Goal: Task Accomplishment & Management: Manage account settings

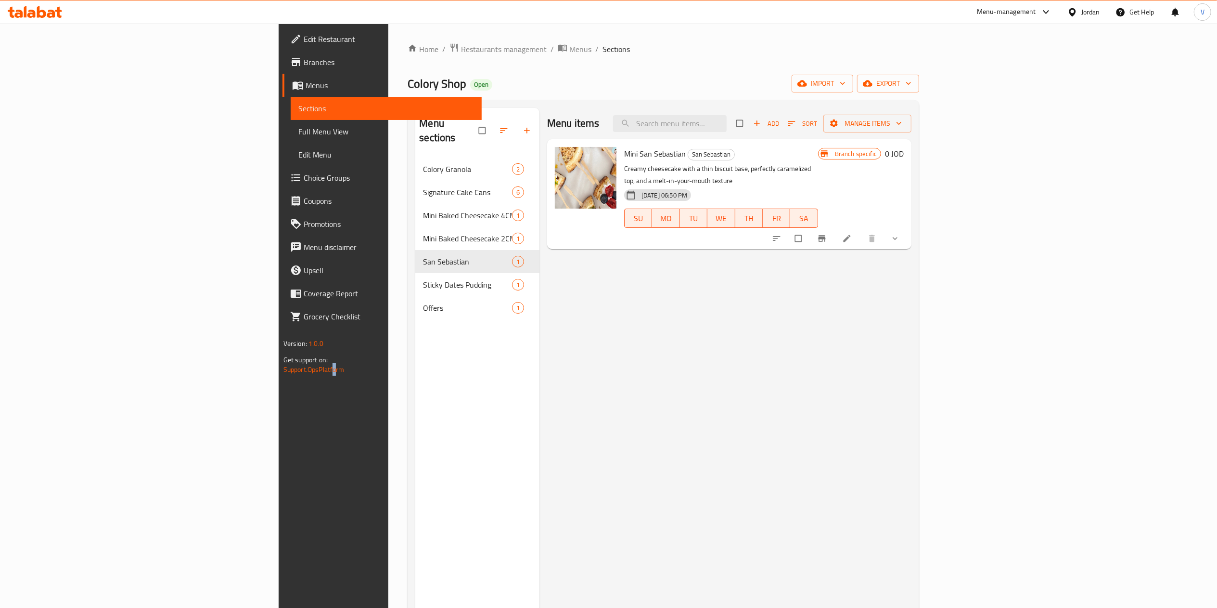
click at [279, 433] on div "Edit Restaurant Branches Menus Sections Full Menu View Edit Menu Choice Groups …" at bounding box center [380, 328] width 203 height 608
click at [408, 50] on link "Home" at bounding box center [423, 49] width 31 height 12
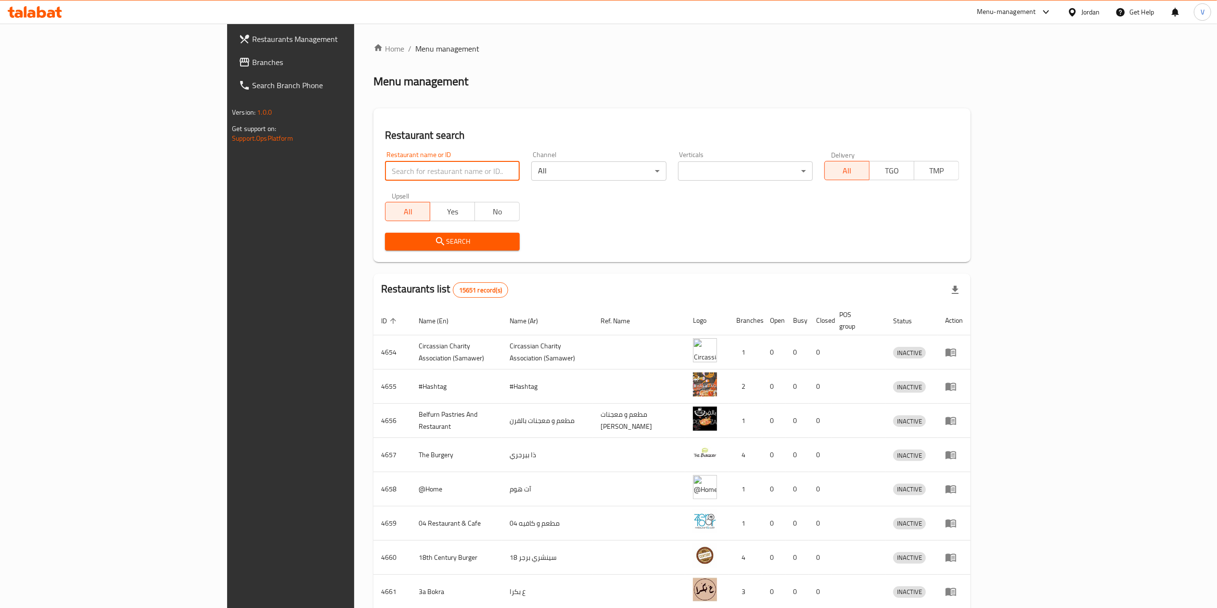
click at [385, 169] on input "search" at bounding box center [452, 170] width 135 height 19
paste input "766270"
type input "766270"
click button "Search" at bounding box center [452, 242] width 135 height 18
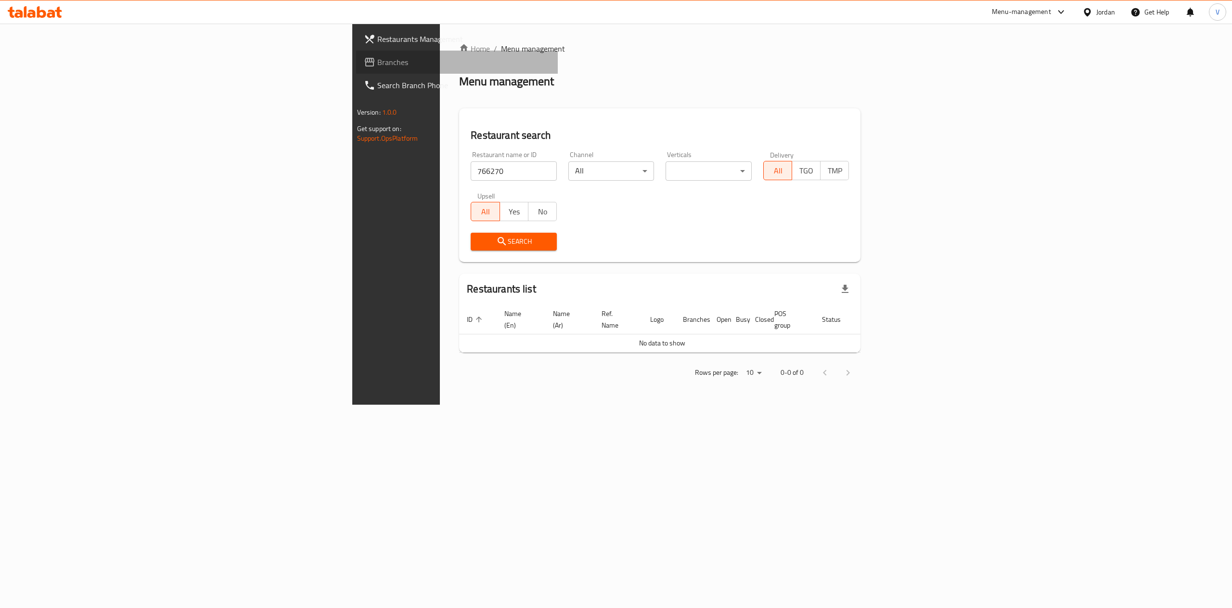
click at [377, 59] on span "Branches" at bounding box center [463, 62] width 173 height 12
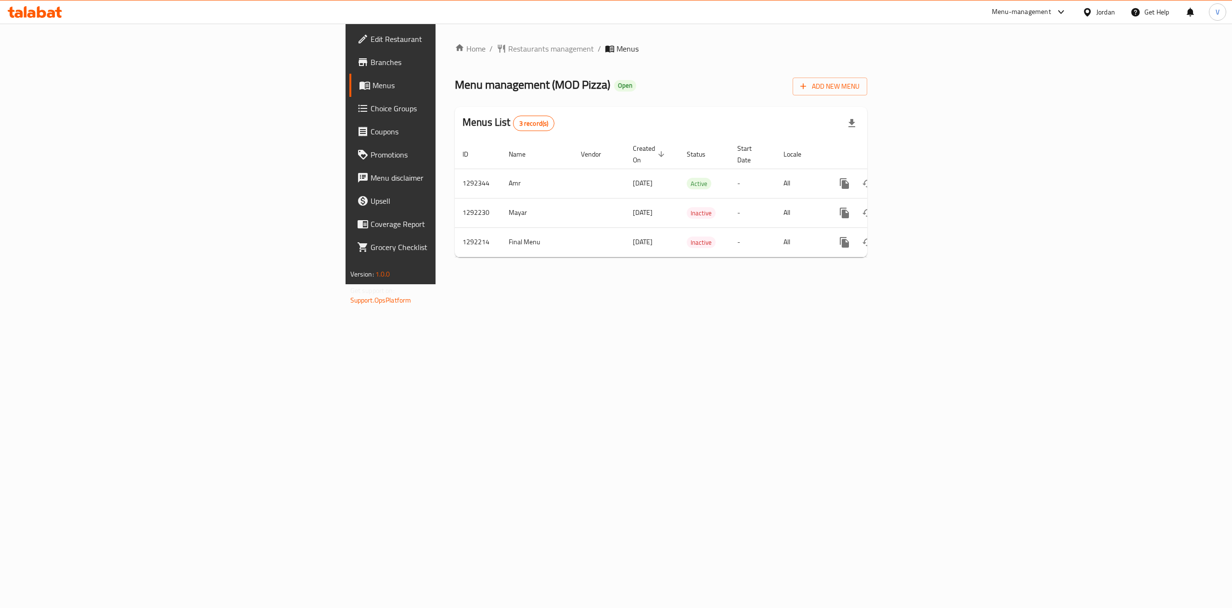
drag, startPoint x: 70, startPoint y: 487, endPoint x: 77, endPoint y: 479, distance: 10.6
click at [346, 487] on div "Edit Restaurant Branches Menus Choice Groups Coupons Promotions Menu disclaimer…" at bounding box center [449, 328] width 206 height 608
click at [920, 178] on icon "enhanced table" at bounding box center [914, 184] width 12 height 12
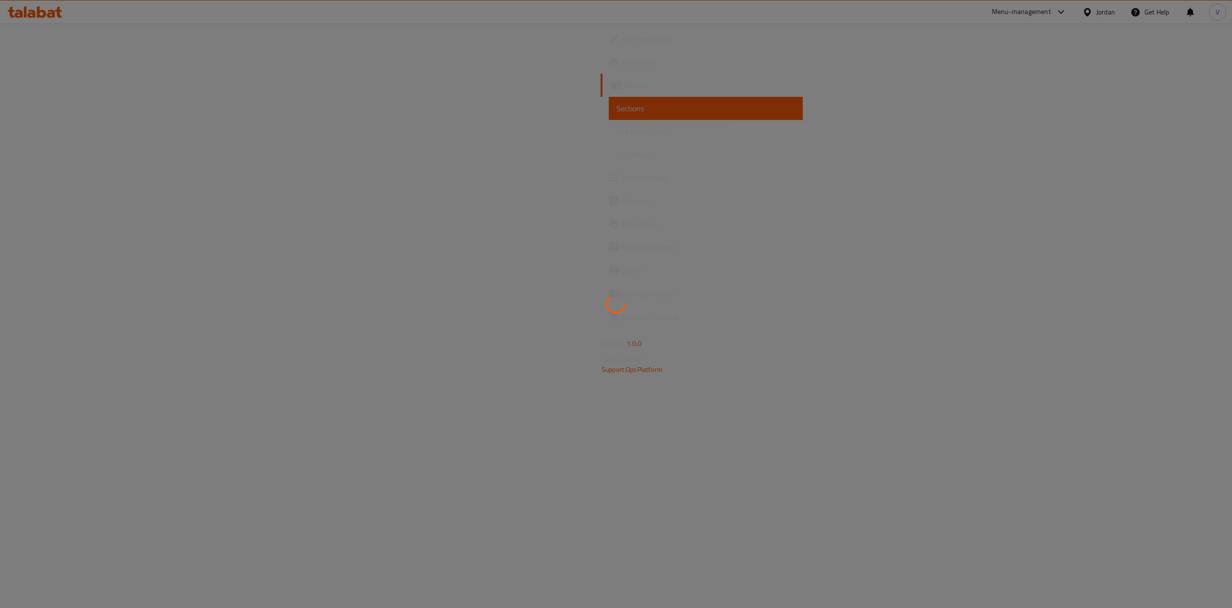
click at [83, 438] on div at bounding box center [616, 304] width 1232 height 608
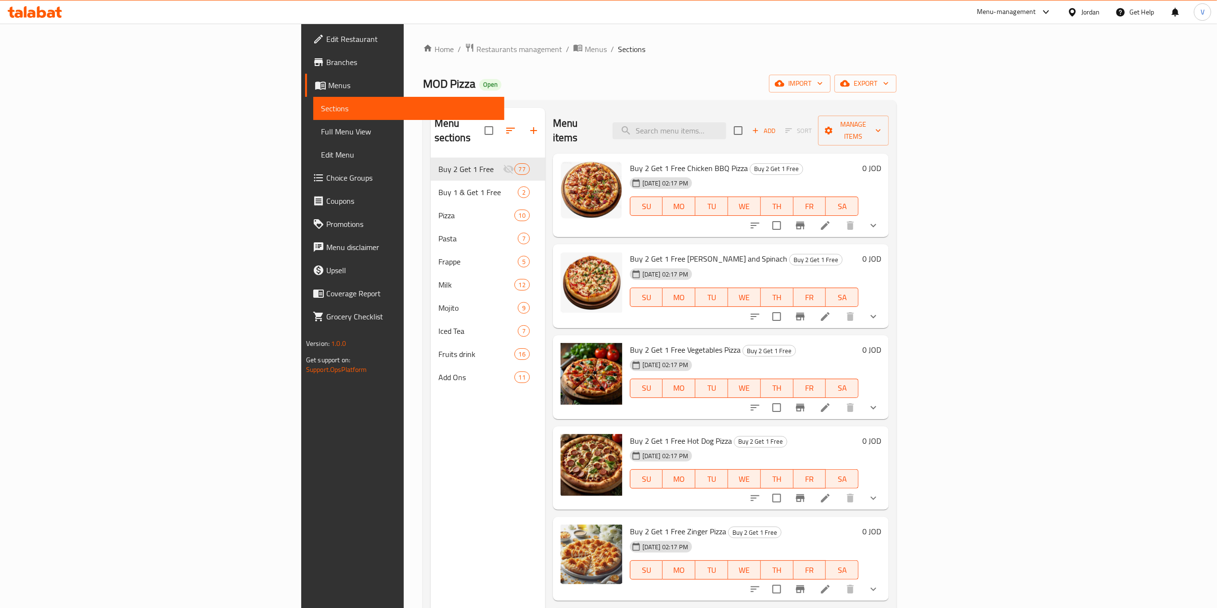
click at [326, 172] on span "Choice Groups" at bounding box center [411, 178] width 170 height 12
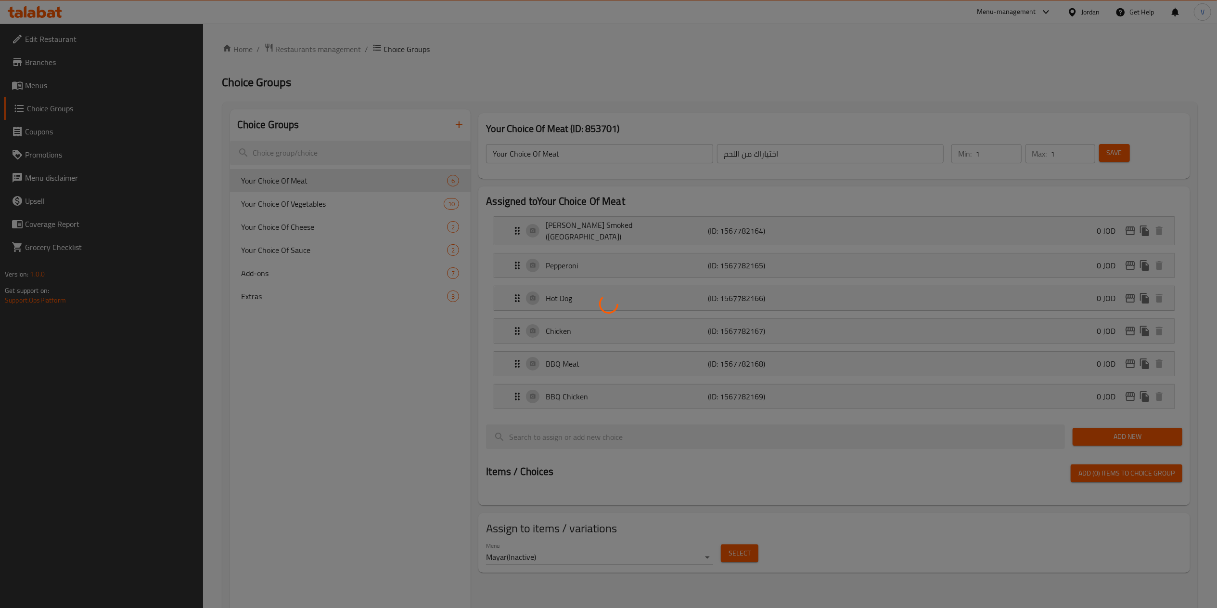
click at [459, 117] on div at bounding box center [608, 304] width 1217 height 608
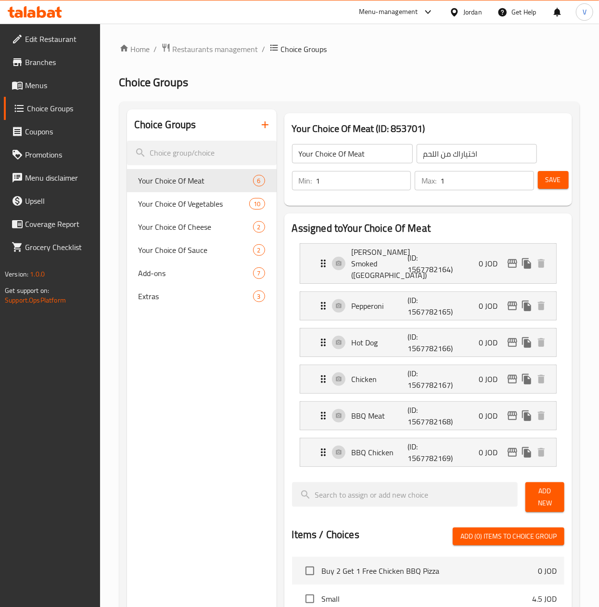
click at [260, 125] on icon "button" at bounding box center [265, 125] width 12 height 12
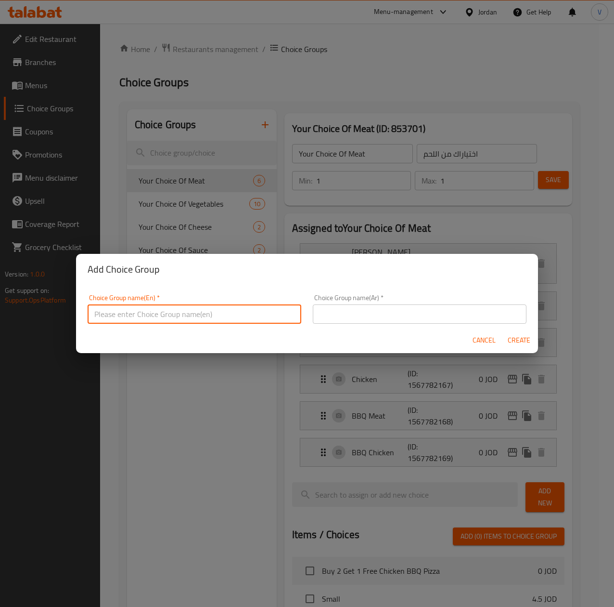
click at [224, 312] on input "text" at bounding box center [195, 313] width 214 height 19
type input "Your Choice of Bubble"
drag, startPoint x: 381, startPoint y: 338, endPoint x: 401, endPoint y: 308, distance: 36.4
click at [386, 328] on div "Cancel Create" at bounding box center [307, 340] width 462 height 26
drag, startPoint x: 401, startPoint y: 308, endPoint x: 405, endPoint y: 316, distance: 9.0
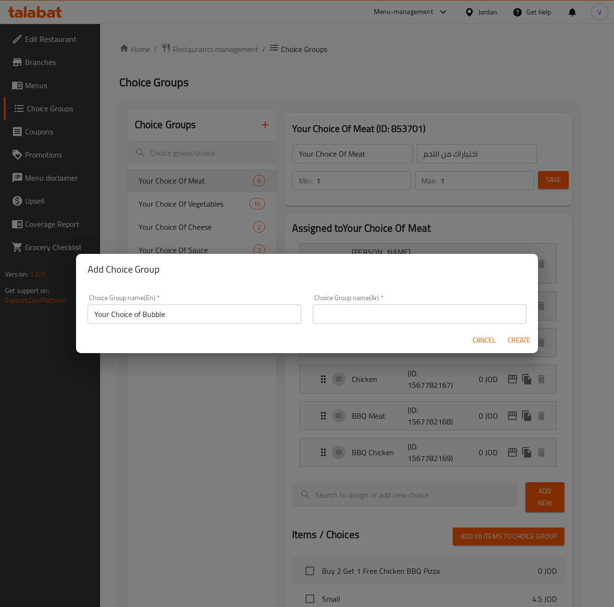
click at [401, 308] on input "text" at bounding box center [420, 313] width 214 height 19
type input "اختيارك من البابلز"
click at [241, 310] on input "Your Choice of Bubble" at bounding box center [195, 313] width 214 height 19
type input "Your Choice of Bubble"
click at [517, 329] on div "Cancel Create" at bounding box center [307, 340] width 462 height 26
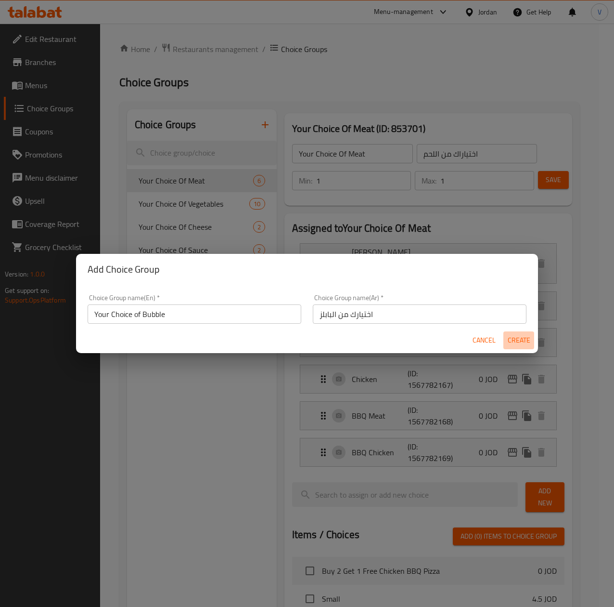
click at [523, 348] on button "Create" at bounding box center [519, 340] width 31 height 18
type input "Your Choice of Bubble"
type input "اختيارك من البابلز"
type input "0"
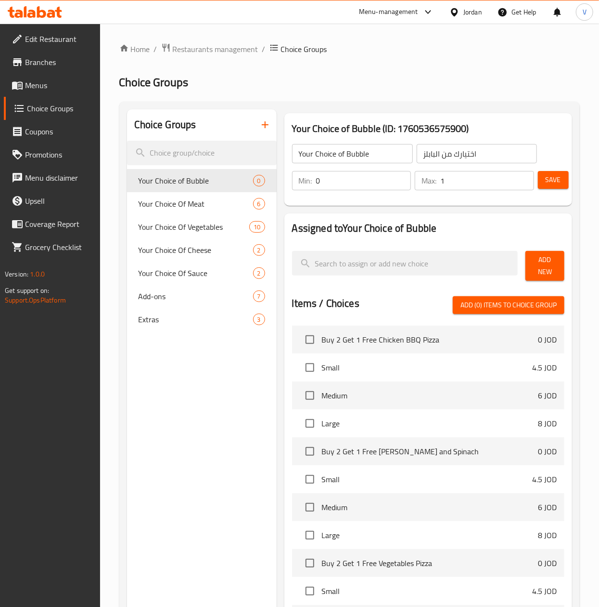
type input "1"
click at [522, 179] on input "1" at bounding box center [487, 180] width 94 height 19
type input "1"
click at [403, 179] on input "1" at bounding box center [363, 180] width 95 height 19
click at [543, 264] on span "Add New" at bounding box center [545, 266] width 24 height 24
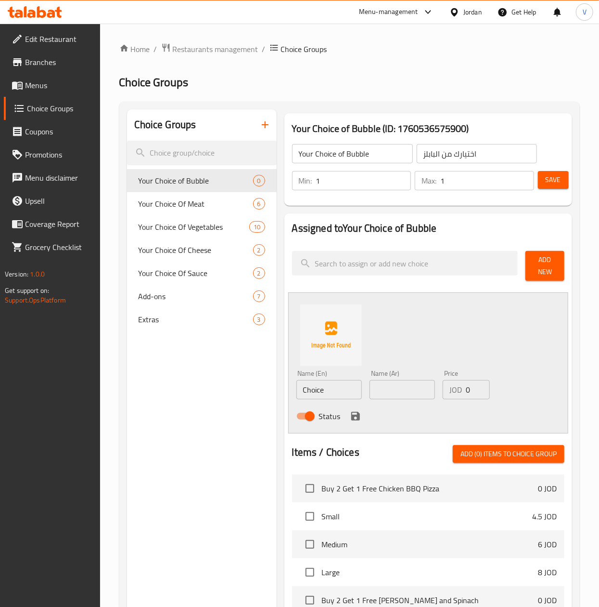
click at [393, 384] on input "text" at bounding box center [402, 389] width 65 height 19
drag, startPoint x: 393, startPoint y: 384, endPoint x: 398, endPoint y: 388, distance: 5.8
click at [398, 388] on input "text" at bounding box center [402, 389] width 65 height 19
drag, startPoint x: 398, startPoint y: 388, endPoint x: 371, endPoint y: 389, distance: 27.0
click at [398, 388] on input "text" at bounding box center [402, 389] width 65 height 19
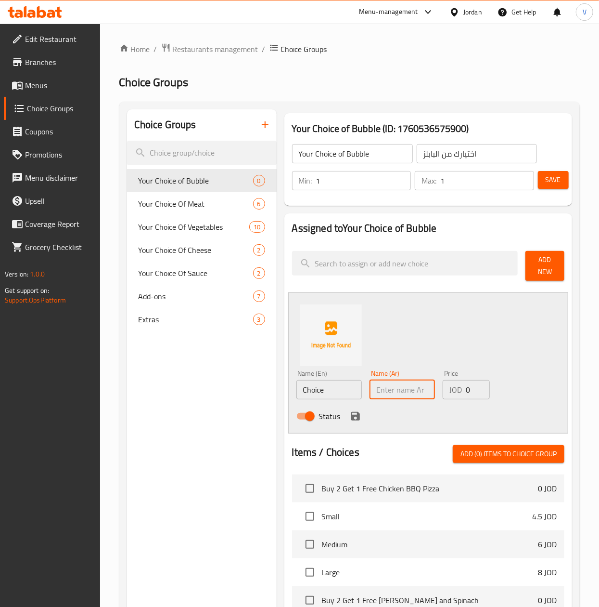
paste input "ليتشي"
type input "ليتشي"
click at [342, 389] on input "Choice" at bounding box center [329, 389] width 65 height 19
click at [388, 403] on div "Status" at bounding box center [403, 416] width 220 height 26
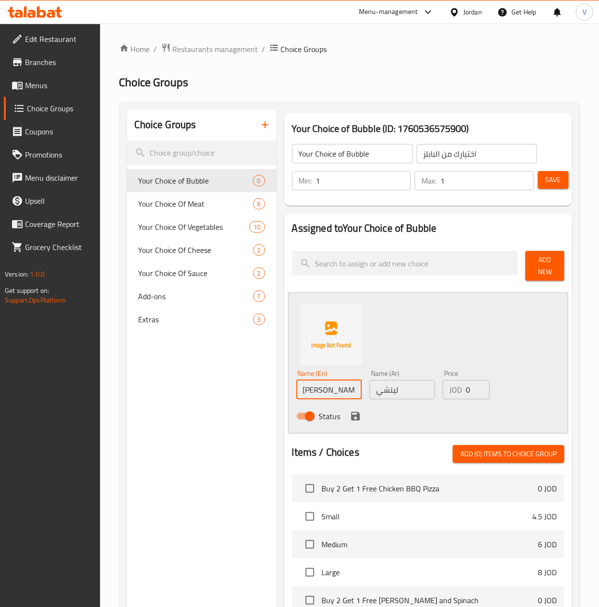
click at [339, 390] on input "Litchy" at bounding box center [329, 389] width 65 height 19
click at [395, 390] on input "ليتشي" at bounding box center [402, 389] width 65 height 19
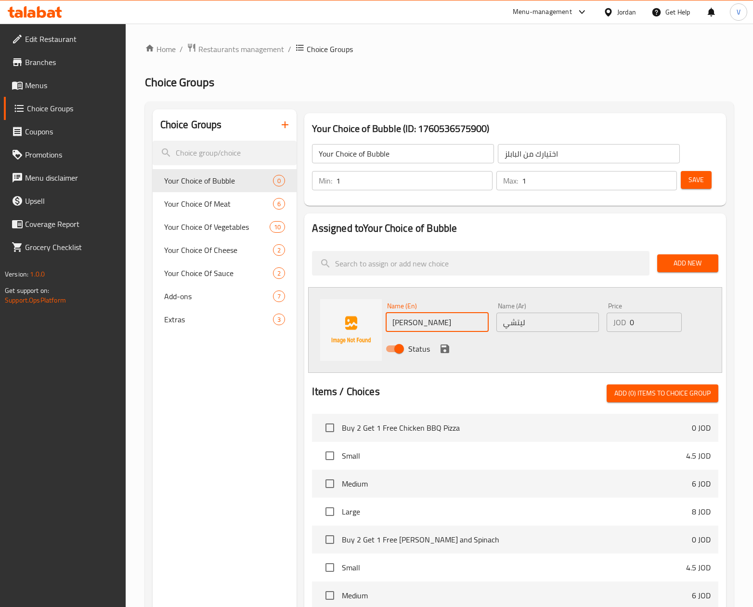
drag, startPoint x: 424, startPoint y: 325, endPoint x: 415, endPoint y: 338, distance: 15.5
click at [295, 325] on div "Choice Groups Your Choice of Bubble 0 Your Choice Of Meat 6 Your Choice Of Vege…" at bounding box center [441, 480] width 577 height 743
paste input "ychee"
type input "Lychee"
click at [447, 344] on icon "save" at bounding box center [445, 349] width 12 height 12
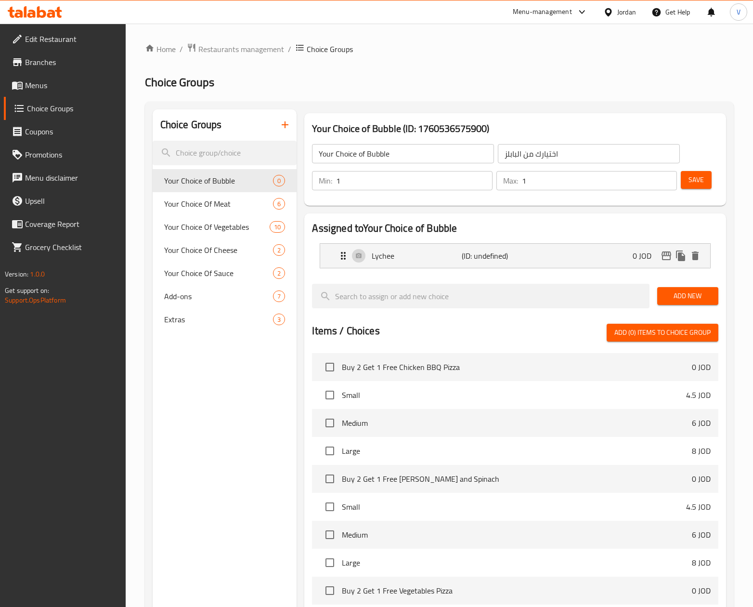
click at [689, 285] on div "Add New" at bounding box center [687, 296] width 69 height 32
click at [706, 307] on div "Add New" at bounding box center [687, 296] width 69 height 32
click at [701, 297] on span "Add New" at bounding box center [688, 296] width 46 height 12
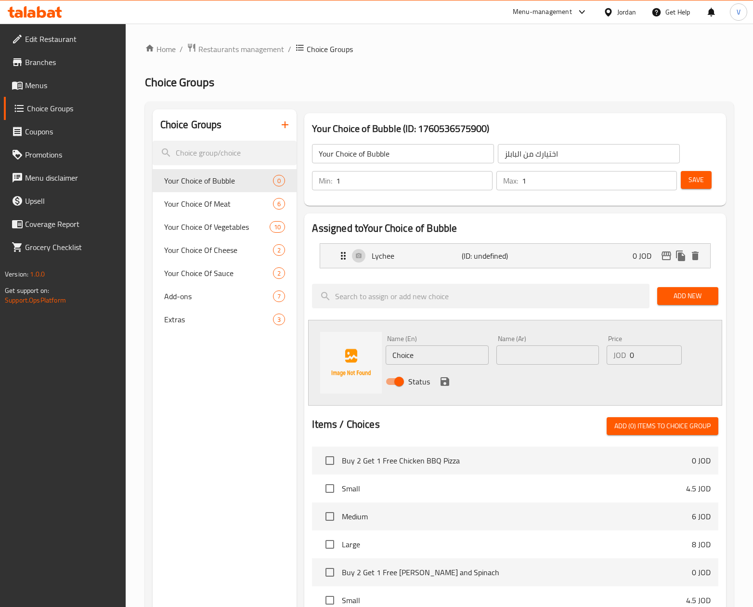
drag, startPoint x: 540, startPoint y: 356, endPoint x: 511, endPoint y: 356, distance: 29.4
click at [540, 356] on input "text" at bounding box center [547, 354] width 103 height 19
paste input "باشن فروت"
type input "باشن فروت"
click at [451, 356] on input "Choice" at bounding box center [437, 354] width 103 height 19
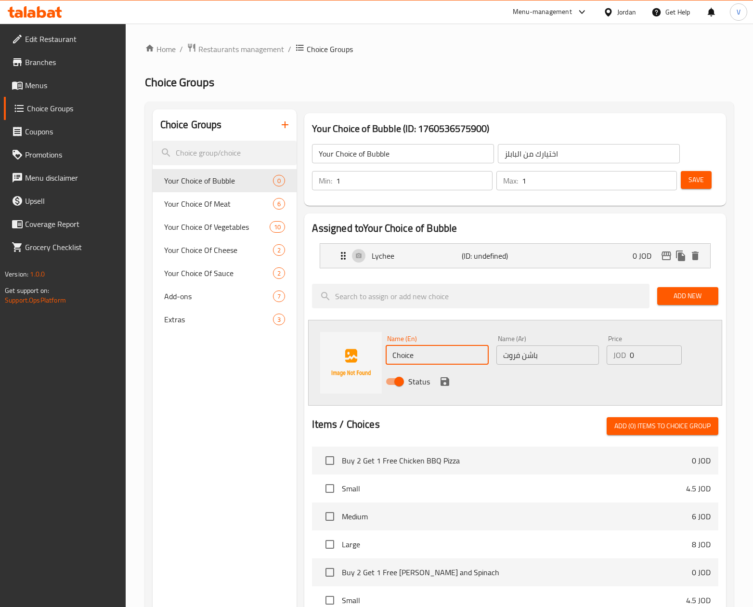
click at [451, 356] on input "Choice" at bounding box center [437, 354] width 103 height 19
type input "Passion Fruit"
click at [444, 331] on div "Name (En) Passion Fruit Name (En)" at bounding box center [437, 349] width 110 height 37
click at [445, 387] on icon "save" at bounding box center [445, 381] width 12 height 12
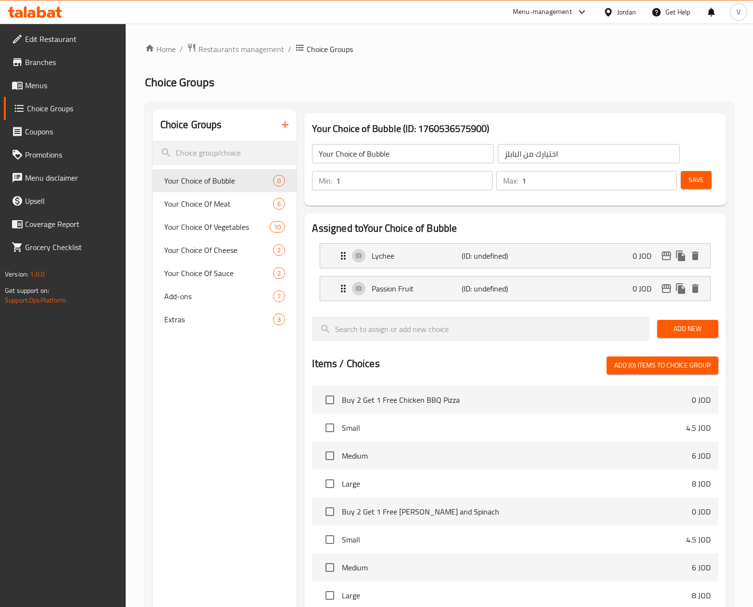
drag, startPoint x: 694, startPoint y: 329, endPoint x: 748, endPoint y: 342, distance: 55.9
click at [694, 329] on span "Add New" at bounding box center [688, 329] width 46 height 12
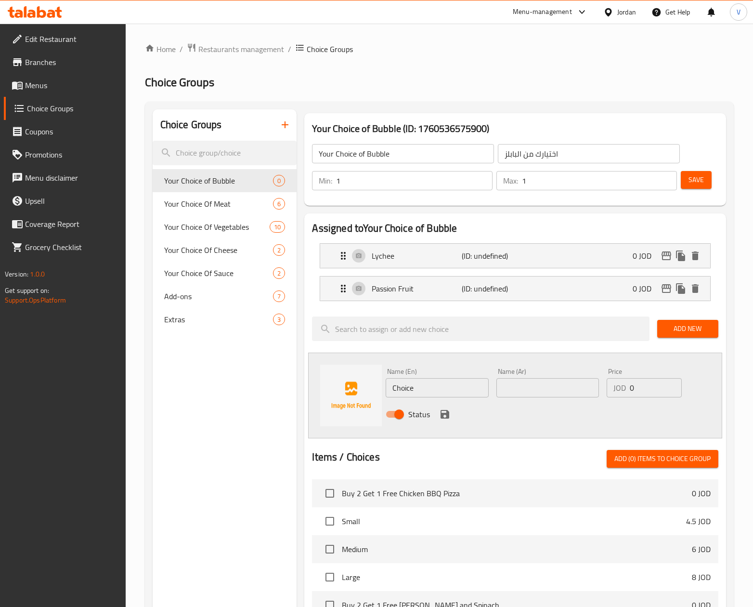
click at [515, 387] on input "text" at bounding box center [547, 387] width 103 height 19
paste input "بينك ليموناد"
type input "بينك ليموناد"
click at [434, 396] on input "Choice" at bounding box center [437, 387] width 103 height 19
click at [433, 396] on input "Choice" at bounding box center [437, 387] width 103 height 19
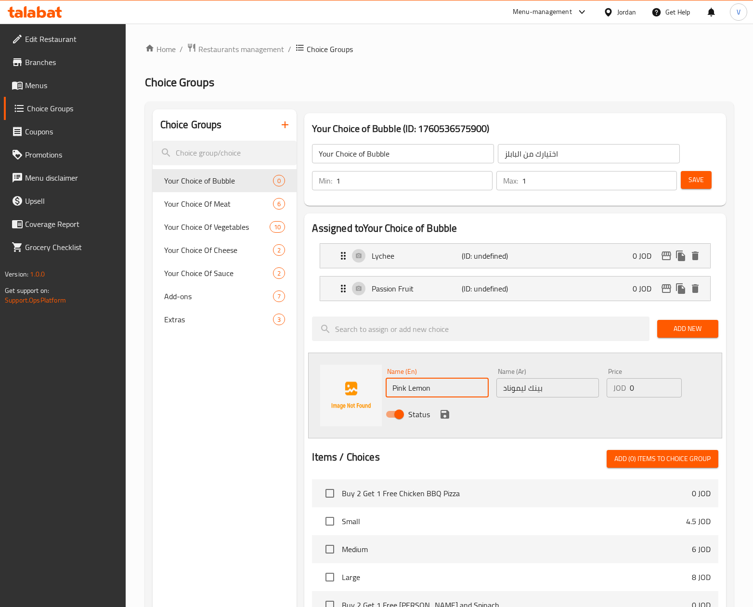
type input "Pink Lemonade"
click at [444, 414] on icon "save" at bounding box center [444, 414] width 9 height 9
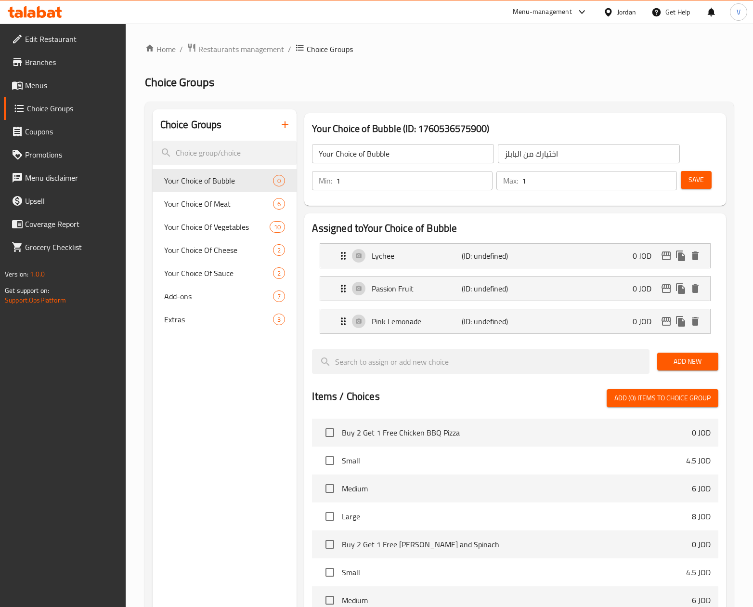
click at [685, 360] on span "Add New" at bounding box center [688, 361] width 46 height 12
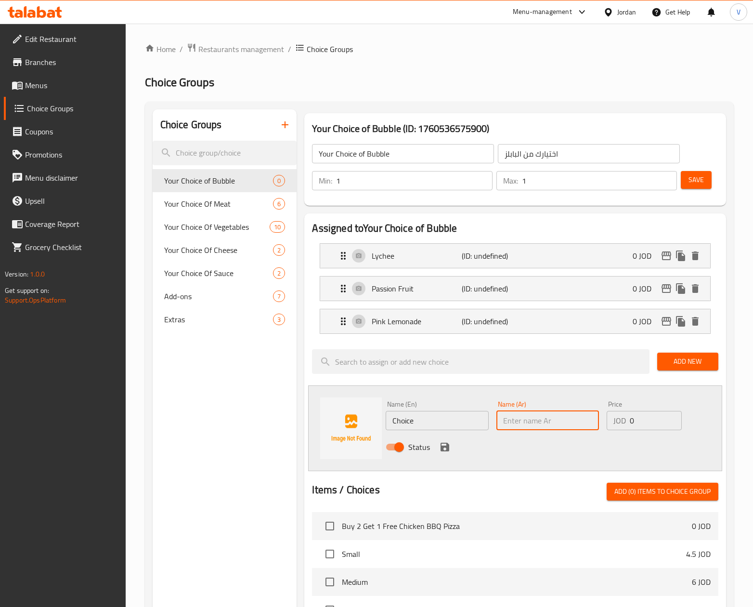
click at [533, 421] on input "text" at bounding box center [547, 420] width 103 height 19
paste input "قهوة"
type input "قهوة"
click at [438, 424] on input "Choice" at bounding box center [437, 420] width 103 height 19
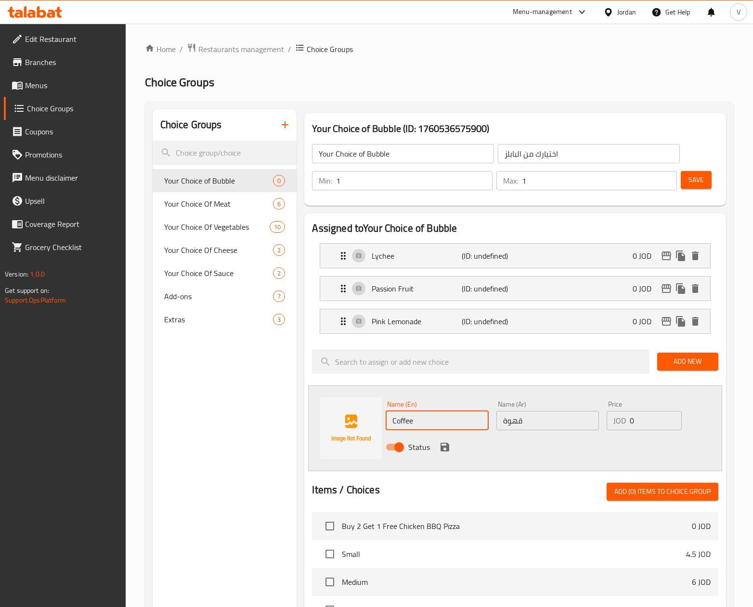
type input "Coffee"
click at [447, 387] on div "Name (En) Coffee Name (En) Name (Ar) قهوة Name (Ar) Price JOD 0 Price Status" at bounding box center [515, 428] width 414 height 86
click at [448, 448] on icon "save" at bounding box center [444, 446] width 9 height 9
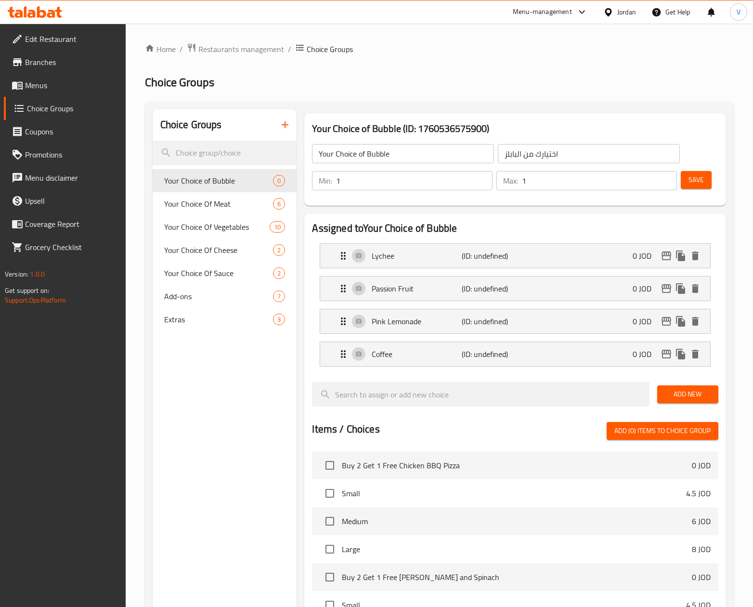
click at [666, 404] on div "Add New" at bounding box center [687, 394] width 69 height 32
drag, startPoint x: 726, startPoint y: 398, endPoint x: 684, endPoint y: 397, distance: 42.4
click at [726, 398] on div "Assigned to Your Choice of Bubble Lychee (ID: undefined) 0 JOD Name (En) Lychee…" at bounding box center [514, 515] width 429 height 613
click at [684, 397] on span "Add New" at bounding box center [688, 394] width 46 height 12
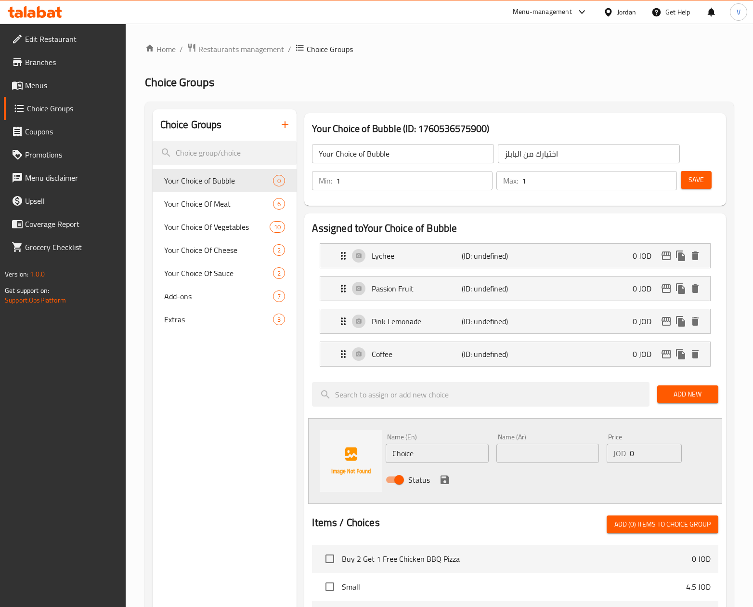
click at [561, 446] on input "text" at bounding box center [547, 452] width 103 height 19
paste input "فراولة"
type input "فراولة"
click at [457, 456] on input "Choice" at bounding box center [437, 452] width 103 height 19
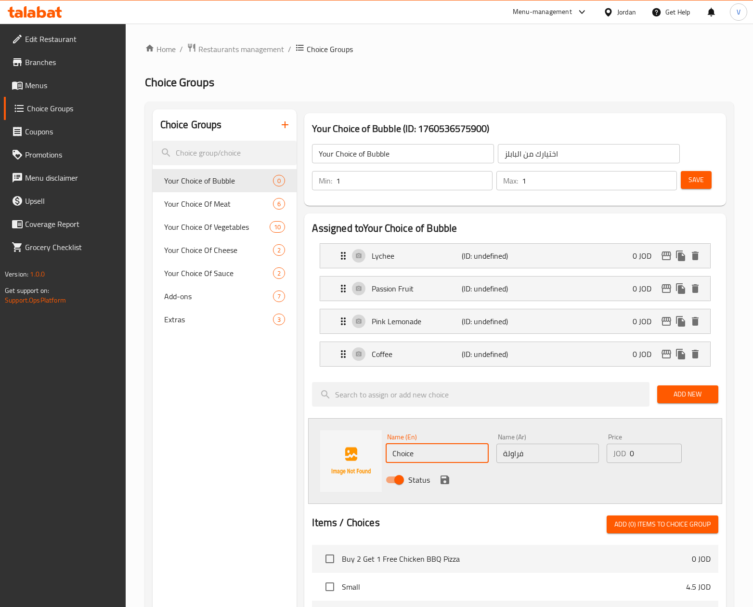
click at [459, 456] on input "Choice" at bounding box center [437, 452] width 103 height 19
type input "C"
type input "Strawberry"
click at [459, 480] on div "Status" at bounding box center [547, 479] width 331 height 26
click at [444, 479] on icon "save" at bounding box center [444, 479] width 9 height 9
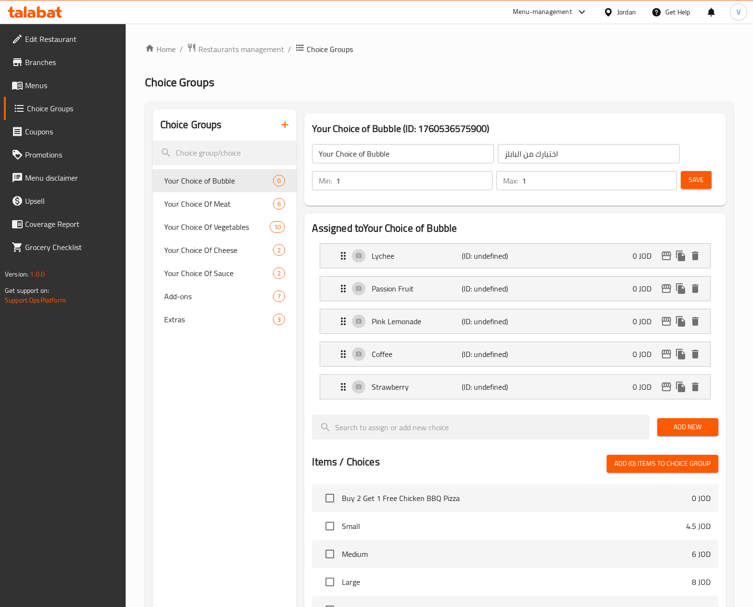
click at [690, 189] on div "Save" at bounding box center [696, 180] width 34 height 23
click at [696, 184] on span "Save" at bounding box center [695, 180] width 15 height 12
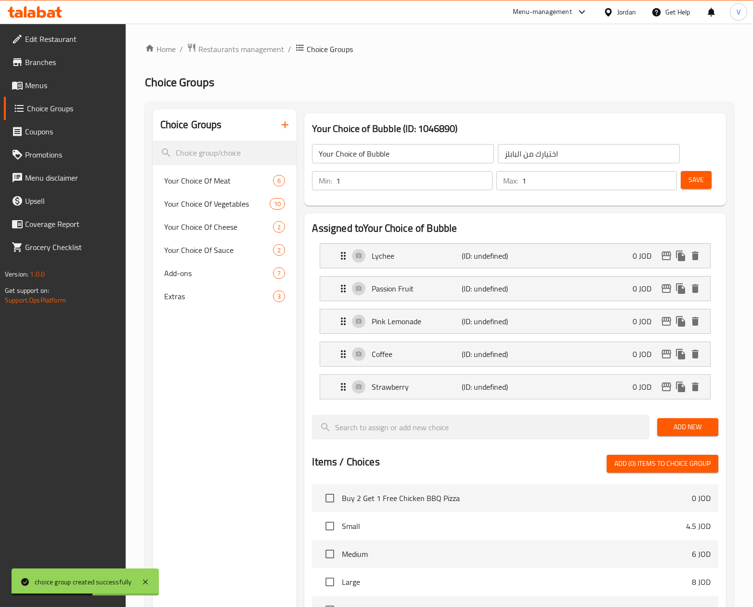
click at [231, 358] on div "Choice Groups Your Choice Of Meat 6 Your Choice Of Vegetables 10 Your Choice Of…" at bounding box center [225, 516] width 144 height 814
click at [220, 421] on div "Choice Groups Your Choice Of Meat 6 Your Choice Of Vegetables 10 Your Choice Of…" at bounding box center [225, 516] width 144 height 814
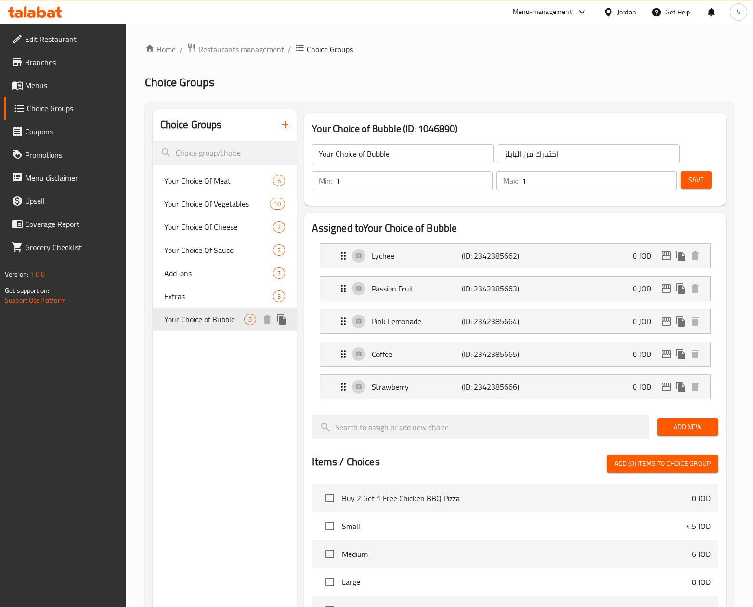
click at [284, 320] on icon "duplicate" at bounding box center [281, 319] width 9 height 11
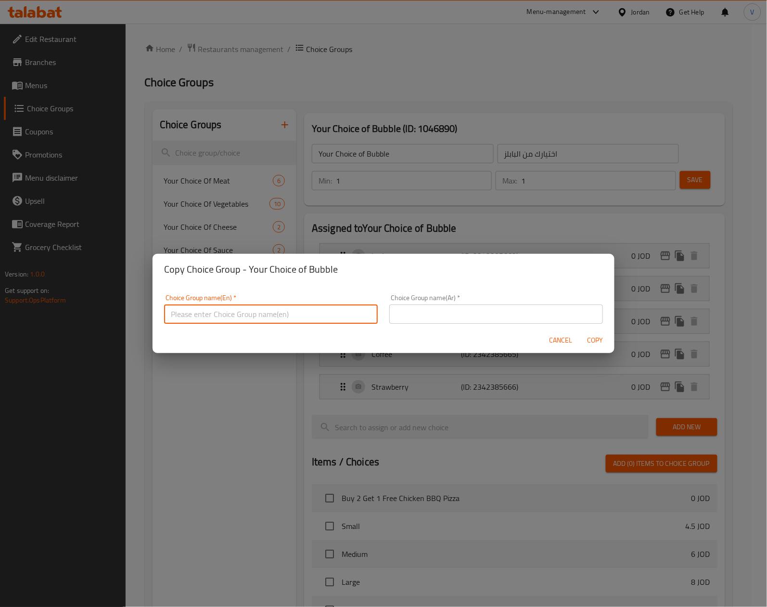
click at [276, 315] on input "text" at bounding box center [271, 313] width 214 height 19
type input "Extra Bubbles"
click at [462, 319] on input "text" at bounding box center [496, 313] width 214 height 19
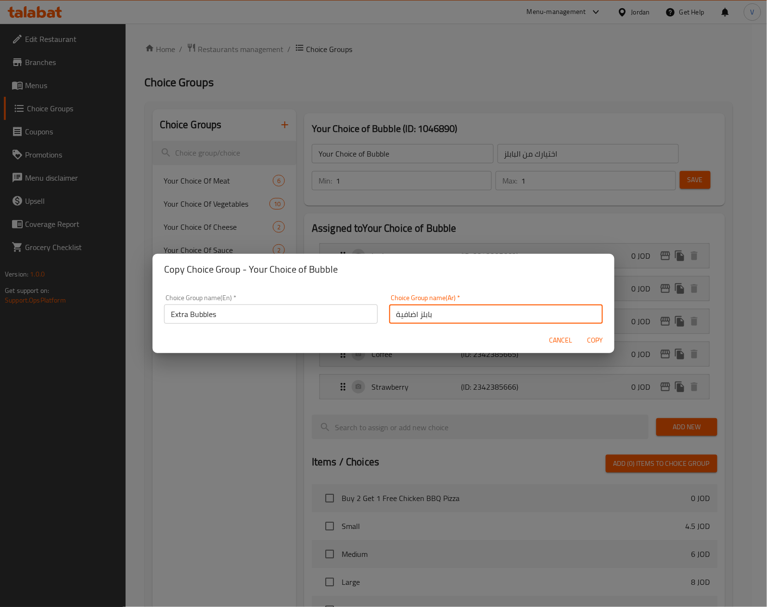
type input "بابلز اضافية"
click at [592, 336] on span "Copy" at bounding box center [595, 340] width 23 height 12
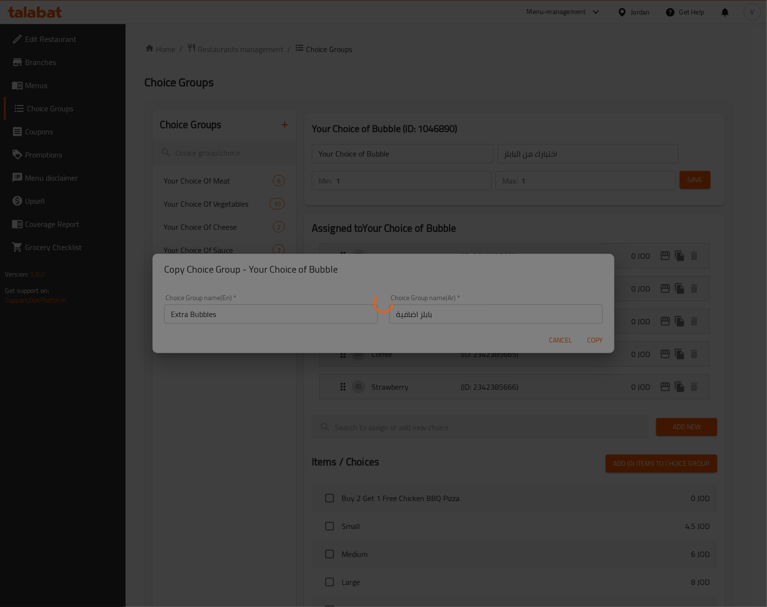
type input "Extra Bubbles"
type input "بابلز اضافية"
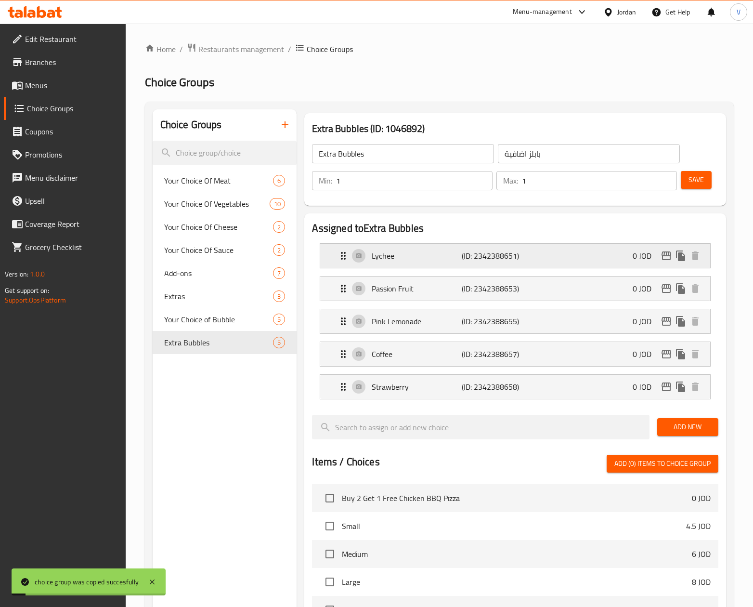
click at [619, 254] on div "Lychee (ID: 2342388651) 0 JOD" at bounding box center [517, 256] width 361 height 24
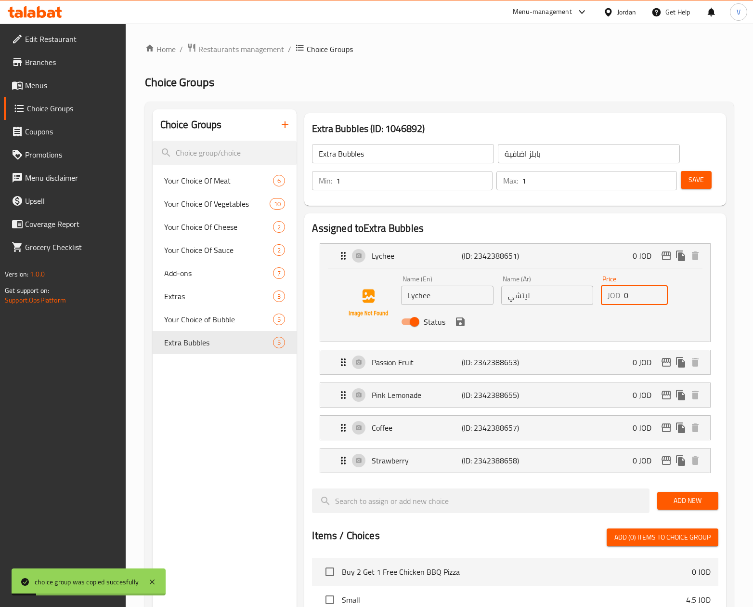
click at [630, 299] on input "0" at bounding box center [646, 294] width 44 height 19
click at [630, 299] on input "0.75" at bounding box center [646, 294] width 44 height 19
drag, startPoint x: 459, startPoint y: 320, endPoint x: 577, endPoint y: 335, distance: 118.4
click at [459, 321] on icon "save" at bounding box center [460, 322] width 12 height 12
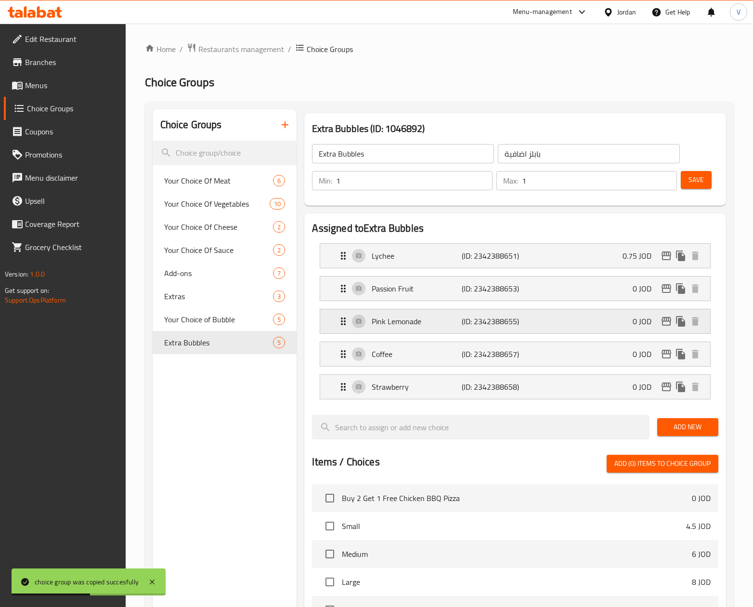
type input "0.75"
click at [615, 285] on div "Passion Fruit (ID: 2342388653) 0 JOD" at bounding box center [517, 288] width 361 height 24
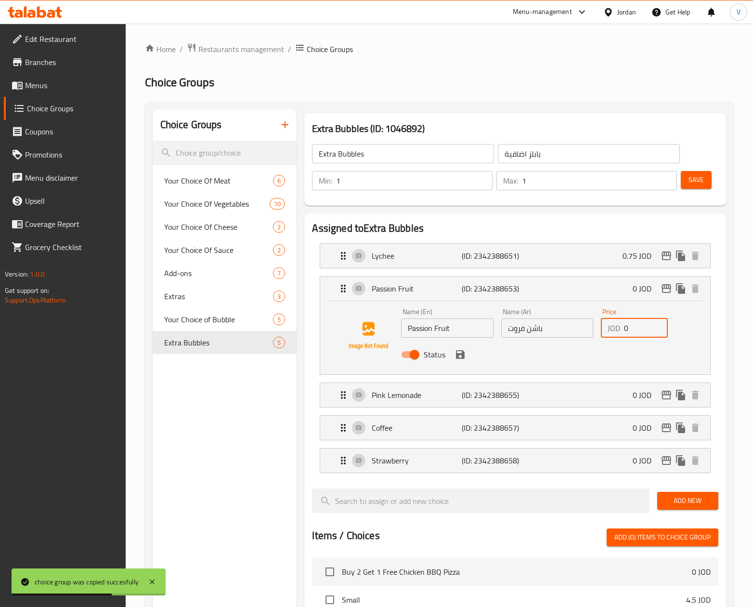
drag, startPoint x: 632, startPoint y: 329, endPoint x: 517, endPoint y: 323, distance: 115.7
click at [517, 323] on div "Name (En) Passion Fruit Name (En) Name (Ar) باشن فروت Name (Ar) Price JOD 0 Pri…" at bounding box center [546, 335] width 299 height 63
paste input ".75"
click at [459, 354] on icon "save" at bounding box center [460, 354] width 9 height 9
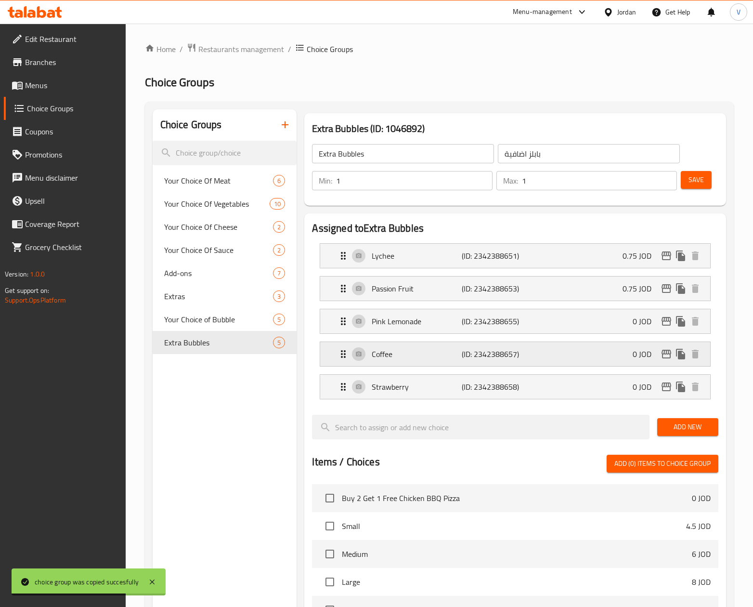
type input "0.75"
click at [583, 320] on div "Pink Lemonade (ID: 2342388655) 0 JOD" at bounding box center [517, 321] width 361 height 24
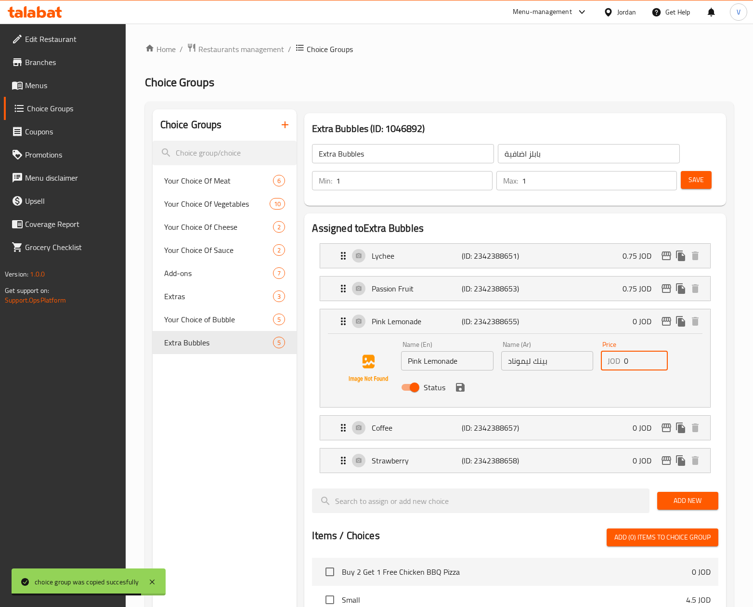
drag, startPoint x: 602, startPoint y: 367, endPoint x: 513, endPoint y: 370, distance: 88.6
click at [528, 366] on div "Name (En) Pink Lemonade Name (En) Name (Ar) بينك ليموناد Name (Ar) Price JOD 0 …" at bounding box center [546, 368] width 299 height 63
paste input ".75"
click at [468, 388] on div "Status" at bounding box center [546, 387] width 299 height 26
click at [465, 388] on icon "save" at bounding box center [460, 387] width 12 height 12
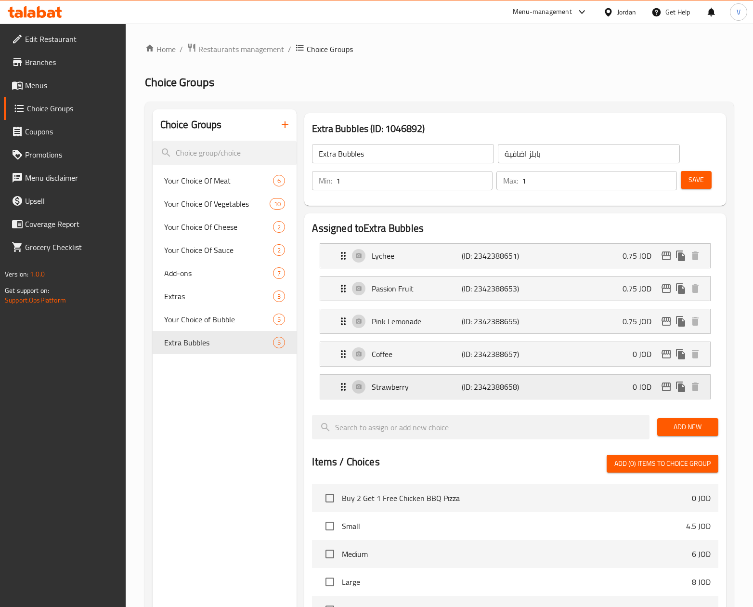
type input "0.75"
click at [615, 349] on div "Coffee (ID: 2342388657) 0 JOD" at bounding box center [517, 354] width 361 height 24
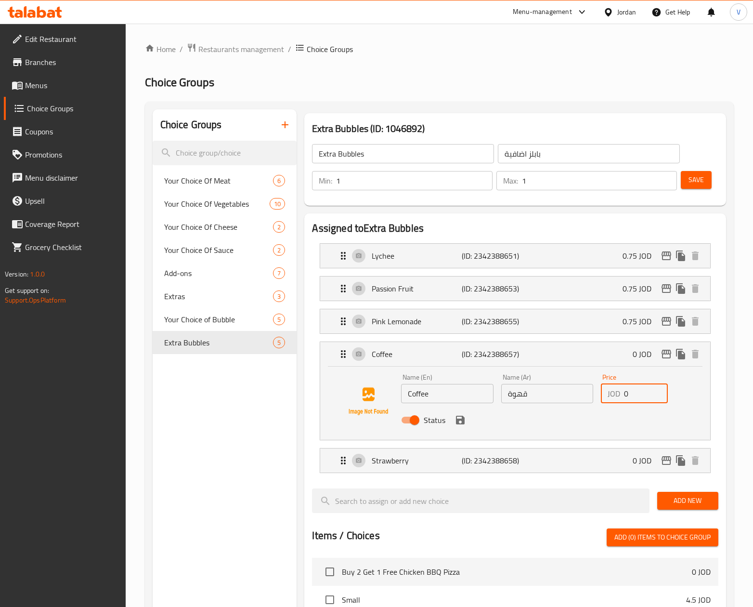
drag, startPoint x: 621, startPoint y: 396, endPoint x: 528, endPoint y: 392, distance: 93.0
click at [528, 392] on div "Name (En) Coffee Name (En) Name (Ar) قهوة Name (Ar) Price JOD 0 Price Status" at bounding box center [546, 401] width 299 height 63
paste input ".75"
click at [462, 421] on icon "save" at bounding box center [460, 419] width 9 height 9
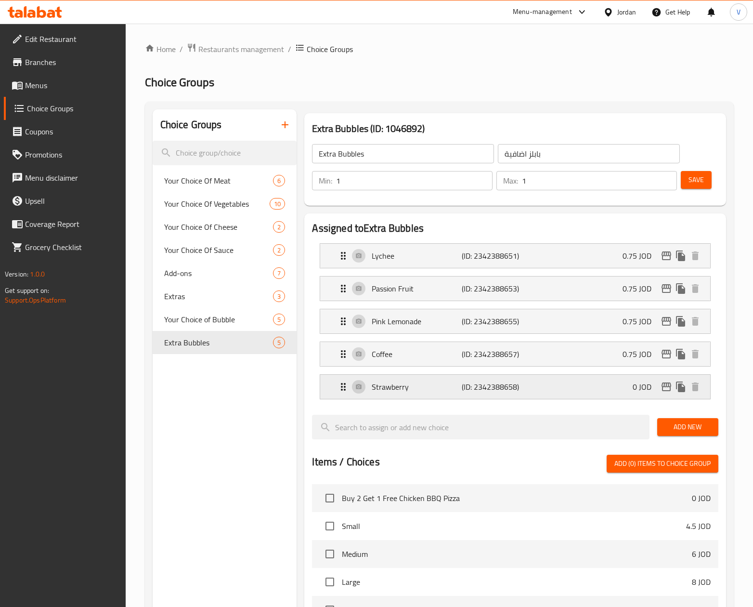
type input "0.75"
click at [626, 387] on div "Strawberry (ID: 2342388658) 0 JOD" at bounding box center [517, 387] width 361 height 24
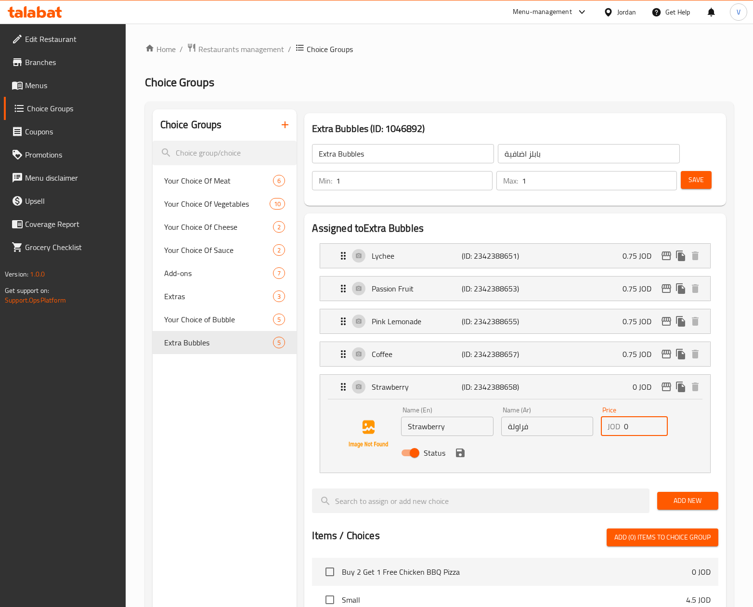
drag, startPoint x: 632, startPoint y: 425, endPoint x: 514, endPoint y: 424, distance: 117.9
click at [516, 424] on div "Name (En) Strawberry Name (En) Name (Ar) فراولة Name (Ar) Price JOD 0 Price Sta…" at bounding box center [546, 433] width 299 height 63
paste input ".75"
drag, startPoint x: 459, startPoint y: 450, endPoint x: 390, endPoint y: 187, distance: 272.3
click at [457, 447] on nav "Lychee (ID: 2342388651) 0.75 JOD Name (En) Lychee Name (En) Name (Ar) ليتشي Nam…" at bounding box center [515, 357] width 406 height 245
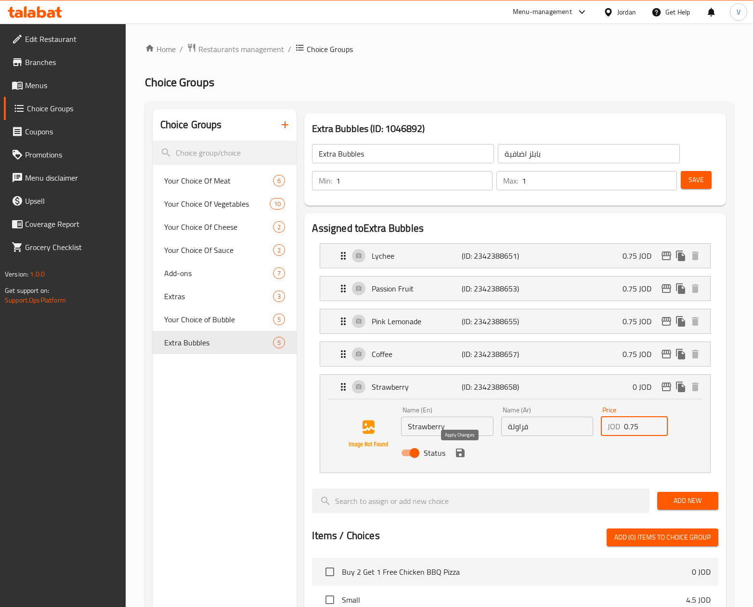
click at [461, 457] on icon "save" at bounding box center [460, 452] width 9 height 9
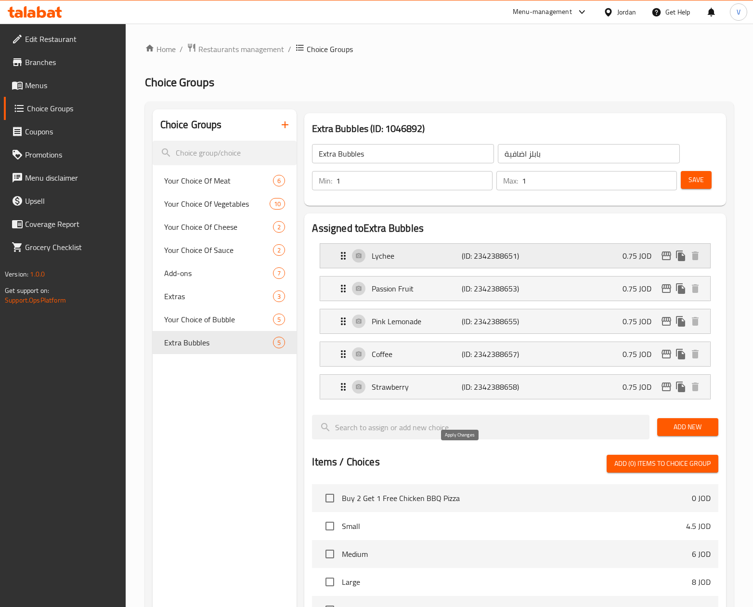
type input "0.75"
click at [284, 187] on div "Choice Groups Your Choice Of Meat 6 Your Choice Of Vegetables 10 Your Choice Of…" at bounding box center [441, 516] width 577 height 814
click at [389, 188] on input "1" at bounding box center [414, 180] width 156 height 19
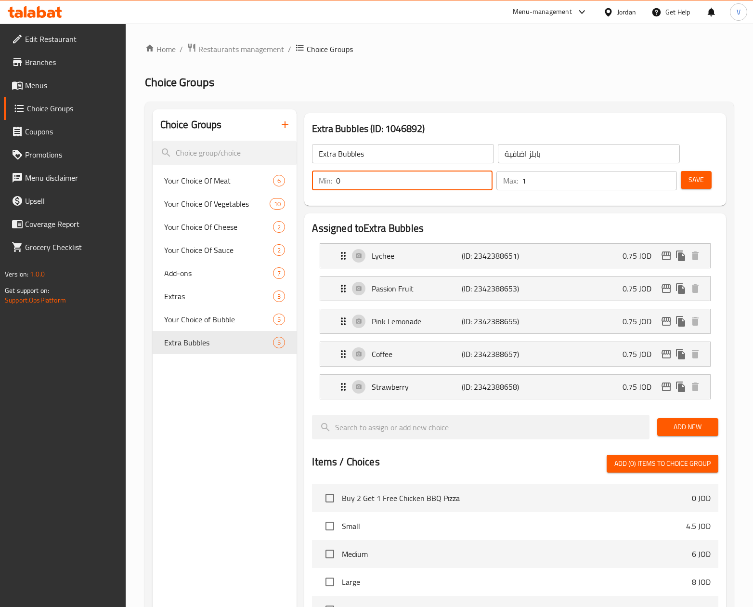
type input "0"
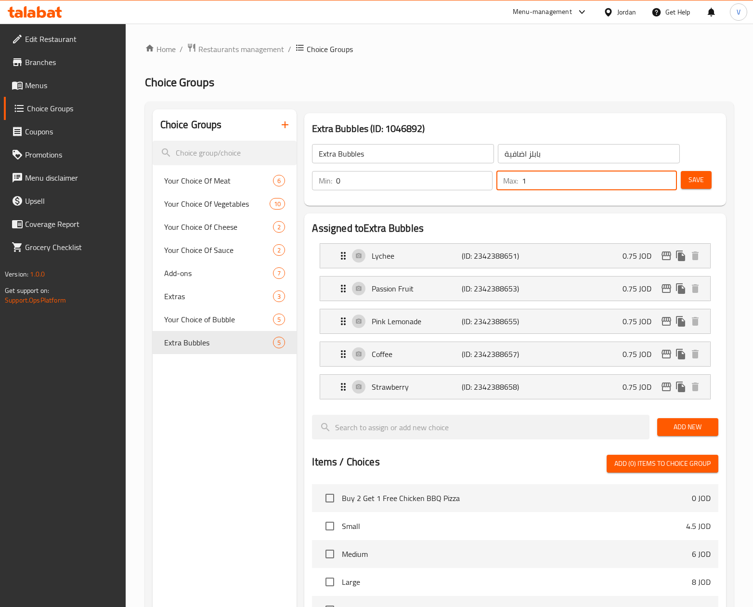
drag, startPoint x: 555, startPoint y: 180, endPoint x: 462, endPoint y: 179, distance: 92.9
click at [462, 179] on div "Min: 0 ​ Max: 1 ​" at bounding box center [494, 180] width 372 height 27
type input "5"
click at [691, 185] on span "Save" at bounding box center [695, 180] width 15 height 12
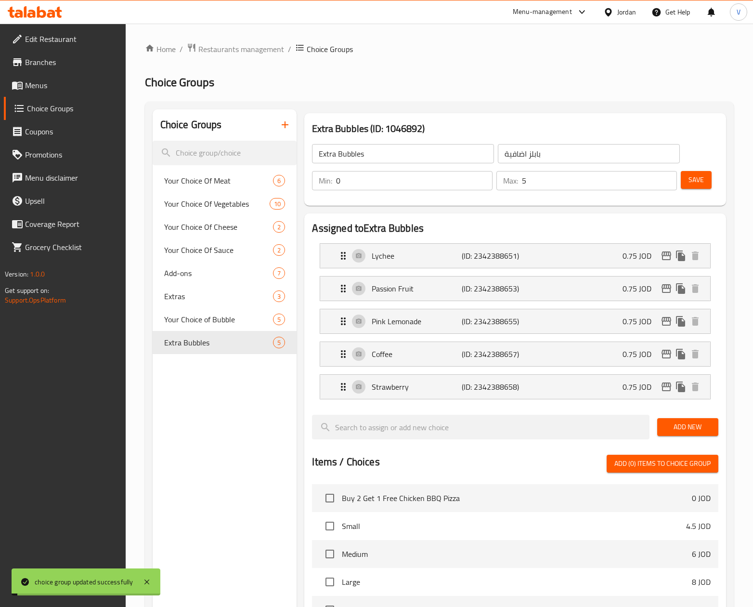
click at [664, 258] on icon "edit" at bounding box center [666, 256] width 12 height 12
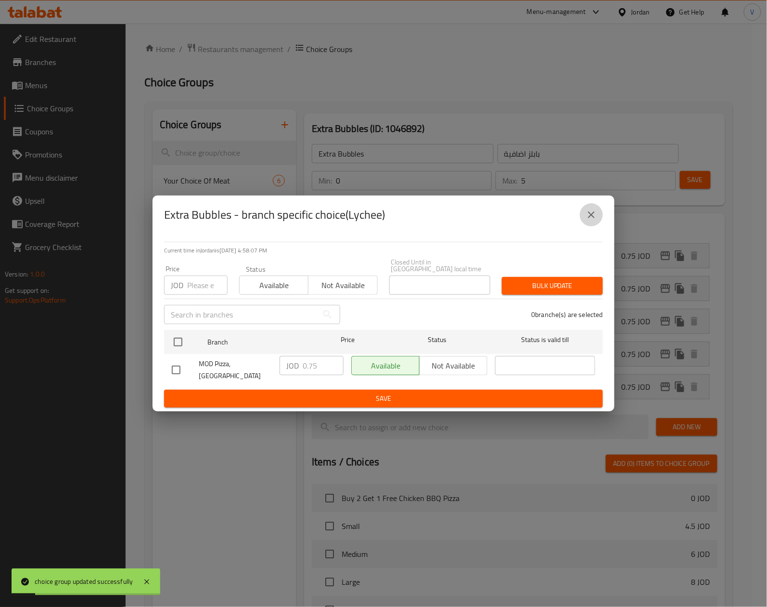
click at [593, 218] on icon "close" at bounding box center [591, 214] width 7 height 7
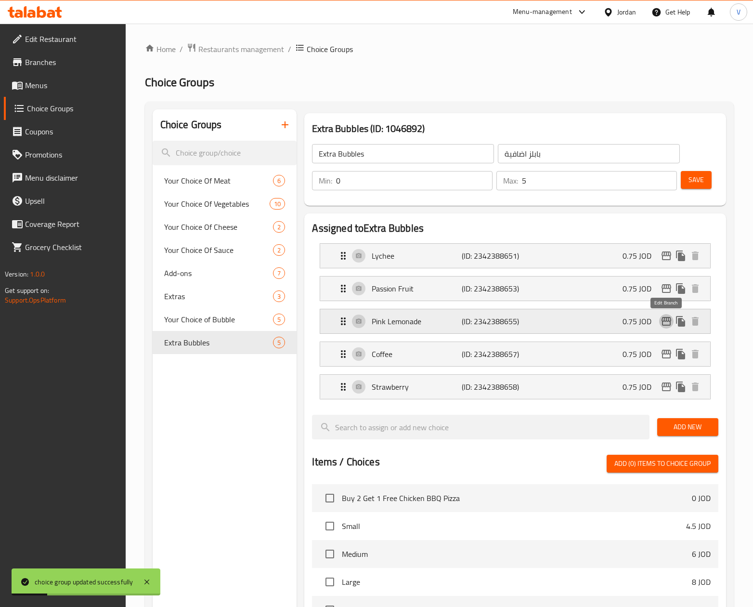
click at [668, 325] on icon "edit" at bounding box center [666, 321] width 10 height 9
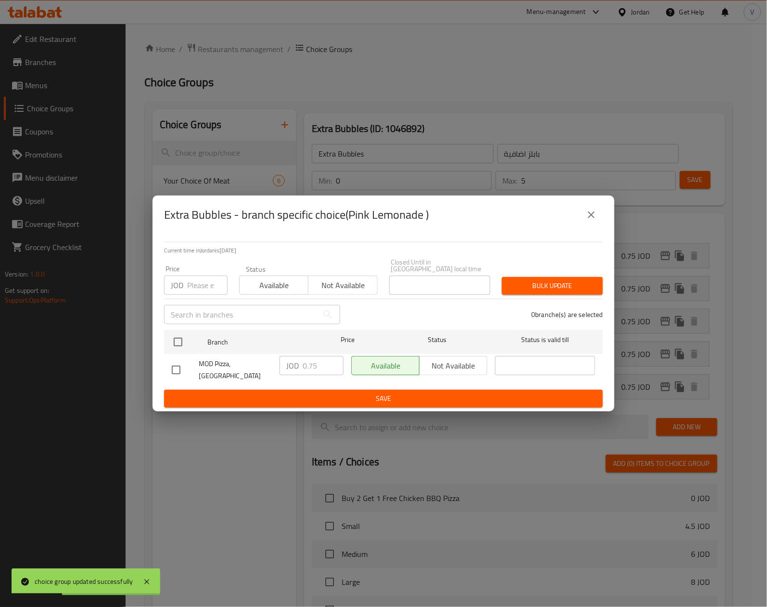
click at [595, 226] on button "close" at bounding box center [591, 214] width 23 height 23
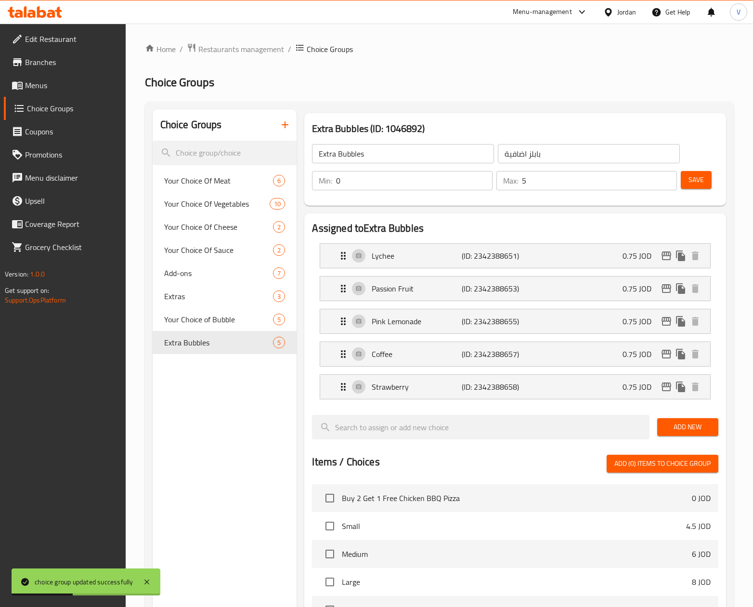
click at [27, 82] on span "Menus" at bounding box center [71, 85] width 93 height 12
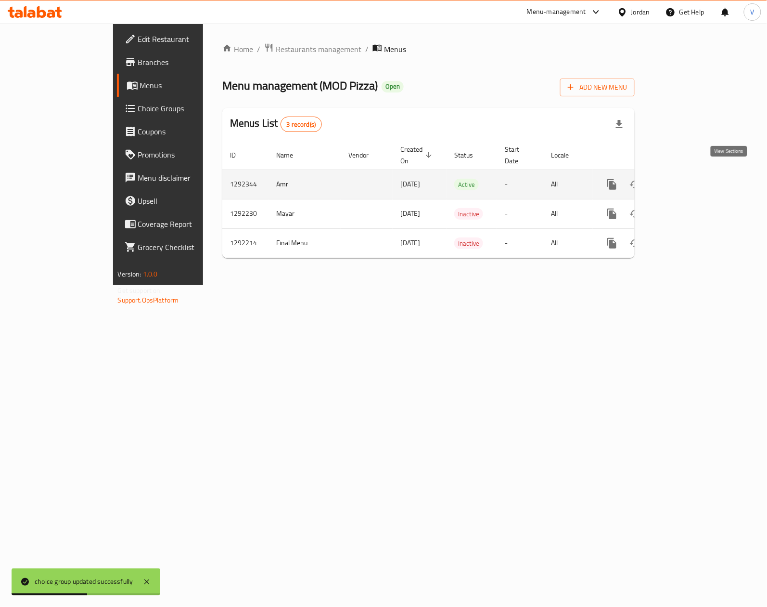
click at [687, 179] on icon "enhanced table" at bounding box center [682, 185] width 12 height 12
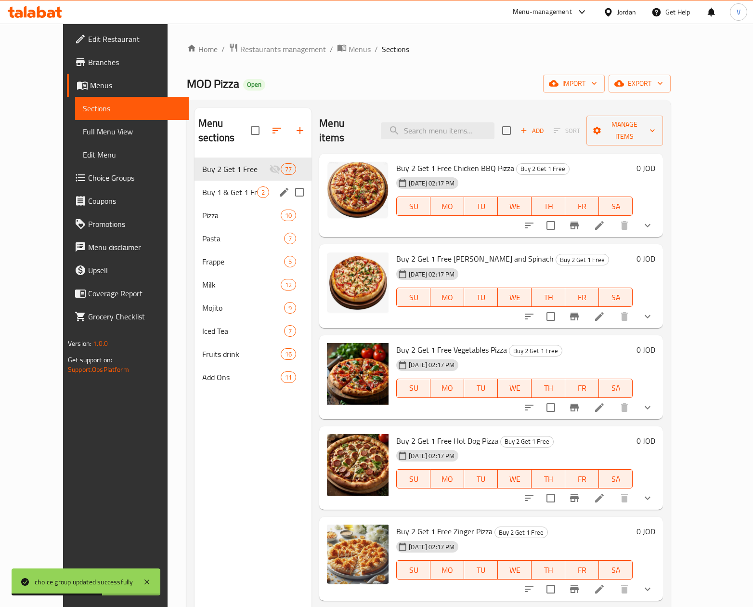
click at [202, 186] on span "Buy 1 & Get 1 Free" at bounding box center [229, 192] width 55 height 12
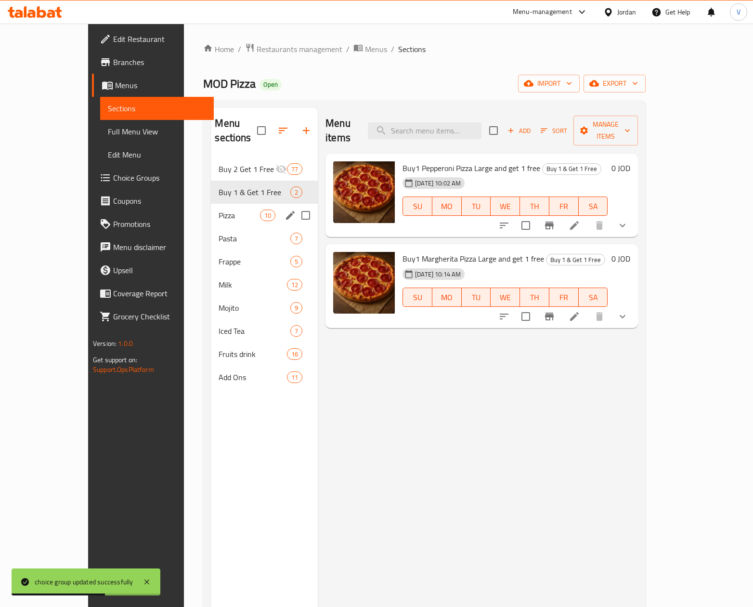
click at [211, 210] on div "Pizza 10" at bounding box center [264, 215] width 107 height 23
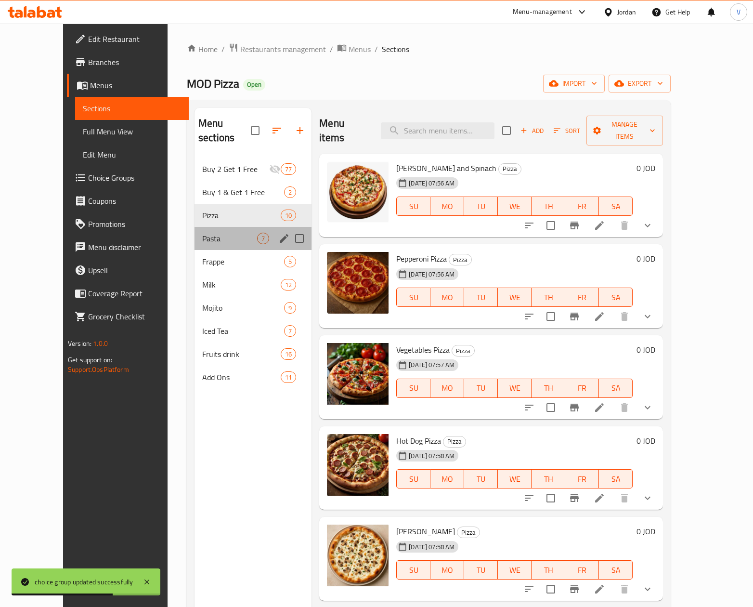
click at [194, 231] on div "Pasta 7" at bounding box center [252, 238] width 117 height 23
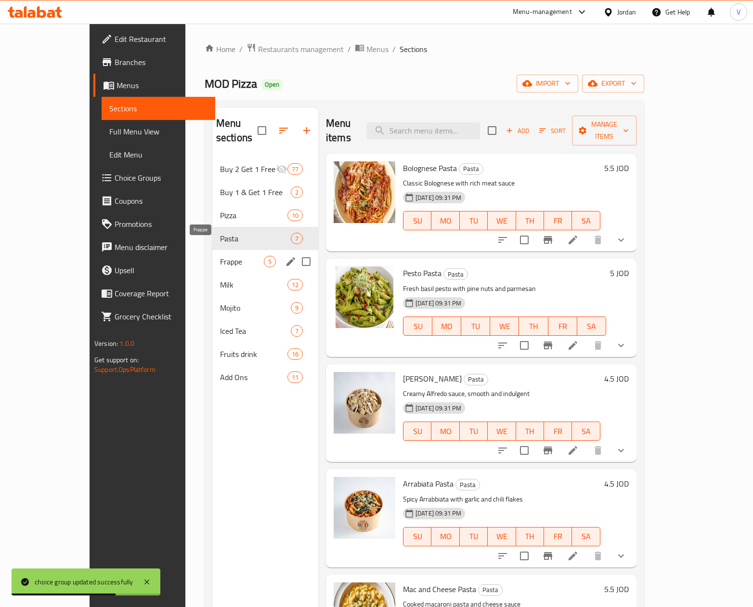
click at [220, 256] on span "Frappe" at bounding box center [242, 262] width 44 height 12
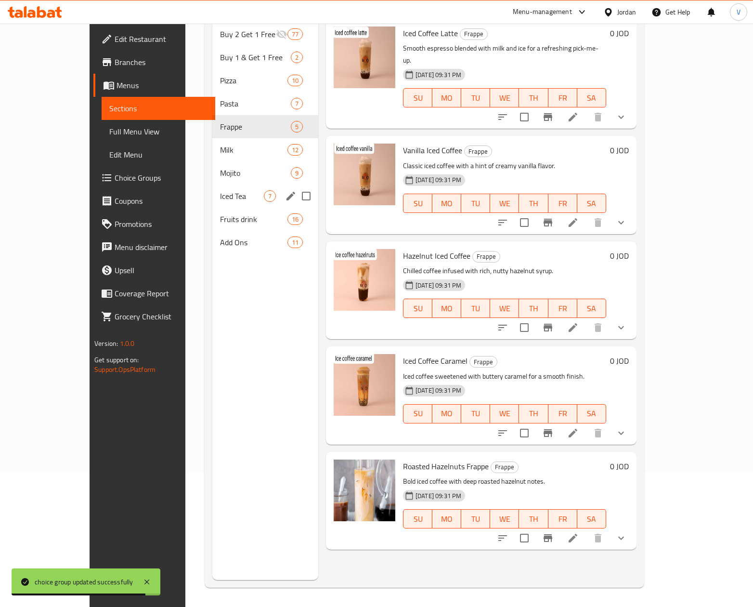
scroll to position [39, 0]
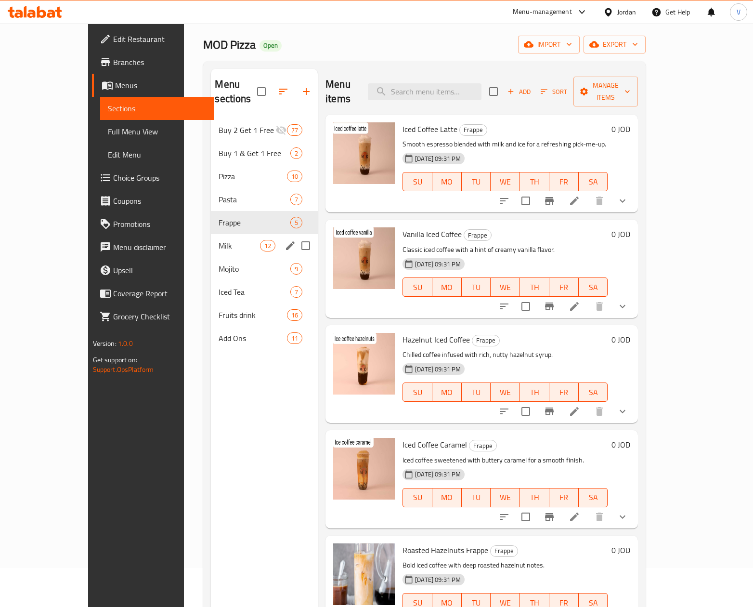
click at [219, 240] on span "Milk" at bounding box center [239, 246] width 41 height 12
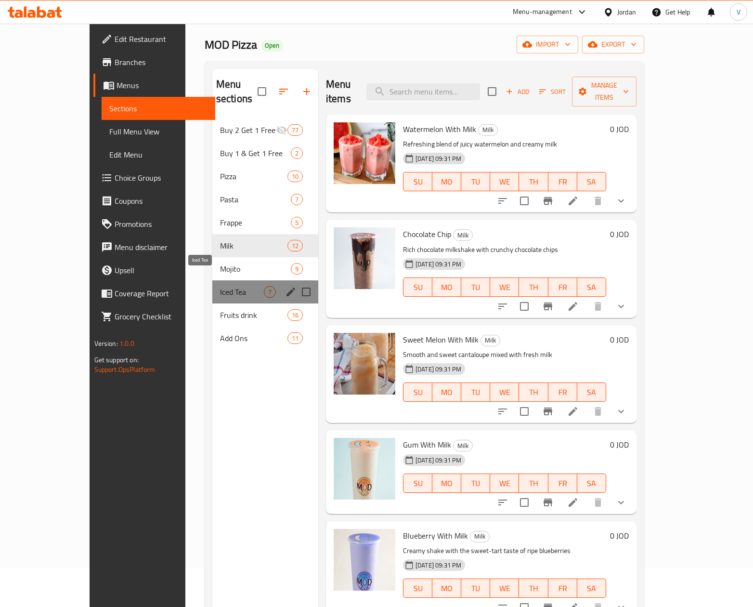
click at [220, 286] on span "Iced Tea" at bounding box center [242, 292] width 44 height 12
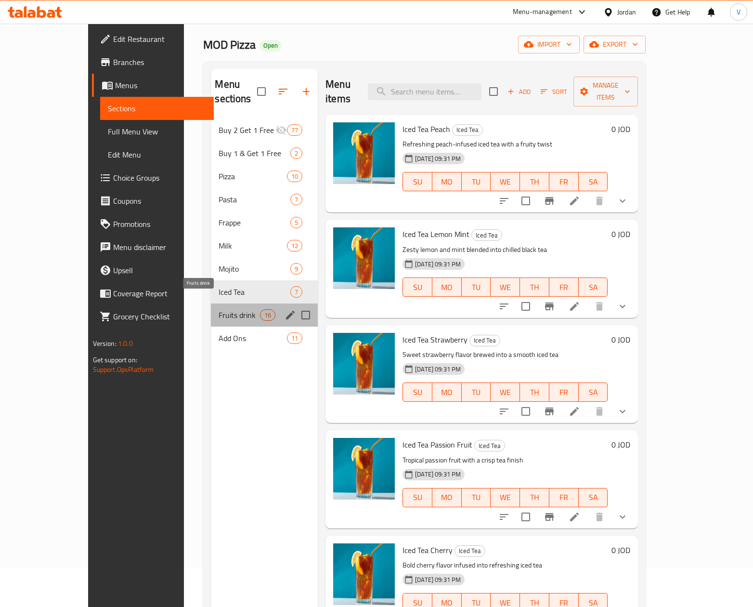
drag, startPoint x: 186, startPoint y: 272, endPoint x: 162, endPoint y: 296, distance: 33.7
click at [219, 309] on span "Fruits drink" at bounding box center [239, 315] width 41 height 12
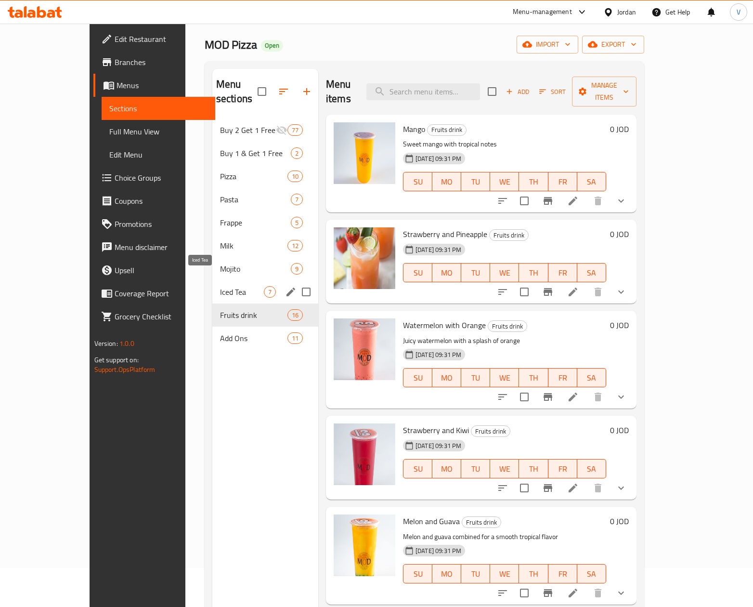
click at [220, 286] on span "Iced Tea" at bounding box center [242, 292] width 44 height 12
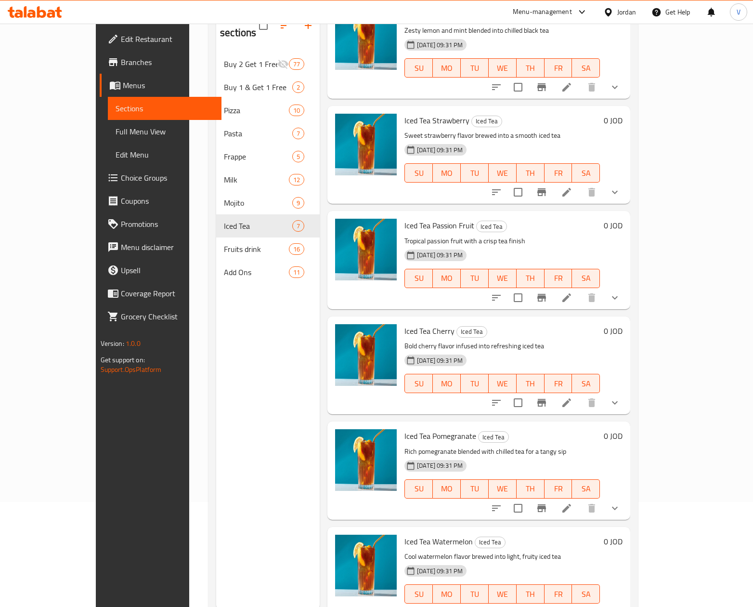
scroll to position [135, 0]
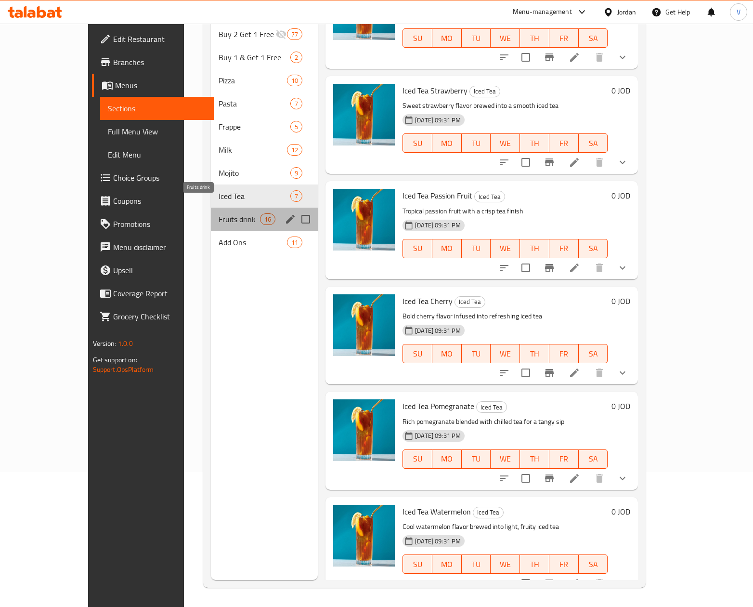
click at [219, 213] on span "Fruits drink" at bounding box center [239, 219] width 41 height 12
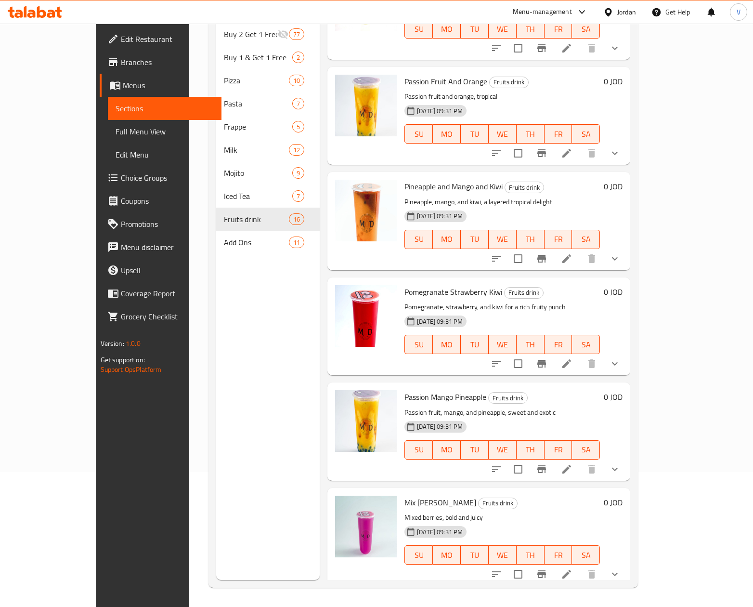
scroll to position [782, 0]
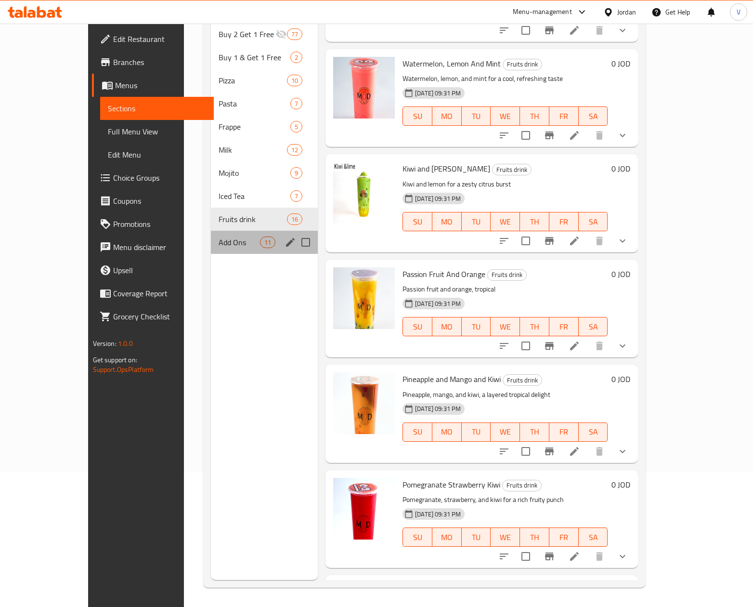
click at [211, 234] on div "Add Ons 11" at bounding box center [264, 242] width 107 height 23
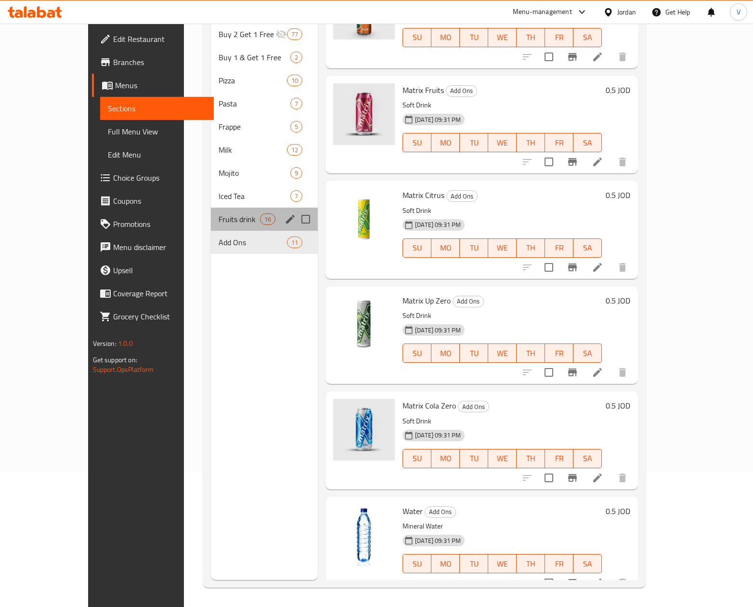
click at [211, 207] on div "Fruits drink 16" at bounding box center [264, 218] width 107 height 23
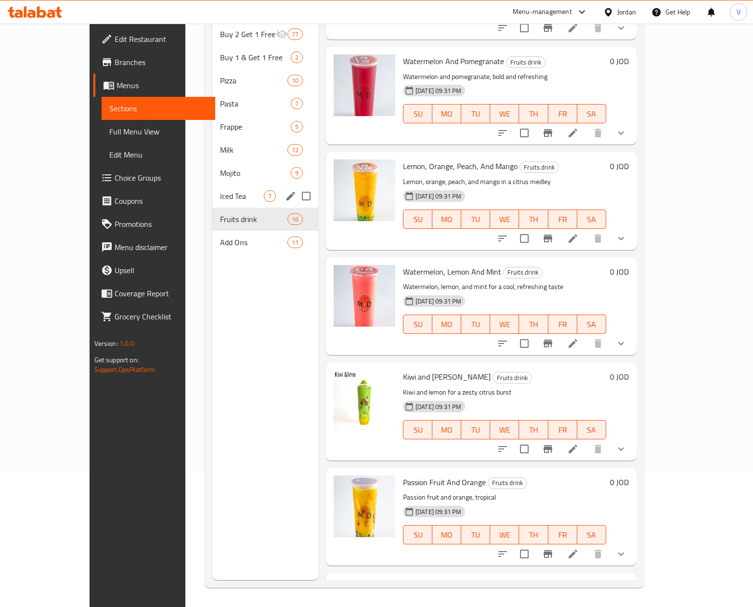
click at [220, 190] on span "Iced Tea" at bounding box center [242, 196] width 44 height 12
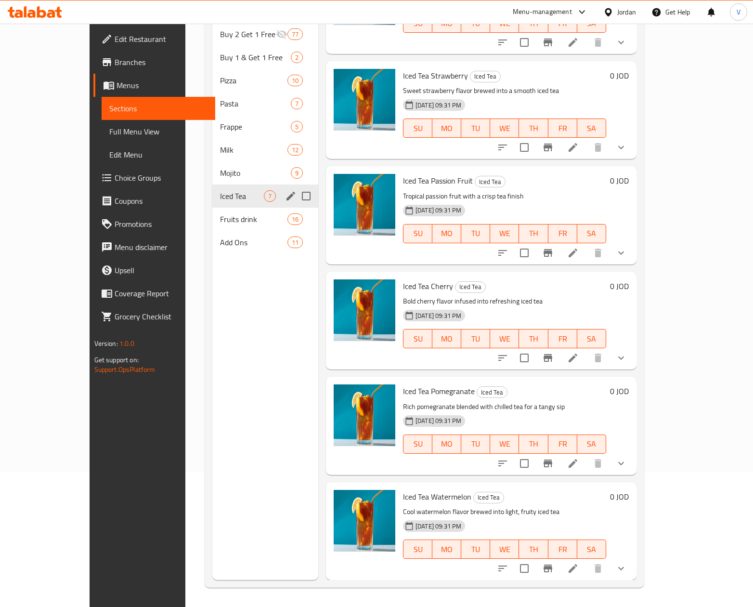
scroll to position [153, 0]
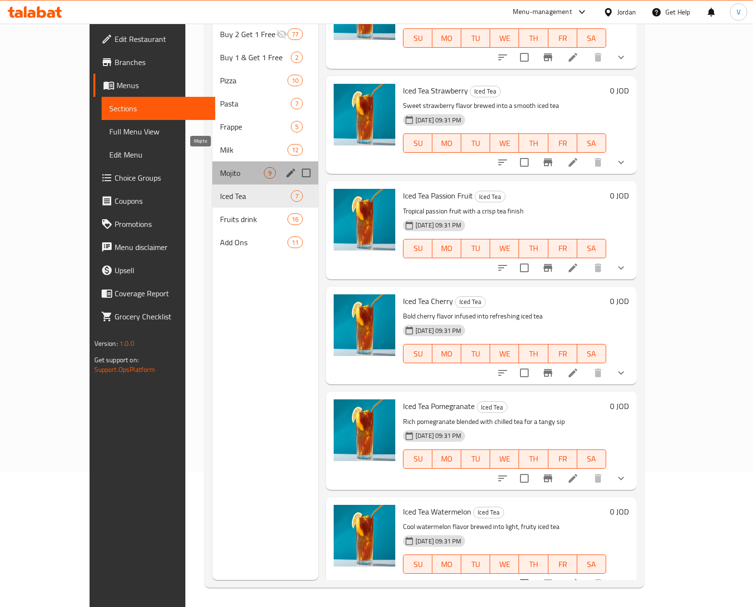
click at [220, 167] on span "Mojito" at bounding box center [242, 173] width 44 height 12
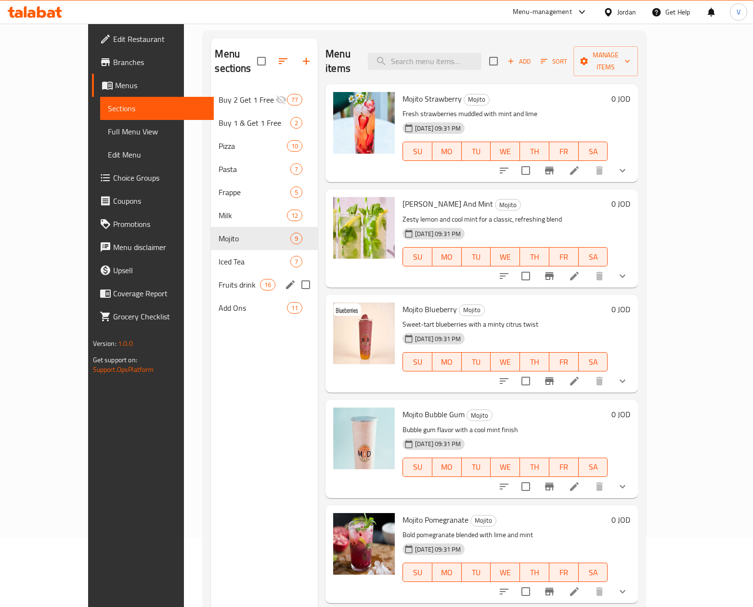
scroll to position [39, 0]
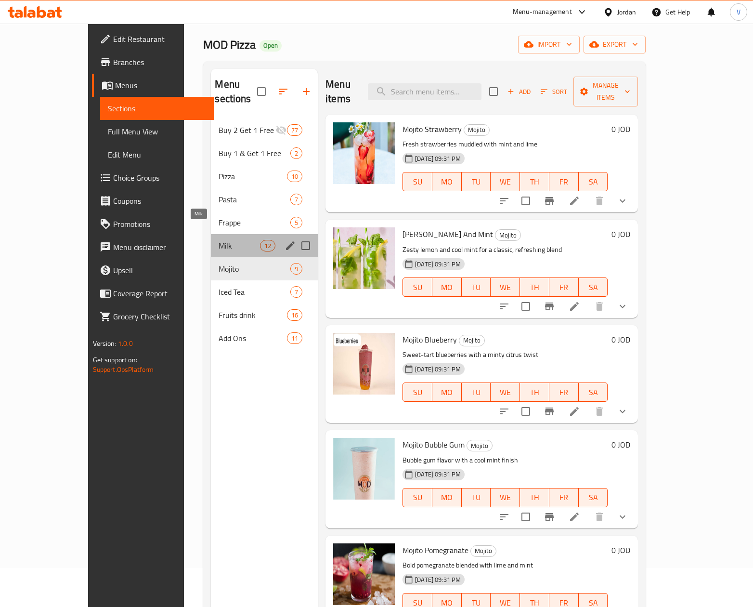
click at [219, 240] on span "Milk" at bounding box center [239, 246] width 41 height 12
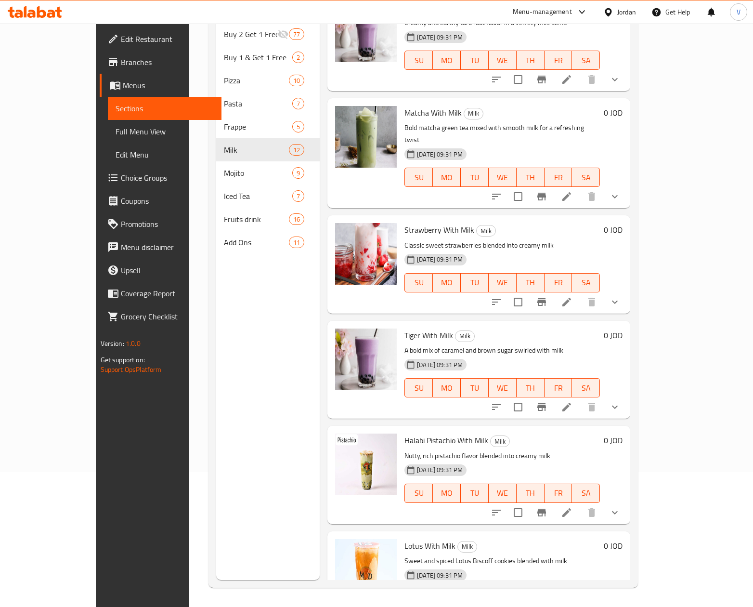
scroll to position [665, 0]
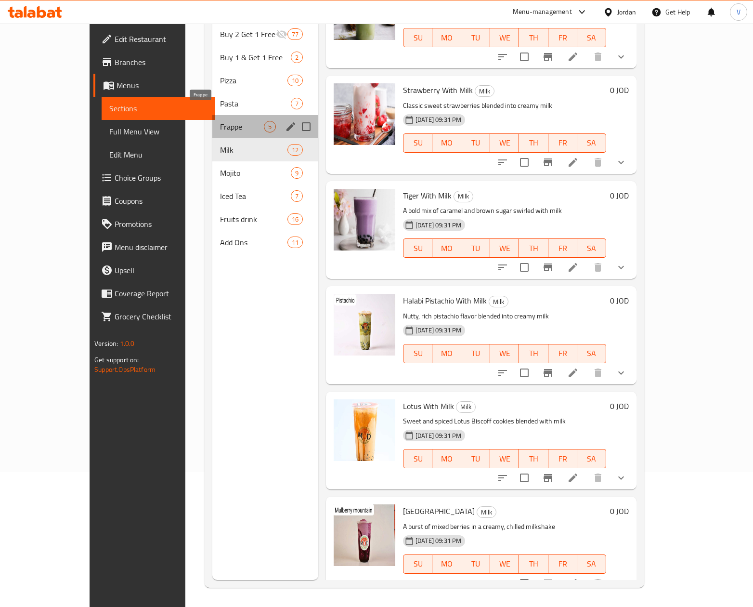
click at [220, 121] on span "Frappe" at bounding box center [242, 127] width 44 height 12
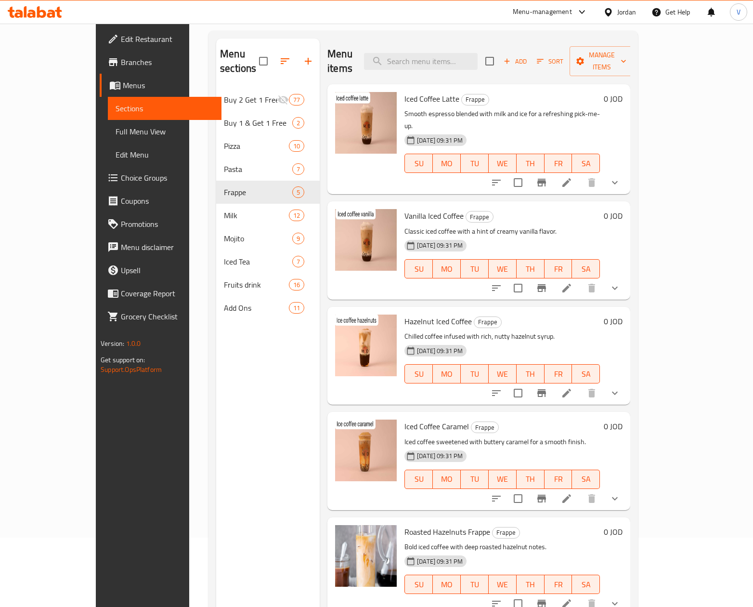
scroll to position [39, 0]
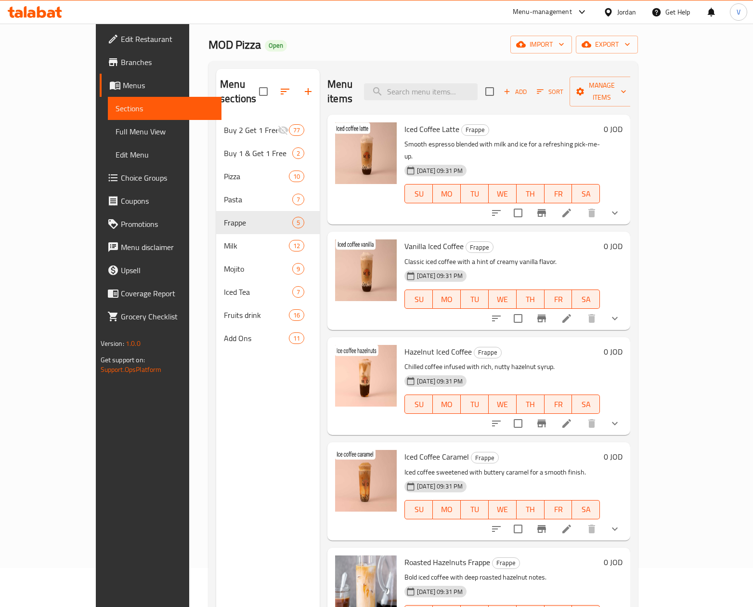
click at [580, 204] on li at bounding box center [566, 212] width 27 height 17
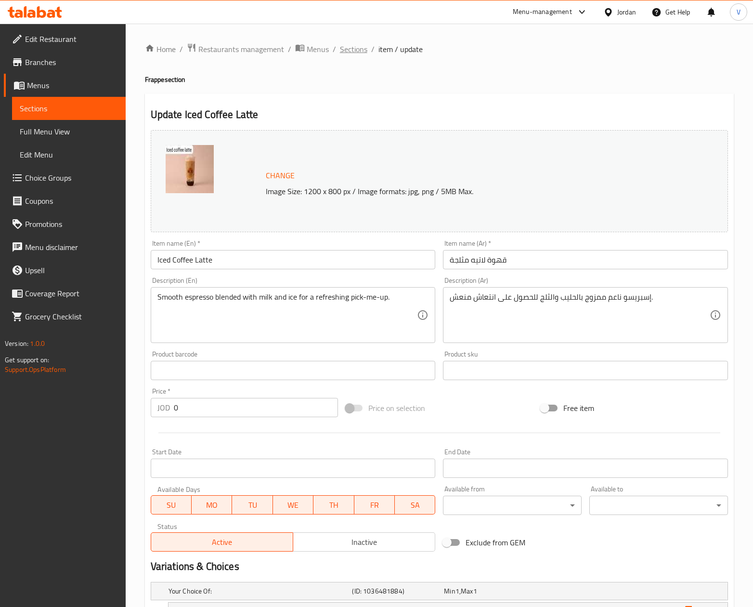
click at [347, 55] on span "Sections" at bounding box center [353, 49] width 27 height 12
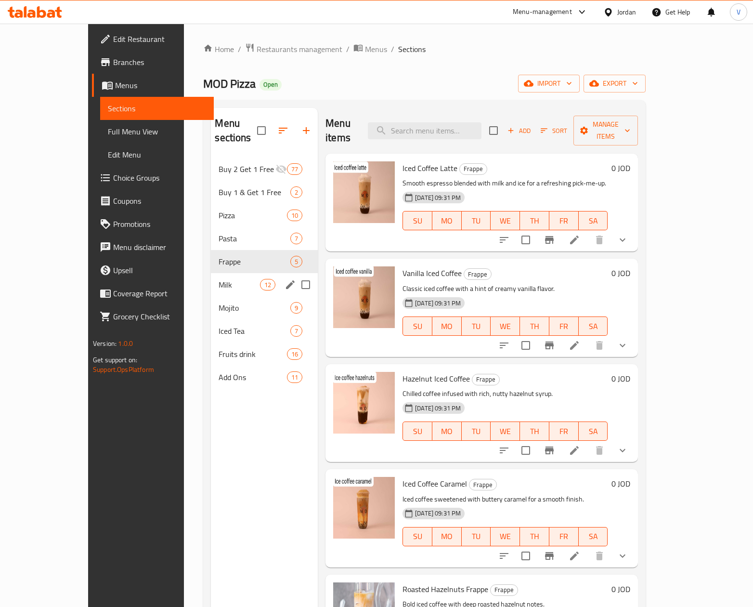
click at [219, 279] on span "Milk" at bounding box center [239, 285] width 41 height 12
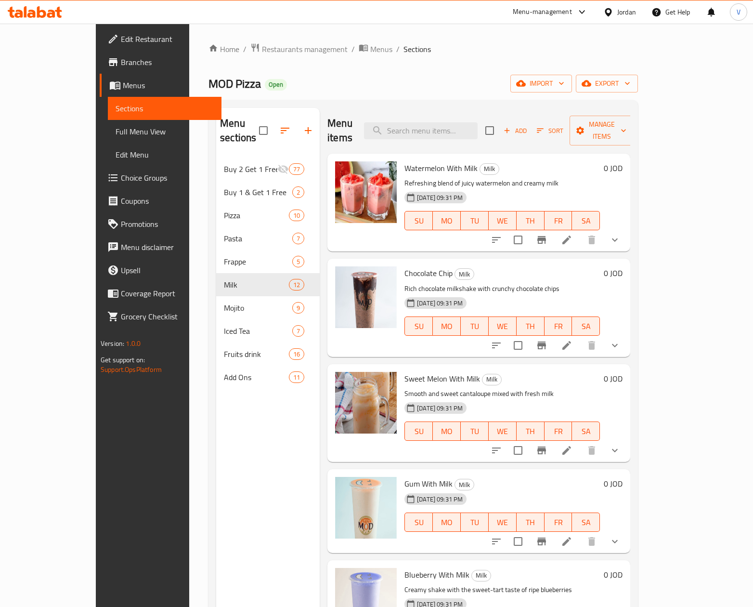
click at [626, 228] on button "show more" at bounding box center [614, 239] width 23 height 23
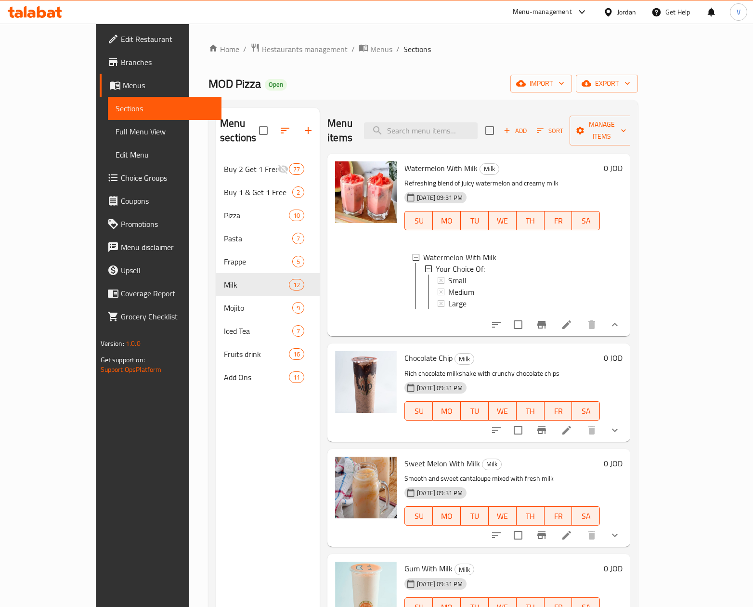
click at [621, 429] on icon "show more" at bounding box center [615, 430] width 12 height 12
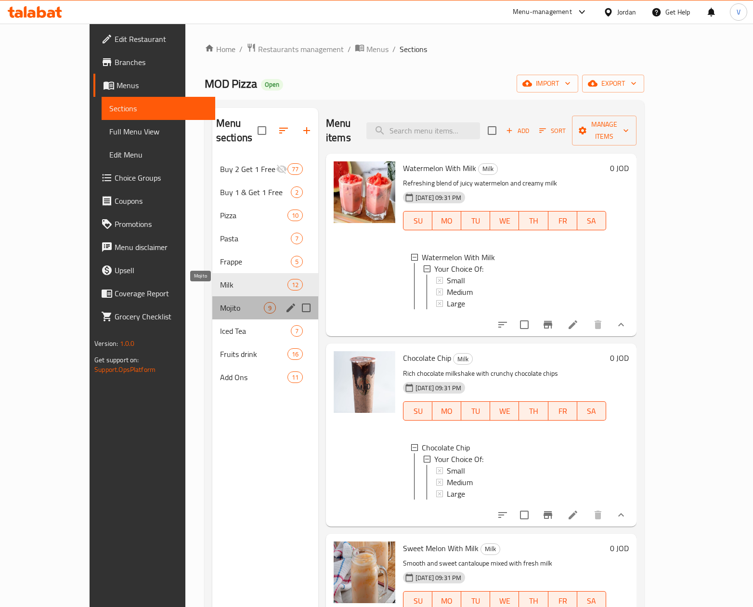
click at [220, 302] on span "Mojito" at bounding box center [242, 308] width 44 height 12
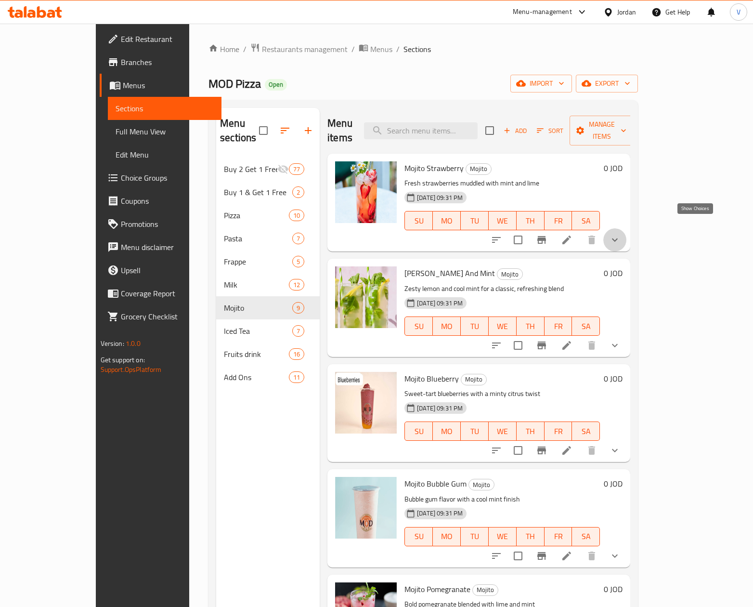
click at [618, 238] on icon "show more" at bounding box center [615, 239] width 6 height 3
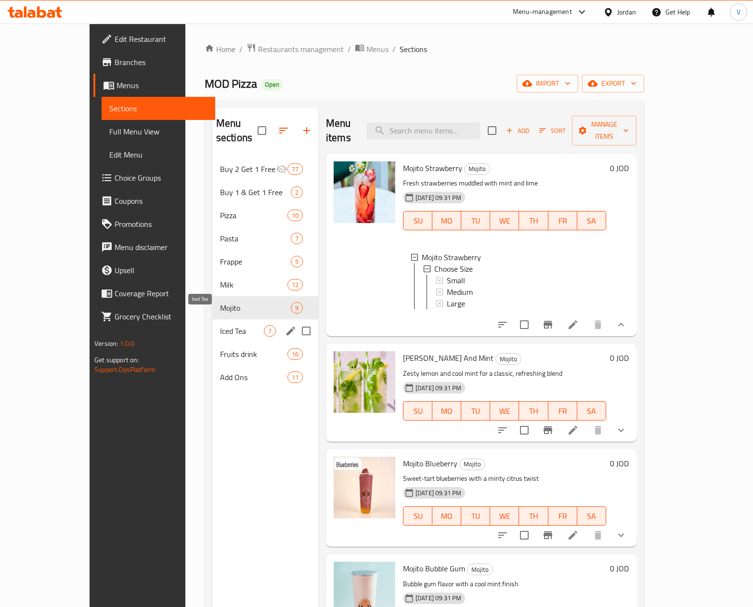
click at [220, 325] on span "Iced Tea" at bounding box center [242, 331] width 44 height 12
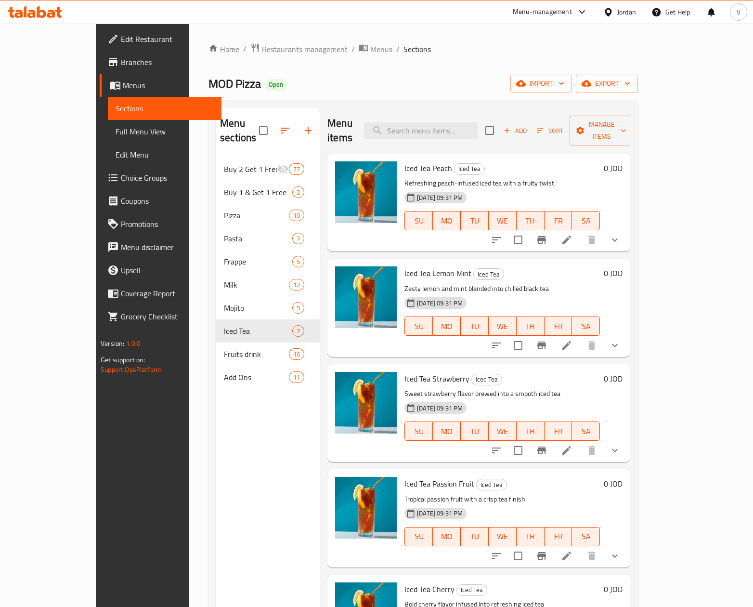
click at [621, 234] on icon "show more" at bounding box center [615, 240] width 12 height 12
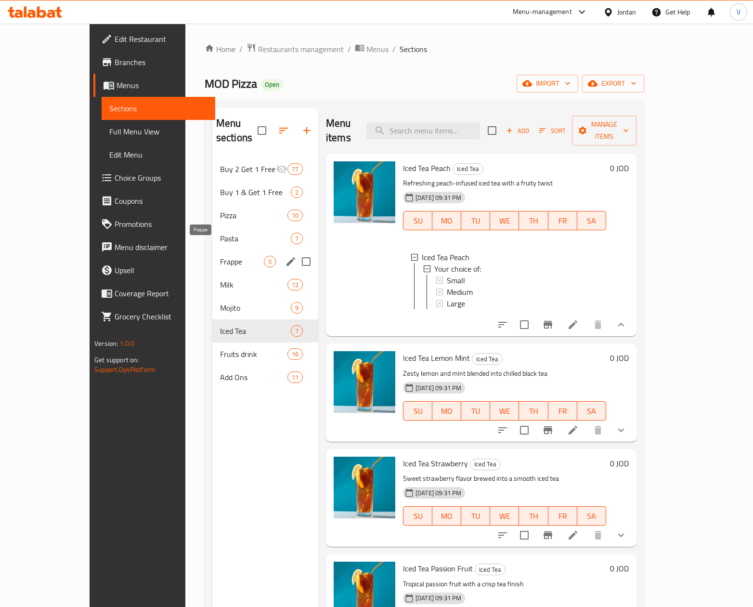
click at [220, 256] on span "Frappe" at bounding box center [242, 262] width 44 height 12
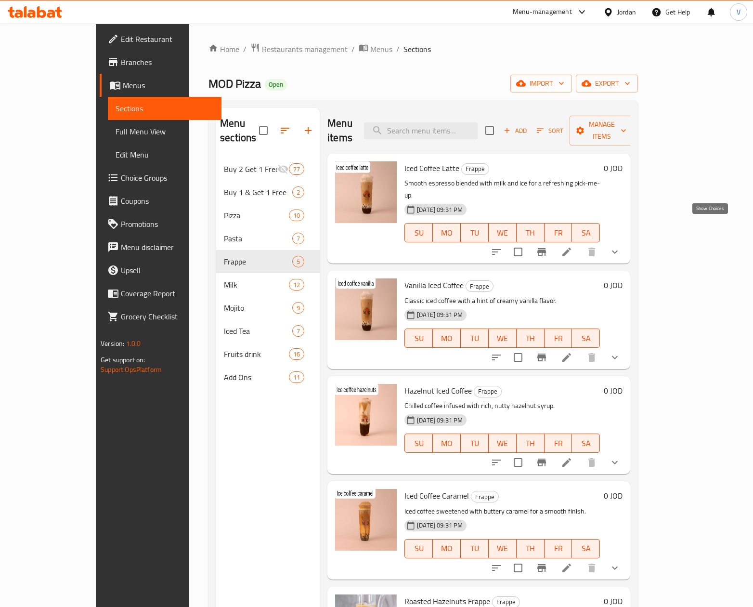
click at [621, 246] on icon "show more" at bounding box center [615, 252] width 12 height 12
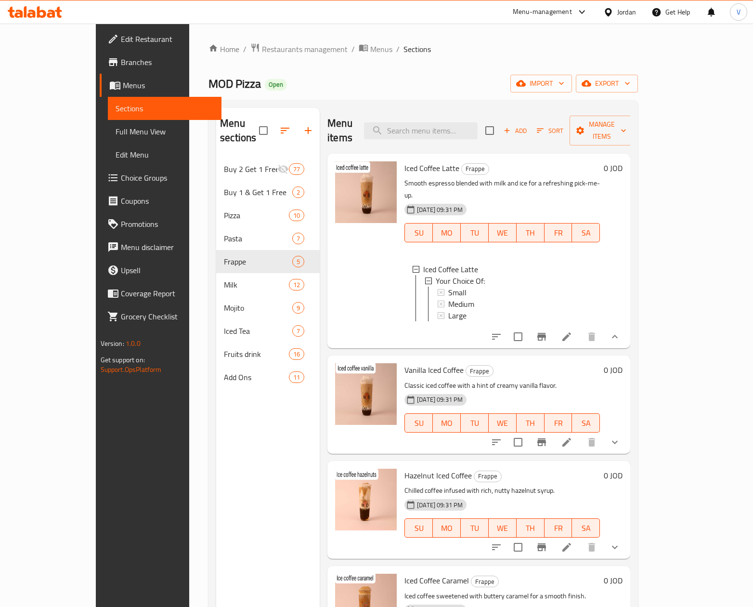
click at [571, 332] on icon at bounding box center [566, 336] width 9 height 9
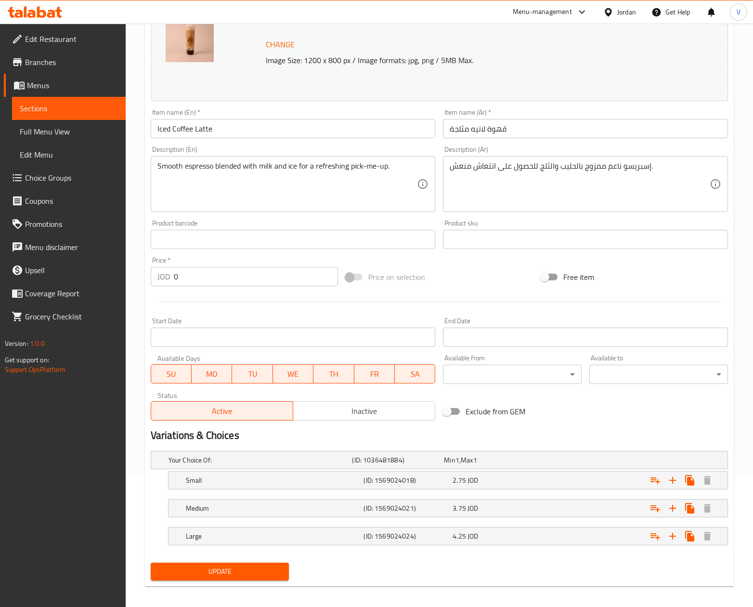
scroll to position [139, 0]
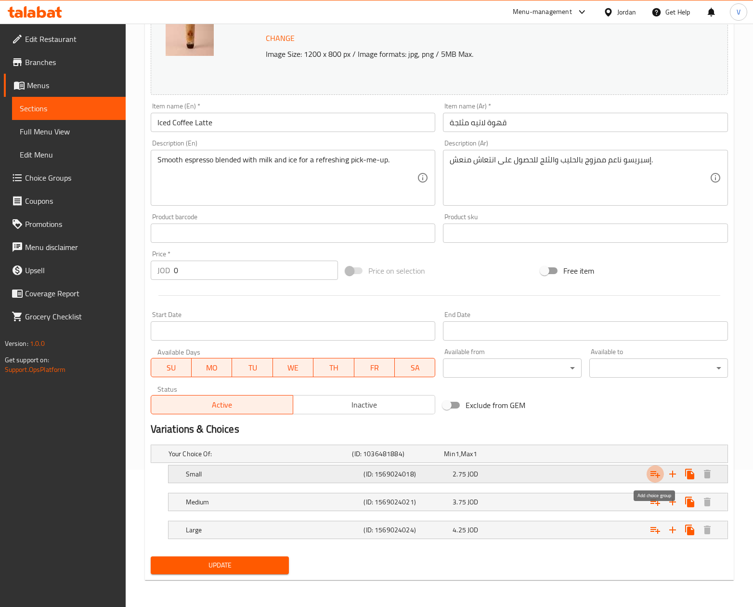
click at [647, 472] on button "Expand" at bounding box center [654, 473] width 17 height 17
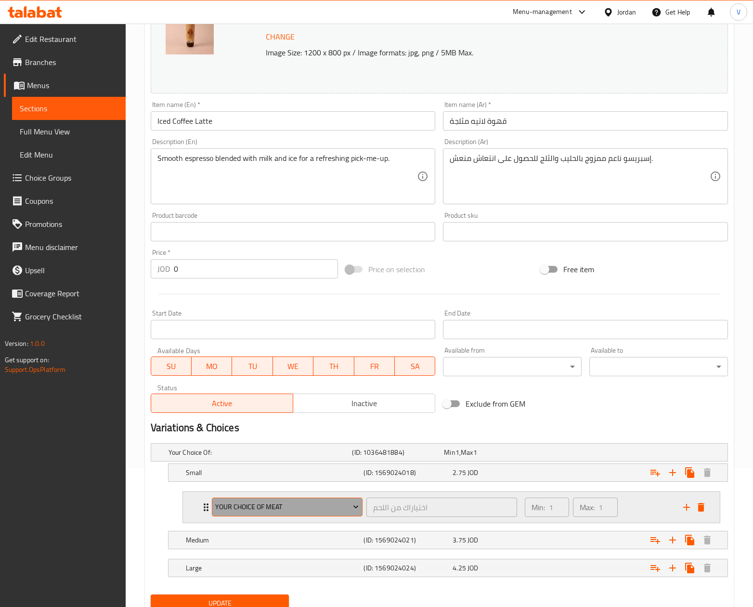
click at [226, 505] on span "Your Choice Of Meat" at bounding box center [286, 507] width 143 height 12
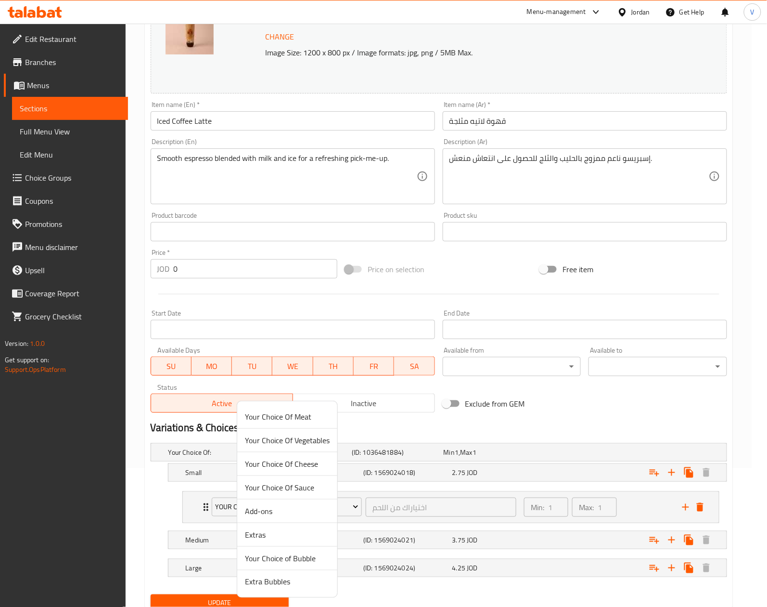
click at [280, 550] on li "Your Choice of Bubble" at bounding box center [287, 558] width 100 height 24
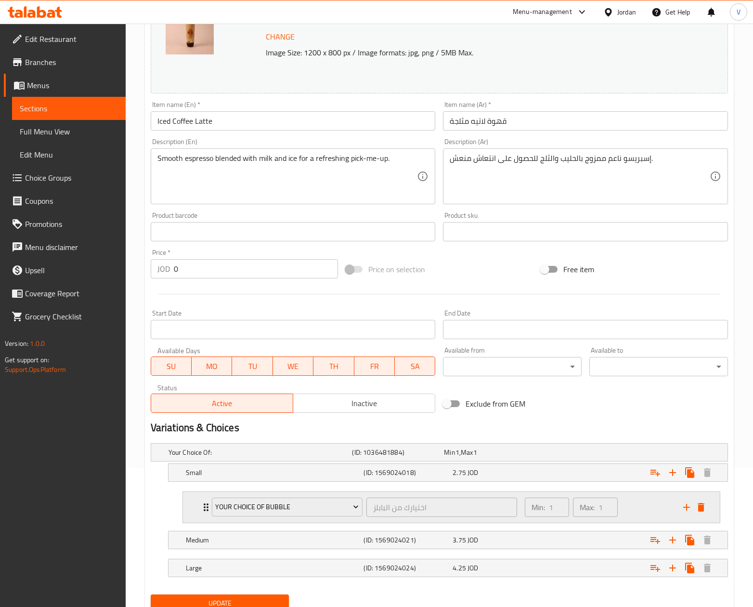
click at [683, 508] on icon "add" at bounding box center [686, 507] width 7 height 7
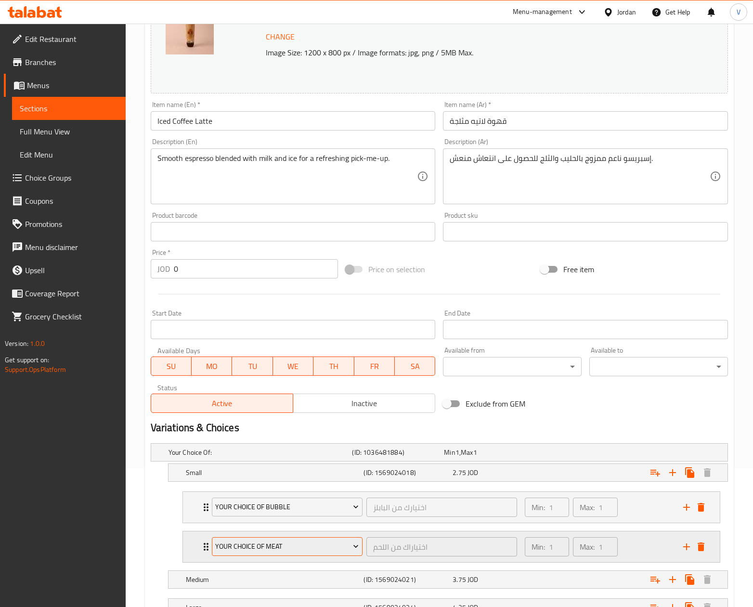
click at [270, 548] on span "Your Choice Of Meat" at bounding box center [286, 546] width 143 height 12
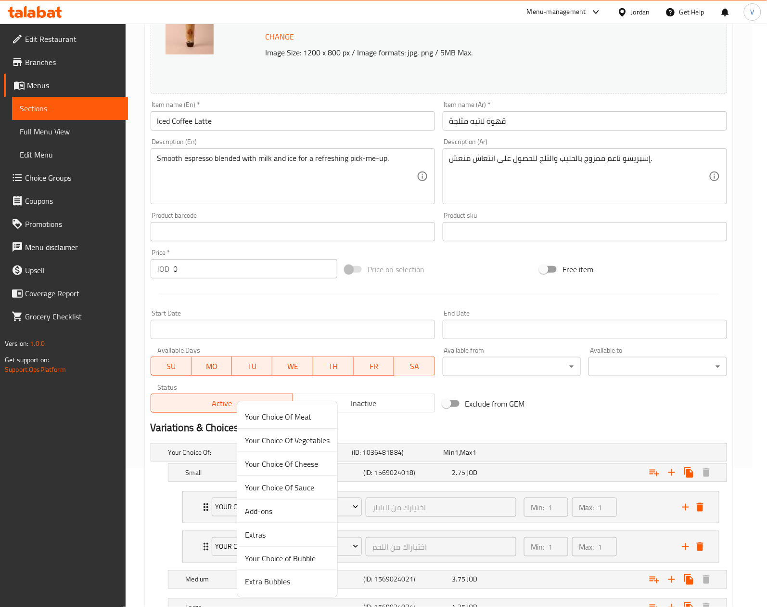
click at [268, 587] on span "Extra Bubbles" at bounding box center [287, 582] width 85 height 12
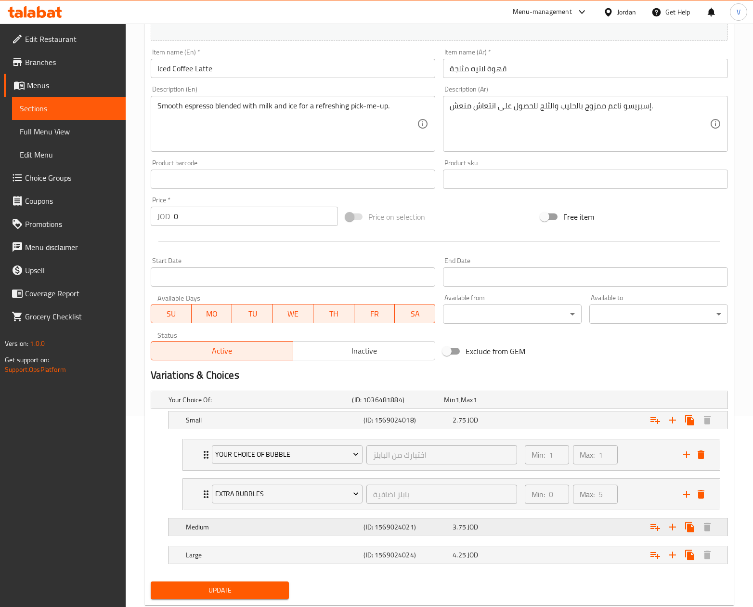
scroll to position [219, 0]
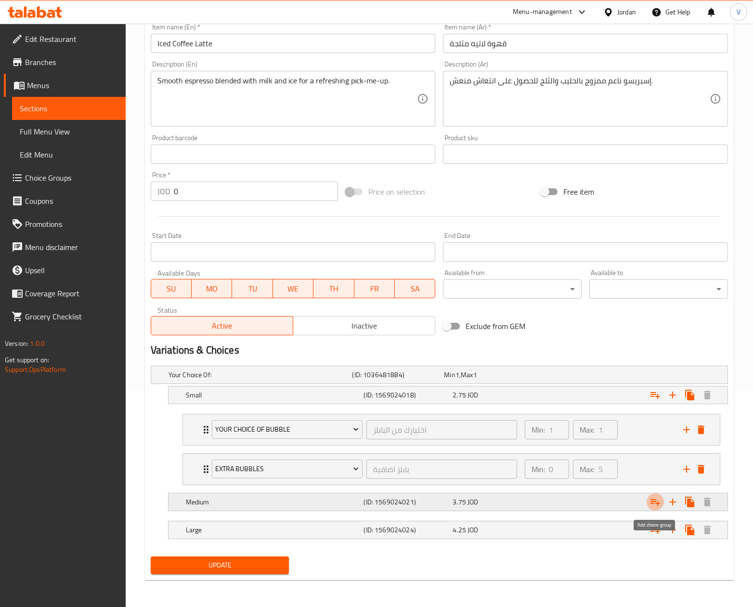
click at [655, 498] on icon "Expand" at bounding box center [655, 502] width 12 height 12
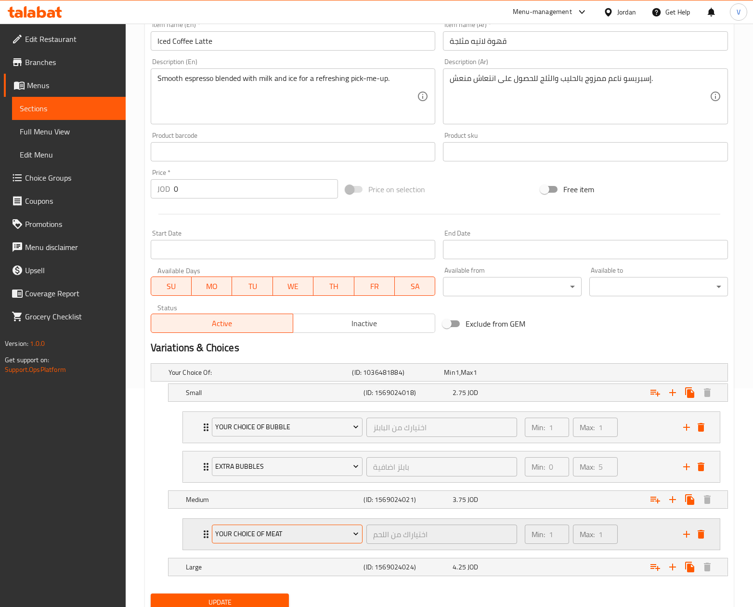
click at [261, 538] on span "Your Choice Of Meat" at bounding box center [286, 534] width 143 height 12
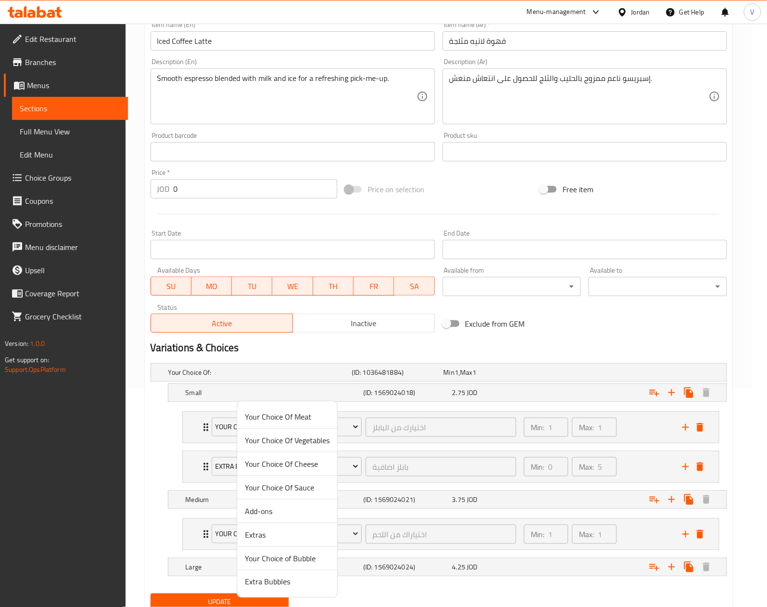
click at [281, 554] on span "Your Choice of Bubble" at bounding box center [287, 558] width 85 height 12
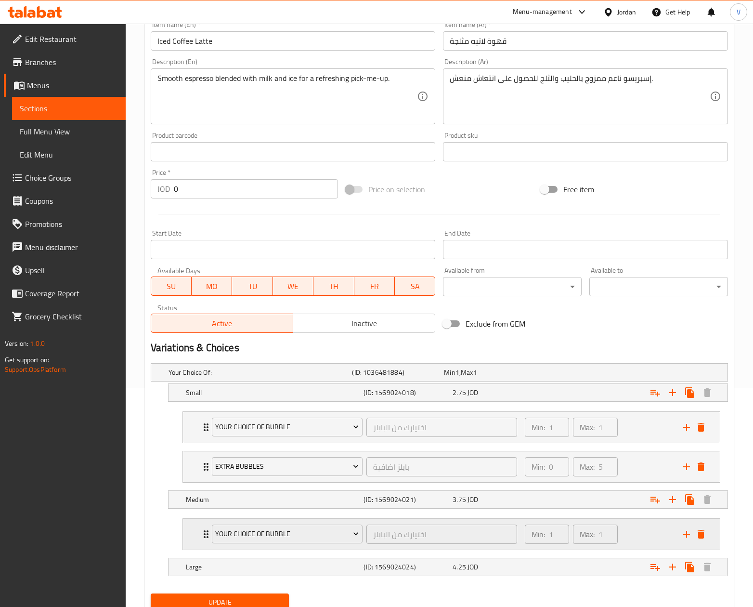
click at [690, 534] on icon "add" at bounding box center [687, 534] width 12 height 12
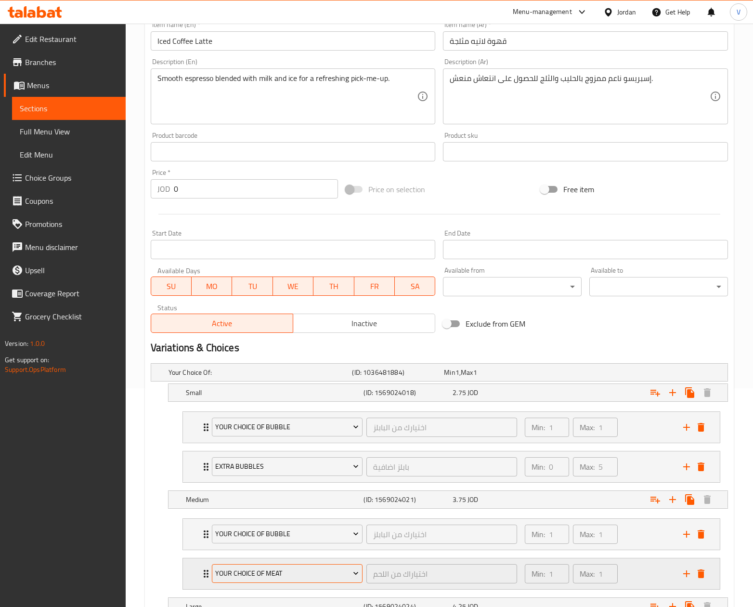
click at [274, 575] on span "Your Choice Of Meat" at bounding box center [286, 573] width 143 height 12
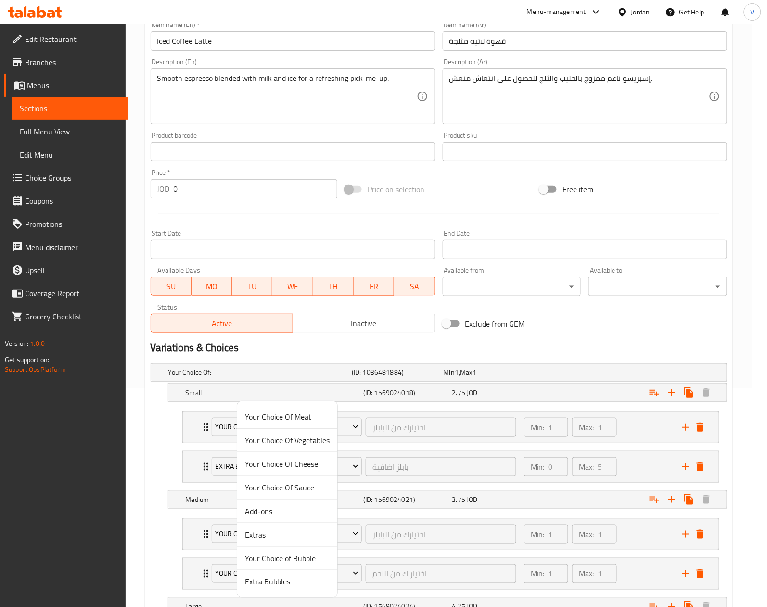
click at [272, 577] on span "Extra Bubbles" at bounding box center [287, 582] width 85 height 12
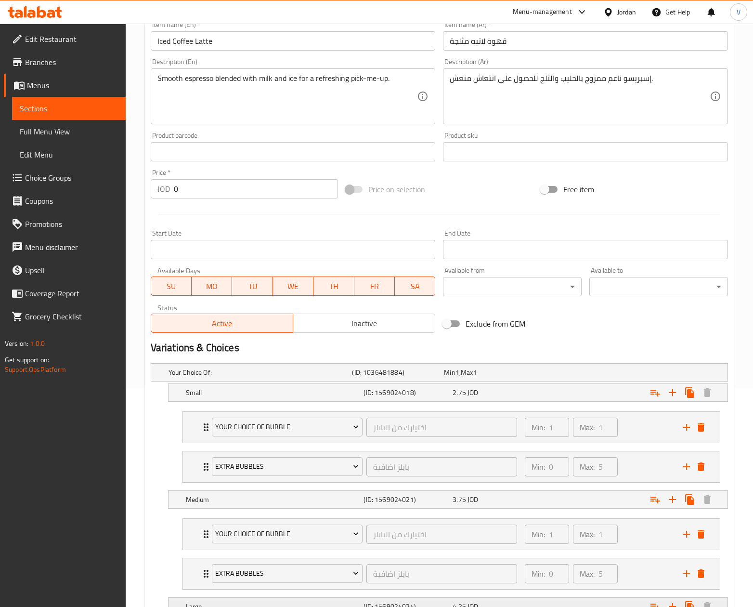
scroll to position [299, 0]
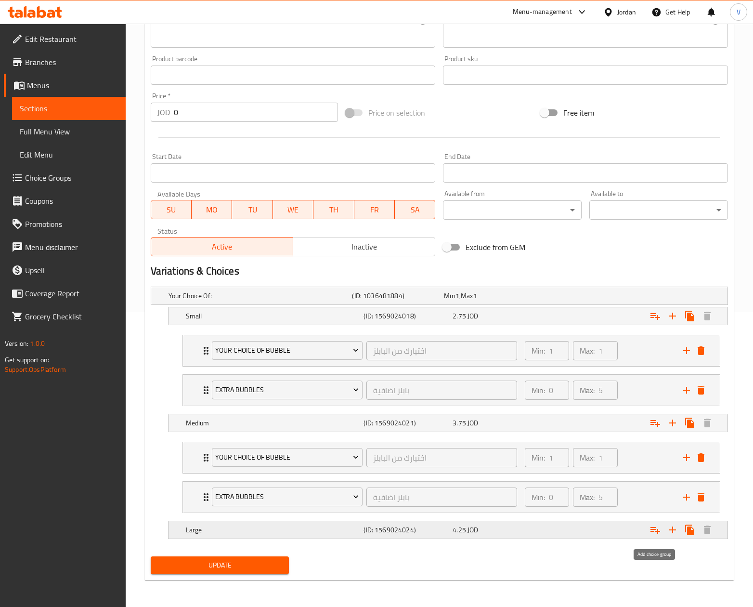
click at [659, 526] on icon "Expand" at bounding box center [655, 530] width 12 height 12
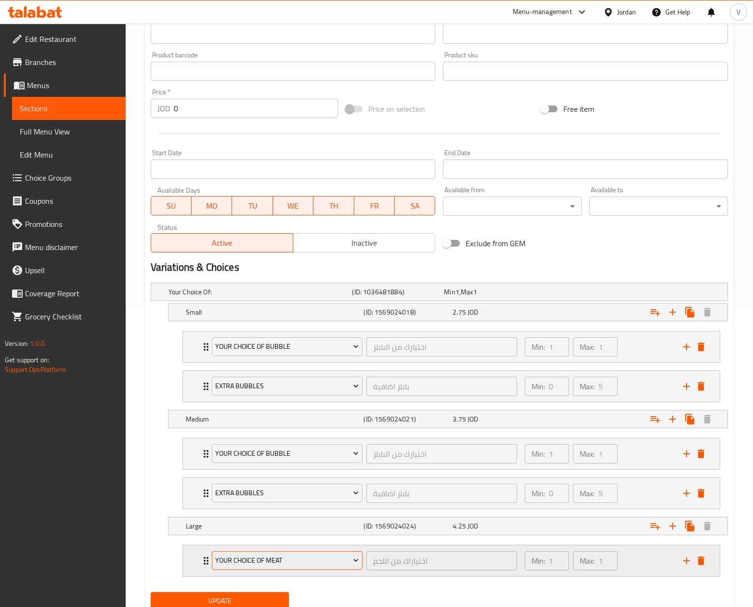
click at [261, 561] on span "Your Choice Of Meat" at bounding box center [286, 560] width 143 height 12
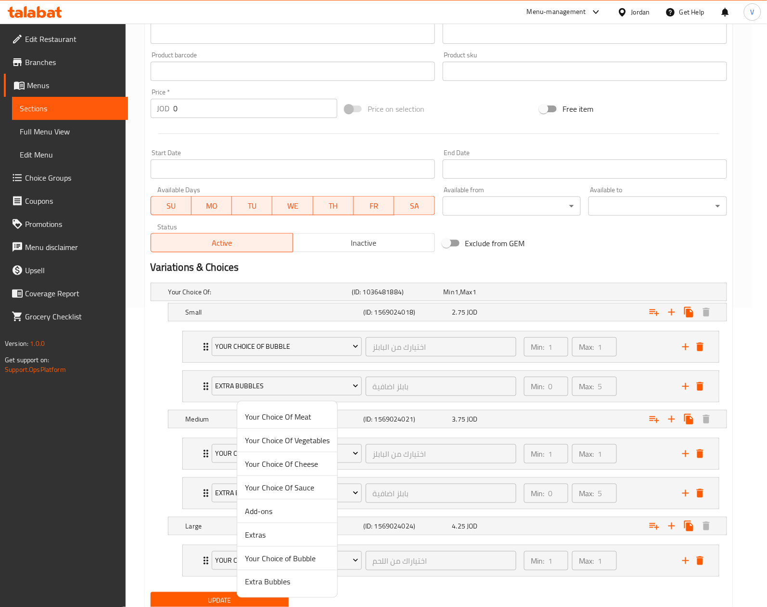
click at [269, 560] on span "Your Choice of Bubble" at bounding box center [287, 558] width 85 height 12
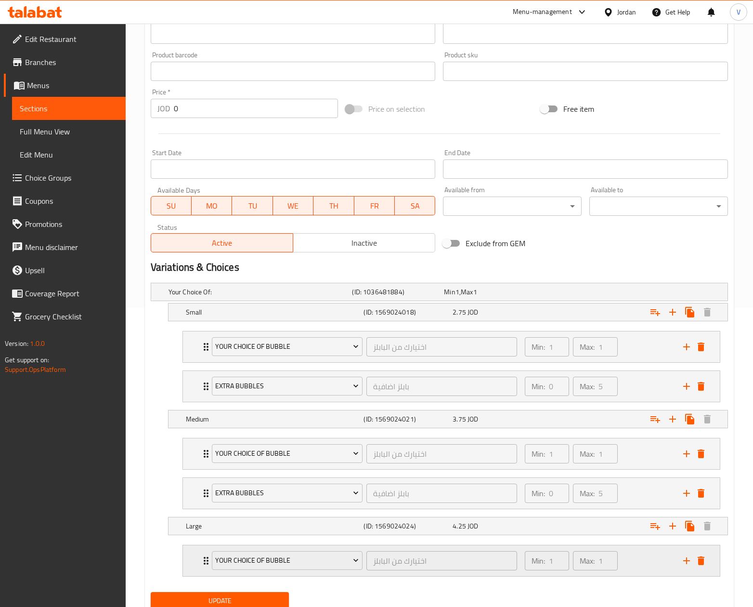
click at [680, 562] on button "add" at bounding box center [686, 560] width 14 height 14
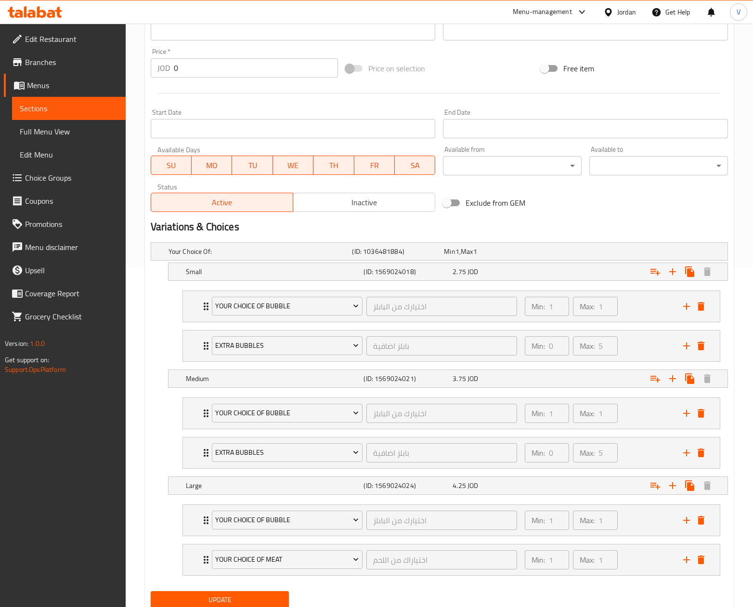
scroll to position [378, 0]
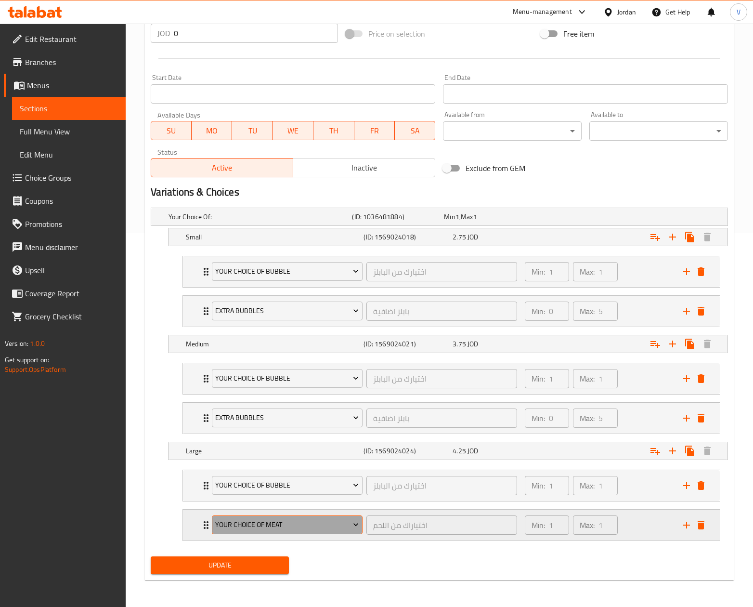
click at [284, 523] on span "Your Choice Of Meat" at bounding box center [286, 524] width 143 height 12
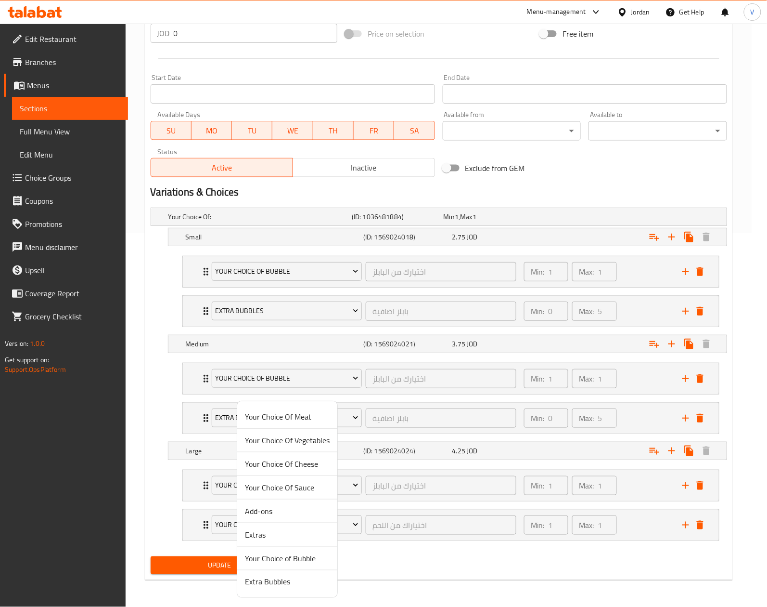
click at [280, 587] on span "Extra Bubbles" at bounding box center [287, 582] width 85 height 12
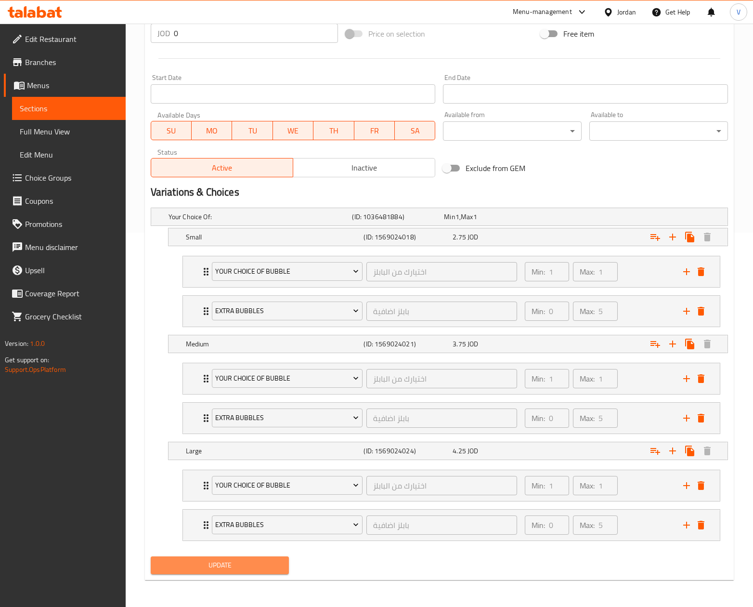
click at [234, 562] on span "Update" at bounding box center [219, 565] width 123 height 12
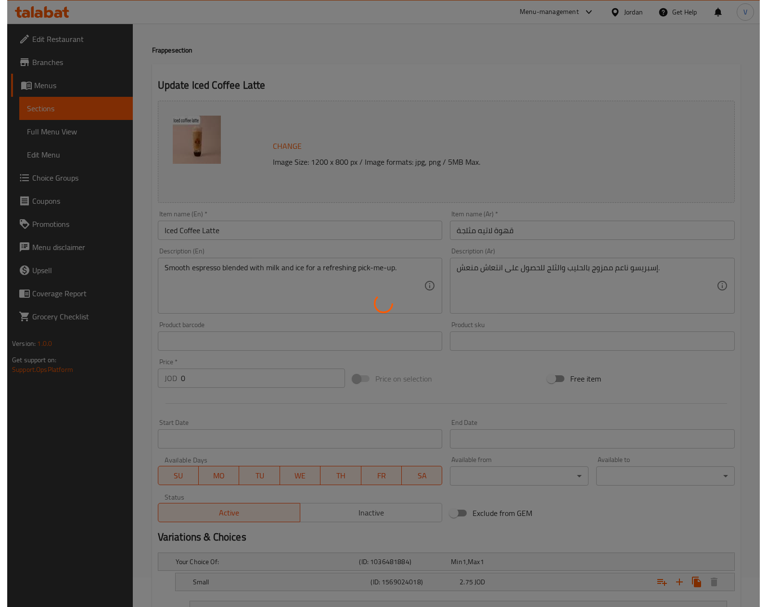
scroll to position [0, 0]
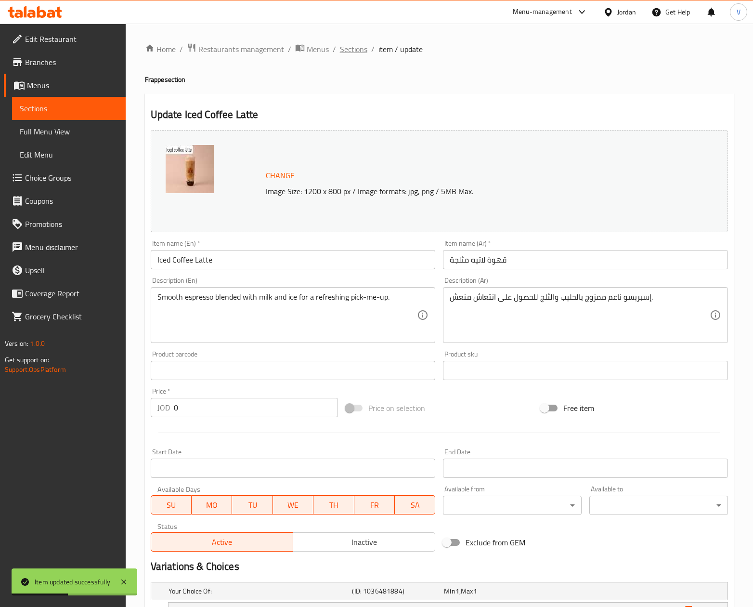
click at [355, 54] on span "Sections" at bounding box center [353, 49] width 27 height 12
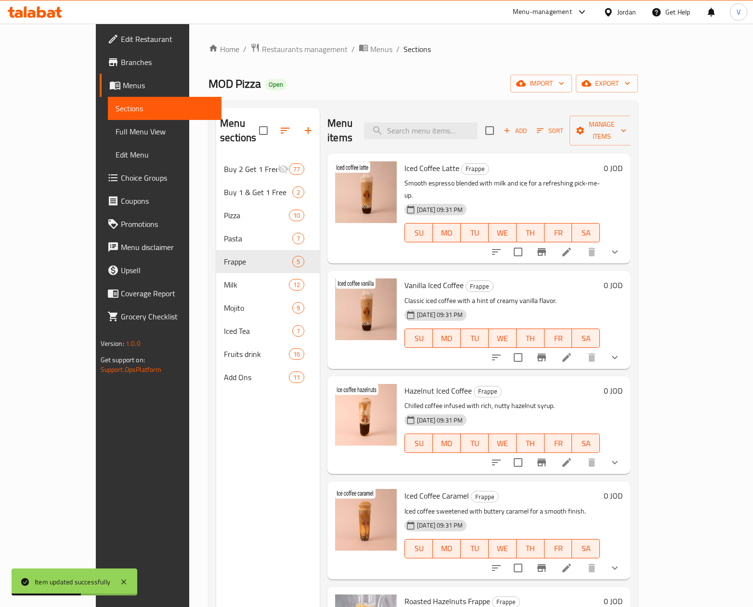
click at [580, 349] on li at bounding box center [566, 357] width 27 height 17
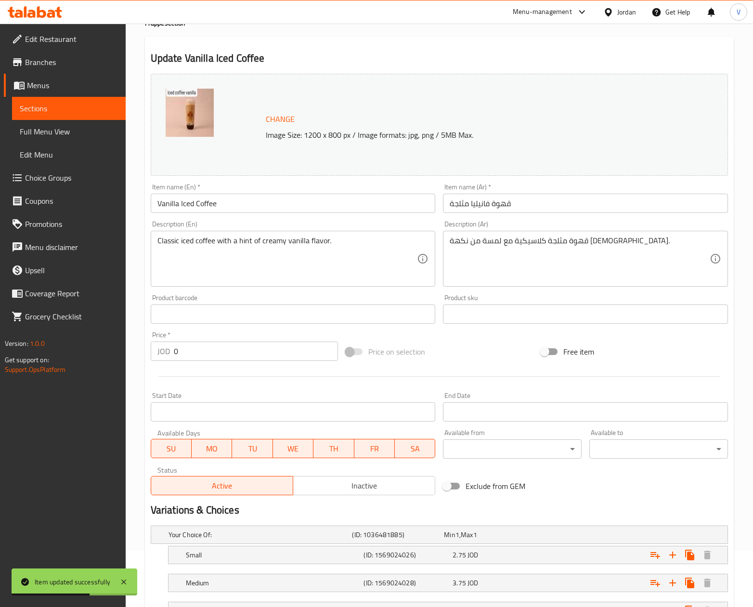
scroll to position [139, 0]
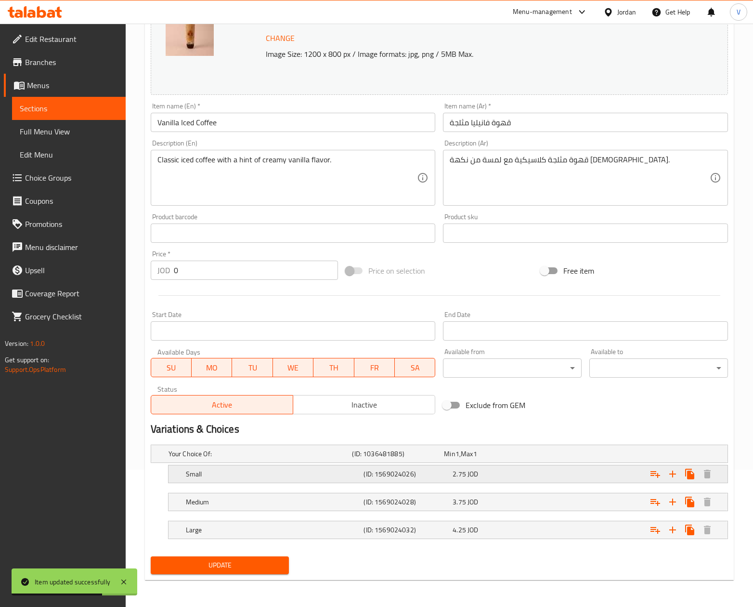
drag, startPoint x: 649, startPoint y: 473, endPoint x: 634, endPoint y: 475, distance: 16.0
click at [650, 473] on icon "Expand" at bounding box center [655, 474] width 12 height 12
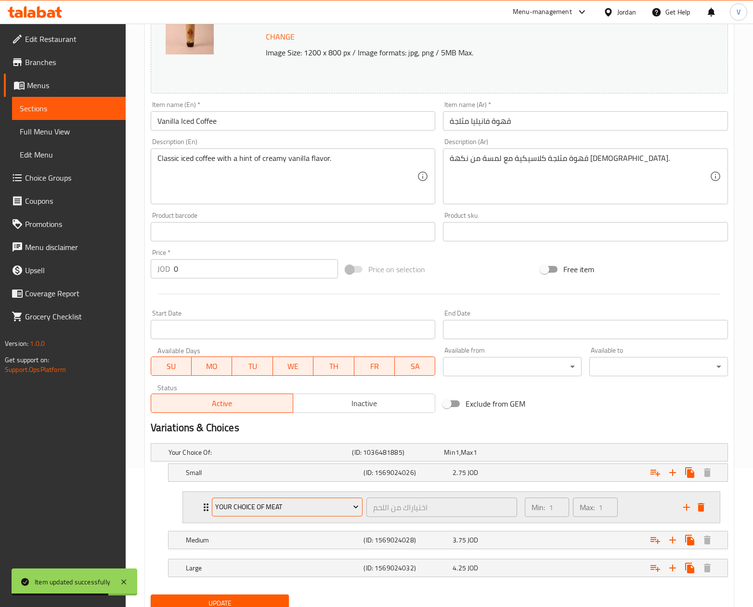
click at [251, 505] on span "Your Choice Of Meat" at bounding box center [286, 507] width 143 height 12
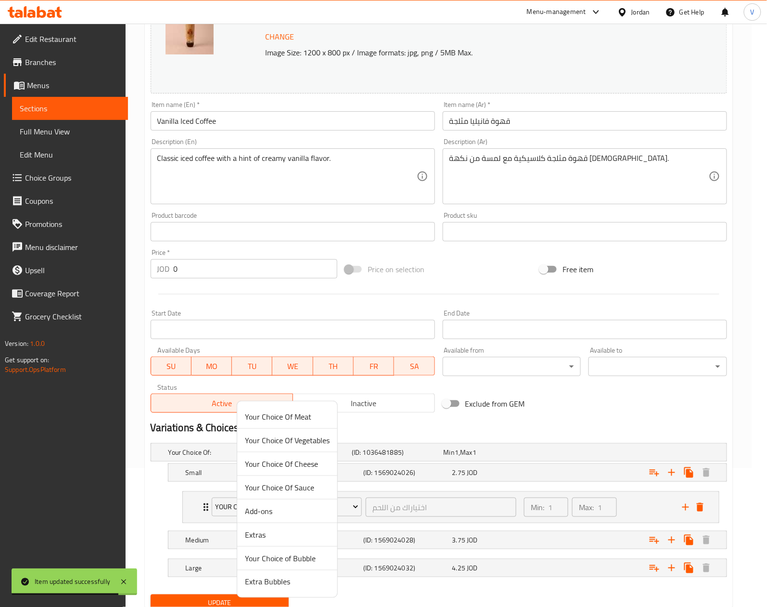
click at [284, 550] on li "Your Choice of Bubble" at bounding box center [287, 558] width 100 height 24
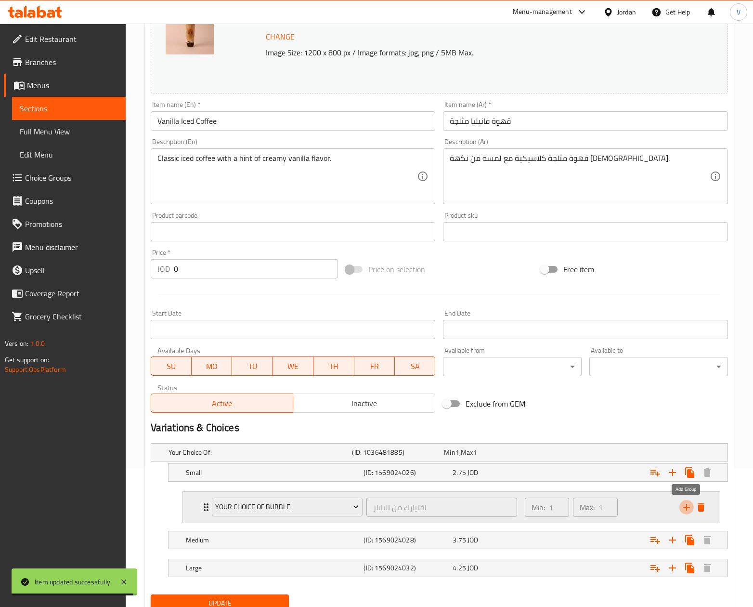
click at [684, 511] on icon "add" at bounding box center [687, 507] width 12 height 12
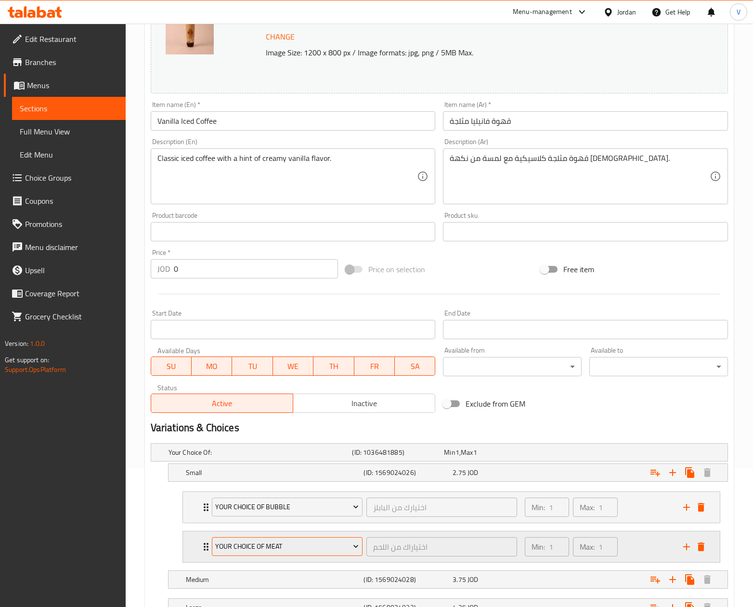
click at [312, 550] on span "Your Choice Of Meat" at bounding box center [286, 546] width 143 height 12
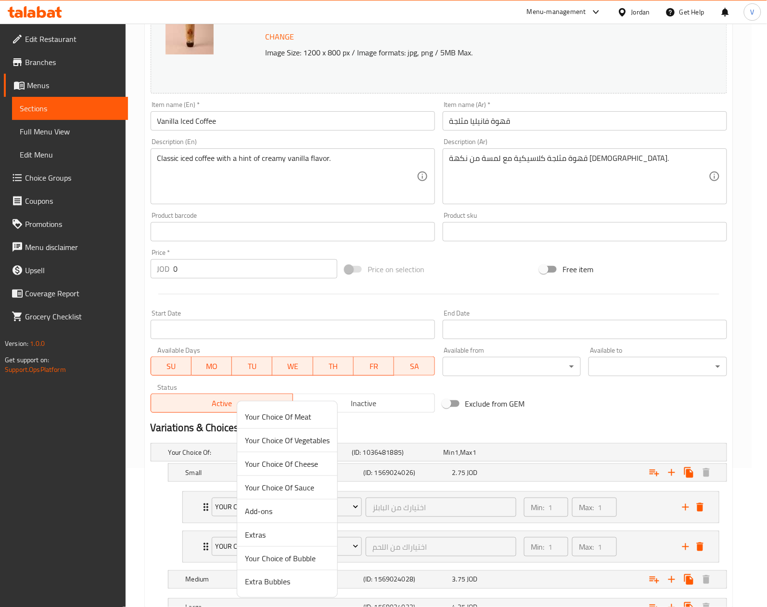
click at [281, 573] on li "Extra Bubbles" at bounding box center [287, 581] width 100 height 23
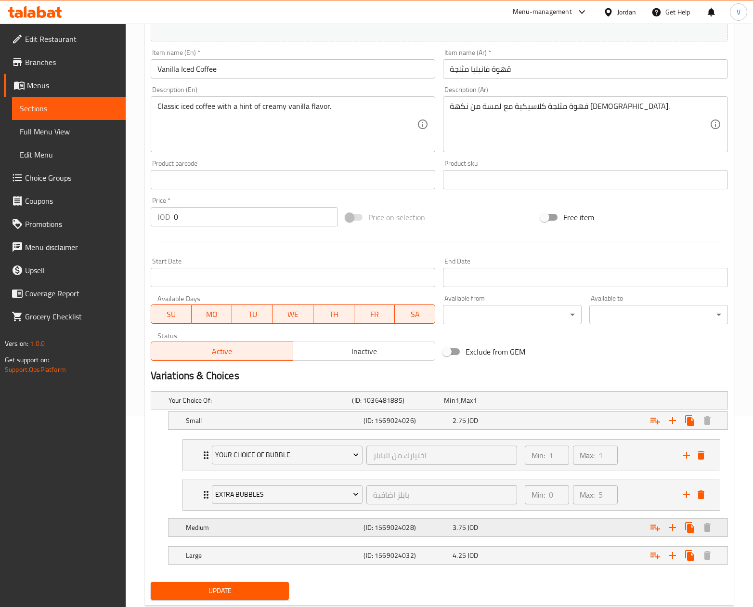
scroll to position [219, 0]
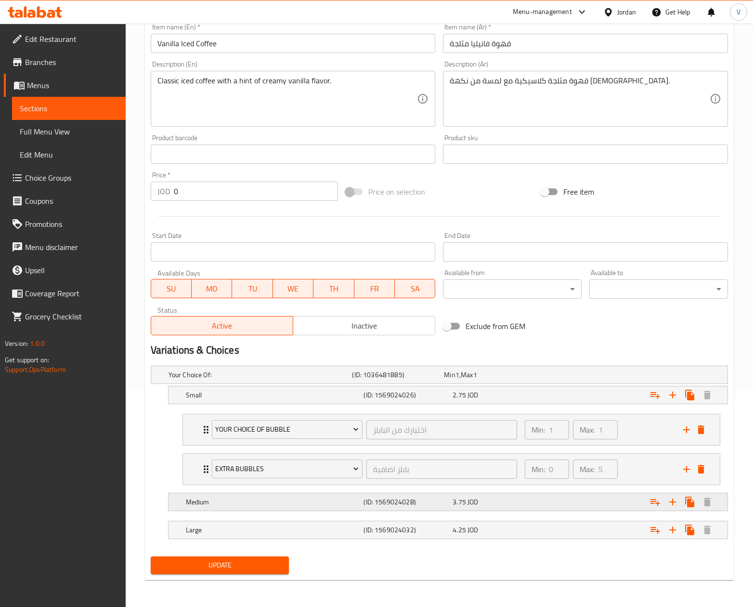
click at [659, 504] on icon "Expand" at bounding box center [655, 502] width 12 height 12
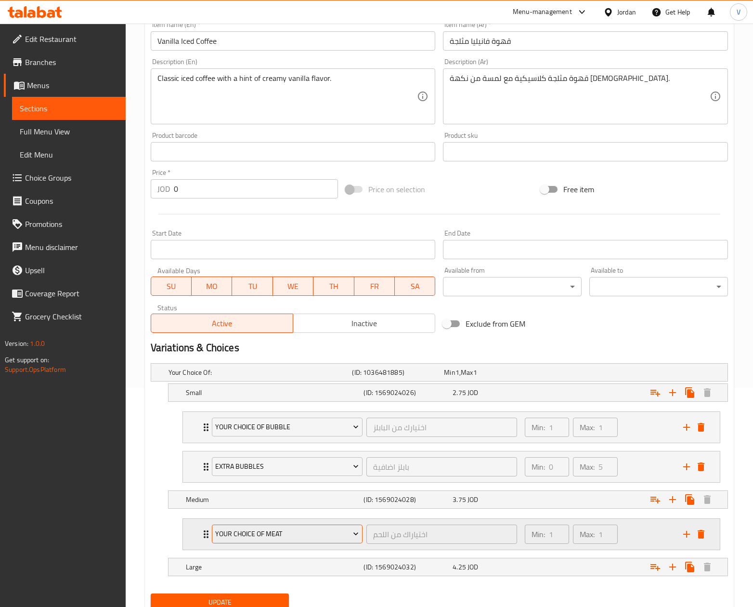
click at [259, 530] on span "Your Choice Of Meat" at bounding box center [286, 534] width 143 height 12
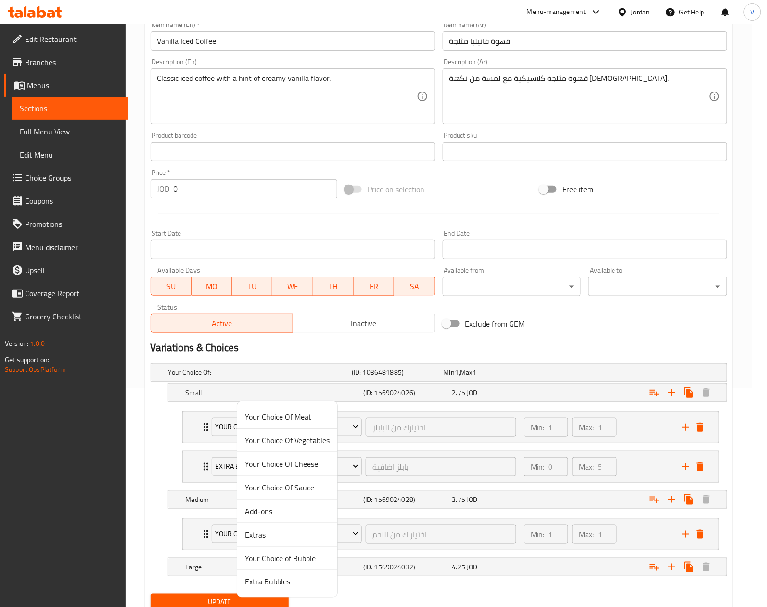
click at [262, 562] on span "Your Choice of Bubble" at bounding box center [287, 558] width 85 height 12
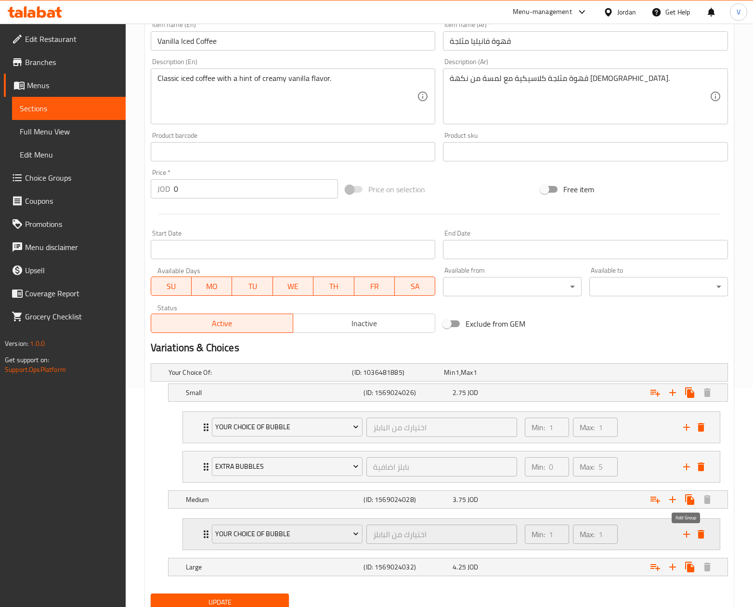
click at [690, 535] on icon "add" at bounding box center [687, 534] width 12 height 12
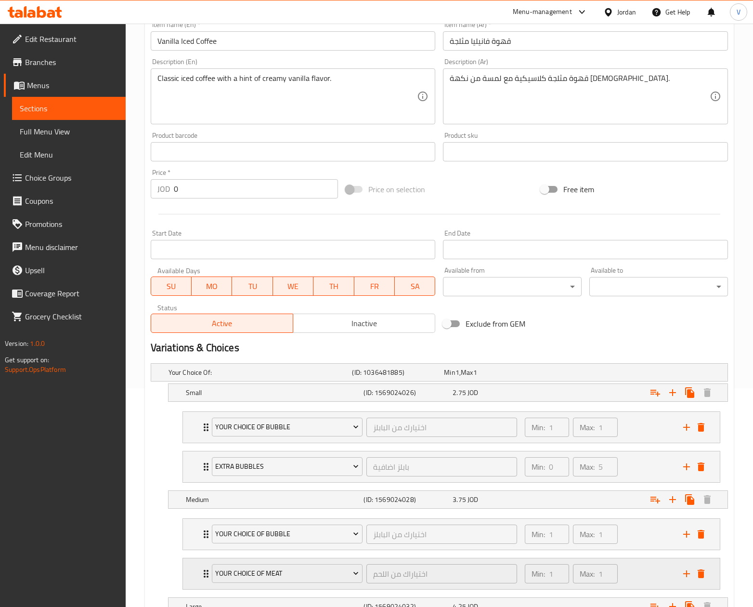
click at [267, 585] on div "Your Choice Of Meat" at bounding box center [287, 573] width 155 height 23
click at [278, 577] on span "Your Choice Of Meat" at bounding box center [286, 573] width 143 height 12
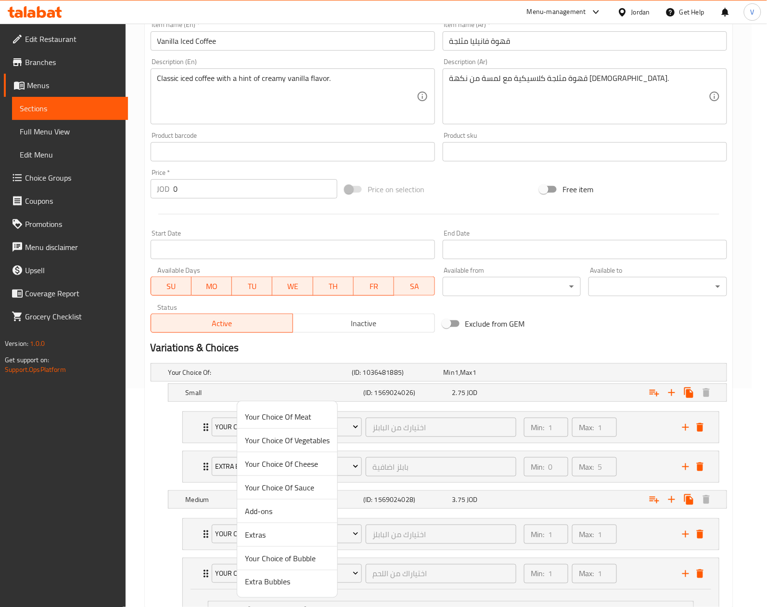
click at [295, 579] on span "Extra Bubbles" at bounding box center [287, 582] width 85 height 12
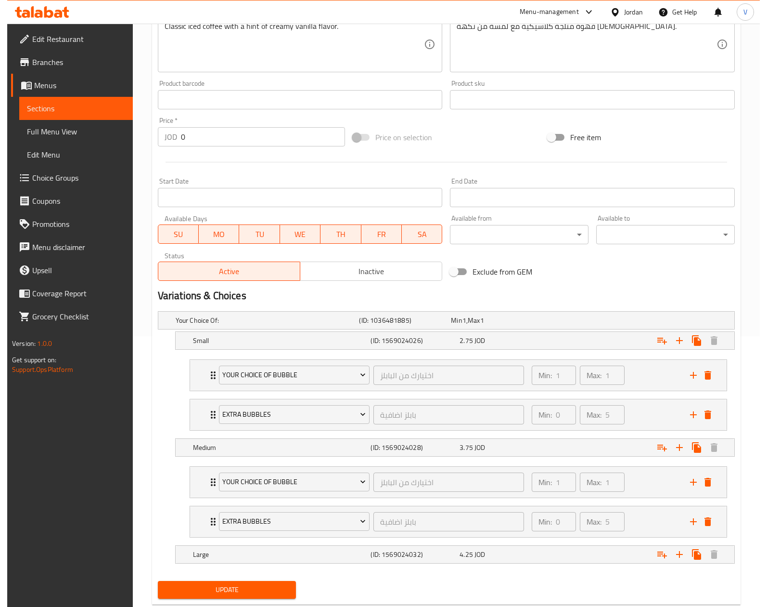
scroll to position [299, 0]
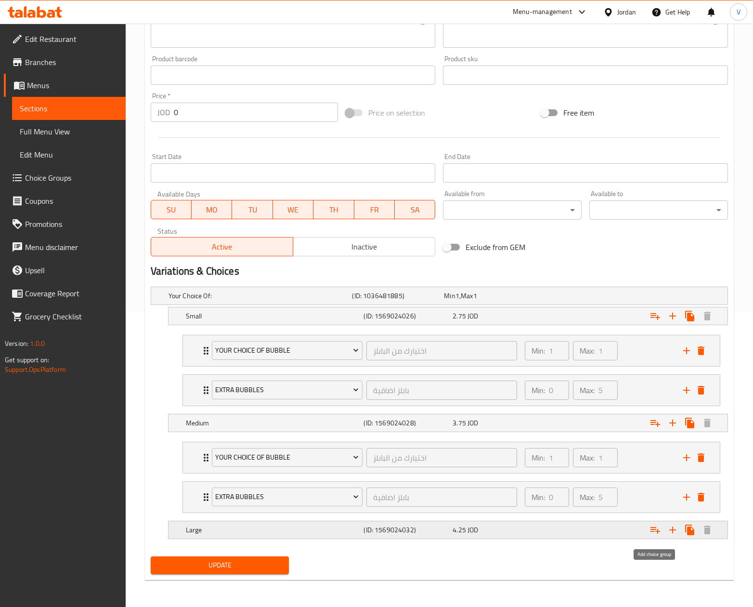
click at [654, 533] on icon "Expand" at bounding box center [655, 530] width 12 height 12
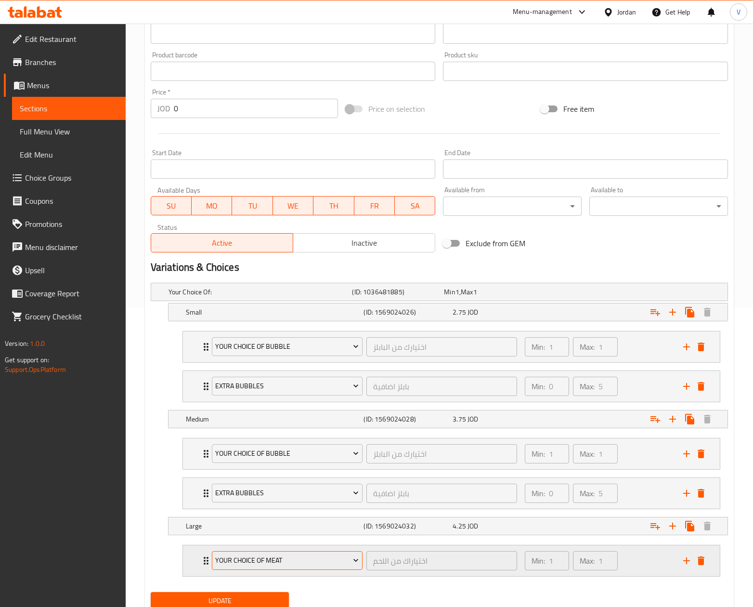
click at [249, 562] on span "Your Choice Of Meat" at bounding box center [286, 560] width 143 height 12
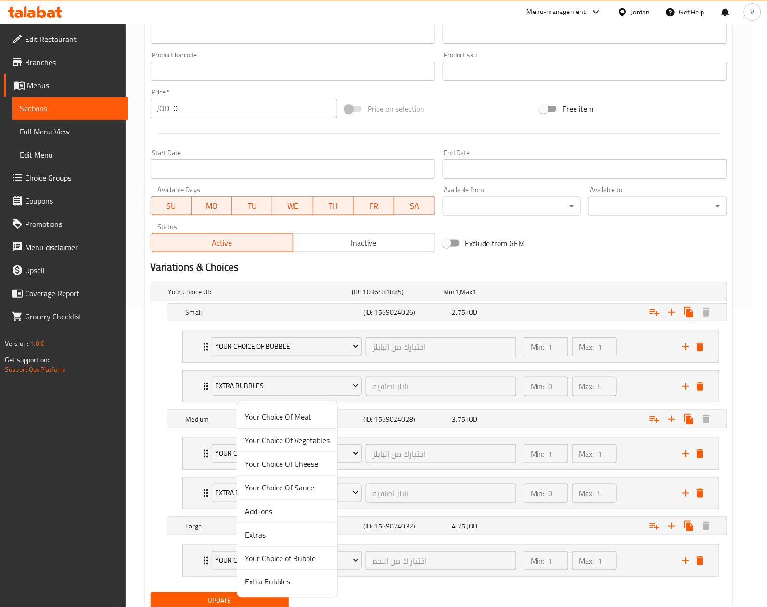
click at [293, 560] on span "Your Choice of Bubble" at bounding box center [287, 558] width 85 height 12
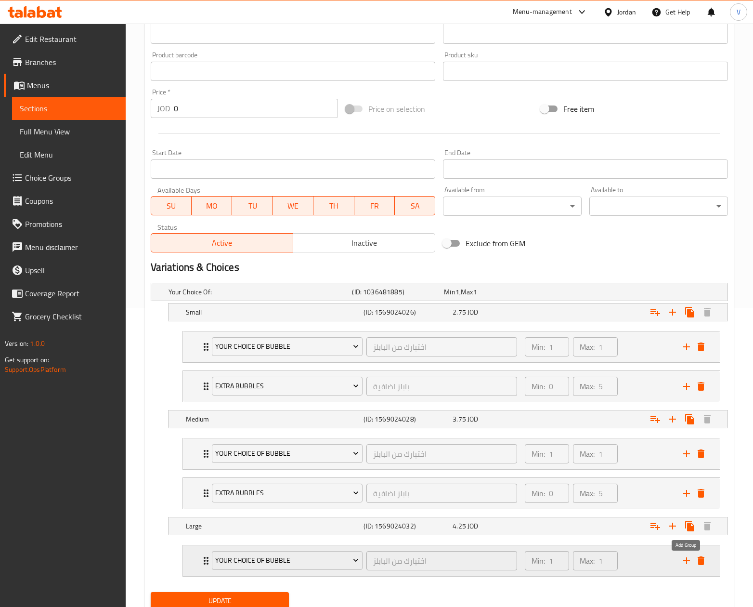
click at [688, 562] on icon "add" at bounding box center [687, 561] width 12 height 12
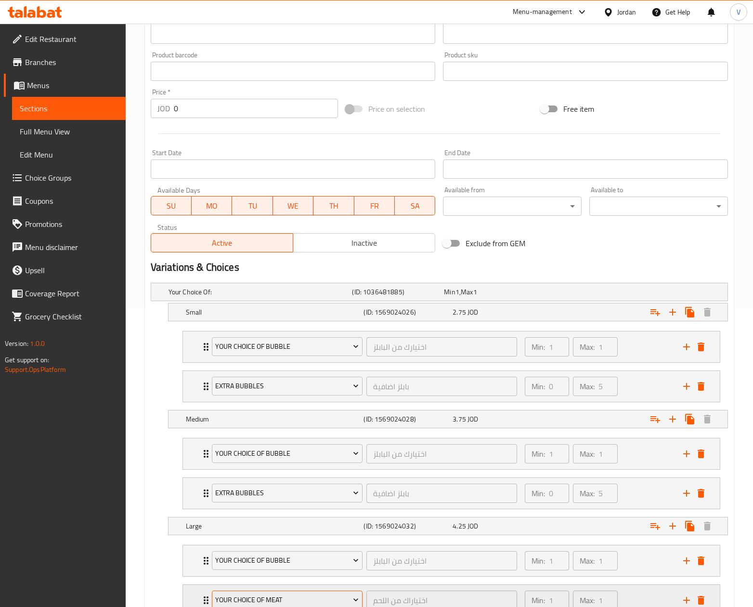
click at [286, 604] on span "Your Choice Of Meat" at bounding box center [286, 600] width 143 height 12
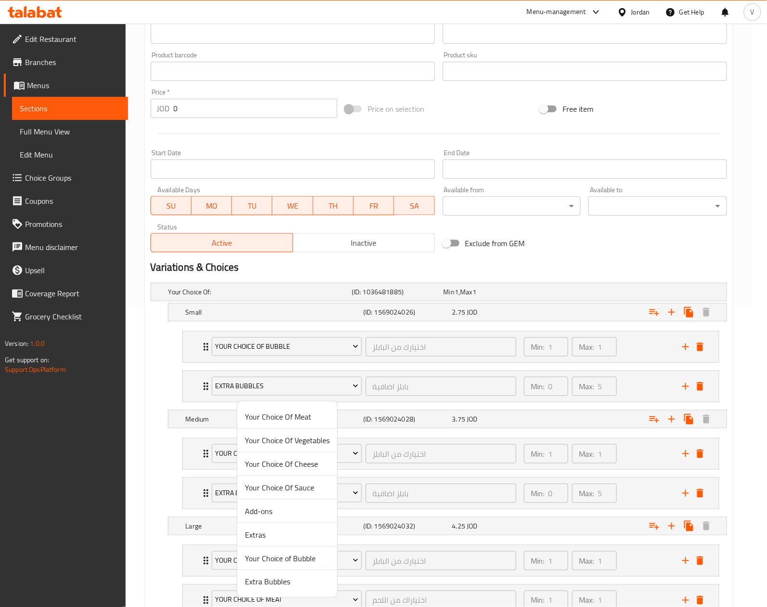
click at [282, 584] on span "Extra Bubbles" at bounding box center [287, 582] width 85 height 12
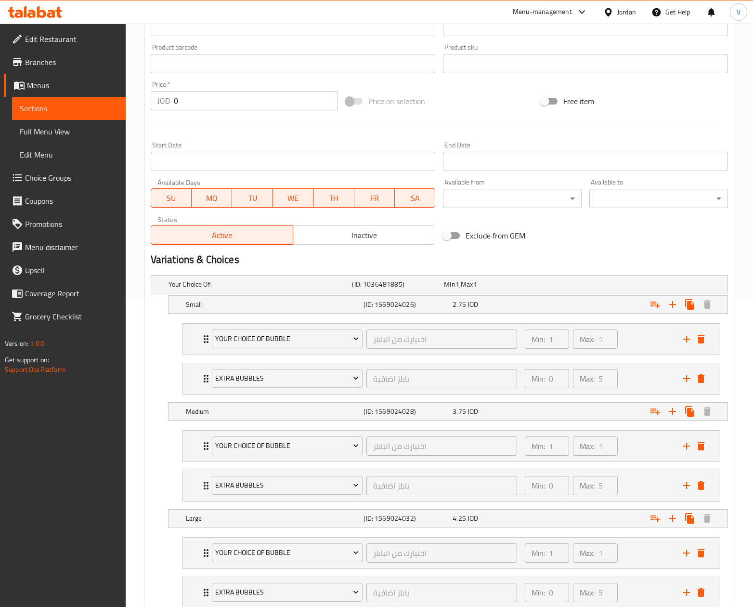
scroll to position [378, 0]
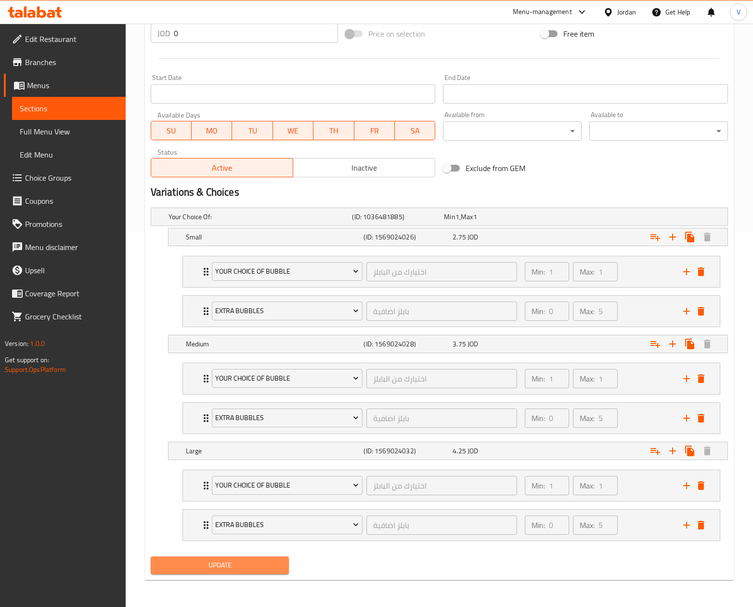
click at [212, 568] on span "Update" at bounding box center [219, 565] width 123 height 12
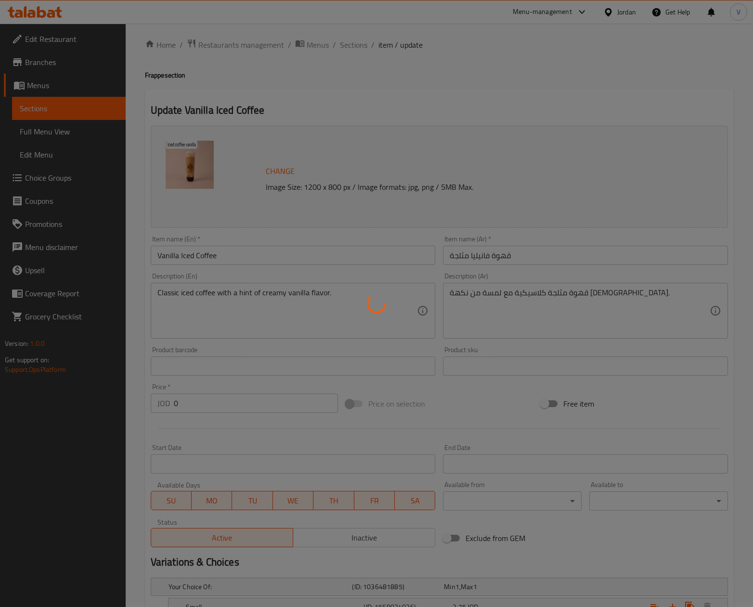
scroll to position [0, 0]
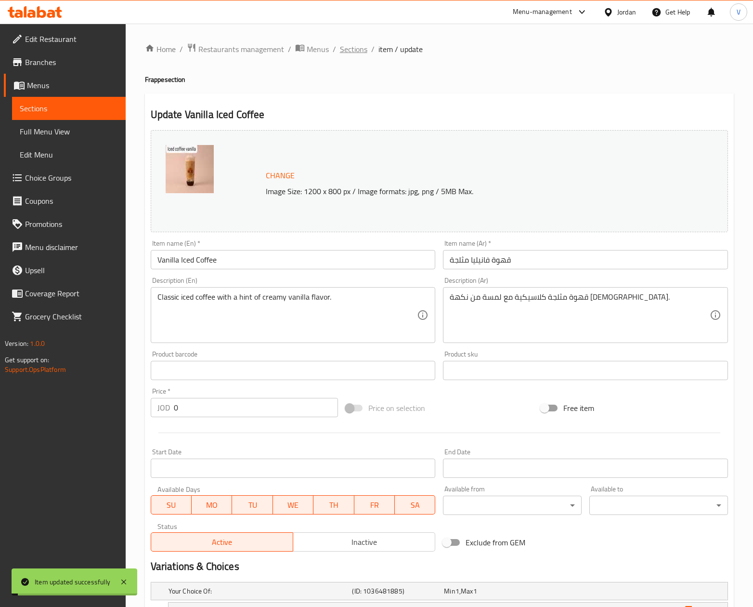
click at [352, 50] on span "Sections" at bounding box center [353, 49] width 27 height 12
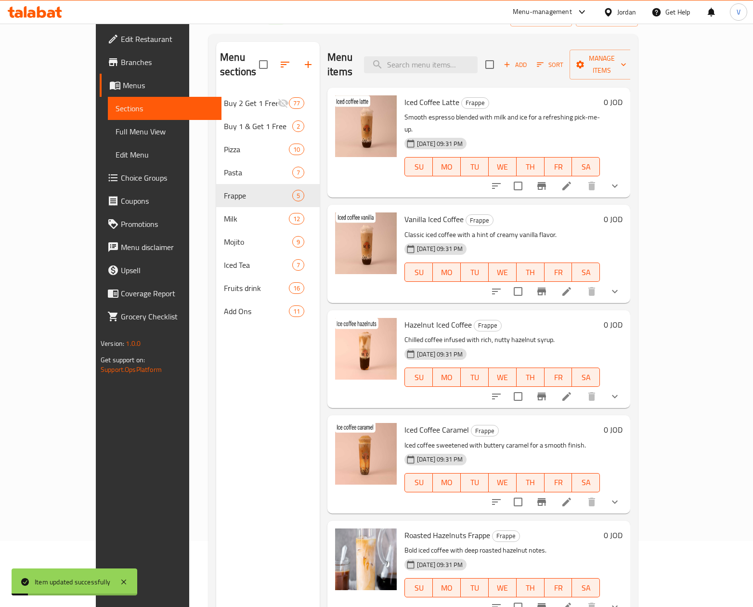
scroll to position [96, 0]
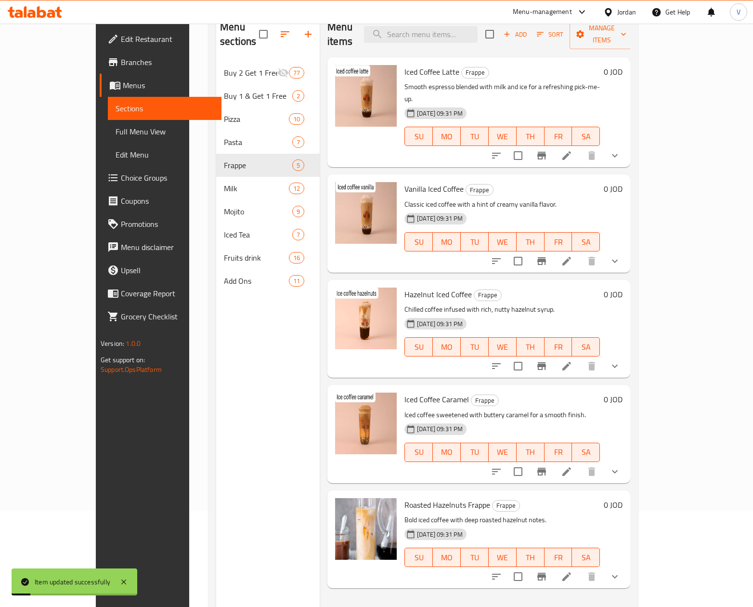
click at [572, 360] on icon at bounding box center [567, 366] width 12 height 12
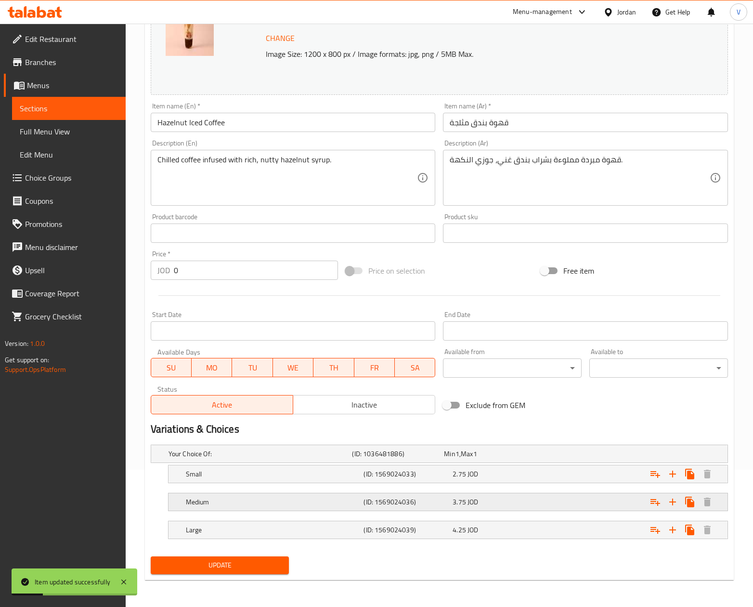
scroll to position [139, 0]
click at [657, 473] on icon "Expand" at bounding box center [655, 474] width 10 height 7
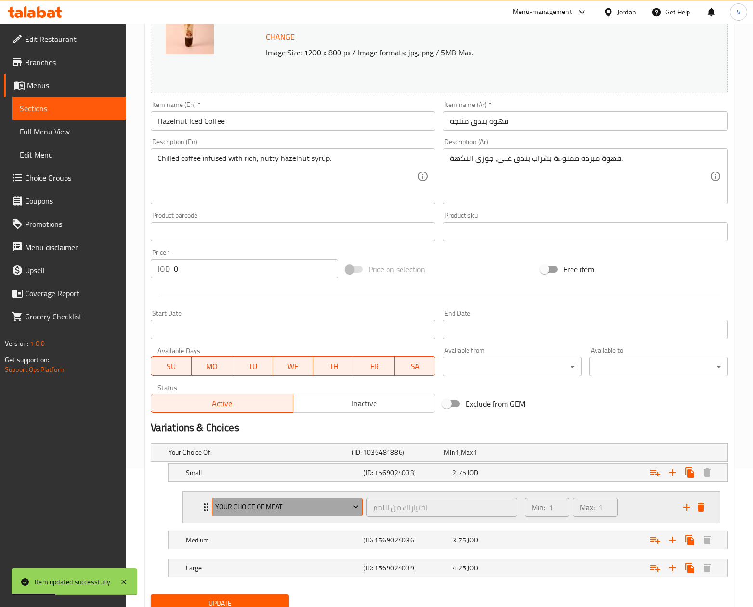
click at [251, 510] on span "Your Choice Of Meat" at bounding box center [286, 507] width 143 height 12
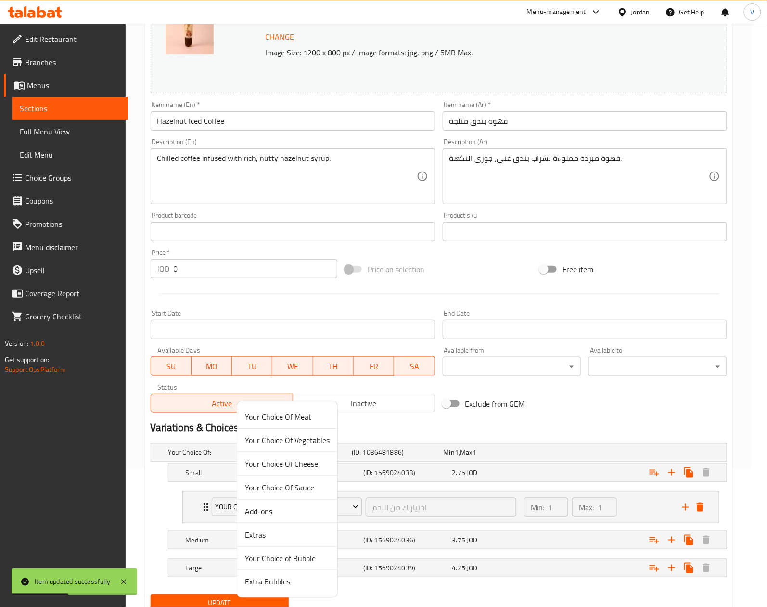
click at [268, 554] on span "Your Choice of Bubble" at bounding box center [287, 558] width 85 height 12
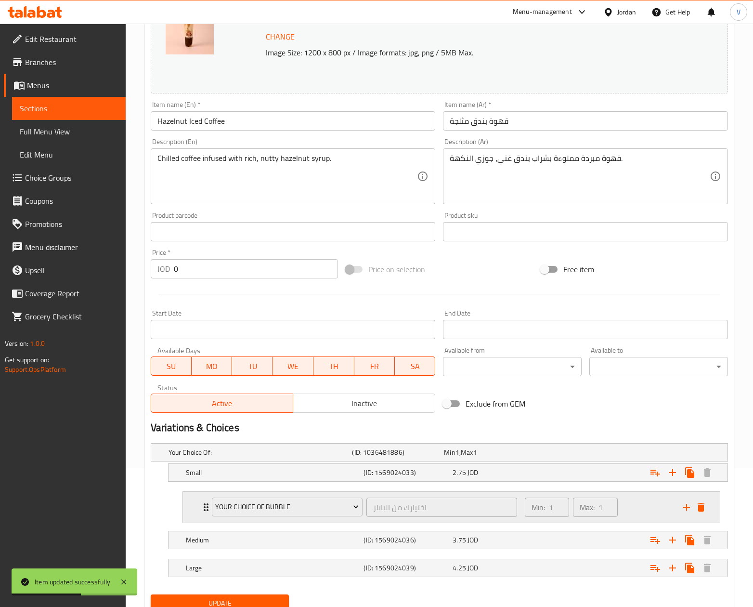
click at [688, 508] on icon "add" at bounding box center [686, 507] width 7 height 7
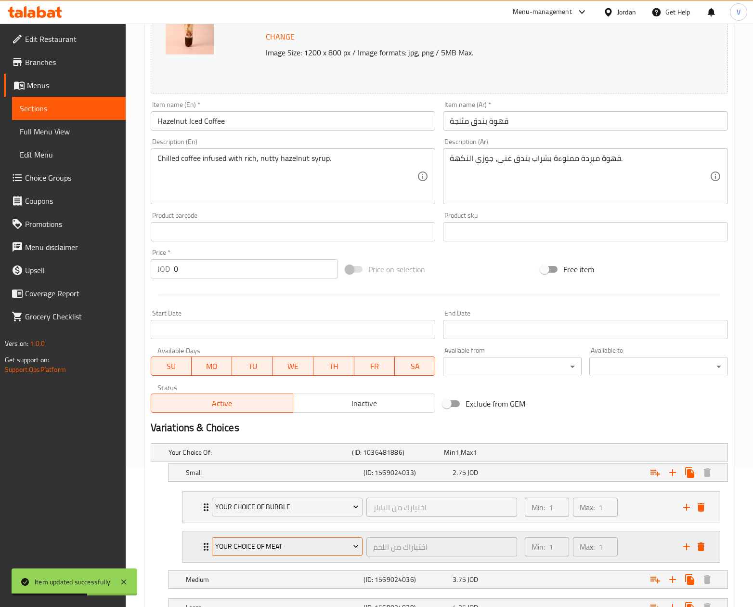
click at [307, 550] on span "Your Choice Of Meat" at bounding box center [286, 546] width 143 height 12
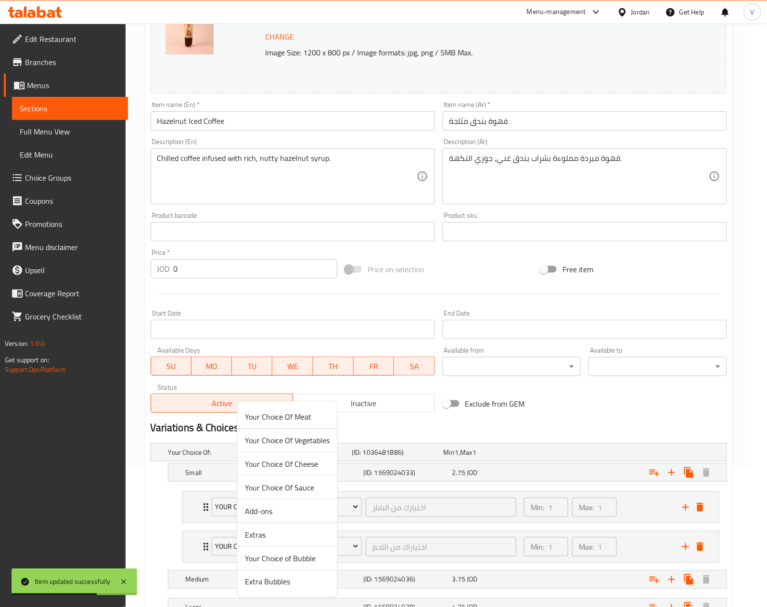
click at [279, 581] on span "Extra Bubbles" at bounding box center [287, 582] width 85 height 12
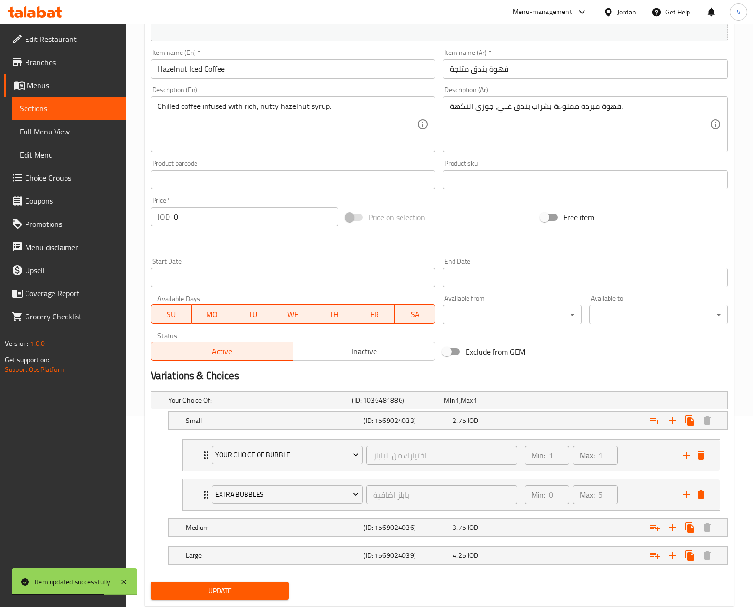
scroll to position [219, 0]
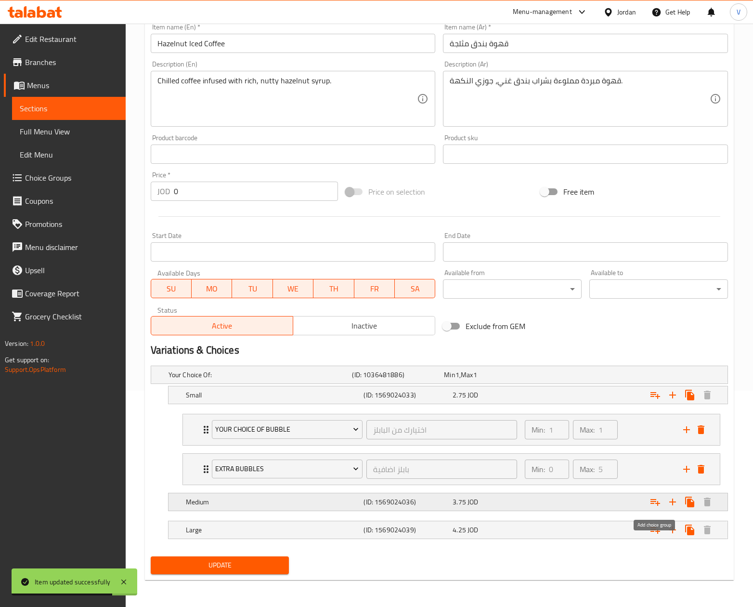
drag, startPoint x: 654, startPoint y: 502, endPoint x: 543, endPoint y: 508, distance: 110.4
click at [655, 502] on icon "Expand" at bounding box center [655, 502] width 12 height 12
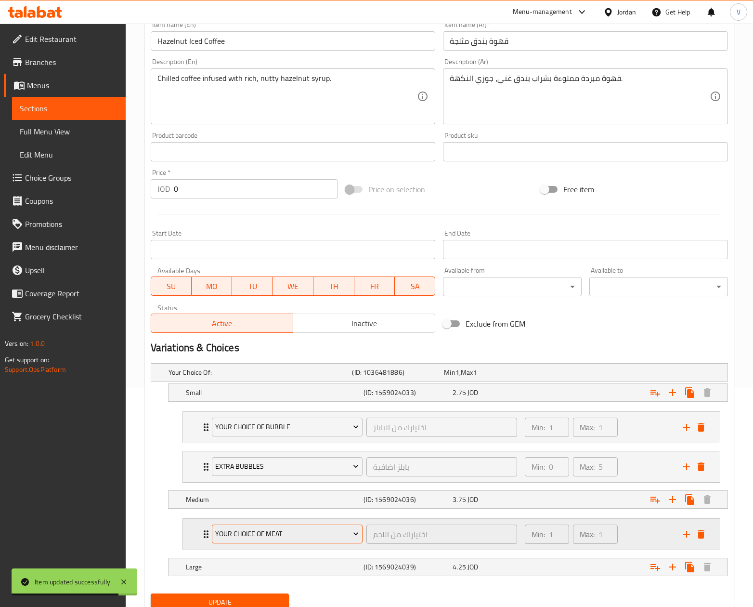
click at [247, 539] on span "Your Choice Of Meat" at bounding box center [286, 534] width 143 height 12
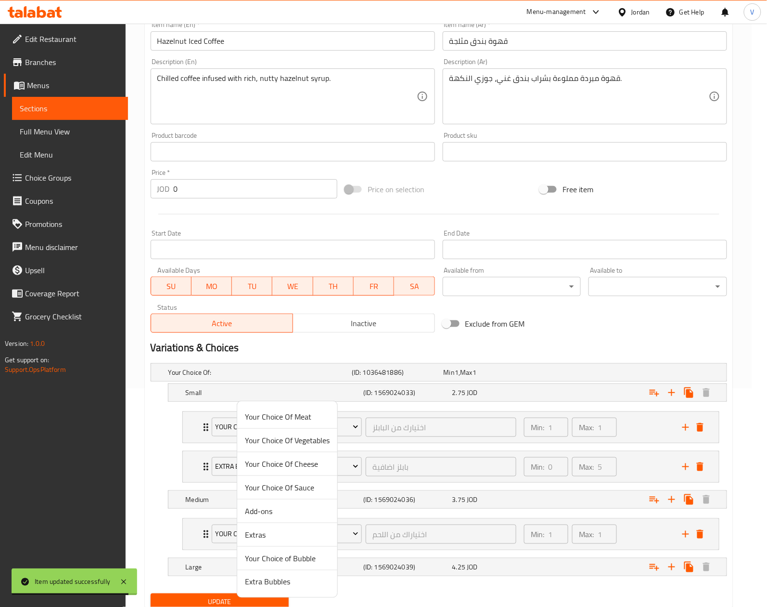
click at [268, 558] on span "Your Choice of Bubble" at bounding box center [287, 558] width 85 height 12
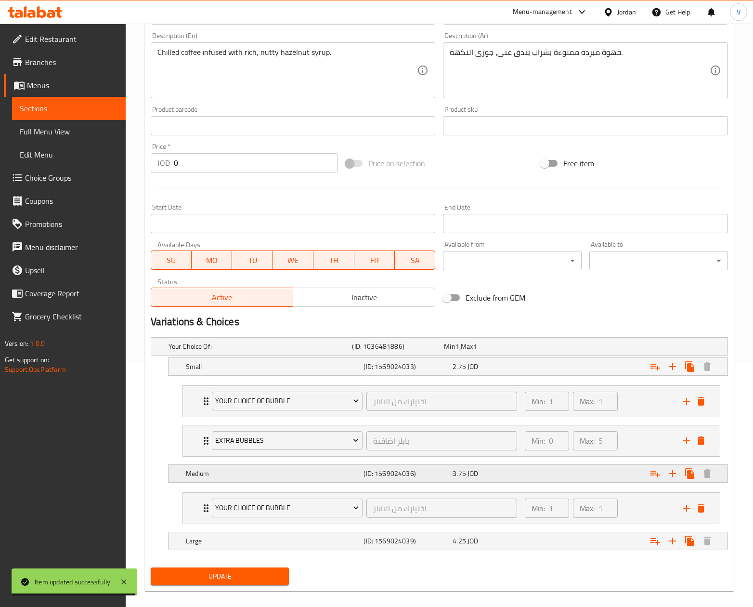
scroll to position [259, 0]
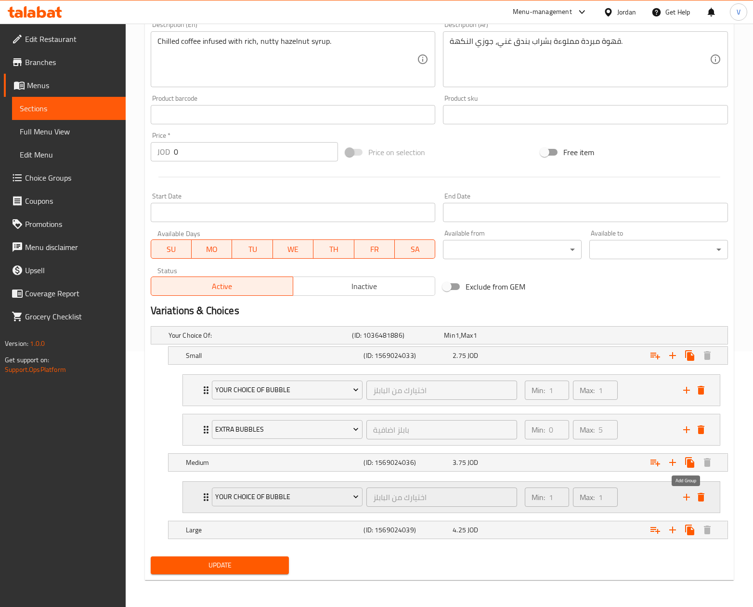
click at [688, 494] on icon "add" at bounding box center [687, 497] width 12 height 12
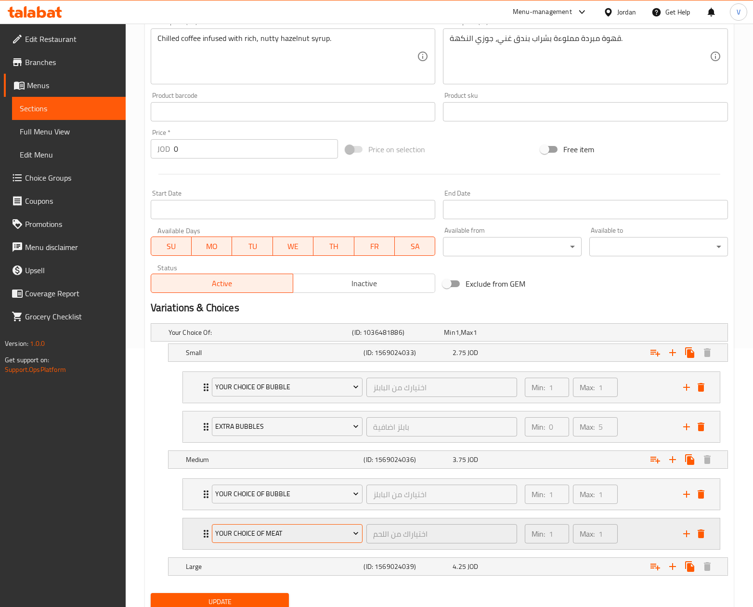
click at [290, 531] on span "Your Choice Of Meat" at bounding box center [286, 533] width 143 height 12
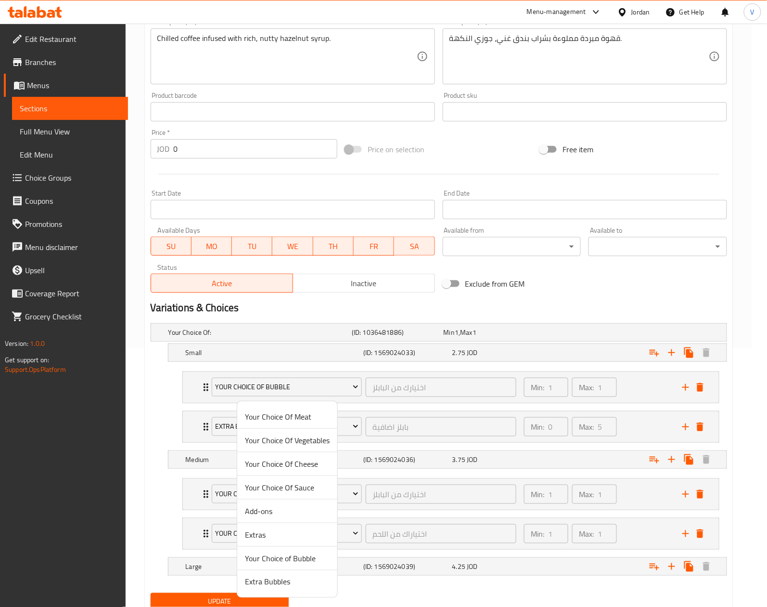
click at [291, 579] on span "Extra Bubbles" at bounding box center [287, 582] width 85 height 12
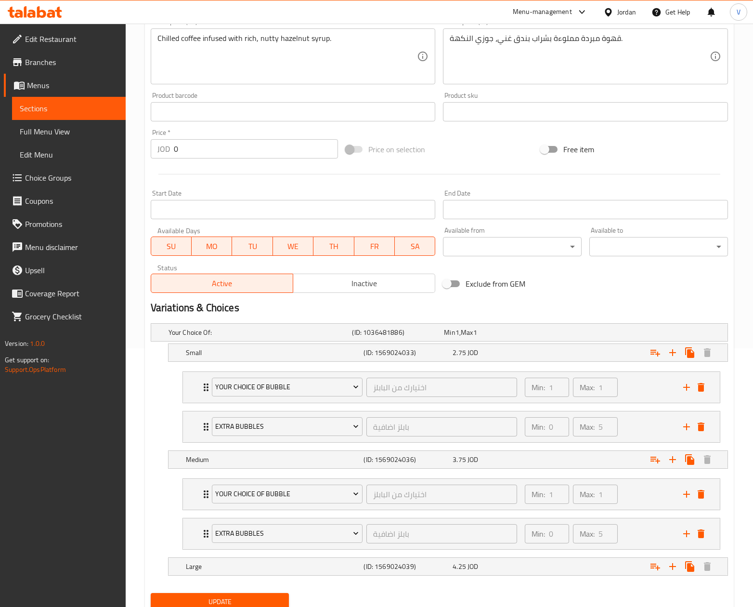
scroll to position [299, 0]
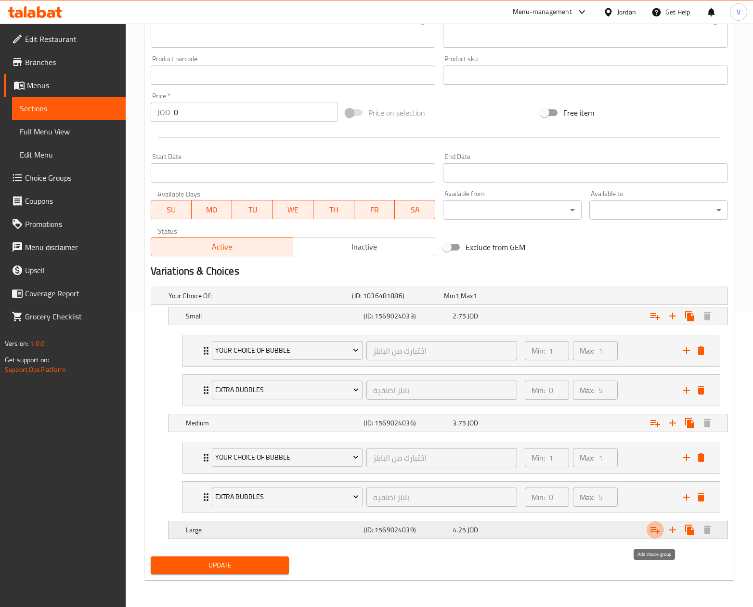
click at [658, 526] on icon "Expand" at bounding box center [655, 530] width 12 height 12
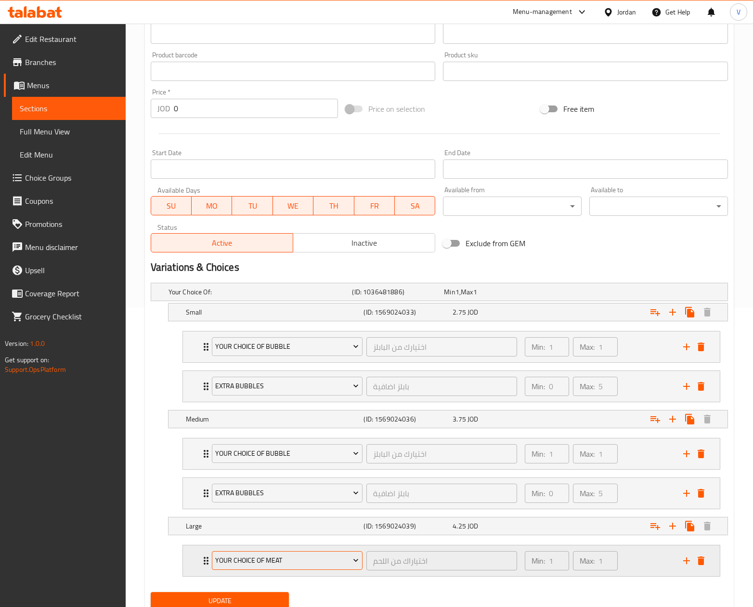
click at [270, 561] on span "Your Choice Of Meat" at bounding box center [286, 560] width 143 height 12
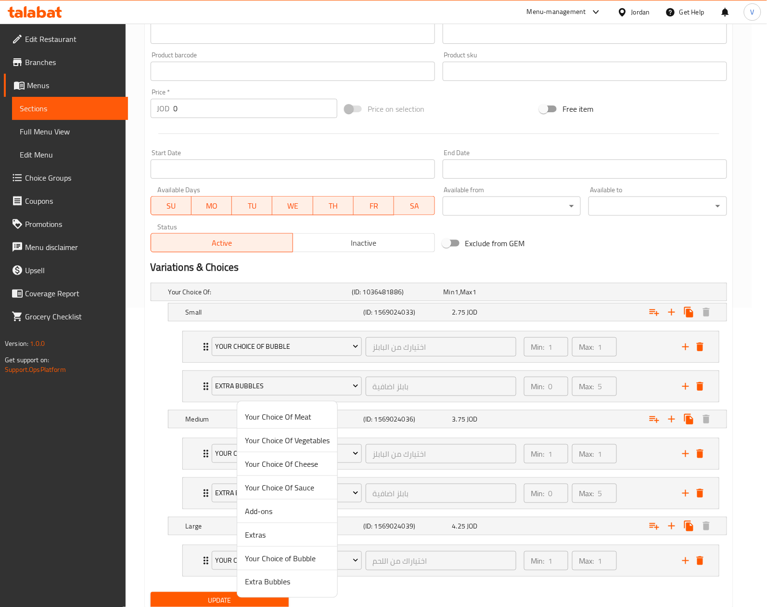
click at [266, 555] on span "Your Choice of Bubble" at bounding box center [287, 558] width 85 height 12
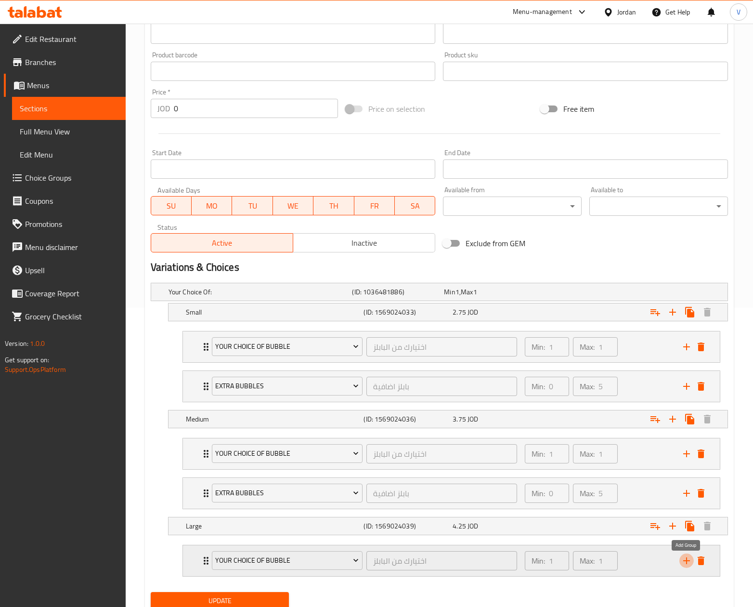
click at [684, 565] on icon "add" at bounding box center [687, 561] width 12 height 12
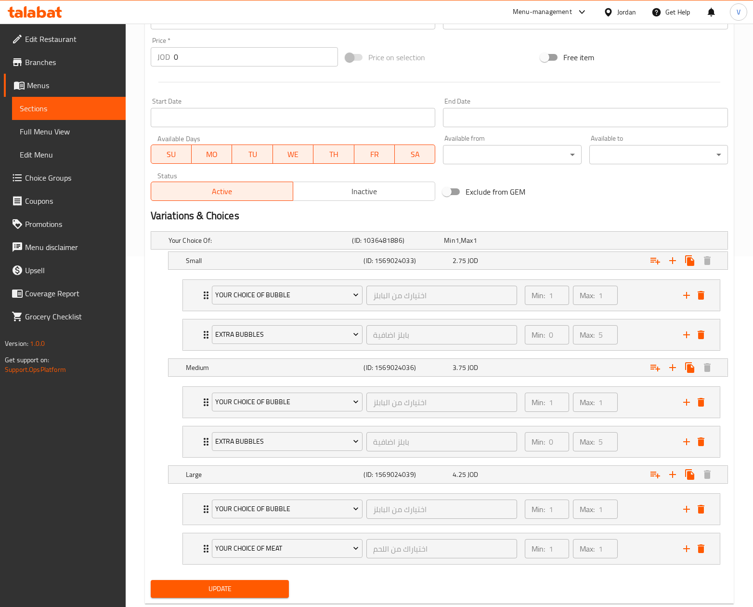
scroll to position [378, 0]
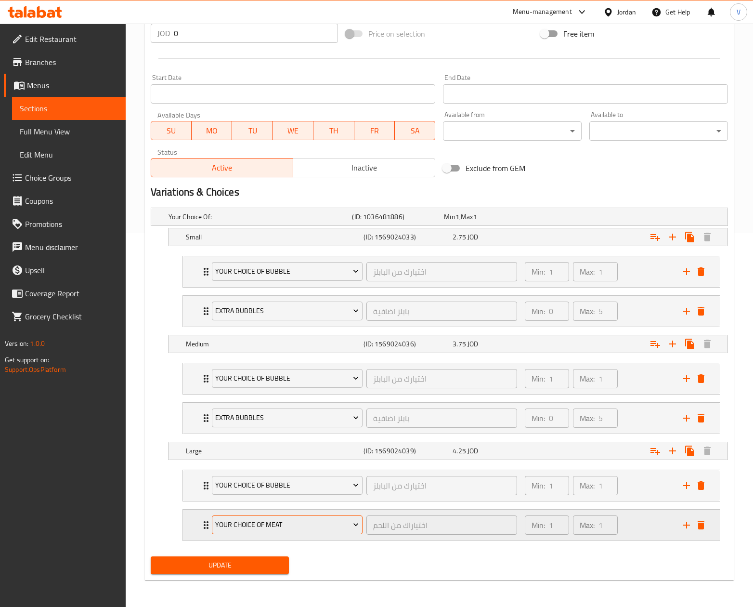
click at [256, 521] on span "Your Choice Of Meat" at bounding box center [286, 524] width 143 height 12
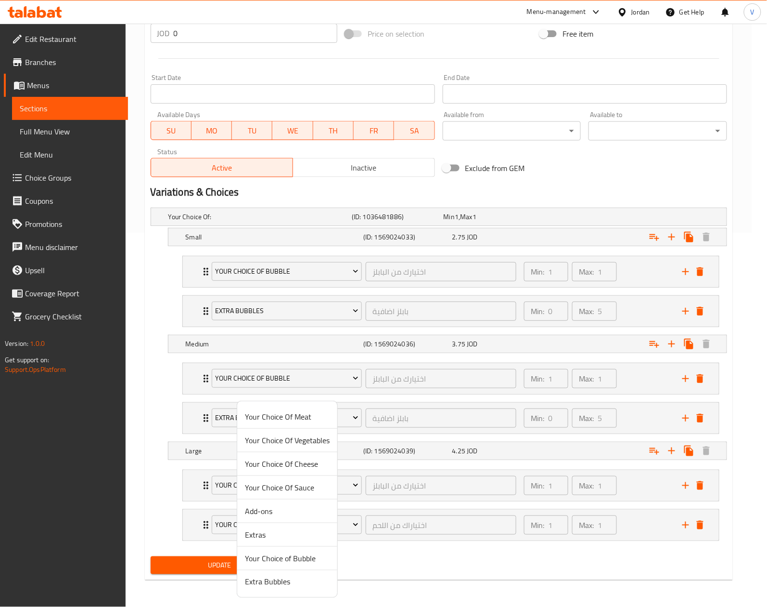
click at [262, 581] on span "Extra Bubbles" at bounding box center [287, 582] width 85 height 12
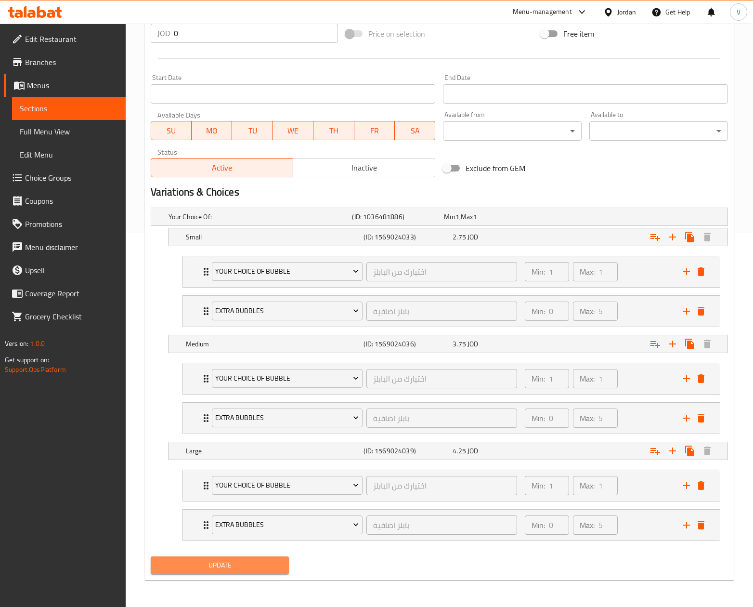
click at [212, 570] on span "Update" at bounding box center [219, 565] width 123 height 12
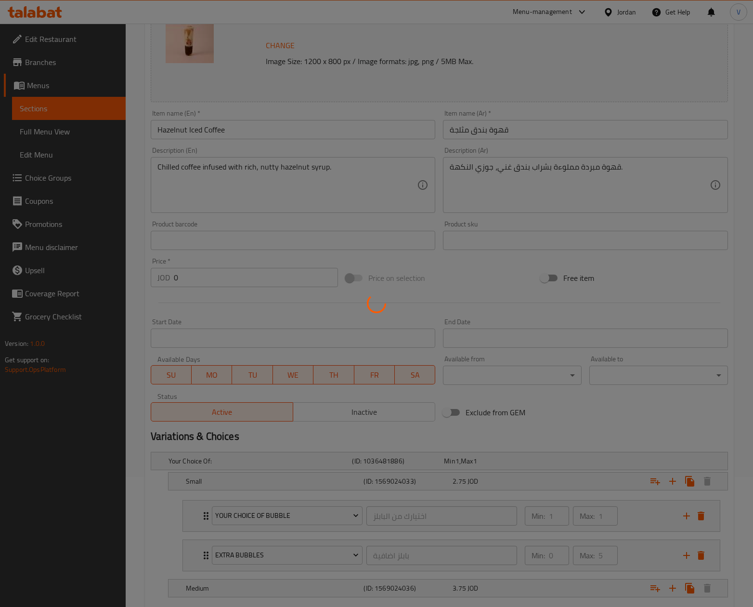
scroll to position [0, 0]
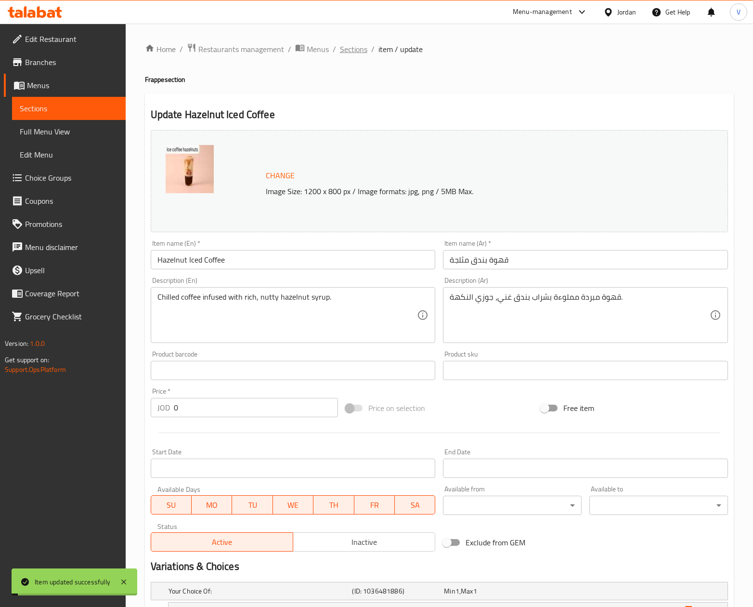
click at [351, 51] on span "Sections" at bounding box center [353, 49] width 27 height 12
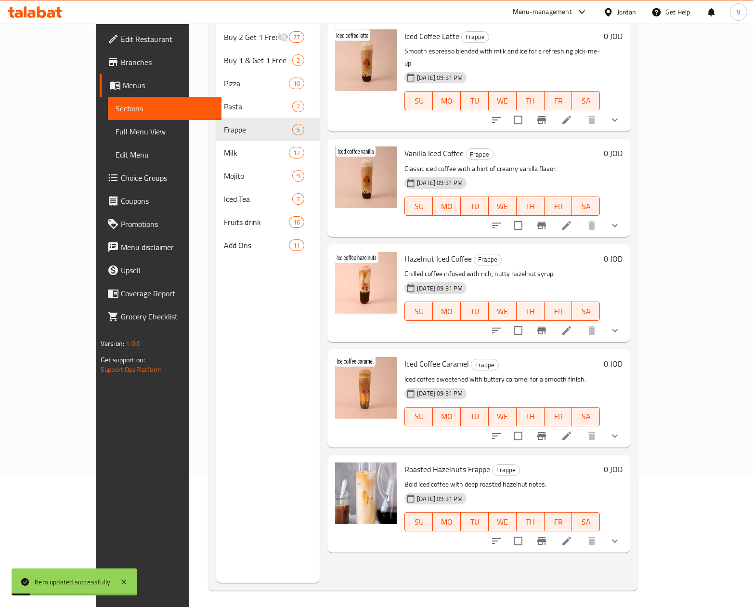
scroll to position [135, 0]
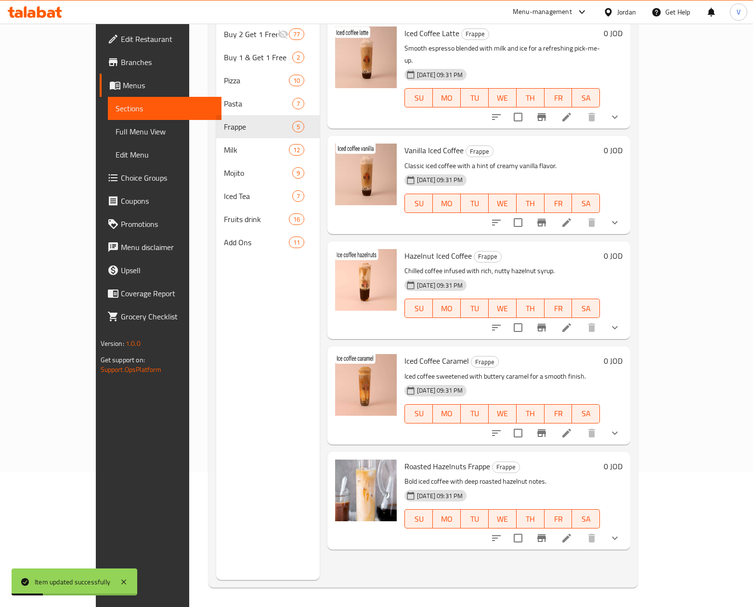
click at [580, 424] on li at bounding box center [566, 432] width 27 height 17
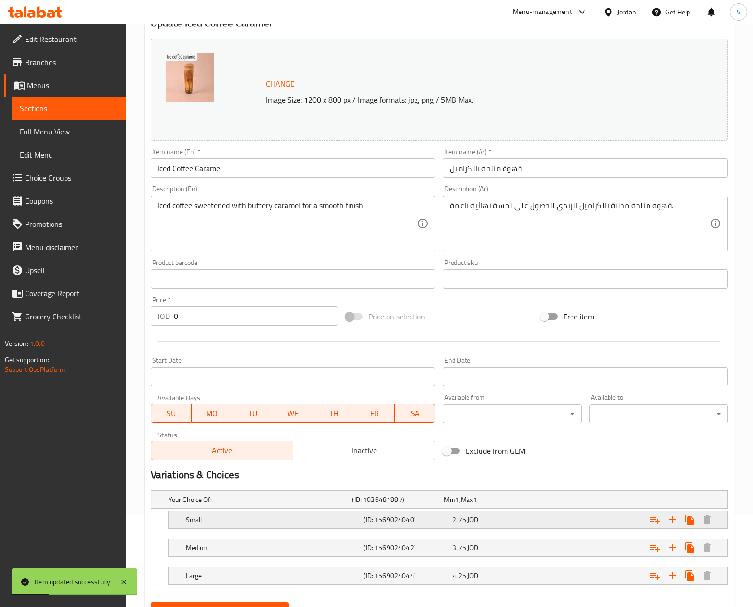
scroll to position [139, 0]
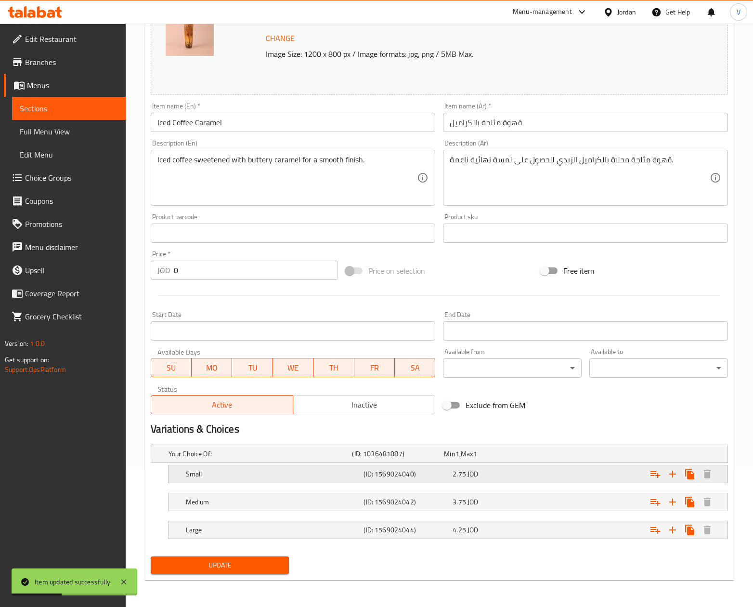
click at [653, 473] on icon "Expand" at bounding box center [655, 474] width 10 height 7
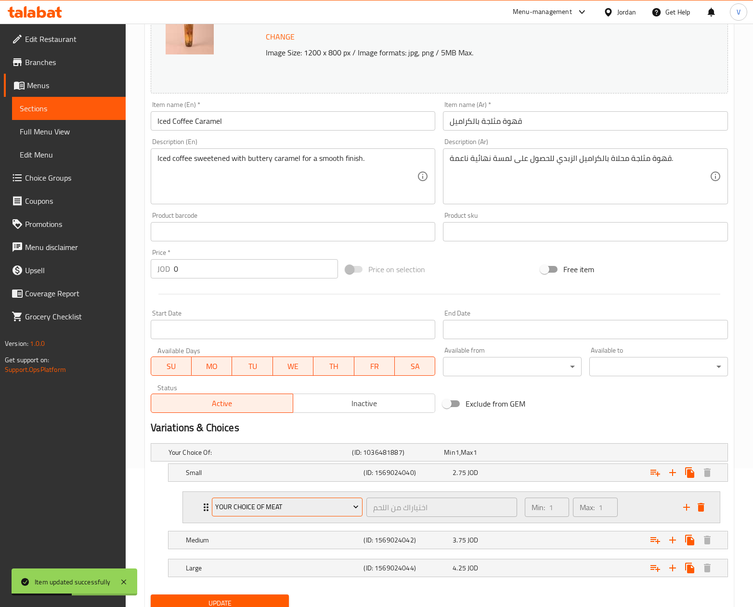
click at [249, 508] on span "Your Choice Of Meat" at bounding box center [286, 507] width 143 height 12
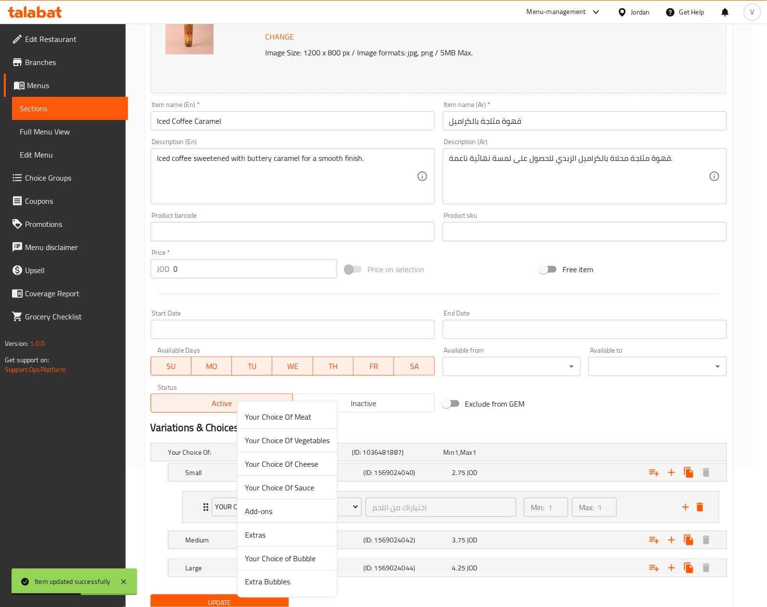
click at [270, 554] on span "Your Choice of Bubble" at bounding box center [287, 558] width 85 height 12
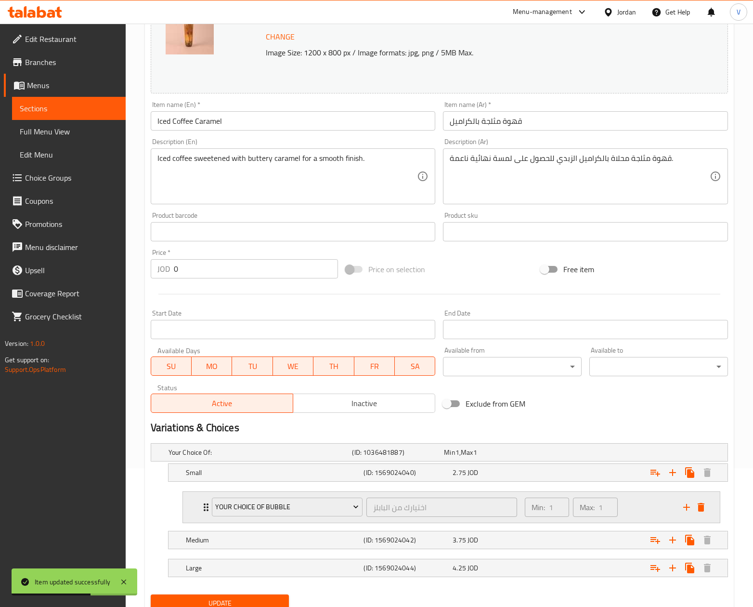
click at [685, 506] on icon "add" at bounding box center [687, 507] width 12 height 12
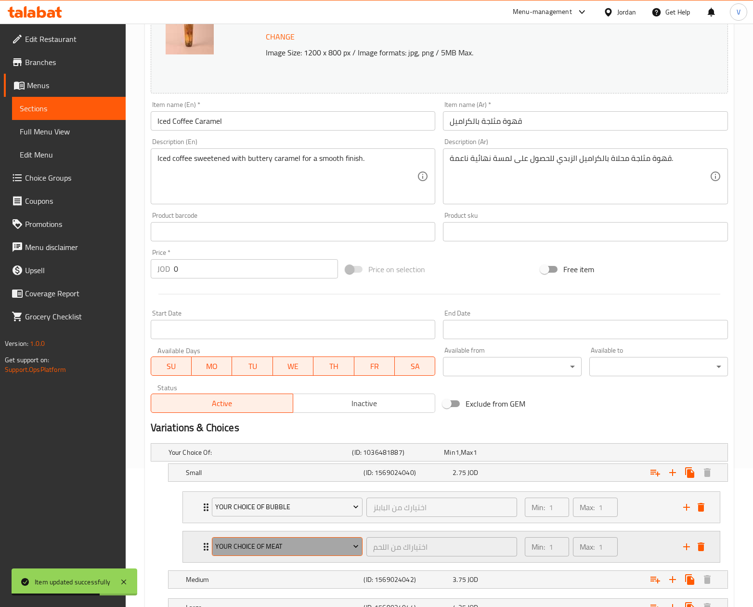
click at [303, 543] on span "Your Choice Of Meat" at bounding box center [286, 546] width 143 height 12
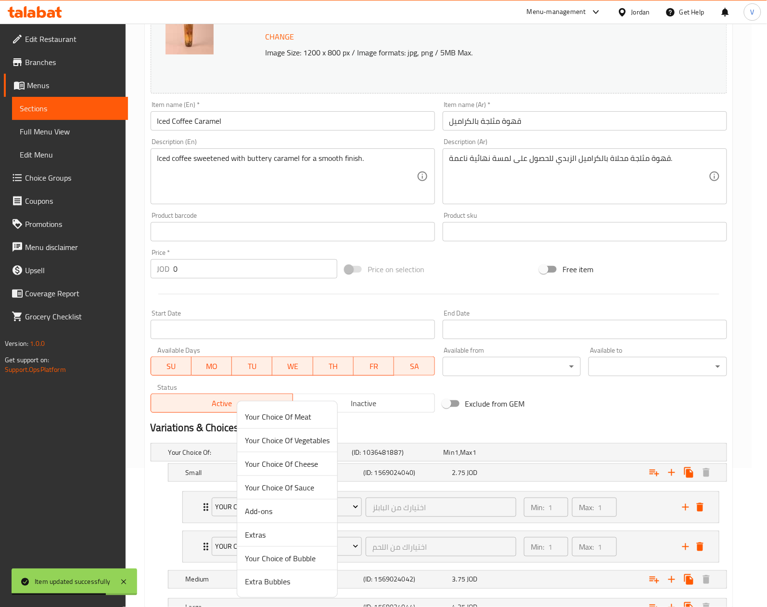
click at [284, 582] on span "Extra Bubbles" at bounding box center [287, 582] width 85 height 12
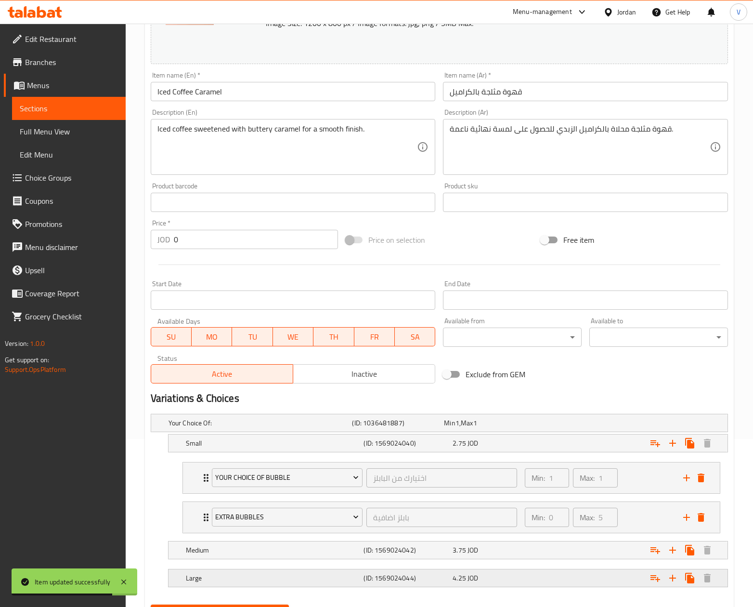
scroll to position [219, 0]
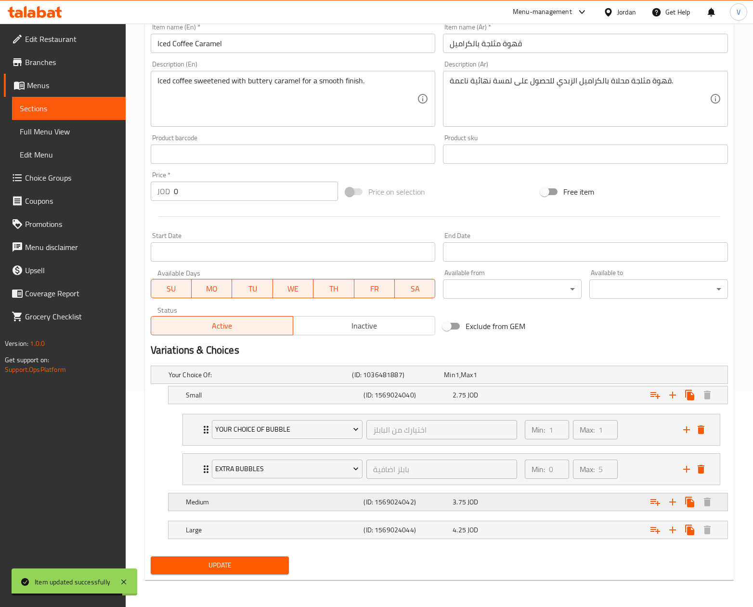
click at [655, 503] on icon "Expand" at bounding box center [655, 502] width 12 height 12
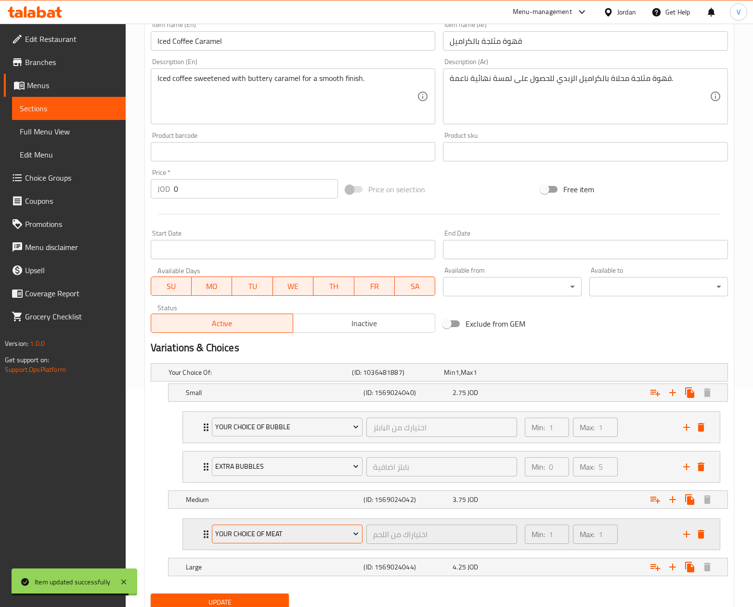
click at [262, 537] on span "Your Choice Of Meat" at bounding box center [286, 534] width 143 height 12
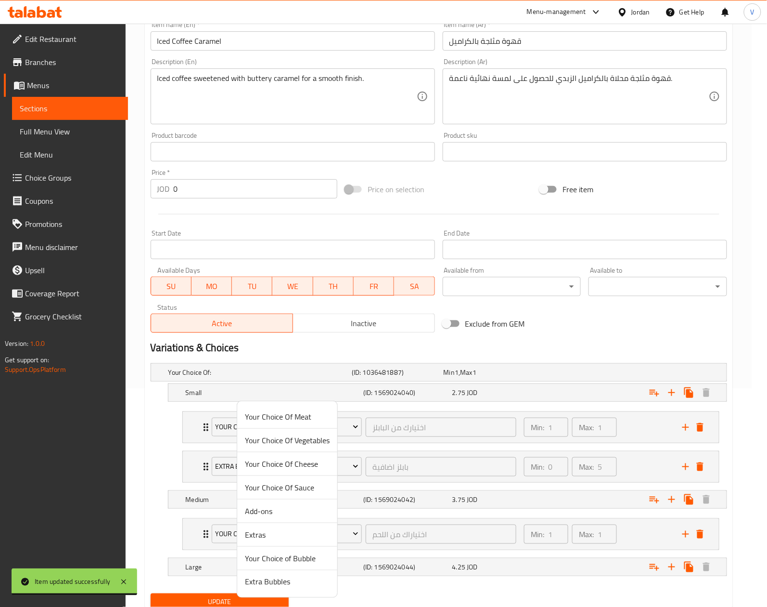
click at [297, 555] on span "Your Choice of Bubble" at bounding box center [287, 558] width 85 height 12
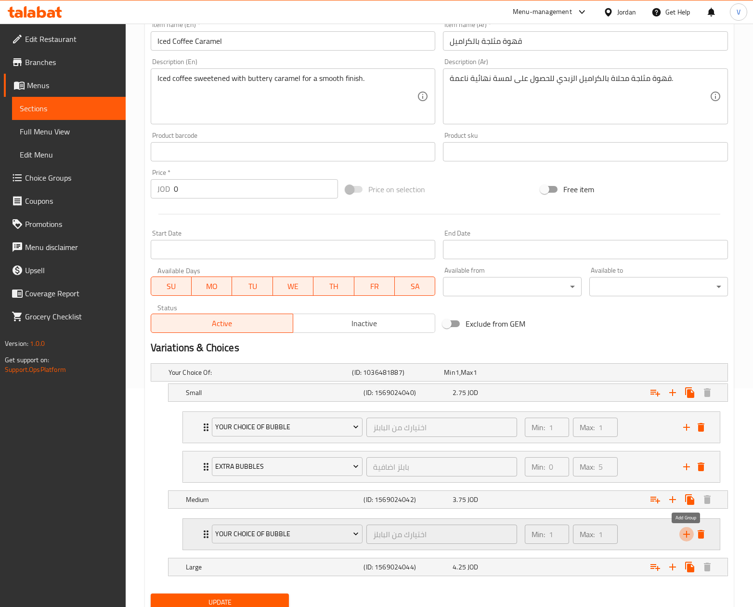
click at [684, 537] on icon "add" at bounding box center [687, 534] width 12 height 12
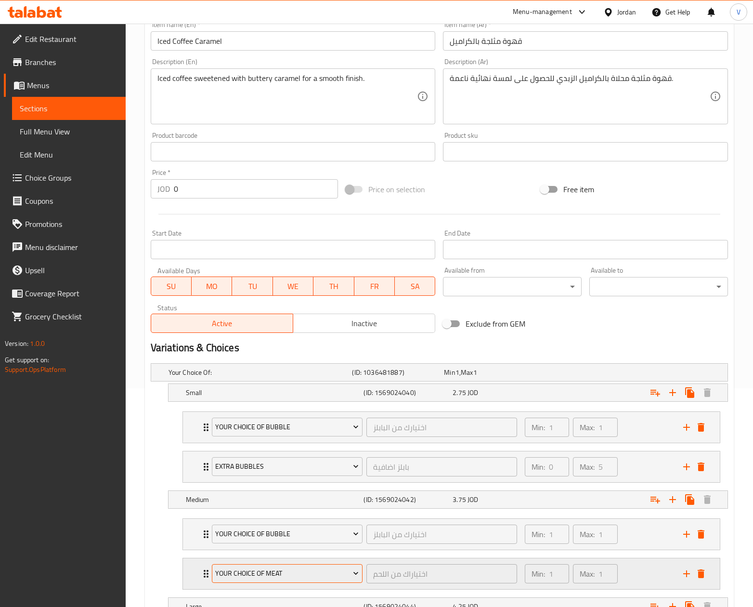
click at [310, 571] on span "Your Choice Of Meat" at bounding box center [286, 573] width 143 height 12
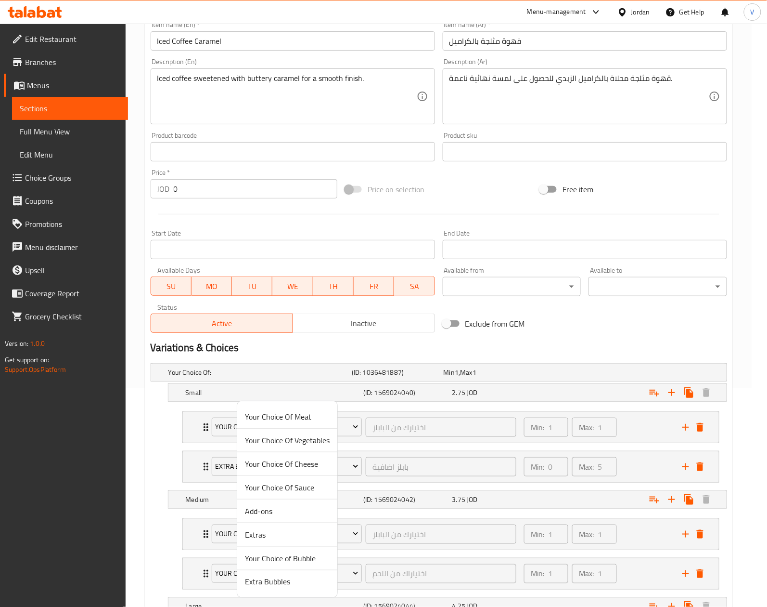
click at [272, 583] on span "Extra Bubbles" at bounding box center [287, 582] width 85 height 12
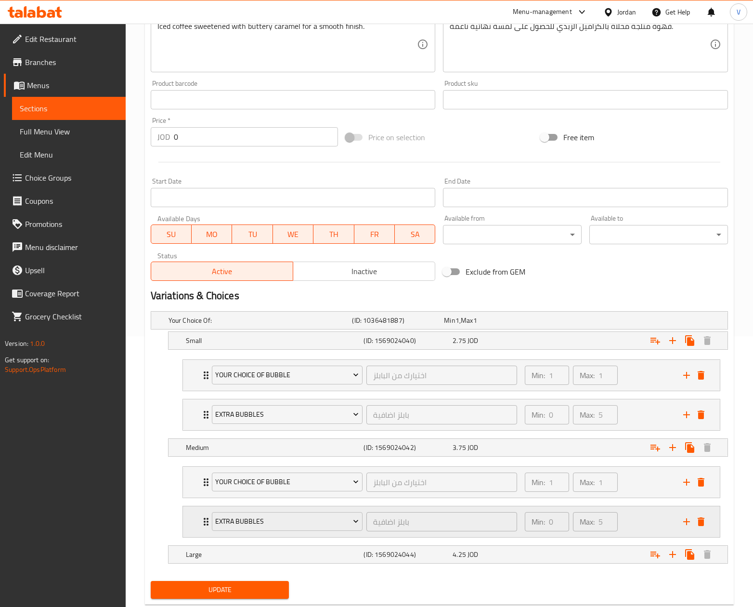
scroll to position [299, 0]
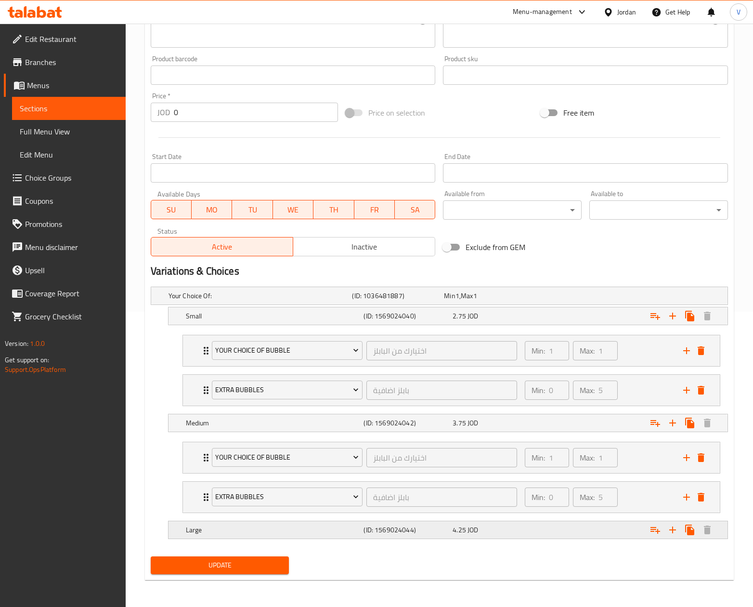
click at [654, 530] on icon "Expand" at bounding box center [655, 530] width 12 height 12
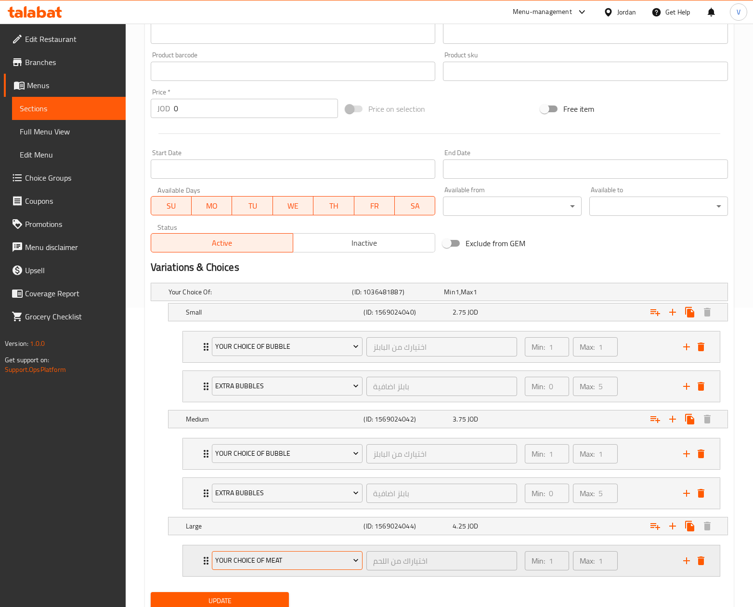
click at [304, 556] on button "Your Choice Of Meat" at bounding box center [287, 560] width 151 height 19
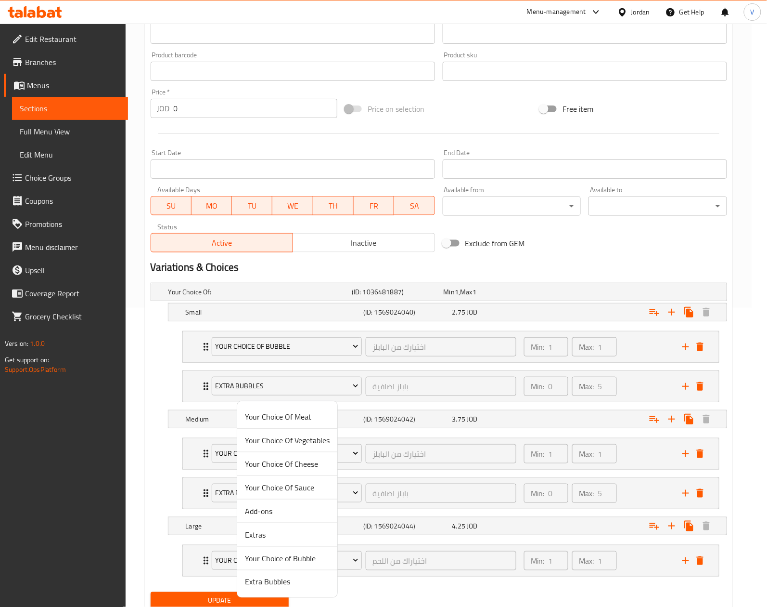
click at [293, 555] on span "Your Choice of Bubble" at bounding box center [287, 558] width 85 height 12
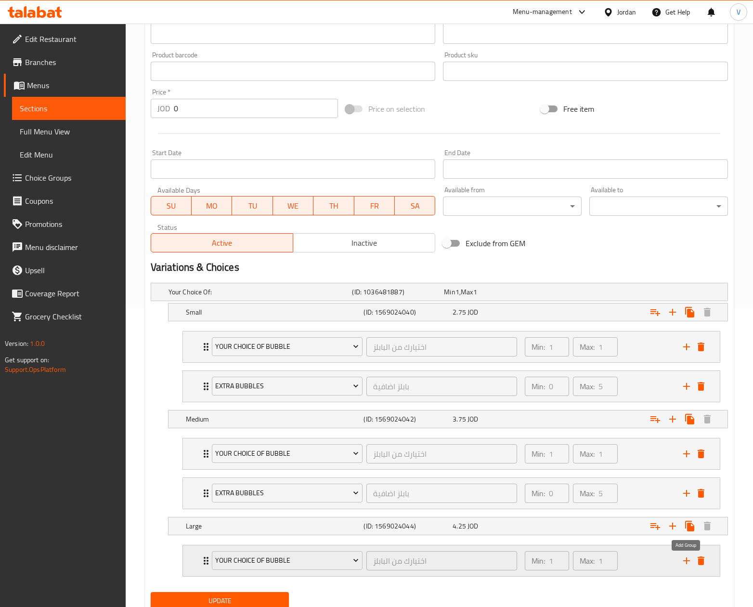
click at [686, 560] on icon "add" at bounding box center [687, 561] width 12 height 12
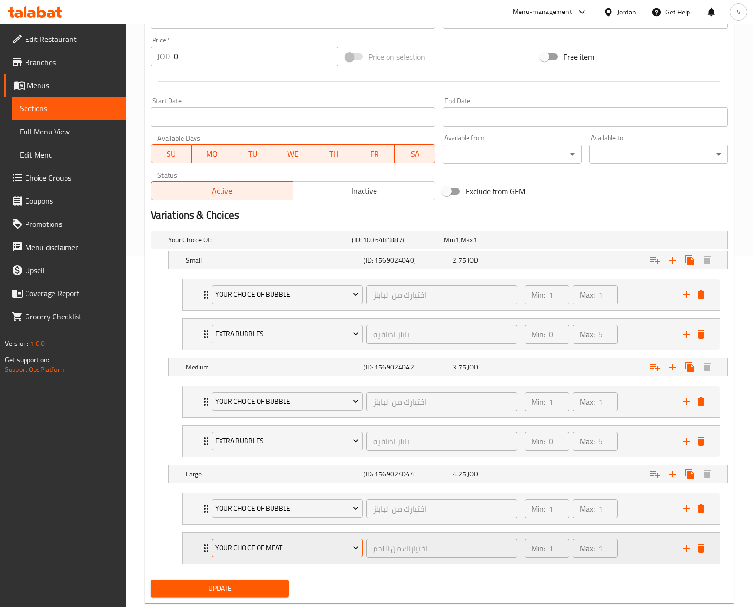
scroll to position [378, 0]
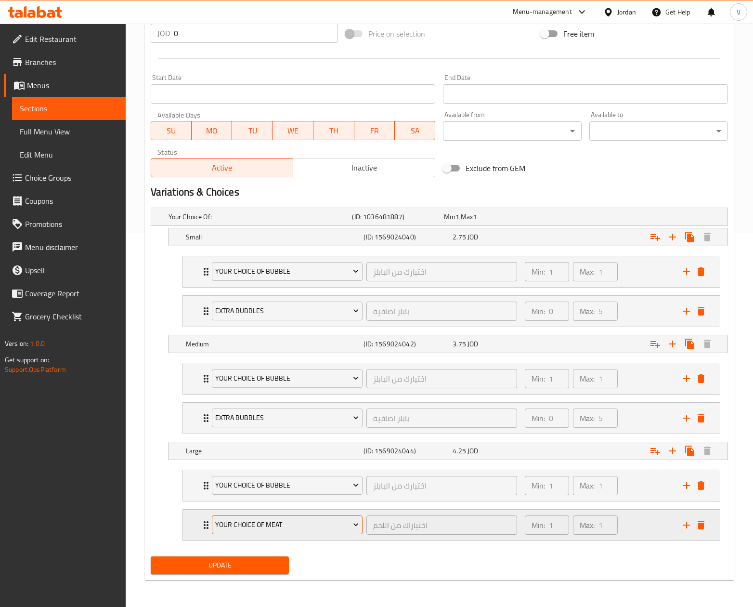
click at [310, 517] on button "Your Choice Of Meat" at bounding box center [287, 524] width 151 height 19
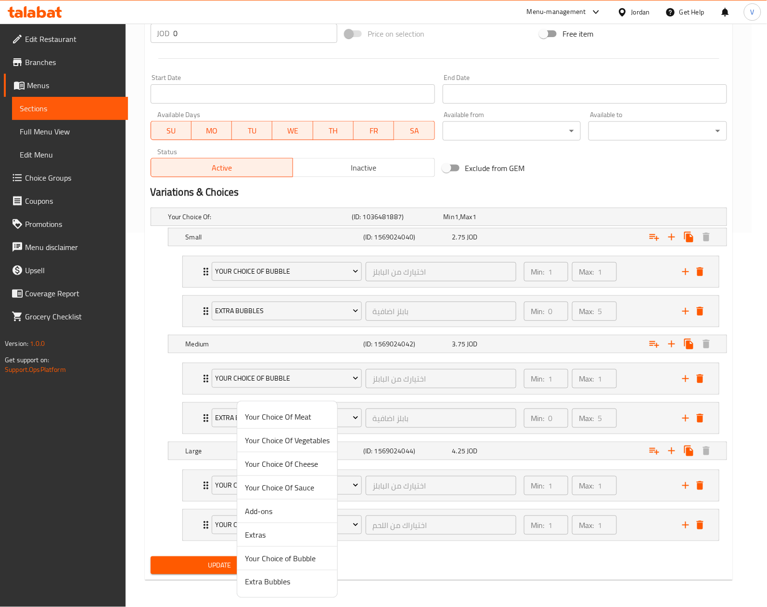
click at [276, 578] on span "Extra Bubbles" at bounding box center [287, 582] width 85 height 12
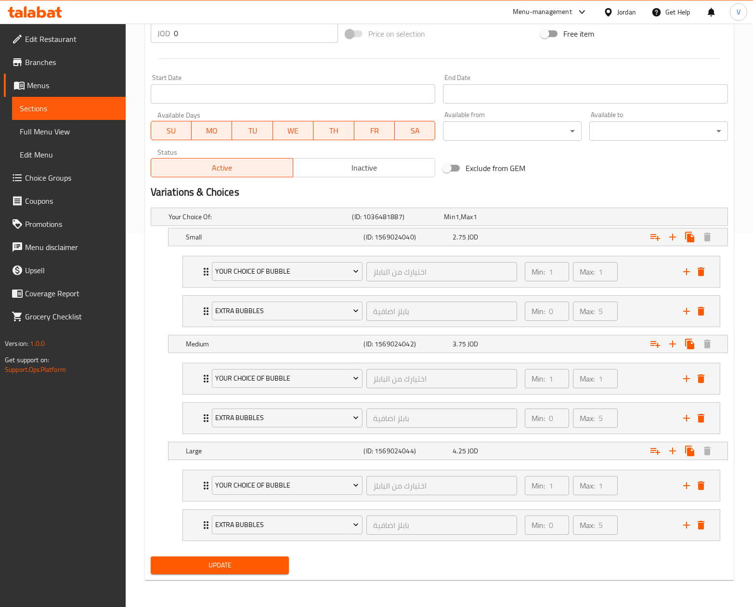
click at [213, 561] on span "Update" at bounding box center [219, 565] width 123 height 12
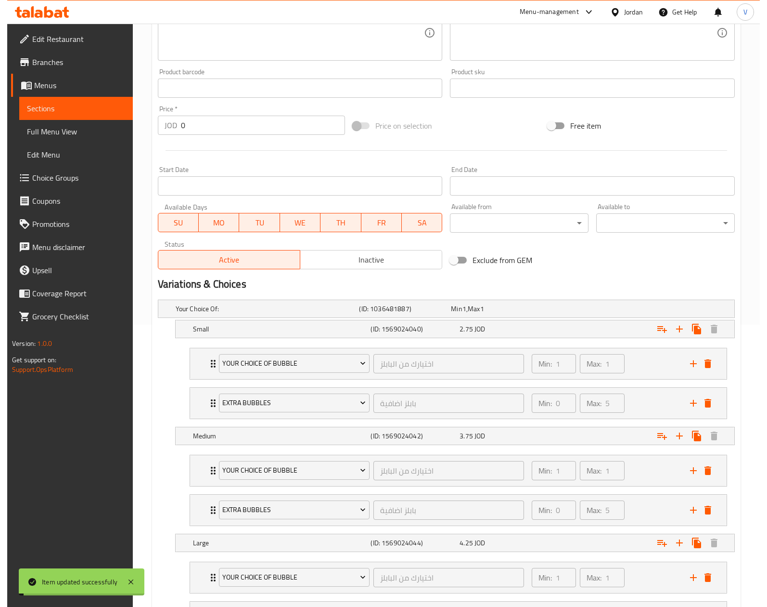
scroll to position [0, 0]
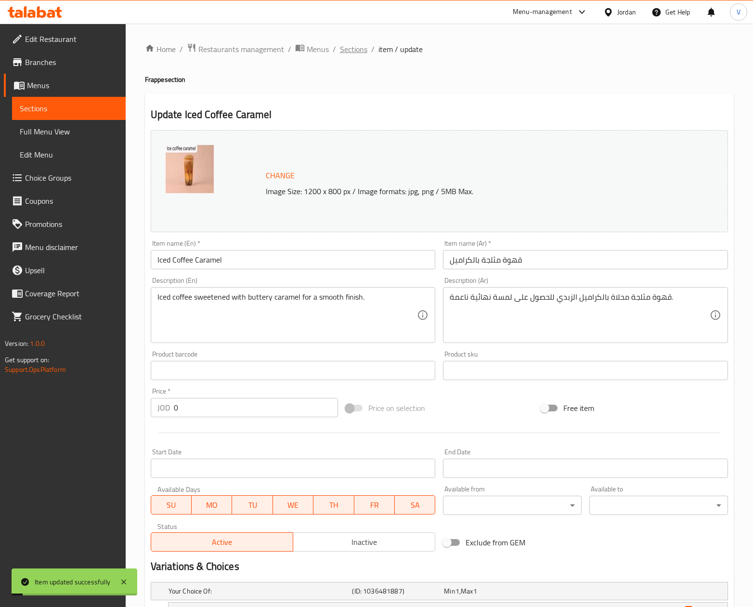
click at [348, 49] on span "Sections" at bounding box center [353, 49] width 27 height 12
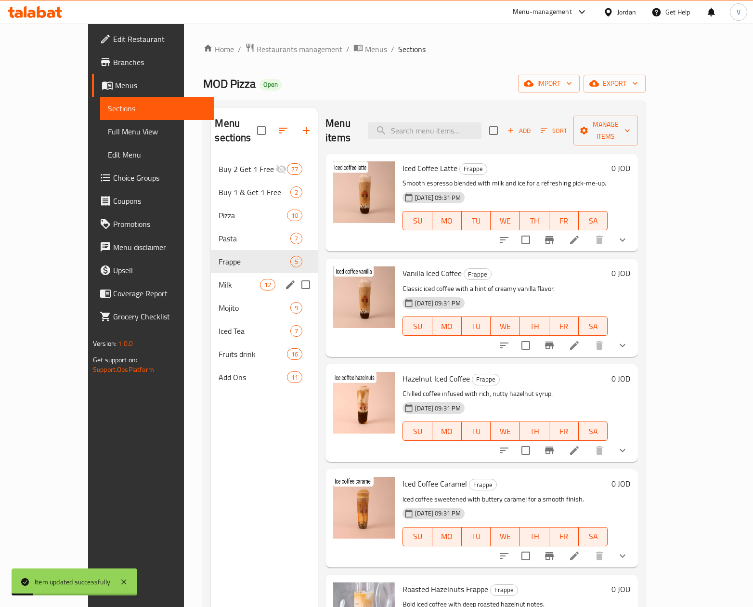
click at [219, 279] on span "Milk" at bounding box center [239, 285] width 41 height 12
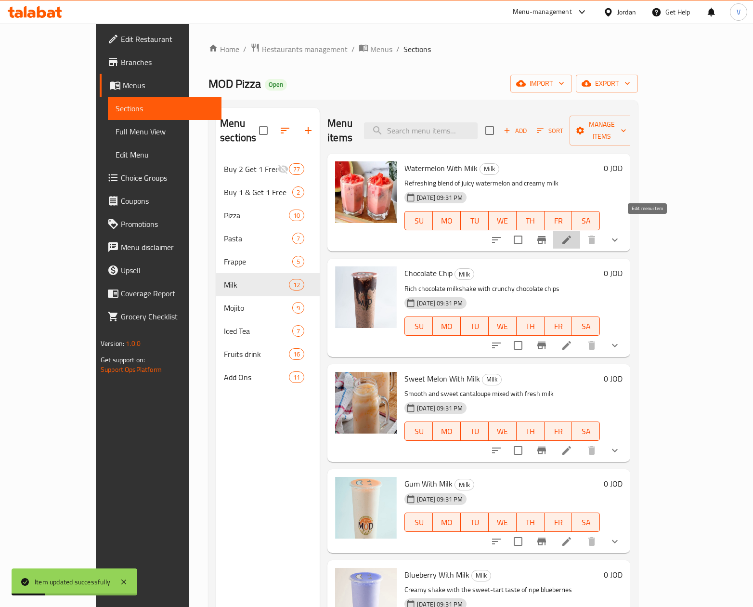
click at [572, 234] on icon at bounding box center [567, 240] width 12 height 12
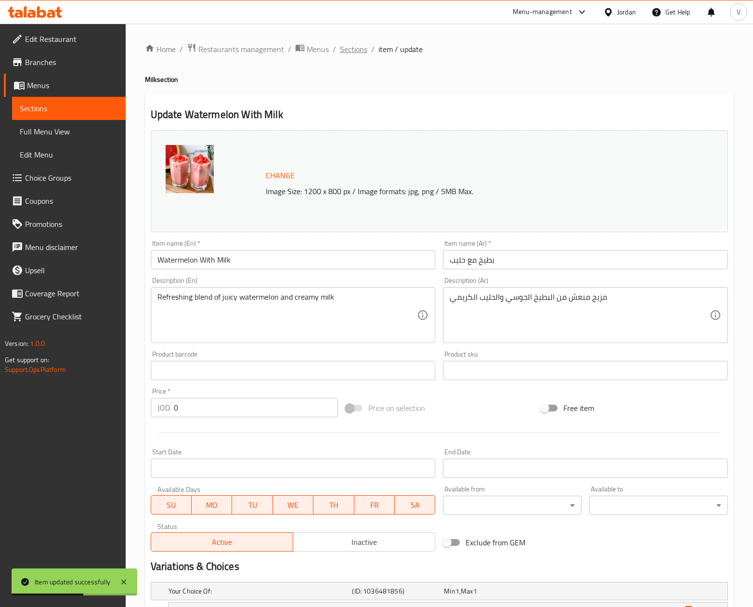
click at [354, 53] on span "Sections" at bounding box center [353, 49] width 27 height 12
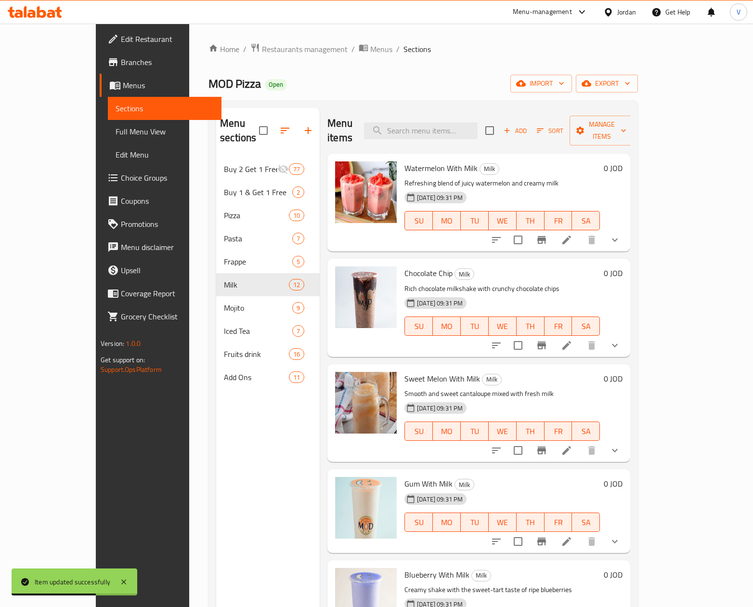
click at [572, 234] on icon at bounding box center [567, 240] width 12 height 12
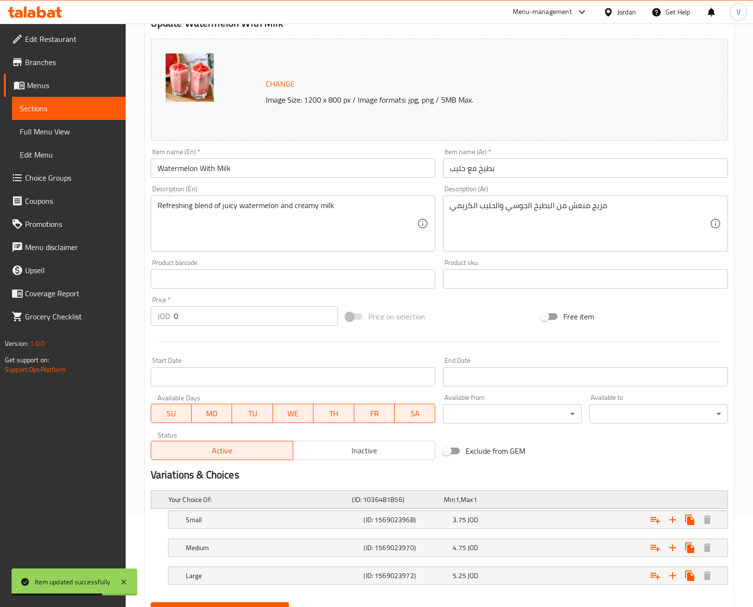
scroll to position [139, 0]
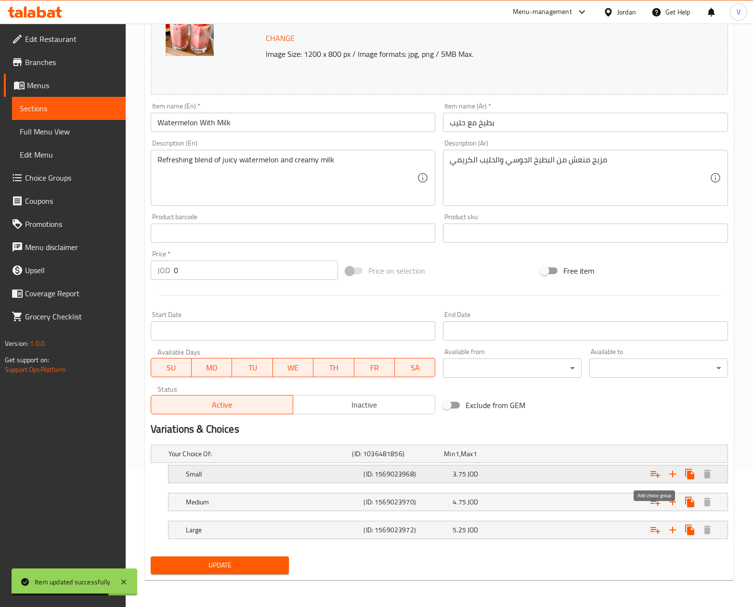
click at [660, 475] on icon "Expand" at bounding box center [655, 474] width 12 height 12
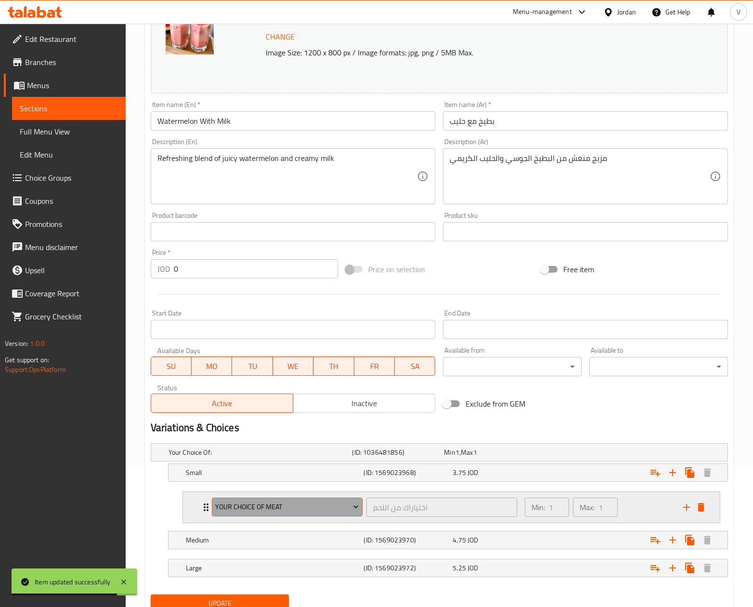
click at [326, 503] on span "Your Choice Of Meat" at bounding box center [286, 507] width 143 height 12
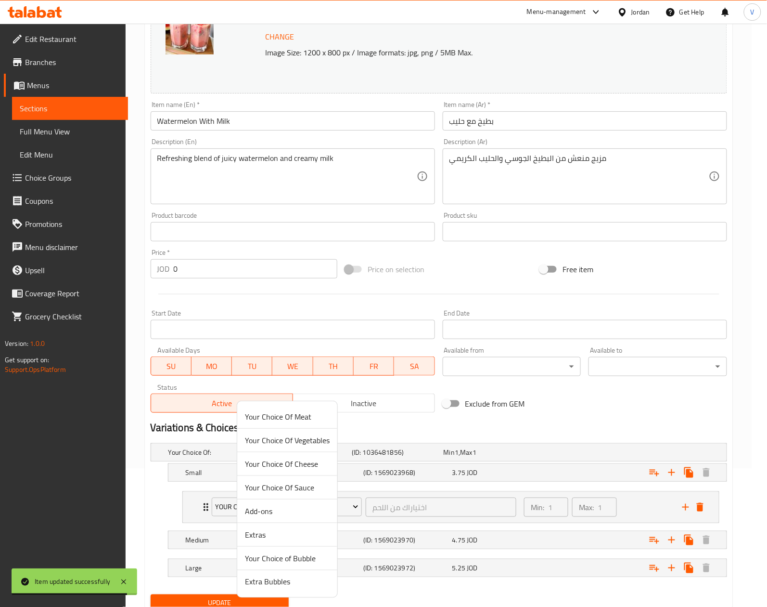
click at [273, 554] on span "Your Choice of Bubble" at bounding box center [287, 558] width 85 height 12
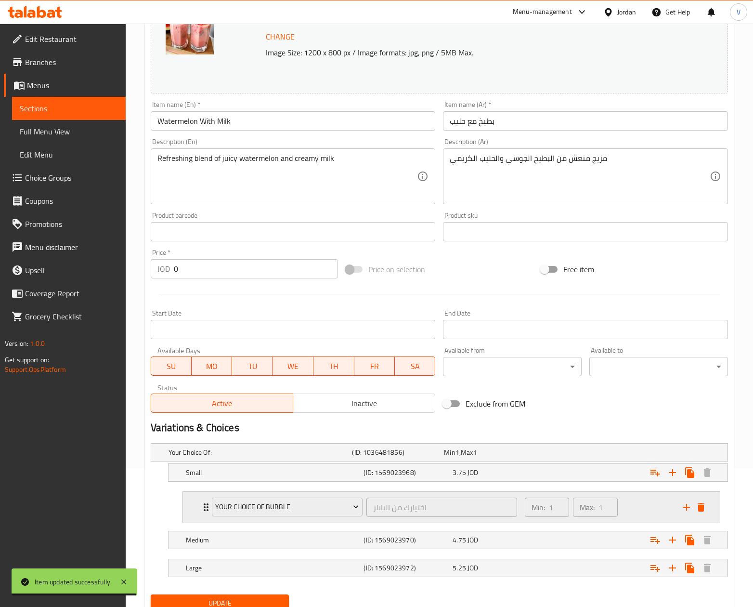
click at [684, 502] on icon "add" at bounding box center [687, 507] width 12 height 12
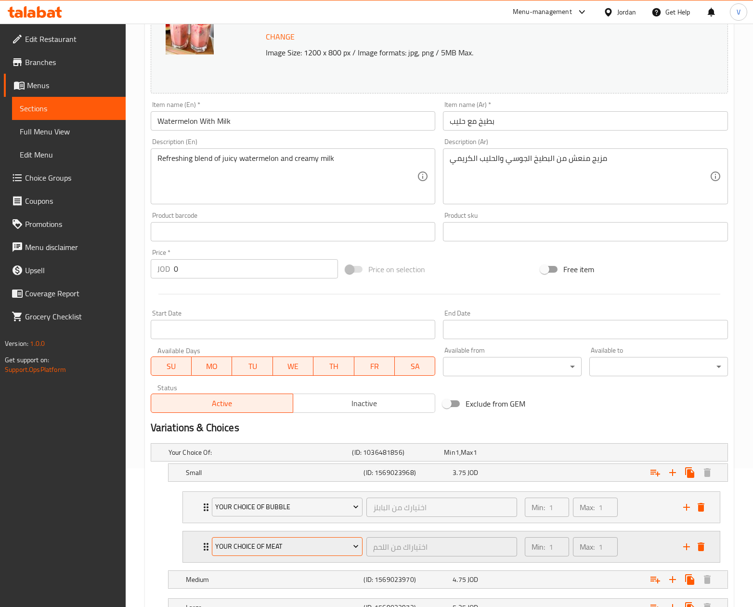
click at [307, 554] on button "Your Choice Of Meat" at bounding box center [287, 546] width 151 height 19
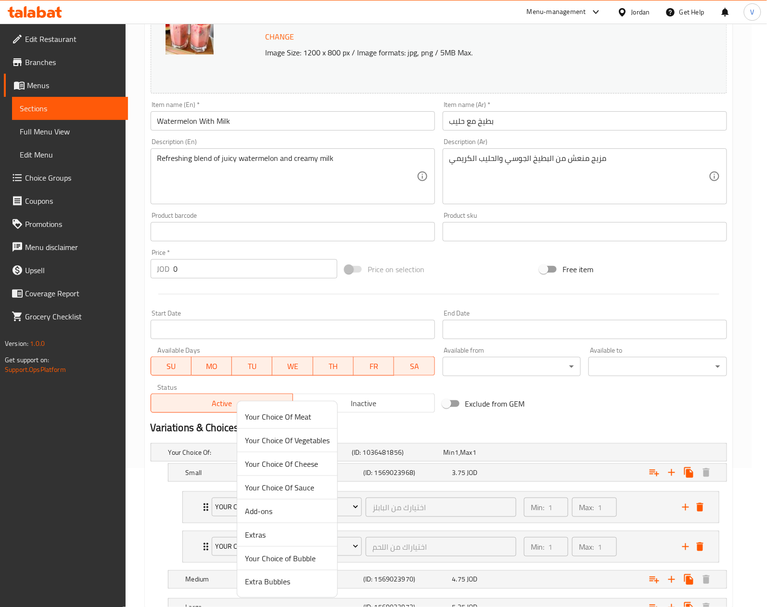
click at [290, 578] on span "Extra Bubbles" at bounding box center [287, 582] width 85 height 12
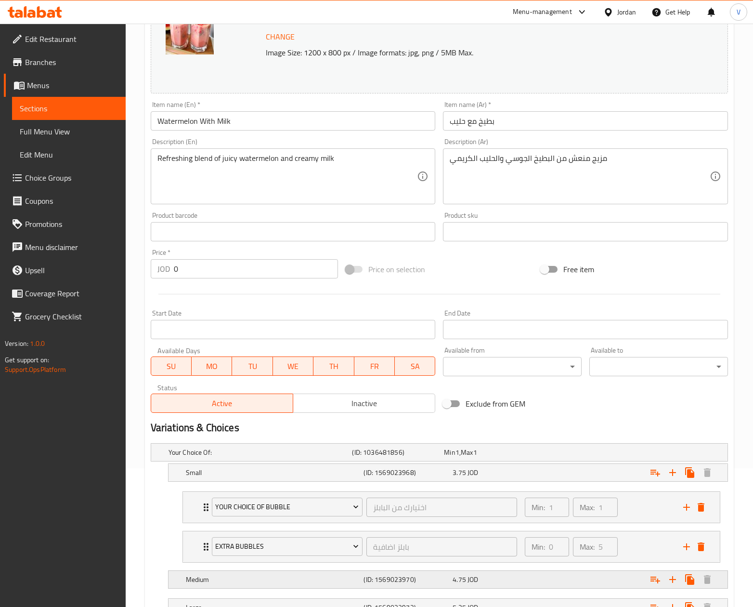
scroll to position [219, 0]
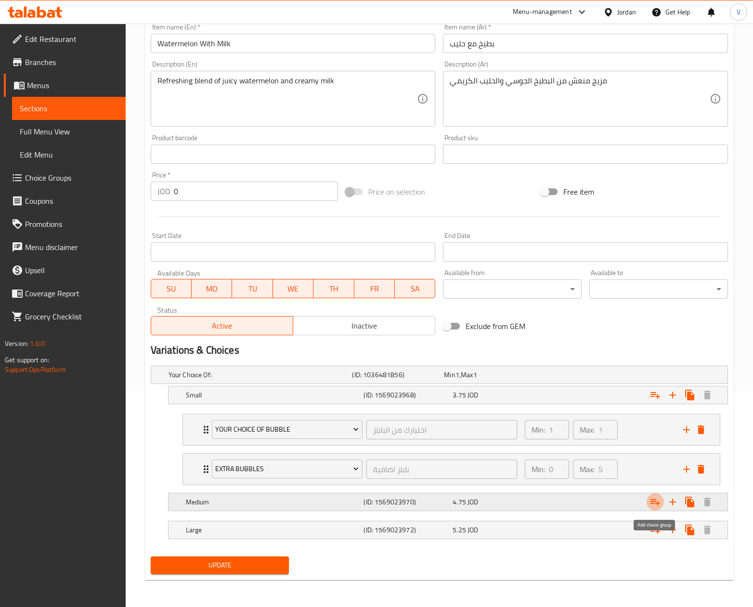
click at [659, 497] on icon "Expand" at bounding box center [655, 502] width 12 height 12
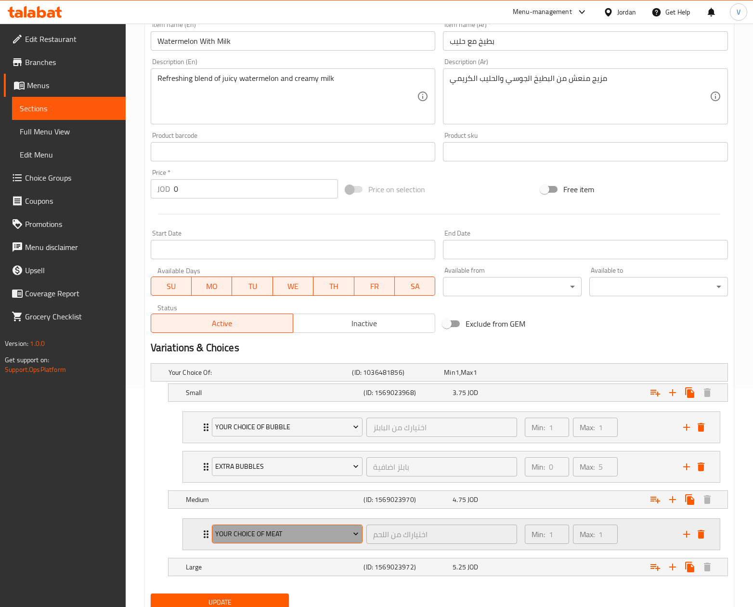
click at [255, 540] on span "Your Choice Of Meat" at bounding box center [286, 534] width 143 height 12
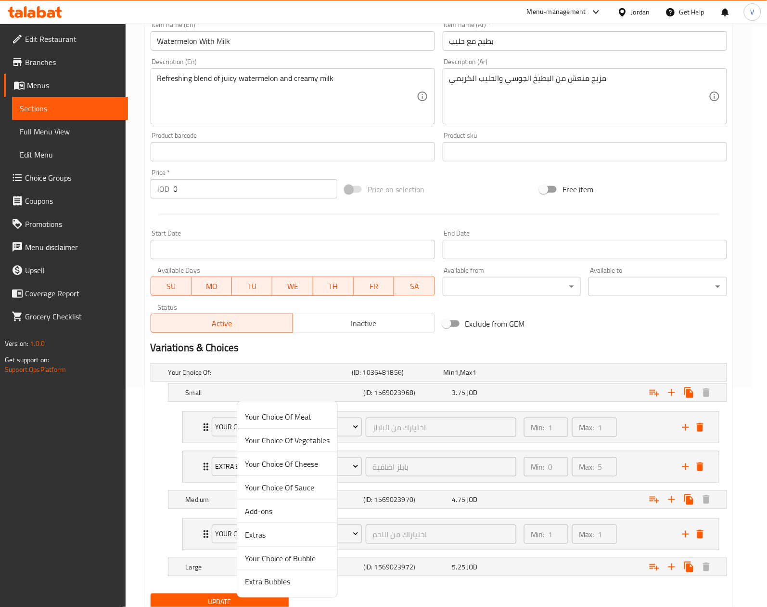
click at [270, 559] on span "Your Choice of Bubble" at bounding box center [287, 558] width 85 height 12
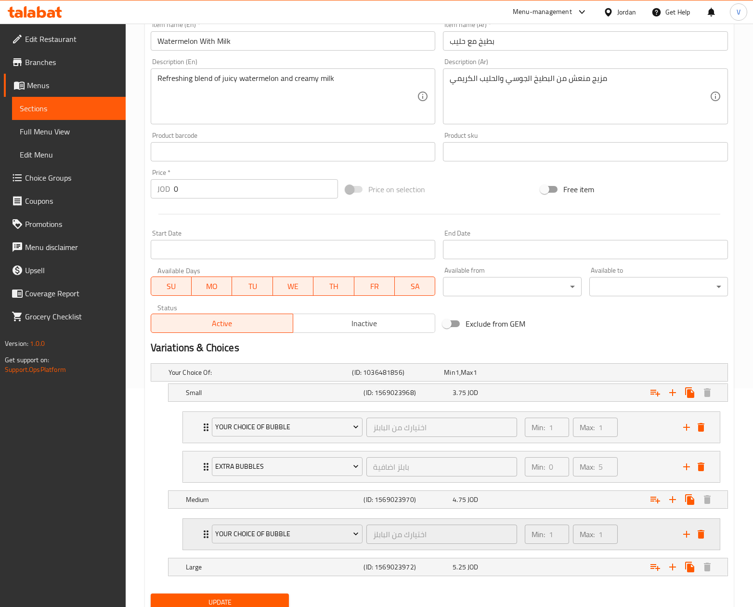
click at [684, 534] on icon "add" at bounding box center [687, 534] width 12 height 12
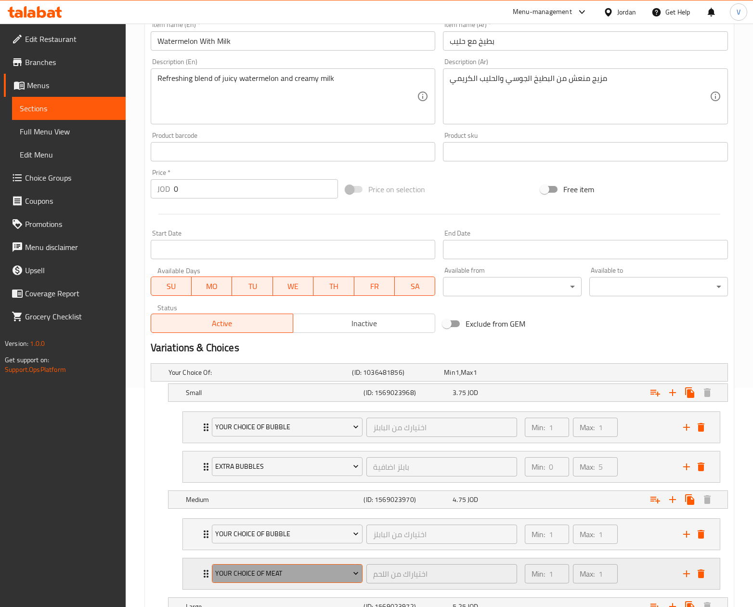
click at [253, 572] on span "Your Choice Of Meat" at bounding box center [286, 573] width 143 height 12
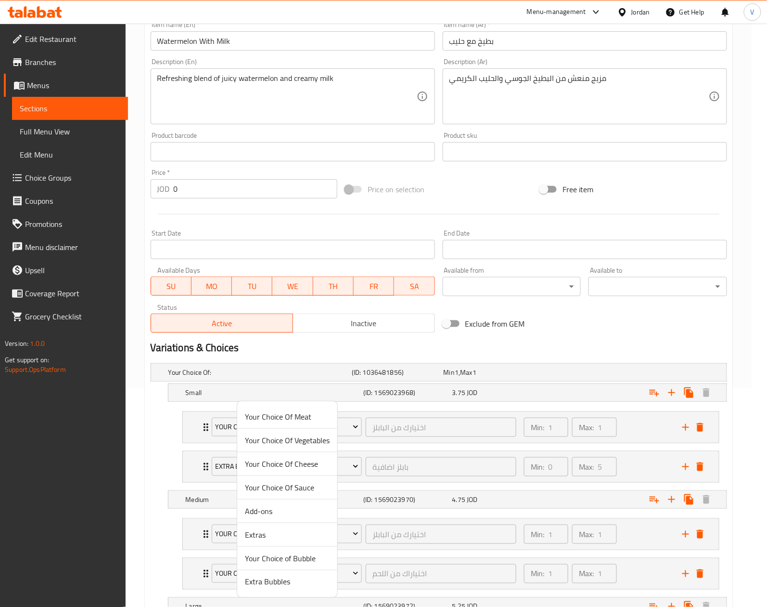
click at [302, 587] on span "Extra Bubbles" at bounding box center [287, 582] width 85 height 12
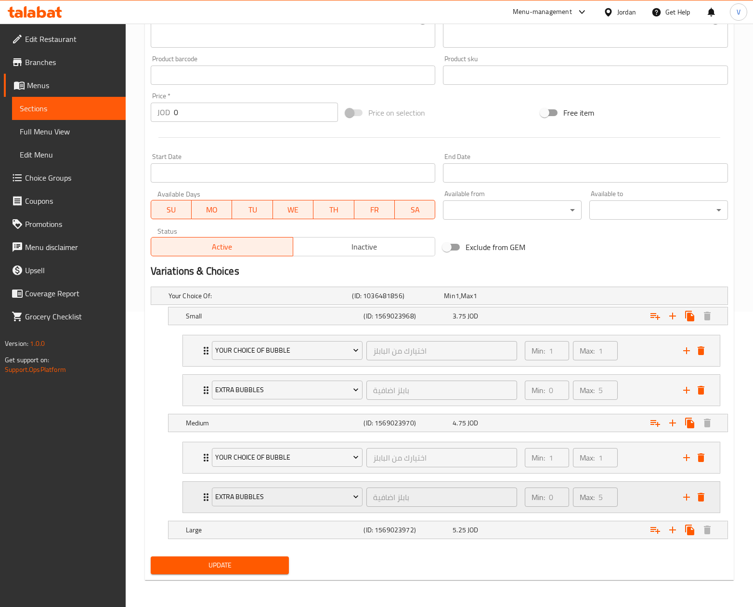
scroll to position [299, 0]
click at [657, 529] on icon "Expand" at bounding box center [655, 530] width 10 height 7
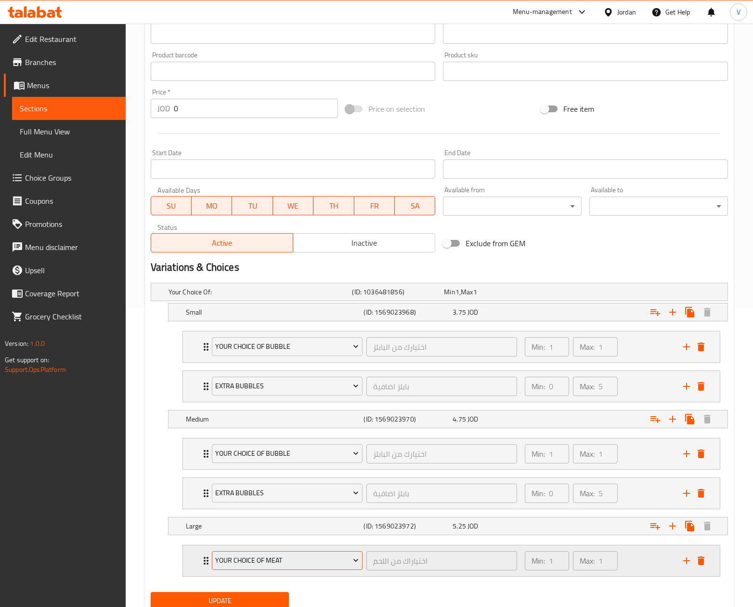
click at [276, 556] on button "Your Choice Of Meat" at bounding box center [287, 560] width 151 height 19
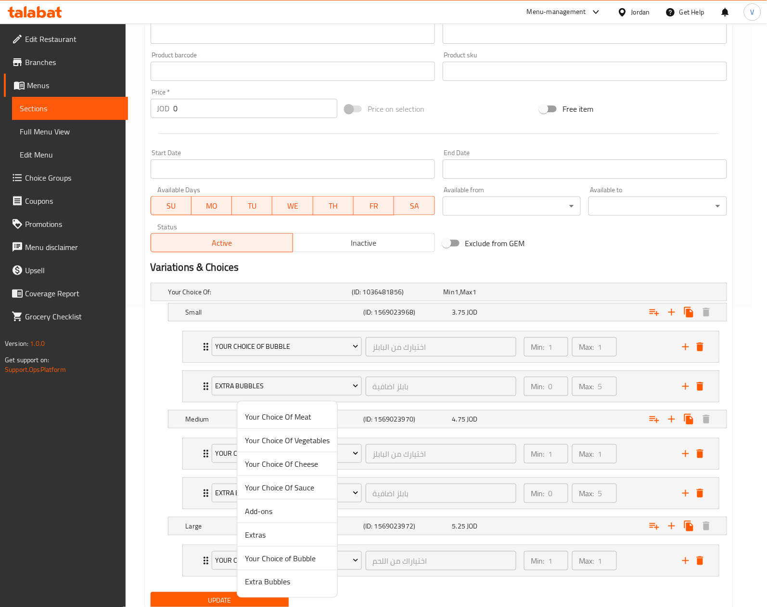
click at [282, 554] on span "Your Choice of Bubble" at bounding box center [287, 558] width 85 height 12
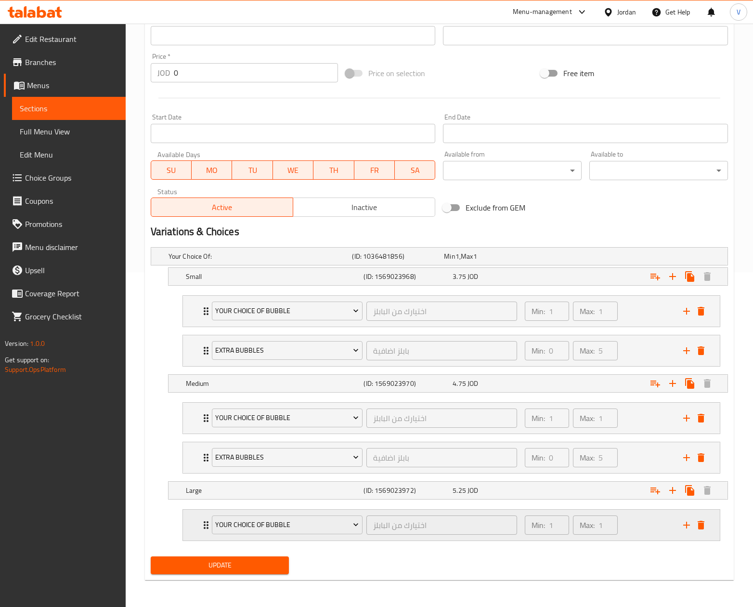
scroll to position [339, 0]
click at [688, 530] on button "add" at bounding box center [686, 524] width 14 height 14
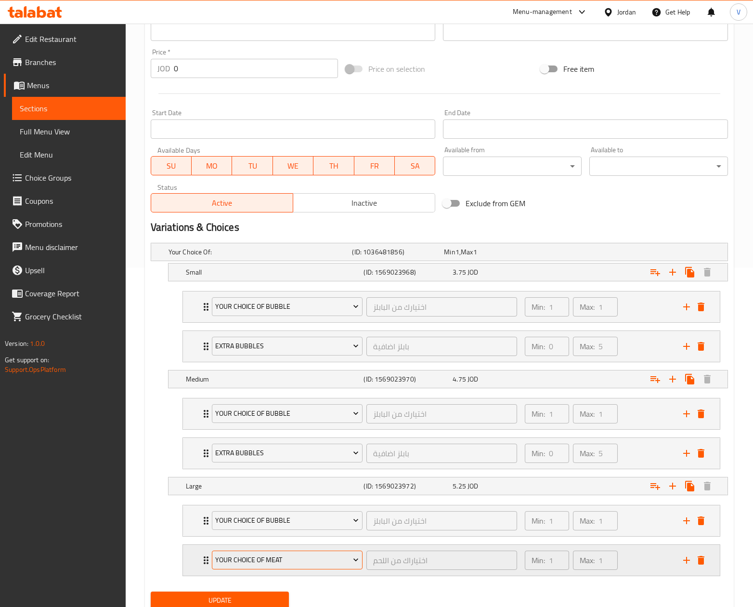
click at [253, 566] on span "Your Choice Of Meat" at bounding box center [286, 560] width 143 height 12
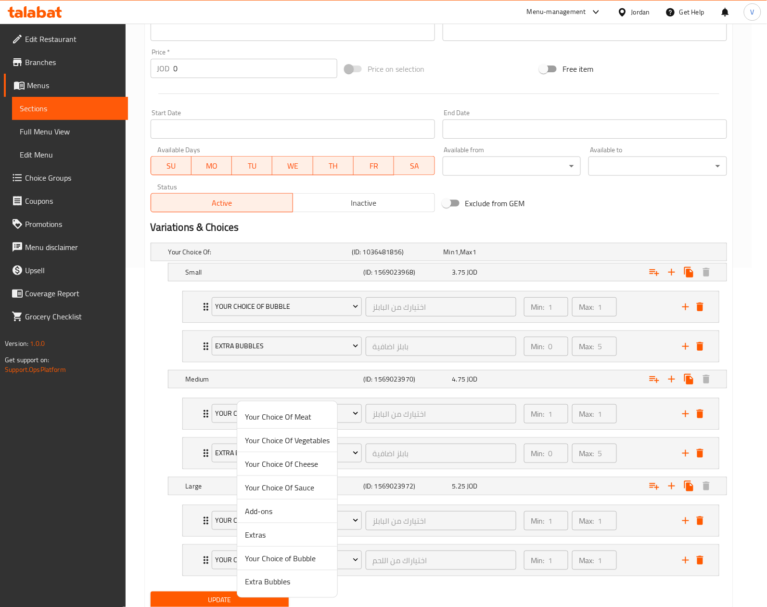
click at [292, 591] on li "Extra Bubbles" at bounding box center [287, 581] width 100 height 23
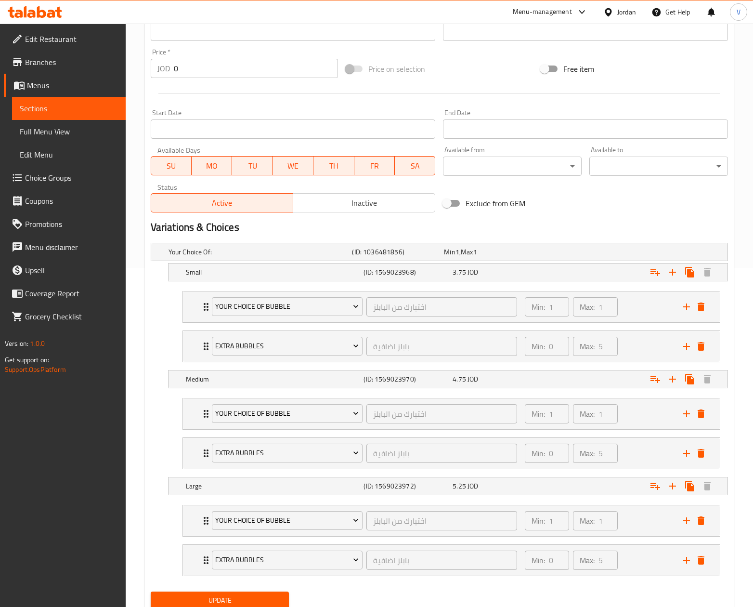
click at [245, 593] on div "Update" at bounding box center [220, 600] width 146 height 26
click at [244, 598] on button "Update" at bounding box center [220, 600] width 139 height 18
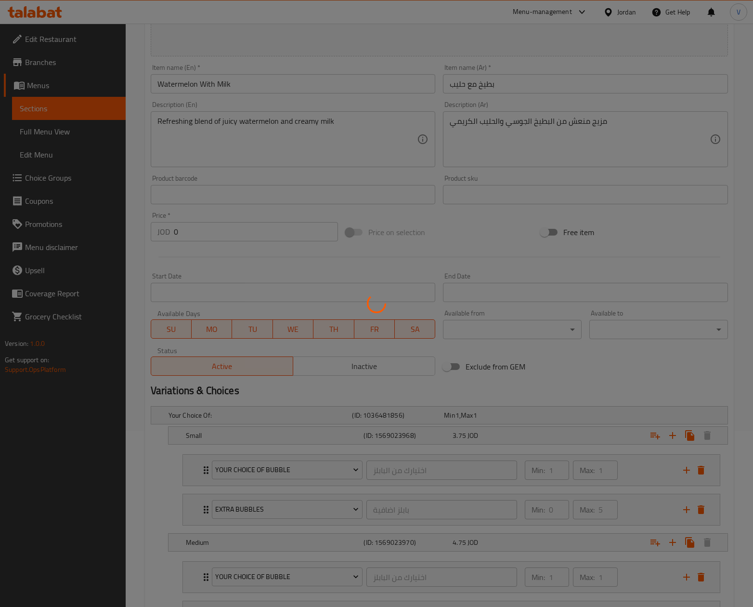
scroll to position [0, 0]
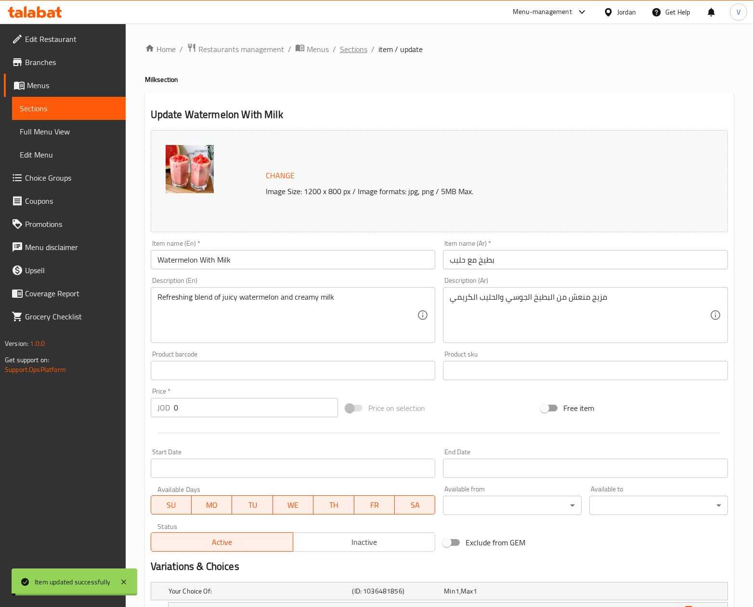
click at [349, 48] on span "Sections" at bounding box center [353, 49] width 27 height 12
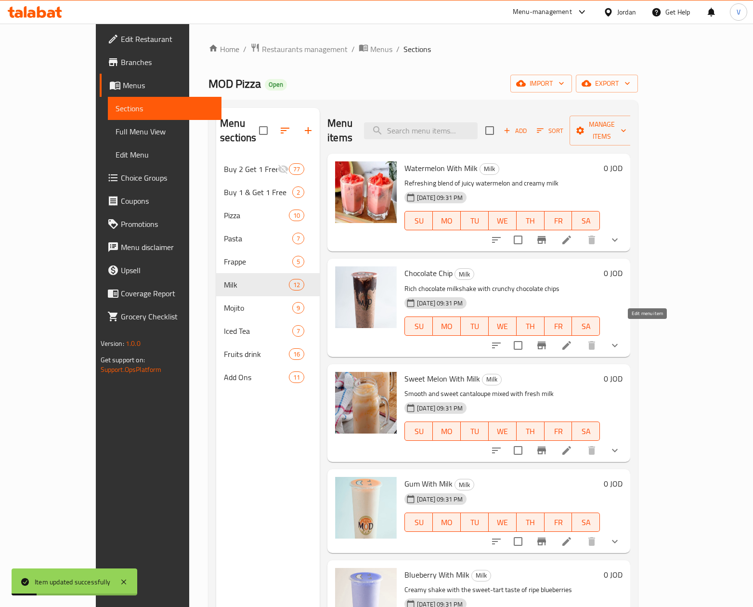
click at [572, 339] on icon at bounding box center [567, 345] width 12 height 12
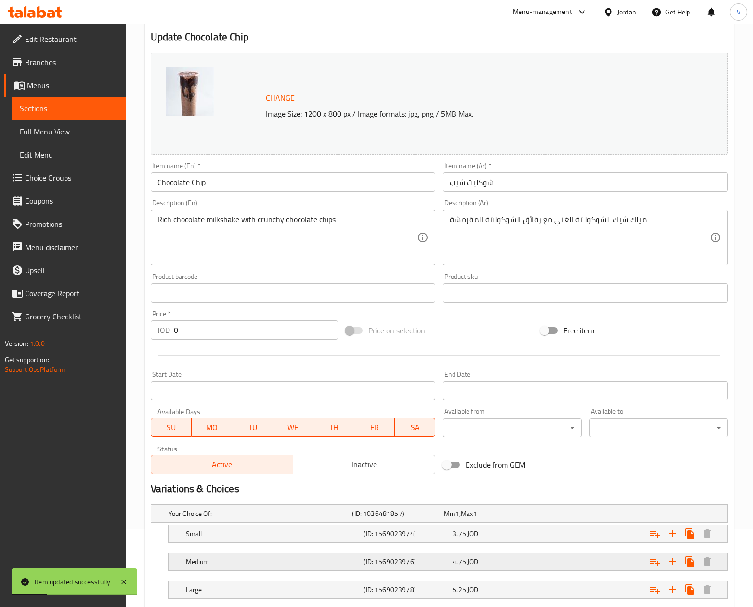
scroll to position [139, 0]
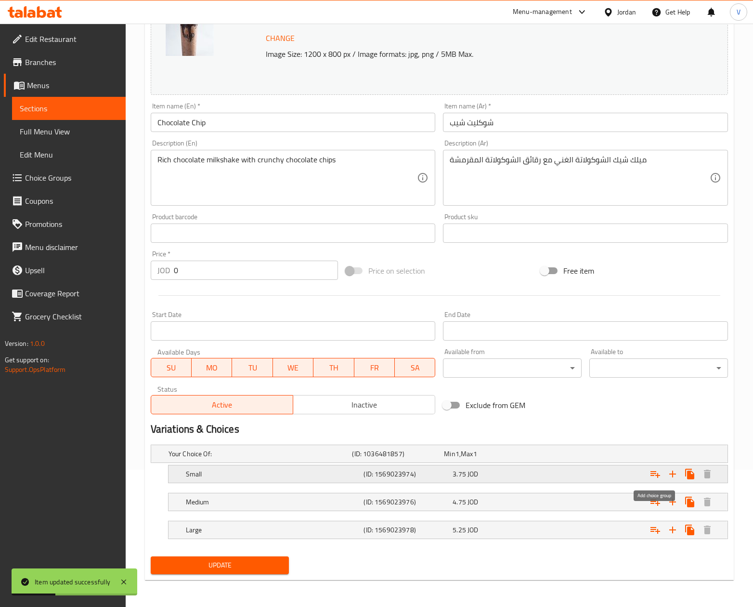
click at [651, 479] on button "Expand" at bounding box center [654, 473] width 17 height 17
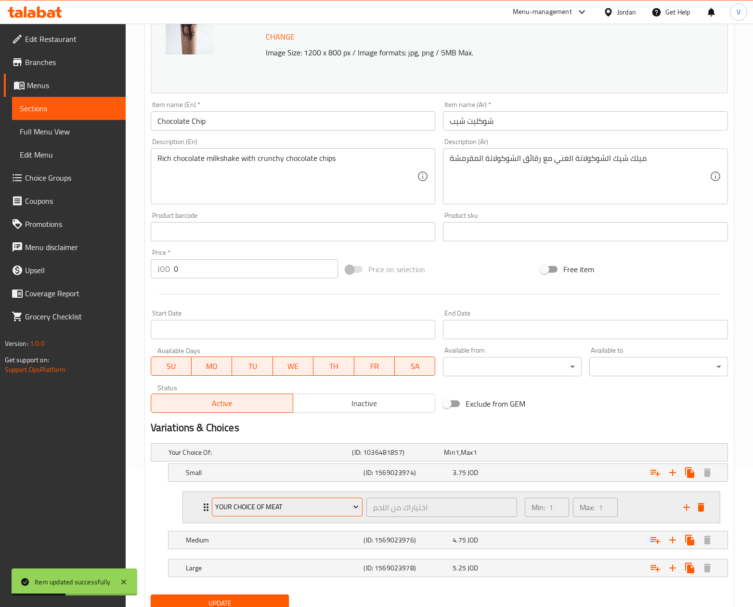
click at [247, 508] on span "Your Choice Of Meat" at bounding box center [286, 507] width 143 height 12
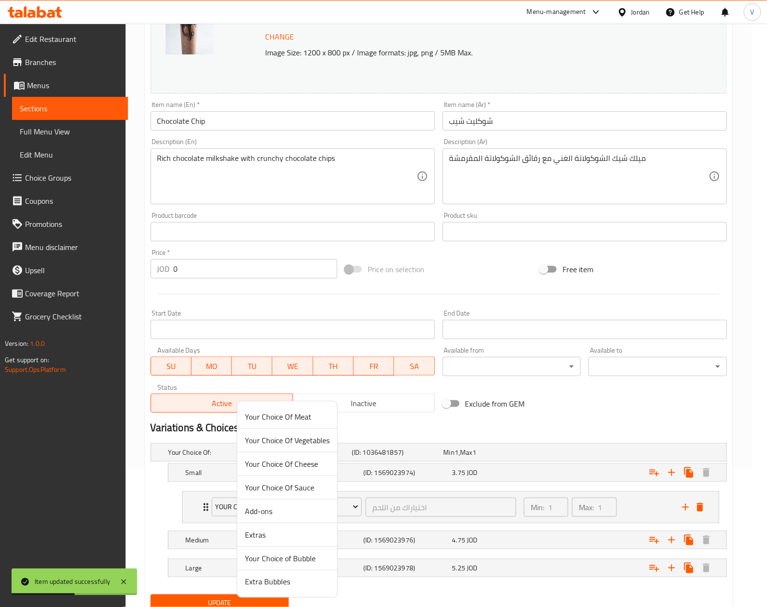
click at [274, 555] on span "Your Choice of Bubble" at bounding box center [287, 558] width 85 height 12
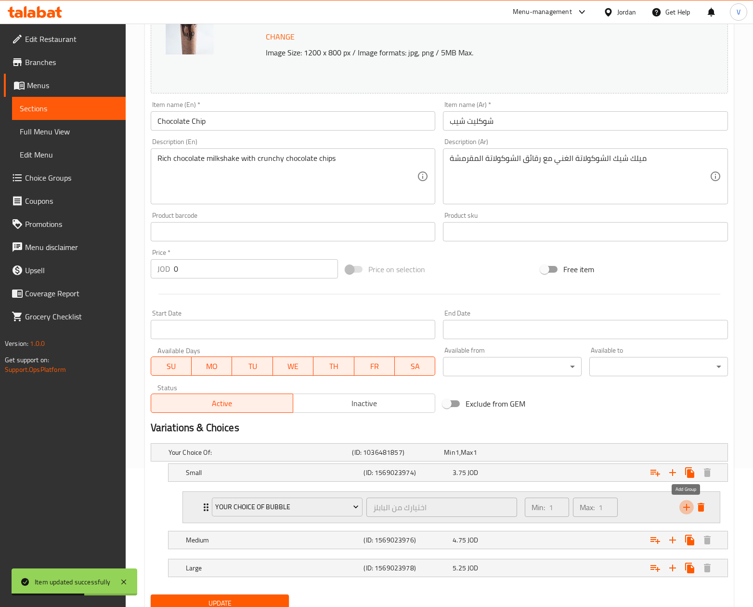
click at [690, 508] on icon "add" at bounding box center [687, 507] width 12 height 12
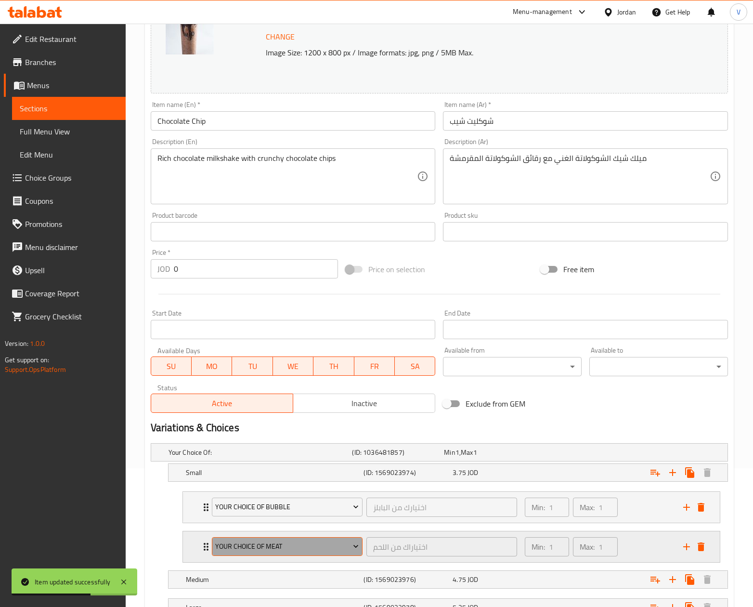
click at [310, 546] on span "Your Choice Of Meat" at bounding box center [286, 546] width 143 height 12
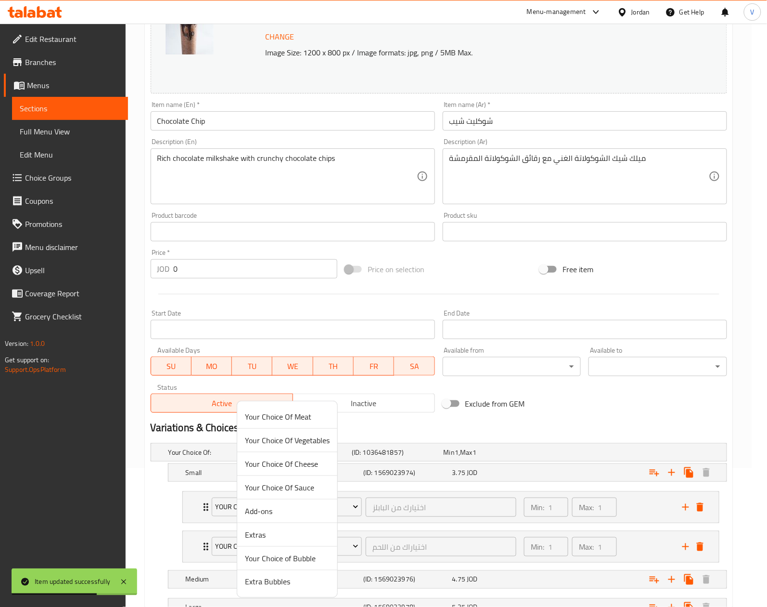
click at [278, 578] on span "Extra Bubbles" at bounding box center [287, 582] width 85 height 12
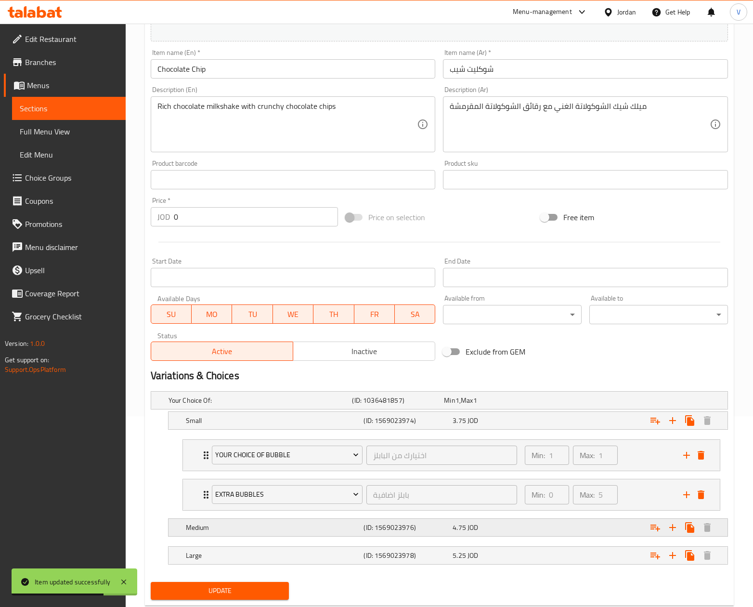
scroll to position [219, 0]
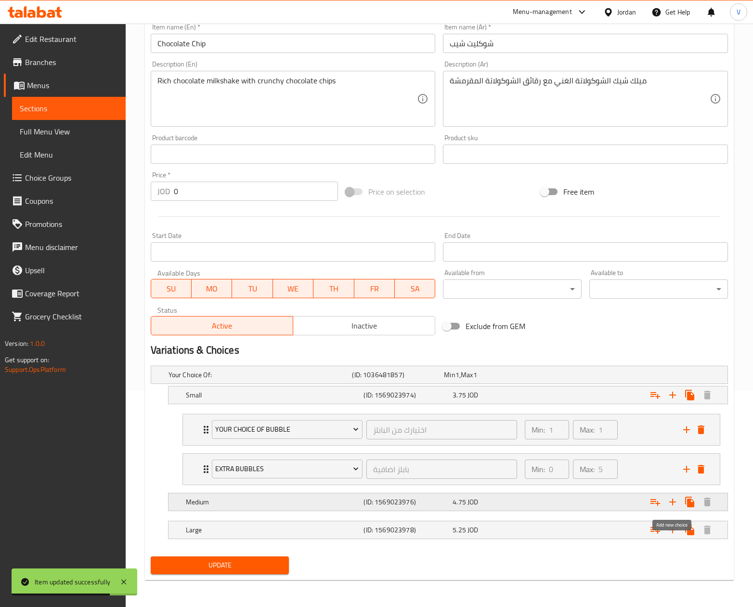
click at [661, 498] on button "Expand" at bounding box center [654, 501] width 17 height 17
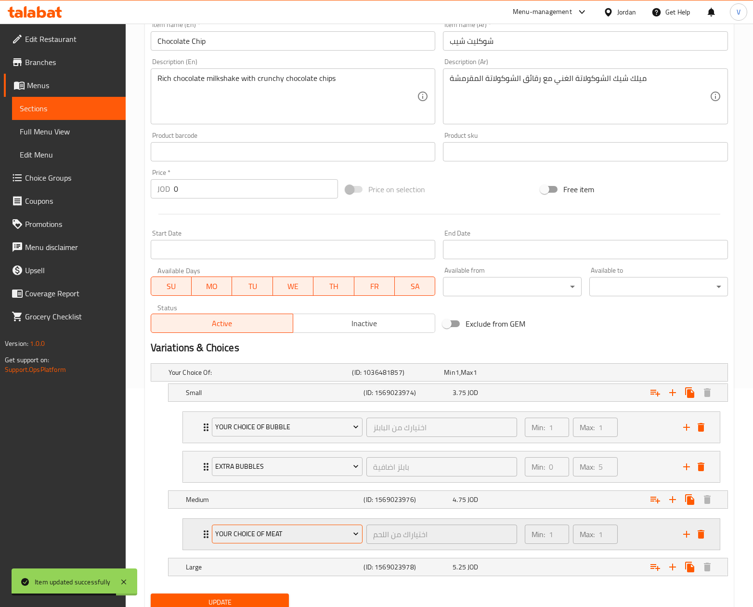
click at [300, 528] on button "Your Choice Of Meat" at bounding box center [287, 533] width 151 height 19
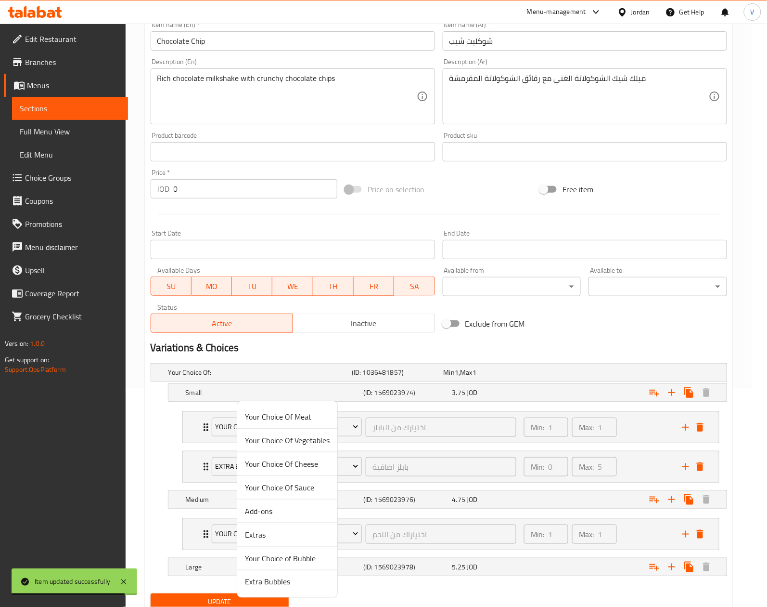
click at [277, 552] on span "Your Choice of Bubble" at bounding box center [287, 558] width 85 height 12
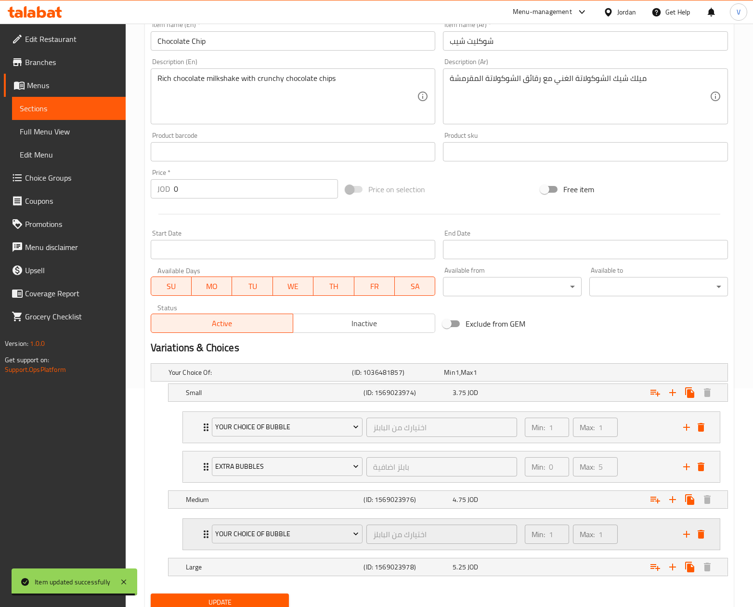
click at [686, 536] on icon "add" at bounding box center [686, 533] width 7 height 7
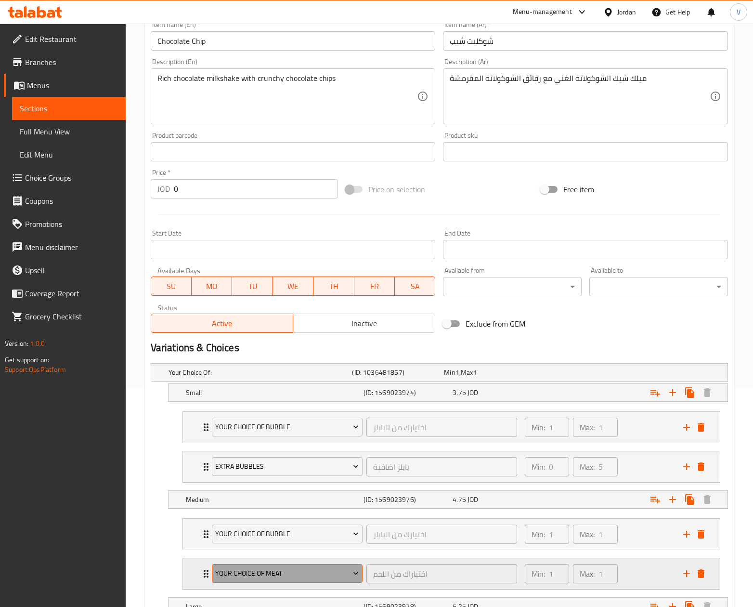
click at [280, 579] on span "Your Choice Of Meat" at bounding box center [286, 573] width 143 height 12
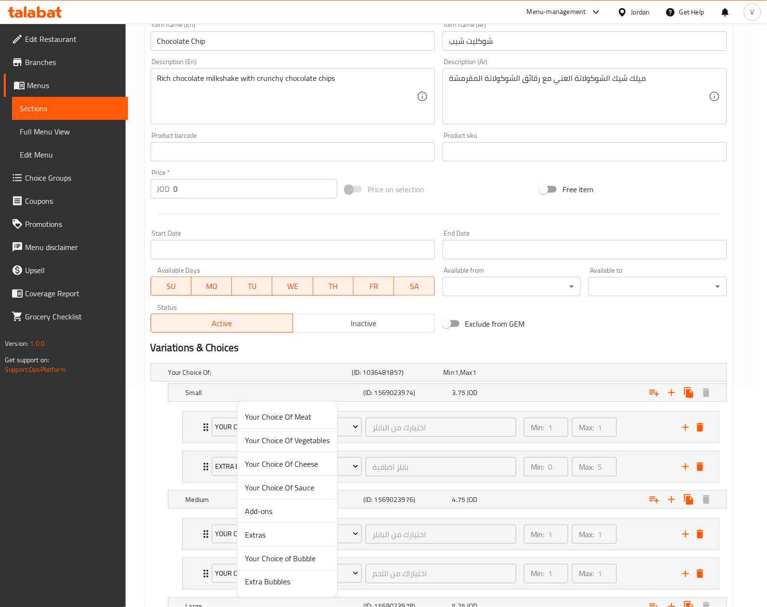
click at [290, 587] on span "Extra Bubbles" at bounding box center [287, 582] width 85 height 12
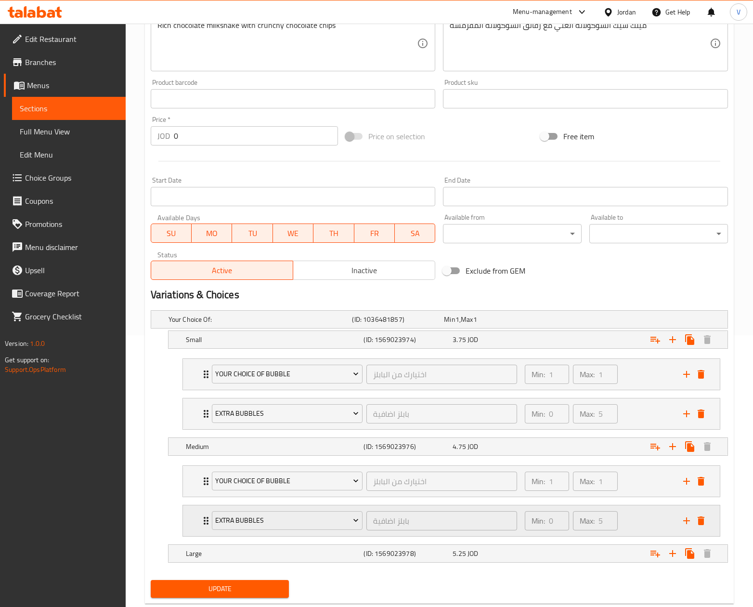
scroll to position [299, 0]
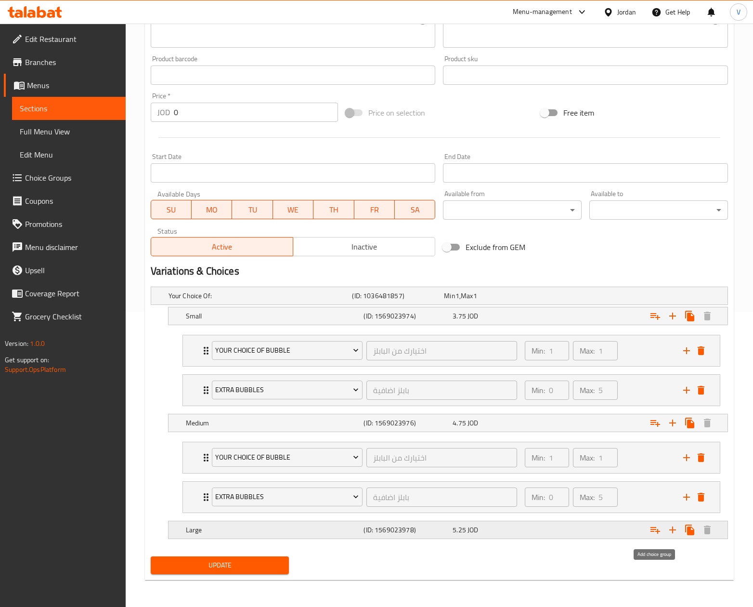
click at [656, 529] on icon "Expand" at bounding box center [655, 530] width 12 height 12
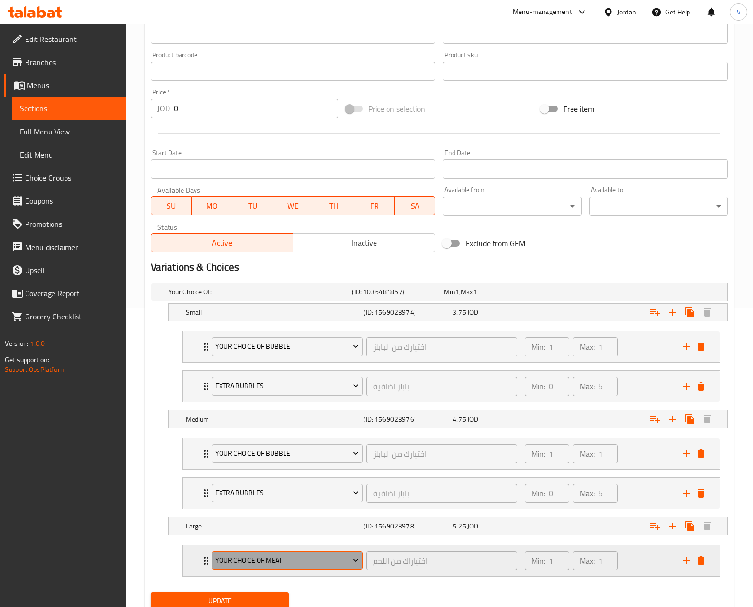
click at [260, 566] on span "Your Choice Of Meat" at bounding box center [286, 560] width 143 height 12
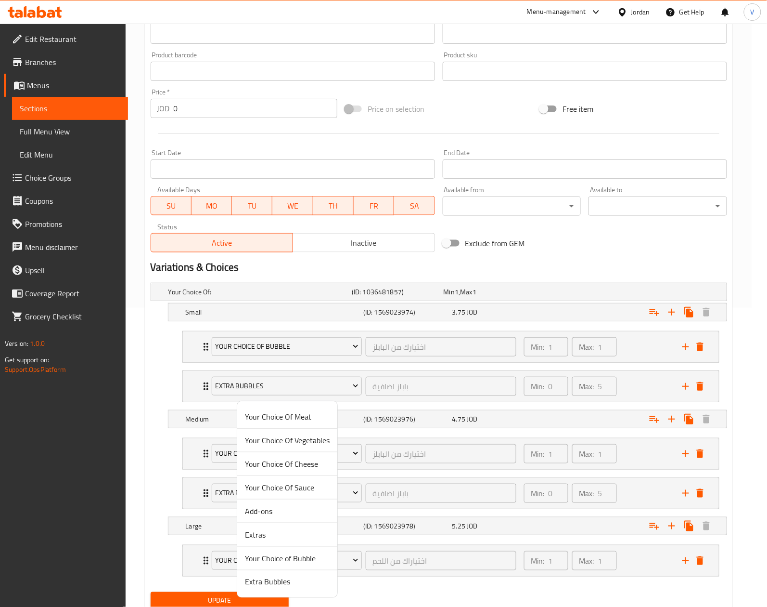
click at [276, 554] on span "Your Choice of Bubble" at bounding box center [287, 558] width 85 height 12
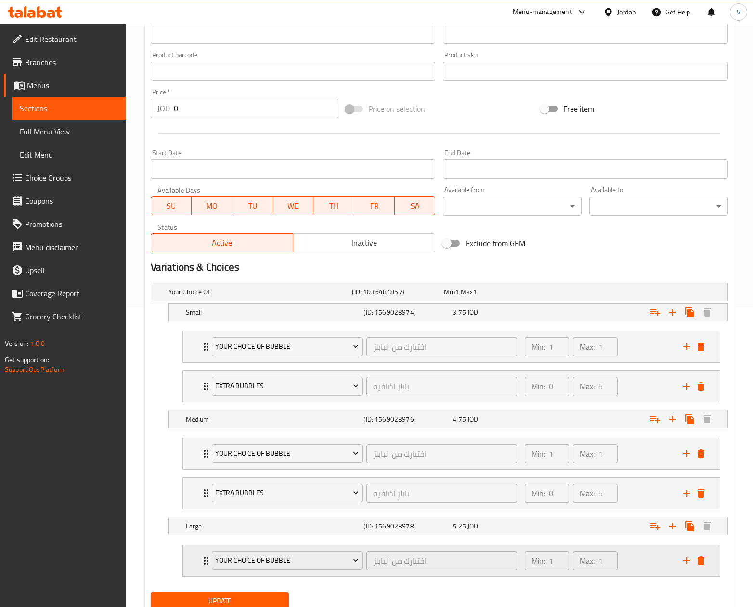
click at [684, 562] on icon "add" at bounding box center [687, 561] width 12 height 12
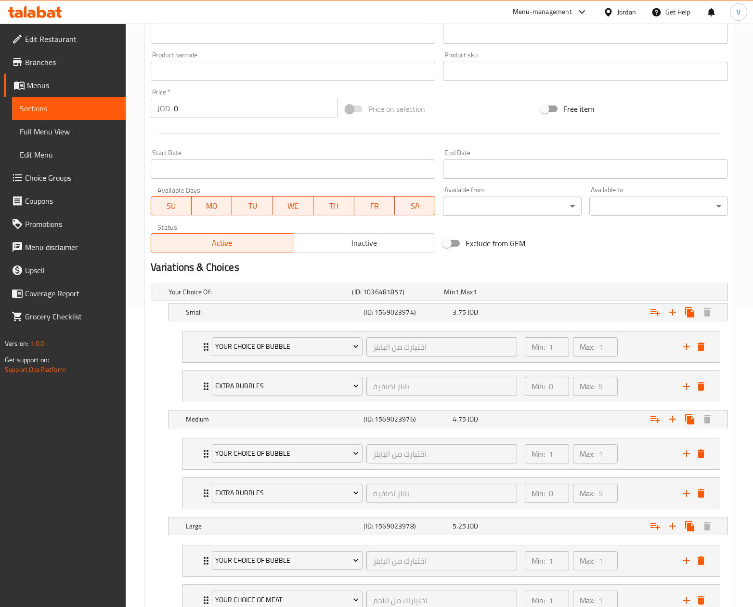
scroll to position [378, 0]
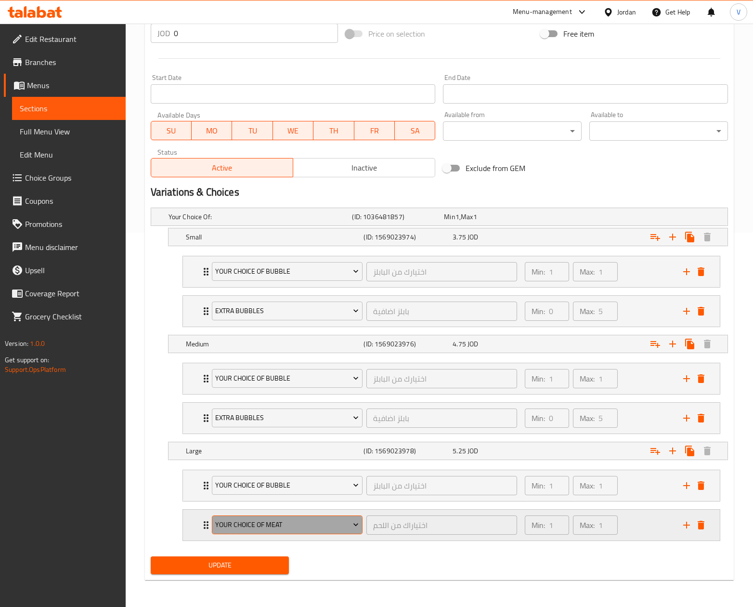
click at [254, 529] on span "Your Choice Of Meat" at bounding box center [286, 524] width 143 height 12
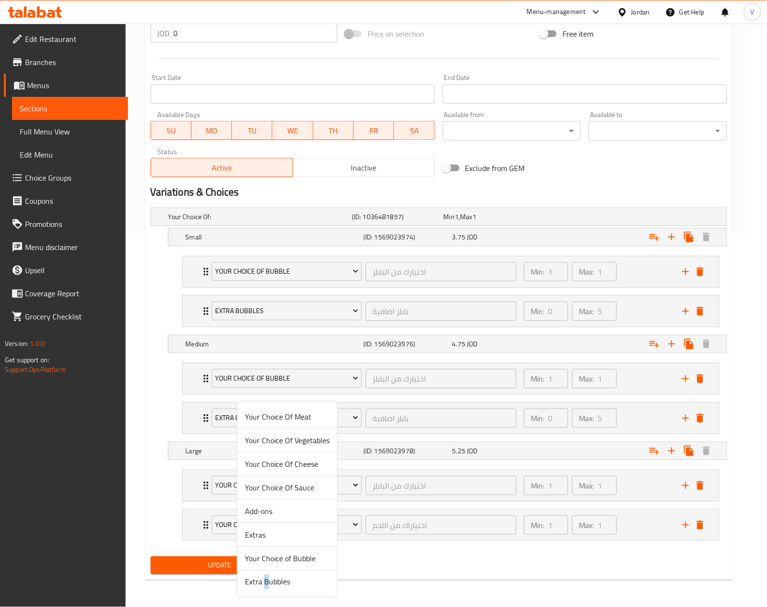
click at [266, 576] on span "Extra Bubbles" at bounding box center [287, 582] width 85 height 12
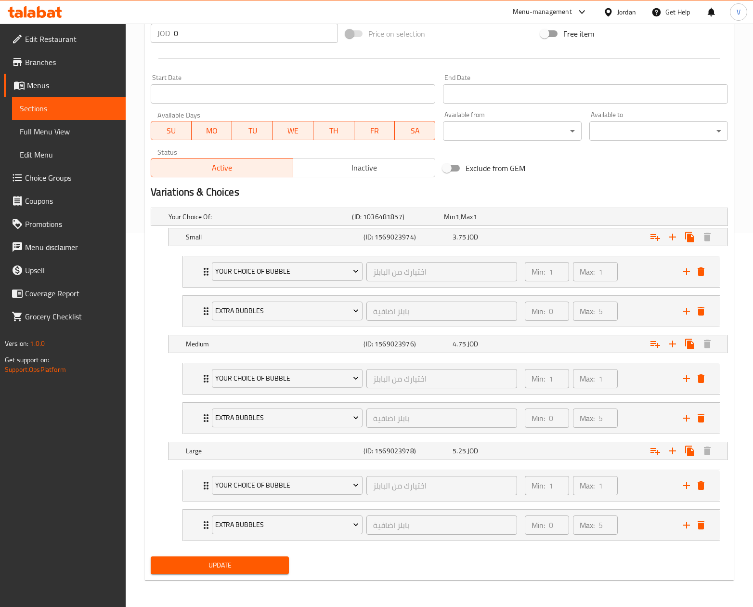
click at [226, 566] on span "Update" at bounding box center [219, 565] width 123 height 12
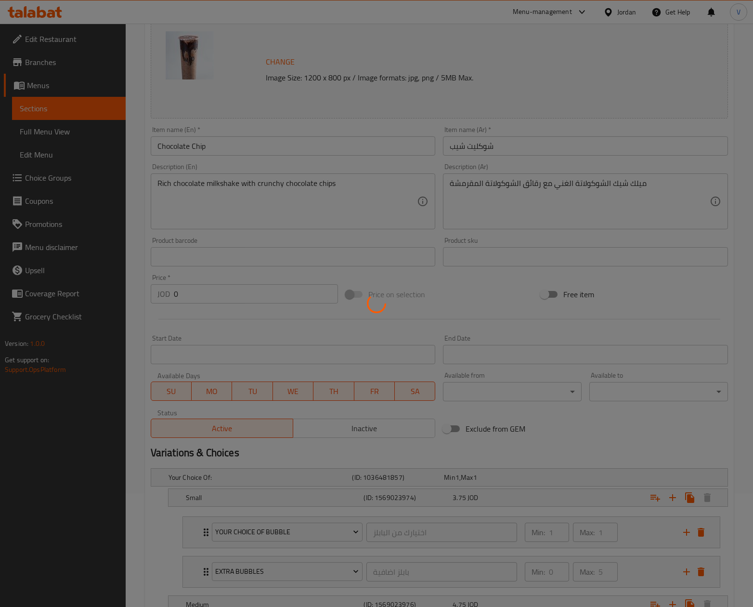
scroll to position [0, 0]
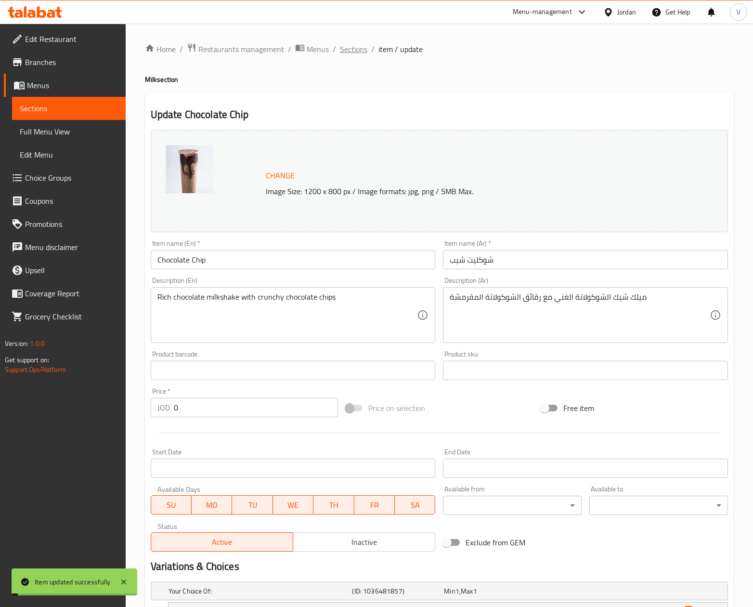
click at [345, 48] on span "Sections" at bounding box center [353, 49] width 27 height 12
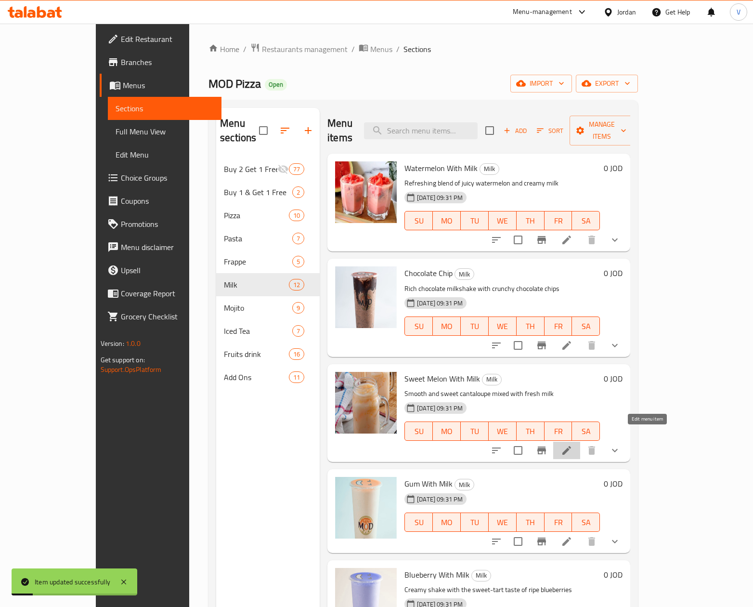
click at [572, 444] on icon at bounding box center [567, 450] width 12 height 12
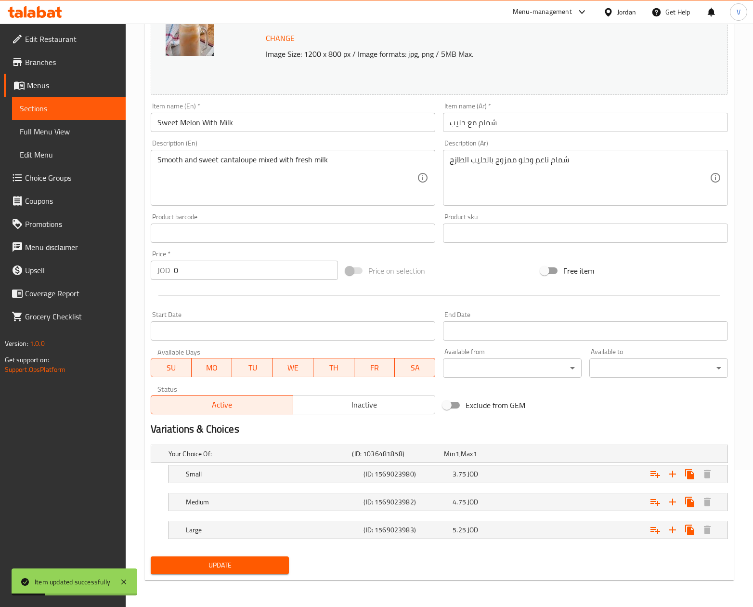
scroll to position [139, 0]
click at [656, 475] on icon "Expand" at bounding box center [655, 474] width 12 height 12
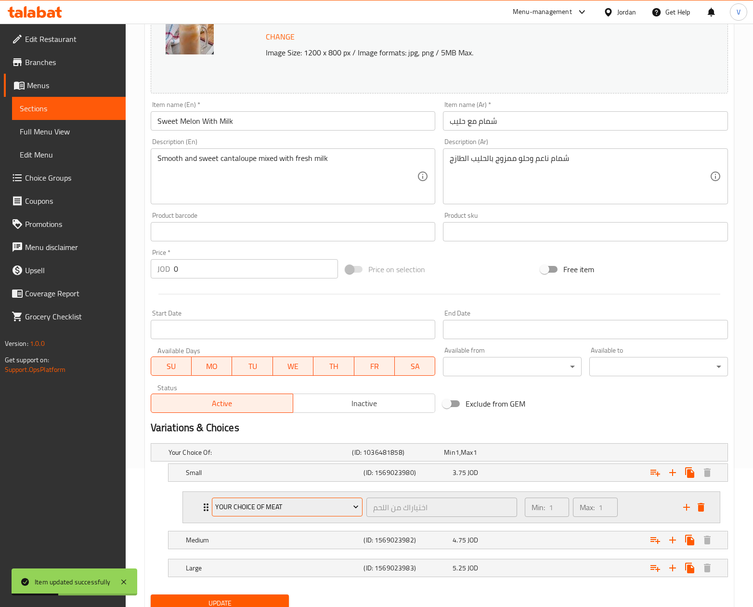
click at [244, 510] on span "Your Choice Of Meat" at bounding box center [286, 507] width 143 height 12
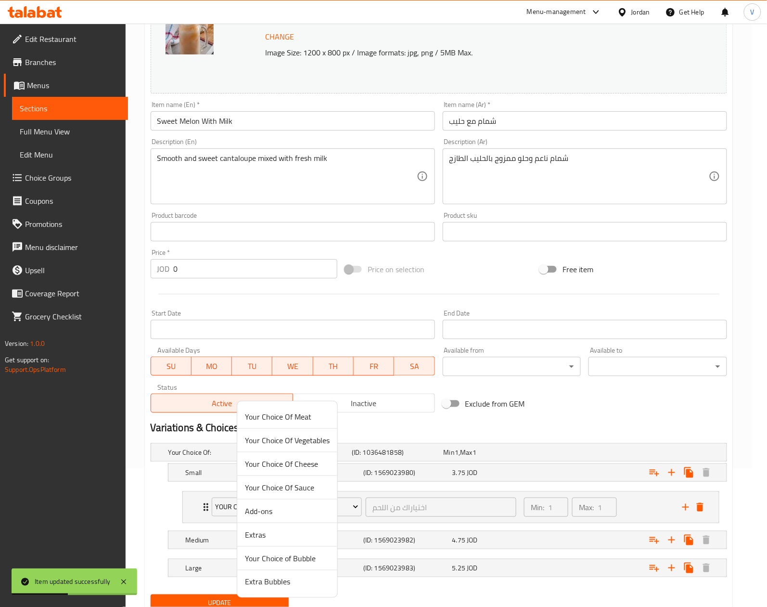
click at [282, 560] on span "Your Choice of Bubble" at bounding box center [287, 558] width 85 height 12
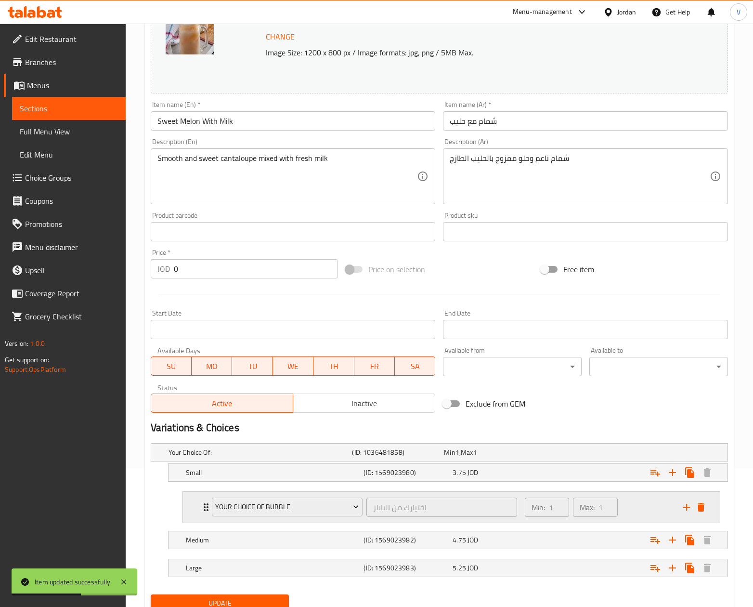
click at [685, 511] on icon "add" at bounding box center [687, 507] width 12 height 12
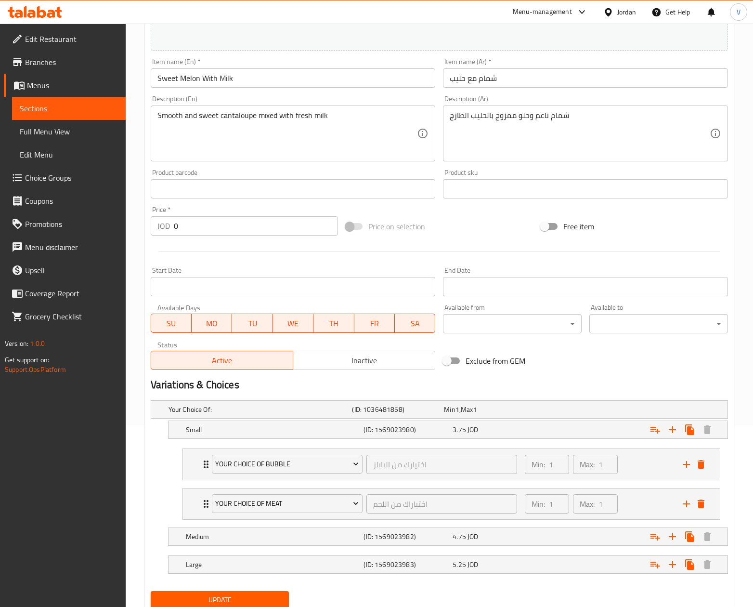
scroll to position [219, 0]
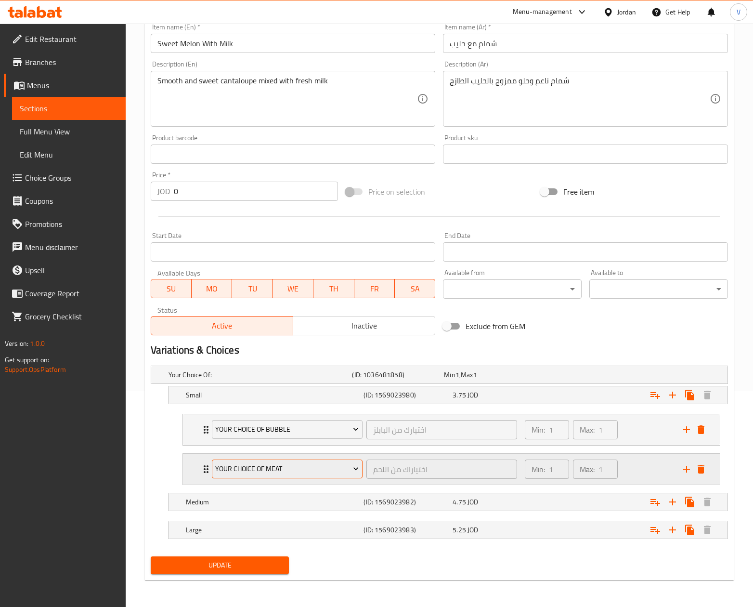
click at [287, 474] on button "Your Choice Of Meat" at bounding box center [287, 468] width 151 height 19
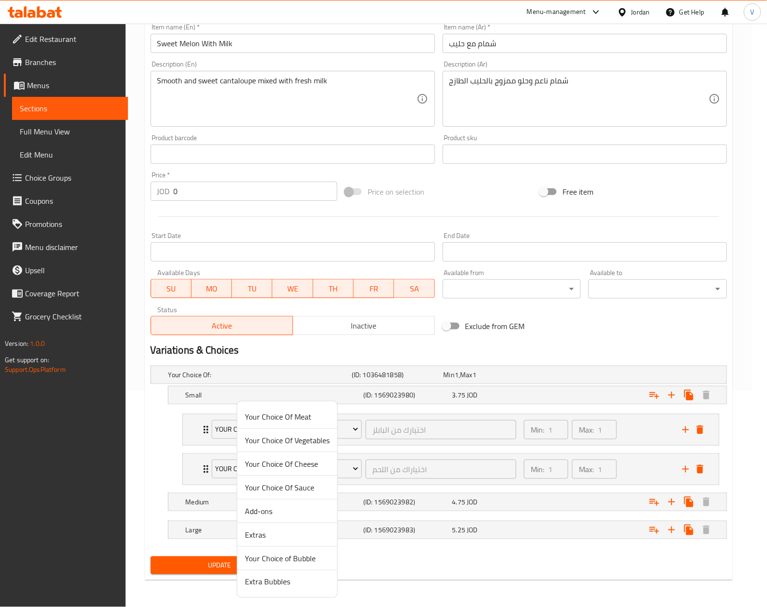
click at [279, 577] on span "Extra Bubbles" at bounding box center [287, 582] width 85 height 12
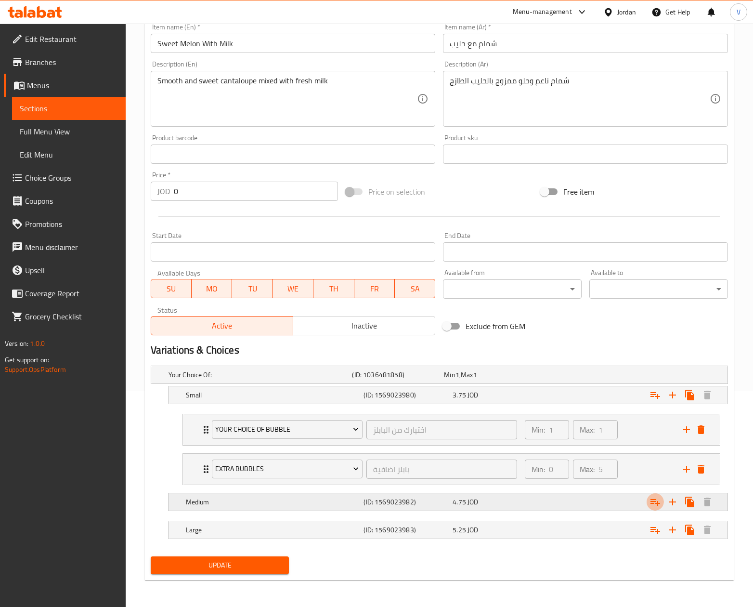
click at [659, 498] on icon "Expand" at bounding box center [655, 502] width 12 height 12
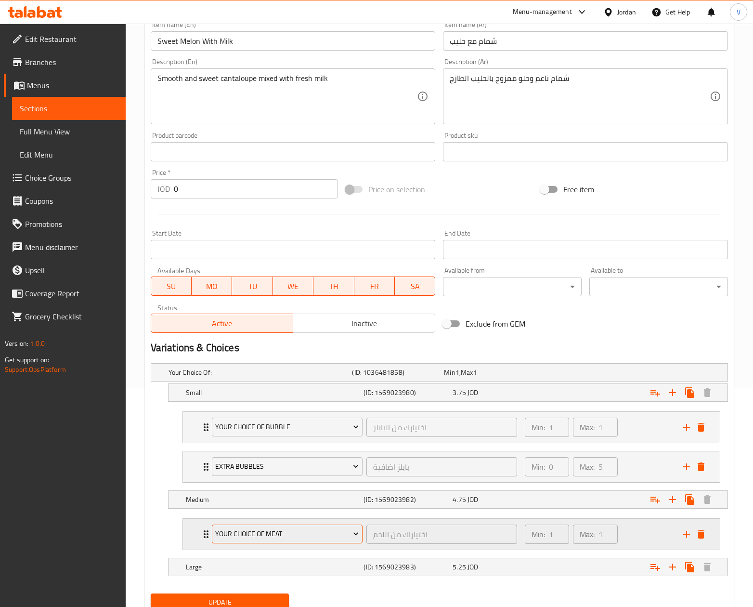
click at [287, 530] on span "Your Choice Of Meat" at bounding box center [286, 534] width 143 height 12
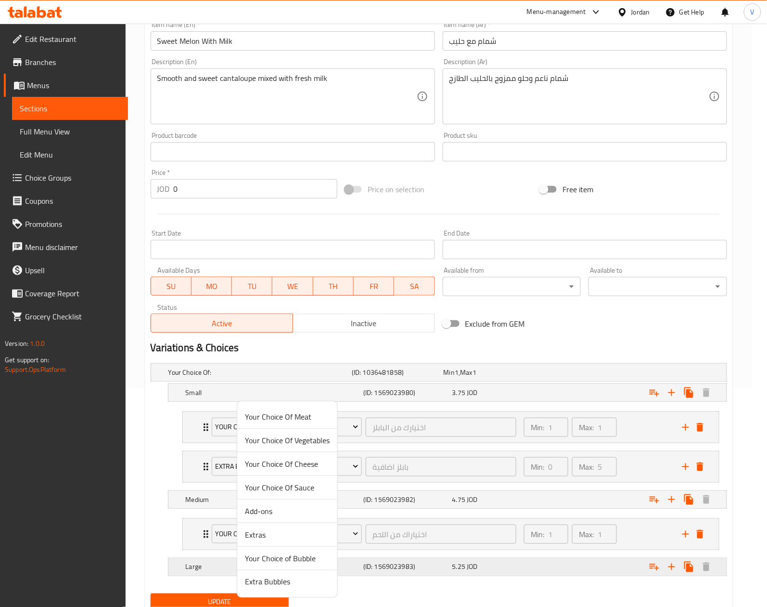
click at [275, 563] on span "Your Choice of Bubble" at bounding box center [287, 558] width 85 height 12
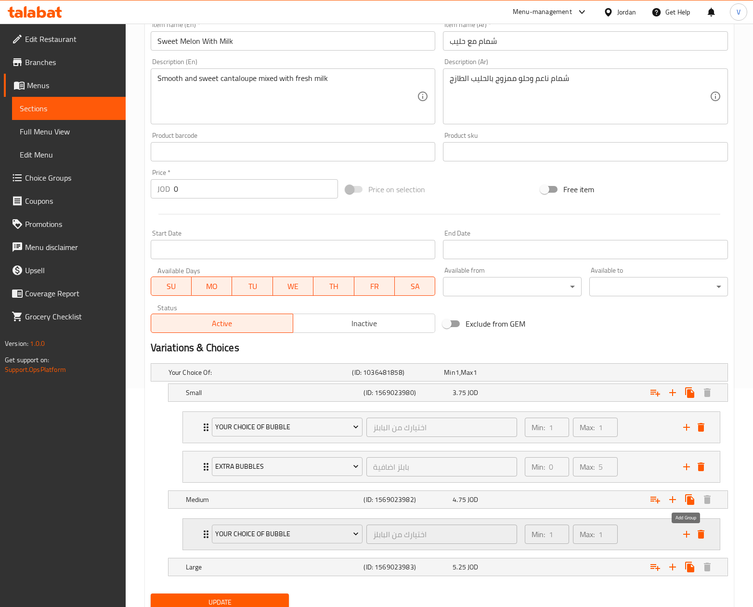
click at [684, 538] on icon "add" at bounding box center [687, 534] width 12 height 12
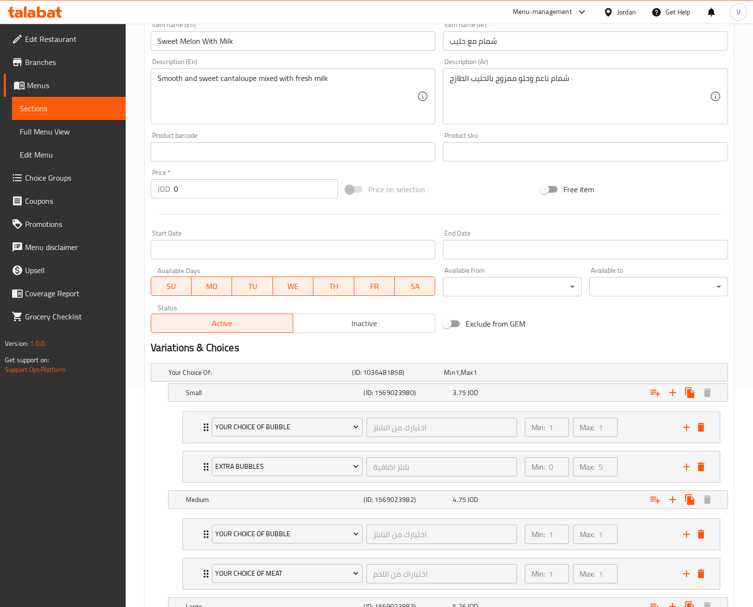
click at [282, 596] on nav "Your Choice of Bubble اختيارك من البابلز ​ Min: 1 ​ Max: 1 ​ Lychee (ID: 234238…" at bounding box center [439, 553] width 577 height 87
click at [286, 588] on div "Your Choice Of Meat اختياراك من اللحم ​" at bounding box center [364, 573] width 317 height 31
click at [296, 579] on span "Your Choice Of Meat" at bounding box center [286, 573] width 143 height 12
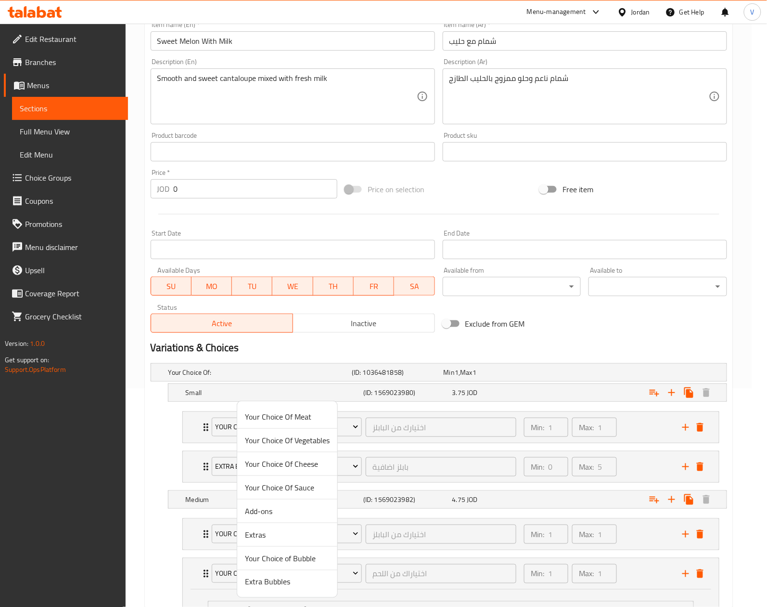
click at [273, 576] on span "Extra Bubbles" at bounding box center [287, 582] width 85 height 12
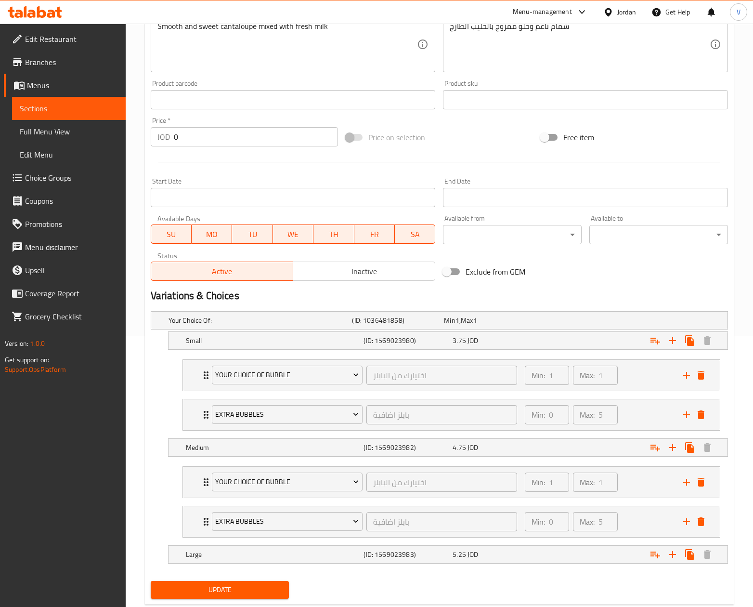
scroll to position [299, 0]
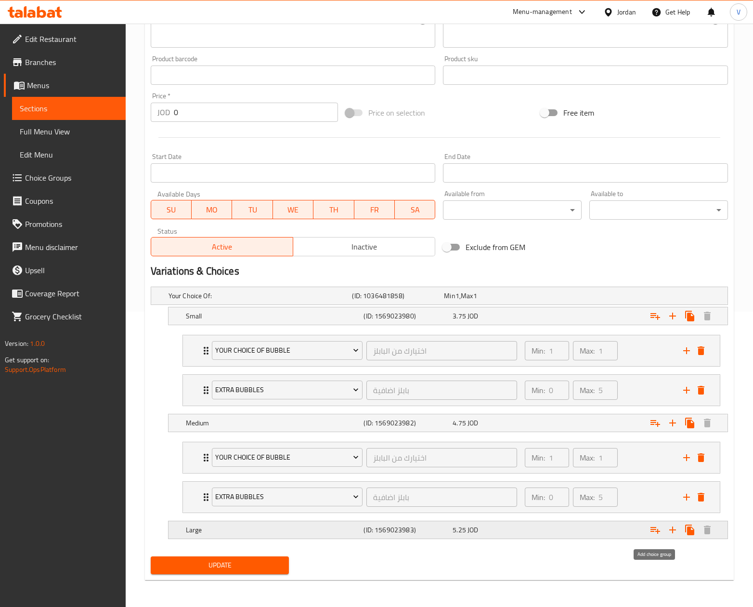
click at [655, 533] on icon "Expand" at bounding box center [655, 530] width 12 height 12
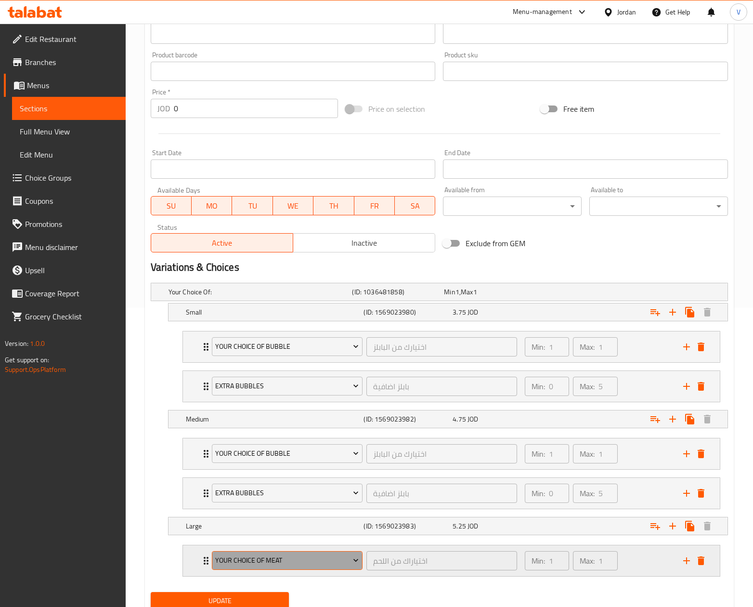
click at [259, 566] on span "Your Choice Of Meat" at bounding box center [286, 560] width 143 height 12
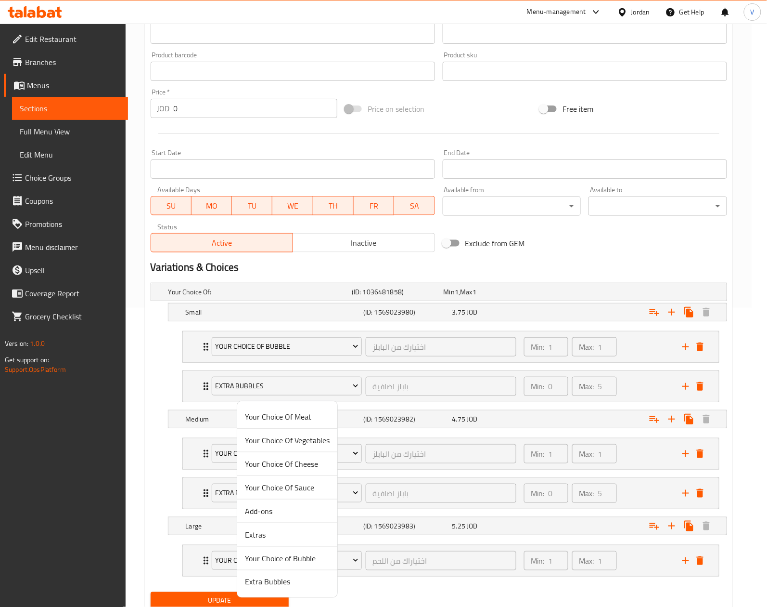
click at [274, 554] on span "Your Choice of Bubble" at bounding box center [287, 558] width 85 height 12
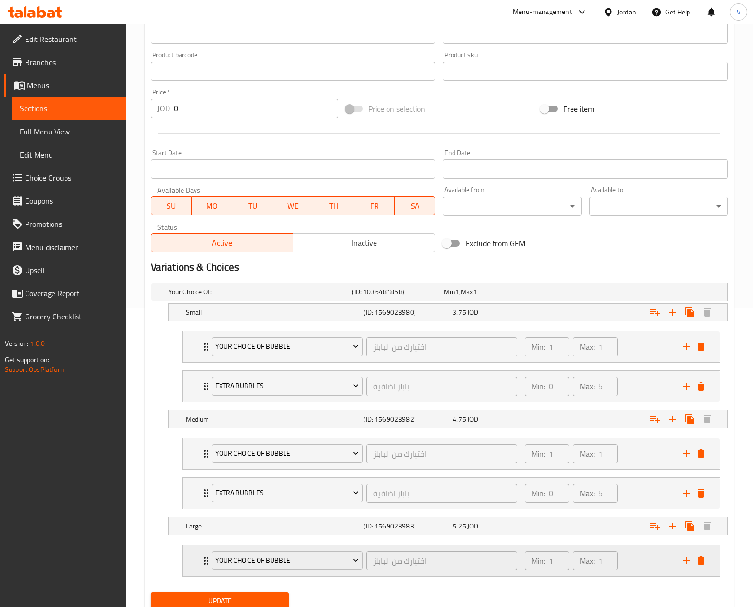
click at [686, 562] on icon "add" at bounding box center [686, 560] width 7 height 7
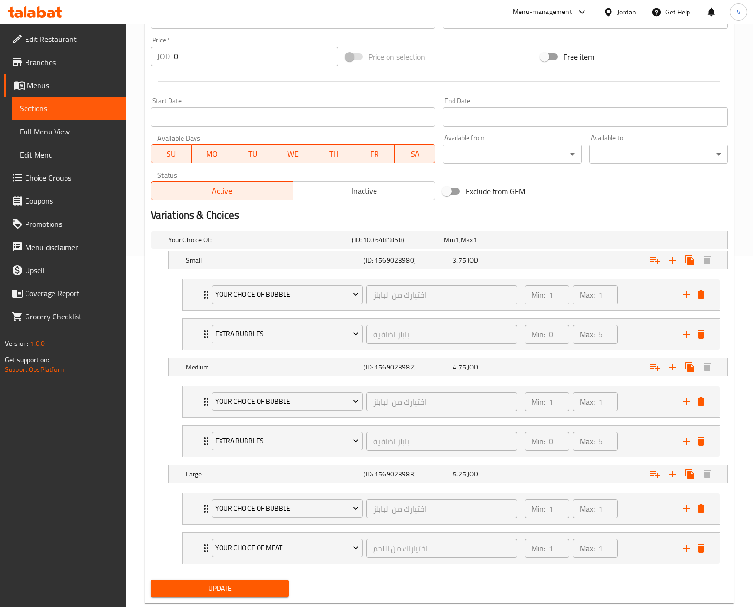
scroll to position [378, 0]
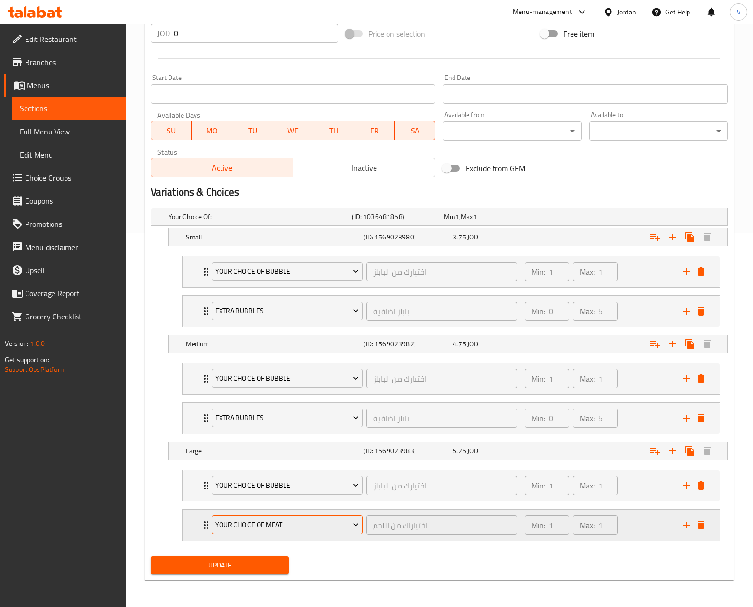
click at [264, 528] on span "Your Choice Of Meat" at bounding box center [286, 524] width 143 height 12
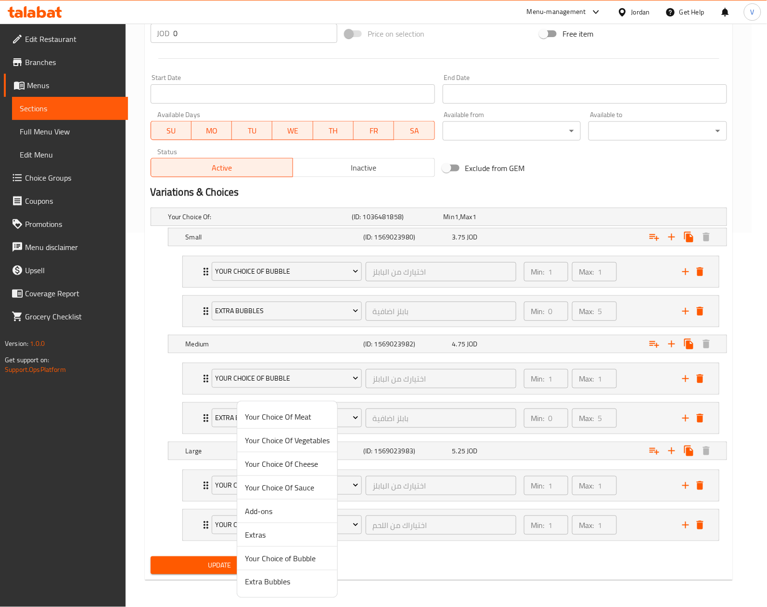
click at [263, 583] on span "Extra Bubbles" at bounding box center [287, 582] width 85 height 12
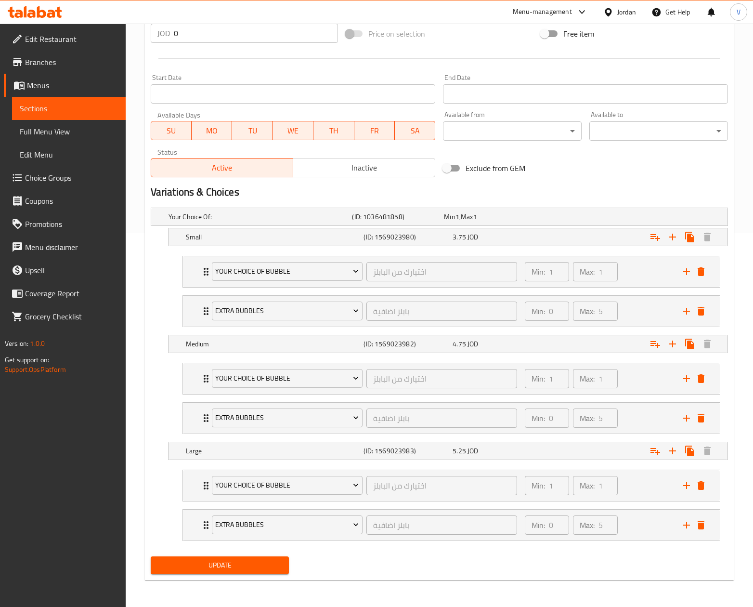
click at [239, 566] on span "Update" at bounding box center [219, 565] width 123 height 12
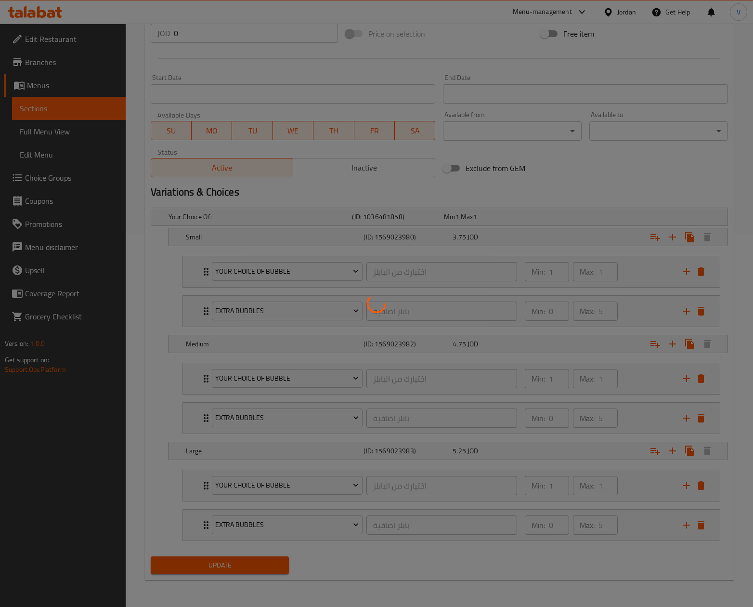
scroll to position [0, 0]
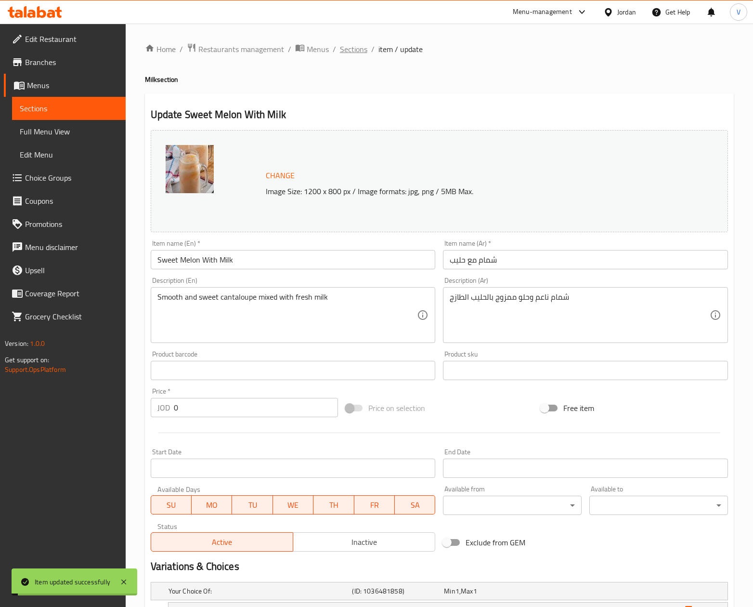
click at [349, 46] on span "Sections" at bounding box center [353, 49] width 27 height 12
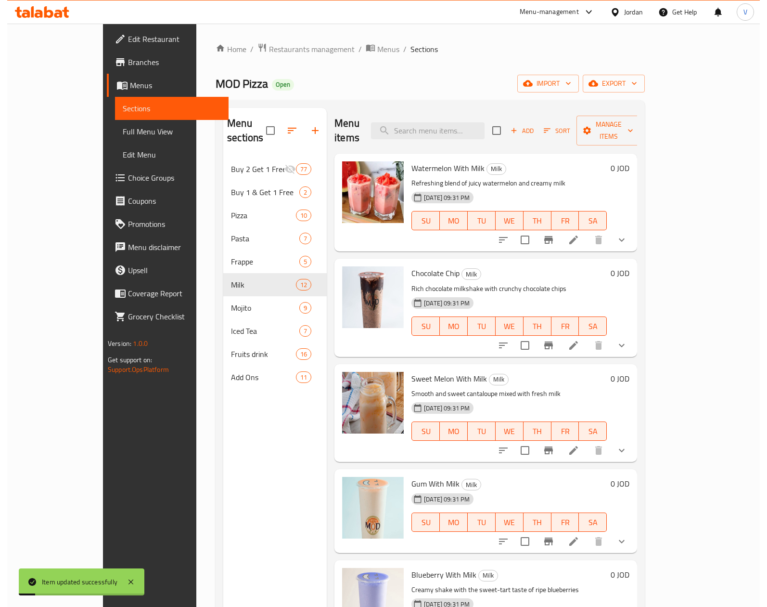
scroll to position [96, 0]
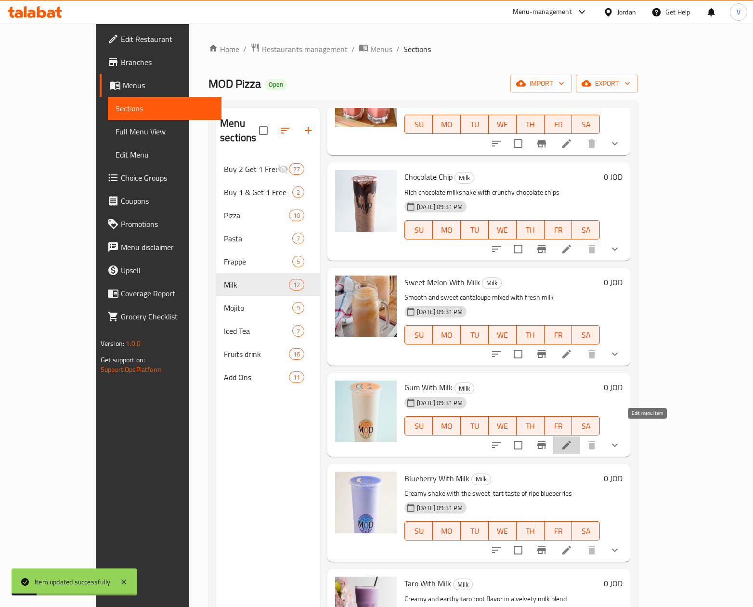
click at [572, 439] on icon at bounding box center [567, 445] width 12 height 12
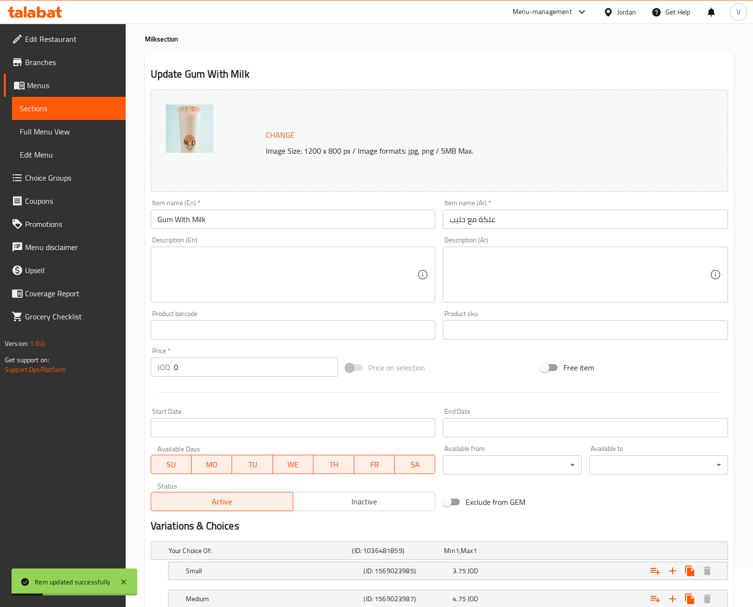
scroll to position [139, 0]
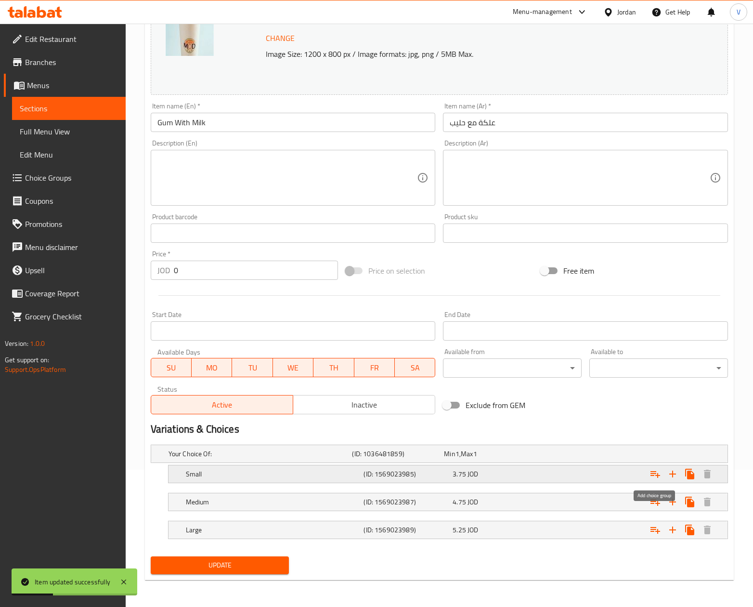
drag, startPoint x: 657, startPoint y: 475, endPoint x: 632, endPoint y: 476, distance: 25.0
click at [655, 475] on icon "Expand" at bounding box center [655, 474] width 12 height 12
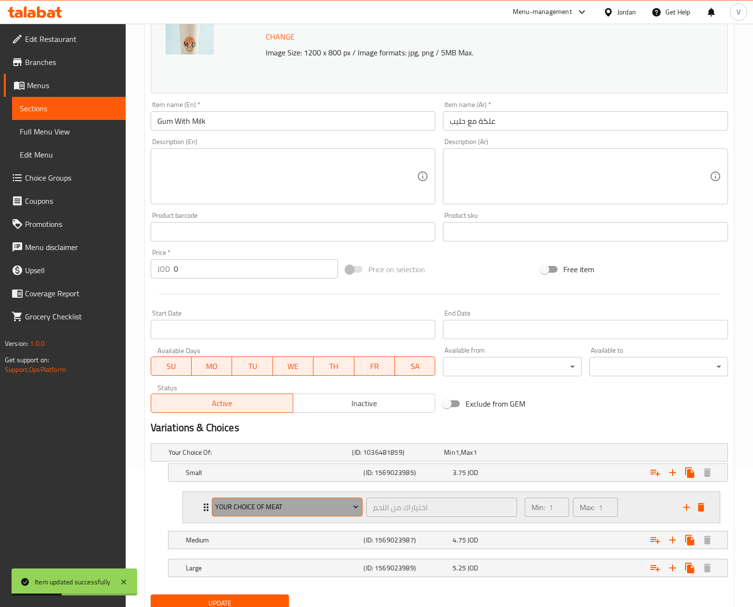
click at [251, 507] on span "Your Choice Of Meat" at bounding box center [286, 507] width 143 height 12
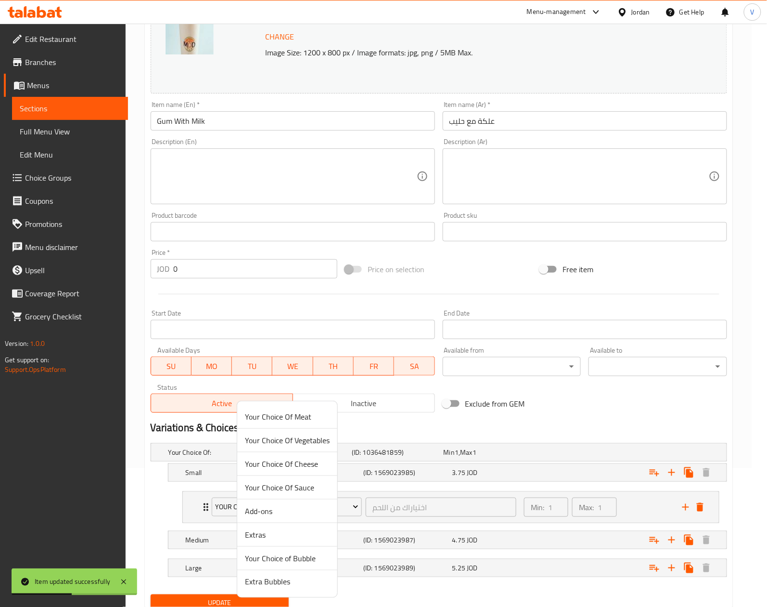
click at [285, 550] on li "Your Choice of Bubble" at bounding box center [287, 558] width 100 height 24
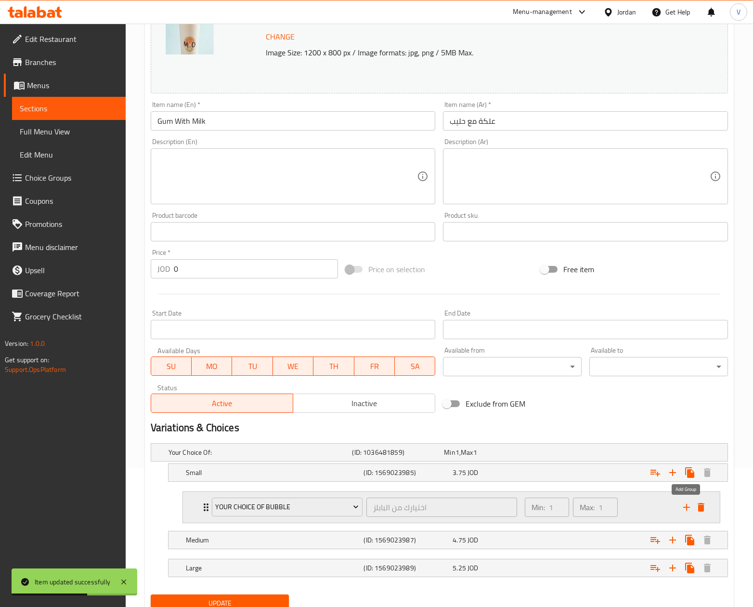
drag, startPoint x: 688, startPoint y: 505, endPoint x: 599, endPoint y: 523, distance: 90.8
click at [689, 505] on icon "add" at bounding box center [687, 507] width 12 height 12
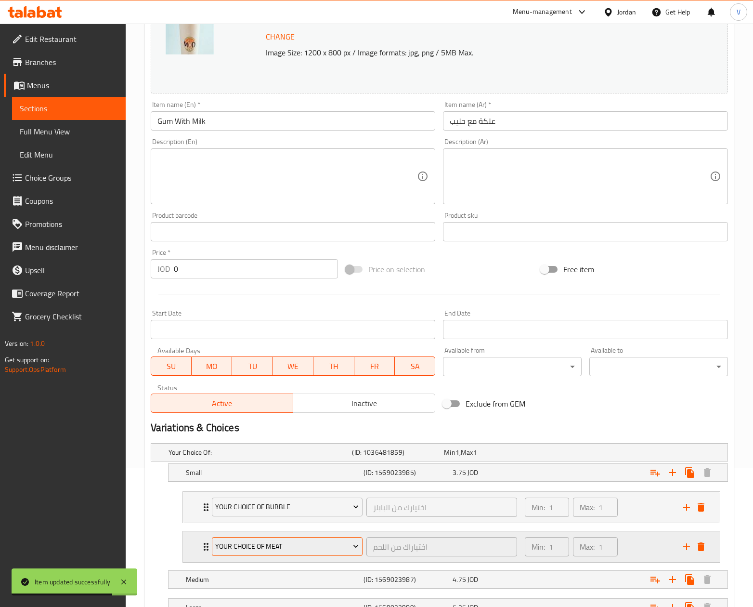
click at [282, 550] on span "Your Choice Of Meat" at bounding box center [286, 546] width 143 height 12
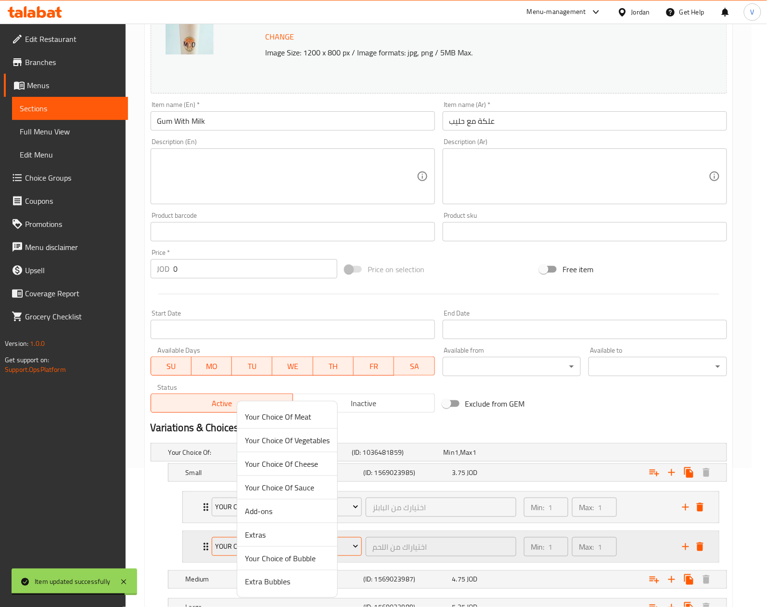
drag, startPoint x: 282, startPoint y: 550, endPoint x: 233, endPoint y: 544, distance: 49.0
click at [233, 544] on div at bounding box center [383, 303] width 767 height 607
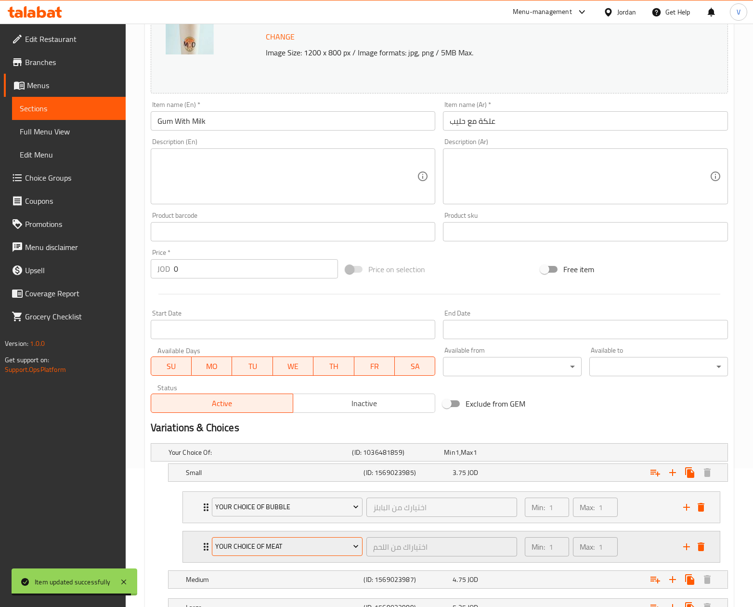
click at [229, 546] on span "Your Choice Of Meat" at bounding box center [286, 546] width 143 height 12
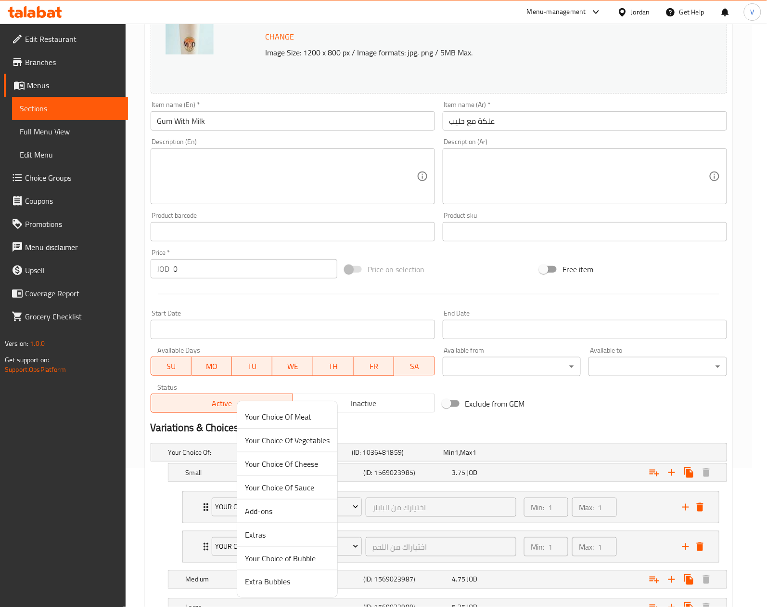
click at [281, 583] on span "Extra Bubbles" at bounding box center [287, 582] width 85 height 12
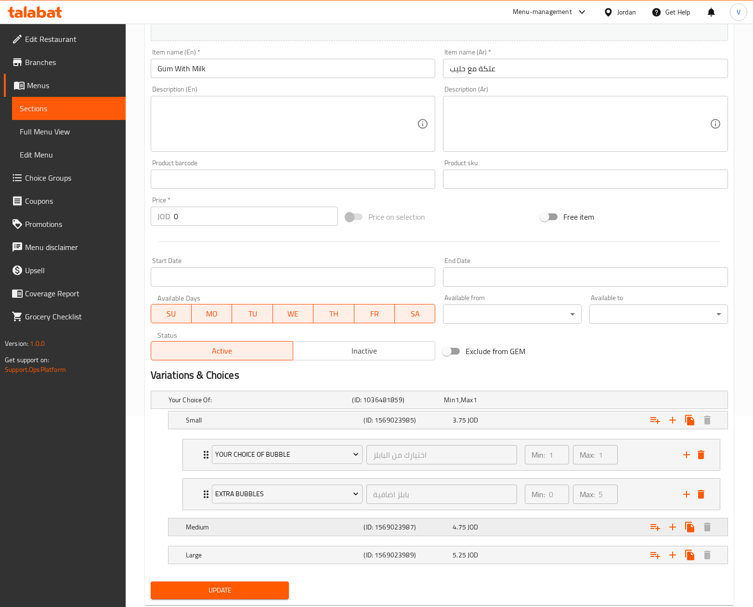
scroll to position [219, 0]
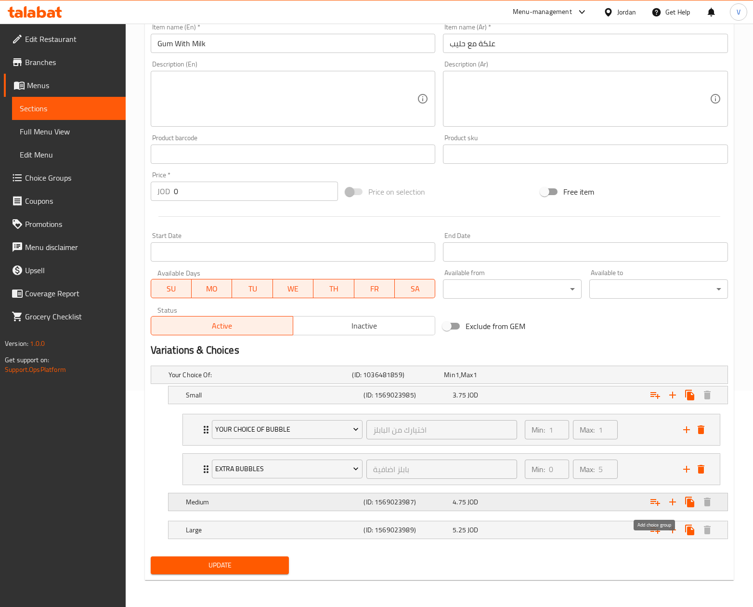
click at [657, 498] on icon "Expand" at bounding box center [655, 502] width 12 height 12
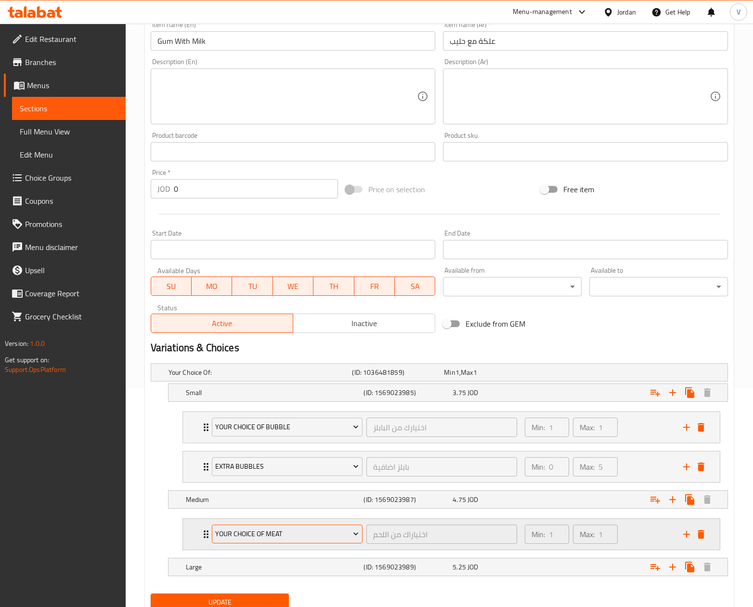
click at [257, 534] on span "Your Choice Of Meat" at bounding box center [286, 534] width 143 height 12
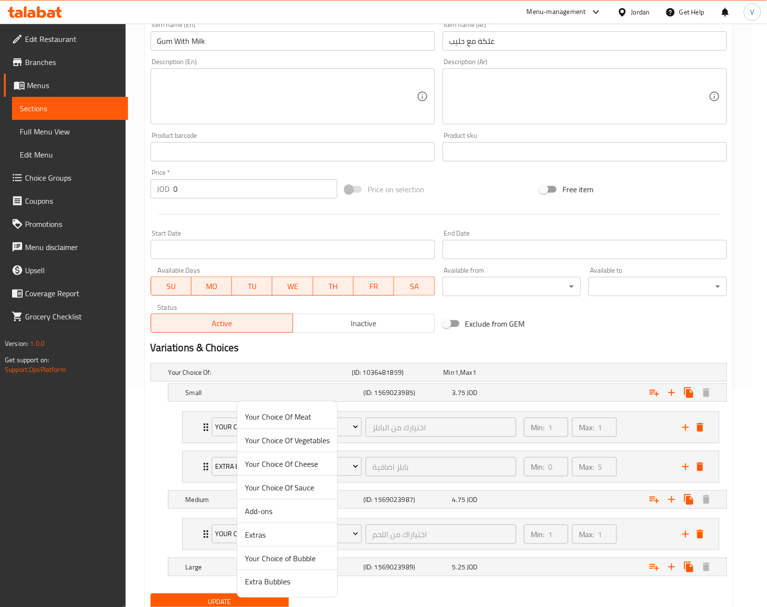
click at [277, 558] on span "Your Choice of Bubble" at bounding box center [287, 558] width 85 height 12
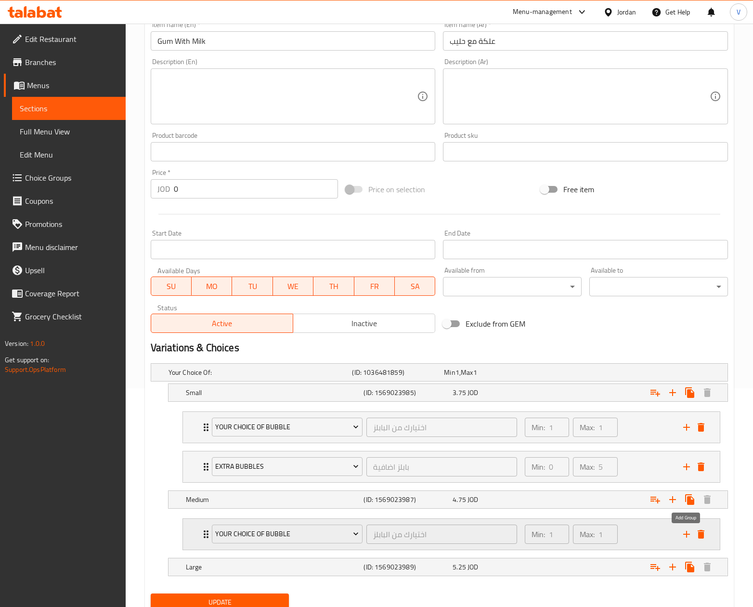
click at [685, 539] on icon "add" at bounding box center [687, 534] width 12 height 12
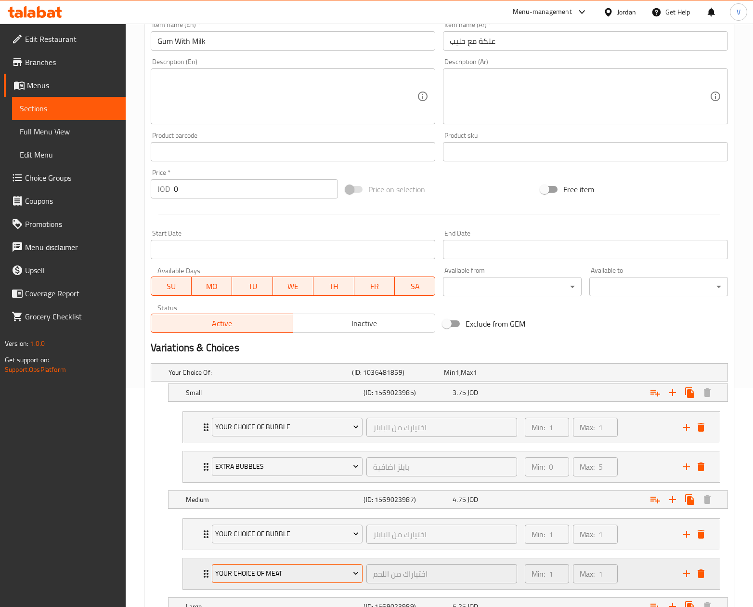
click at [264, 582] on button "Your Choice Of Meat" at bounding box center [287, 573] width 151 height 19
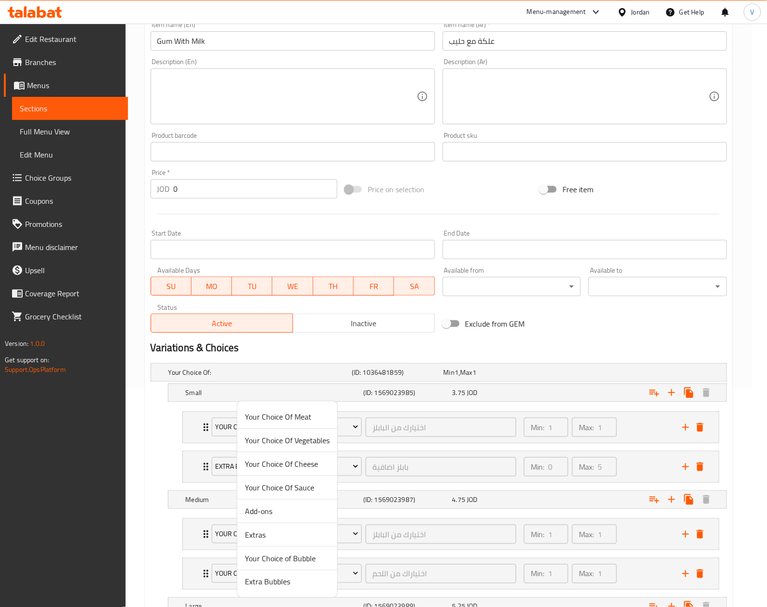
click at [287, 587] on span "Extra Bubbles" at bounding box center [287, 582] width 85 height 12
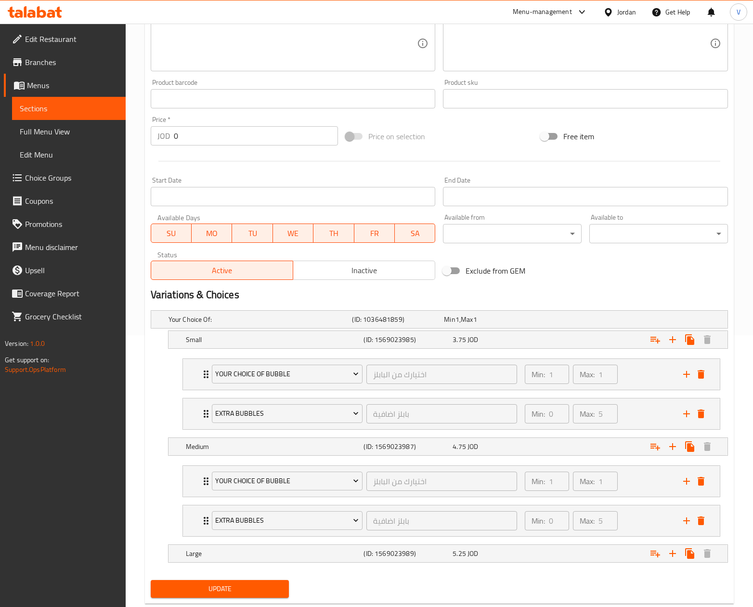
scroll to position [299, 0]
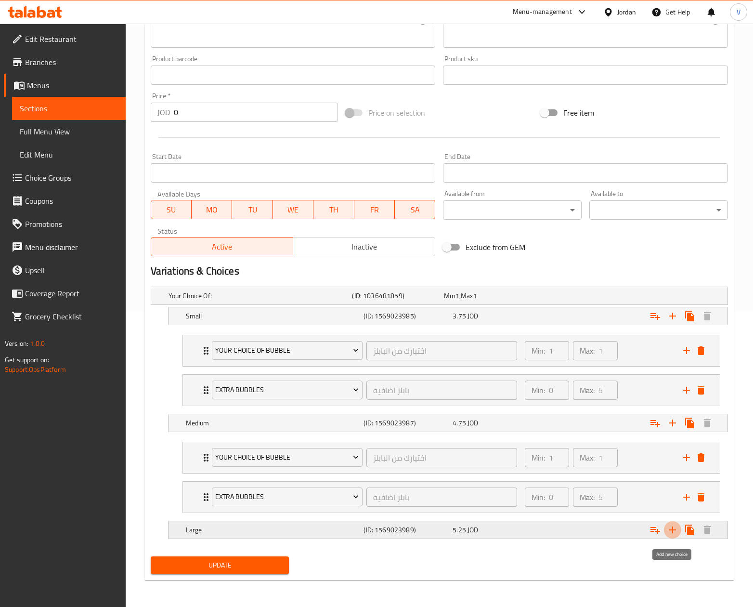
click at [673, 527] on icon "Expand" at bounding box center [673, 530] width 12 height 12
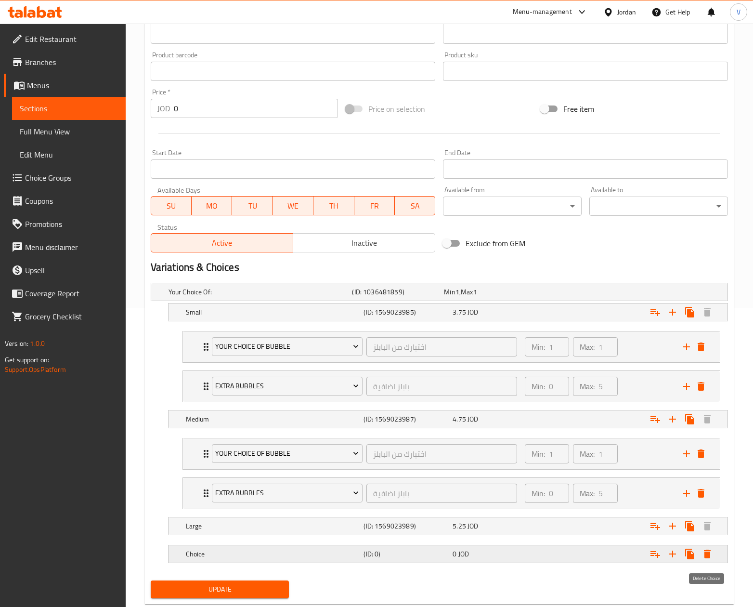
click at [707, 555] on icon "Expand" at bounding box center [707, 554] width 12 height 12
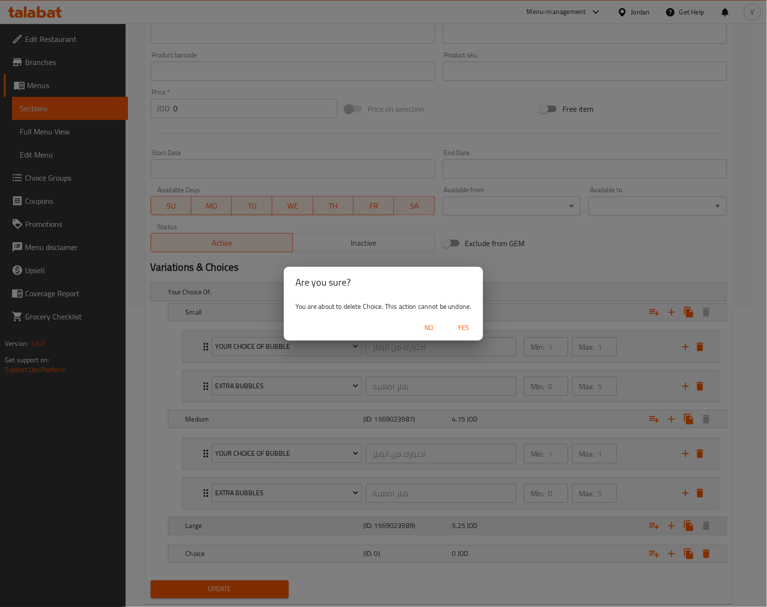
click at [462, 327] on span "Yes" at bounding box center [464, 328] width 23 height 12
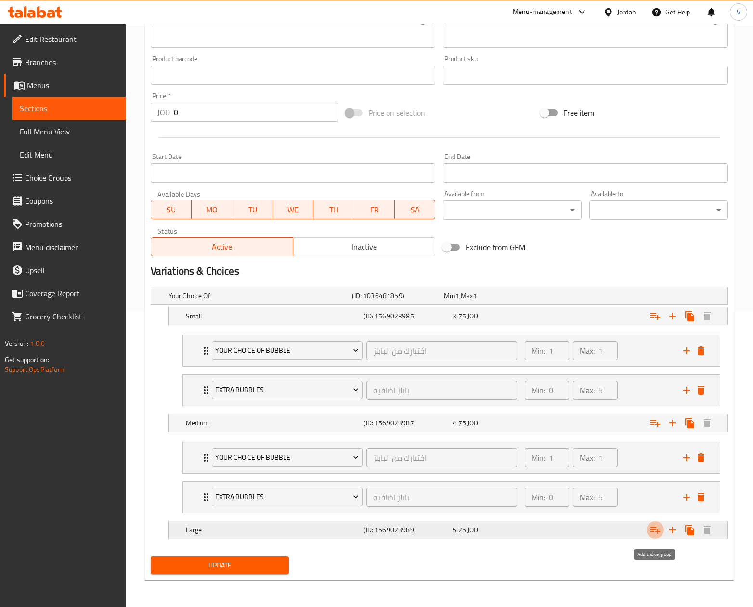
click at [657, 533] on icon "Expand" at bounding box center [655, 530] width 12 height 12
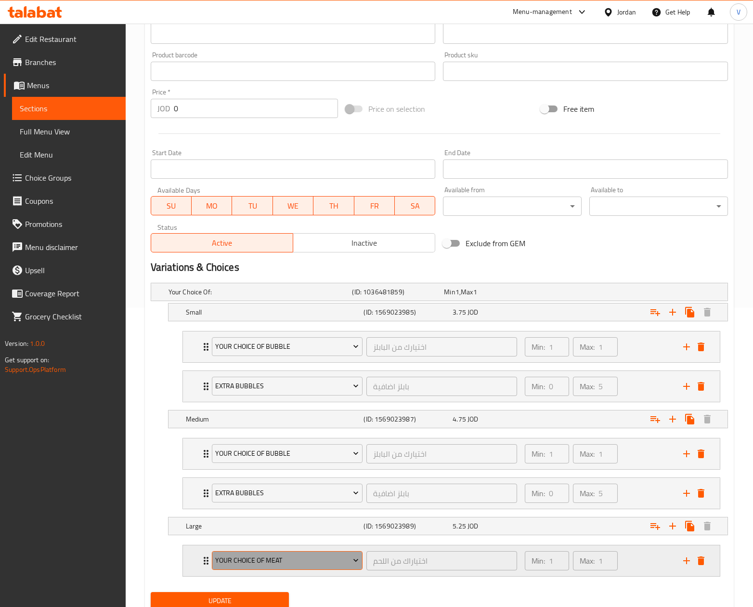
click at [280, 570] on button "Your Choice Of Meat" at bounding box center [287, 560] width 151 height 19
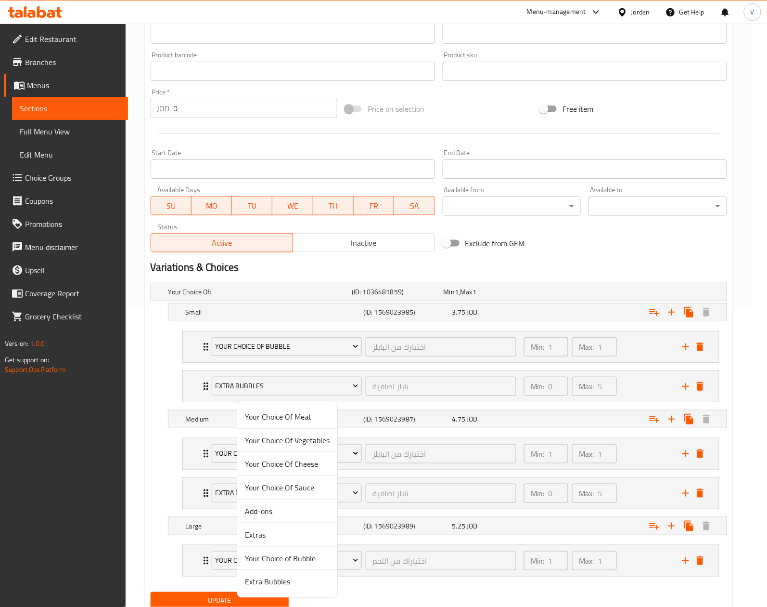
click at [290, 556] on span "Your Choice of Bubble" at bounding box center [287, 558] width 85 height 12
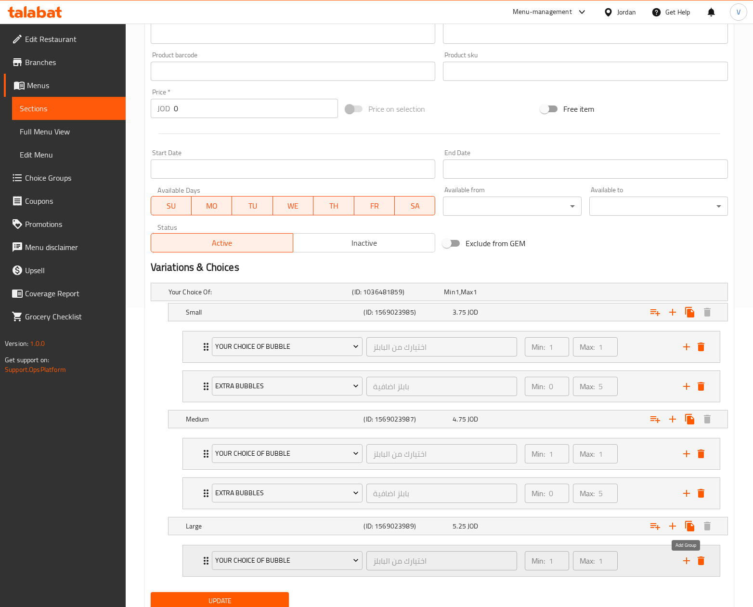
click at [688, 562] on icon "add" at bounding box center [687, 561] width 12 height 12
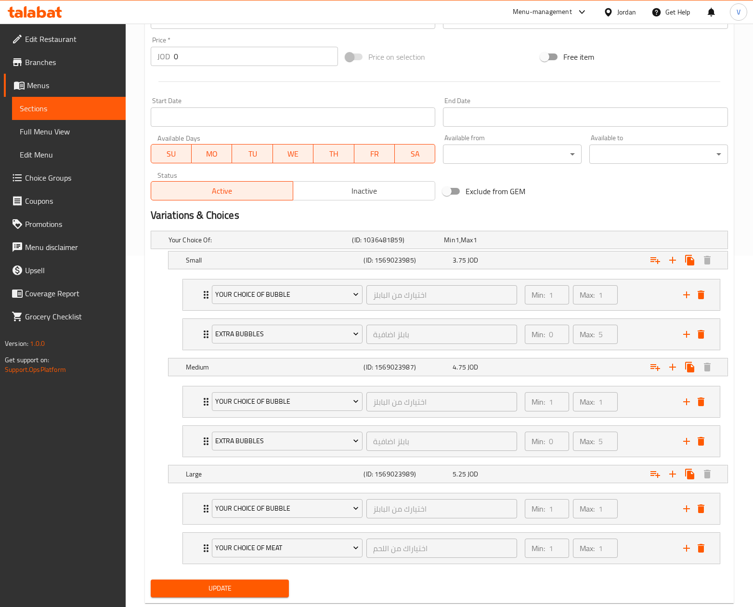
scroll to position [378, 0]
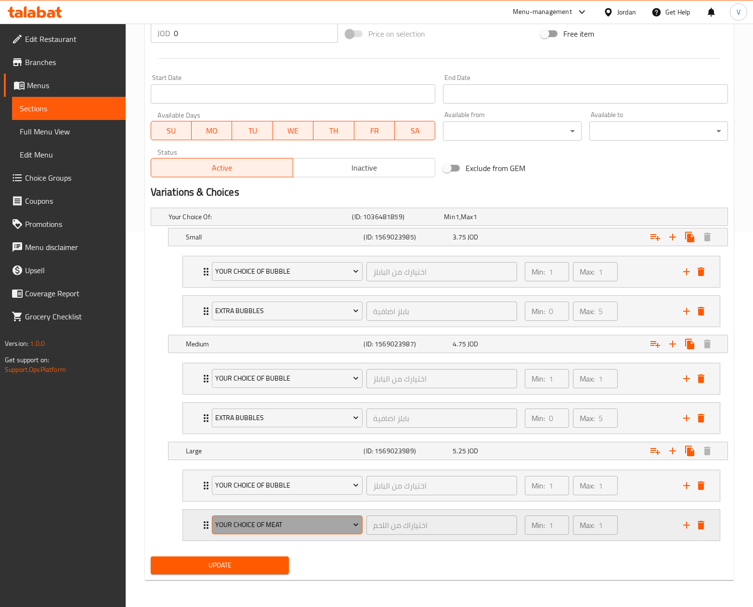
click at [289, 516] on button "Your Choice Of Meat" at bounding box center [287, 524] width 151 height 19
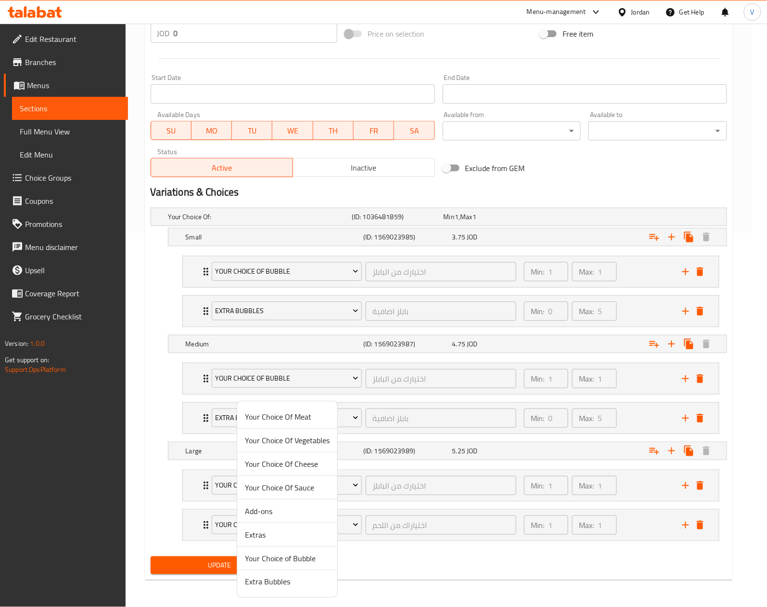
click at [281, 580] on span "Extra Bubbles" at bounding box center [287, 582] width 85 height 12
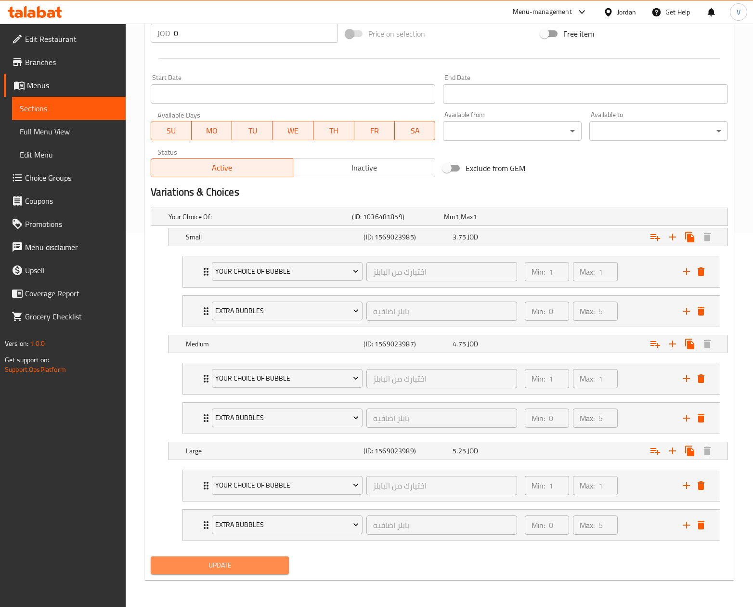
click at [250, 573] on button "Update" at bounding box center [220, 565] width 139 height 18
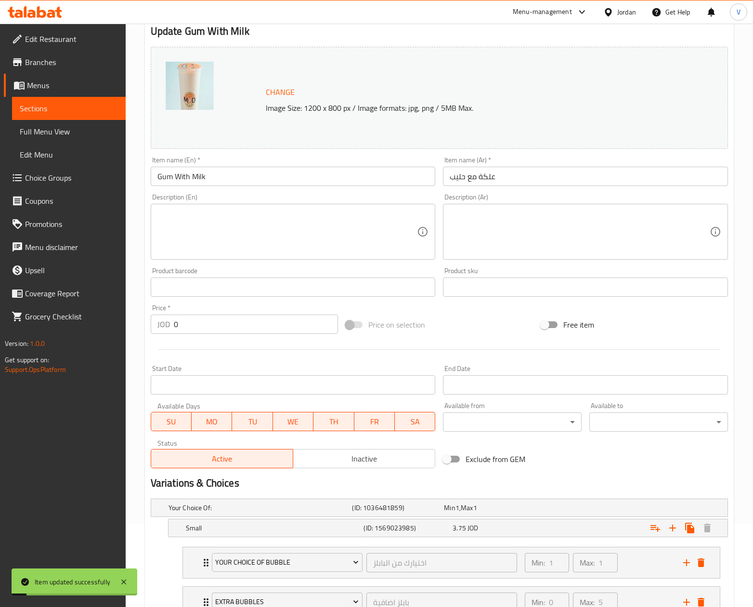
scroll to position [0, 0]
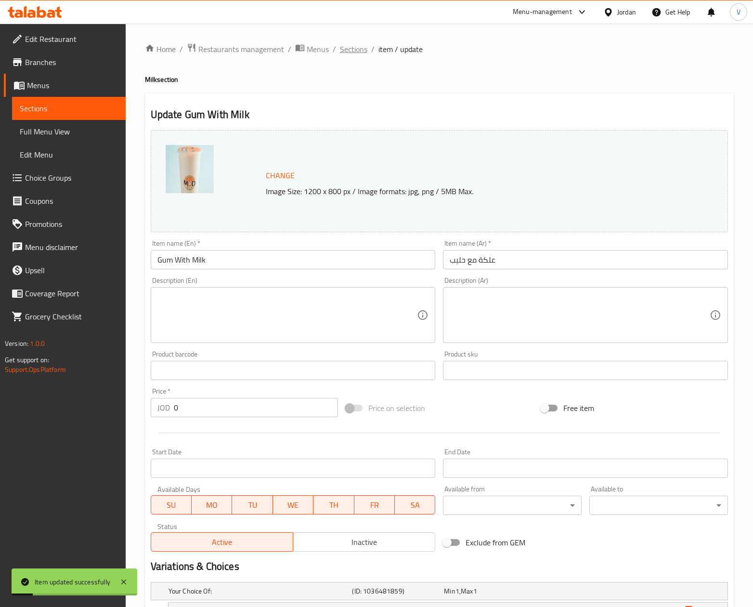
click at [353, 52] on span "Sections" at bounding box center [353, 49] width 27 height 12
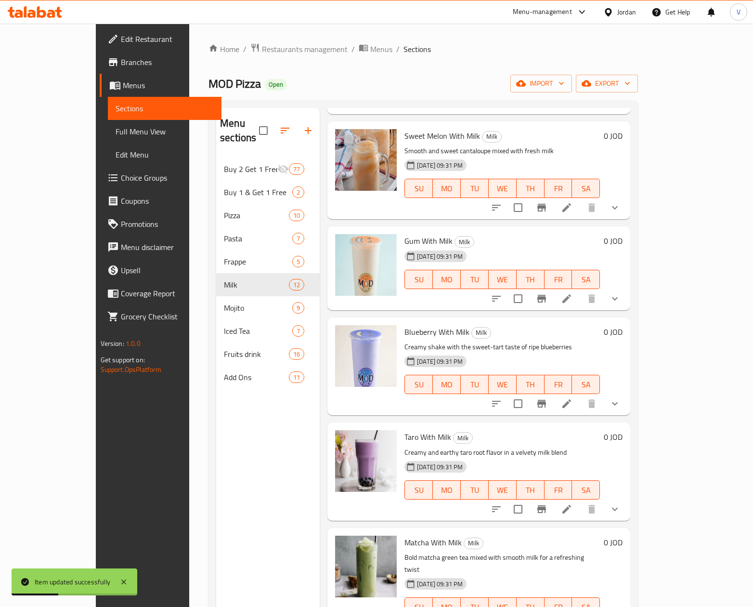
scroll to position [289, 0]
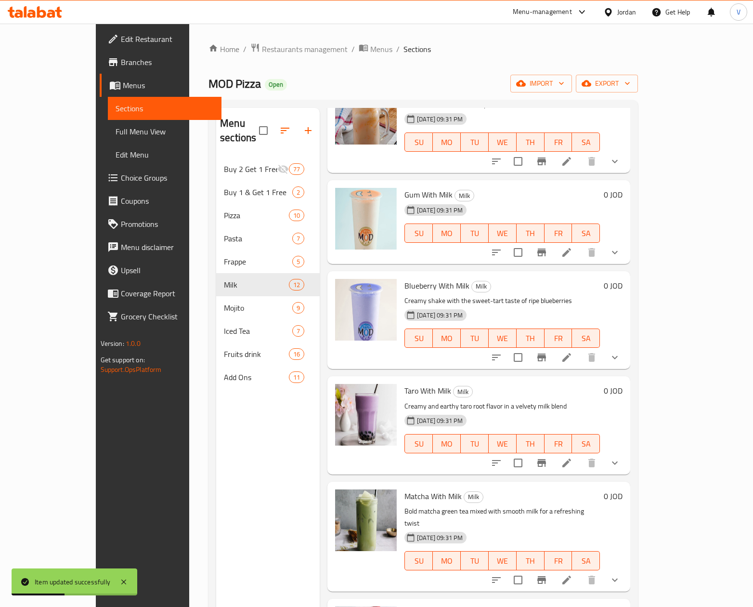
click at [571, 353] on icon at bounding box center [566, 357] width 9 height 9
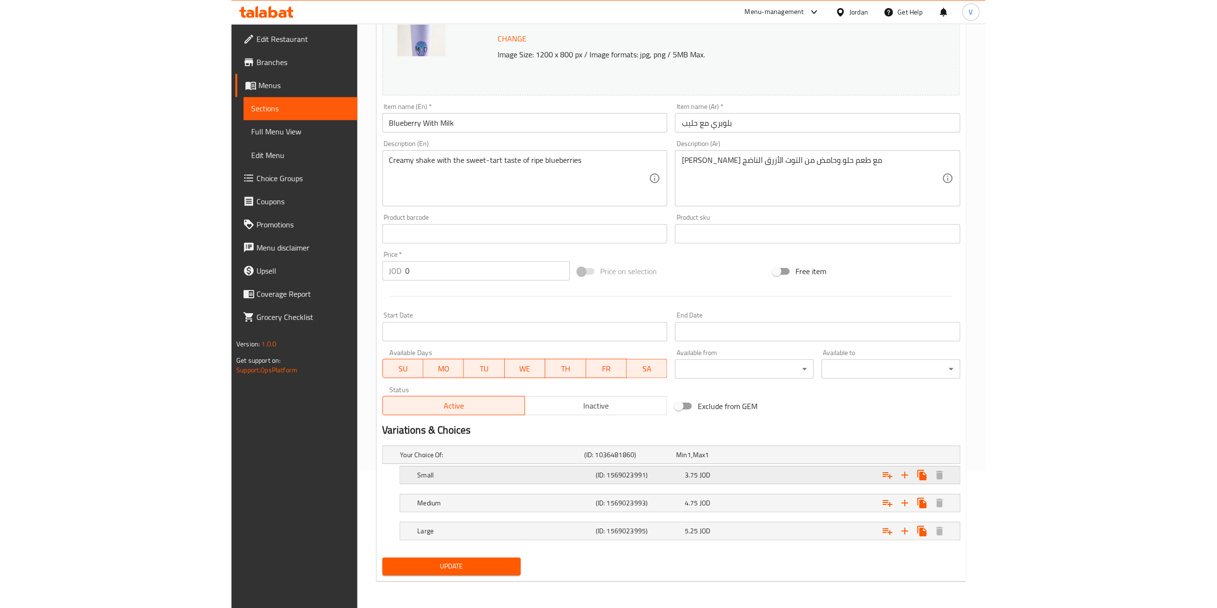
scroll to position [137, 0]
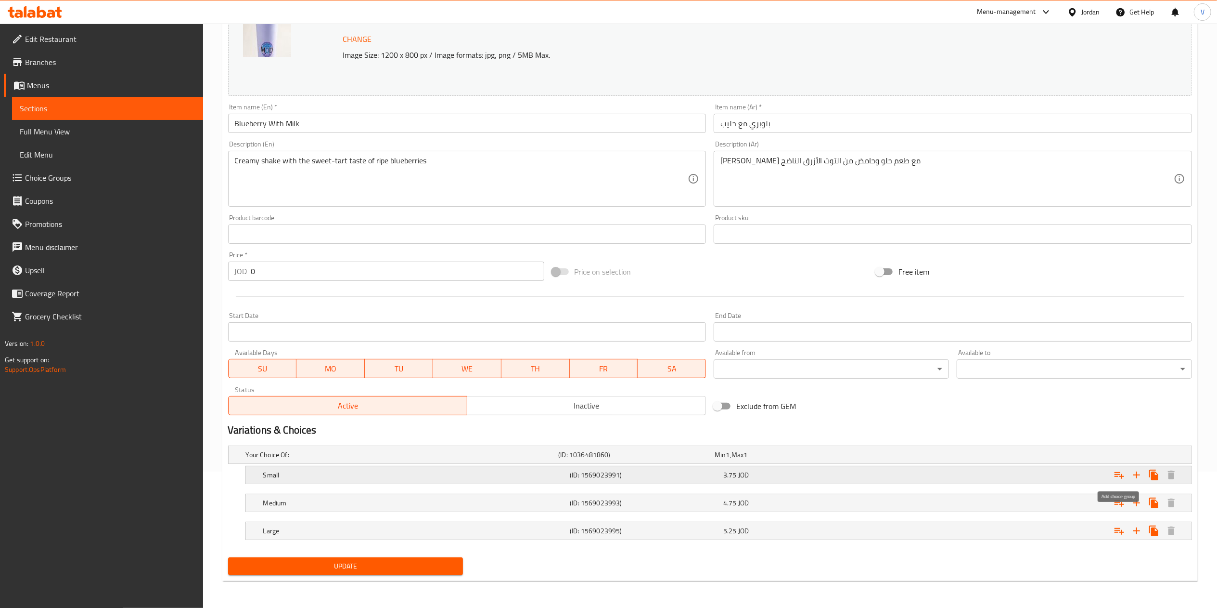
click at [1113, 473] on button "Expand" at bounding box center [1119, 474] width 17 height 17
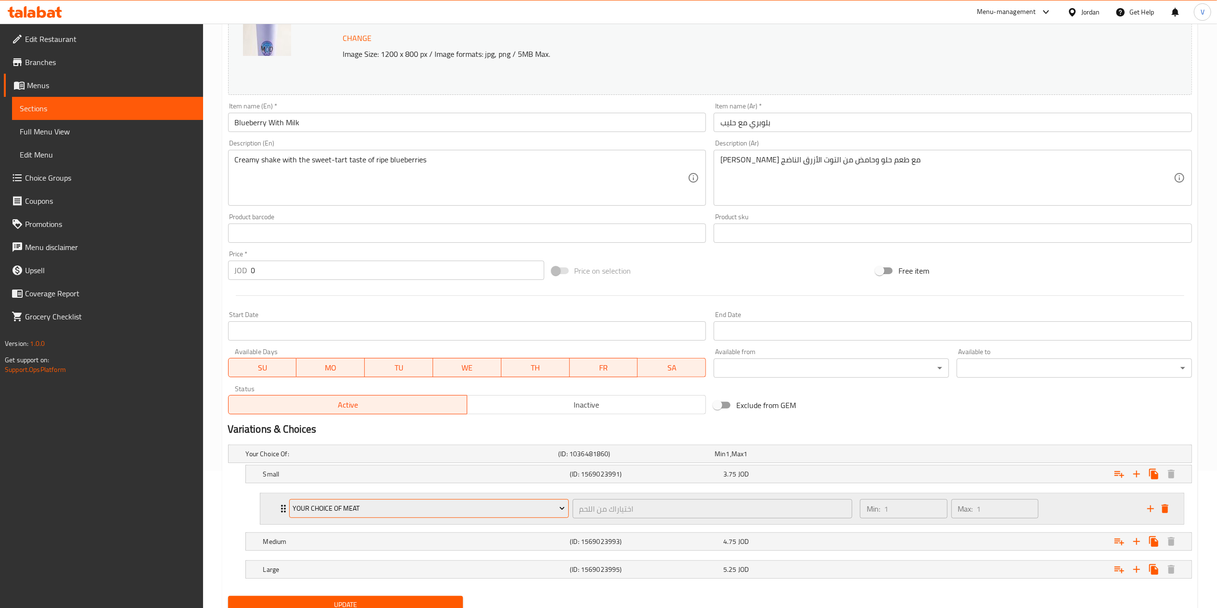
click at [432, 514] on span "Your Choice Of Meat" at bounding box center [429, 508] width 272 height 12
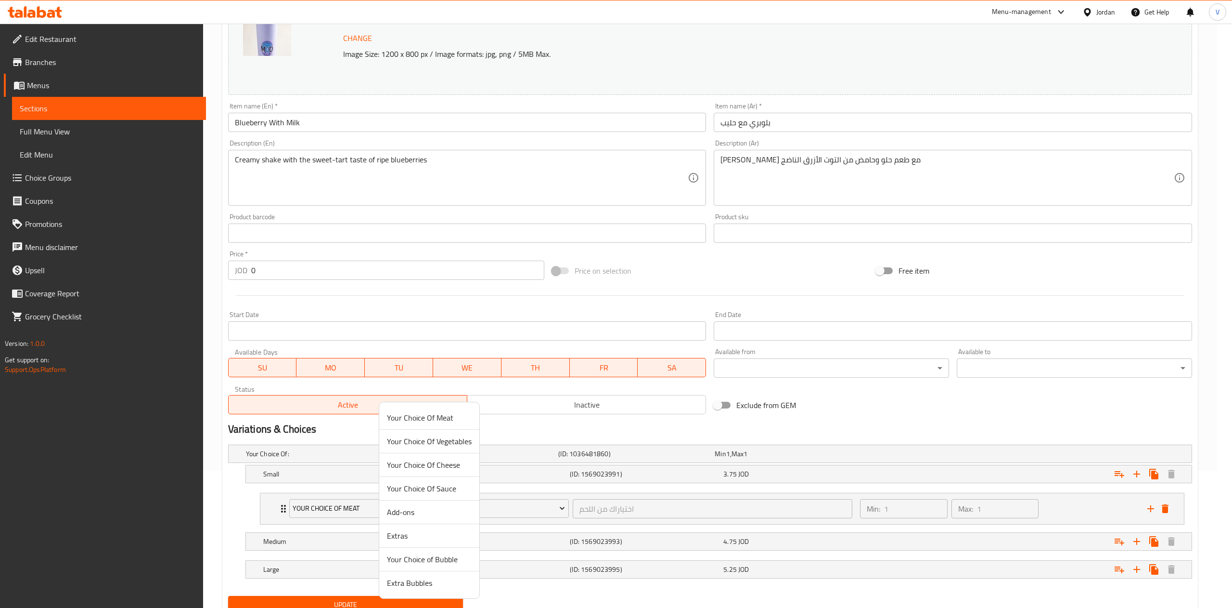
click at [436, 557] on span "Your Choice of Bubble" at bounding box center [429, 559] width 85 height 12
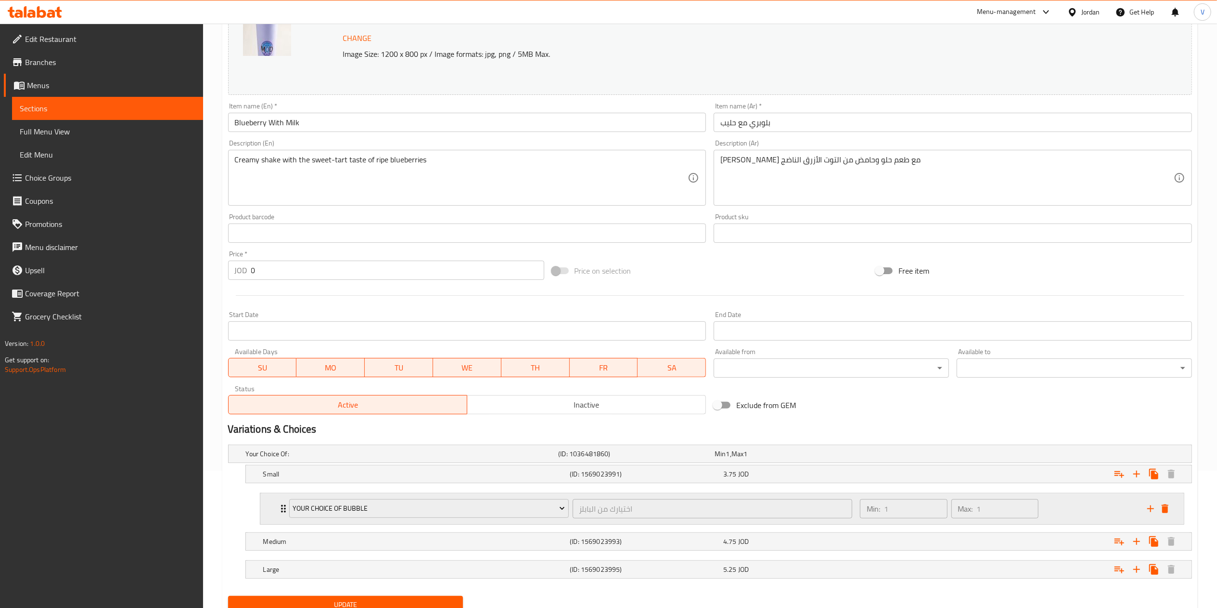
click at [1150, 505] on icon "add" at bounding box center [1151, 509] width 12 height 12
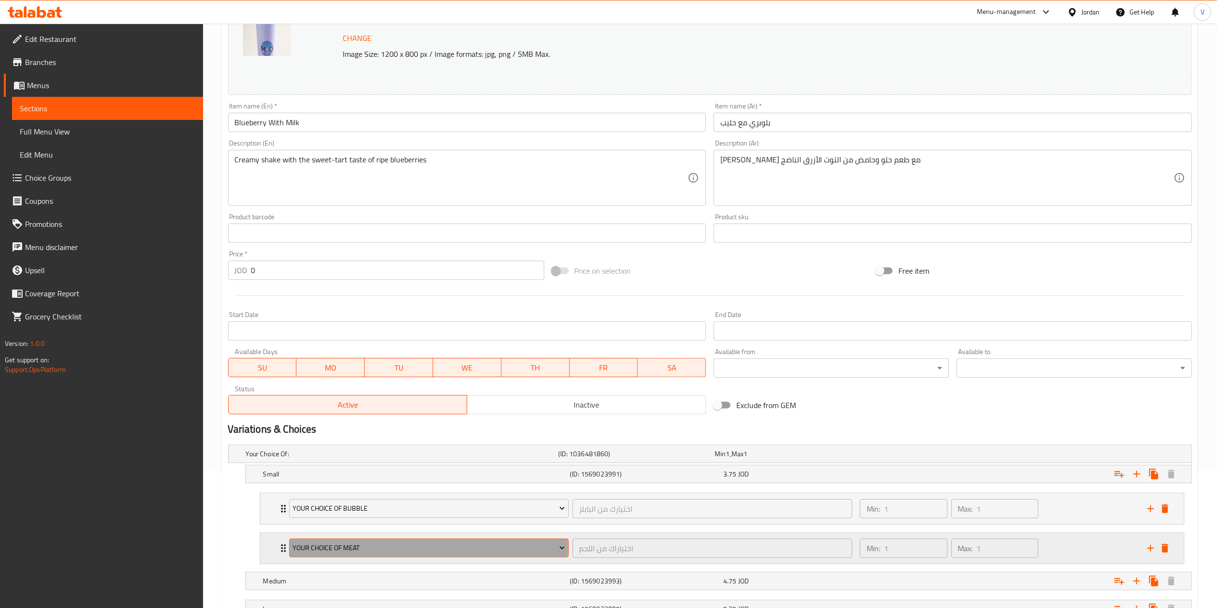
click at [352, 549] on span "Your Choice Of Meat" at bounding box center [429, 548] width 272 height 12
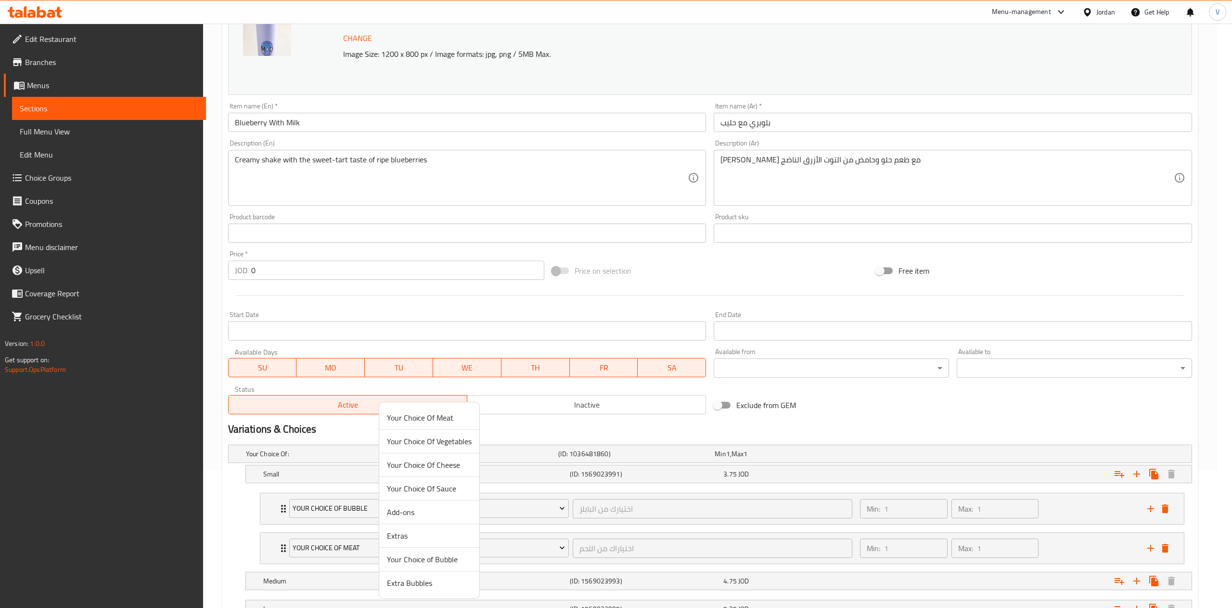
click at [417, 581] on span "Extra Bubbles" at bounding box center [429, 583] width 85 height 12
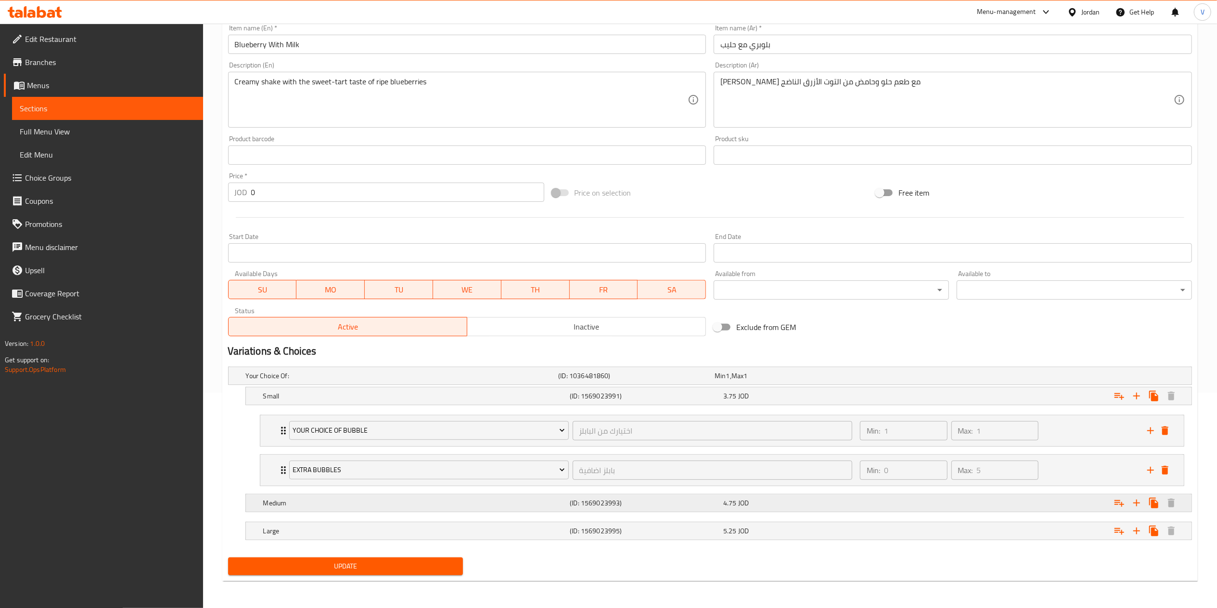
scroll to position [218, 0]
click at [1115, 499] on icon "Expand" at bounding box center [1120, 503] width 12 height 12
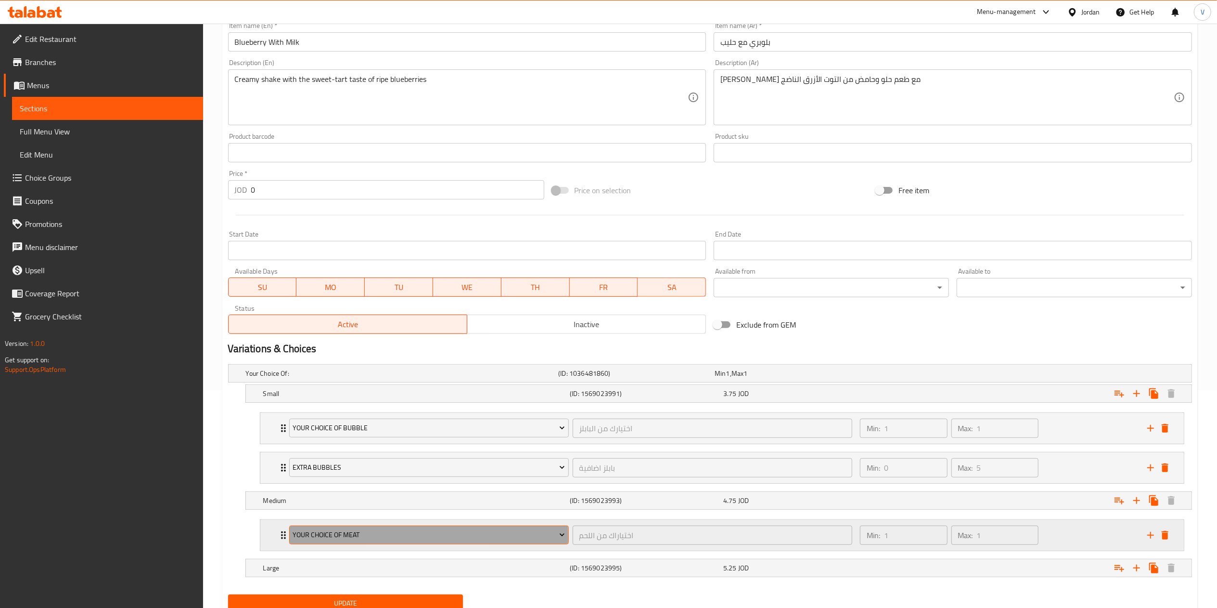
click at [359, 539] on span "Your Choice Of Meat" at bounding box center [429, 535] width 272 height 12
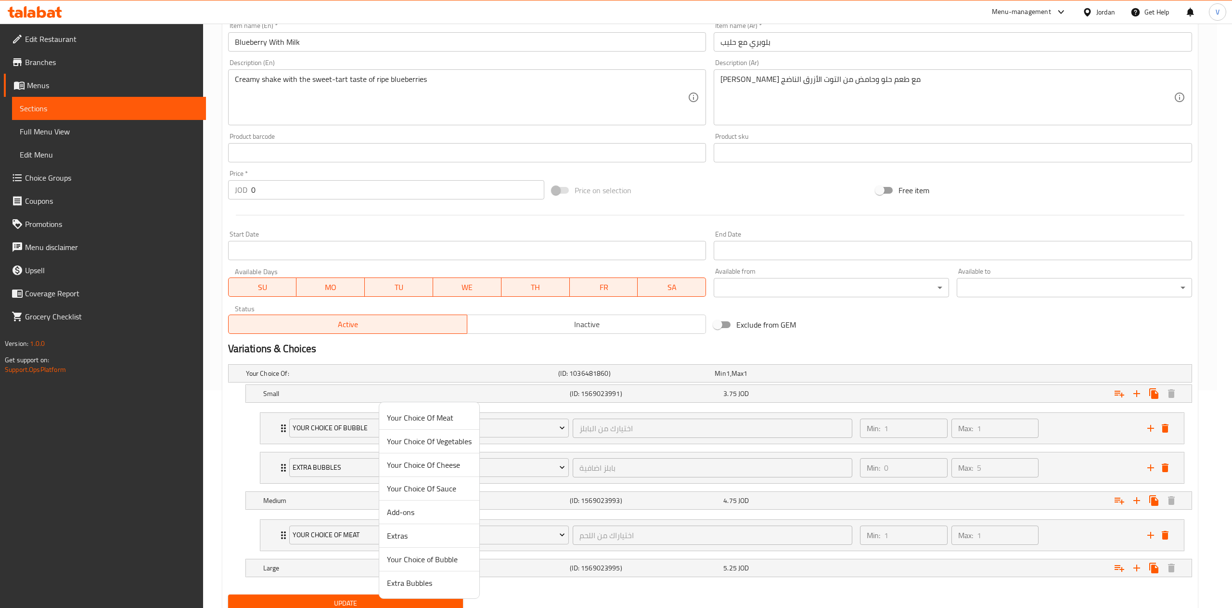
click at [415, 558] on span "Your Choice of Bubble" at bounding box center [429, 559] width 85 height 12
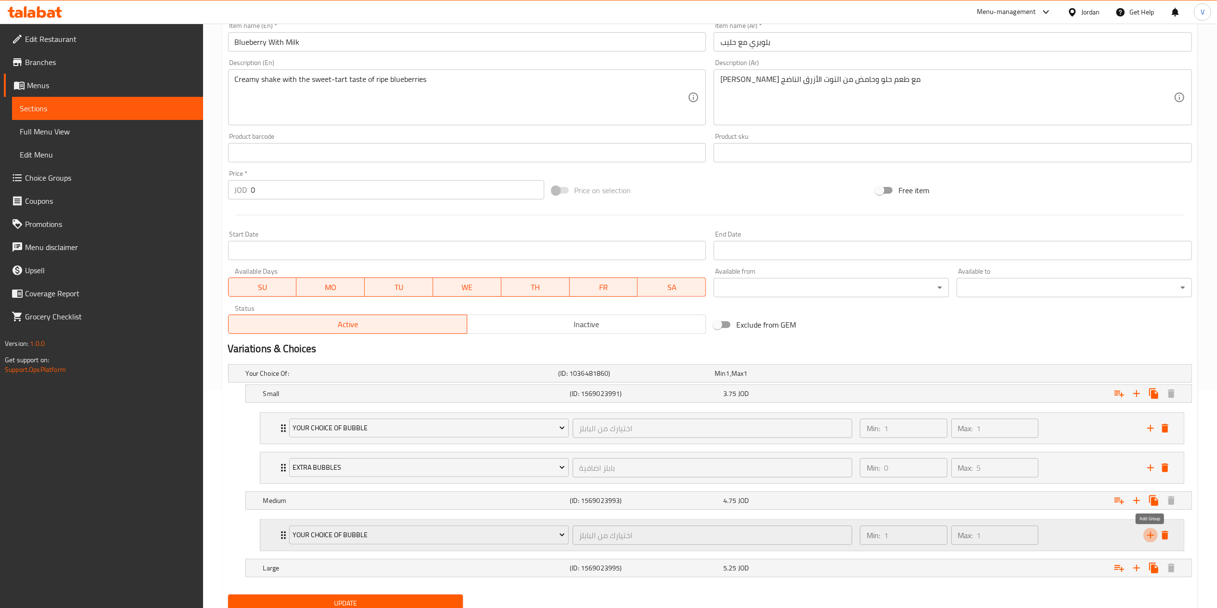
click at [1151, 537] on icon "add" at bounding box center [1151, 534] width 7 height 7
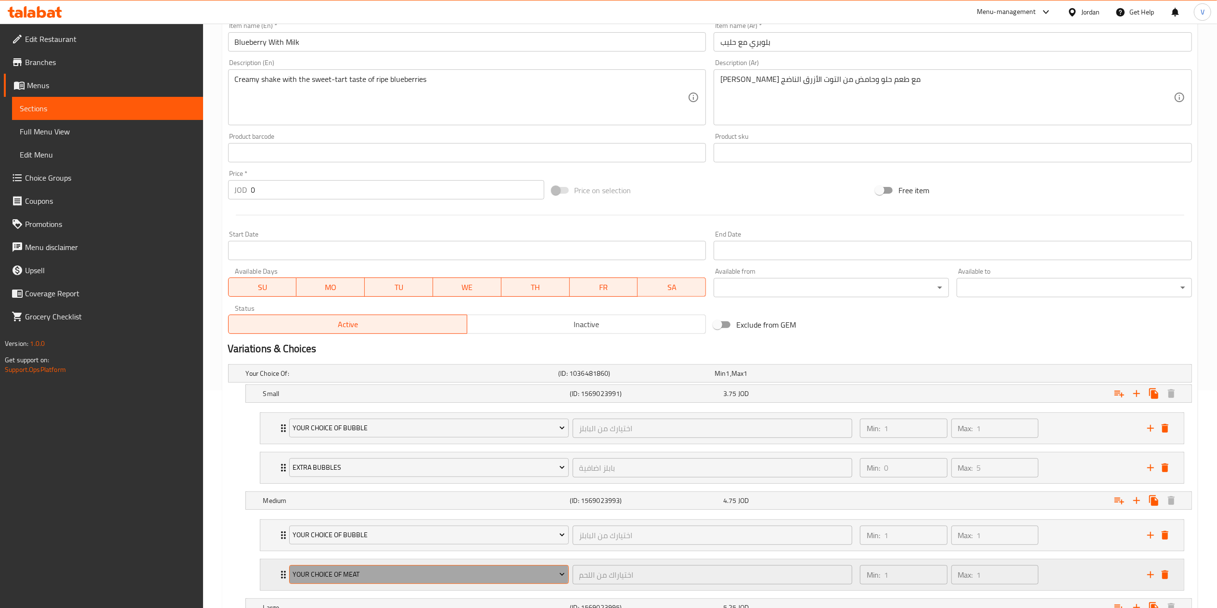
click at [413, 578] on span "Your Choice Of Meat" at bounding box center [429, 574] width 272 height 12
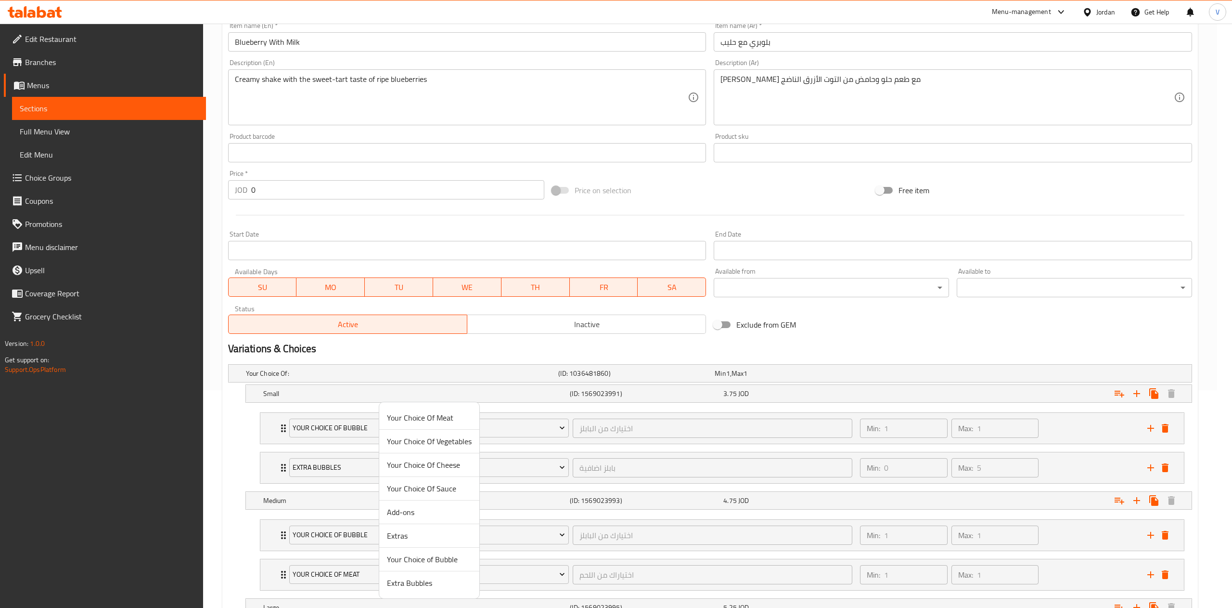
click at [406, 582] on span "Extra Bubbles" at bounding box center [429, 583] width 85 height 12
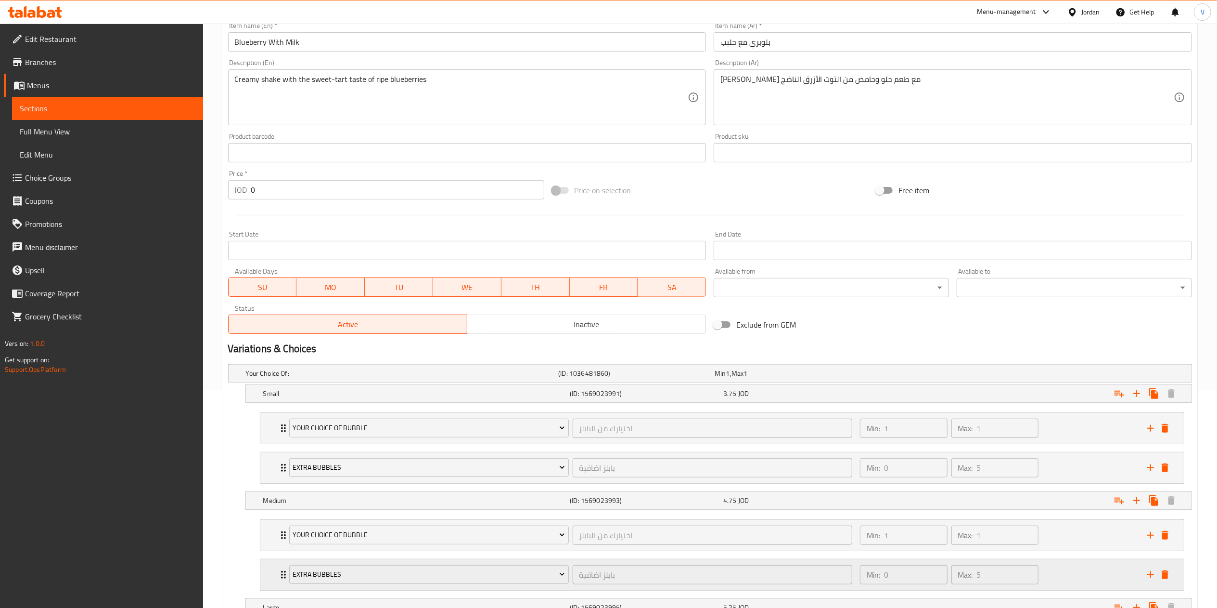
scroll to position [297, 0]
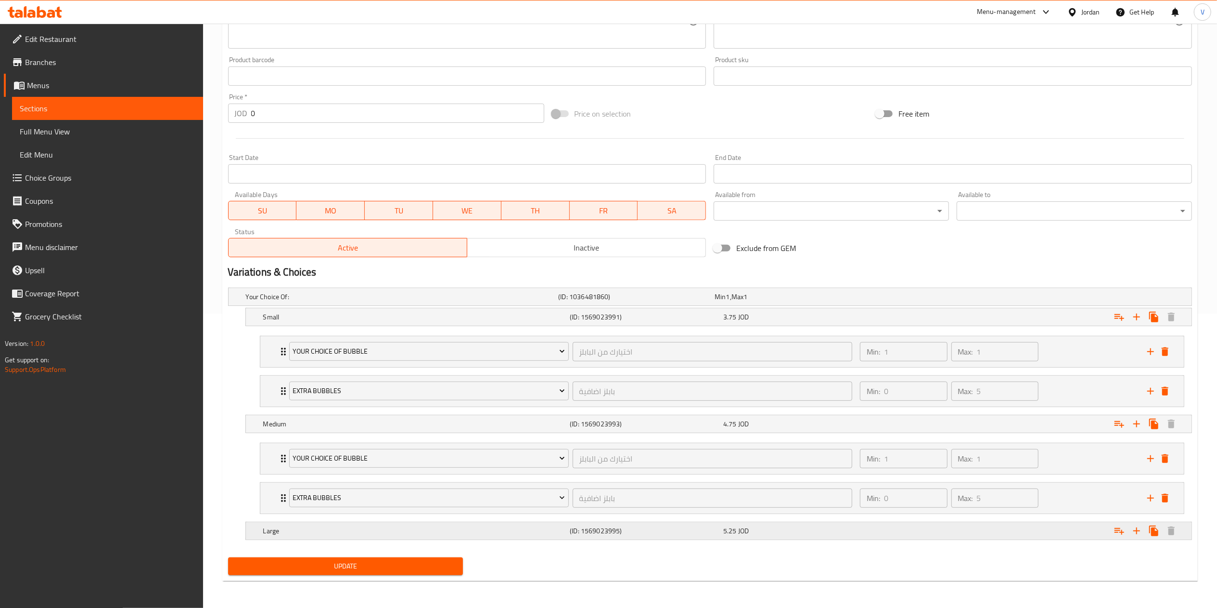
click at [1123, 528] on icon "Expand" at bounding box center [1120, 531] width 12 height 12
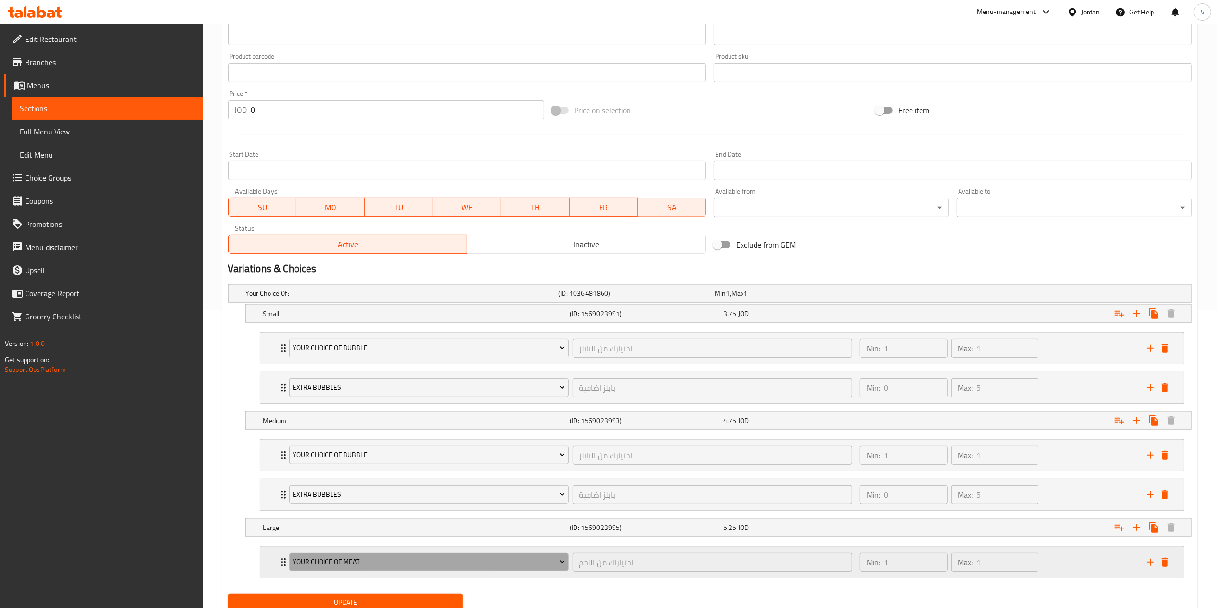
click at [361, 571] on button "Your Choice Of Meat" at bounding box center [429, 561] width 280 height 19
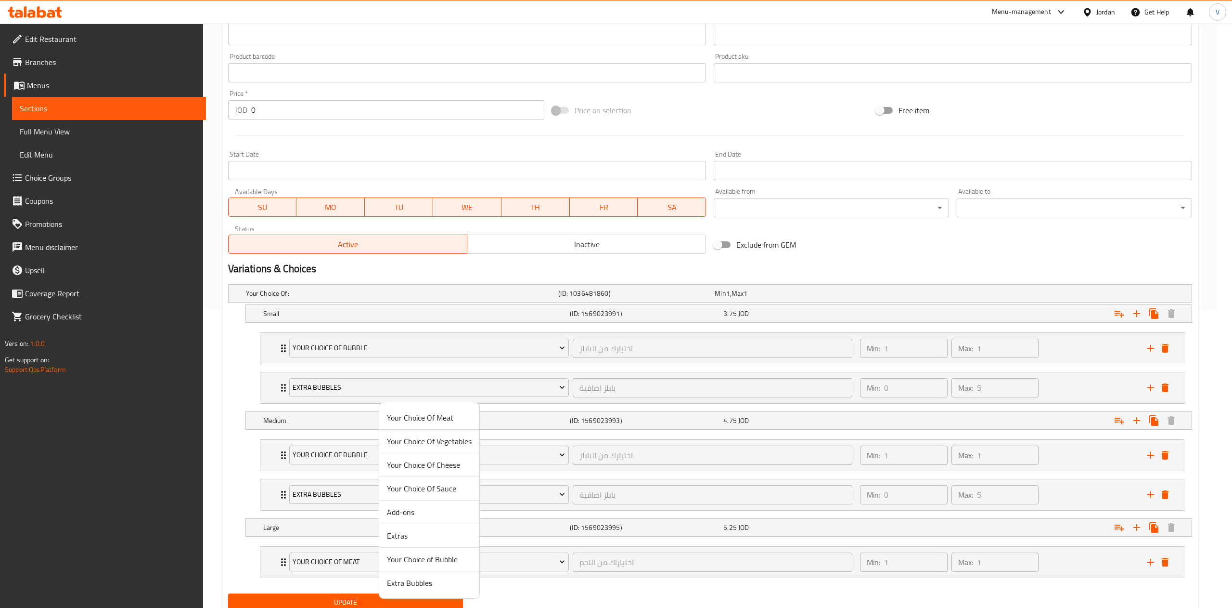
click at [413, 556] on span "Your Choice of Bubble" at bounding box center [429, 559] width 85 height 12
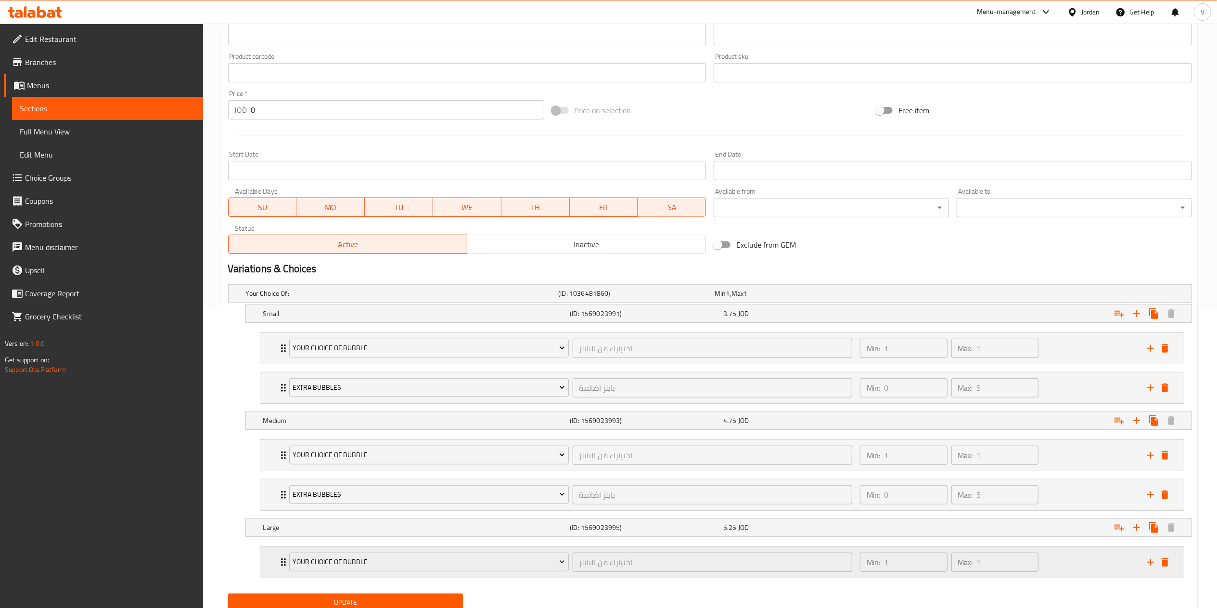
click at [1142, 565] on div "Your Choice of Bubble اختيارك من البابلز ​ Min: 1 ​ Max: 1 ​" at bounding box center [716, 561] width 862 height 27
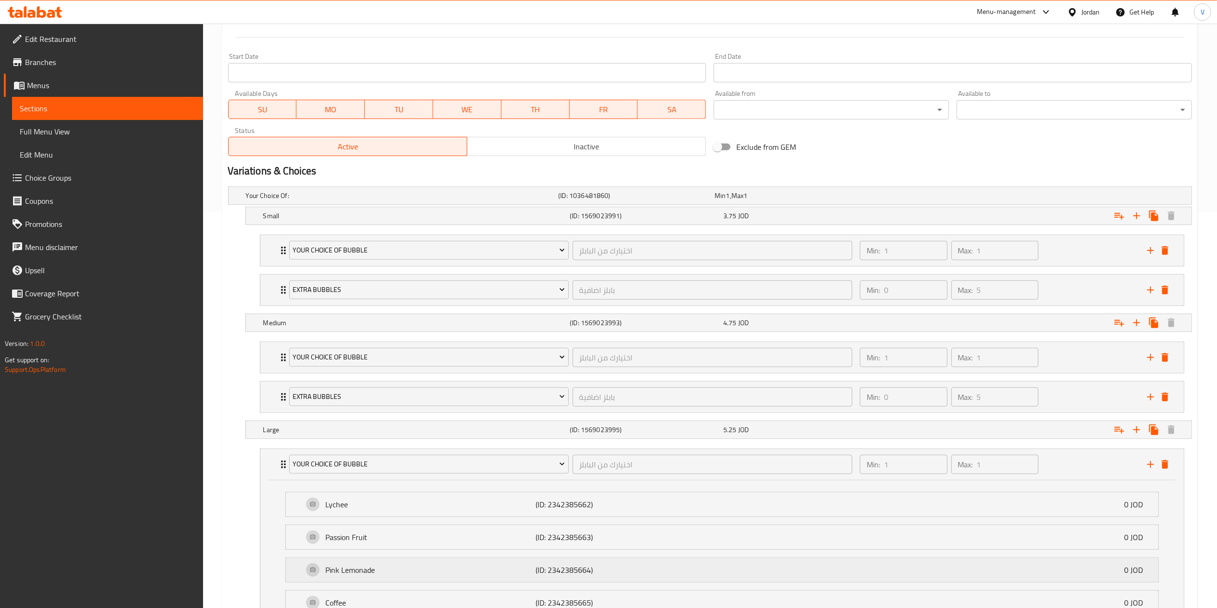
scroll to position [490, 0]
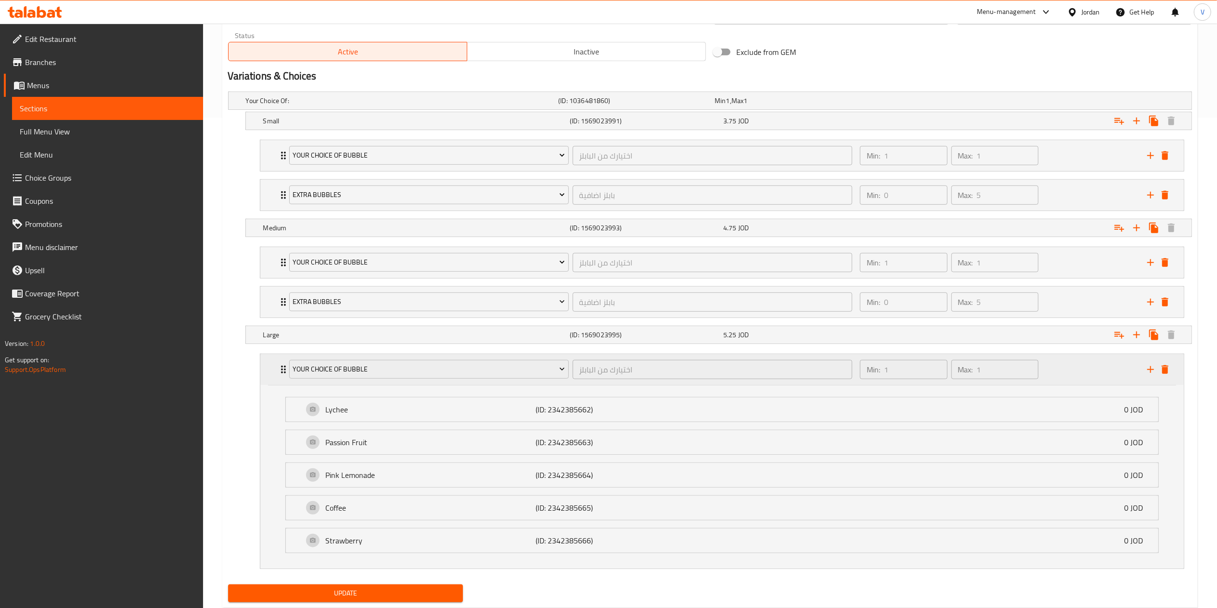
click at [1151, 373] on icon "add" at bounding box center [1151, 369] width 7 height 7
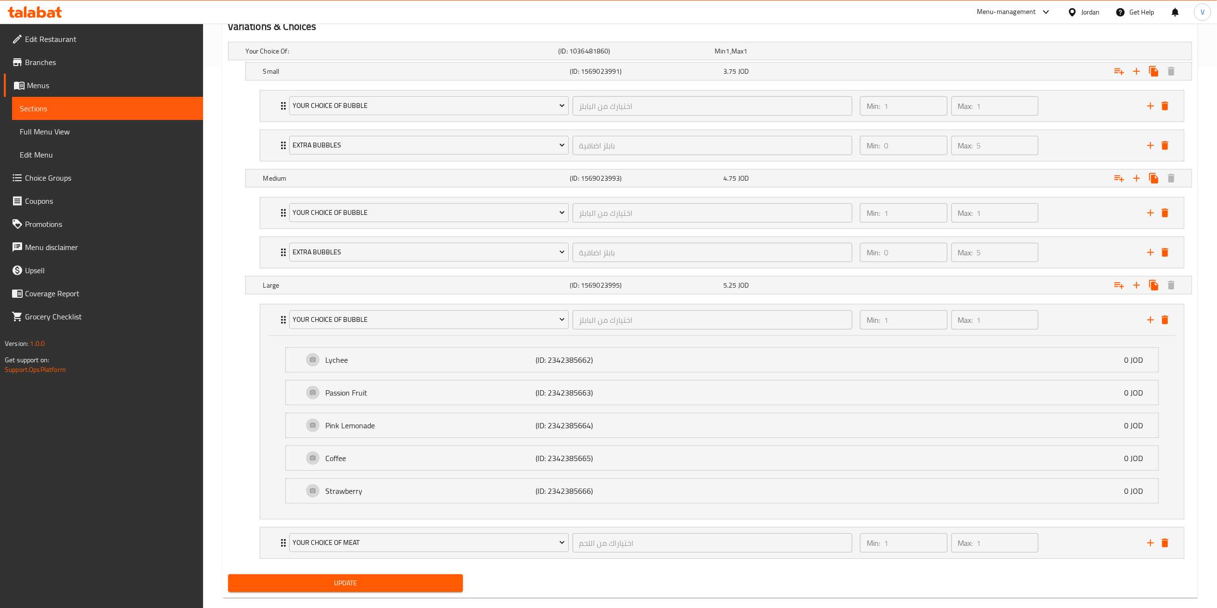
scroll to position [563, 0]
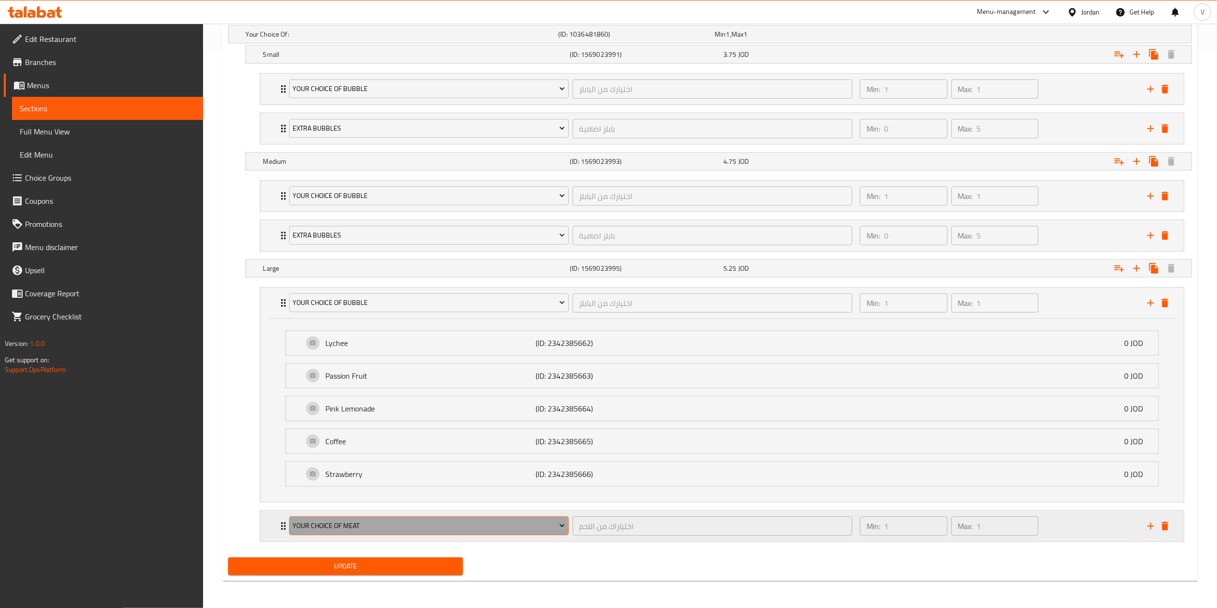
click at [376, 528] on span "Your Choice Of Meat" at bounding box center [429, 525] width 272 height 12
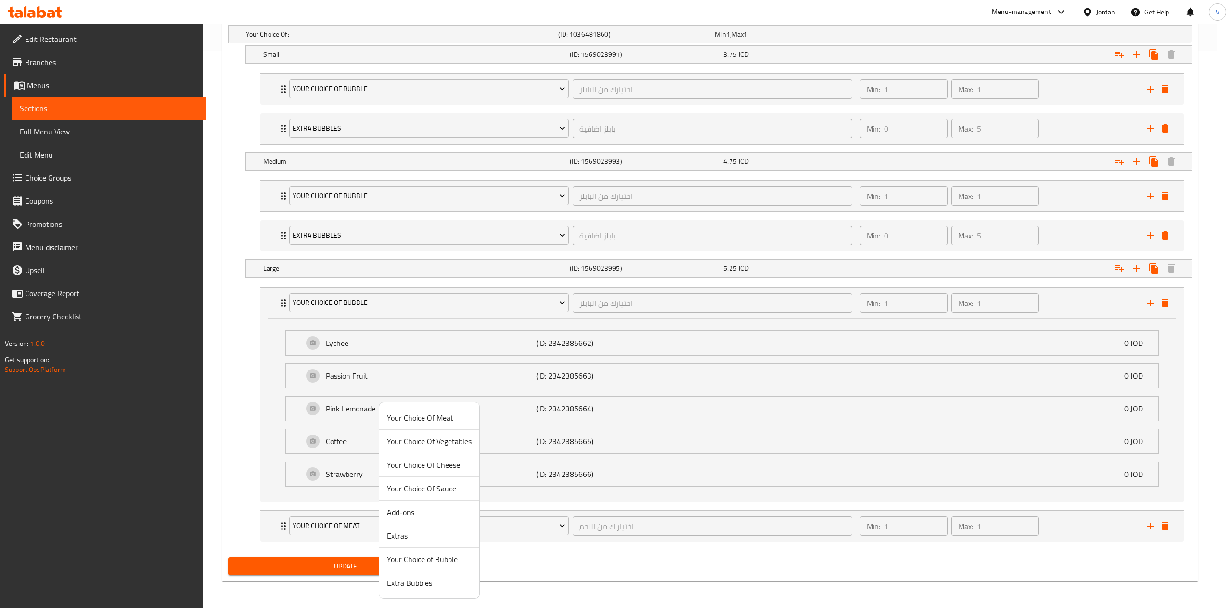
click at [401, 541] on span "Extras" at bounding box center [429, 536] width 85 height 12
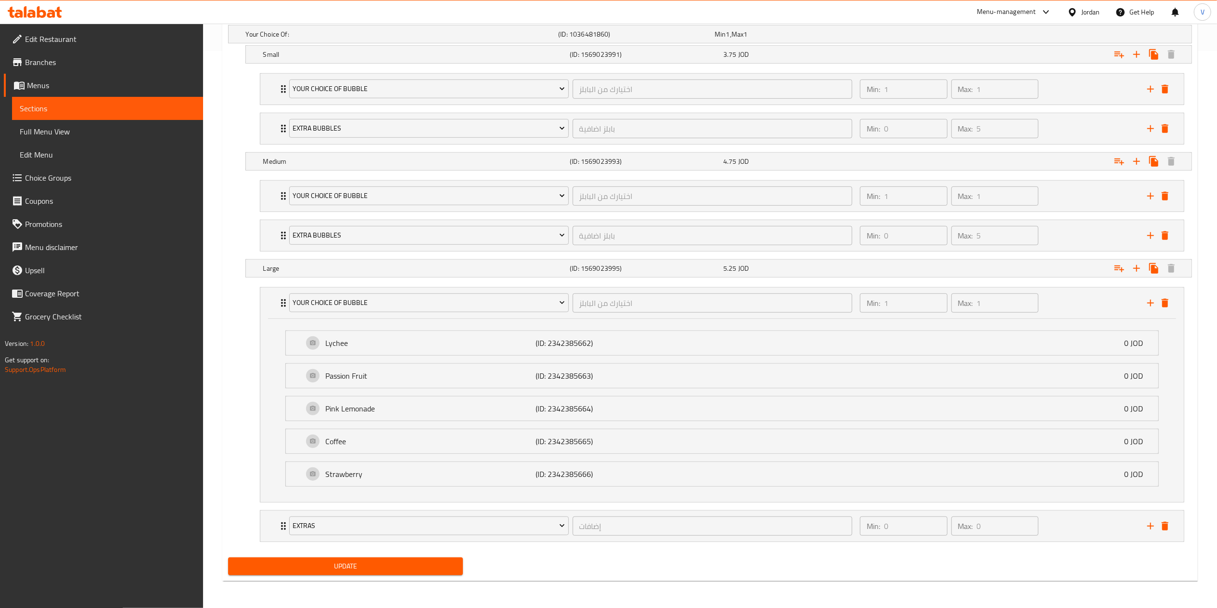
click at [365, 557] on button "Update" at bounding box center [345, 566] width 235 height 18
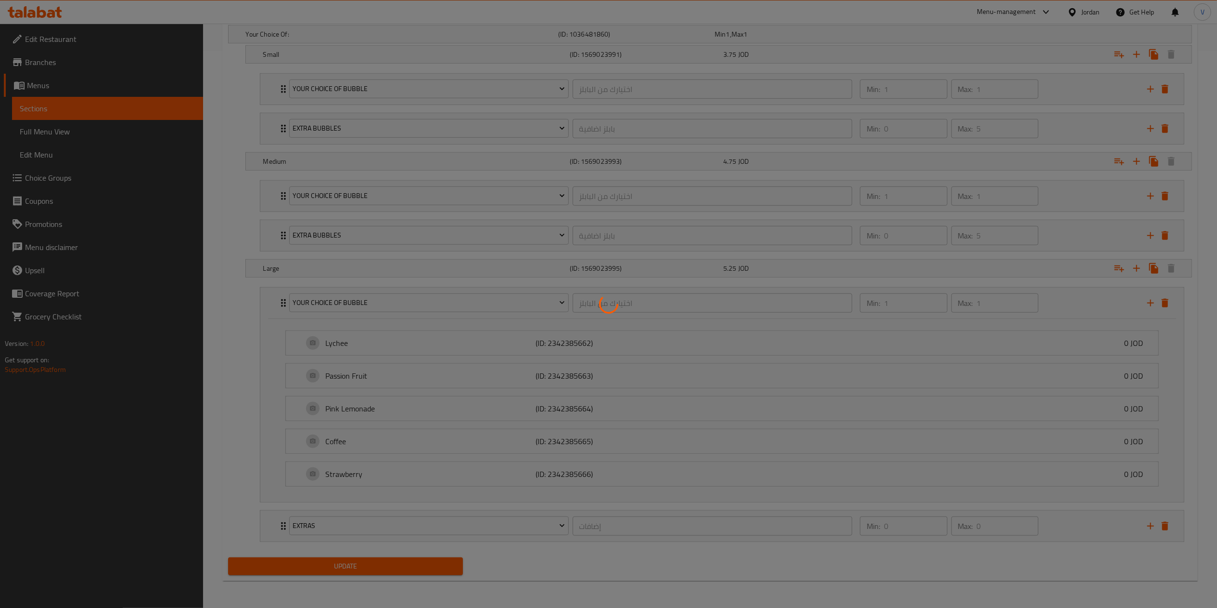
click at [343, 523] on div at bounding box center [608, 304] width 1217 height 608
click at [341, 523] on div at bounding box center [608, 304] width 1217 height 608
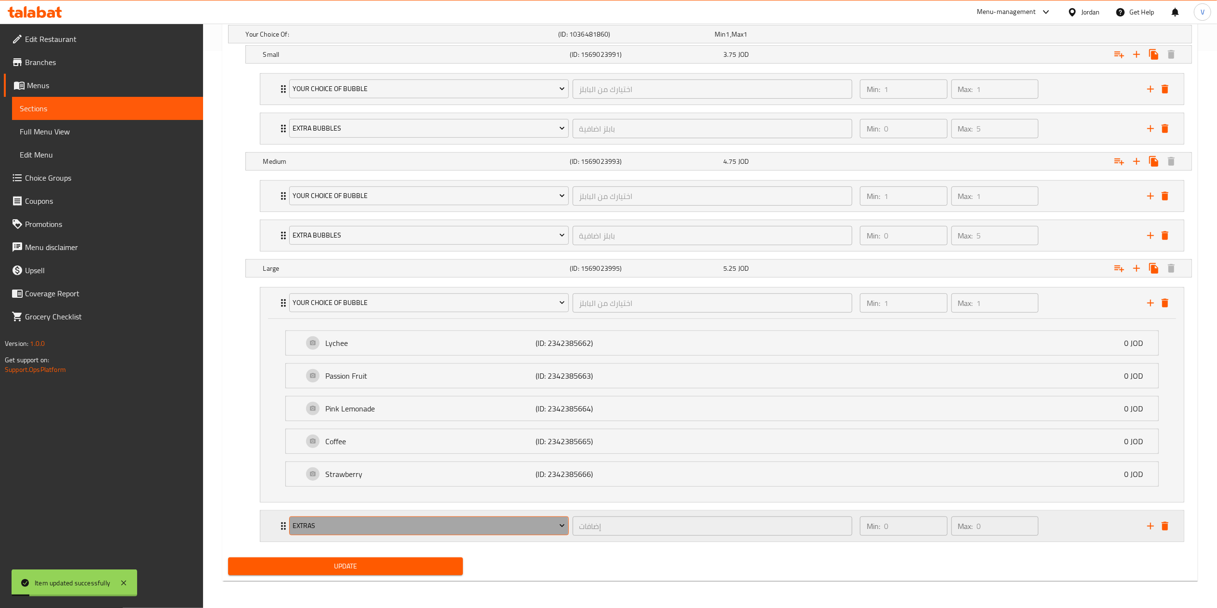
click at [349, 528] on span "Extras" at bounding box center [429, 525] width 272 height 12
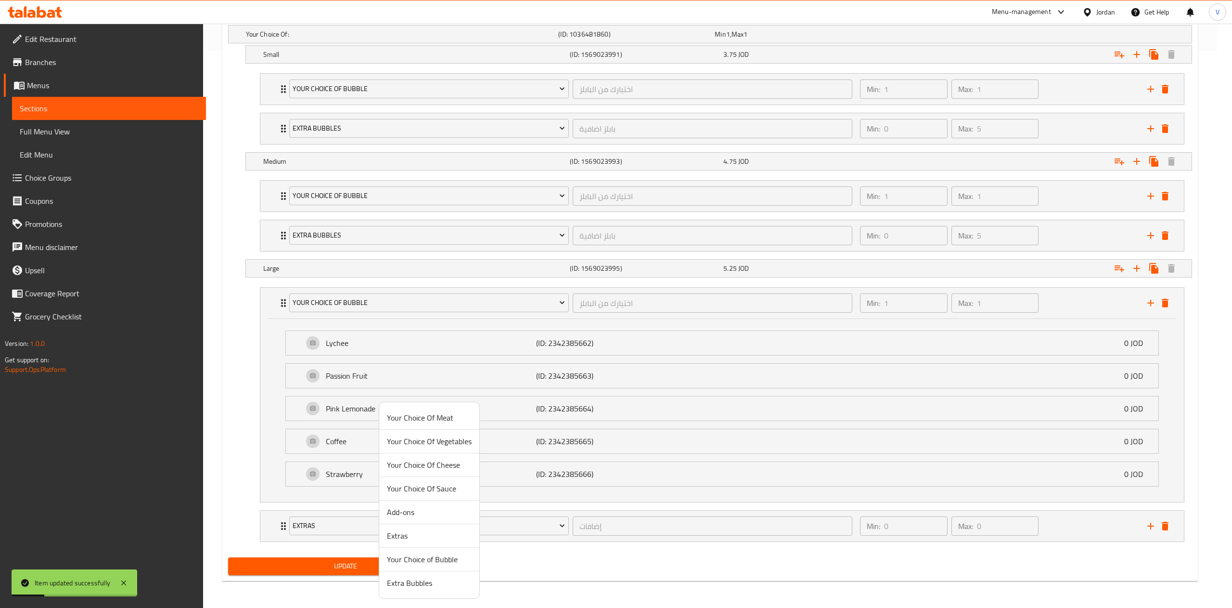
click at [414, 581] on span "Extra Bubbles" at bounding box center [429, 583] width 85 height 12
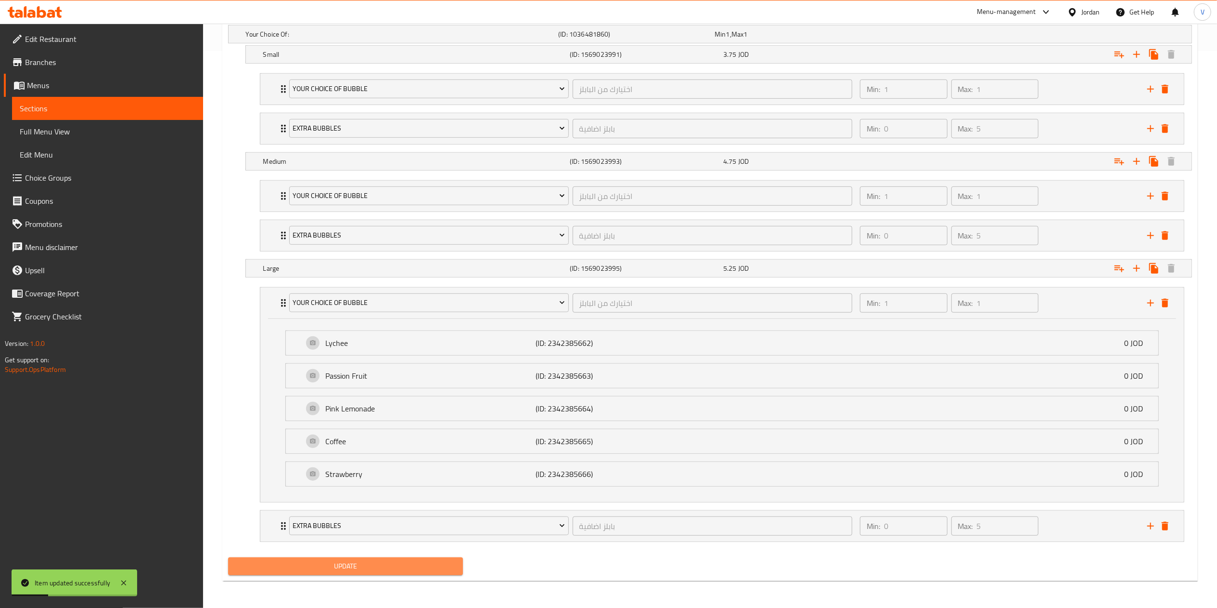
click at [356, 564] on span "Update" at bounding box center [346, 566] width 220 height 12
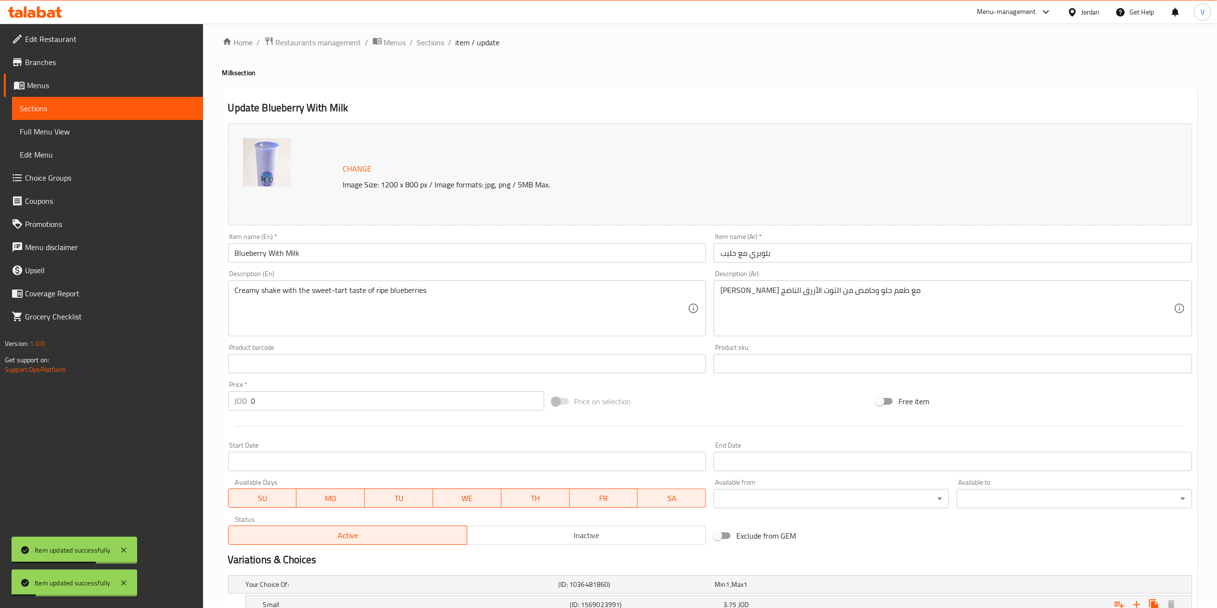
scroll to position [0, 0]
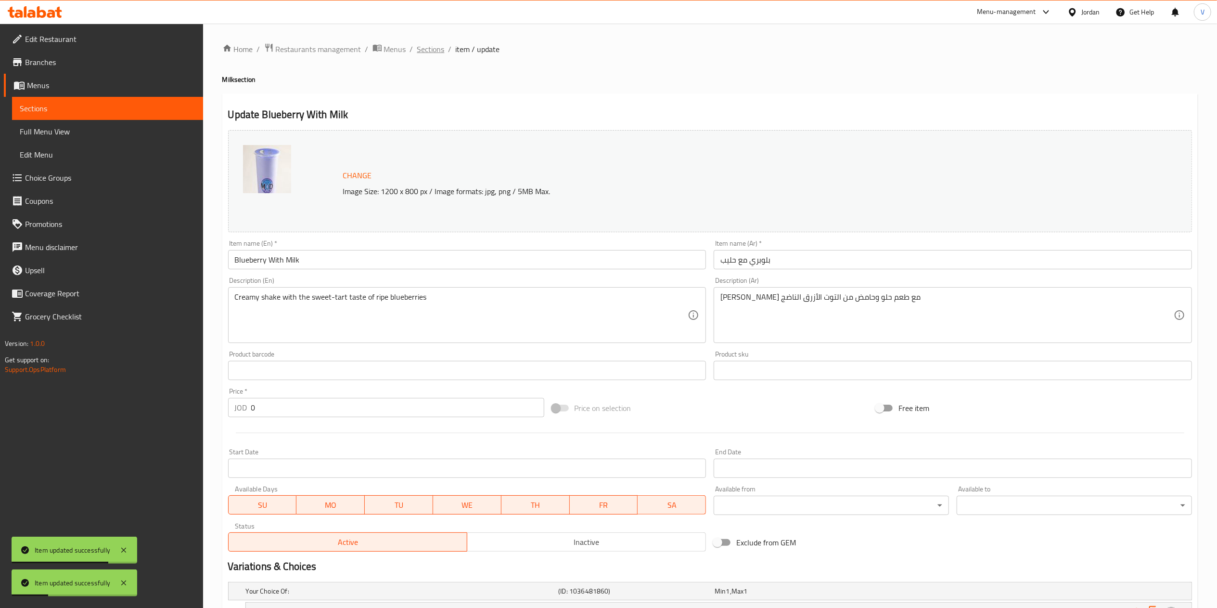
click at [438, 47] on span "Sections" at bounding box center [430, 49] width 27 height 12
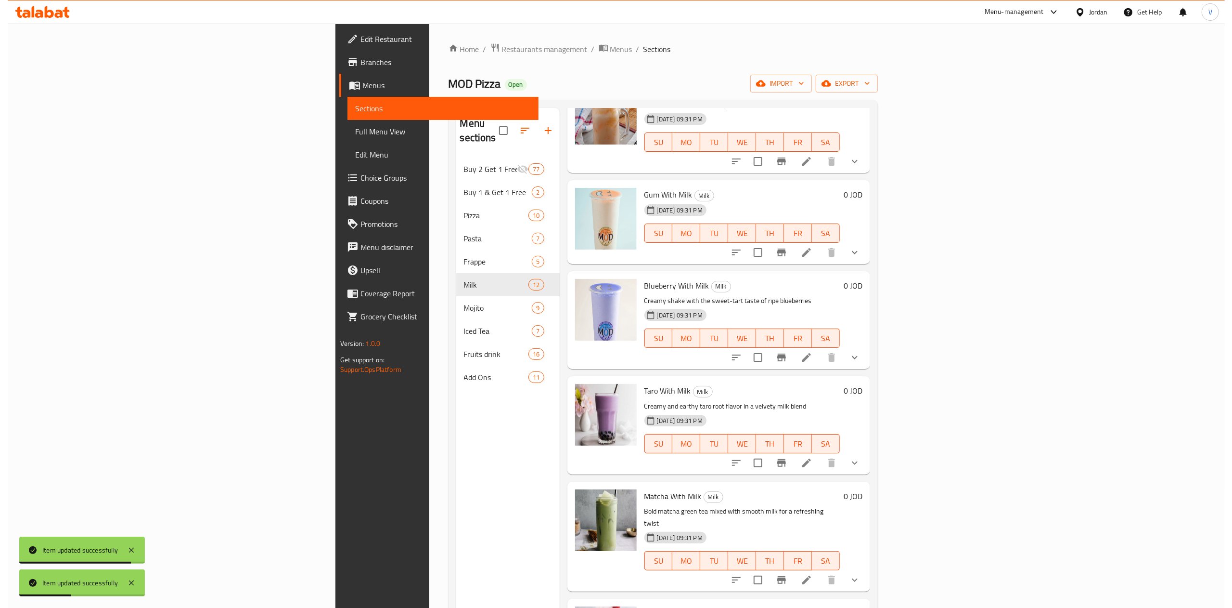
scroll to position [385, 0]
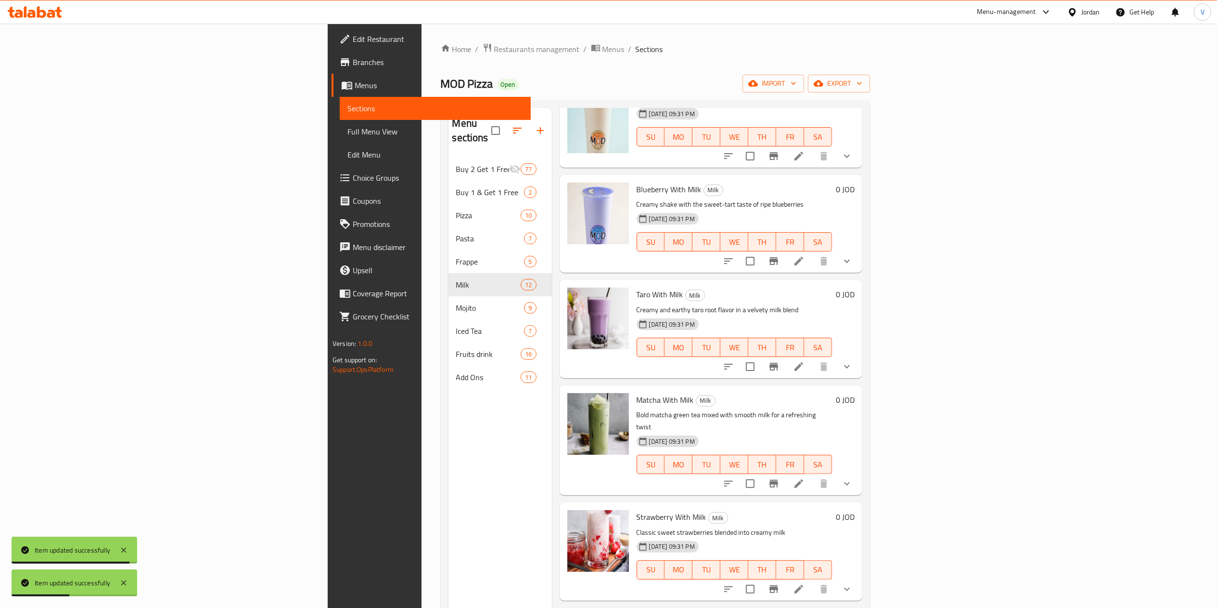
click at [803, 362] on icon at bounding box center [799, 366] width 9 height 9
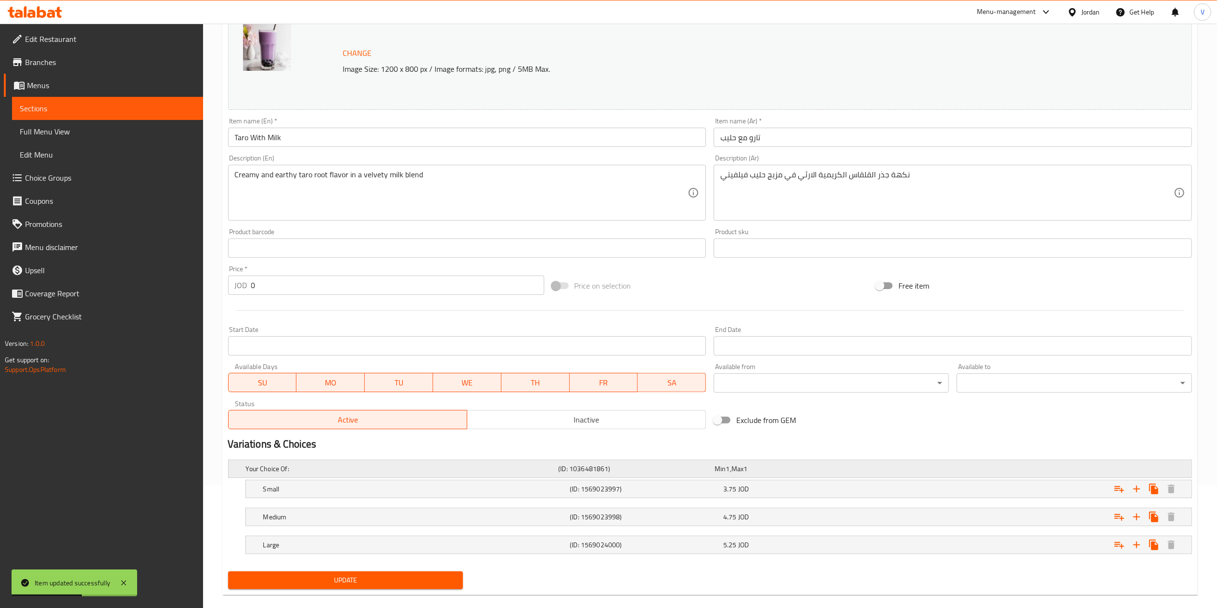
scroll to position [137, 0]
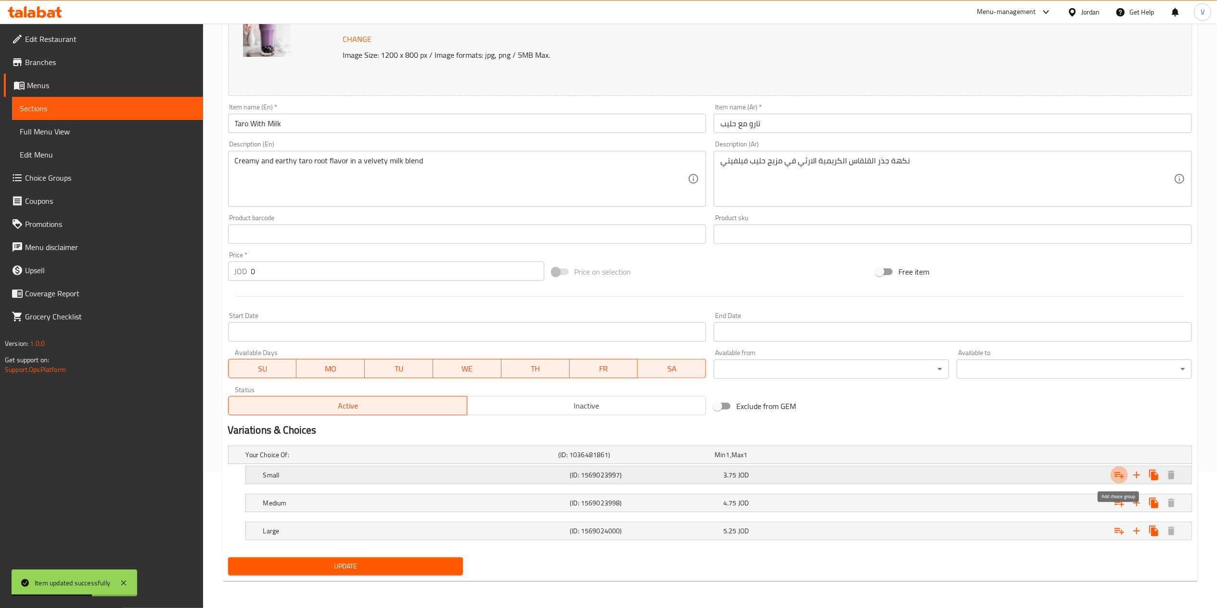
click at [1127, 471] on button "Expand" at bounding box center [1119, 474] width 17 height 17
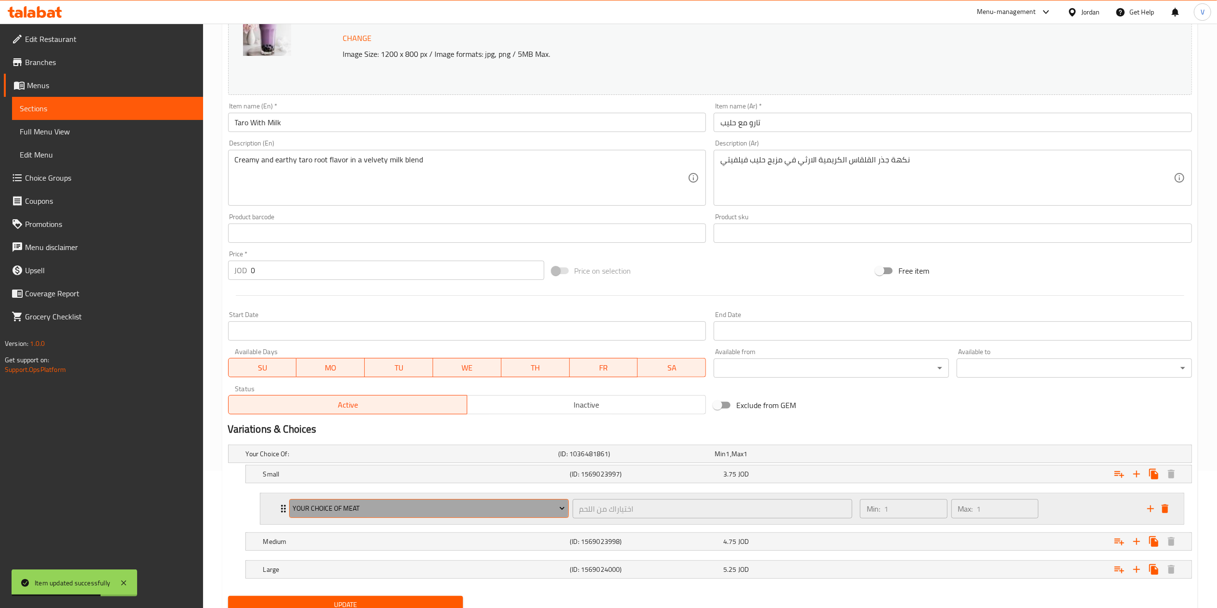
click at [319, 508] on span "Your Choice Of Meat" at bounding box center [429, 508] width 272 height 12
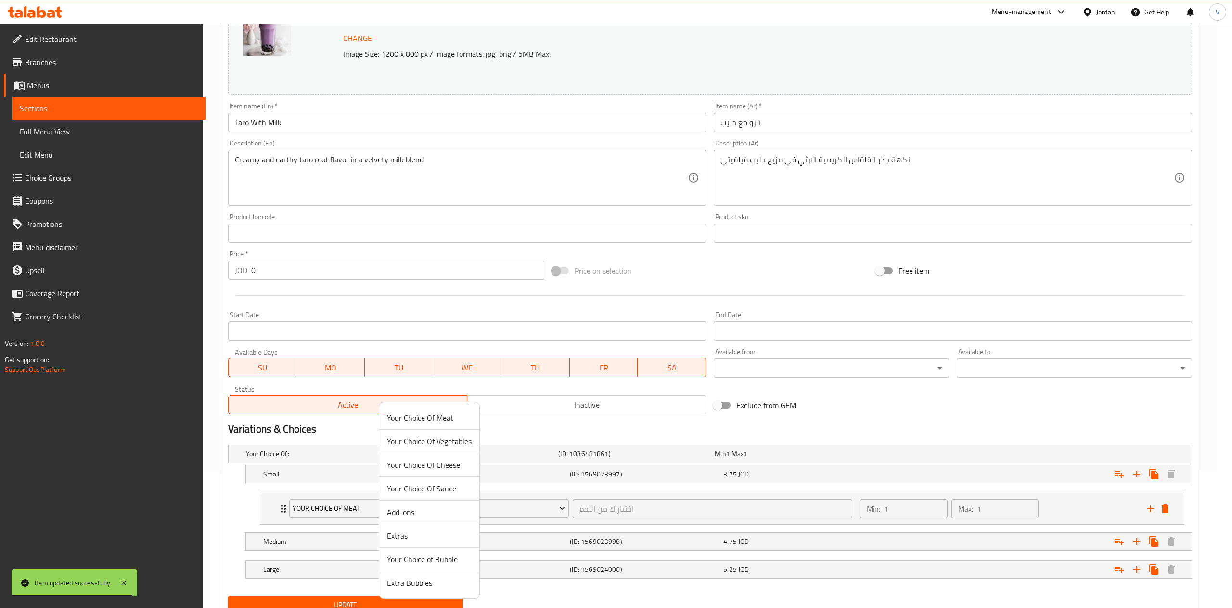
click at [433, 565] on span "Your Choice of Bubble" at bounding box center [429, 559] width 85 height 12
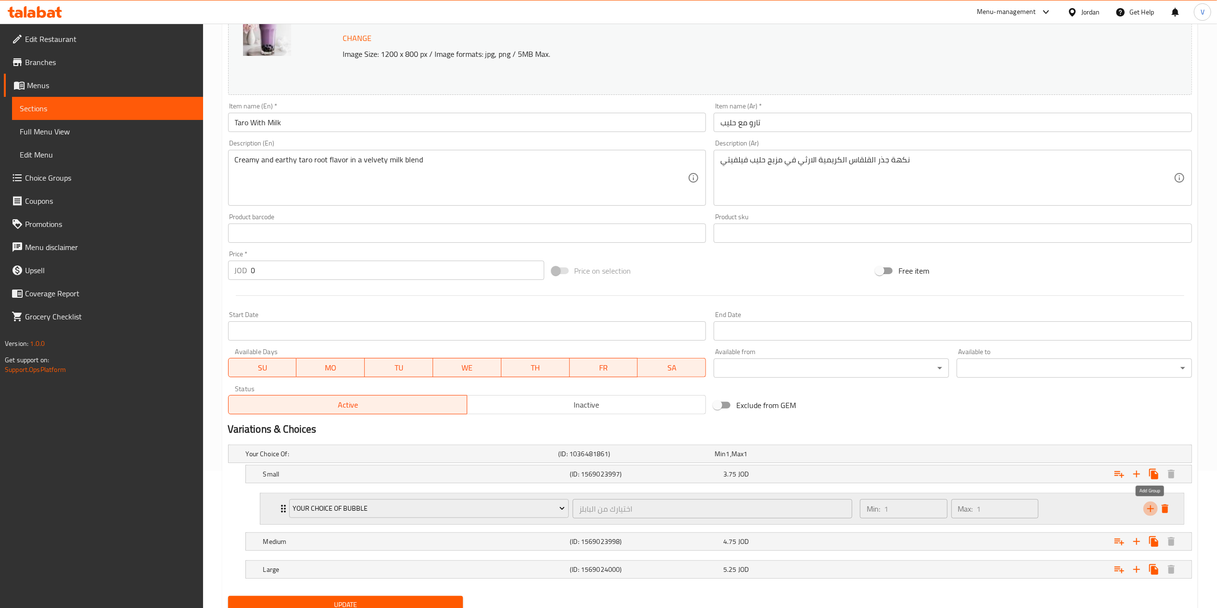
click at [1146, 514] on icon "add" at bounding box center [1151, 509] width 12 height 12
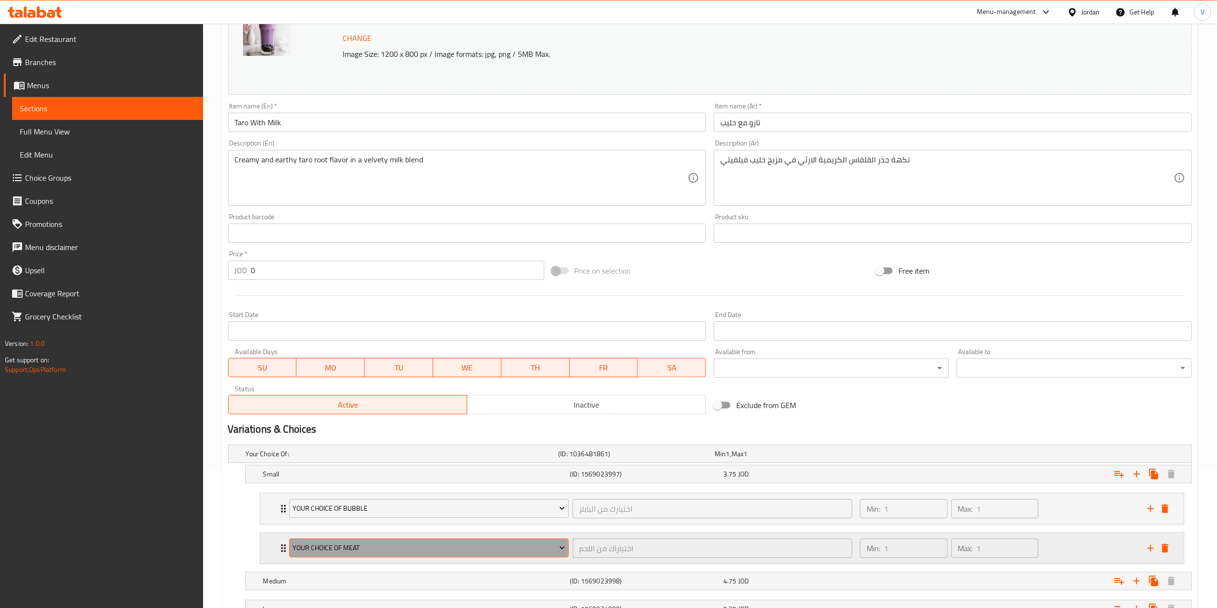
click at [401, 551] on span "Your Choice Of Meat" at bounding box center [429, 548] width 272 height 12
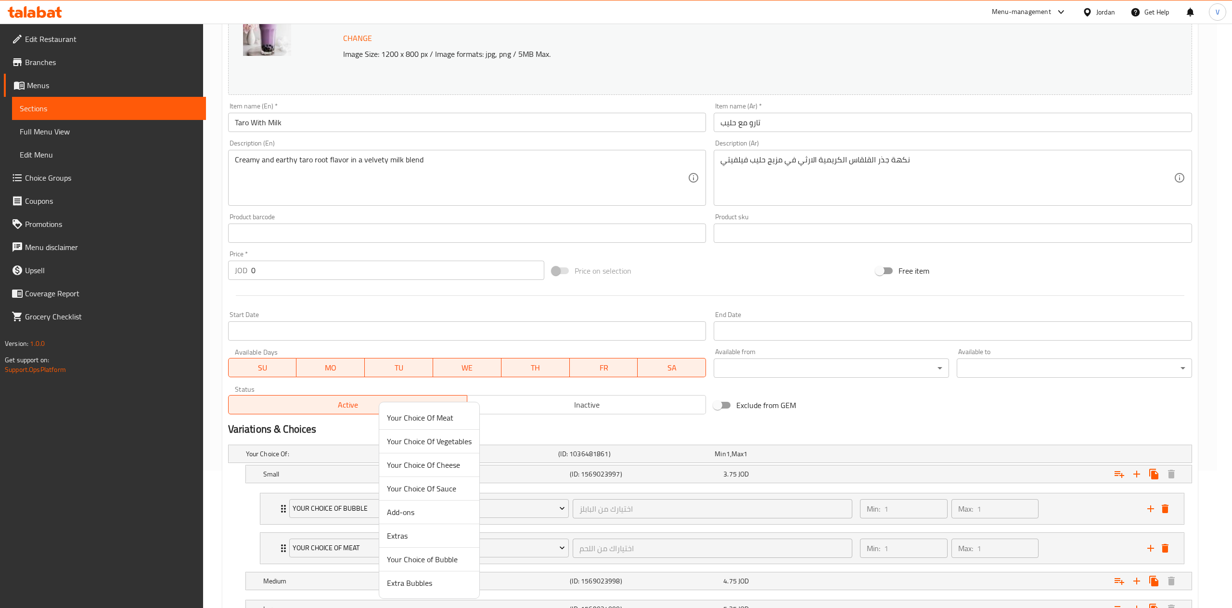
click at [424, 582] on span "Extra Bubbles" at bounding box center [429, 583] width 85 height 12
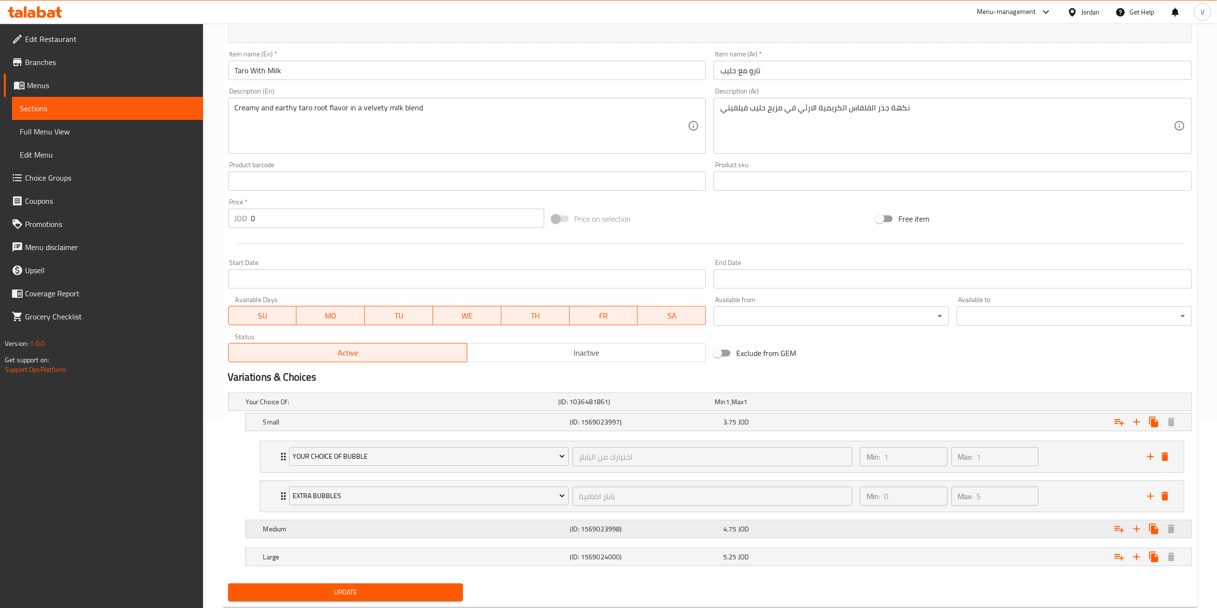
scroll to position [218, 0]
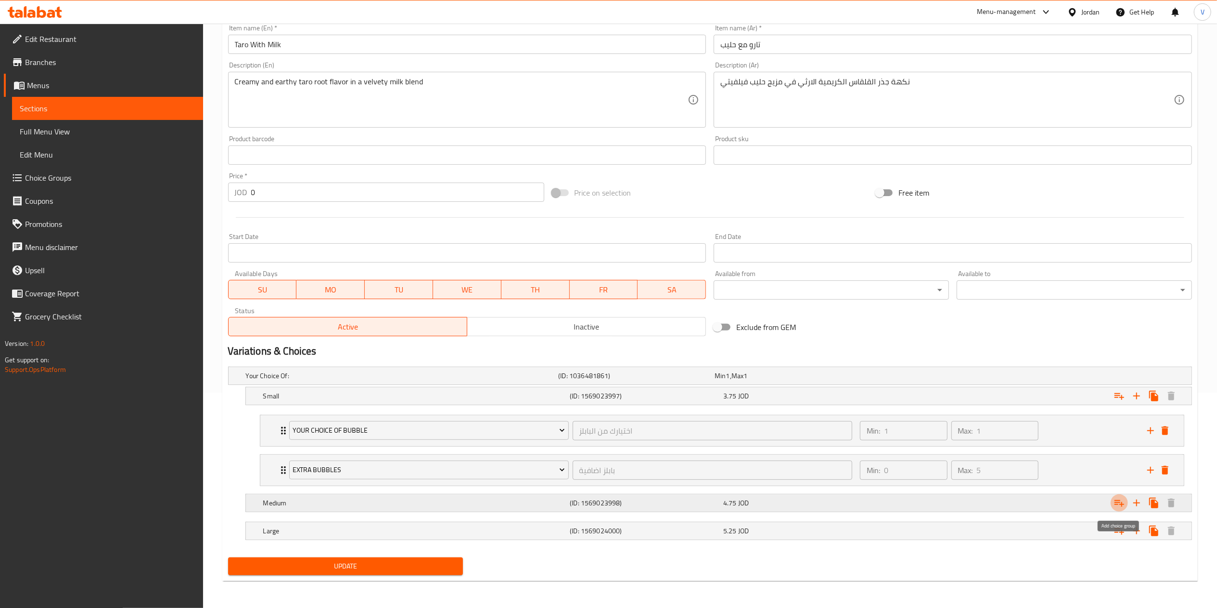
click at [1117, 502] on icon "Expand" at bounding box center [1120, 503] width 10 height 7
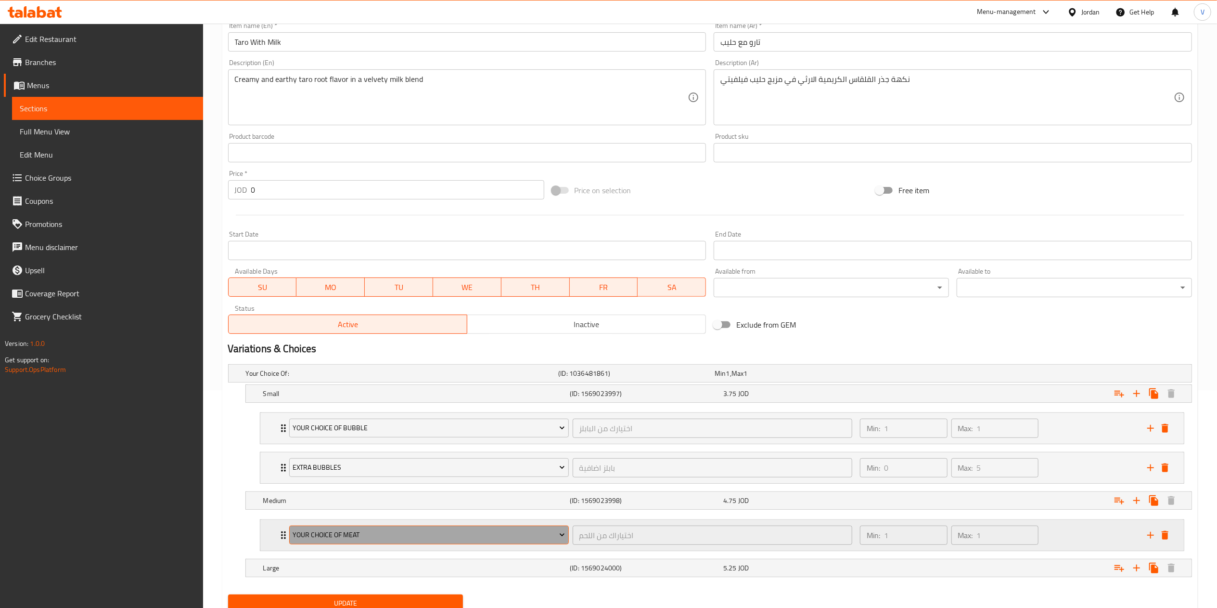
click at [383, 533] on span "Your Choice Of Meat" at bounding box center [429, 535] width 272 height 12
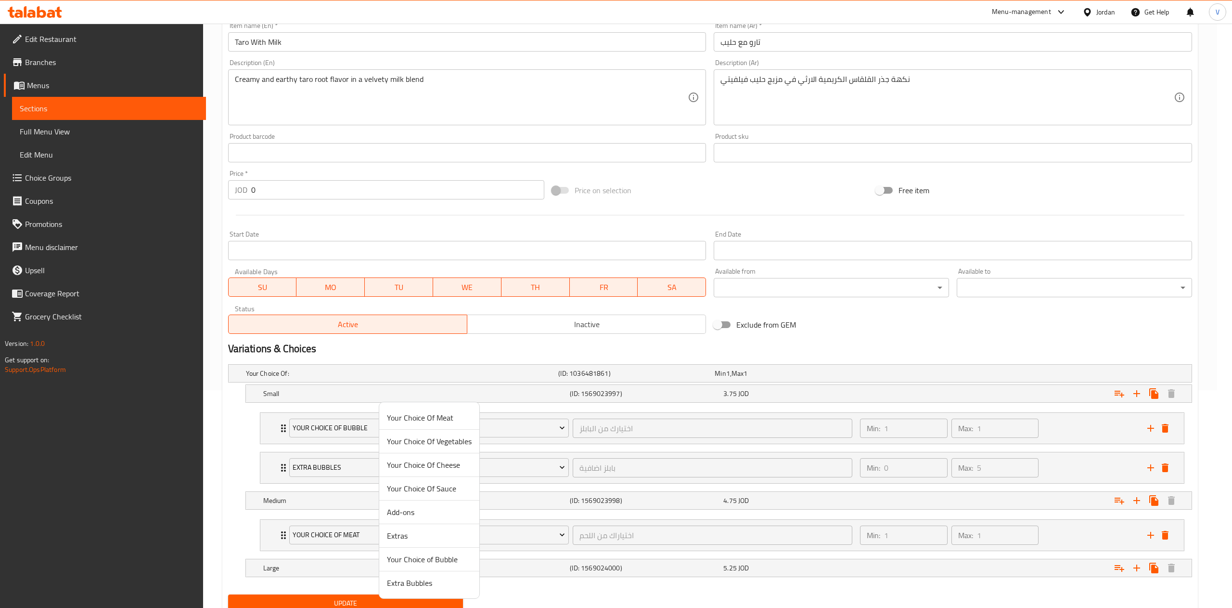
click at [405, 556] on span "Your Choice of Bubble" at bounding box center [429, 559] width 85 height 12
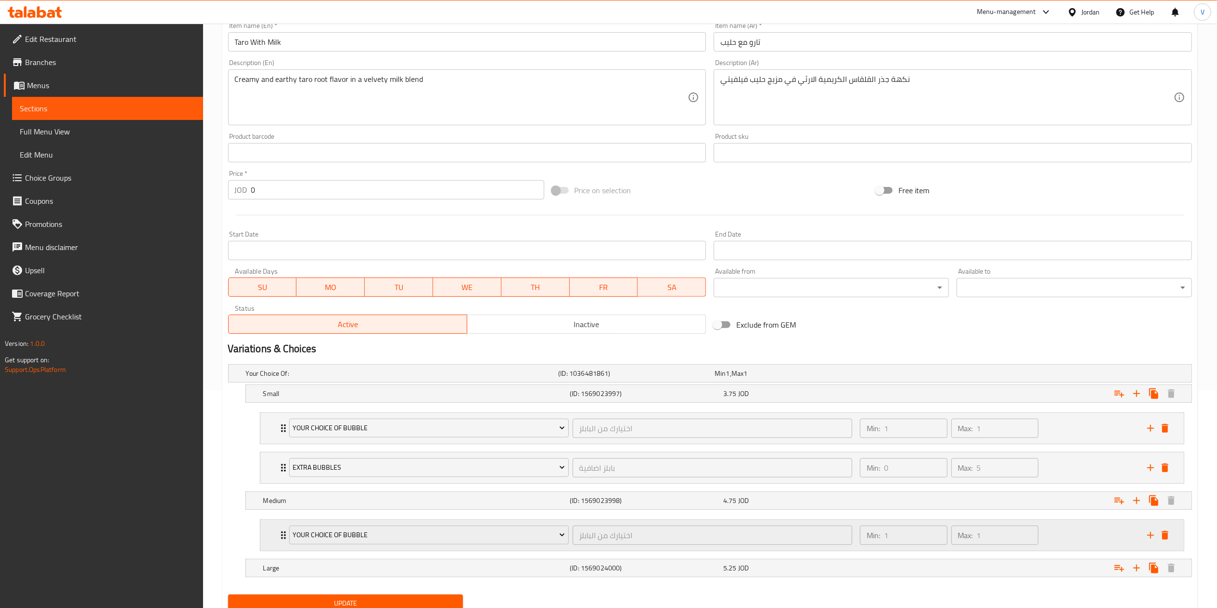
click at [1150, 535] on icon "add" at bounding box center [1151, 535] width 12 height 12
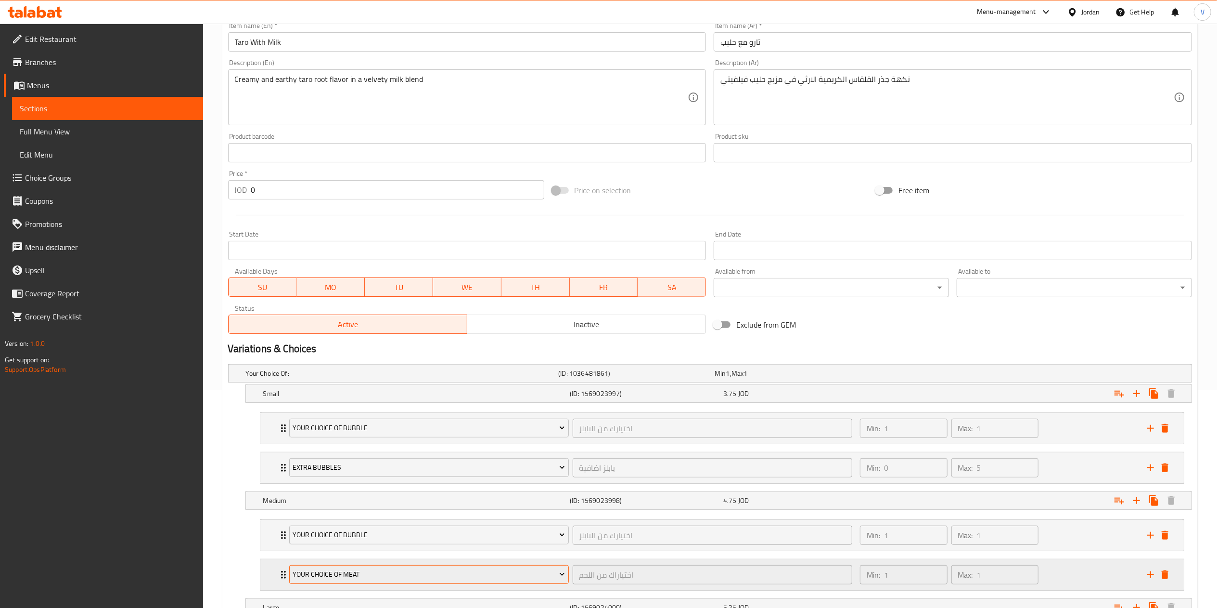
click at [435, 573] on span "Your Choice Of Meat" at bounding box center [429, 574] width 272 height 12
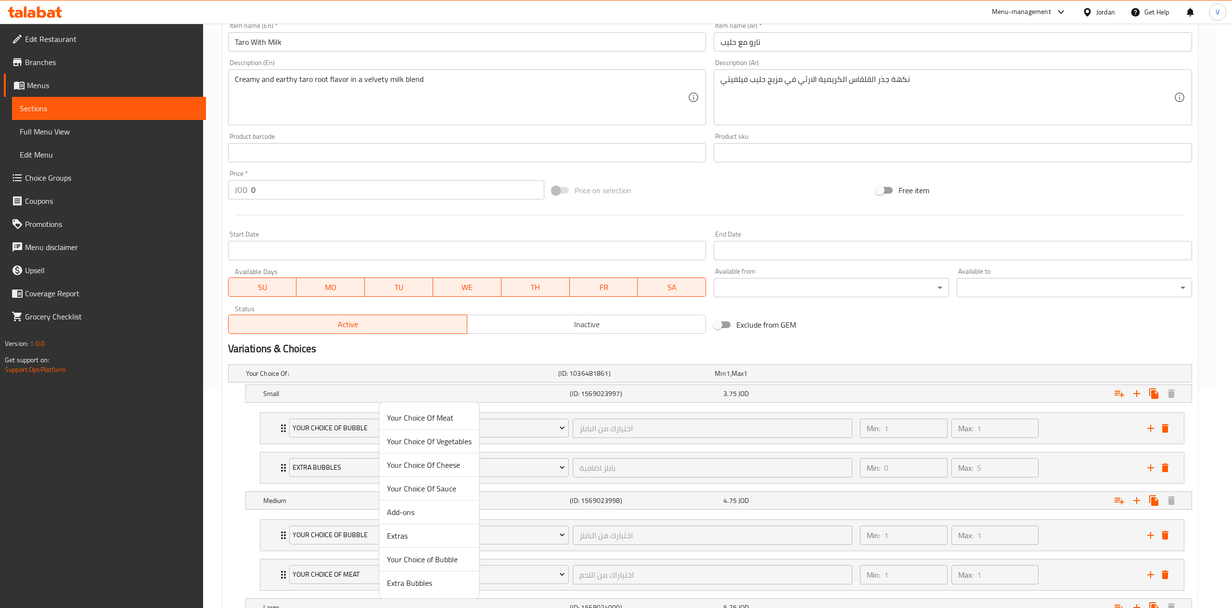
click at [441, 585] on span "Extra Bubbles" at bounding box center [429, 583] width 85 height 12
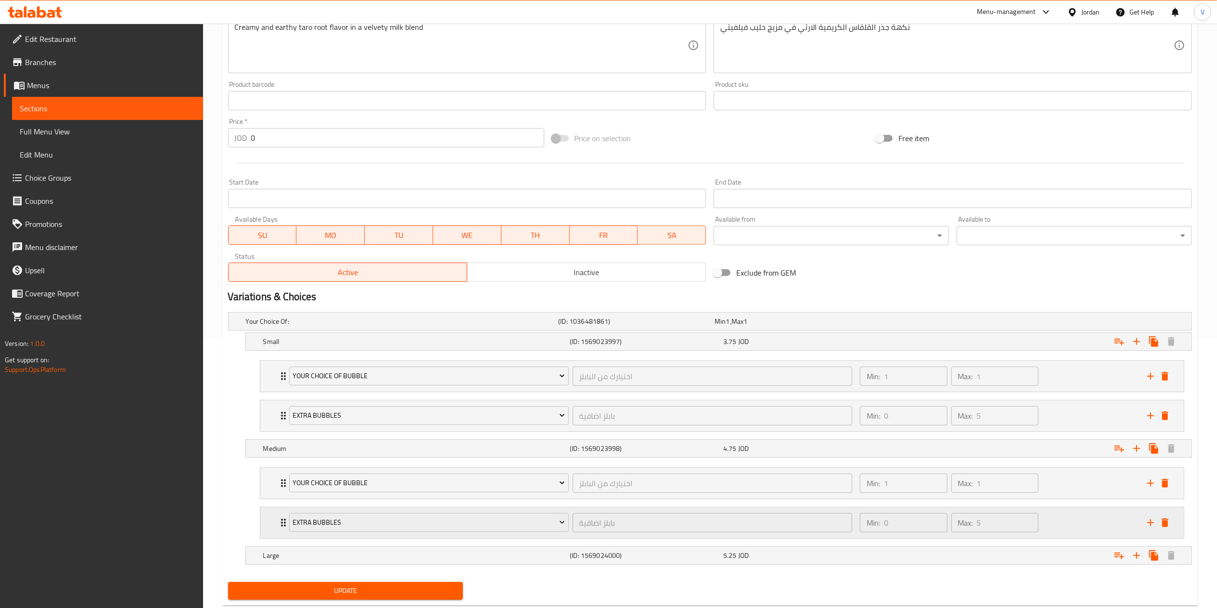
scroll to position [297, 0]
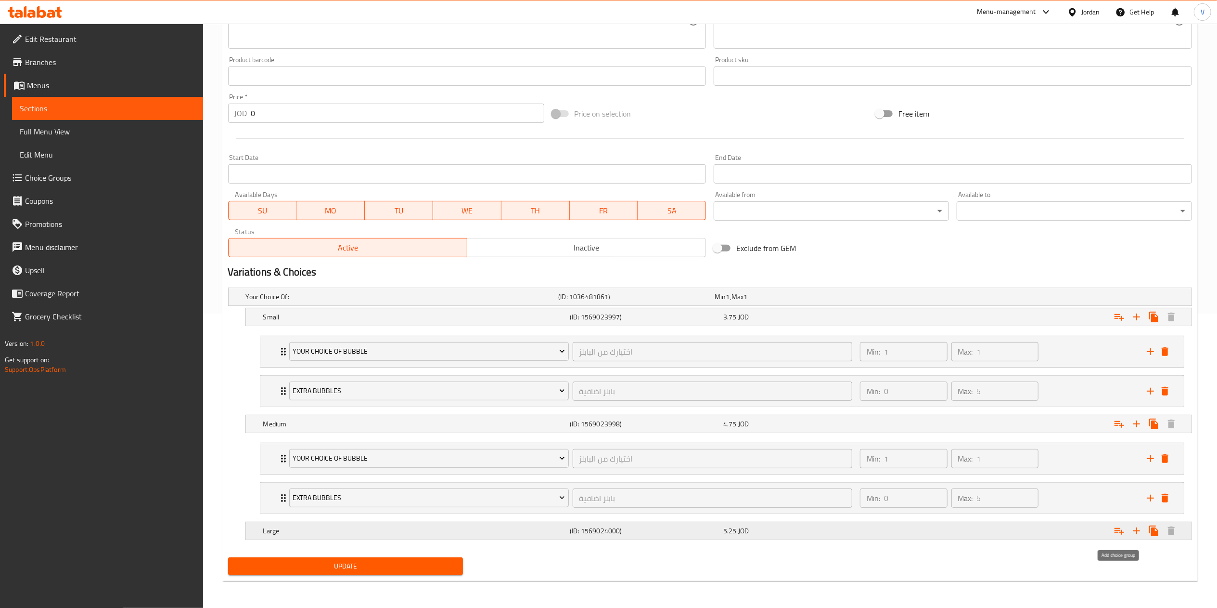
click at [1120, 528] on icon "Expand" at bounding box center [1120, 531] width 10 height 7
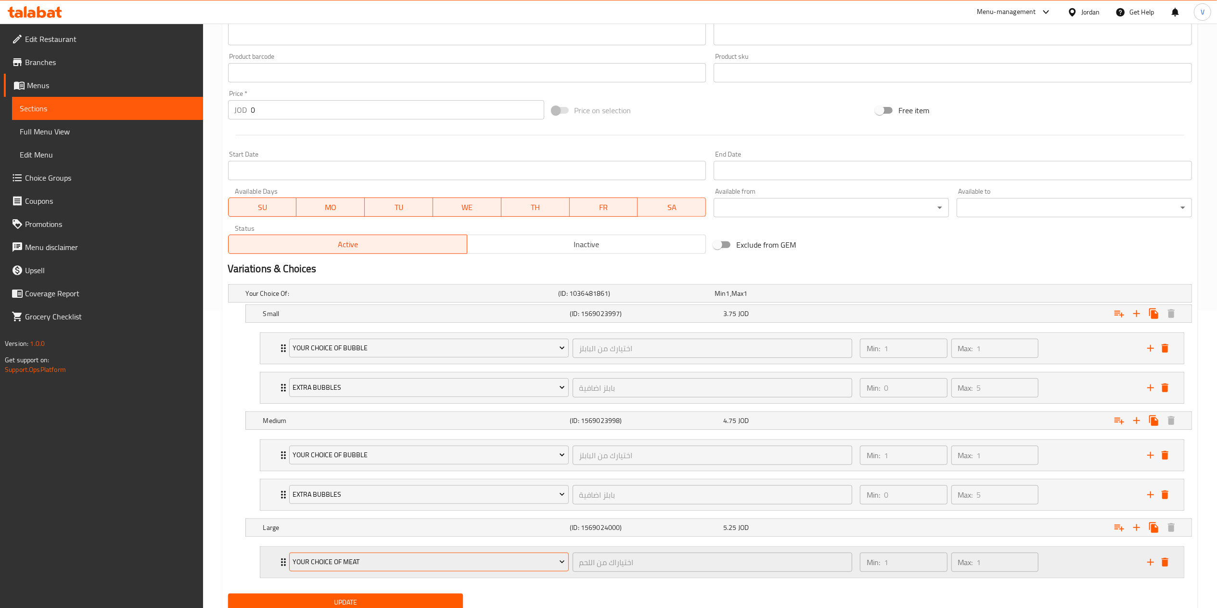
click at [401, 568] on span "Your Choice Of Meat" at bounding box center [429, 562] width 272 height 12
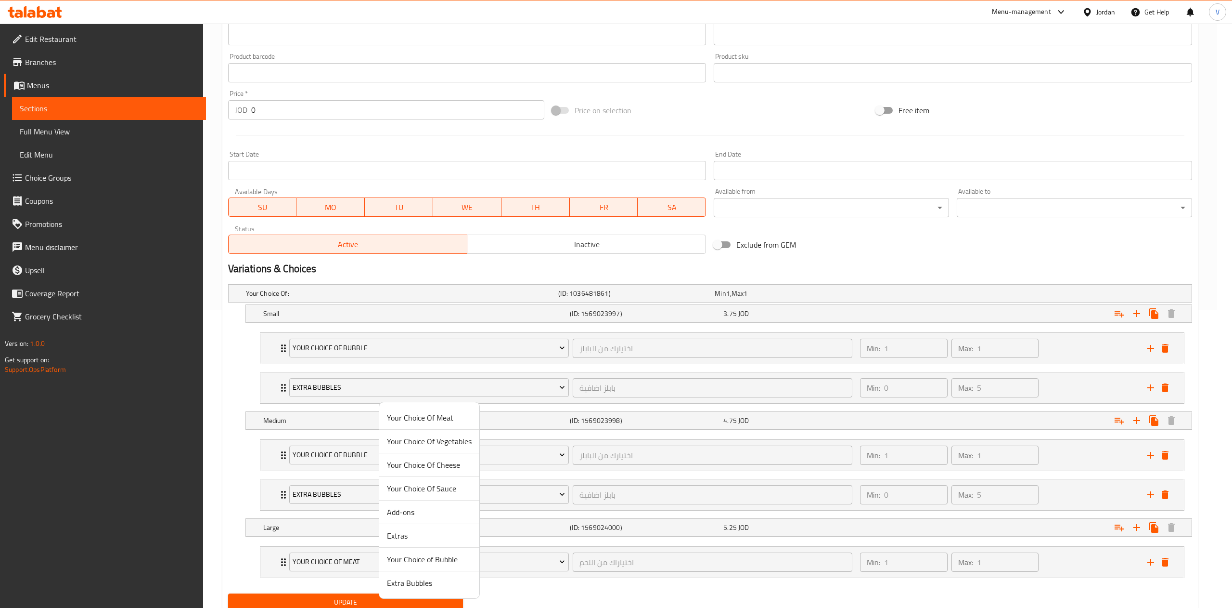
click at [417, 558] on span "Your Choice of Bubble" at bounding box center [429, 559] width 85 height 12
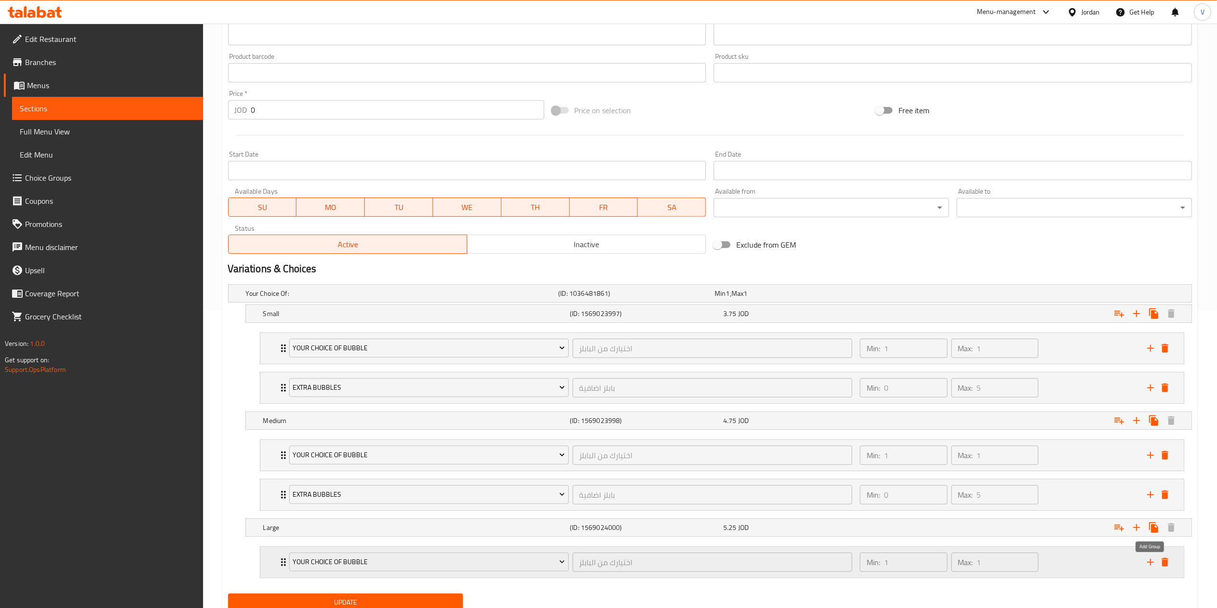
click at [1151, 568] on icon "add" at bounding box center [1151, 562] width 12 height 12
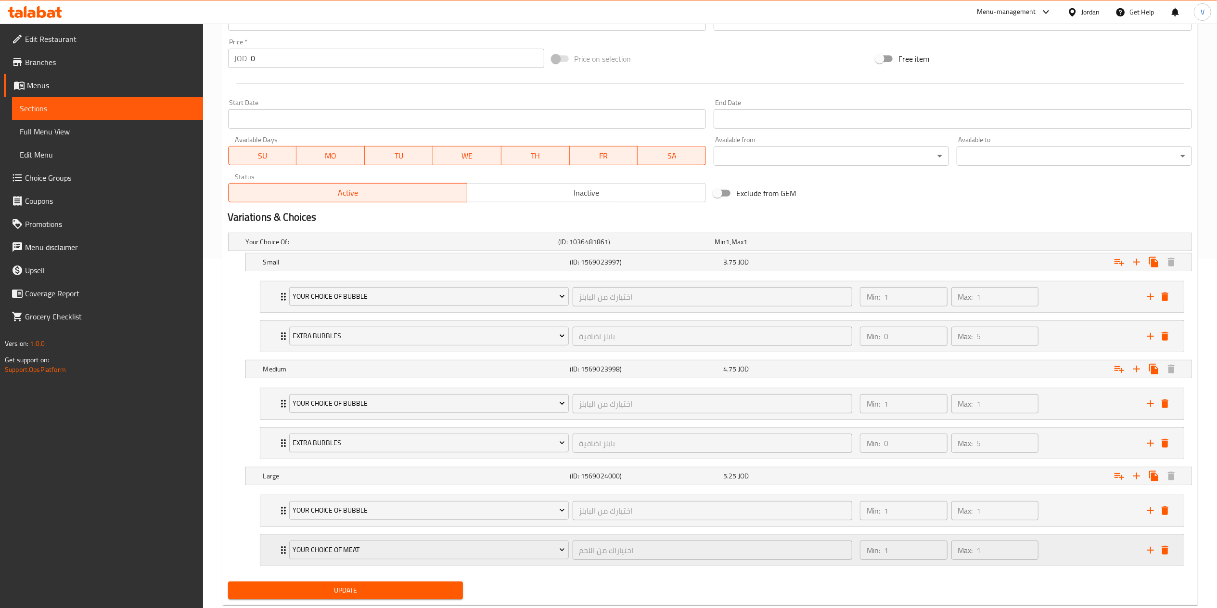
scroll to position [377, 0]
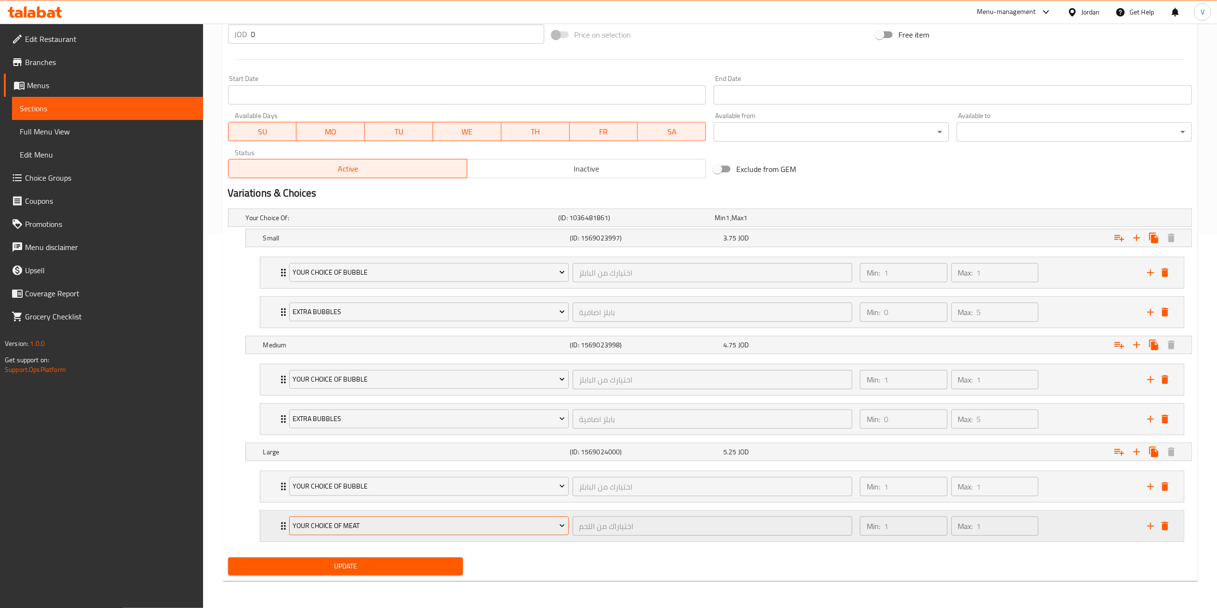
click at [366, 524] on span "Your Choice Of Meat" at bounding box center [429, 525] width 272 height 12
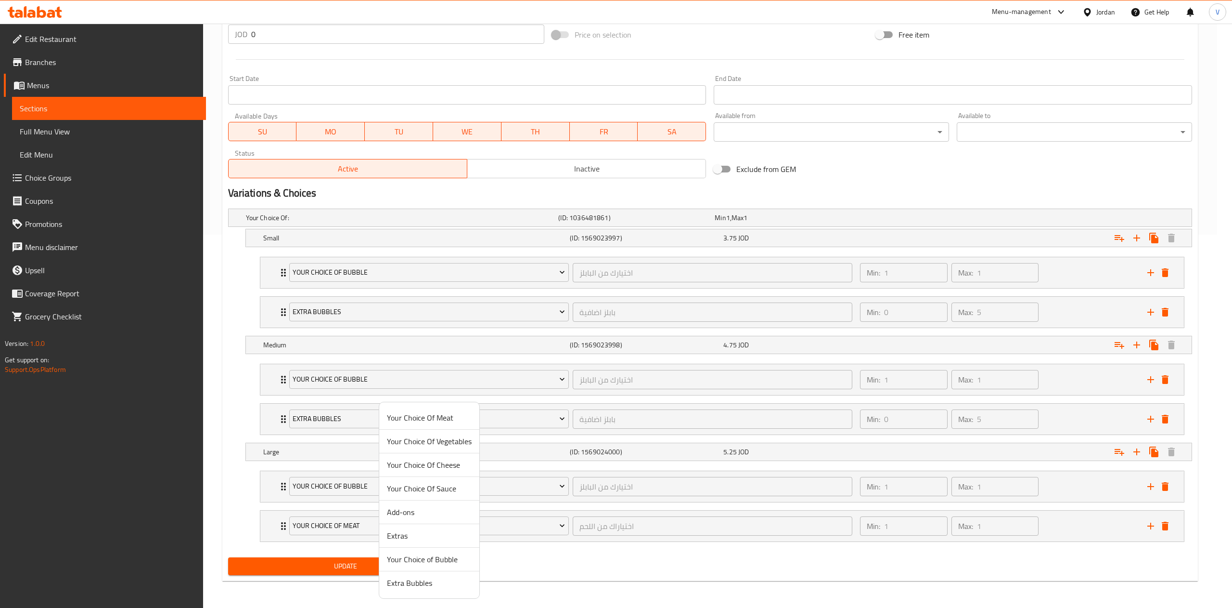
click at [398, 577] on span "Extra Bubbles" at bounding box center [429, 583] width 85 height 12
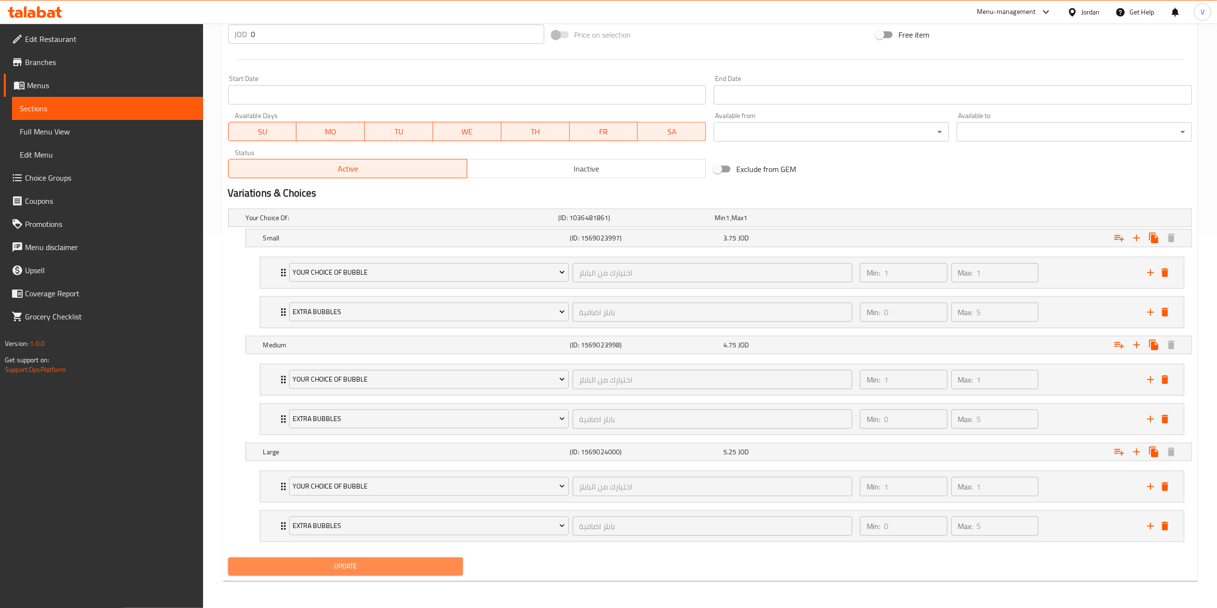
click at [362, 565] on span "Update" at bounding box center [346, 566] width 220 height 12
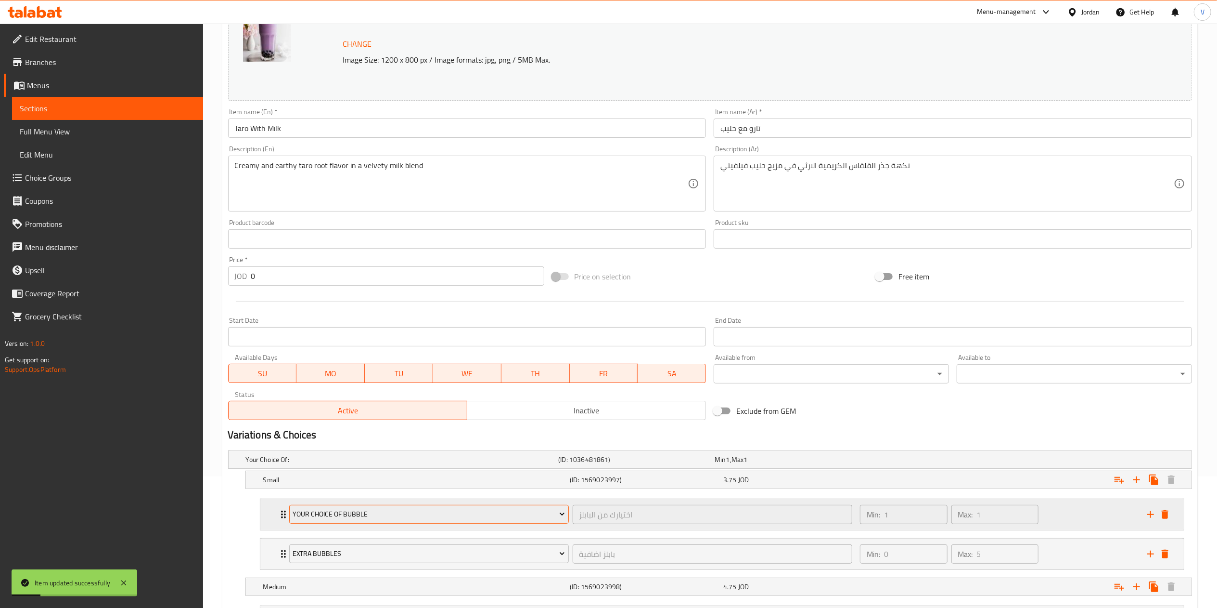
scroll to position [0, 0]
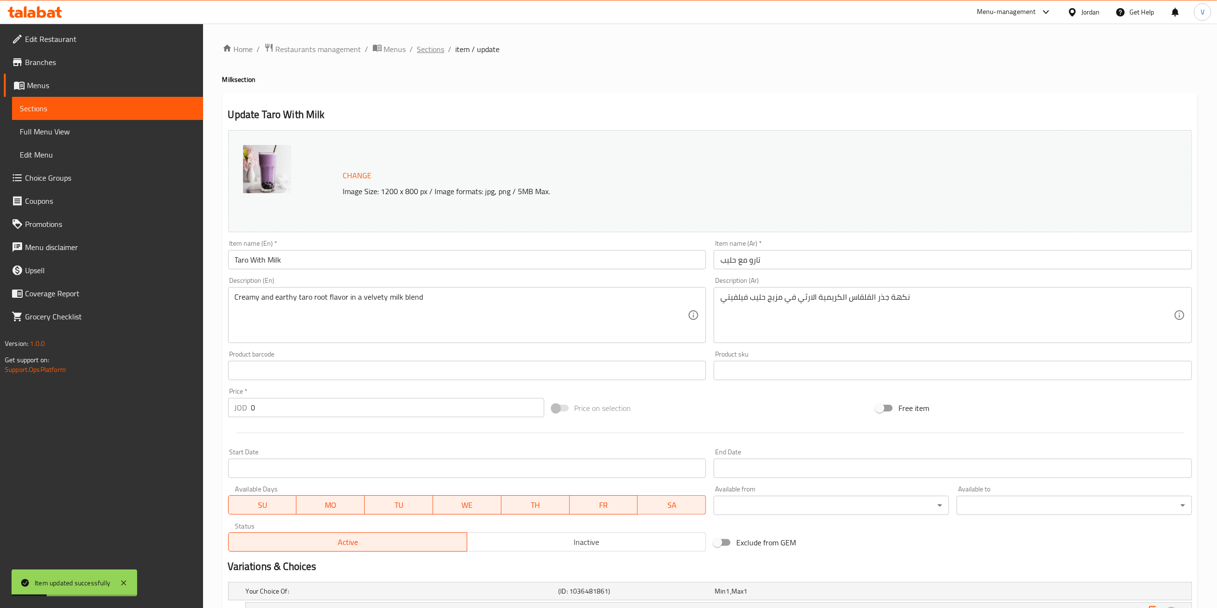
click at [432, 43] on span "Sections" at bounding box center [430, 49] width 27 height 12
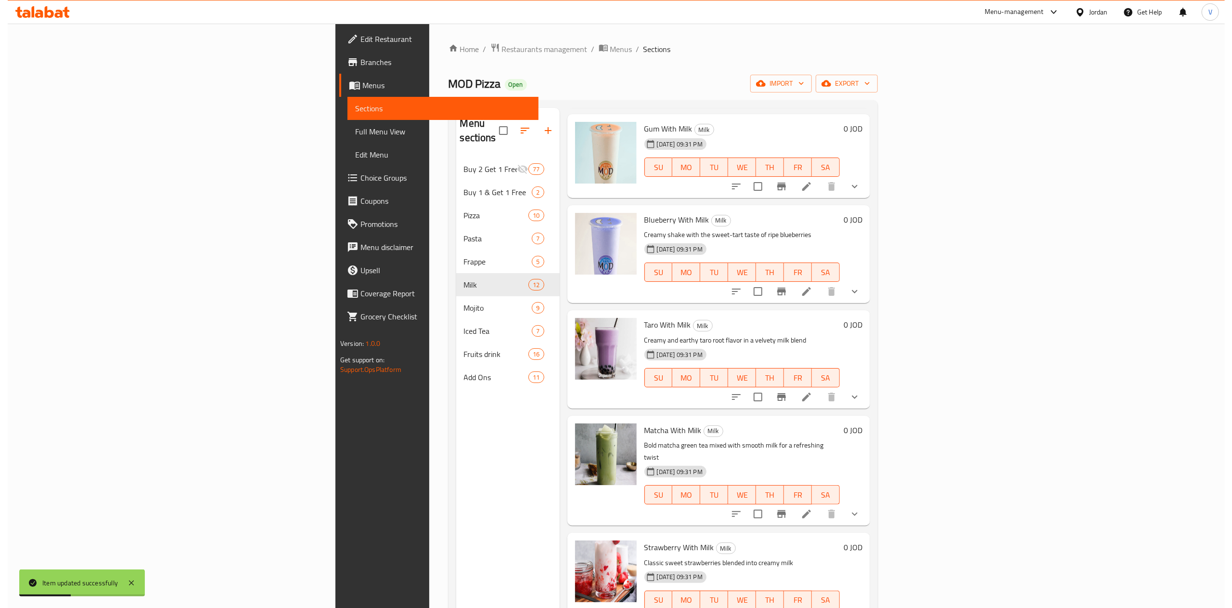
scroll to position [385, 0]
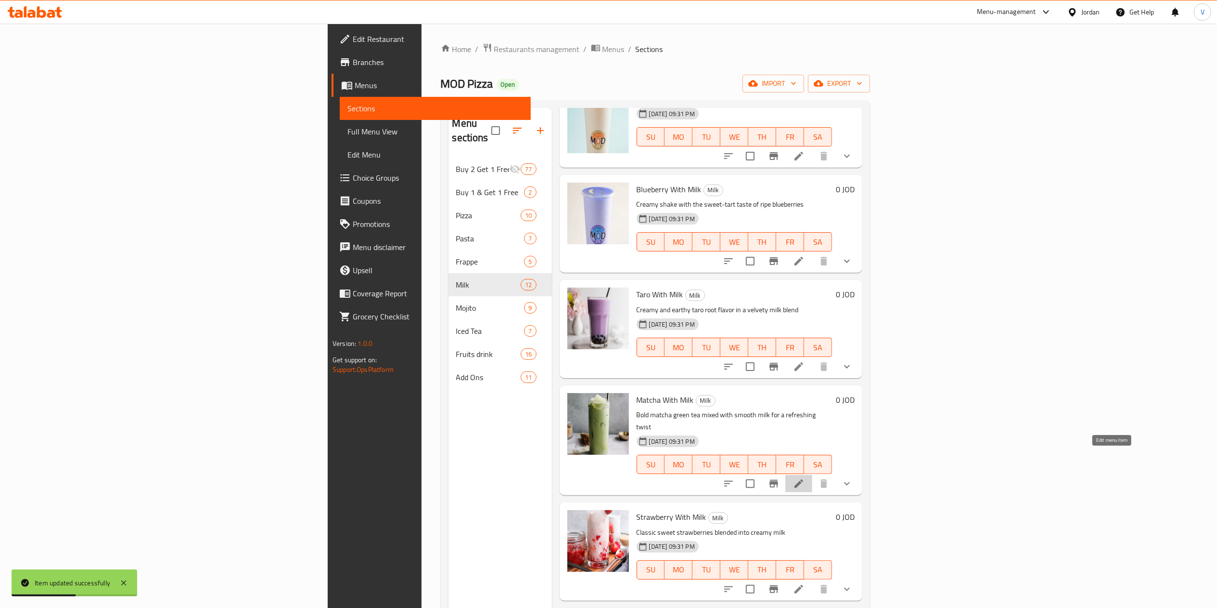
click at [805, 478] on icon at bounding box center [799, 484] width 12 height 12
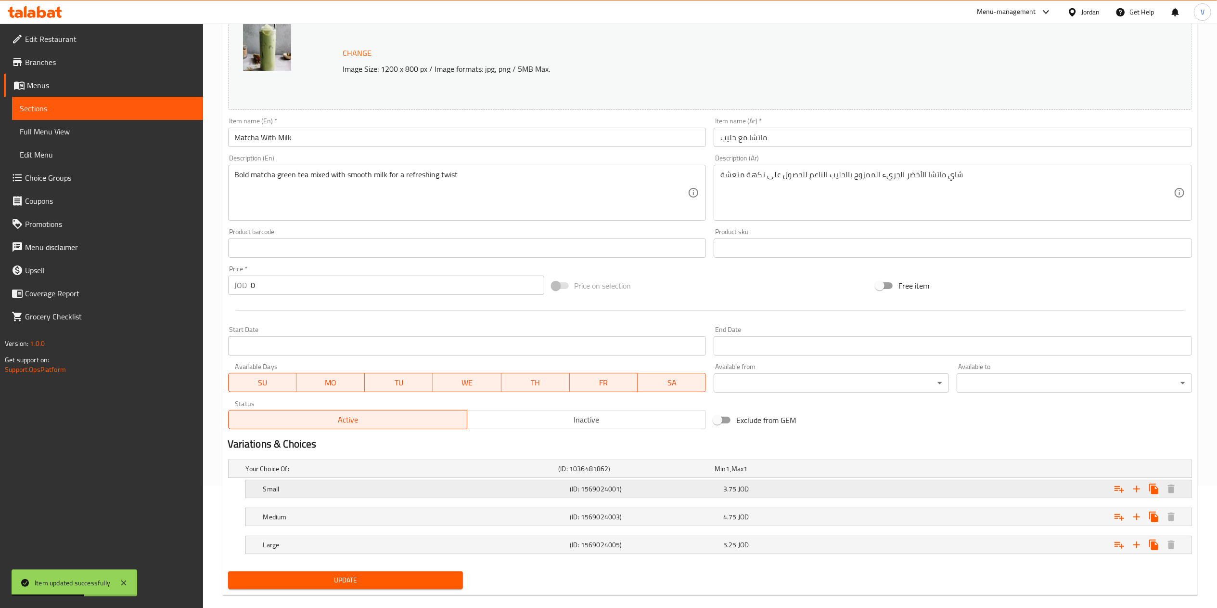
scroll to position [137, 0]
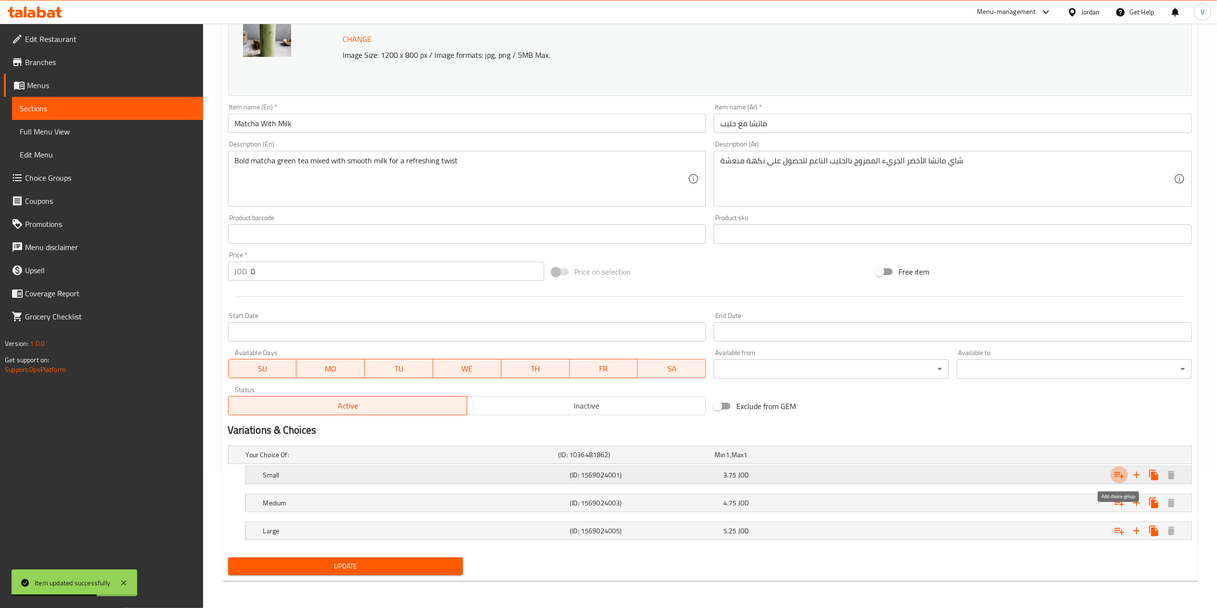
drag, startPoint x: 1119, startPoint y: 474, endPoint x: 1032, endPoint y: 479, distance: 86.8
click at [1119, 473] on icon "Expand" at bounding box center [1120, 475] width 12 height 12
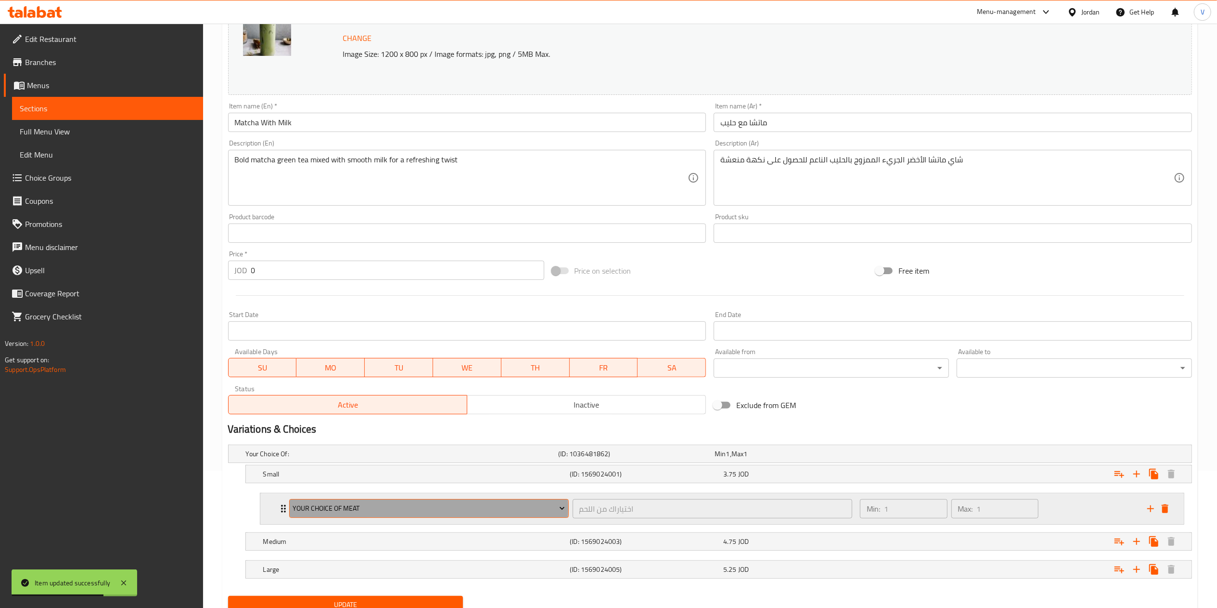
click at [405, 509] on span "Your Choice Of Meat" at bounding box center [429, 508] width 272 height 12
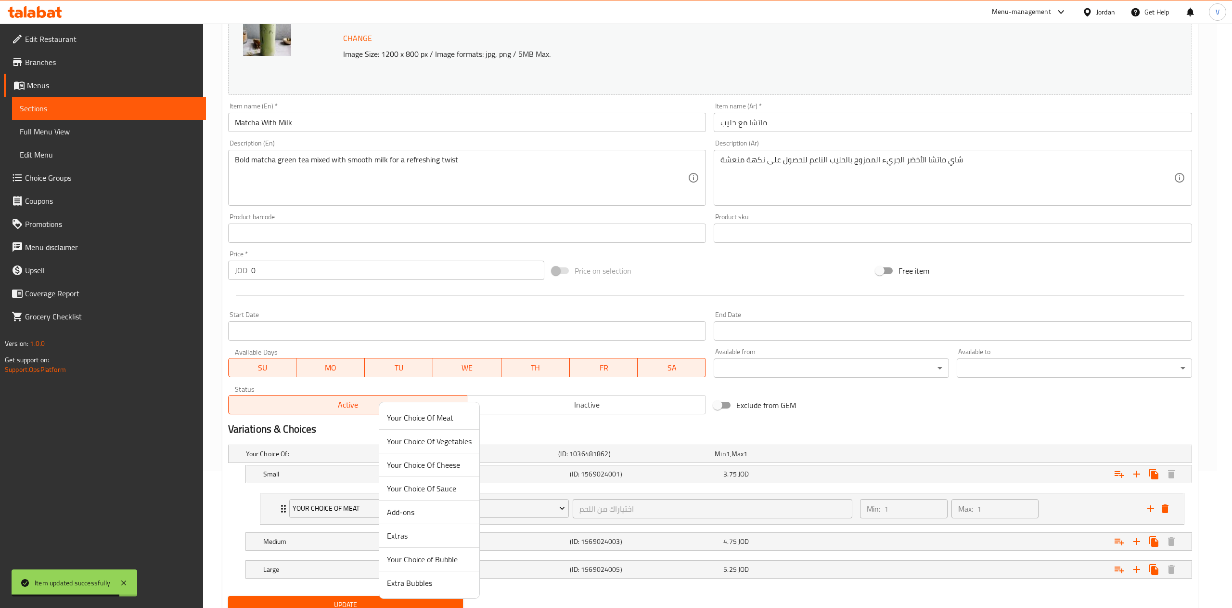
click at [427, 559] on span "Your Choice of Bubble" at bounding box center [429, 559] width 85 height 12
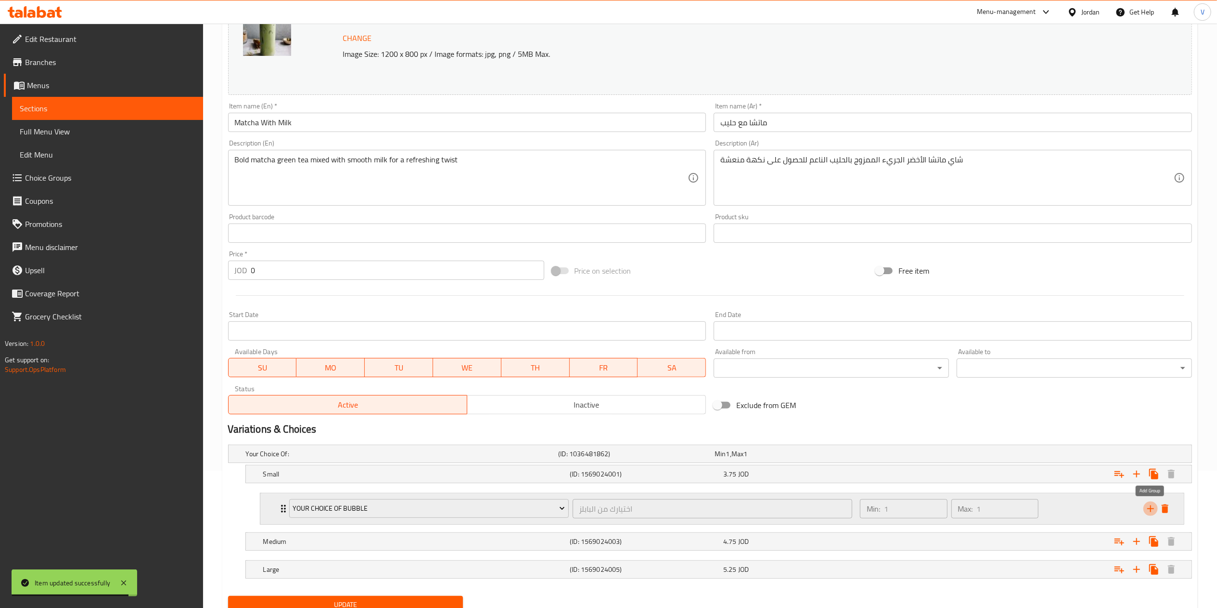
click at [1154, 507] on icon "add" at bounding box center [1151, 509] width 12 height 12
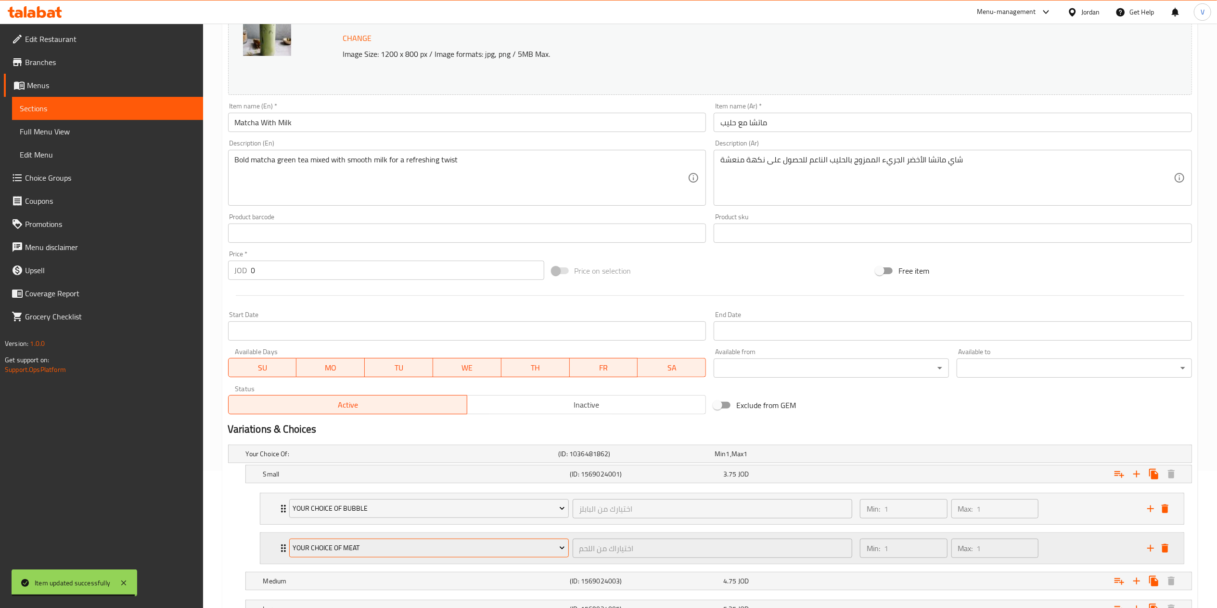
click at [424, 540] on button "Your Choice Of Meat" at bounding box center [429, 547] width 280 height 19
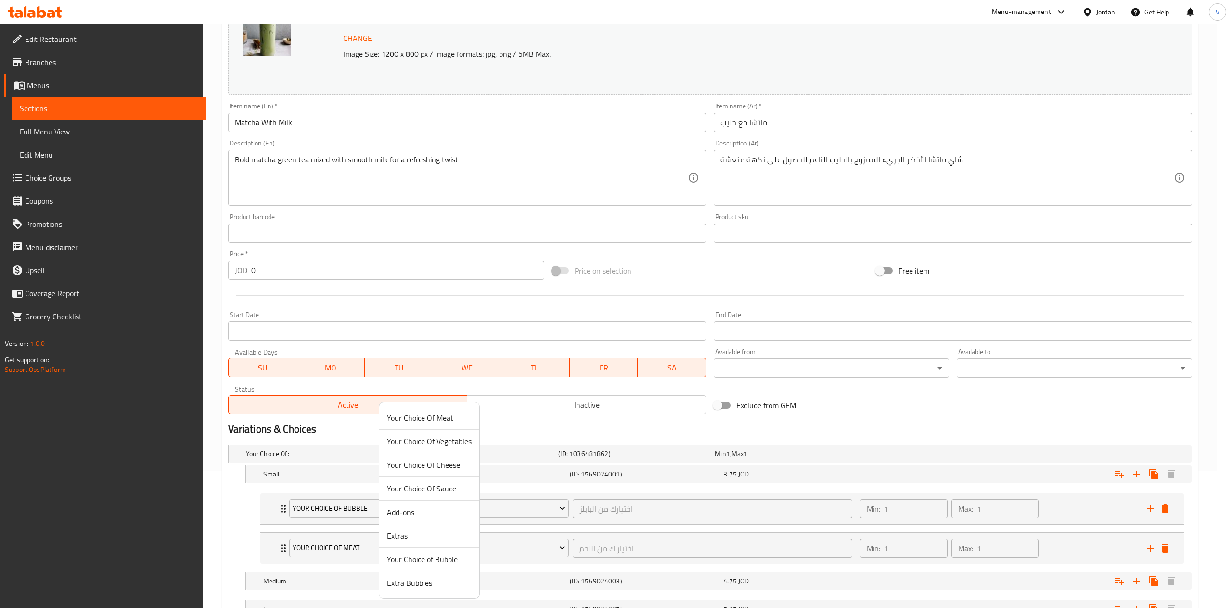
click at [426, 583] on span "Extra Bubbles" at bounding box center [429, 583] width 85 height 12
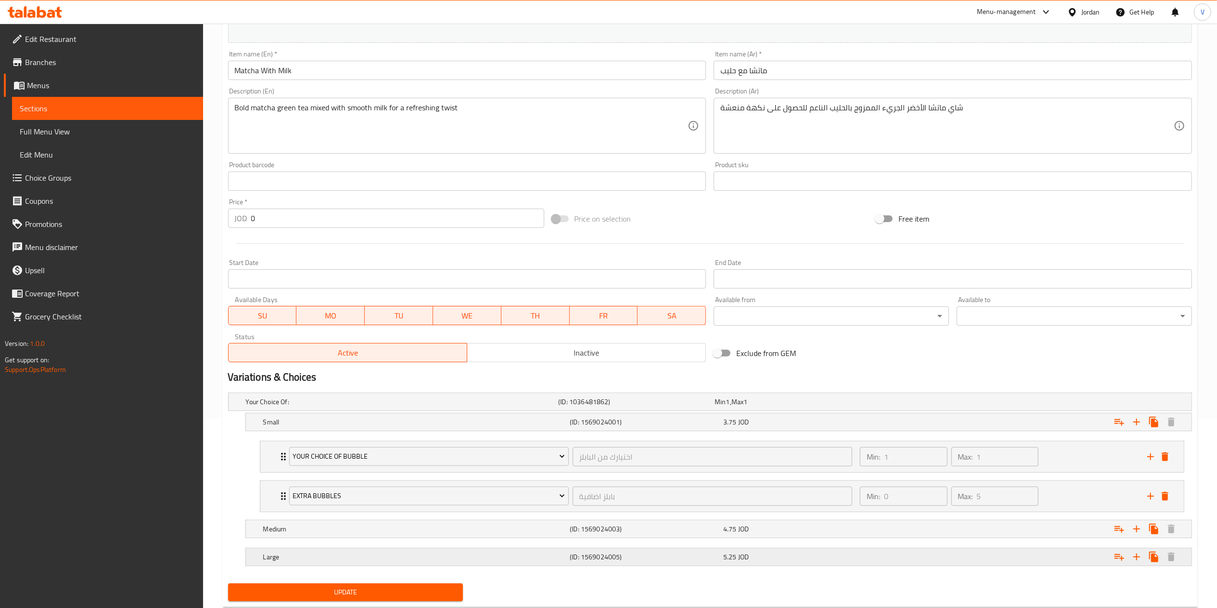
scroll to position [218, 0]
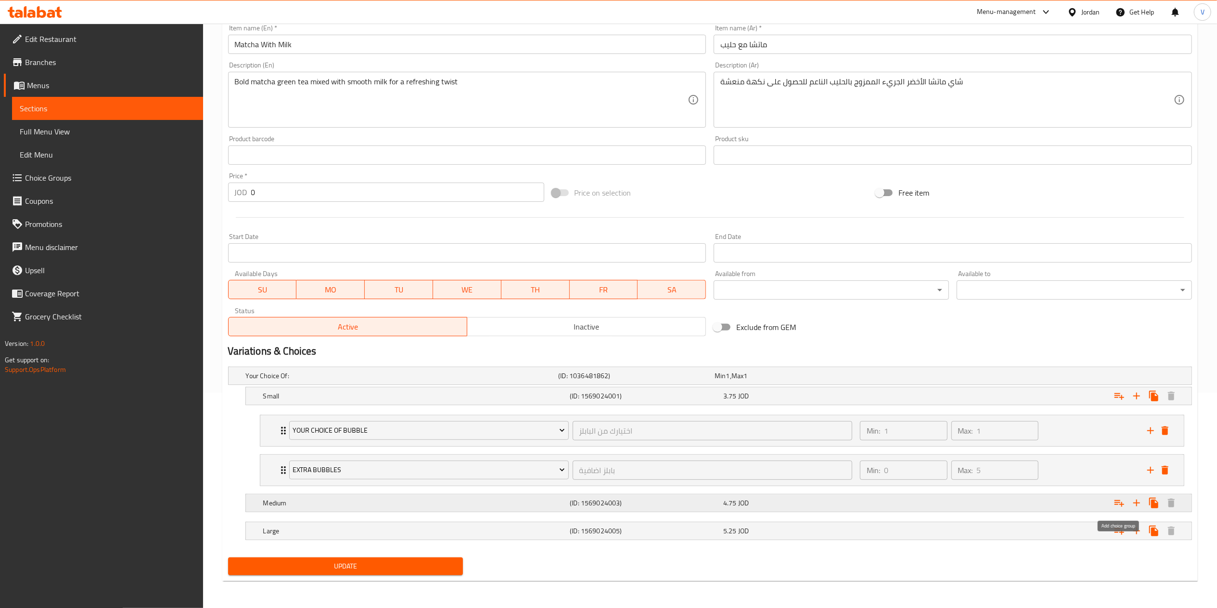
click at [1117, 502] on icon "Expand" at bounding box center [1120, 503] width 10 height 7
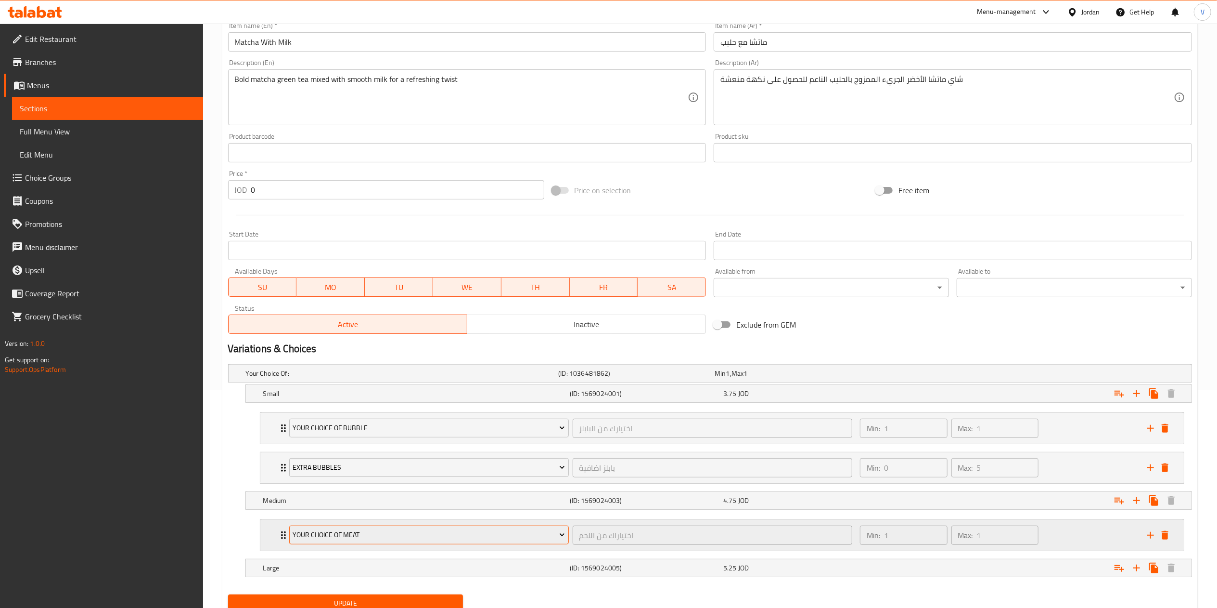
click at [403, 541] on span "Your Choice Of Meat" at bounding box center [429, 535] width 272 height 12
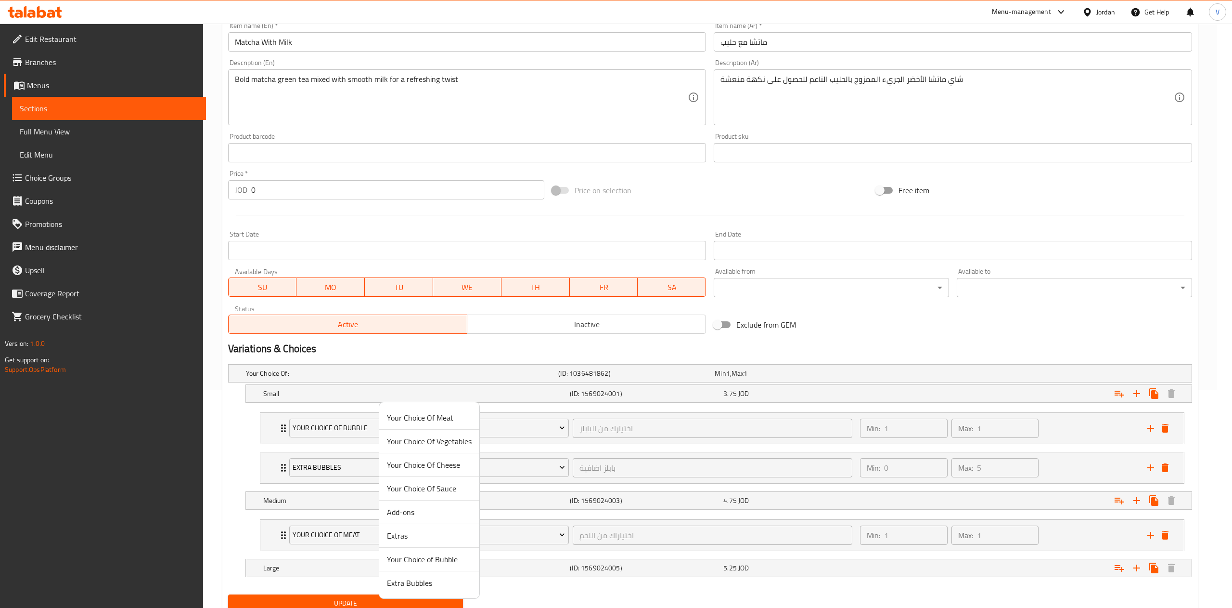
click at [429, 556] on span "Your Choice of Bubble" at bounding box center [429, 559] width 85 height 12
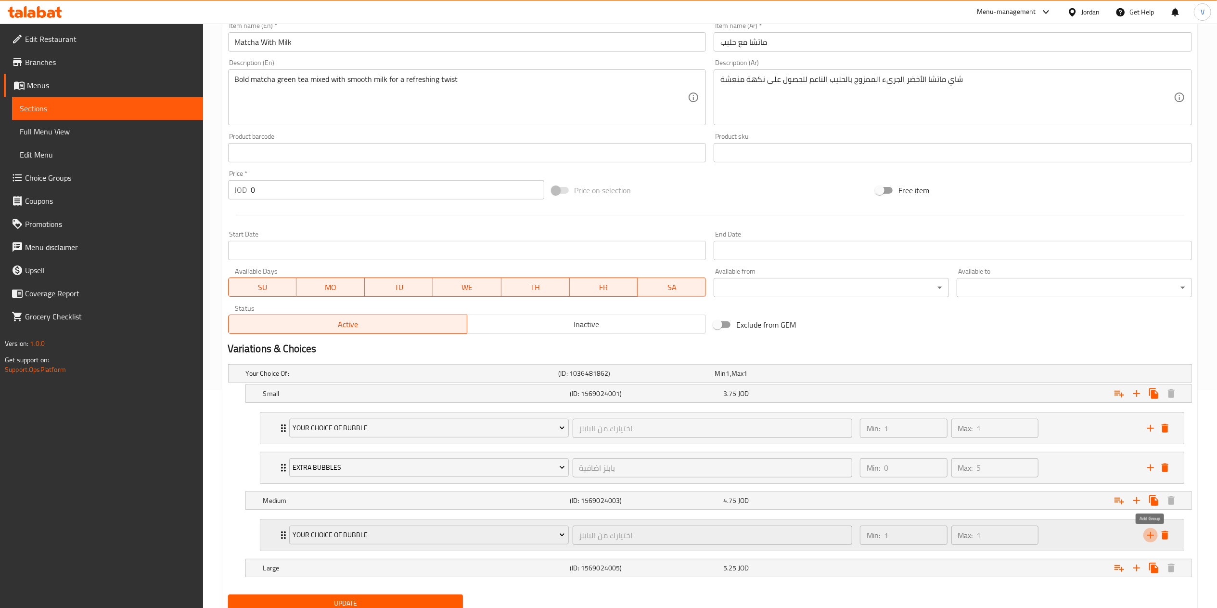
click at [1155, 535] on icon "add" at bounding box center [1151, 535] width 12 height 12
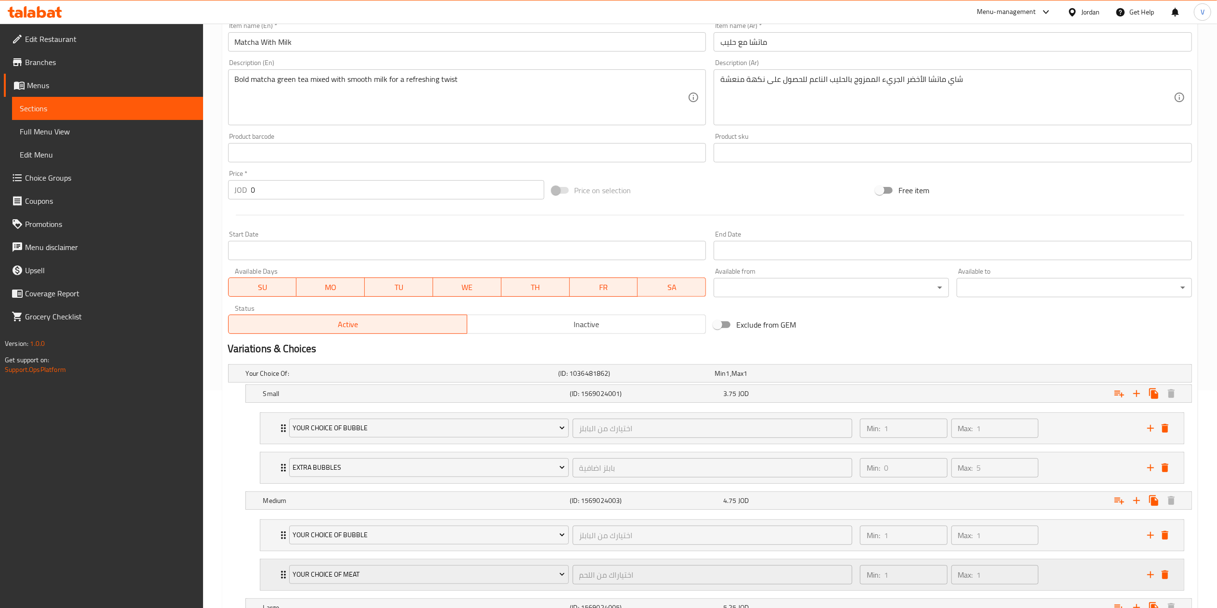
click at [443, 589] on div "Your Choice Of Meat اختياراك من اللحم ​" at bounding box center [571, 574] width 575 height 31
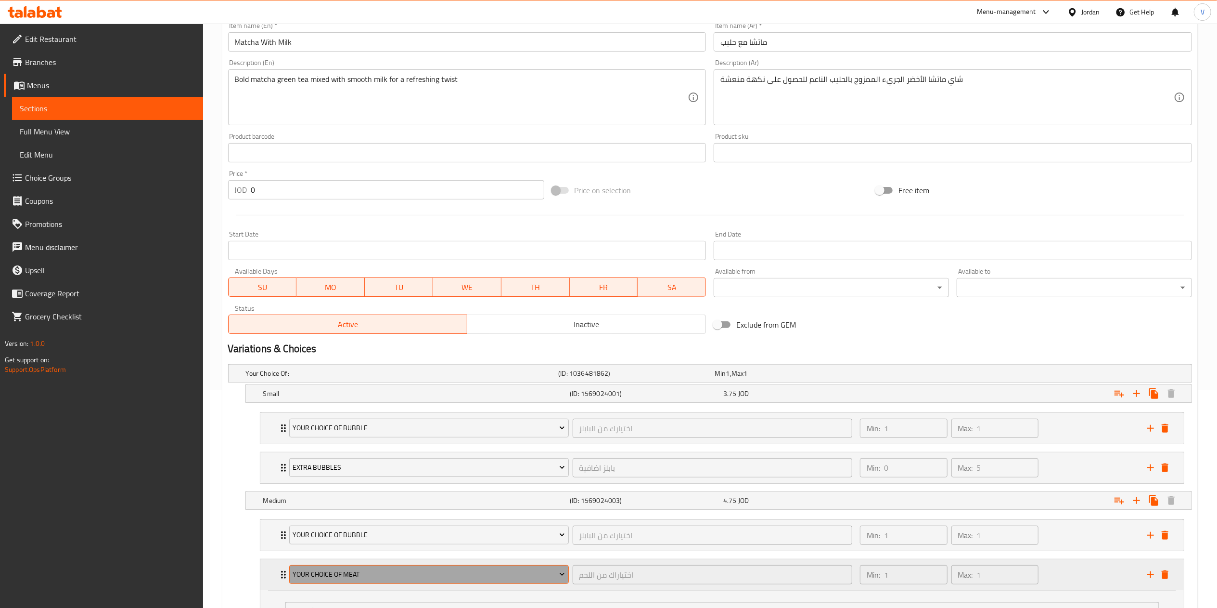
click at [449, 580] on span "Your Choice Of Meat" at bounding box center [429, 574] width 272 height 12
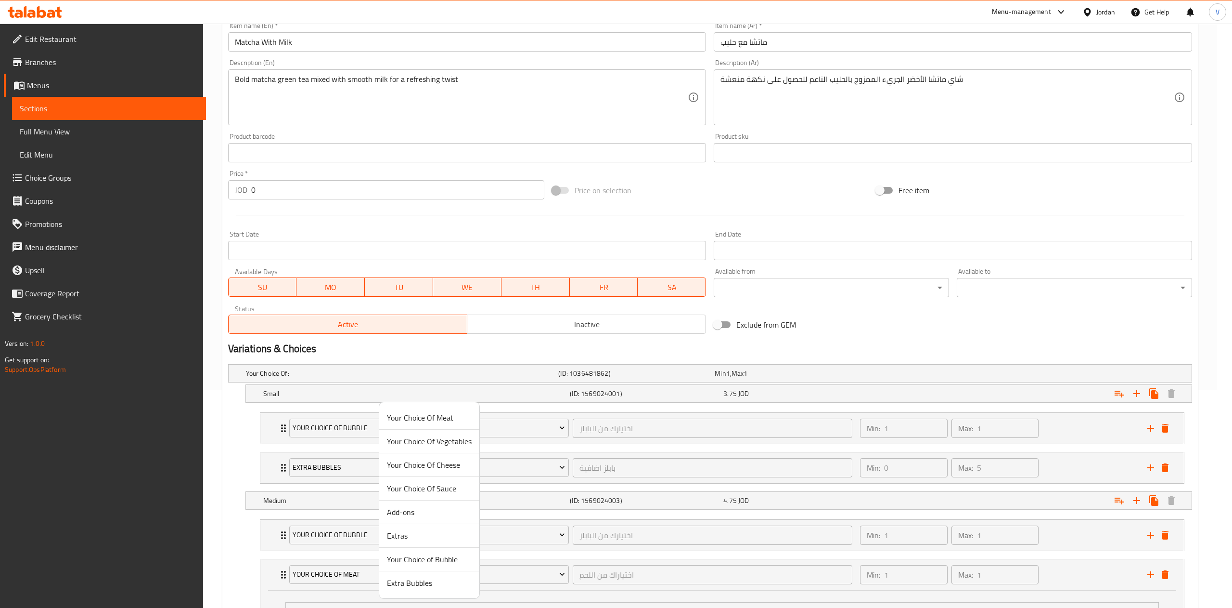
click at [413, 582] on span "Extra Bubbles" at bounding box center [429, 583] width 85 height 12
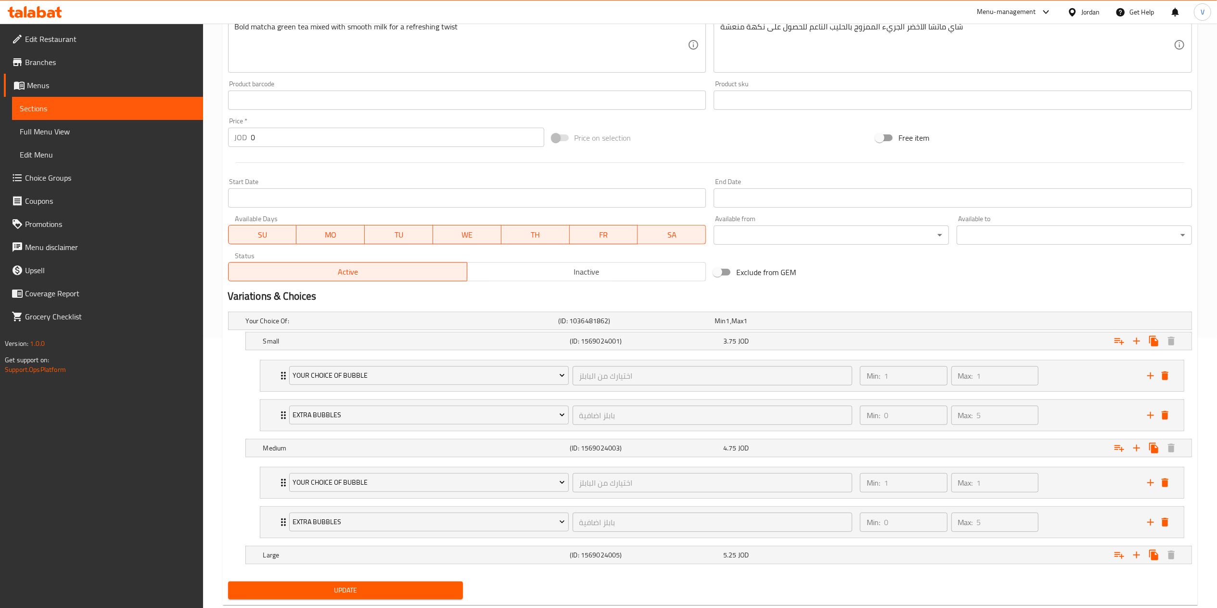
scroll to position [297, 0]
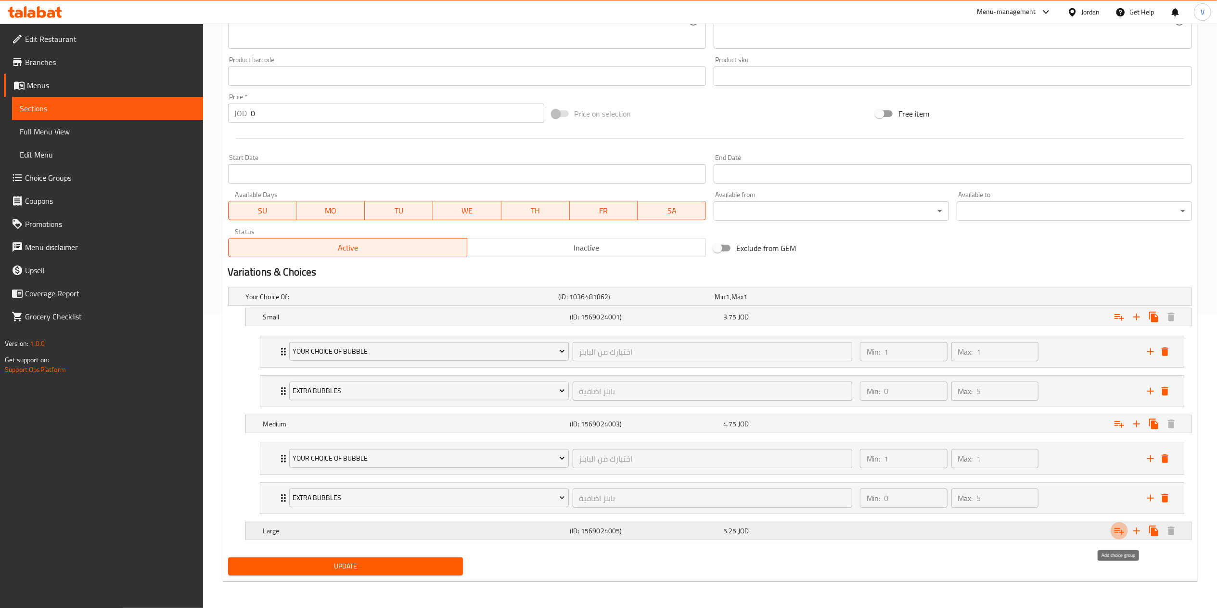
click at [1114, 527] on icon "Expand" at bounding box center [1120, 531] width 12 height 12
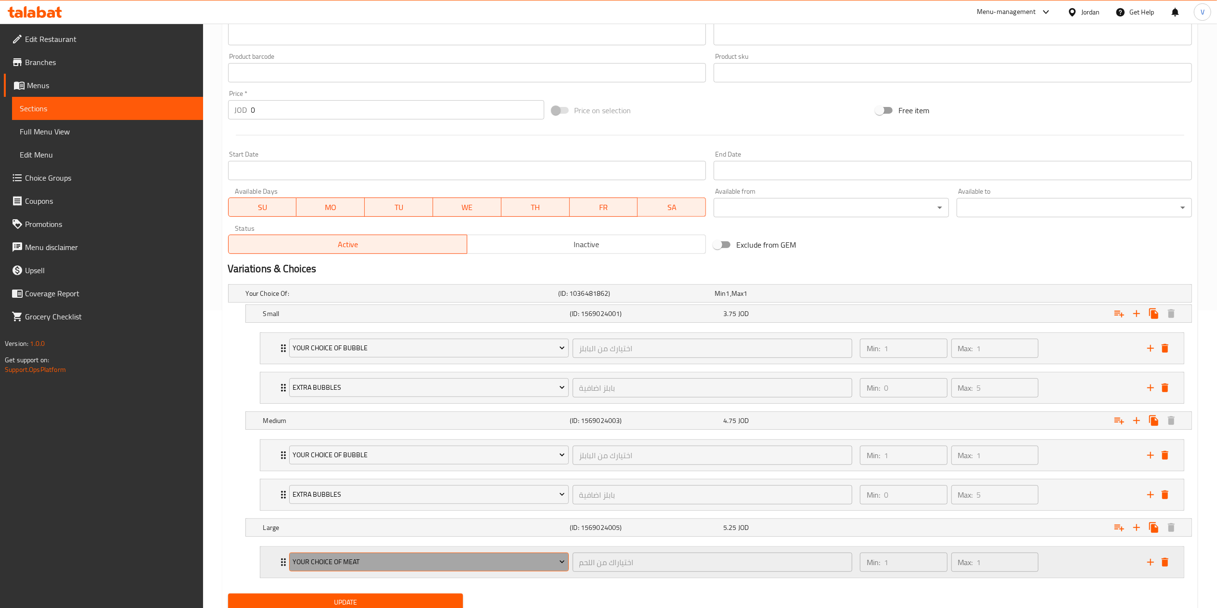
click at [440, 562] on span "Your Choice Of Meat" at bounding box center [429, 562] width 272 height 12
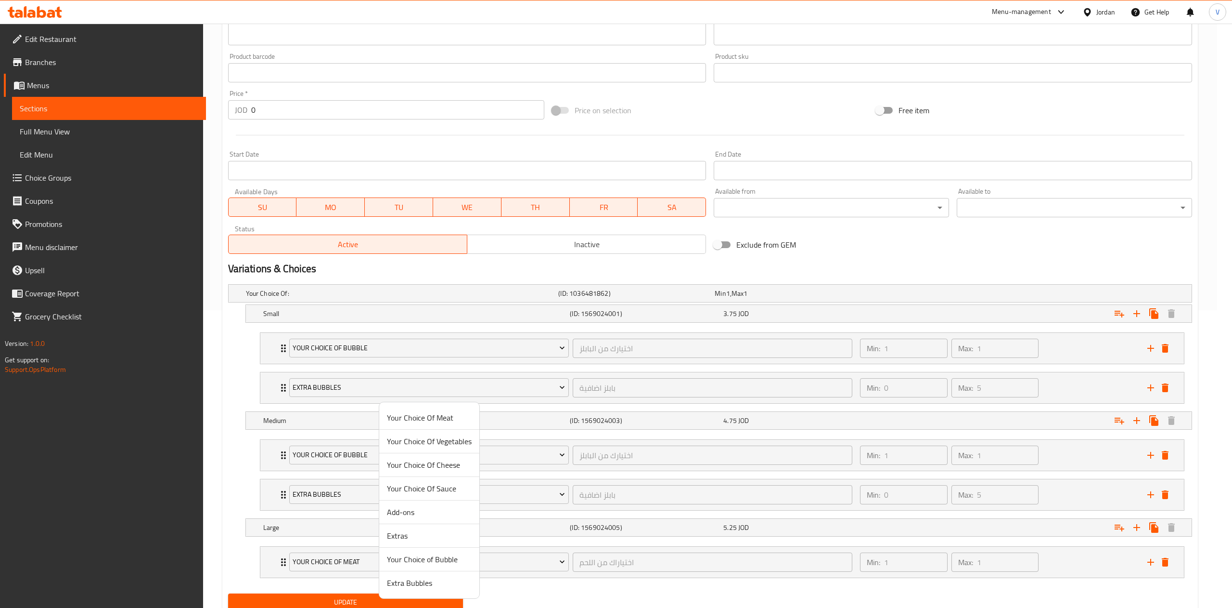
click at [422, 560] on span "Your Choice of Bubble" at bounding box center [429, 559] width 85 height 12
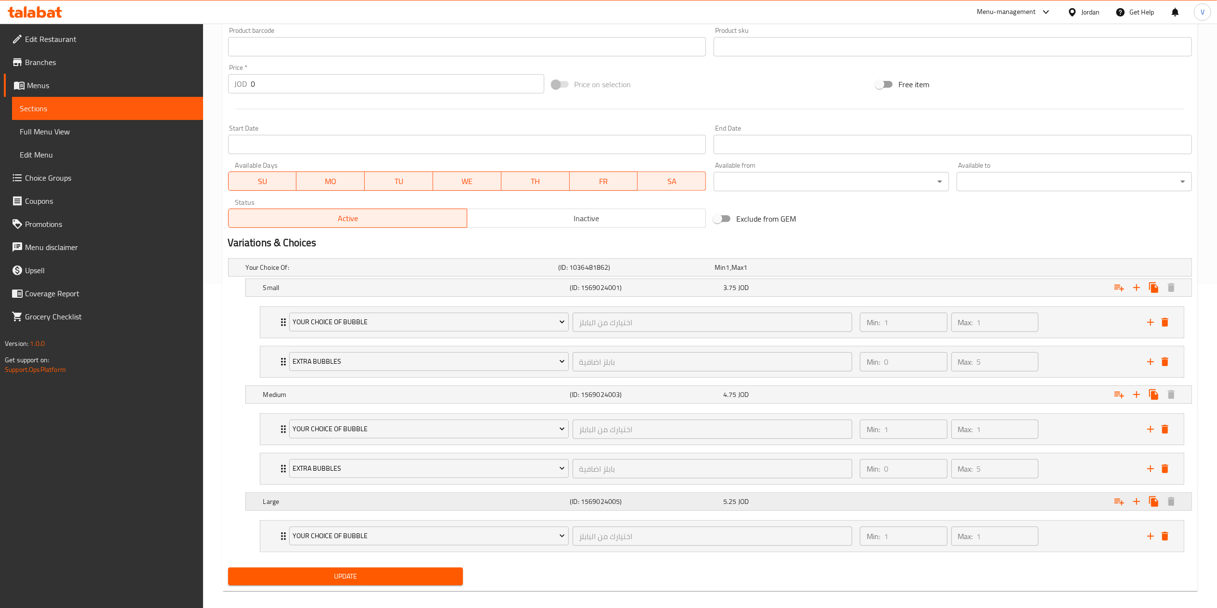
scroll to position [337, 0]
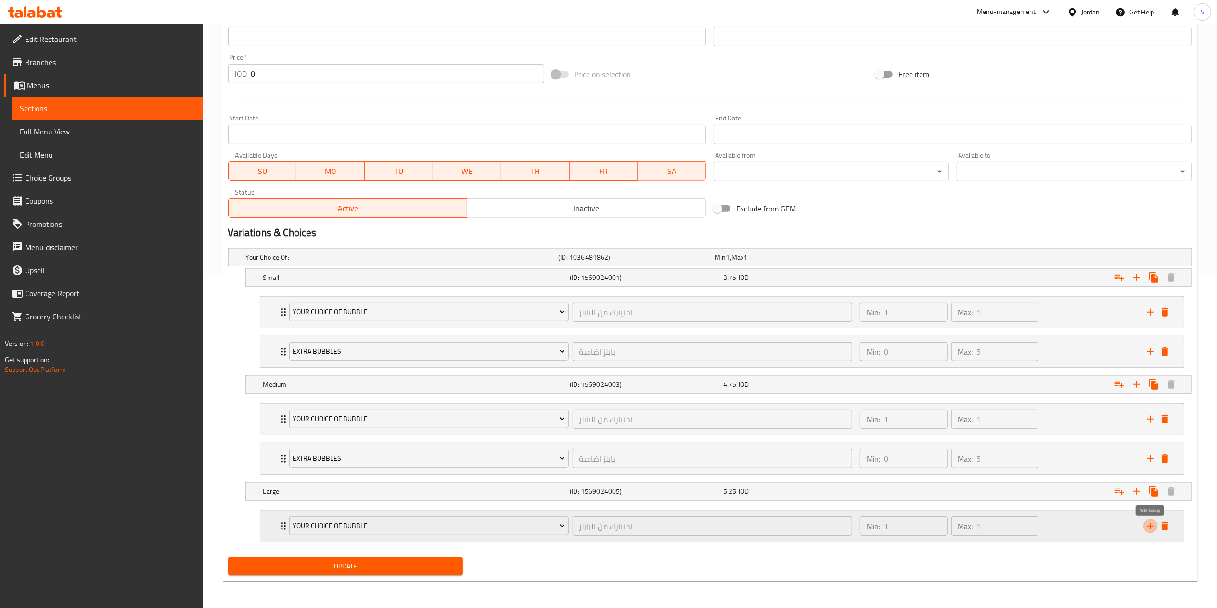
click at [1152, 527] on icon "add" at bounding box center [1151, 526] width 12 height 12
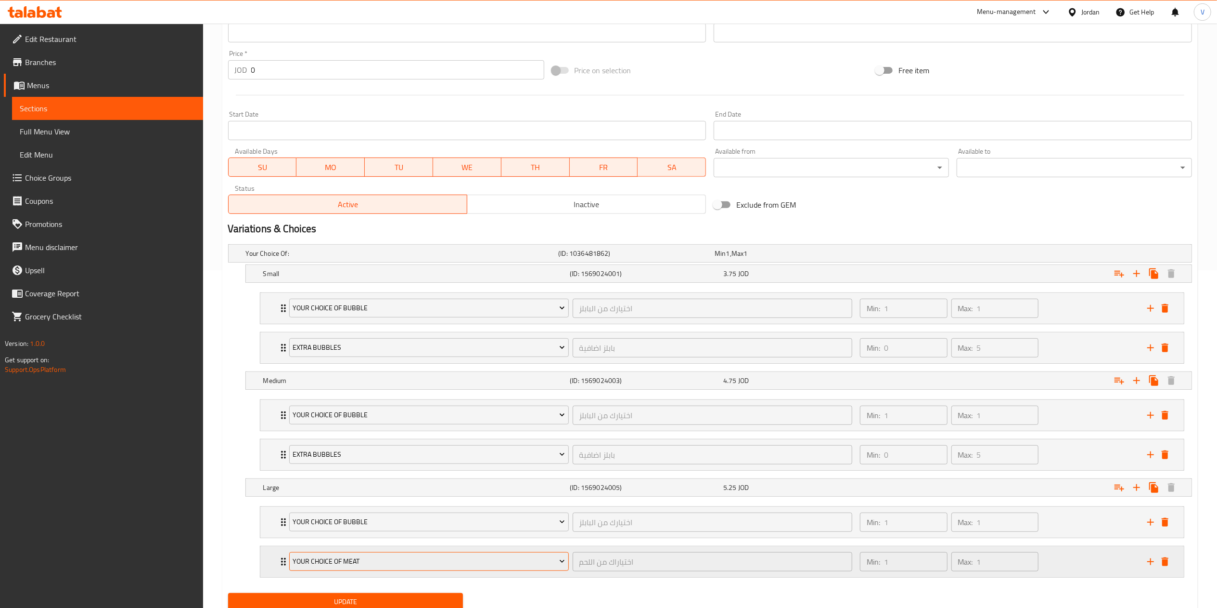
click at [430, 567] on span "Your Choice Of Meat" at bounding box center [429, 561] width 272 height 12
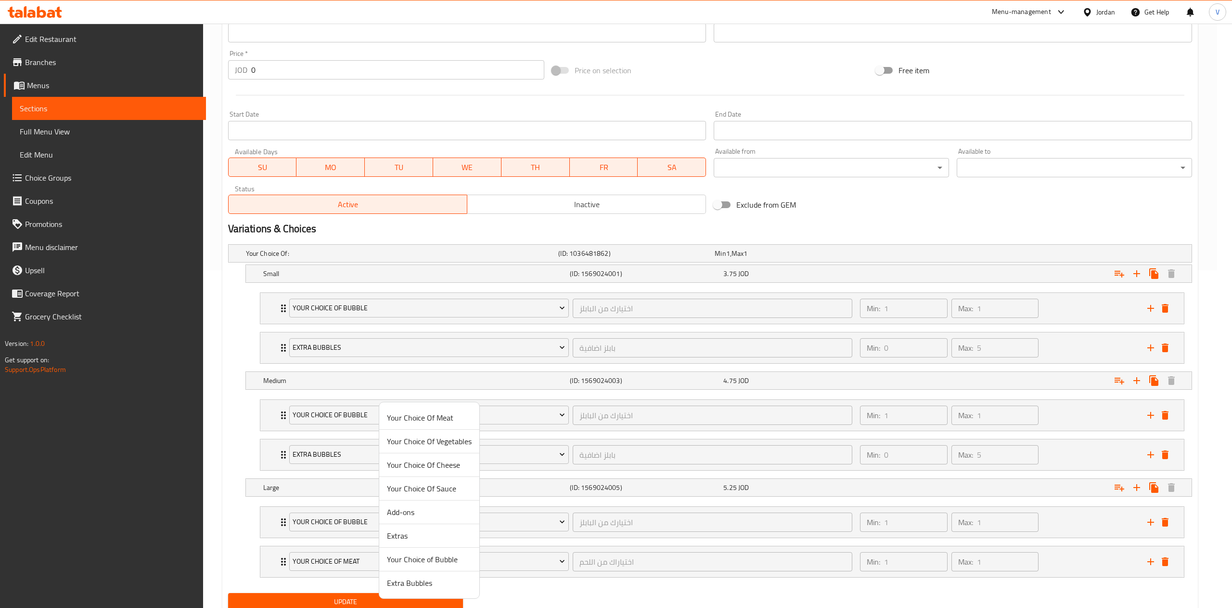
click at [405, 588] on span "Extra Bubbles" at bounding box center [429, 583] width 85 height 12
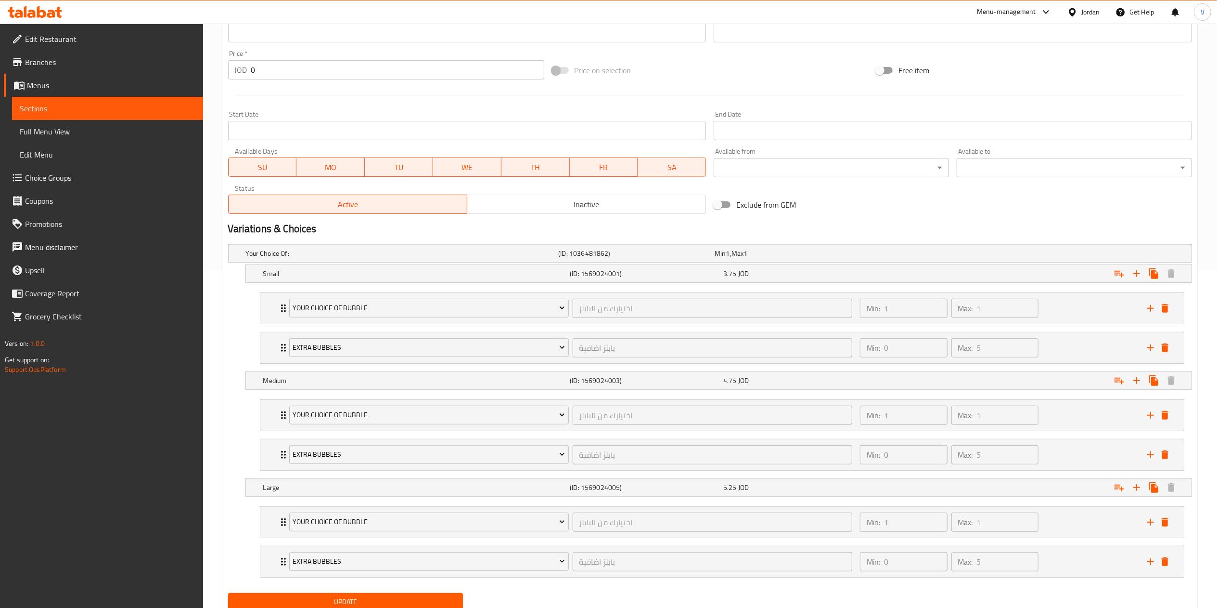
click at [377, 605] on span "Update" at bounding box center [346, 601] width 220 height 12
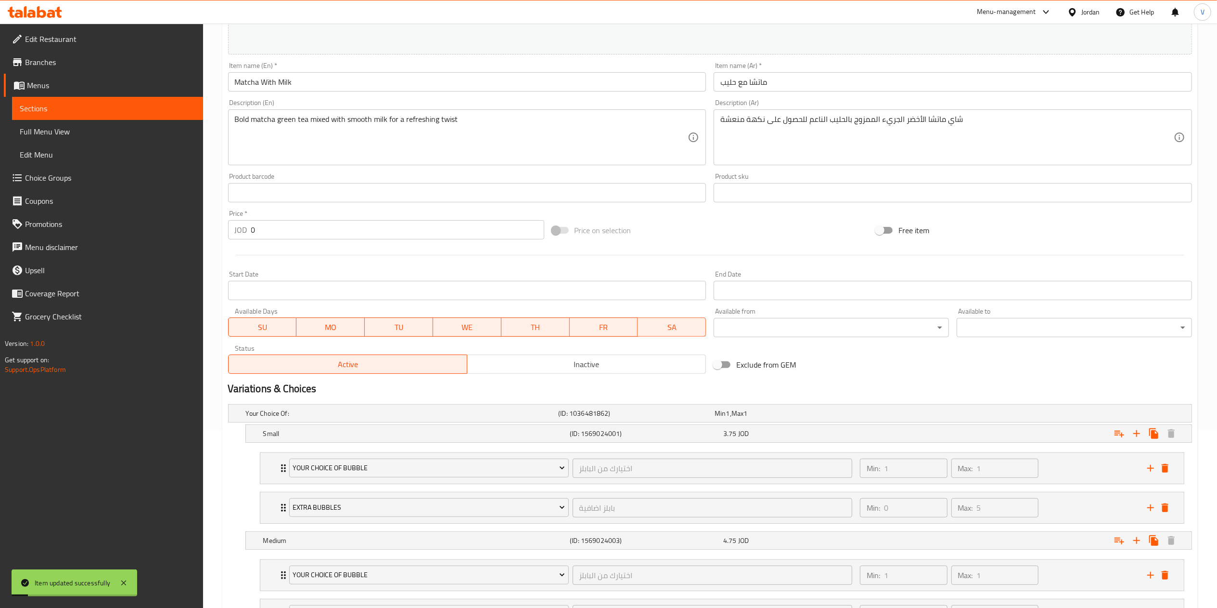
scroll to position [0, 0]
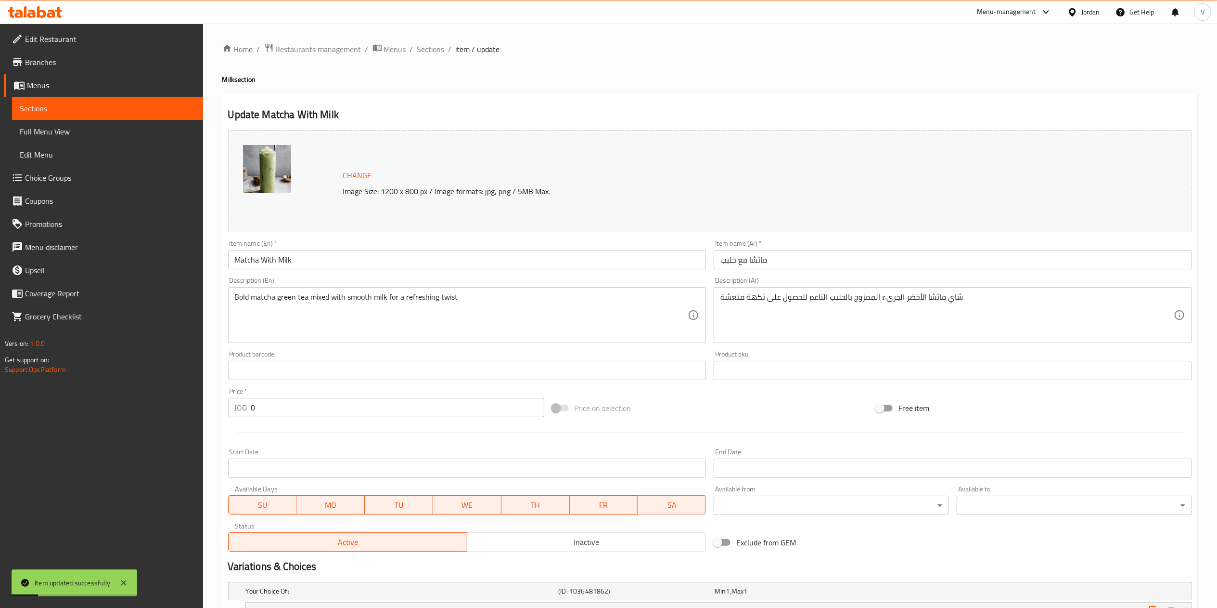
drag, startPoint x: 429, startPoint y: 50, endPoint x: 437, endPoint y: 61, distance: 13.9
click at [430, 50] on span "Sections" at bounding box center [430, 49] width 27 height 12
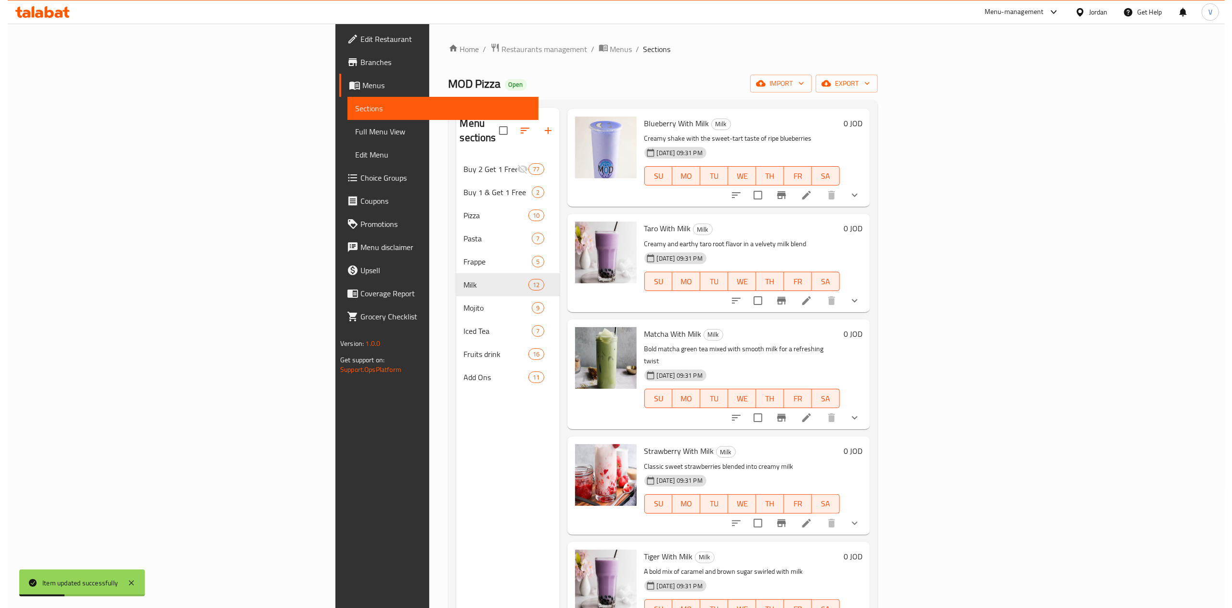
scroll to position [481, 0]
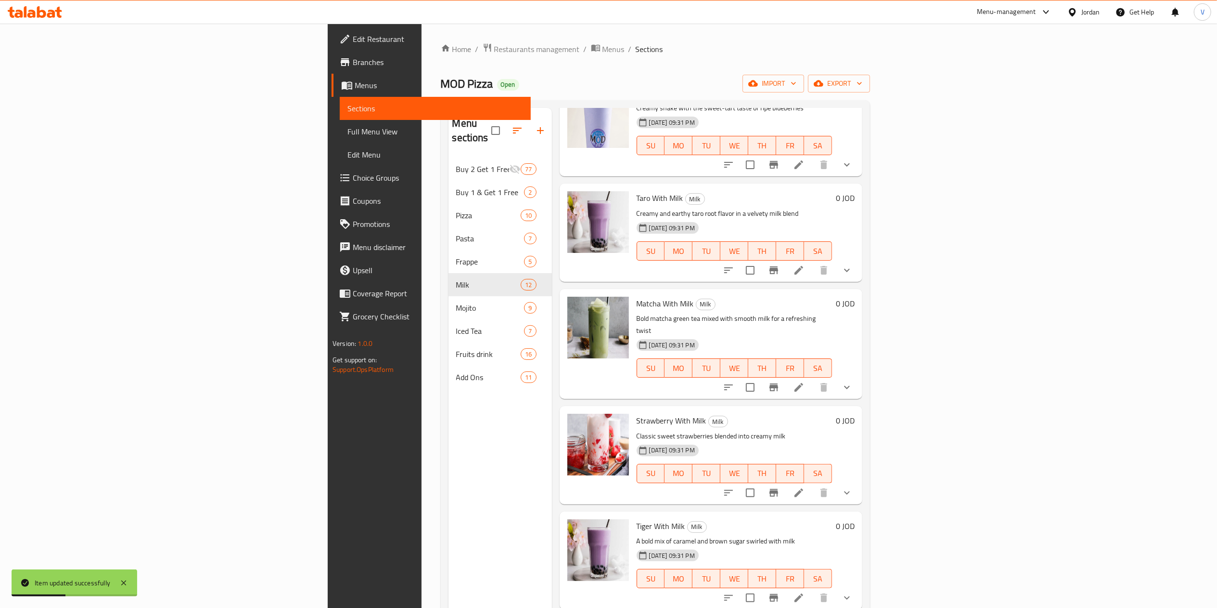
click at [805, 487] on icon at bounding box center [799, 493] width 12 height 12
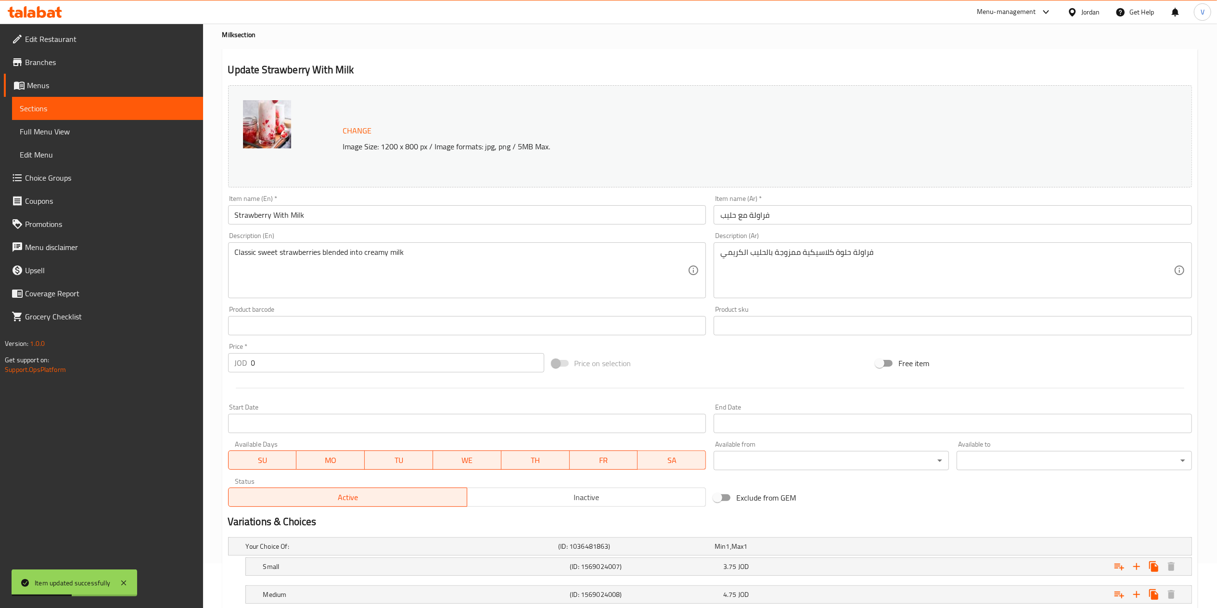
scroll to position [137, 0]
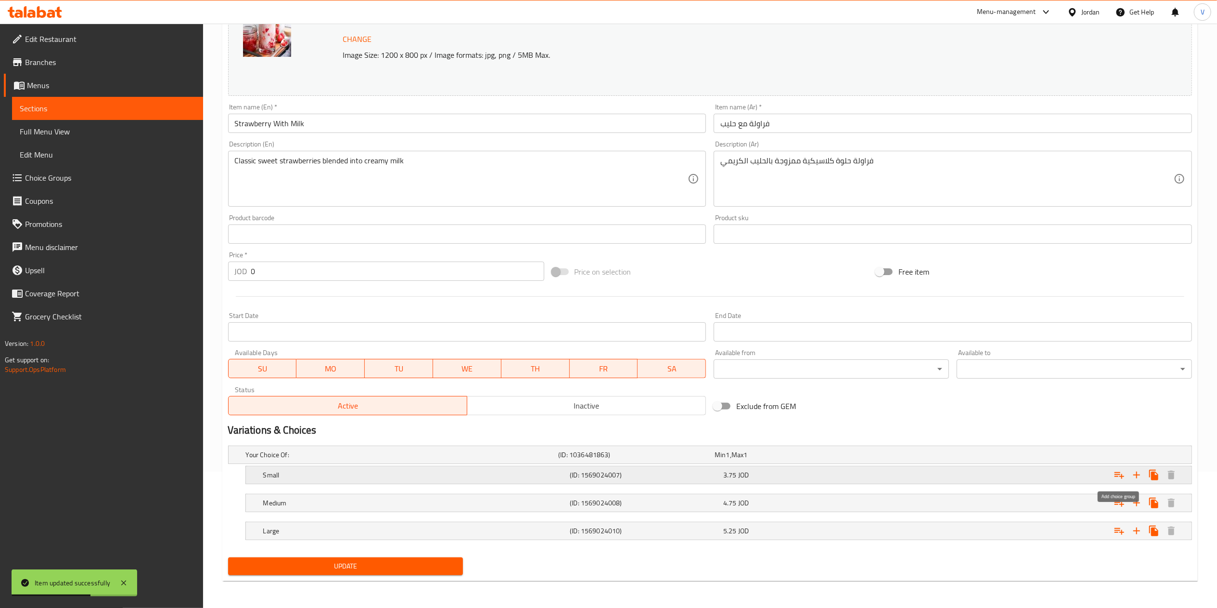
click at [1117, 476] on icon "Expand" at bounding box center [1120, 475] width 10 height 7
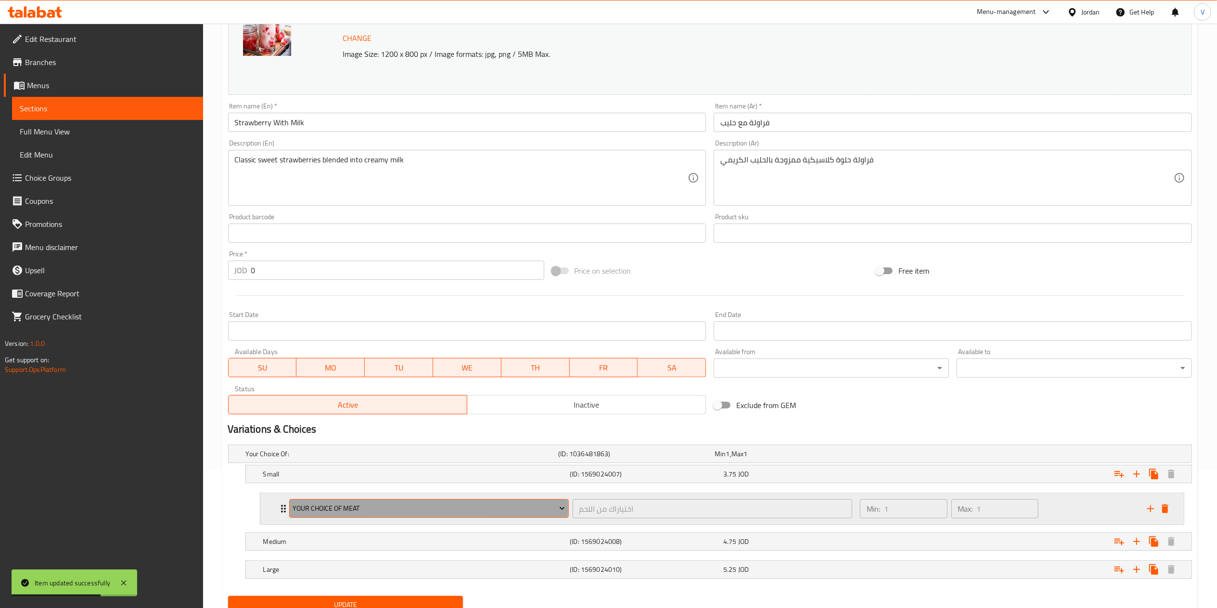
click at [345, 507] on span "Your Choice Of Meat" at bounding box center [429, 508] width 272 height 12
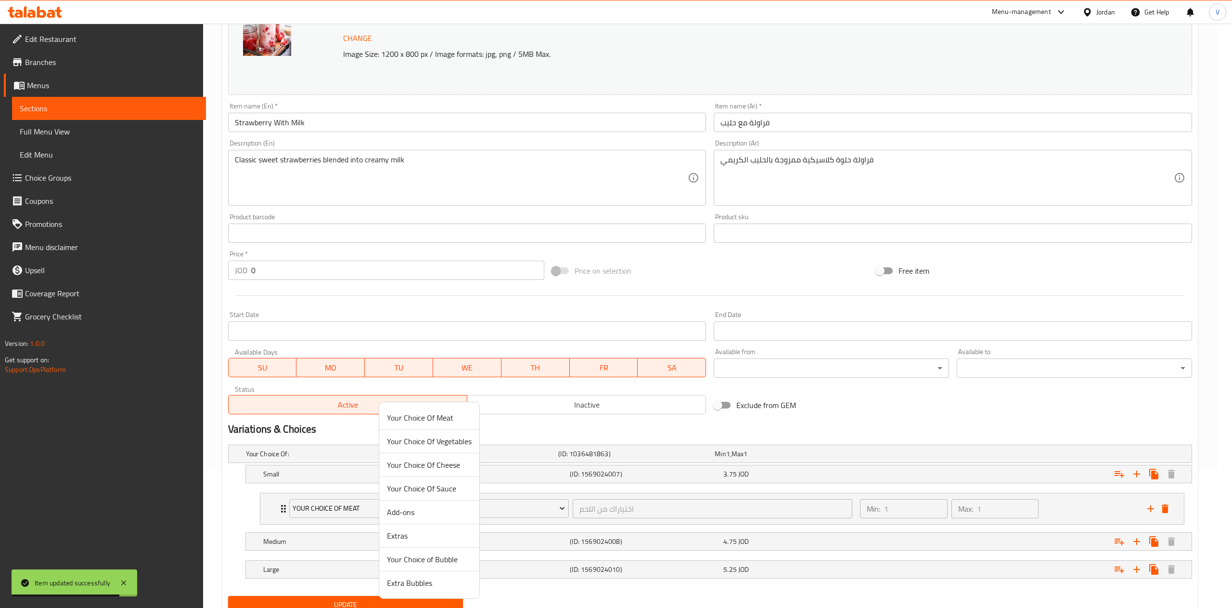
click at [431, 565] on span "Your Choice of Bubble" at bounding box center [429, 559] width 85 height 12
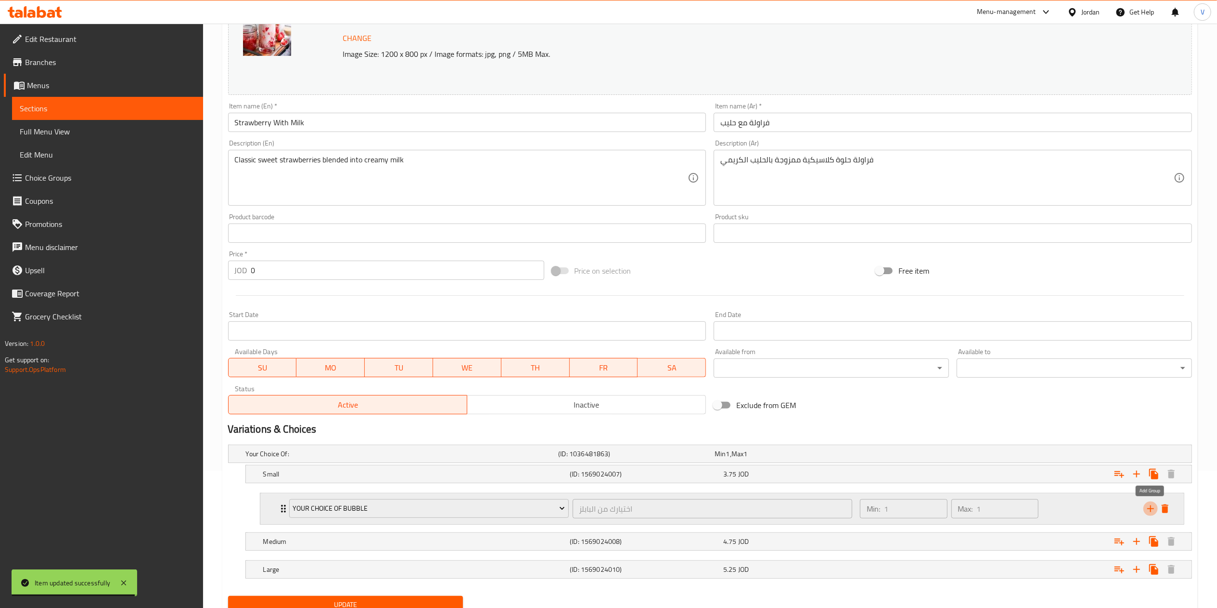
click at [1151, 514] on icon "add" at bounding box center [1151, 509] width 12 height 12
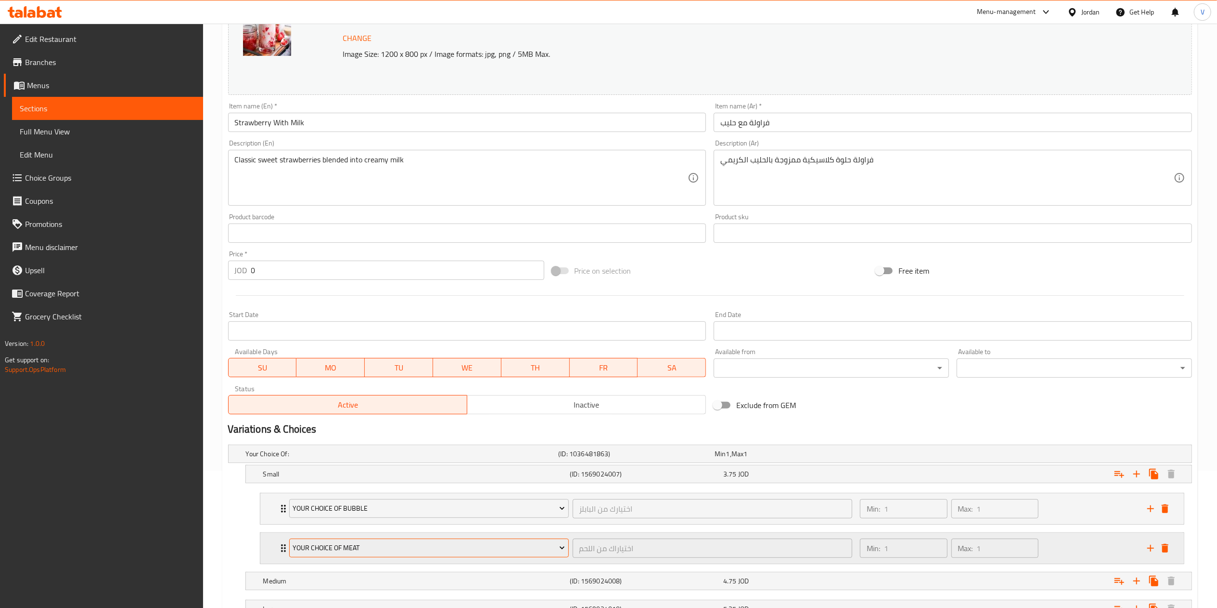
click at [317, 552] on span "Your Choice Of Meat" at bounding box center [429, 548] width 272 height 12
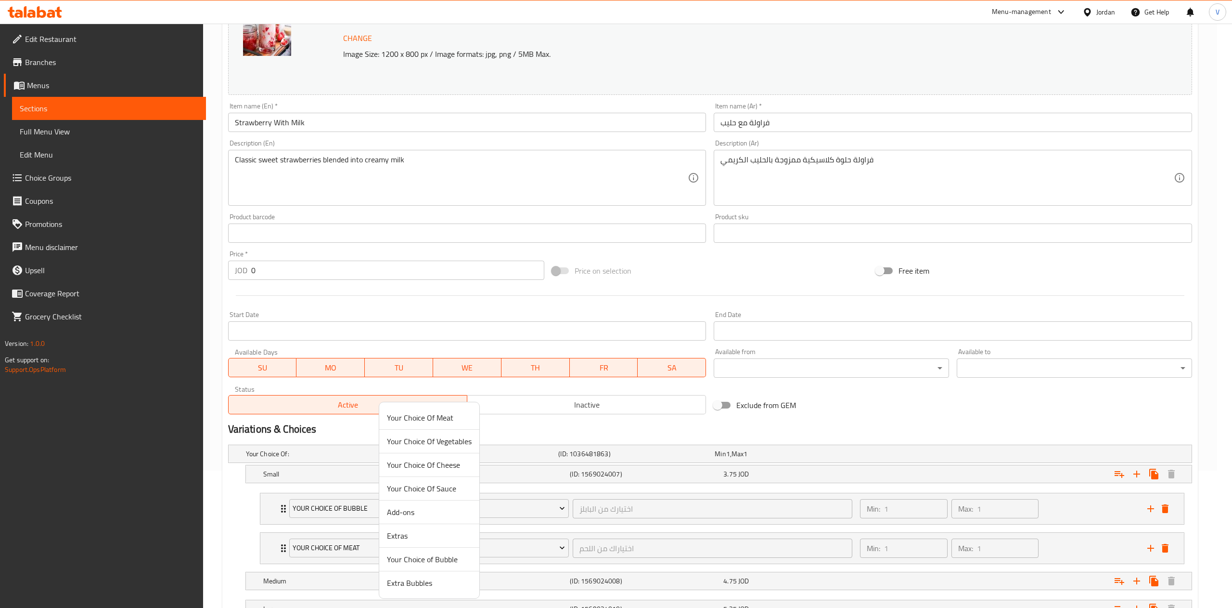
click at [408, 587] on span "Extra Bubbles" at bounding box center [429, 583] width 85 height 12
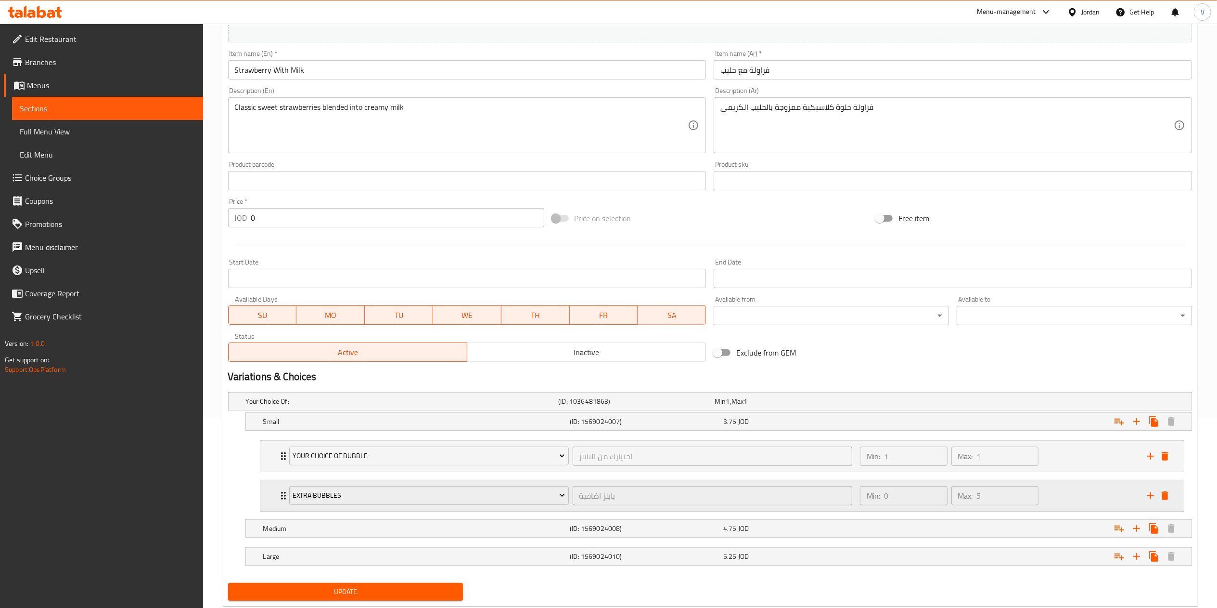
scroll to position [218, 0]
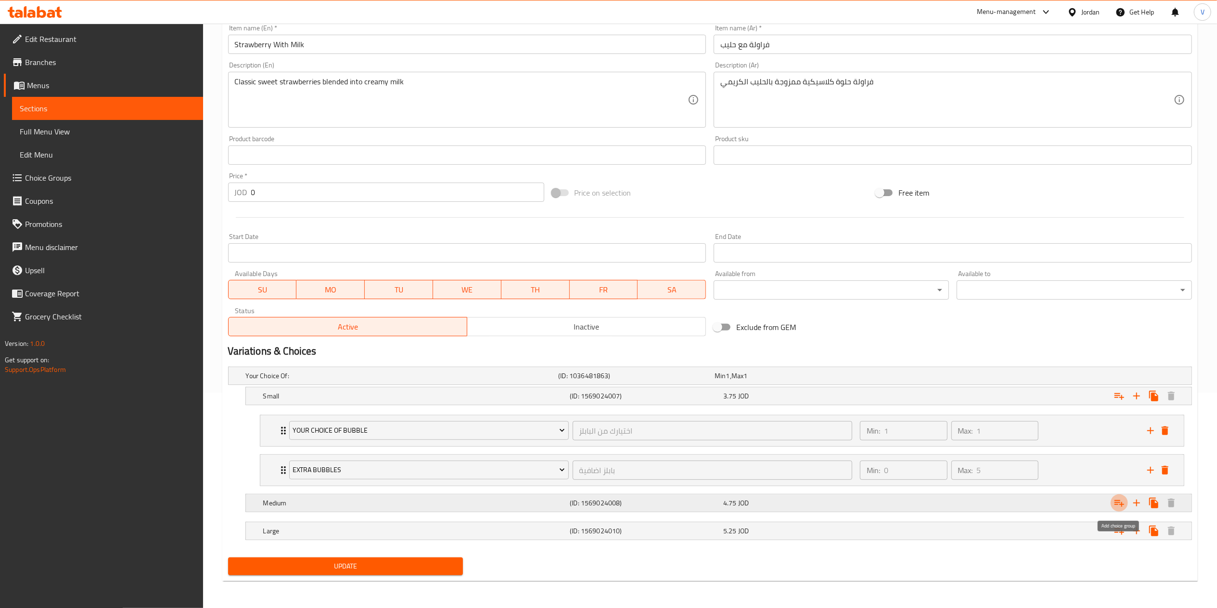
click at [1115, 500] on icon "Expand" at bounding box center [1120, 503] width 10 height 7
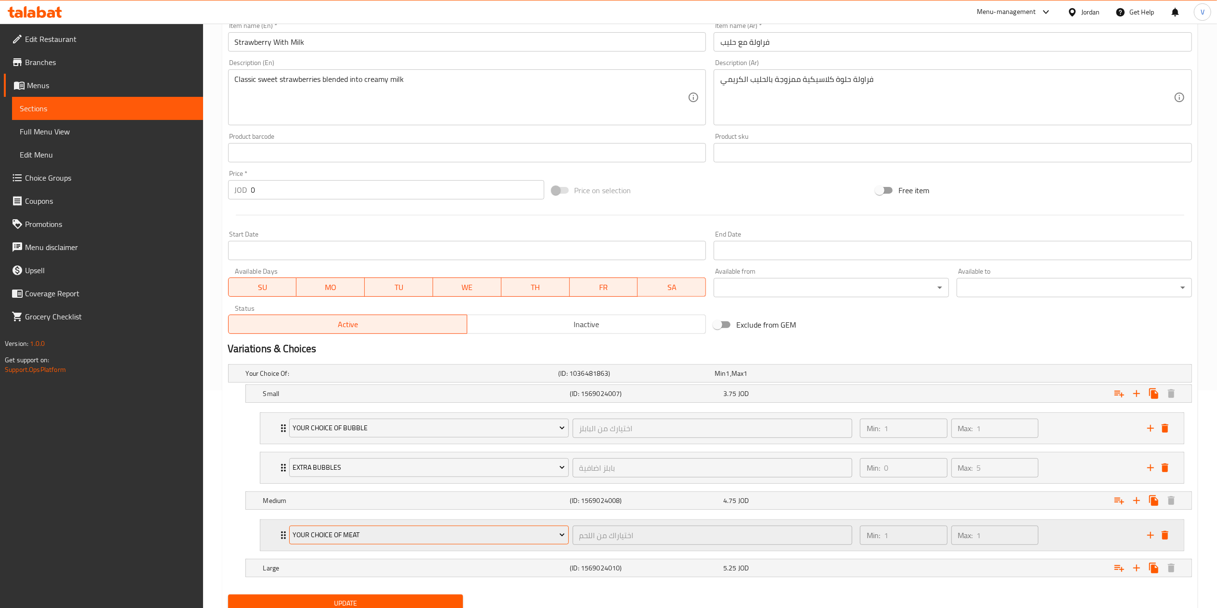
click at [409, 537] on span "Your Choice Of Meat" at bounding box center [429, 535] width 272 height 12
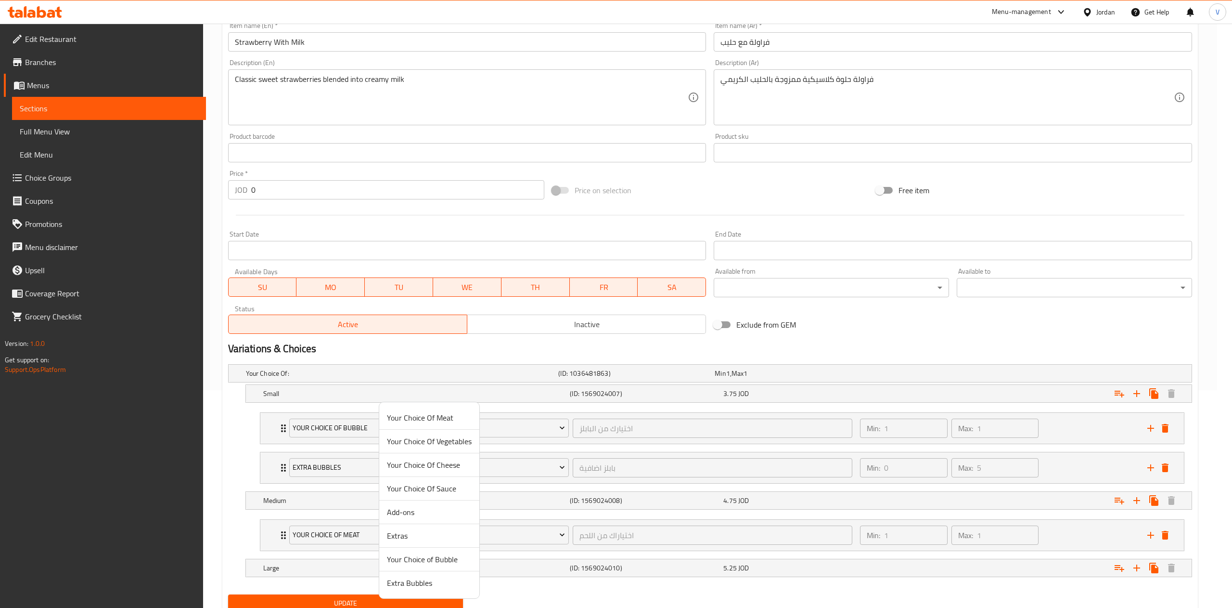
click at [430, 558] on span "Your Choice of Bubble" at bounding box center [429, 559] width 85 height 12
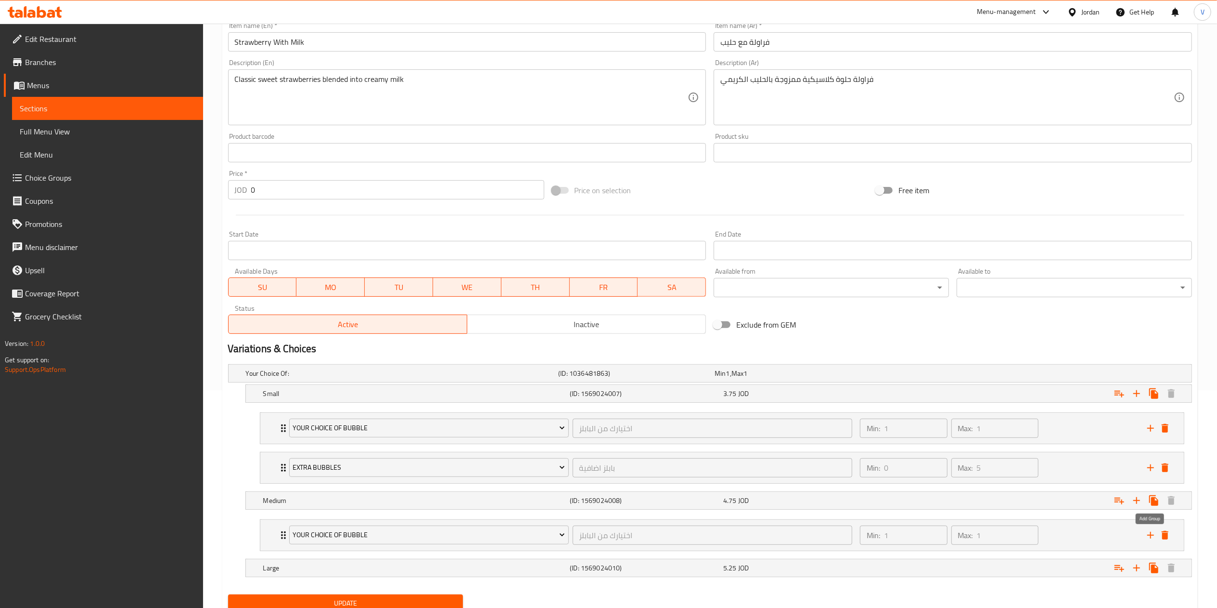
click at [1149, 537] on icon "add" at bounding box center [1151, 535] width 12 height 12
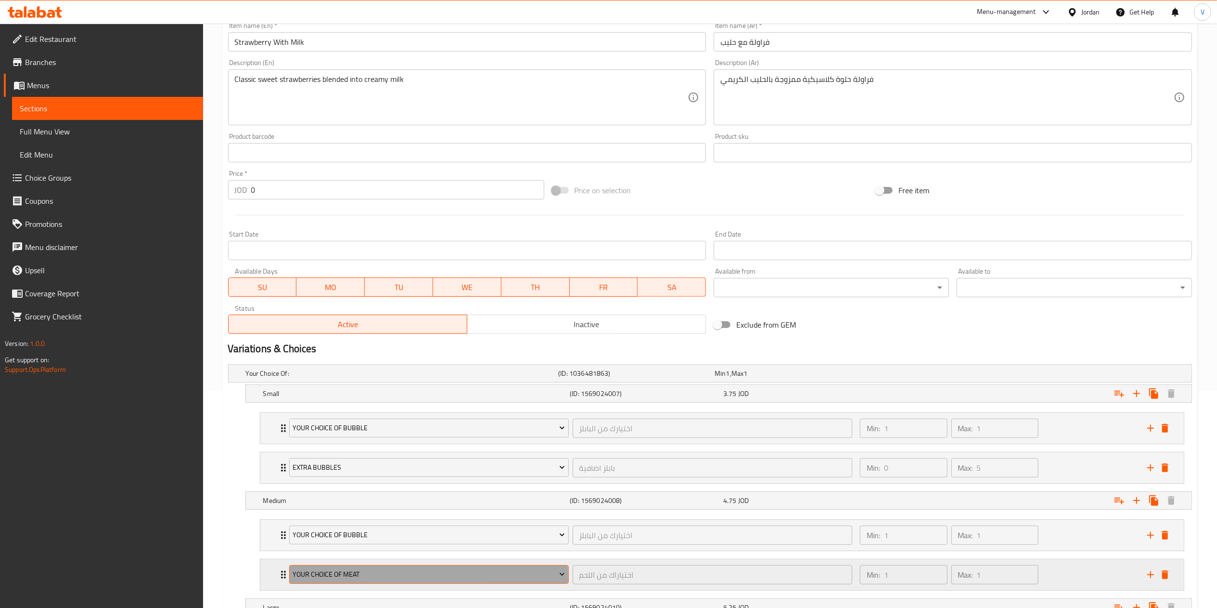
click at [337, 580] on span "Your Choice Of Meat" at bounding box center [429, 574] width 272 height 12
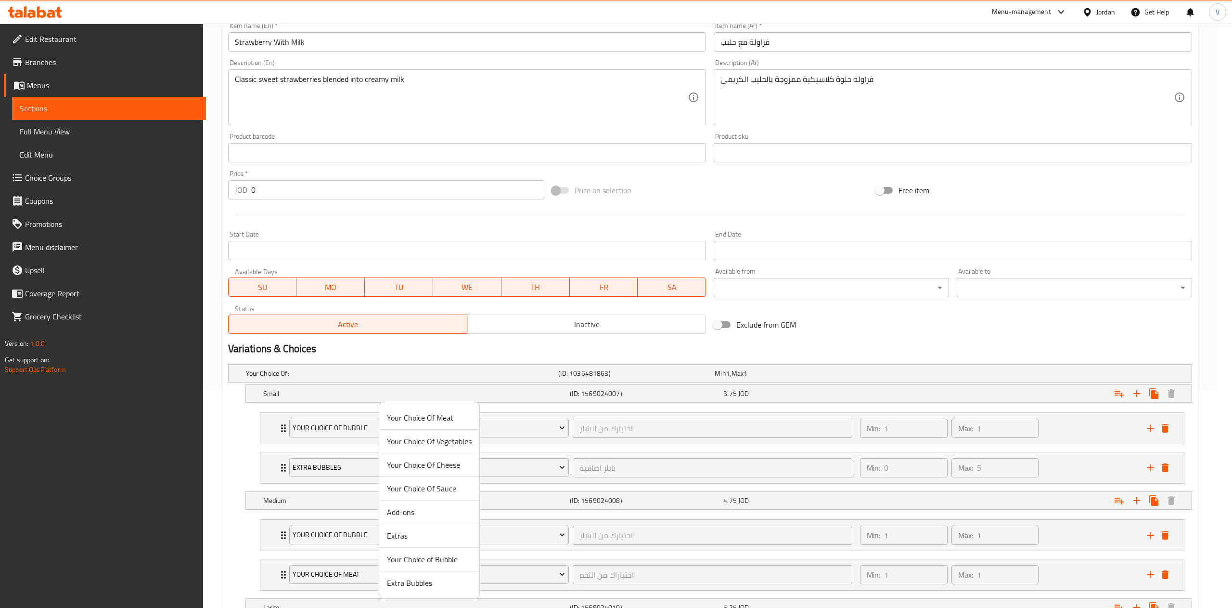
click at [414, 585] on span "Extra Bubbles" at bounding box center [429, 583] width 85 height 12
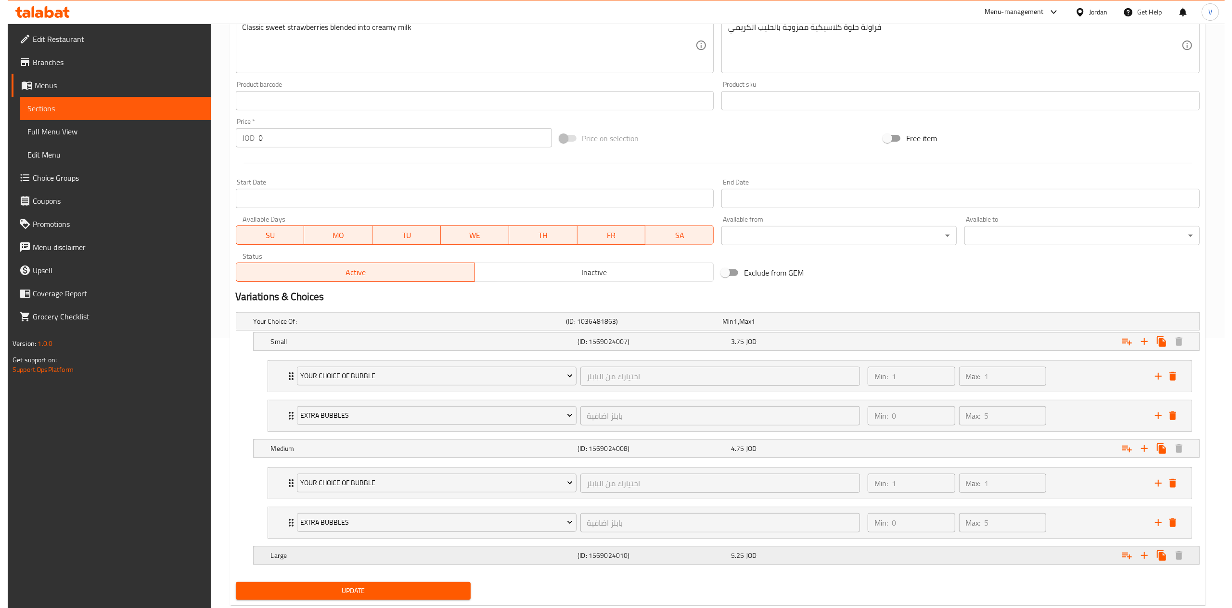
scroll to position [297, 0]
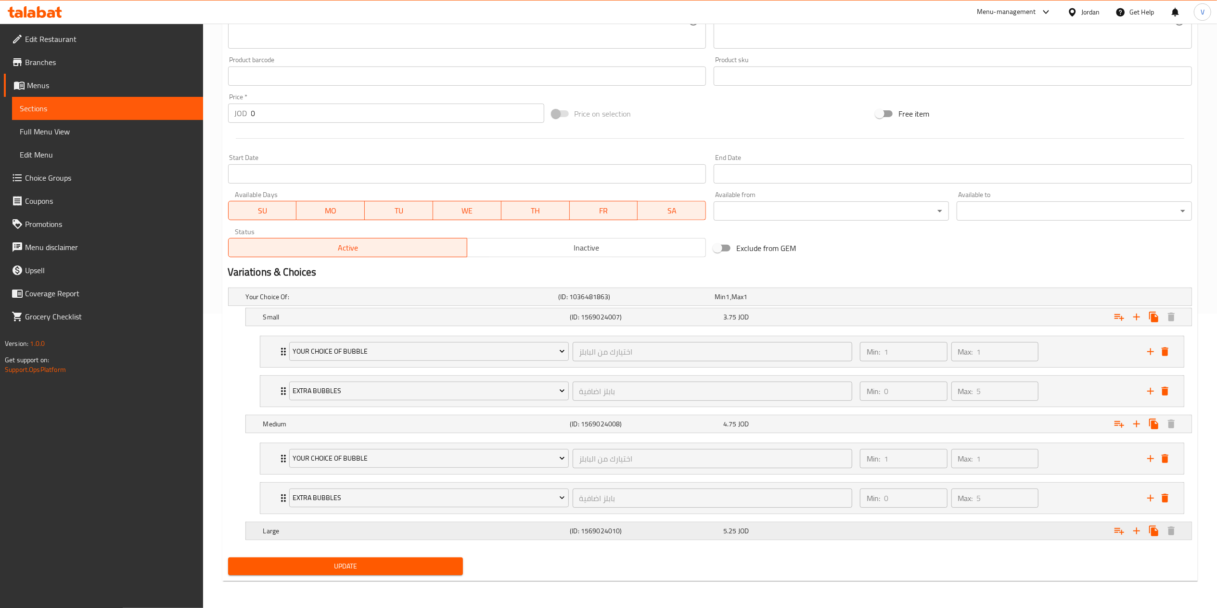
click at [1122, 527] on icon "Expand" at bounding box center [1120, 531] width 12 height 12
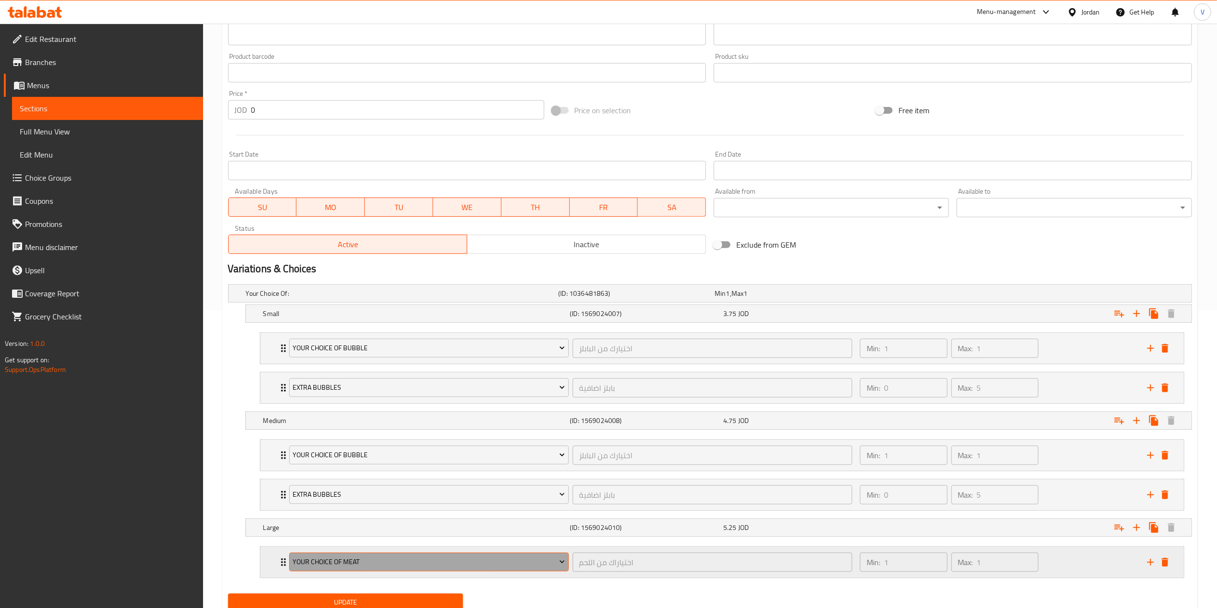
click at [431, 566] on span "Your Choice Of Meat" at bounding box center [429, 562] width 272 height 12
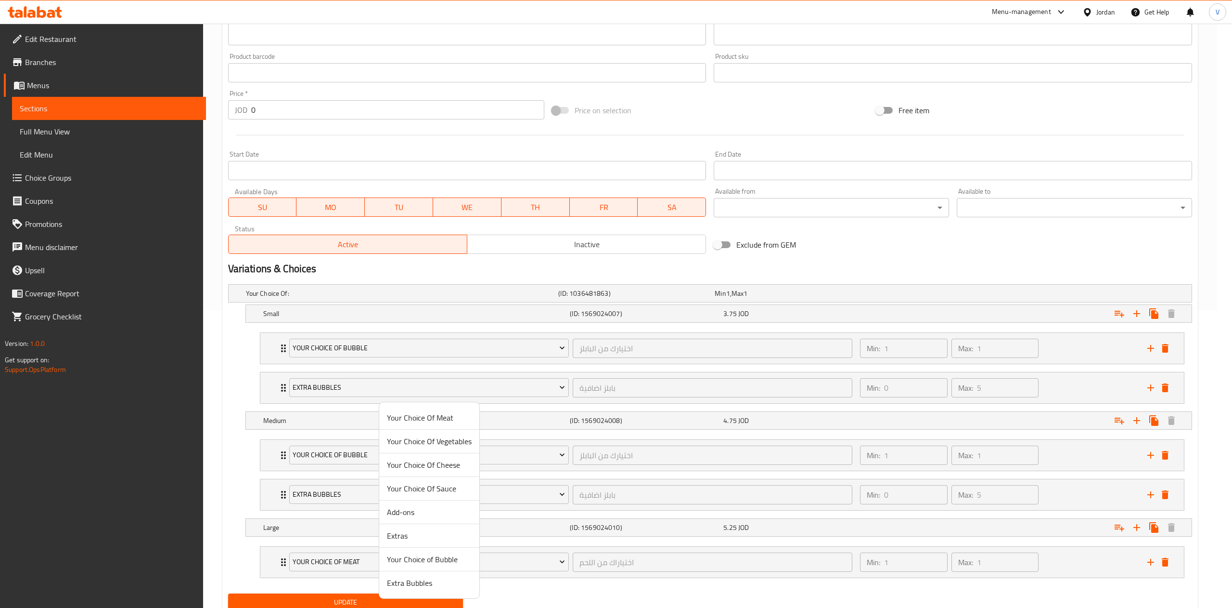
click at [423, 558] on span "Your Choice of Bubble" at bounding box center [429, 559] width 85 height 12
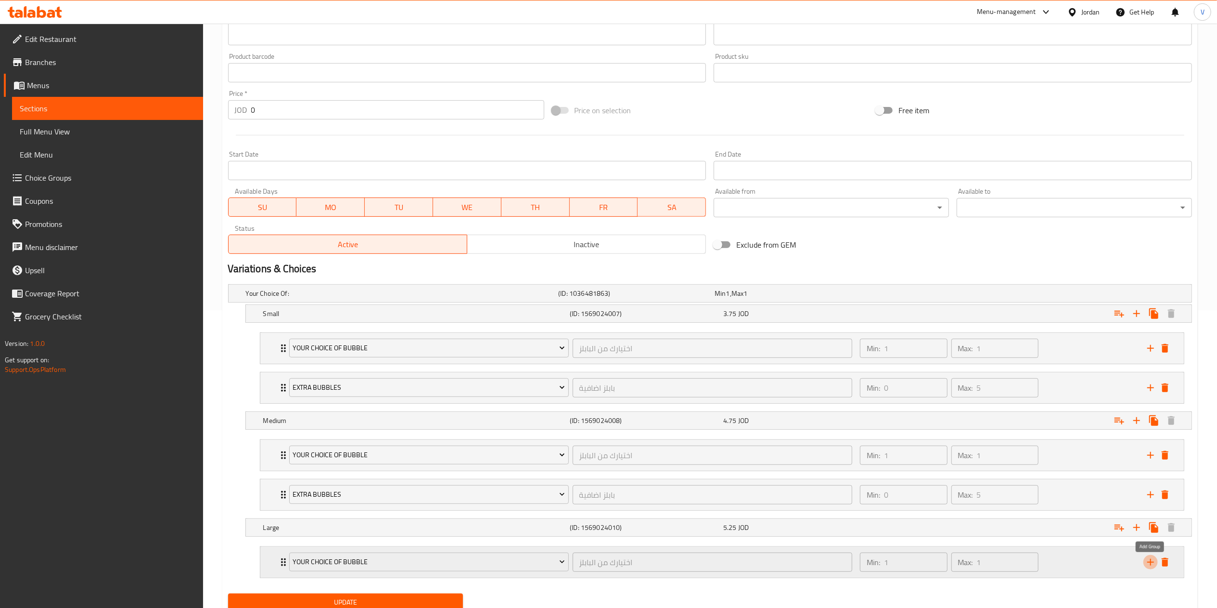
click at [1154, 562] on icon "add" at bounding box center [1151, 562] width 12 height 12
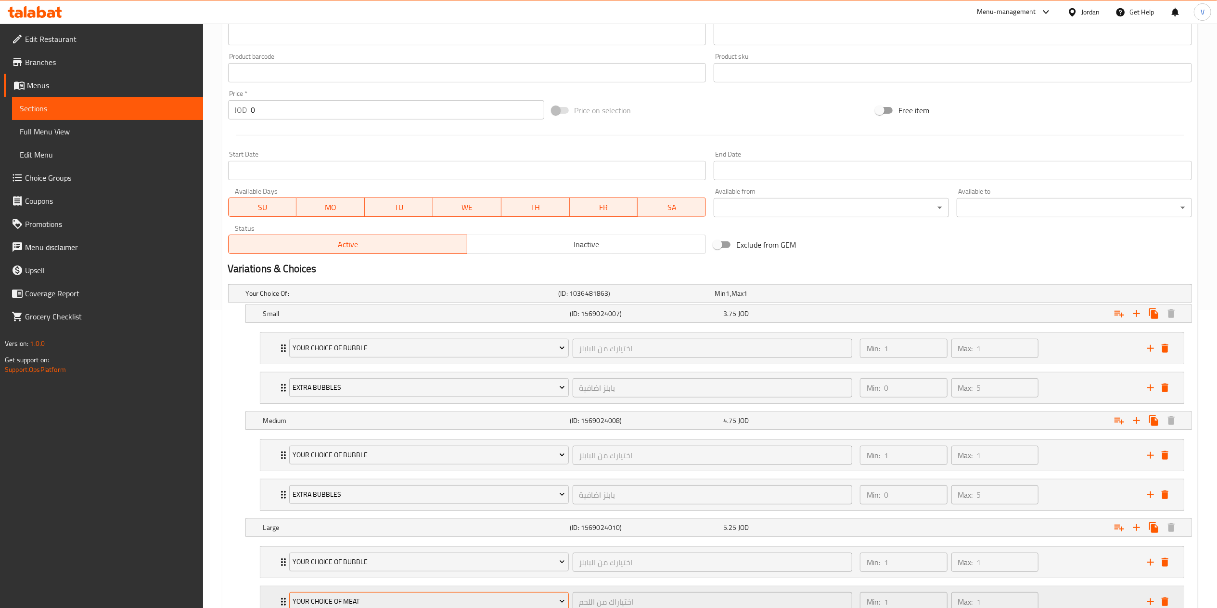
click at [401, 599] on span "Your Choice Of Meat" at bounding box center [429, 601] width 272 height 12
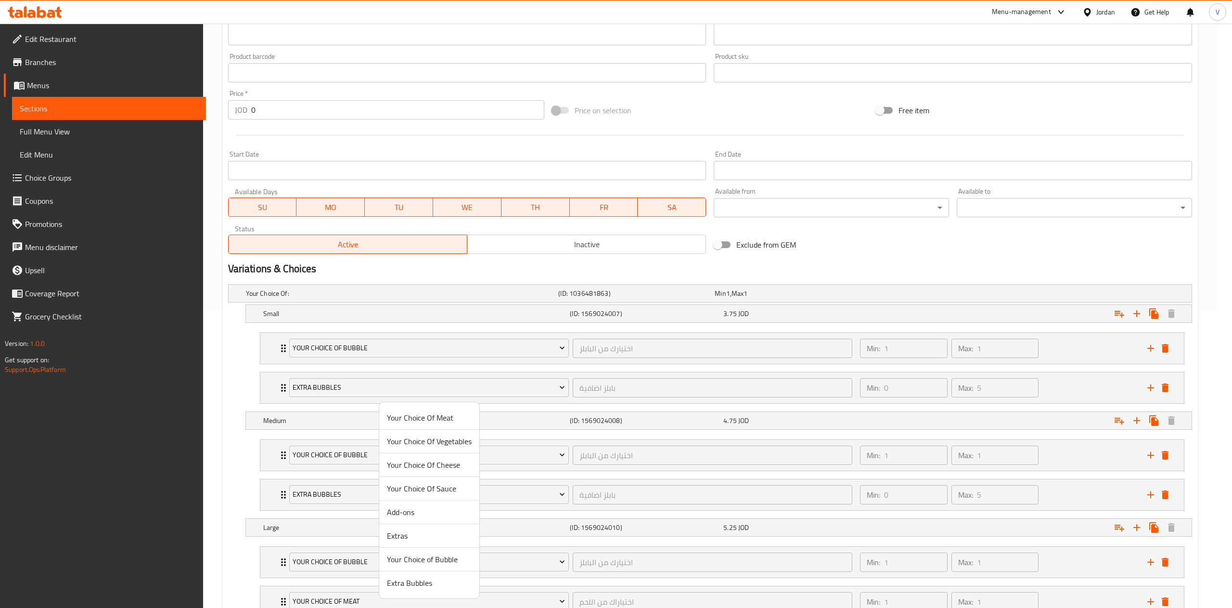
click at [430, 588] on span "Extra Bubbles" at bounding box center [429, 583] width 85 height 12
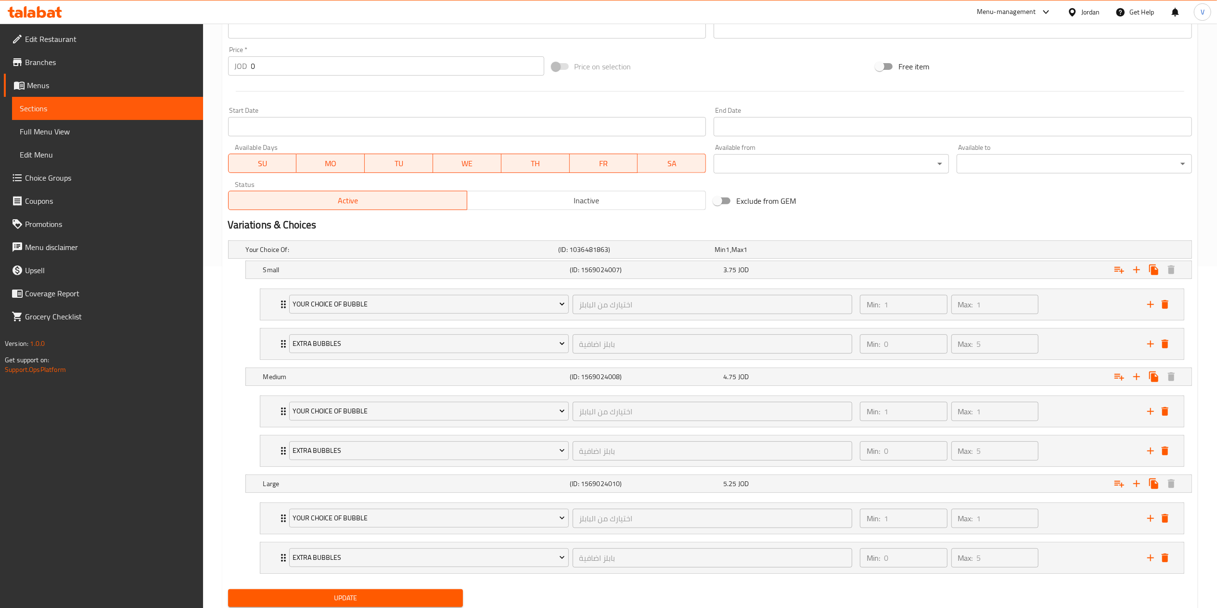
scroll to position [377, 0]
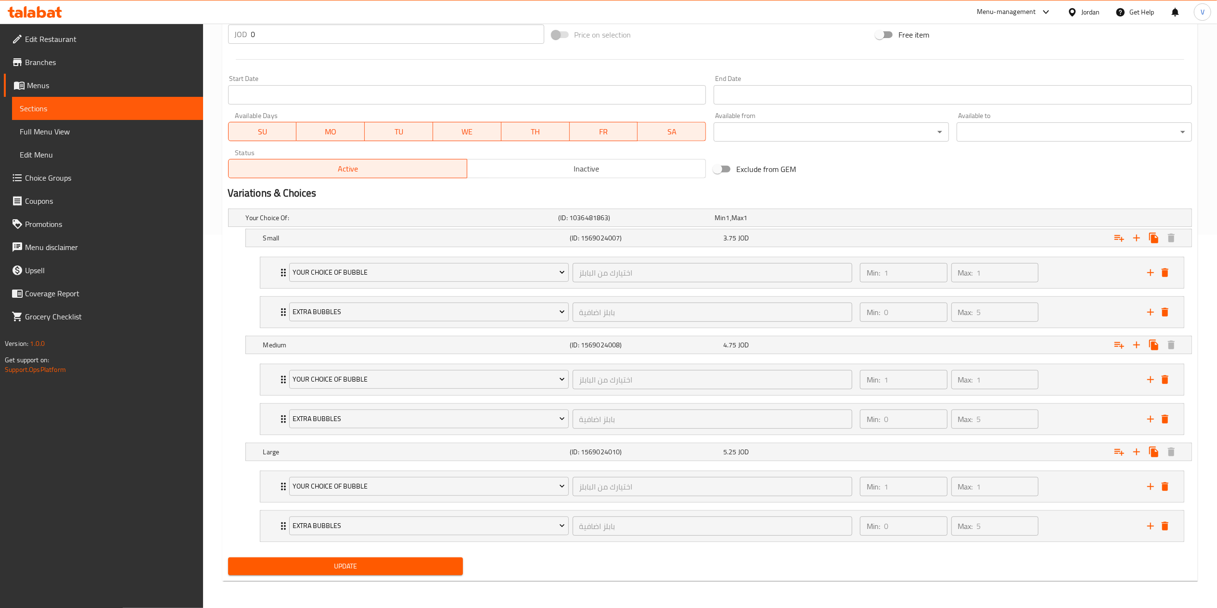
click at [336, 562] on span "Update" at bounding box center [346, 566] width 220 height 12
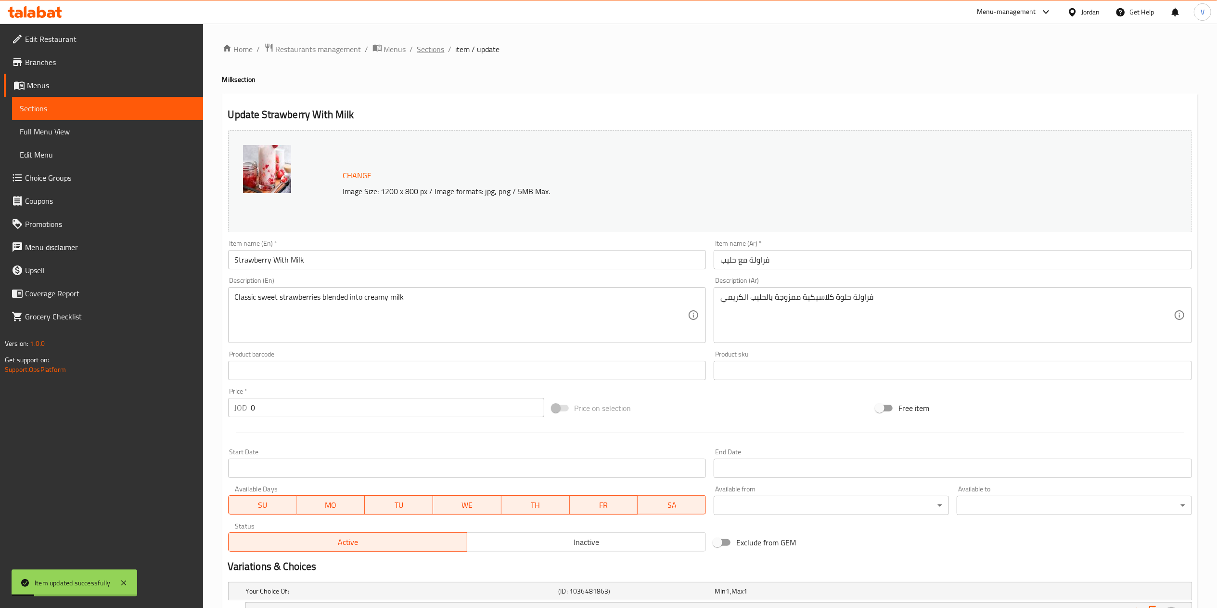
click at [420, 46] on span "Sections" at bounding box center [430, 49] width 27 height 12
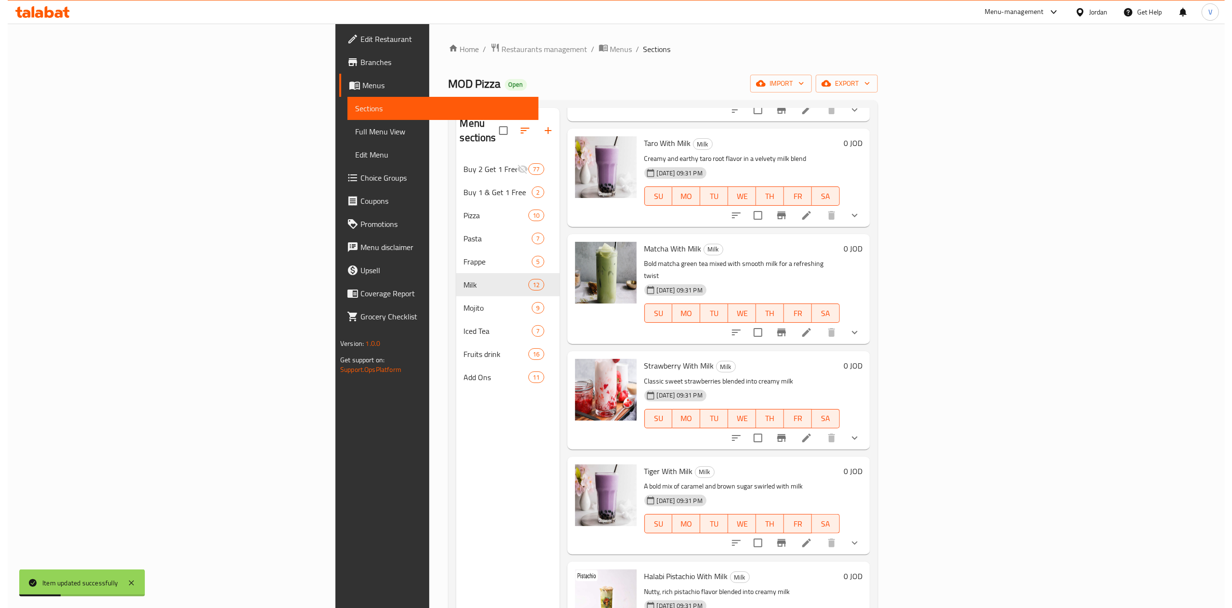
scroll to position [578, 0]
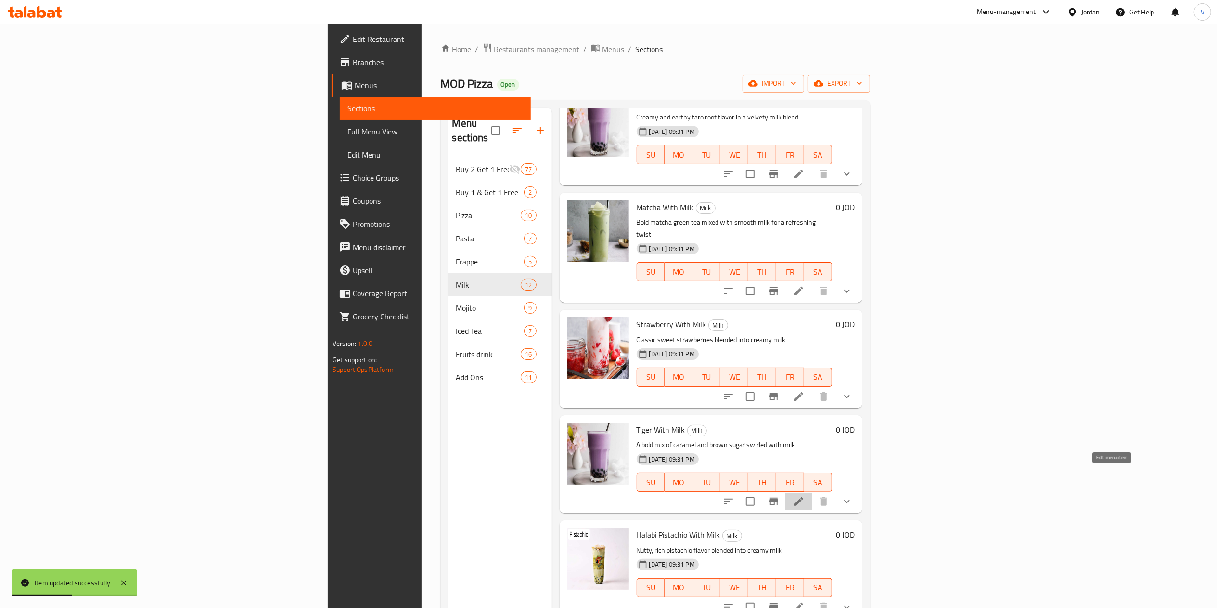
click at [803, 497] on icon at bounding box center [799, 501] width 9 height 9
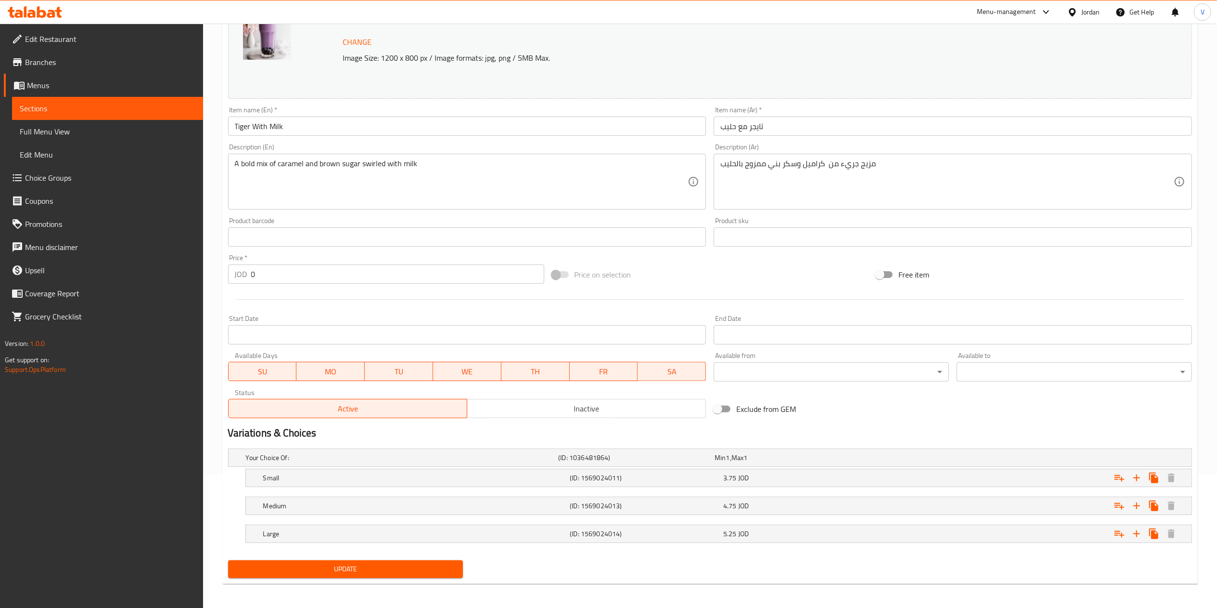
scroll to position [137, 0]
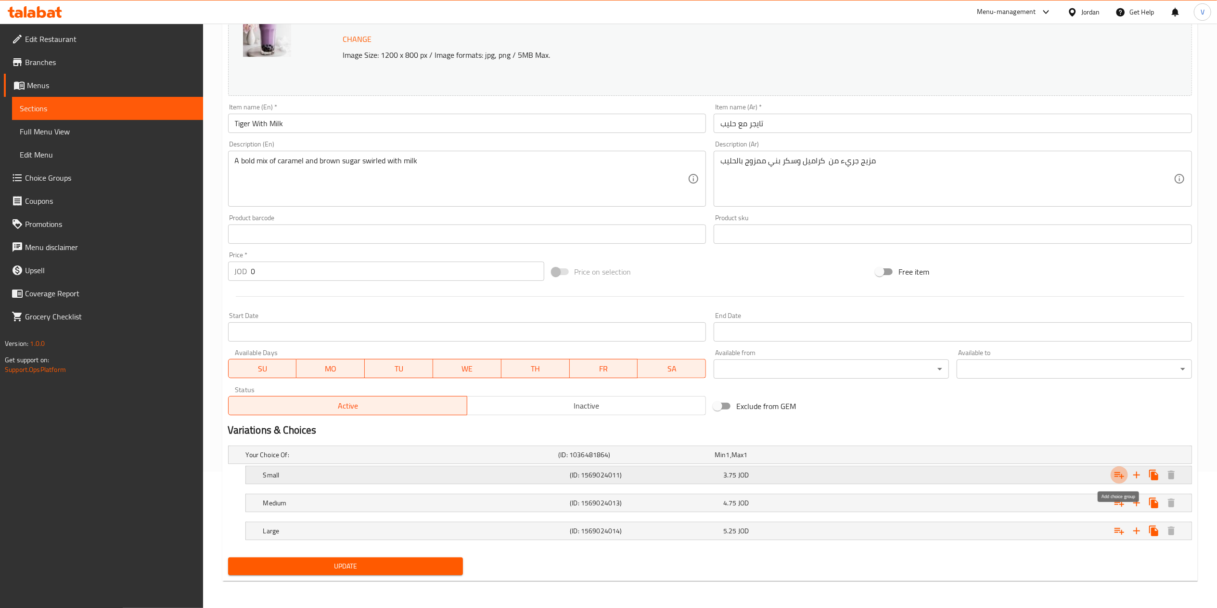
click at [1117, 470] on icon "Expand" at bounding box center [1120, 475] width 12 height 12
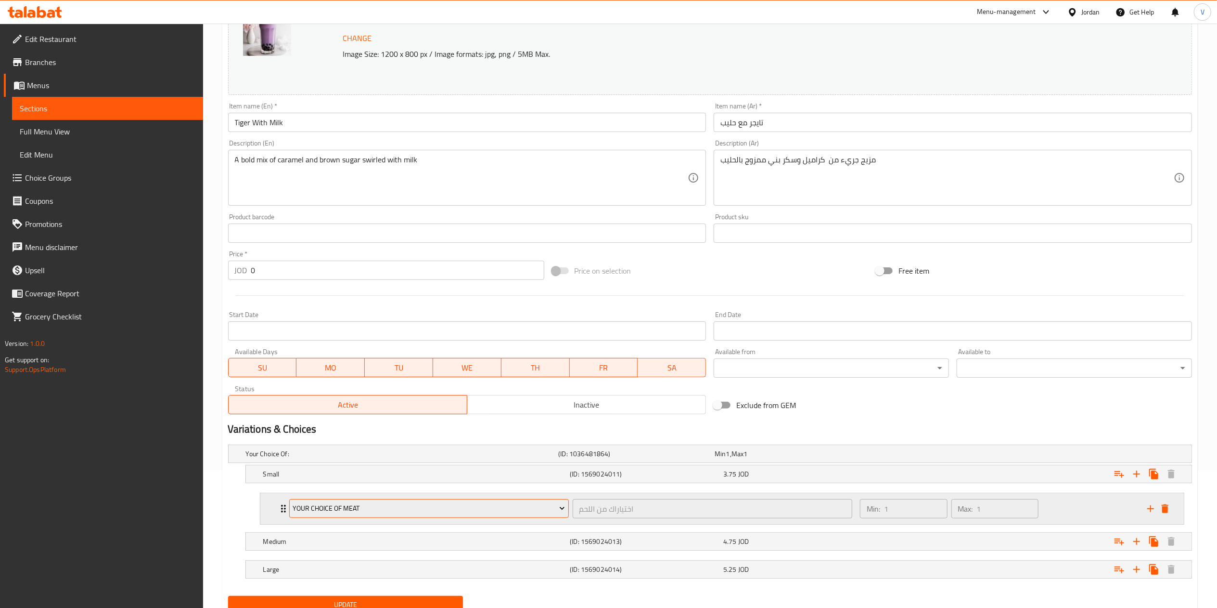
click at [375, 509] on span "Your Choice Of Meat" at bounding box center [429, 508] width 272 height 12
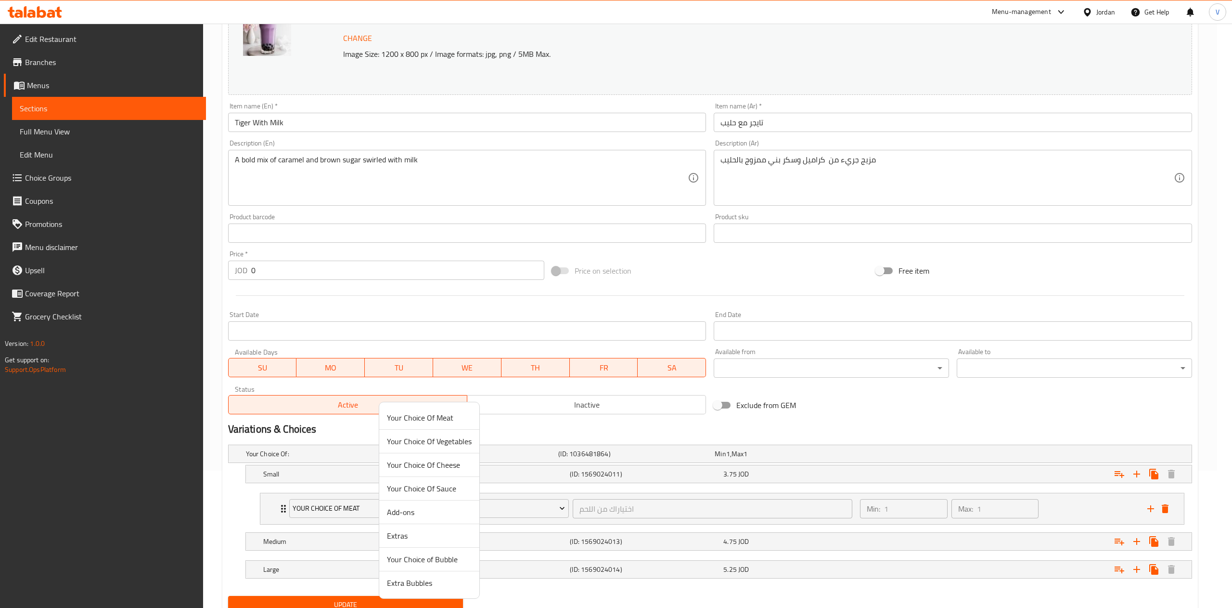
click at [424, 559] on span "Your Choice of Bubble" at bounding box center [429, 559] width 85 height 12
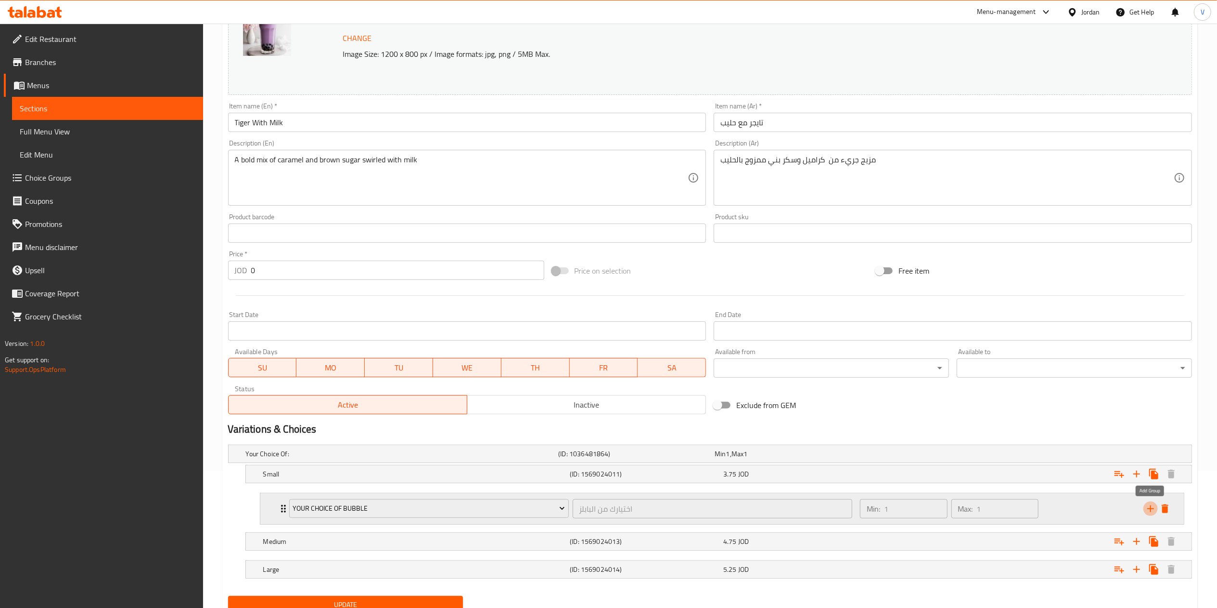
click at [1152, 511] on icon "add" at bounding box center [1151, 509] width 12 height 12
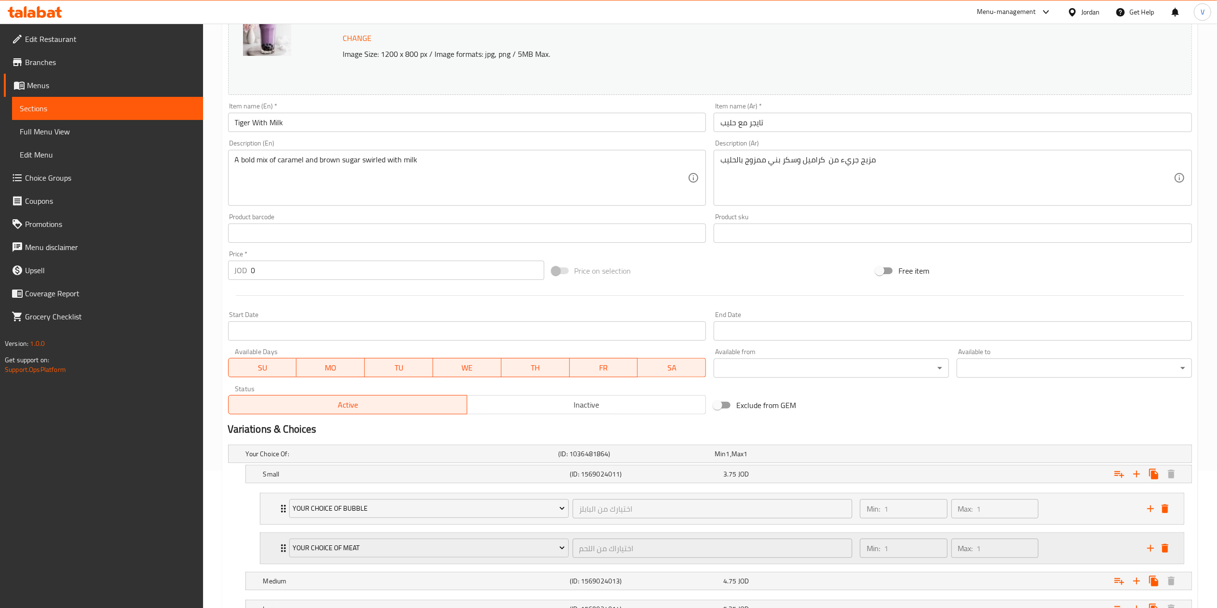
click at [326, 559] on div "Your Choice Of Meat" at bounding box center [429, 547] width 284 height 23
click at [415, 552] on span "Your Choice Of Meat" at bounding box center [429, 548] width 272 height 12
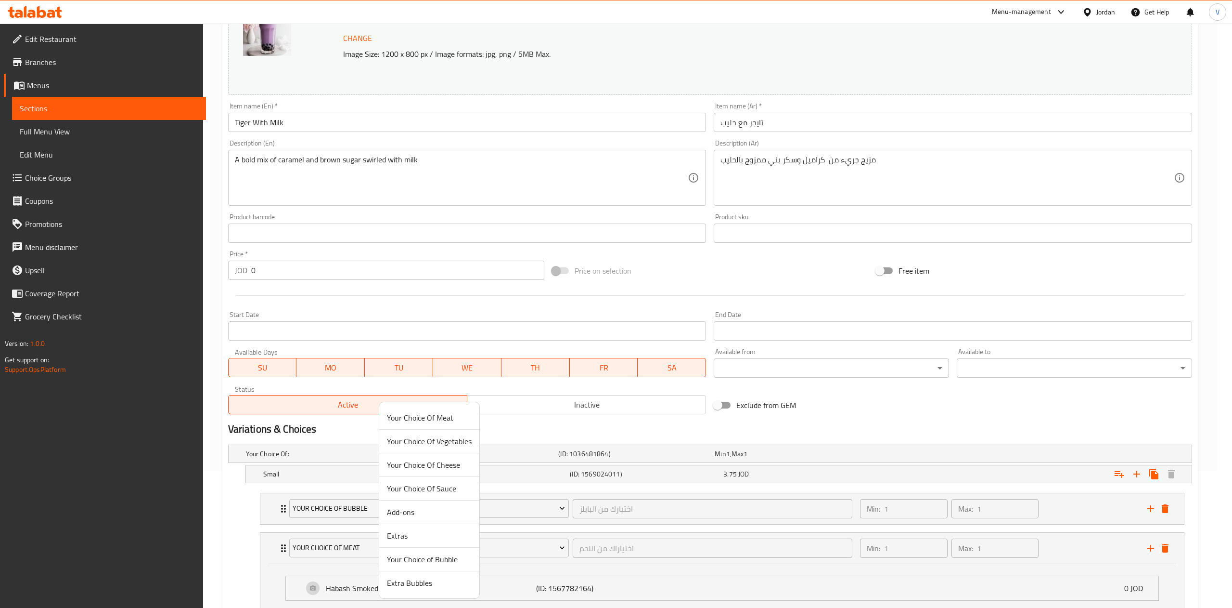
click at [423, 582] on span "Extra Bubbles" at bounding box center [429, 583] width 85 height 12
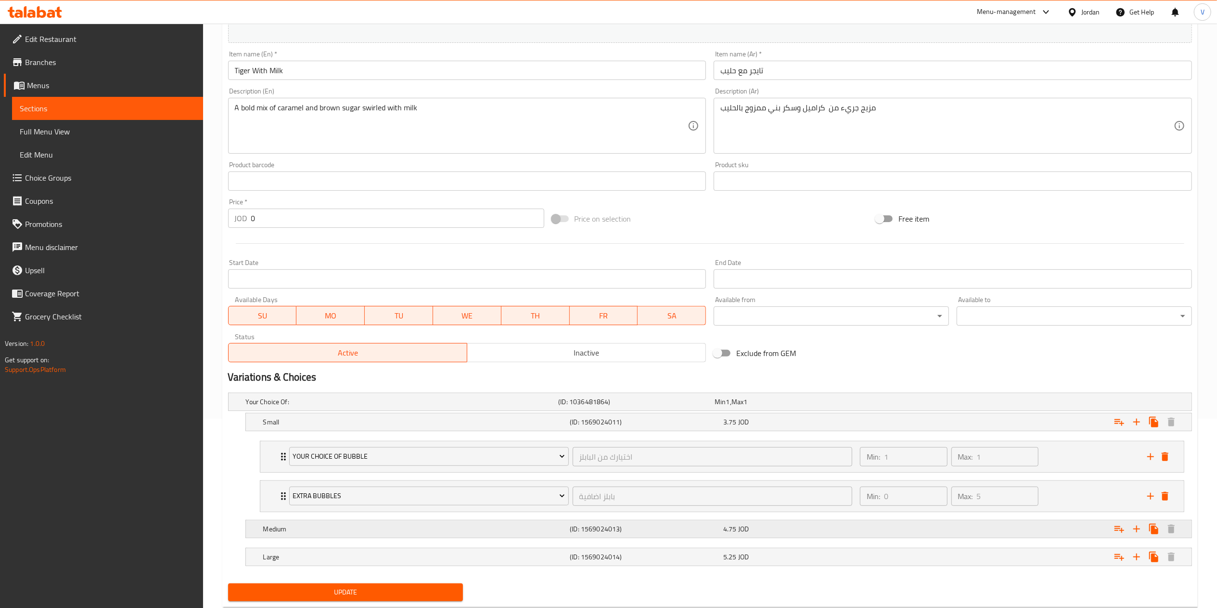
scroll to position [218, 0]
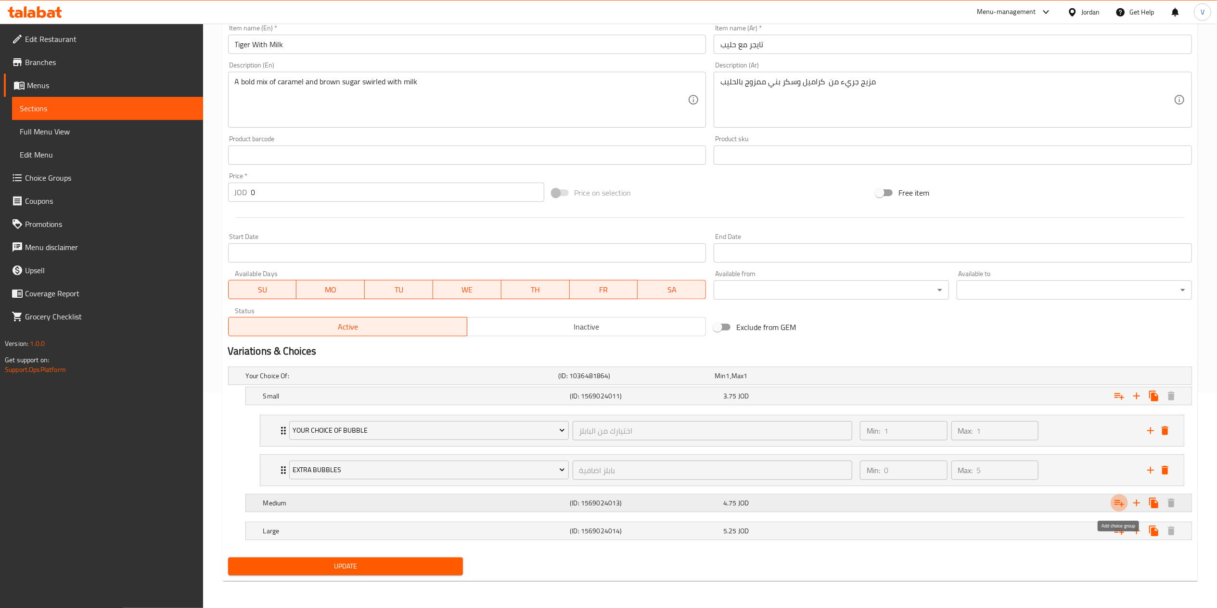
click at [1122, 500] on icon "Expand" at bounding box center [1120, 503] width 12 height 12
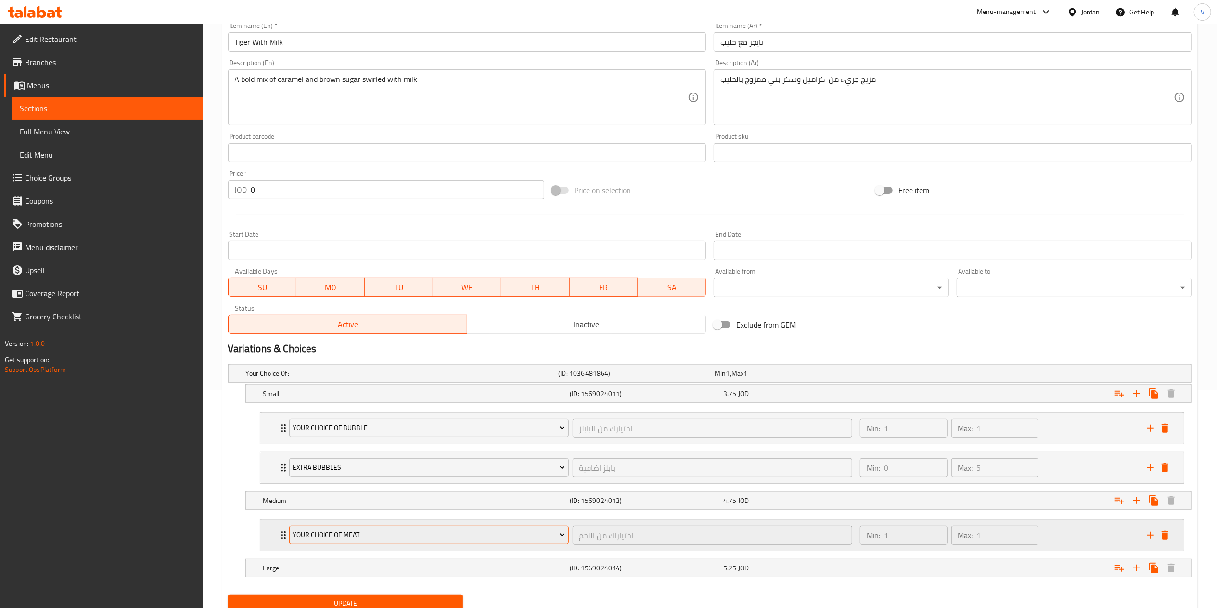
click at [374, 538] on span "Your Choice Of Meat" at bounding box center [429, 535] width 272 height 12
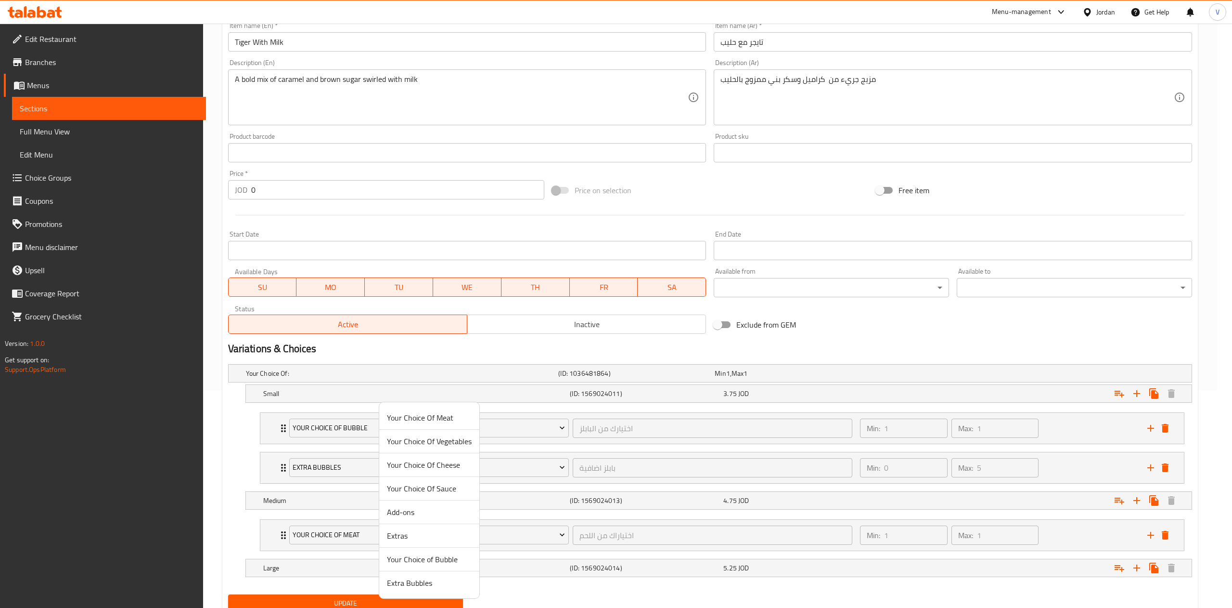
click at [424, 564] on span "Your Choice of Bubble" at bounding box center [429, 559] width 85 height 12
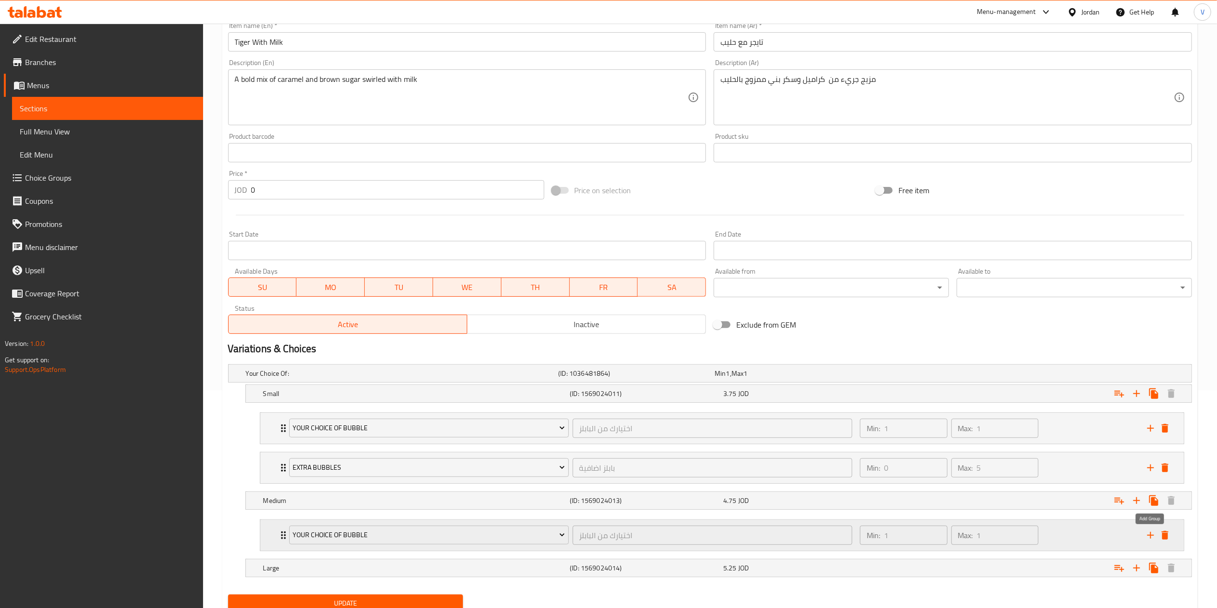
click at [1146, 539] on icon "add" at bounding box center [1151, 535] width 12 height 12
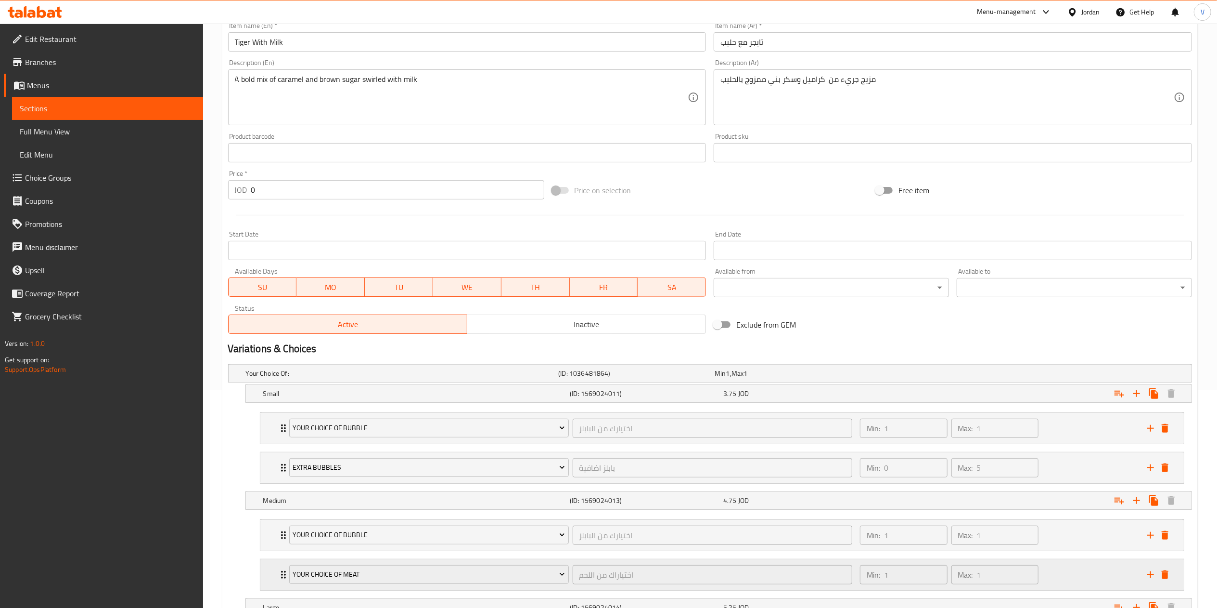
click at [368, 586] on div "Your Choice Of Meat" at bounding box center [429, 574] width 284 height 23
click at [418, 580] on span "Your Choice Of Meat" at bounding box center [429, 574] width 272 height 12
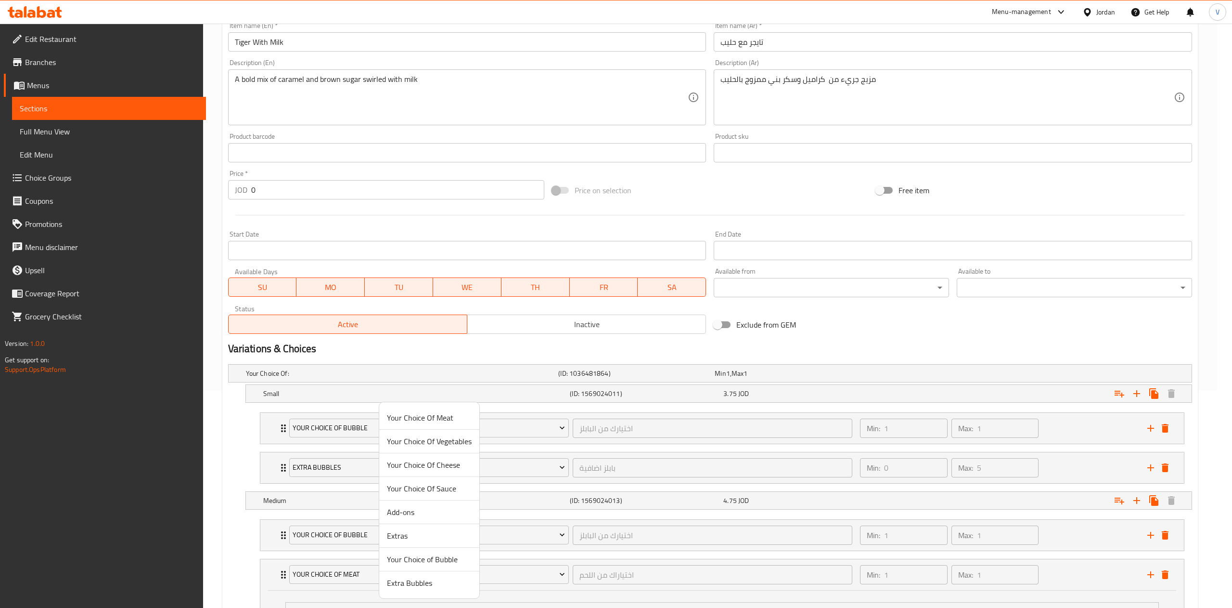
click at [427, 585] on span "Extra Bubbles" at bounding box center [429, 583] width 85 height 12
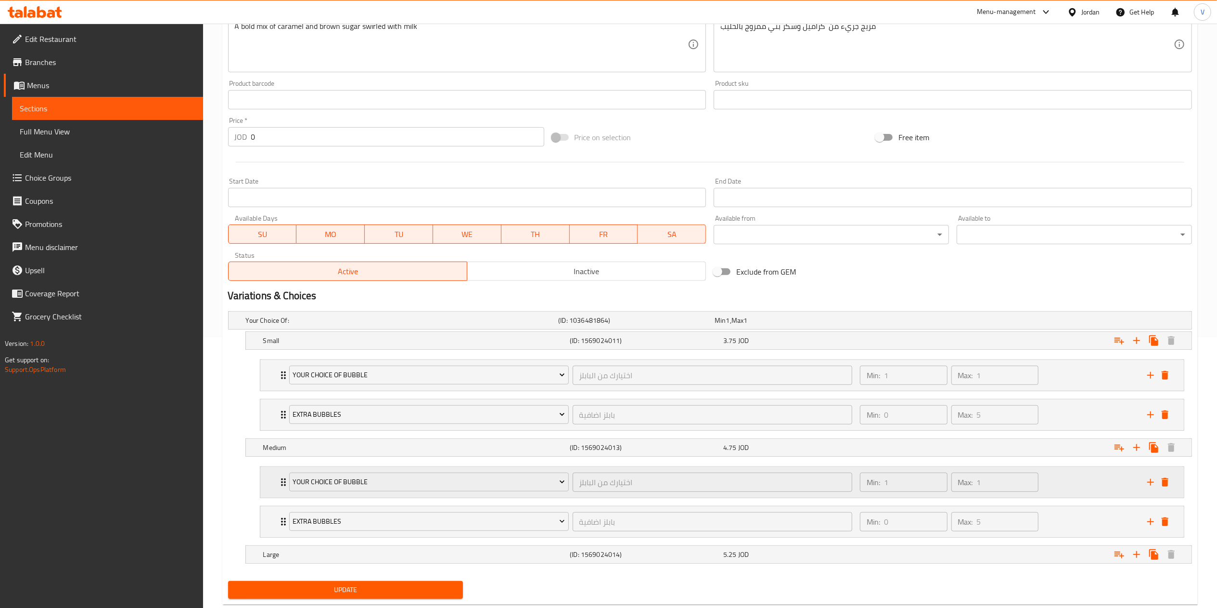
scroll to position [297, 0]
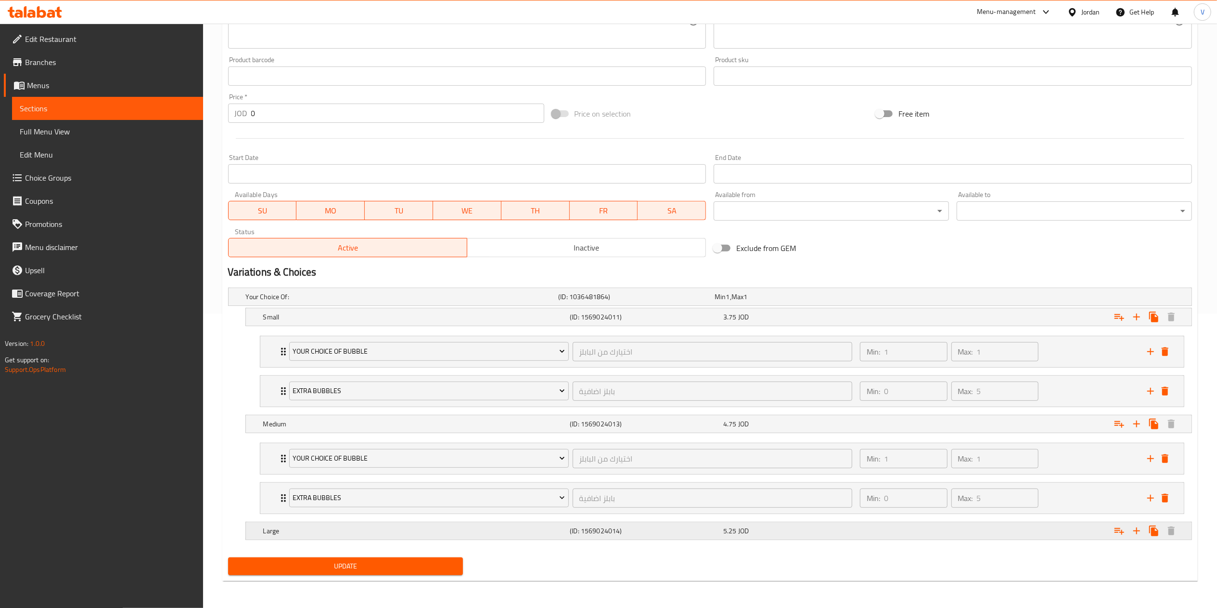
click at [1119, 528] on icon "Expand" at bounding box center [1120, 531] width 10 height 7
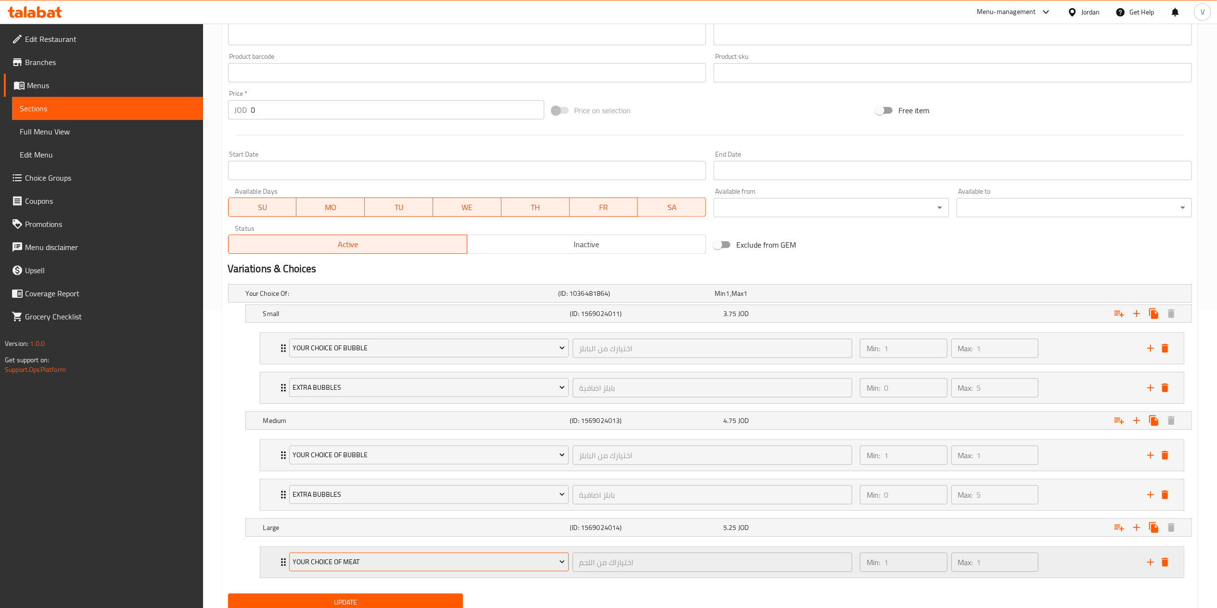
click at [390, 561] on span "Your Choice Of Meat" at bounding box center [429, 562] width 272 height 12
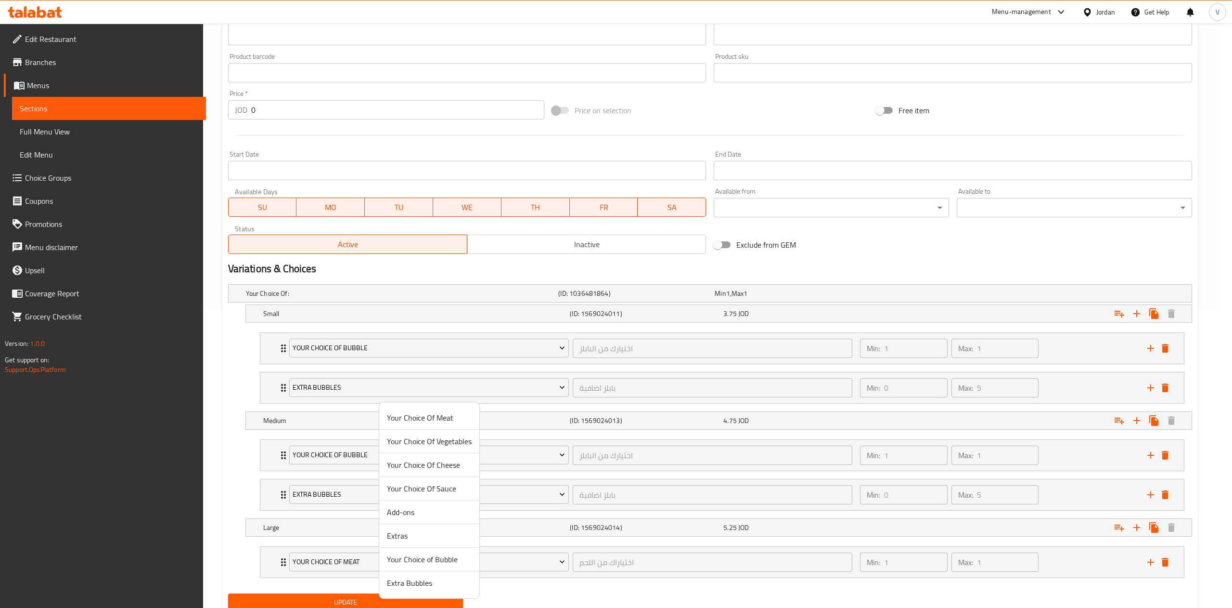
click at [405, 557] on span "Your Choice of Bubble" at bounding box center [429, 559] width 85 height 12
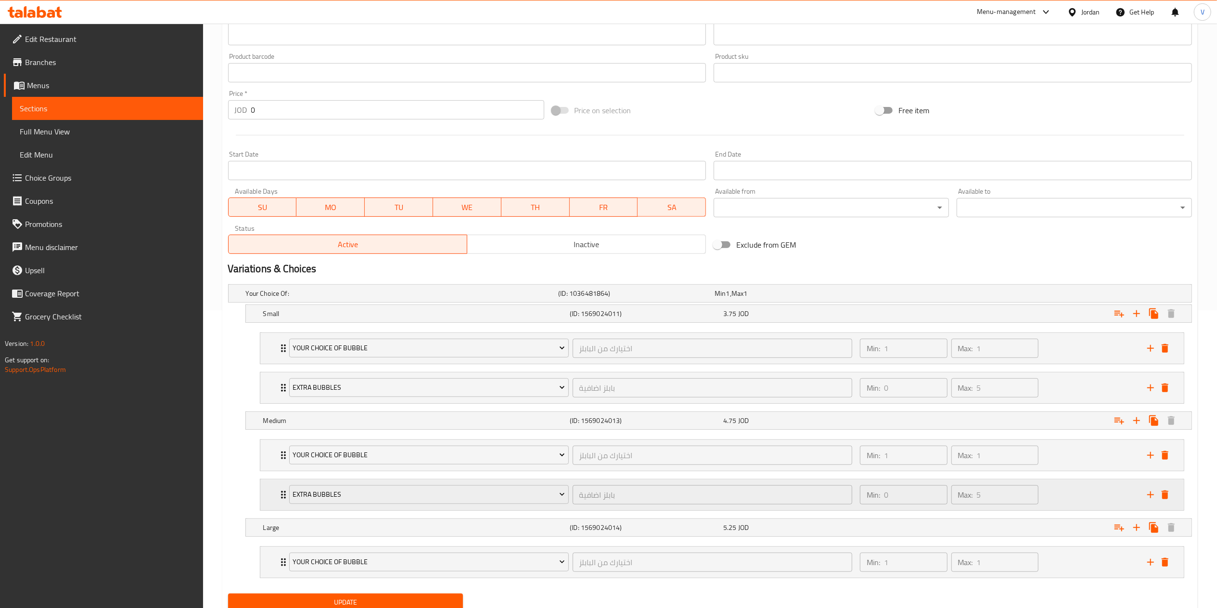
scroll to position [337, 0]
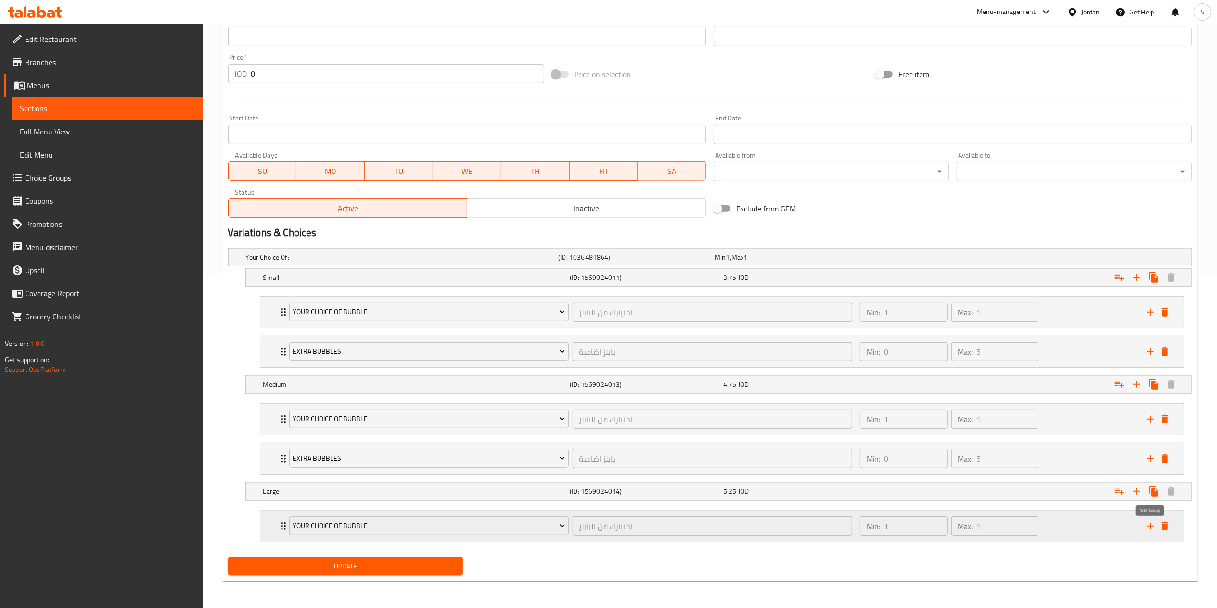
click at [1146, 527] on icon "add" at bounding box center [1151, 526] width 12 height 12
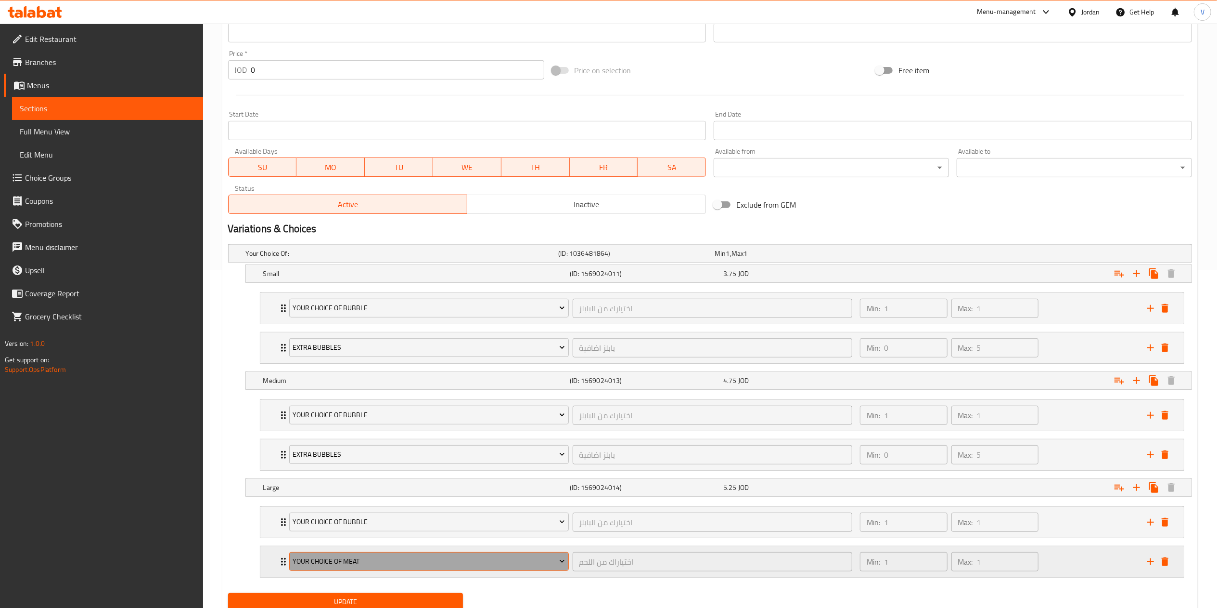
click at [395, 567] on span "Your Choice Of Meat" at bounding box center [429, 561] width 272 height 12
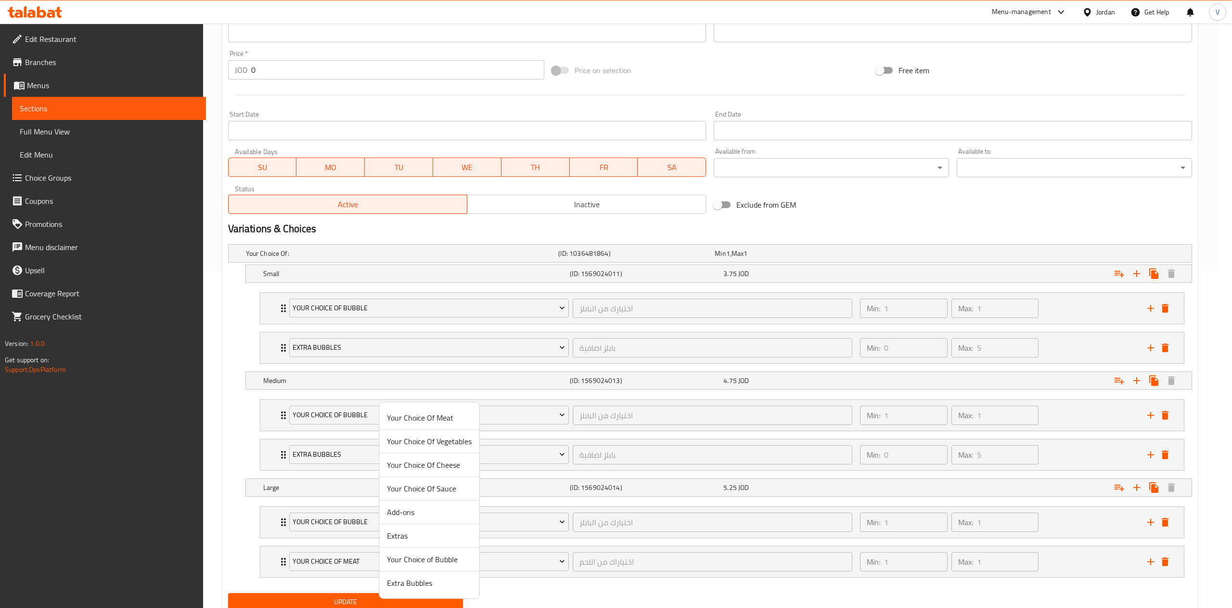
click at [407, 585] on span "Extra Bubbles" at bounding box center [429, 583] width 85 height 12
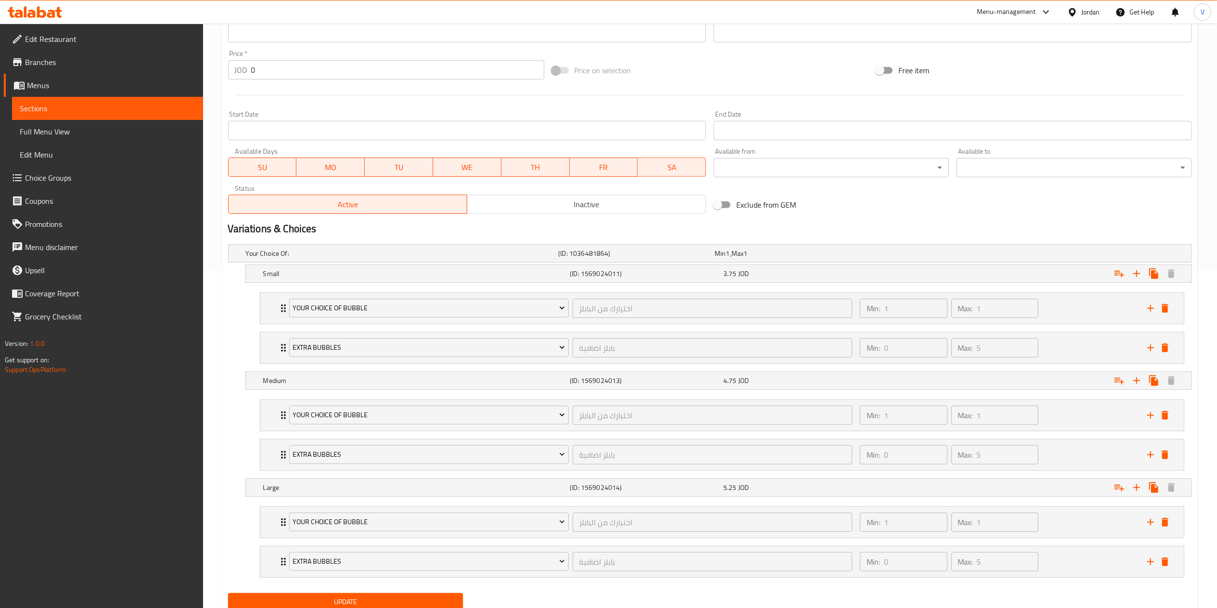
click at [365, 598] on button "Update" at bounding box center [345, 602] width 235 height 18
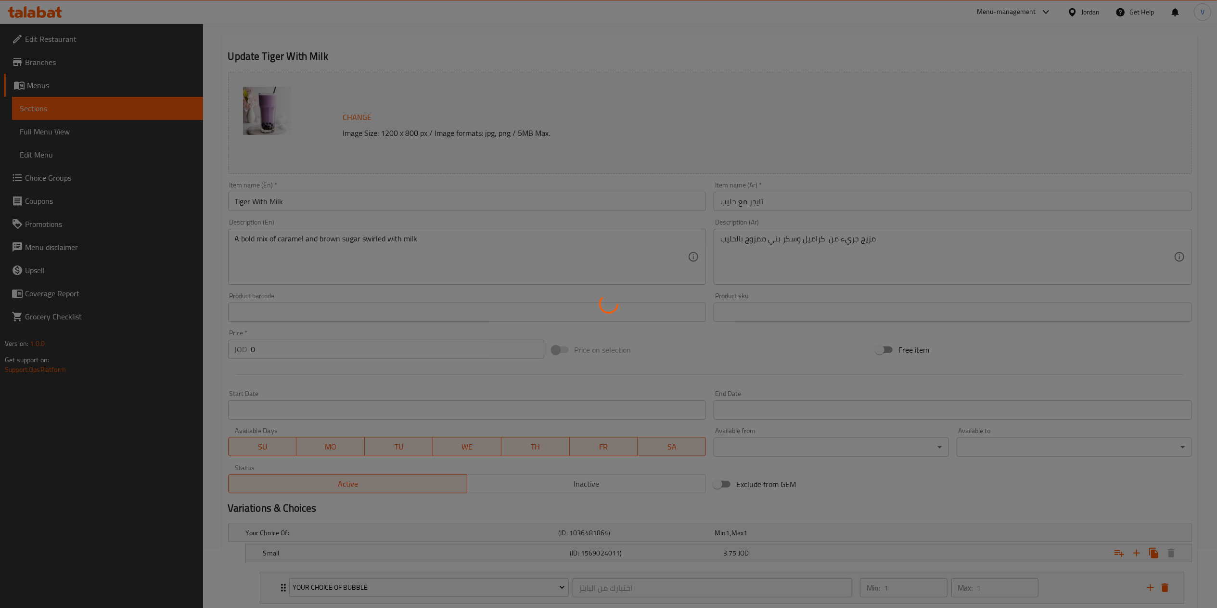
scroll to position [0, 0]
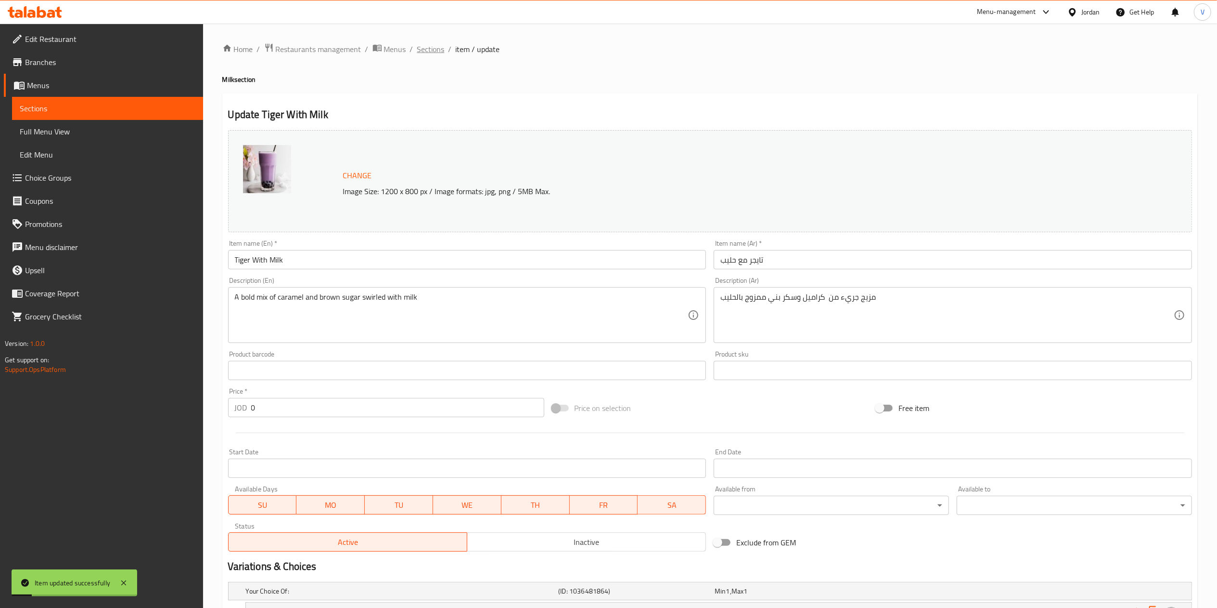
click at [424, 50] on span "Sections" at bounding box center [430, 49] width 27 height 12
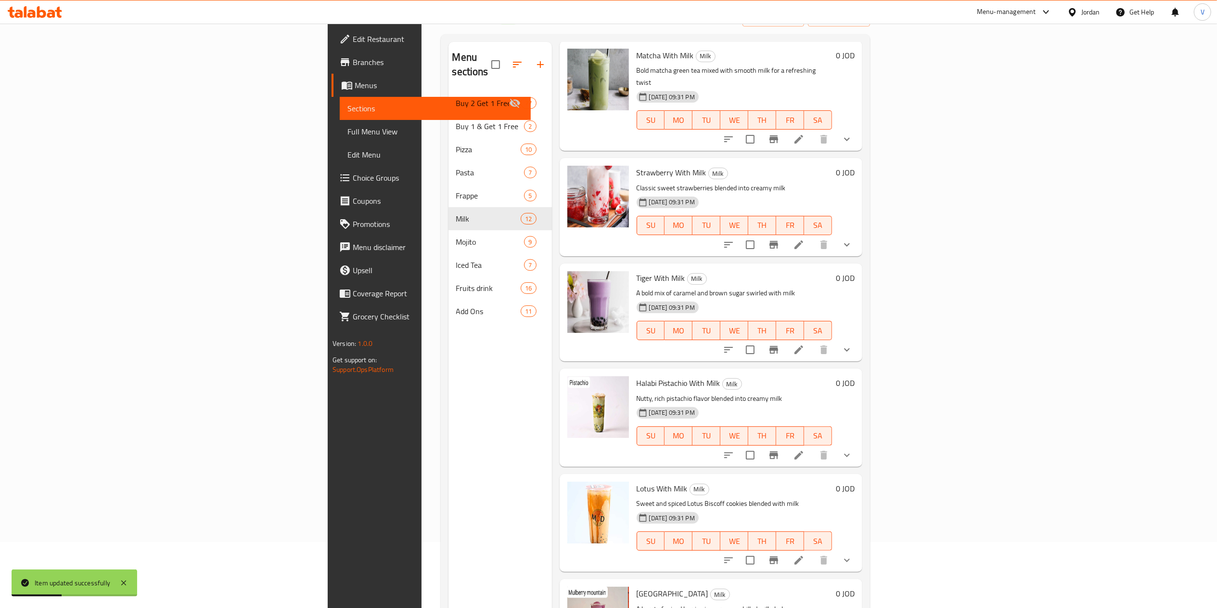
scroll to position [96, 0]
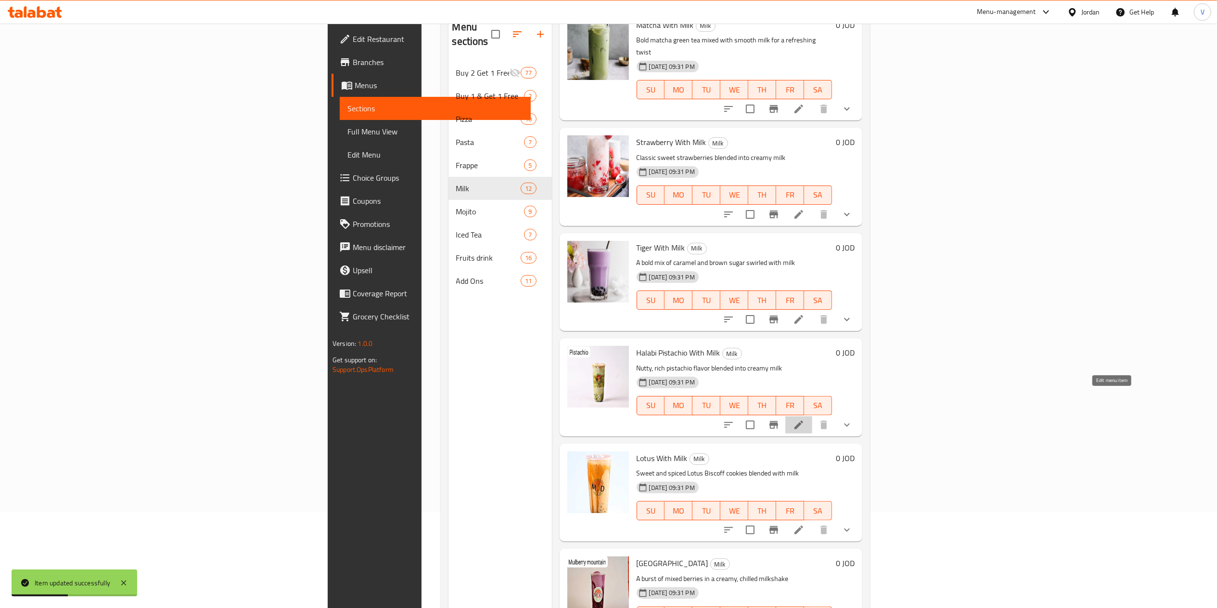
click at [805, 419] on icon at bounding box center [799, 425] width 12 height 12
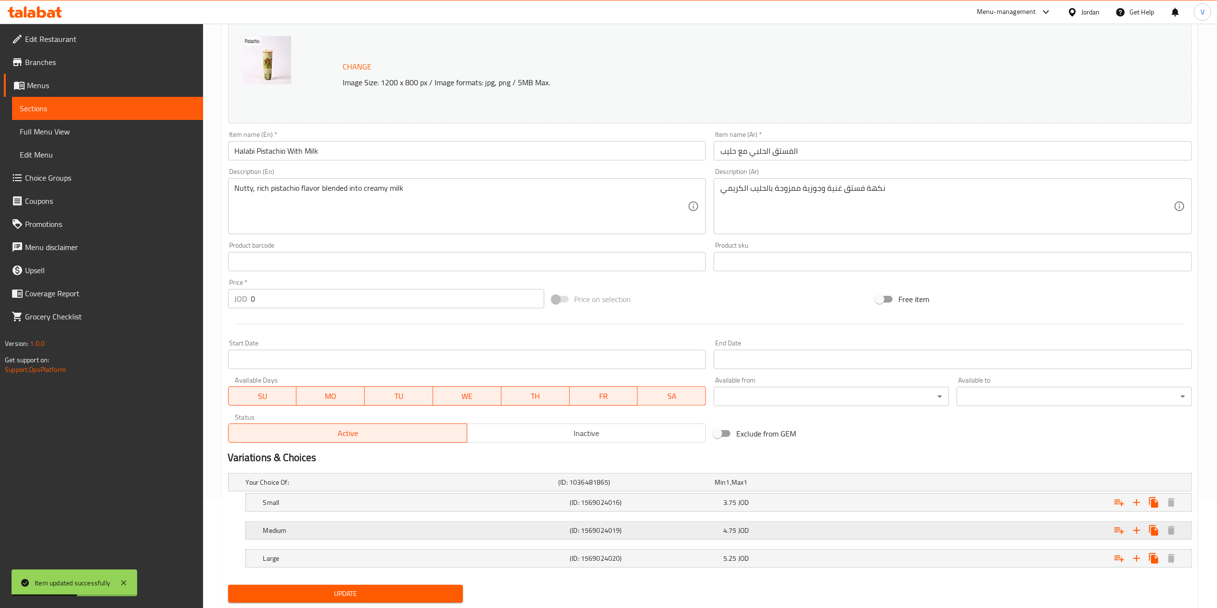
scroll to position [137, 0]
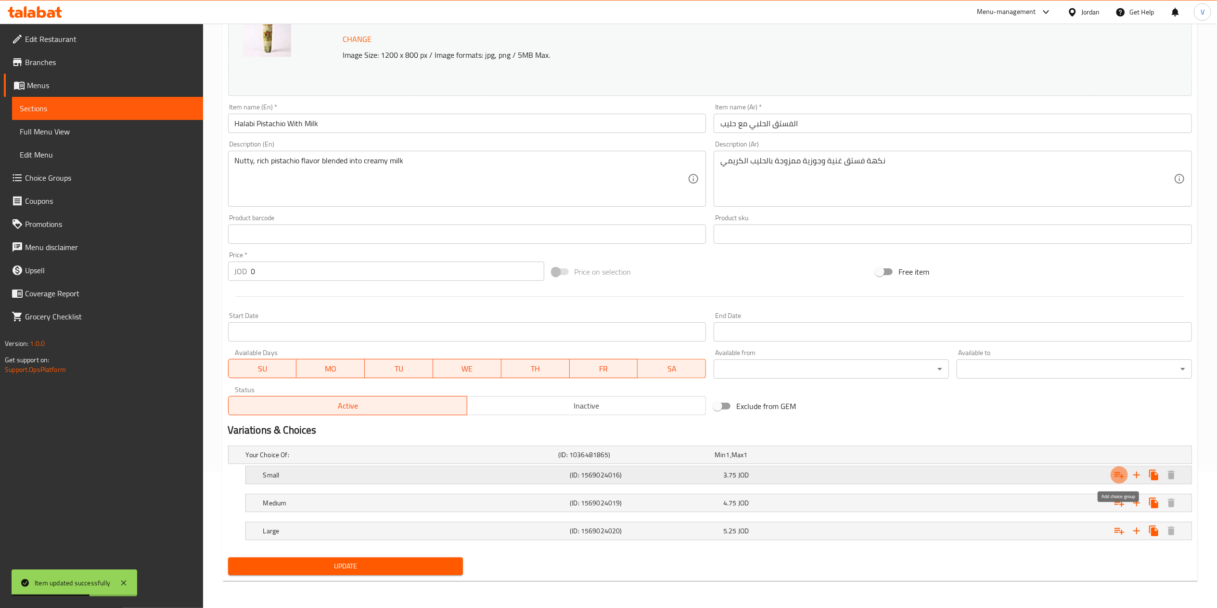
click at [1117, 476] on icon "Expand" at bounding box center [1120, 475] width 10 height 7
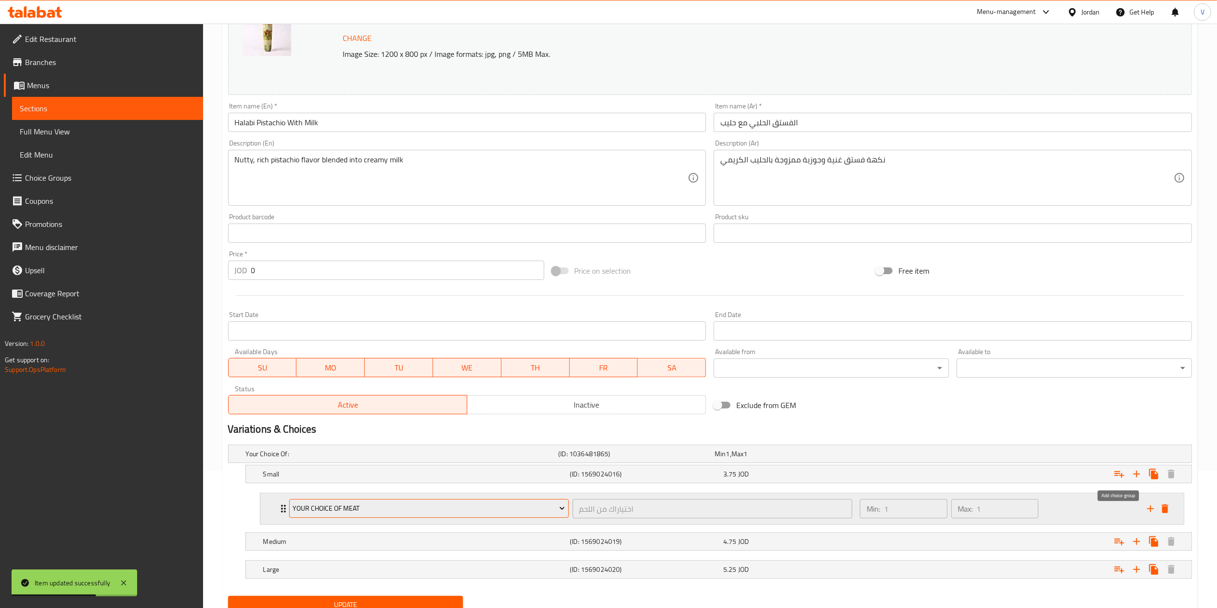
drag, startPoint x: 1117, startPoint y: 476, endPoint x: 333, endPoint y: 512, distance: 785.0
click at [333, 512] on span "Your Choice Of Meat" at bounding box center [429, 508] width 272 height 12
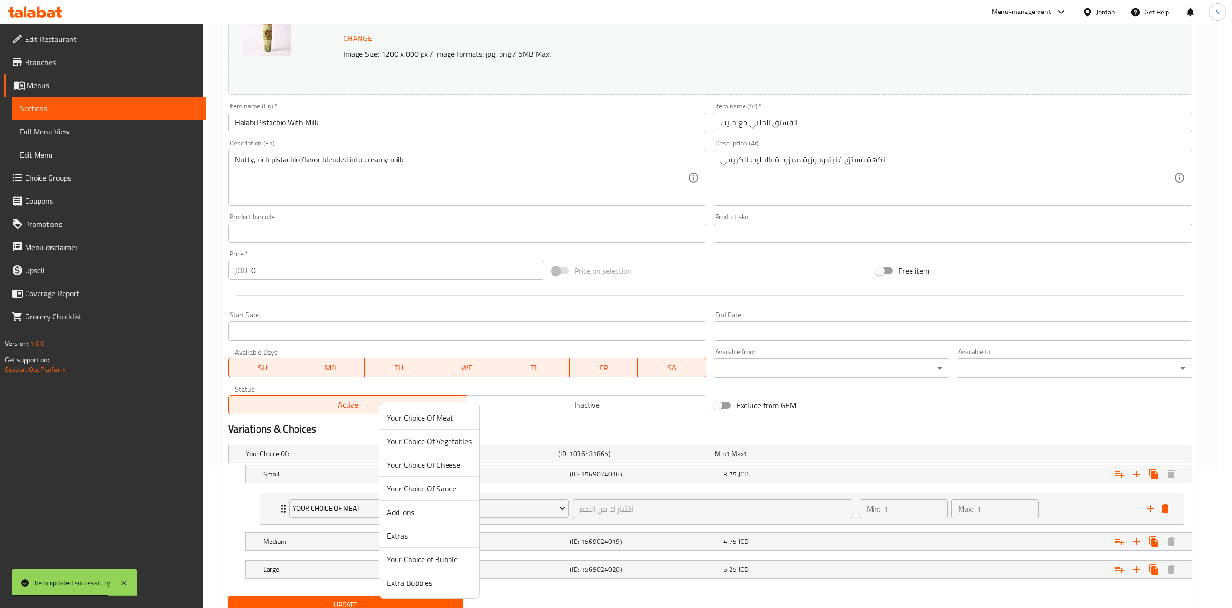
click at [424, 568] on li "Your Choice of Bubble" at bounding box center [429, 559] width 100 height 24
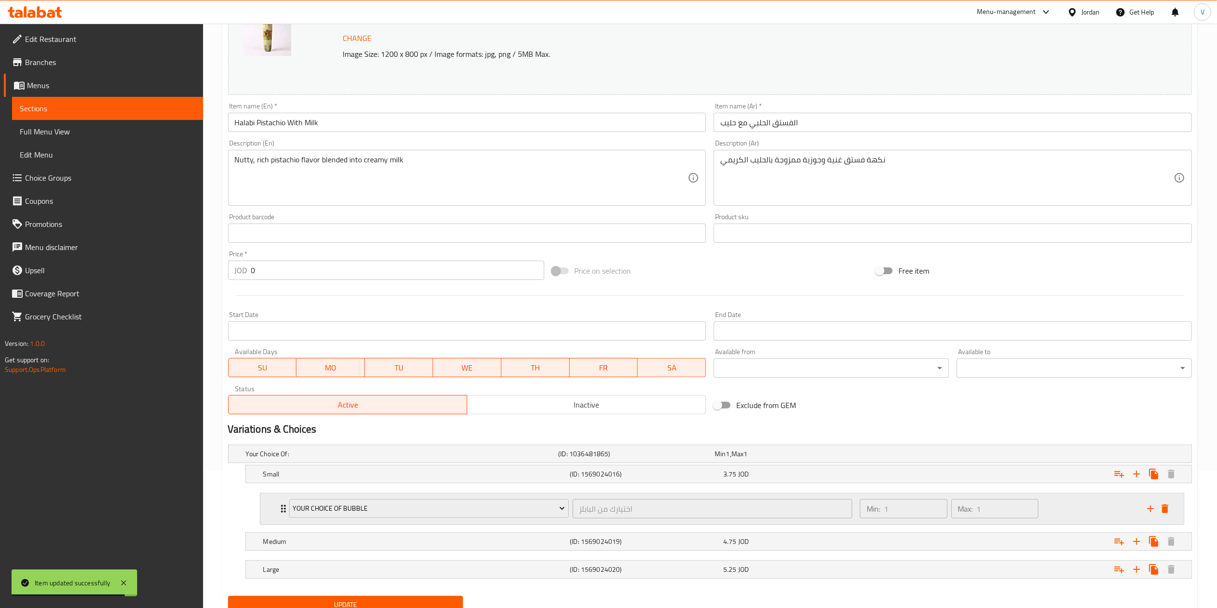
click at [1144, 506] on button "add" at bounding box center [1151, 508] width 14 height 14
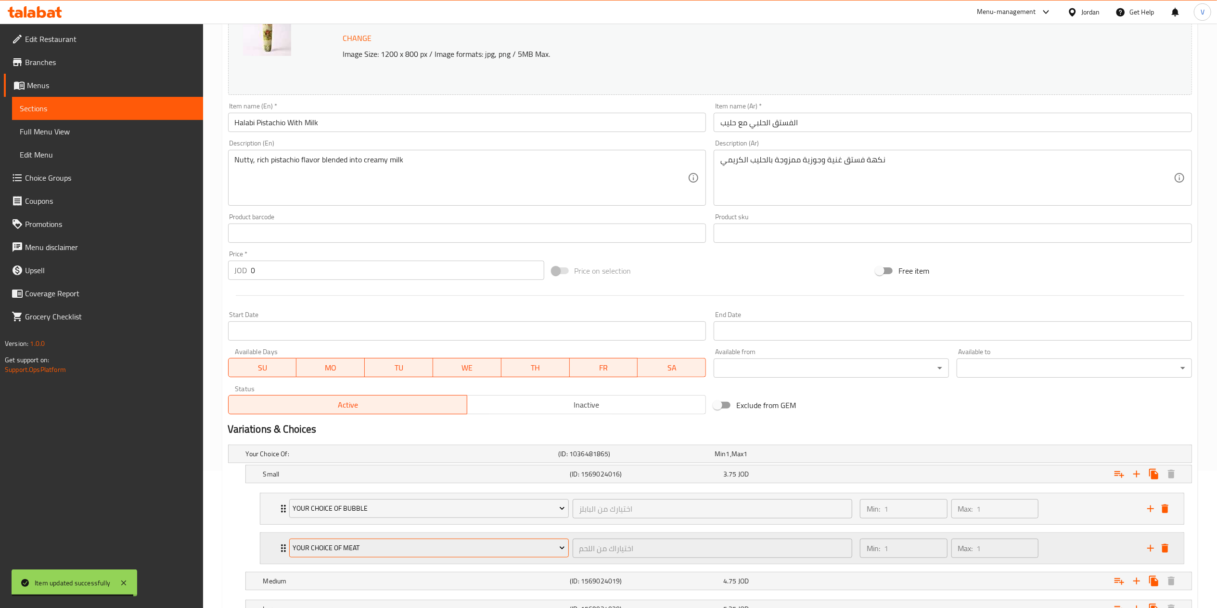
click at [417, 543] on button "Your Choice Of Meat" at bounding box center [429, 547] width 280 height 19
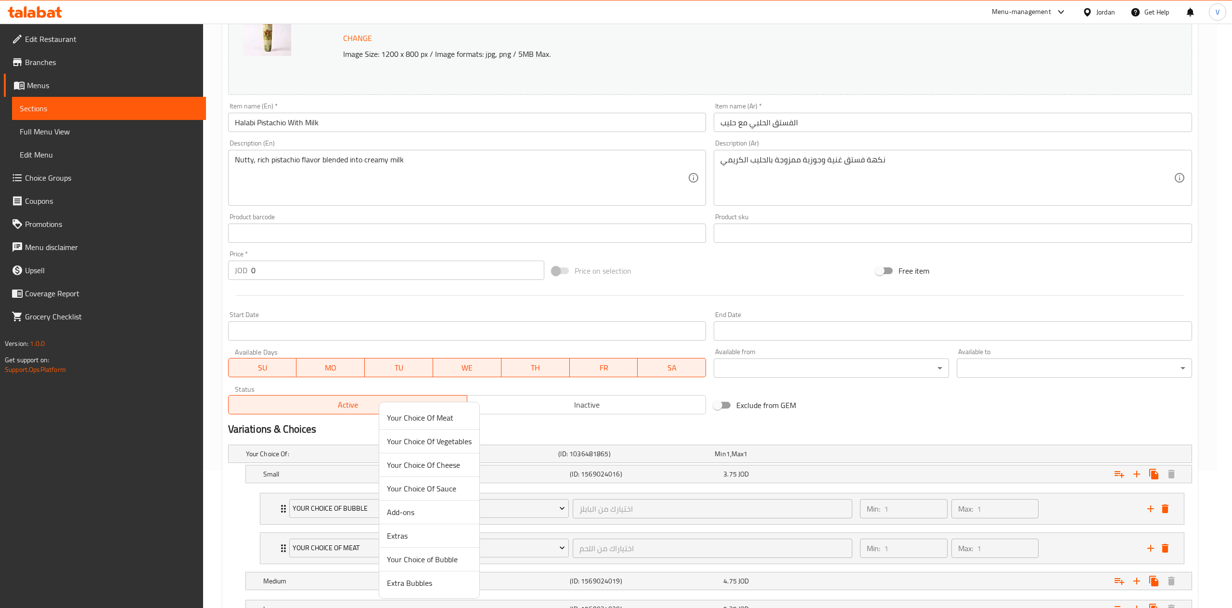
click at [423, 583] on span "Extra Bubbles" at bounding box center [429, 583] width 85 height 12
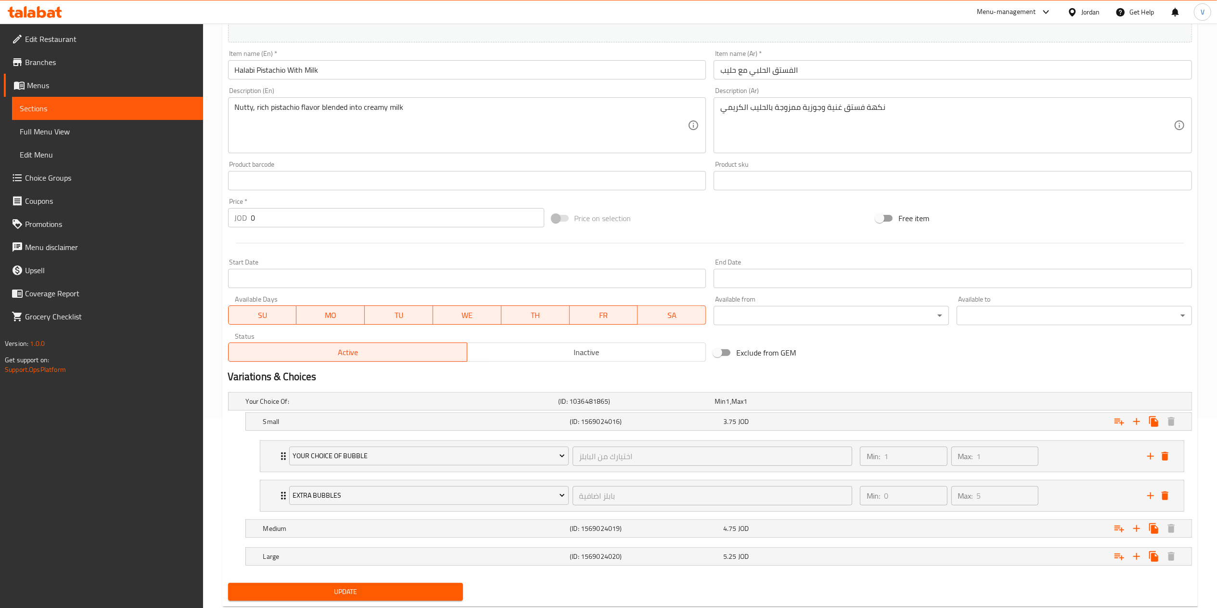
scroll to position [218, 0]
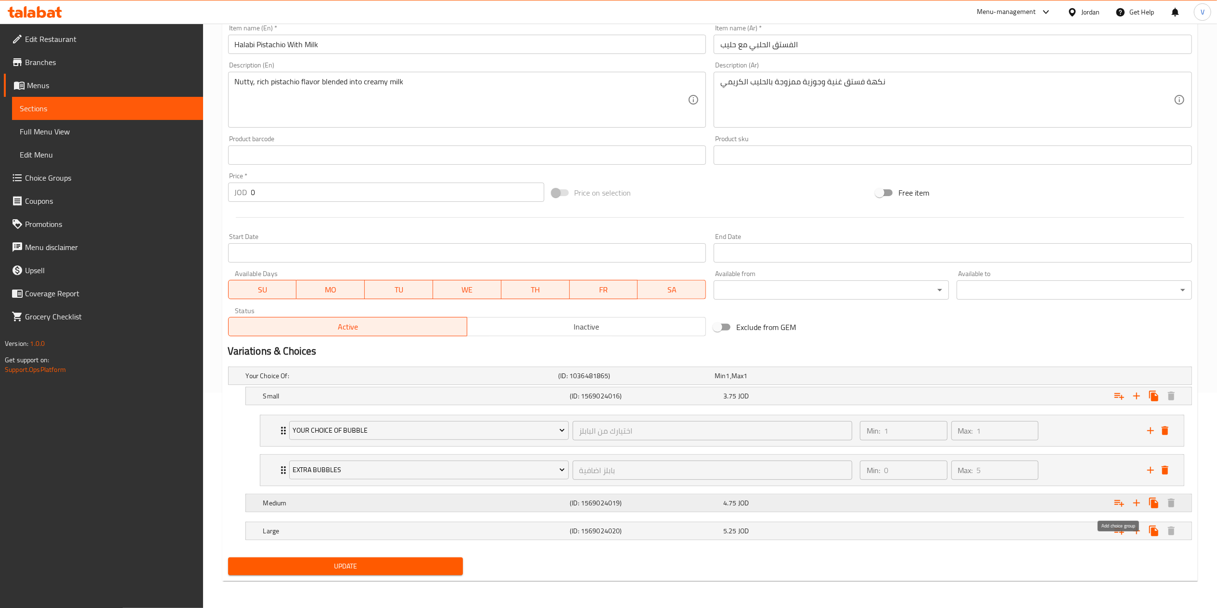
click at [1121, 500] on icon "Expand" at bounding box center [1120, 503] width 12 height 12
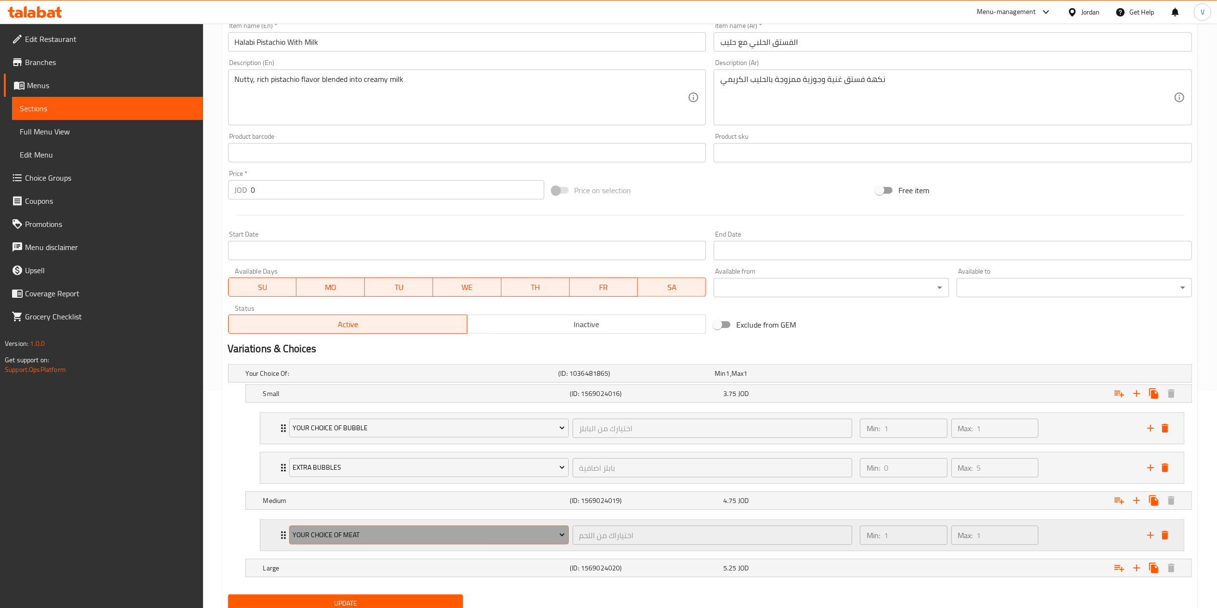
click at [405, 534] on span "Your Choice Of Meat" at bounding box center [429, 535] width 272 height 12
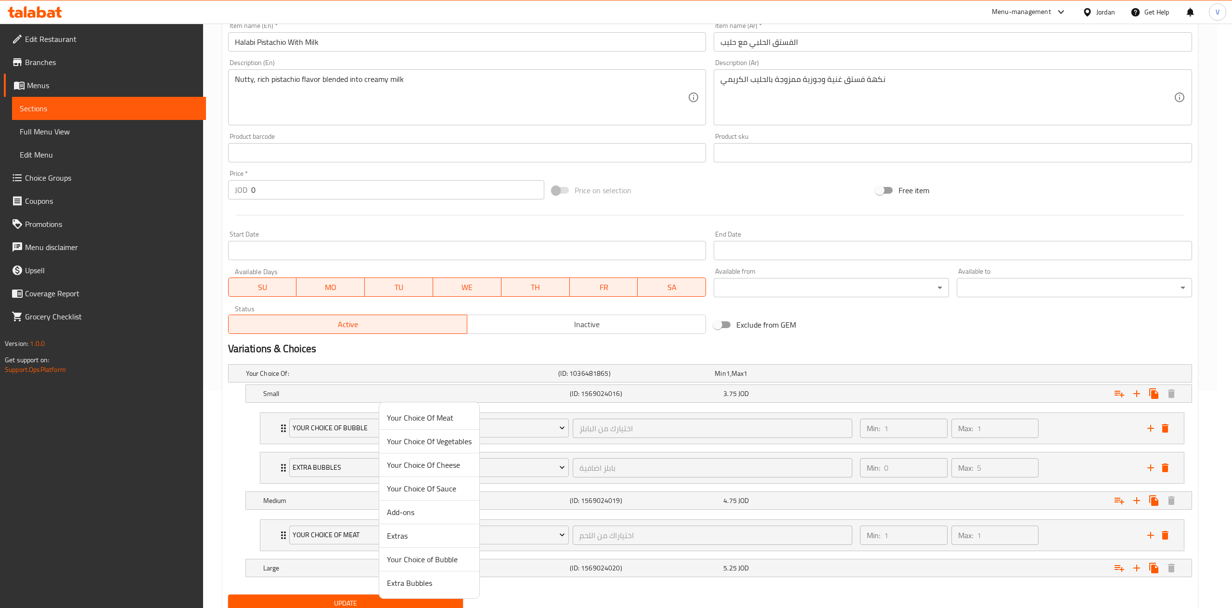
click at [424, 559] on span "Your Choice of Bubble" at bounding box center [429, 559] width 85 height 12
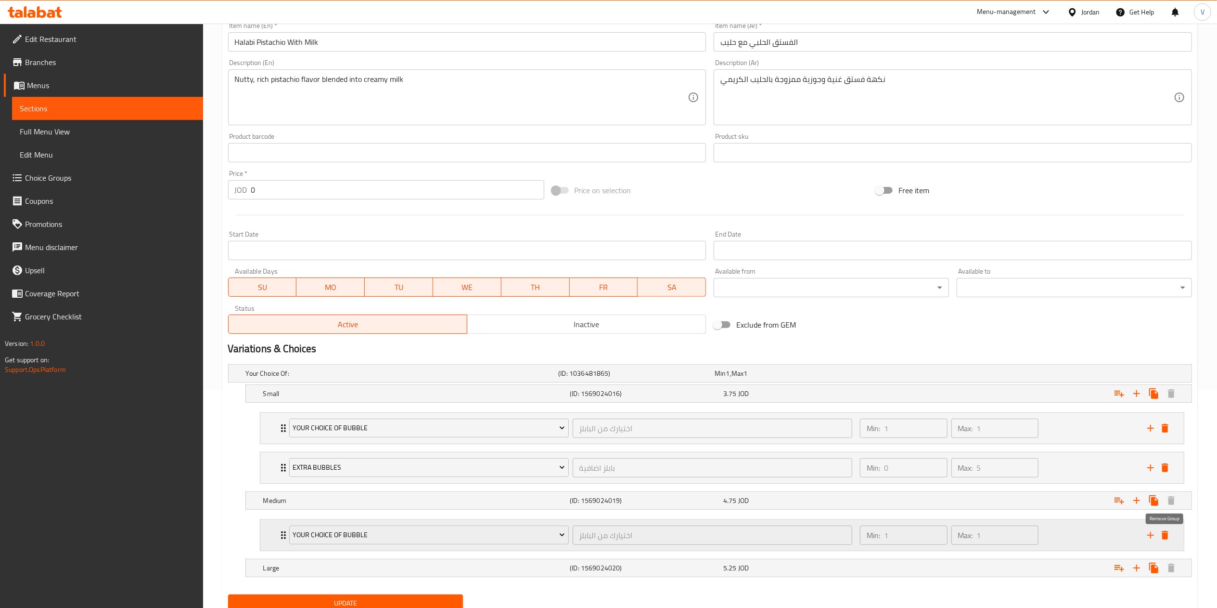
click at [1152, 535] on icon "add" at bounding box center [1151, 535] width 12 height 12
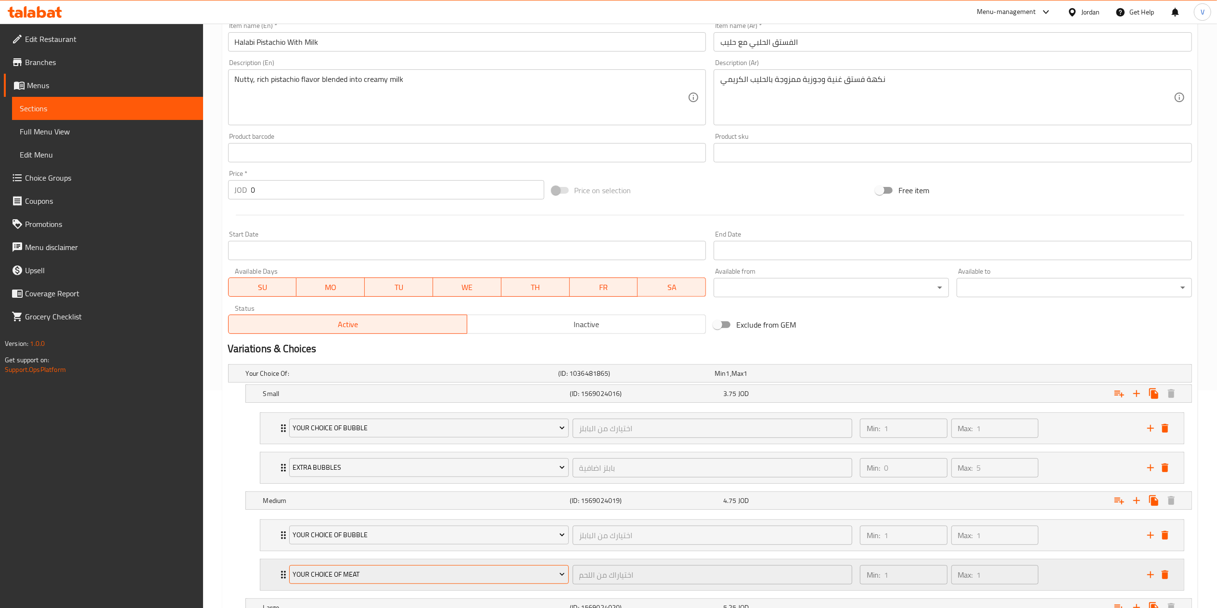
click at [380, 580] on span "Your Choice Of Meat" at bounding box center [429, 574] width 272 height 12
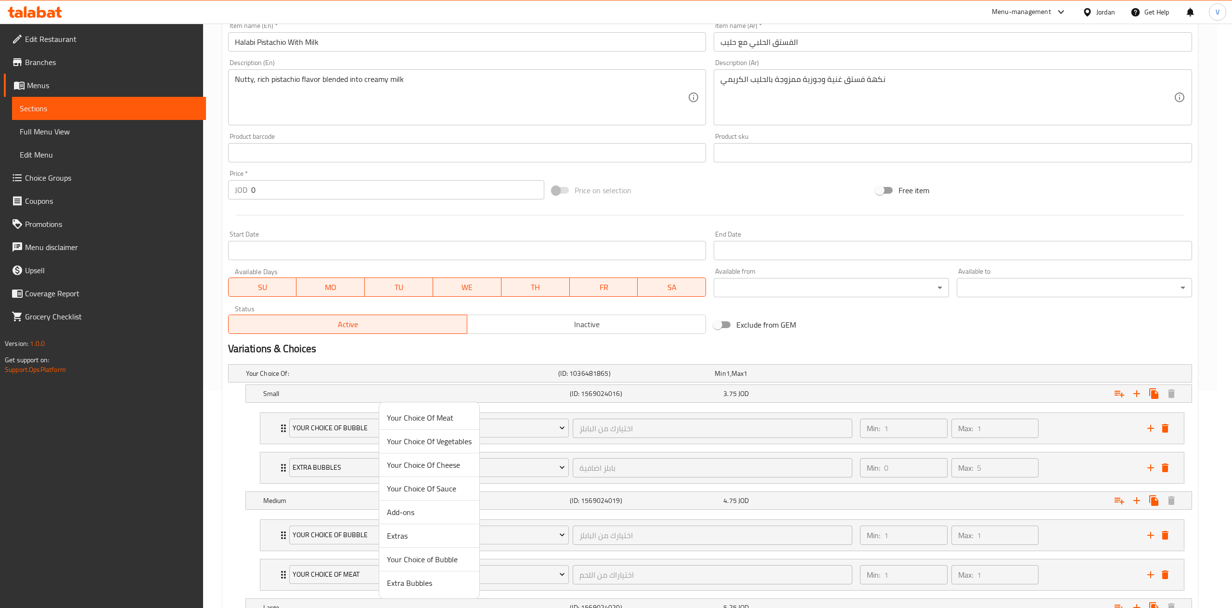
click at [419, 588] on span "Extra Bubbles" at bounding box center [429, 583] width 85 height 12
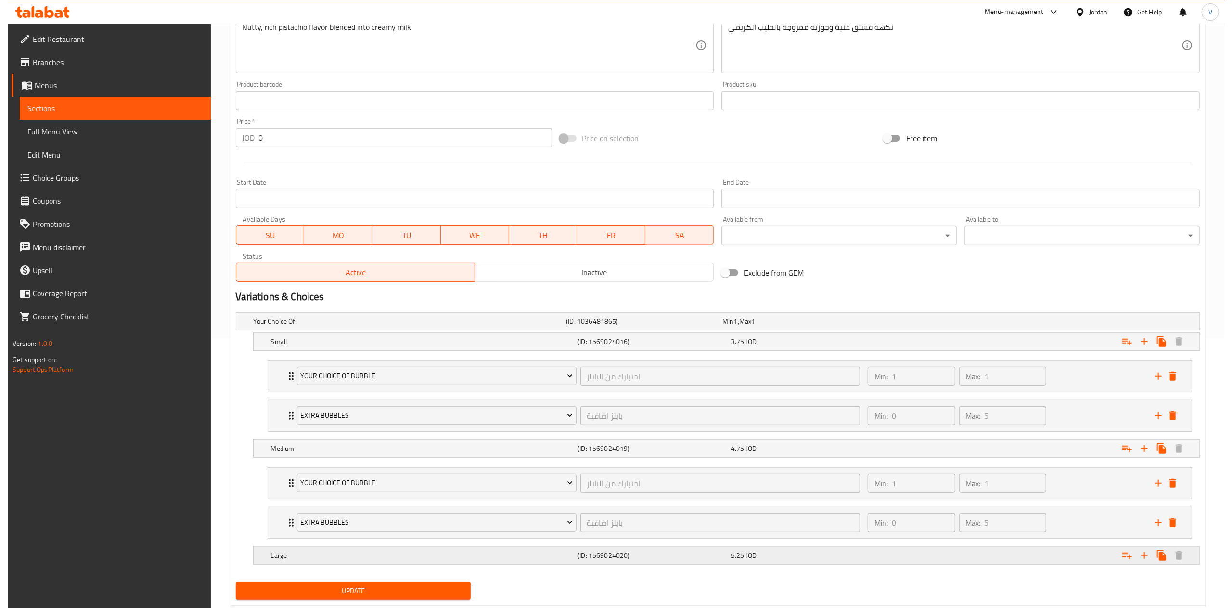
scroll to position [297, 0]
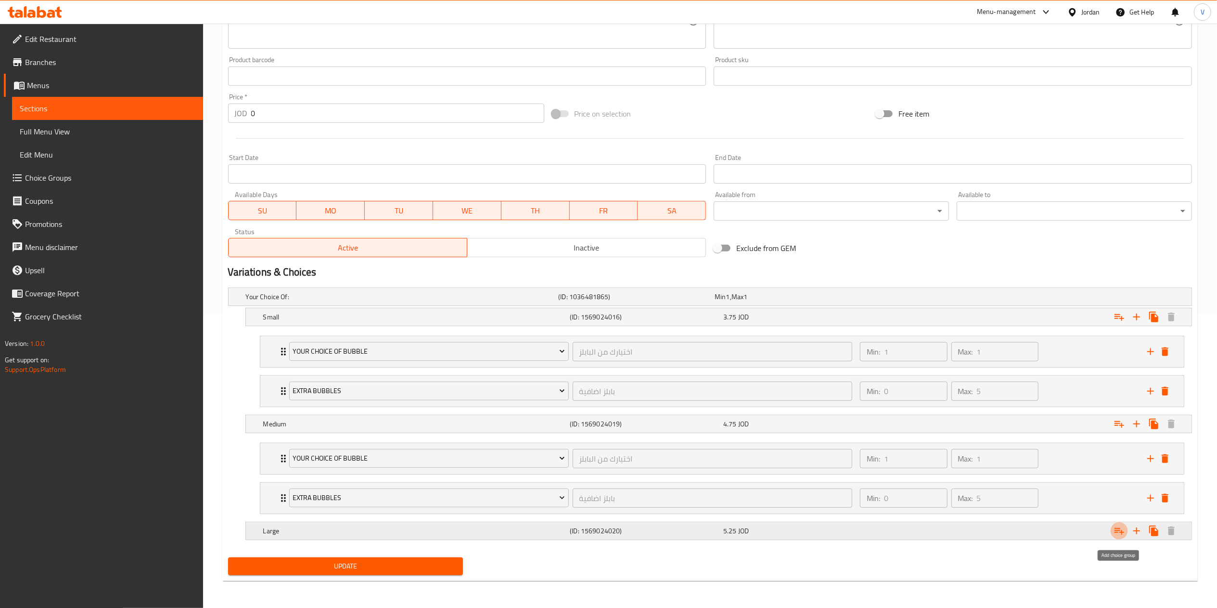
click at [1120, 525] on icon "Expand" at bounding box center [1120, 531] width 12 height 12
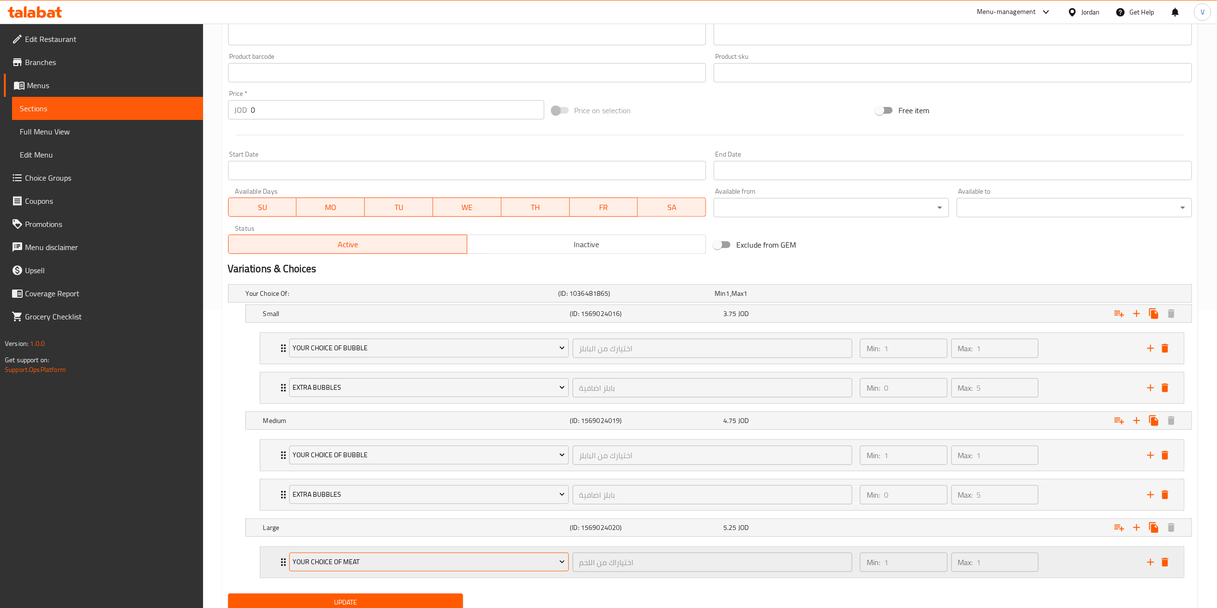
click at [372, 556] on button "Your Choice Of Meat" at bounding box center [429, 561] width 280 height 19
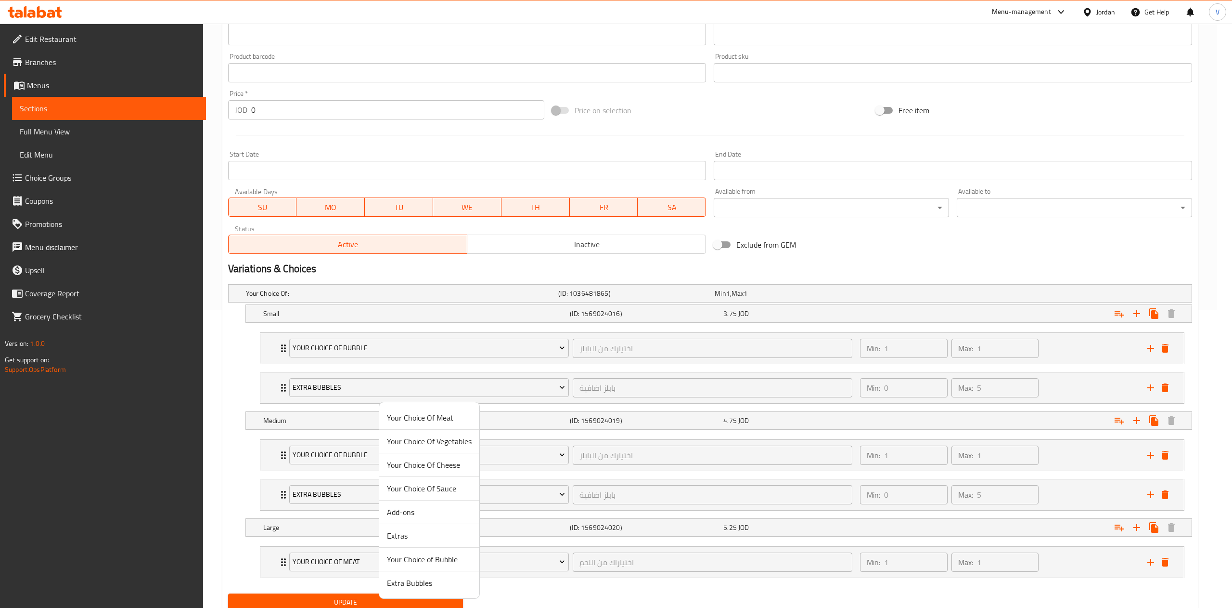
click at [413, 564] on span "Your Choice of Bubble" at bounding box center [429, 559] width 85 height 12
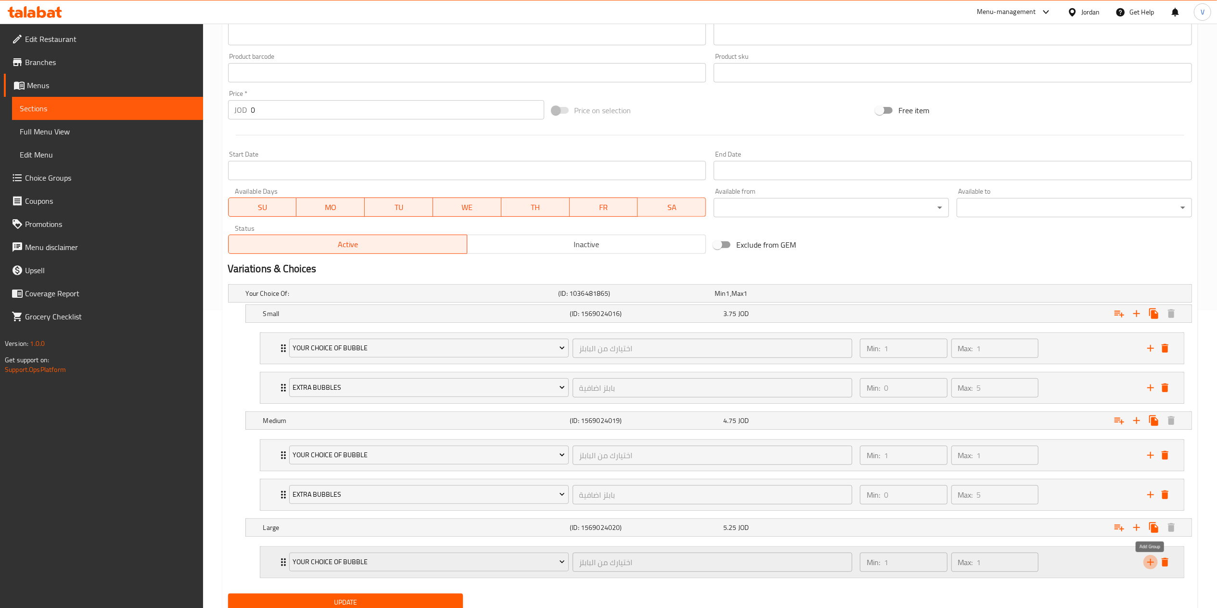
click at [1150, 568] on icon "add" at bounding box center [1151, 562] width 12 height 12
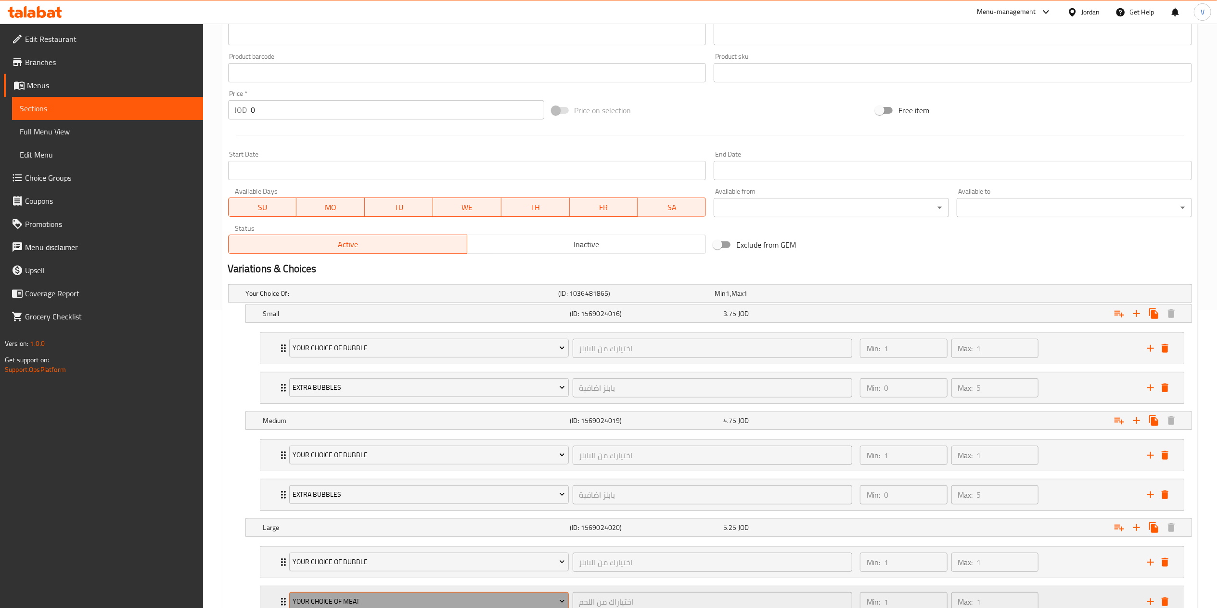
click at [373, 602] on span "Your Choice Of Meat" at bounding box center [429, 601] width 272 height 12
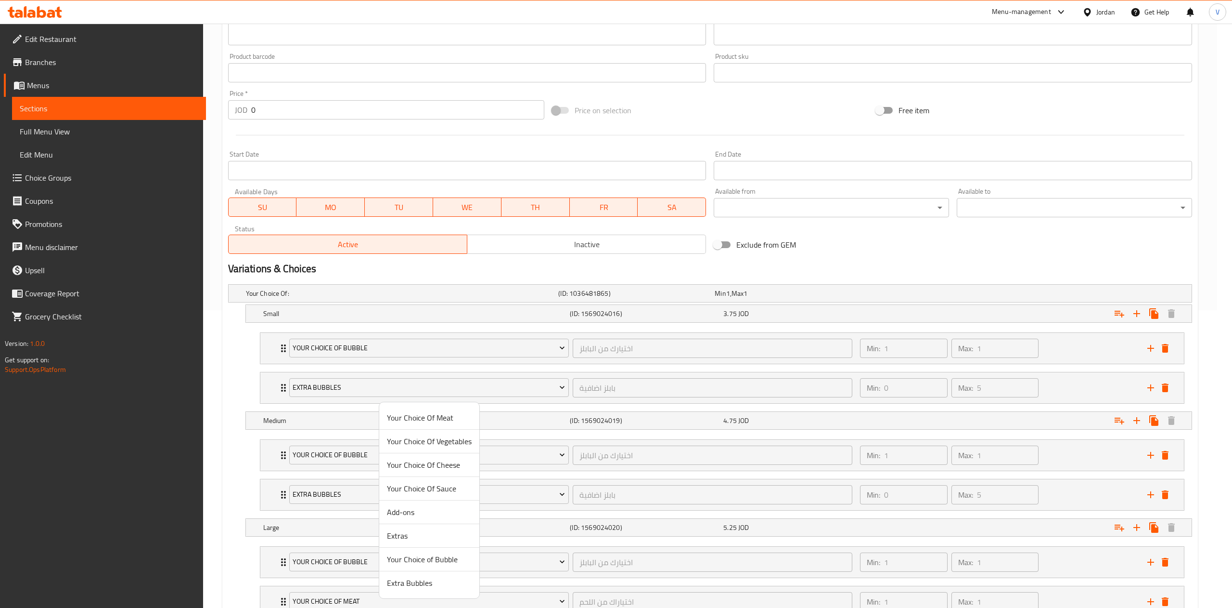
click at [418, 577] on span "Extra Bubbles" at bounding box center [429, 583] width 85 height 12
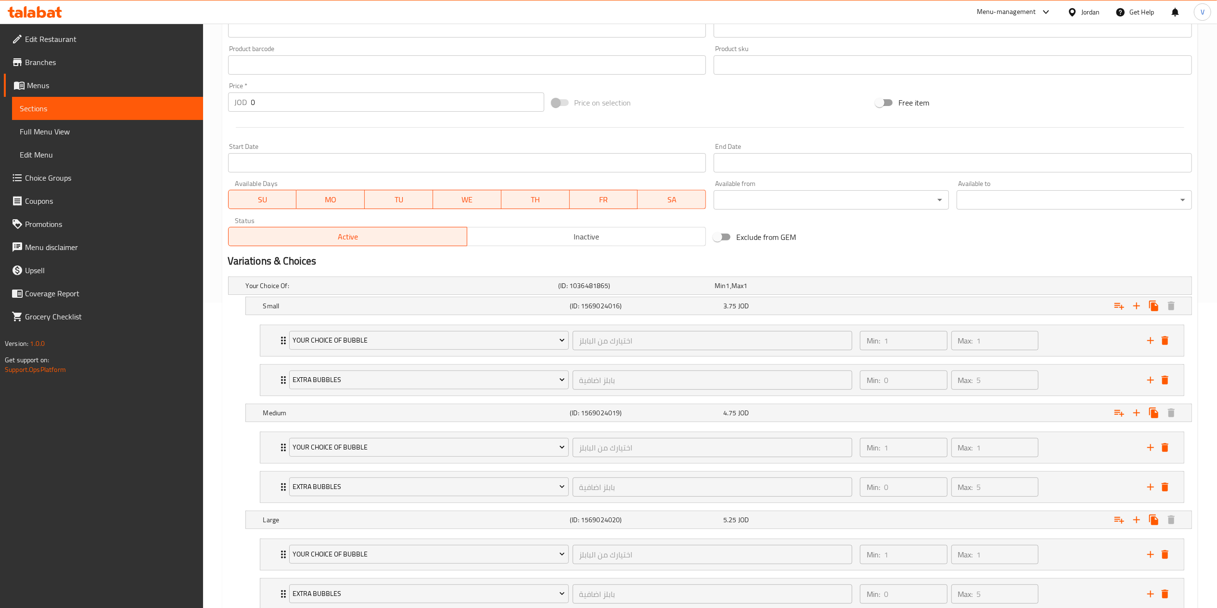
scroll to position [377, 0]
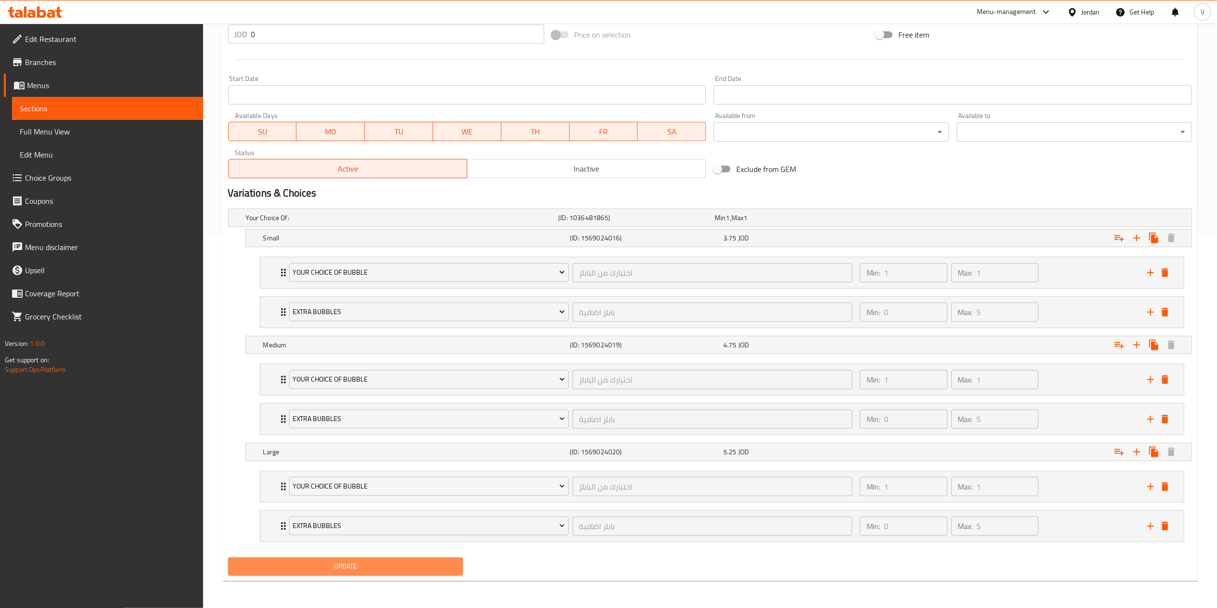
click at [347, 569] on span "Update" at bounding box center [346, 566] width 220 height 12
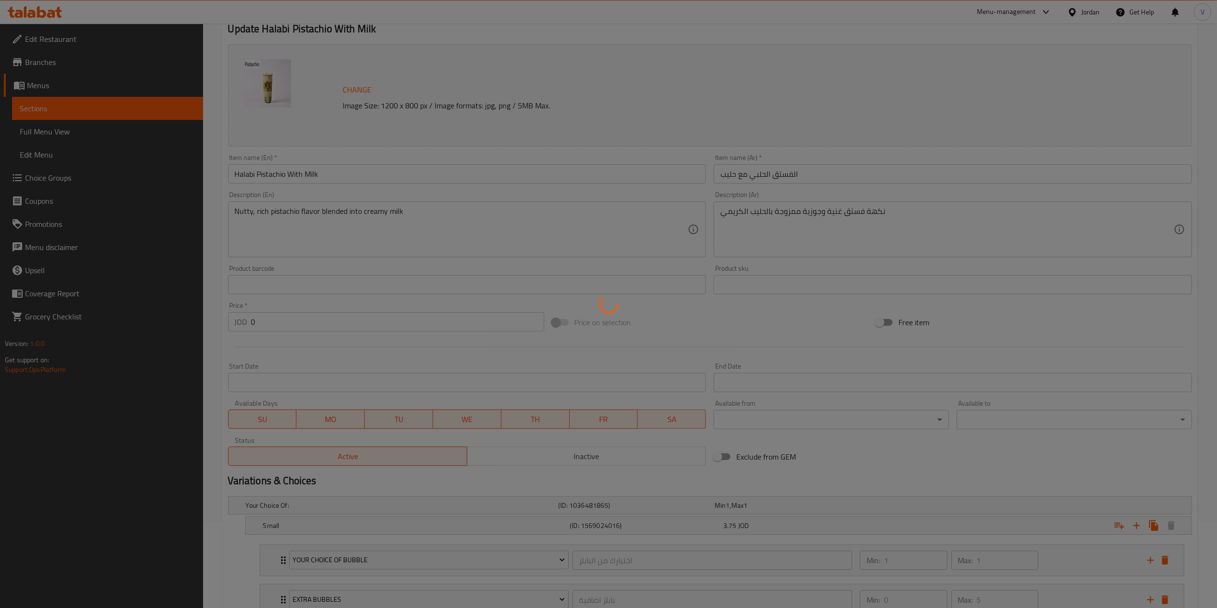
scroll to position [0, 0]
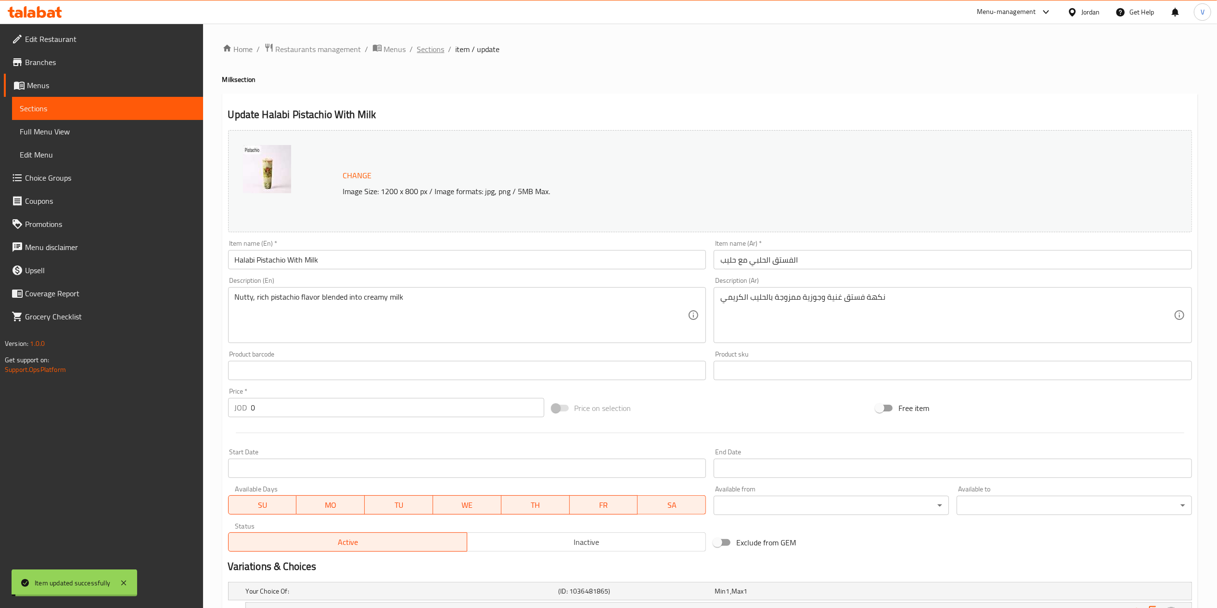
click at [438, 47] on span "Sections" at bounding box center [430, 49] width 27 height 12
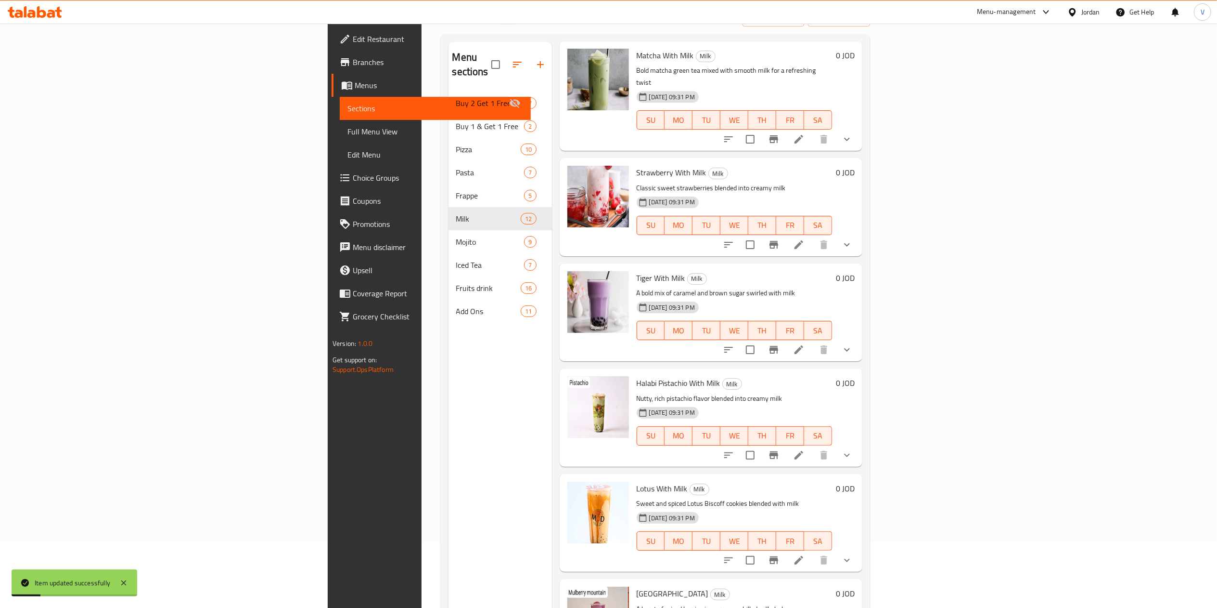
scroll to position [96, 0]
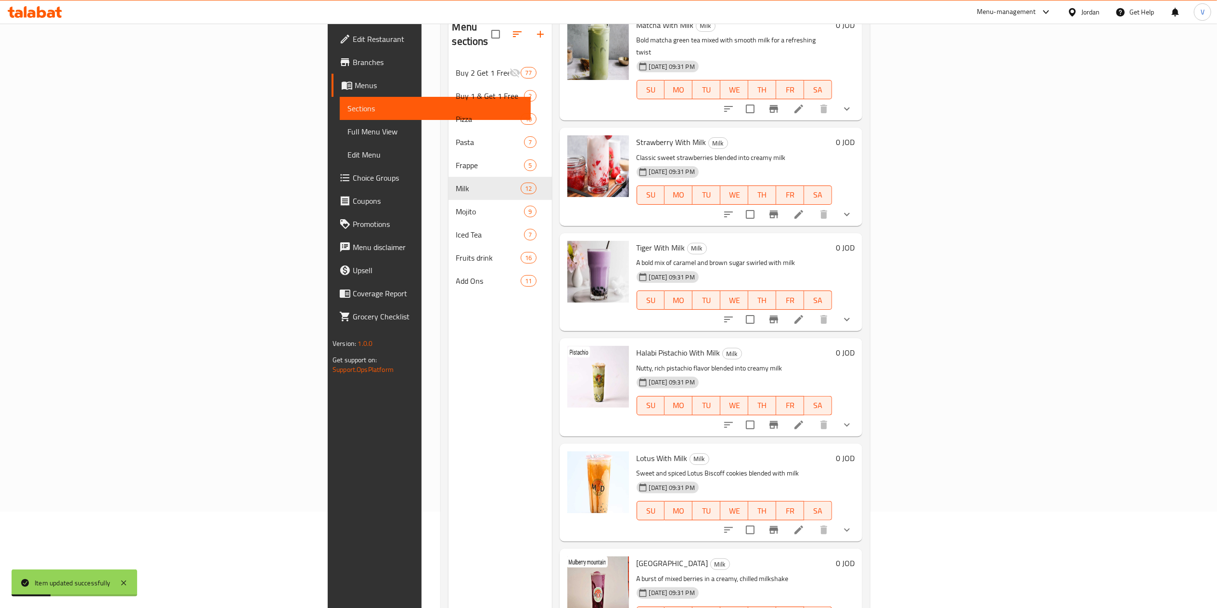
click at [813, 521] on li at bounding box center [799, 529] width 27 height 17
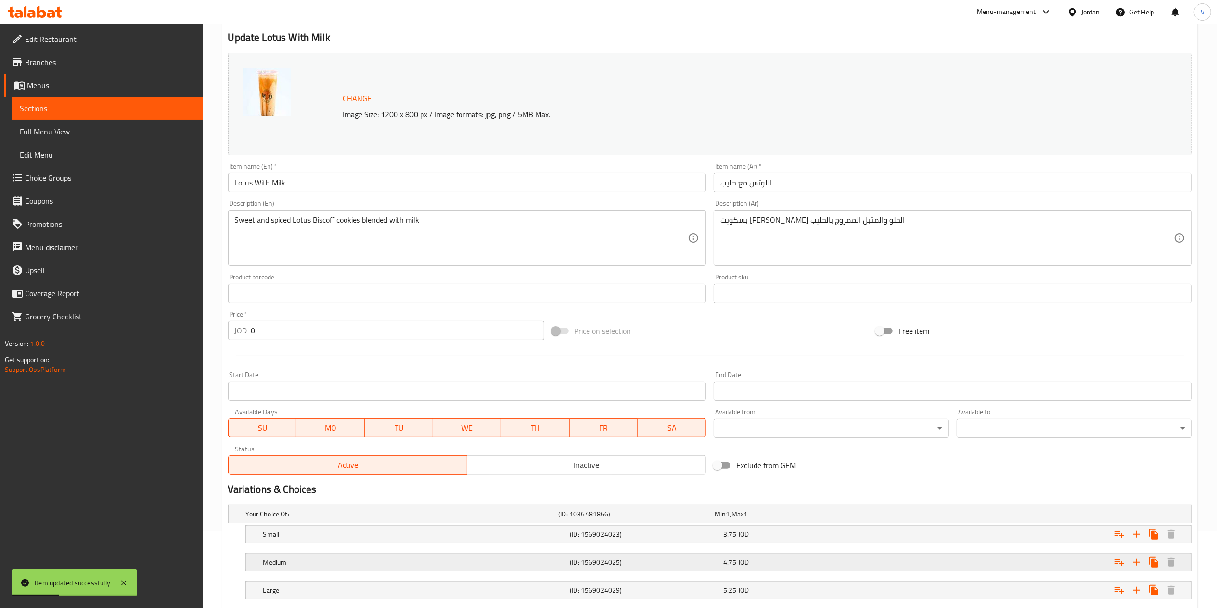
scroll to position [137, 0]
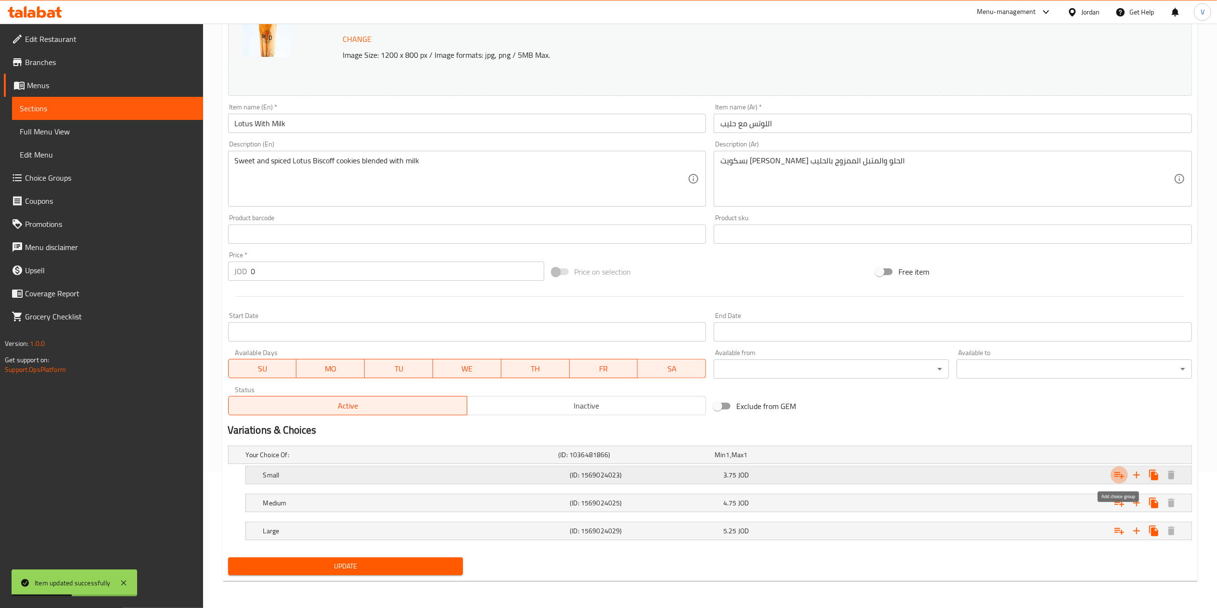
click at [1119, 478] on icon "Expand" at bounding box center [1120, 475] width 12 height 12
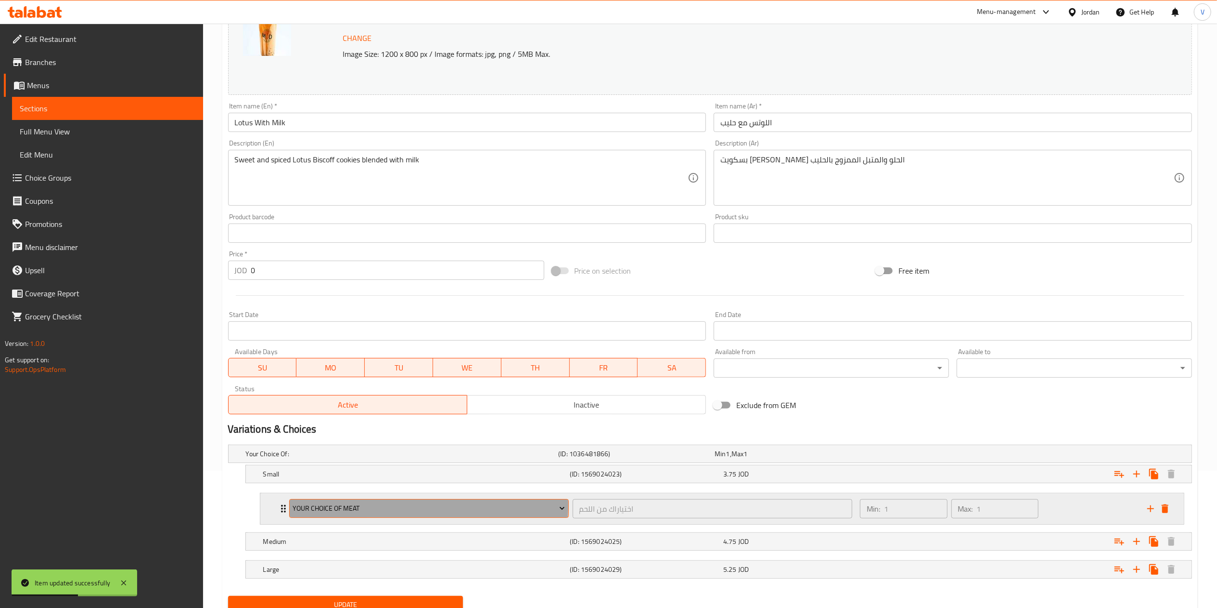
click at [377, 506] on span "Your Choice Of Meat" at bounding box center [429, 508] width 272 height 12
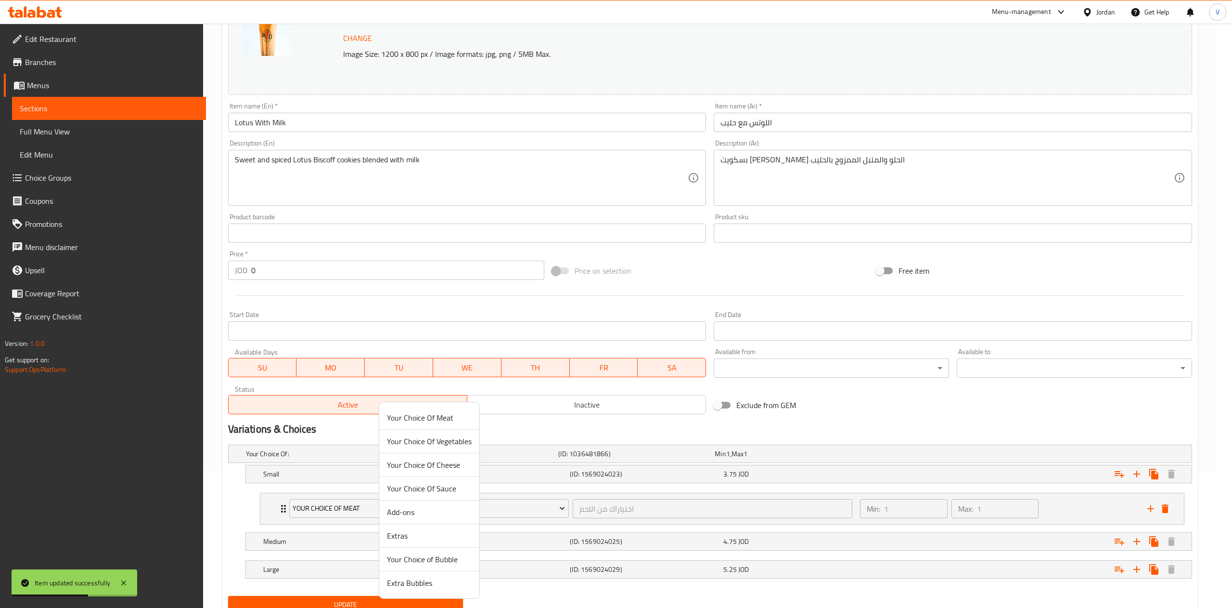
click at [436, 560] on span "Your Choice of Bubble" at bounding box center [429, 559] width 85 height 12
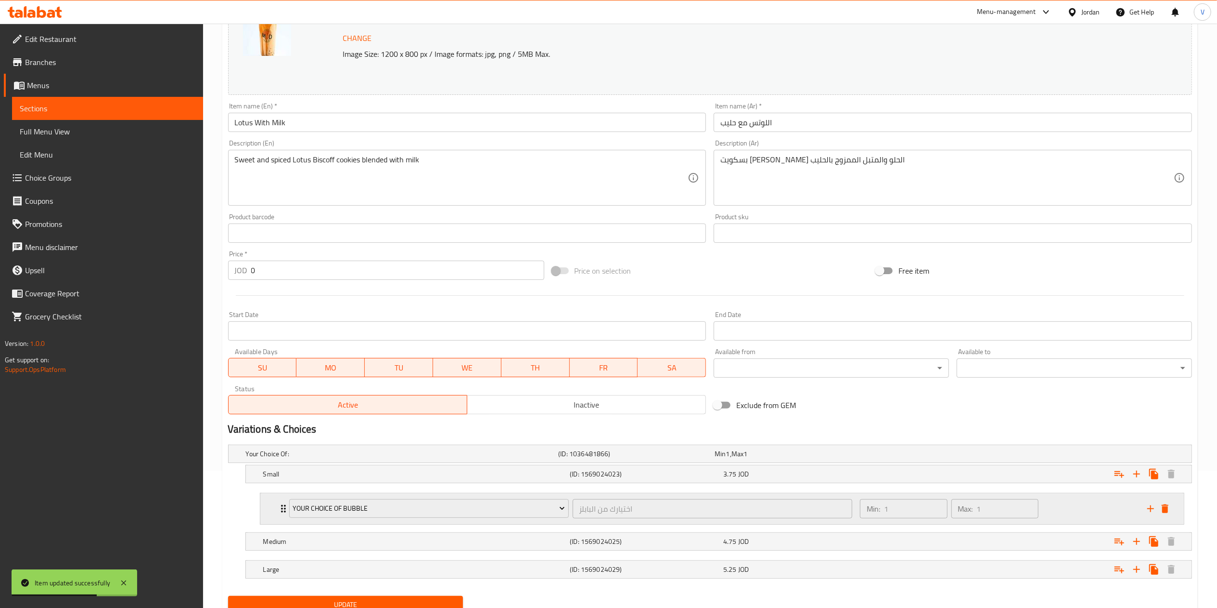
click at [1151, 510] on icon "add" at bounding box center [1151, 509] width 12 height 12
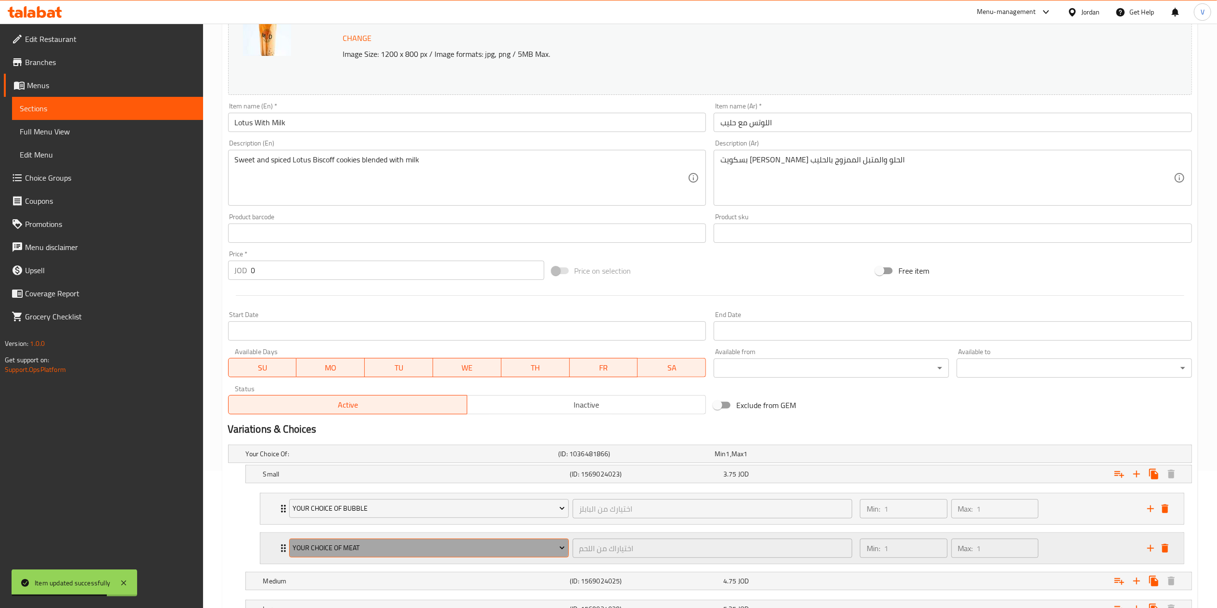
click at [401, 544] on span "Your Choice Of Meat" at bounding box center [429, 548] width 272 height 12
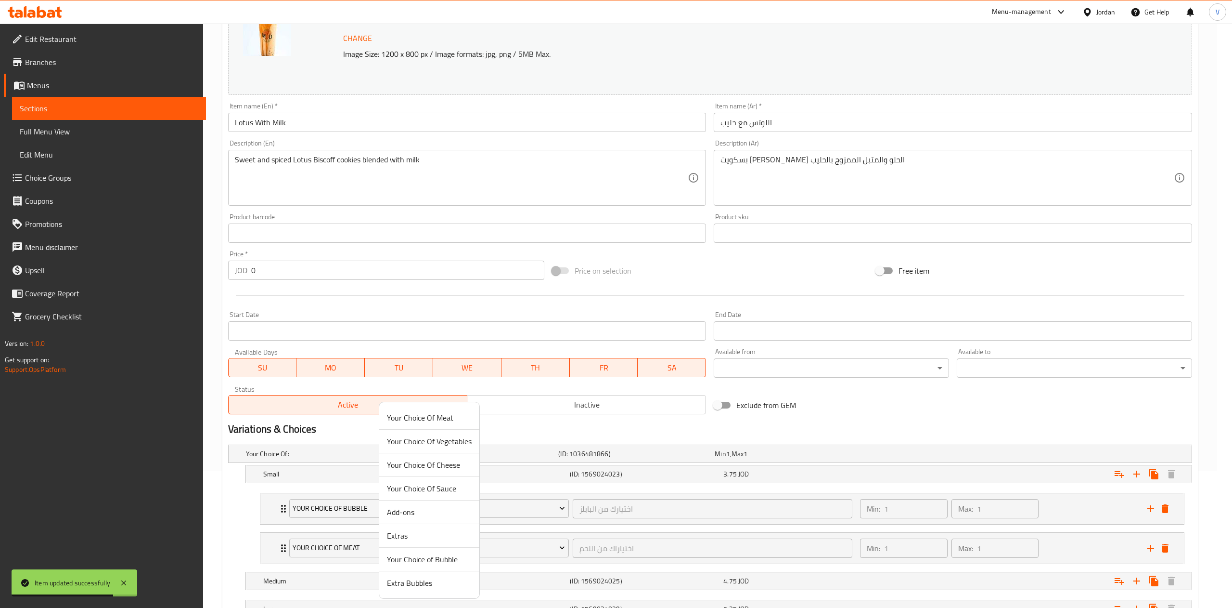
click at [416, 579] on span "Extra Bubbles" at bounding box center [429, 583] width 85 height 12
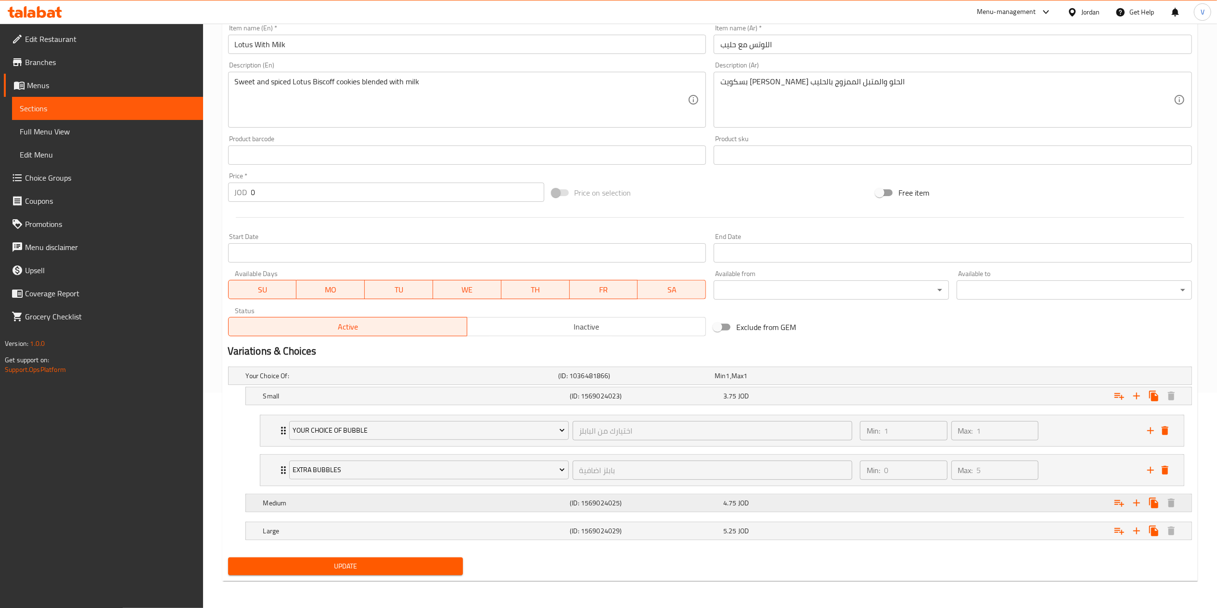
scroll to position [218, 0]
click at [1118, 500] on icon "Expand" at bounding box center [1120, 503] width 10 height 7
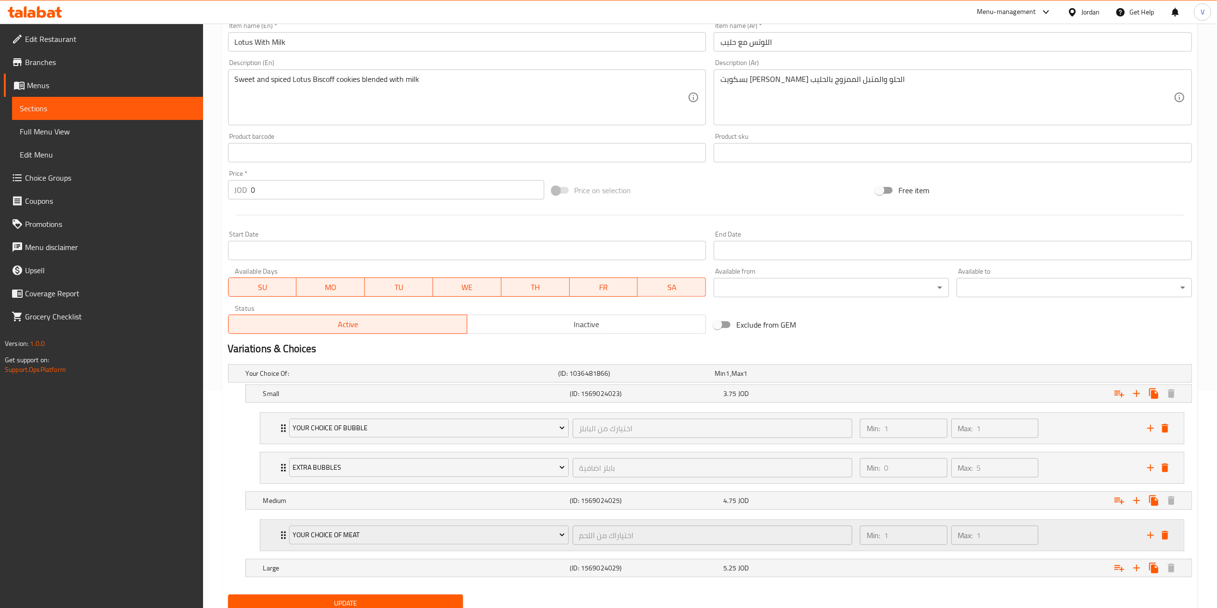
click at [373, 526] on div "Your Choice Of Meat" at bounding box center [429, 534] width 284 height 23
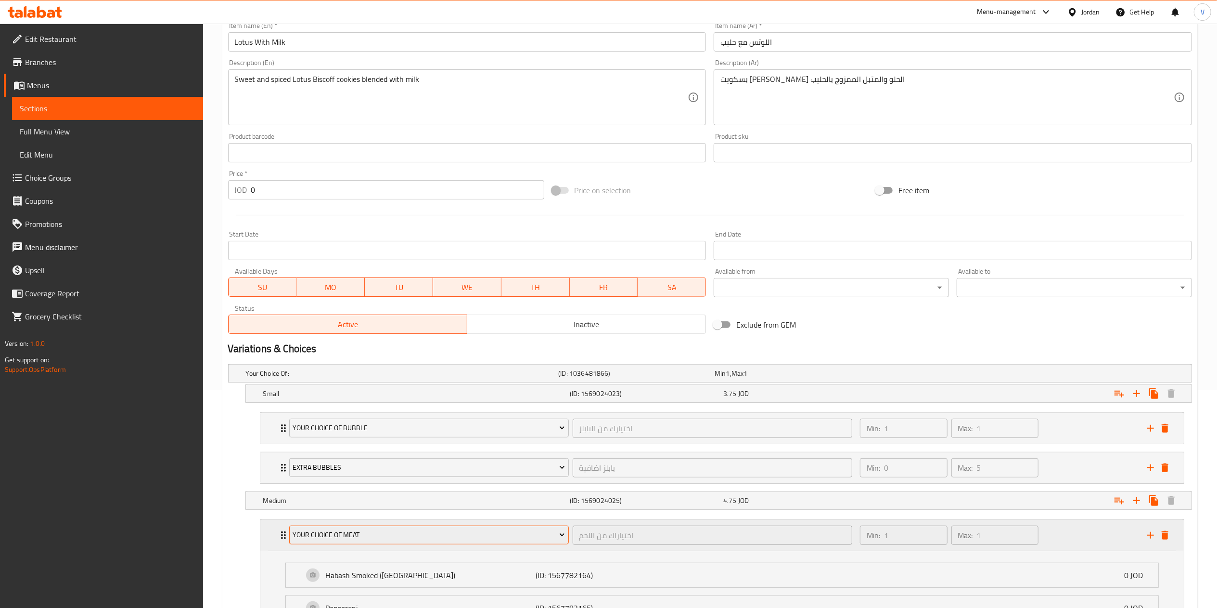
click at [386, 541] on span "Your Choice Of Meat" at bounding box center [429, 535] width 272 height 12
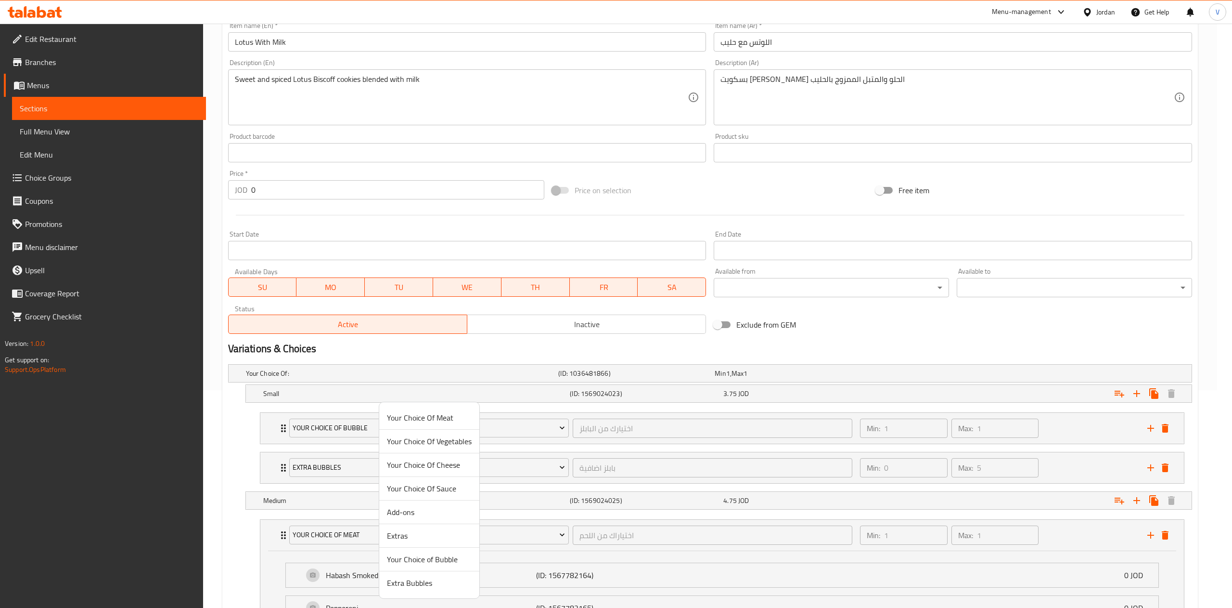
click at [411, 560] on span "Your Choice of Bubble" at bounding box center [429, 559] width 85 height 12
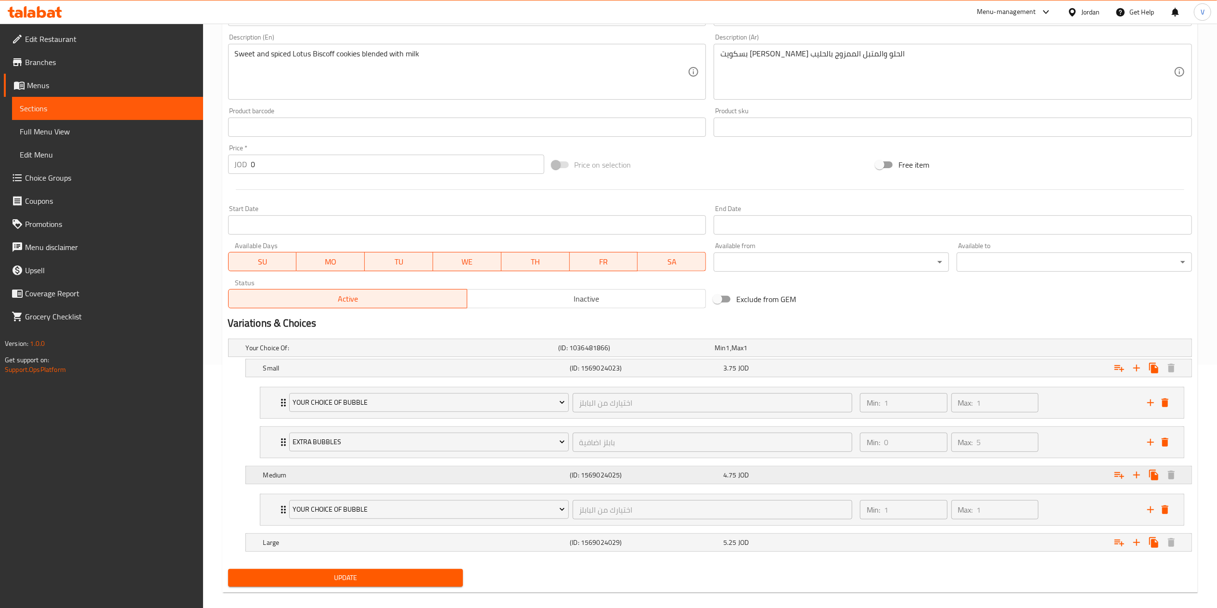
scroll to position [257, 0]
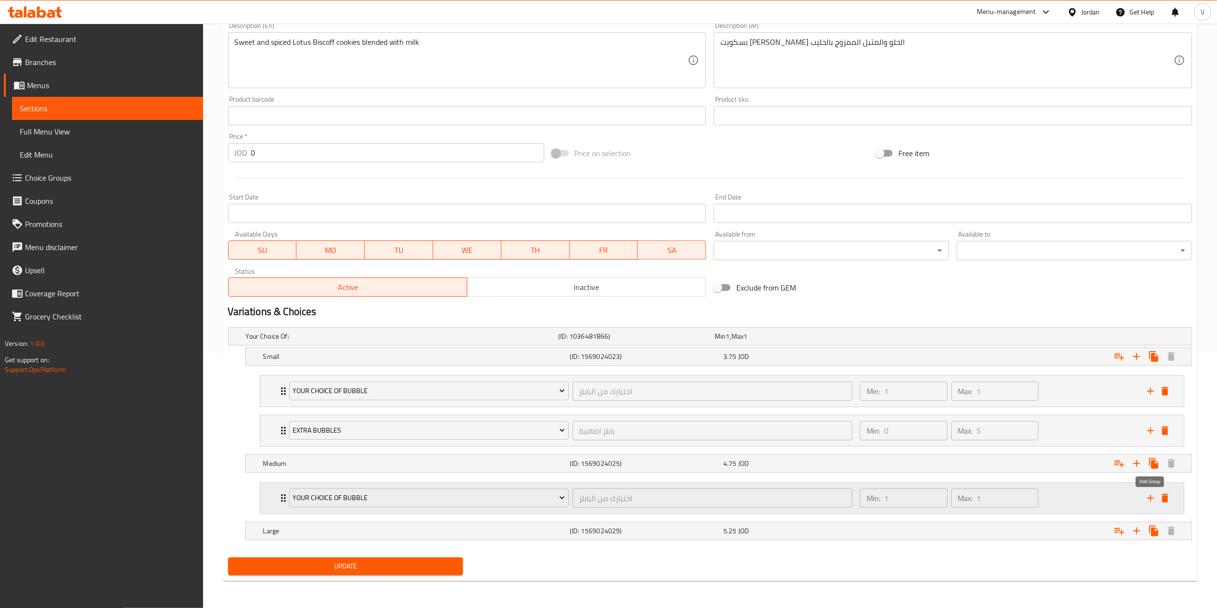
click at [1154, 502] on icon "add" at bounding box center [1151, 498] width 12 height 12
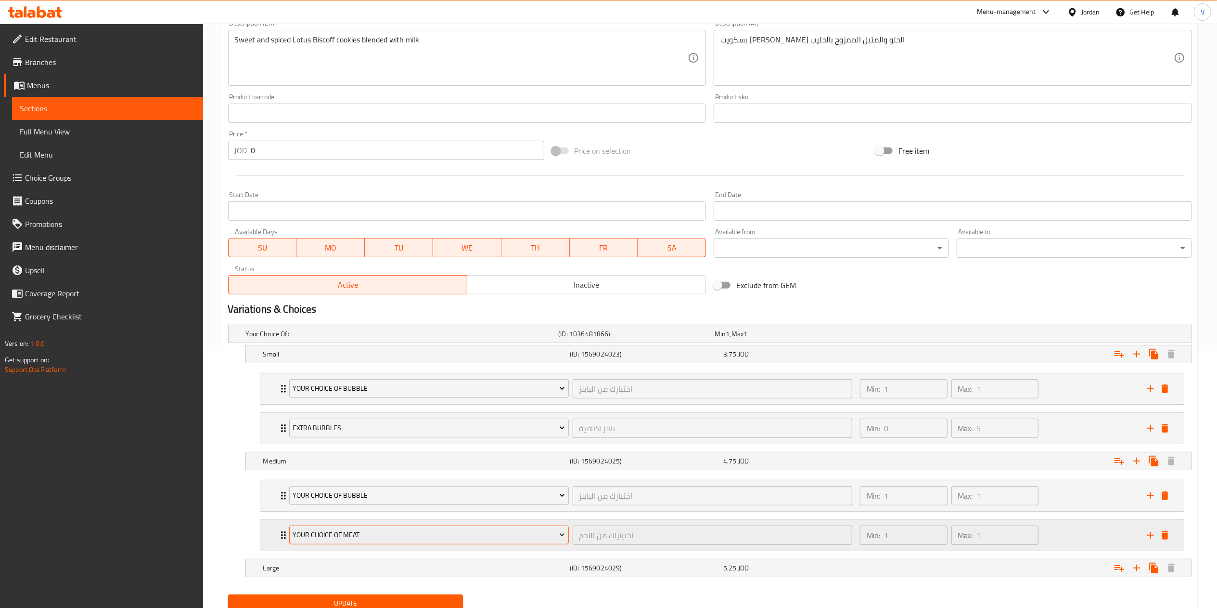
click at [416, 540] on span "Your Choice Of Meat" at bounding box center [429, 535] width 272 height 12
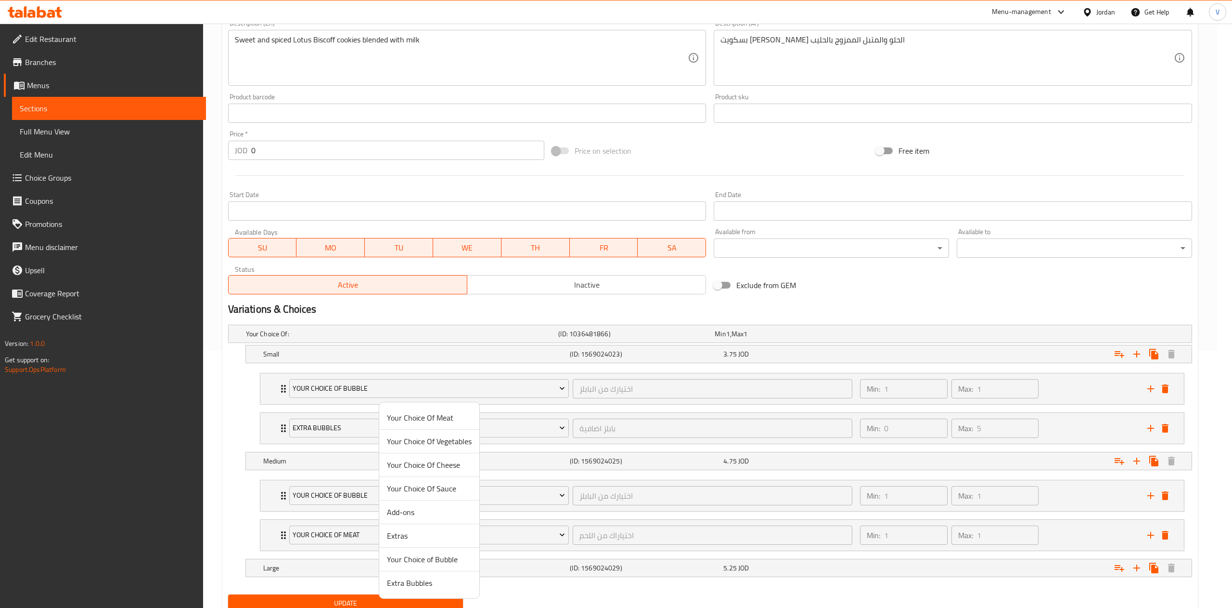
click at [424, 579] on span "Extra Bubbles" at bounding box center [429, 583] width 85 height 12
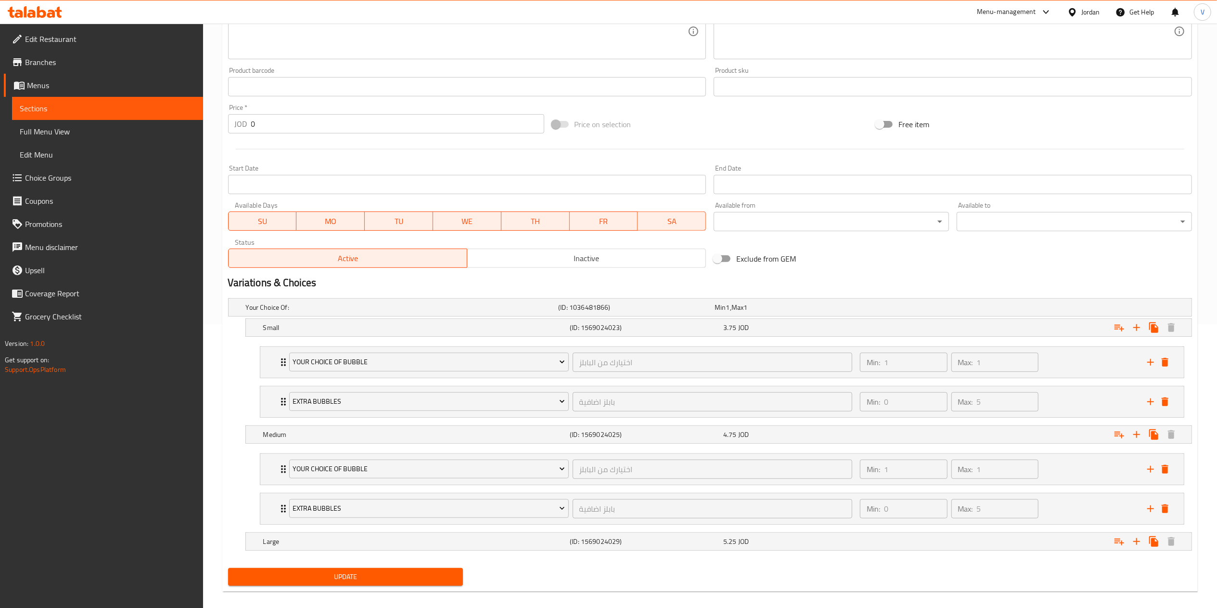
scroll to position [297, 0]
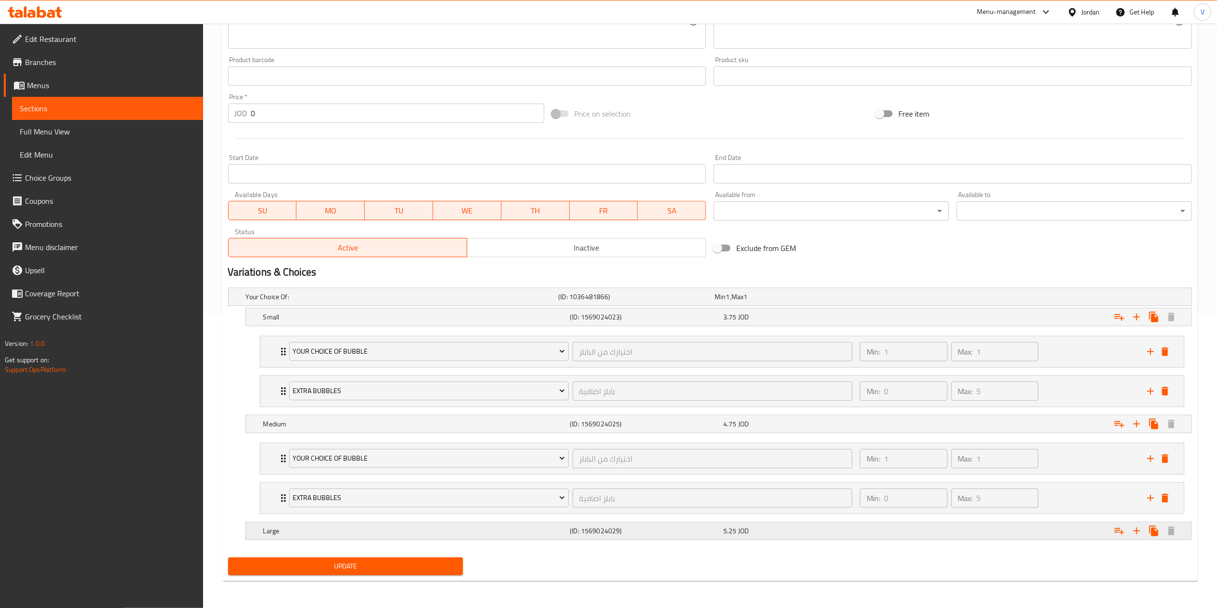
click at [1118, 530] on icon "Expand" at bounding box center [1120, 531] width 12 height 12
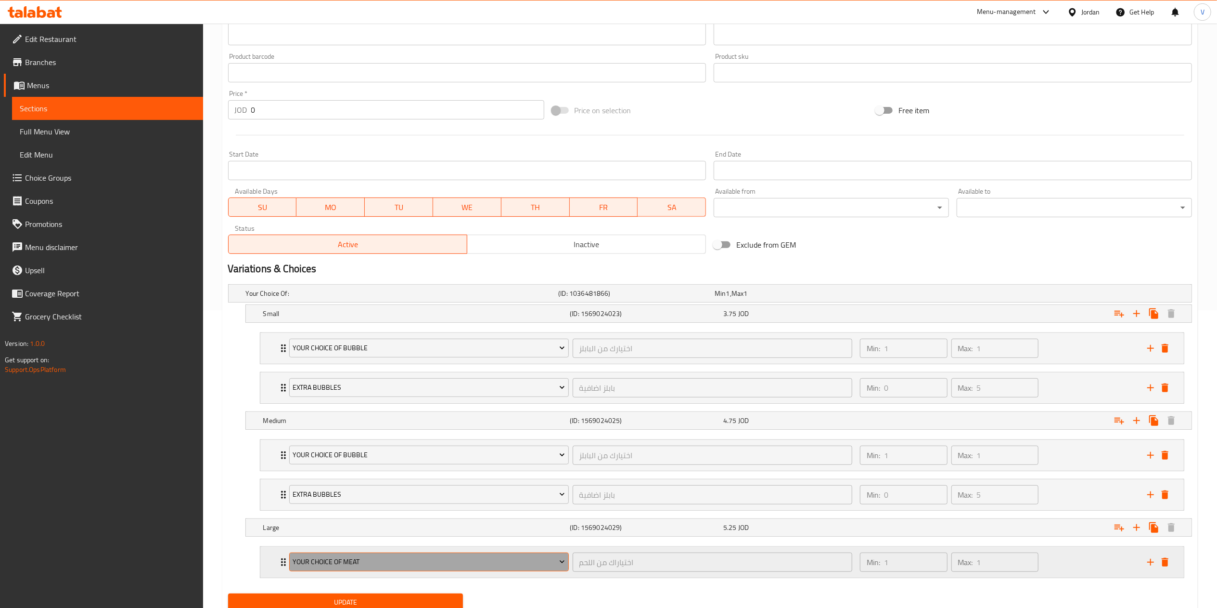
click at [398, 561] on span "Your Choice Of Meat" at bounding box center [429, 562] width 272 height 12
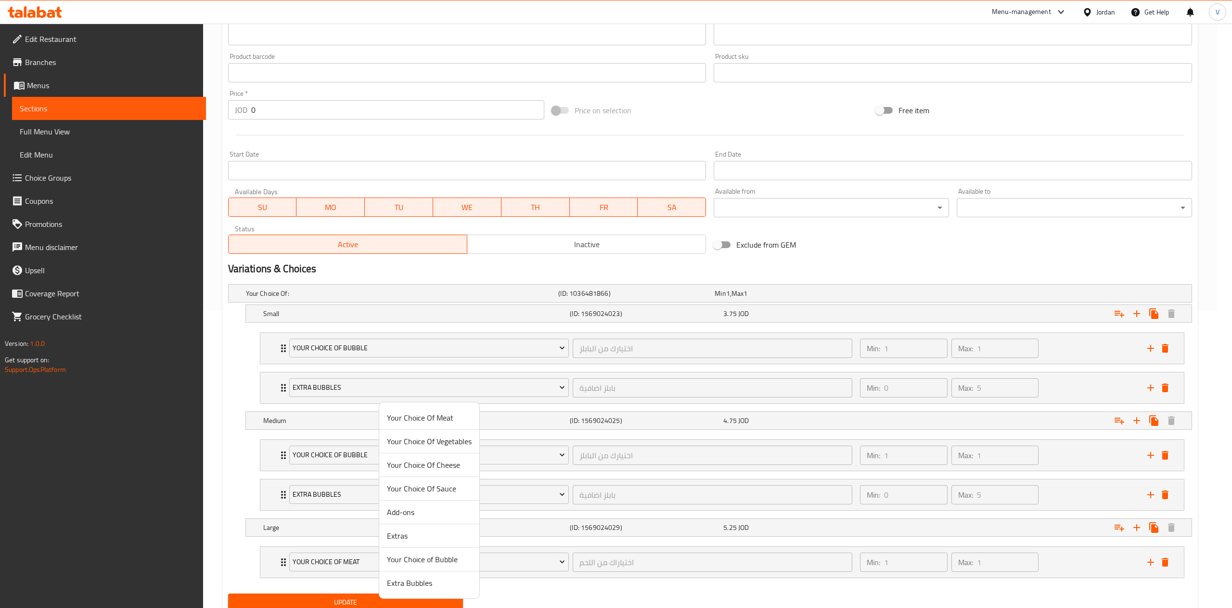
click at [409, 556] on span "Your Choice of Bubble" at bounding box center [429, 559] width 85 height 12
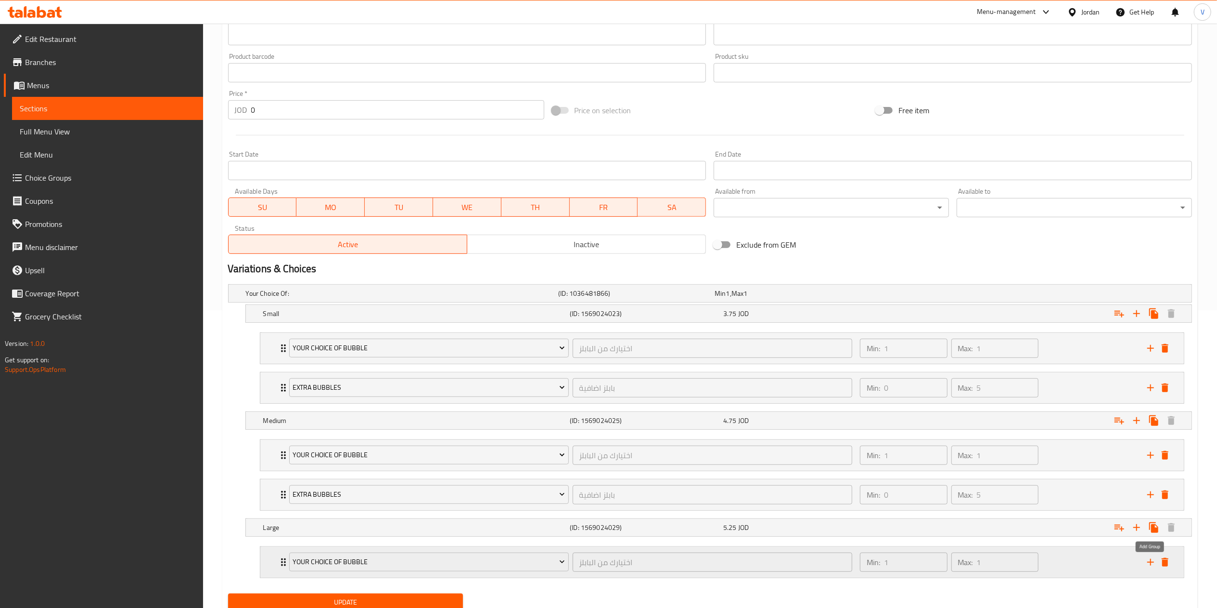
click at [1145, 563] on icon "add" at bounding box center [1151, 562] width 12 height 12
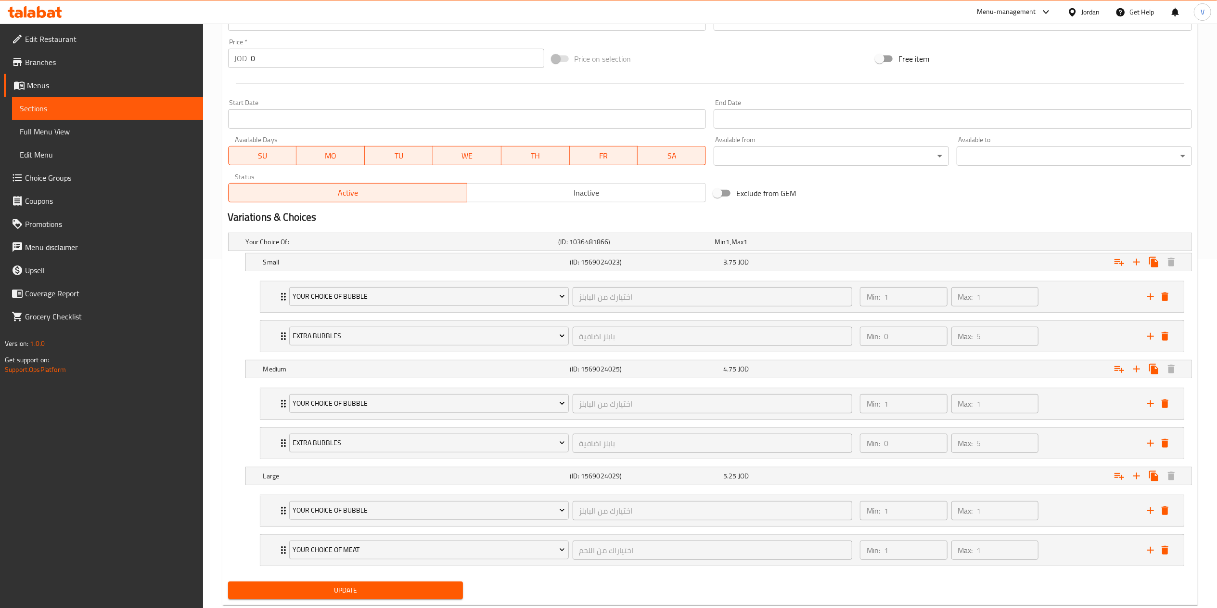
scroll to position [377, 0]
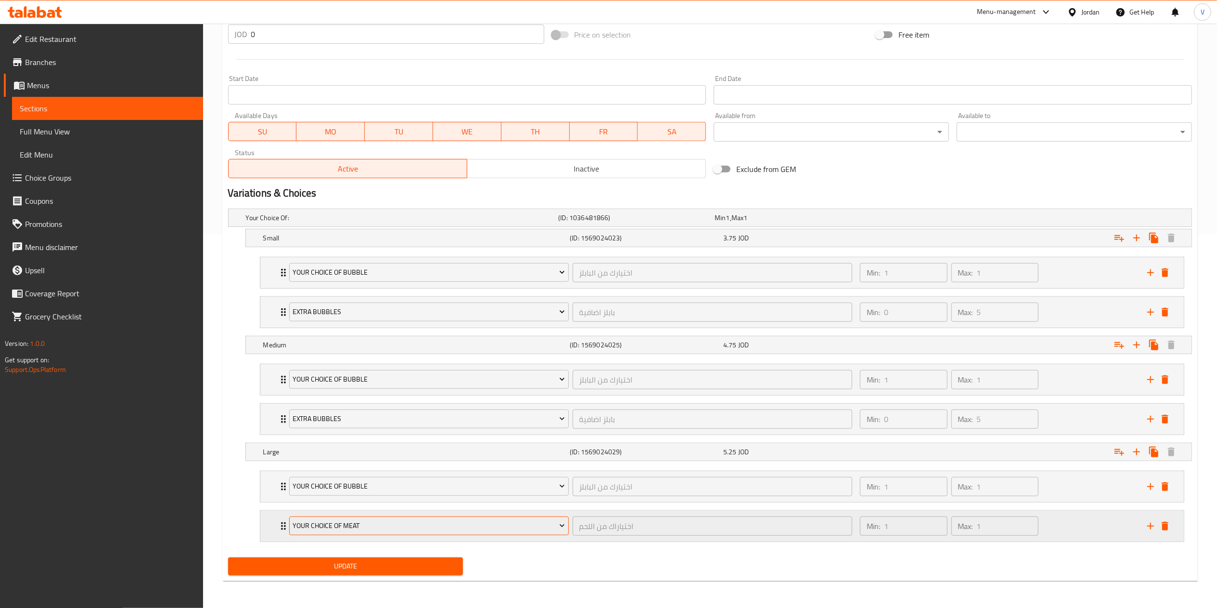
click at [385, 525] on span "Your Choice Of Meat" at bounding box center [429, 525] width 272 height 12
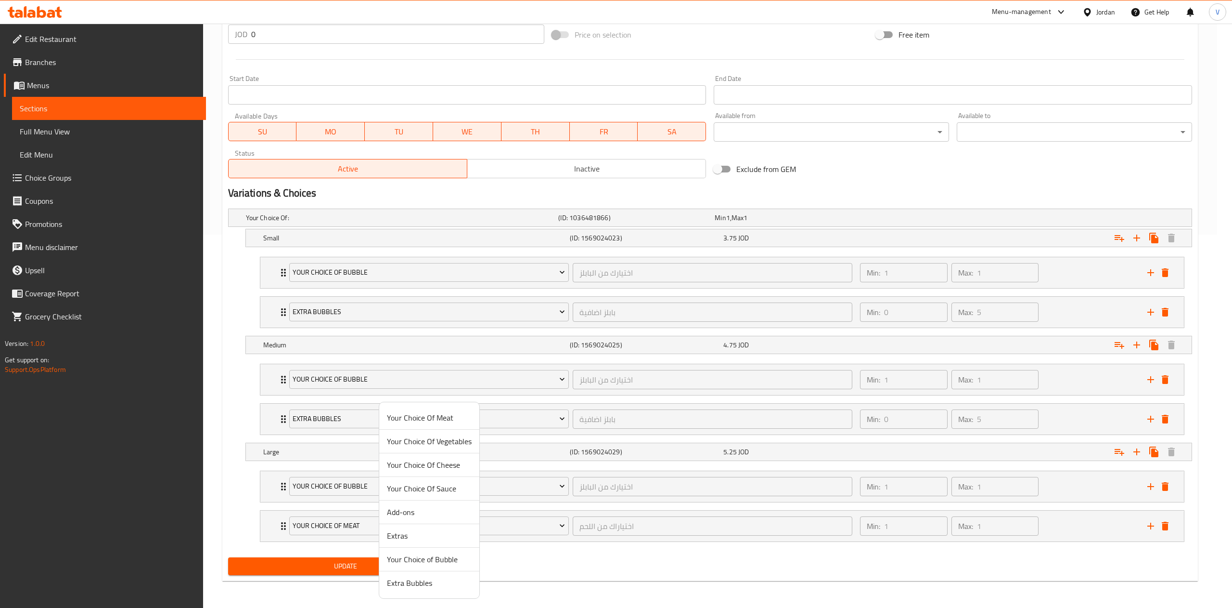
click at [401, 577] on span "Extra Bubbles" at bounding box center [429, 583] width 85 height 12
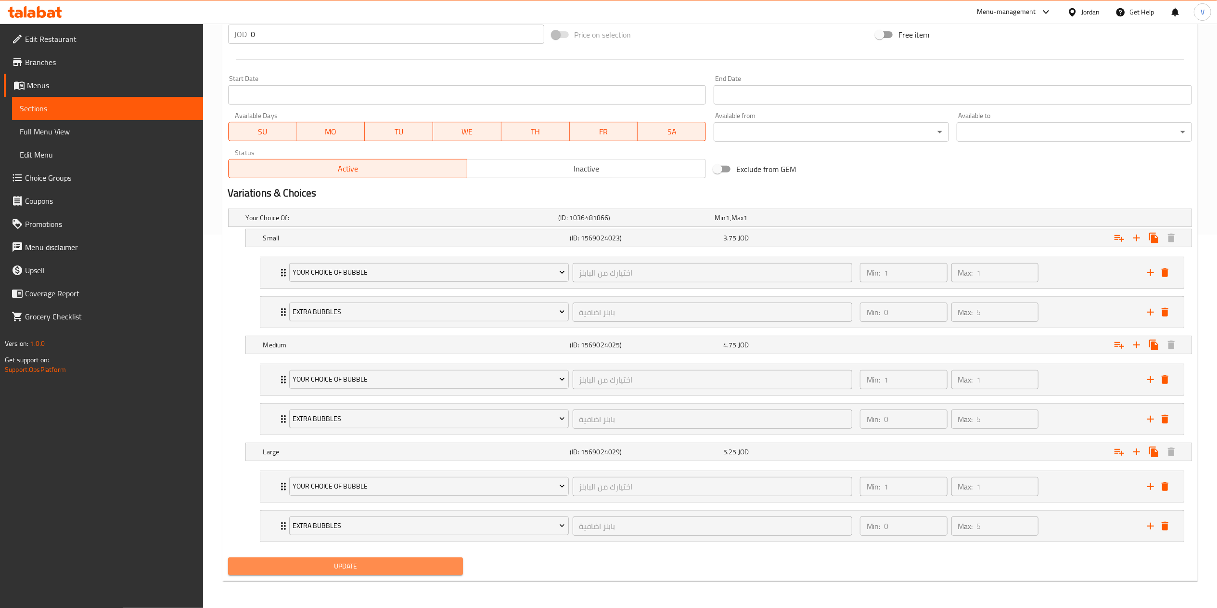
click at [333, 558] on button "Update" at bounding box center [345, 566] width 235 height 18
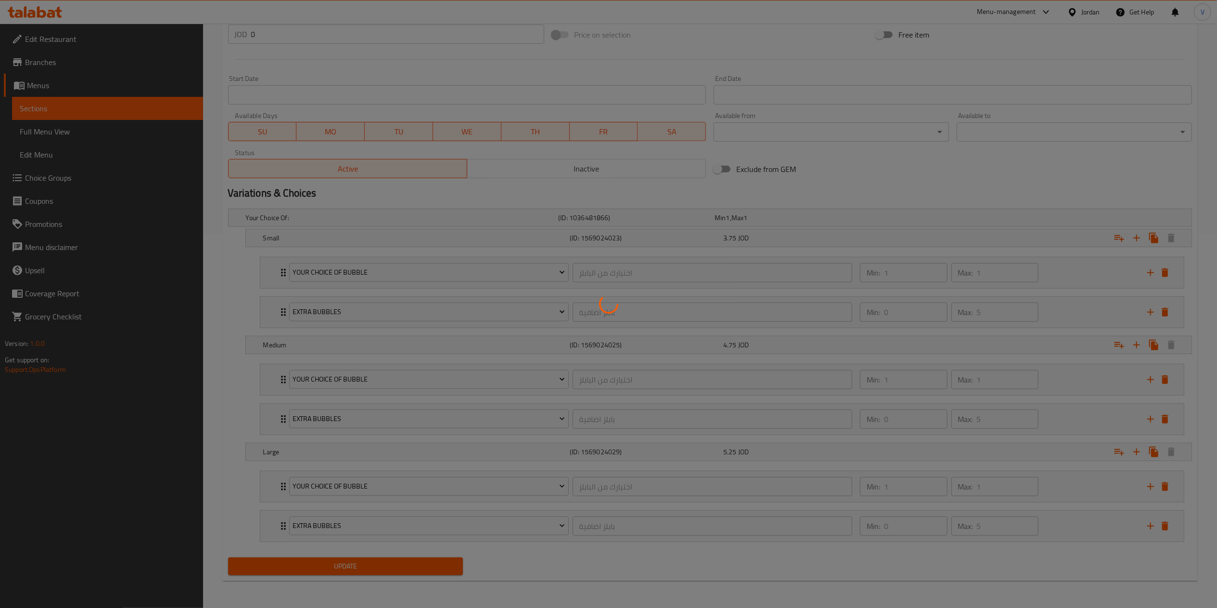
scroll to position [0, 0]
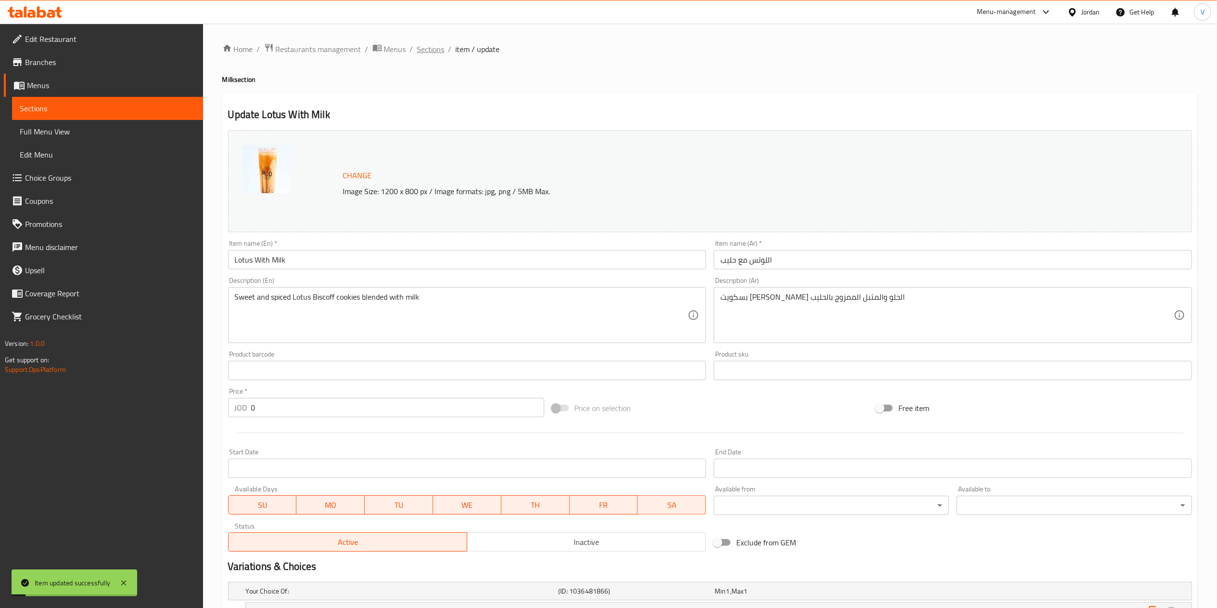
click at [436, 50] on span "Sections" at bounding box center [430, 49] width 27 height 12
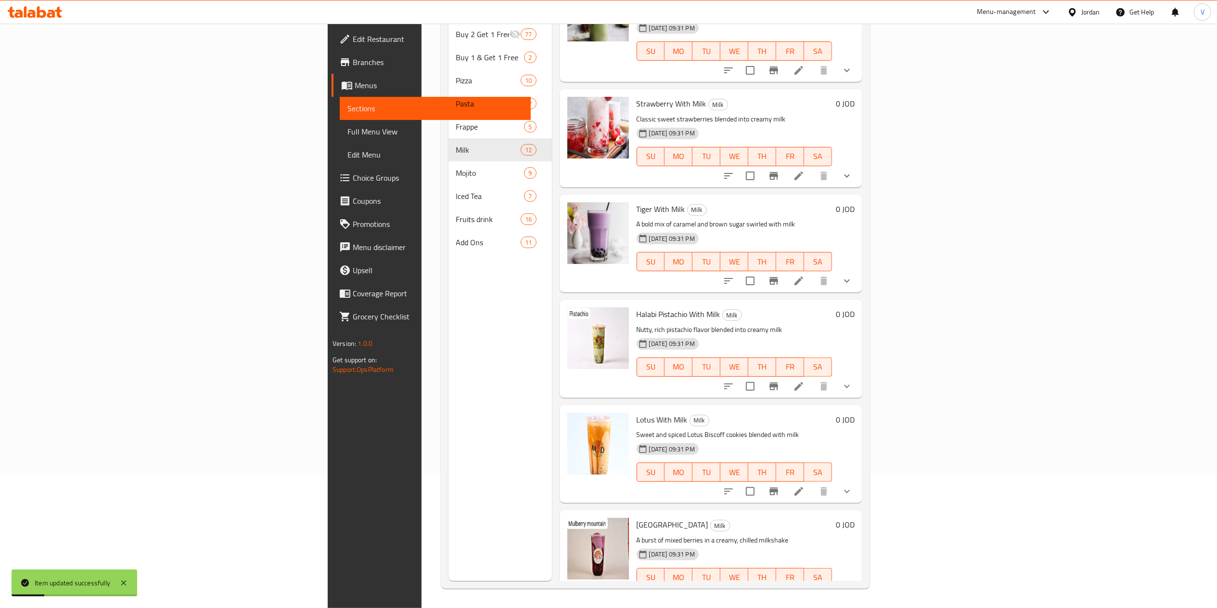
scroll to position [135, 0]
click at [805, 591] on icon at bounding box center [799, 597] width 12 height 12
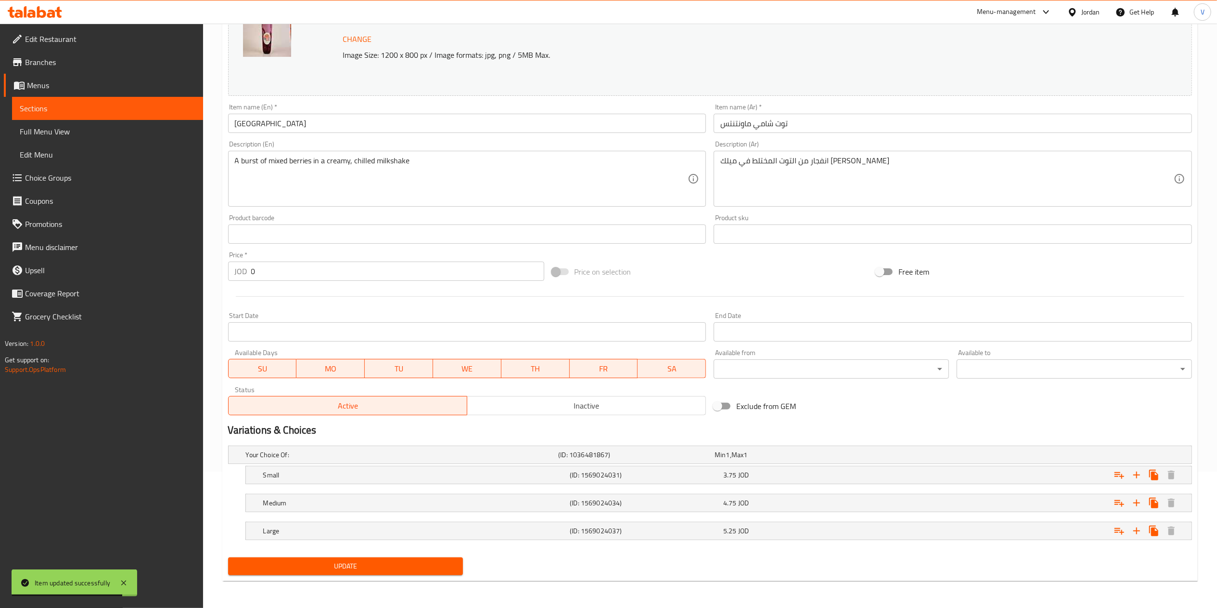
scroll to position [137, 0]
click at [1114, 470] on icon "Expand" at bounding box center [1120, 475] width 12 height 12
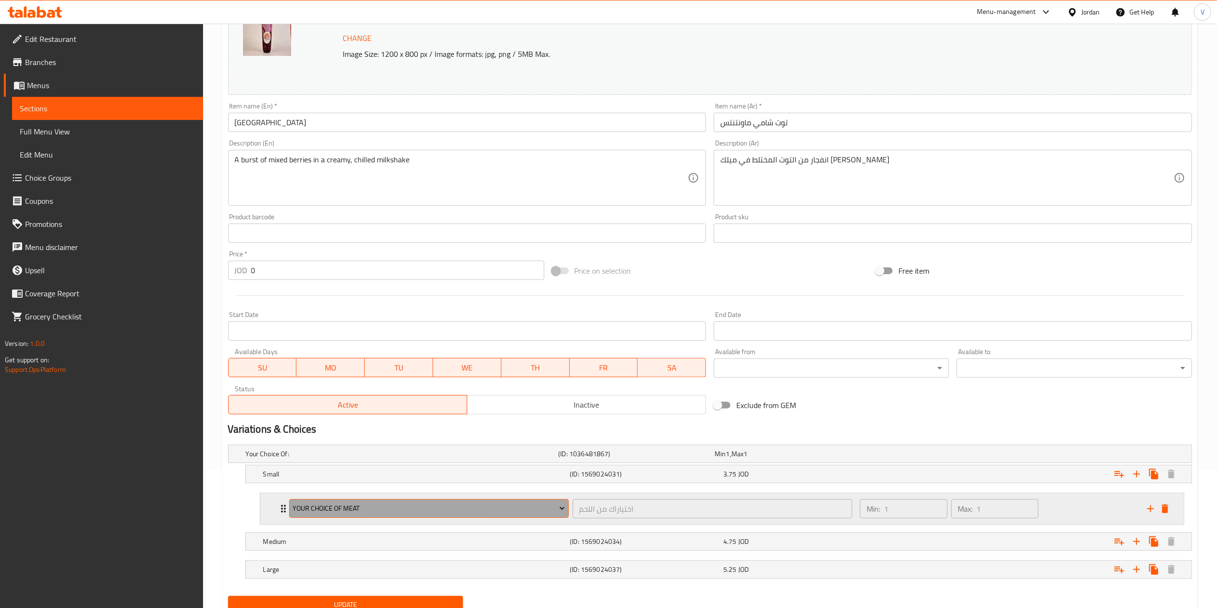
click at [457, 508] on span "Your Choice Of Meat" at bounding box center [429, 508] width 272 height 12
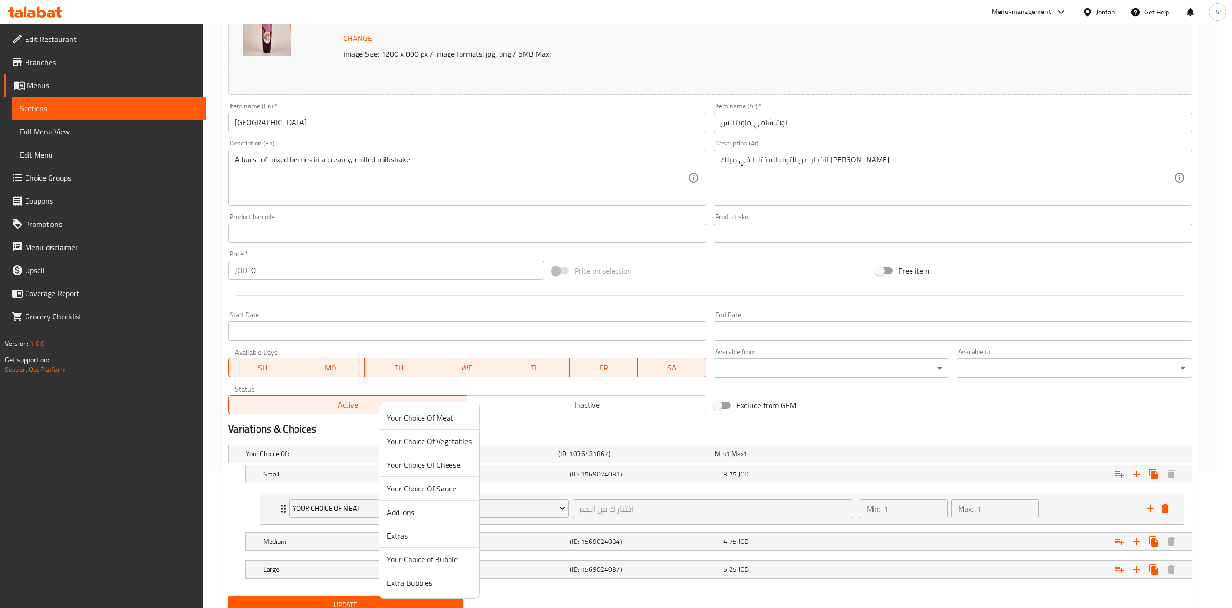
click at [414, 557] on span "Your Choice of Bubble" at bounding box center [429, 559] width 85 height 12
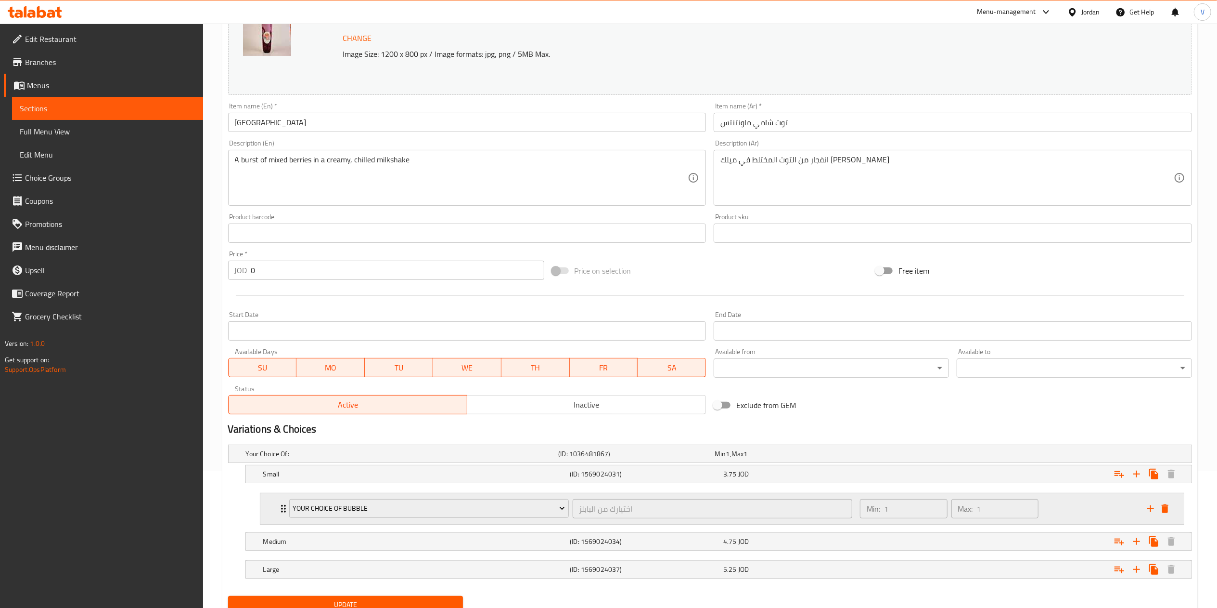
click at [1155, 510] on icon "add" at bounding box center [1151, 509] width 12 height 12
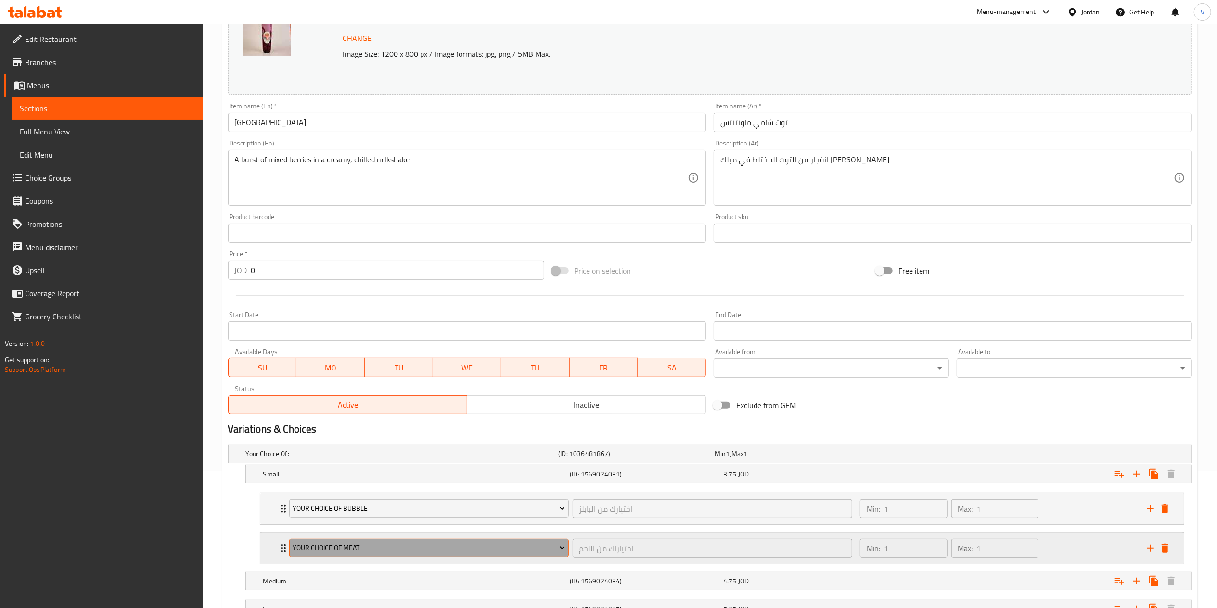
click at [361, 545] on span "Your Choice Of Meat" at bounding box center [429, 548] width 272 height 12
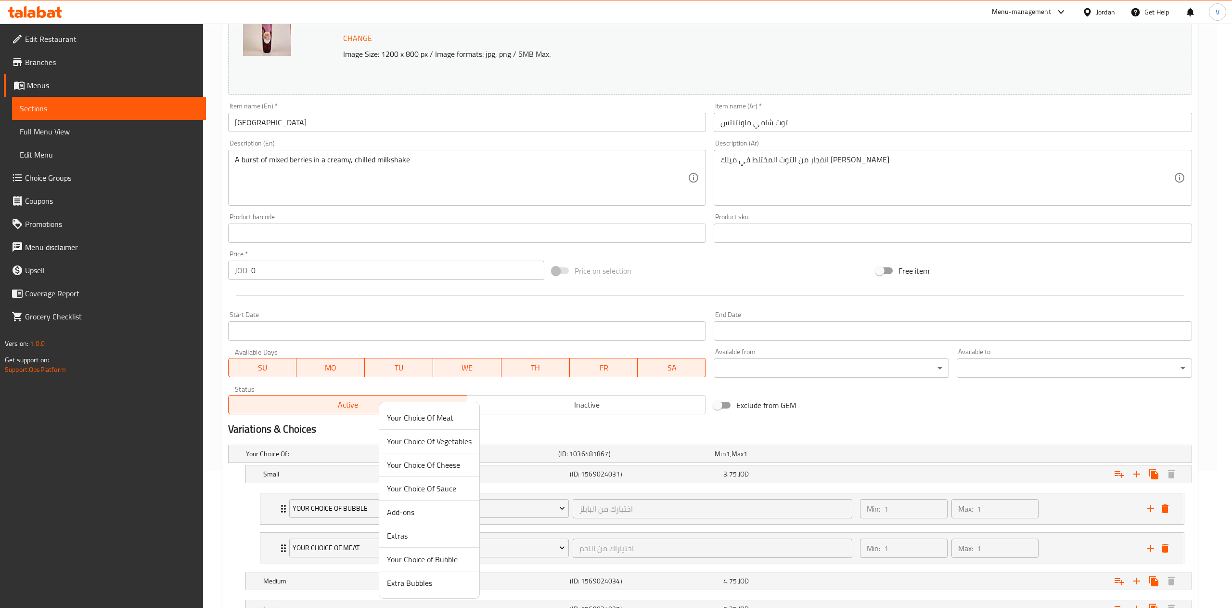
click at [403, 580] on span "Extra Bubbles" at bounding box center [429, 583] width 85 height 12
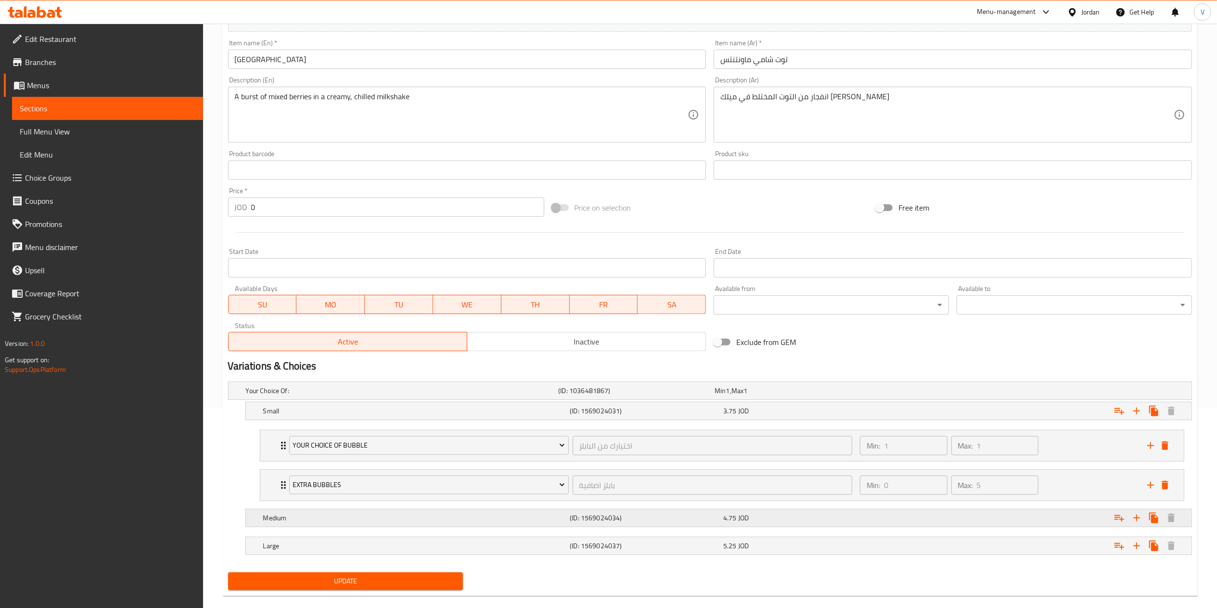
scroll to position [218, 0]
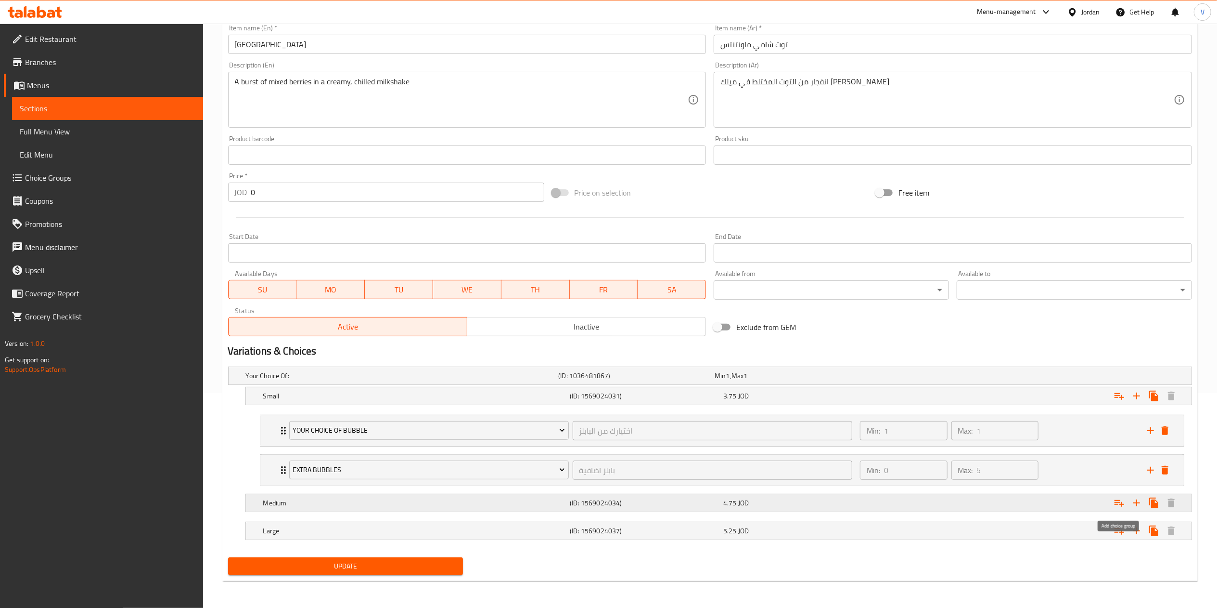
click at [1127, 501] on button "Expand" at bounding box center [1119, 502] width 17 height 17
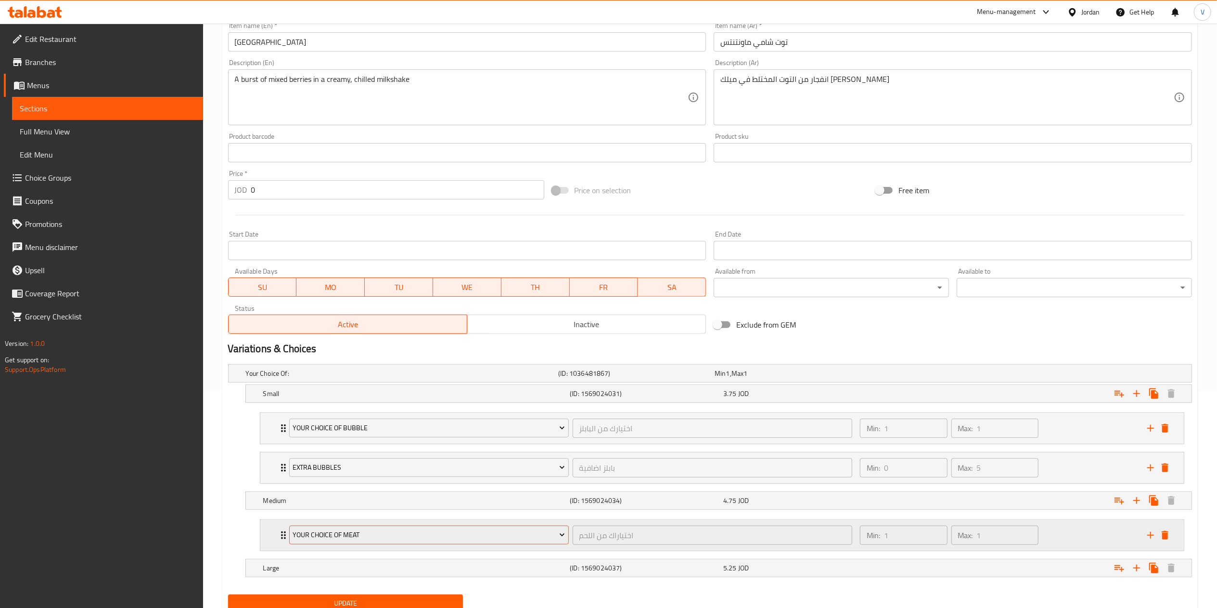
click at [377, 541] on span "Your Choice Of Meat" at bounding box center [429, 535] width 272 height 12
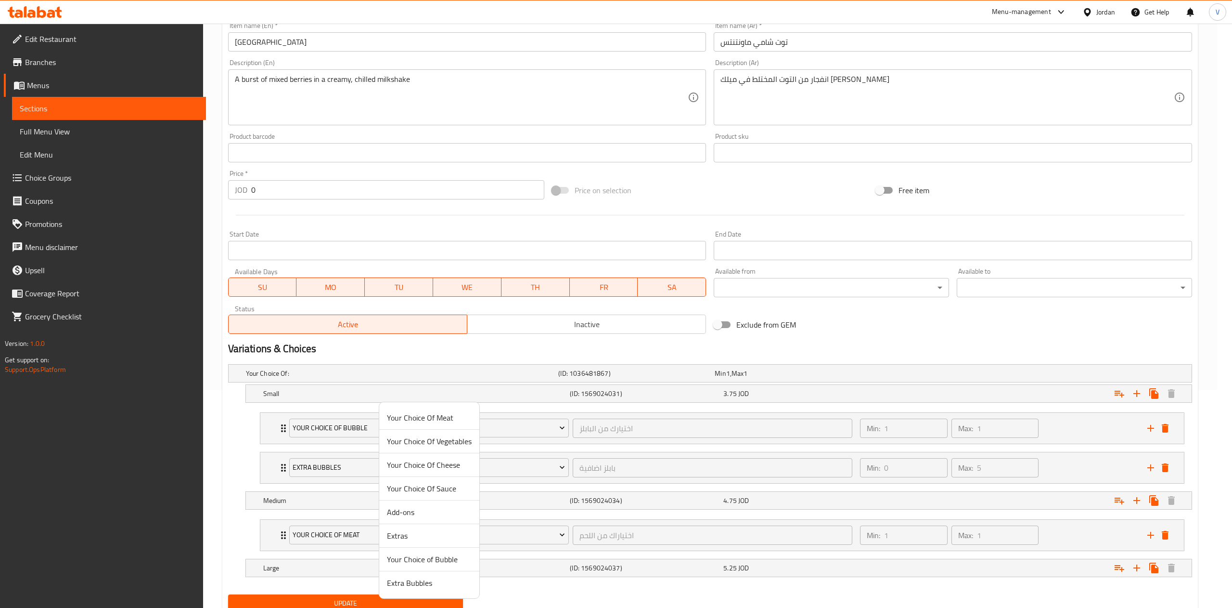
click at [413, 556] on span "Your Choice of Bubble" at bounding box center [429, 559] width 85 height 12
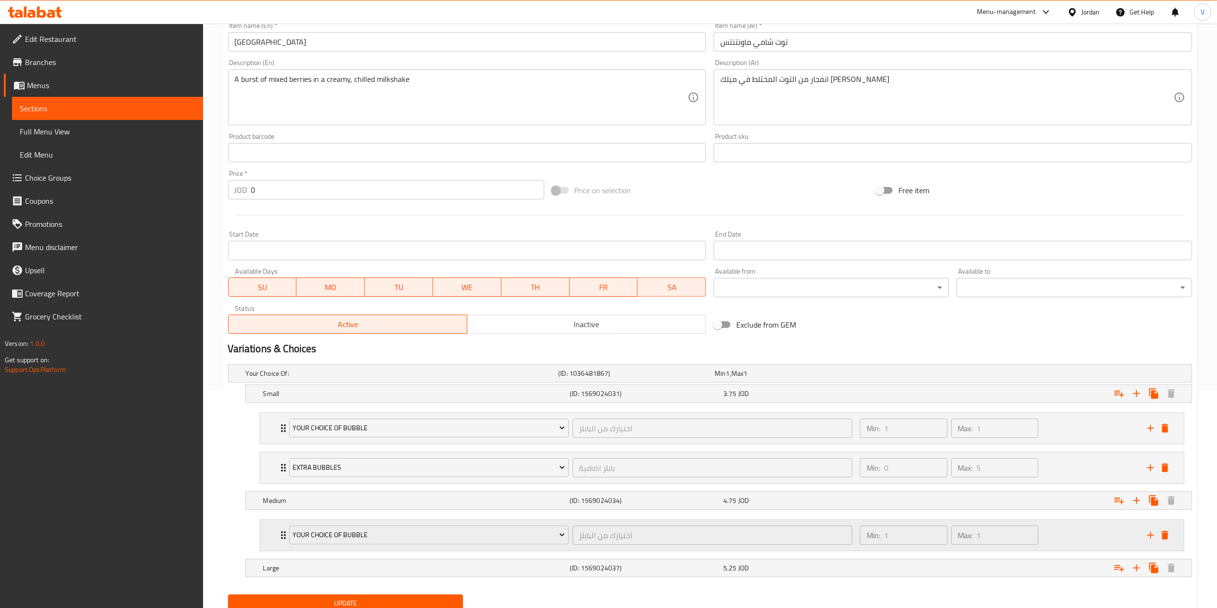
click at [1146, 537] on icon "add" at bounding box center [1151, 535] width 12 height 12
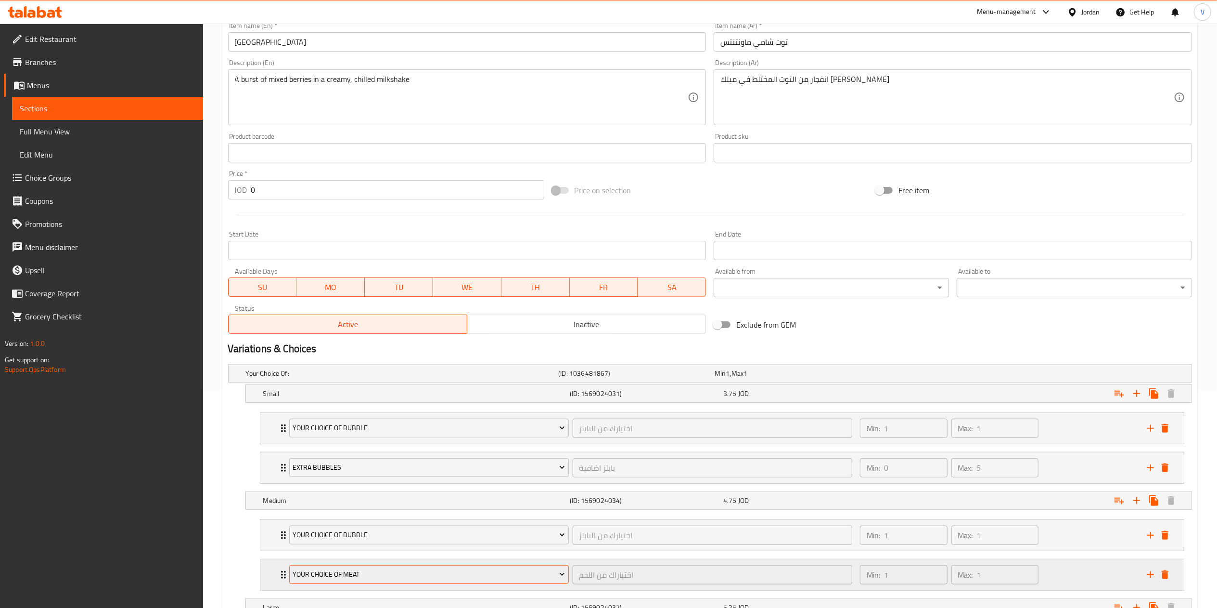
click at [381, 584] on button "Your Choice Of Meat" at bounding box center [429, 574] width 280 height 19
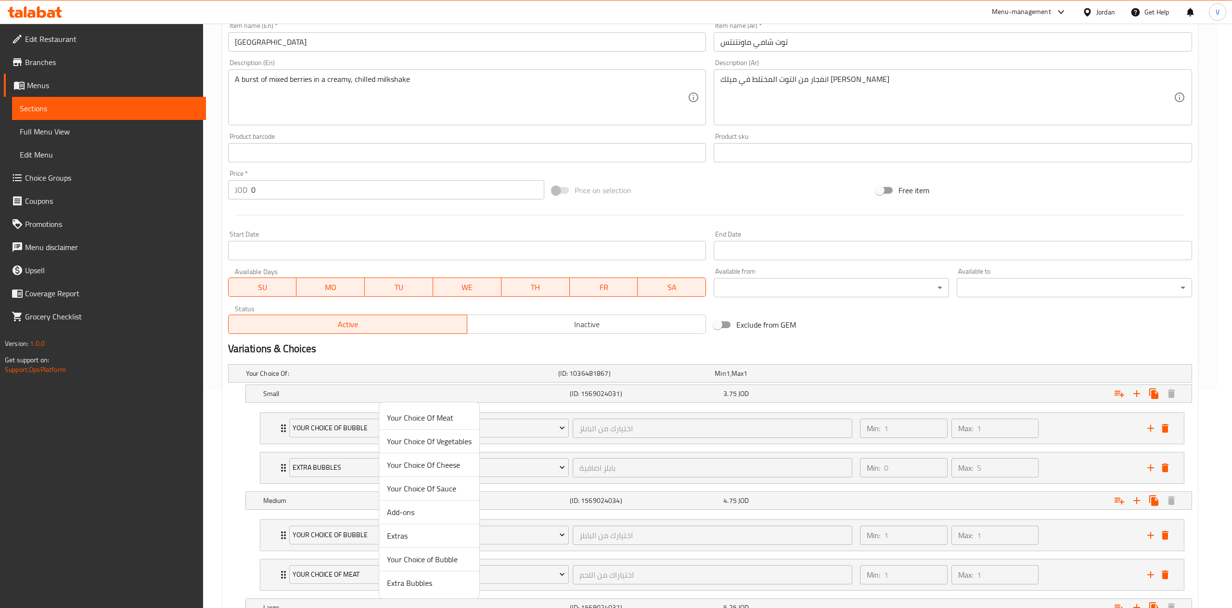
click at [442, 587] on span "Extra Bubbles" at bounding box center [429, 583] width 85 height 12
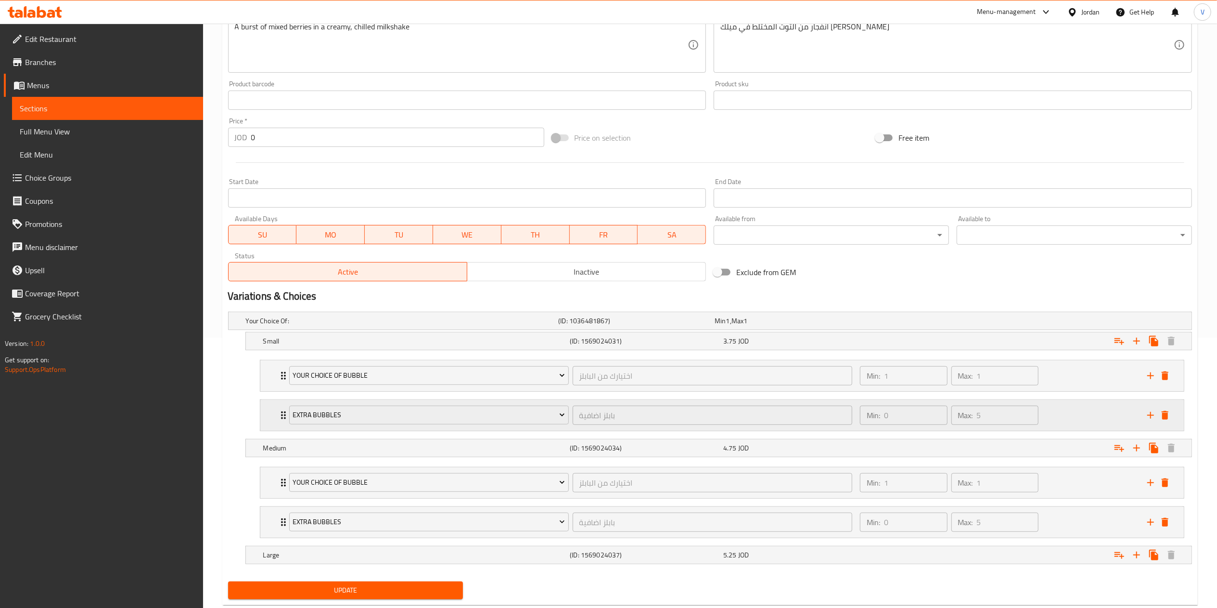
scroll to position [297, 0]
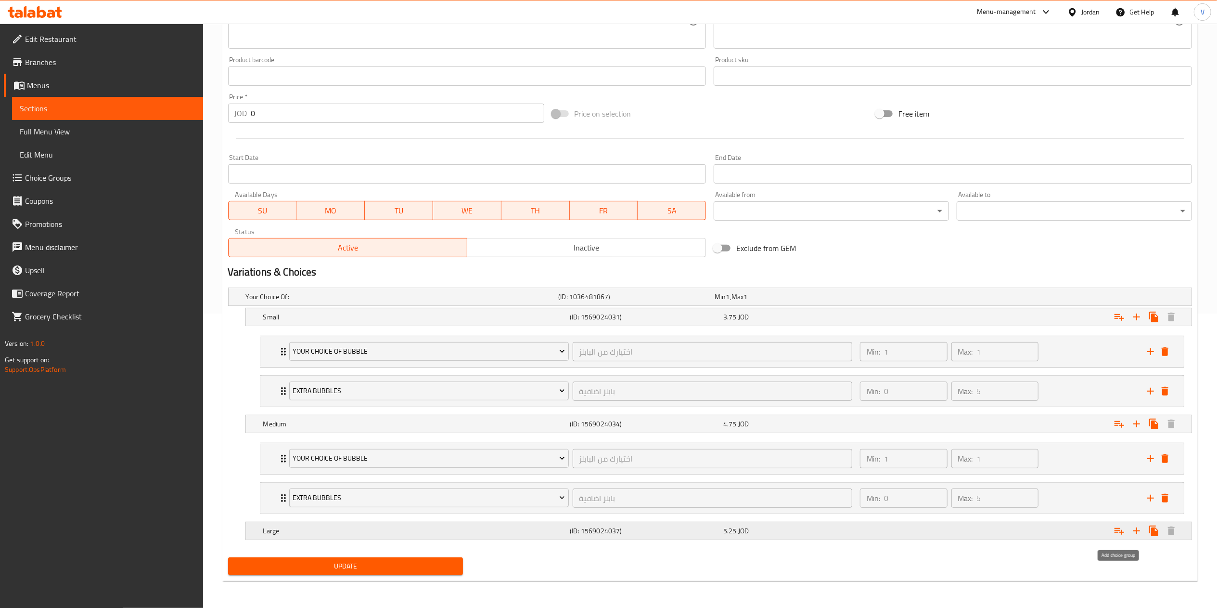
click at [1116, 533] on icon "Expand" at bounding box center [1120, 531] width 12 height 12
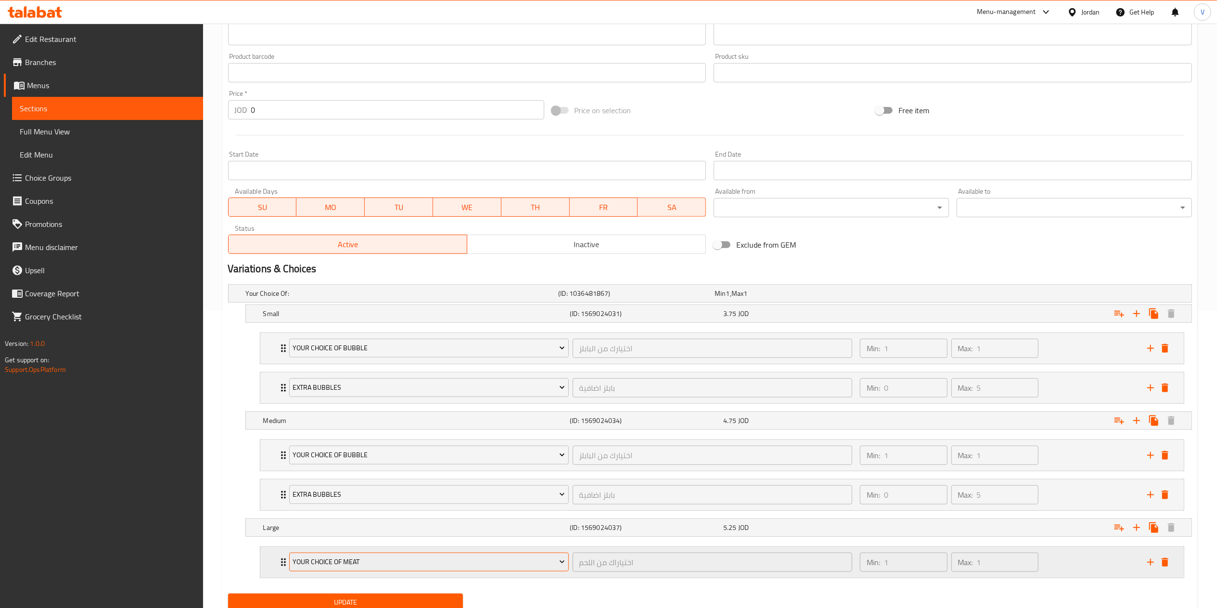
click at [345, 571] on button "Your Choice Of Meat" at bounding box center [429, 561] width 280 height 19
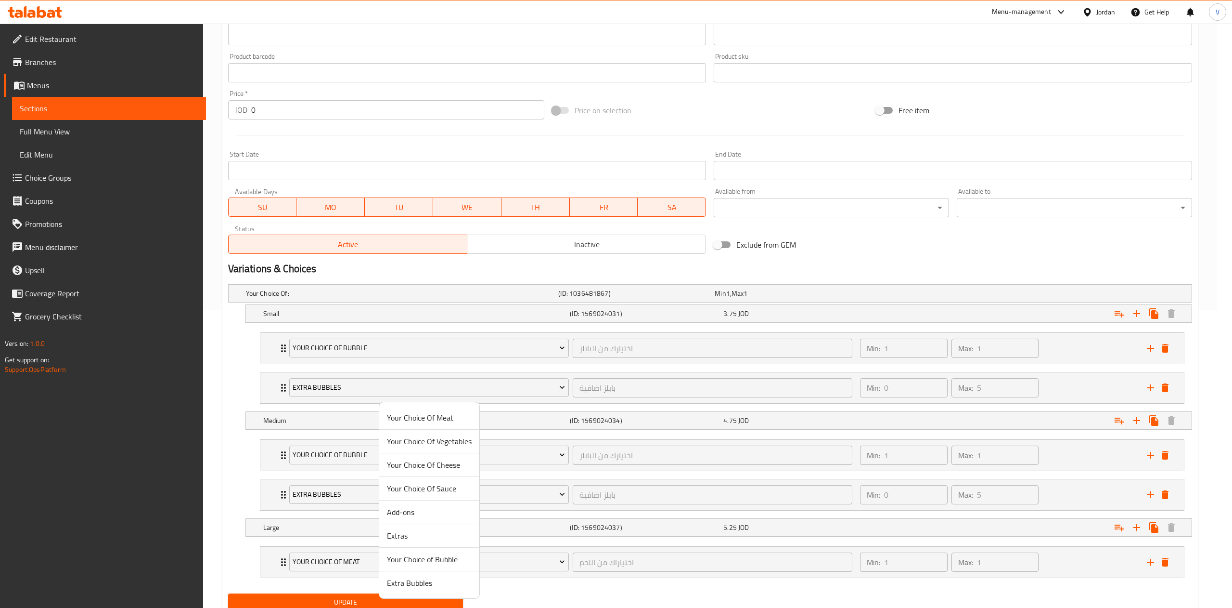
click at [432, 564] on span "Your Choice of Bubble" at bounding box center [429, 559] width 85 height 12
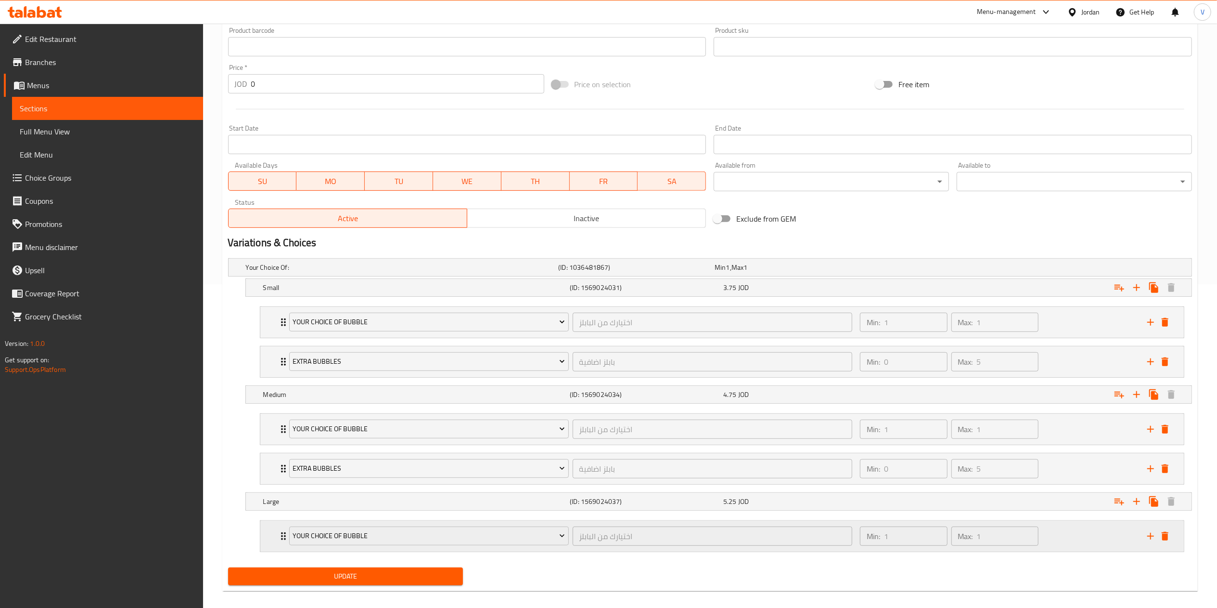
scroll to position [337, 0]
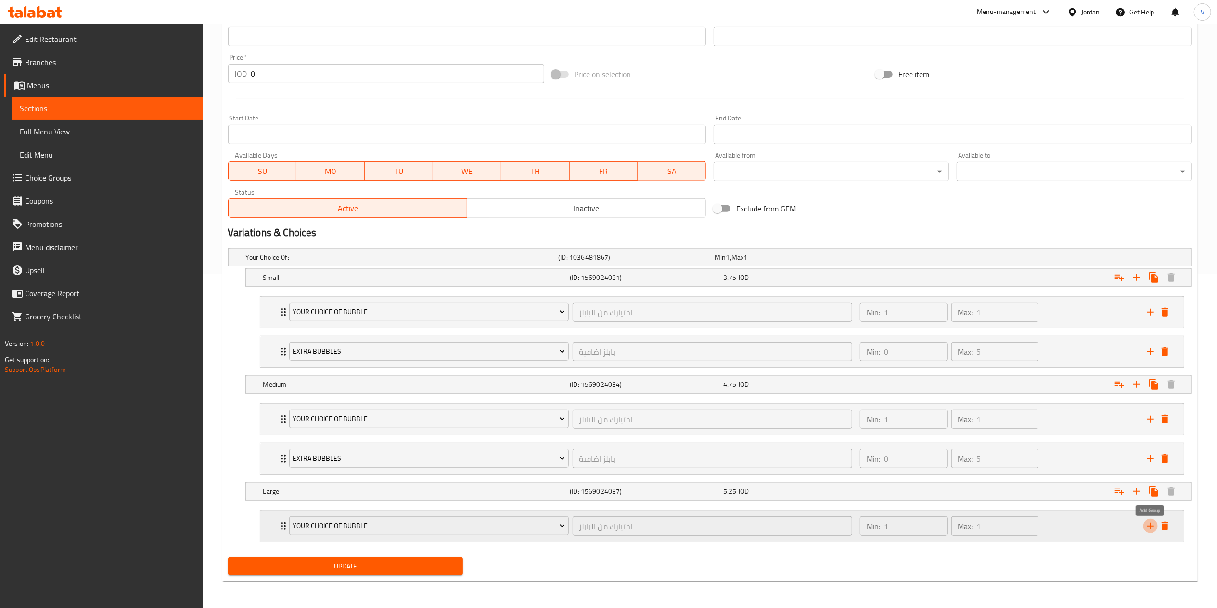
click at [1147, 525] on icon "add" at bounding box center [1151, 526] width 12 height 12
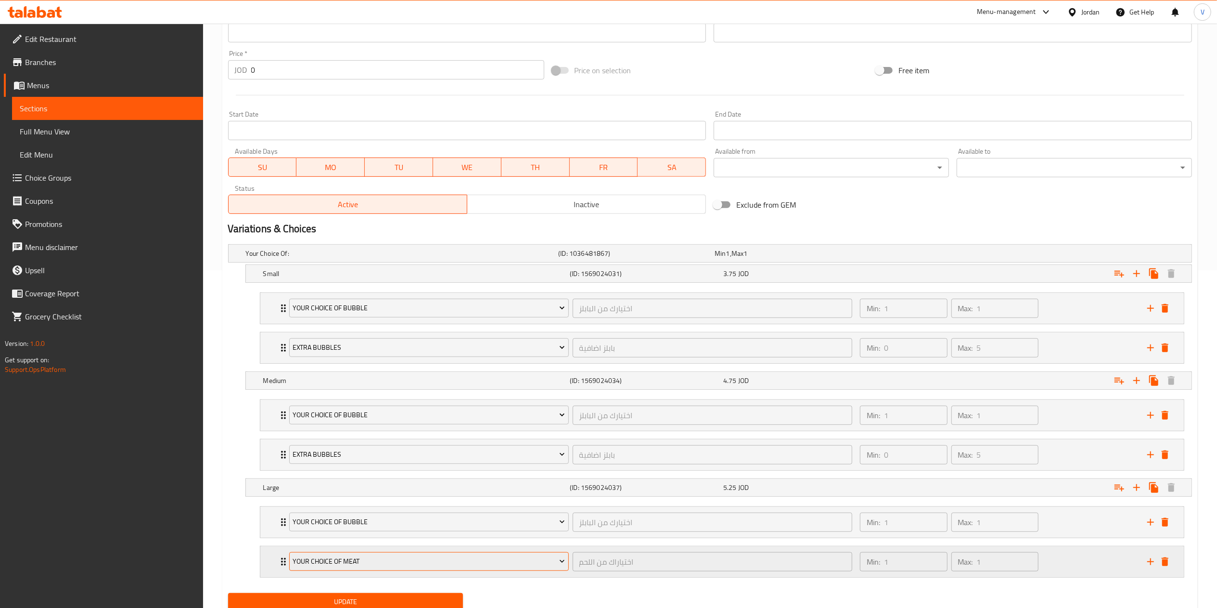
click at [476, 571] on button "Your Choice Of Meat" at bounding box center [429, 561] width 280 height 19
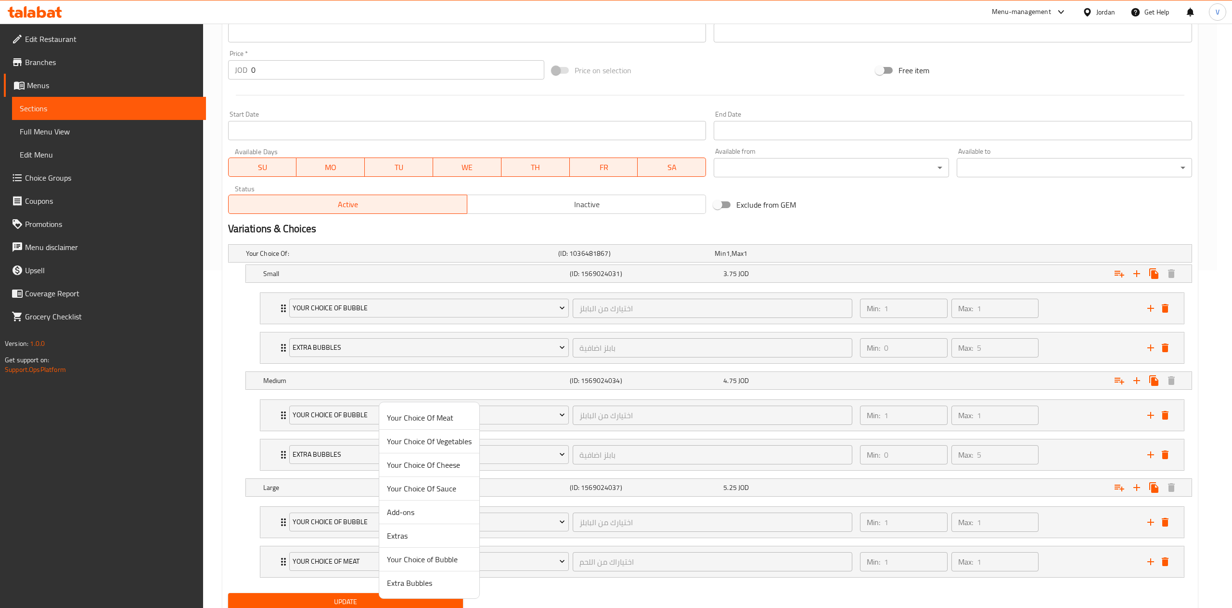
drag, startPoint x: 427, startPoint y: 588, endPoint x: 388, endPoint y: 593, distance: 40.2
click at [428, 588] on span "Extra Bubbles" at bounding box center [429, 583] width 85 height 12
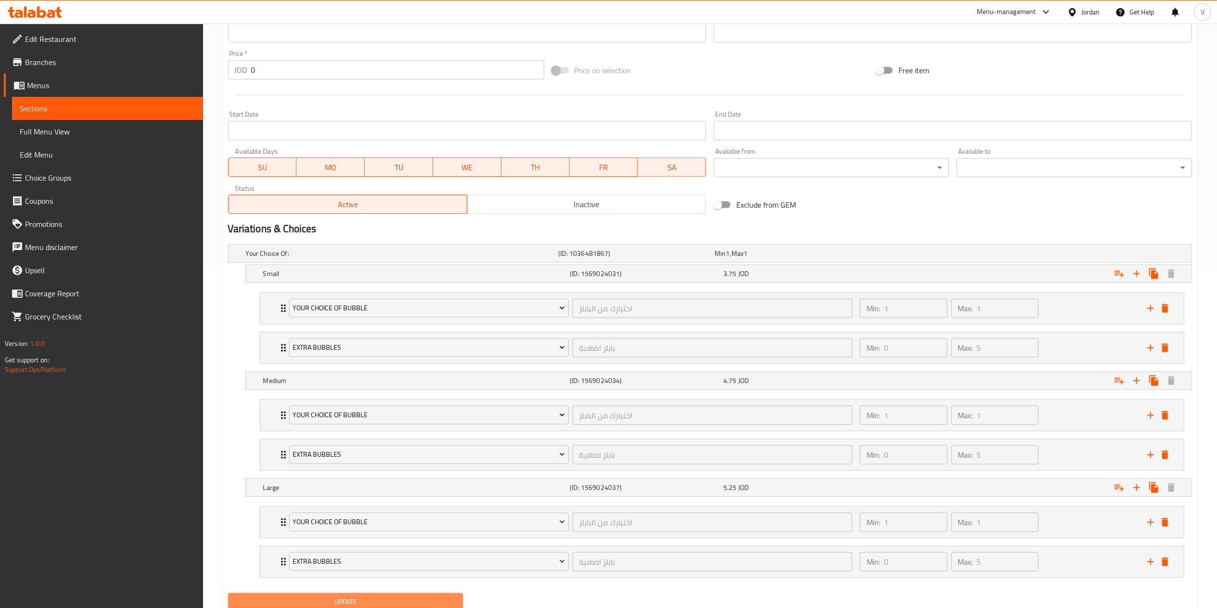
click at [384, 602] on span "Update" at bounding box center [346, 601] width 220 height 12
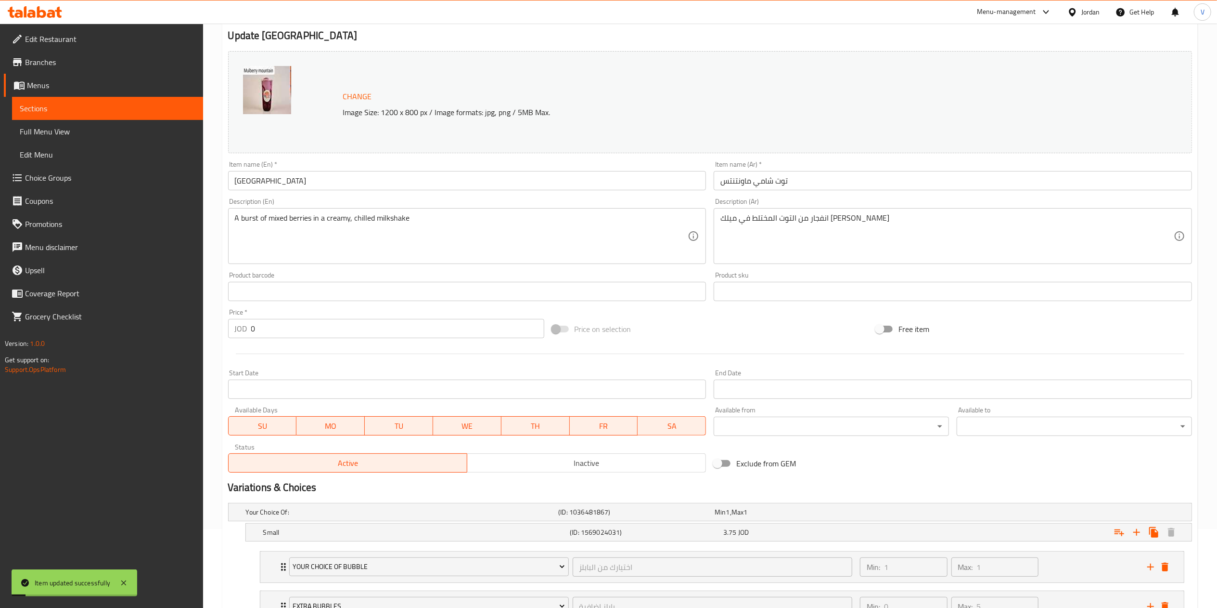
scroll to position [0, 0]
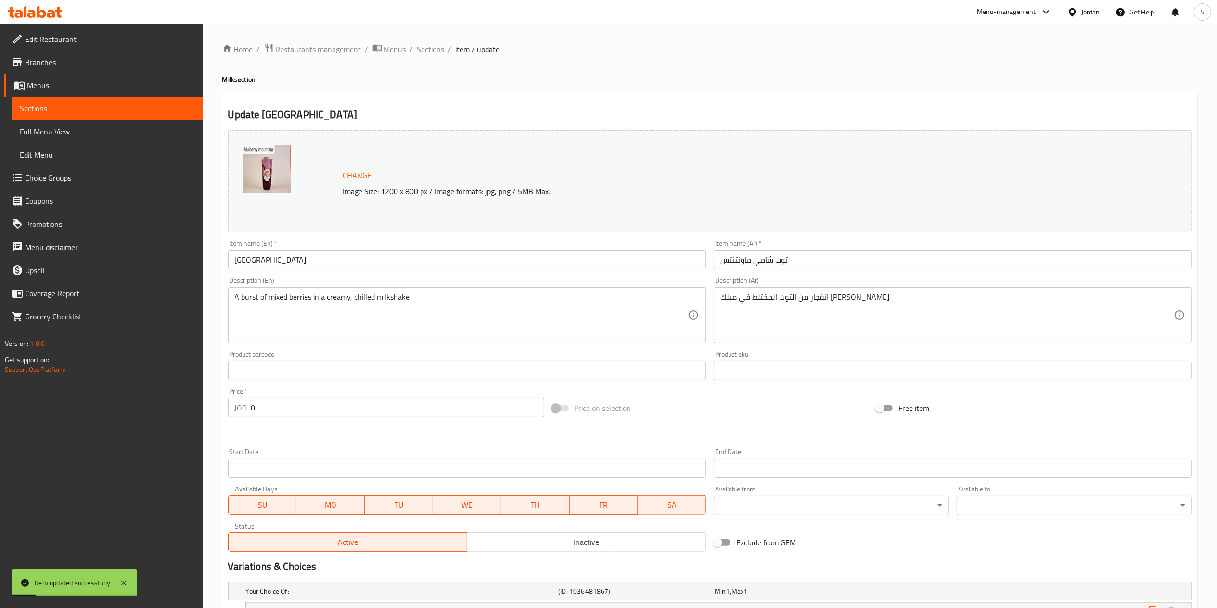
click at [428, 43] on span "Sections" at bounding box center [430, 49] width 27 height 12
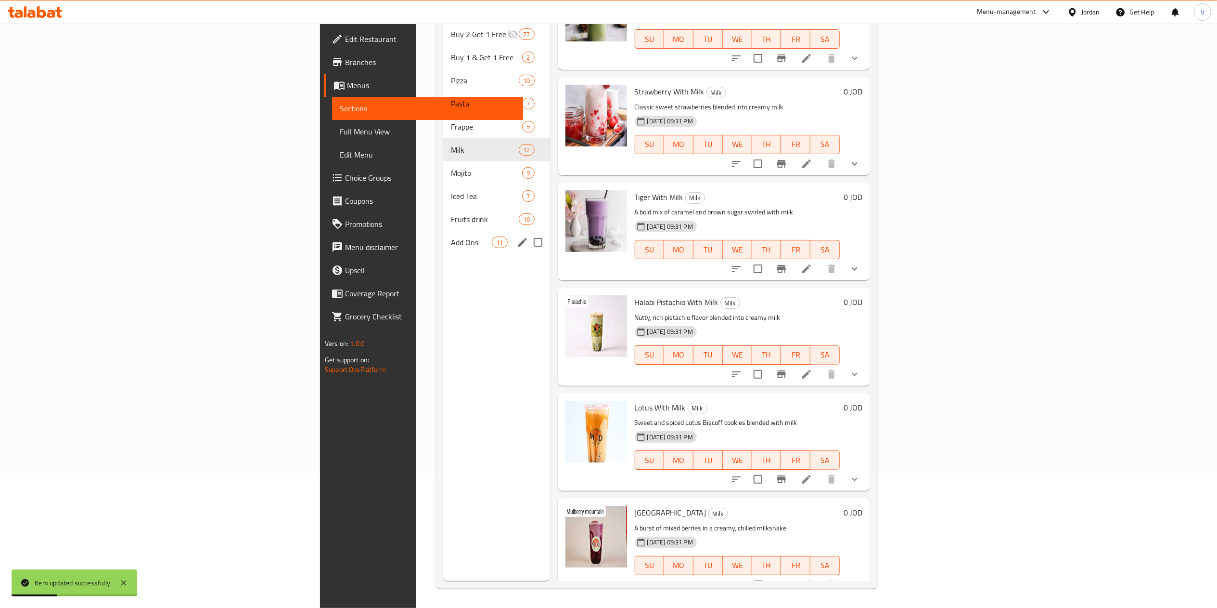
scroll to position [39, 0]
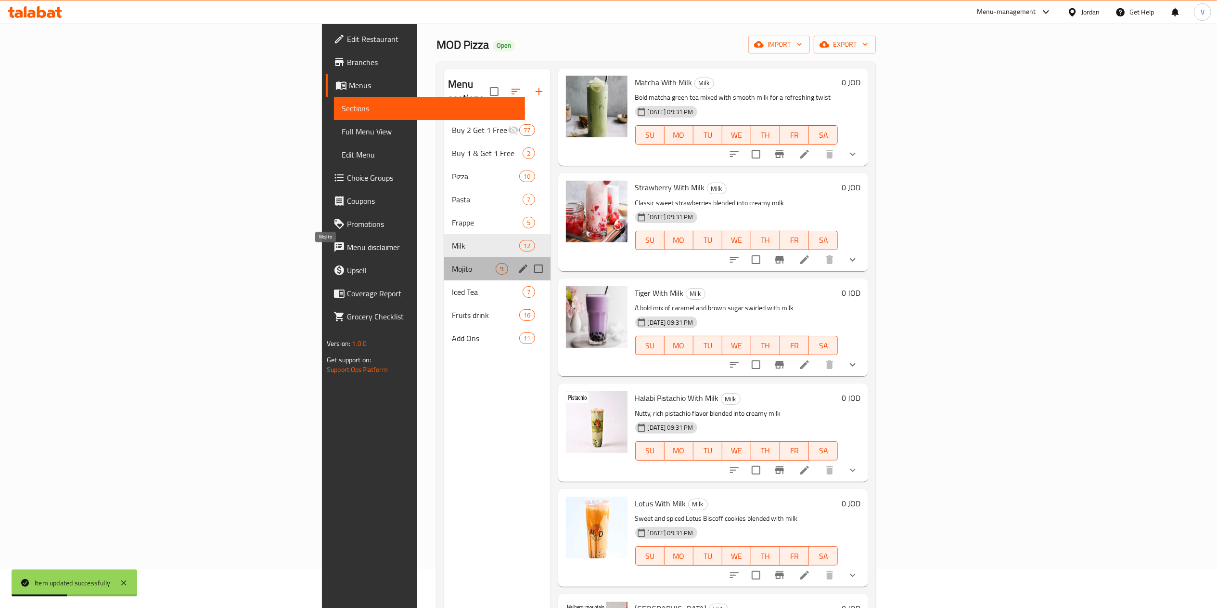
click at [452, 263] on span "Mojito" at bounding box center [474, 269] width 44 height 12
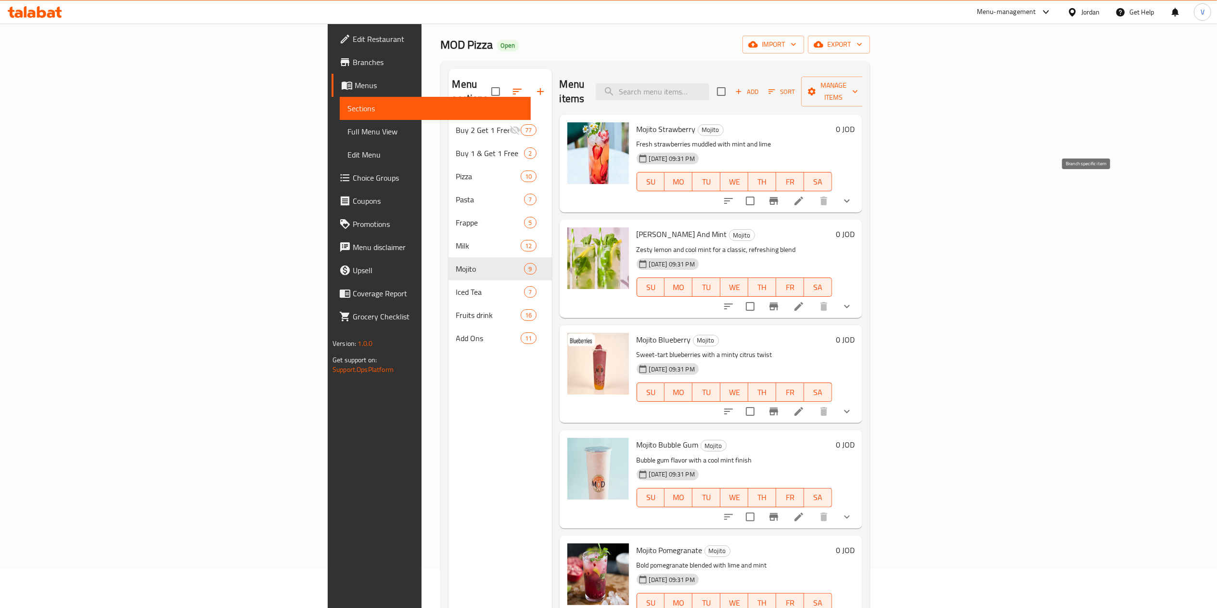
click at [805, 195] on icon at bounding box center [799, 201] width 12 height 12
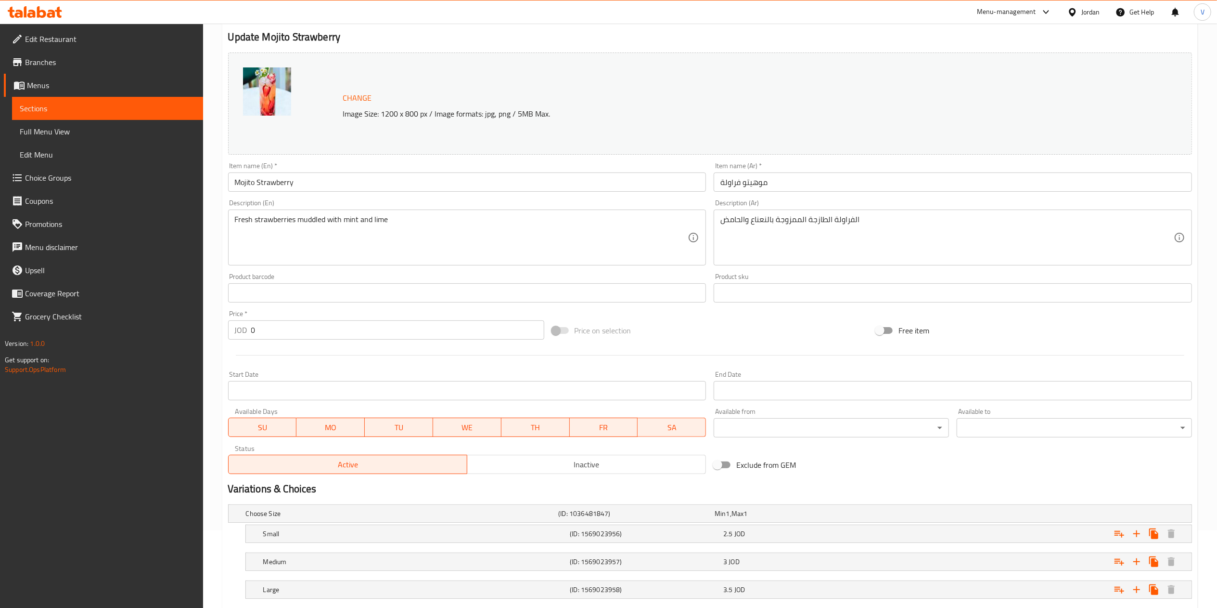
scroll to position [137, 0]
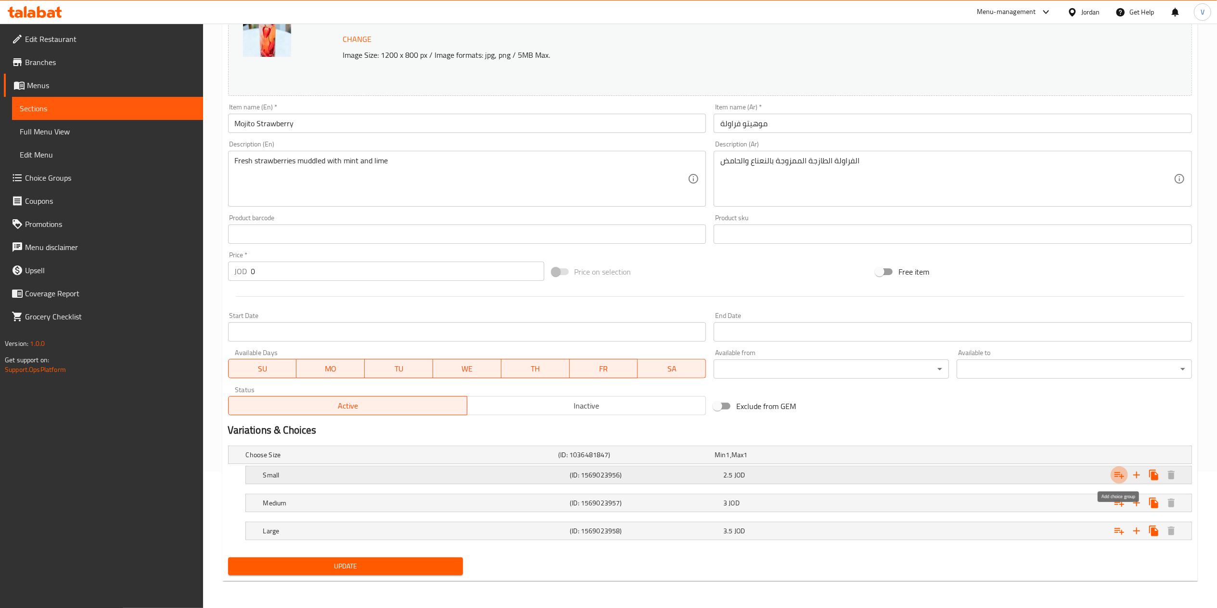
click at [1116, 477] on icon "Expand" at bounding box center [1120, 475] width 12 height 12
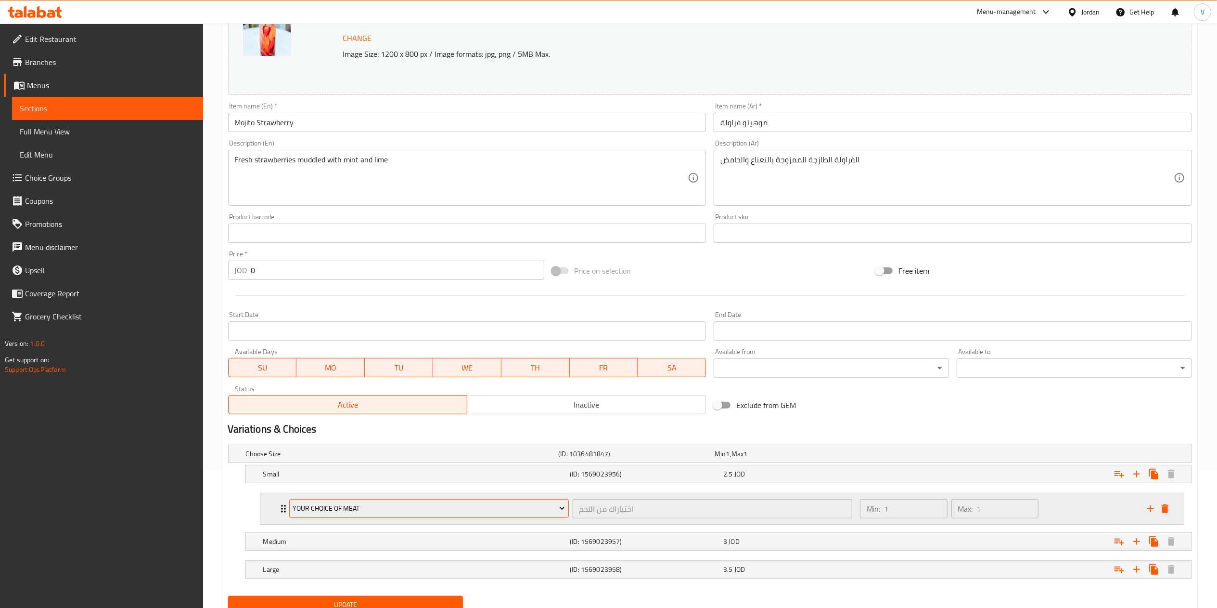
click at [470, 508] on span "Your Choice Of Meat" at bounding box center [429, 508] width 272 height 12
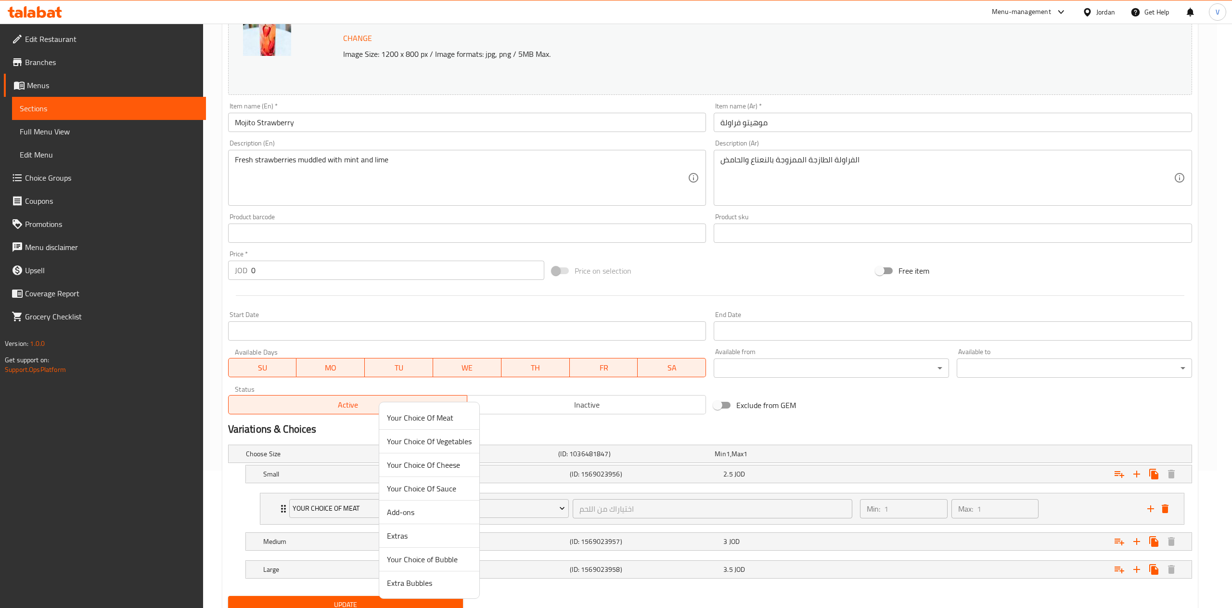
click at [427, 554] on span "Your Choice of Bubble" at bounding box center [429, 559] width 85 height 12
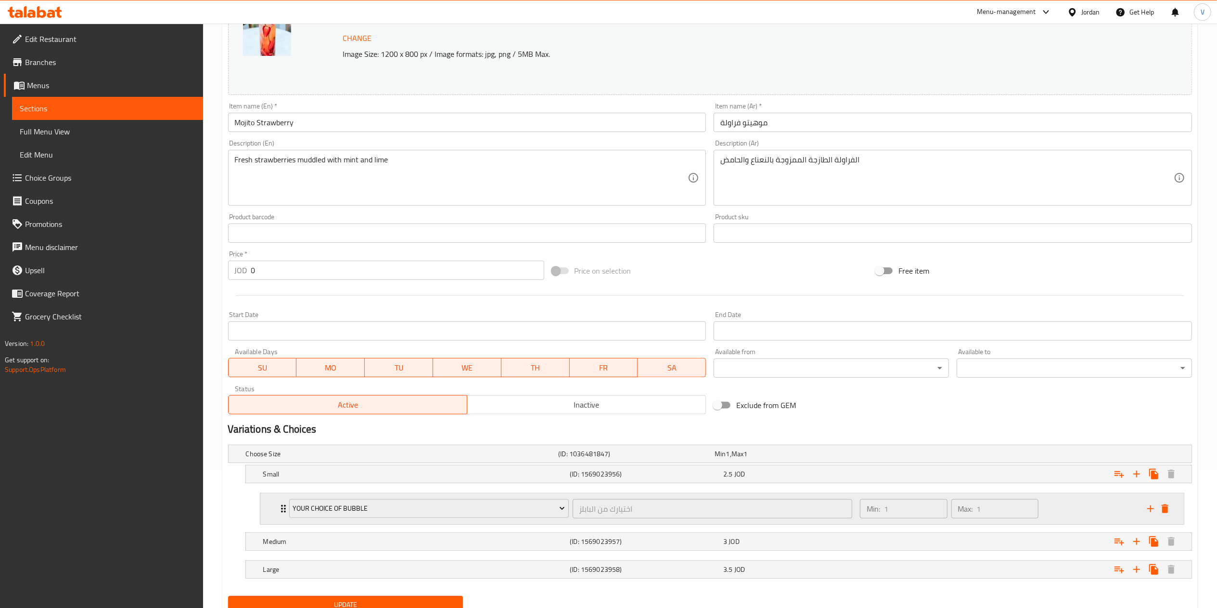
click at [1154, 505] on icon "add" at bounding box center [1151, 509] width 12 height 12
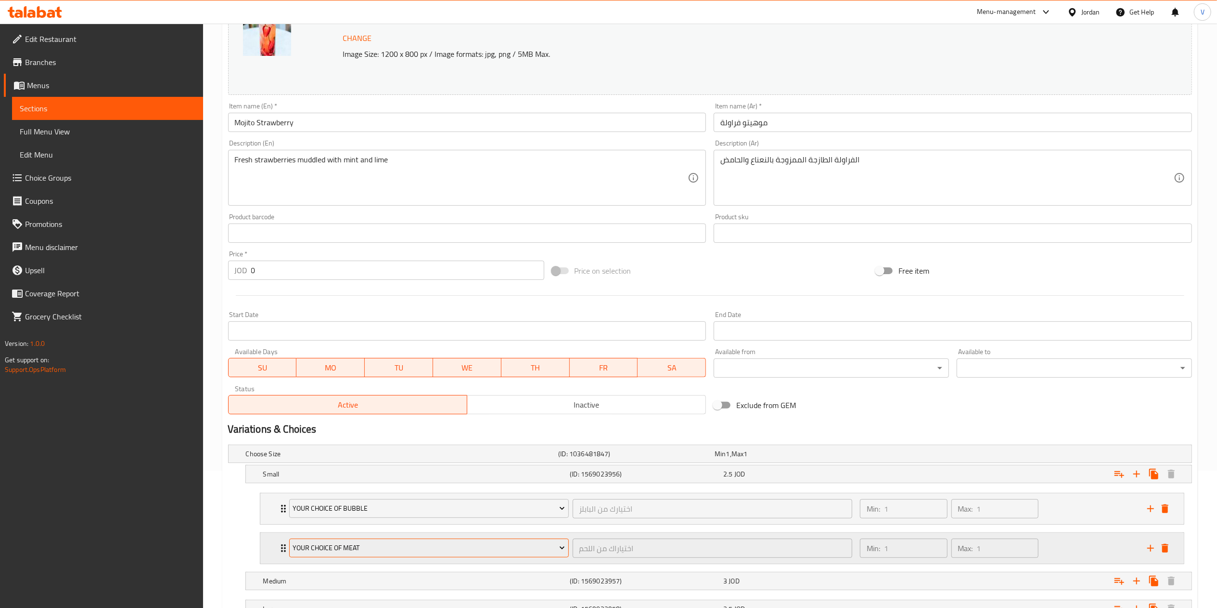
click at [379, 554] on span "Your Choice Of Meat" at bounding box center [429, 548] width 272 height 12
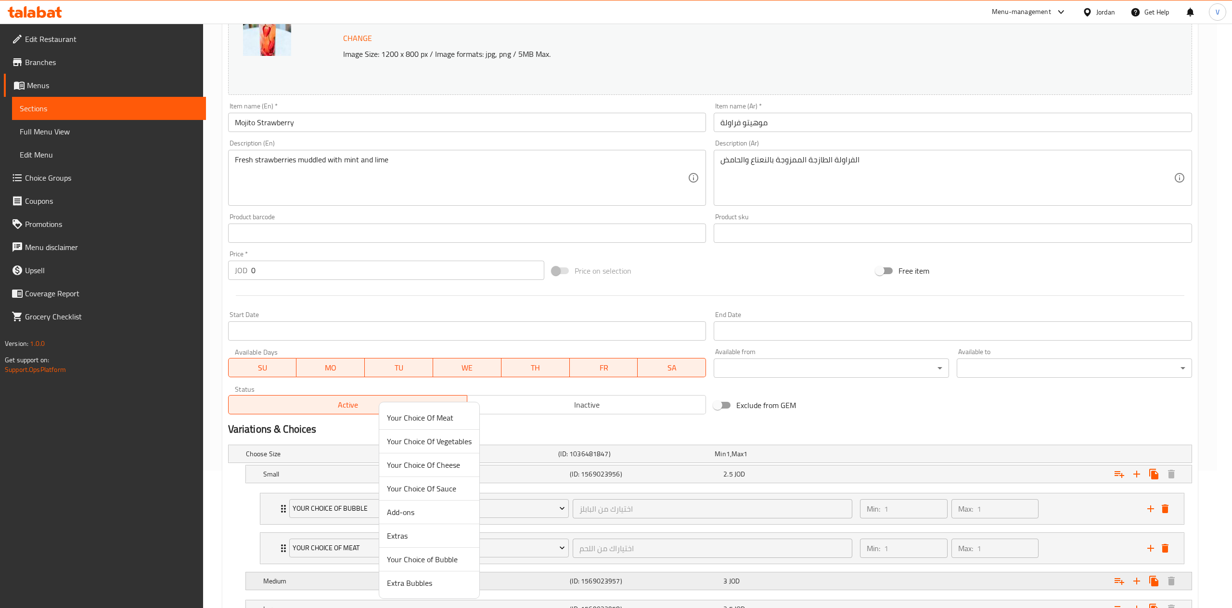
drag, startPoint x: 409, startPoint y: 581, endPoint x: 549, endPoint y: 573, distance: 139.8
click at [410, 581] on span "Extra Bubbles" at bounding box center [429, 583] width 85 height 12
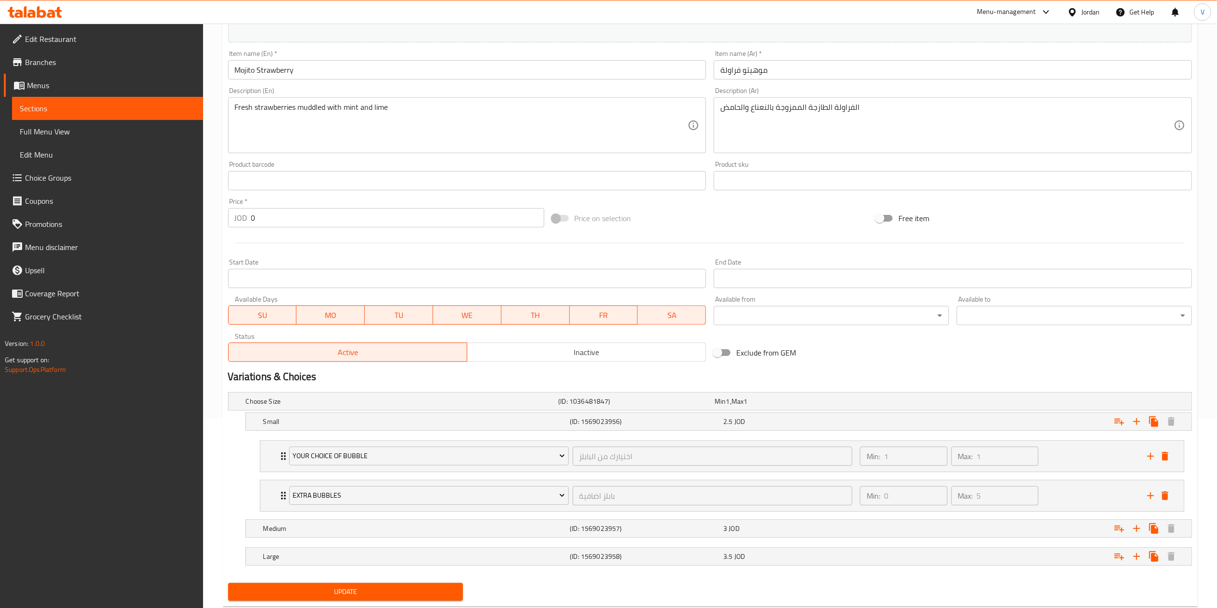
scroll to position [218, 0]
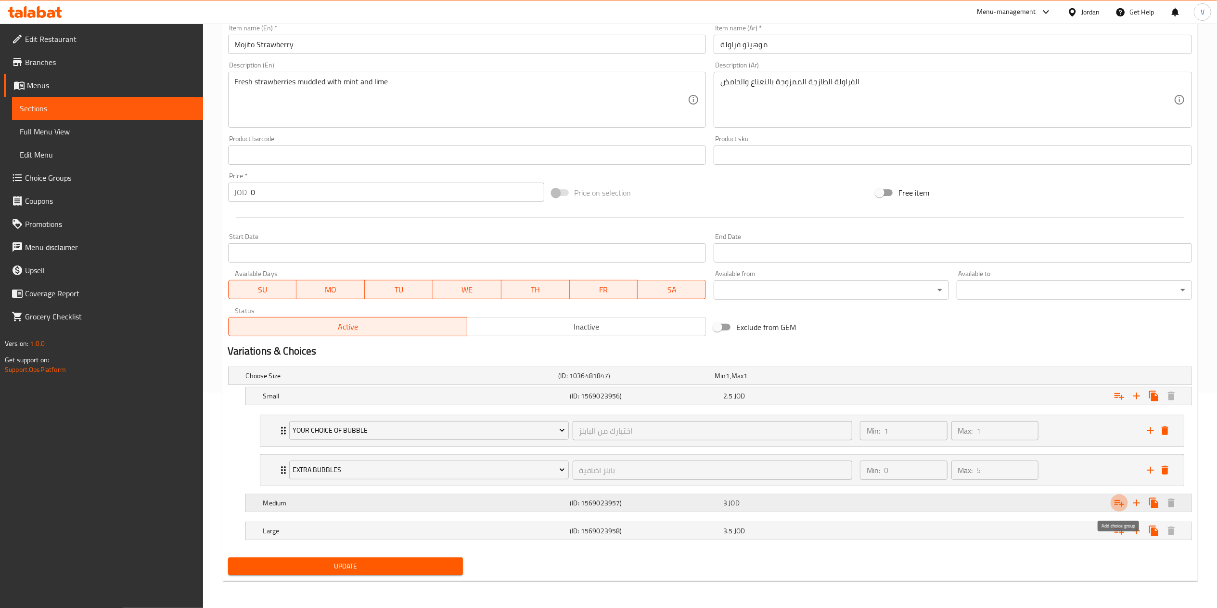
click at [1121, 506] on icon "Expand" at bounding box center [1120, 503] width 12 height 12
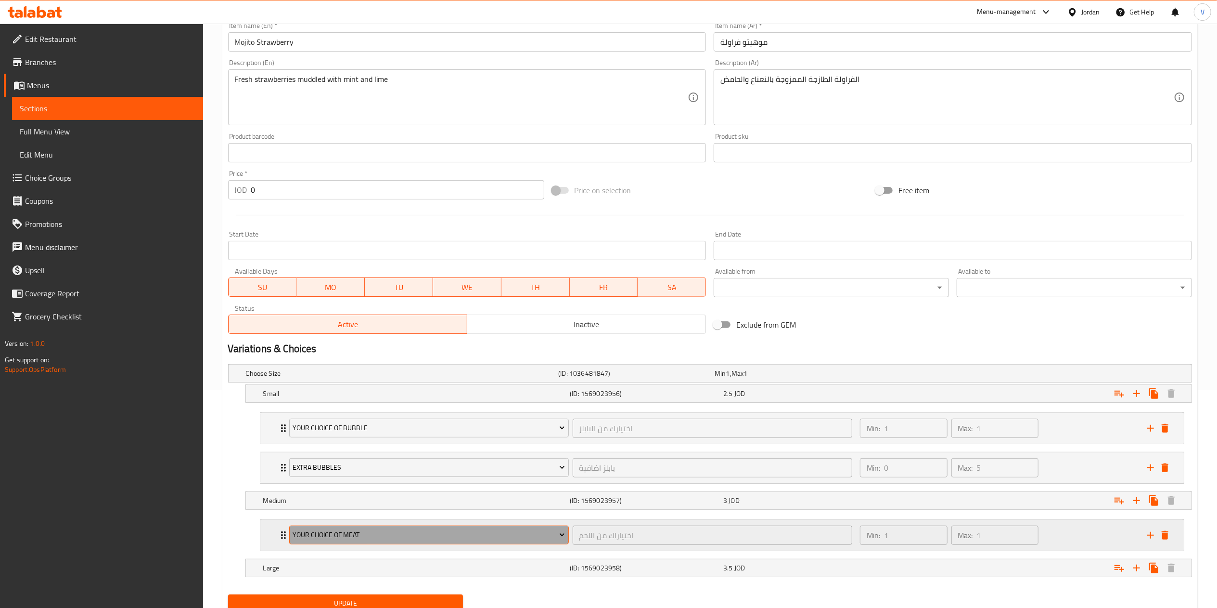
click at [384, 544] on button "Your Choice Of Meat" at bounding box center [429, 534] width 280 height 19
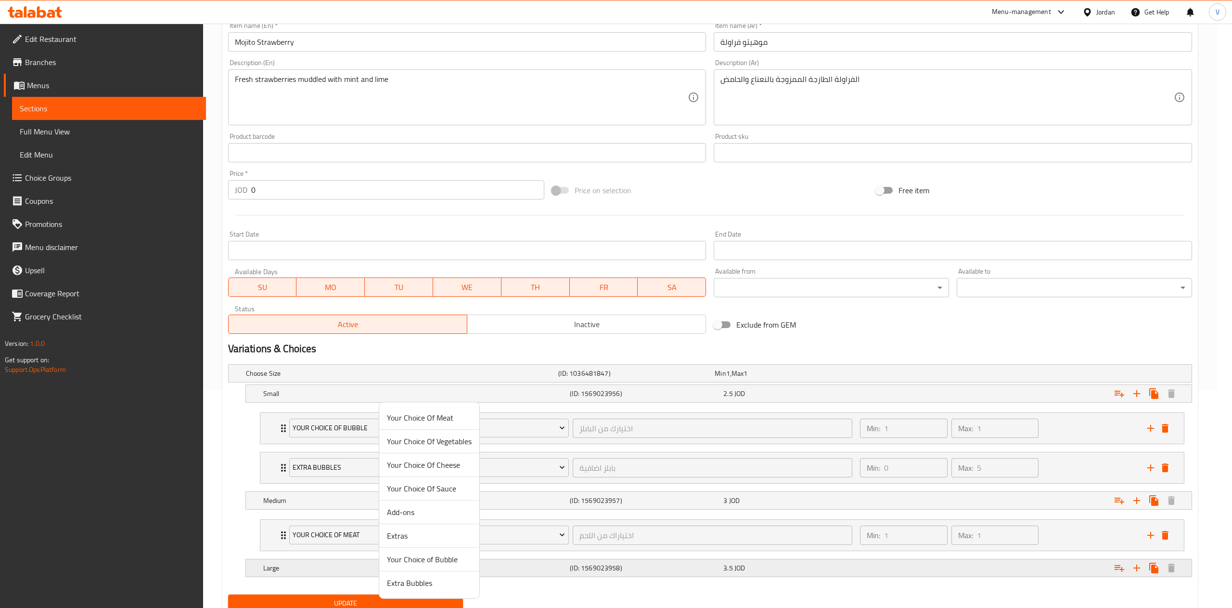
click at [426, 559] on span "Your Choice of Bubble" at bounding box center [429, 559] width 85 height 12
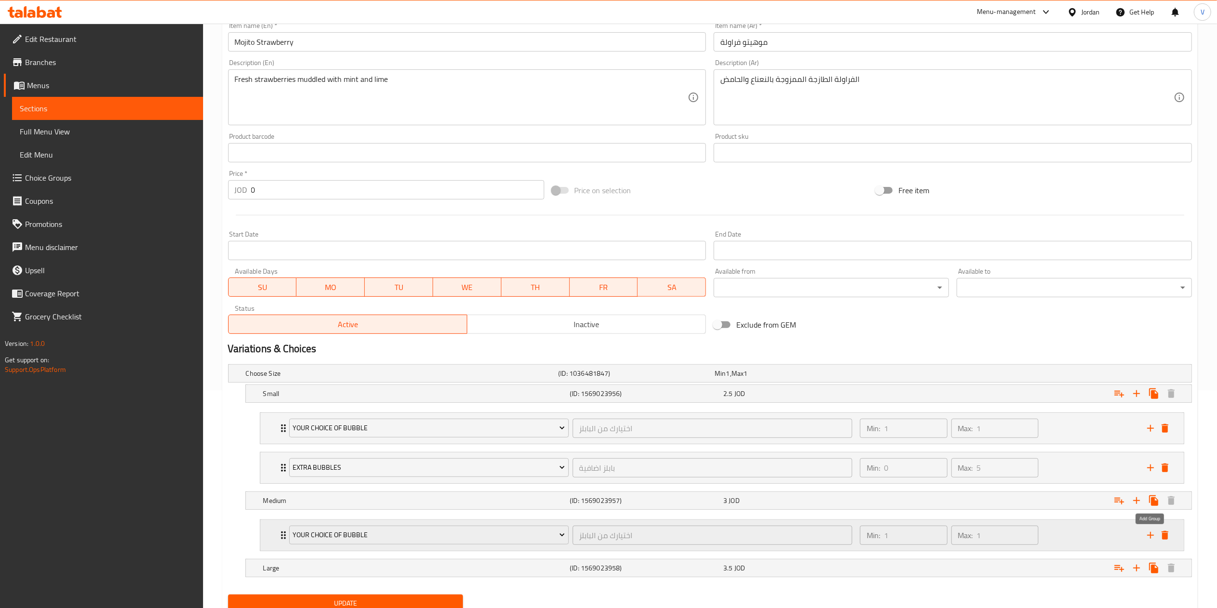
click at [1148, 531] on icon "add" at bounding box center [1151, 535] width 12 height 12
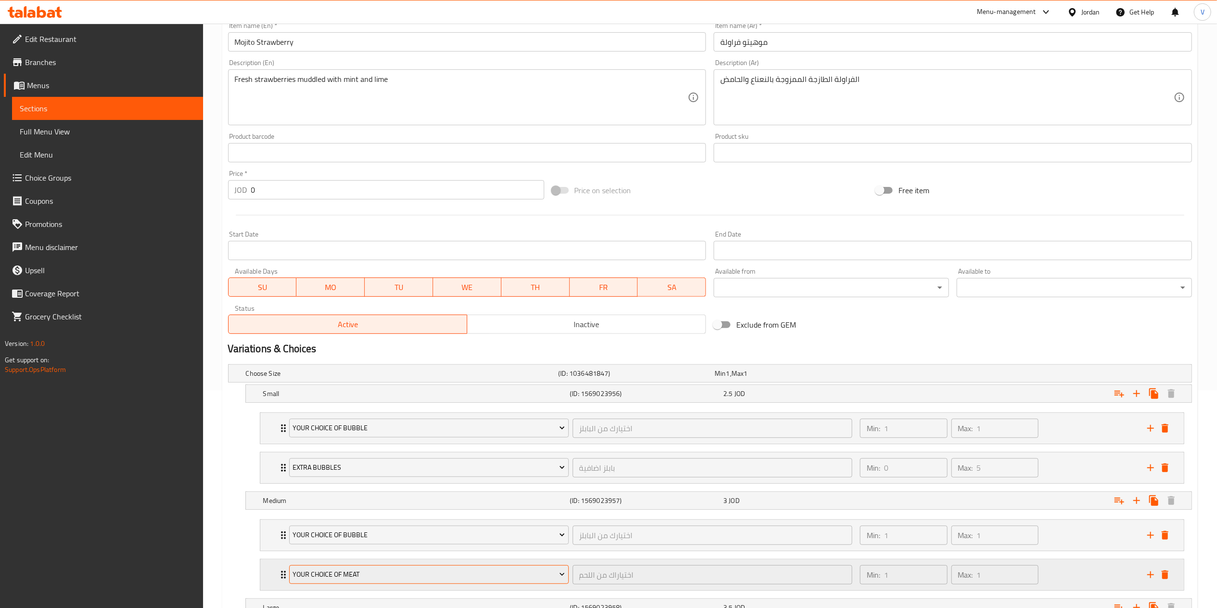
click at [415, 578] on span "Your Choice Of Meat" at bounding box center [429, 574] width 272 height 12
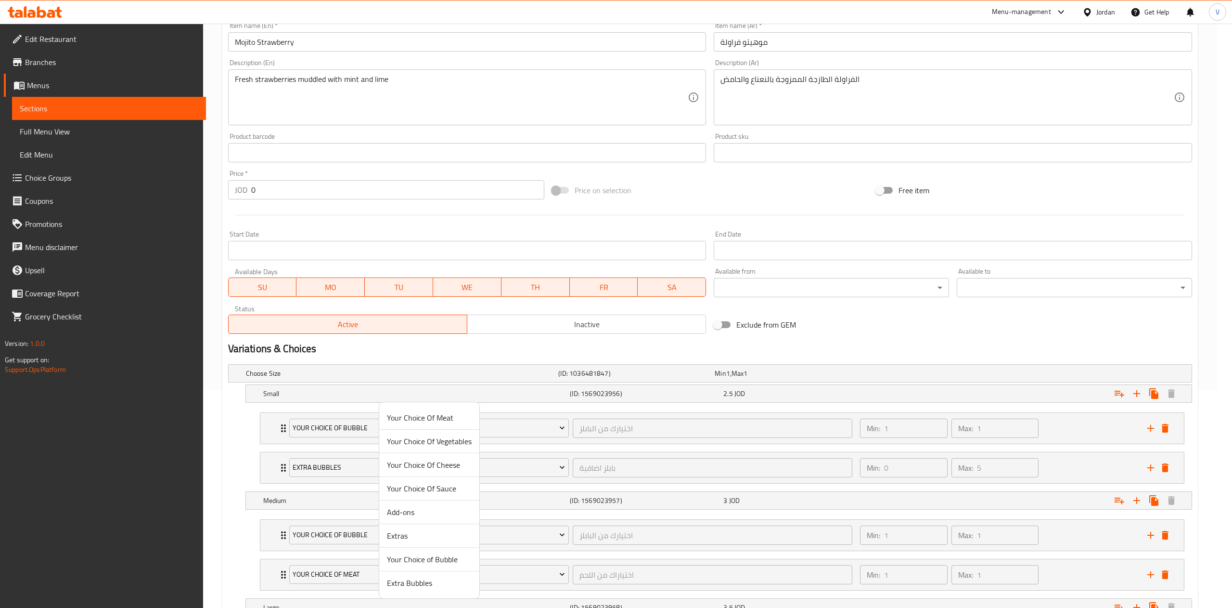
click at [423, 588] on span "Extra Bubbles" at bounding box center [429, 583] width 85 height 12
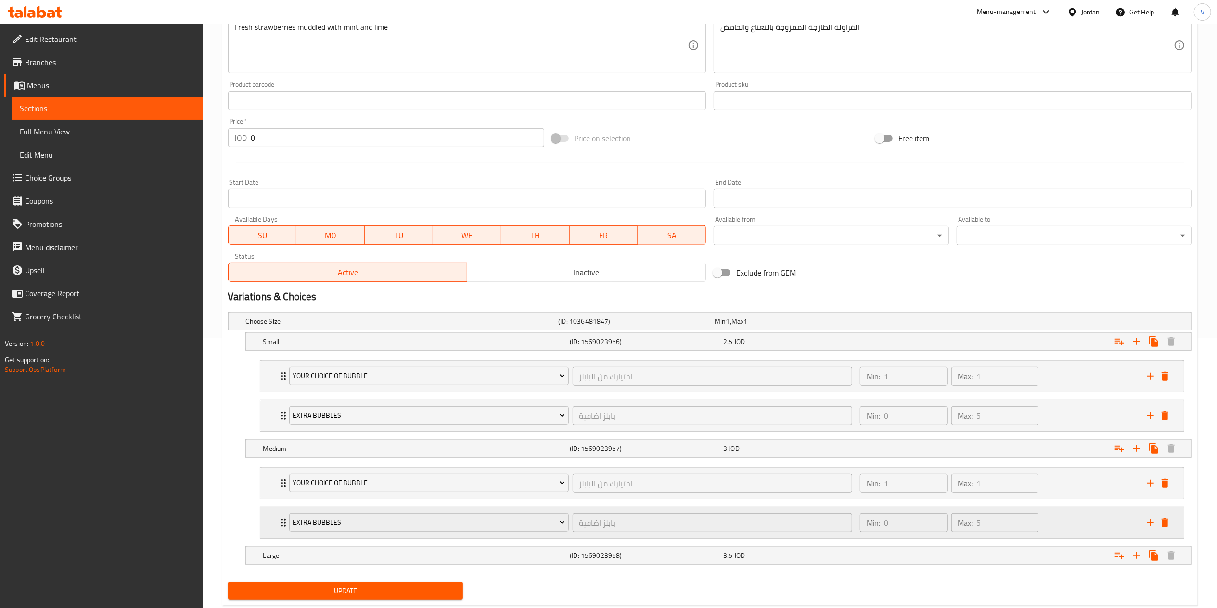
scroll to position [297, 0]
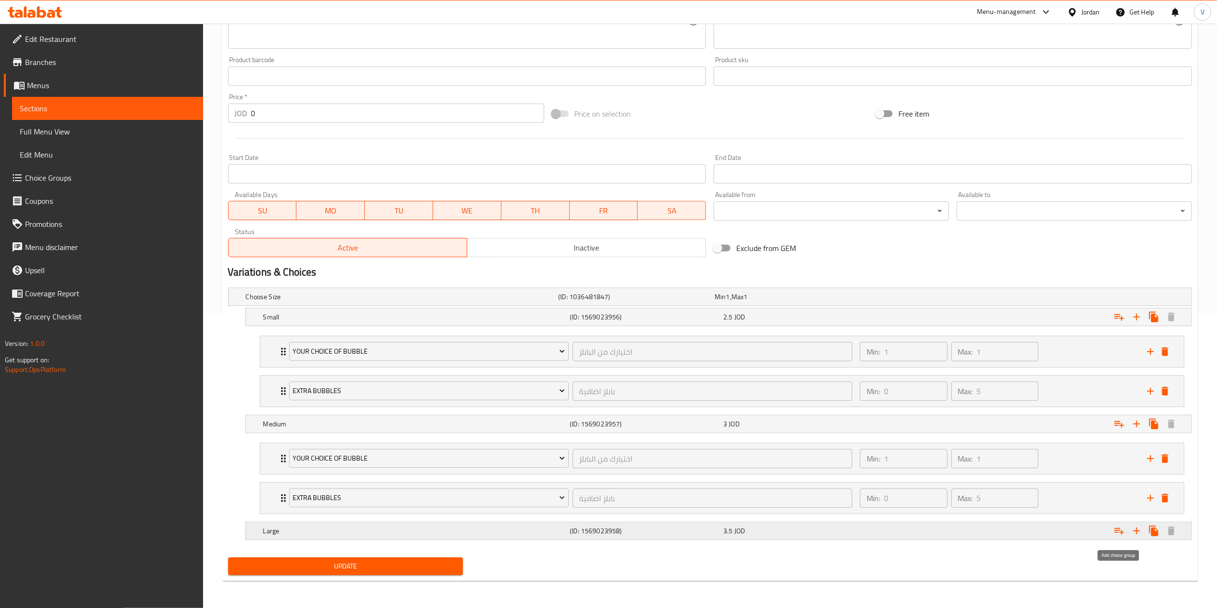
click at [1119, 523] on button "Expand" at bounding box center [1119, 530] width 17 height 17
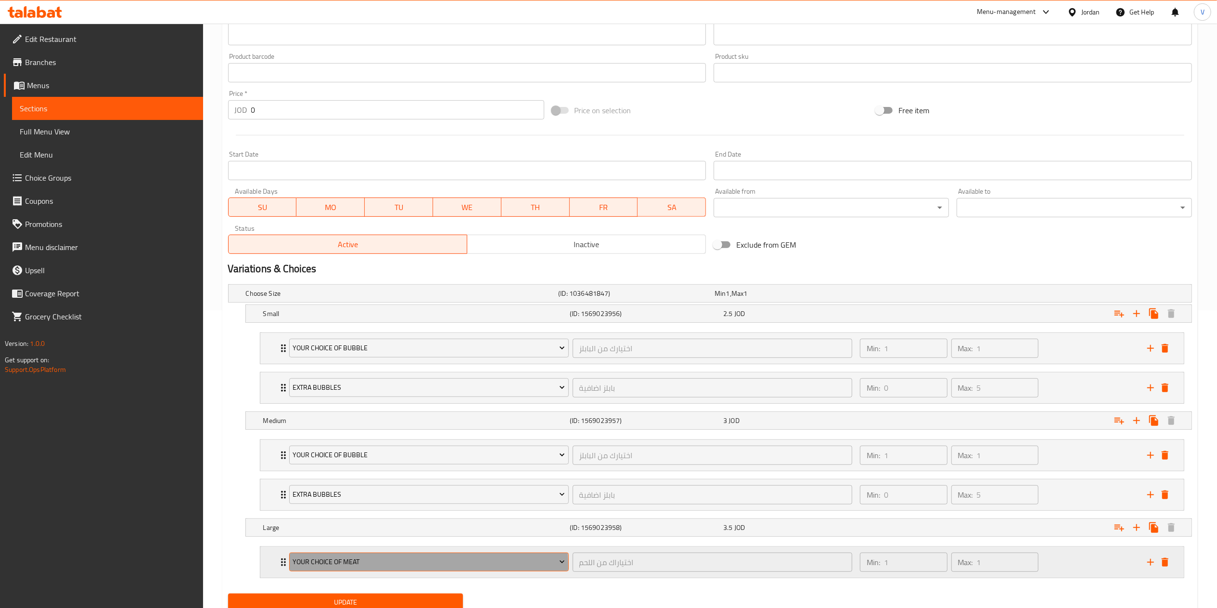
click at [368, 568] on span "Your Choice Of Meat" at bounding box center [429, 562] width 272 height 12
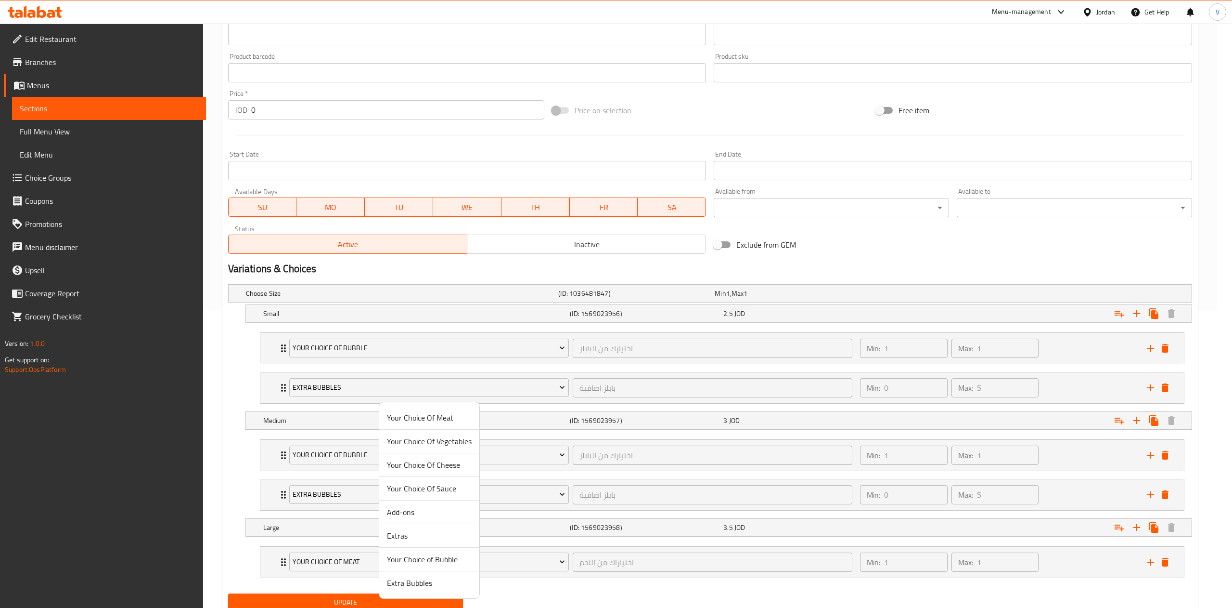
click at [409, 561] on span "Your Choice of Bubble" at bounding box center [429, 559] width 85 height 12
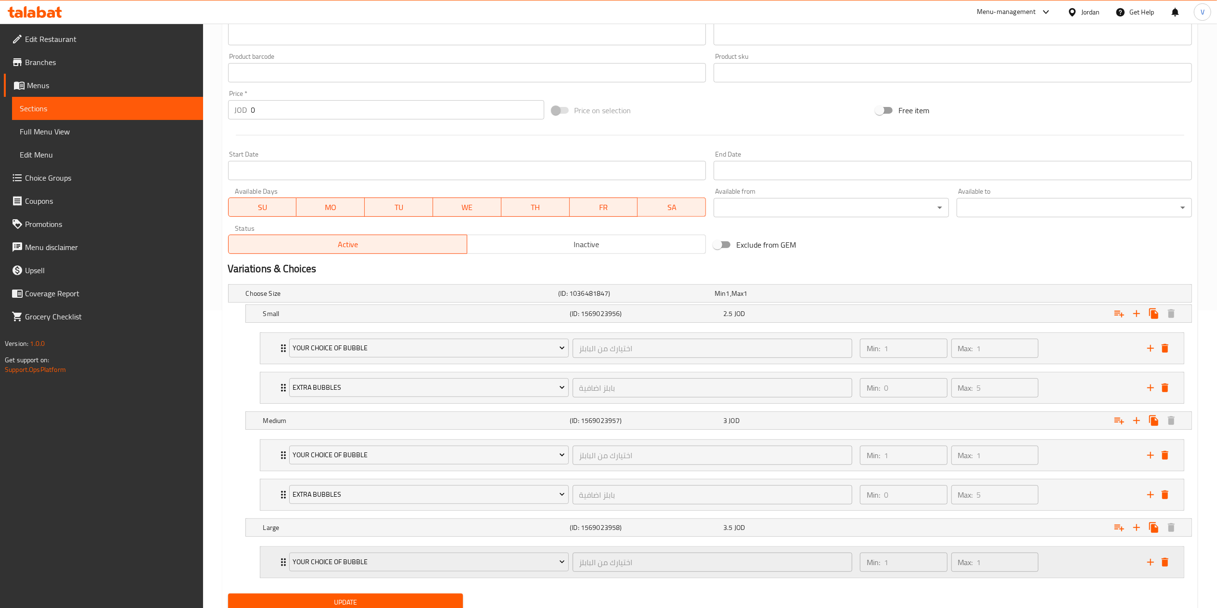
click at [1149, 562] on icon "add" at bounding box center [1151, 562] width 12 height 12
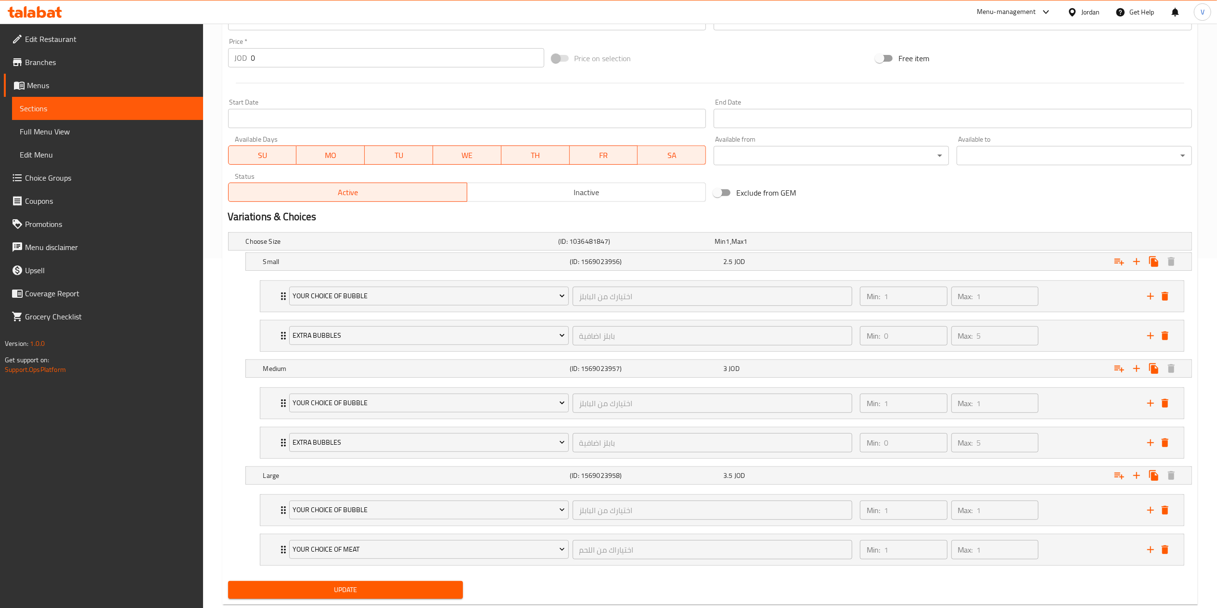
scroll to position [377, 0]
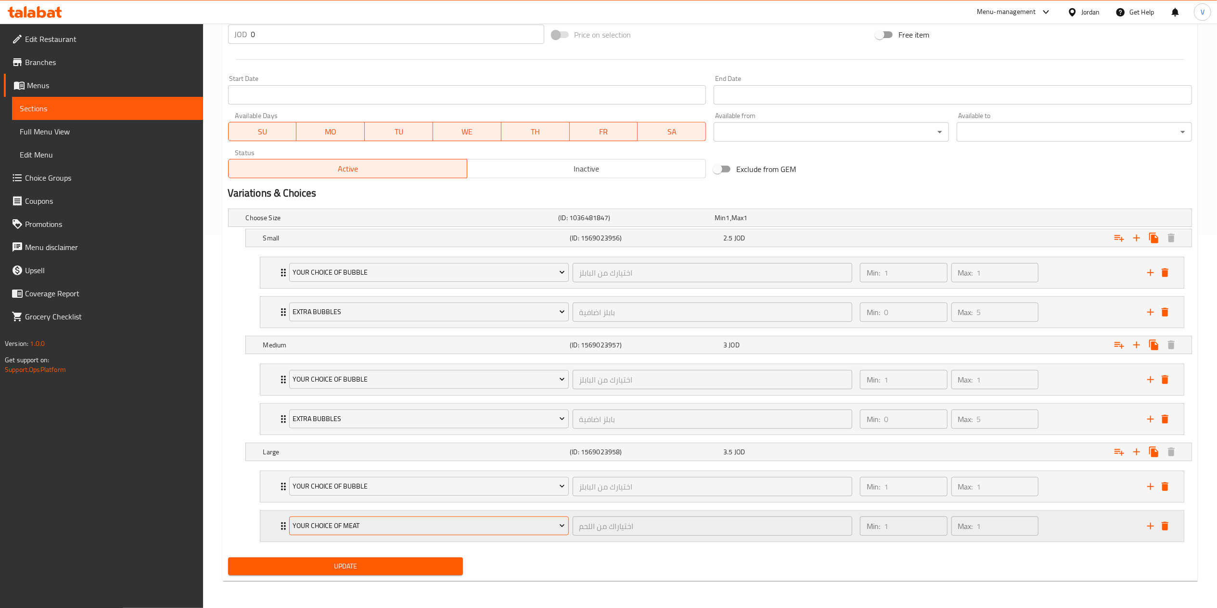
click at [363, 530] on span "Your Choice Of Meat" at bounding box center [429, 525] width 272 height 12
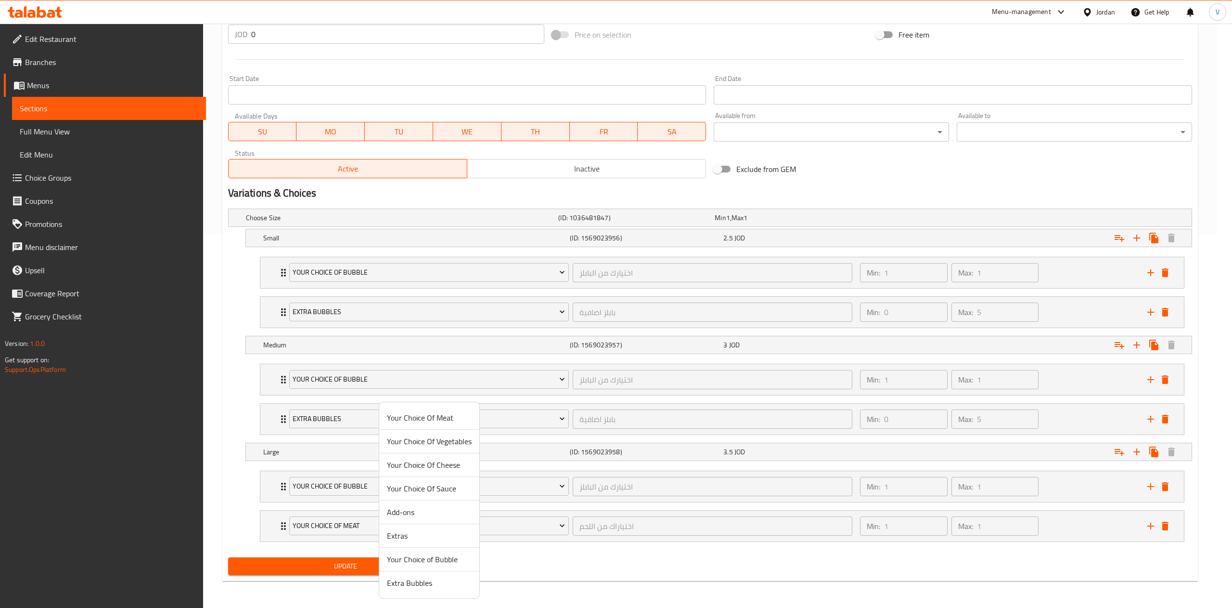
drag, startPoint x: 428, startPoint y: 587, endPoint x: 368, endPoint y: 564, distance: 64.9
click at [428, 587] on span "Extra Bubbles" at bounding box center [429, 583] width 85 height 12
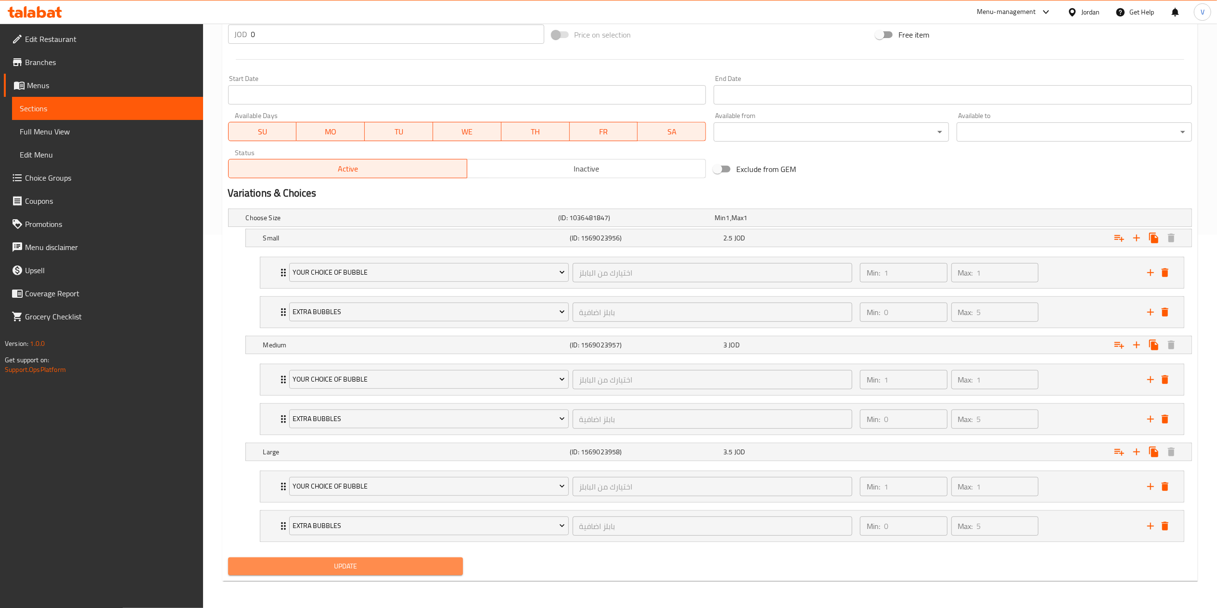
click at [365, 562] on span "Update" at bounding box center [346, 566] width 220 height 12
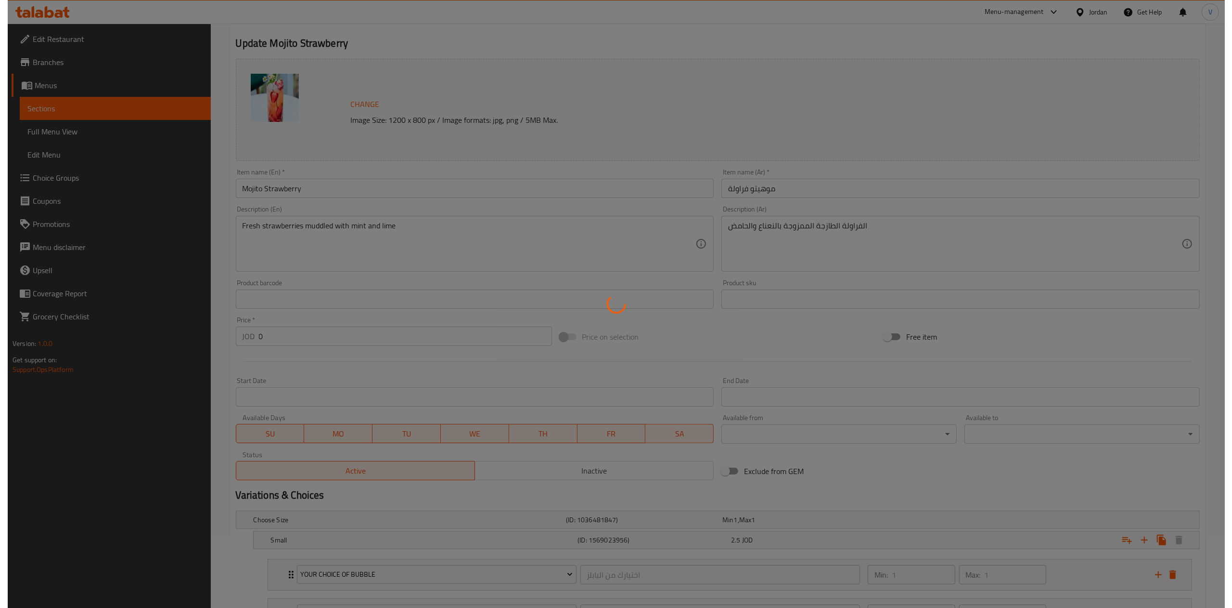
scroll to position [0, 0]
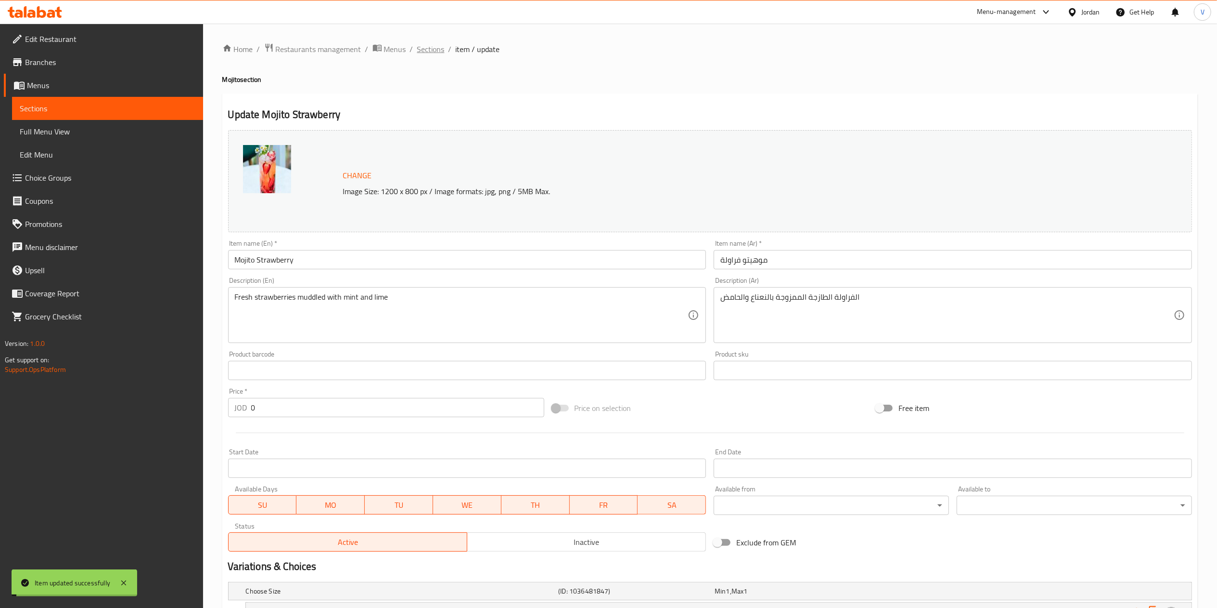
click at [440, 48] on span "Sections" at bounding box center [430, 49] width 27 height 12
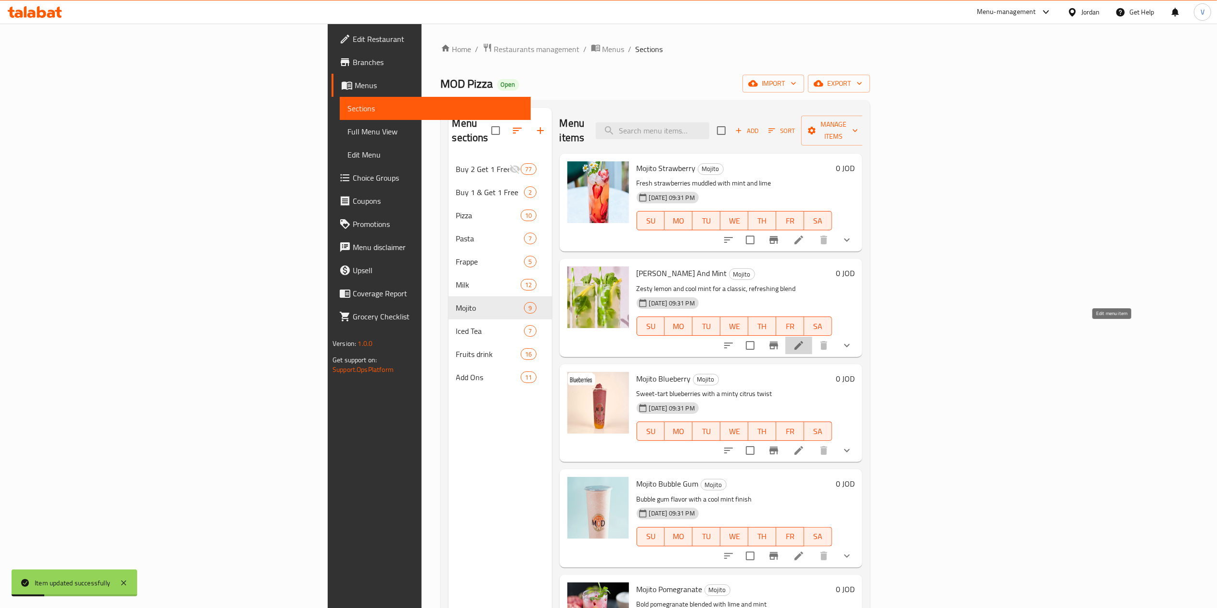
click at [805, 339] on icon at bounding box center [799, 345] width 12 height 12
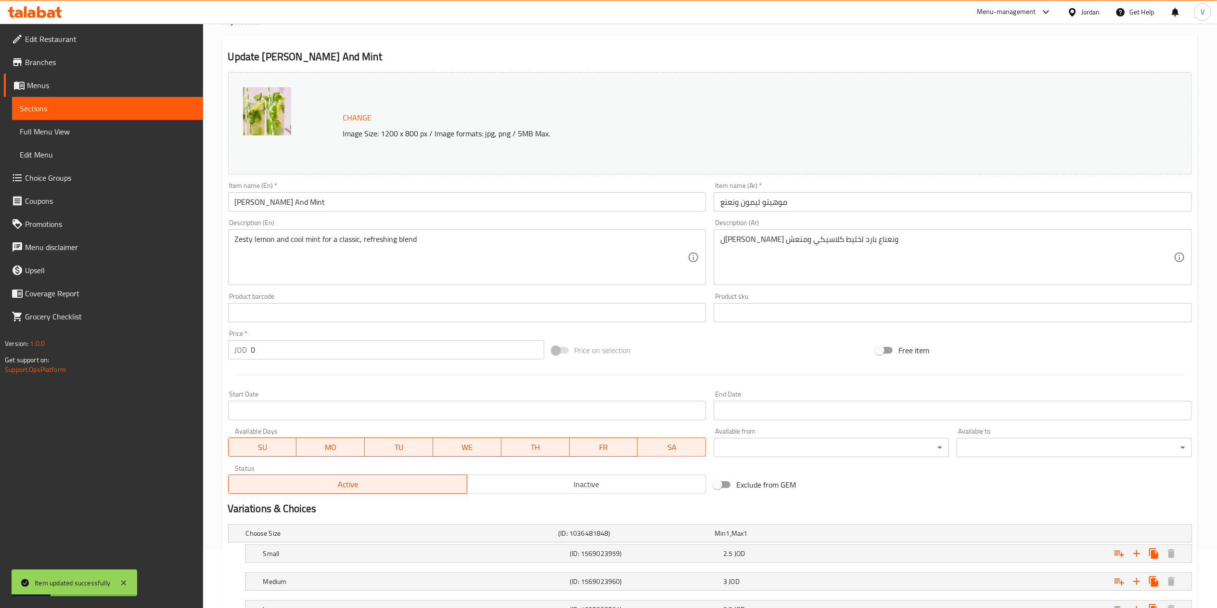
scroll to position [137, 0]
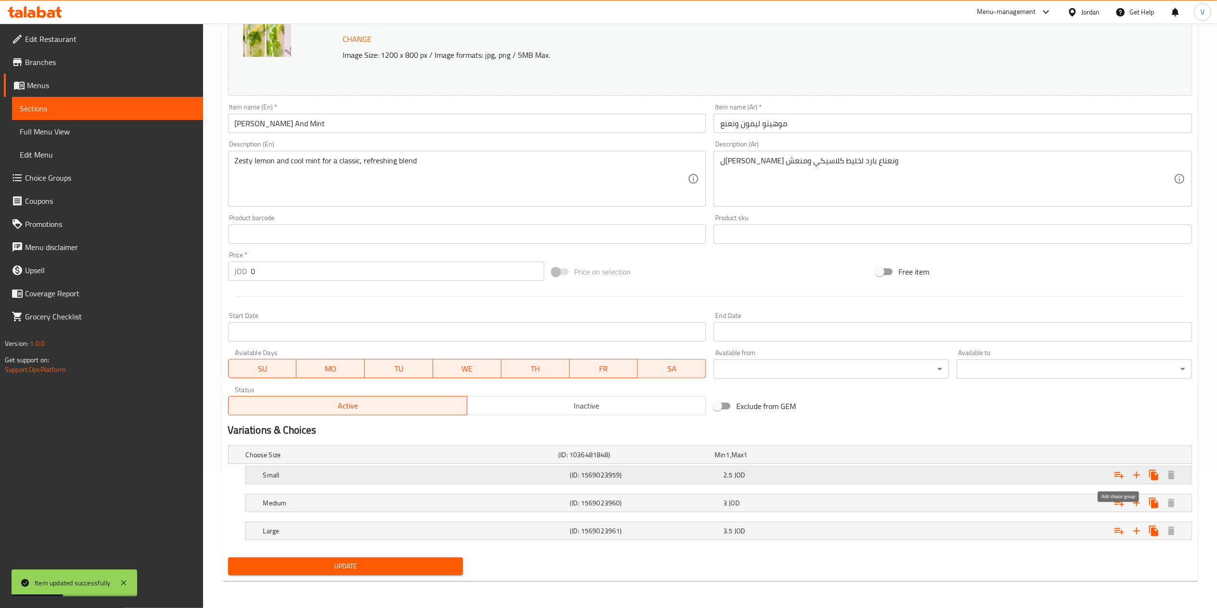
click at [1120, 473] on icon "Expand" at bounding box center [1120, 475] width 12 height 12
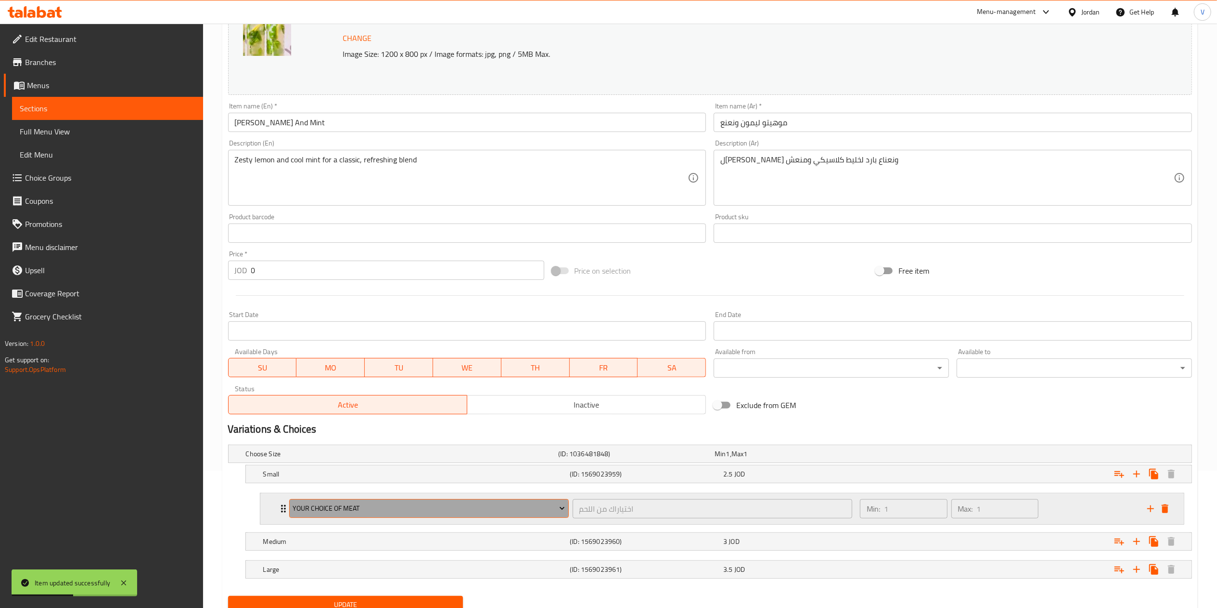
click at [351, 517] on button "Your Choice Of Meat" at bounding box center [429, 508] width 280 height 19
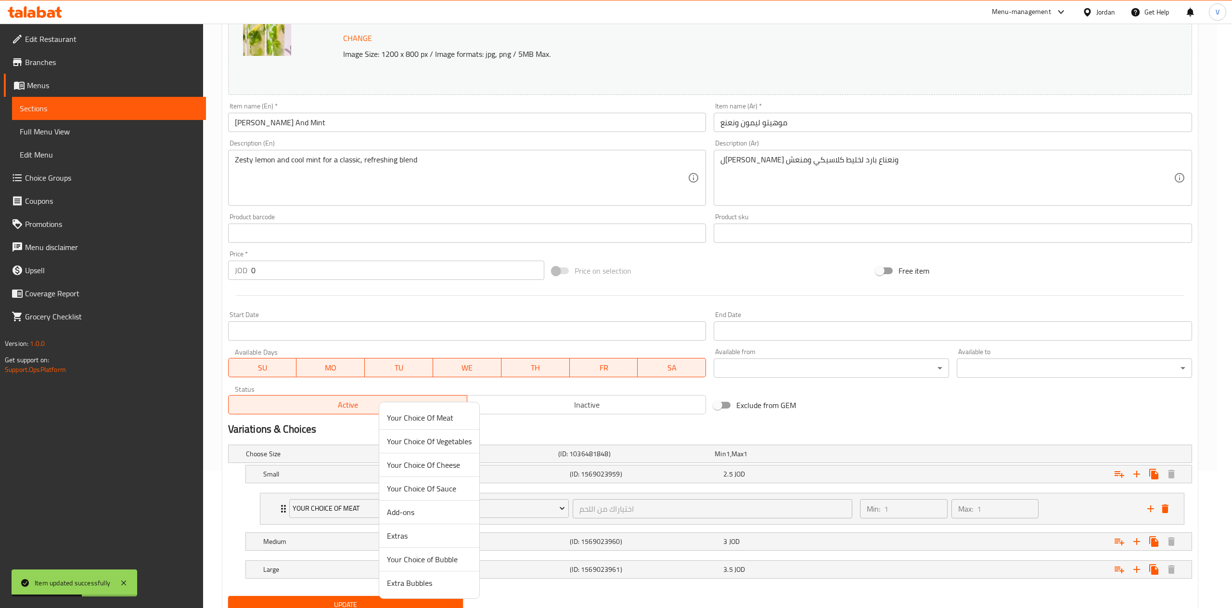
click at [413, 559] on span "Your Choice of Bubble" at bounding box center [429, 559] width 85 height 12
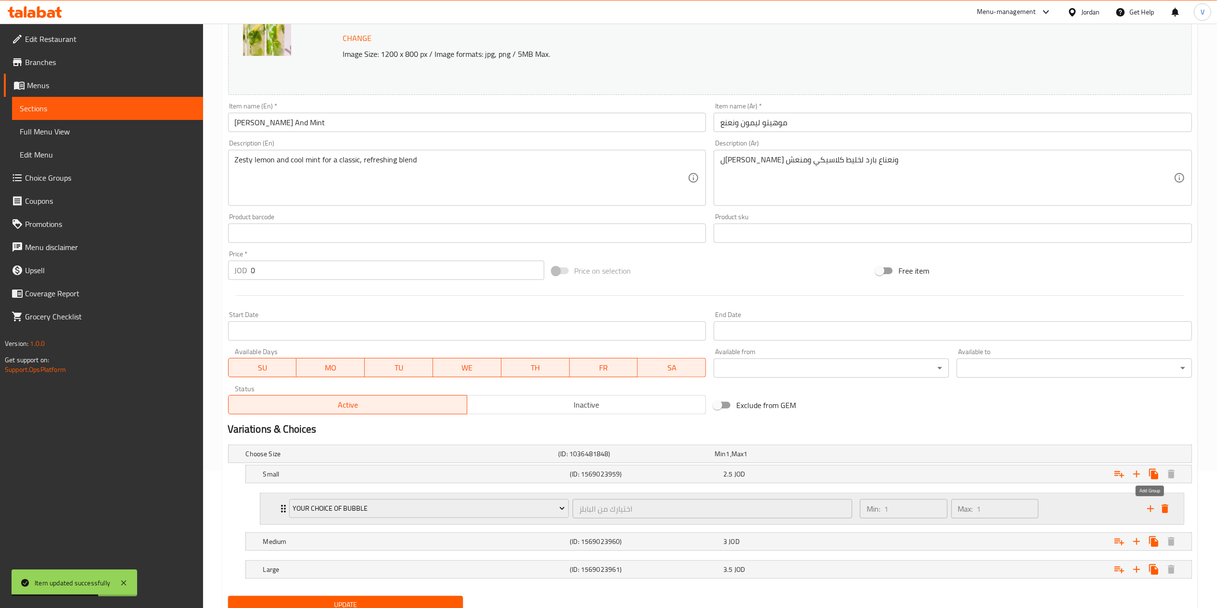
click at [1158, 507] on button "delete" at bounding box center [1165, 508] width 14 height 14
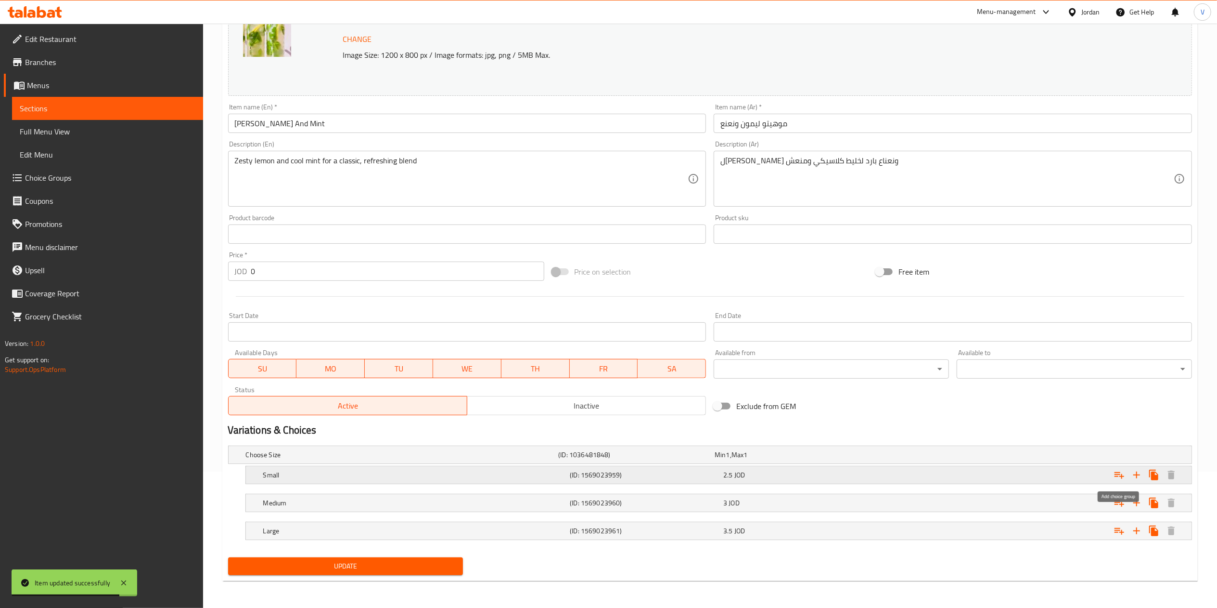
click at [1119, 473] on icon "Expand" at bounding box center [1120, 475] width 12 height 12
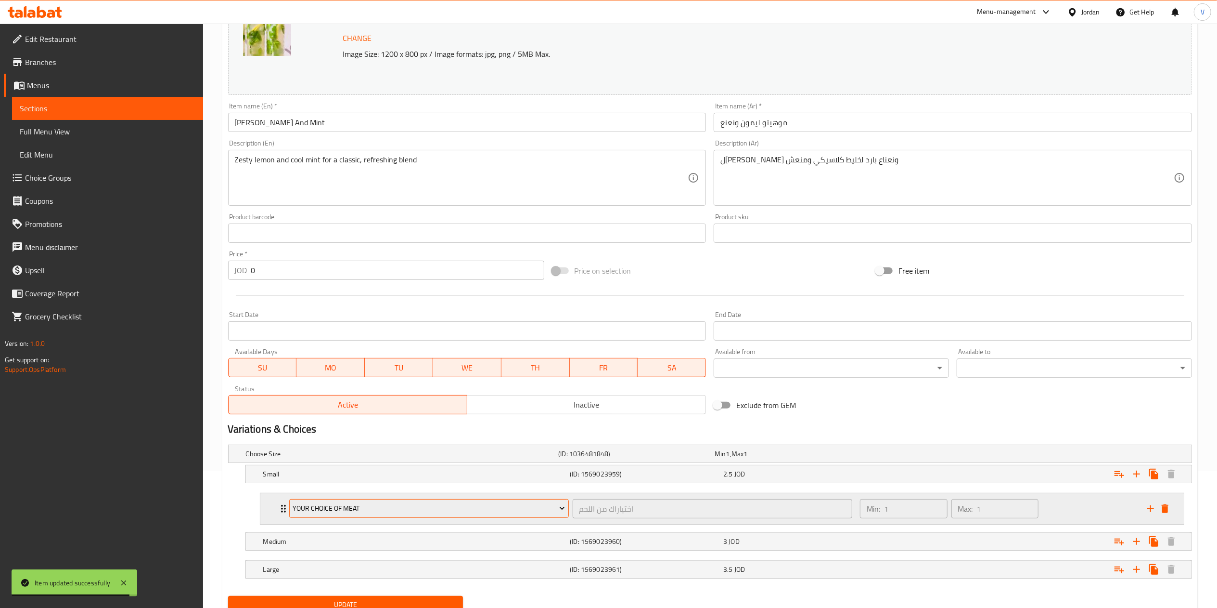
click at [339, 510] on span "Your Choice Of Meat" at bounding box center [429, 508] width 272 height 12
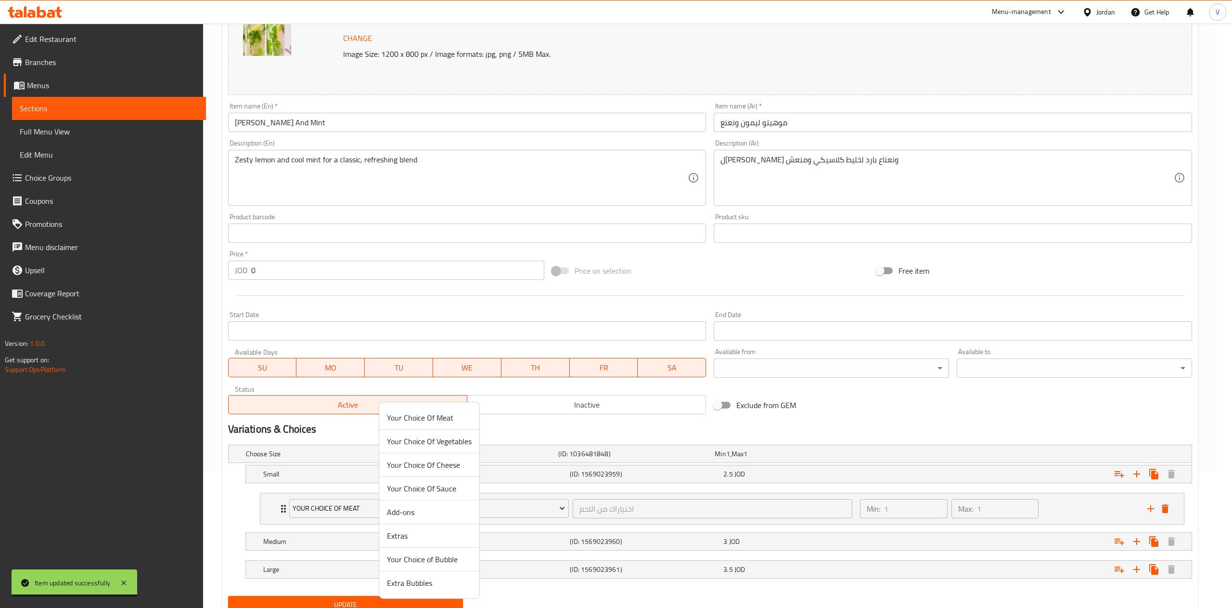
click at [419, 559] on span "Your Choice of Bubble" at bounding box center [429, 559] width 85 height 12
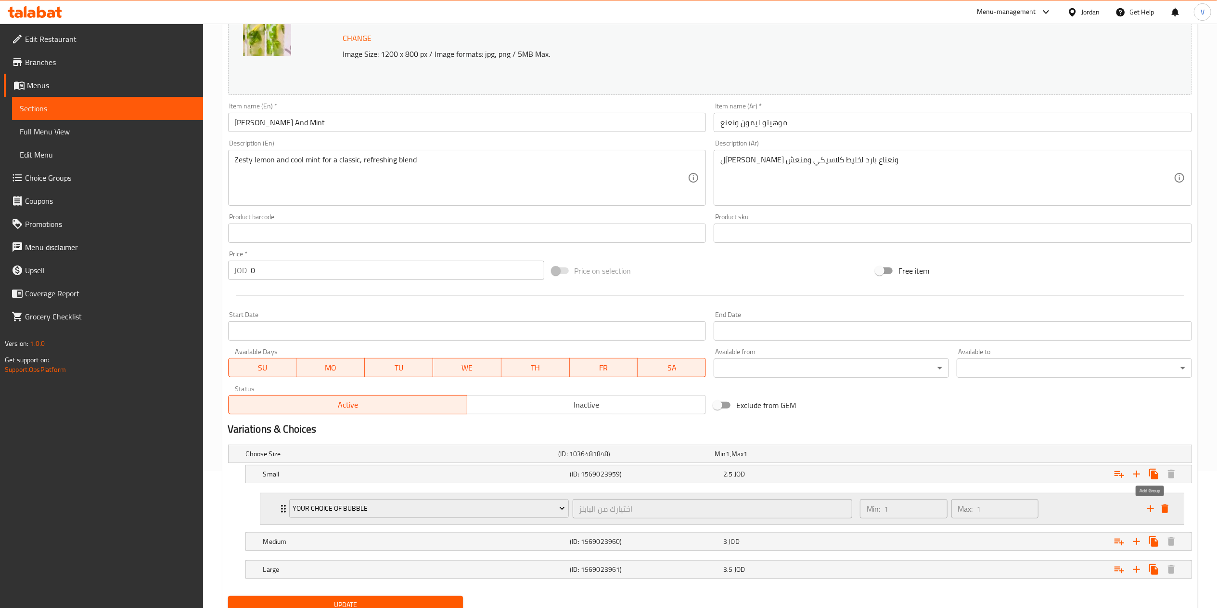
click at [1156, 504] on icon "add" at bounding box center [1151, 509] width 12 height 12
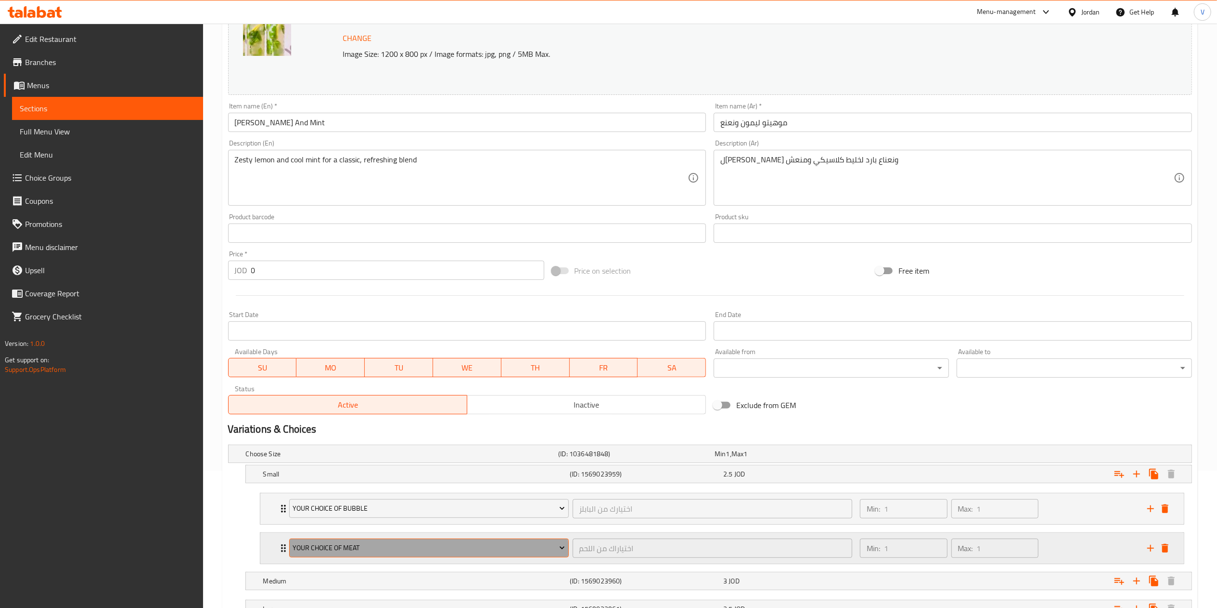
click at [426, 556] on button "Your Choice Of Meat" at bounding box center [429, 547] width 280 height 19
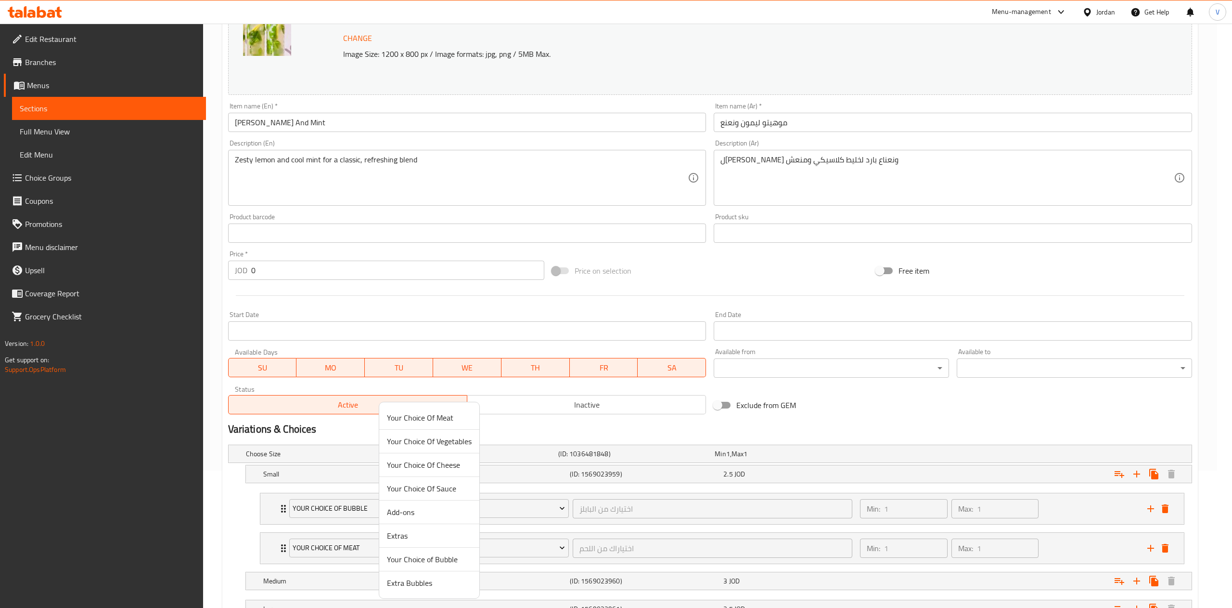
click at [423, 579] on span "Extra Bubbles" at bounding box center [429, 583] width 85 height 12
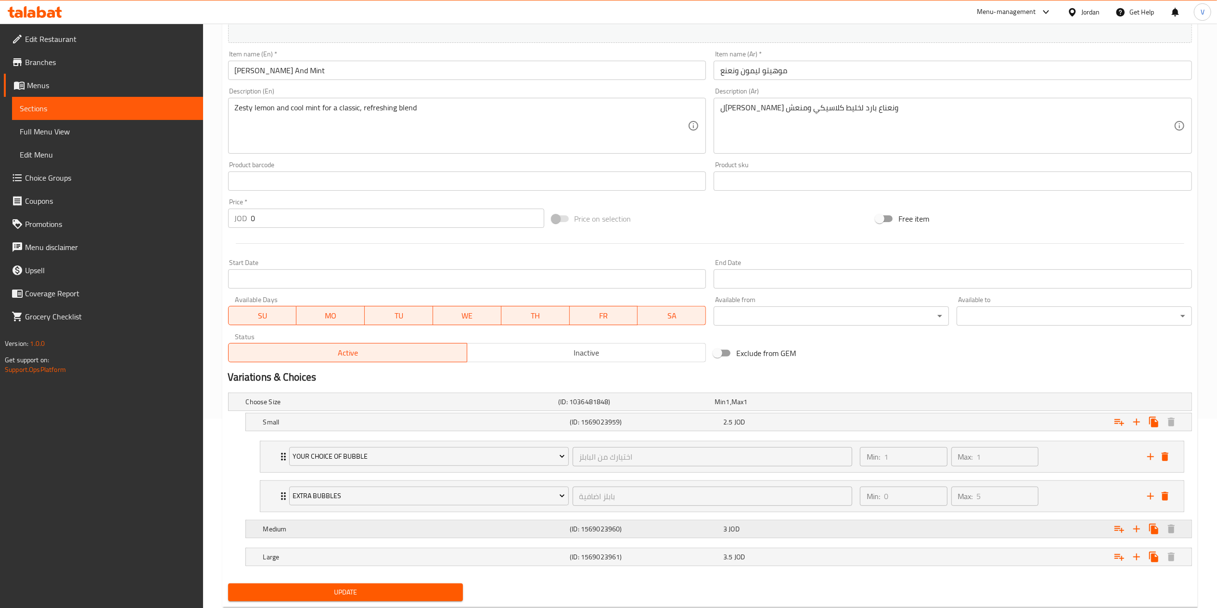
scroll to position [218, 0]
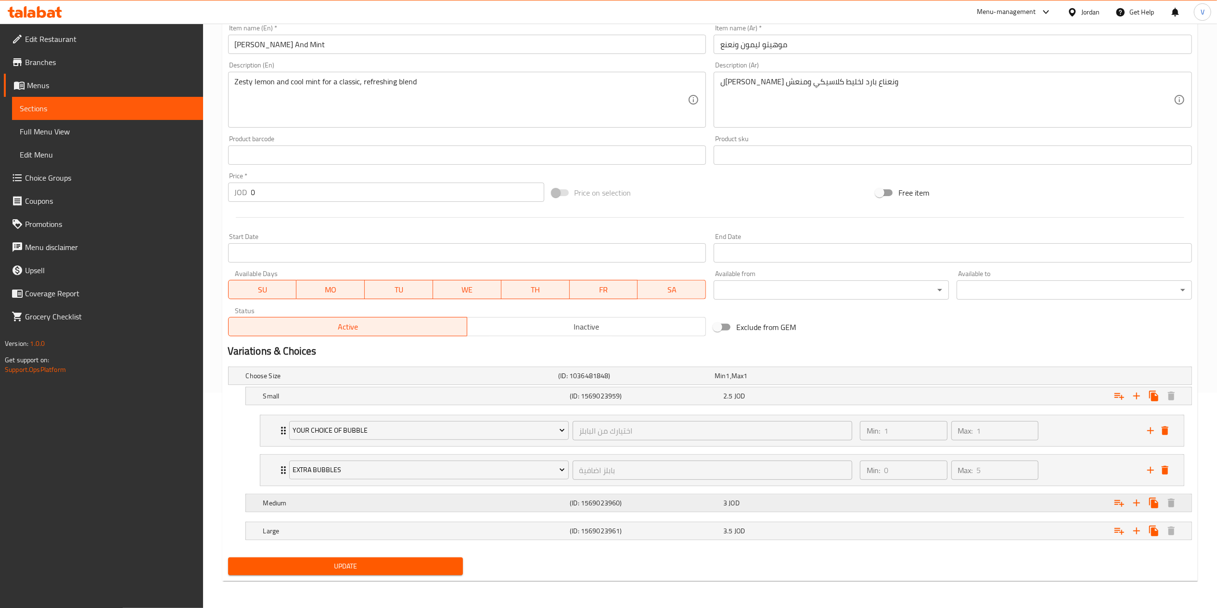
click at [1117, 508] on button "Expand" at bounding box center [1119, 502] width 17 height 17
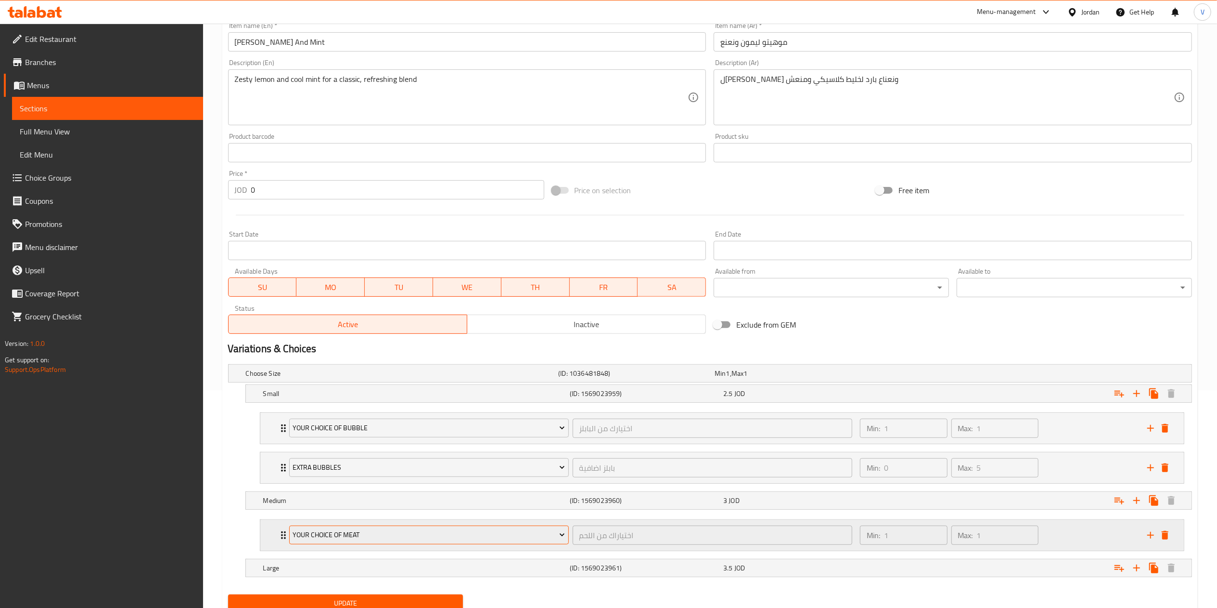
click at [392, 538] on span "Your Choice Of Meat" at bounding box center [429, 535] width 272 height 12
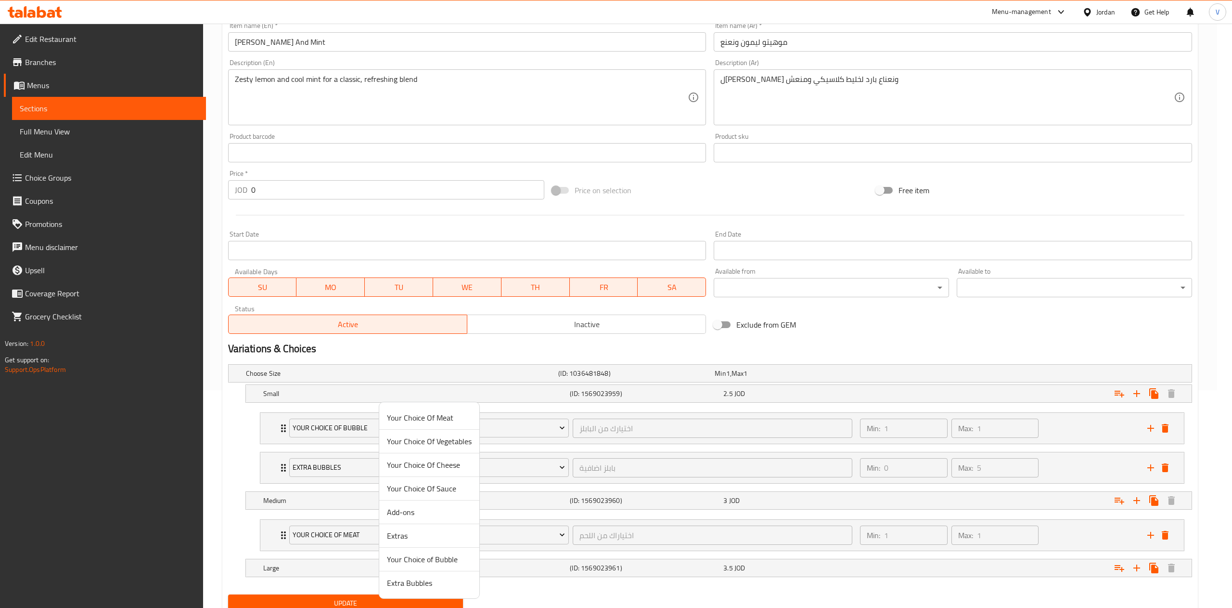
click at [420, 558] on span "Your Choice of Bubble" at bounding box center [429, 559] width 85 height 12
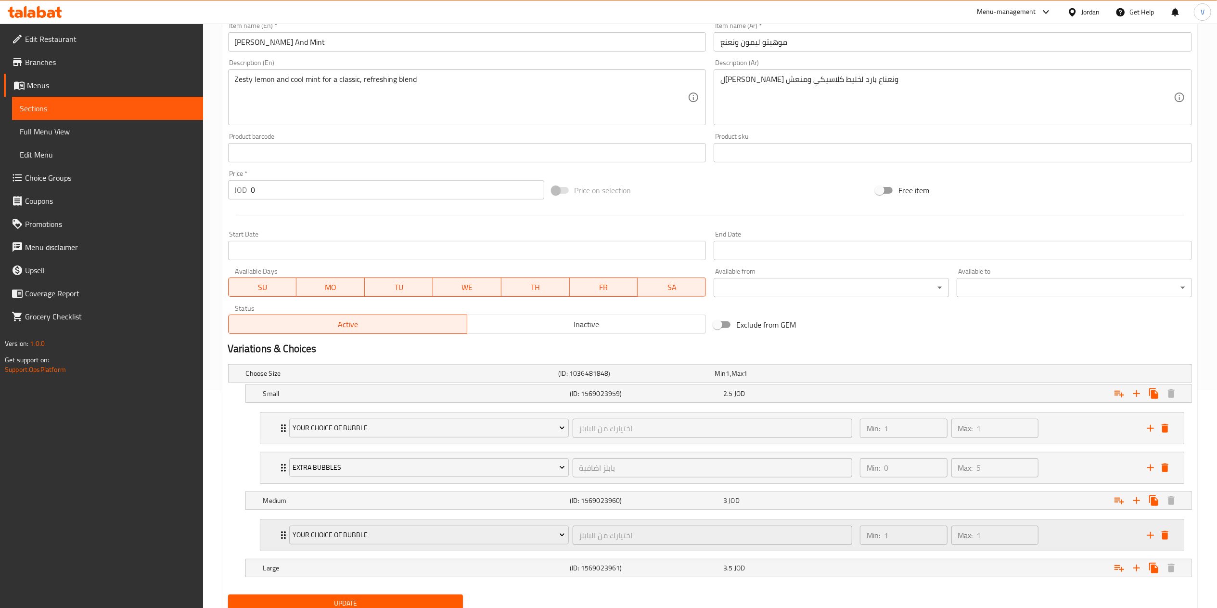
click at [1146, 533] on icon "add" at bounding box center [1151, 535] width 12 height 12
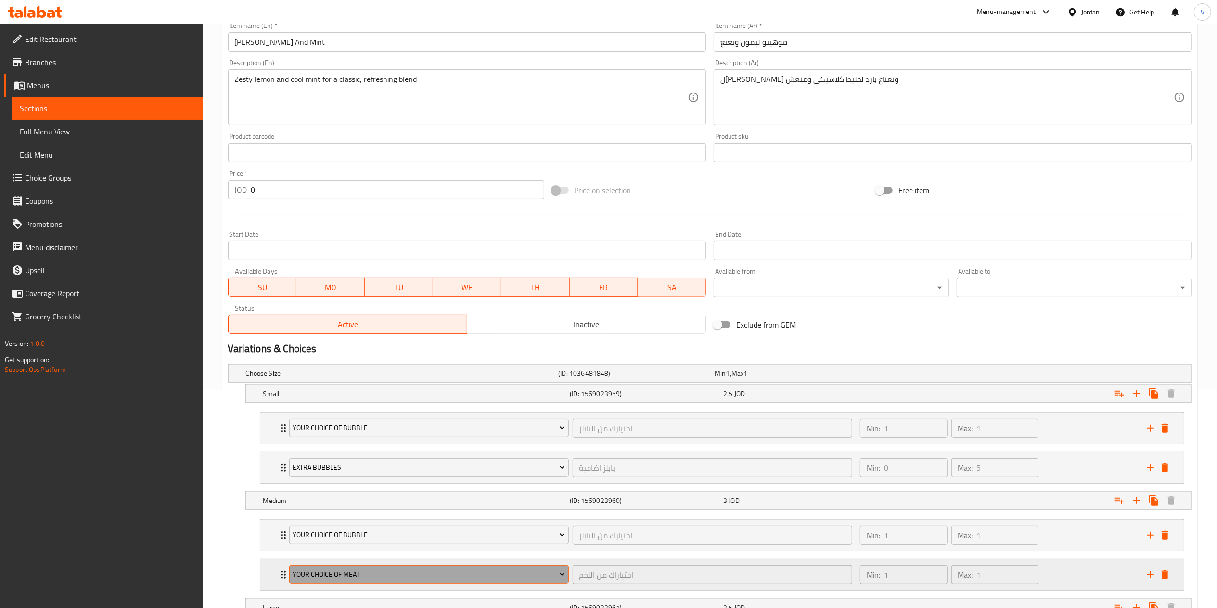
click at [418, 570] on button "Your Choice Of Meat" at bounding box center [429, 574] width 280 height 19
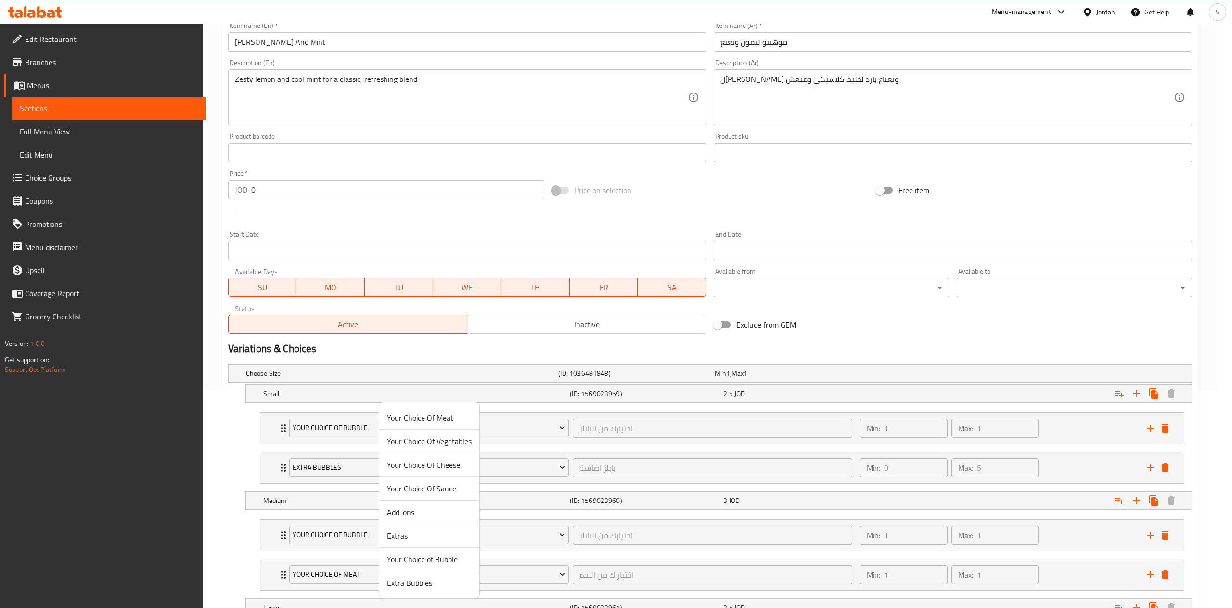
click at [436, 587] on span "Extra Bubbles" at bounding box center [429, 583] width 85 height 12
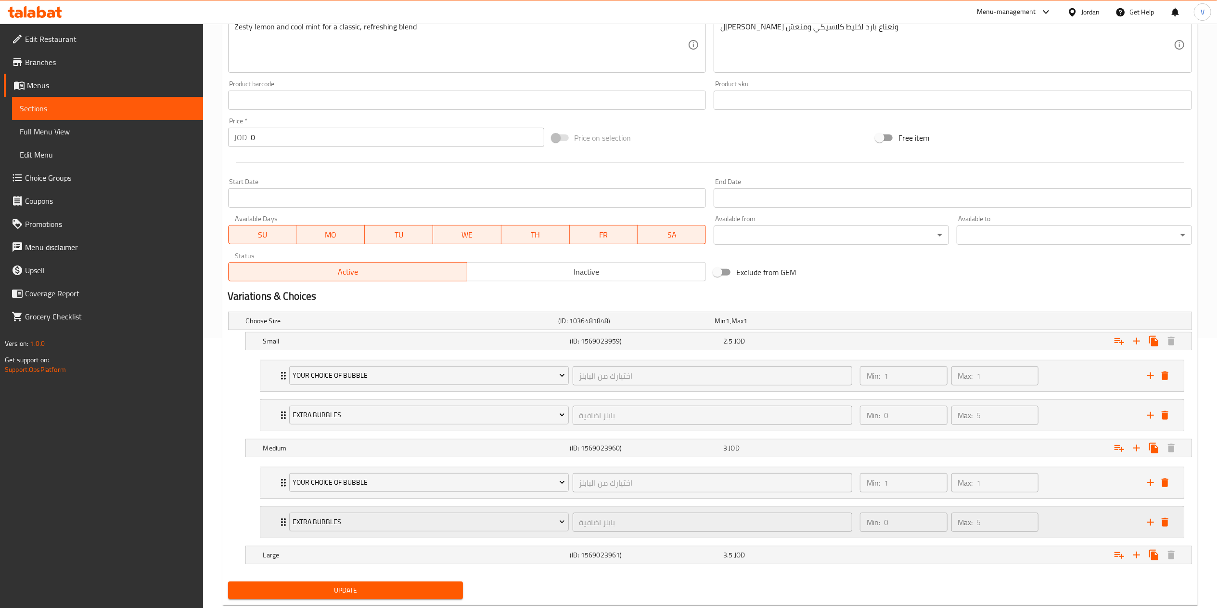
scroll to position [297, 0]
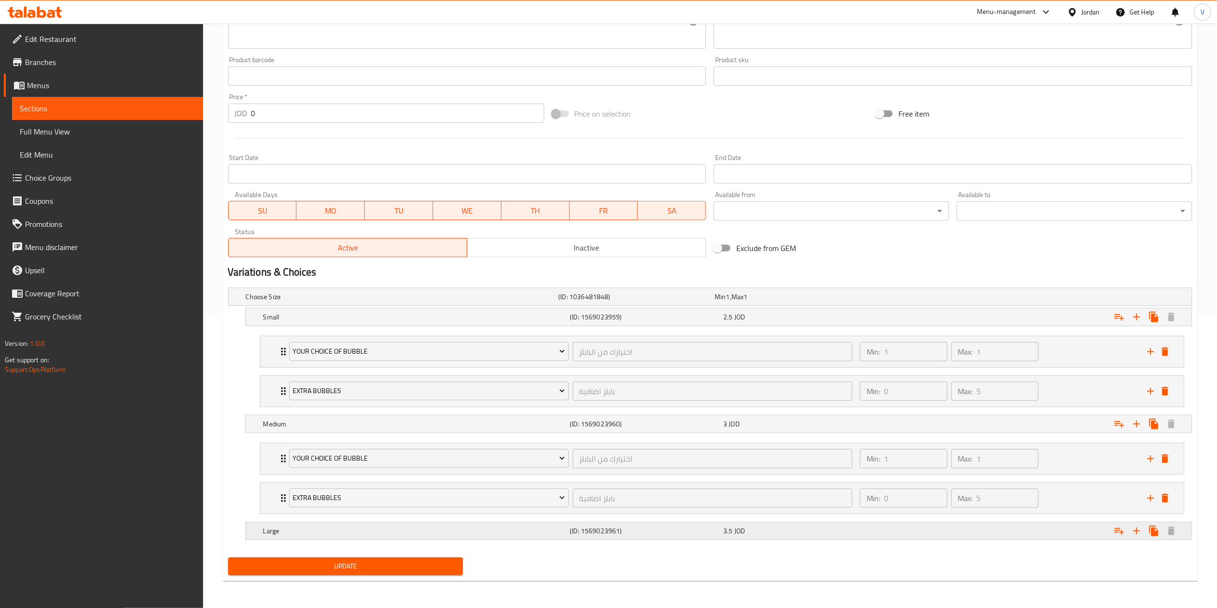
click at [1115, 525] on icon "Expand" at bounding box center [1120, 531] width 12 height 12
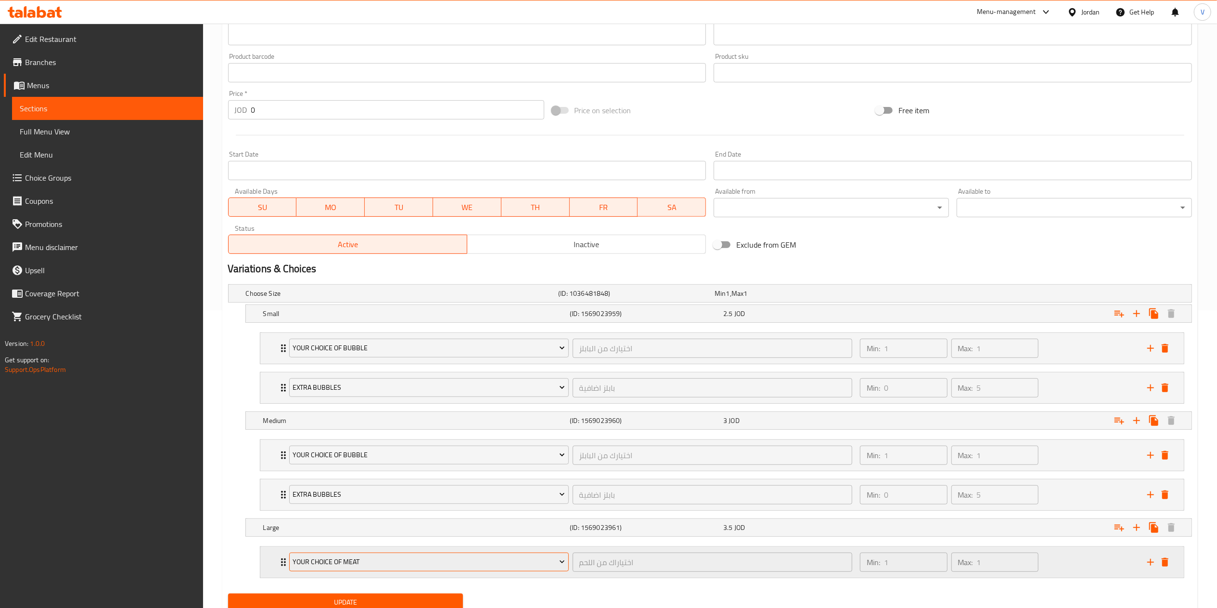
click at [346, 556] on div "Your Choice Of Meat" at bounding box center [429, 561] width 284 height 23
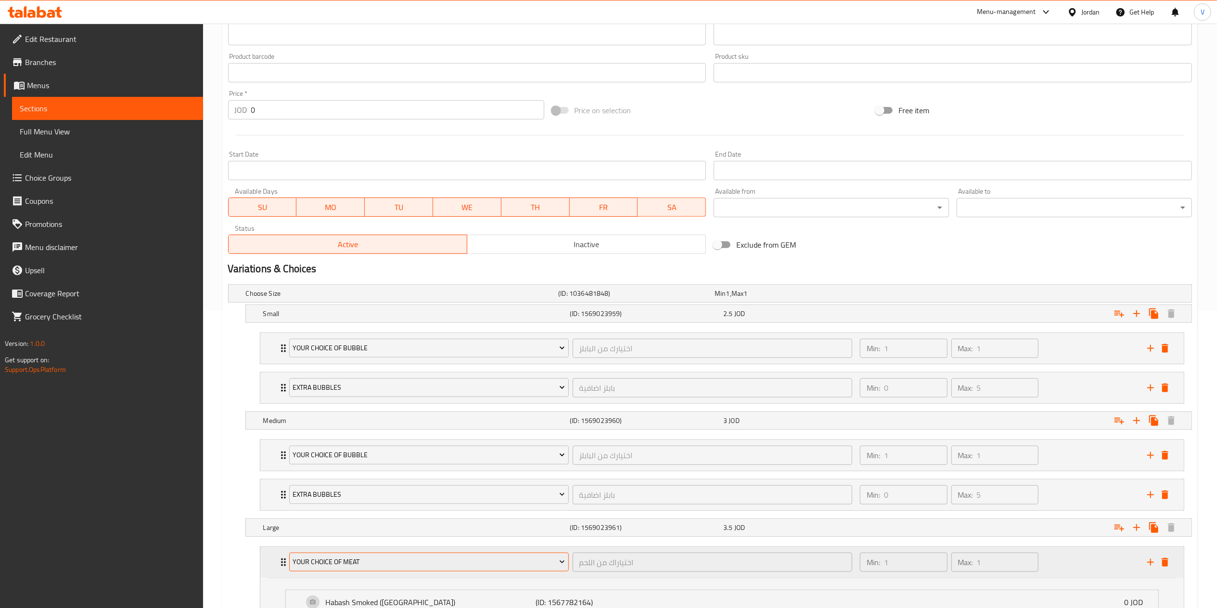
click at [407, 568] on span "Your Choice Of Meat" at bounding box center [429, 562] width 272 height 12
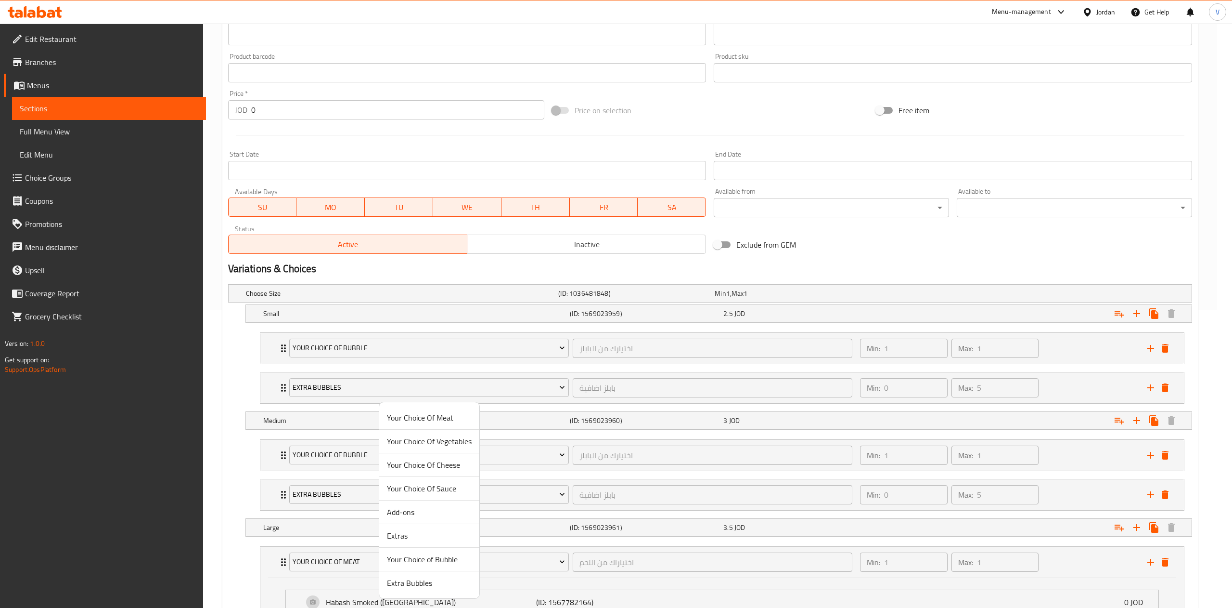
click at [438, 561] on span "Your Choice of Bubble" at bounding box center [429, 559] width 85 height 12
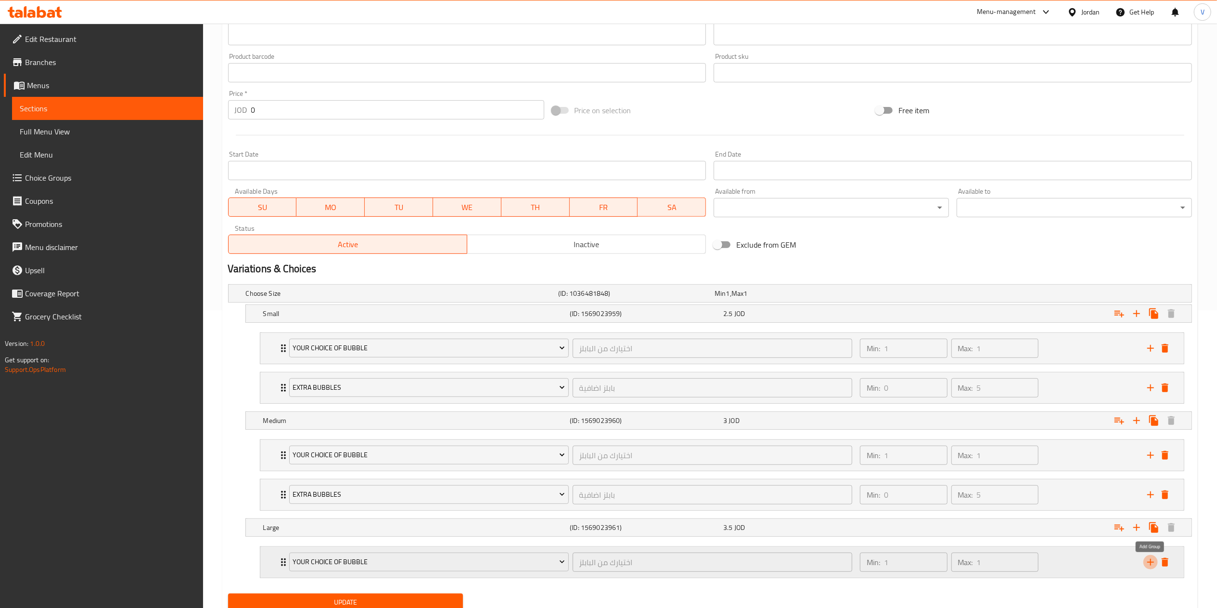
click at [1151, 565] on icon "add" at bounding box center [1151, 561] width 7 height 7
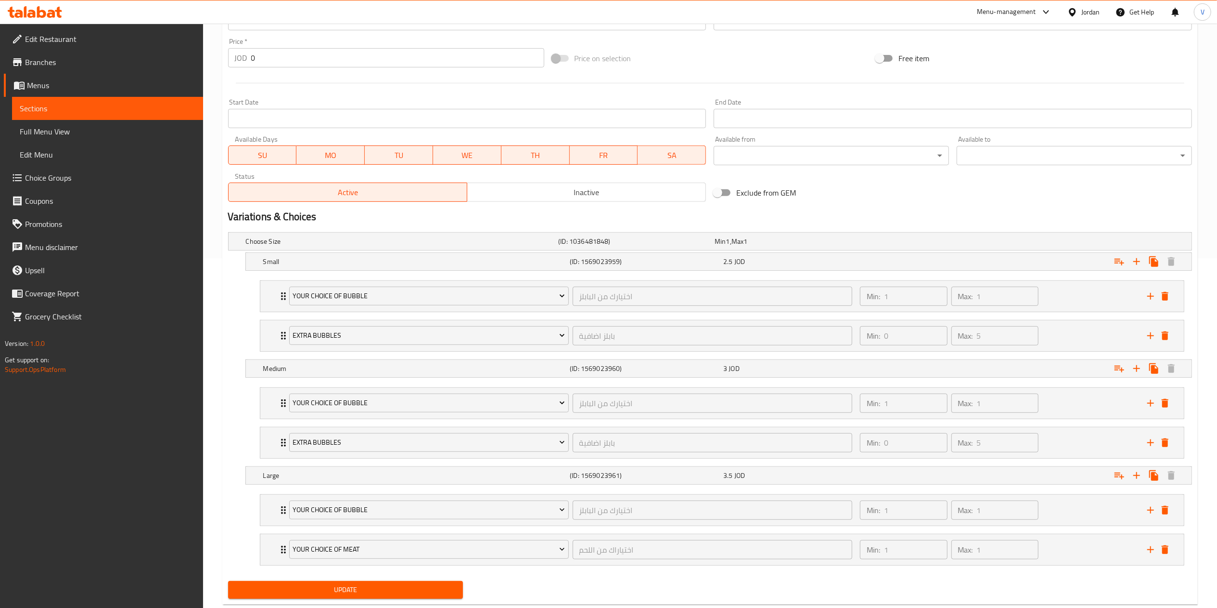
scroll to position [377, 0]
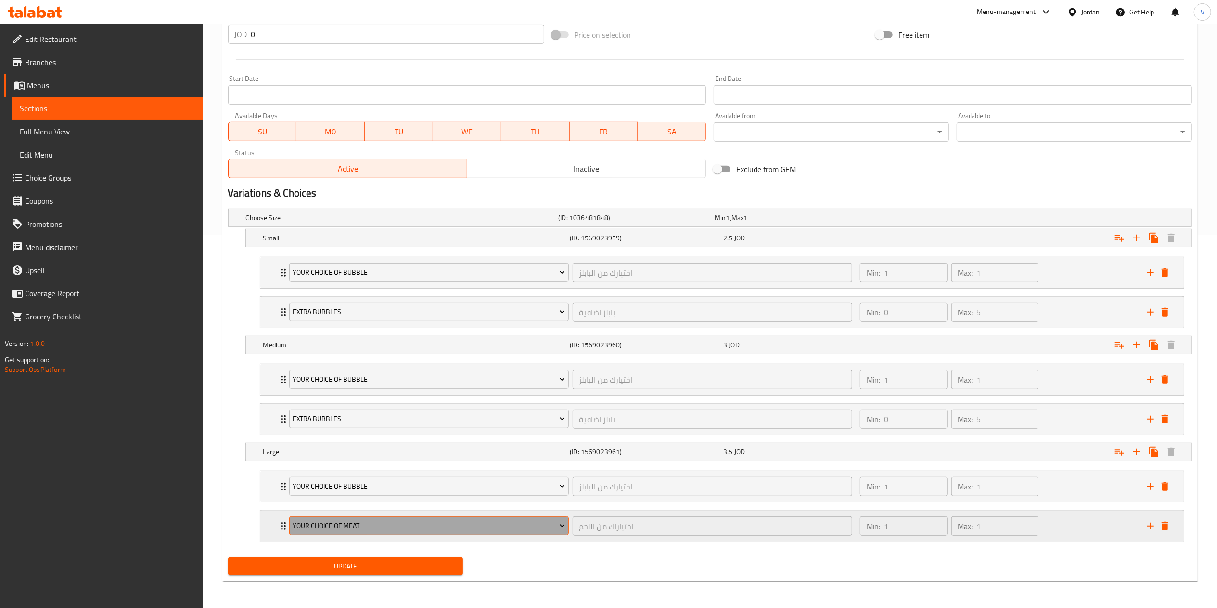
click at [366, 527] on span "Your Choice Of Meat" at bounding box center [429, 525] width 272 height 12
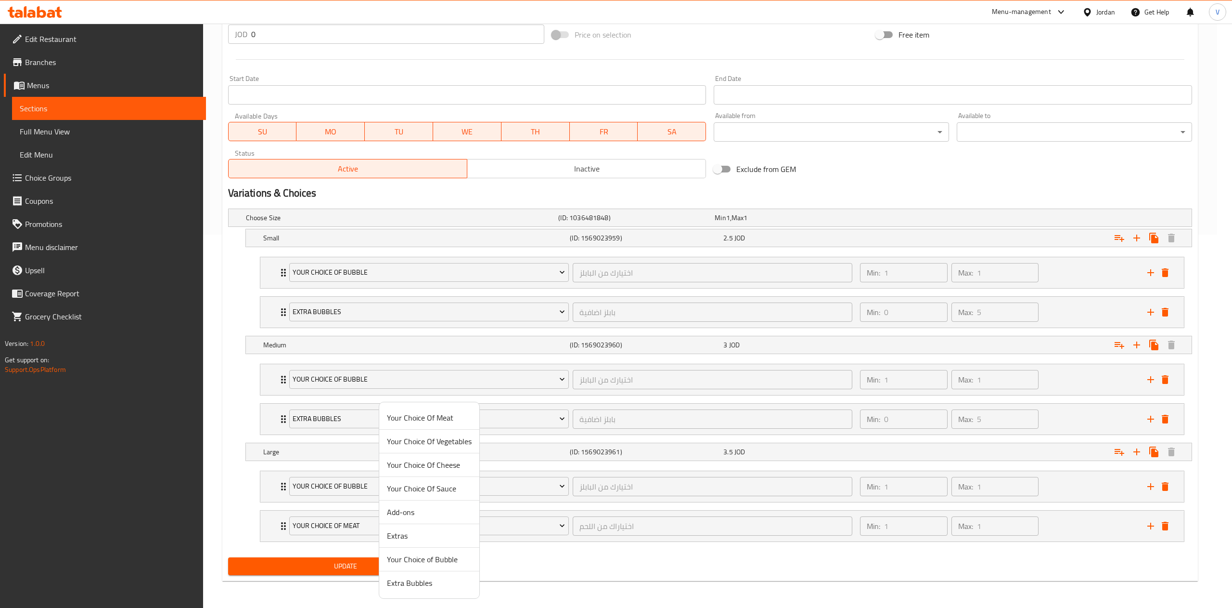
click at [407, 582] on span "Extra Bubbles" at bounding box center [429, 583] width 85 height 12
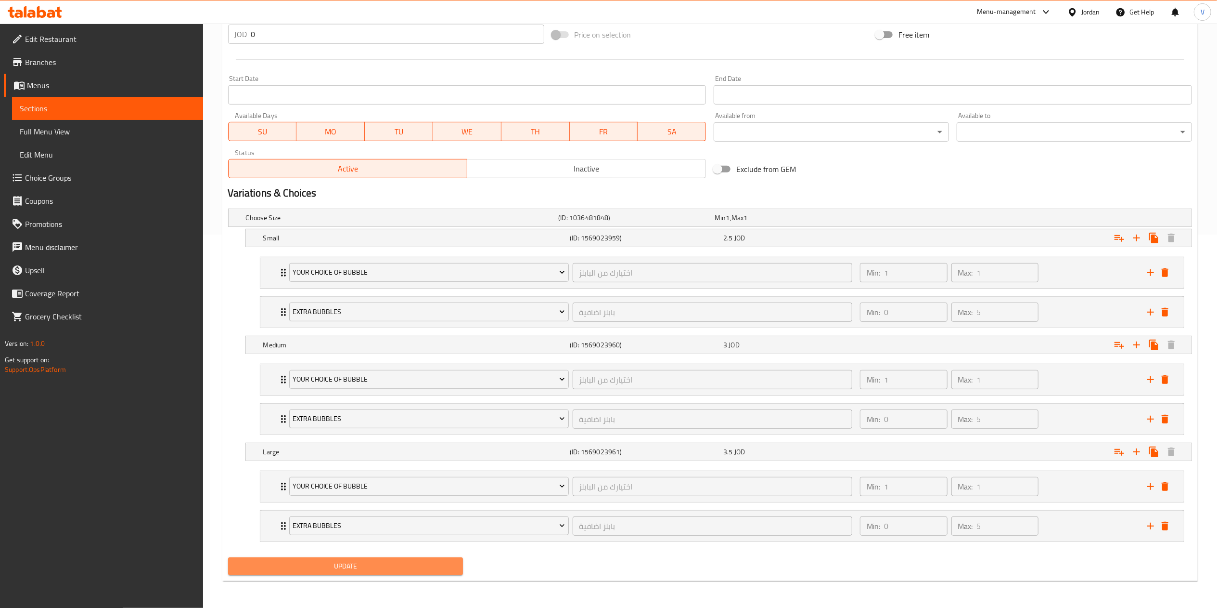
click at [376, 573] on button "Update" at bounding box center [345, 566] width 235 height 18
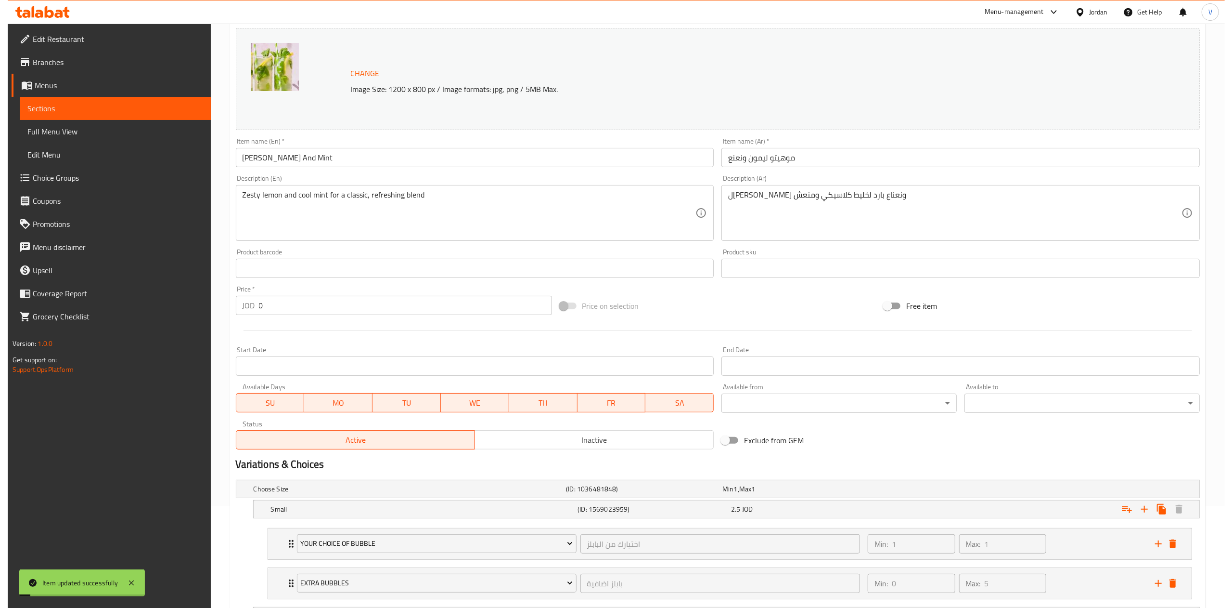
scroll to position [0, 0]
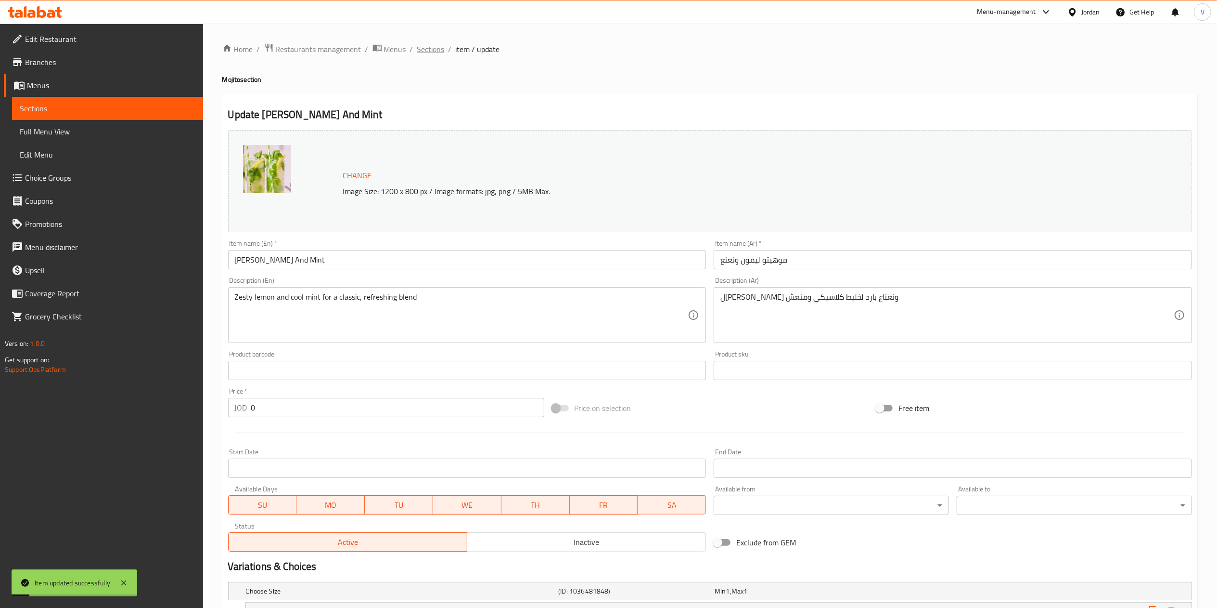
click at [432, 49] on span "Sections" at bounding box center [430, 49] width 27 height 12
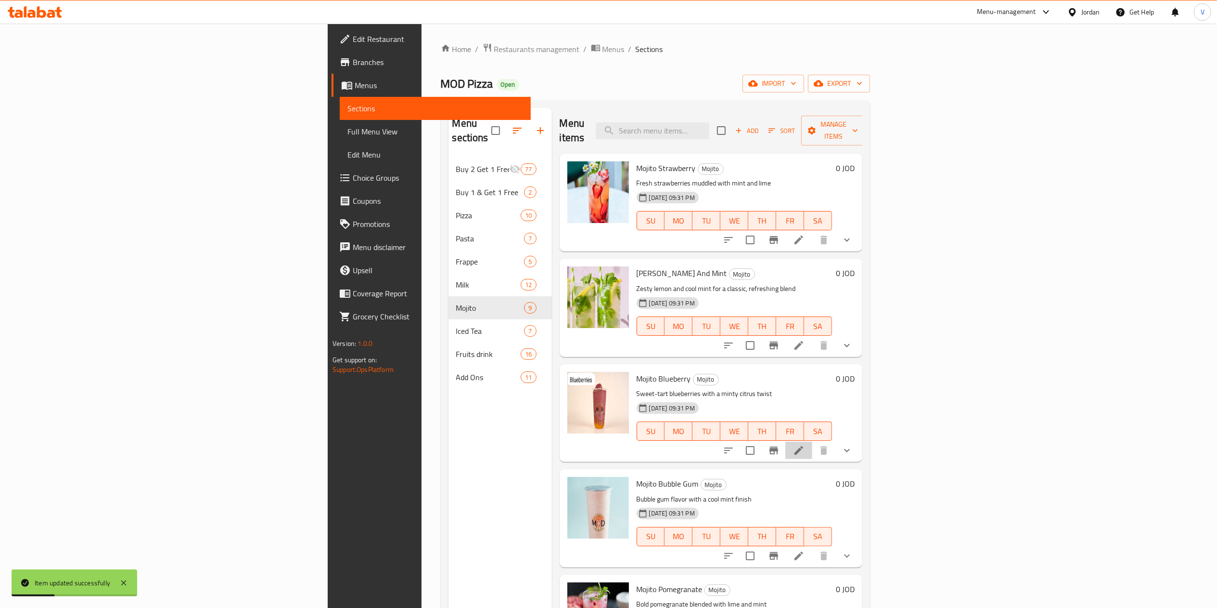
click at [813, 441] on li at bounding box center [799, 449] width 27 height 17
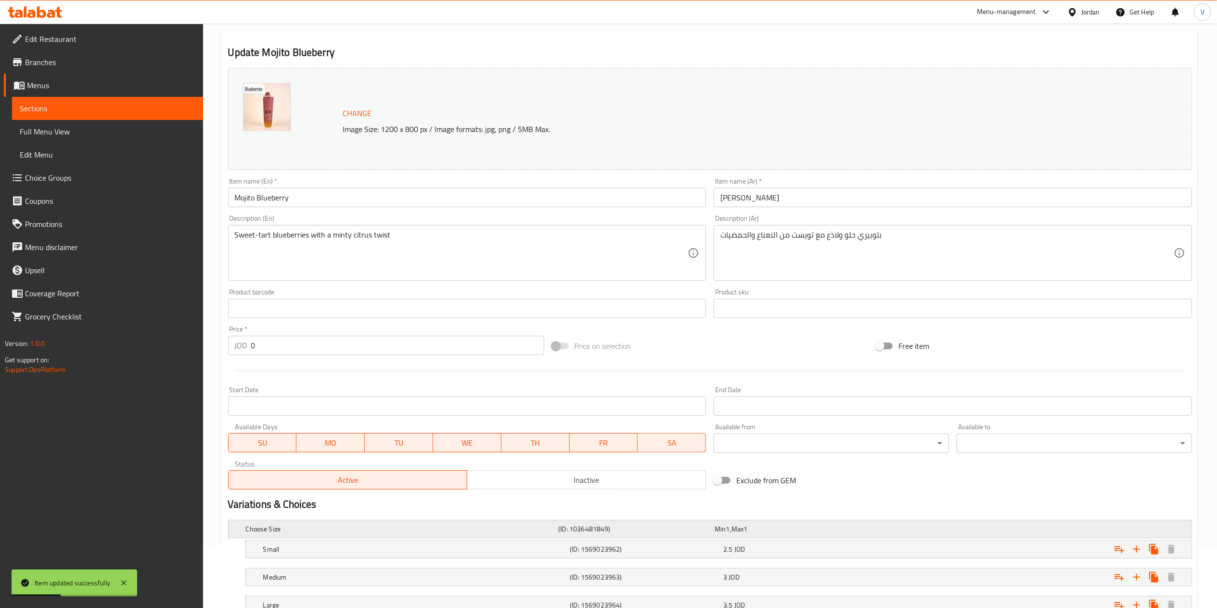
scroll to position [137, 0]
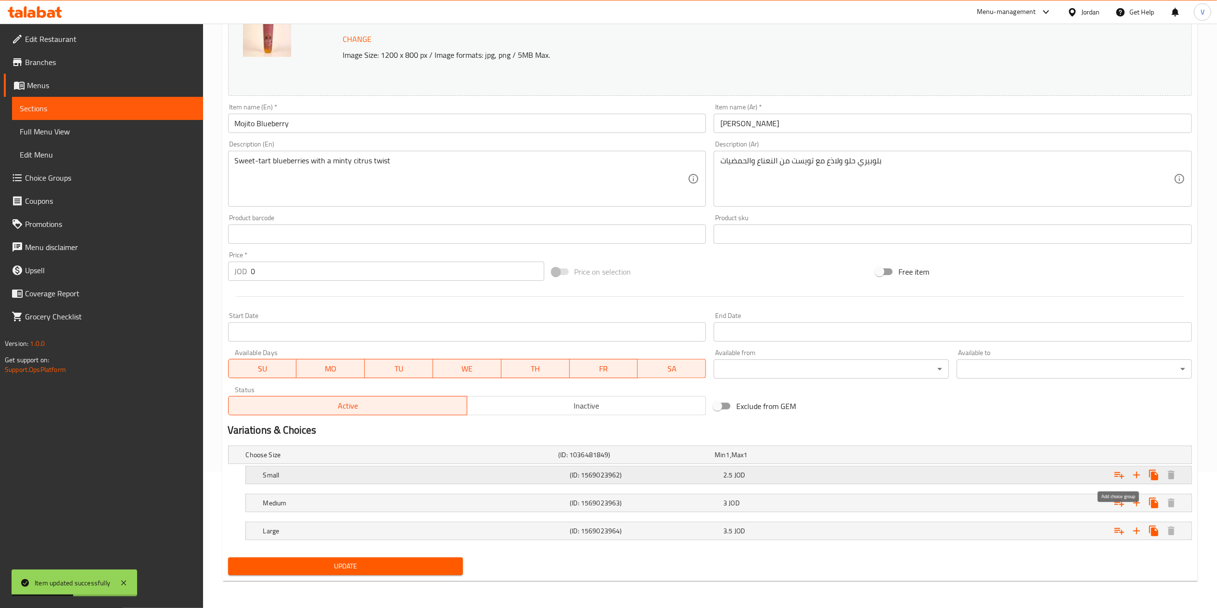
click at [1114, 475] on icon "Expand" at bounding box center [1120, 475] width 12 height 12
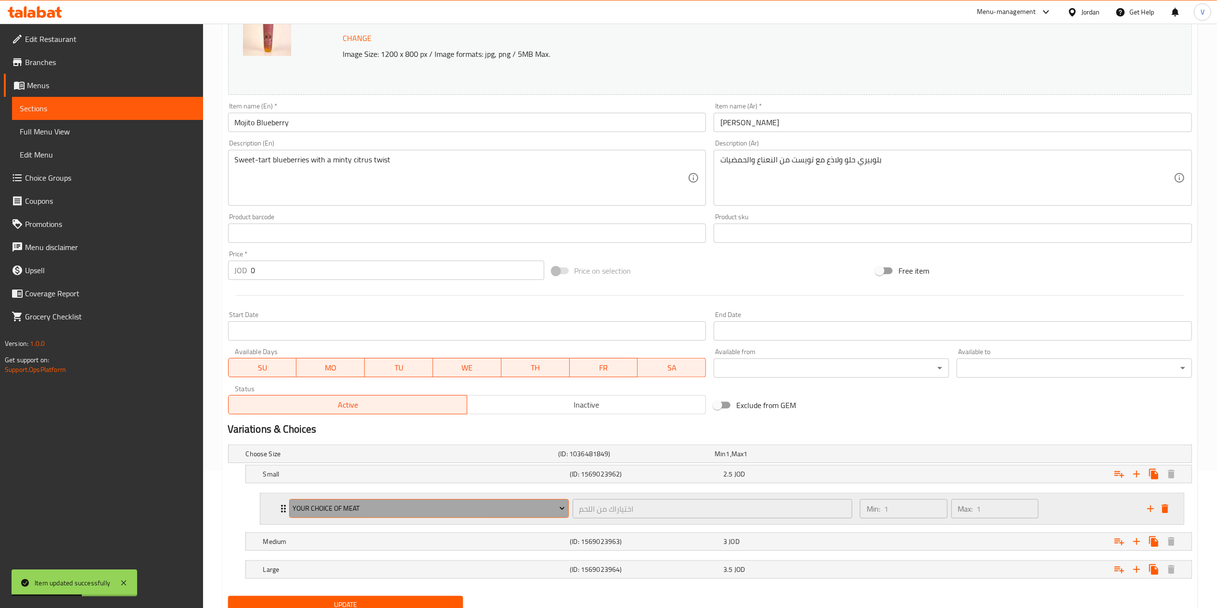
click at [409, 512] on span "Your Choice Of Meat" at bounding box center [429, 508] width 272 height 12
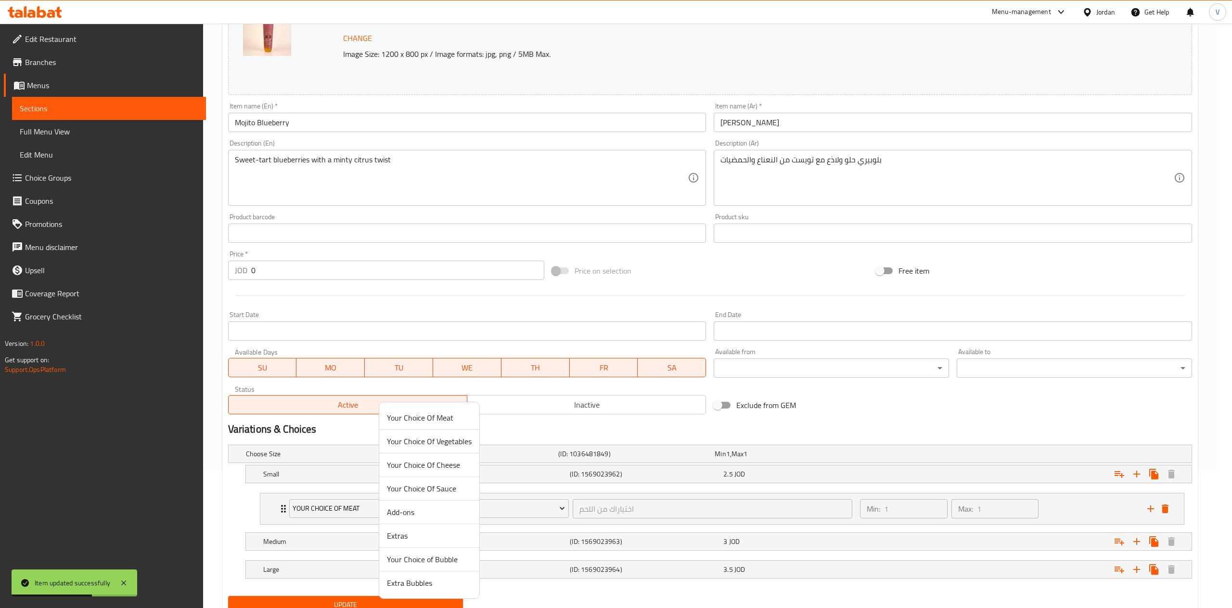
click at [409, 556] on span "Your Choice of Bubble" at bounding box center [429, 559] width 85 height 12
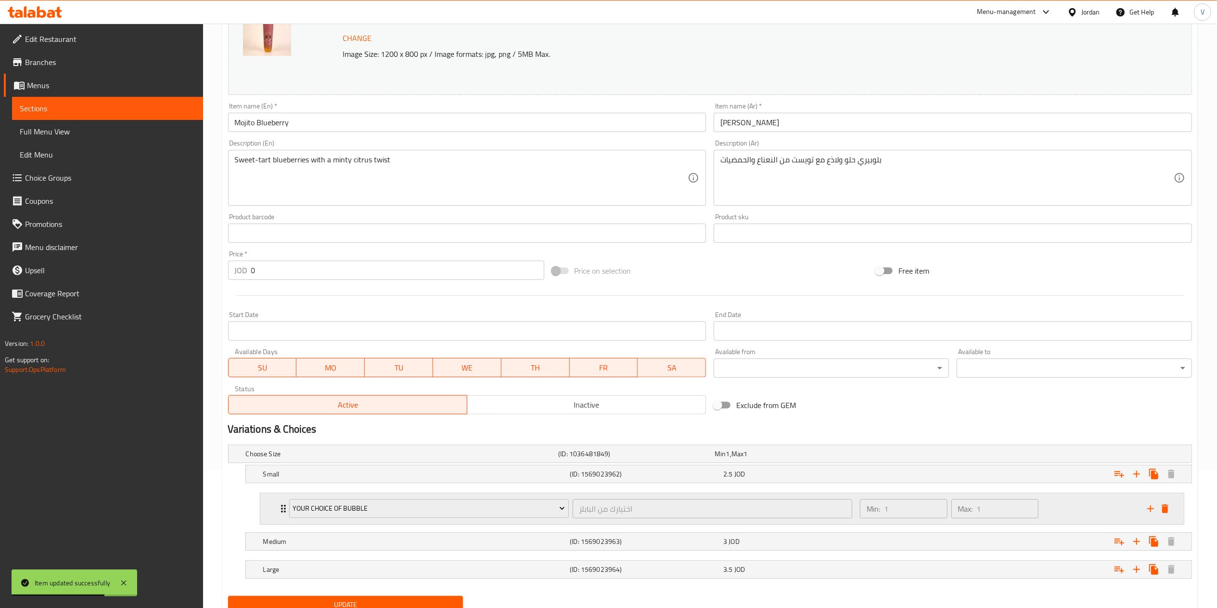
click at [1155, 511] on icon "add" at bounding box center [1151, 509] width 12 height 12
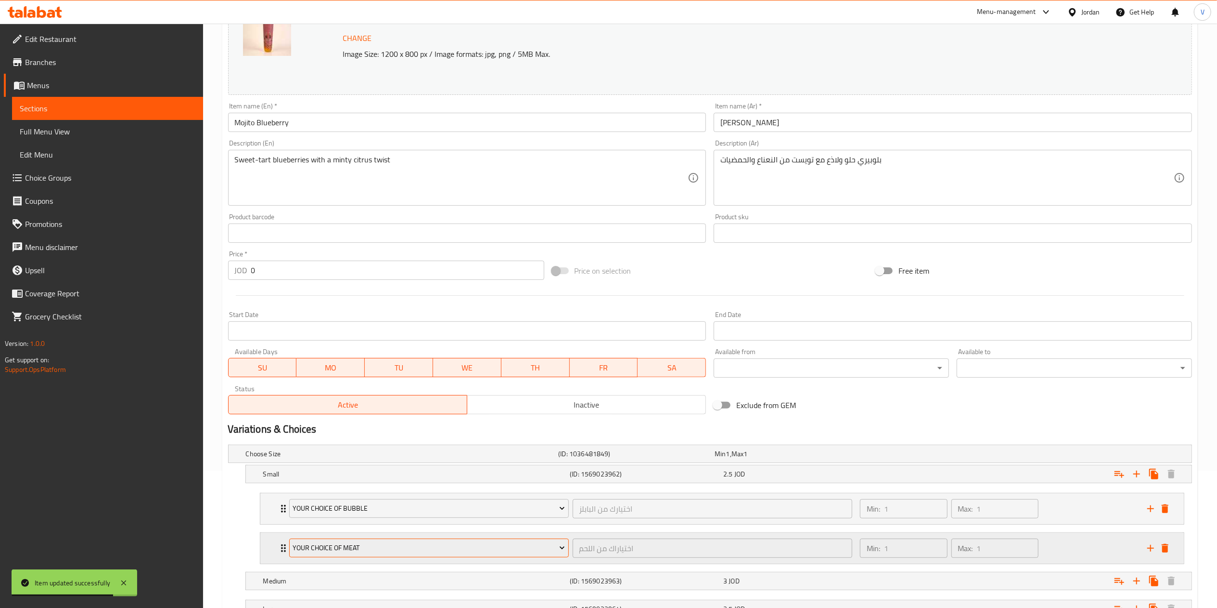
click at [441, 552] on span "Your Choice Of Meat" at bounding box center [429, 548] width 272 height 12
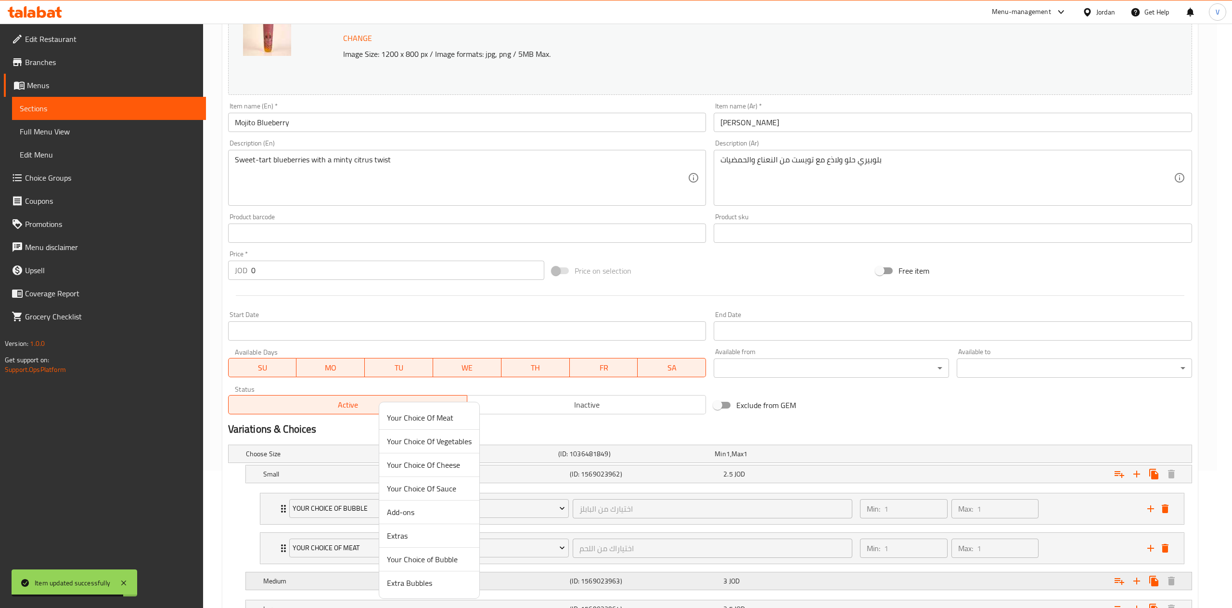
drag, startPoint x: 414, startPoint y: 579, endPoint x: 472, endPoint y: 578, distance: 57.3
click at [414, 580] on span "Extra Bubbles" at bounding box center [429, 583] width 85 height 12
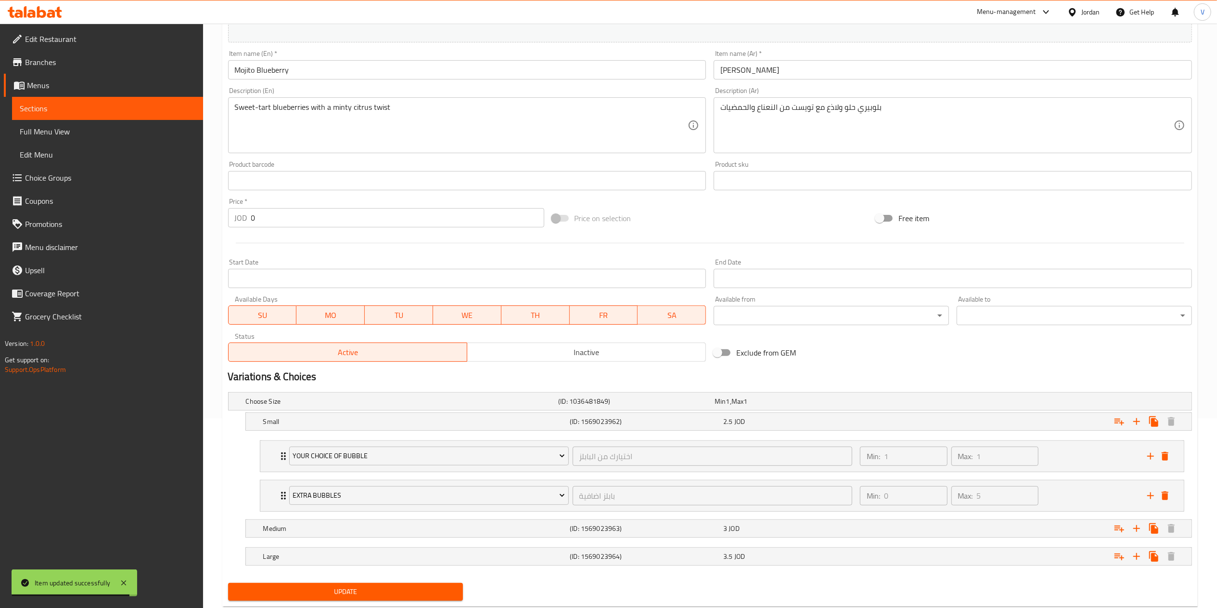
scroll to position [218, 0]
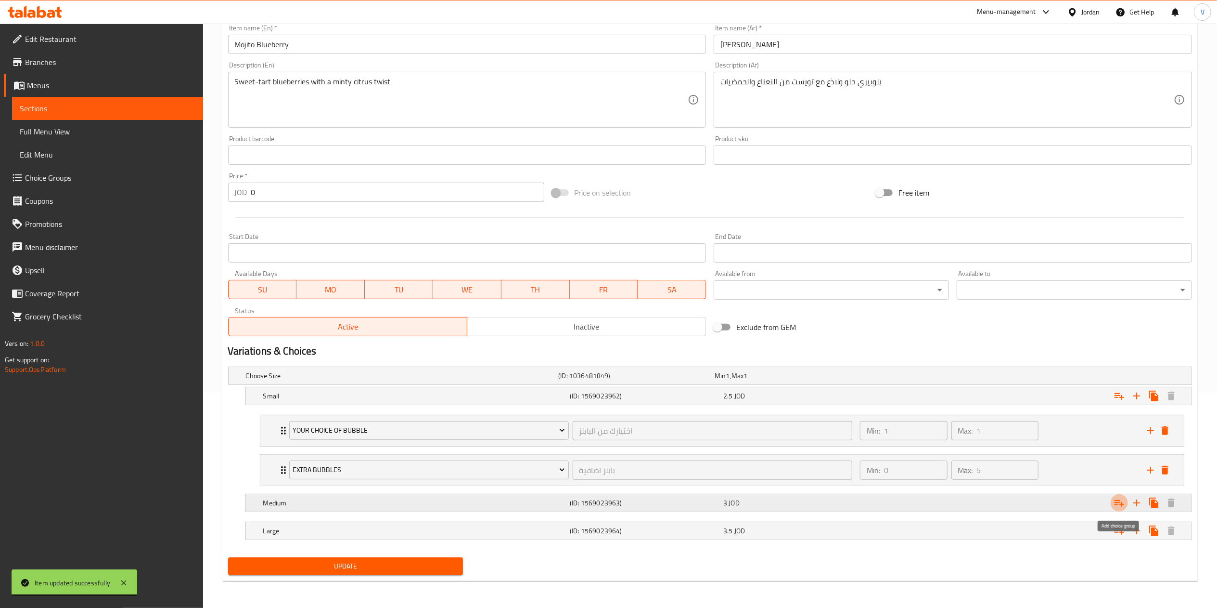
click at [1117, 504] on icon "Expand" at bounding box center [1120, 503] width 10 height 7
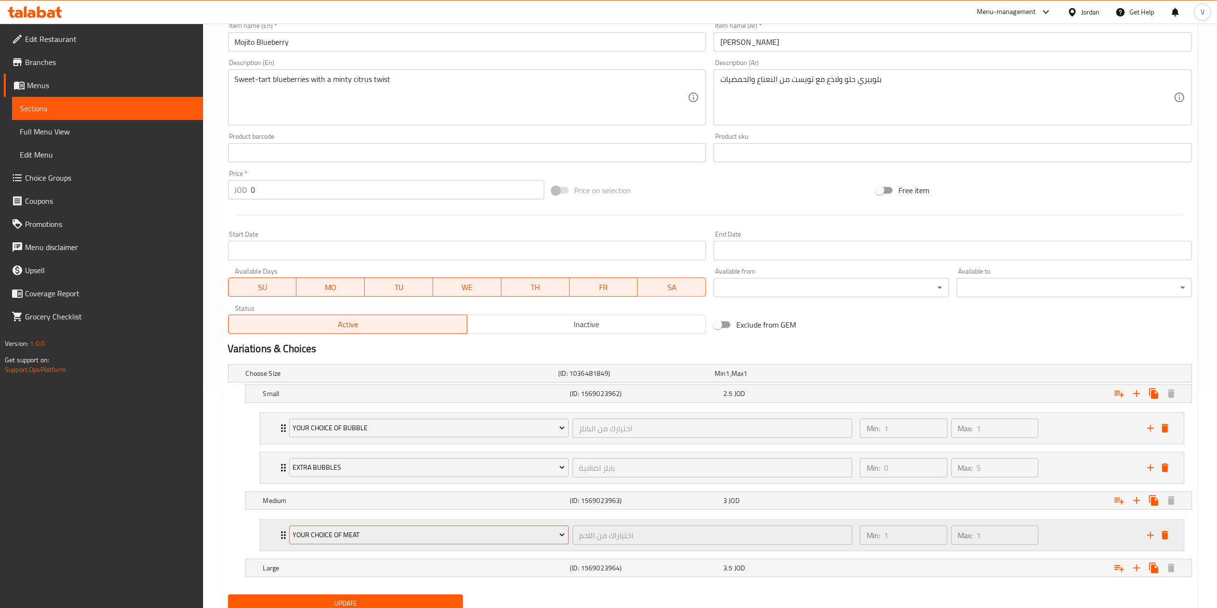
click at [437, 541] on span "Your Choice Of Meat" at bounding box center [429, 535] width 272 height 12
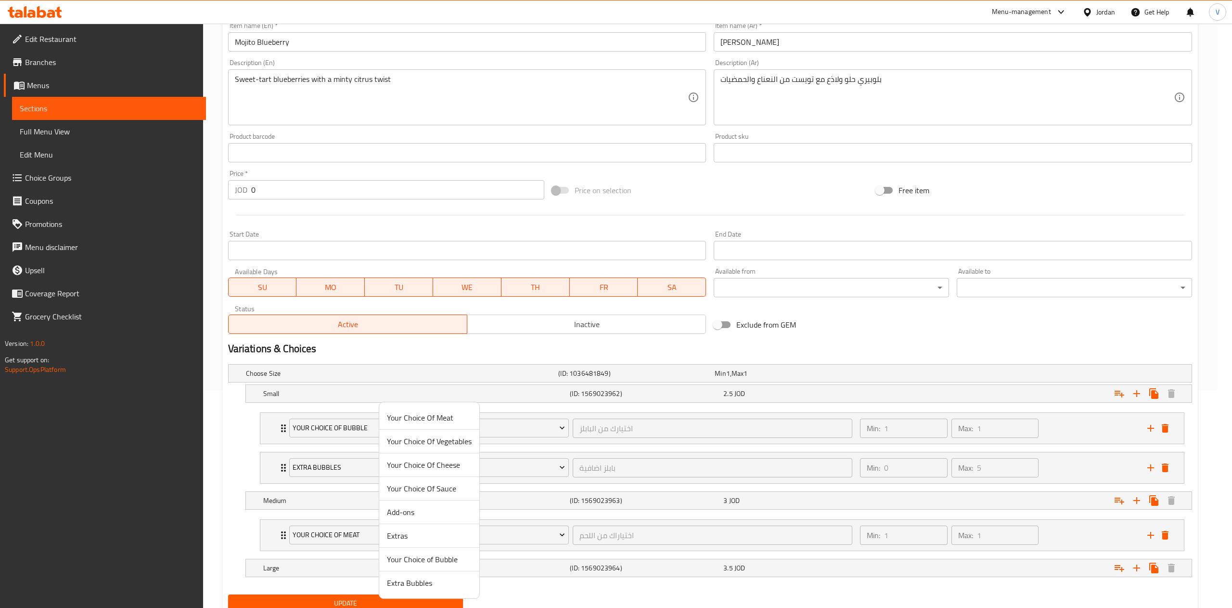
click at [424, 558] on span "Your Choice of Bubble" at bounding box center [429, 559] width 85 height 12
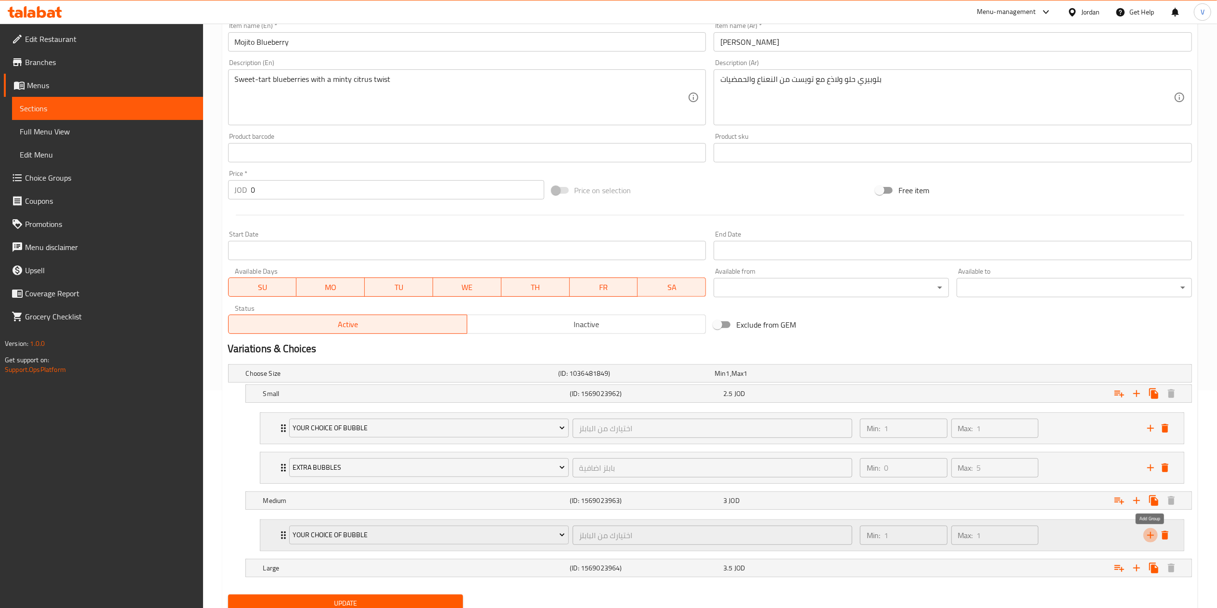
drag, startPoint x: 1148, startPoint y: 536, endPoint x: 1005, endPoint y: 550, distance: 143.6
click at [1149, 536] on icon "add" at bounding box center [1151, 535] width 12 height 12
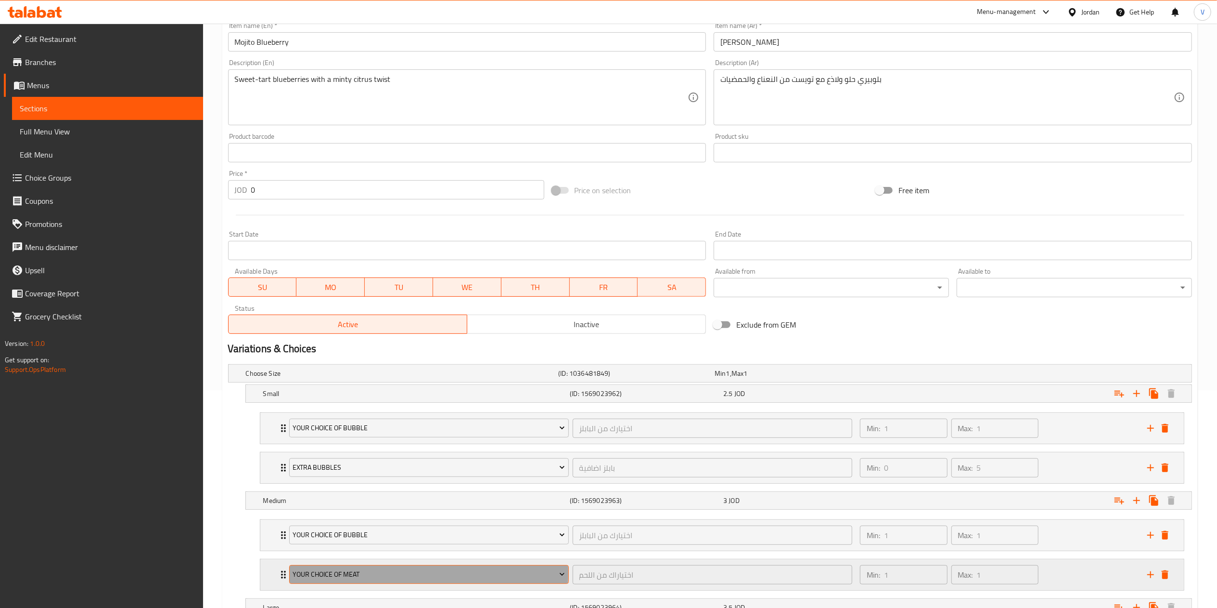
click at [355, 576] on span "Your Choice Of Meat" at bounding box center [429, 574] width 272 height 12
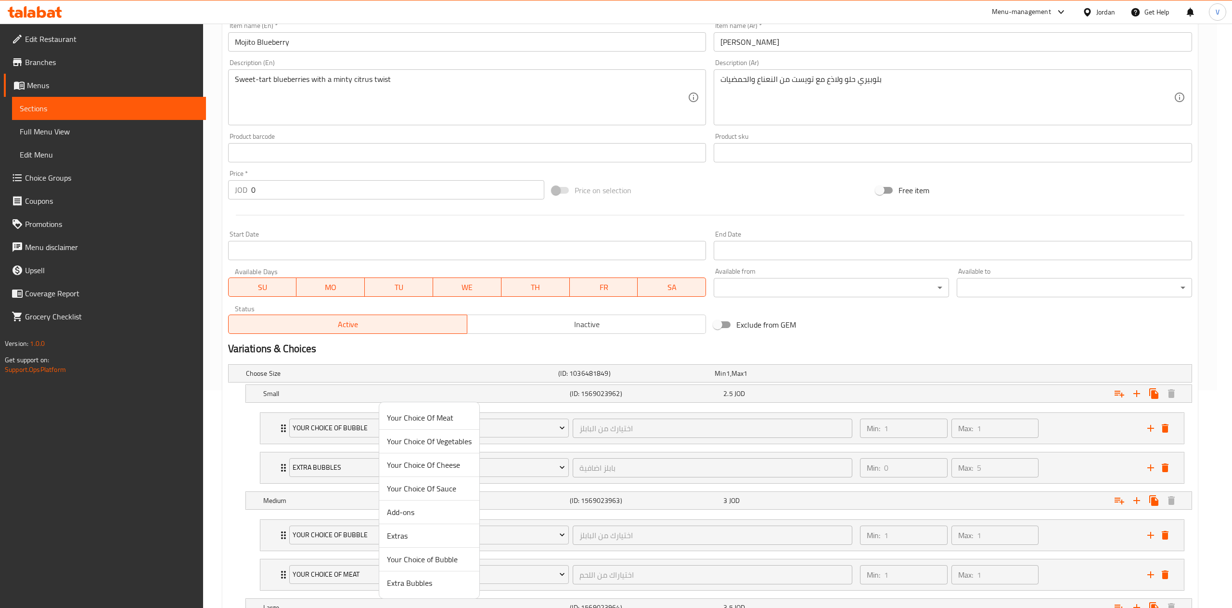
click at [407, 587] on span "Extra Bubbles" at bounding box center [429, 583] width 85 height 12
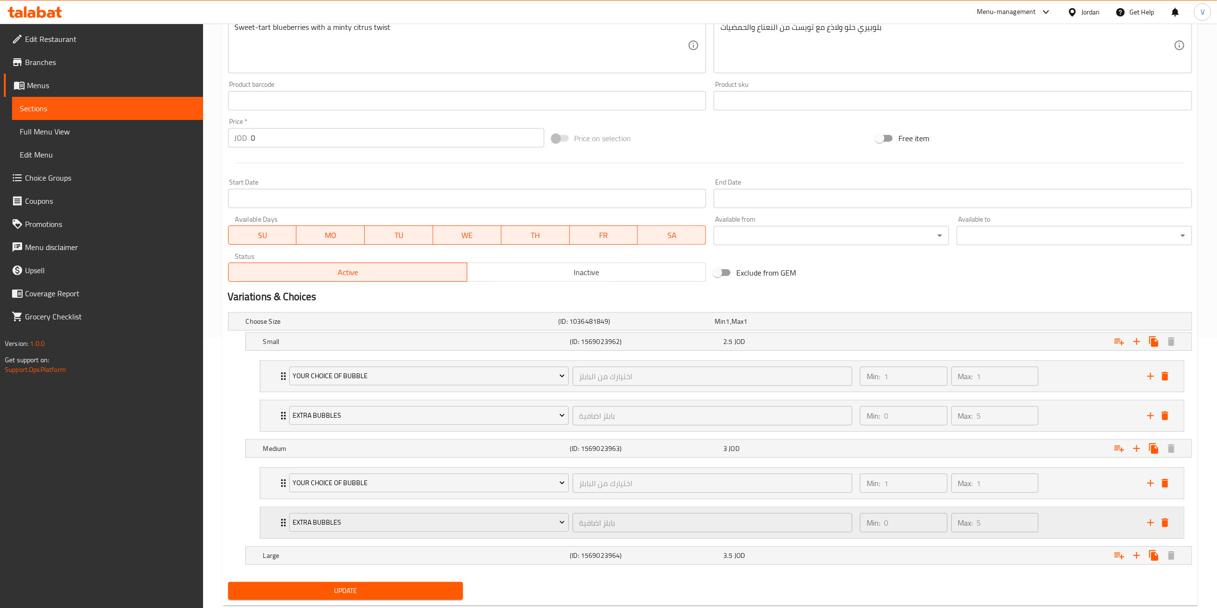
scroll to position [297, 0]
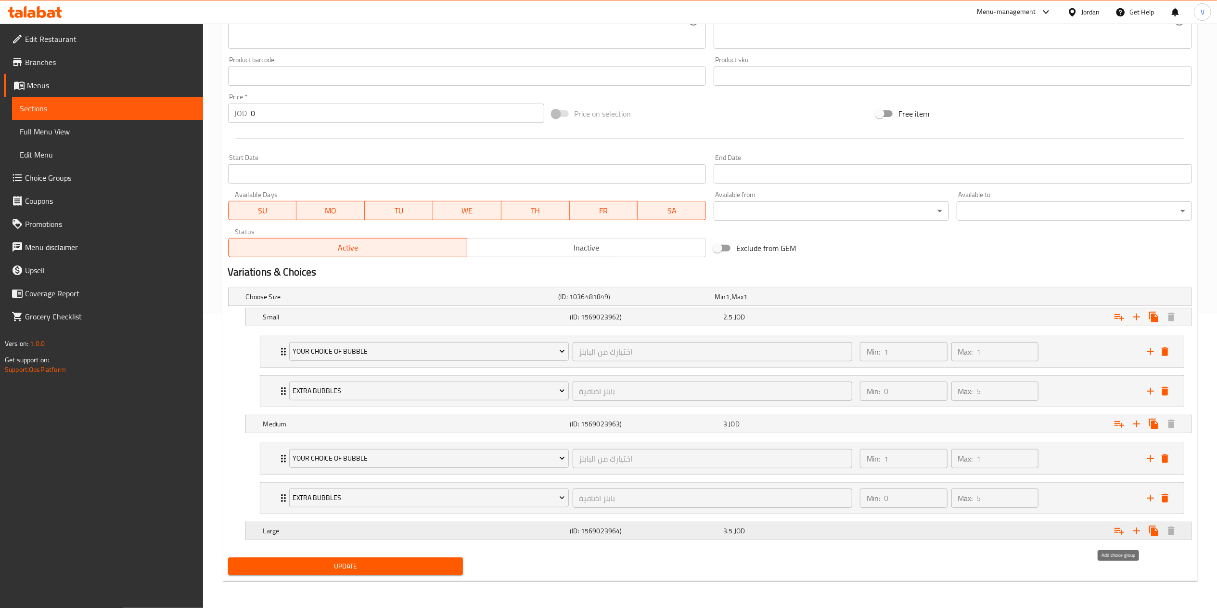
click at [1117, 533] on icon "Expand" at bounding box center [1120, 531] width 12 height 12
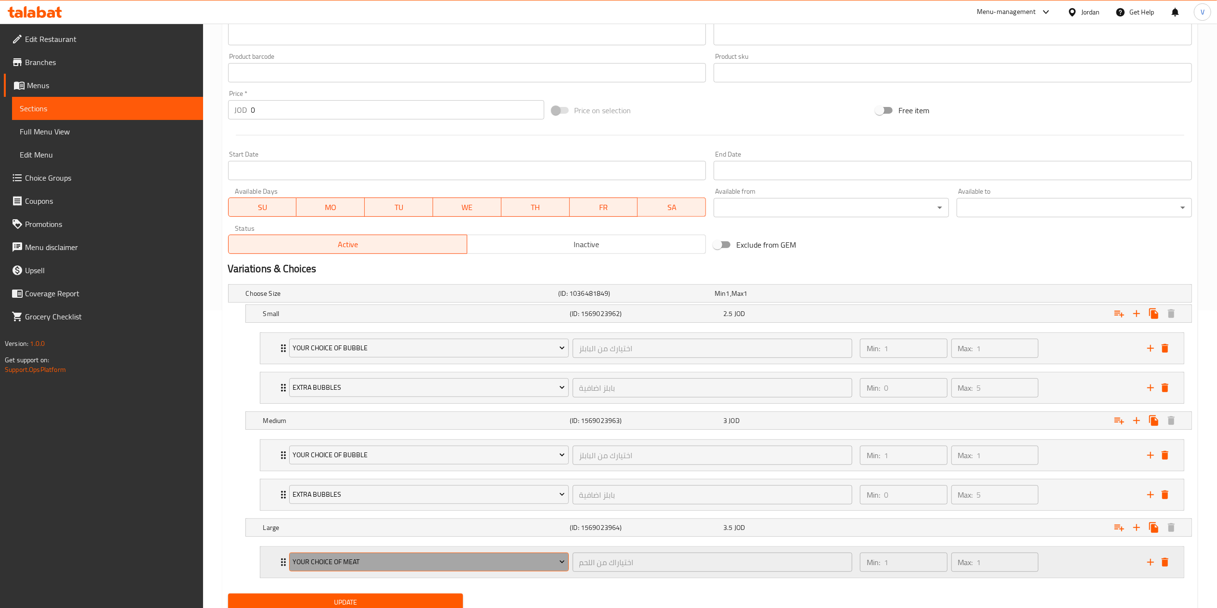
click at [441, 560] on span "Your Choice Of Meat" at bounding box center [429, 562] width 272 height 12
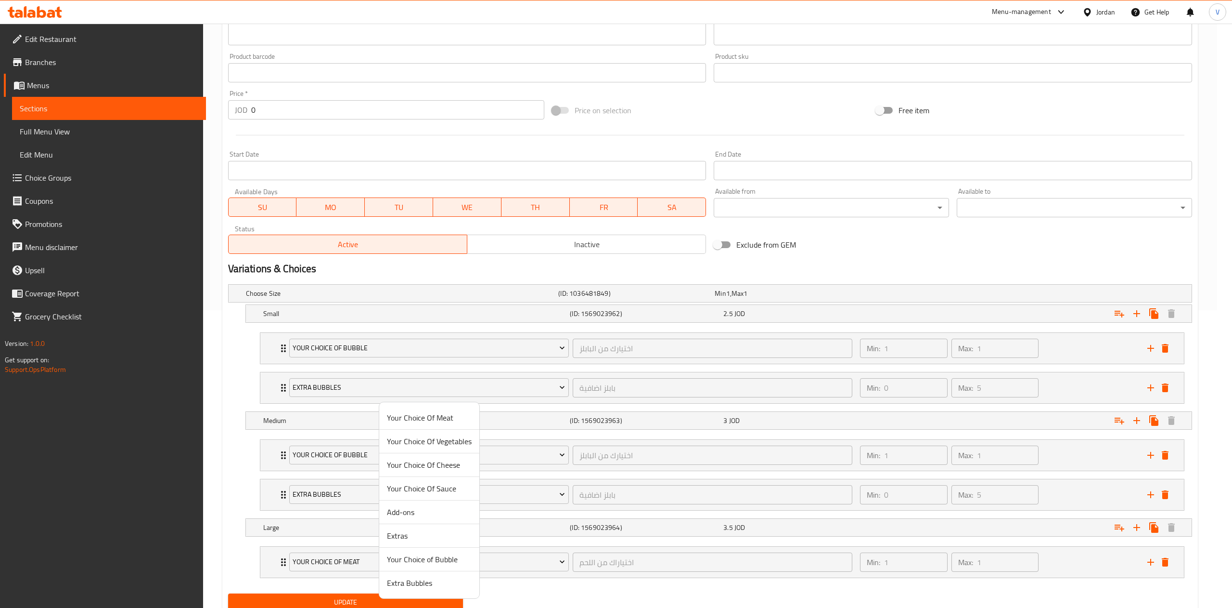
click at [418, 560] on span "Your Choice of Bubble" at bounding box center [429, 559] width 85 height 12
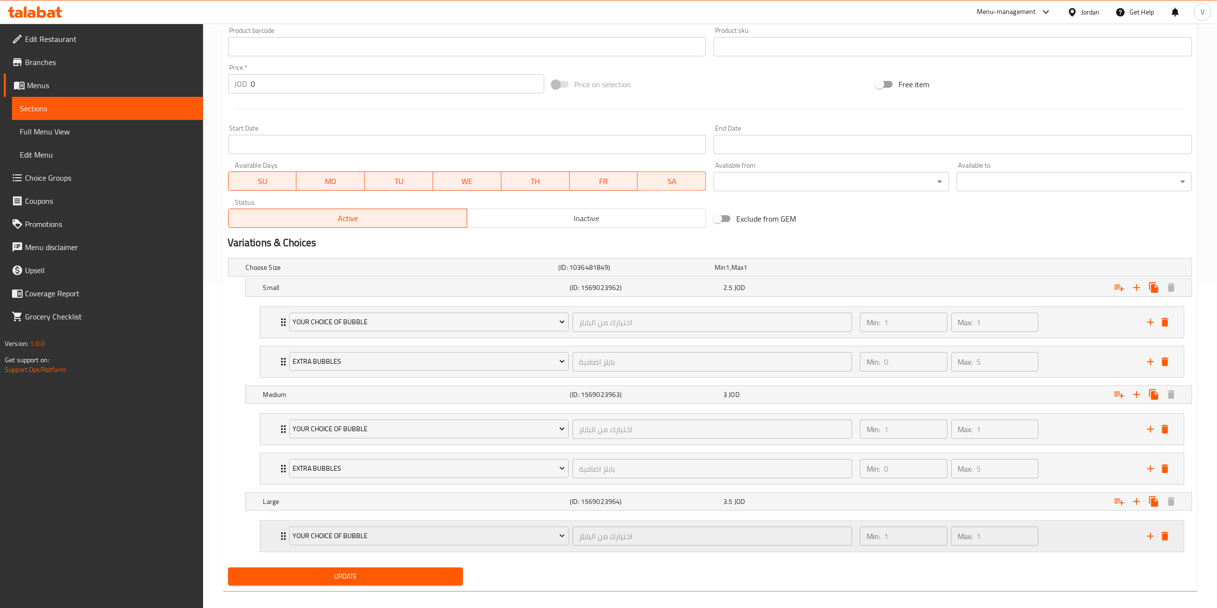
scroll to position [337, 0]
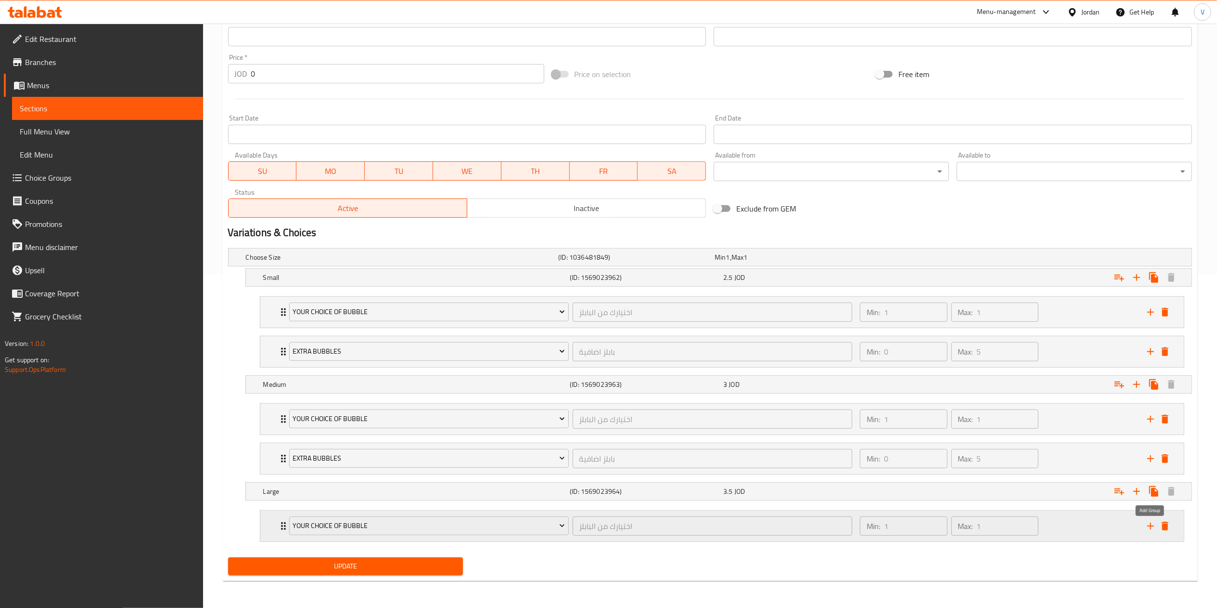
click at [1150, 522] on icon "add" at bounding box center [1151, 526] width 12 height 12
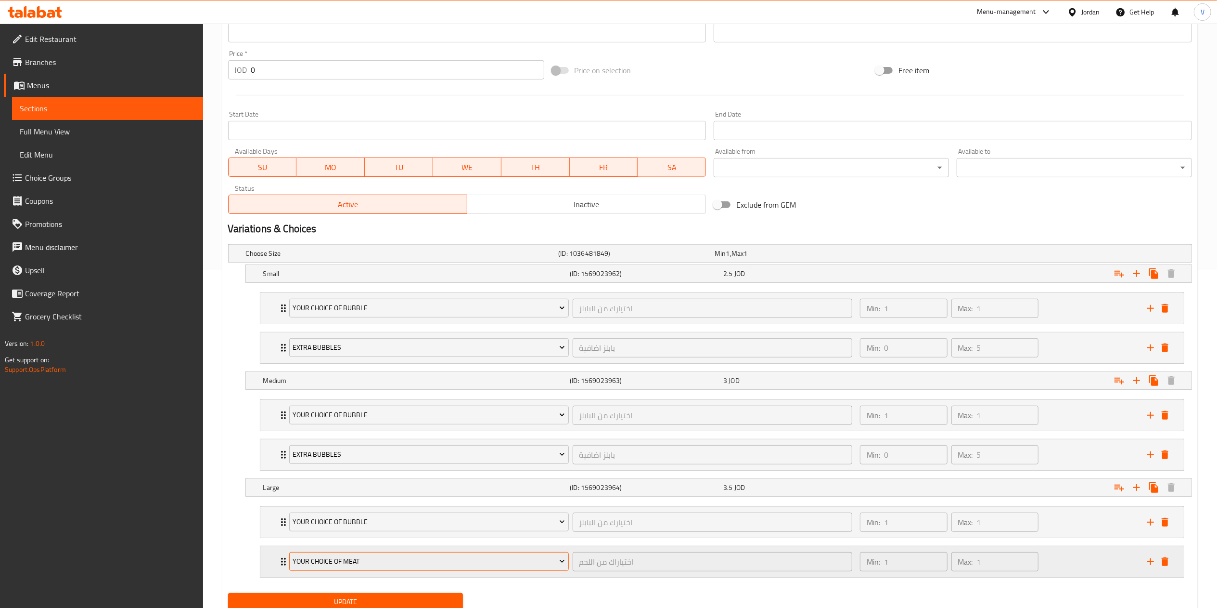
click at [450, 558] on button "Your Choice Of Meat" at bounding box center [429, 561] width 280 height 19
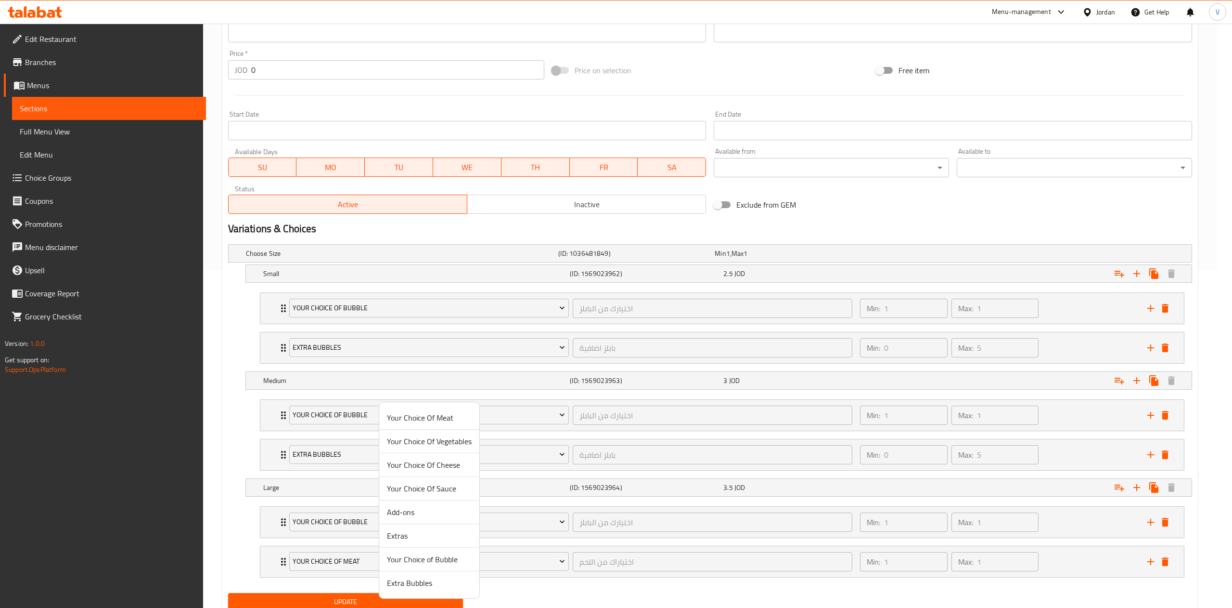
click at [420, 579] on span "Extra Bubbles" at bounding box center [429, 583] width 85 height 12
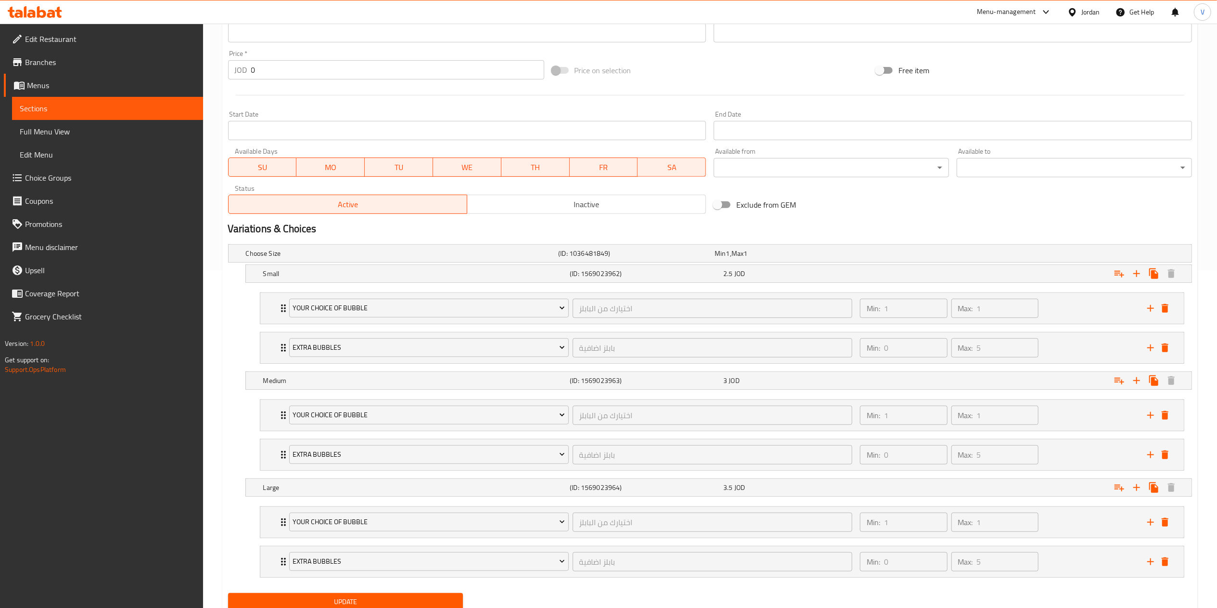
click at [352, 599] on span "Update" at bounding box center [346, 601] width 220 height 12
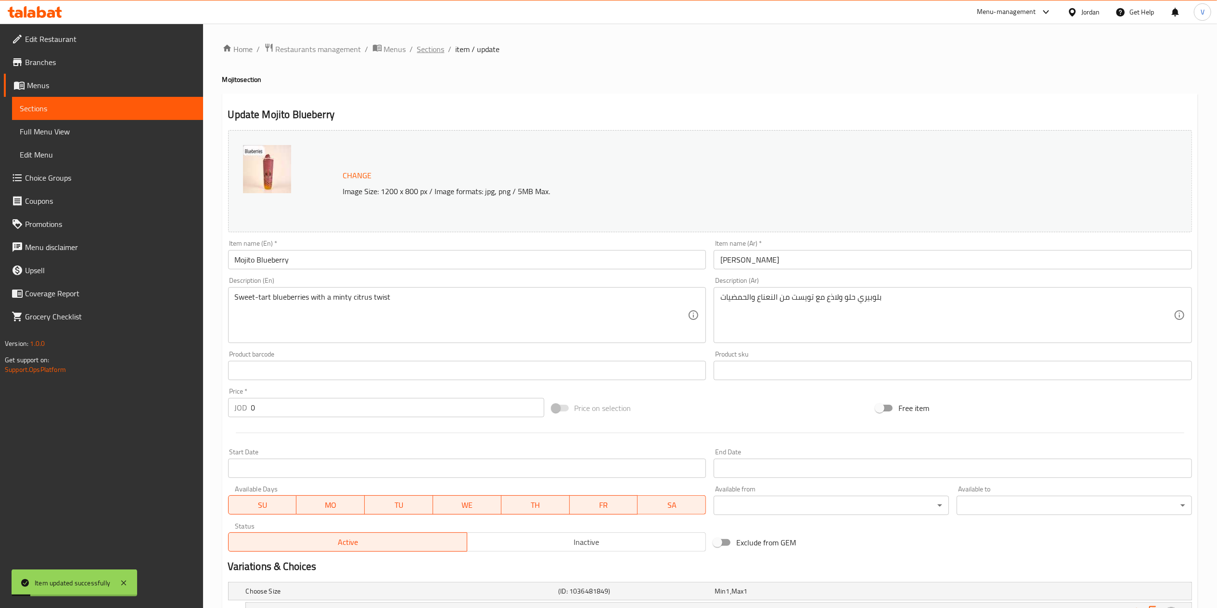
click at [435, 49] on span "Sections" at bounding box center [430, 49] width 27 height 12
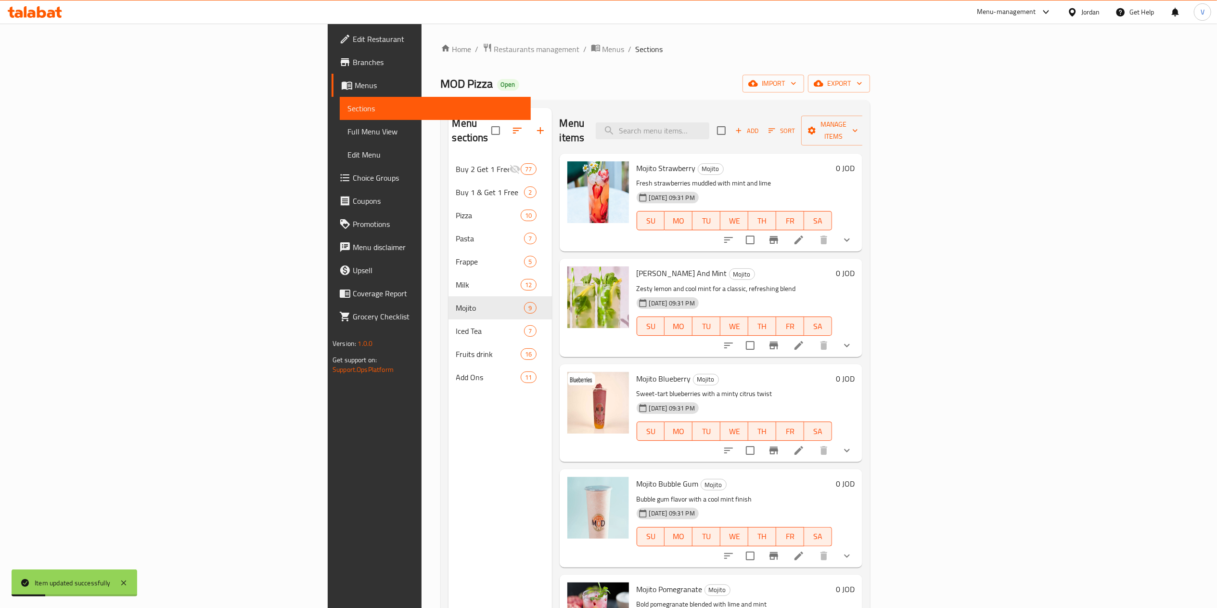
scroll to position [96, 0]
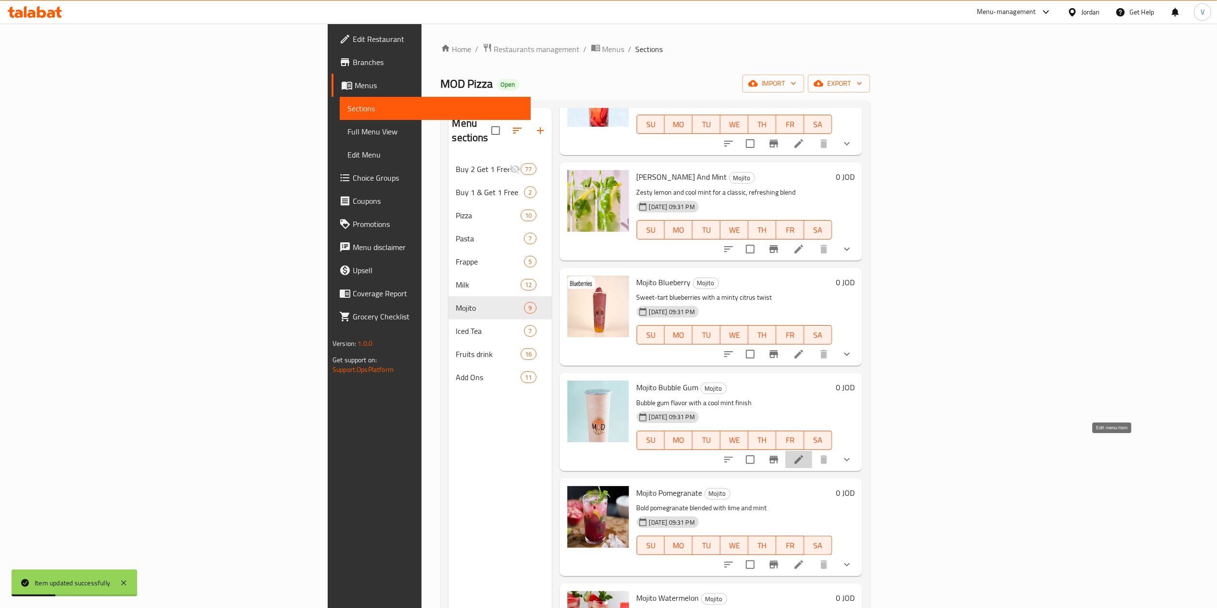
click at [805, 453] on icon at bounding box center [799, 459] width 12 height 12
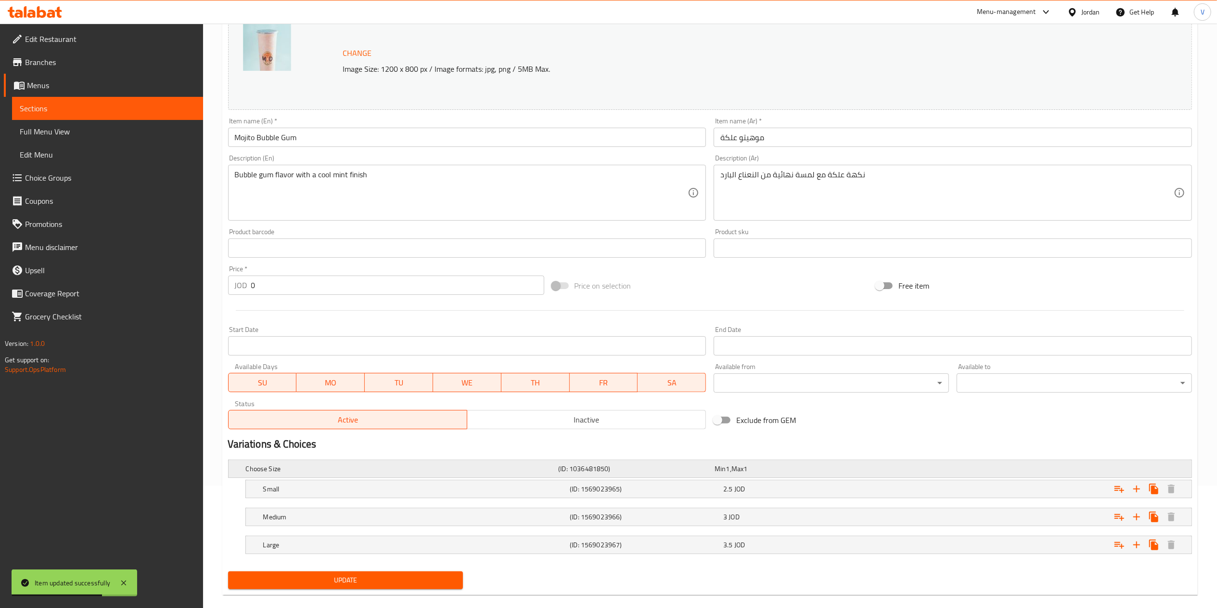
scroll to position [137, 0]
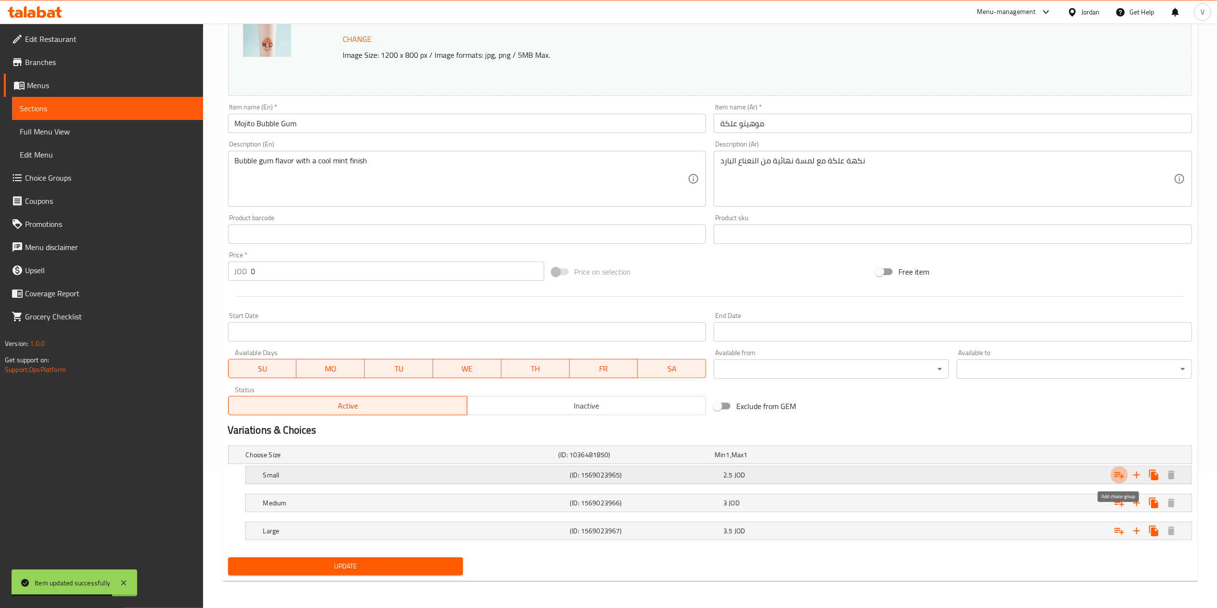
click at [1115, 469] on icon "Expand" at bounding box center [1120, 475] width 12 height 12
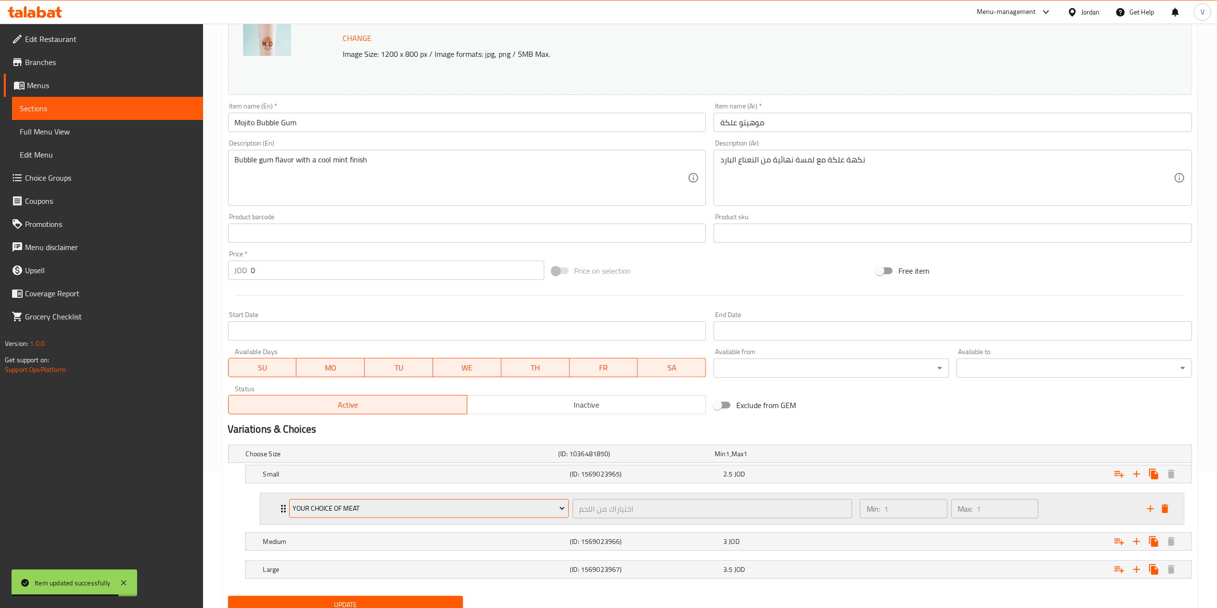
click at [339, 503] on span "Your Choice Of Meat" at bounding box center [429, 508] width 272 height 12
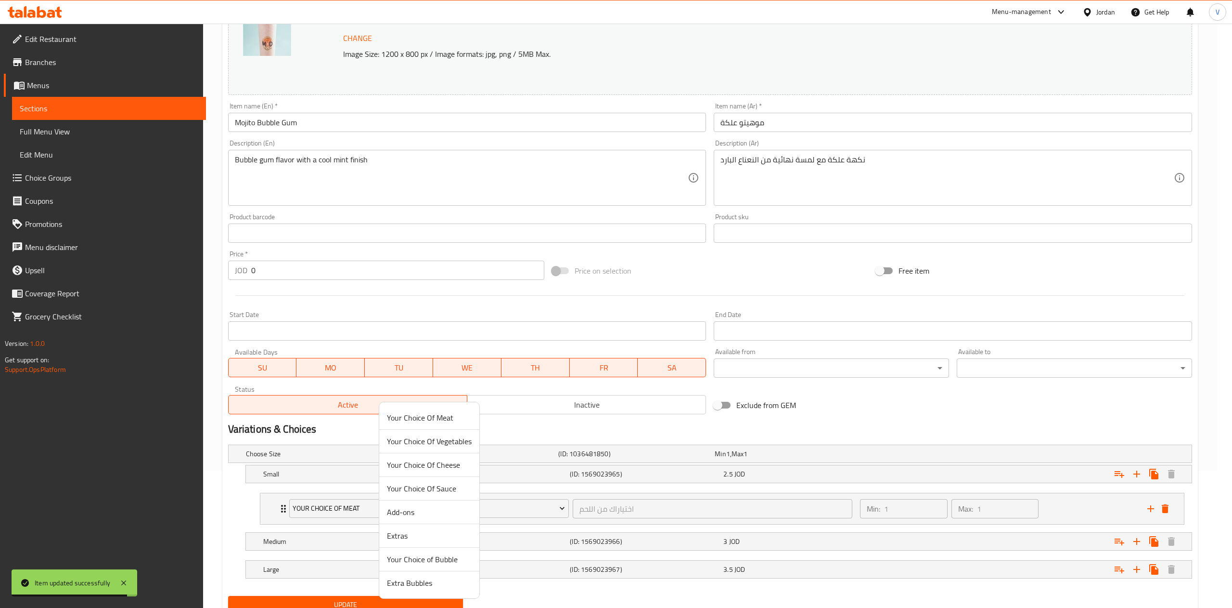
click at [426, 552] on li "Your Choice of Bubble" at bounding box center [429, 559] width 100 height 24
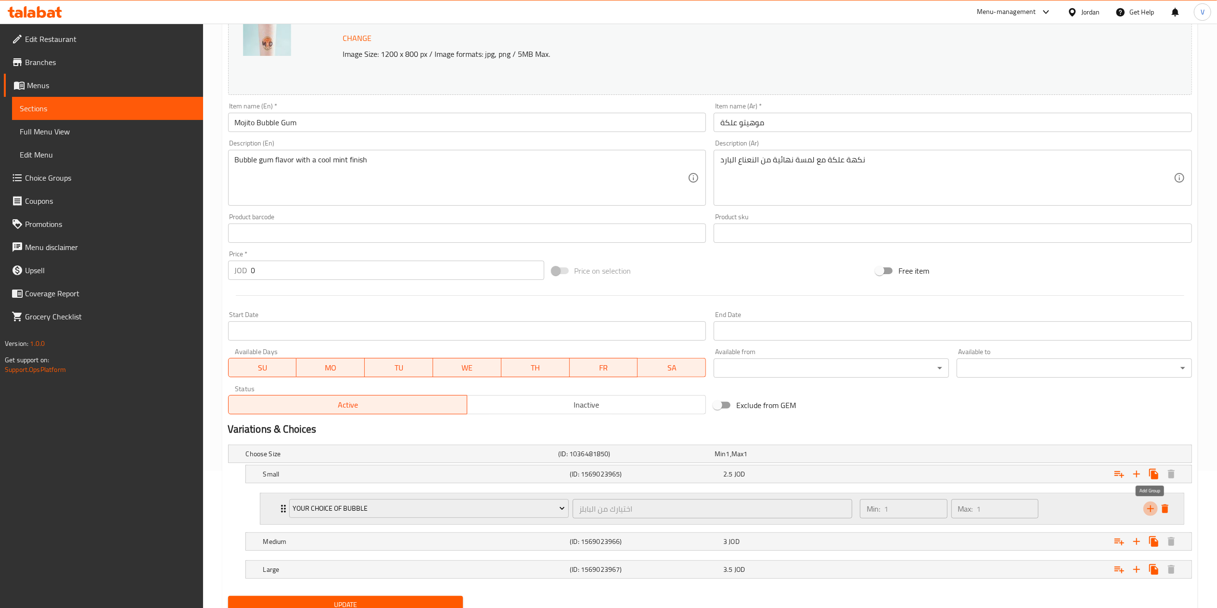
click at [1151, 508] on icon "add" at bounding box center [1151, 508] width 7 height 7
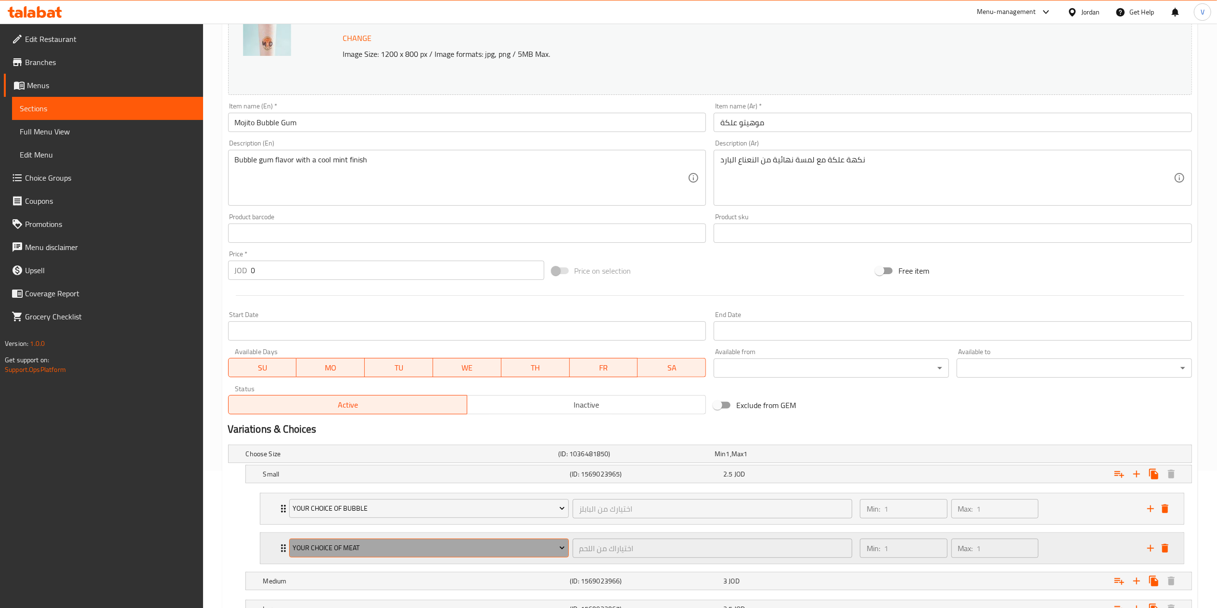
click at [346, 544] on span "Your Choice Of Meat" at bounding box center [429, 548] width 272 height 12
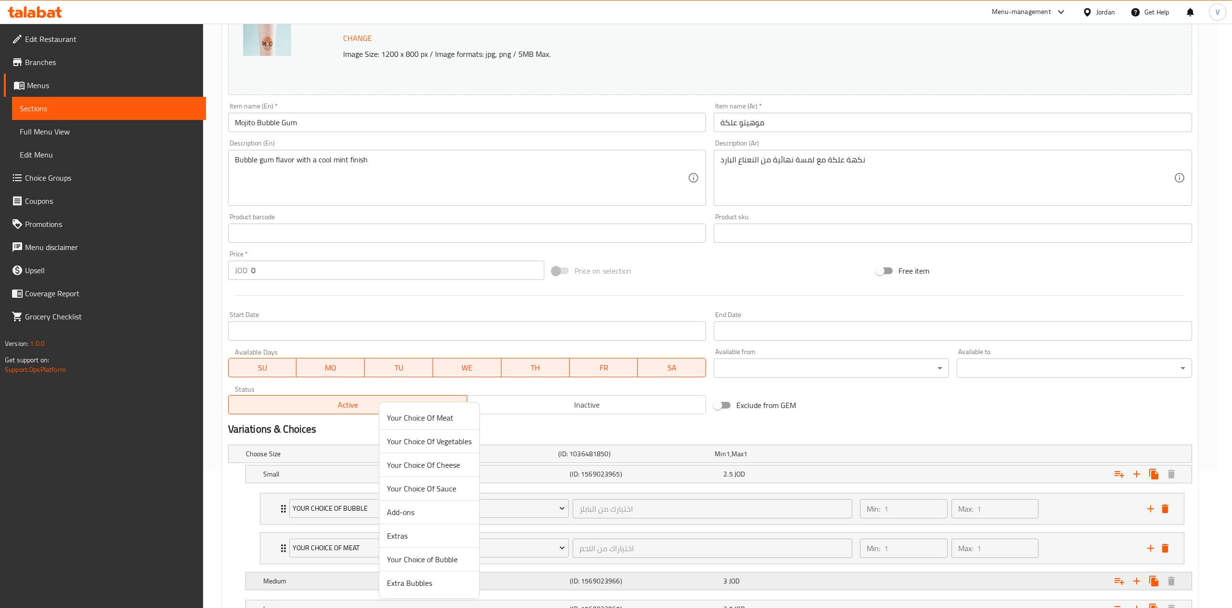
click at [428, 584] on span "Extra Bubbles" at bounding box center [429, 583] width 85 height 12
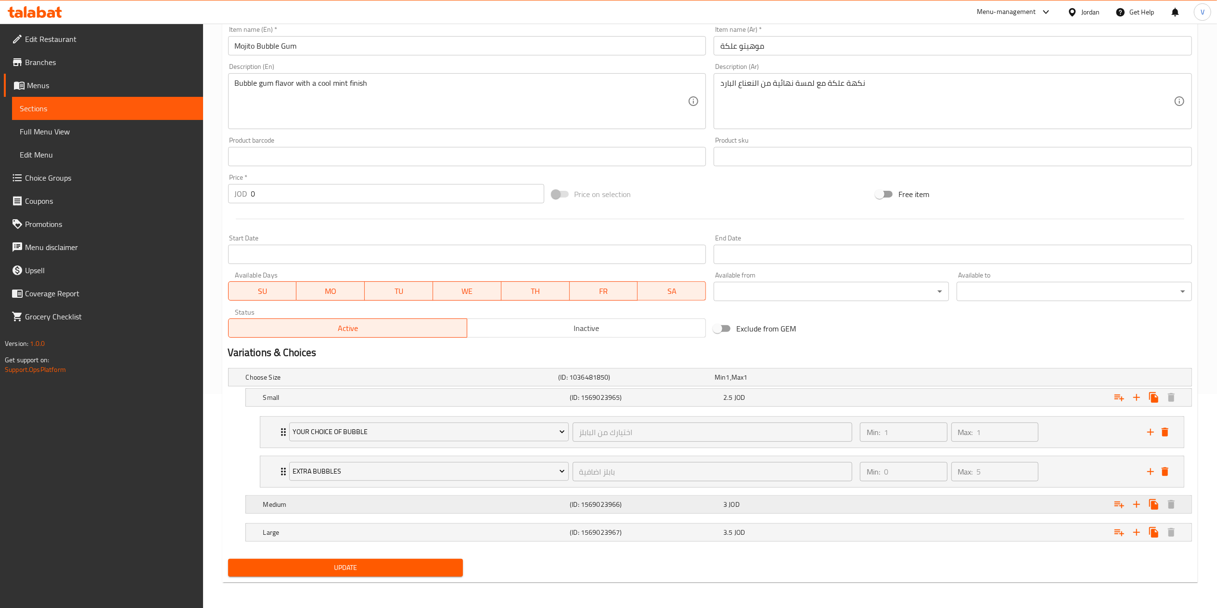
scroll to position [218, 0]
click at [1124, 502] on icon "Expand" at bounding box center [1120, 503] width 12 height 12
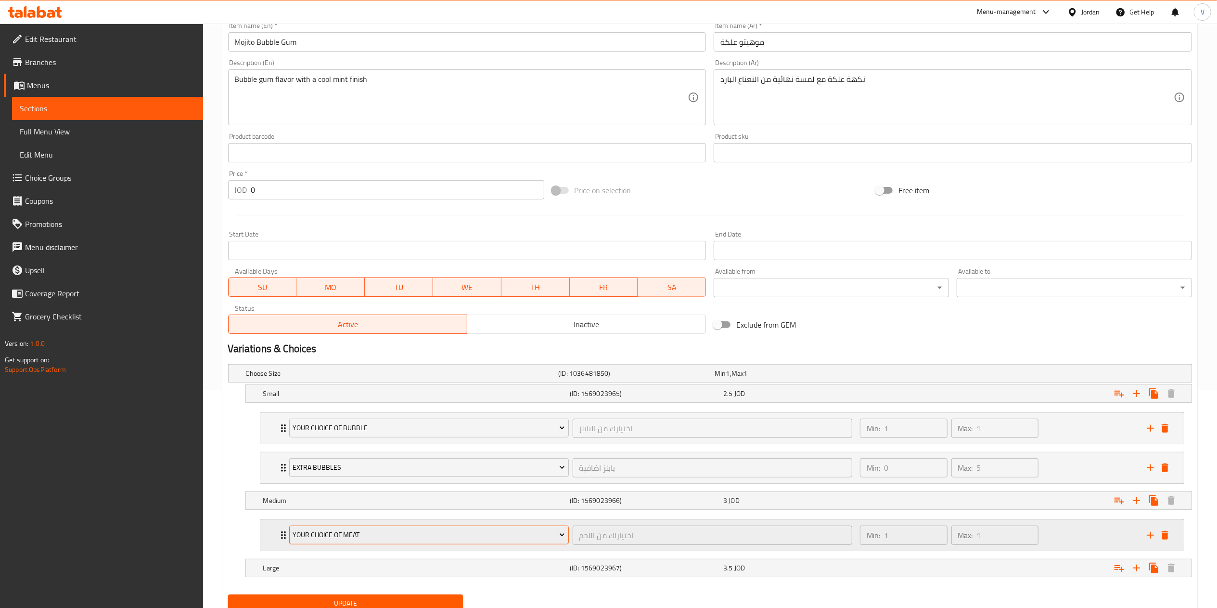
click at [348, 544] on button "Your Choice Of Meat" at bounding box center [429, 534] width 280 height 19
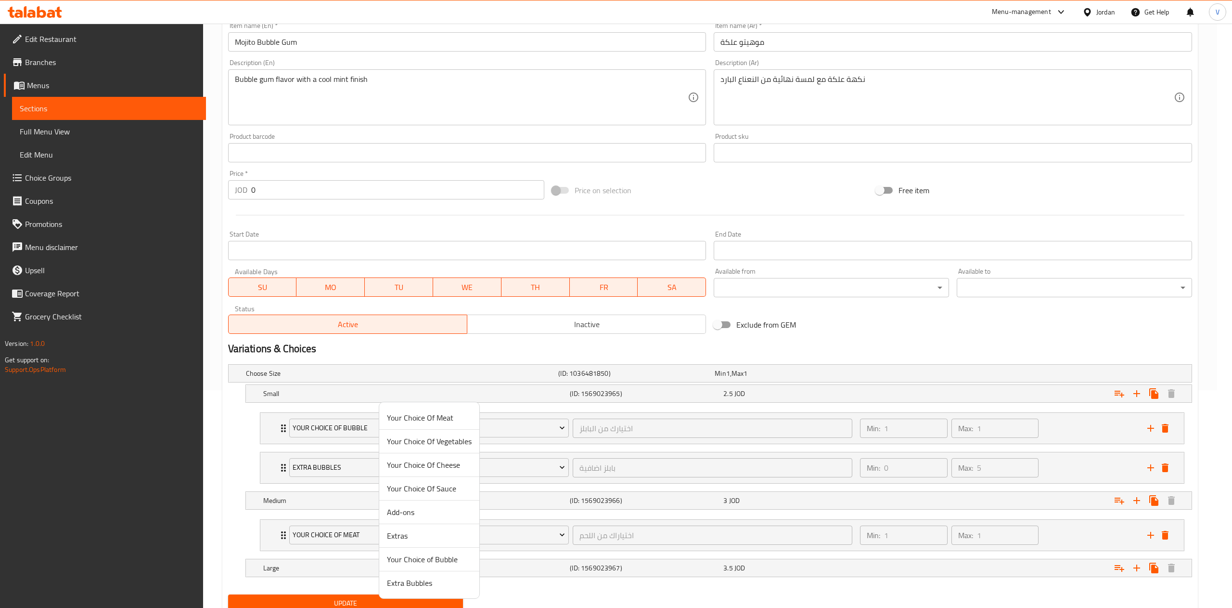
click at [409, 560] on span "Your Choice of Bubble" at bounding box center [429, 559] width 85 height 12
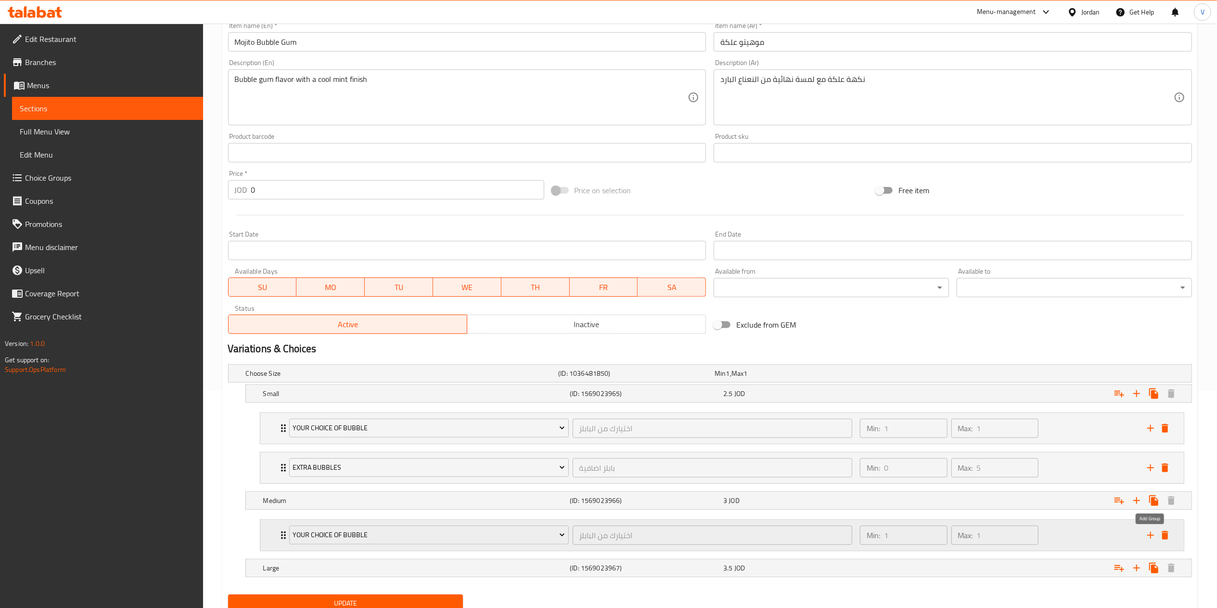
click at [1151, 535] on icon "add" at bounding box center [1151, 535] width 12 height 12
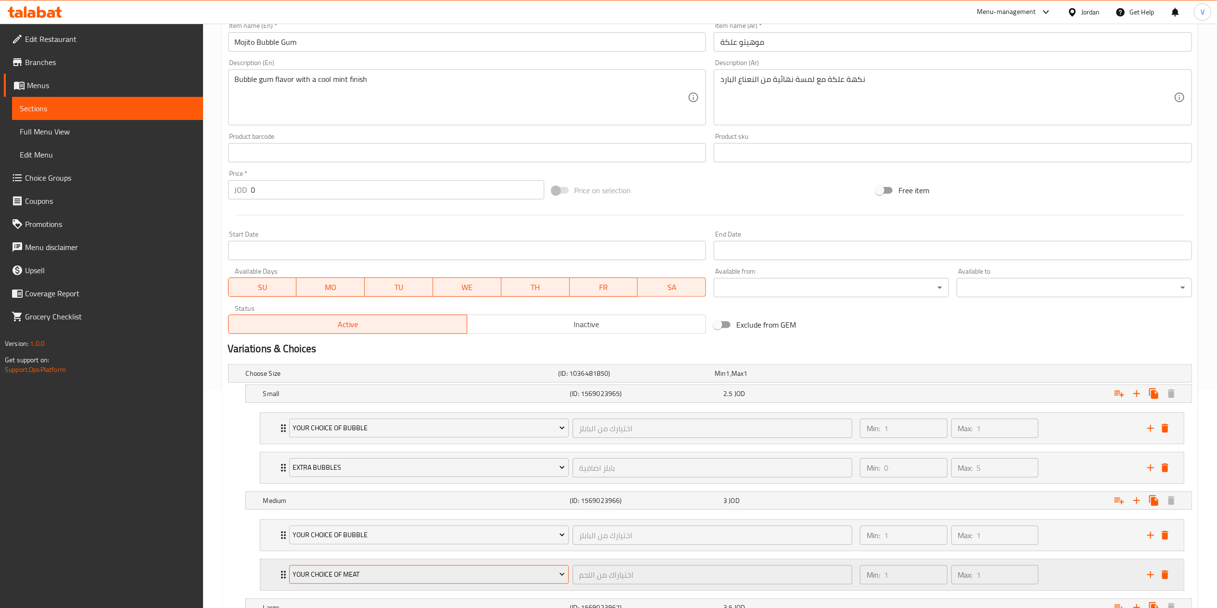
click at [328, 574] on span "Your Choice Of Meat" at bounding box center [429, 574] width 272 height 12
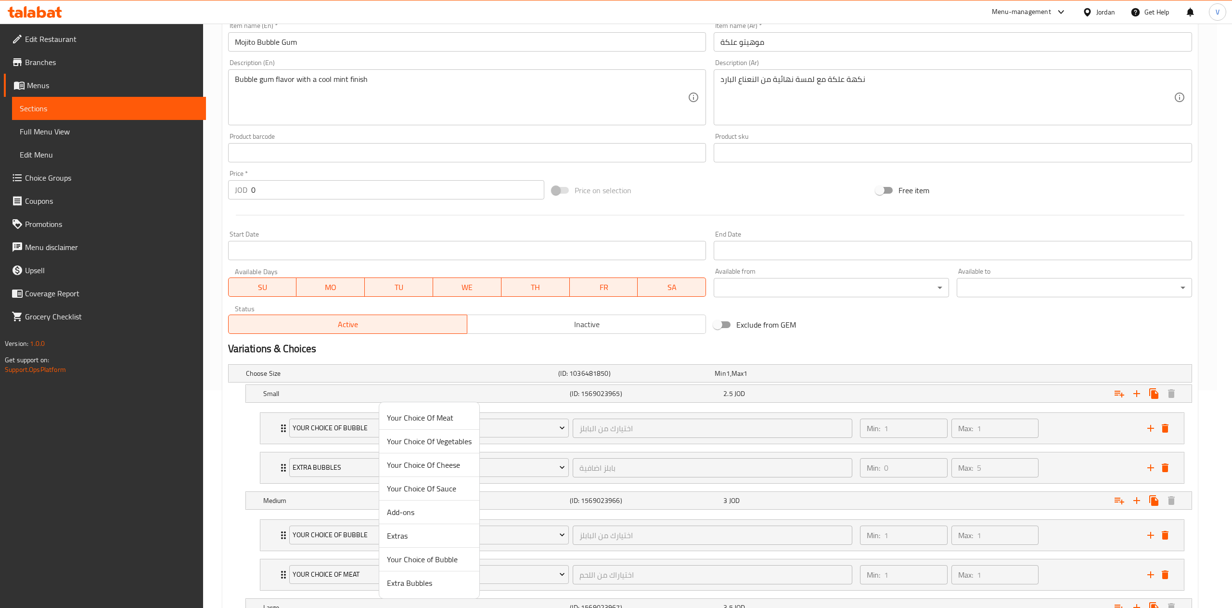
click at [421, 579] on span "Extra Bubbles" at bounding box center [429, 583] width 85 height 12
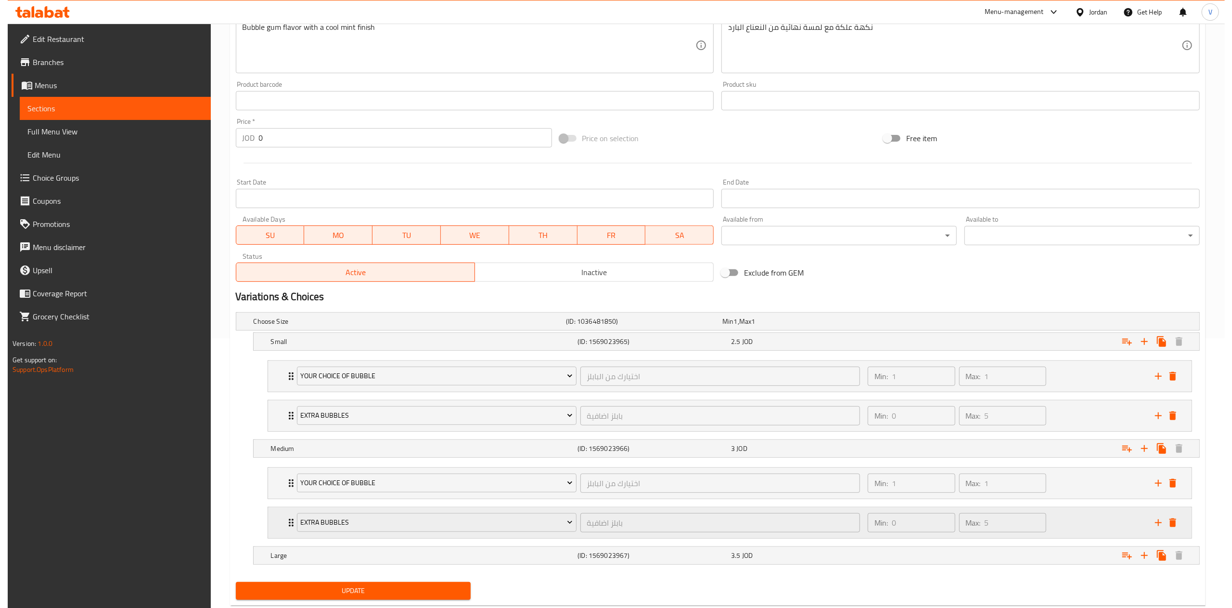
scroll to position [297, 0]
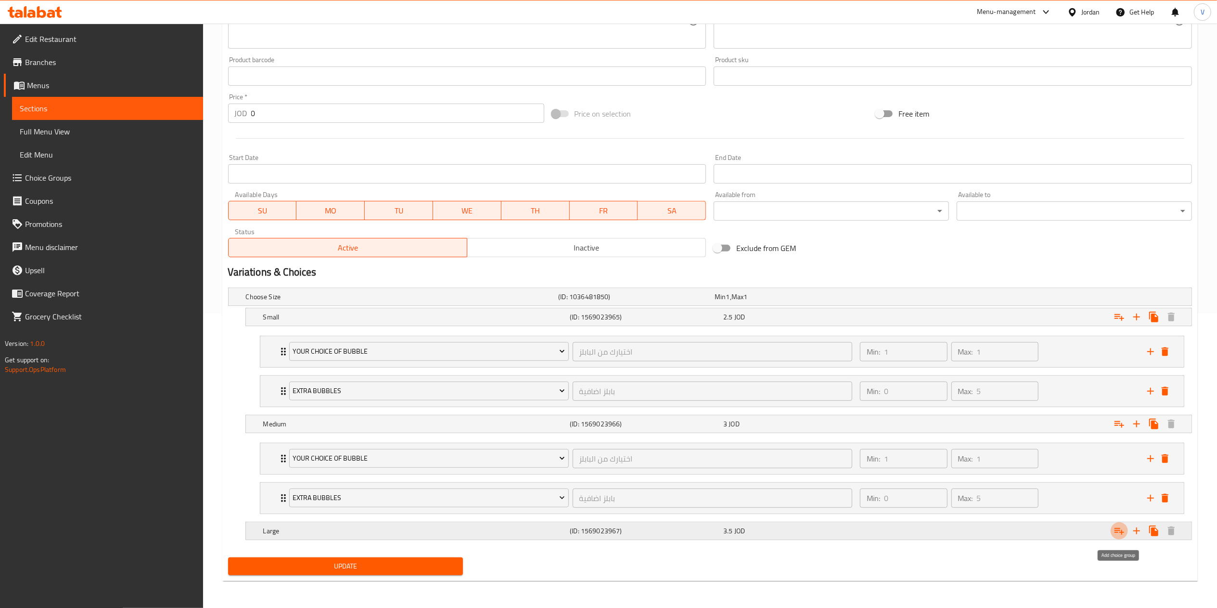
click at [1124, 529] on icon "Expand" at bounding box center [1120, 531] width 12 height 12
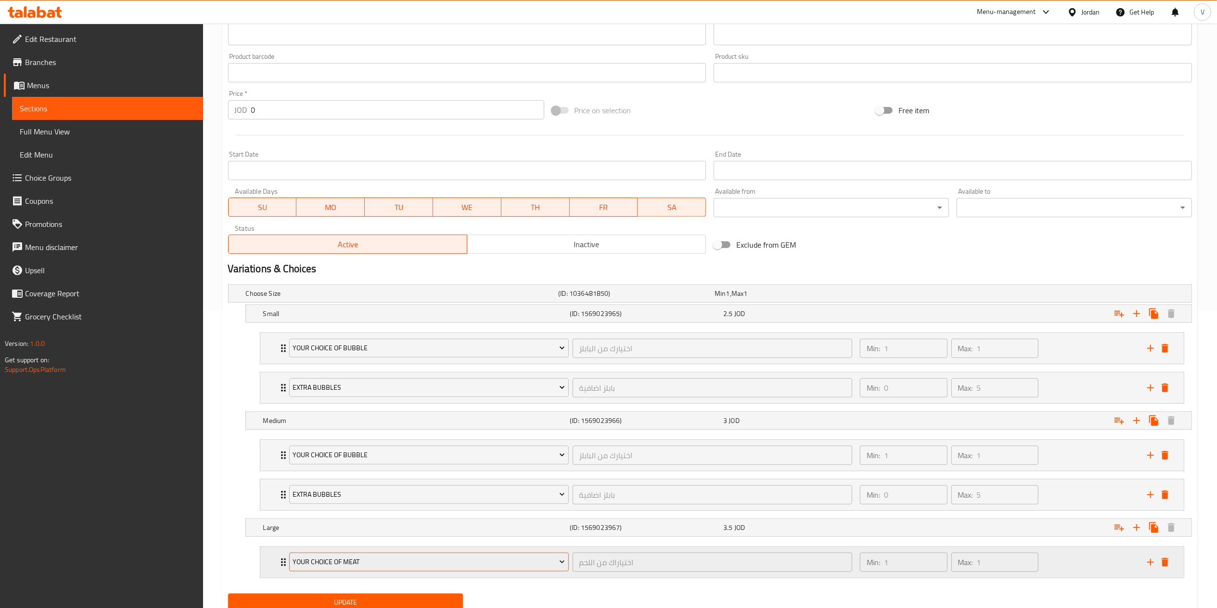
click at [386, 568] on span "Your Choice Of Meat" at bounding box center [429, 562] width 272 height 12
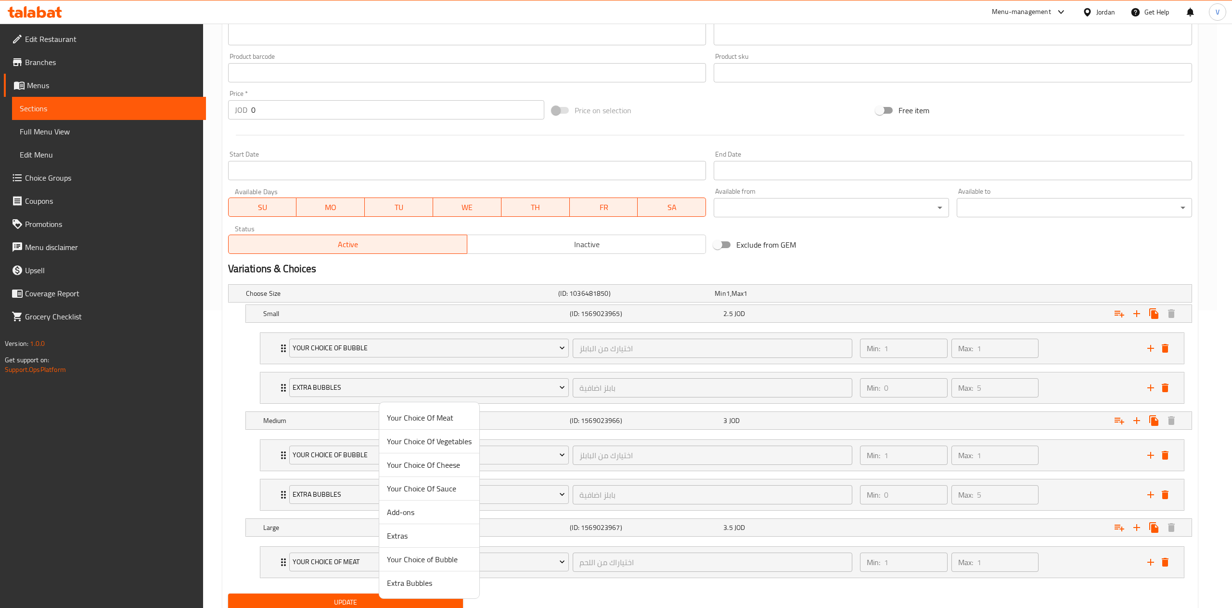
click at [428, 557] on span "Your Choice of Bubble" at bounding box center [429, 559] width 85 height 12
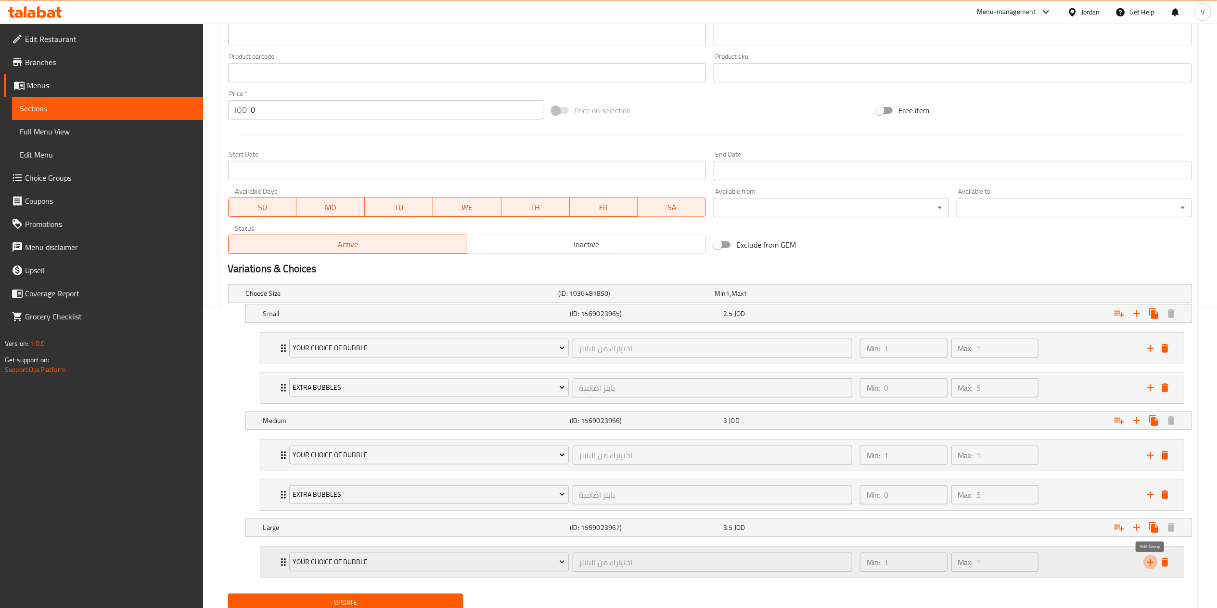
click at [1150, 564] on icon "add" at bounding box center [1151, 562] width 12 height 12
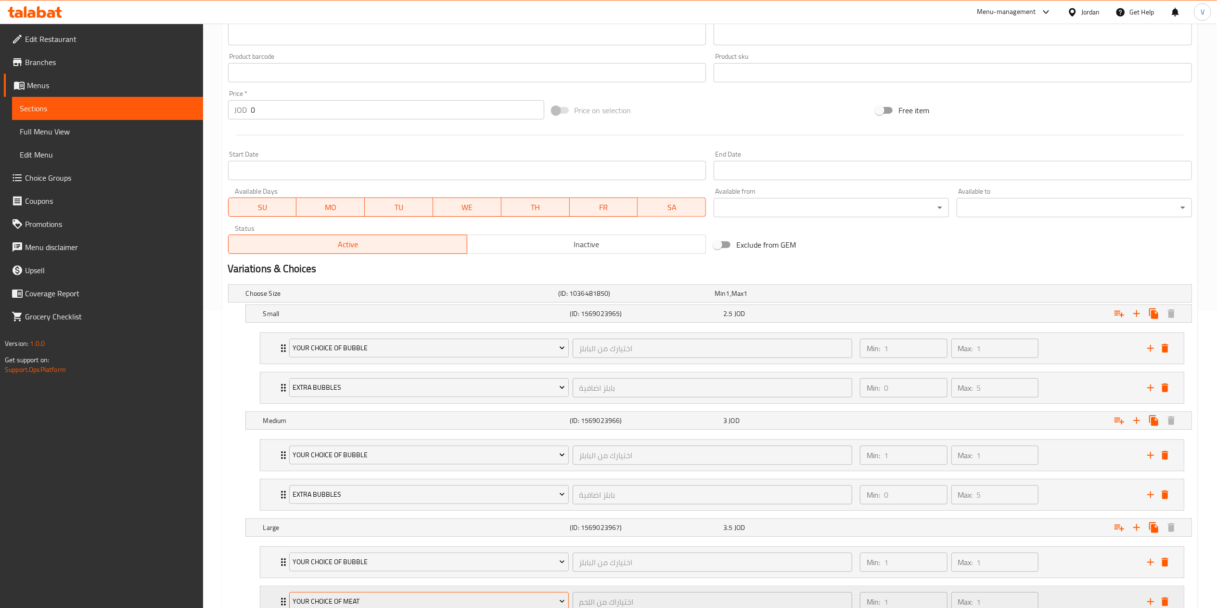
click at [439, 598] on button "Your Choice Of Meat" at bounding box center [429, 601] width 280 height 19
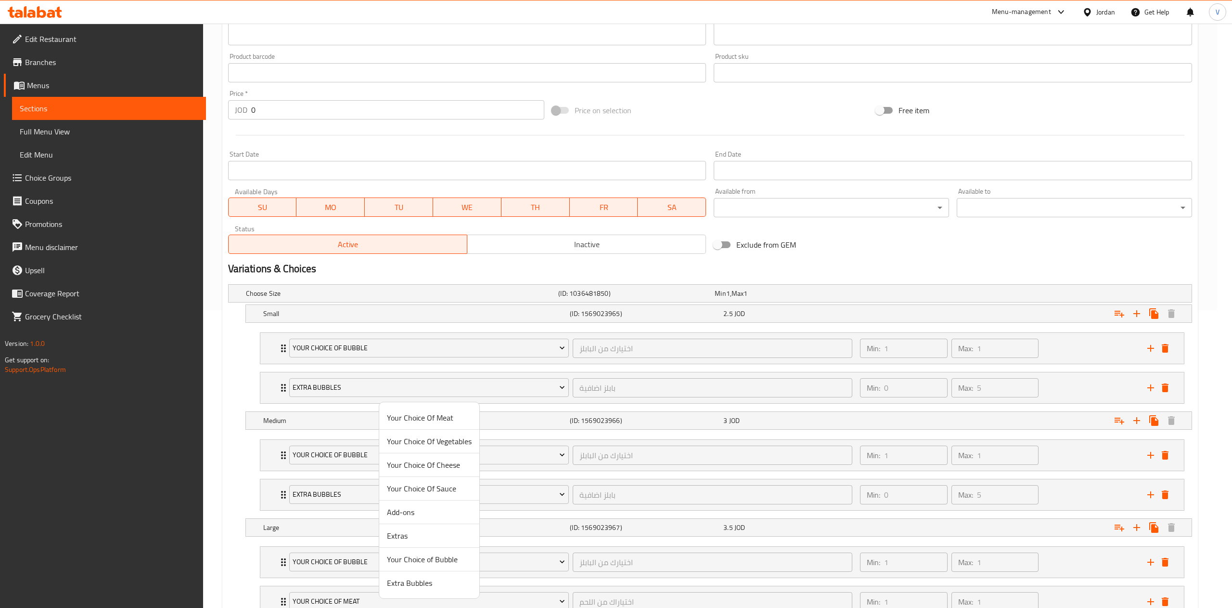
click at [440, 586] on span "Extra Bubbles" at bounding box center [429, 583] width 85 height 12
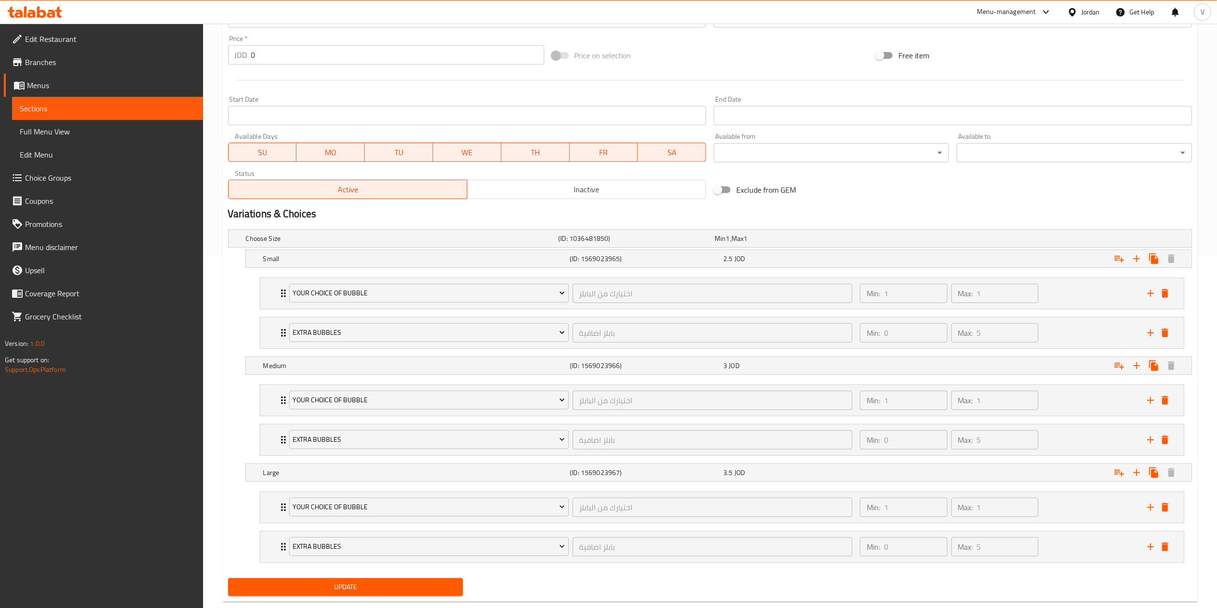
scroll to position [377, 0]
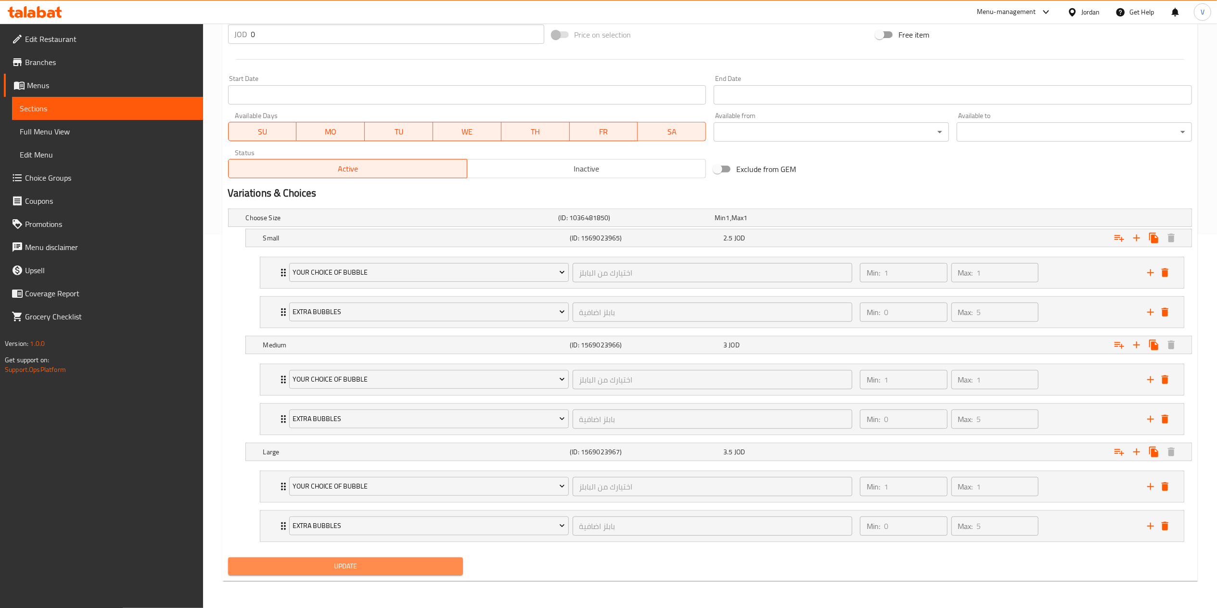
click at [361, 568] on span "Update" at bounding box center [346, 566] width 220 height 12
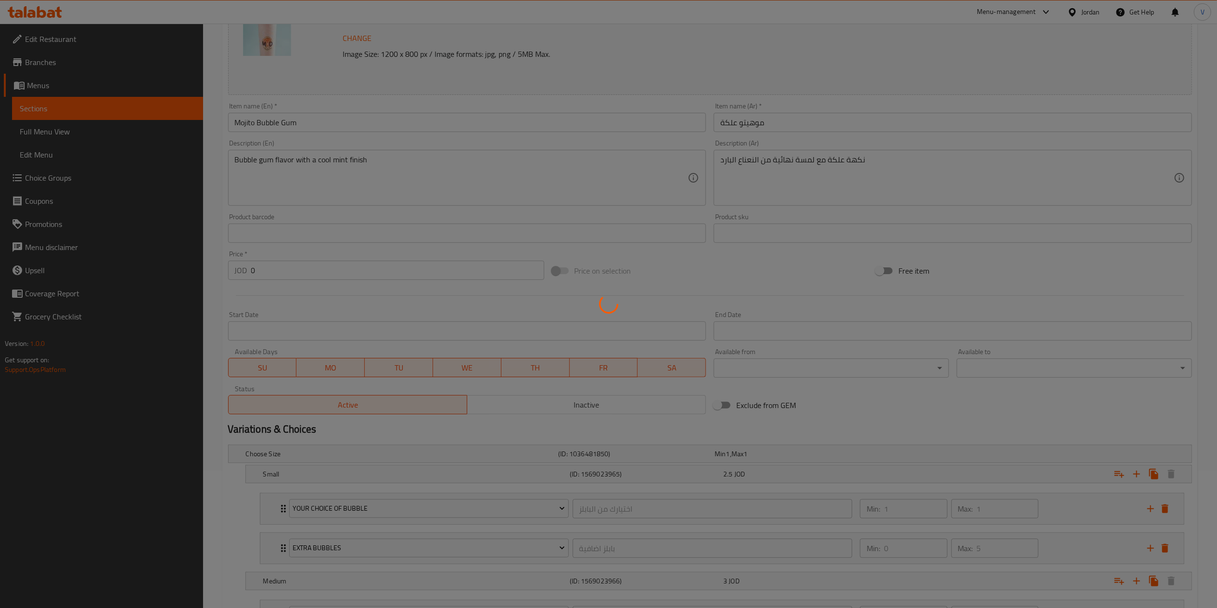
scroll to position [0, 0]
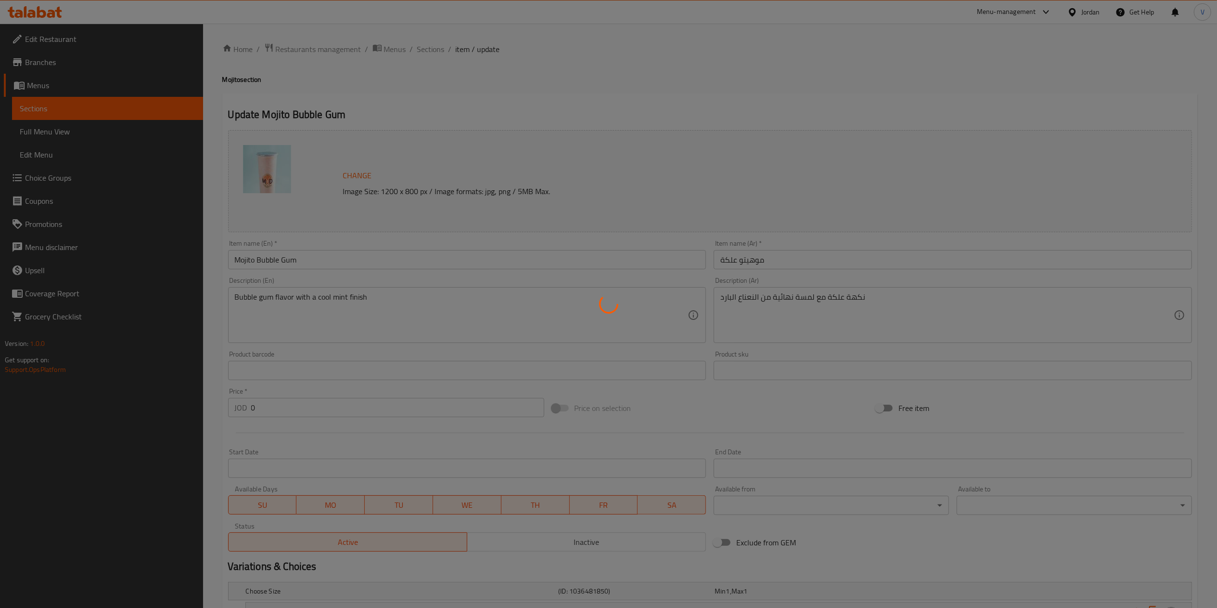
drag, startPoint x: 433, startPoint y: 57, endPoint x: 351, endPoint y: 79, distance: 85.1
click at [351, 79] on div at bounding box center [608, 304] width 1217 height 608
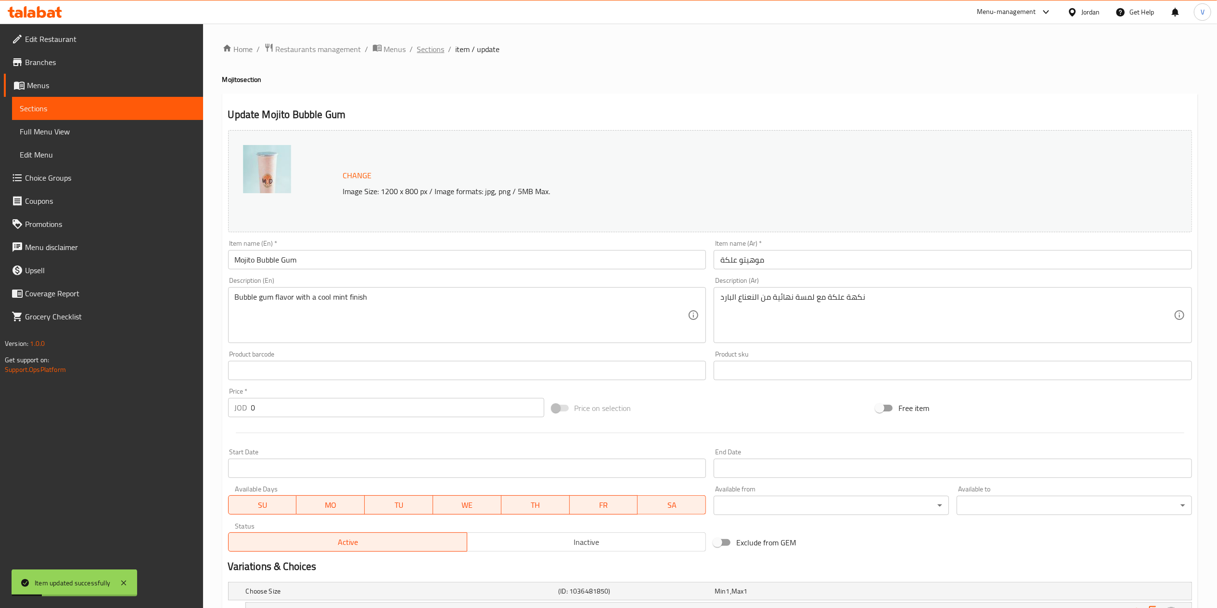
click at [427, 46] on span "Sections" at bounding box center [430, 49] width 27 height 12
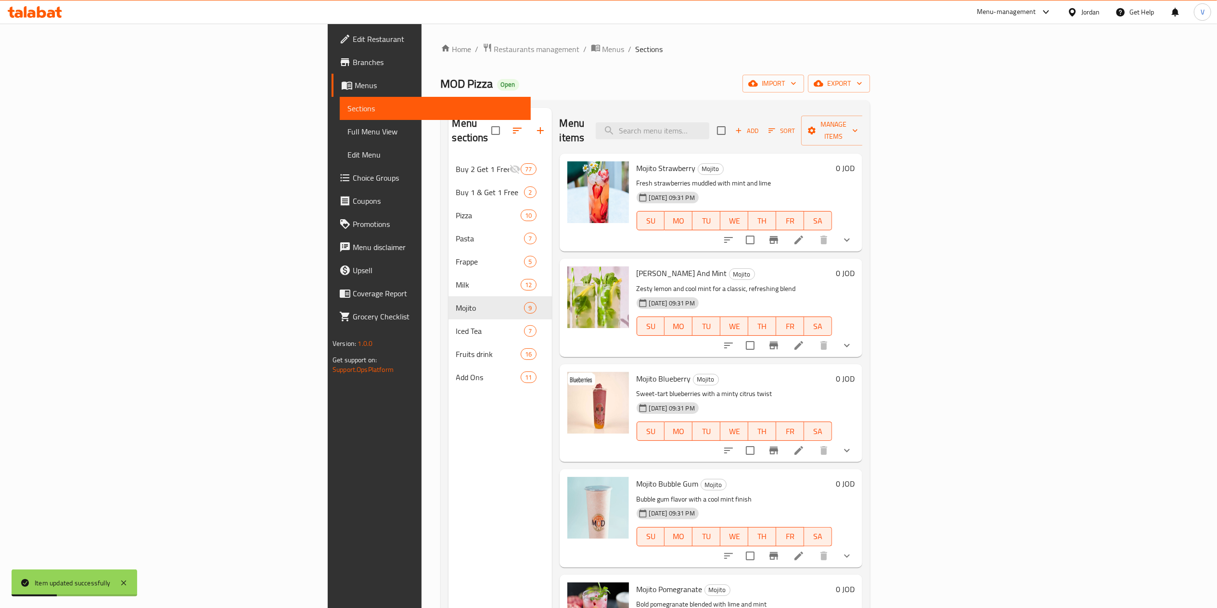
scroll to position [193, 0]
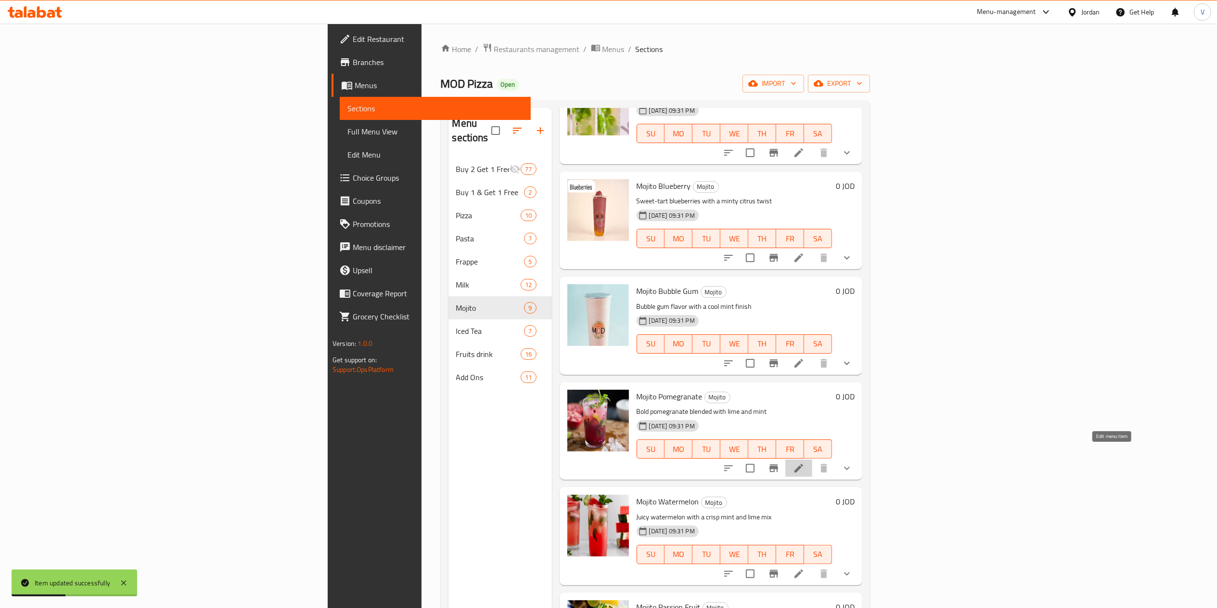
click at [805, 462] on icon at bounding box center [799, 468] width 12 height 12
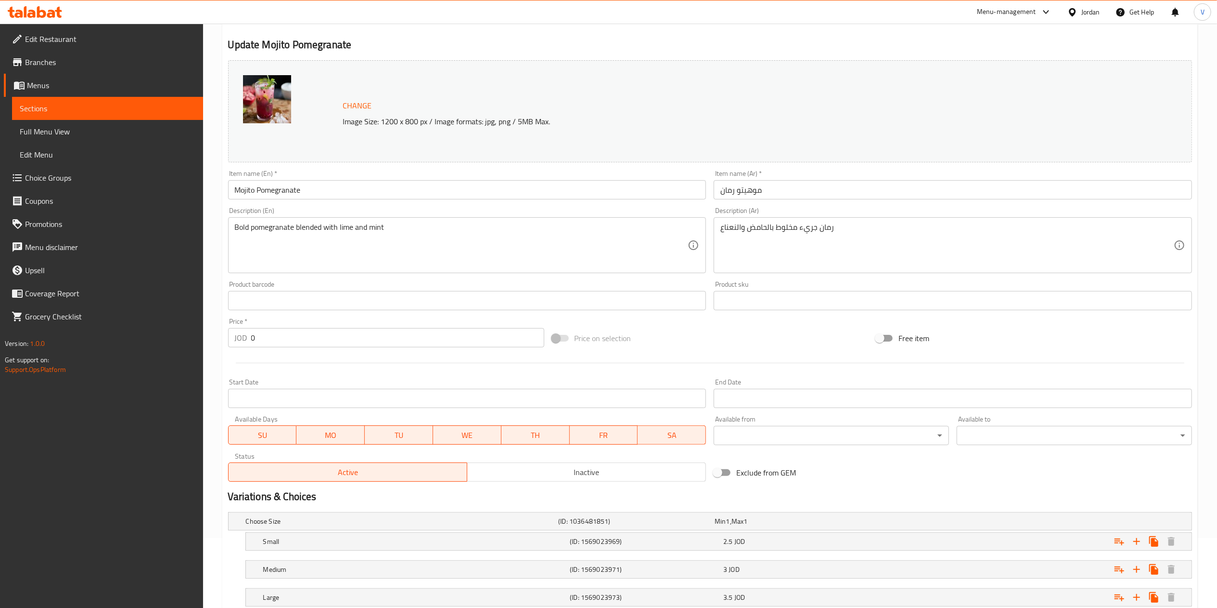
scroll to position [137, 0]
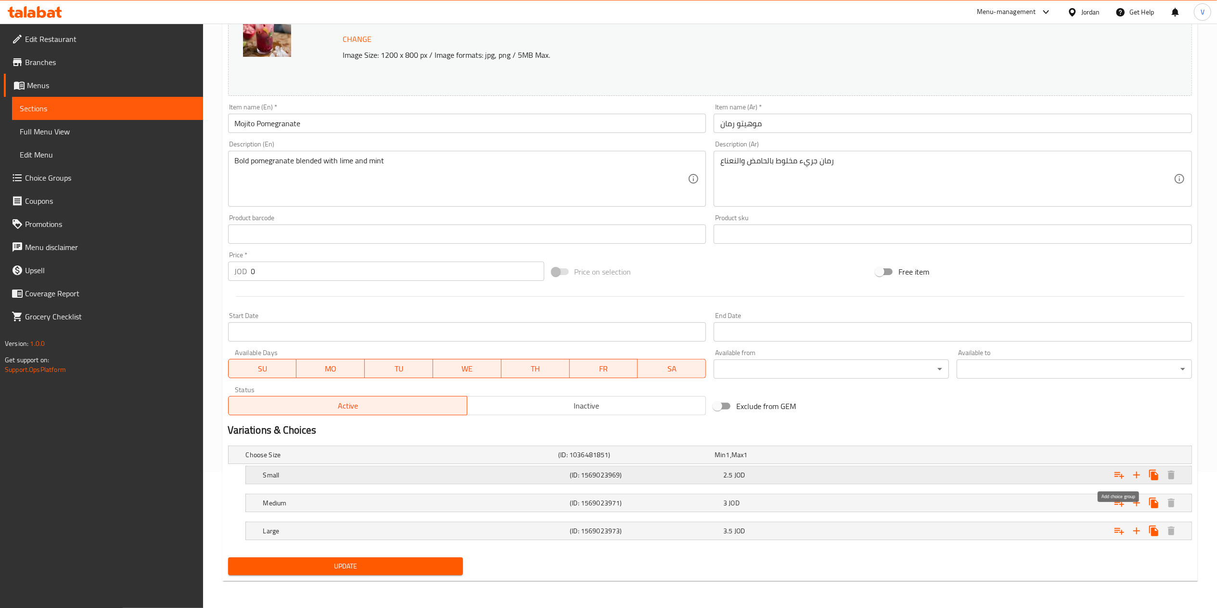
click at [1117, 478] on icon "Expand" at bounding box center [1120, 475] width 12 height 12
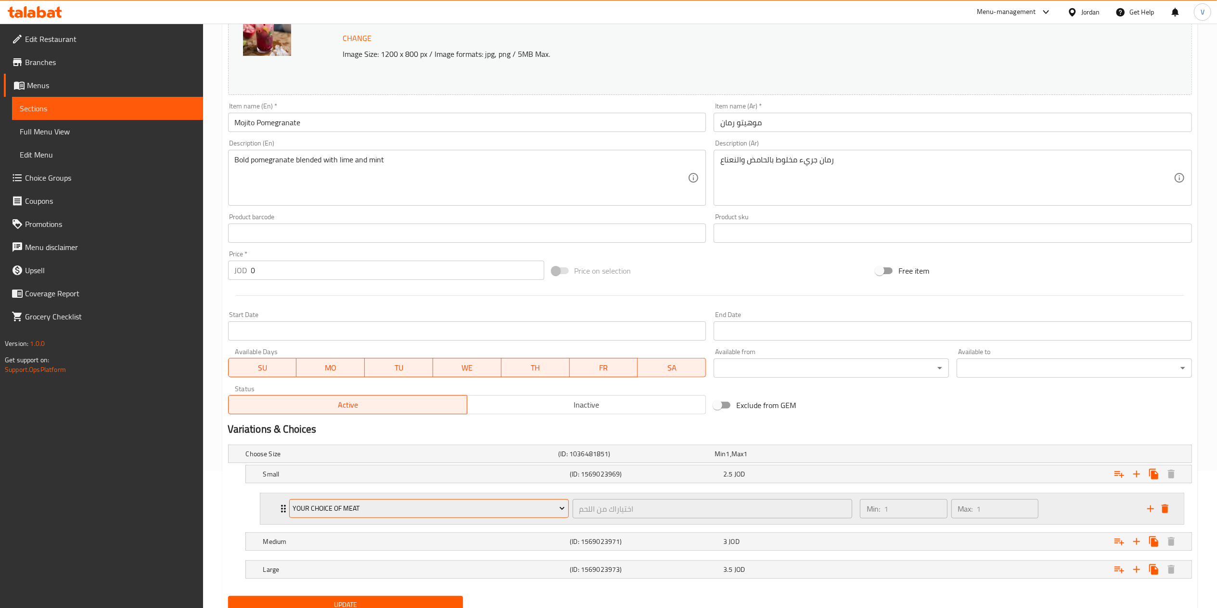
click at [349, 509] on span "Your Choice Of Meat" at bounding box center [429, 508] width 272 height 12
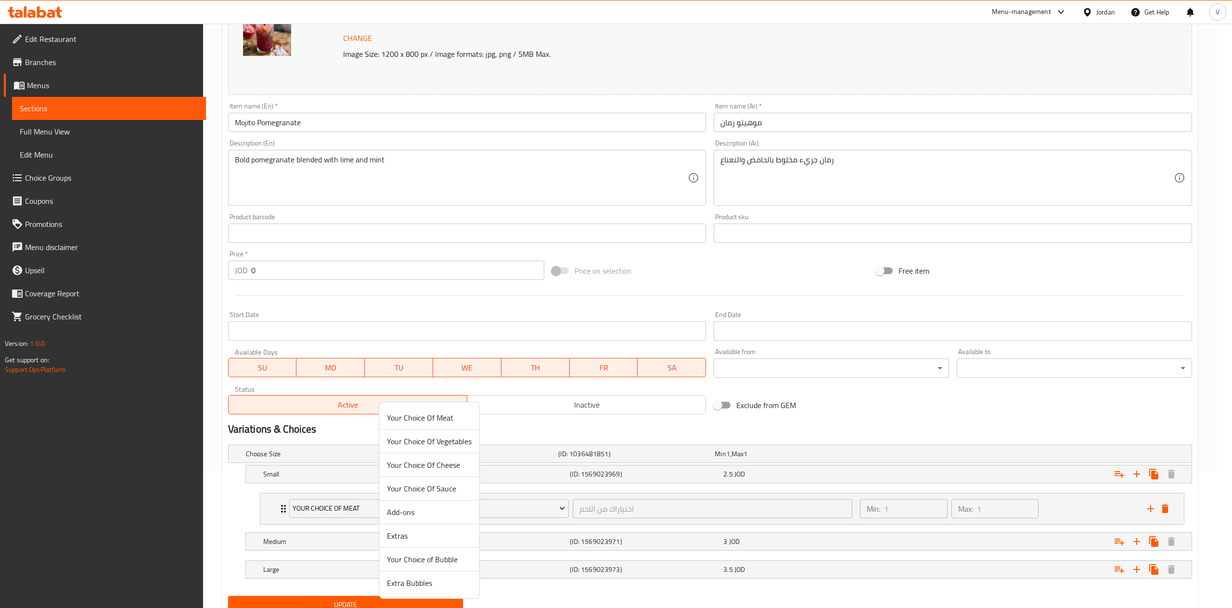
click at [402, 556] on span "Your Choice of Bubble" at bounding box center [429, 559] width 85 height 12
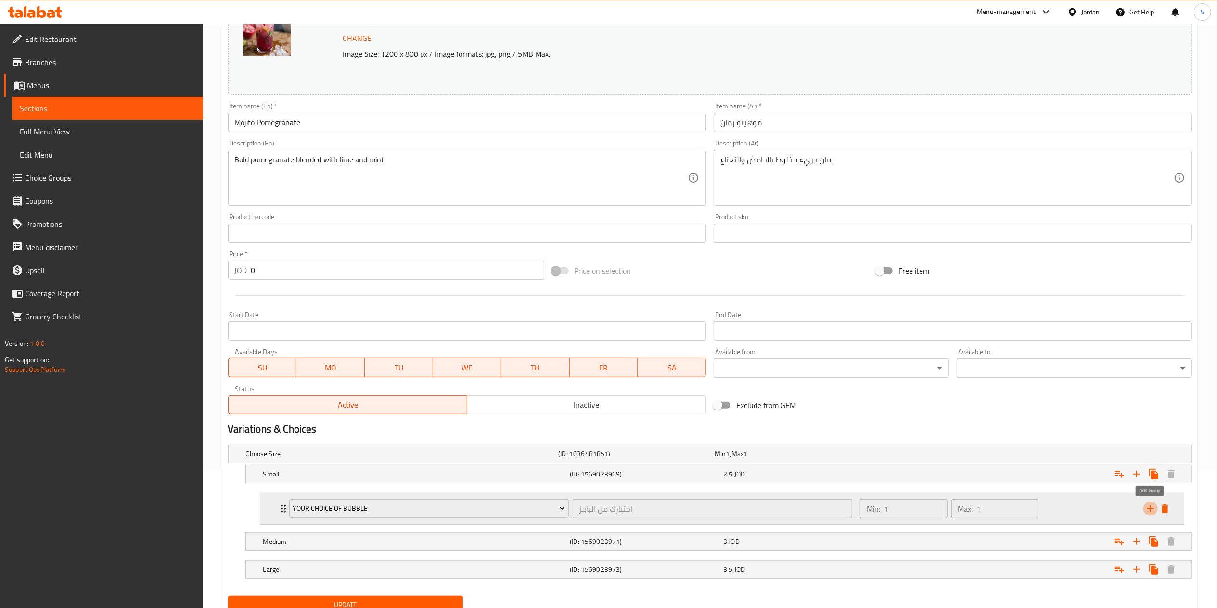
click at [1152, 512] on icon "add" at bounding box center [1151, 509] width 12 height 12
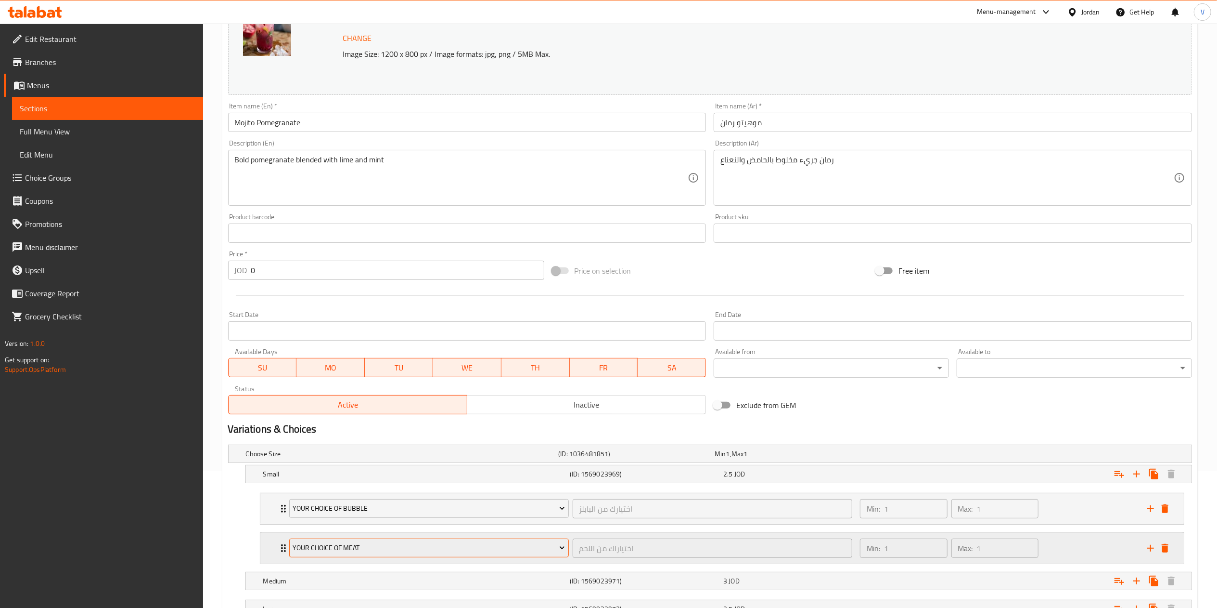
click at [390, 552] on span "Your Choice Of Meat" at bounding box center [429, 548] width 272 height 12
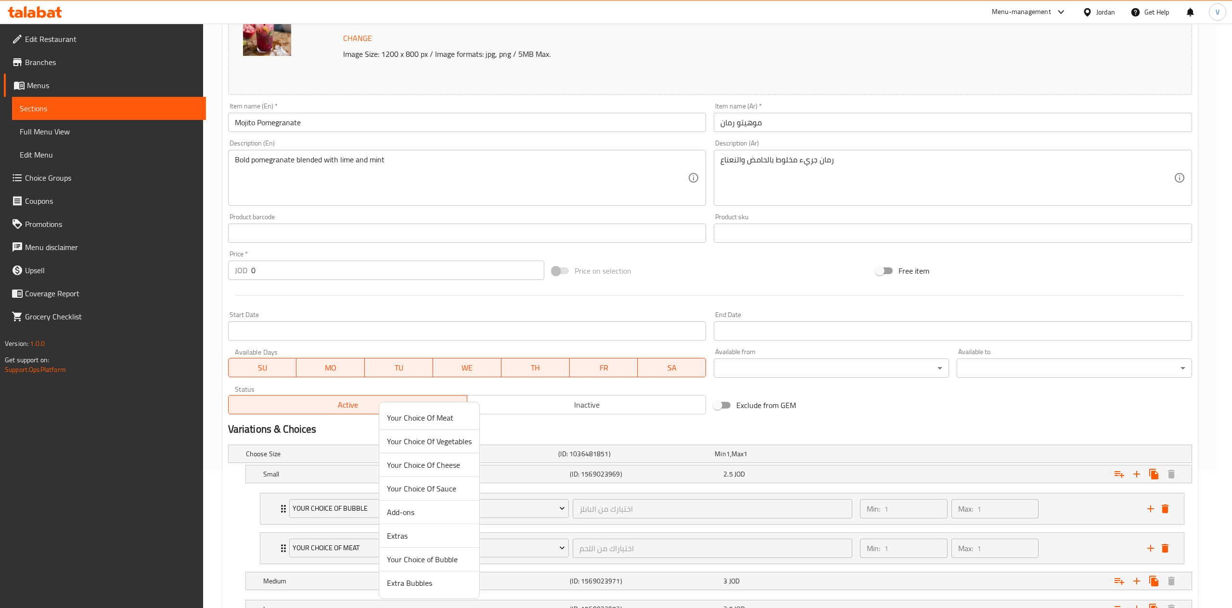
click at [405, 583] on span "Extra Bubbles" at bounding box center [429, 583] width 85 height 12
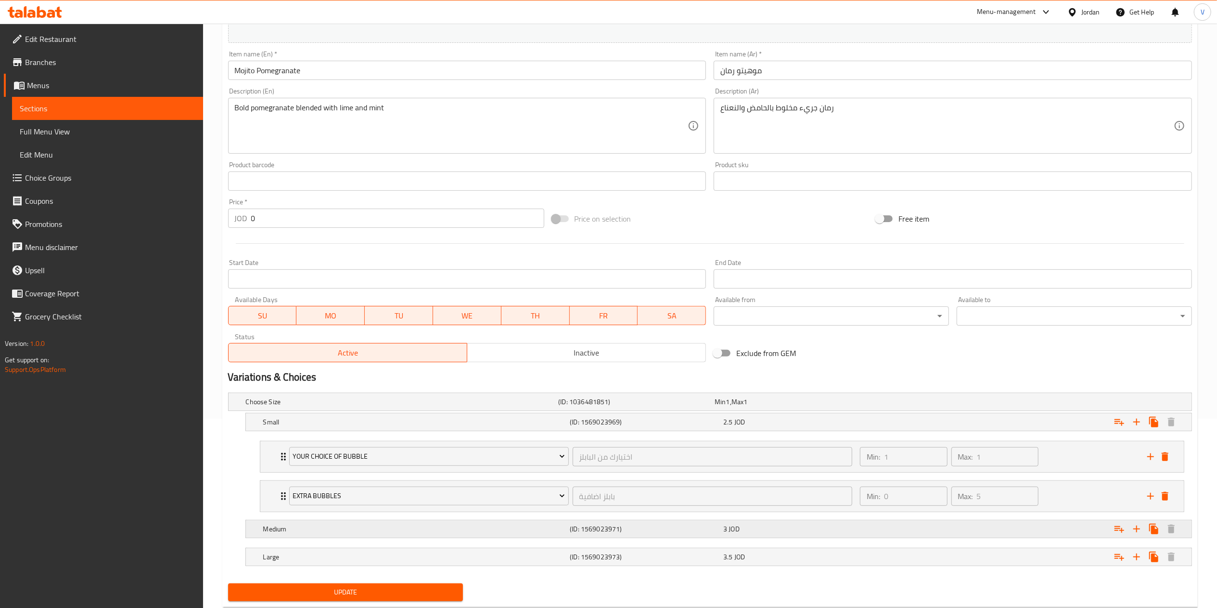
scroll to position [218, 0]
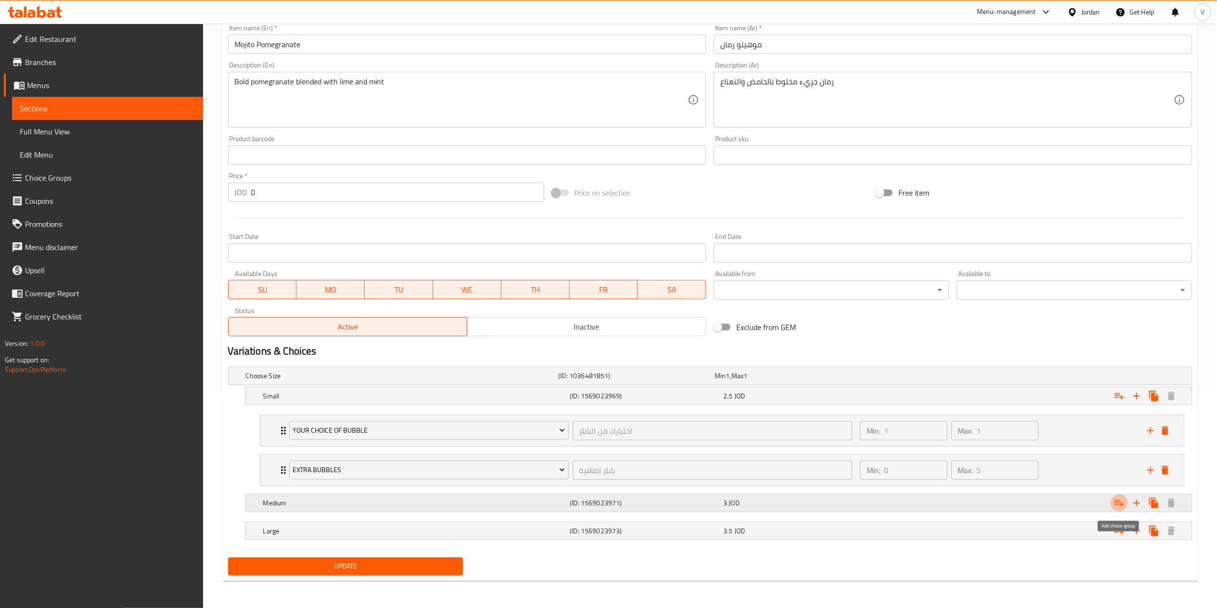
click at [1117, 501] on icon "Expand" at bounding box center [1120, 503] width 12 height 12
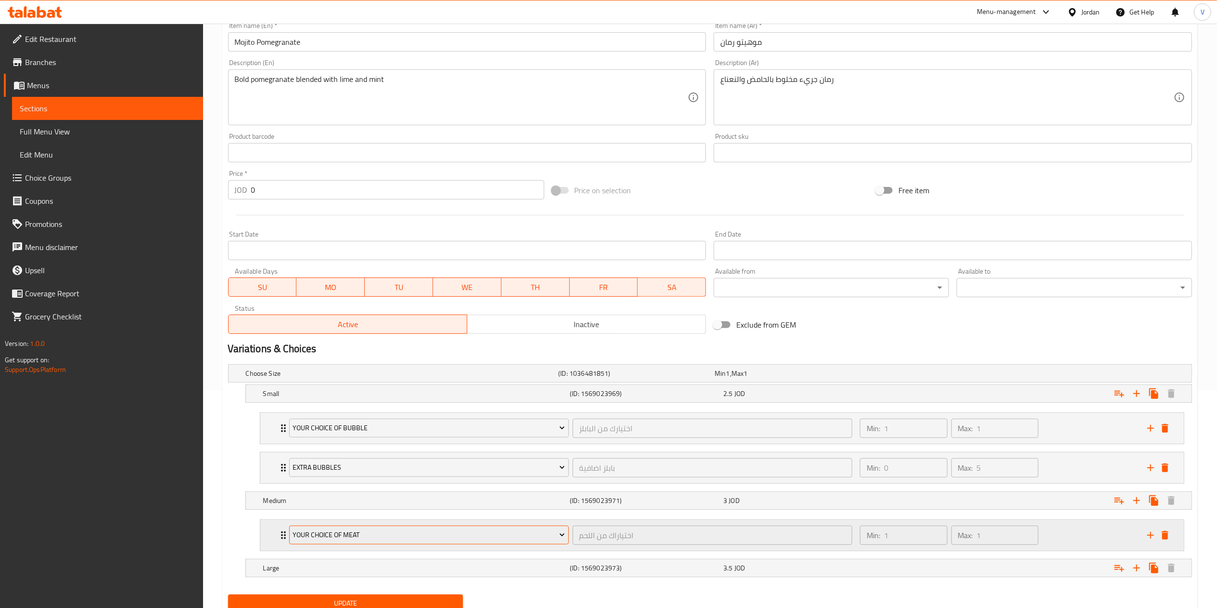
click at [360, 541] on span "Your Choice Of Meat" at bounding box center [429, 535] width 272 height 12
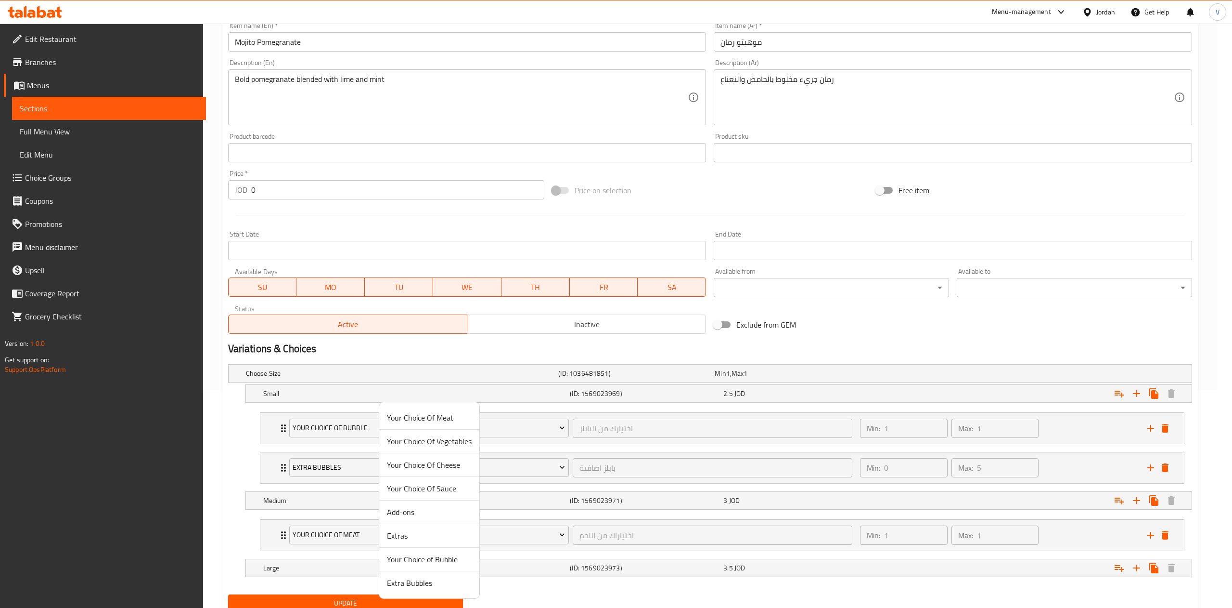
click at [421, 559] on span "Your Choice of Bubble" at bounding box center [429, 559] width 85 height 12
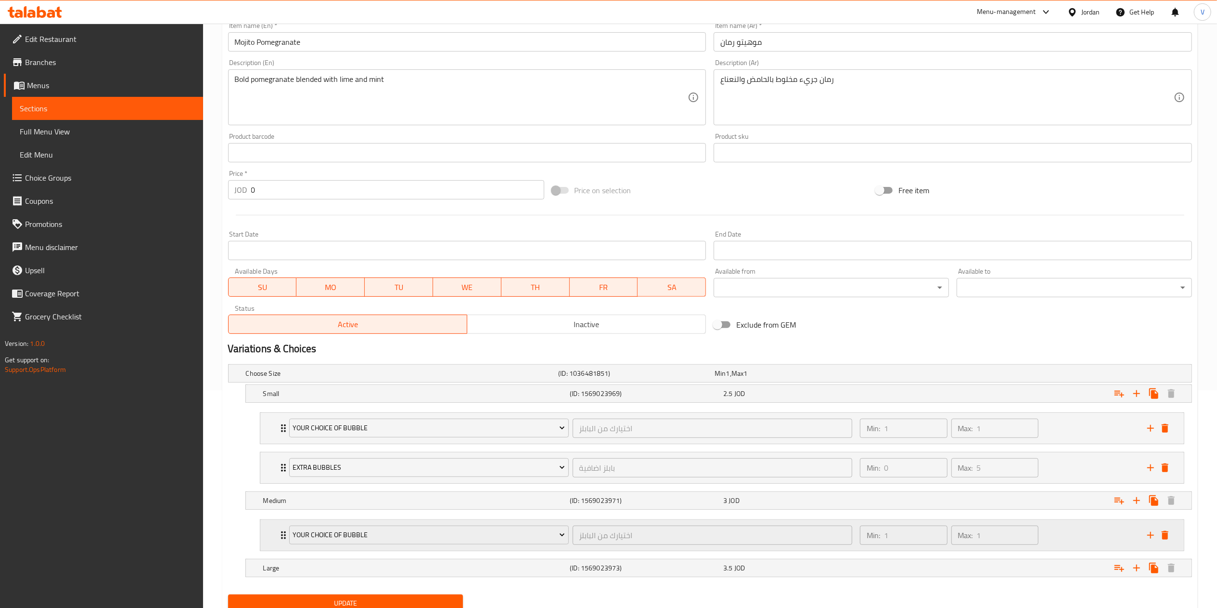
click at [1151, 536] on icon "add" at bounding box center [1151, 534] width 7 height 7
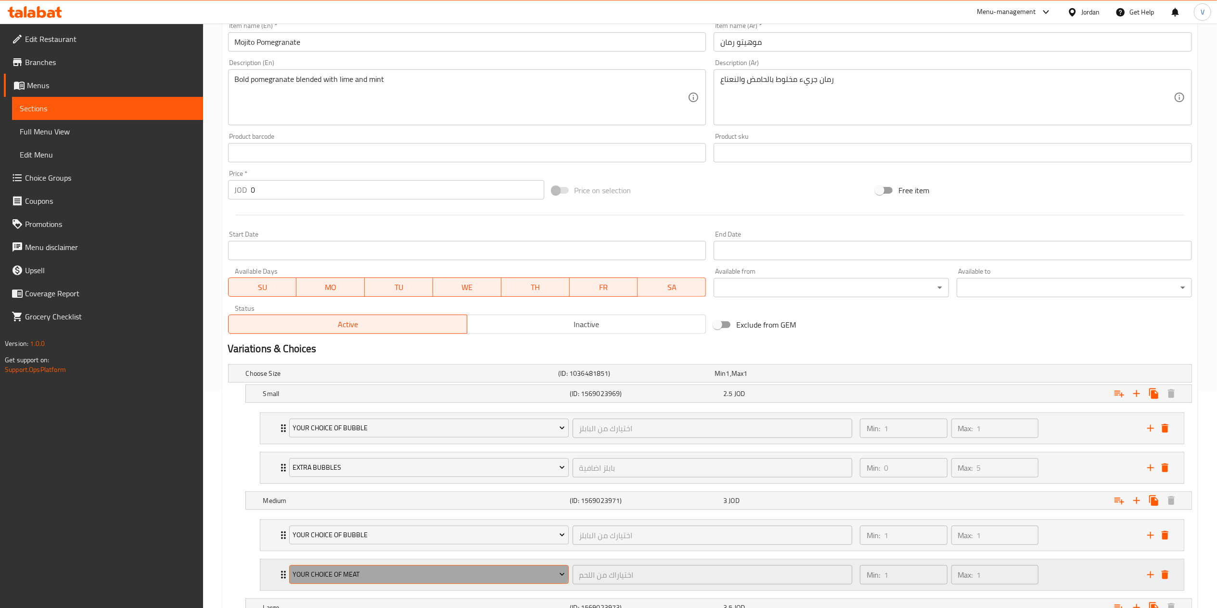
click at [349, 569] on button "Your Choice Of Meat" at bounding box center [429, 574] width 280 height 19
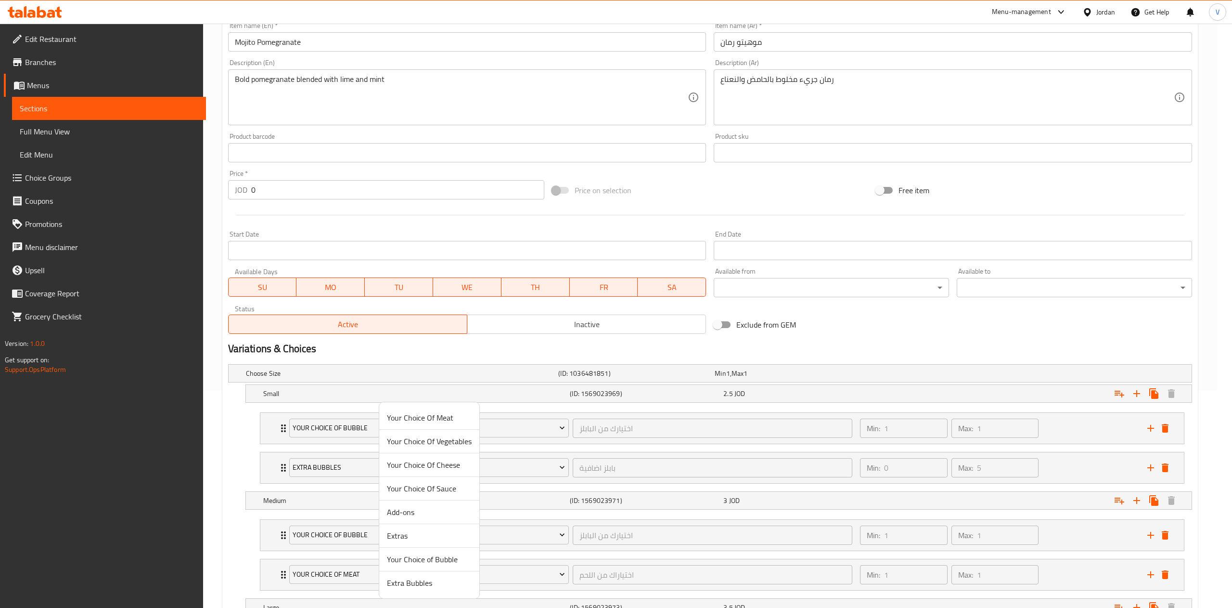
click at [440, 582] on span "Extra Bubbles" at bounding box center [429, 583] width 85 height 12
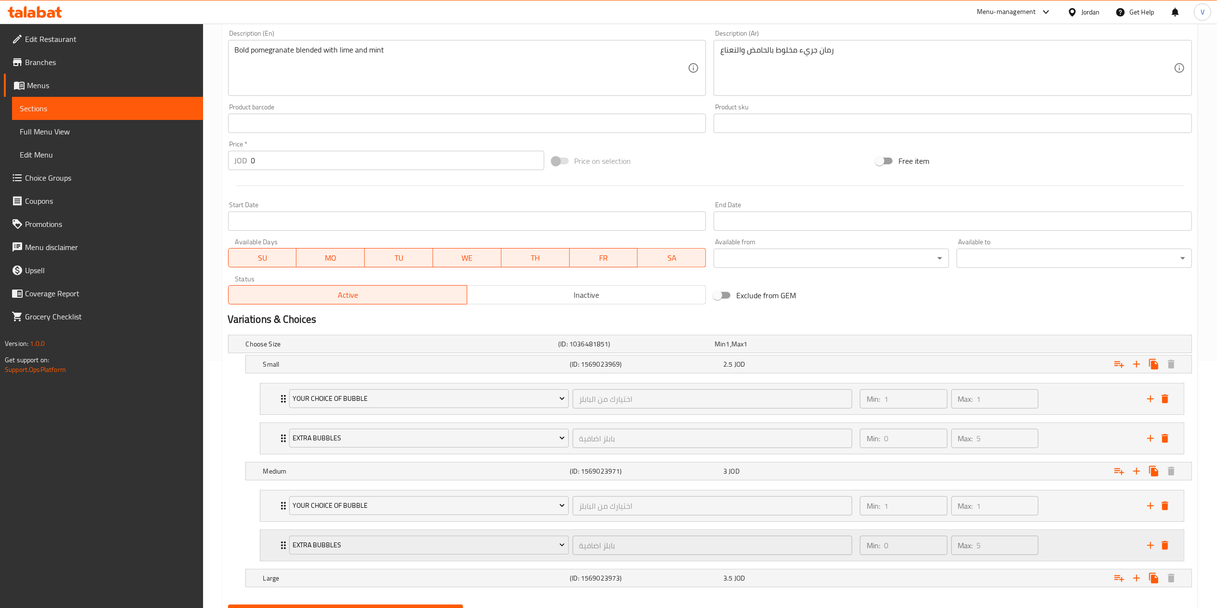
scroll to position [297, 0]
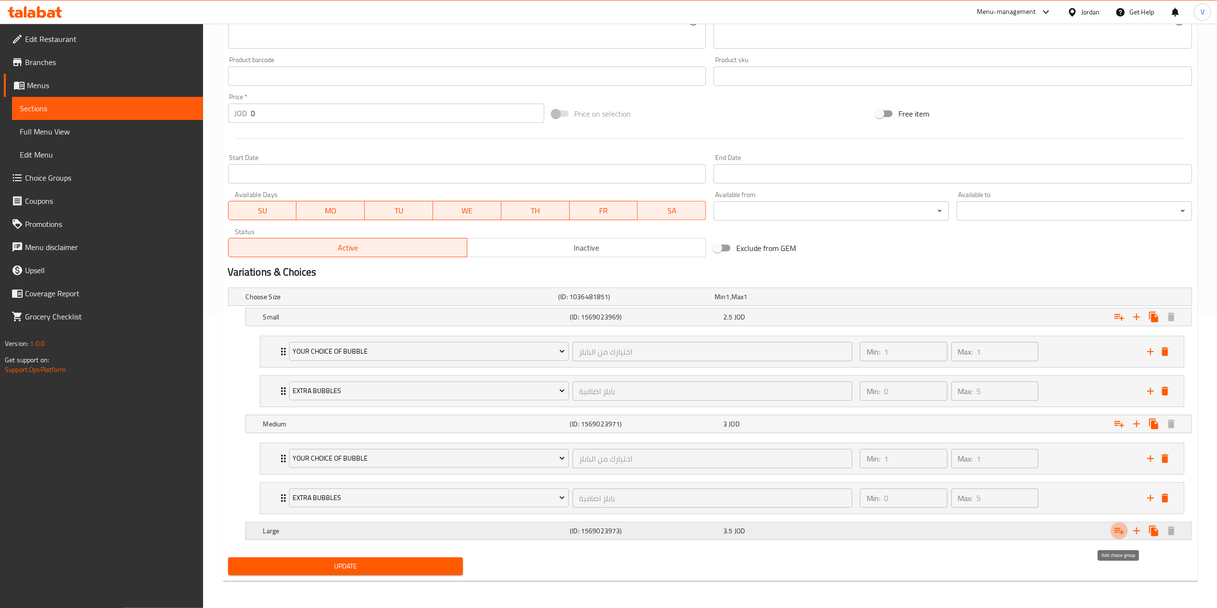
click at [1123, 534] on icon "Expand" at bounding box center [1120, 531] width 12 height 12
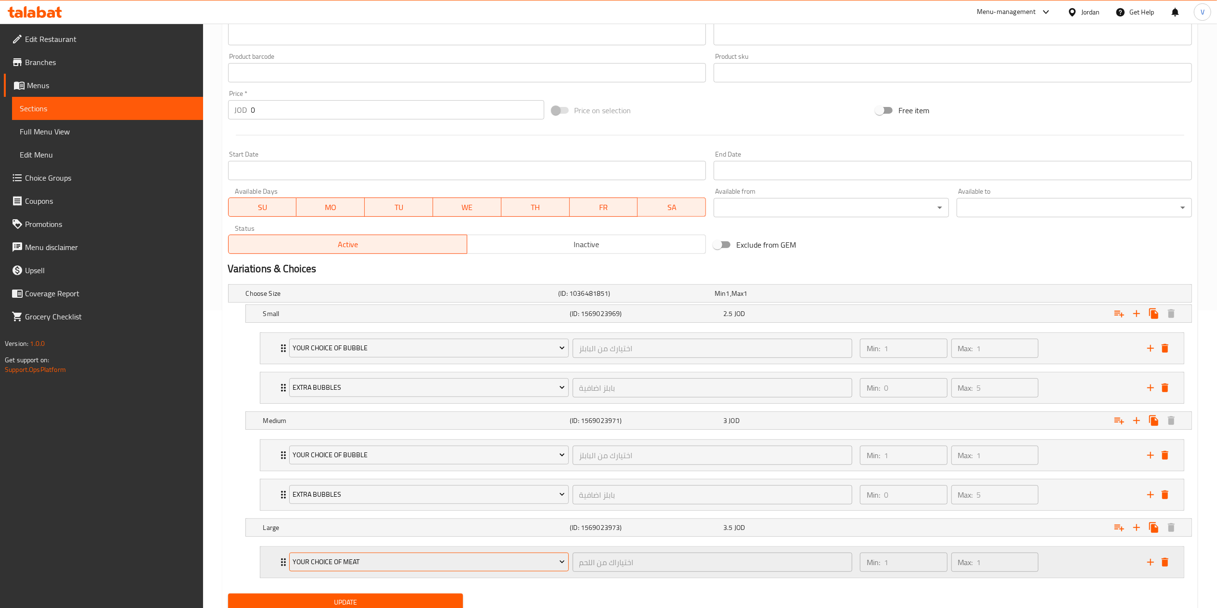
click at [346, 566] on span "Your Choice Of Meat" at bounding box center [429, 562] width 272 height 12
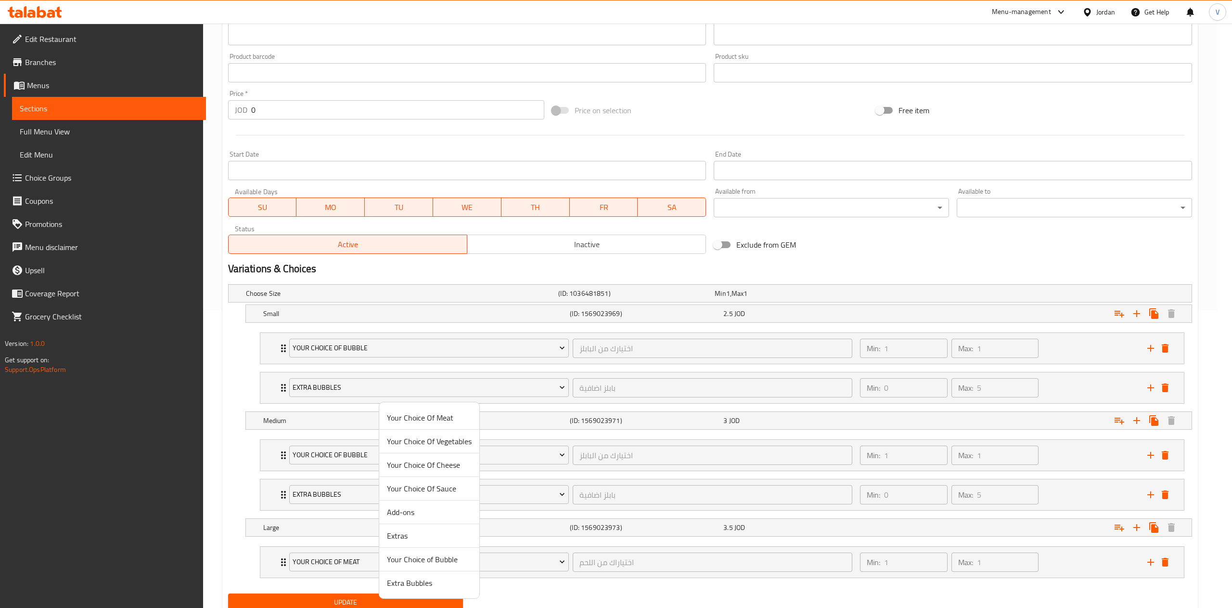
click at [416, 561] on span "Your Choice of Bubble" at bounding box center [429, 559] width 85 height 12
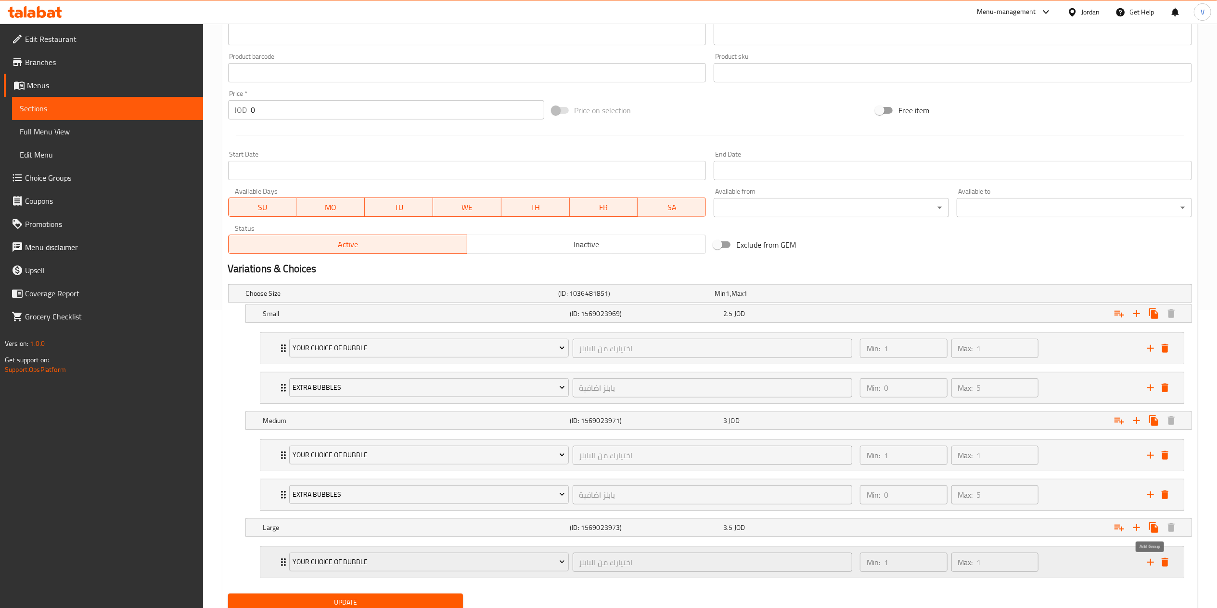
click at [1152, 562] on icon "add" at bounding box center [1151, 562] width 12 height 12
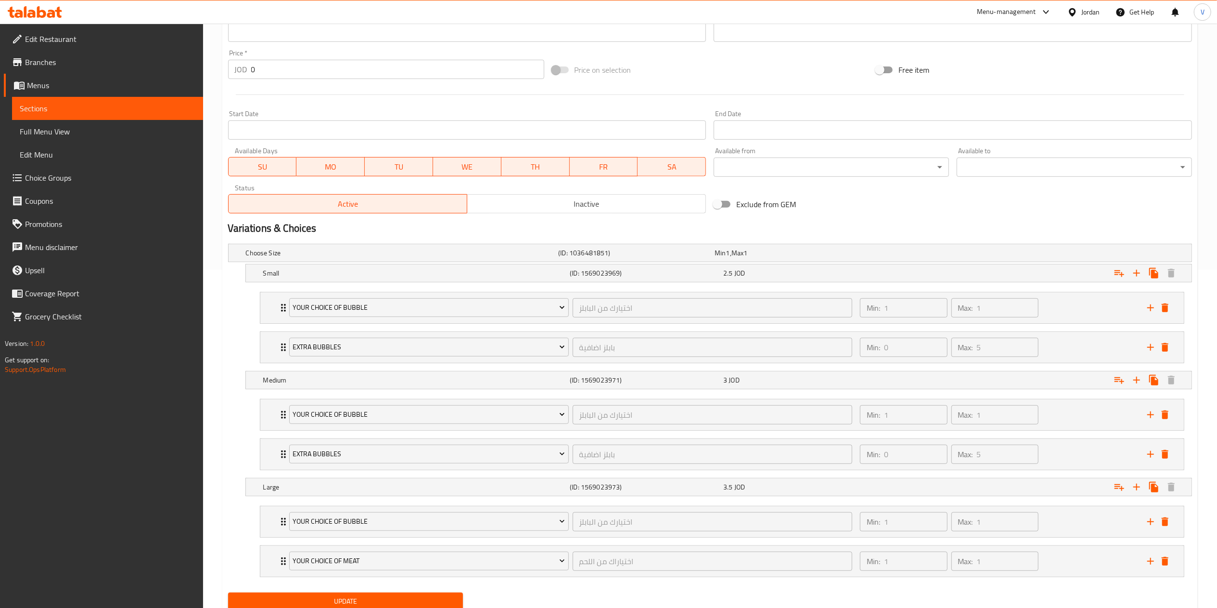
scroll to position [377, 0]
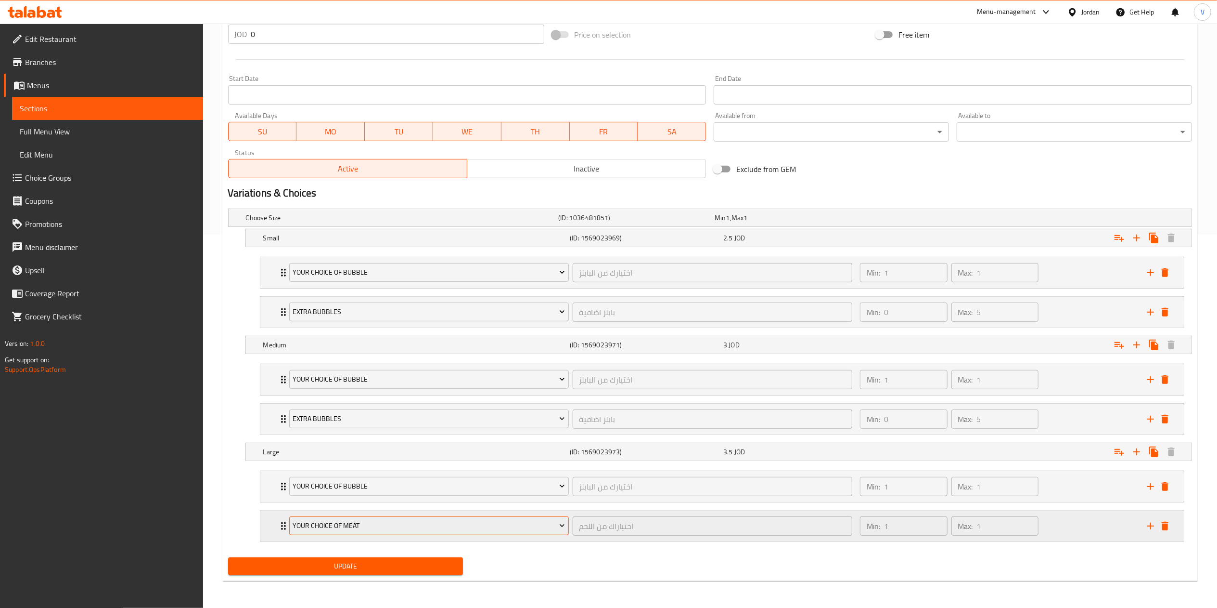
click at [372, 530] on span "Your Choice Of Meat" at bounding box center [429, 525] width 272 height 12
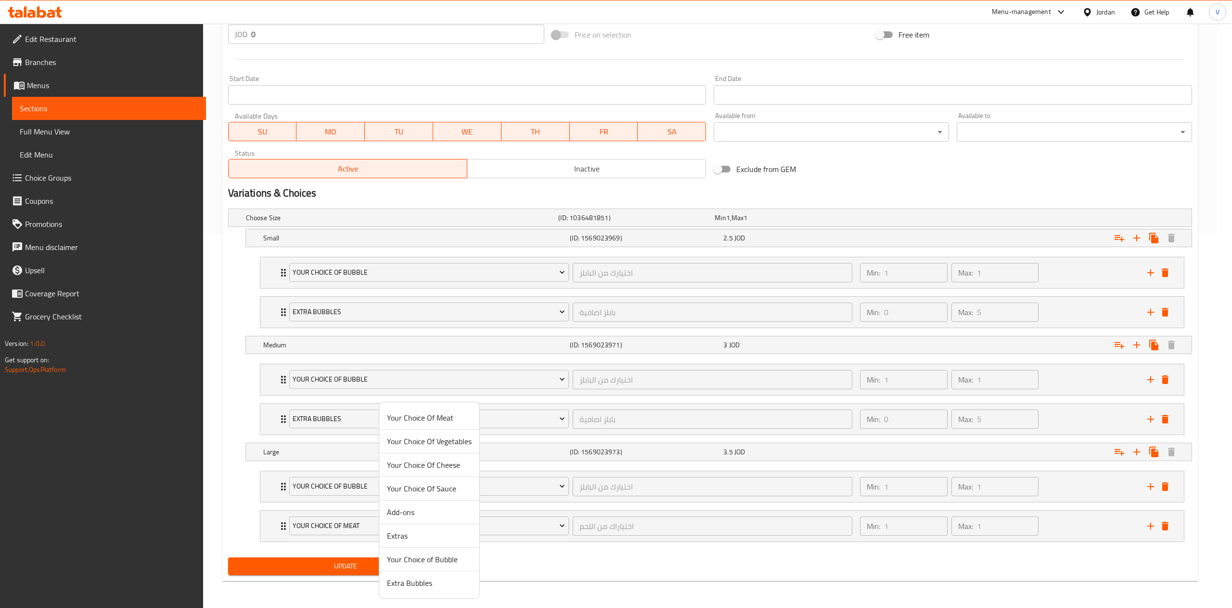
click at [408, 577] on span "Extra Bubbles" at bounding box center [429, 583] width 85 height 12
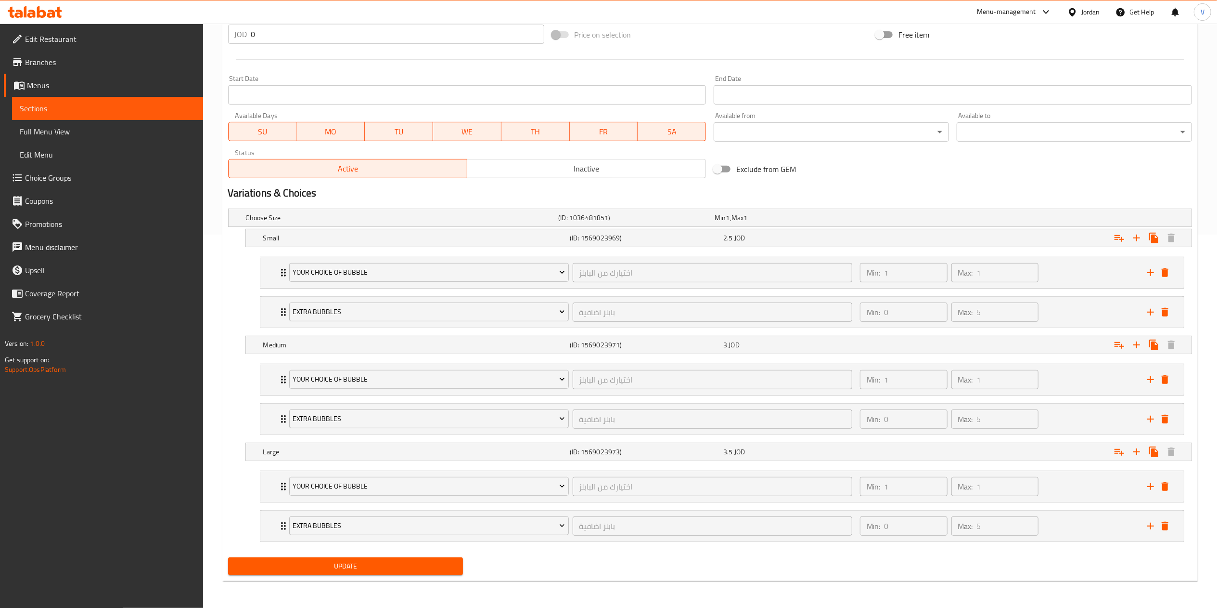
click at [359, 565] on span "Update" at bounding box center [346, 566] width 220 height 12
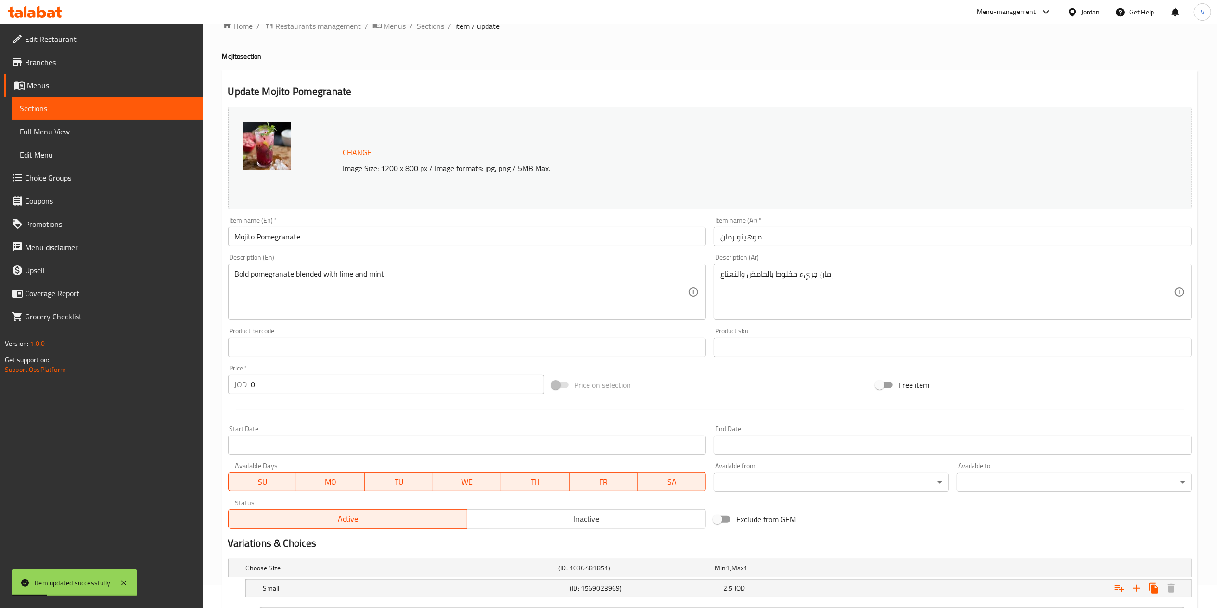
scroll to position [0, 0]
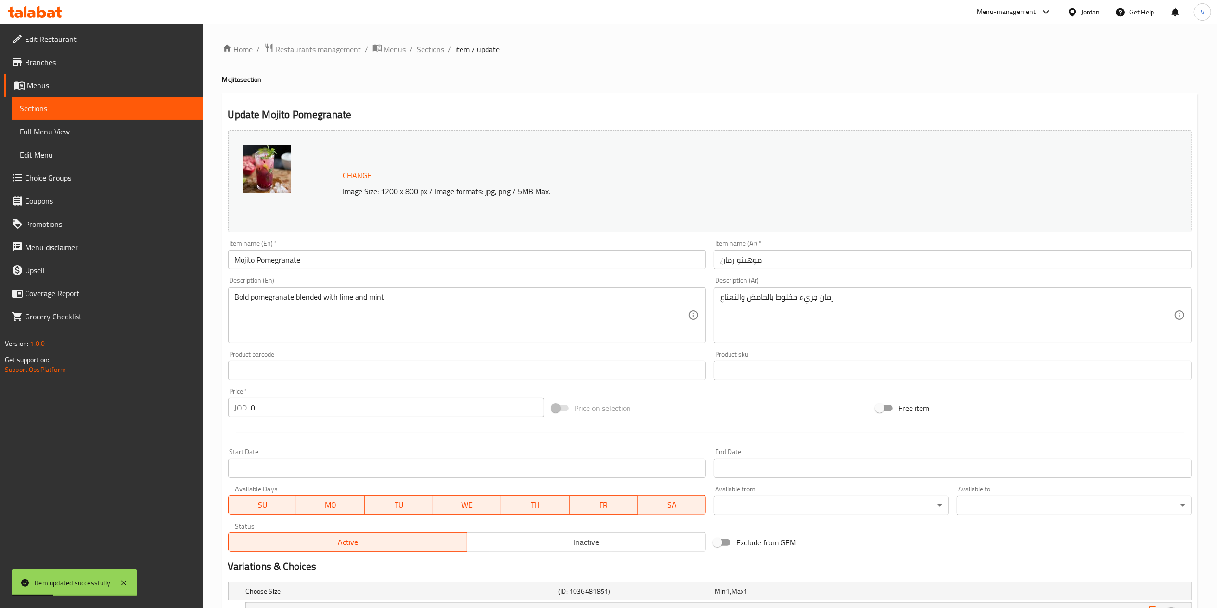
click at [424, 48] on span "Sections" at bounding box center [430, 49] width 27 height 12
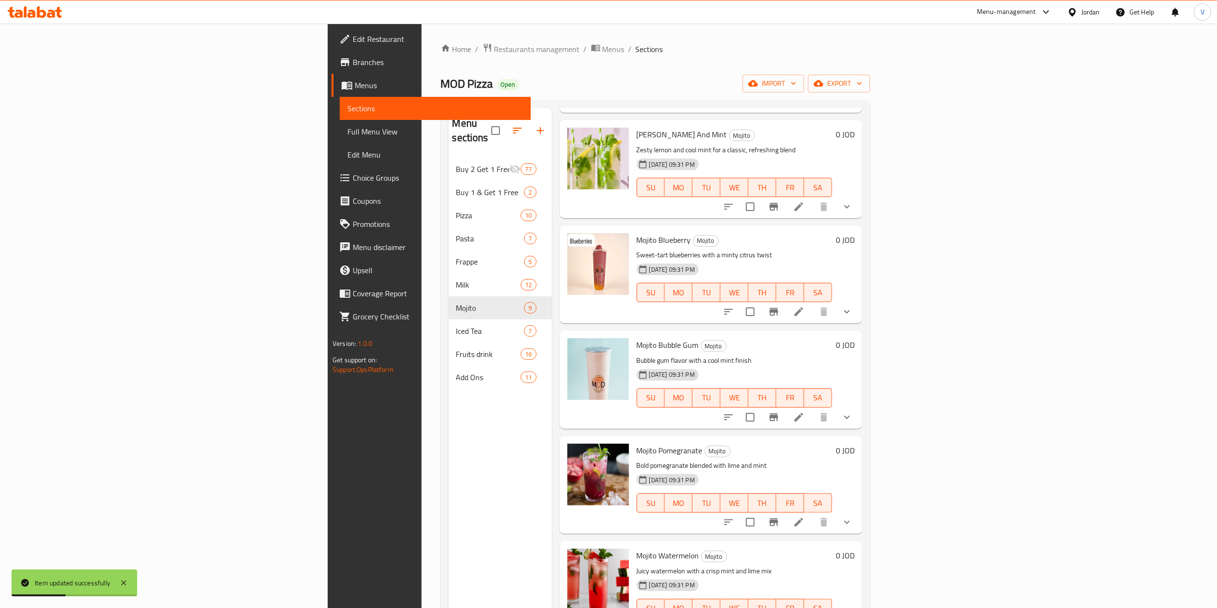
scroll to position [289, 0]
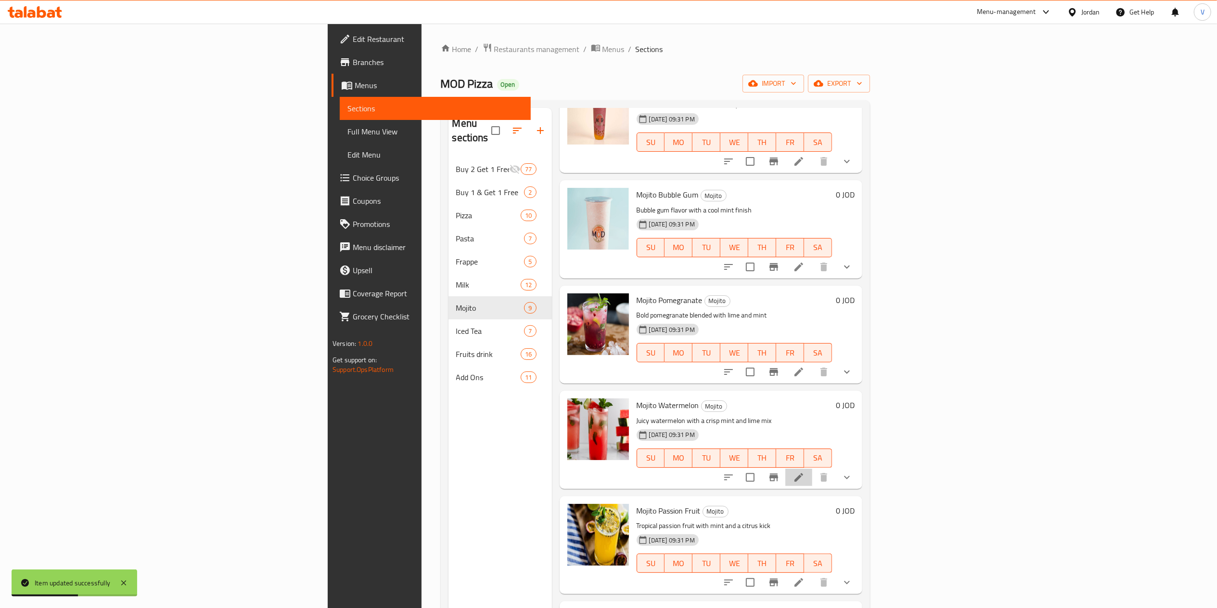
click at [813, 468] on li at bounding box center [799, 476] width 27 height 17
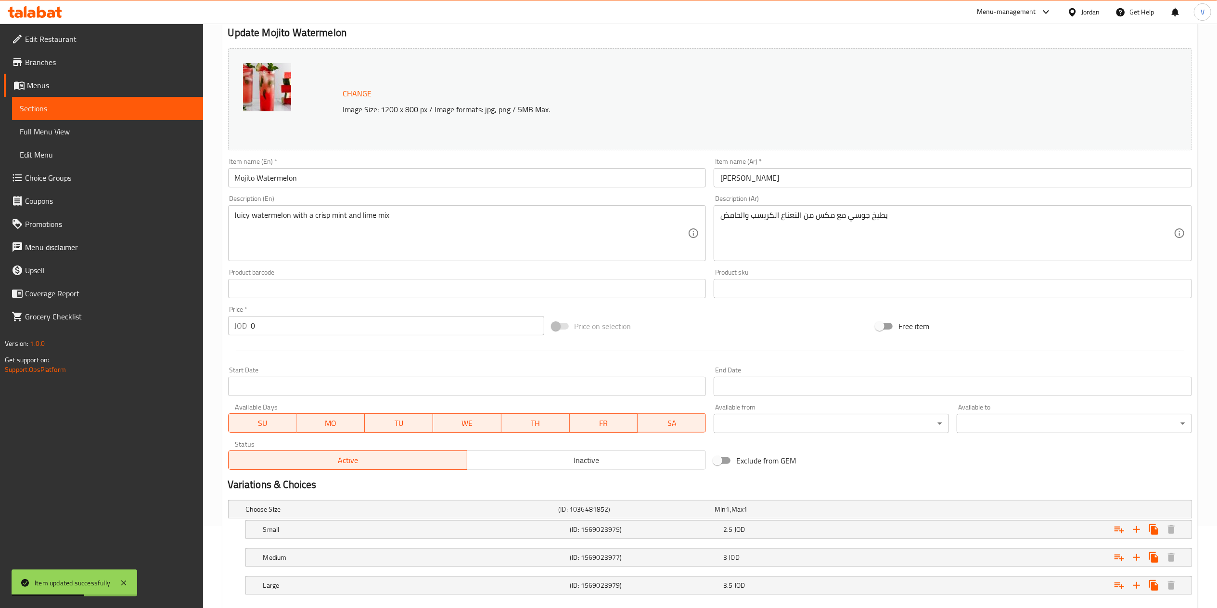
scroll to position [137, 0]
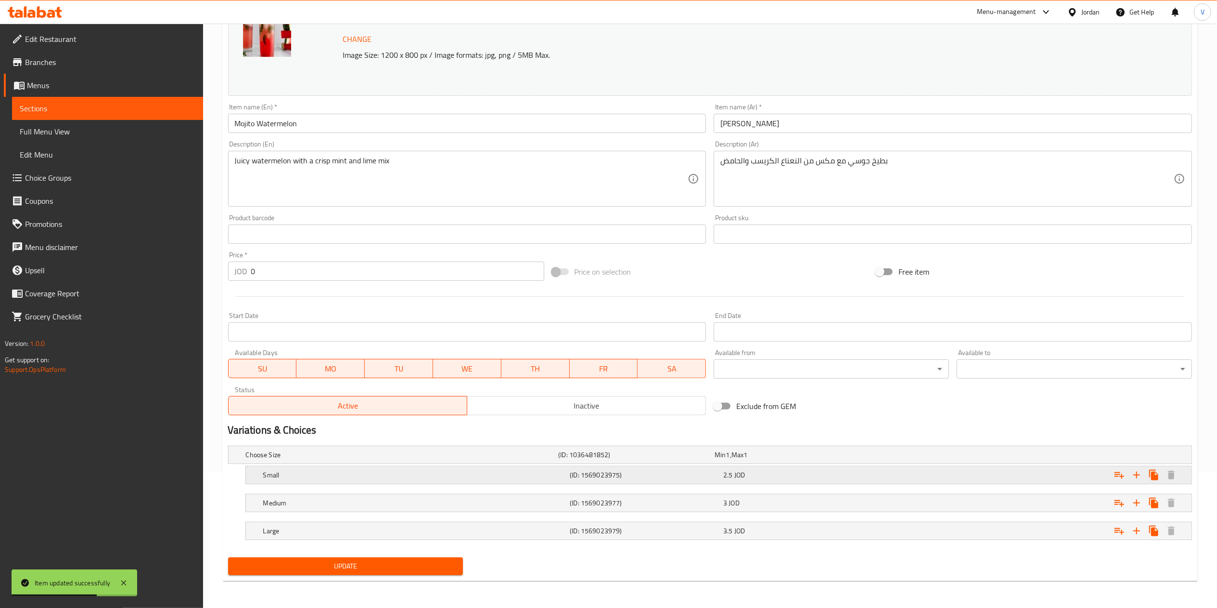
click at [1125, 471] on icon "Expand" at bounding box center [1120, 475] width 12 height 12
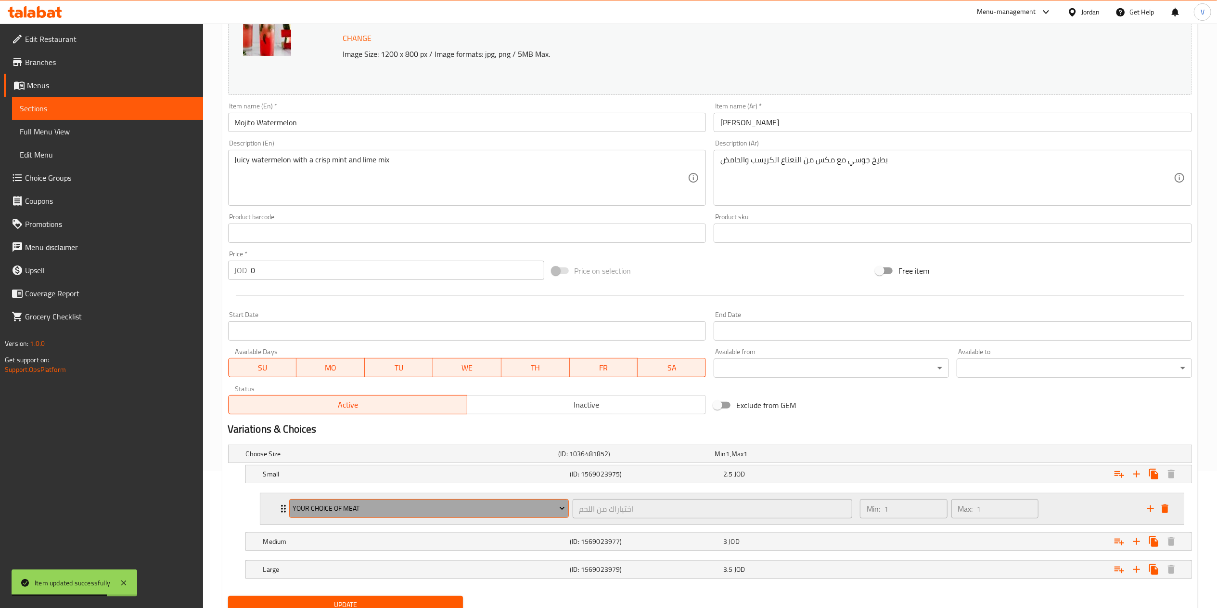
click at [372, 518] on button "Your Choice Of Meat" at bounding box center [429, 508] width 280 height 19
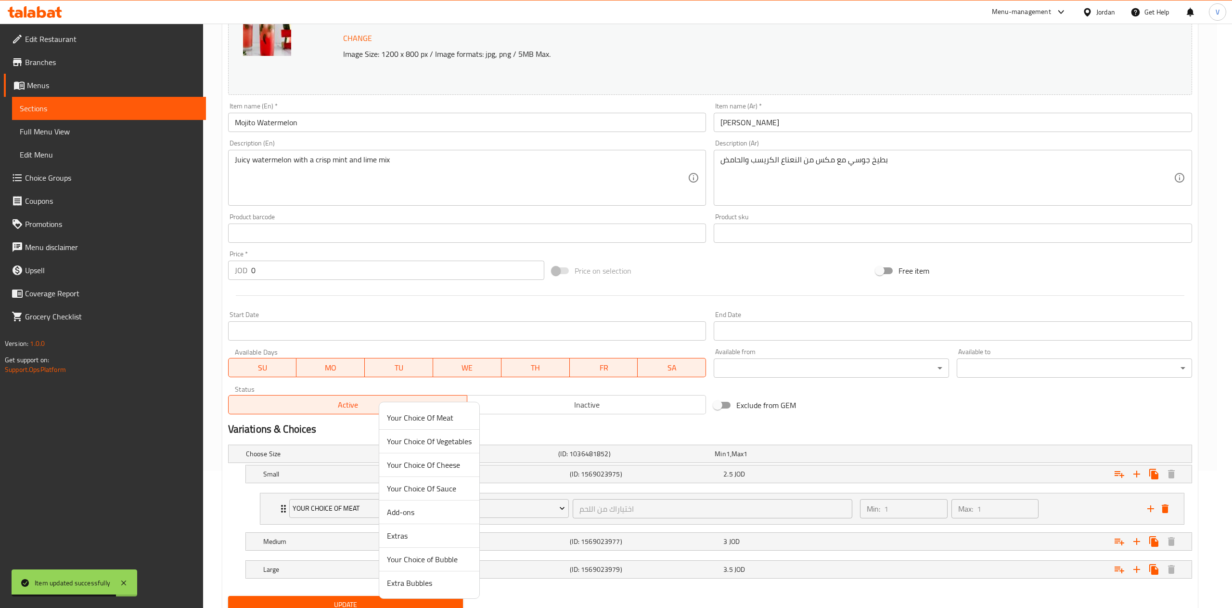
click at [419, 558] on span "Your Choice of Bubble" at bounding box center [429, 559] width 85 height 12
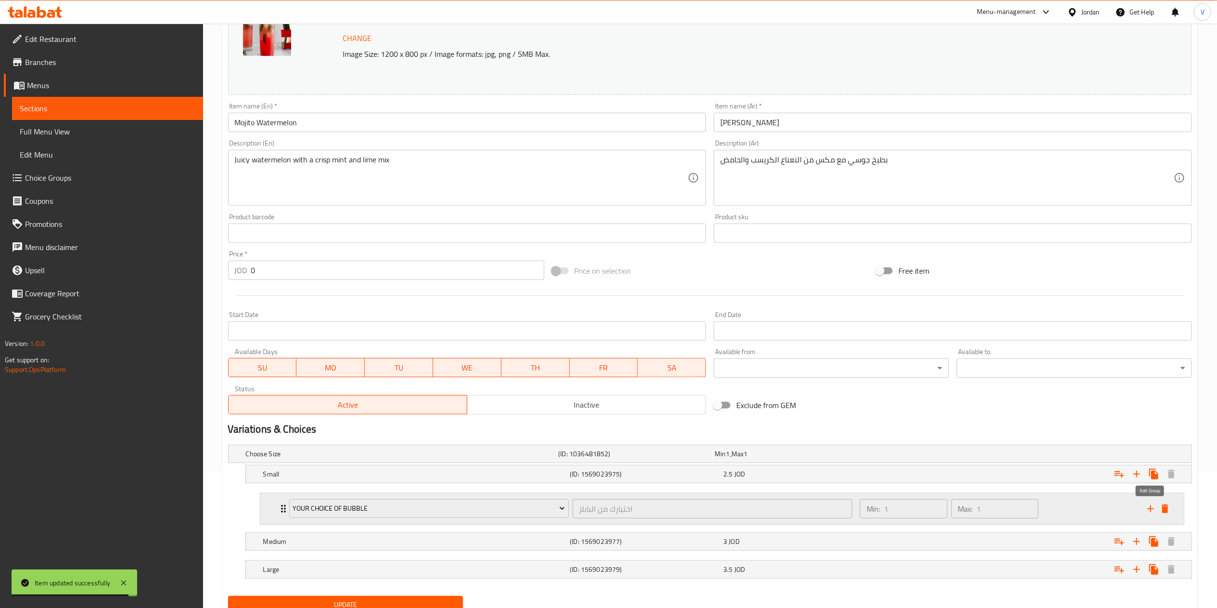
click at [1151, 504] on icon "add" at bounding box center [1151, 509] width 12 height 12
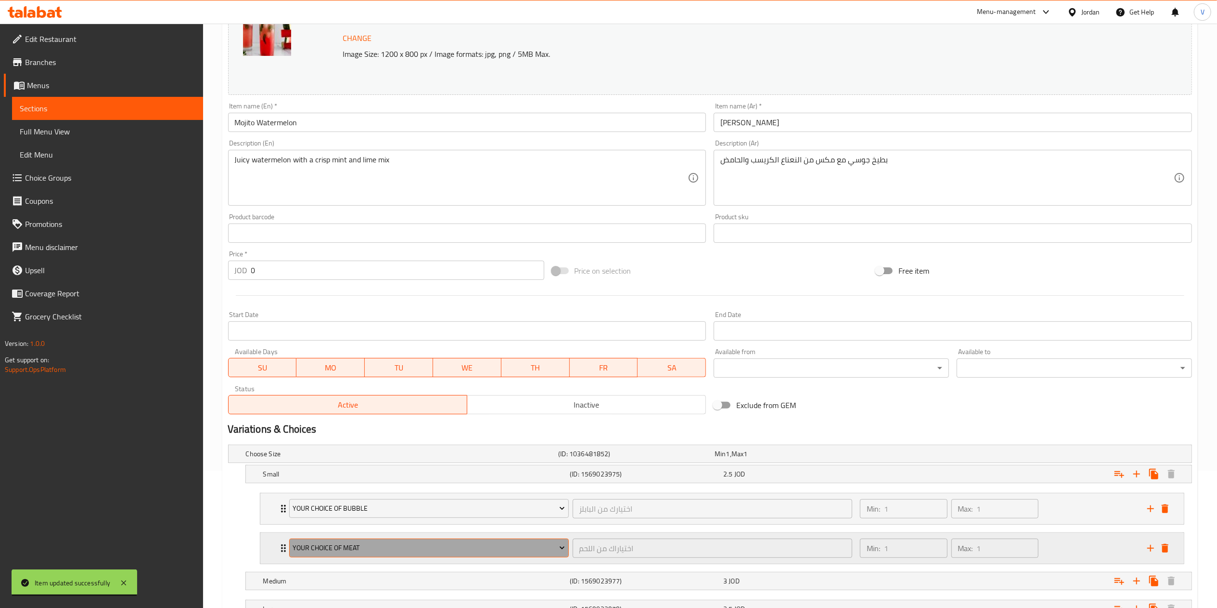
click at [368, 544] on span "Your Choice Of Meat" at bounding box center [429, 548] width 272 height 12
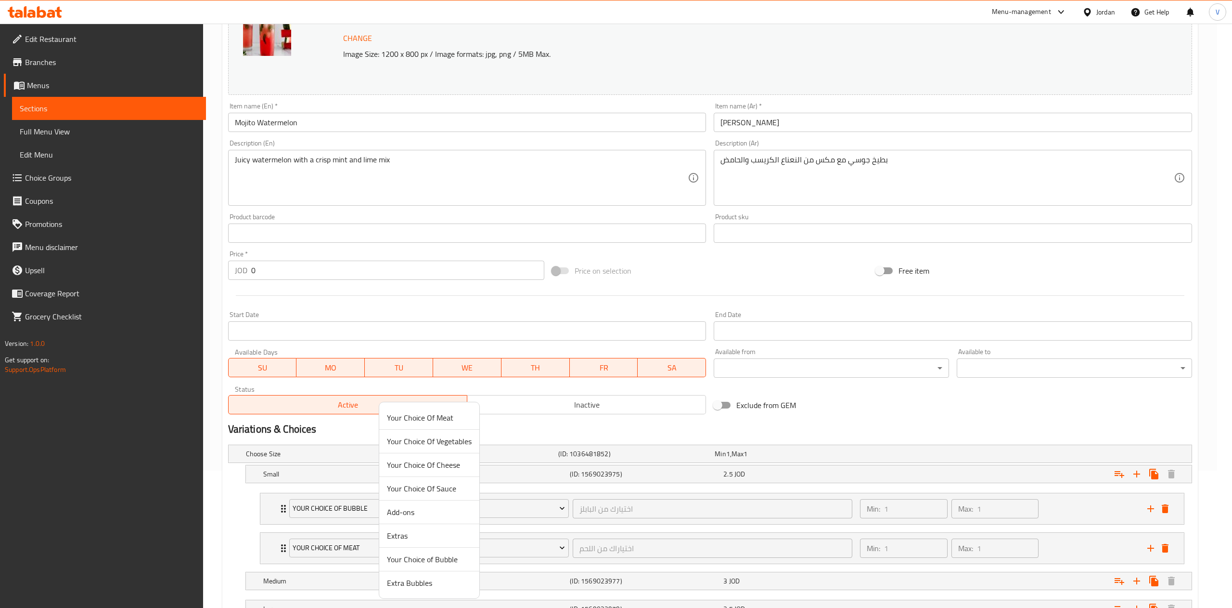
click at [430, 583] on span "Extra Bubbles" at bounding box center [429, 583] width 85 height 12
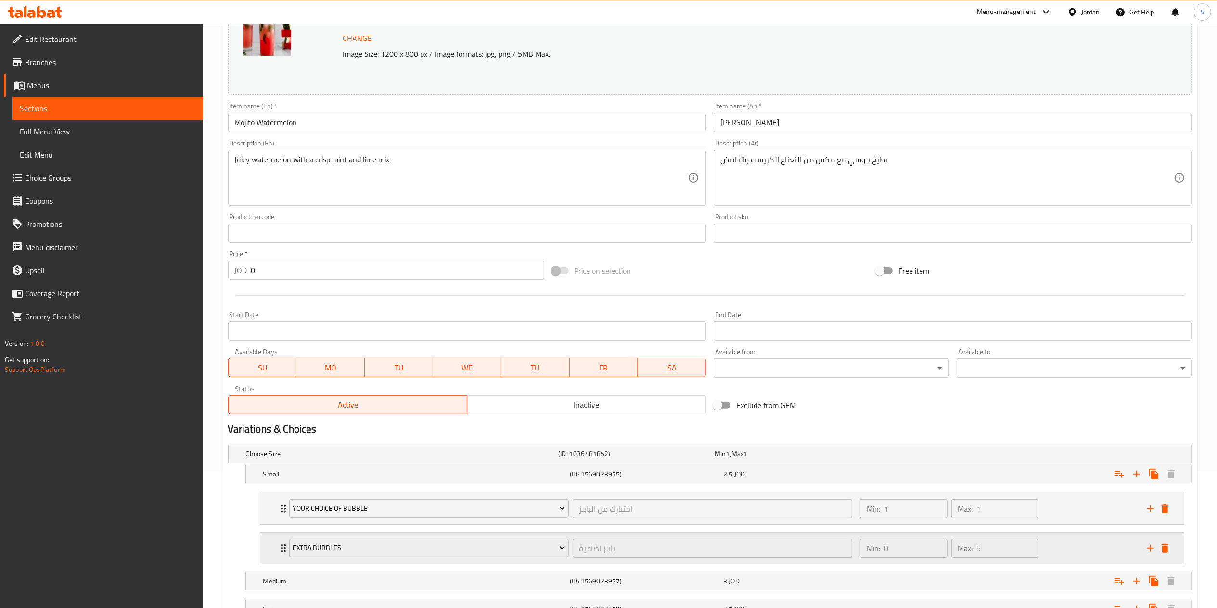
scroll to position [218, 0]
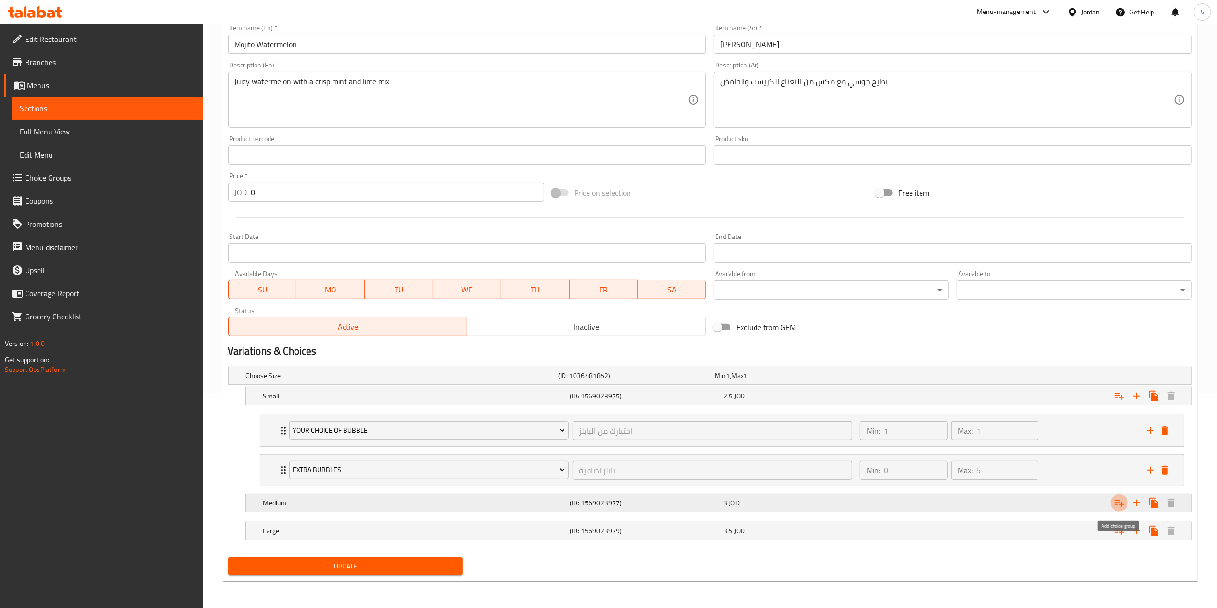
click at [1126, 502] on button "Expand" at bounding box center [1119, 502] width 17 height 17
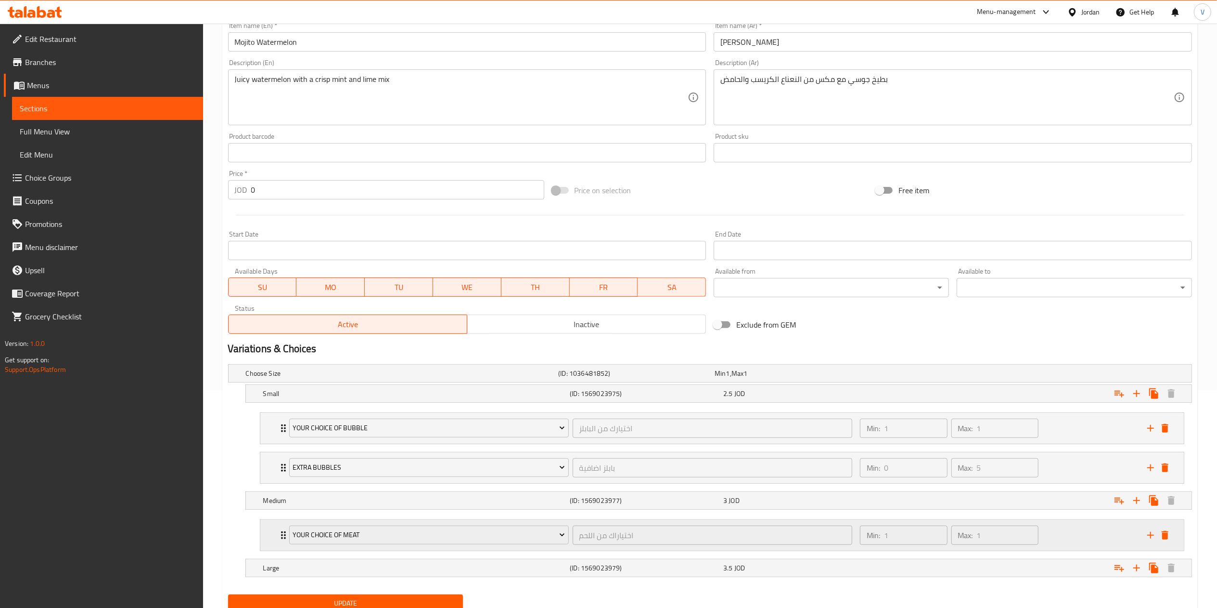
click at [380, 527] on button "Your Choice Of Meat" at bounding box center [429, 534] width 280 height 19
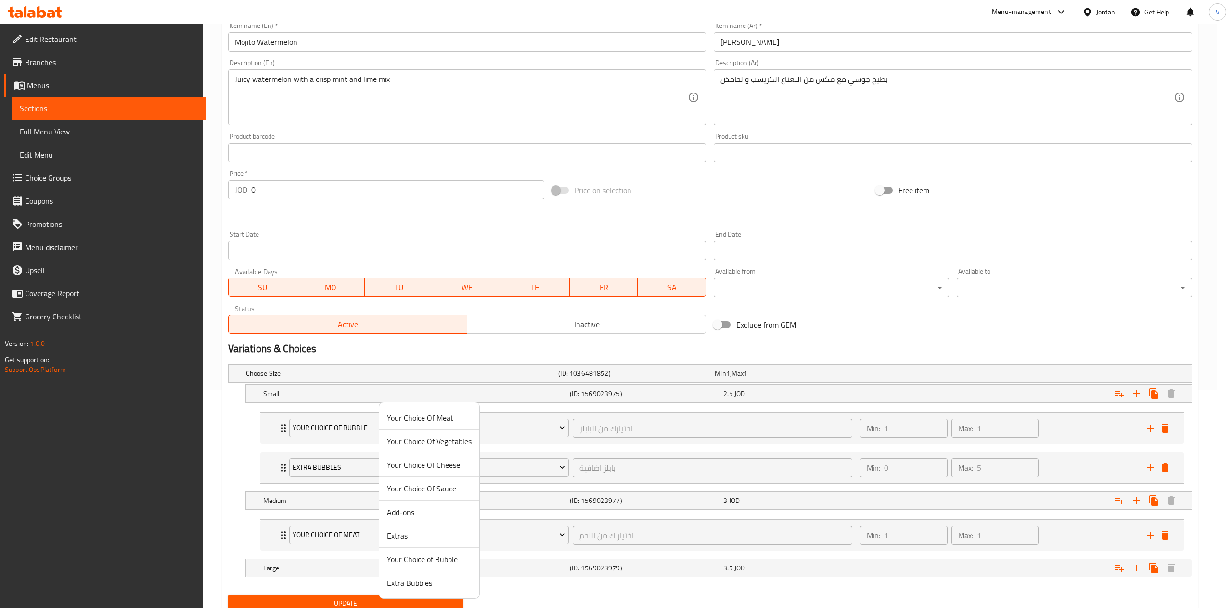
click at [405, 567] on li "Your Choice of Bubble" at bounding box center [429, 559] width 100 height 24
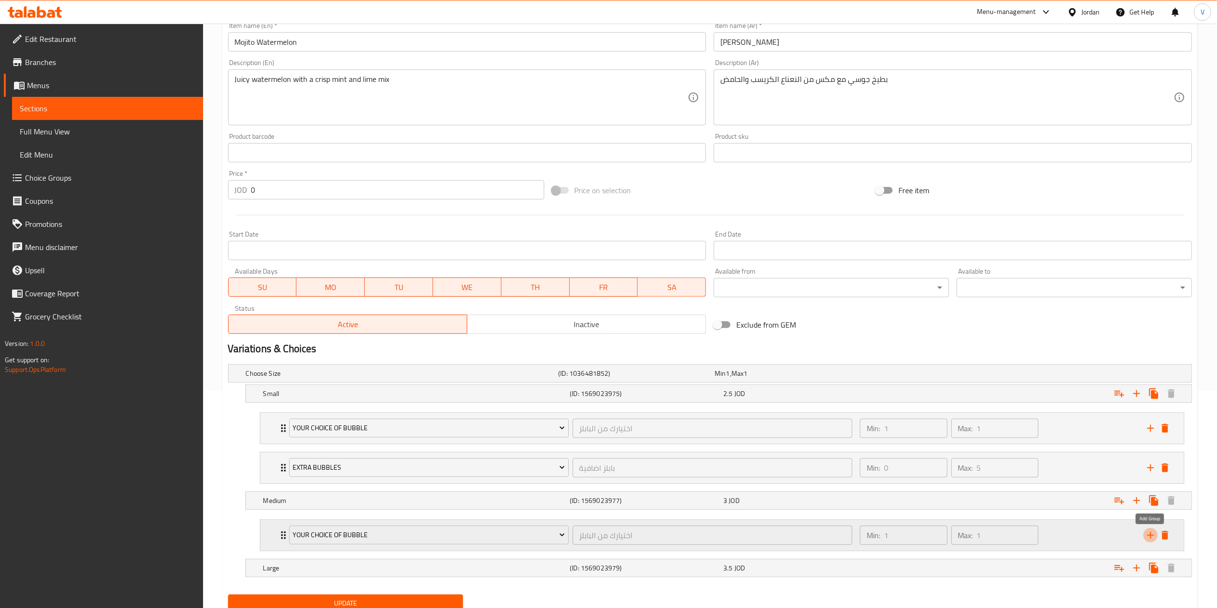
click at [1153, 535] on icon "add" at bounding box center [1151, 535] width 12 height 12
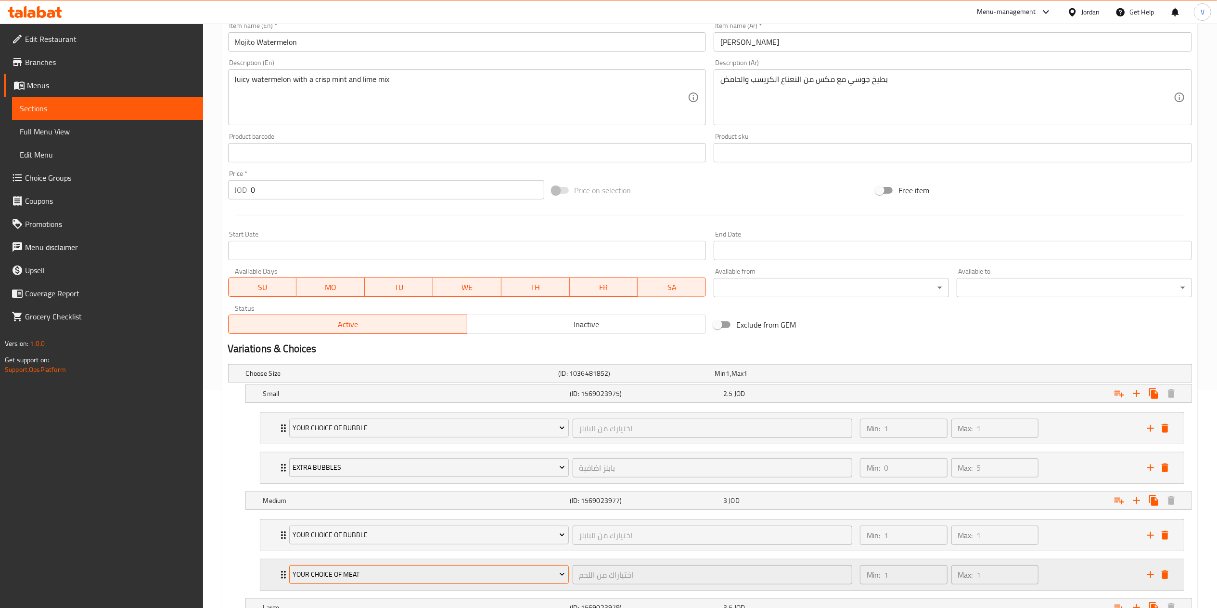
click at [478, 572] on span "Your Choice Of Meat" at bounding box center [429, 574] width 272 height 12
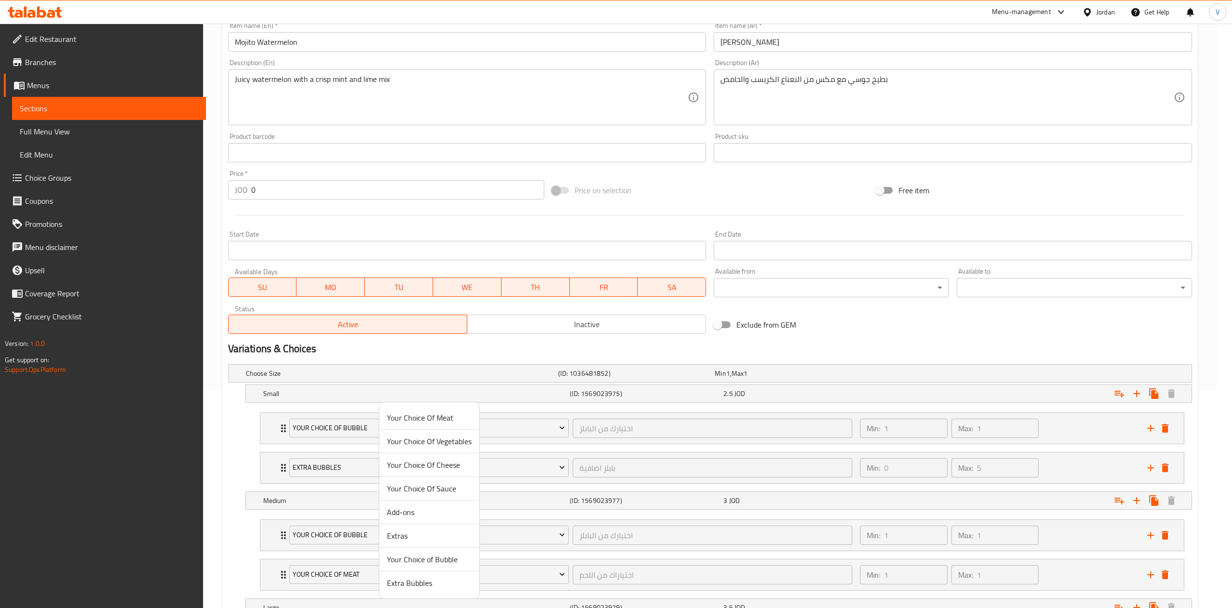
click at [433, 586] on span "Extra Bubbles" at bounding box center [429, 583] width 85 height 12
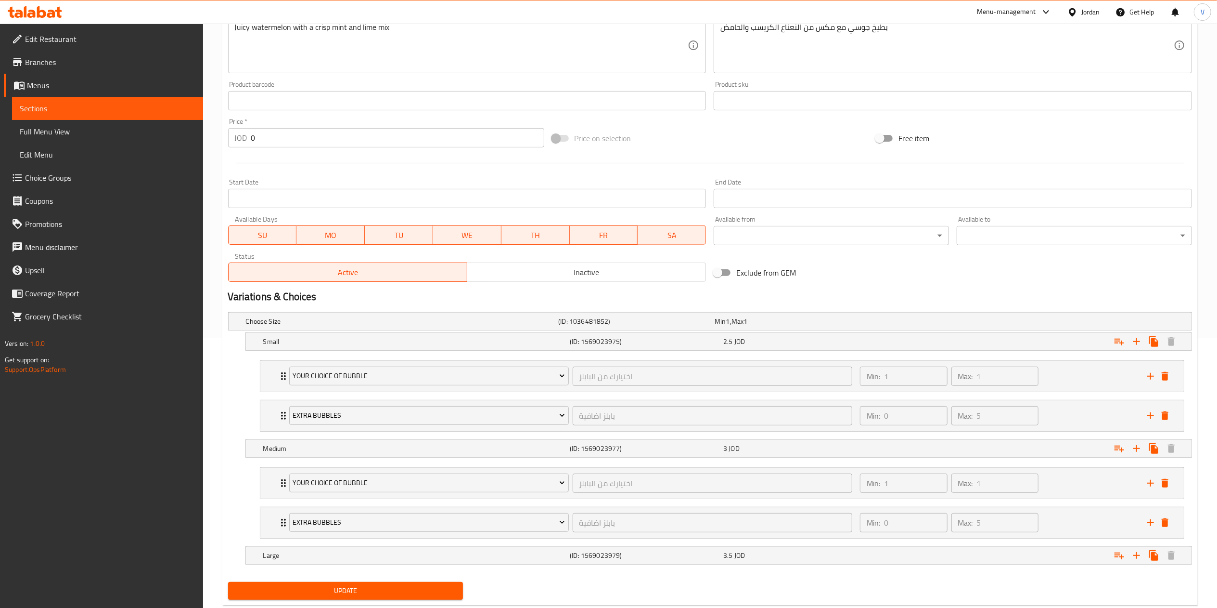
scroll to position [297, 0]
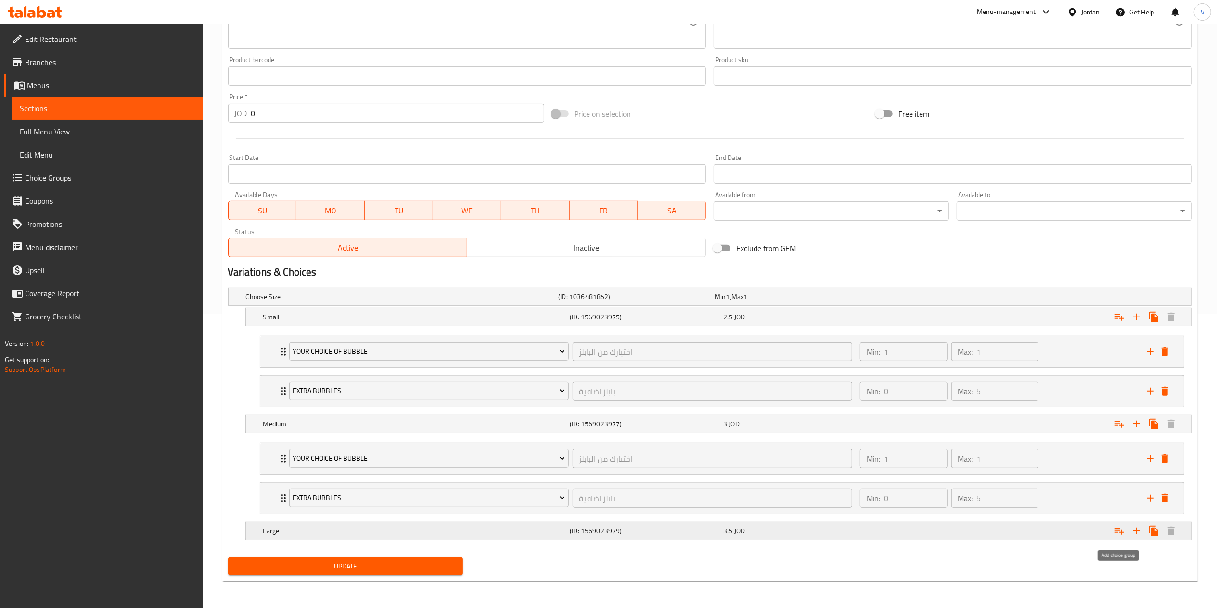
click at [1121, 526] on icon "Expand" at bounding box center [1120, 531] width 12 height 12
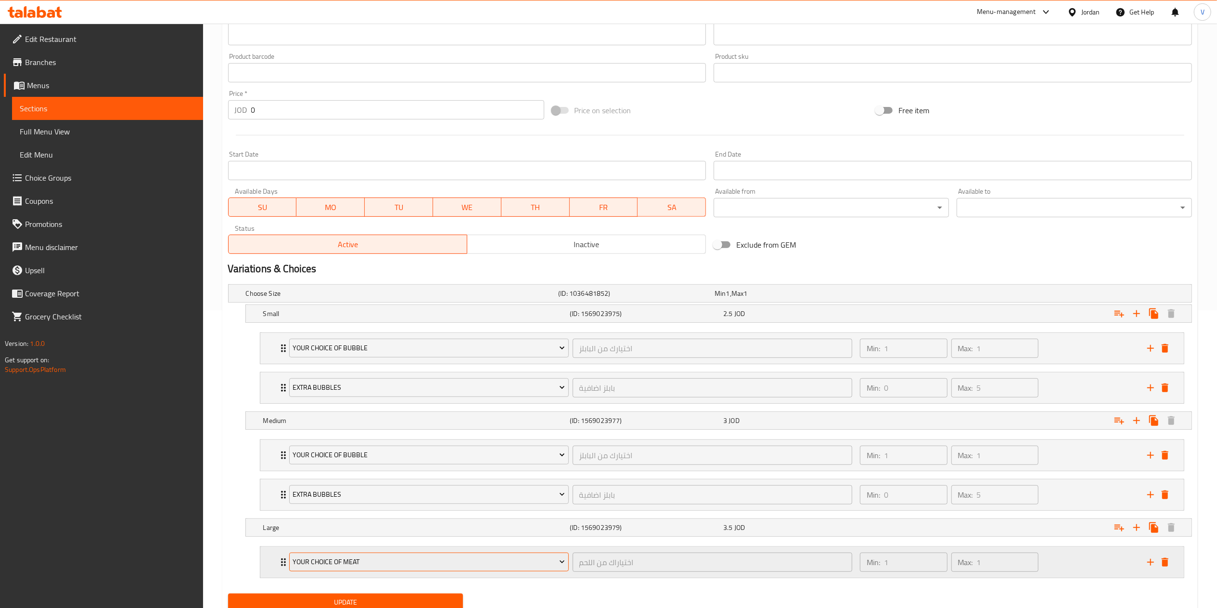
drag, startPoint x: 1010, startPoint y: 532, endPoint x: 380, endPoint y: 567, distance: 631.1
click at [380, 567] on span "Your Choice Of Meat" at bounding box center [429, 562] width 272 height 12
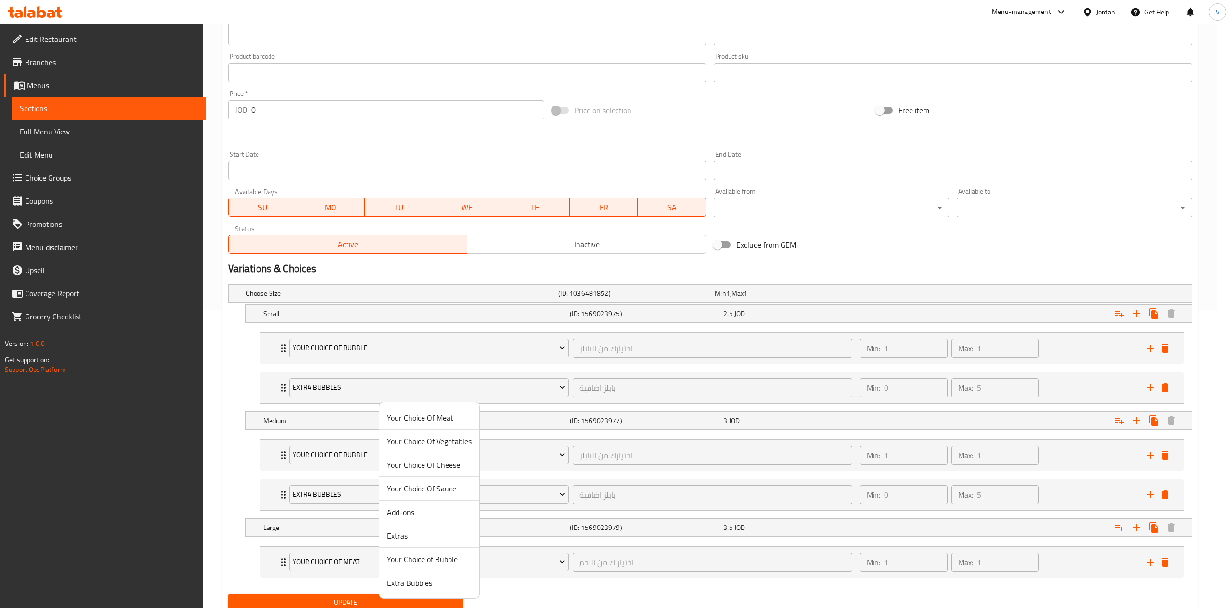
click at [415, 561] on span "Your Choice of Bubble" at bounding box center [429, 559] width 85 height 12
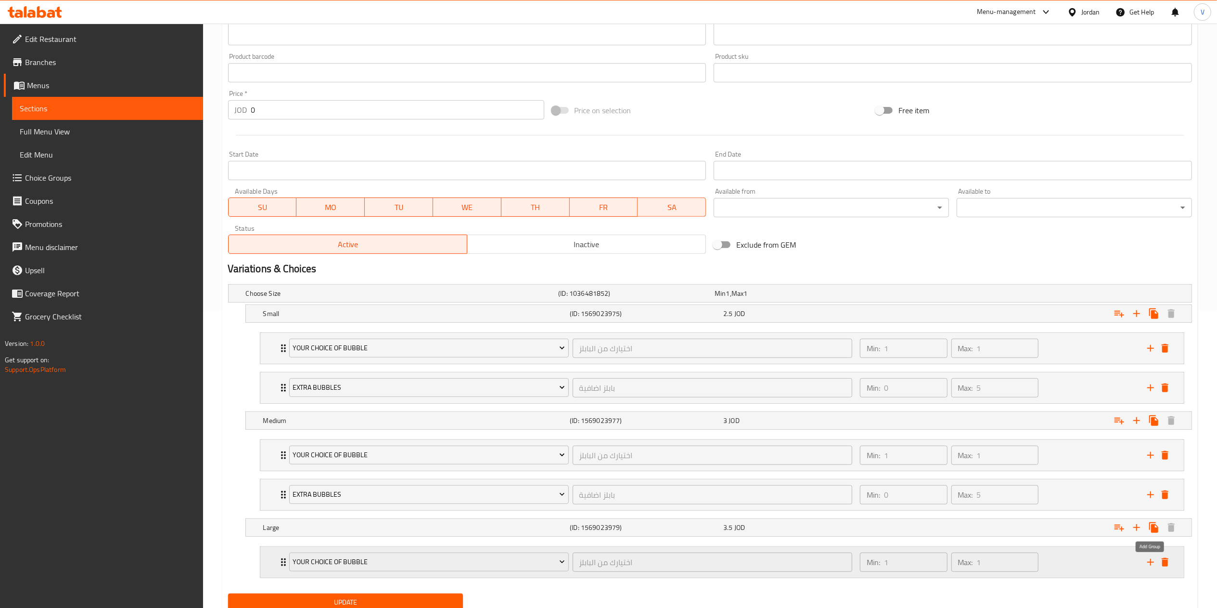
click at [1150, 560] on icon "add" at bounding box center [1151, 562] width 12 height 12
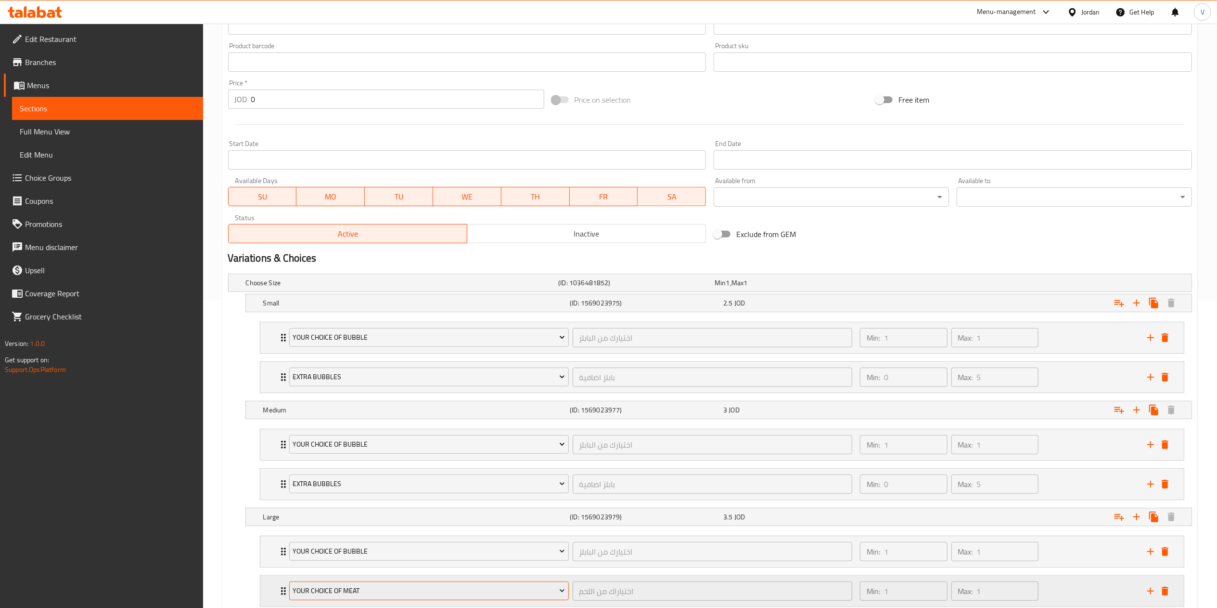
scroll to position [377, 0]
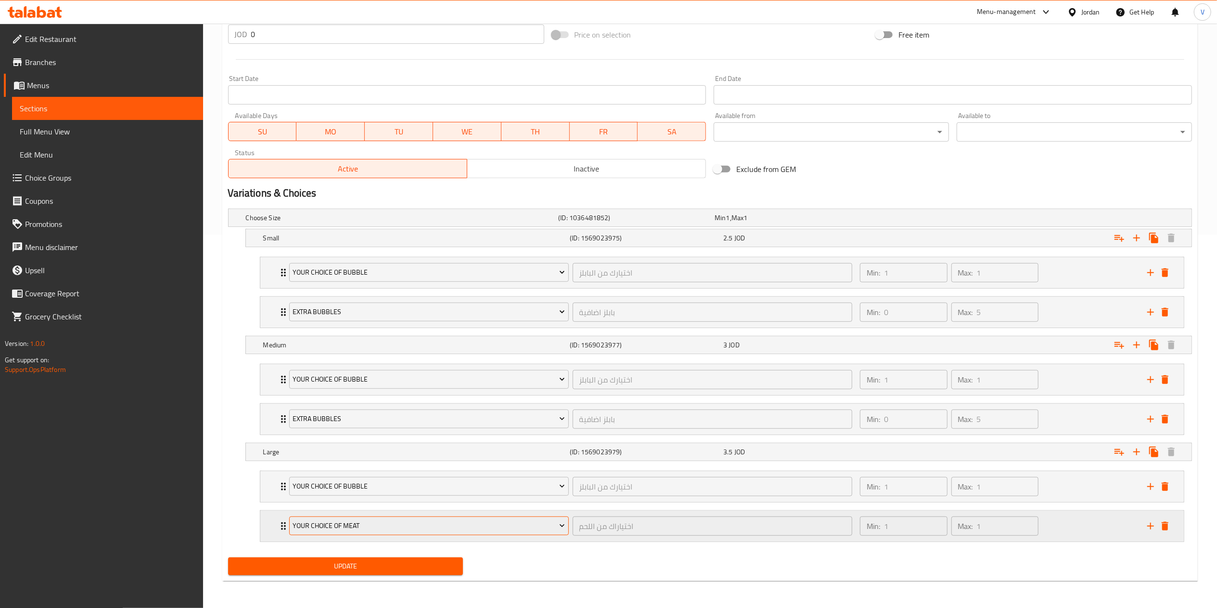
click at [365, 525] on span "Your Choice Of Meat" at bounding box center [429, 525] width 272 height 12
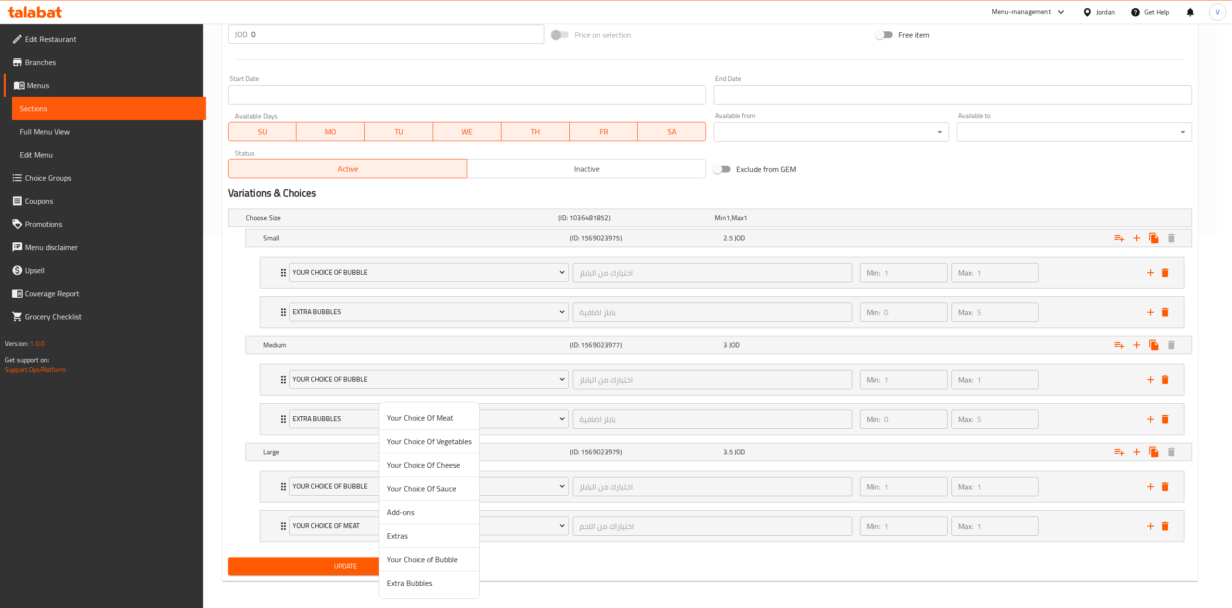
click at [401, 577] on span "Extra Bubbles" at bounding box center [429, 583] width 85 height 12
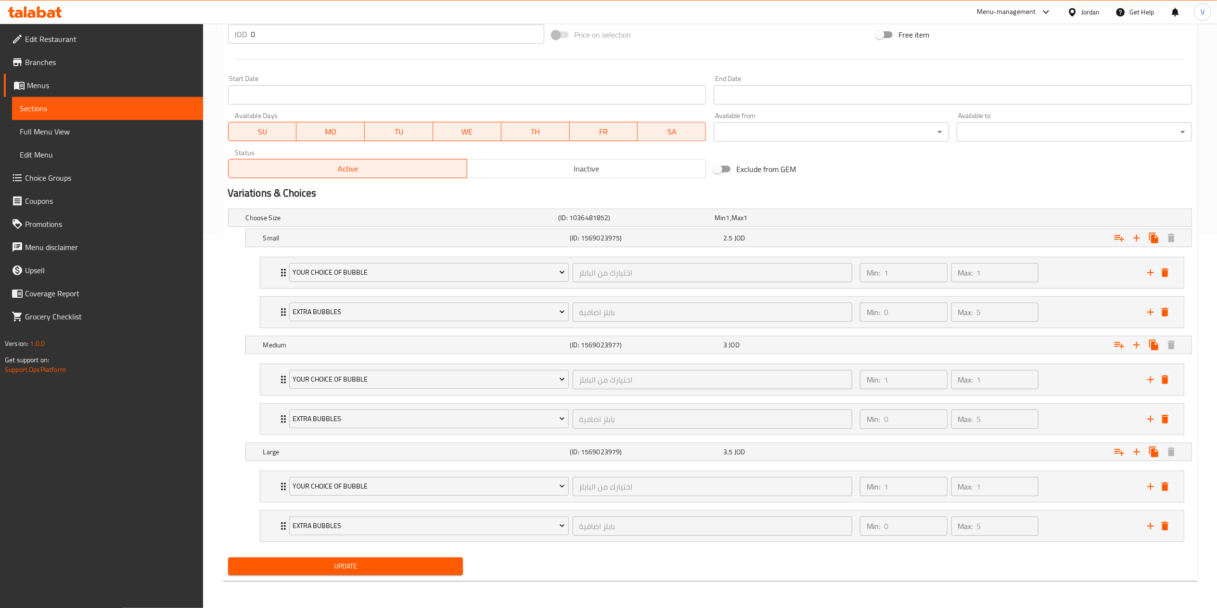
click at [334, 568] on span "Update" at bounding box center [346, 566] width 220 height 12
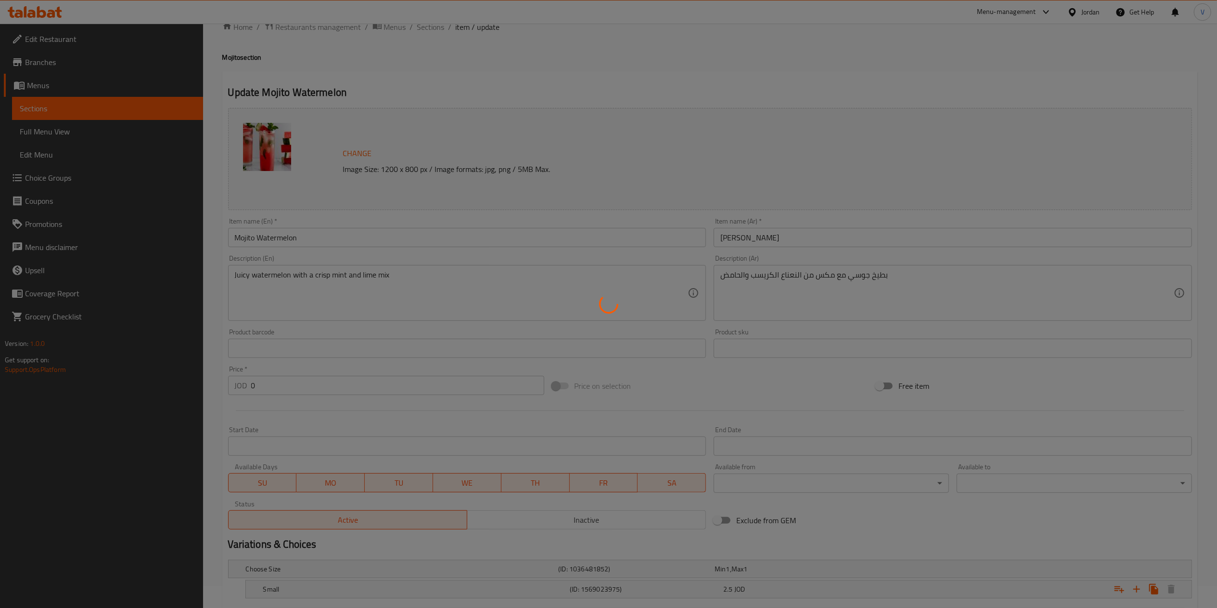
scroll to position [0, 0]
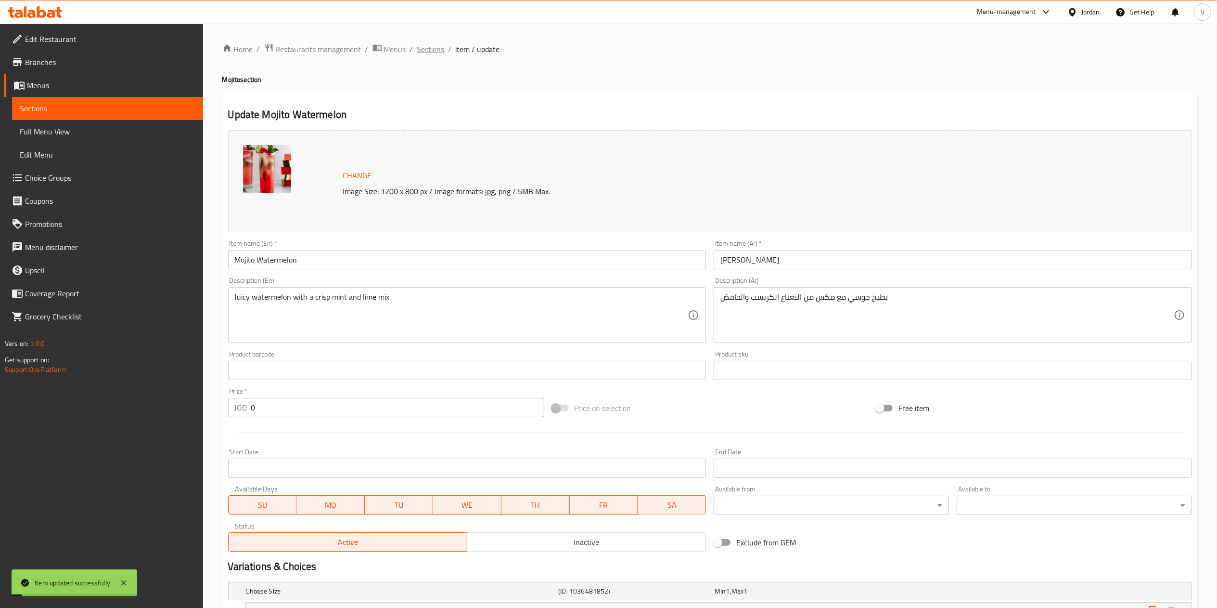
click at [432, 43] on span "Sections" at bounding box center [430, 49] width 27 height 12
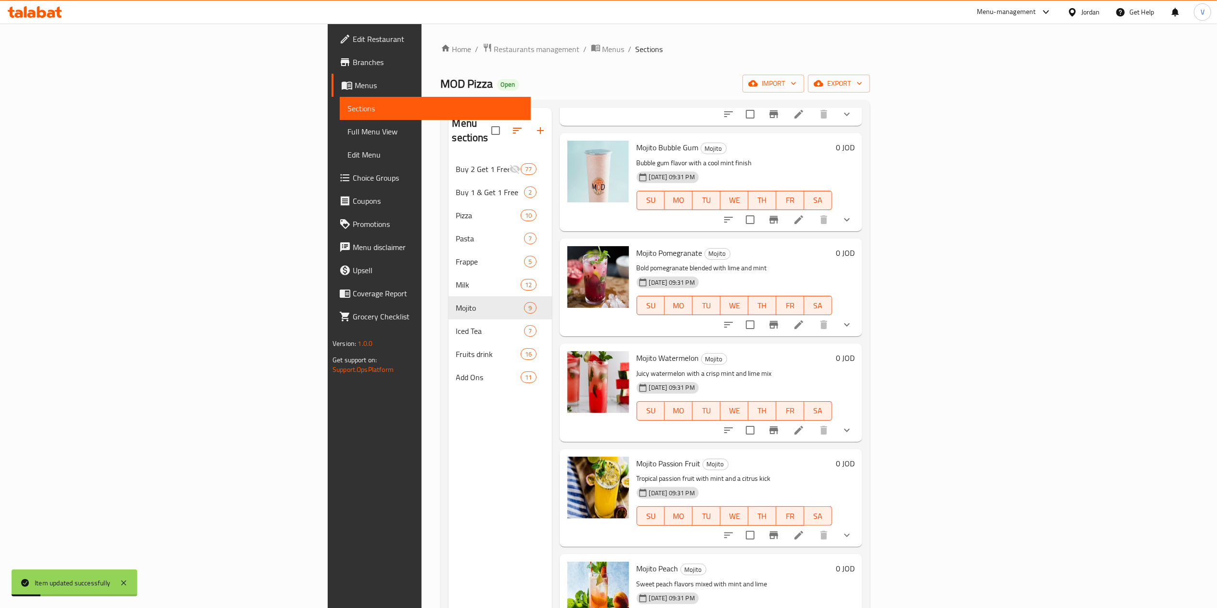
scroll to position [362, 0]
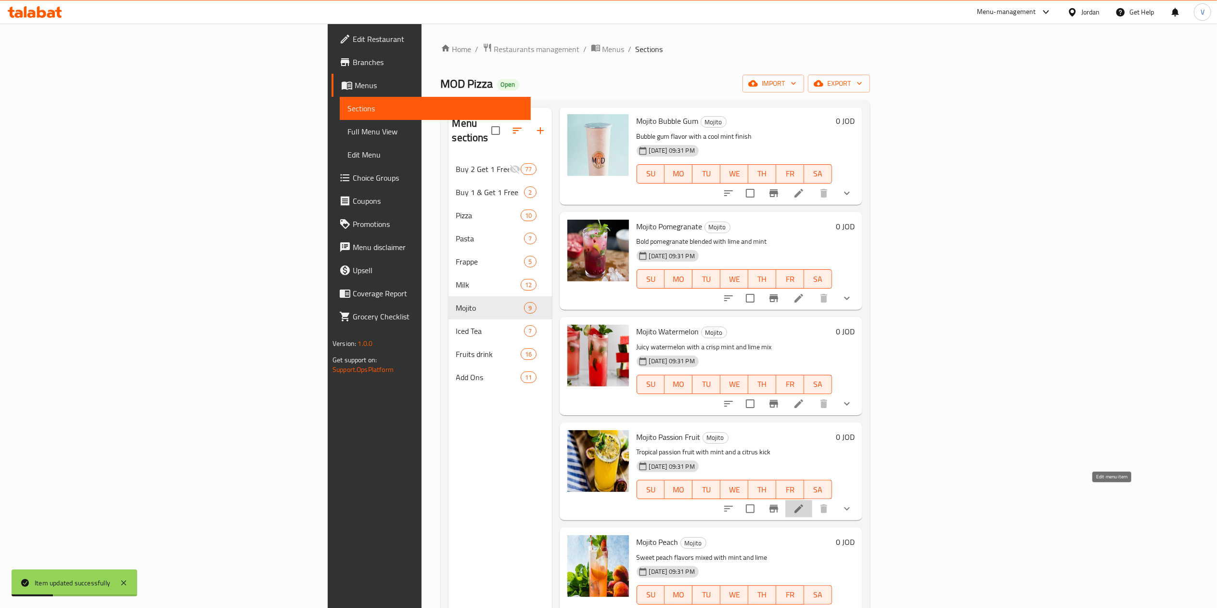
click at [805, 503] on icon at bounding box center [799, 509] width 12 height 12
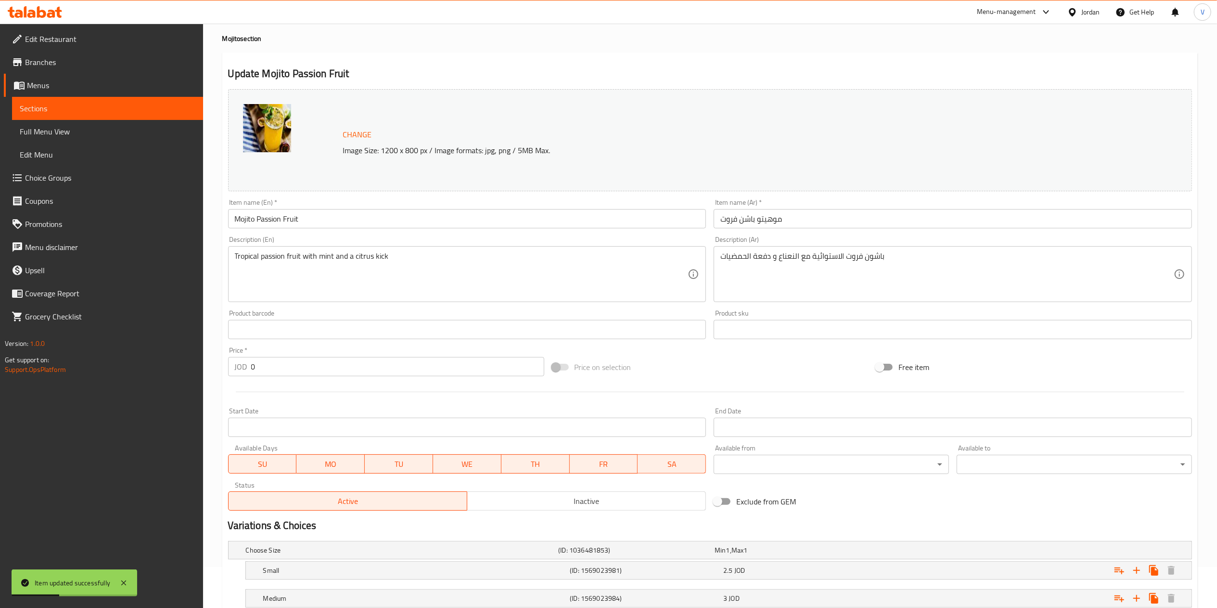
scroll to position [137, 0]
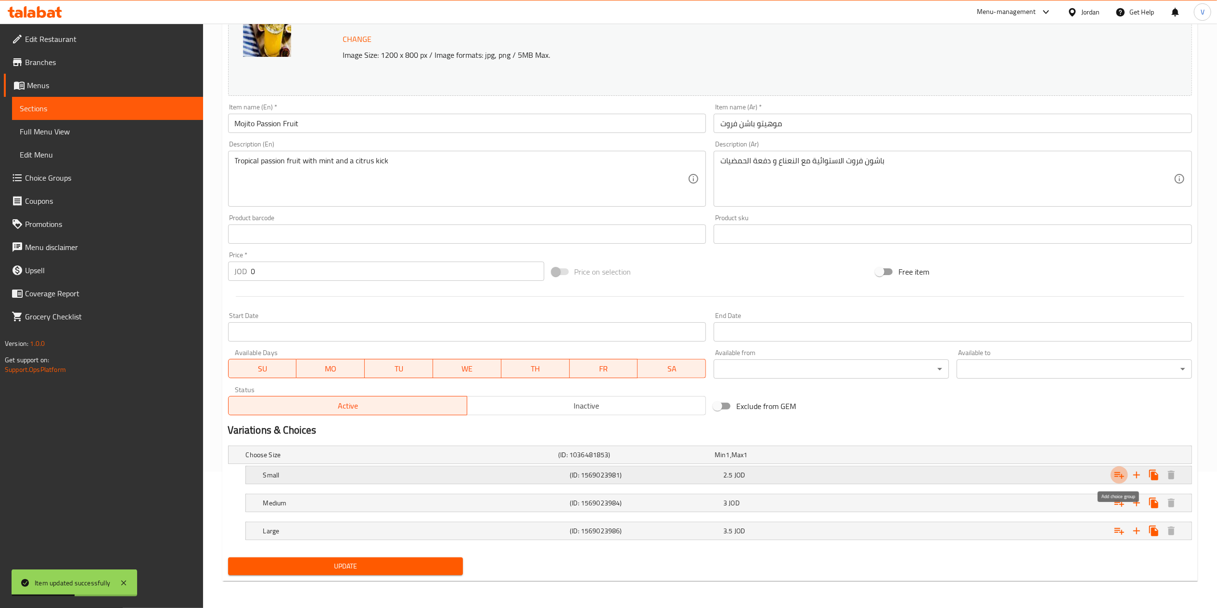
click at [1121, 475] on icon "Expand" at bounding box center [1120, 475] width 12 height 12
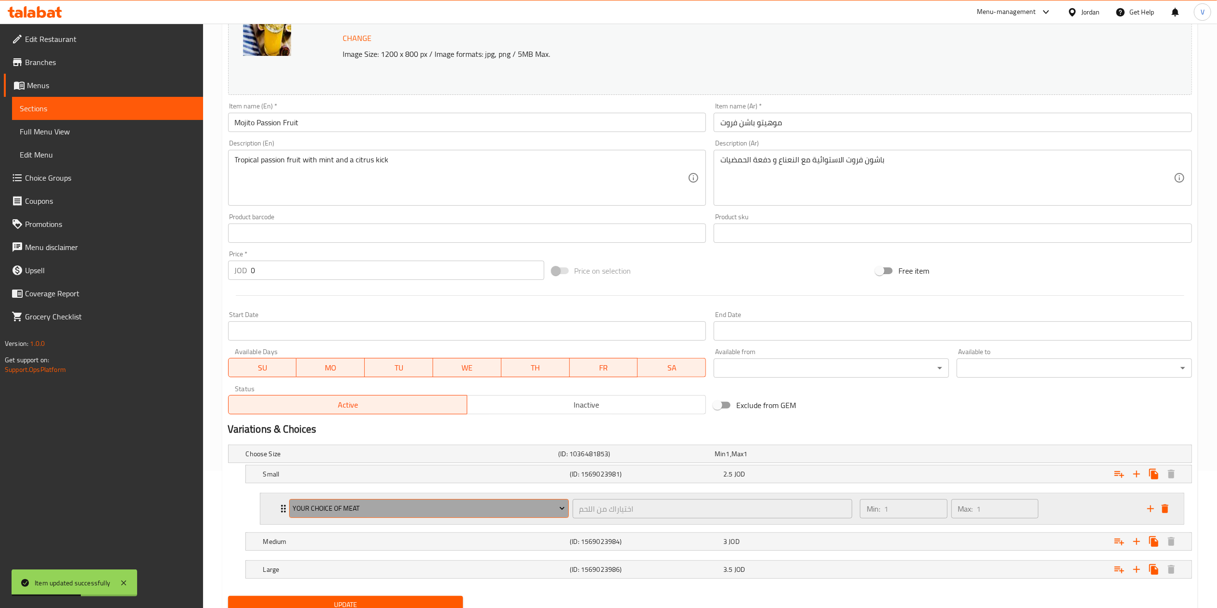
click at [413, 518] on button "Your Choice Of Meat" at bounding box center [429, 508] width 280 height 19
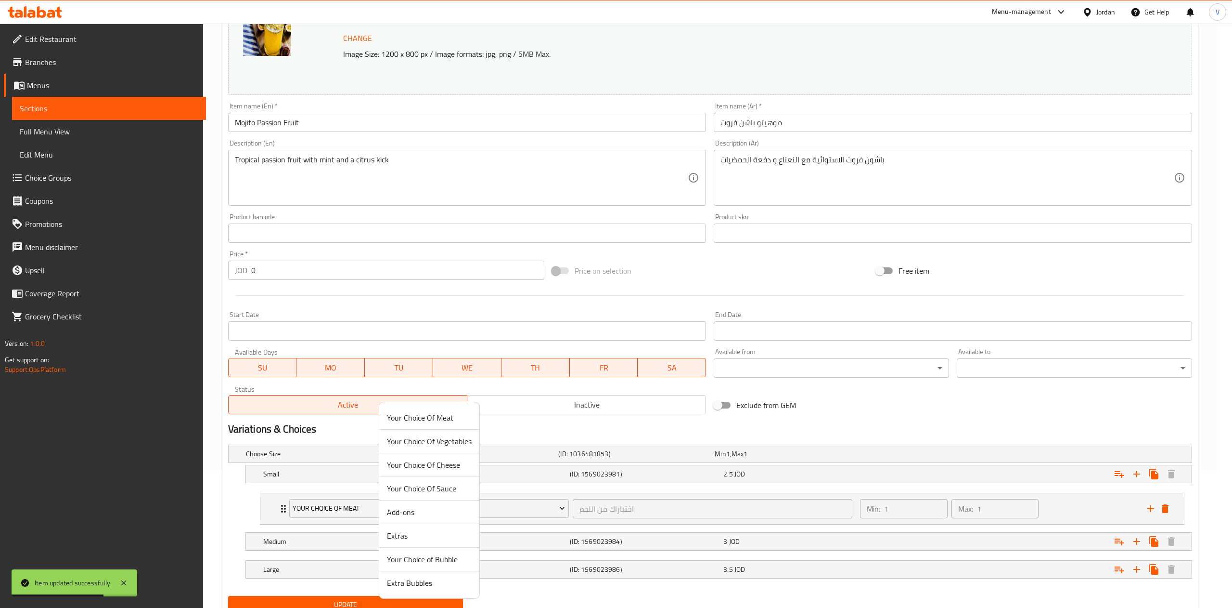
click at [407, 555] on span "Your Choice of Bubble" at bounding box center [429, 559] width 85 height 12
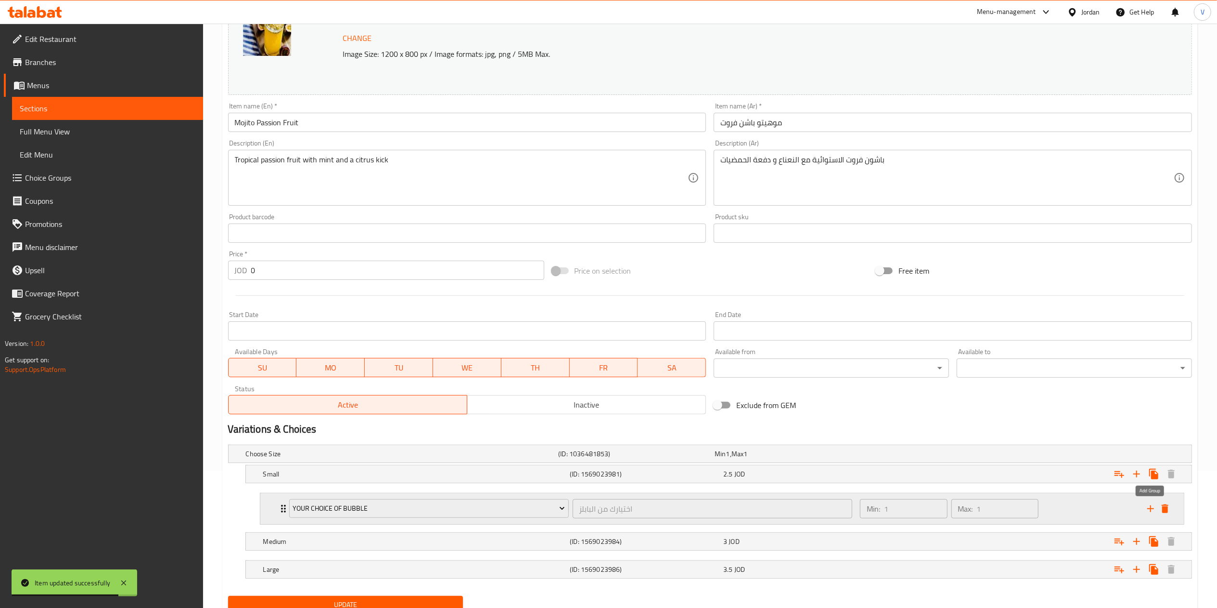
click at [1144, 507] on button "add" at bounding box center [1151, 508] width 14 height 14
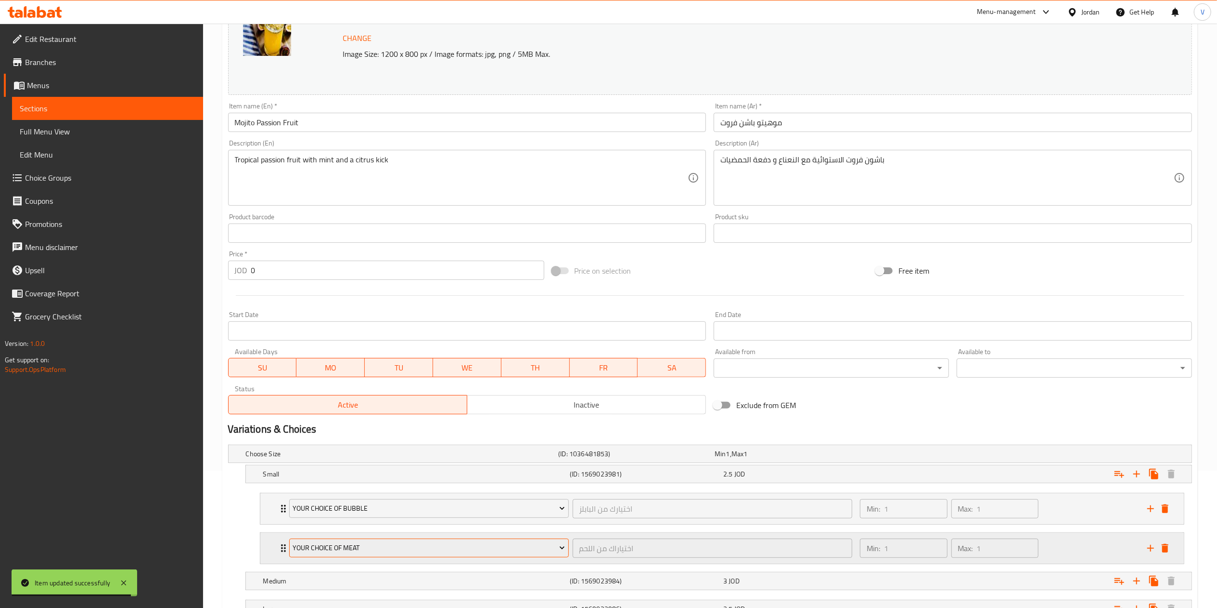
click at [360, 553] on span "Your Choice Of Meat" at bounding box center [429, 548] width 272 height 12
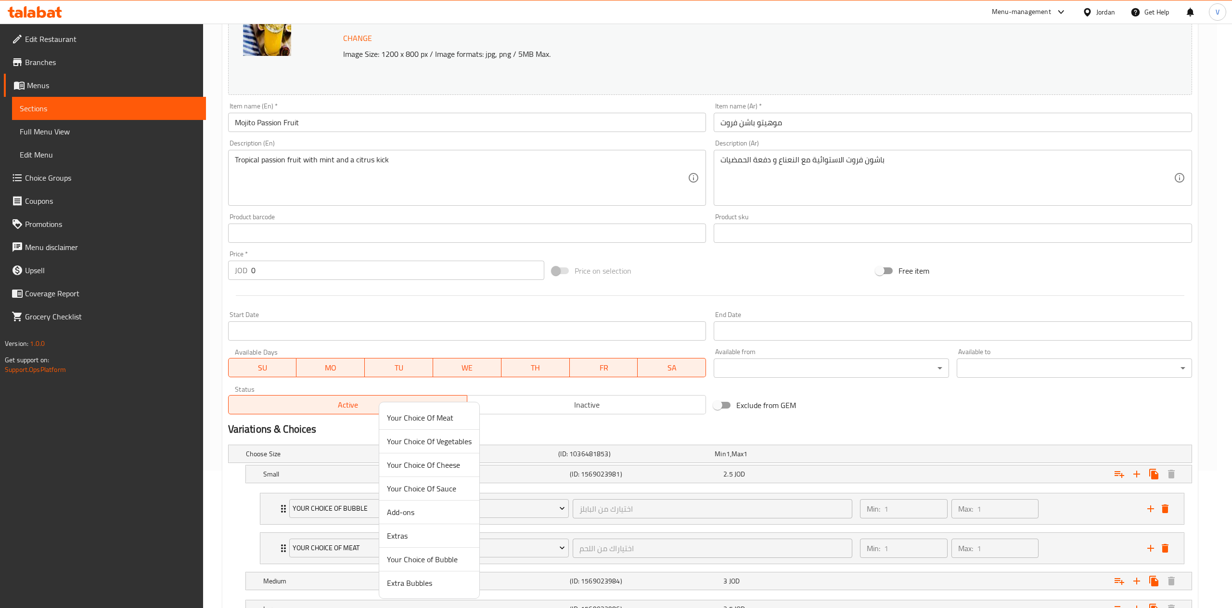
click at [419, 588] on span "Extra Bubbles" at bounding box center [429, 583] width 85 height 12
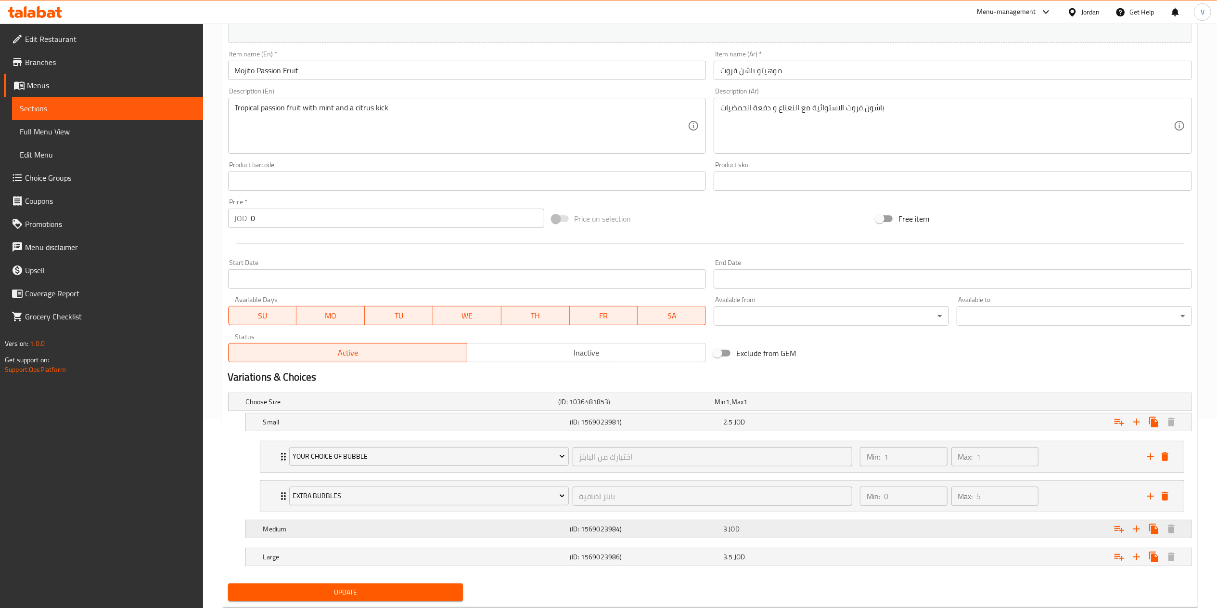
scroll to position [218, 0]
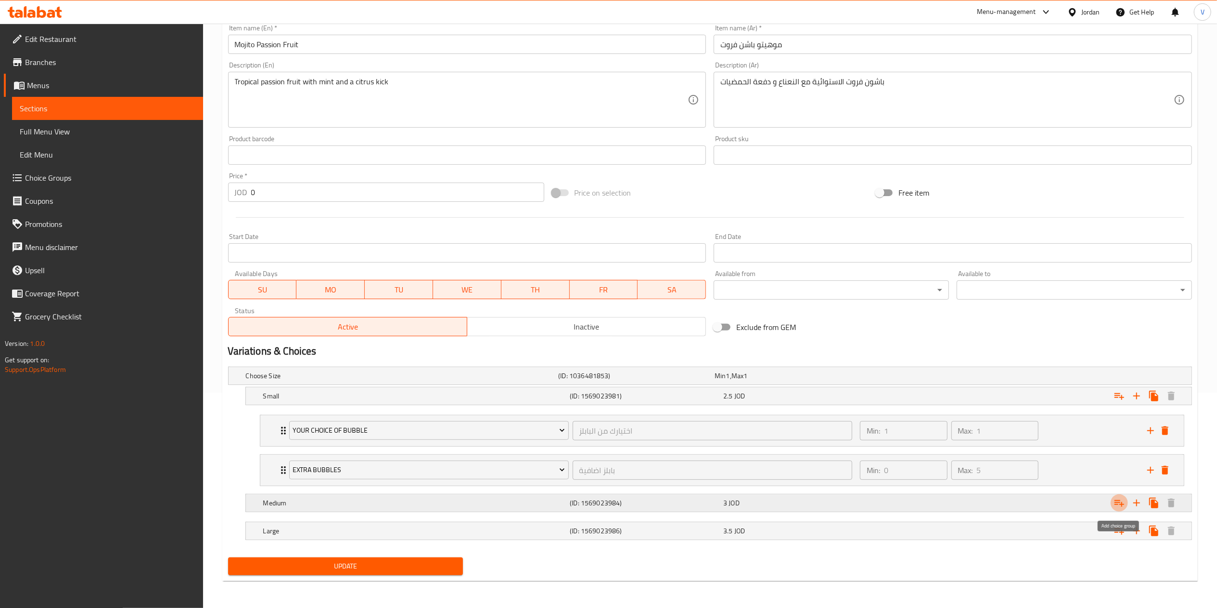
click at [1121, 504] on icon "Expand" at bounding box center [1120, 503] width 10 height 7
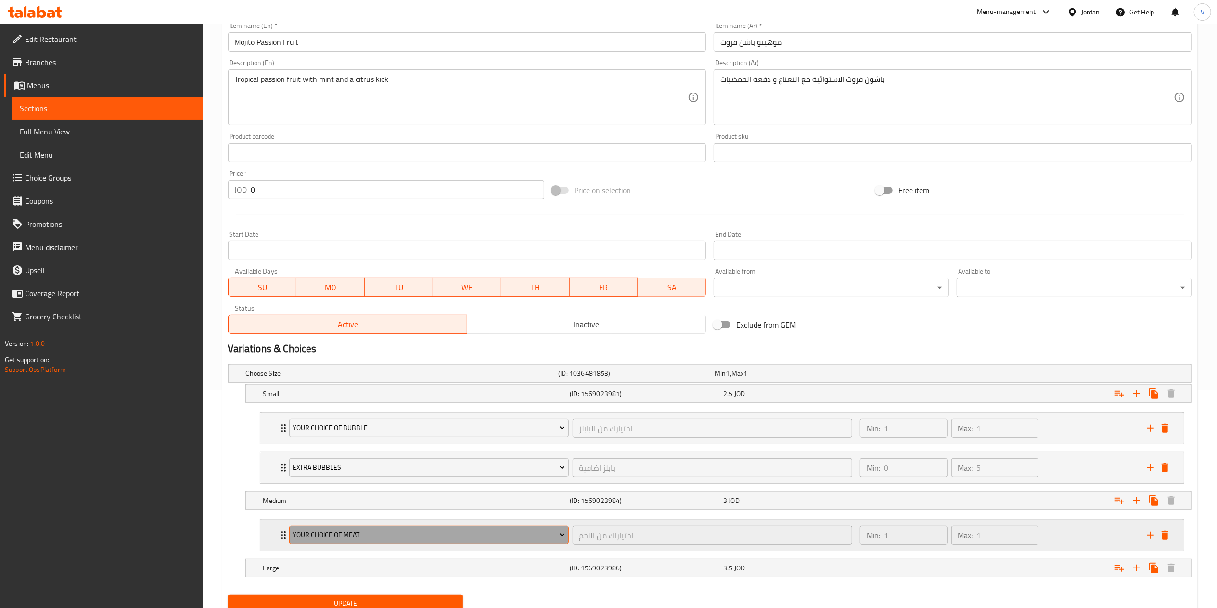
click at [418, 541] on span "Your Choice Of Meat" at bounding box center [429, 535] width 272 height 12
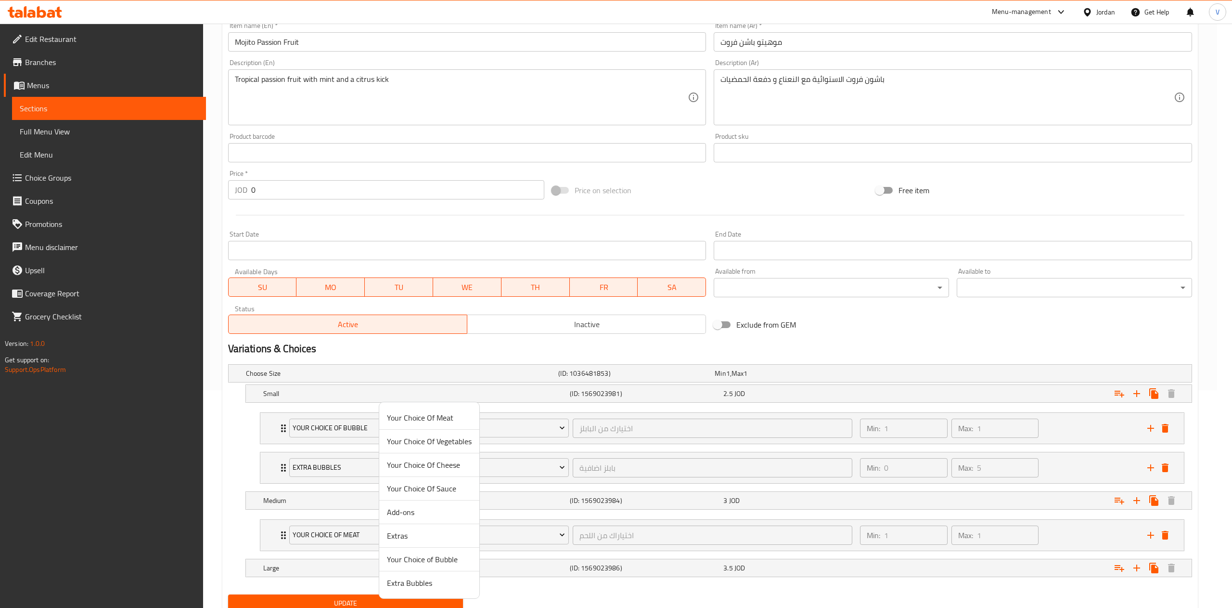
click at [424, 554] on span "Your Choice of Bubble" at bounding box center [429, 559] width 85 height 12
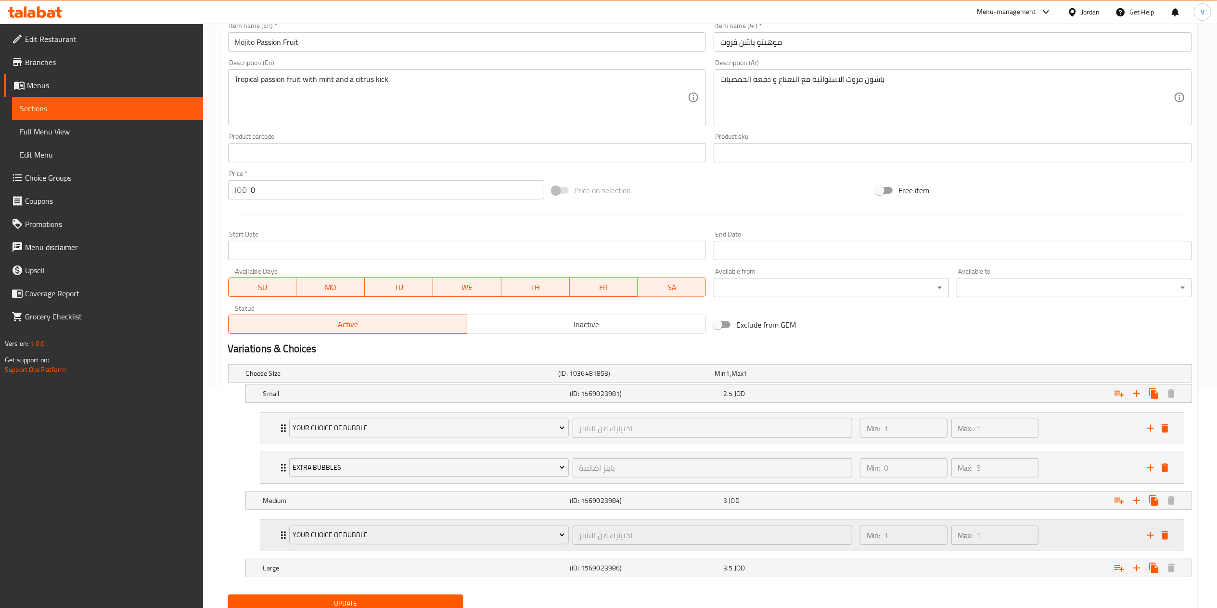
click at [1148, 536] on icon "add" at bounding box center [1151, 535] width 12 height 12
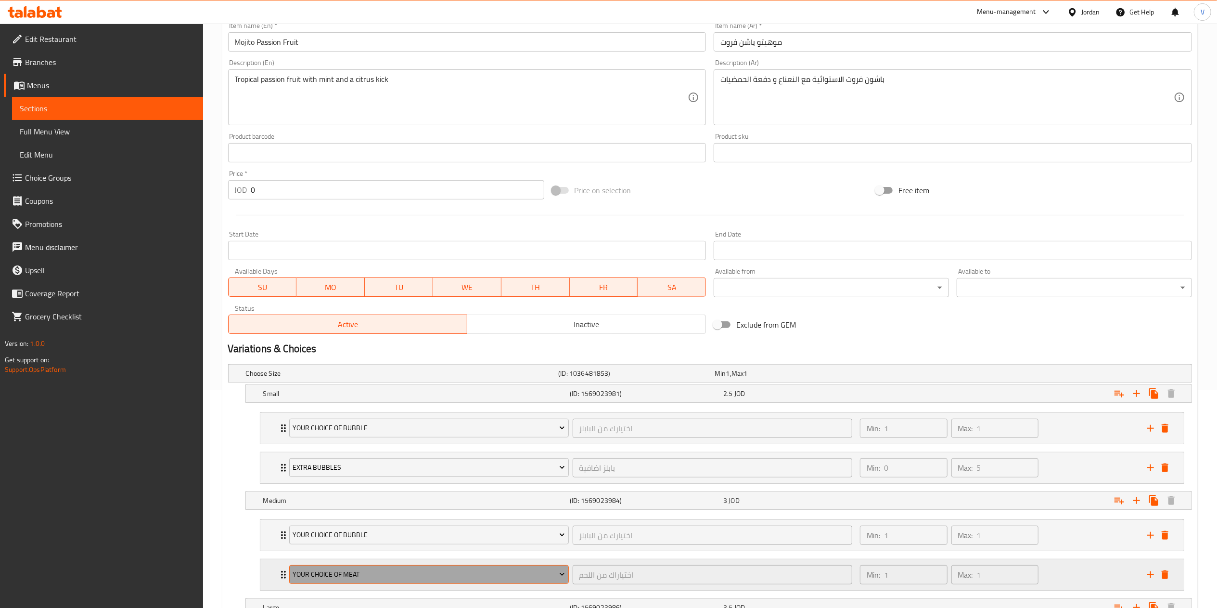
click at [389, 574] on span "Your Choice Of Meat" at bounding box center [429, 574] width 272 height 12
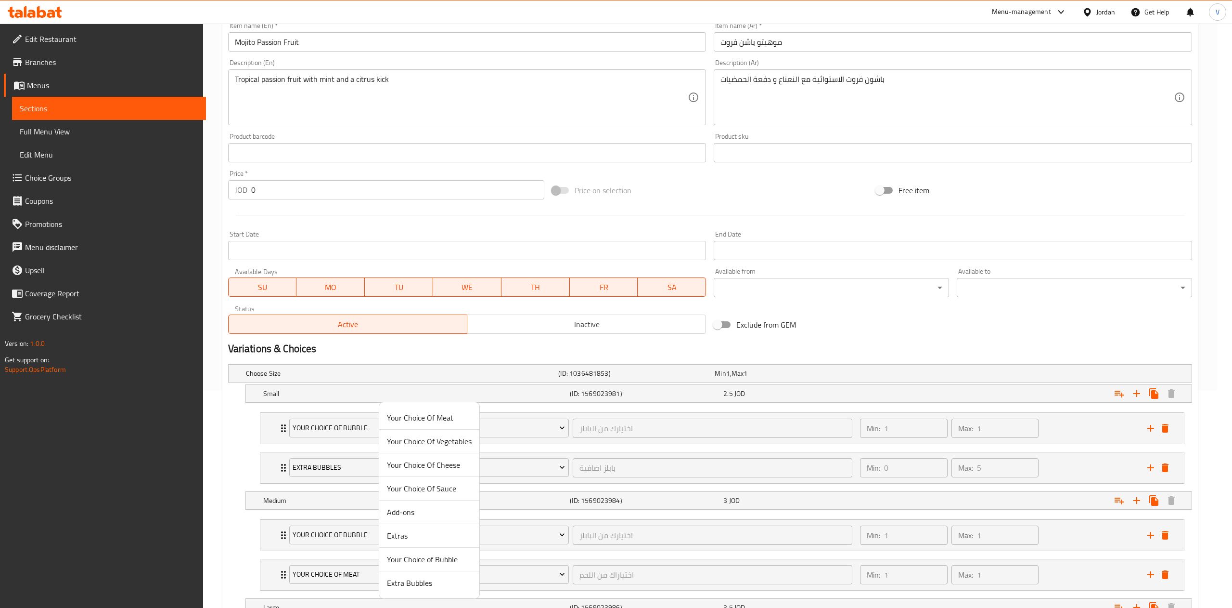
click at [432, 586] on span "Extra Bubbles" at bounding box center [429, 583] width 85 height 12
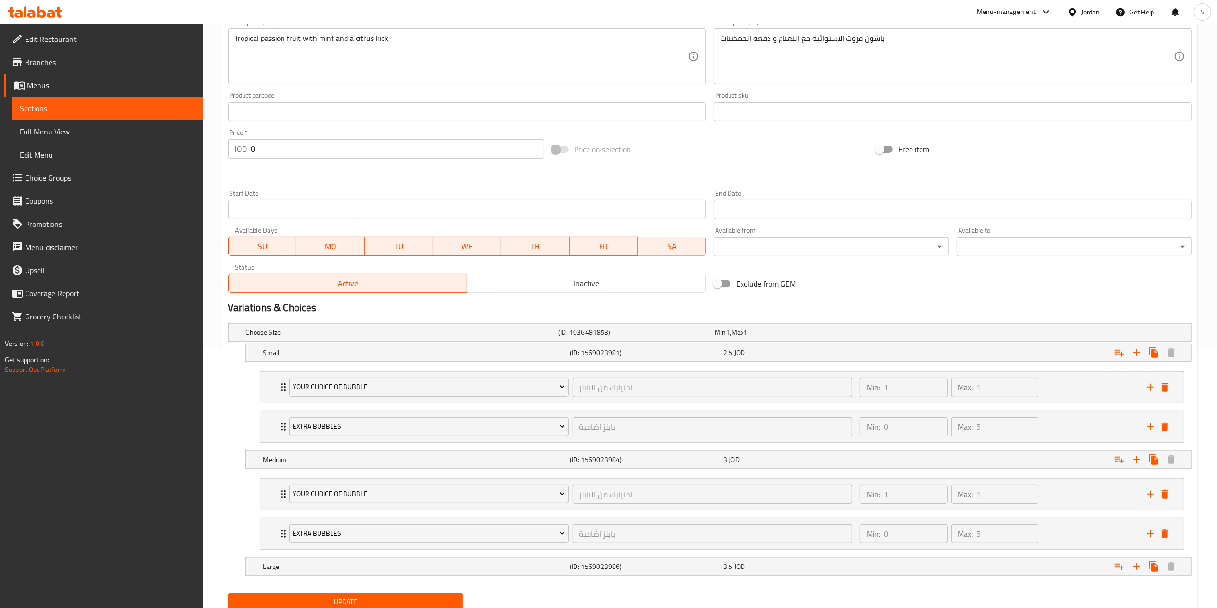
scroll to position [297, 0]
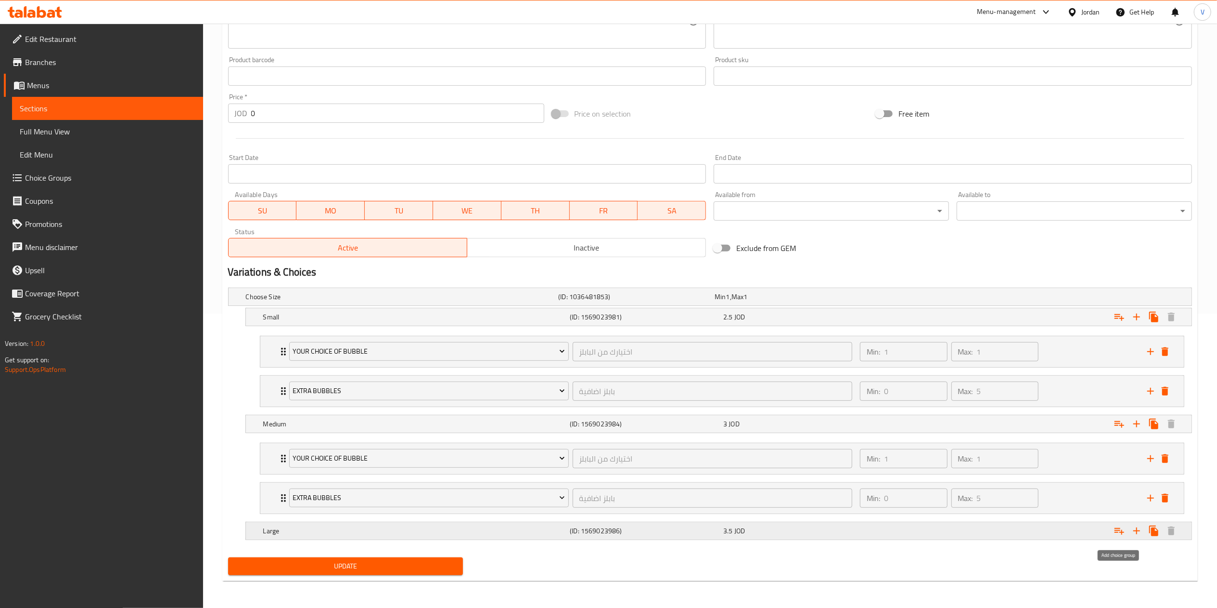
drag, startPoint x: 1119, startPoint y: 525, endPoint x: 1112, endPoint y: 528, distance: 7.2
click at [1119, 525] on icon "Expand" at bounding box center [1120, 531] width 12 height 12
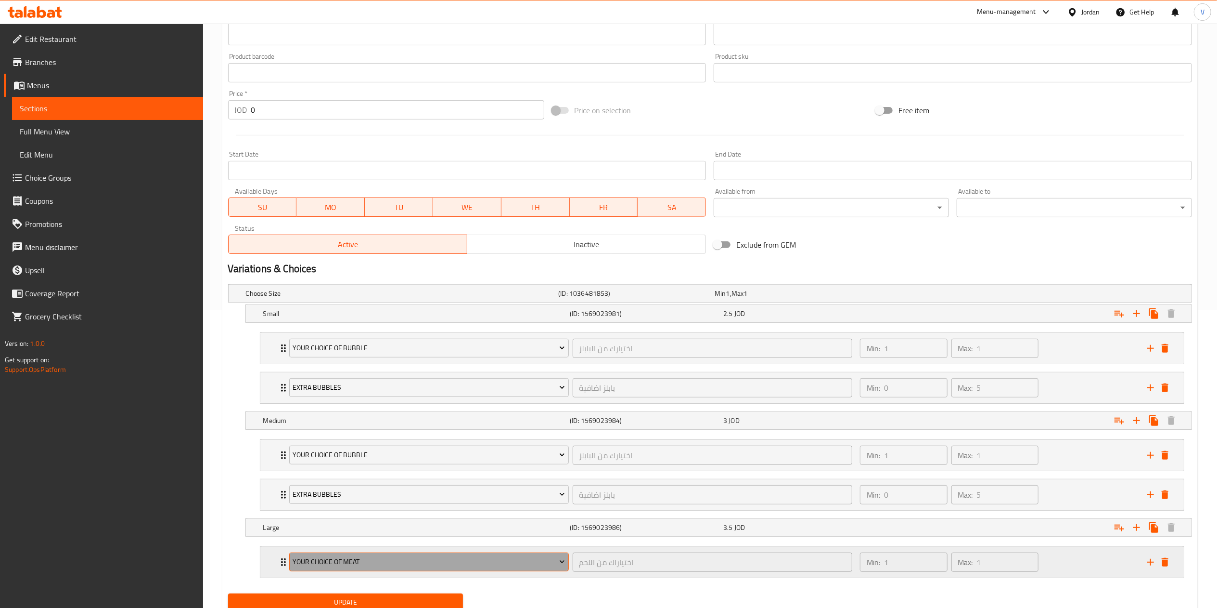
click at [341, 565] on span "Your Choice Of Meat" at bounding box center [429, 562] width 272 height 12
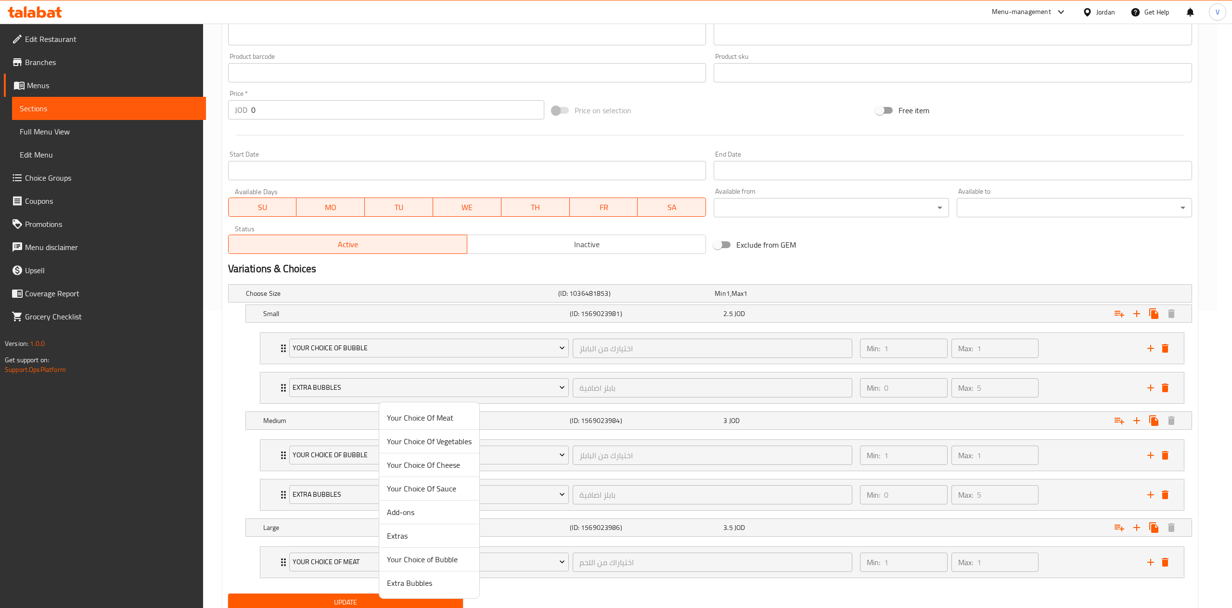
click at [404, 556] on span "Your Choice of Bubble" at bounding box center [429, 559] width 85 height 12
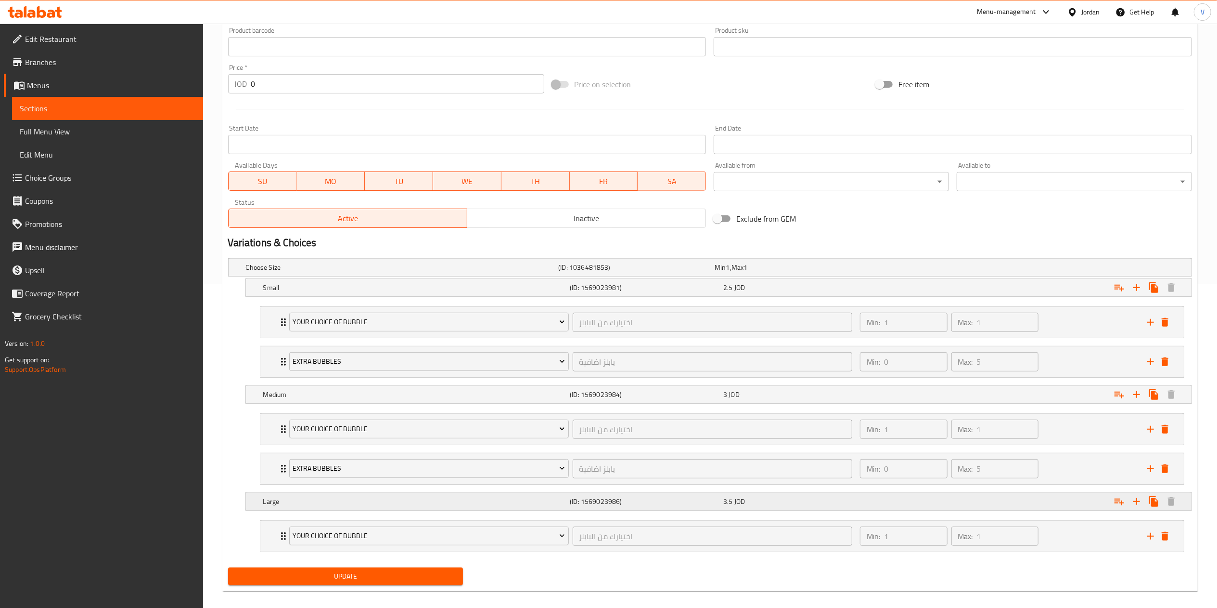
scroll to position [337, 0]
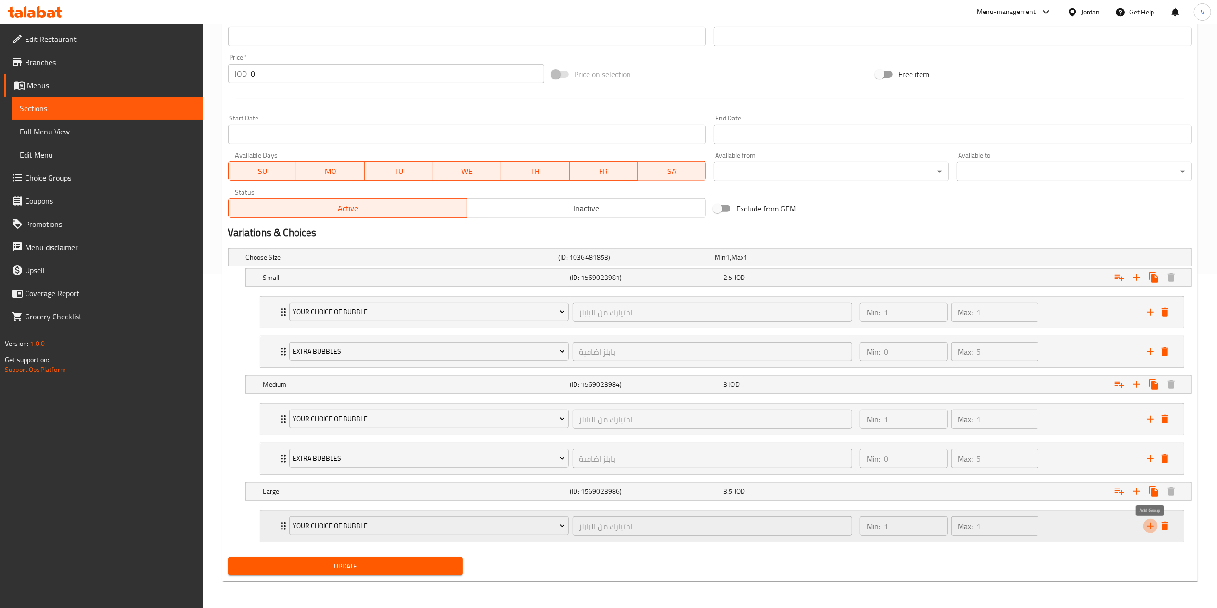
click at [1154, 521] on icon "add" at bounding box center [1151, 526] width 12 height 12
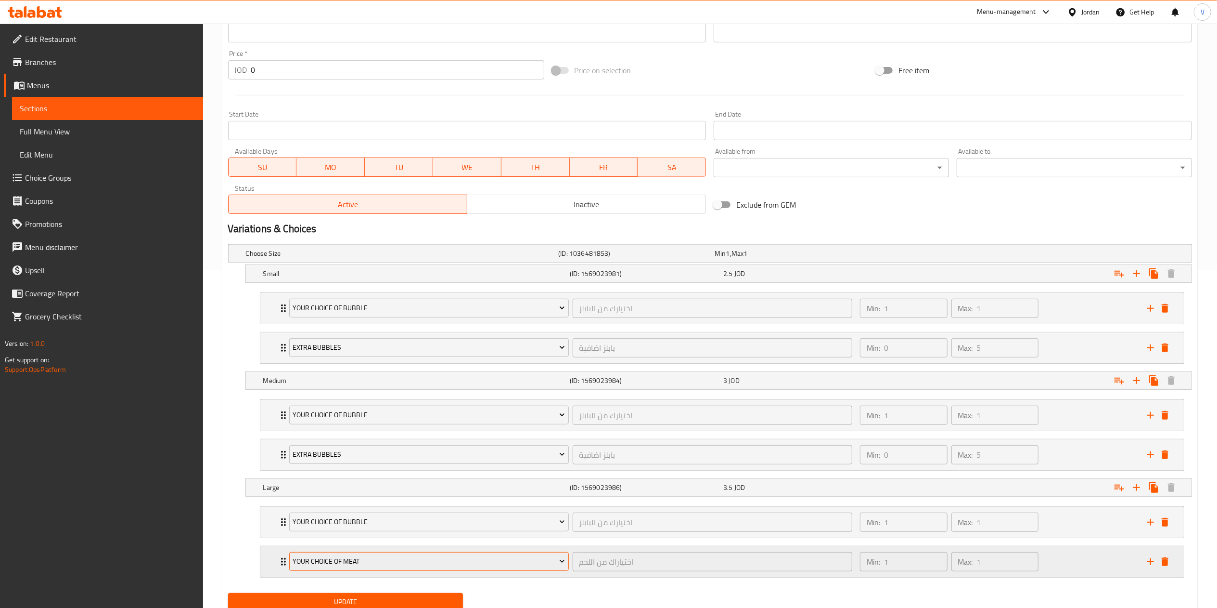
click at [408, 567] on span "Your Choice Of Meat" at bounding box center [429, 561] width 272 height 12
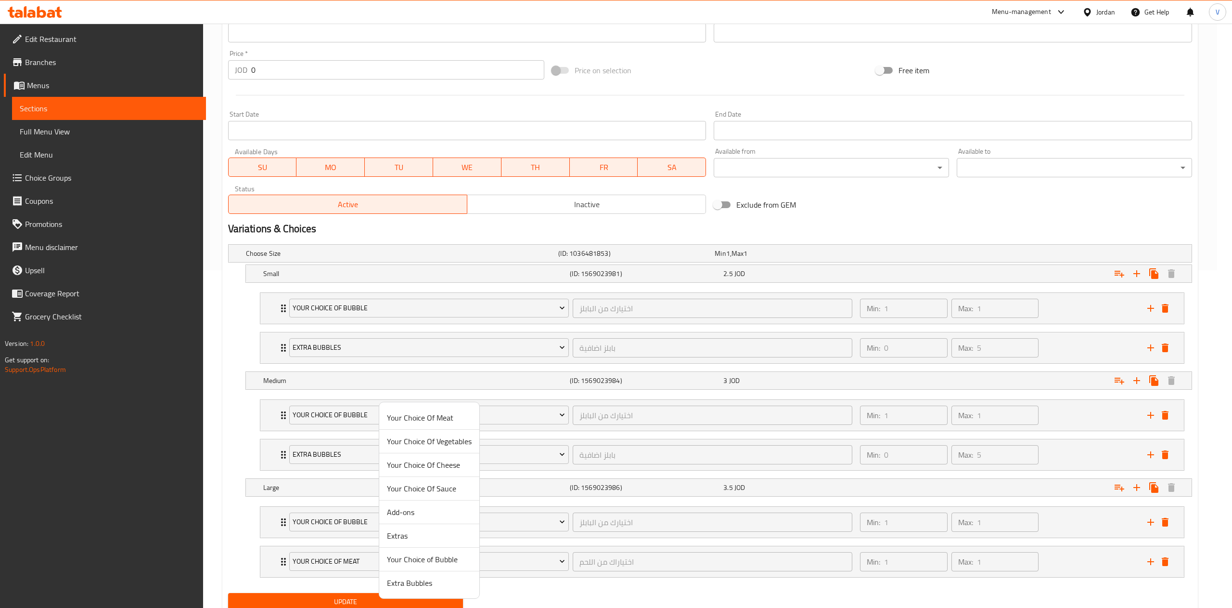
click at [420, 585] on span "Extra Bubbles" at bounding box center [429, 583] width 85 height 12
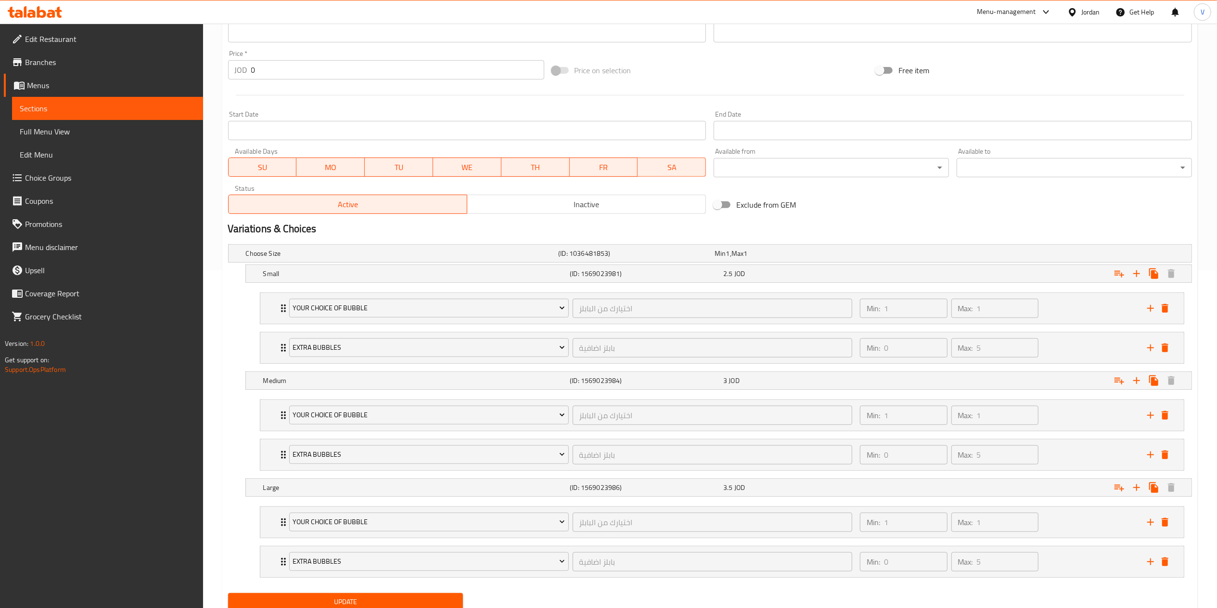
click at [401, 600] on span "Update" at bounding box center [346, 601] width 220 height 12
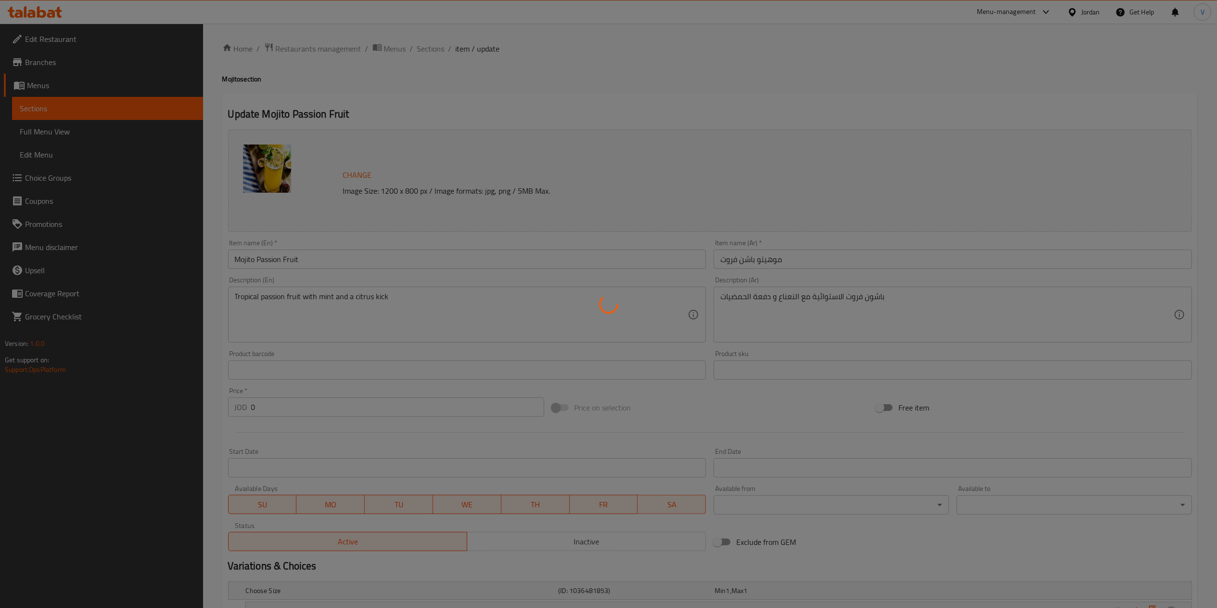
scroll to position [0, 0]
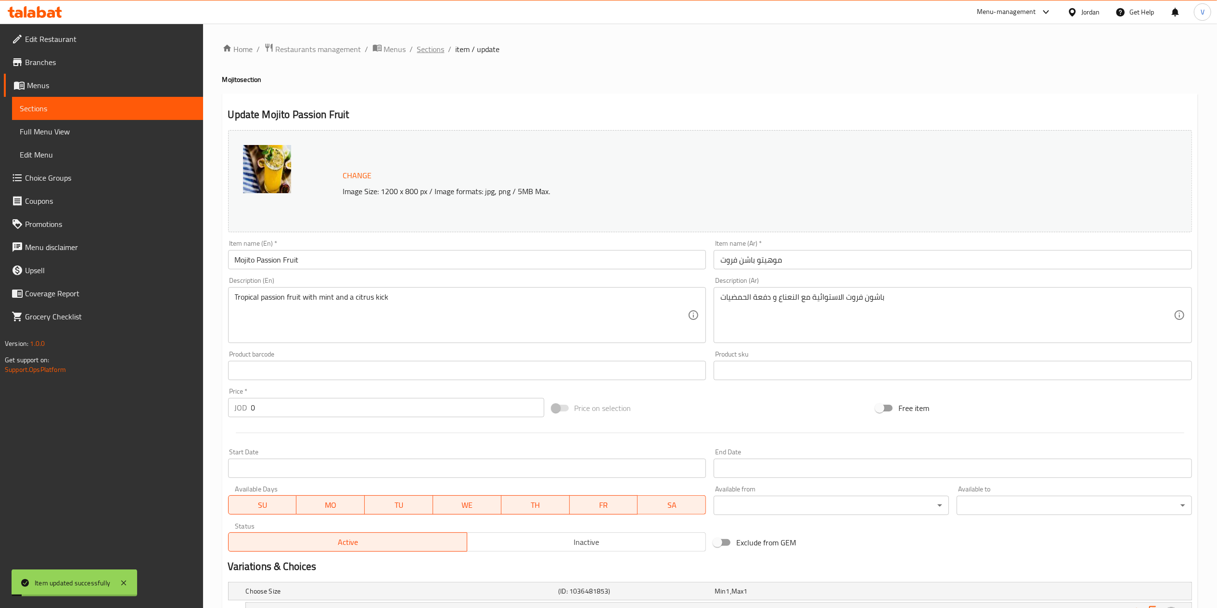
click at [432, 45] on span "Sections" at bounding box center [430, 49] width 27 height 12
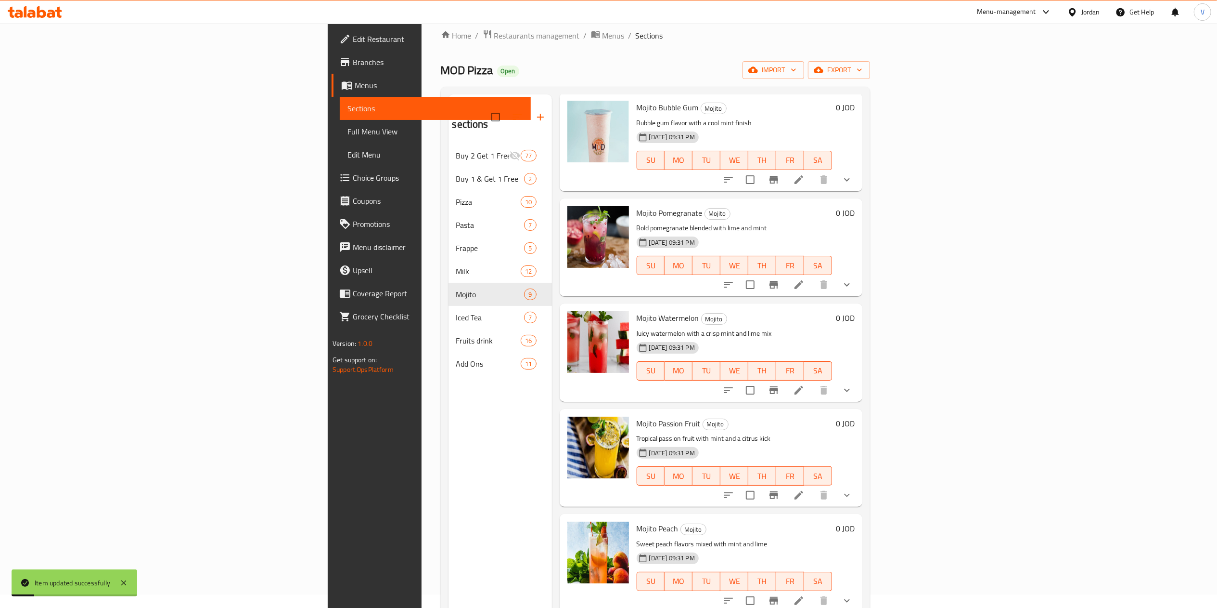
scroll to position [135, 0]
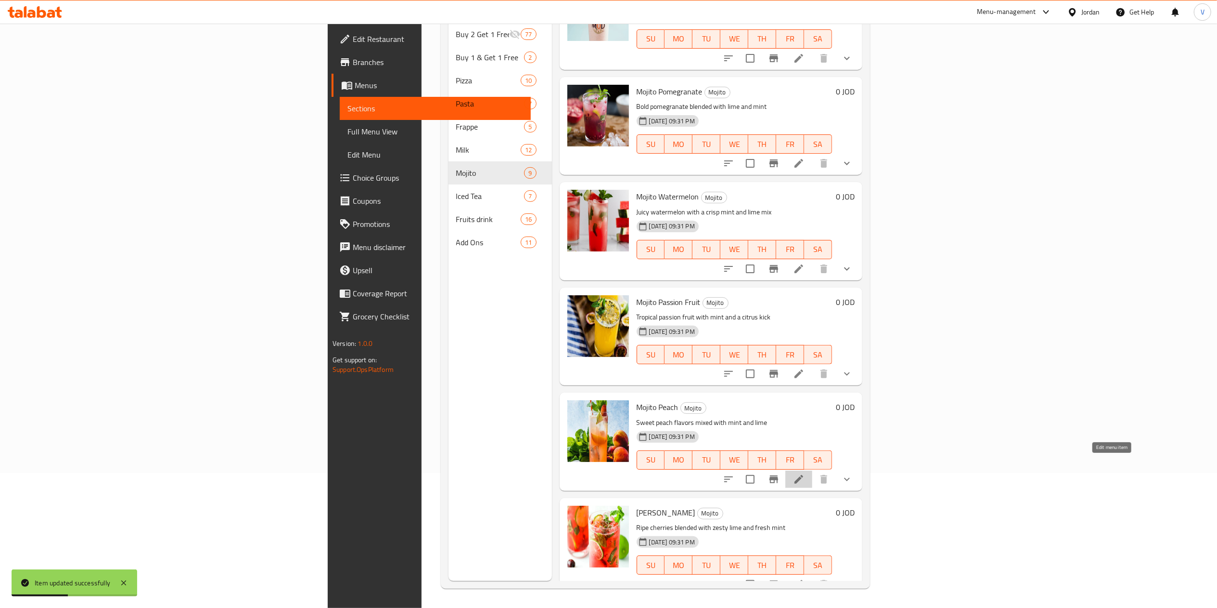
click at [805, 473] on icon at bounding box center [799, 479] width 12 height 12
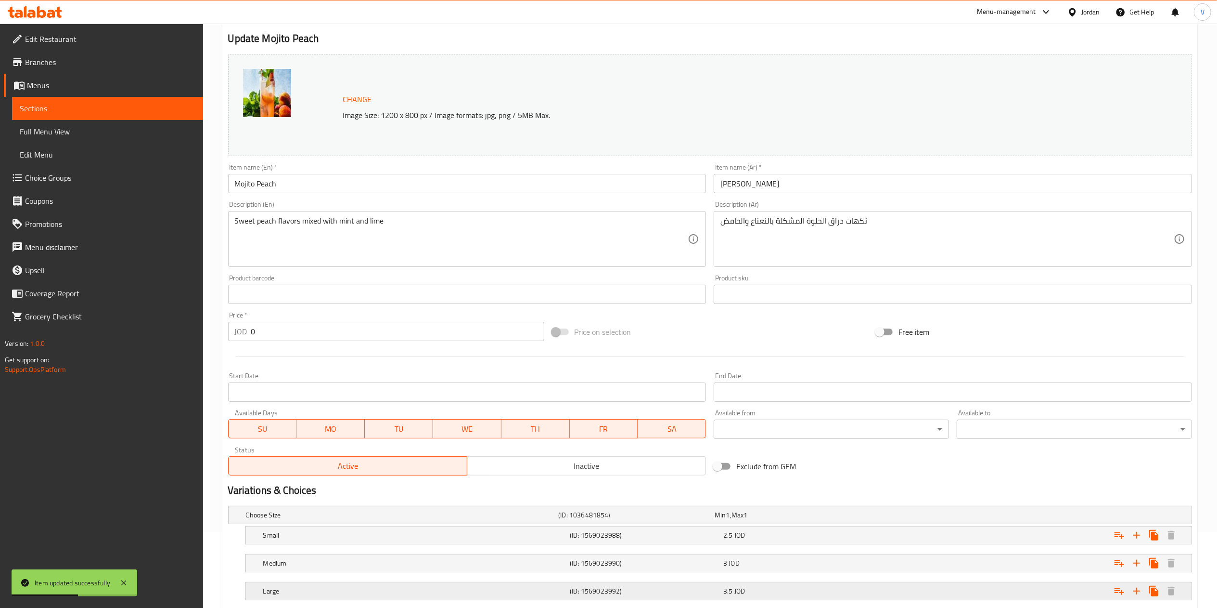
scroll to position [137, 0]
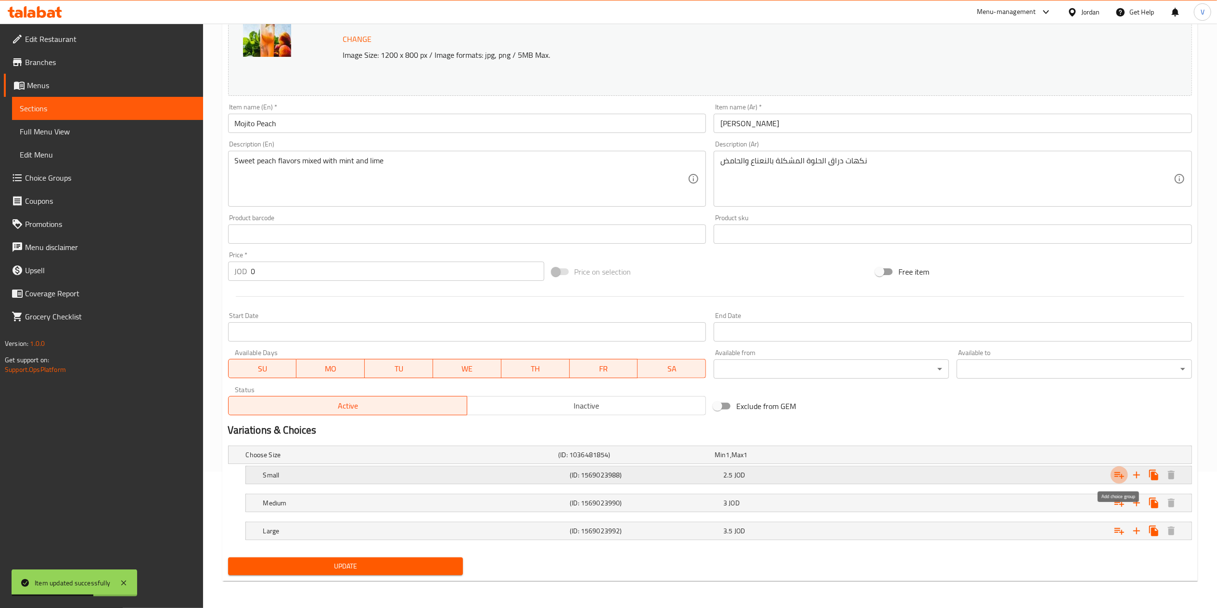
click at [1120, 473] on icon "Expand" at bounding box center [1120, 475] width 12 height 12
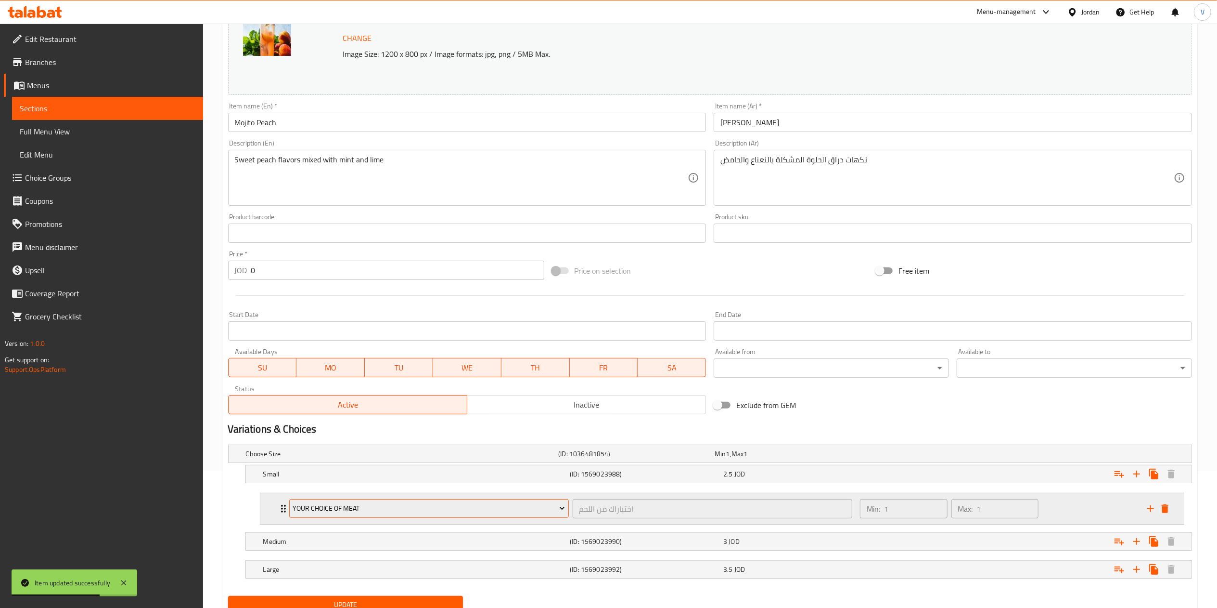
click at [412, 508] on span "Your Choice Of Meat" at bounding box center [429, 508] width 272 height 12
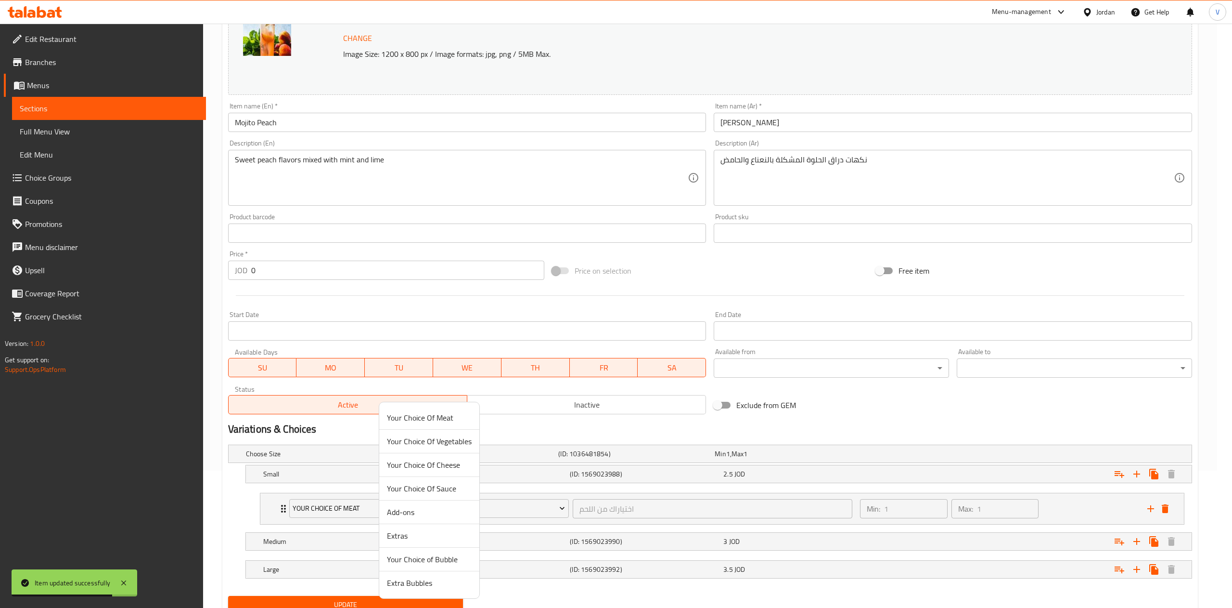
click at [425, 557] on span "Your Choice of Bubble" at bounding box center [429, 559] width 85 height 12
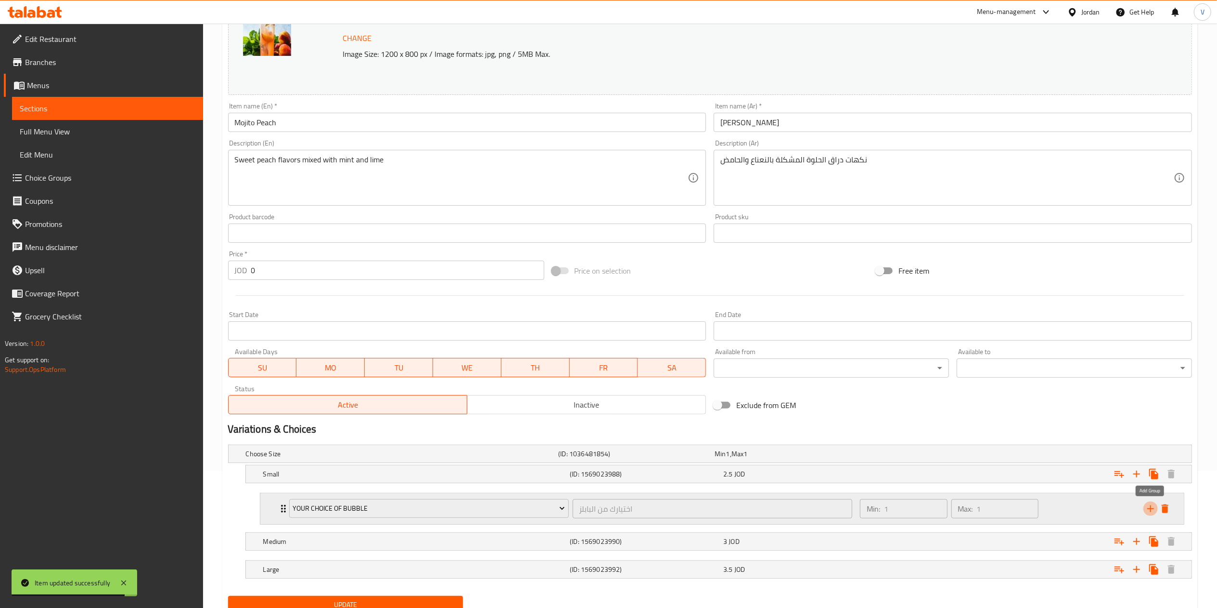
click at [1150, 510] on icon "add" at bounding box center [1151, 508] width 7 height 7
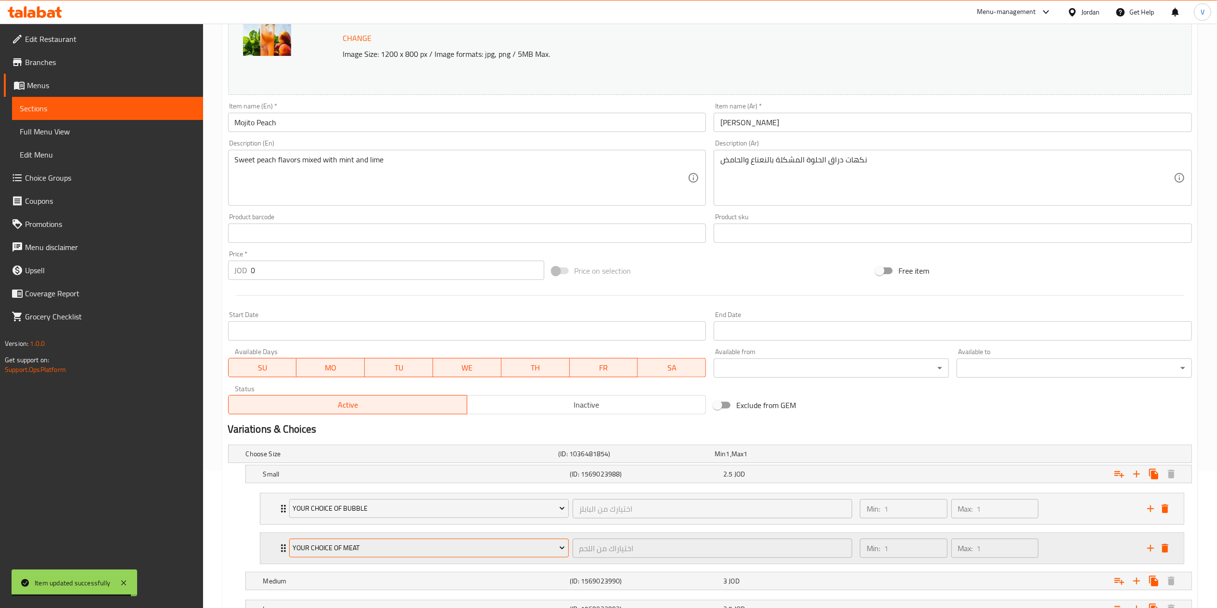
click at [356, 553] on span "Your Choice Of Meat" at bounding box center [429, 548] width 272 height 12
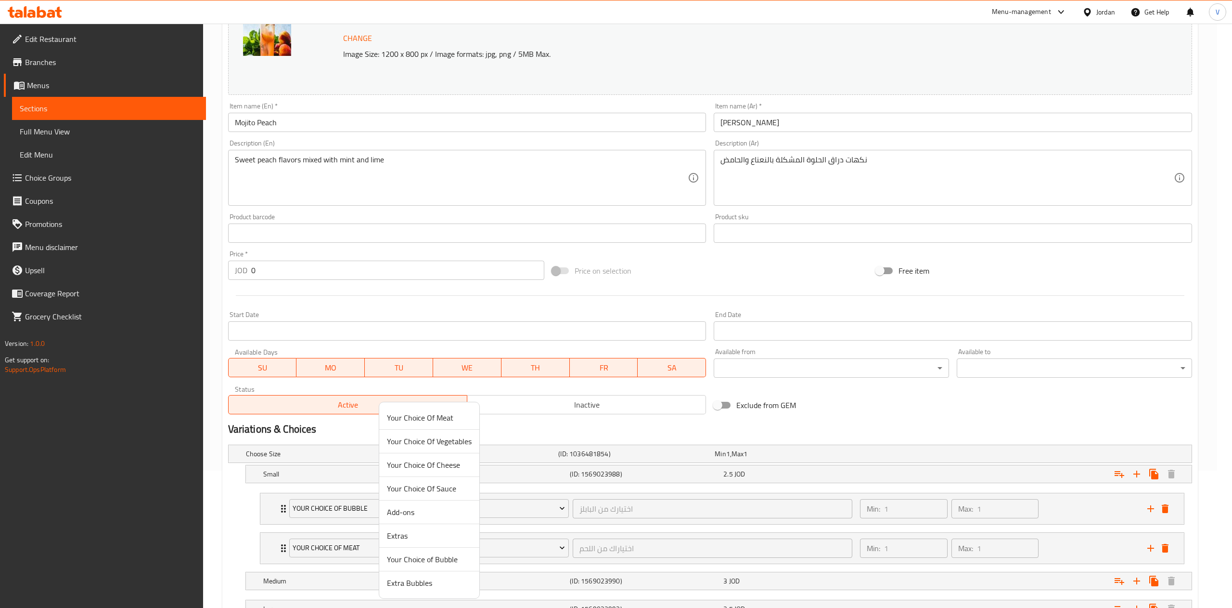
click at [410, 591] on li "Extra Bubbles" at bounding box center [429, 582] width 100 height 23
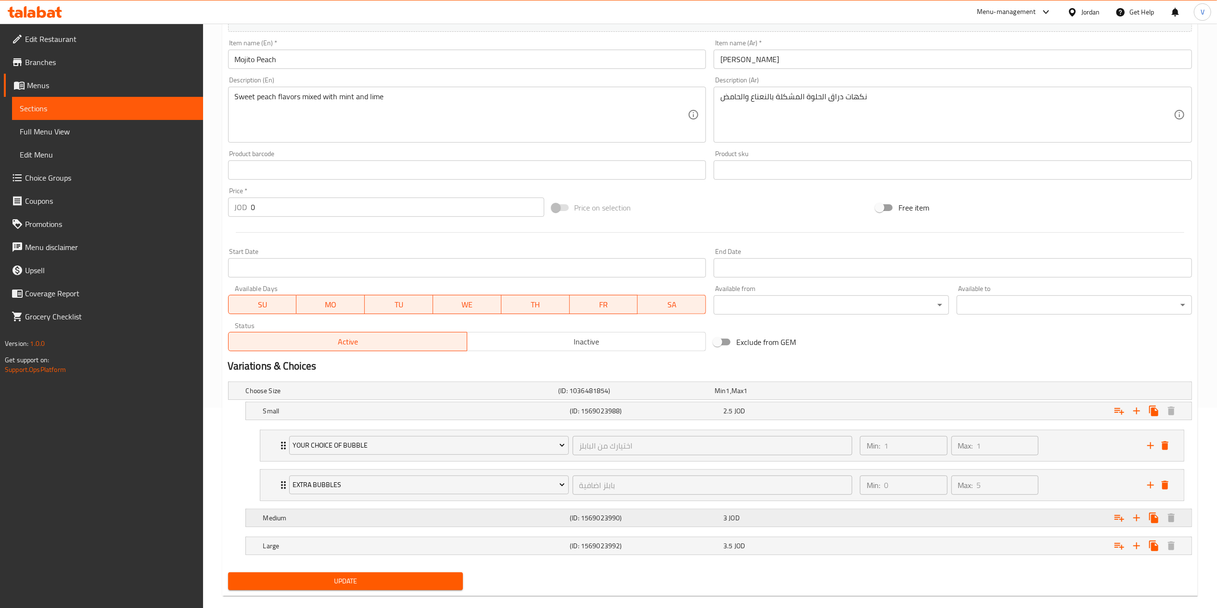
scroll to position [218, 0]
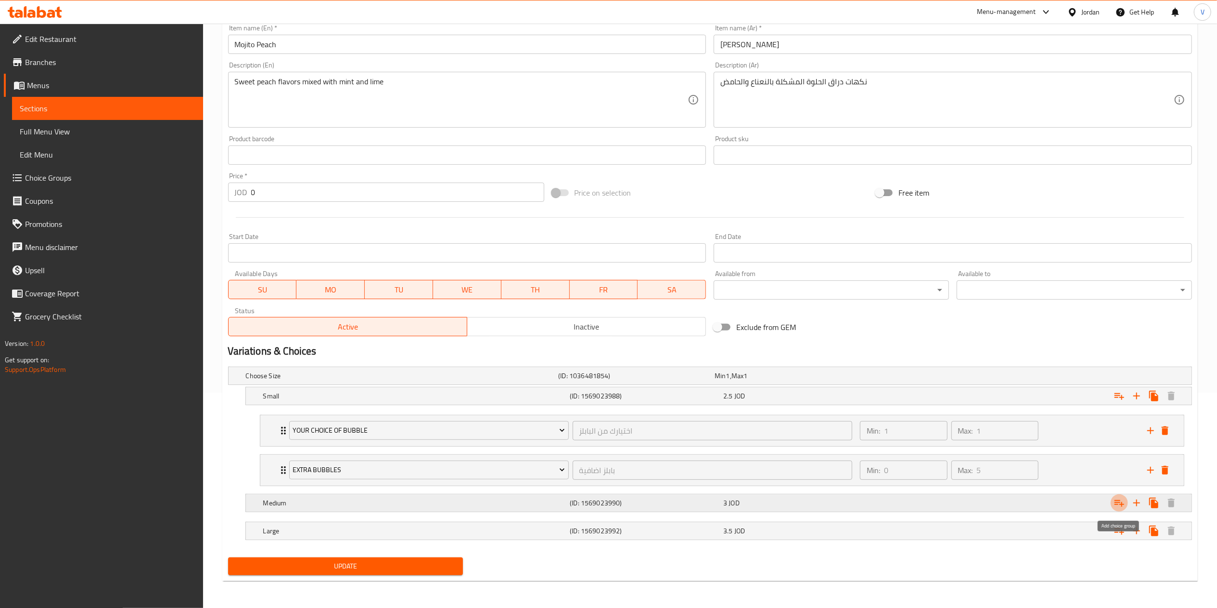
click at [1118, 504] on icon "Expand" at bounding box center [1120, 503] width 12 height 12
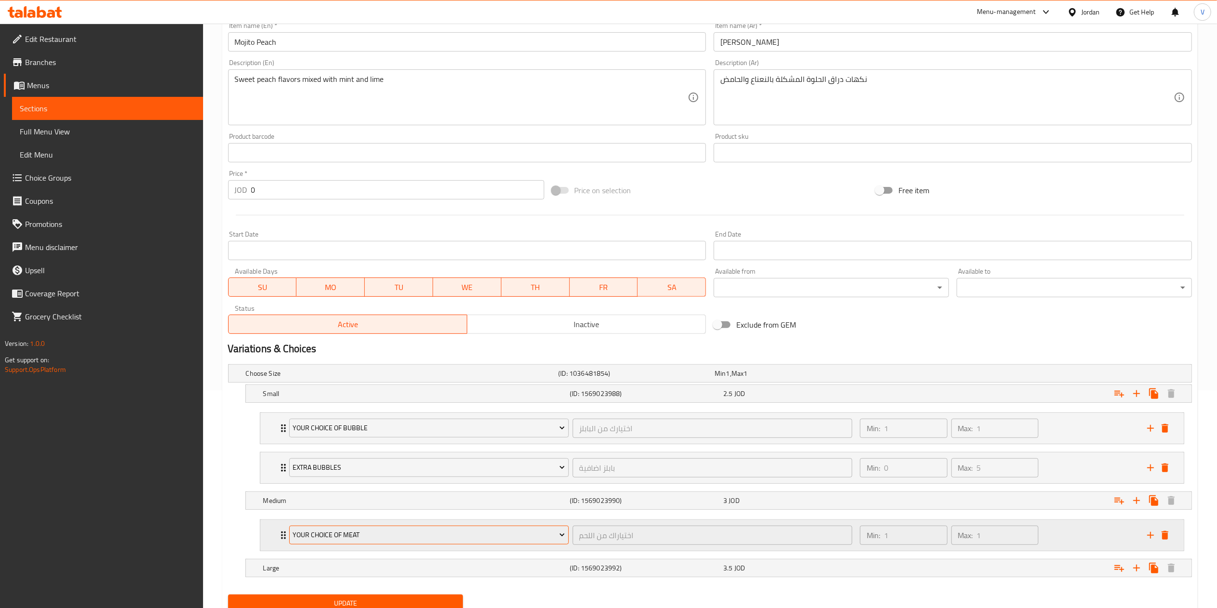
click at [340, 539] on span "Your Choice Of Meat" at bounding box center [429, 535] width 272 height 12
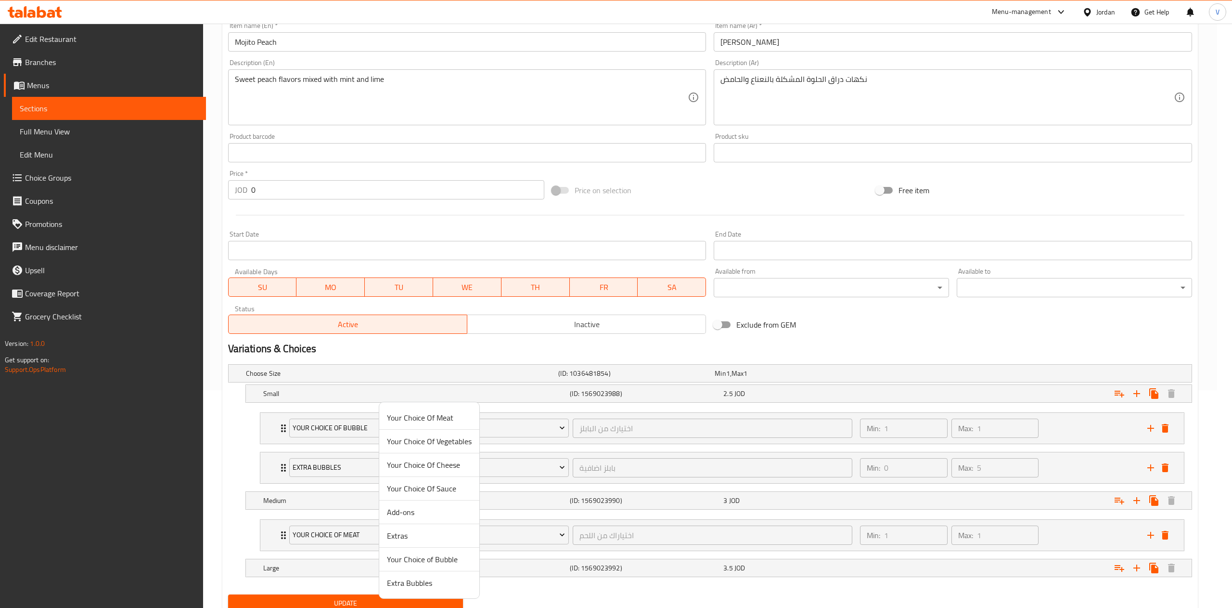
click at [413, 561] on span "Your Choice of Bubble" at bounding box center [429, 559] width 85 height 12
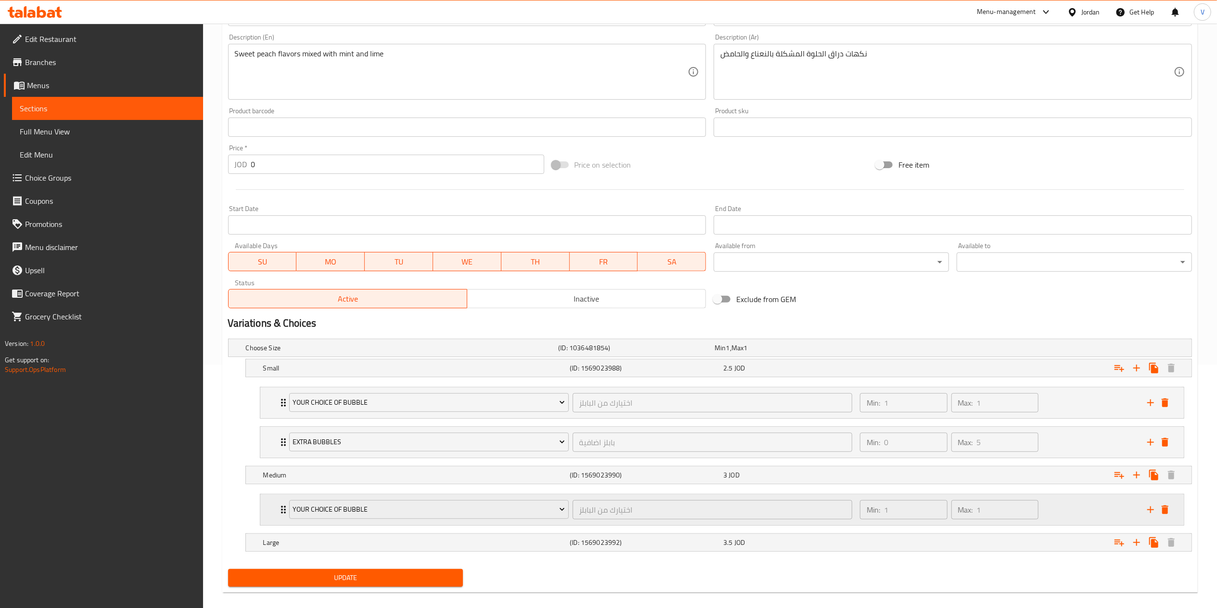
scroll to position [257, 0]
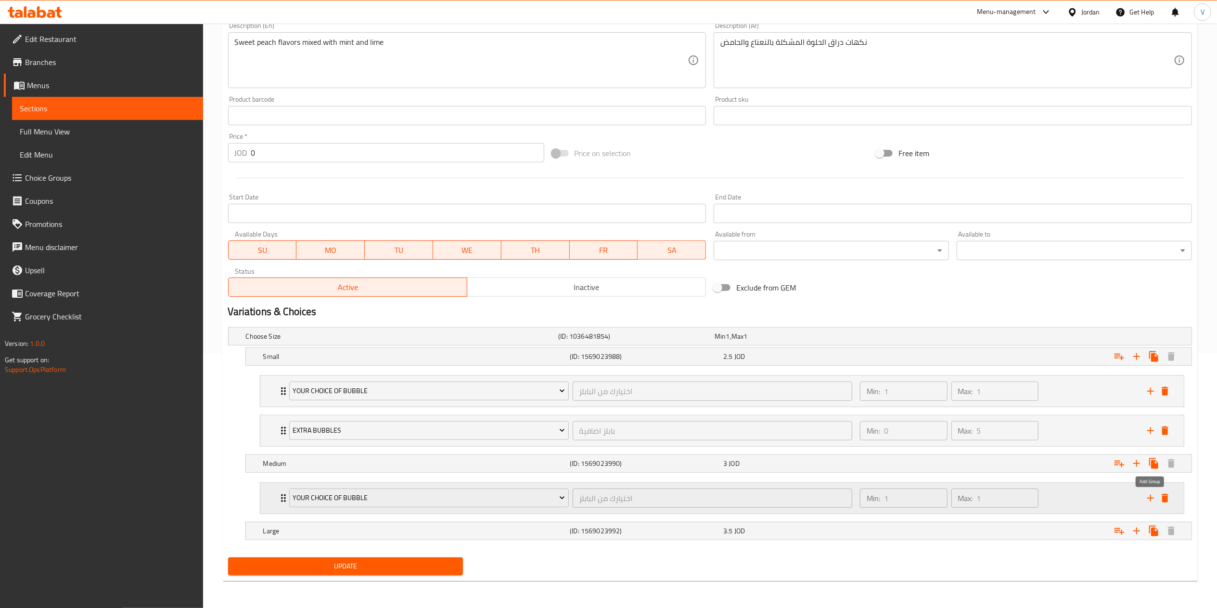
click at [1150, 497] on icon "add" at bounding box center [1151, 498] width 12 height 12
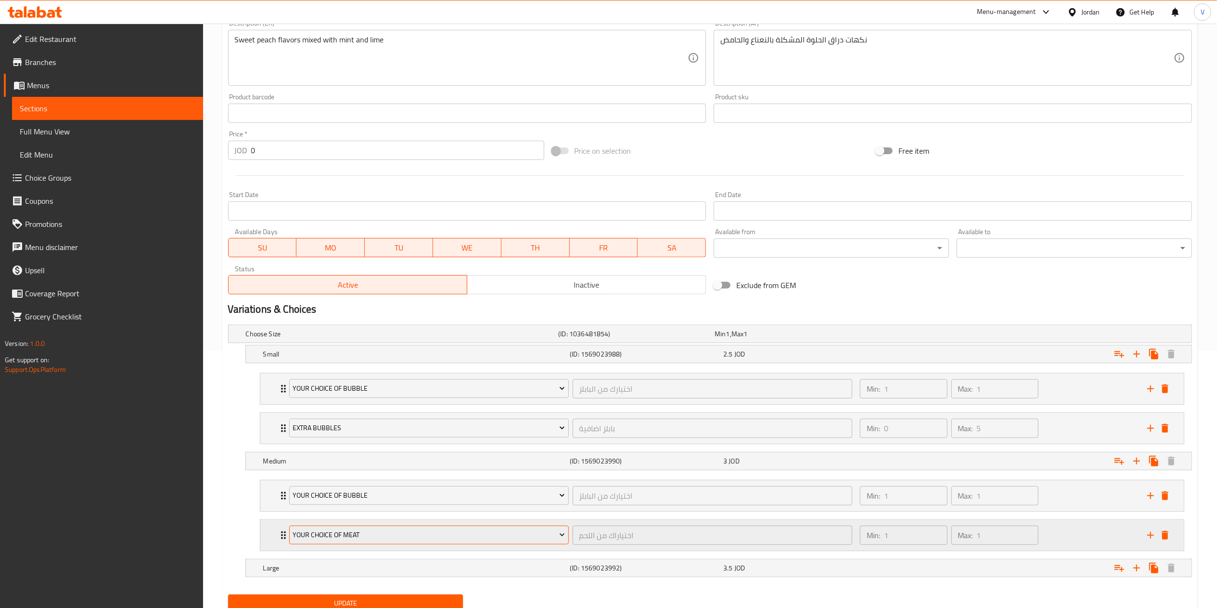
click at [401, 531] on span "Your Choice Of Meat" at bounding box center [429, 535] width 272 height 12
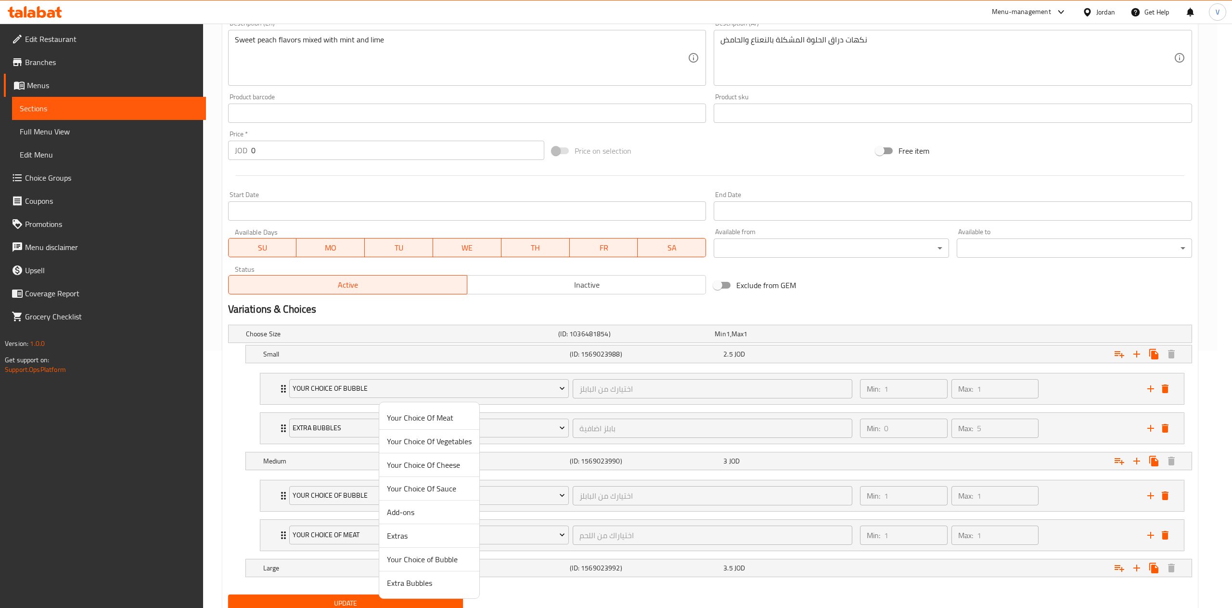
click at [403, 571] on li "Your Choice of Bubble" at bounding box center [429, 559] width 100 height 24
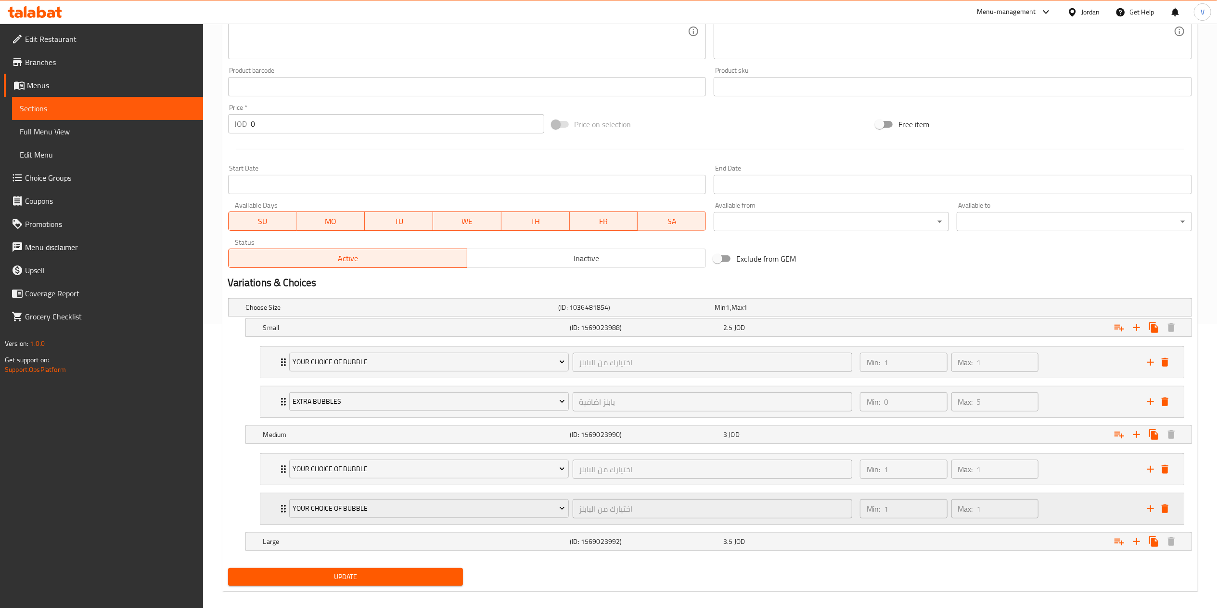
scroll to position [297, 0]
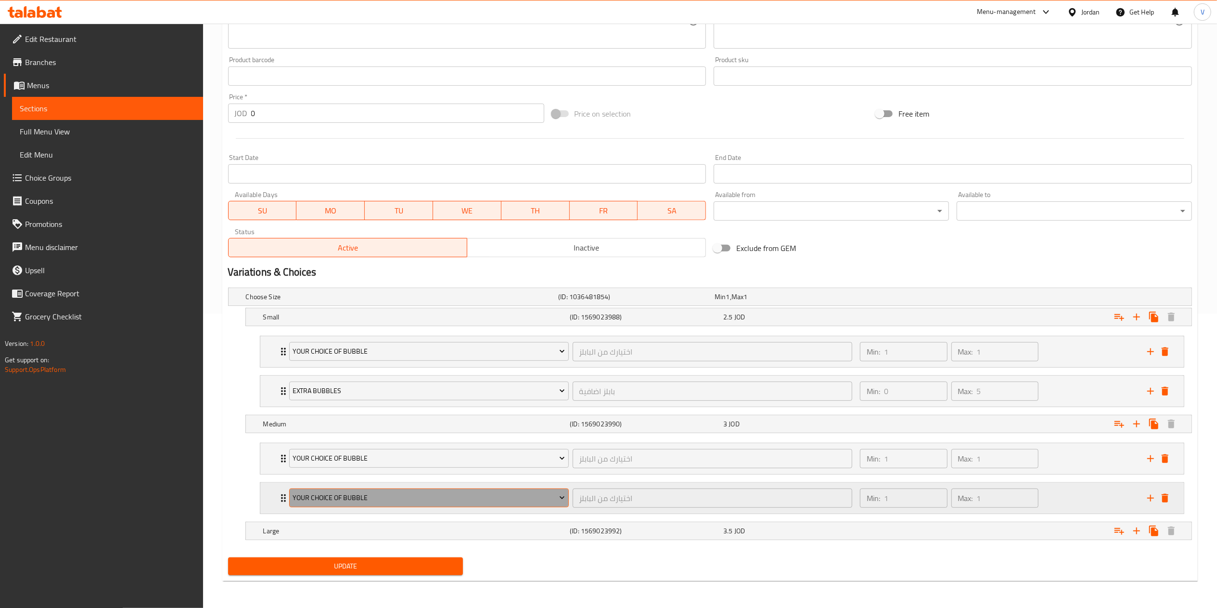
click at [394, 488] on button "Your Choice of Bubble" at bounding box center [429, 497] width 280 height 19
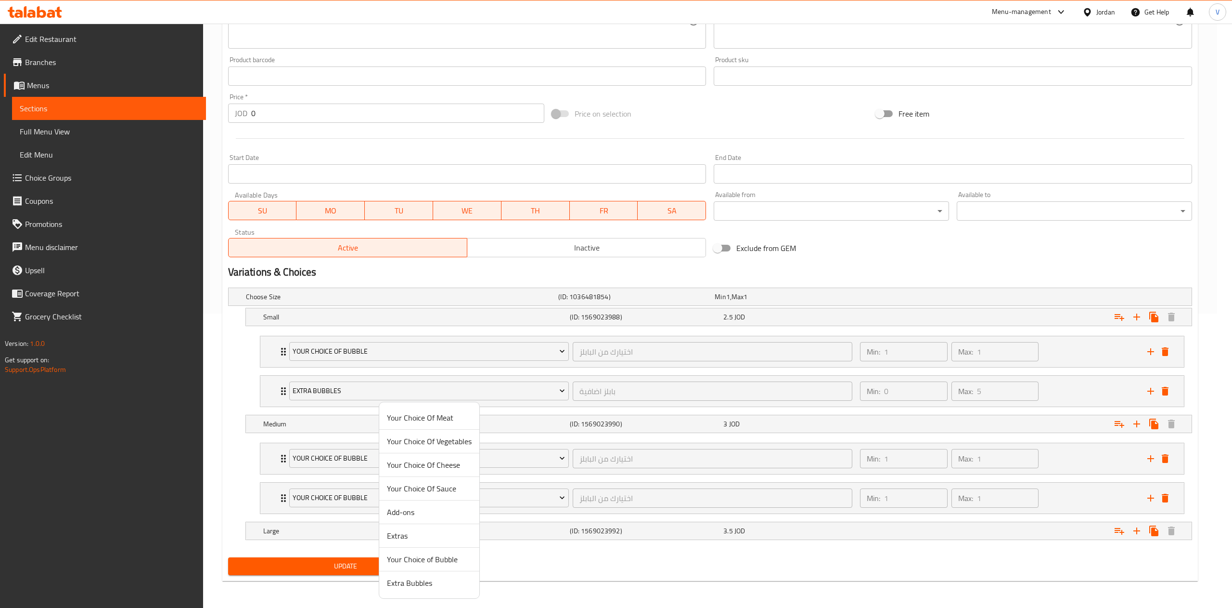
click at [424, 582] on span "Extra Bubbles" at bounding box center [429, 583] width 85 height 12
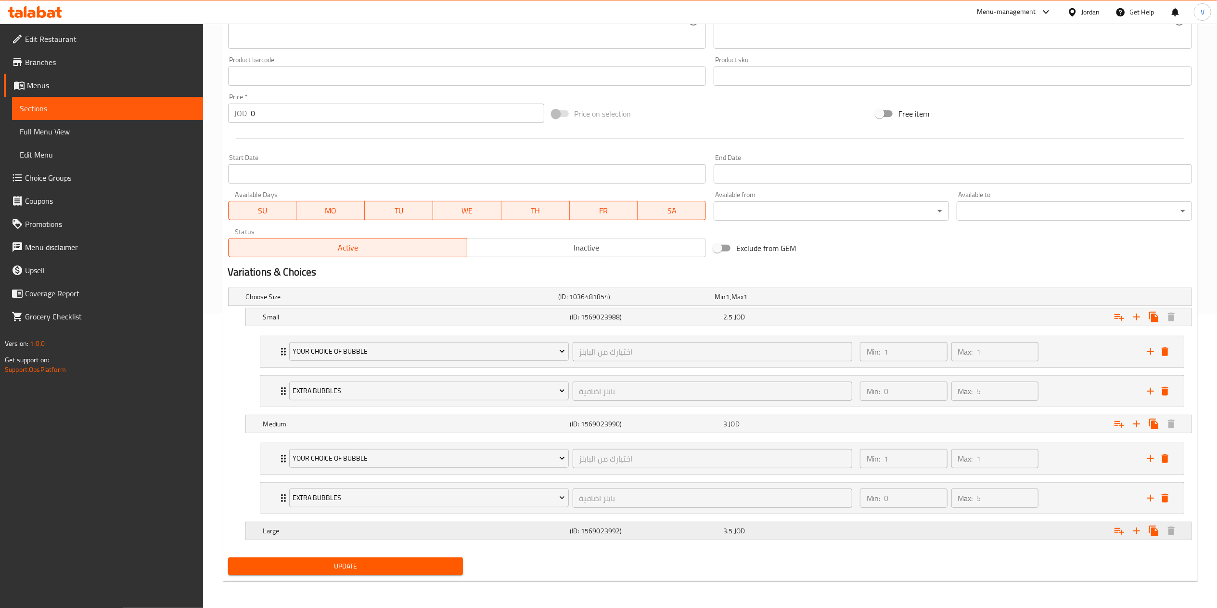
click at [1123, 534] on icon "Expand" at bounding box center [1120, 531] width 12 height 12
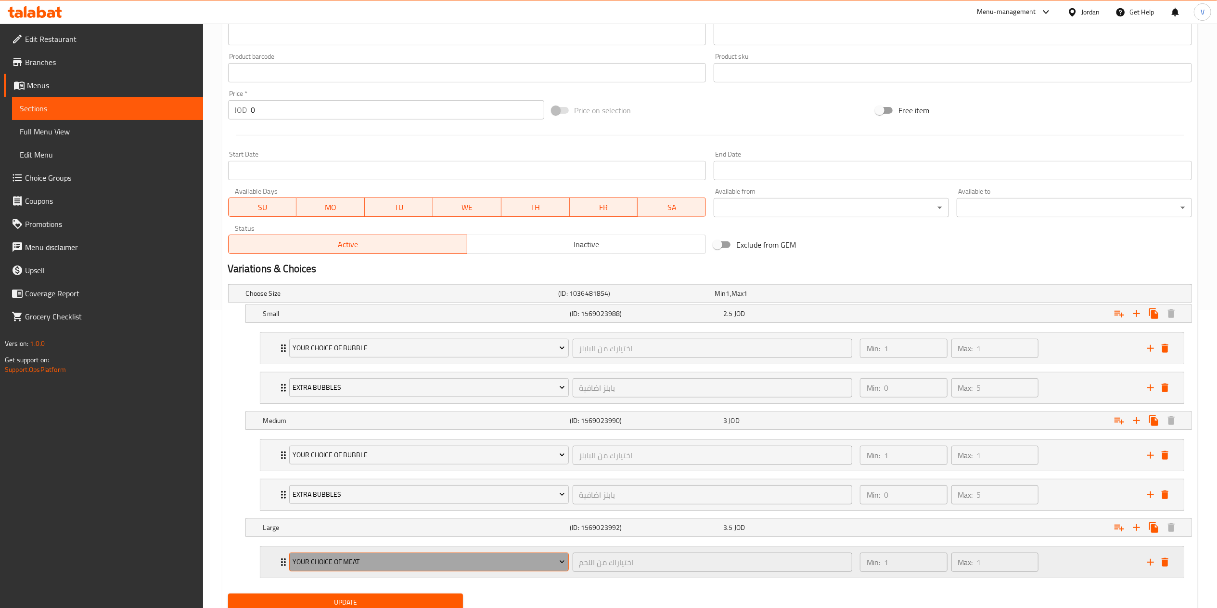
click at [307, 562] on span "Your Choice Of Meat" at bounding box center [429, 562] width 272 height 12
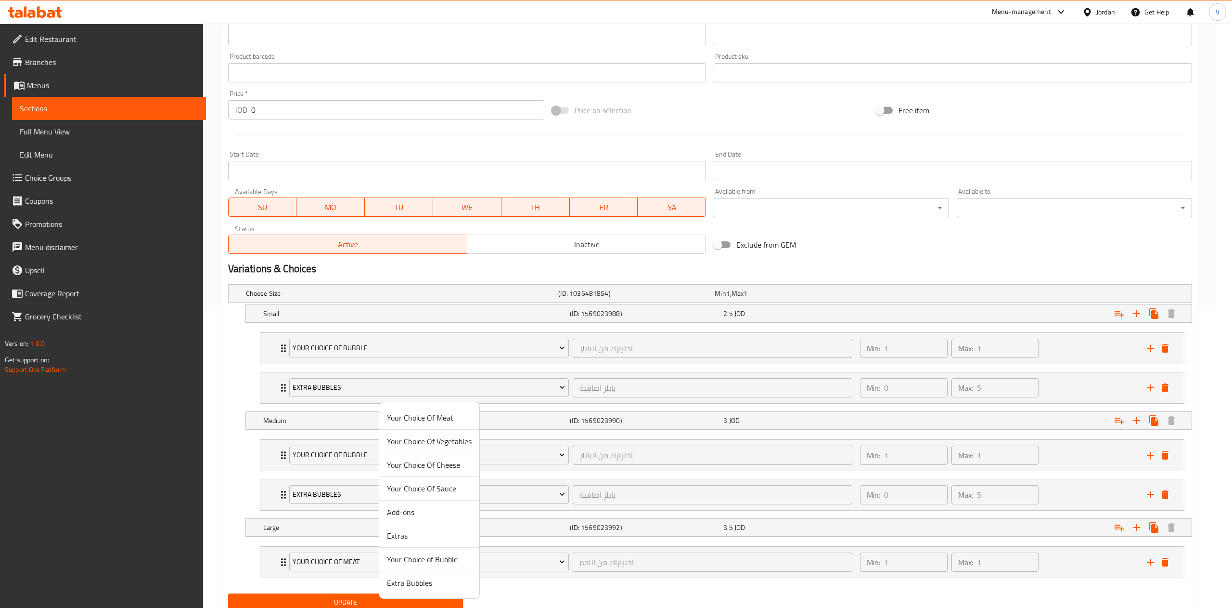
click at [412, 565] on span "Your Choice of Bubble" at bounding box center [429, 559] width 85 height 12
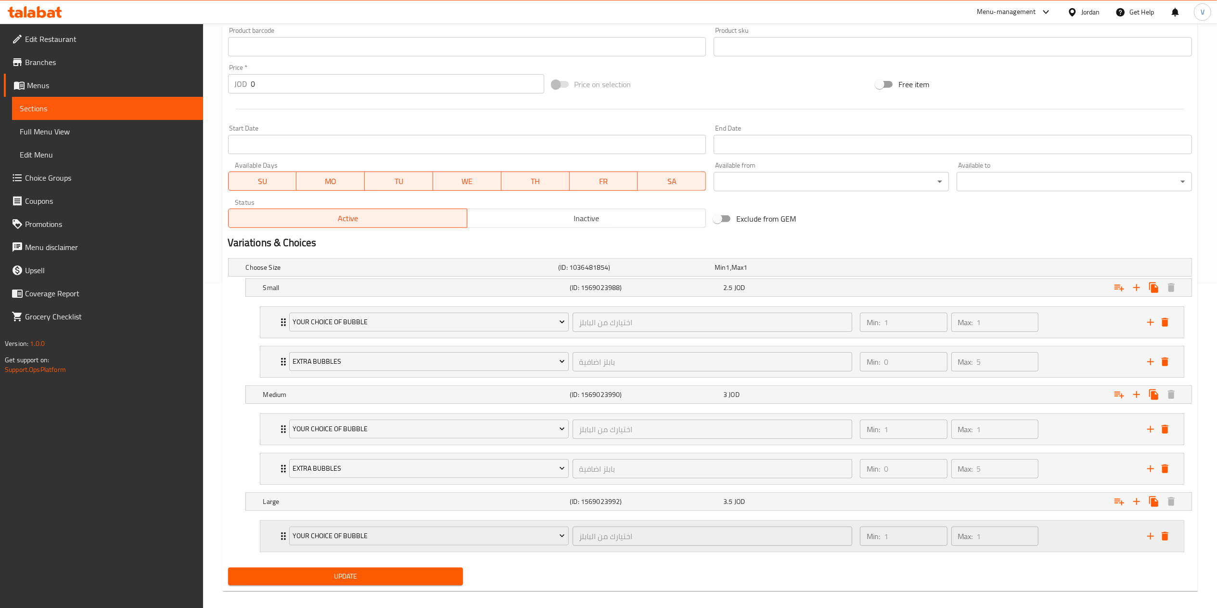
scroll to position [337, 0]
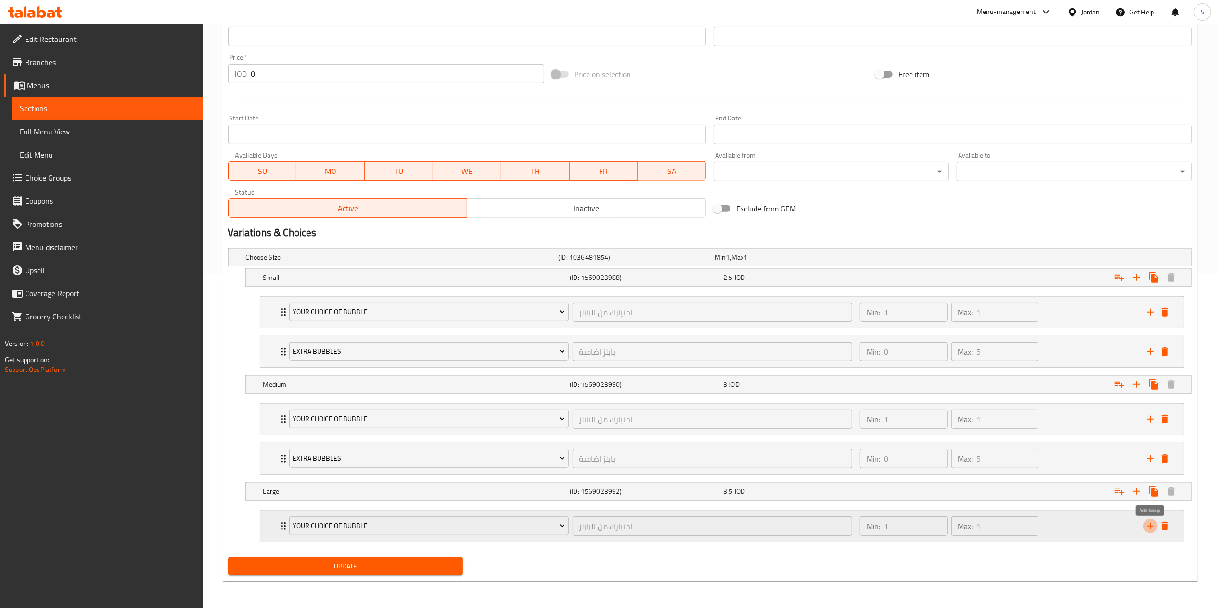
click at [1153, 525] on icon "add" at bounding box center [1151, 526] width 12 height 12
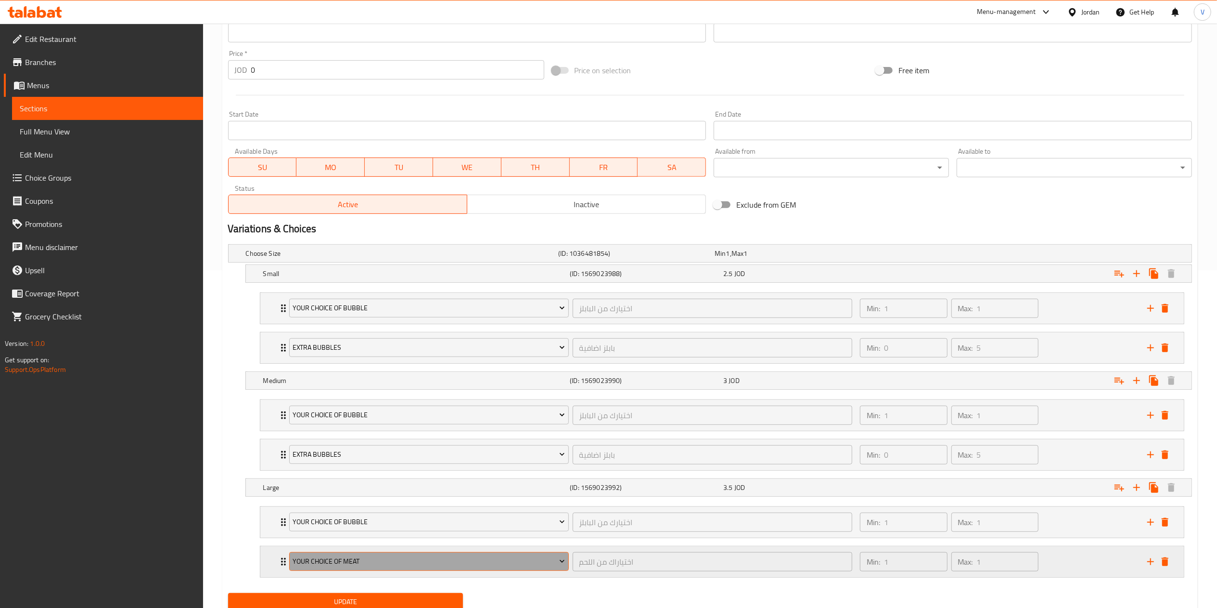
click at [455, 563] on span "Your Choice Of Meat" at bounding box center [429, 561] width 272 height 12
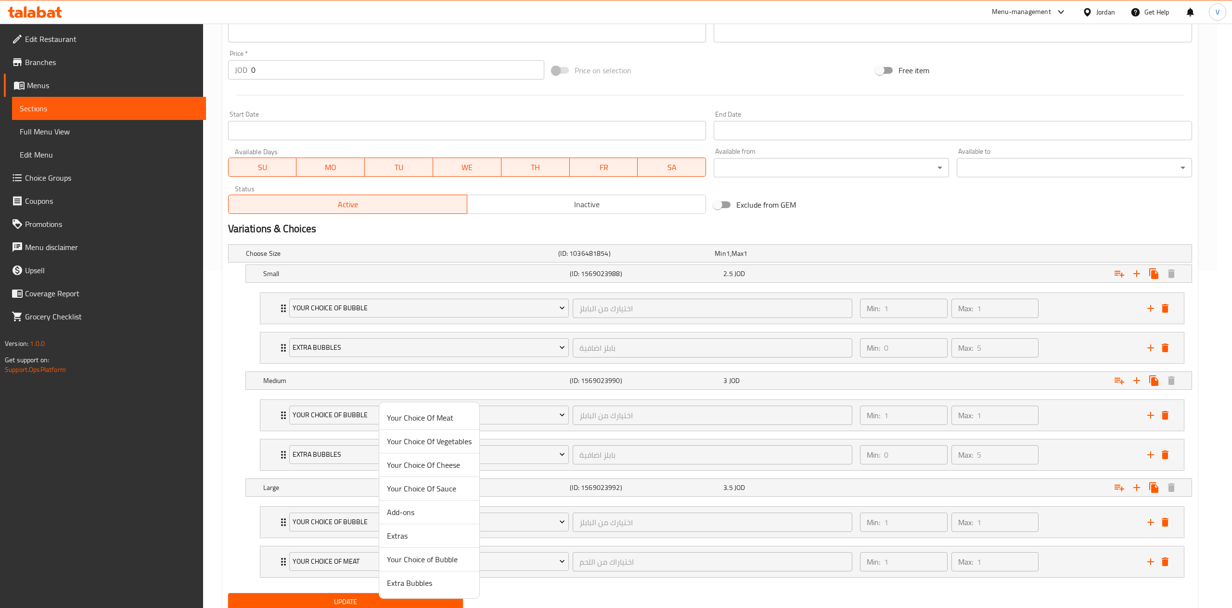
click at [423, 588] on span "Extra Bubbles" at bounding box center [429, 583] width 85 height 12
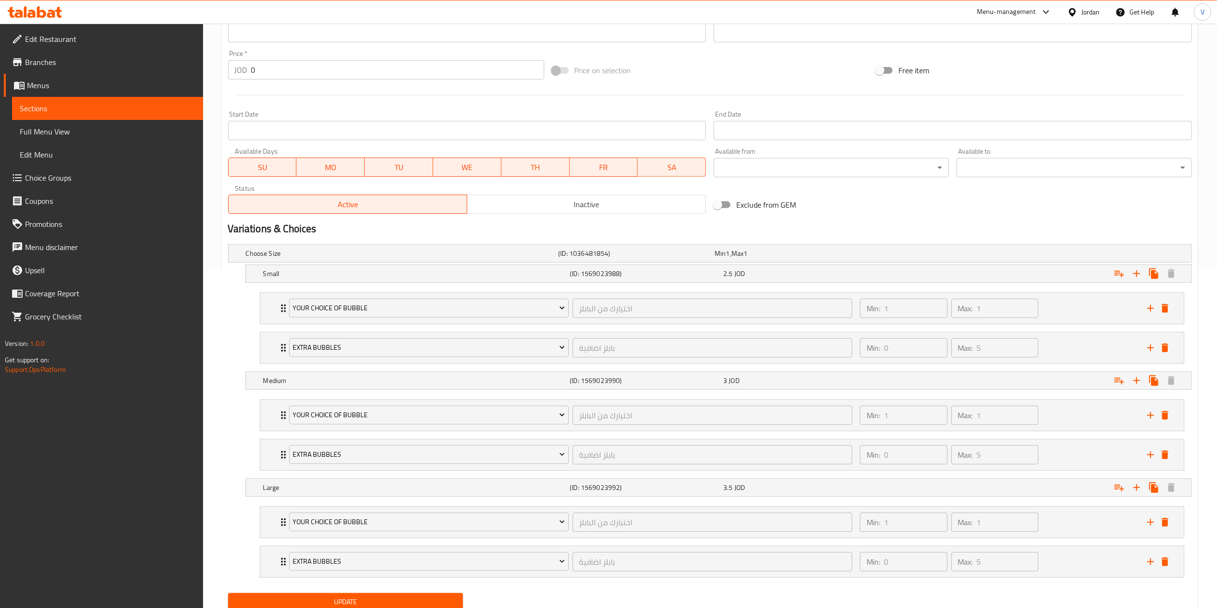
click at [384, 596] on div "Update" at bounding box center [345, 602] width 243 height 26
click at [379, 596] on div "Update" at bounding box center [345, 602] width 243 height 26
click at [364, 605] on span "Update" at bounding box center [346, 601] width 220 height 12
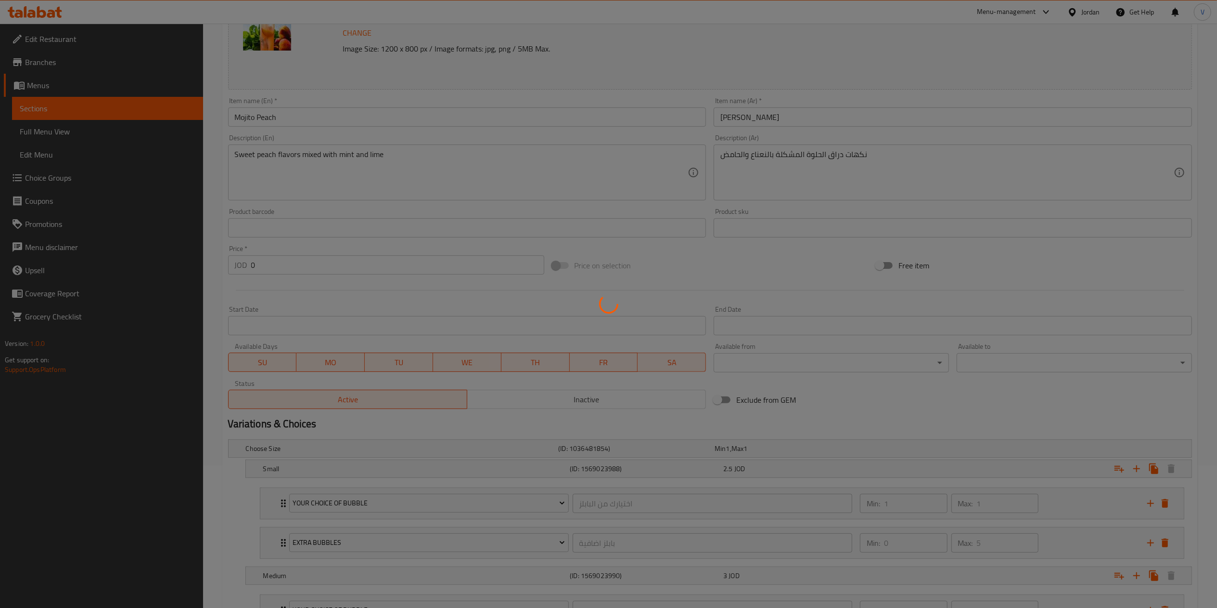
scroll to position [0, 0]
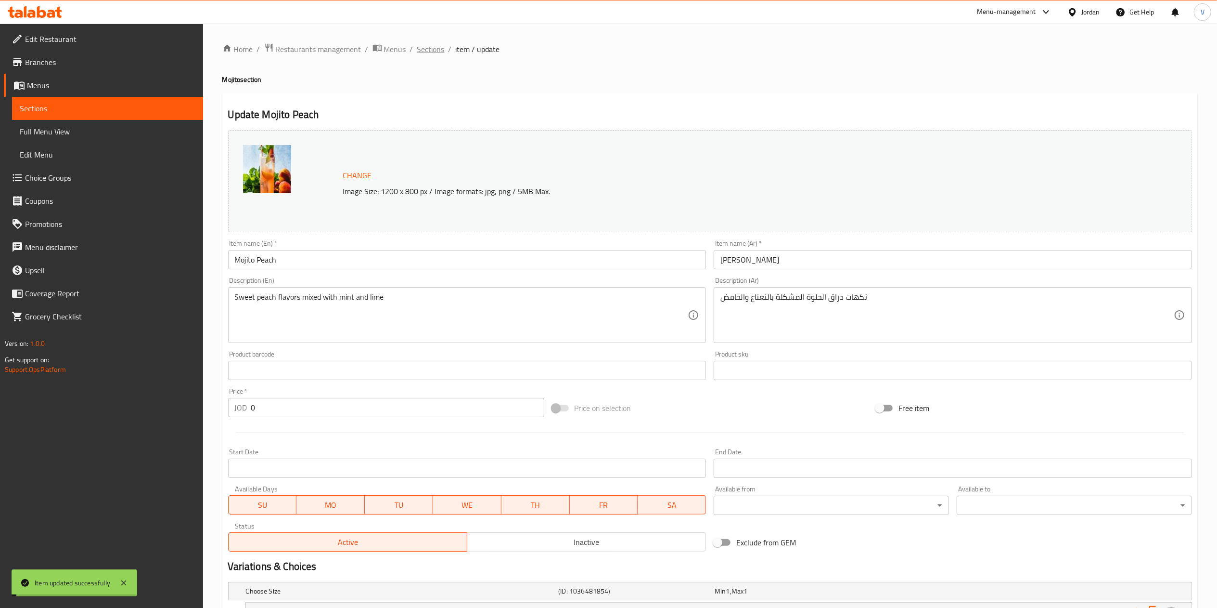
click at [433, 53] on span "Sections" at bounding box center [430, 49] width 27 height 12
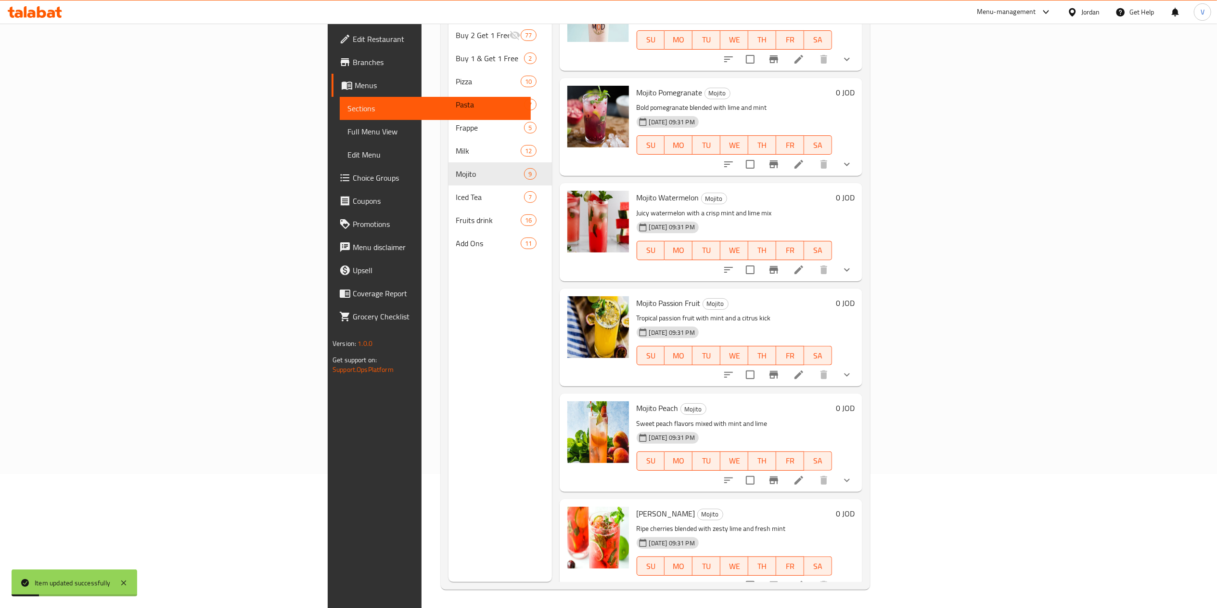
scroll to position [135, 0]
click at [805, 578] on icon at bounding box center [799, 584] width 12 height 12
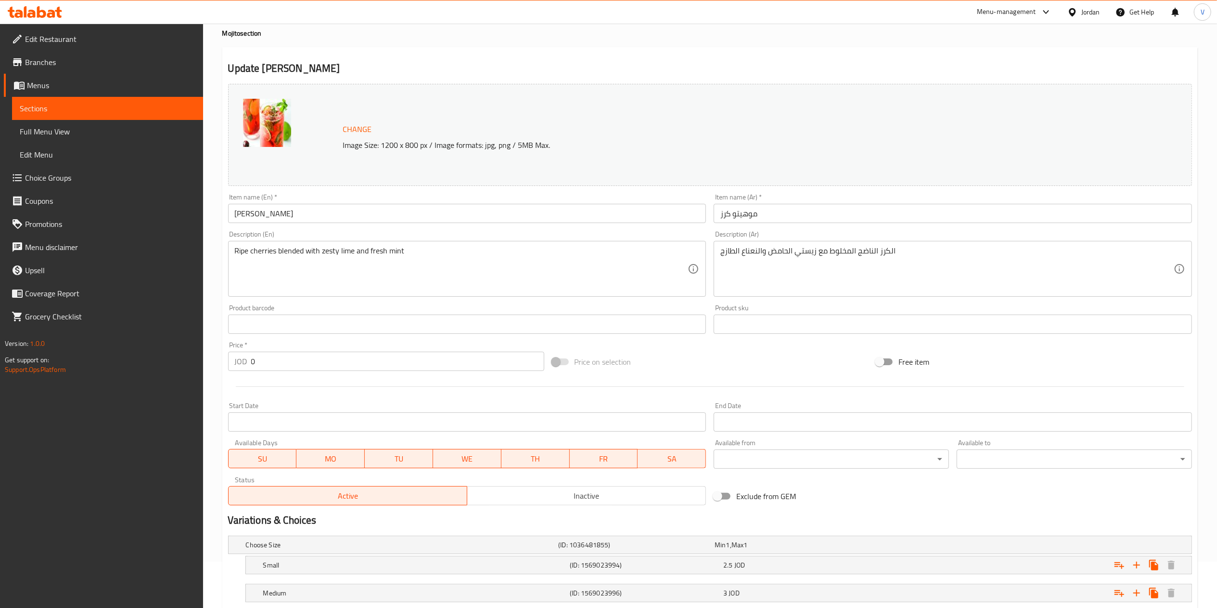
scroll to position [137, 0]
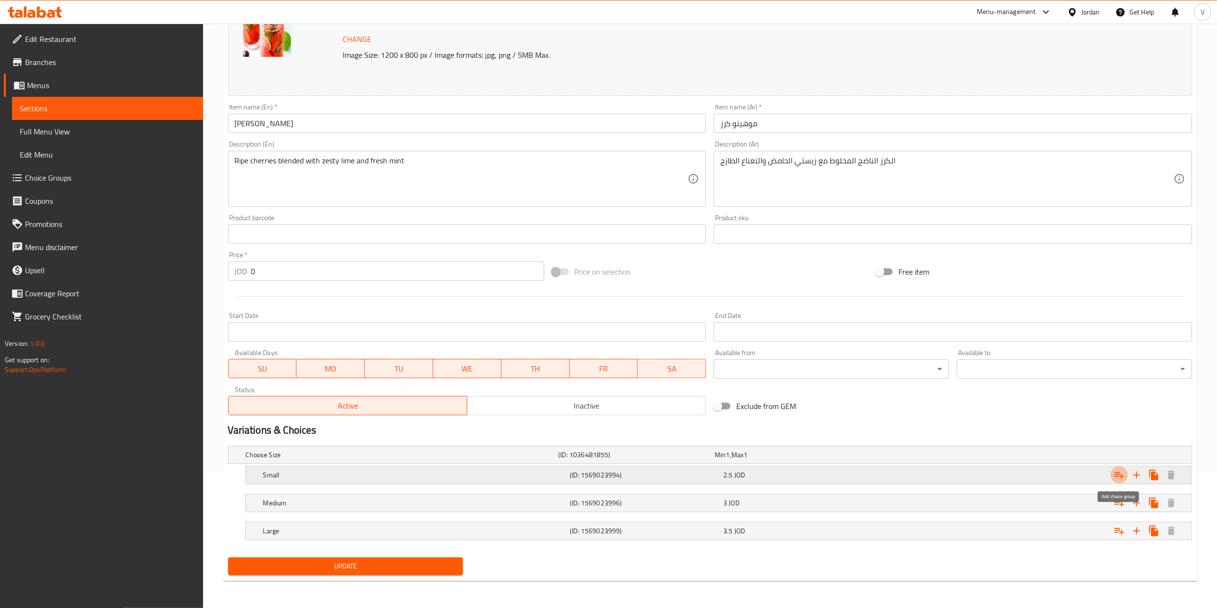
click at [1123, 477] on icon "Expand" at bounding box center [1120, 475] width 12 height 12
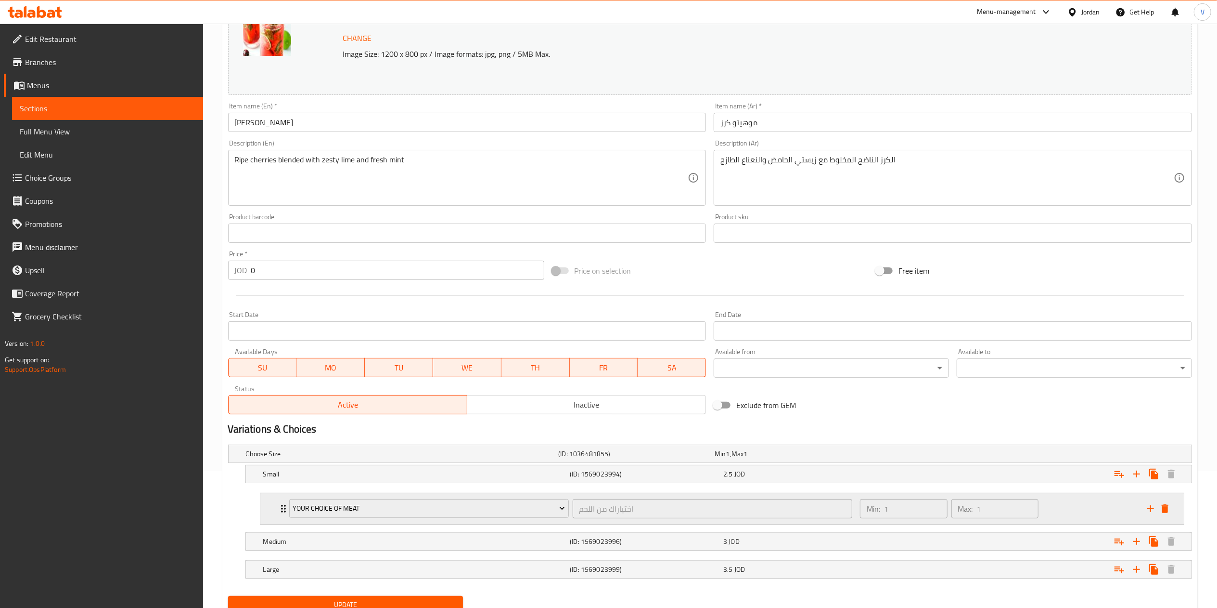
click at [445, 496] on div "Your Choice Of Meat اختياراك من اللحم ​" at bounding box center [571, 508] width 575 height 31
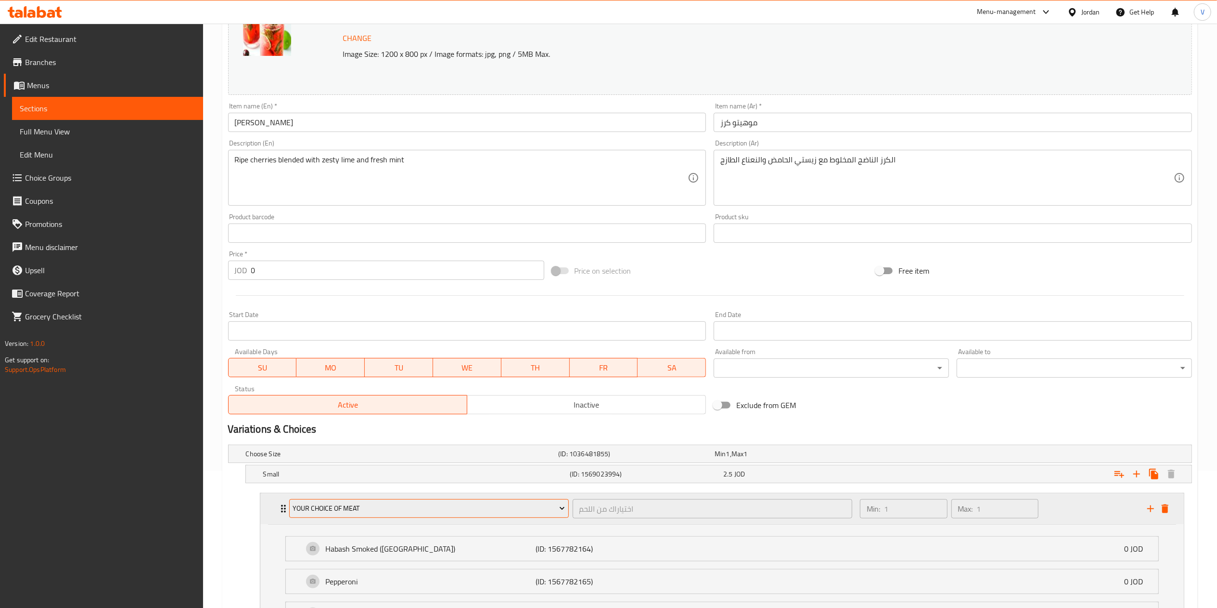
click at [443, 503] on button "Your Choice Of Meat" at bounding box center [429, 508] width 280 height 19
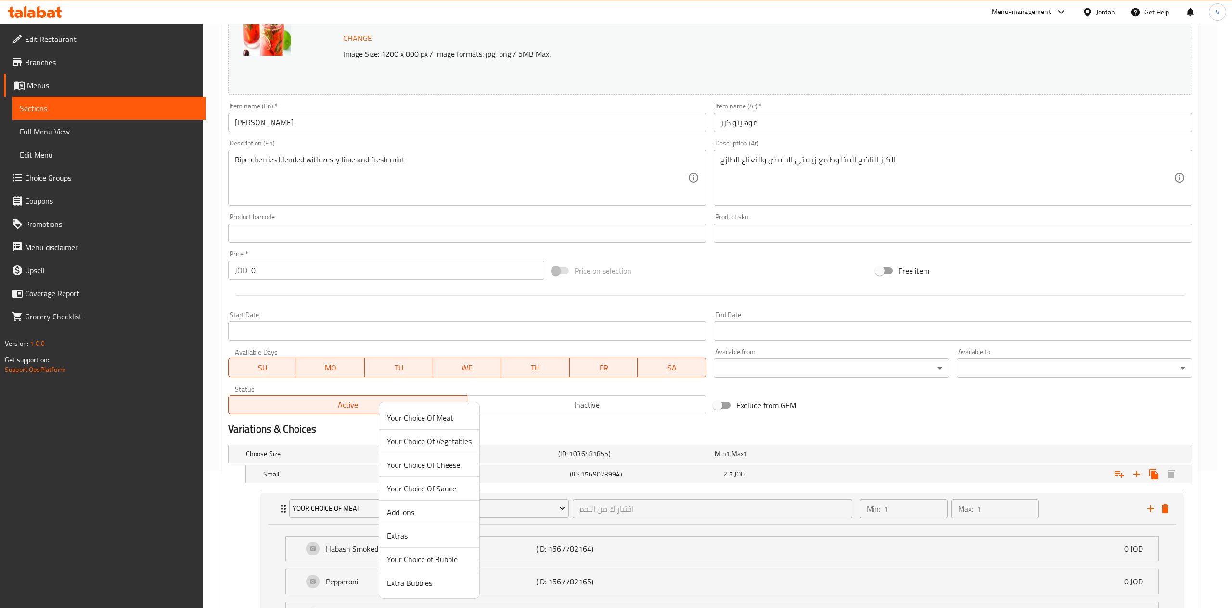
click at [409, 556] on span "Your Choice of Bubble" at bounding box center [429, 559] width 85 height 12
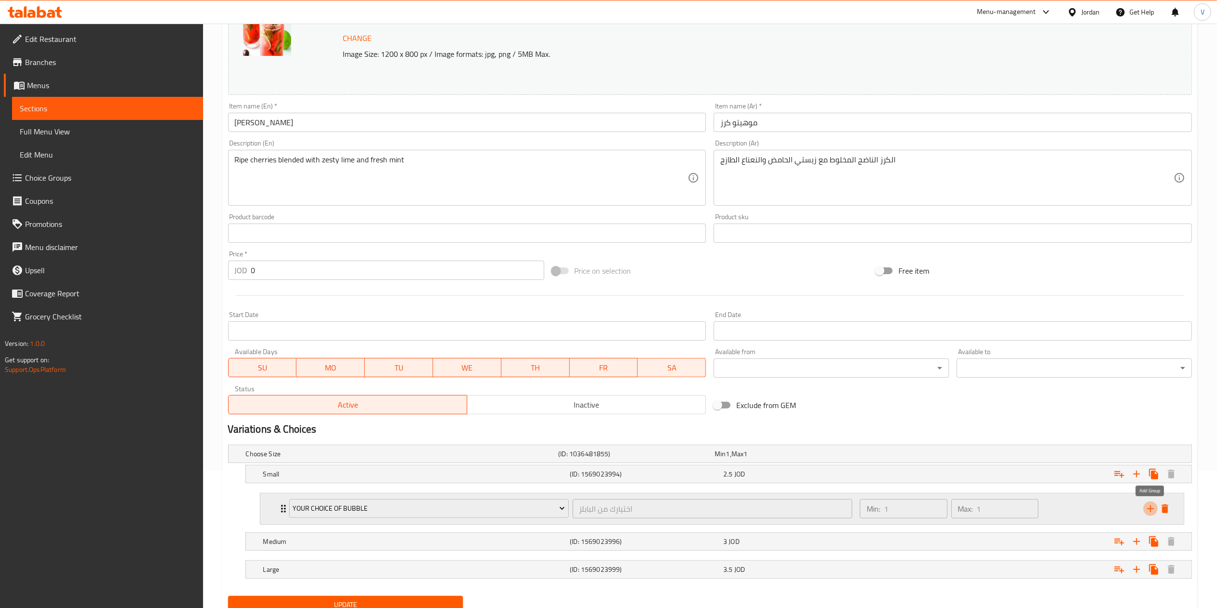
click at [1148, 511] on icon "add" at bounding box center [1151, 509] width 12 height 12
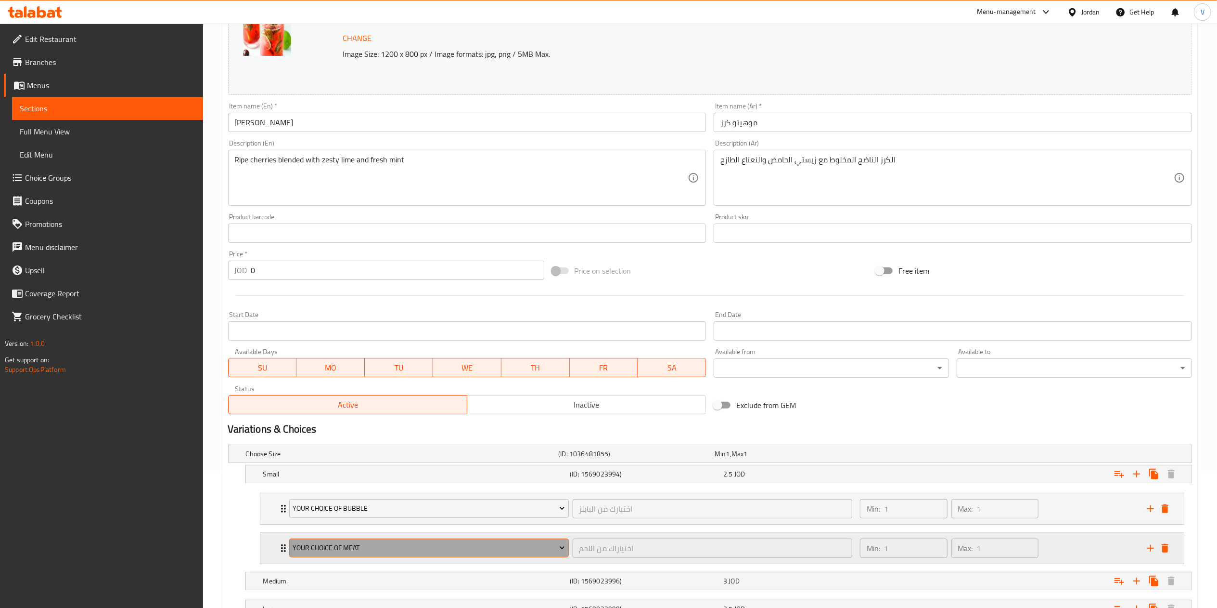
click at [424, 550] on span "Your Choice Of Meat" at bounding box center [429, 548] width 272 height 12
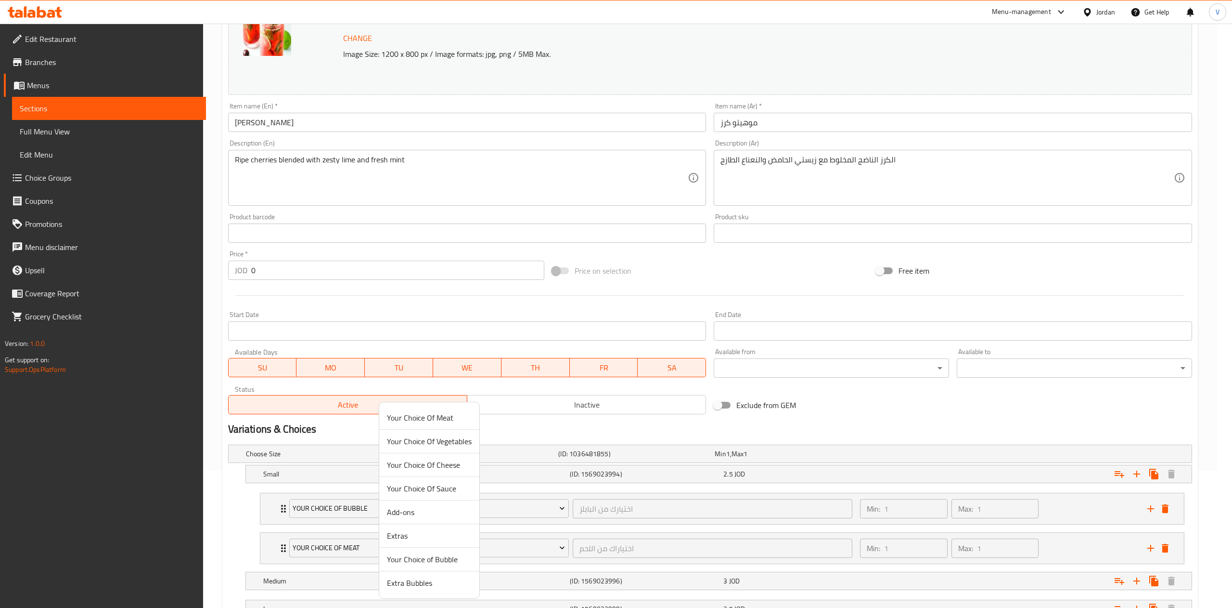
click at [412, 585] on span "Extra Bubbles" at bounding box center [429, 583] width 85 height 12
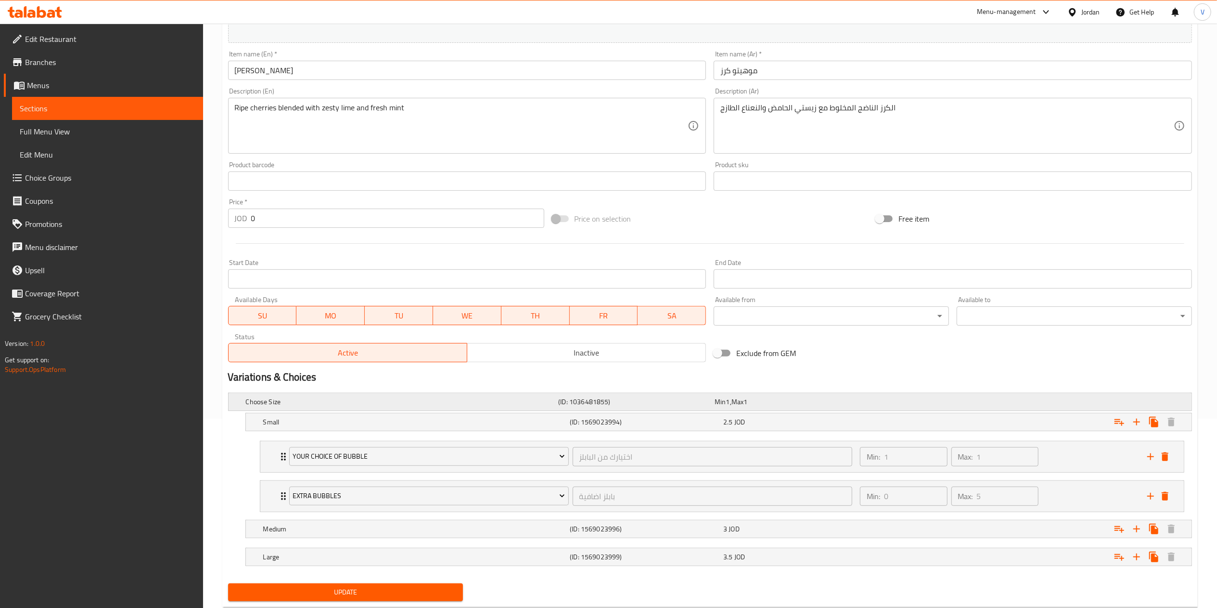
scroll to position [218, 0]
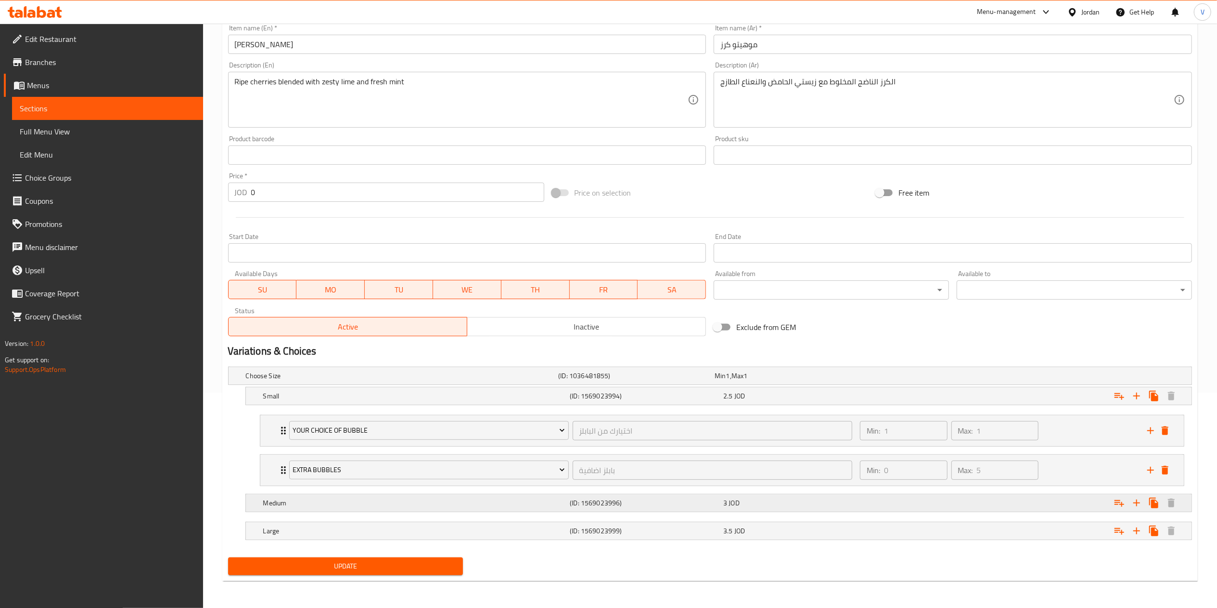
click at [1115, 500] on icon "Expand" at bounding box center [1120, 503] width 10 height 7
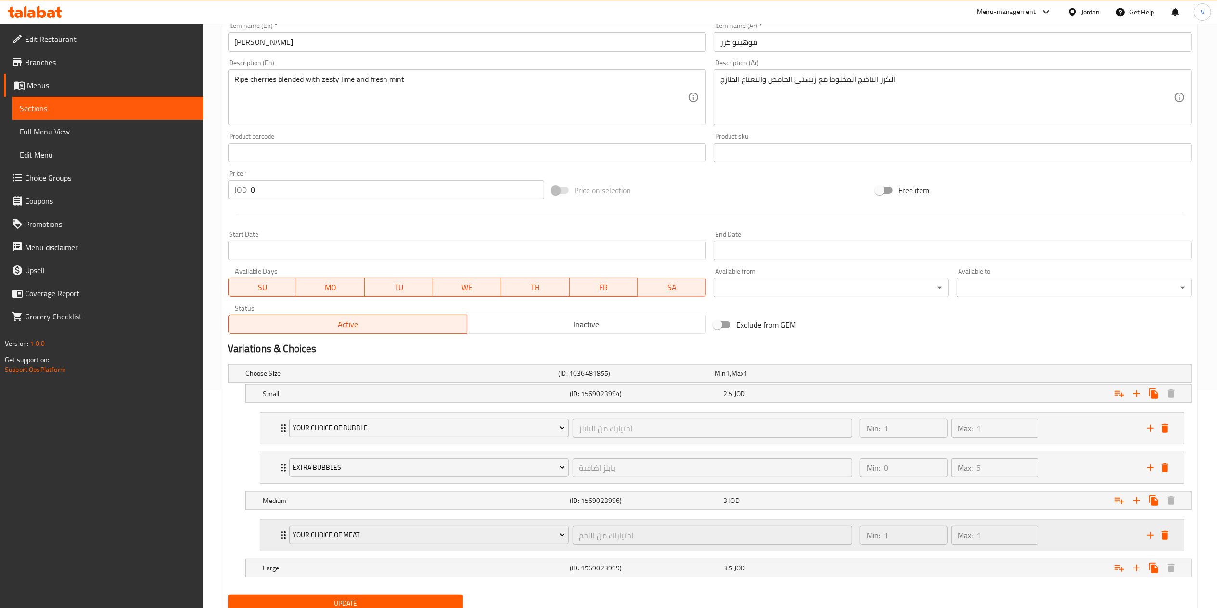
click at [439, 524] on div "Your Choice Of Meat اختياراك من اللحم ​" at bounding box center [571, 534] width 575 height 31
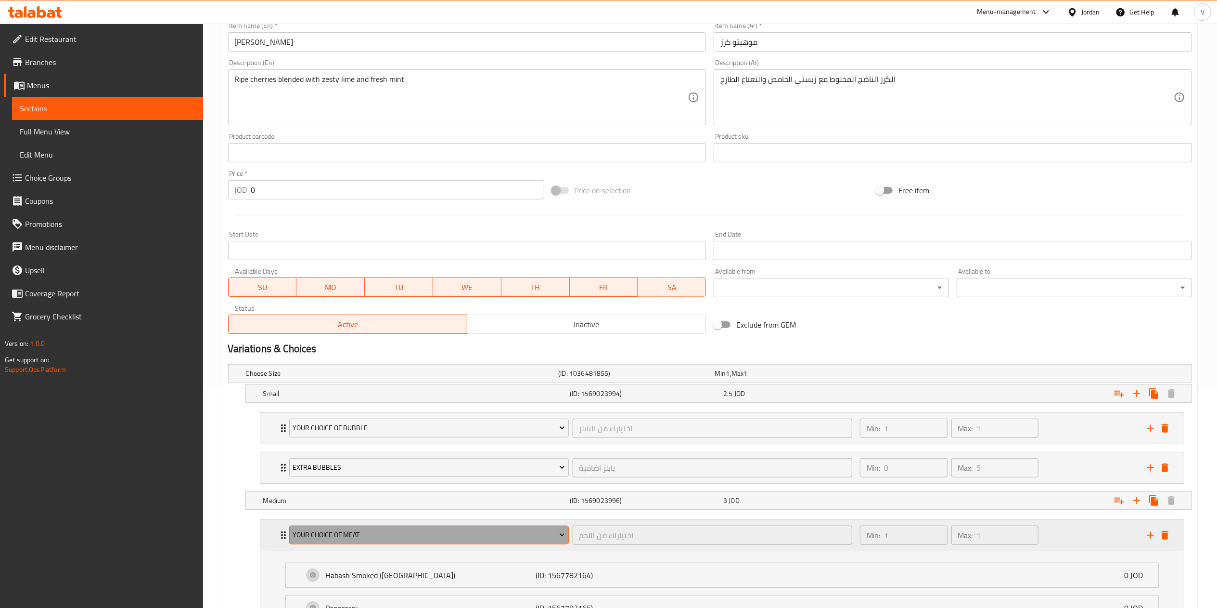
click at [427, 534] on span "Your Choice Of Meat" at bounding box center [429, 535] width 272 height 12
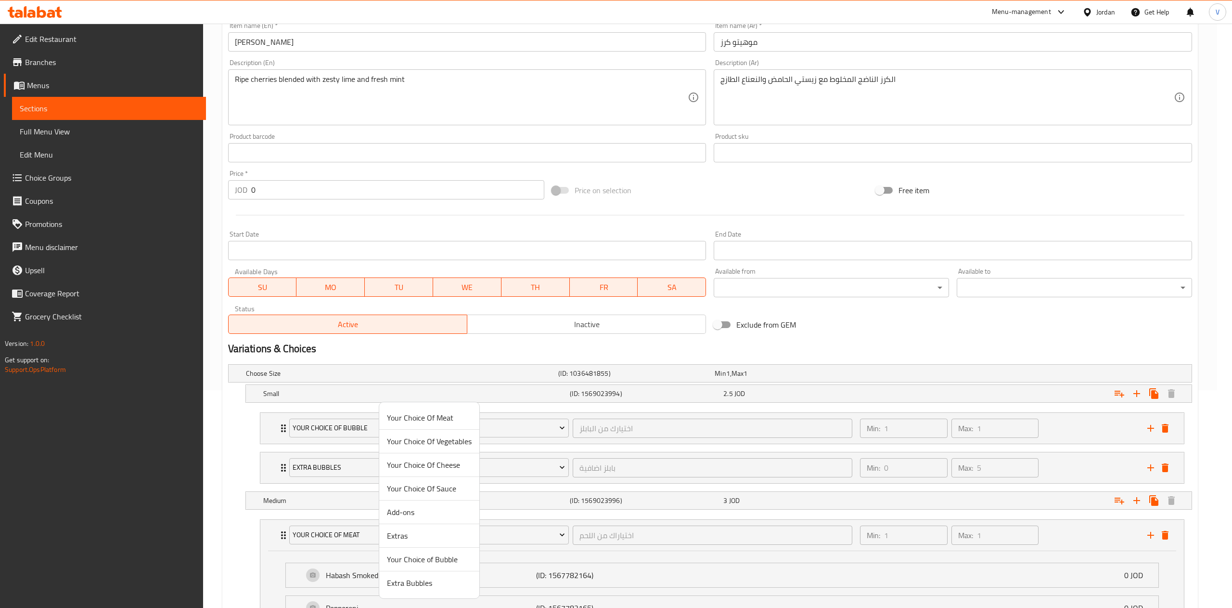
click at [421, 555] on span "Your Choice of Bubble" at bounding box center [429, 559] width 85 height 12
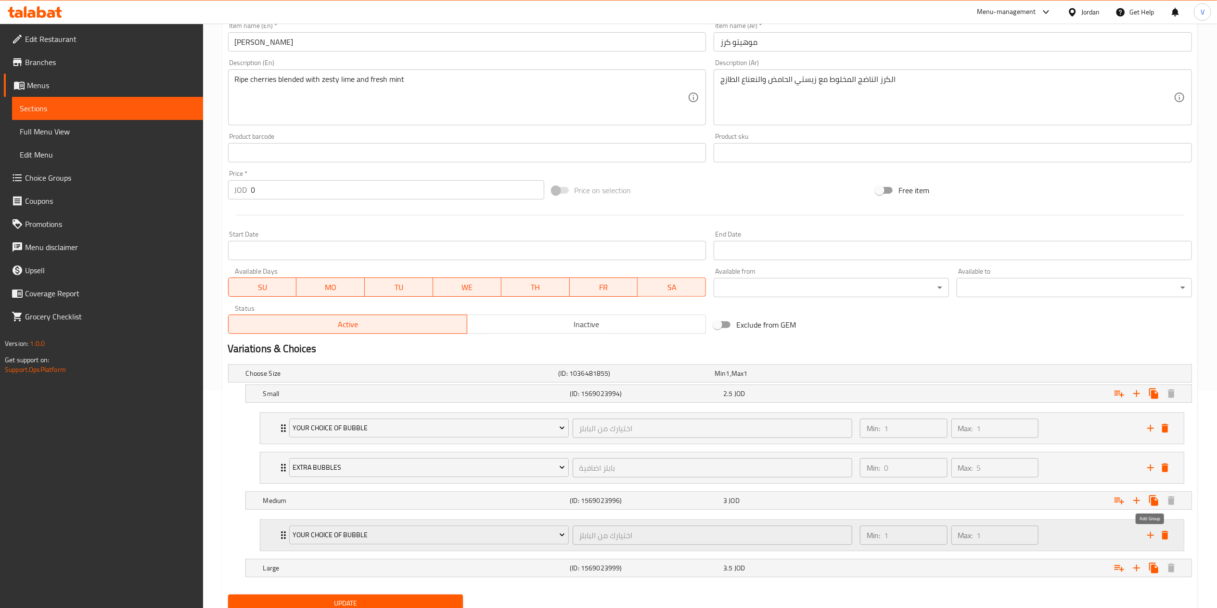
click at [1151, 537] on icon "add" at bounding box center [1151, 535] width 12 height 12
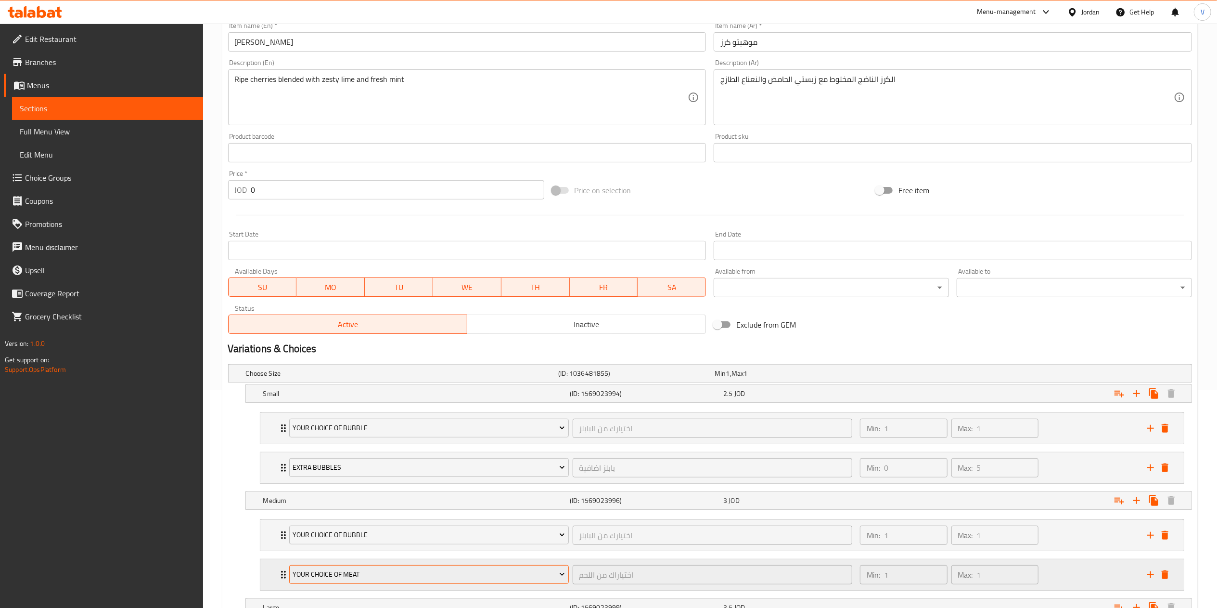
click at [383, 577] on span "Your Choice Of Meat" at bounding box center [429, 574] width 272 height 12
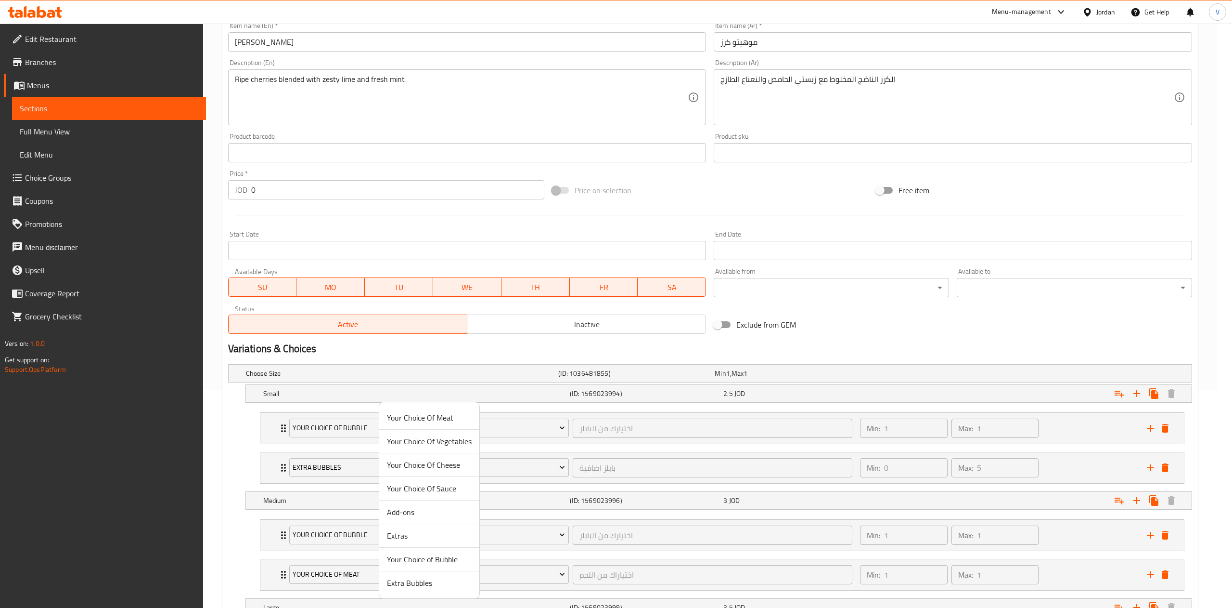
click at [426, 583] on span "Extra Bubbles" at bounding box center [429, 583] width 85 height 12
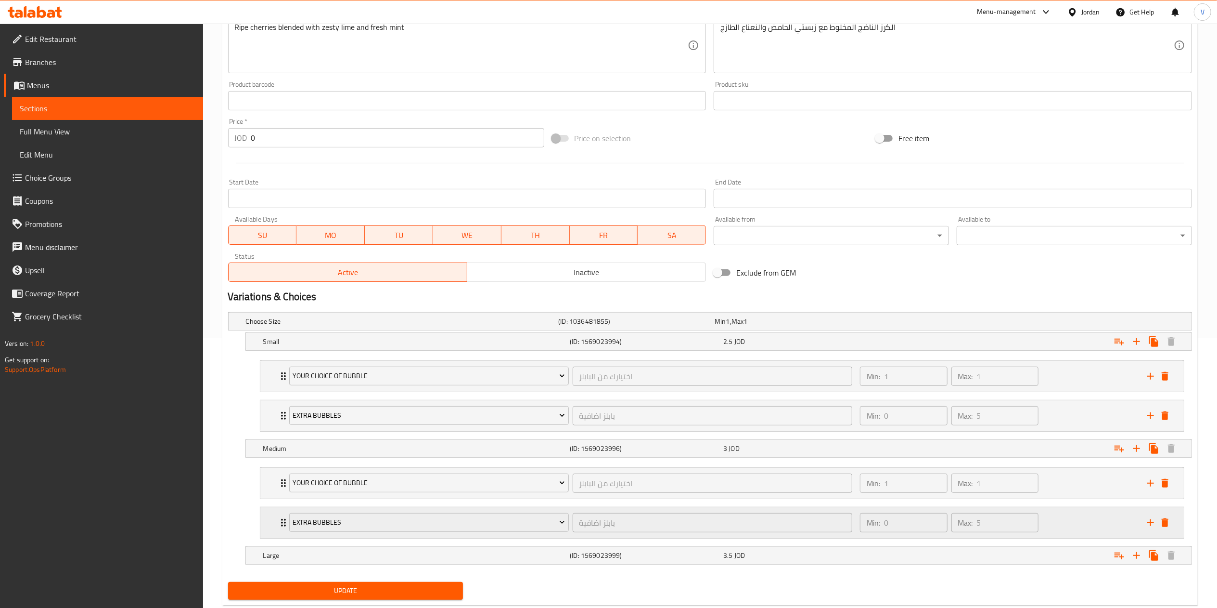
scroll to position [297, 0]
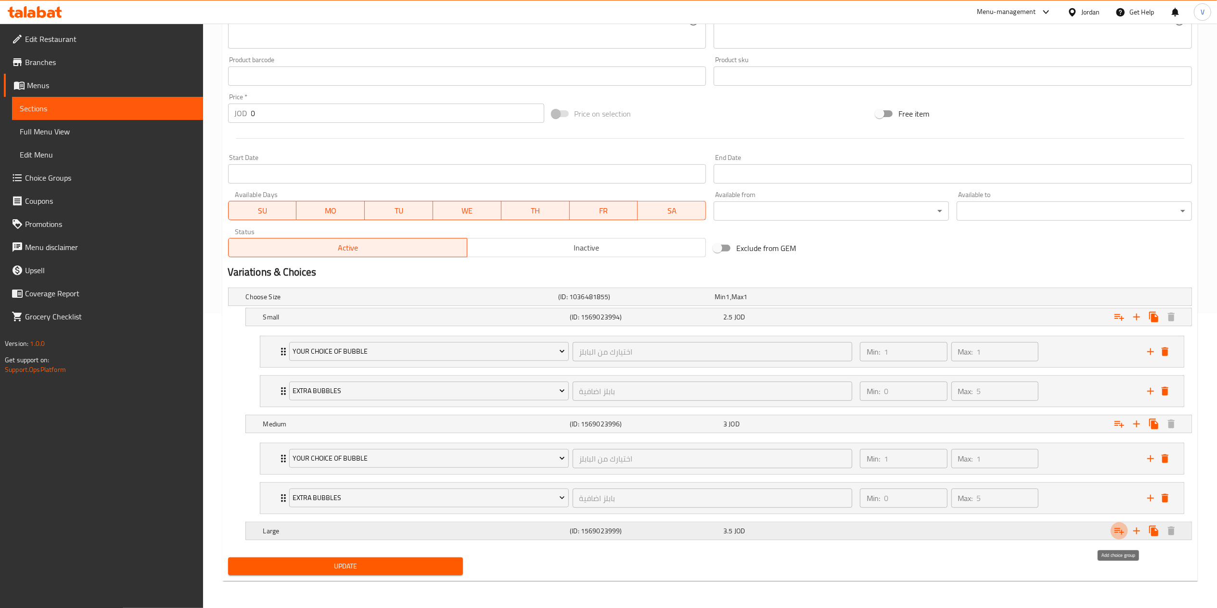
click at [1121, 529] on icon "Expand" at bounding box center [1120, 531] width 12 height 12
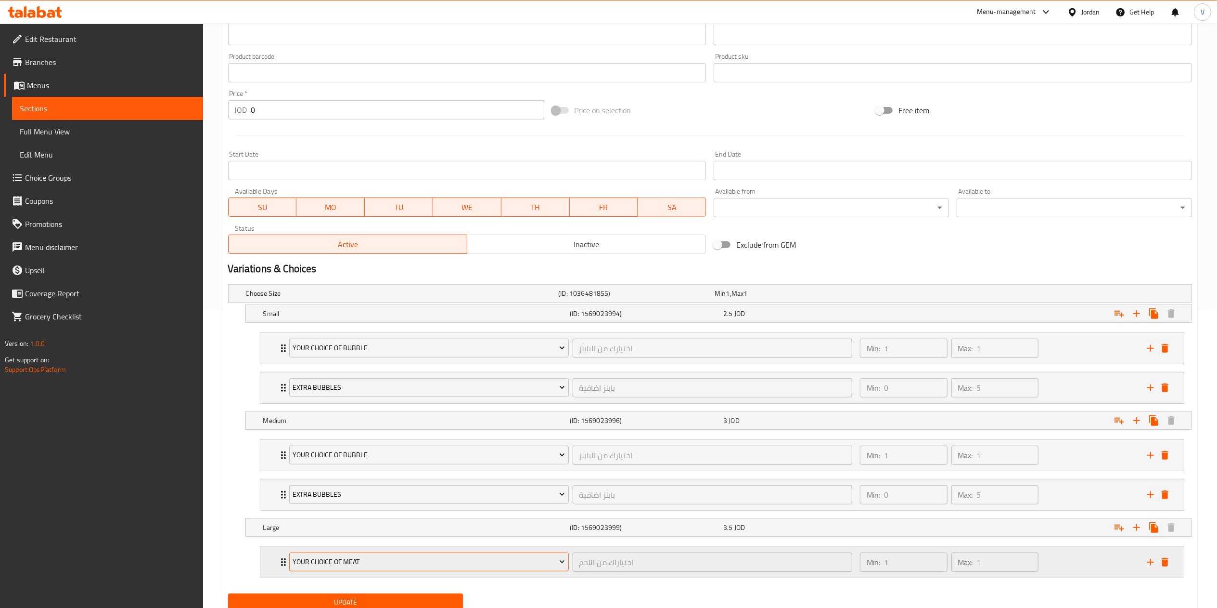
click at [399, 568] on span "Your Choice Of Meat" at bounding box center [429, 562] width 272 height 12
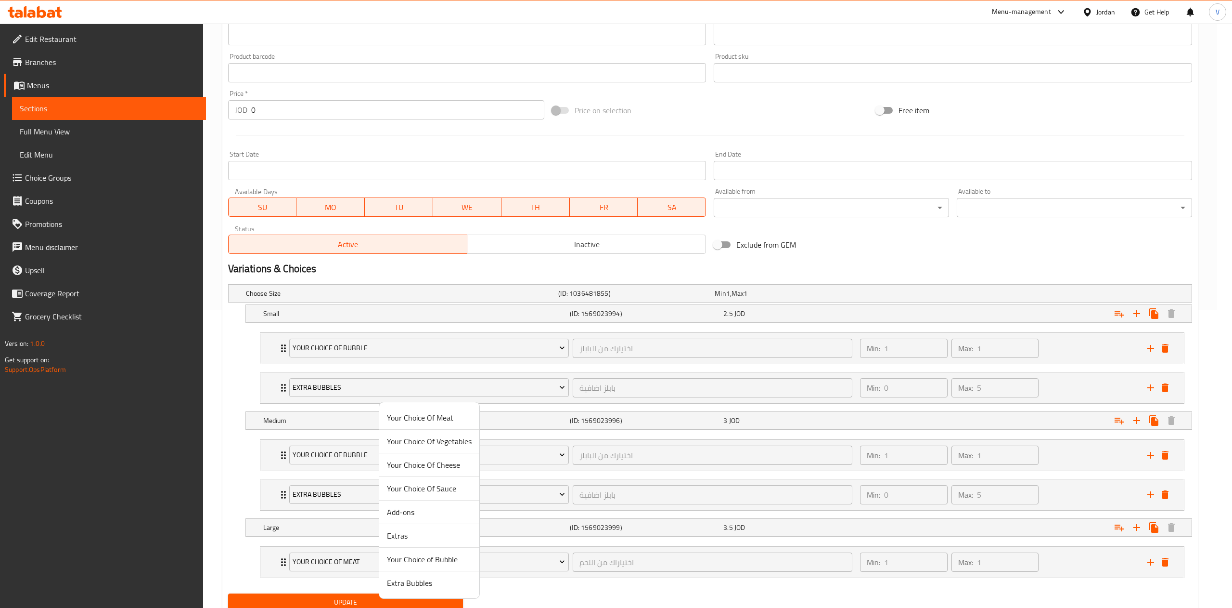
click at [436, 558] on span "Your Choice of Bubble" at bounding box center [429, 559] width 85 height 12
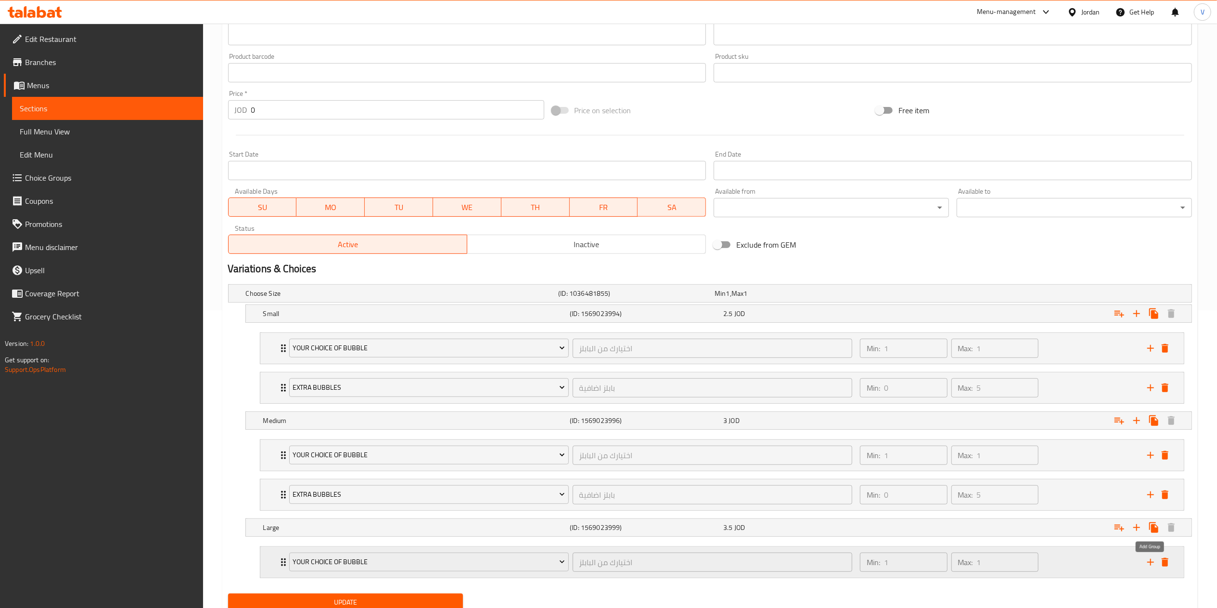
click at [1155, 566] on icon "add" at bounding box center [1151, 562] width 12 height 12
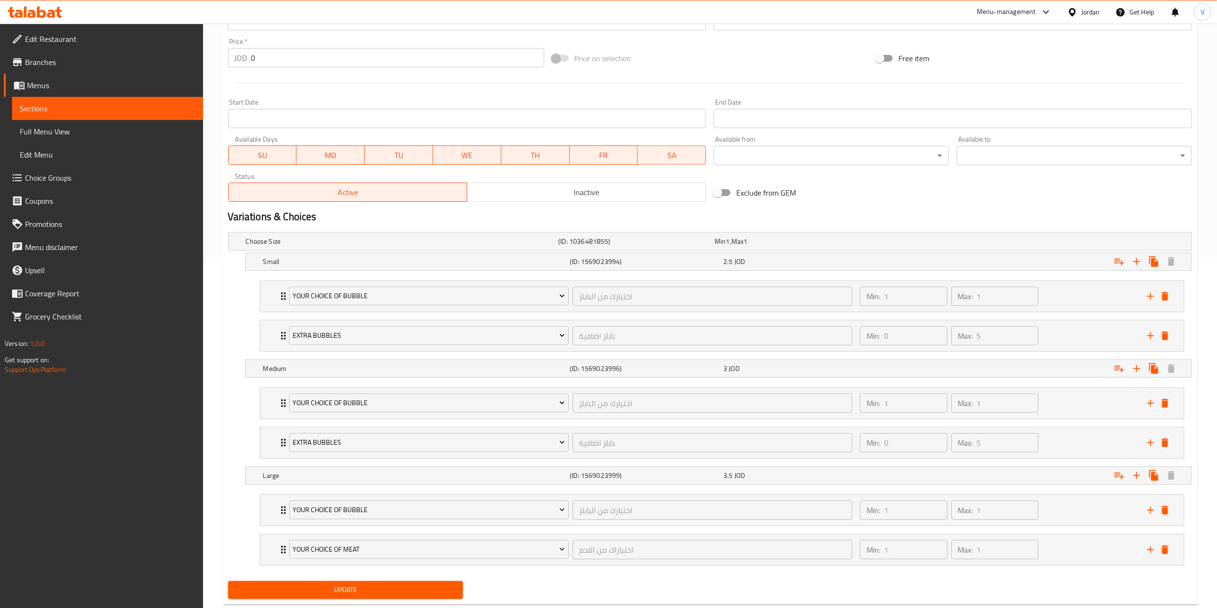
scroll to position [377, 0]
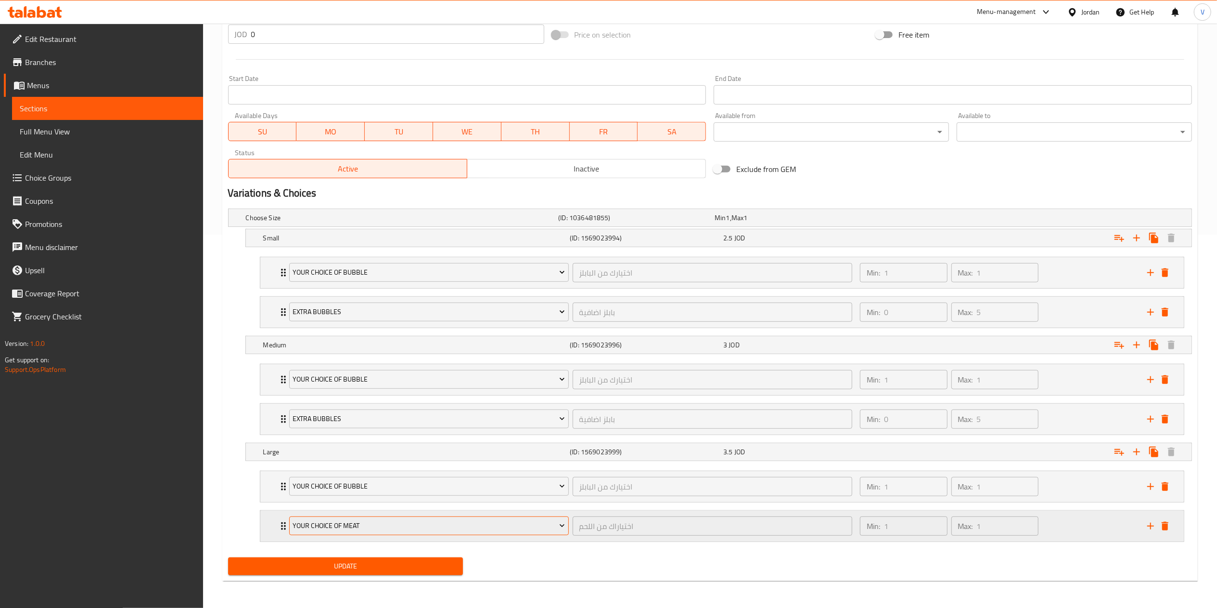
click at [363, 527] on span "Your Choice Of Meat" at bounding box center [429, 525] width 272 height 12
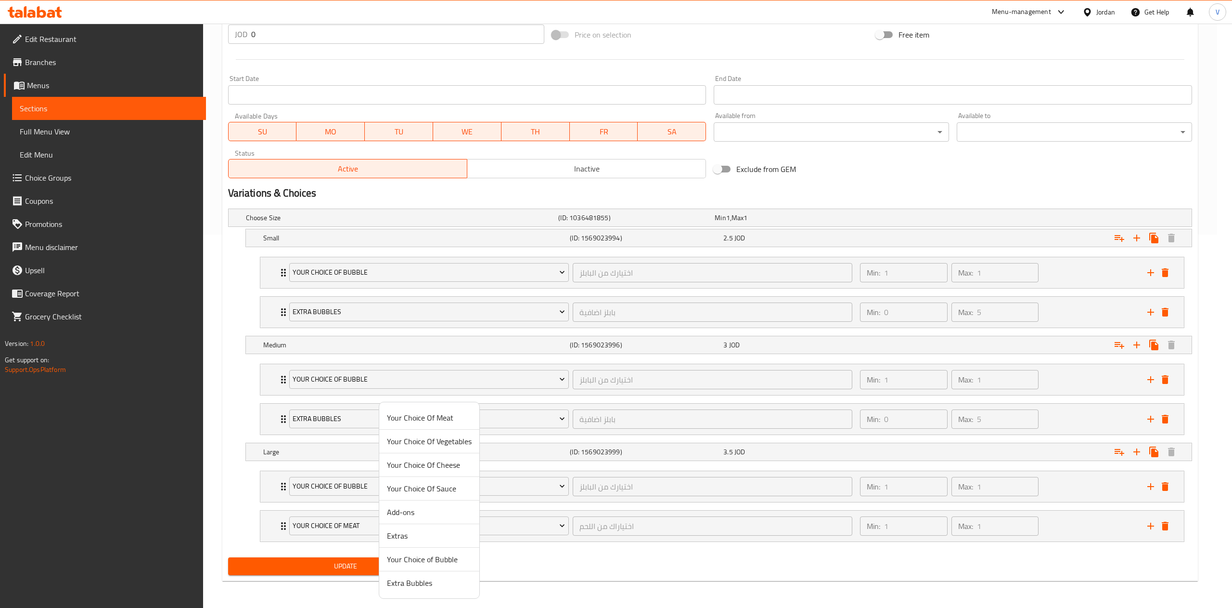
click at [391, 582] on span "Extra Bubbles" at bounding box center [429, 583] width 85 height 12
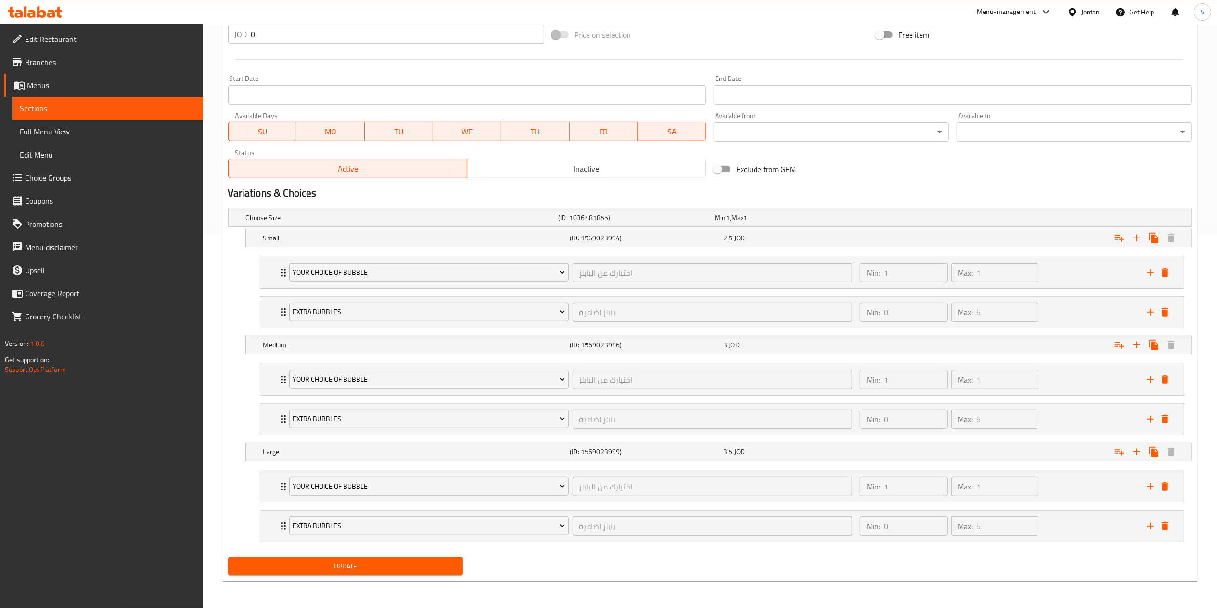
click at [349, 572] on span "Update" at bounding box center [346, 566] width 220 height 12
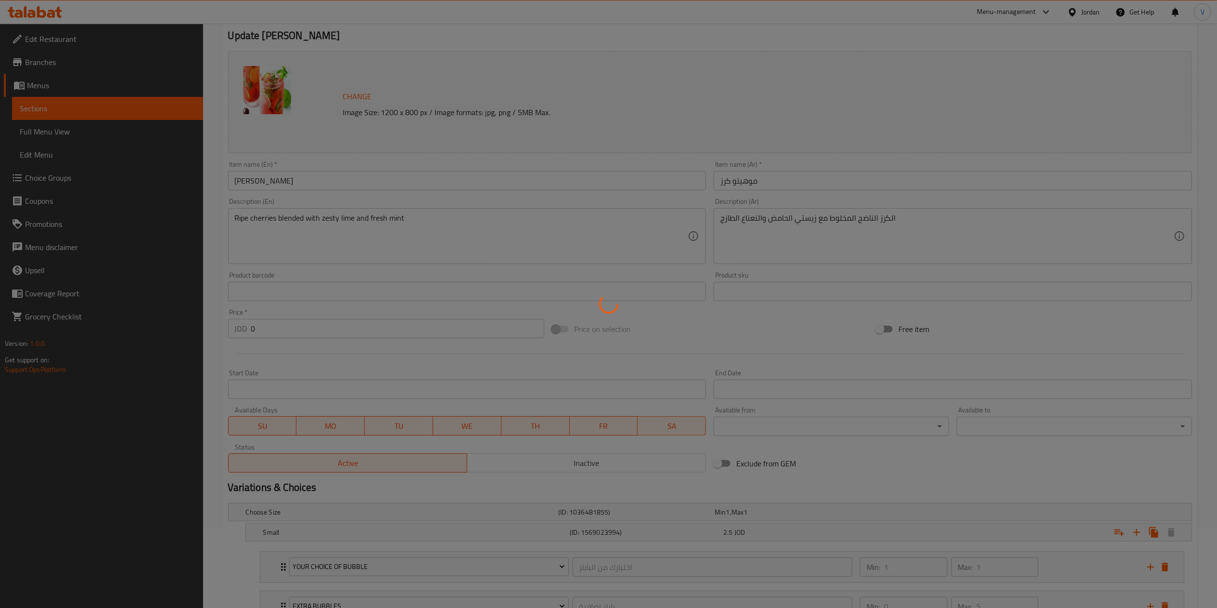
scroll to position [0, 0]
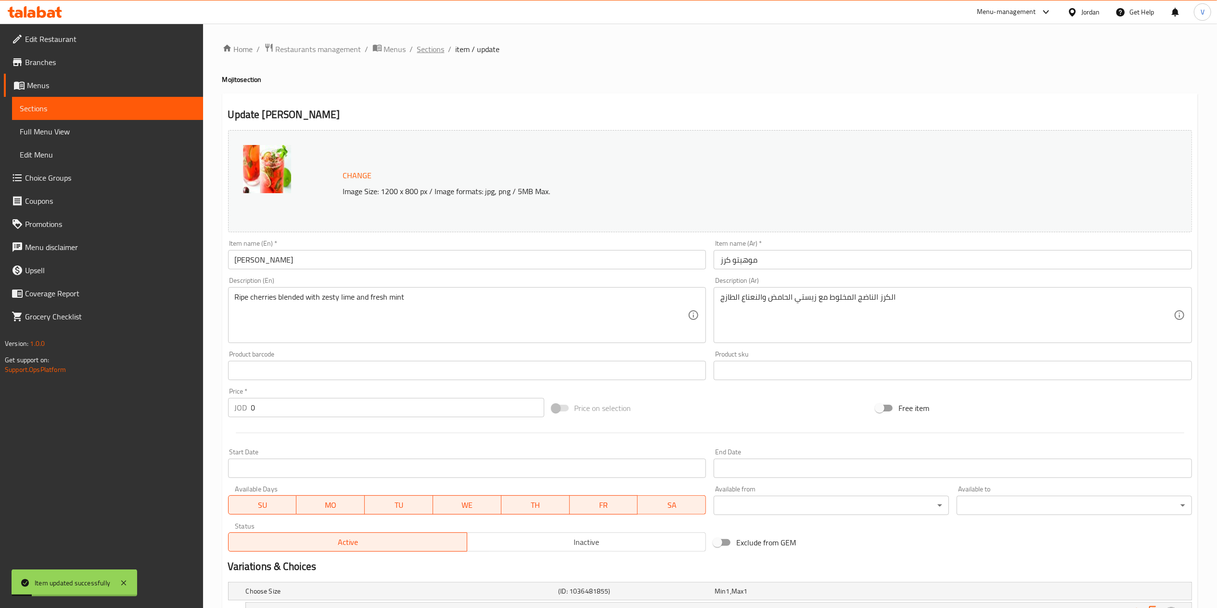
click at [426, 55] on span "Sections" at bounding box center [430, 49] width 27 height 12
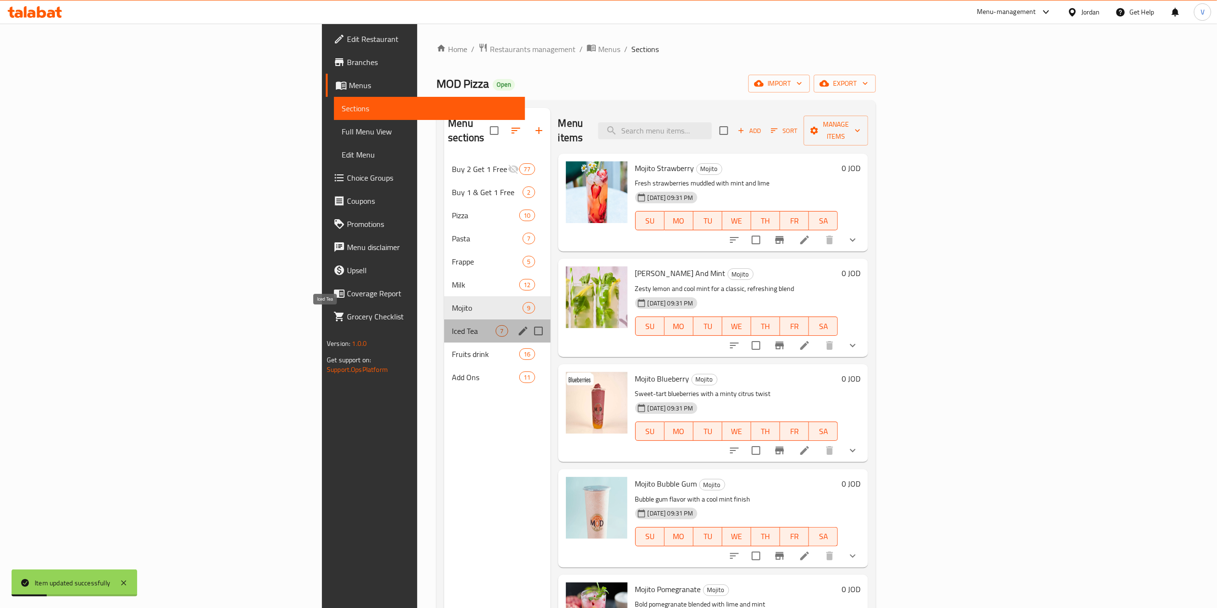
click at [452, 325] on span "Iced Tea" at bounding box center [474, 331] width 44 height 12
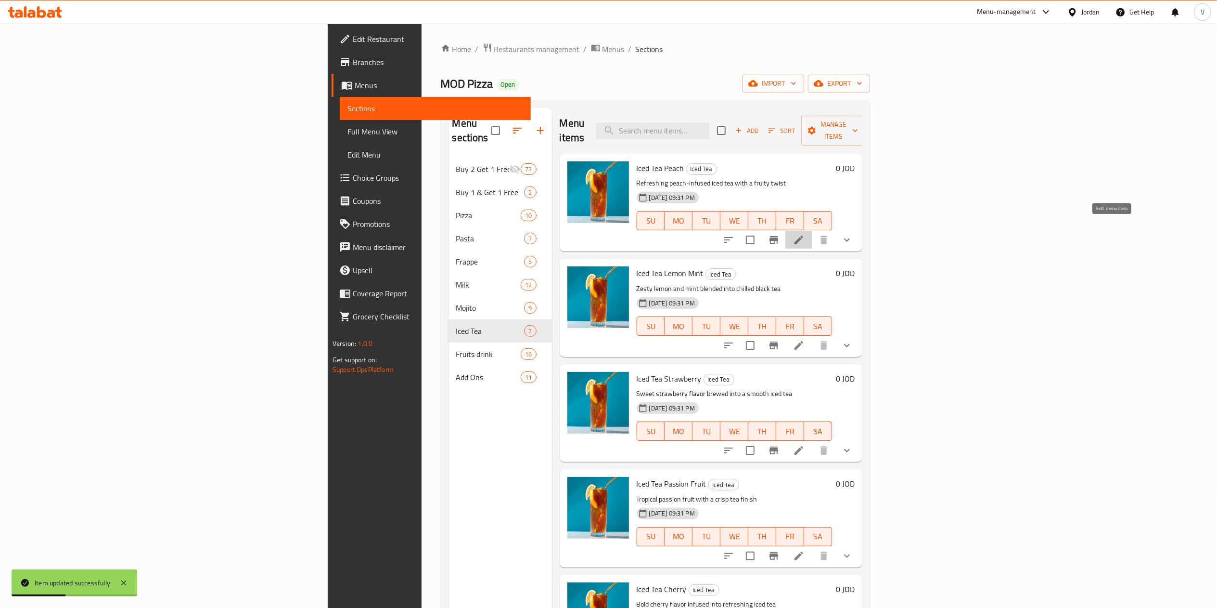
click at [805, 234] on icon at bounding box center [799, 240] width 12 height 12
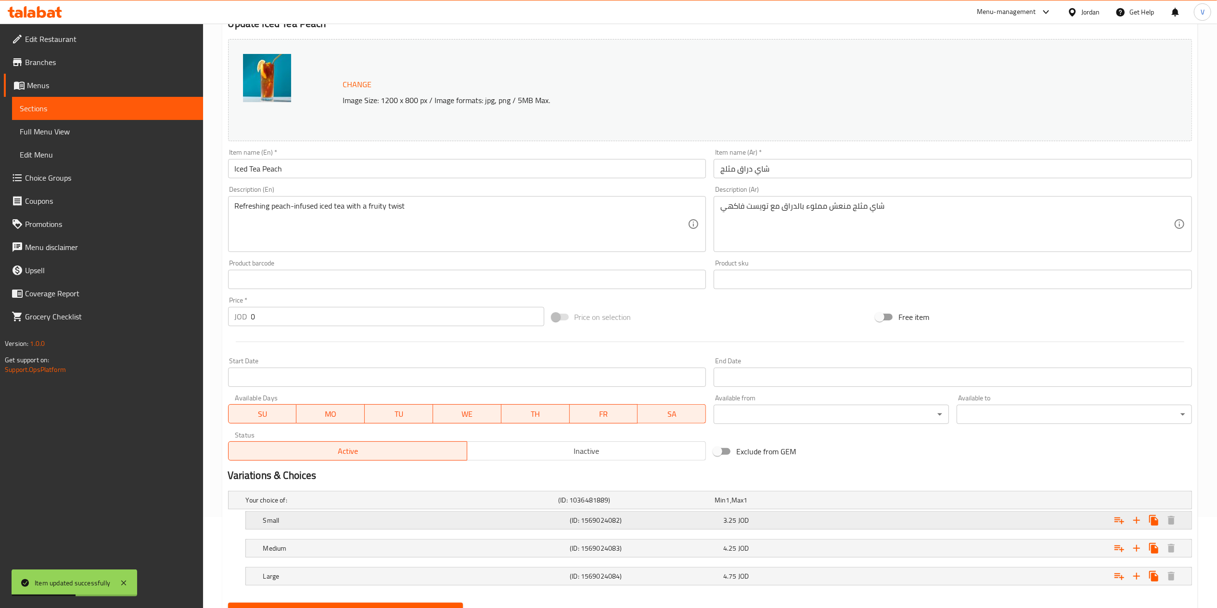
scroll to position [131, 0]
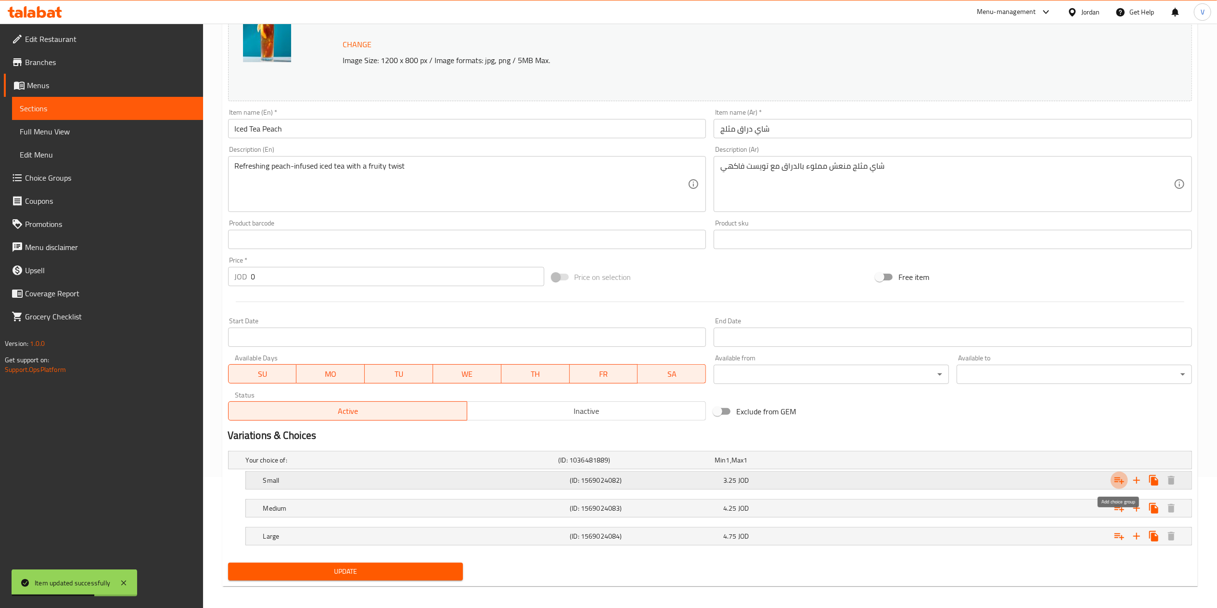
click at [1114, 478] on icon "Expand" at bounding box center [1120, 480] width 12 height 12
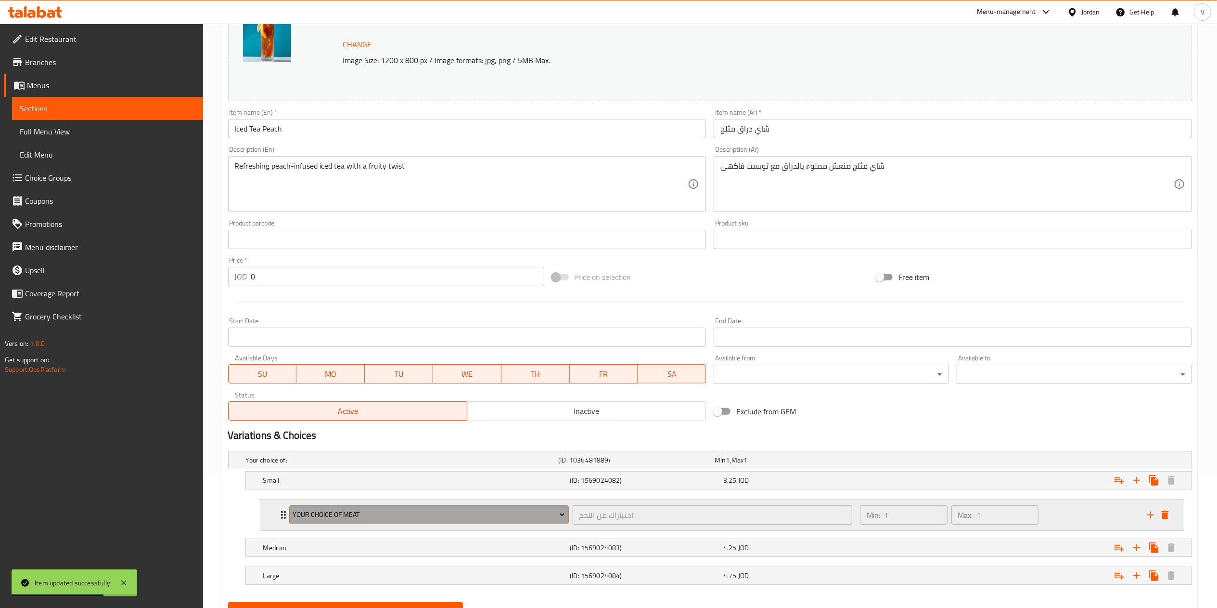
click at [388, 517] on span "Your Choice Of Meat" at bounding box center [429, 514] width 272 height 12
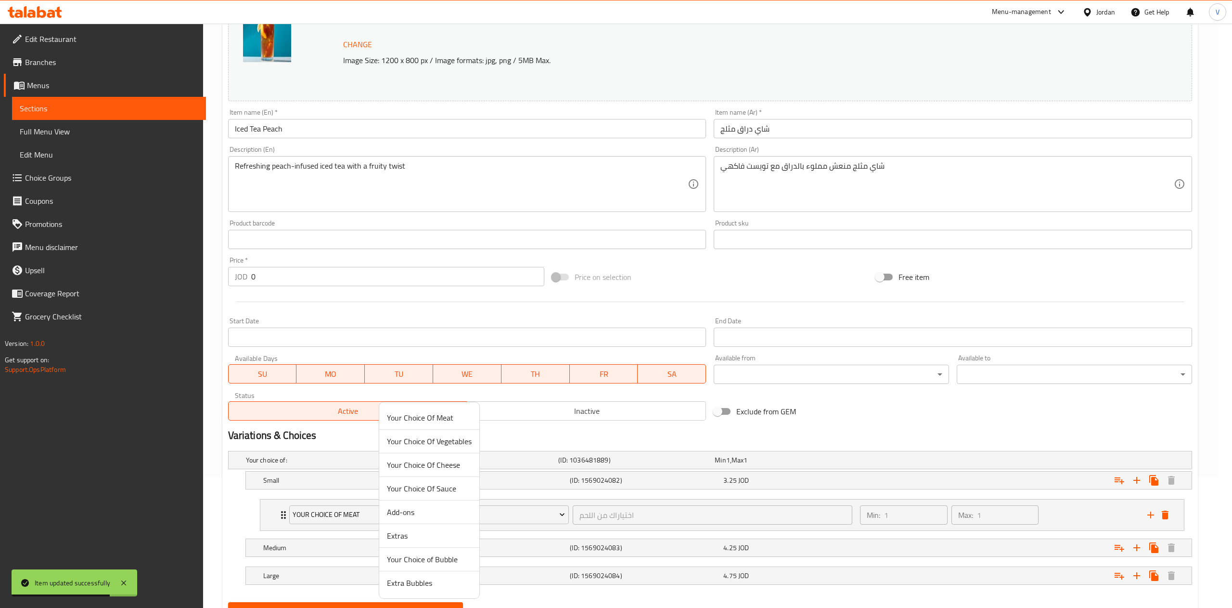
click at [428, 560] on span "Your Choice of Bubble" at bounding box center [429, 559] width 85 height 12
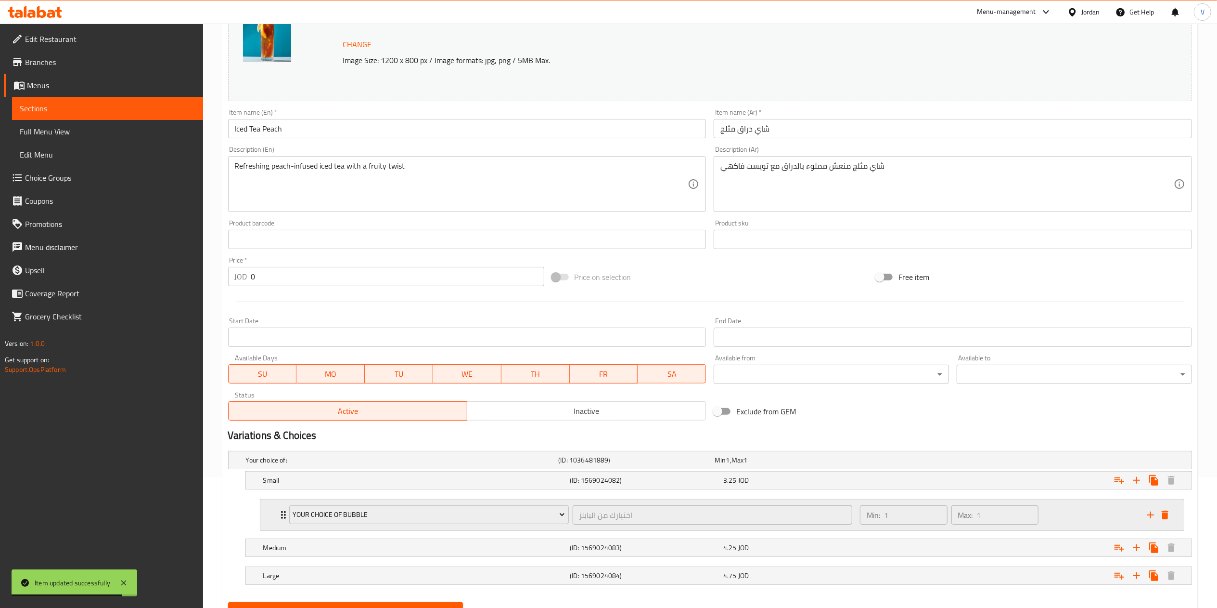
drag, startPoint x: 1150, startPoint y: 513, endPoint x: 1044, endPoint y: 533, distance: 107.3
click at [1150, 513] on icon "add" at bounding box center [1151, 515] width 12 height 12
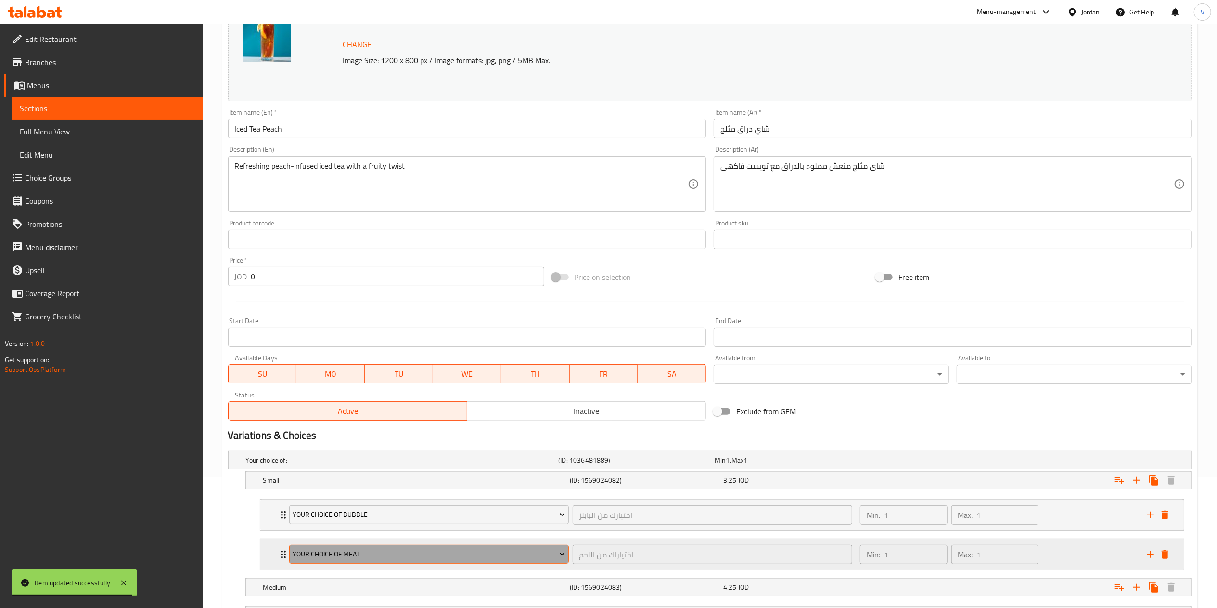
click at [428, 559] on span "Your Choice Of Meat" at bounding box center [429, 554] width 272 height 12
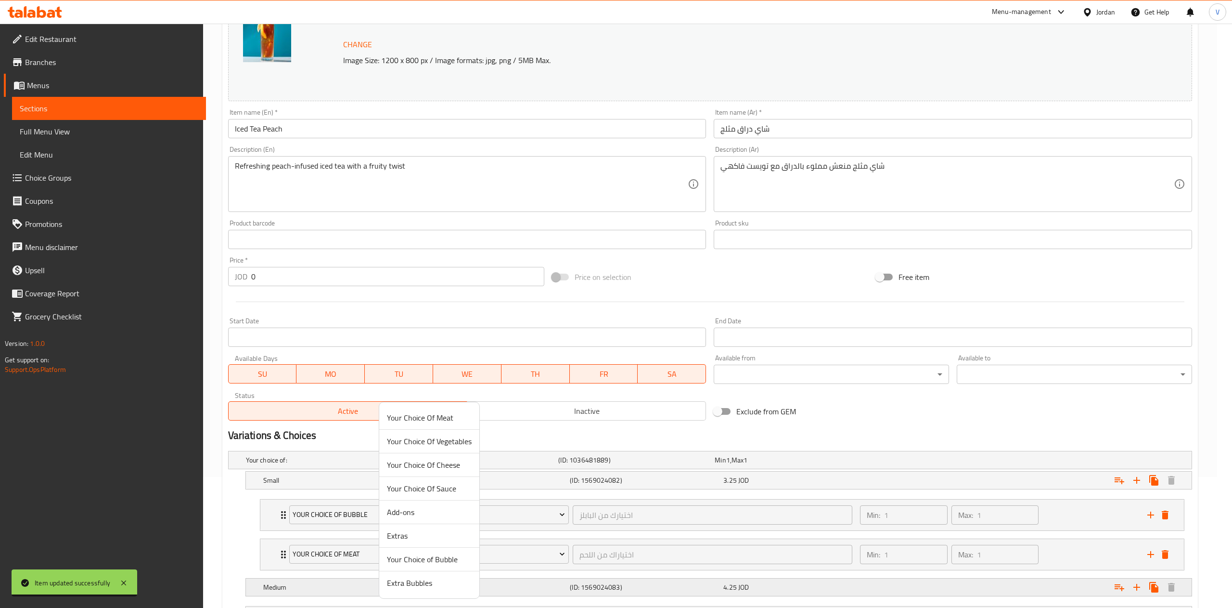
drag, startPoint x: 427, startPoint y: 580, endPoint x: 460, endPoint y: 581, distance: 32.8
click at [427, 581] on span "Extra Bubbles" at bounding box center [429, 583] width 85 height 12
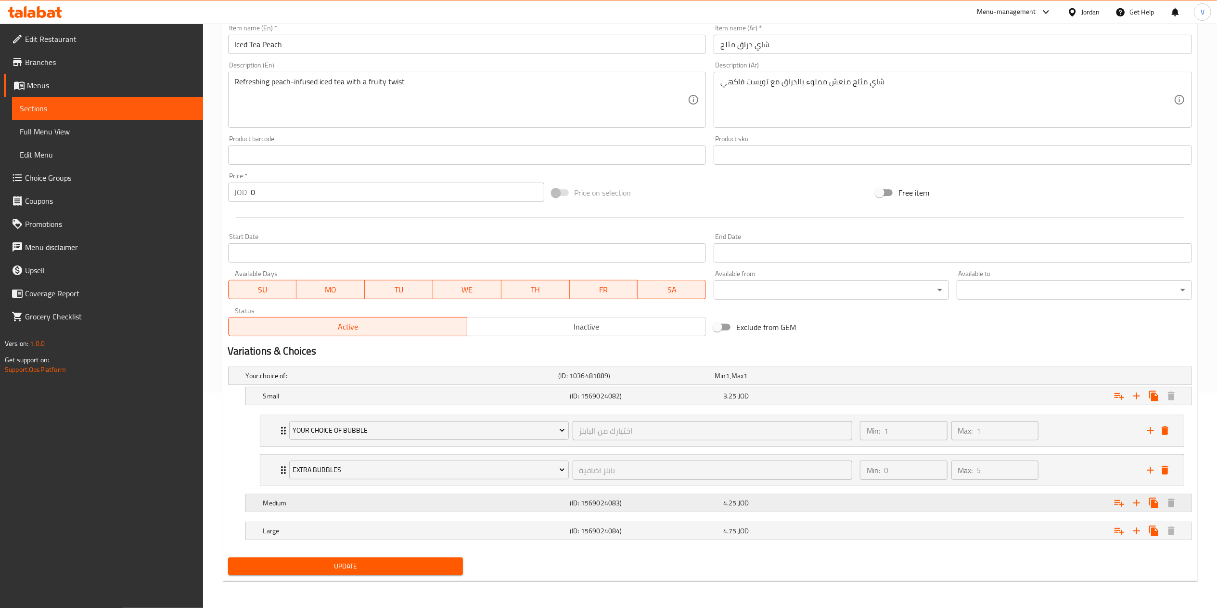
scroll to position [218, 0]
click at [1113, 500] on button "Expand" at bounding box center [1119, 502] width 17 height 17
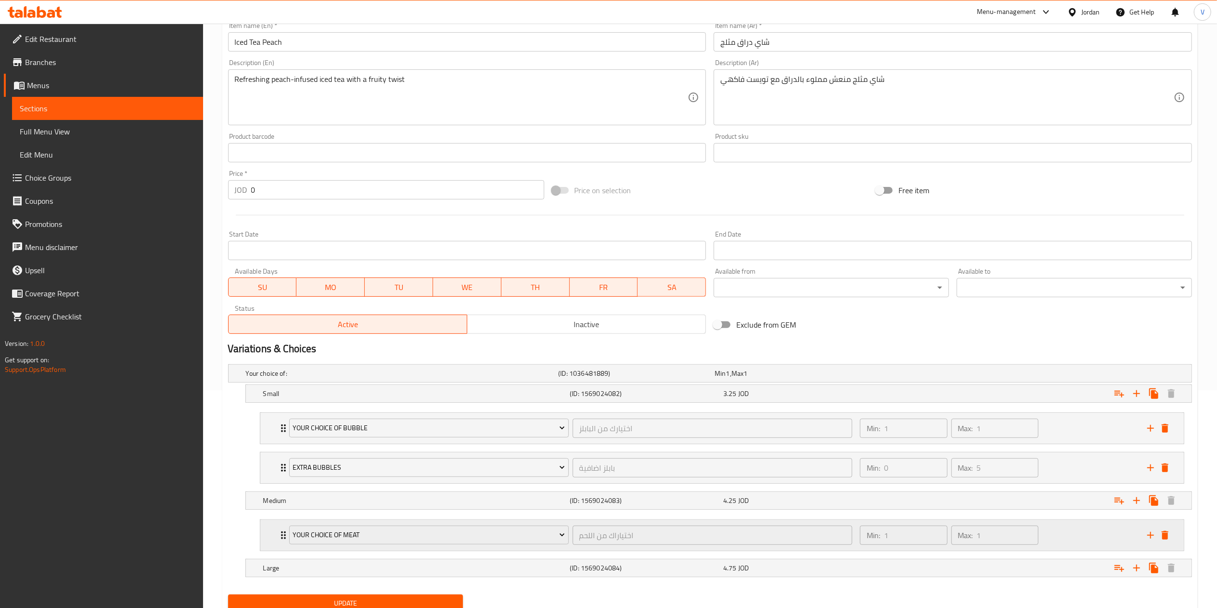
click at [427, 525] on div "Your Choice Of Meat اختياراك من اللحم ​" at bounding box center [571, 534] width 575 height 31
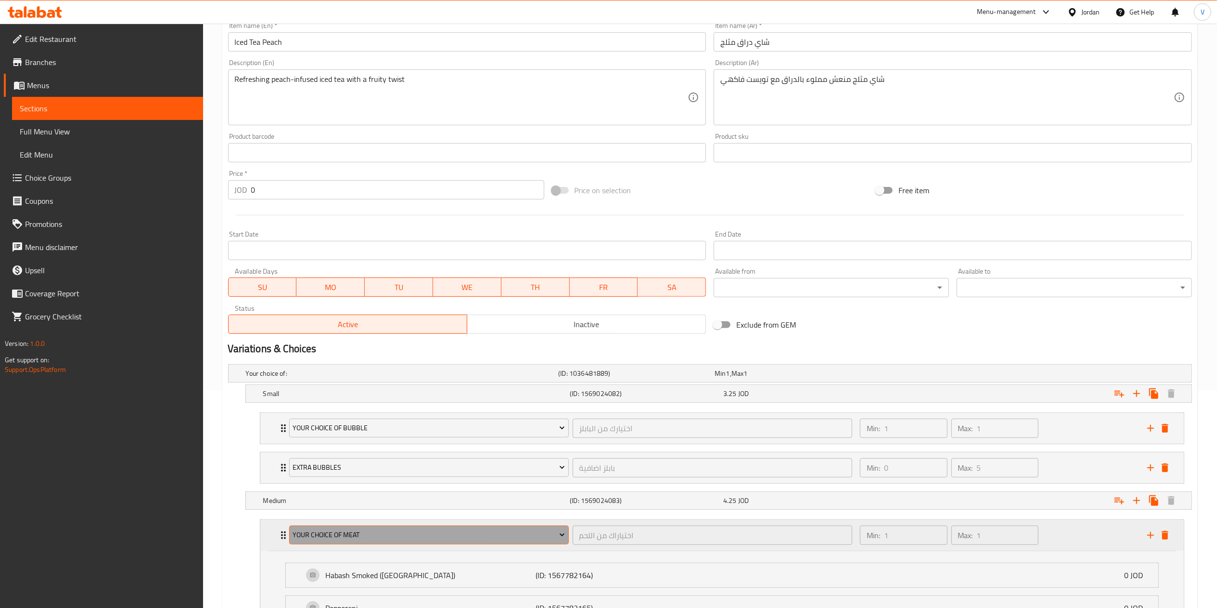
click at [413, 541] on span "Your Choice Of Meat" at bounding box center [429, 535] width 272 height 12
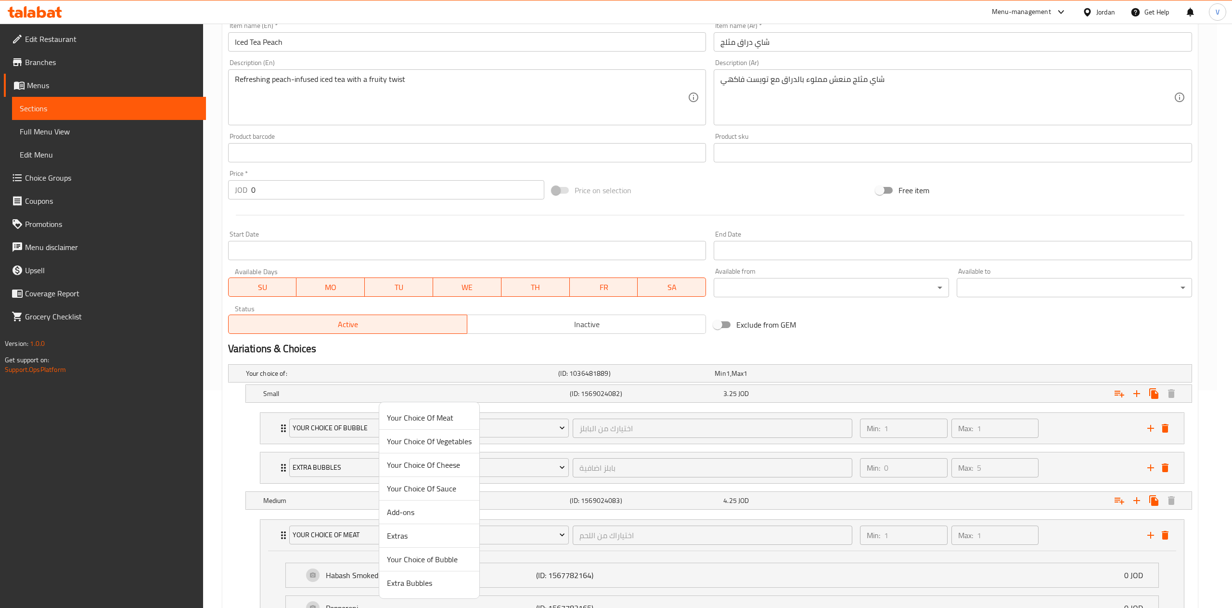
click at [429, 561] on span "Your Choice of Bubble" at bounding box center [429, 559] width 85 height 12
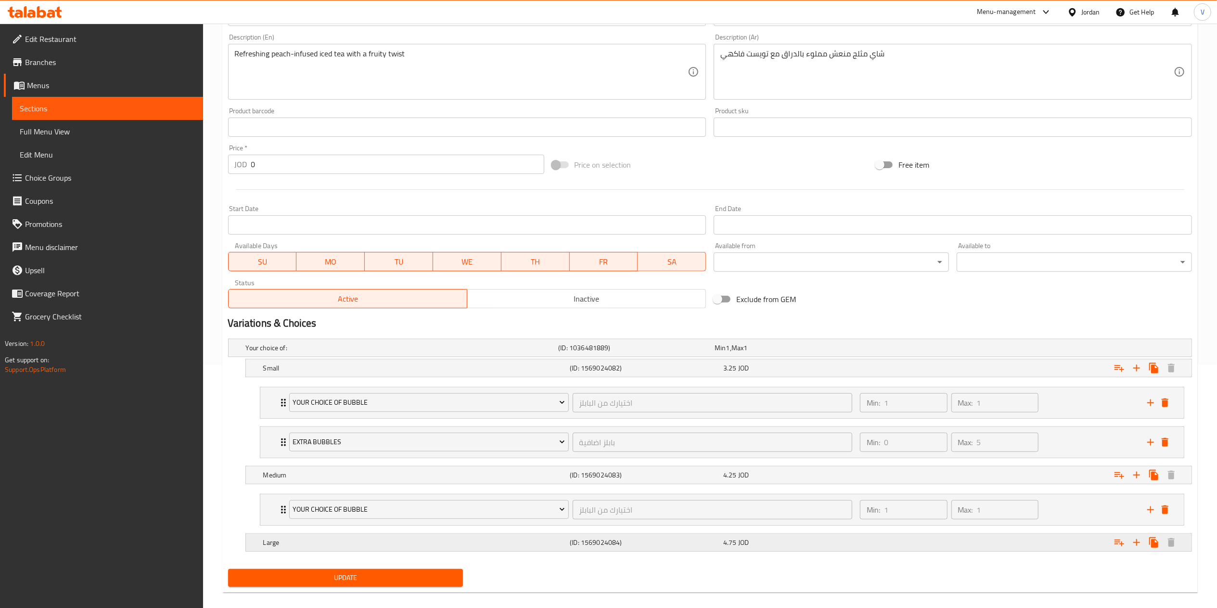
scroll to position [257, 0]
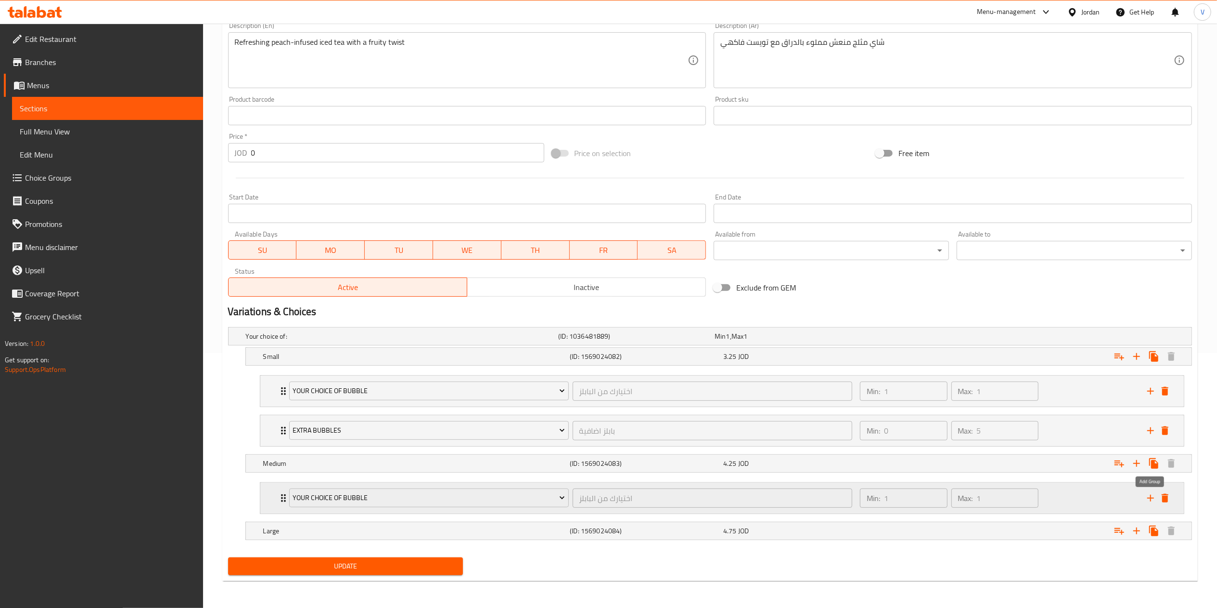
click at [1147, 496] on icon "add" at bounding box center [1151, 498] width 12 height 12
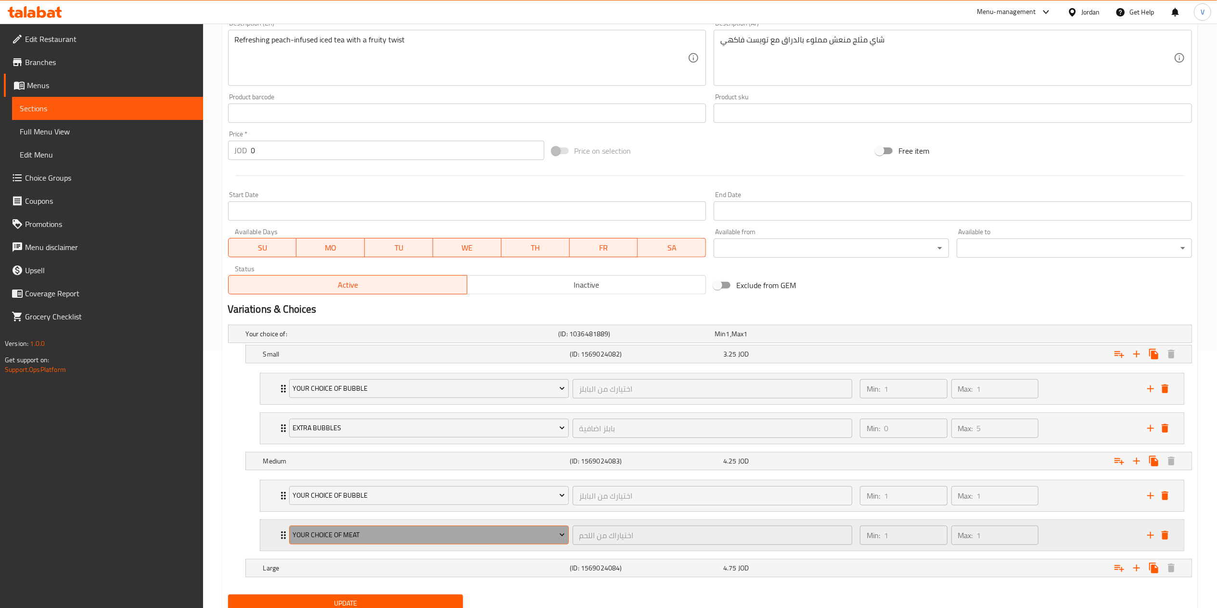
click at [410, 541] on span "Your Choice Of Meat" at bounding box center [429, 535] width 272 height 12
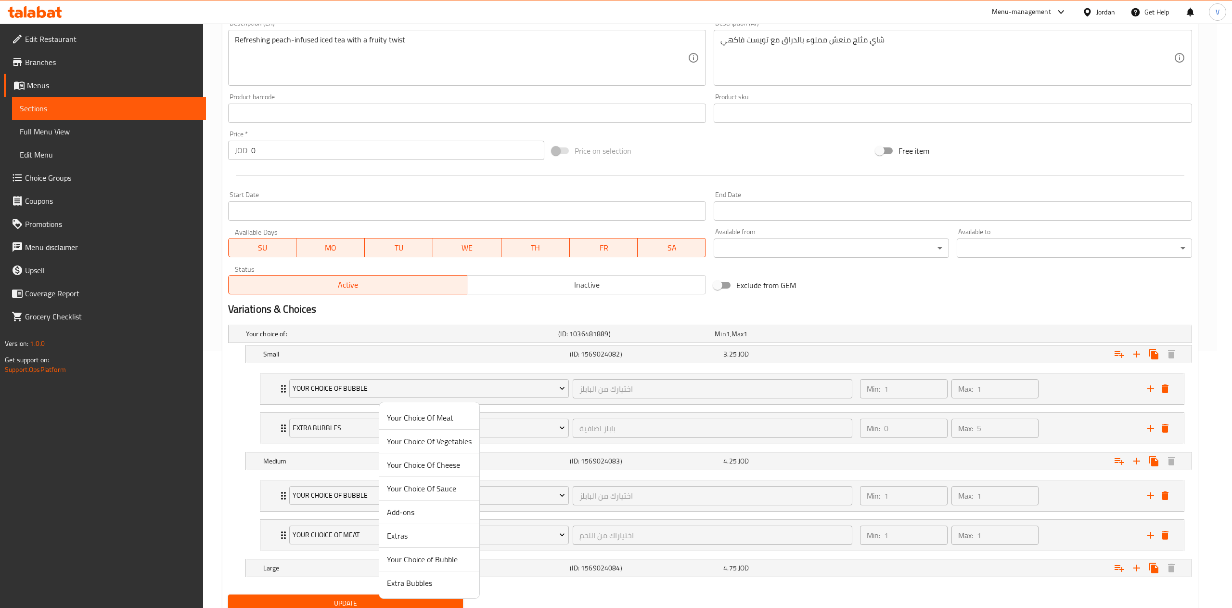
click at [421, 584] on span "Extra Bubbles" at bounding box center [429, 583] width 85 height 12
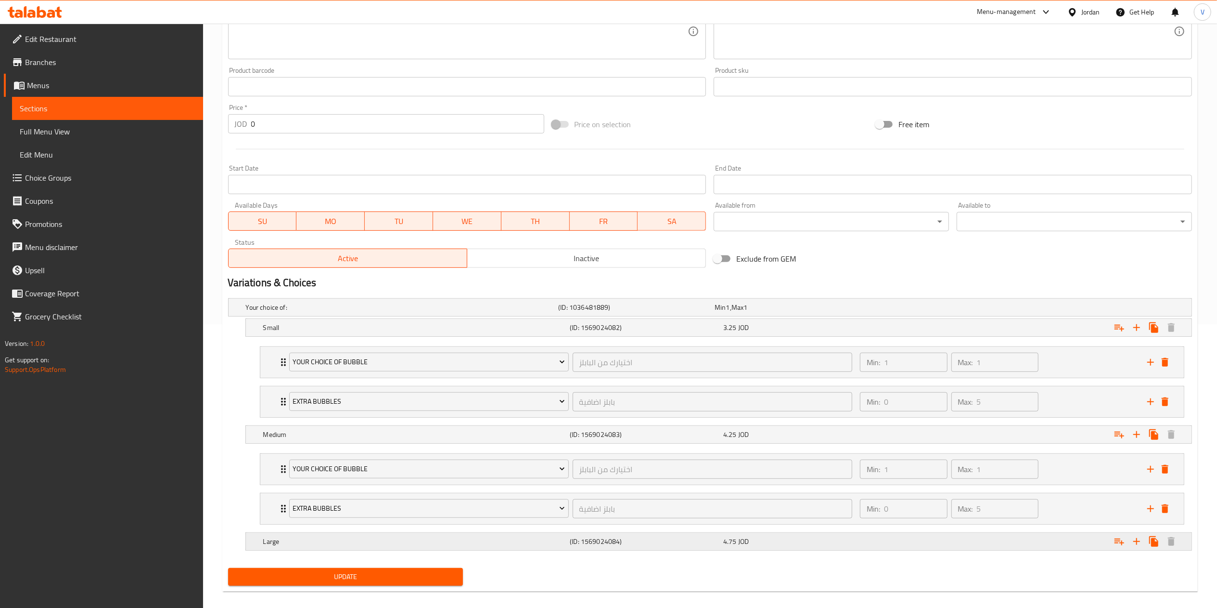
scroll to position [297, 0]
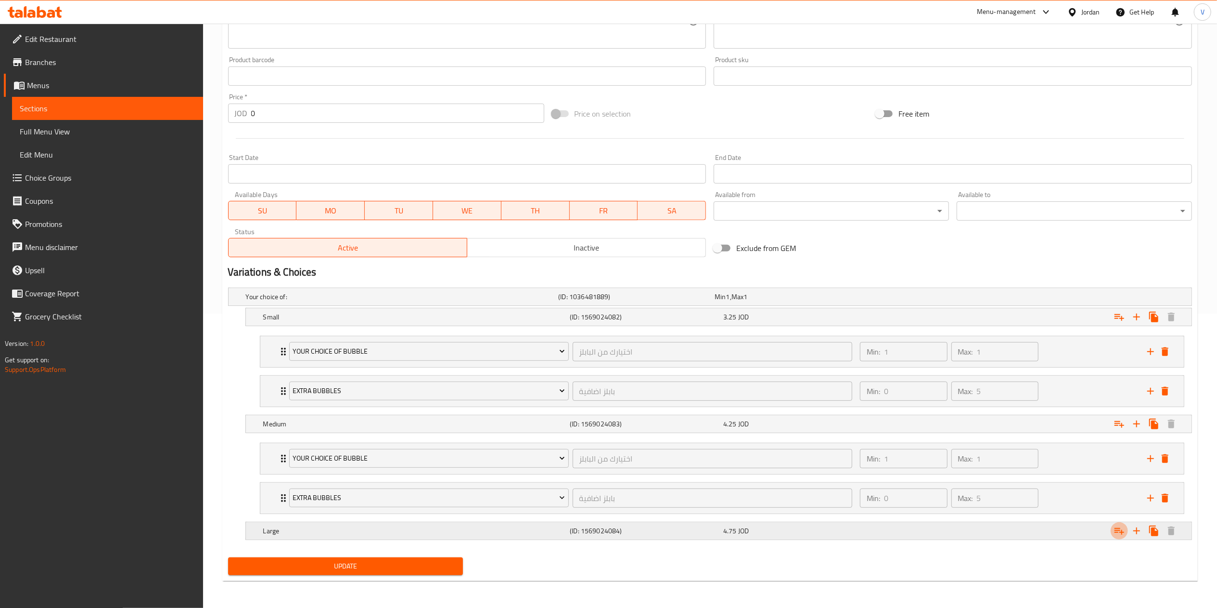
click at [1120, 527] on icon "Expand" at bounding box center [1120, 531] width 12 height 12
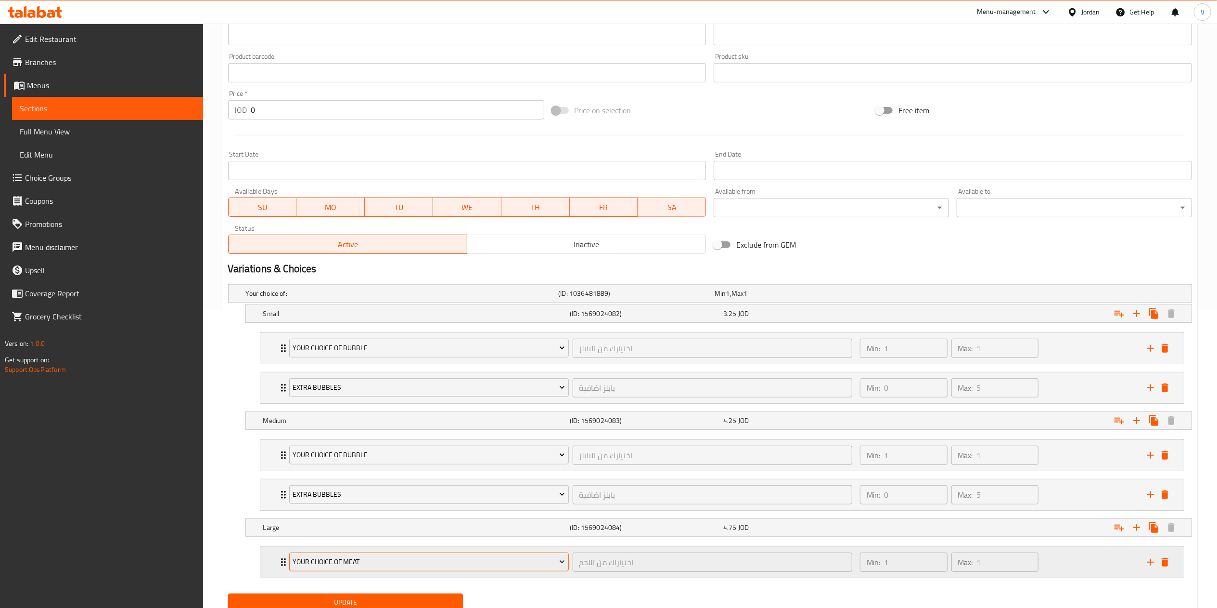
click at [323, 560] on span "Your Choice Of Meat" at bounding box center [429, 562] width 272 height 12
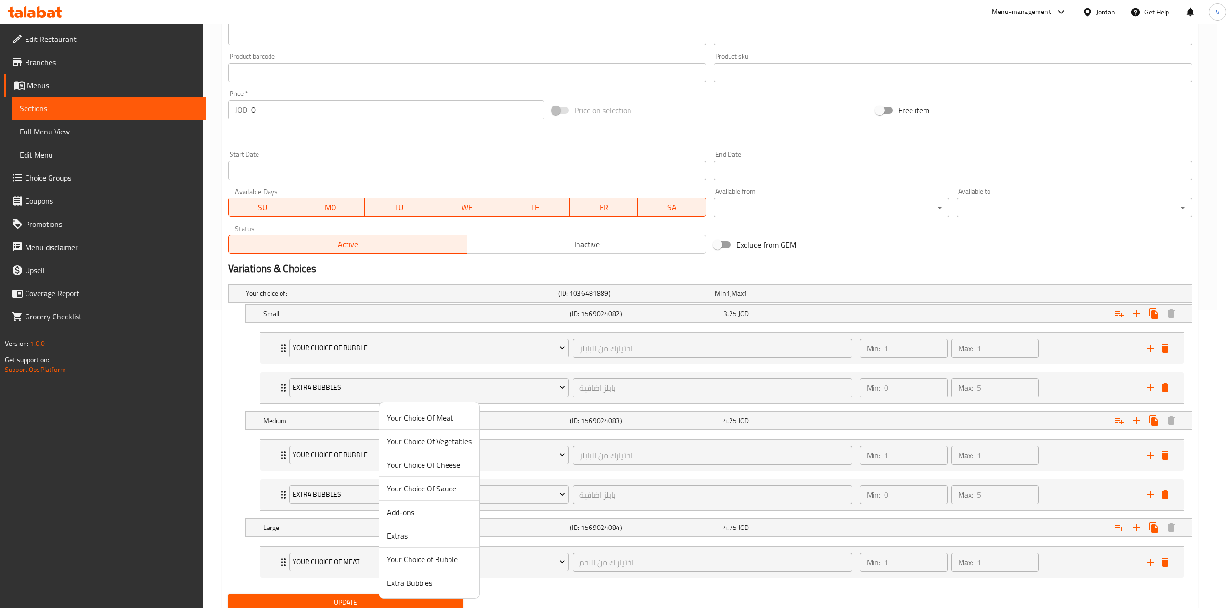
click at [407, 565] on span "Your Choice of Bubble" at bounding box center [429, 559] width 85 height 12
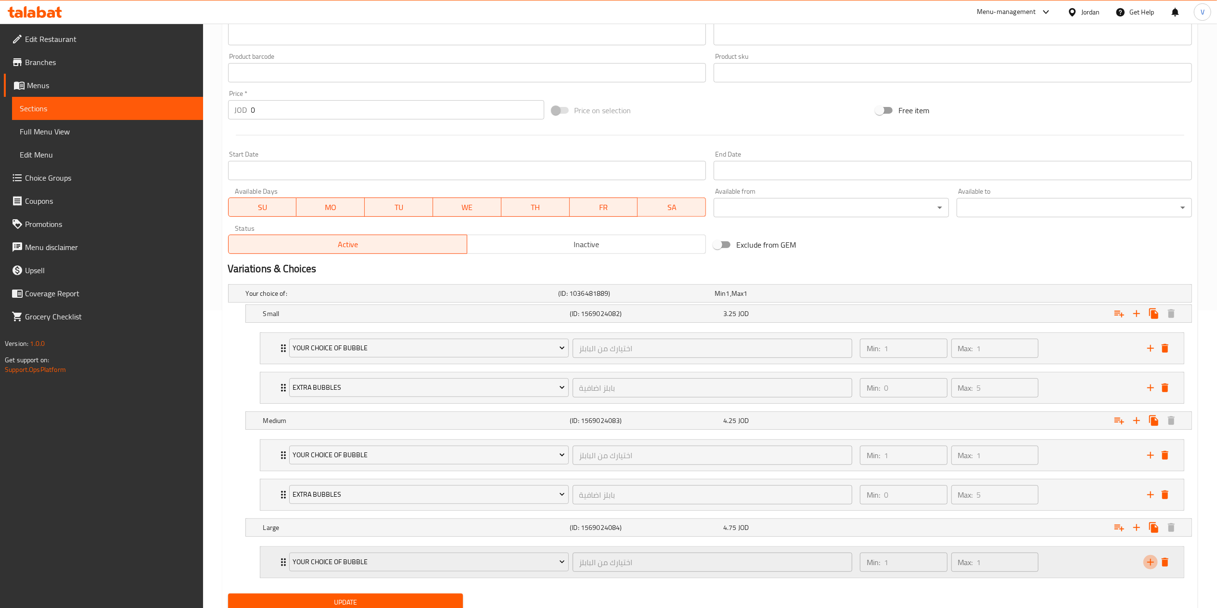
click at [1146, 566] on icon "add" at bounding box center [1151, 562] width 12 height 12
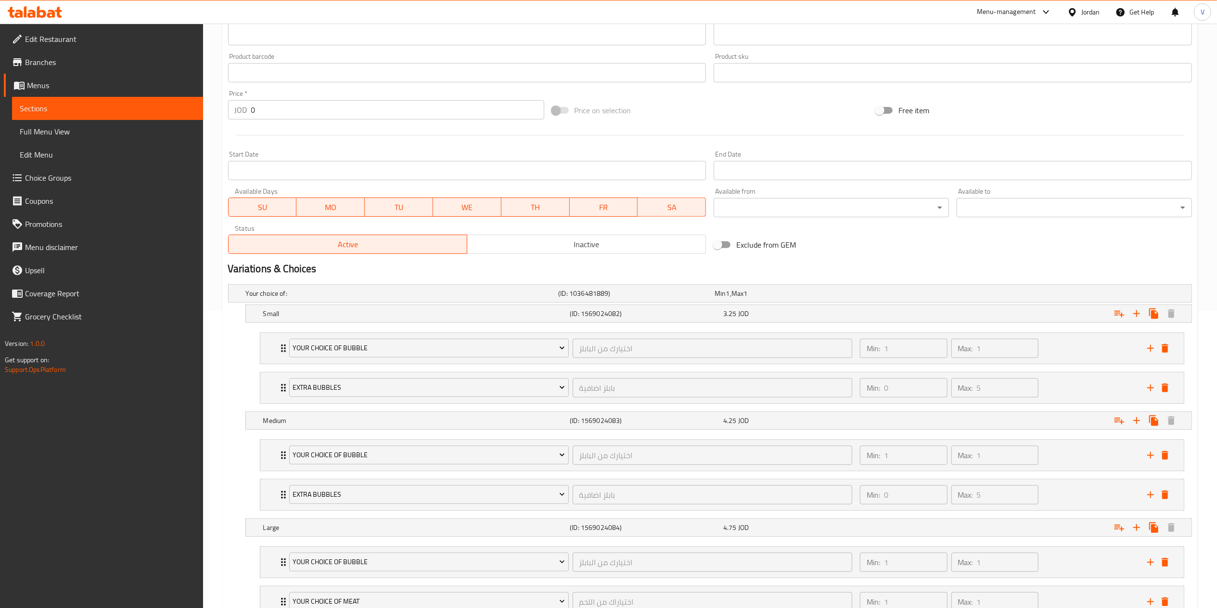
scroll to position [377, 0]
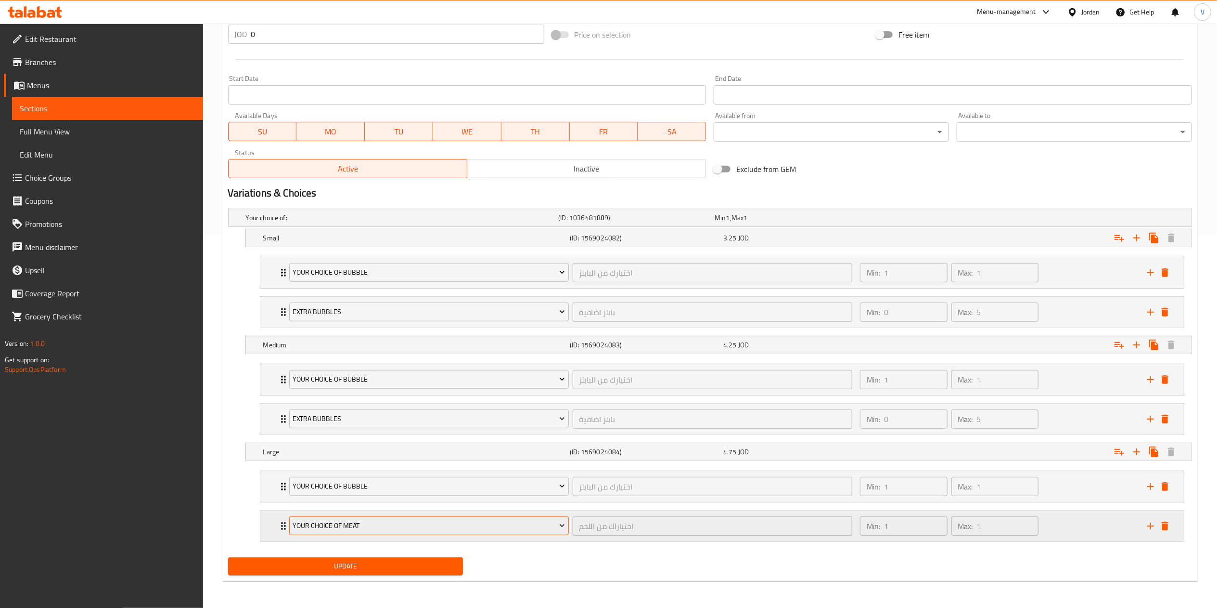
click at [370, 531] on span "Your Choice Of Meat" at bounding box center [429, 525] width 272 height 12
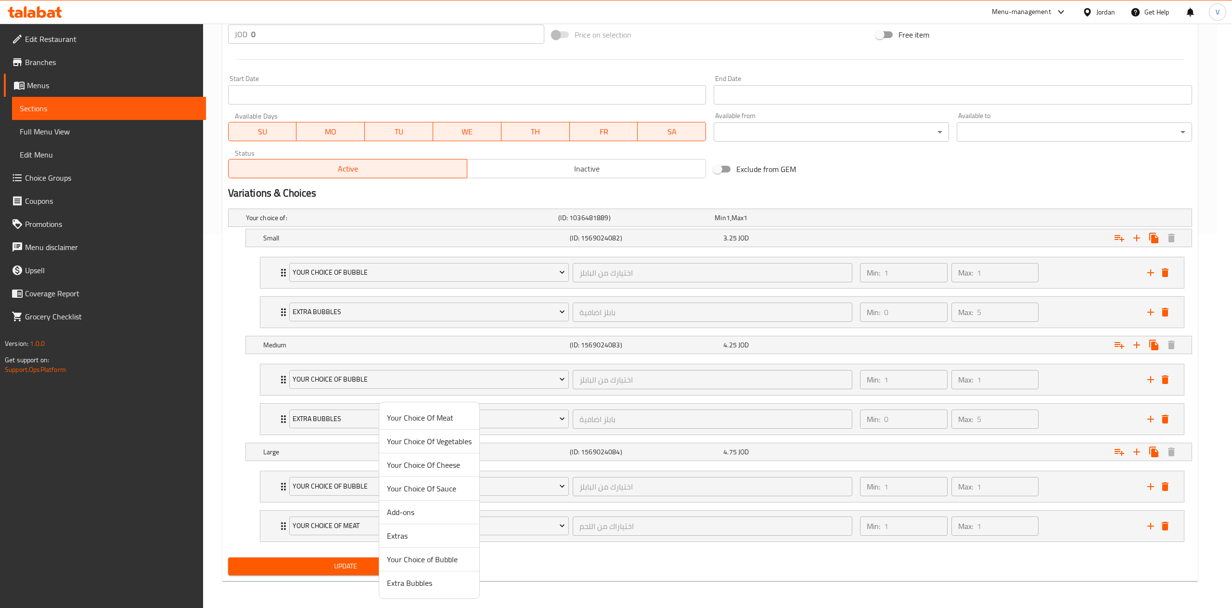
click at [405, 582] on span "Extra Bubbles" at bounding box center [429, 583] width 85 height 12
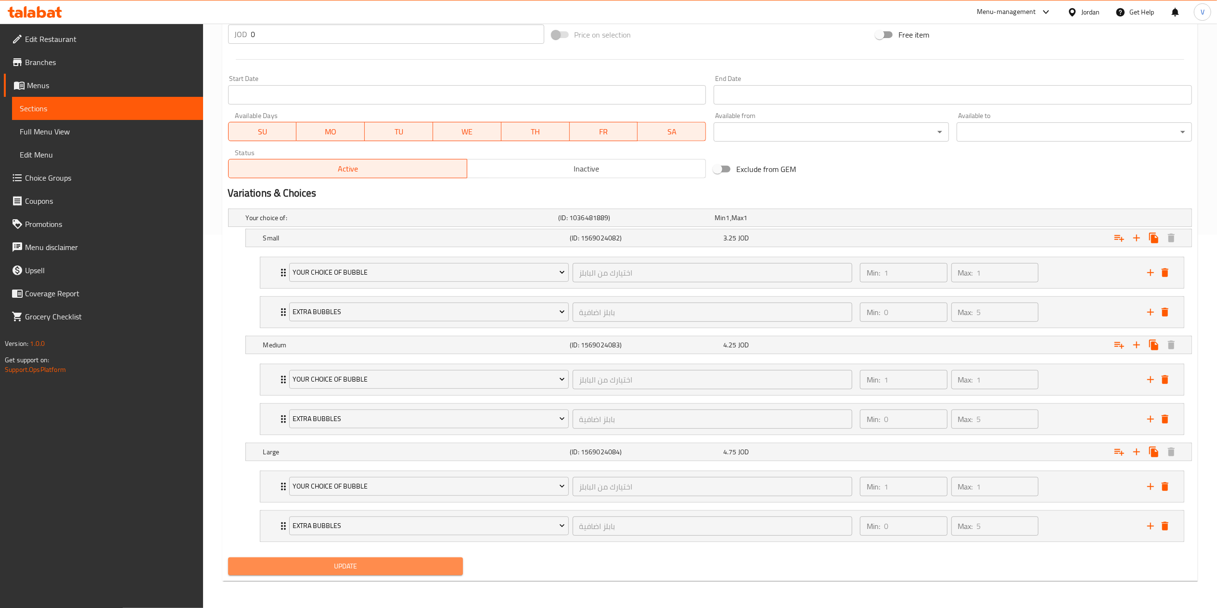
click at [334, 564] on span "Update" at bounding box center [346, 566] width 220 height 12
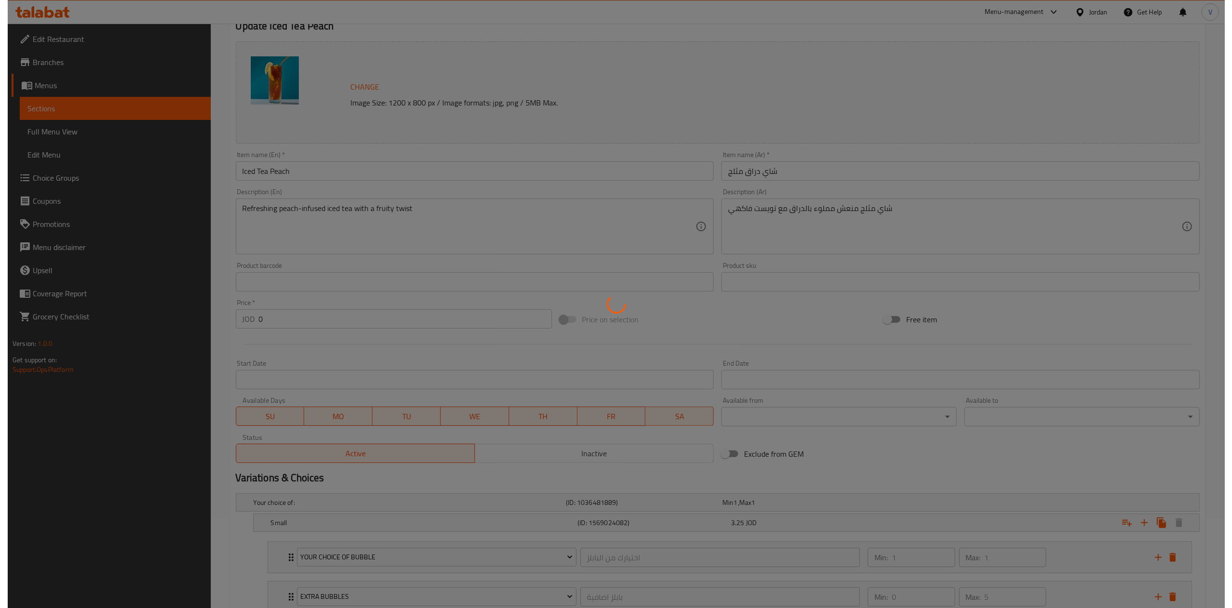
scroll to position [0, 0]
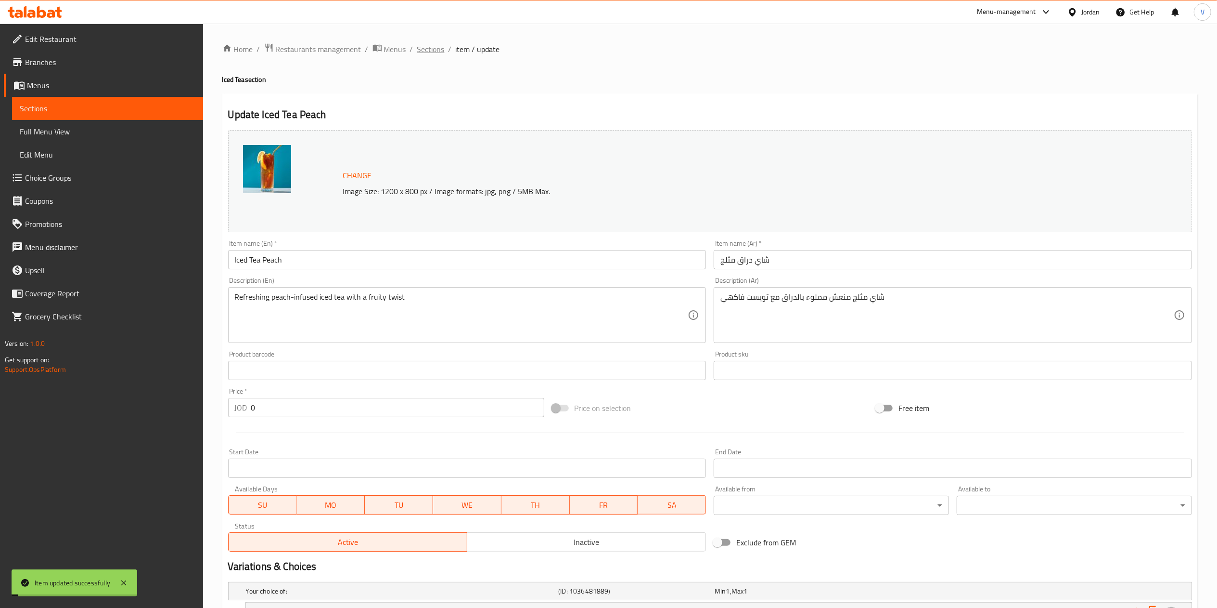
click at [422, 48] on span "Sections" at bounding box center [430, 49] width 27 height 12
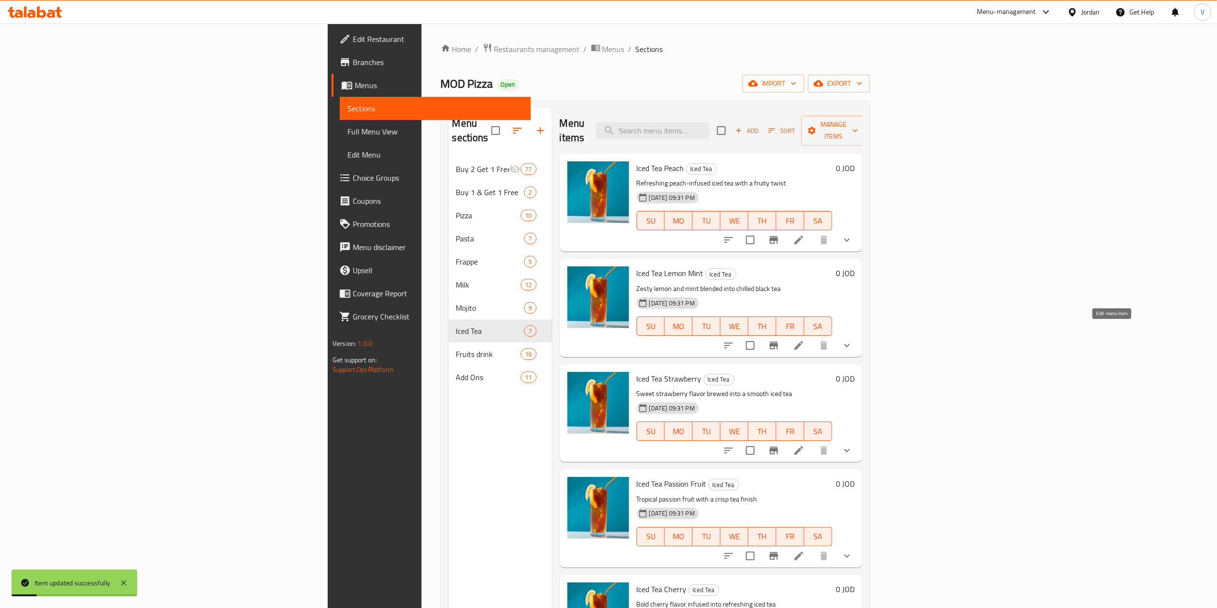
click at [805, 339] on icon at bounding box center [799, 345] width 12 height 12
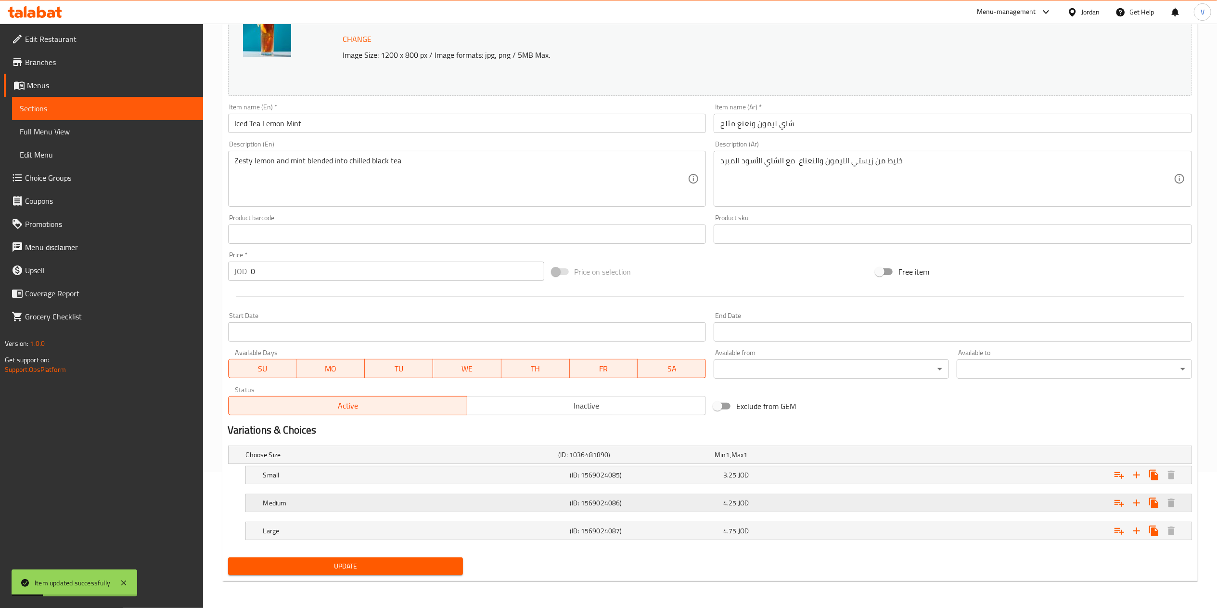
scroll to position [137, 0]
click at [1121, 469] on icon "Expand" at bounding box center [1120, 475] width 12 height 12
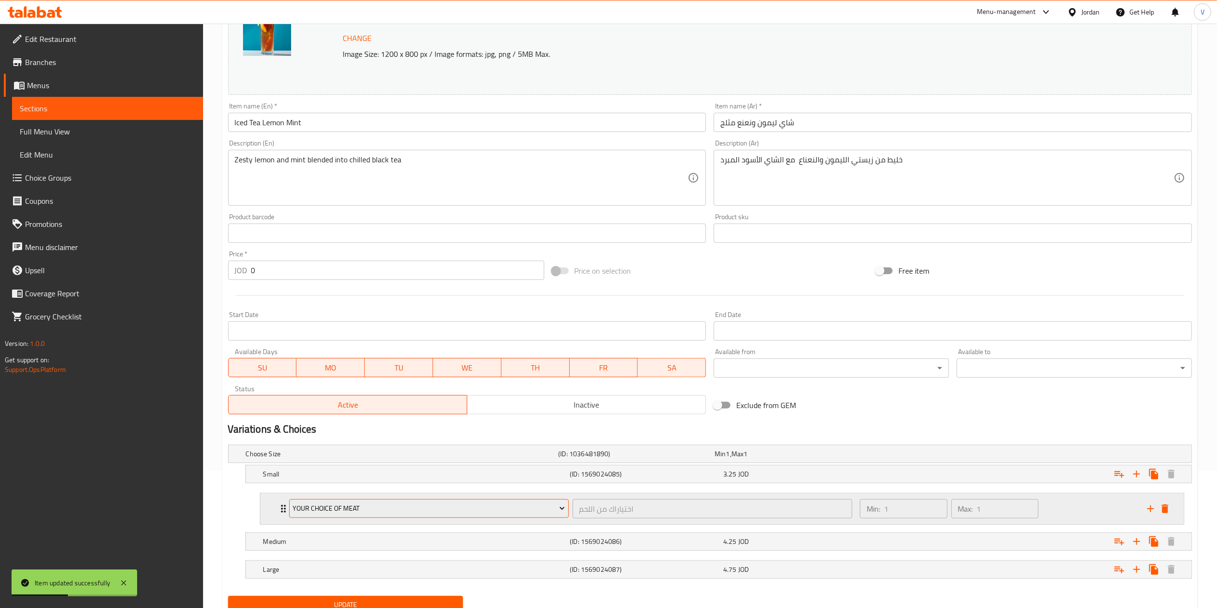
click at [376, 505] on span "Your Choice Of Meat" at bounding box center [429, 508] width 272 height 12
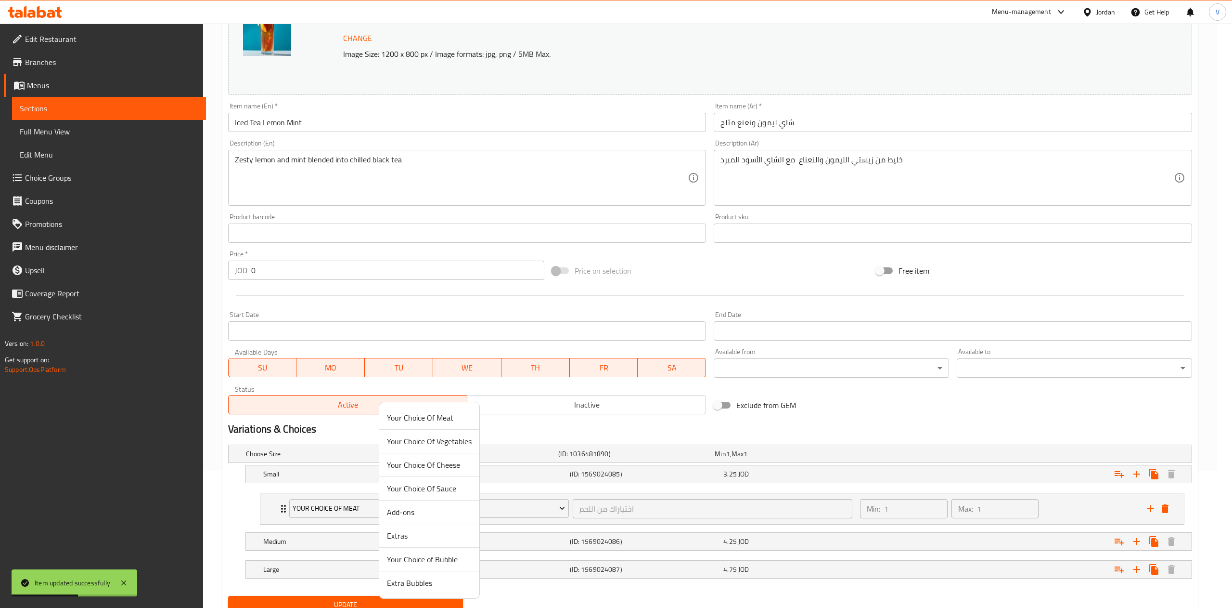
click at [426, 560] on span "Your Choice of Bubble" at bounding box center [429, 559] width 85 height 12
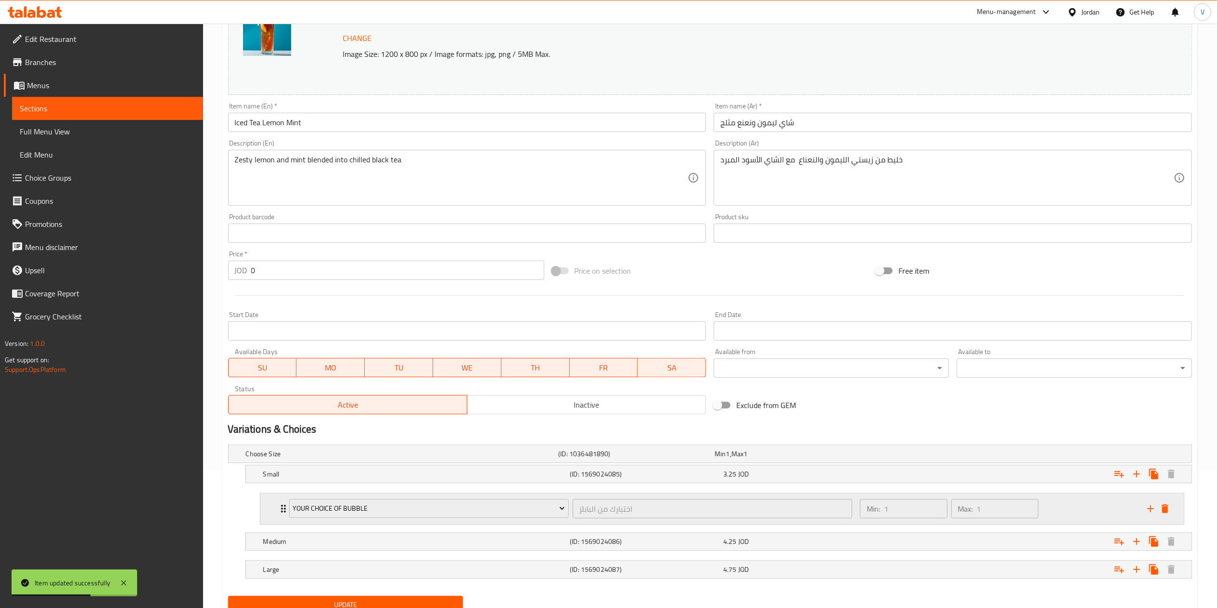
click at [1154, 509] on icon "add" at bounding box center [1151, 508] width 7 height 7
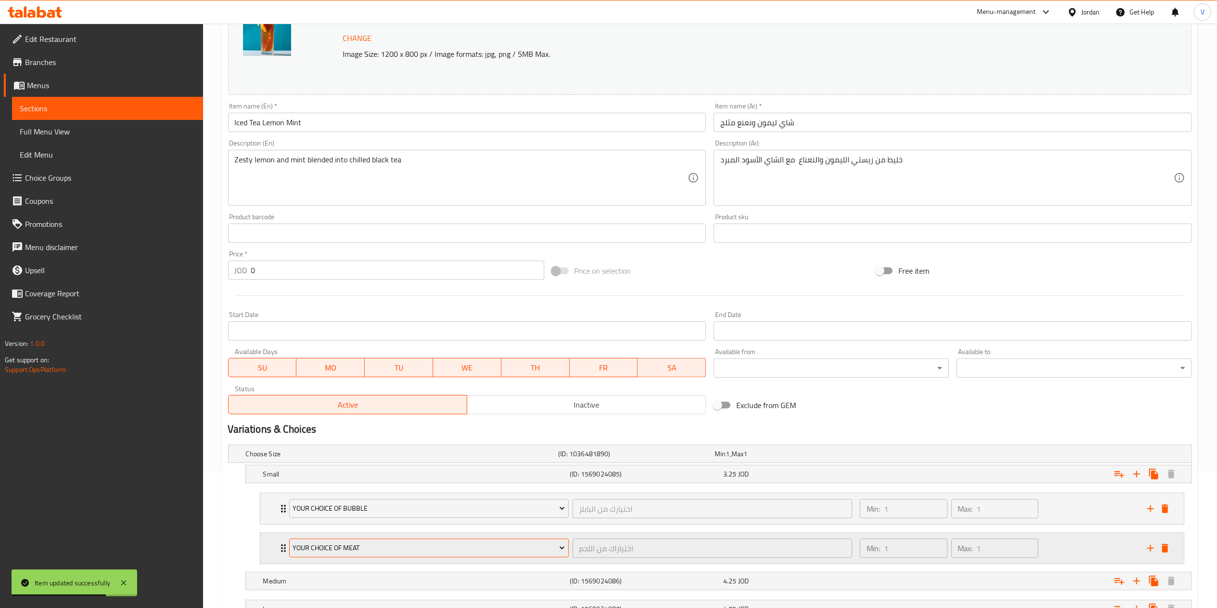
click at [353, 550] on span "Your Choice Of Meat" at bounding box center [429, 548] width 272 height 12
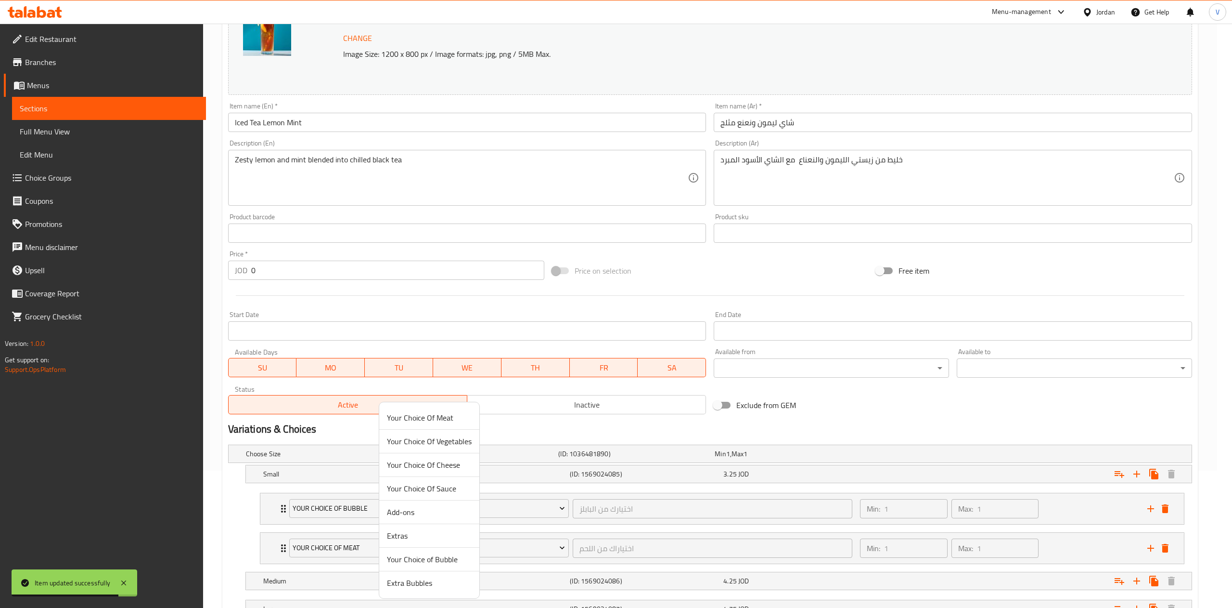
click at [417, 587] on span "Extra Bubbles" at bounding box center [429, 583] width 85 height 12
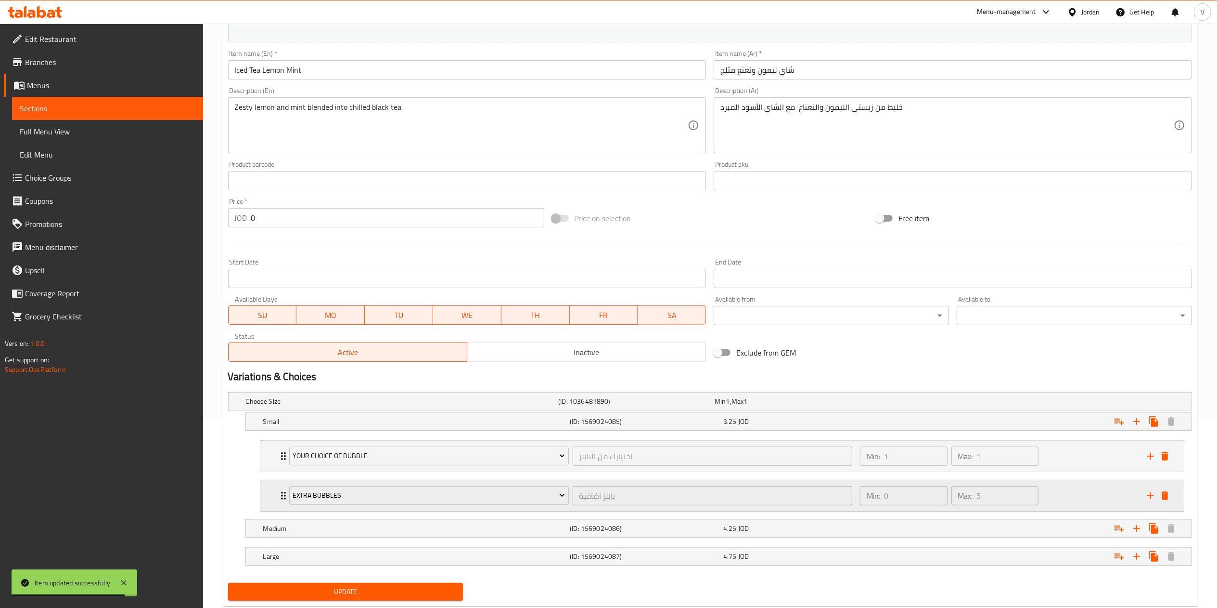
scroll to position [218, 0]
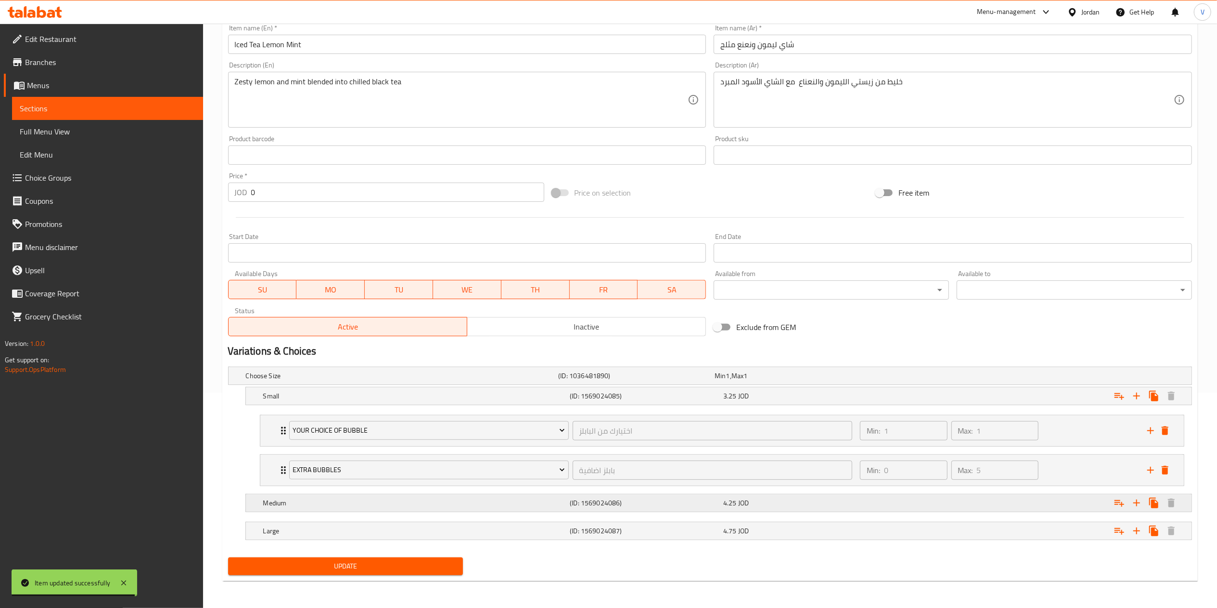
click at [1123, 505] on icon "Expand" at bounding box center [1120, 503] width 12 height 12
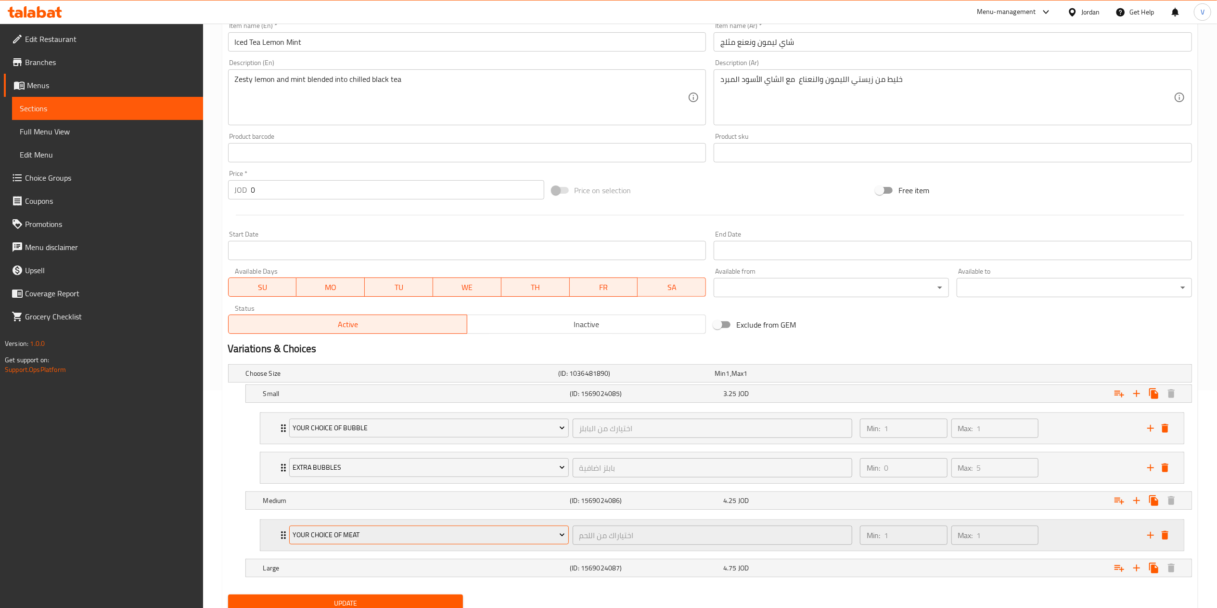
click at [418, 539] on span "Your Choice Of Meat" at bounding box center [429, 535] width 272 height 12
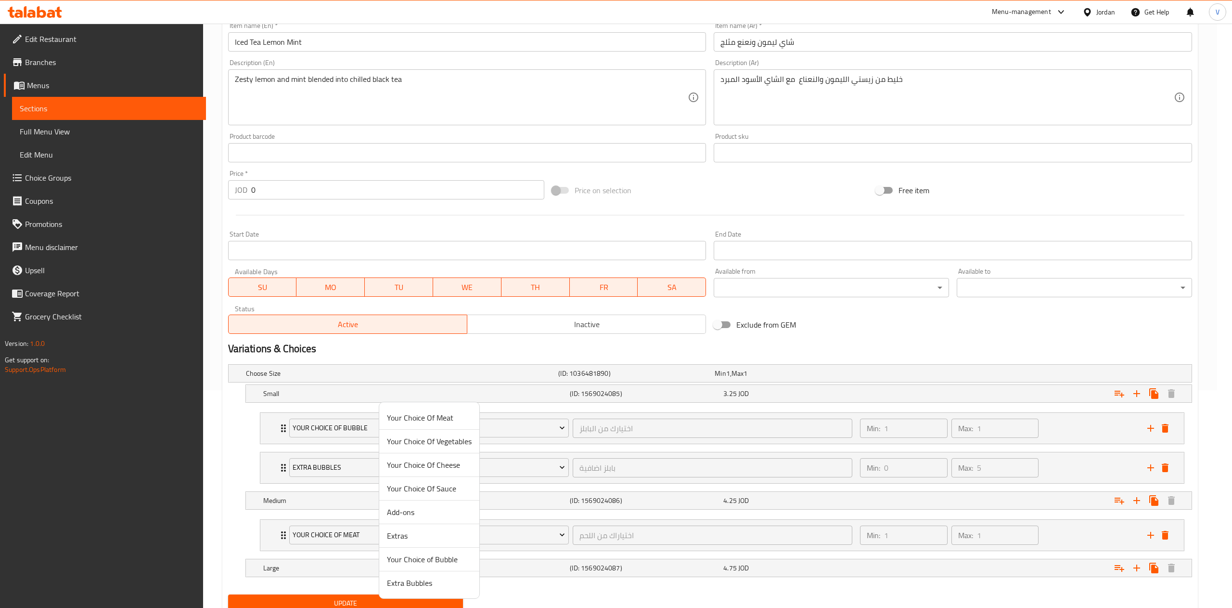
click at [431, 557] on span "Your Choice of Bubble" at bounding box center [429, 559] width 85 height 12
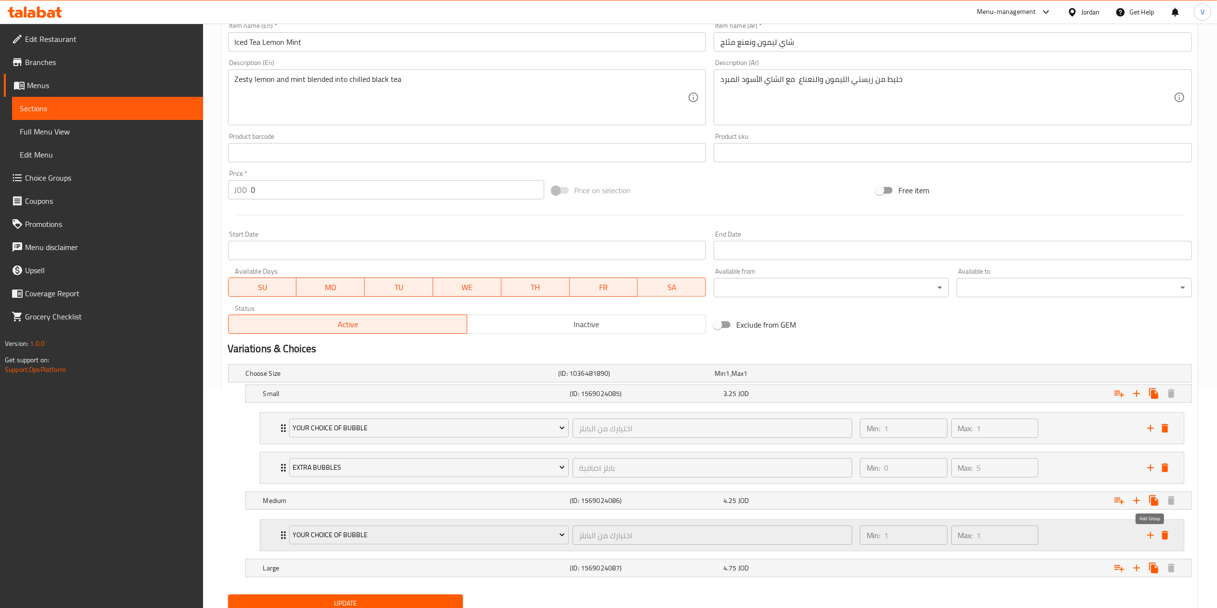
click at [1151, 541] on icon "add" at bounding box center [1151, 535] width 12 height 12
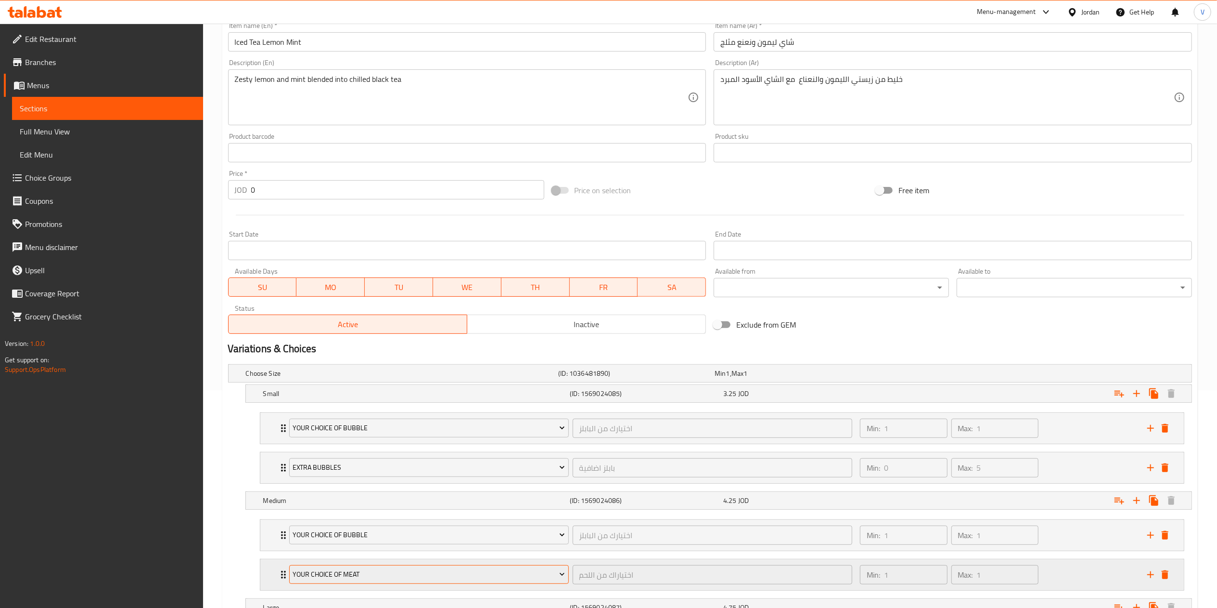
click at [432, 577] on span "Your Choice Of Meat" at bounding box center [429, 574] width 272 height 12
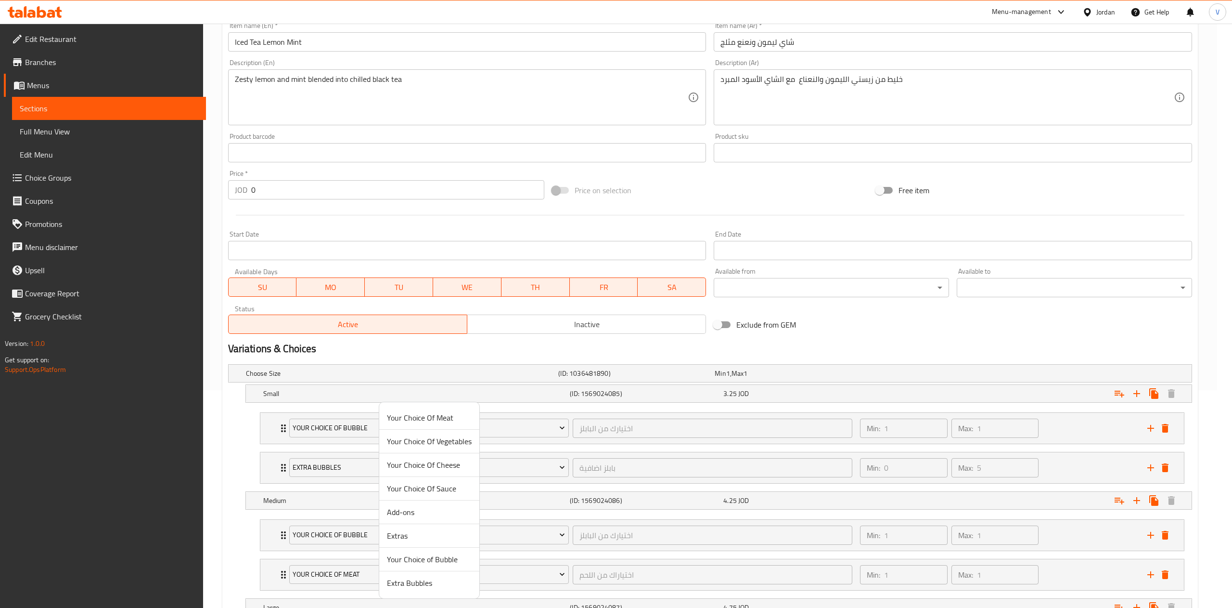
click at [426, 587] on span "Extra Bubbles" at bounding box center [429, 583] width 85 height 12
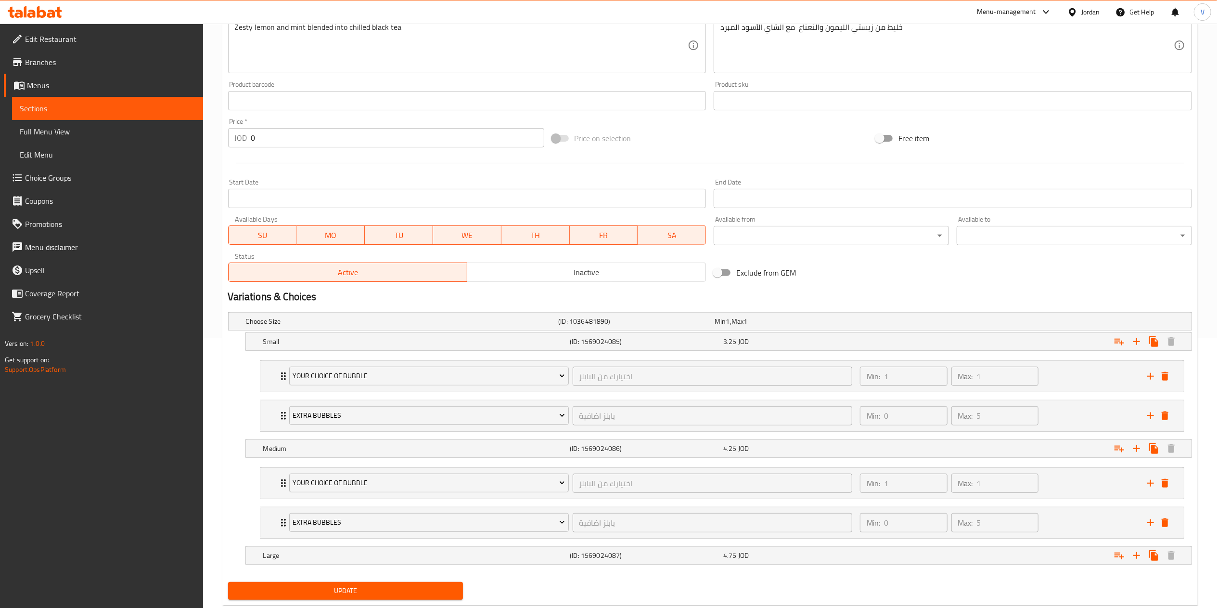
scroll to position [297, 0]
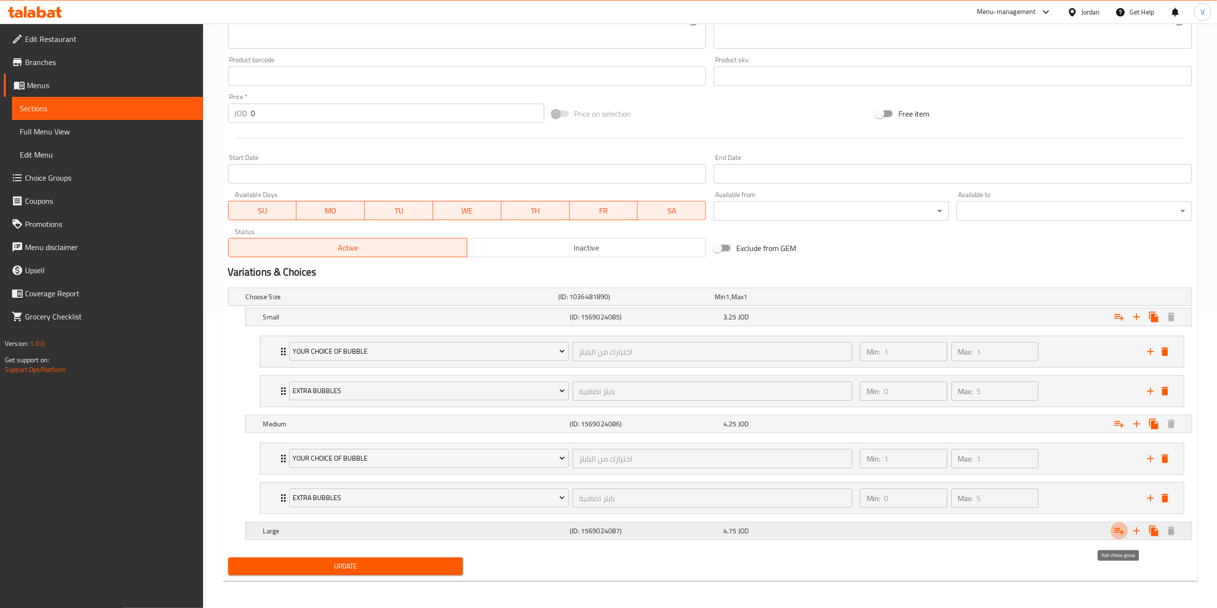
click at [1119, 529] on icon "Expand" at bounding box center [1120, 531] width 12 height 12
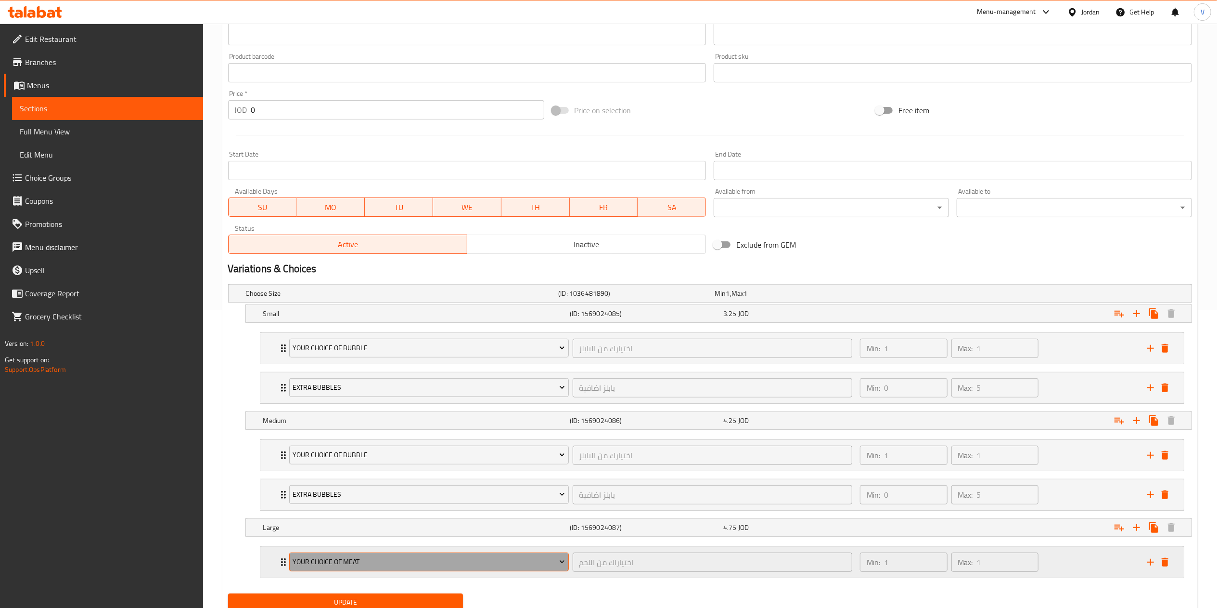
click at [385, 556] on button "Your Choice Of Meat" at bounding box center [429, 561] width 280 height 19
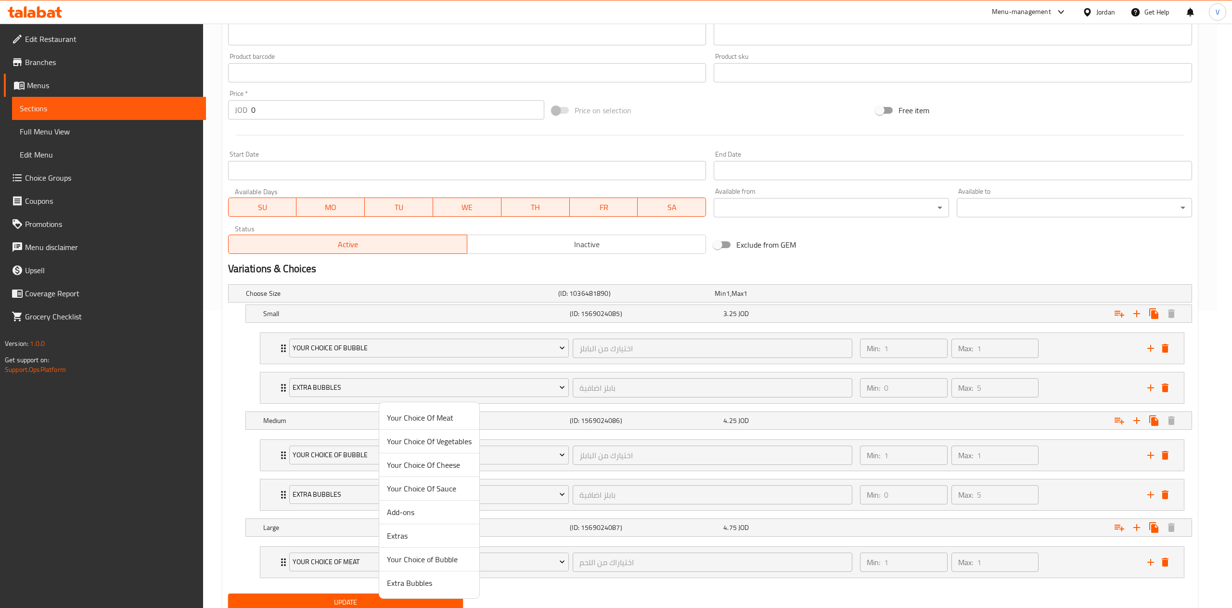
click at [414, 562] on span "Your Choice of Bubble" at bounding box center [429, 559] width 85 height 12
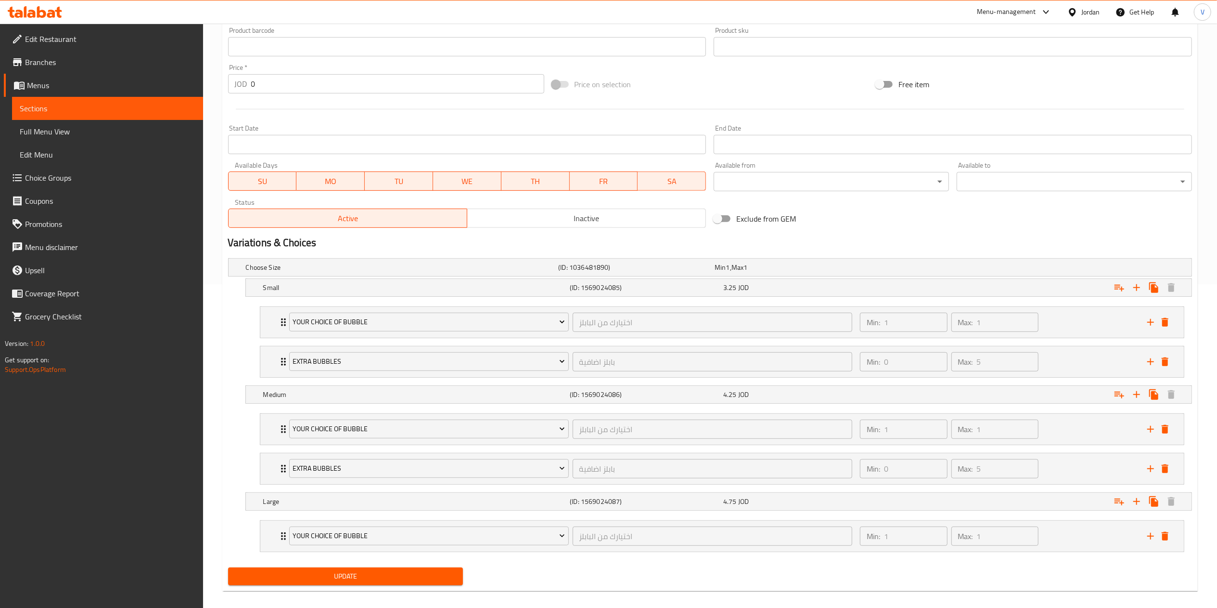
scroll to position [337, 0]
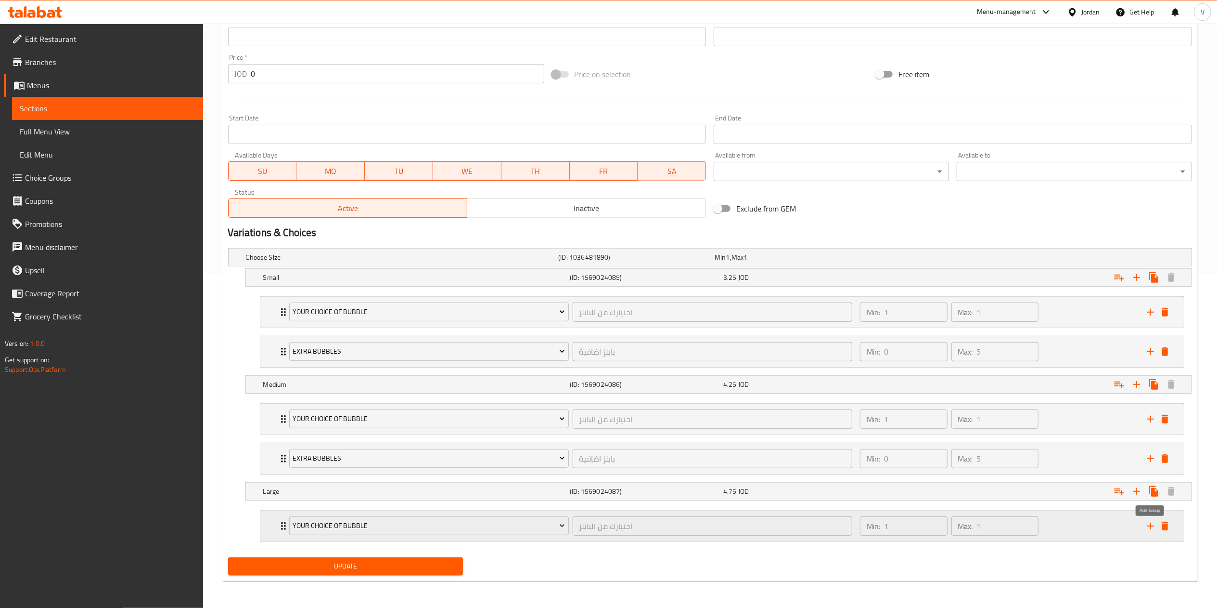
click at [1152, 526] on icon "add" at bounding box center [1151, 525] width 7 height 7
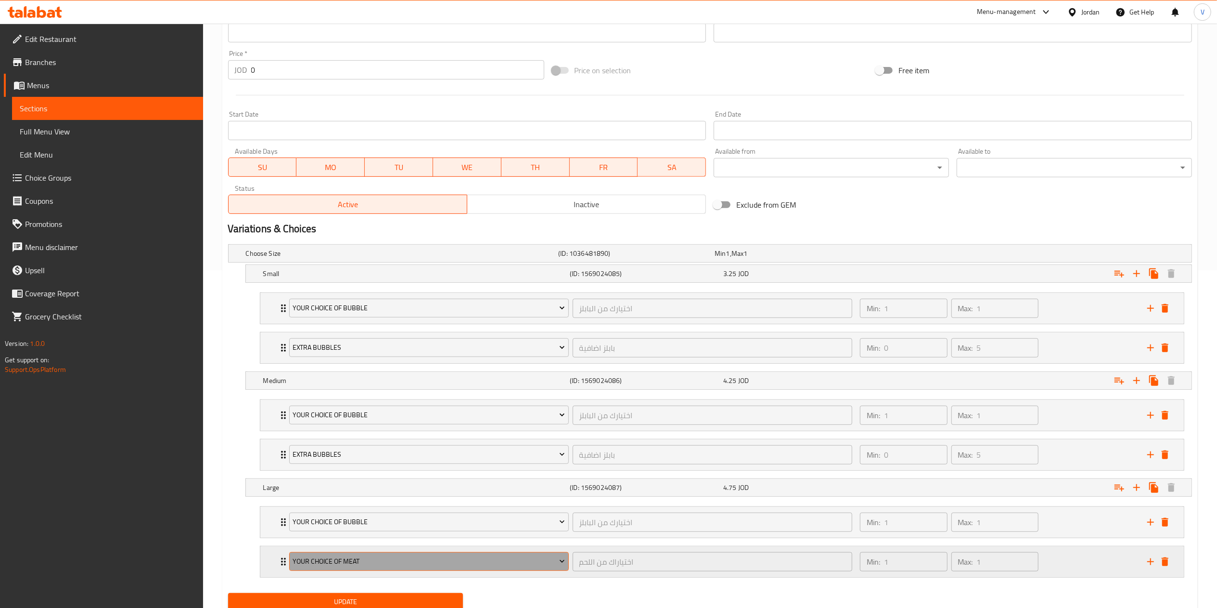
click at [422, 567] on span "Your Choice Of Meat" at bounding box center [429, 561] width 272 height 12
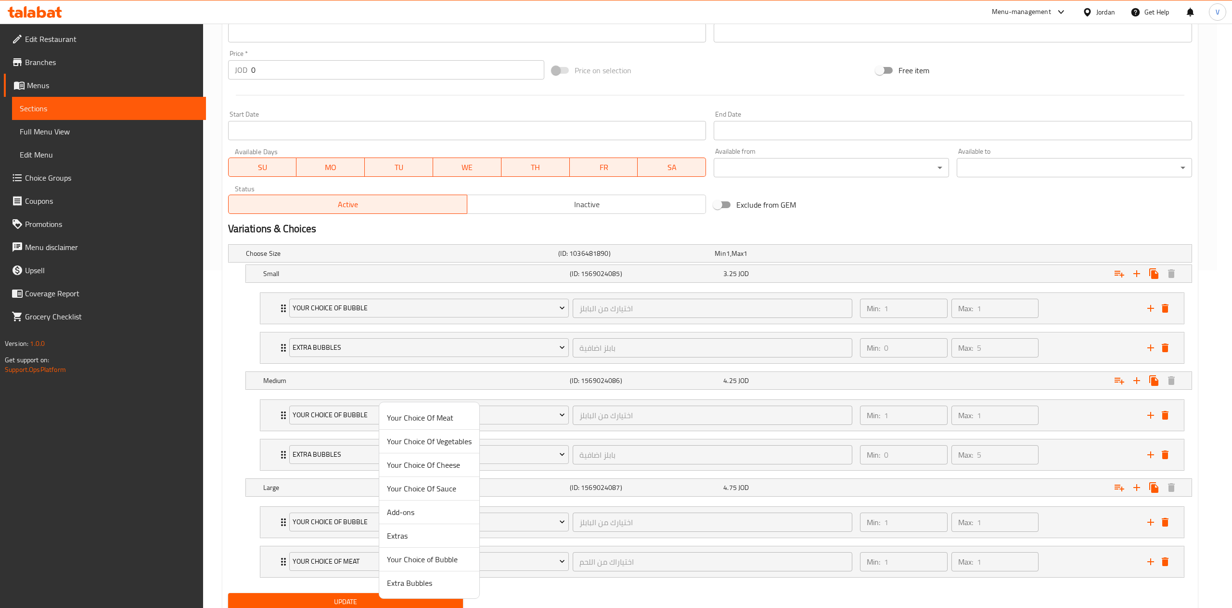
click at [426, 583] on span "Extra Bubbles" at bounding box center [429, 583] width 85 height 12
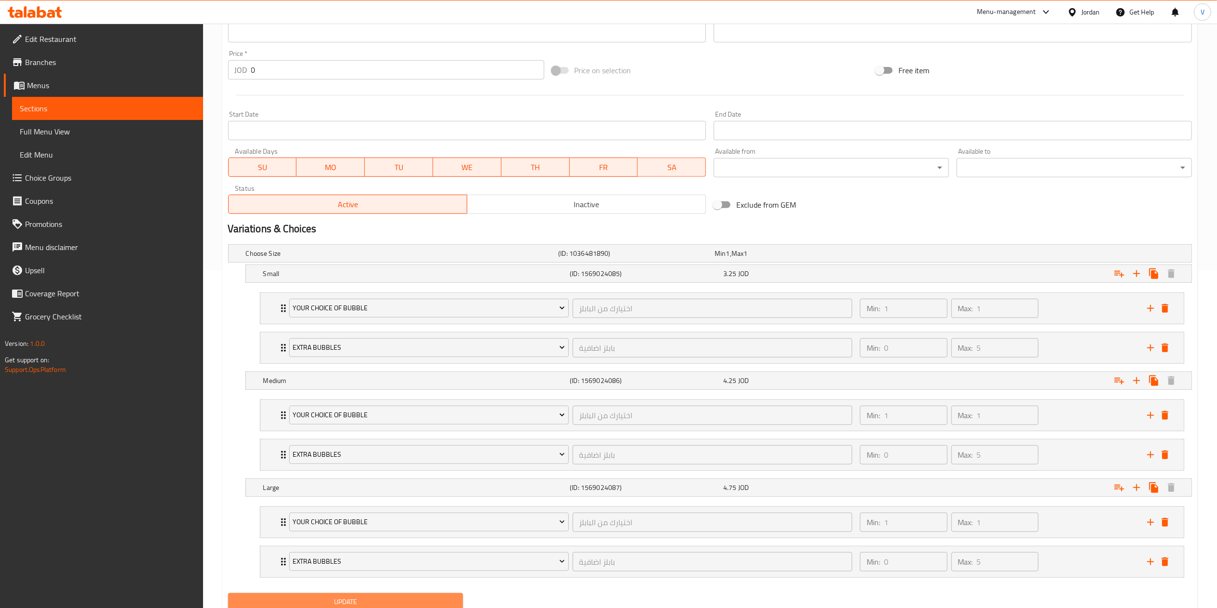
click at [385, 599] on button "Update" at bounding box center [345, 602] width 235 height 18
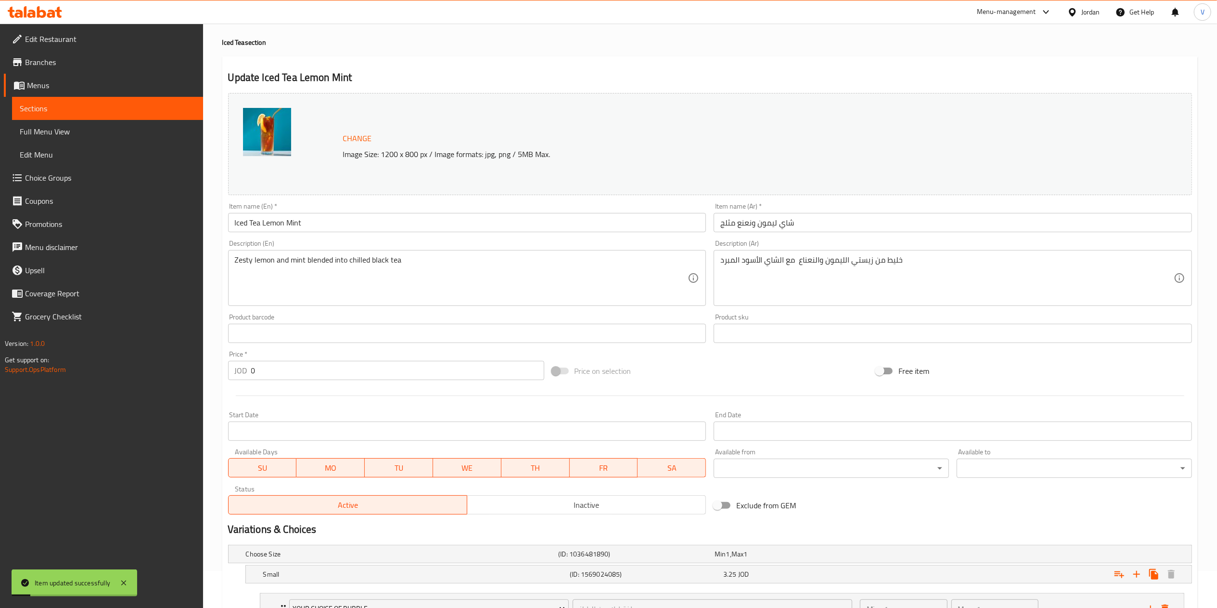
scroll to position [0, 0]
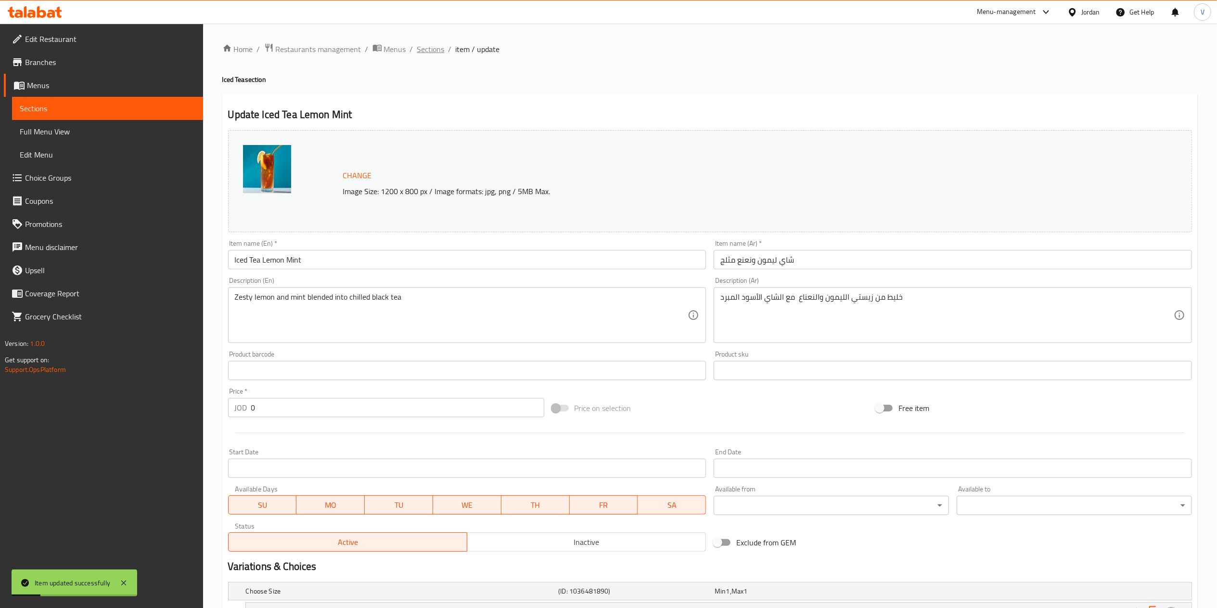
click at [440, 49] on span "Sections" at bounding box center [430, 49] width 27 height 12
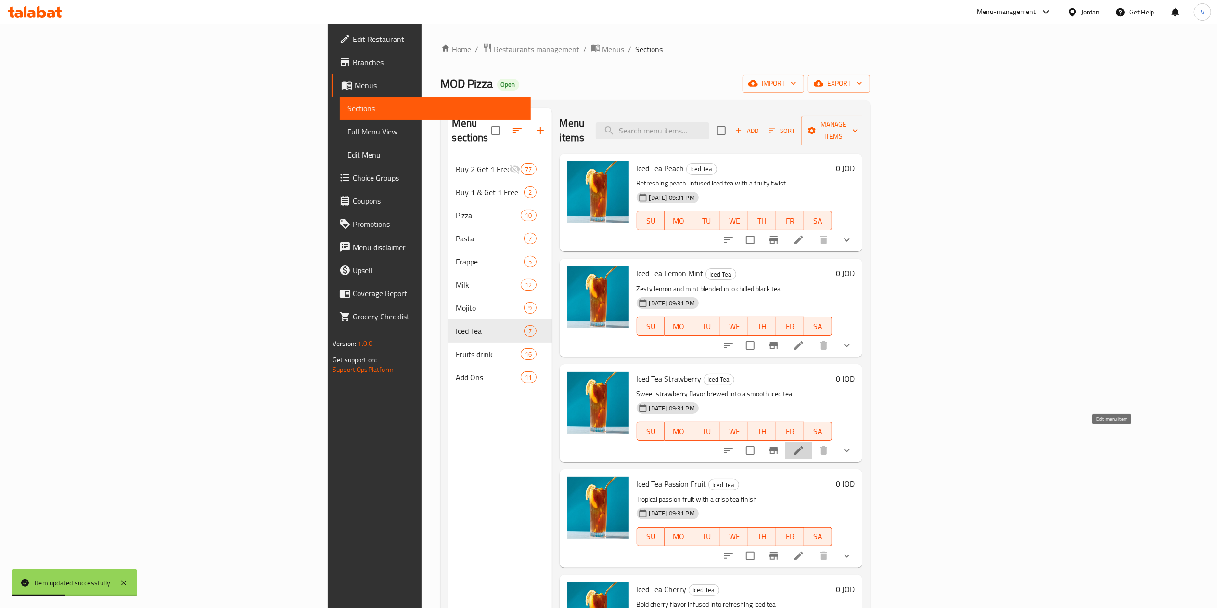
click at [803, 446] on icon at bounding box center [799, 450] width 9 height 9
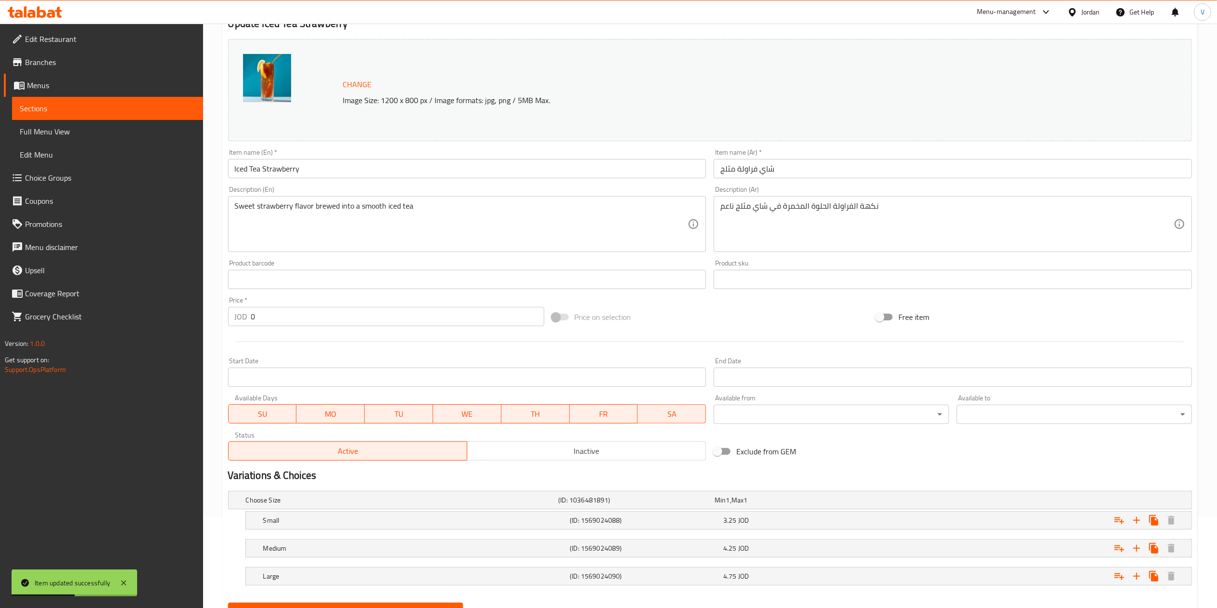
scroll to position [137, 0]
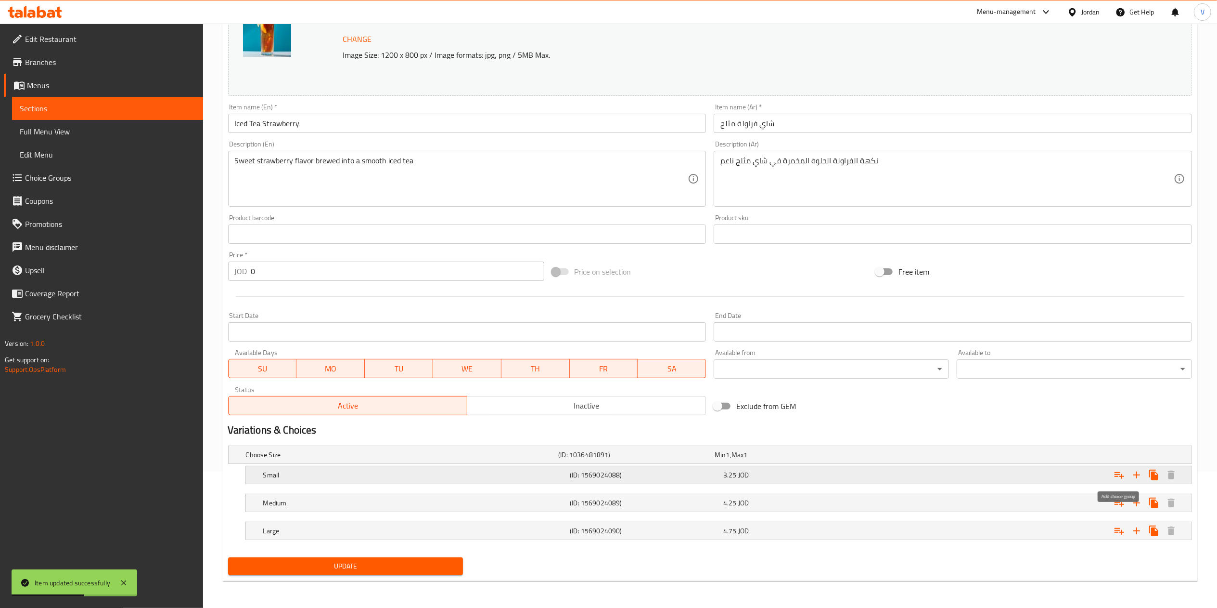
click at [1121, 472] on icon "Expand" at bounding box center [1120, 475] width 12 height 12
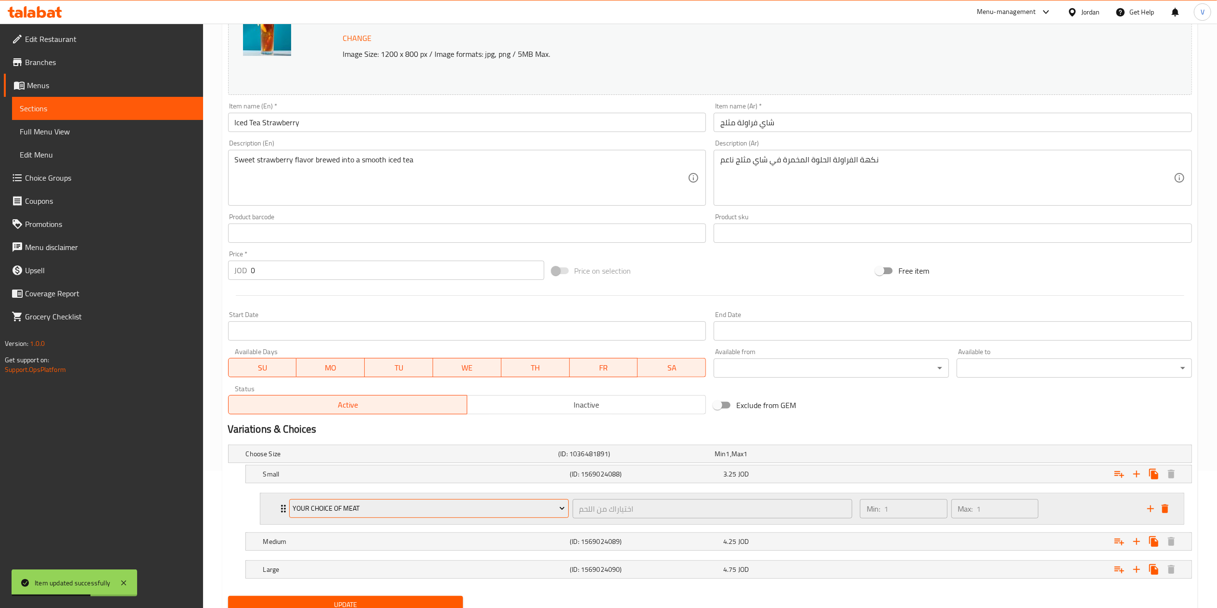
click at [388, 505] on span "Your Choice Of Meat" at bounding box center [429, 508] width 272 height 12
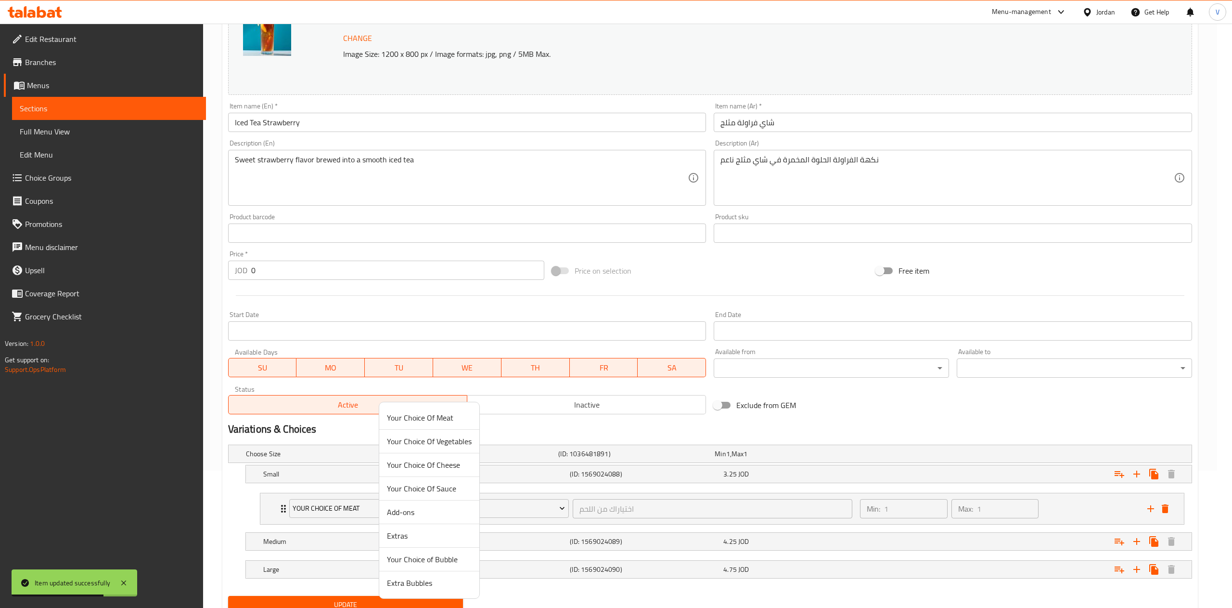
click at [424, 557] on span "Your Choice of Bubble" at bounding box center [429, 559] width 85 height 12
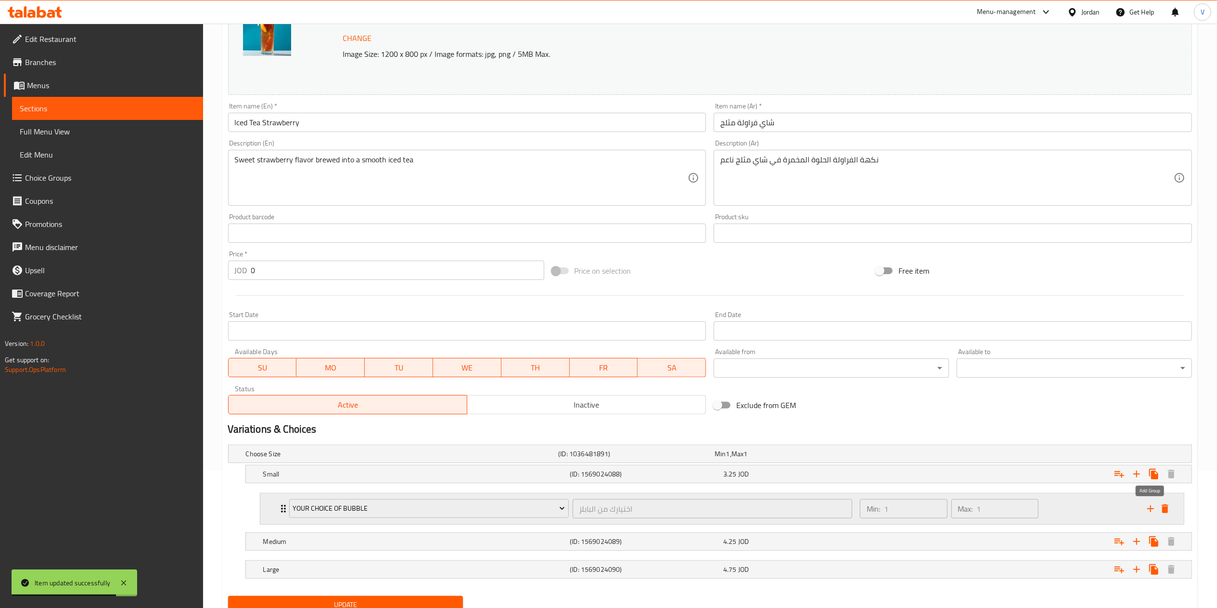
click at [1148, 511] on icon "add" at bounding box center [1151, 509] width 12 height 12
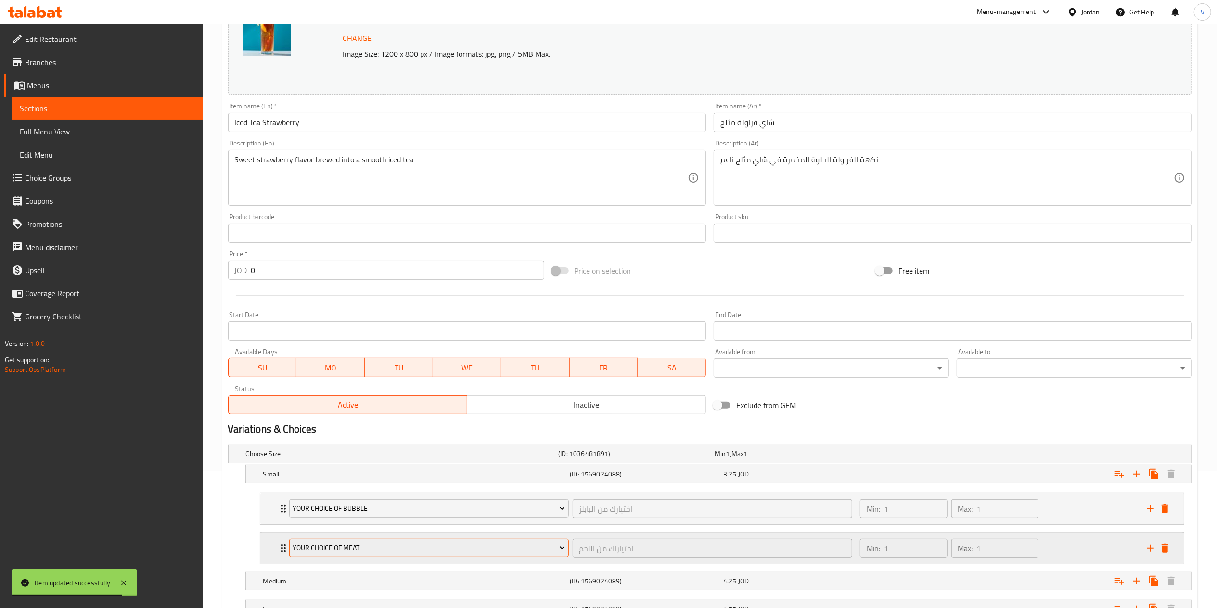
click at [343, 551] on span "Your Choice Of Meat" at bounding box center [429, 548] width 272 height 12
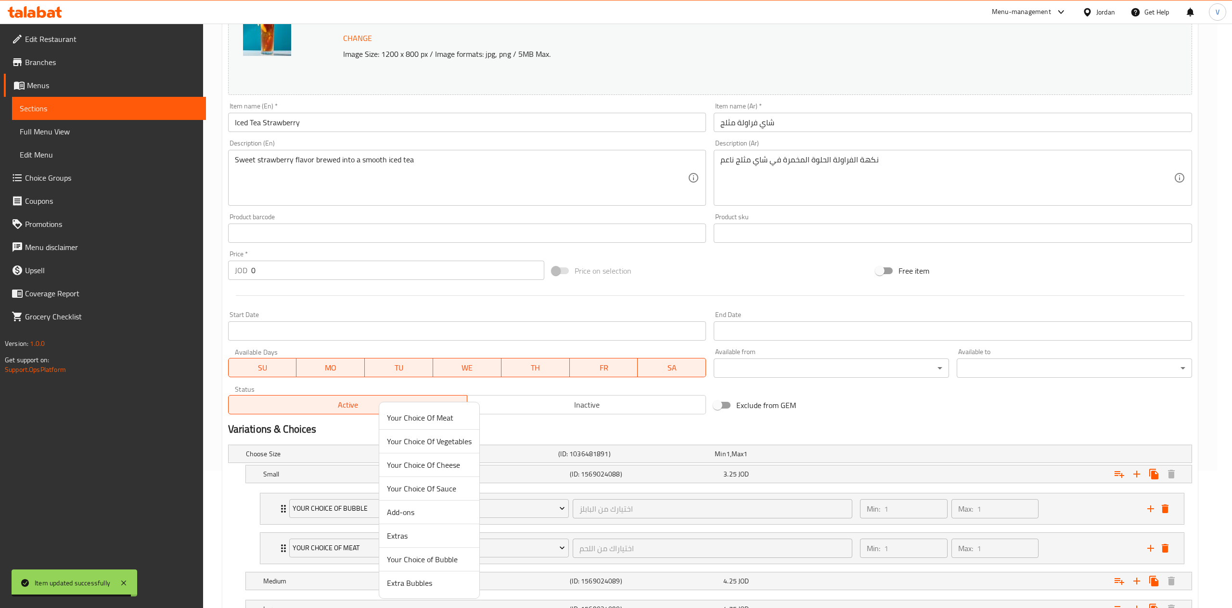
click at [412, 585] on span "Extra Bubbles" at bounding box center [429, 583] width 85 height 12
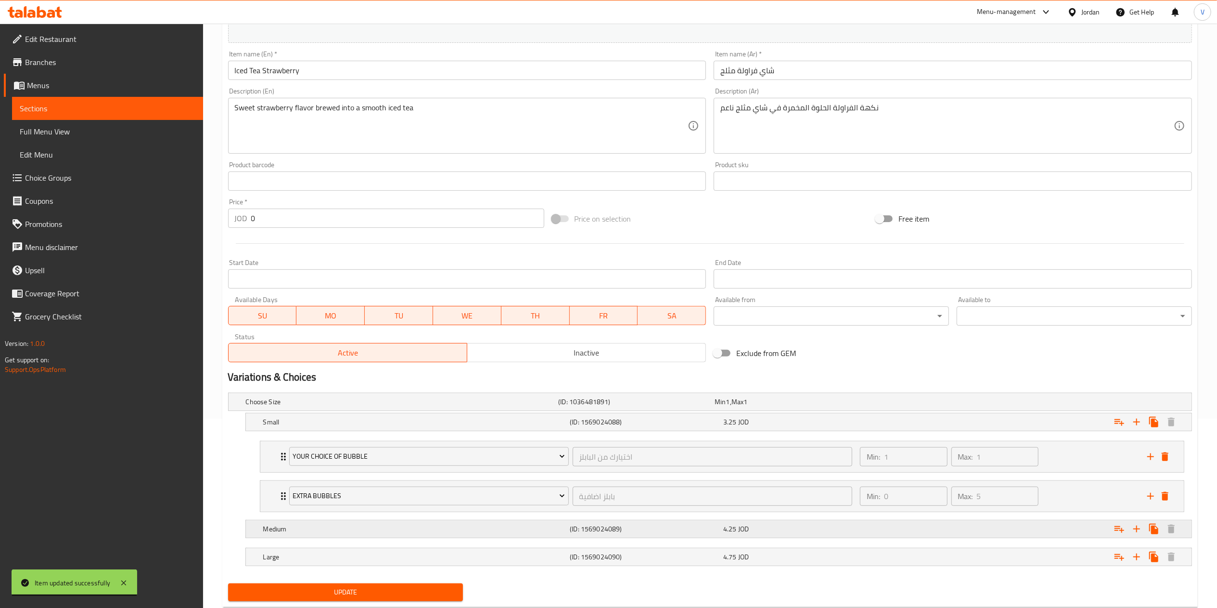
scroll to position [218, 0]
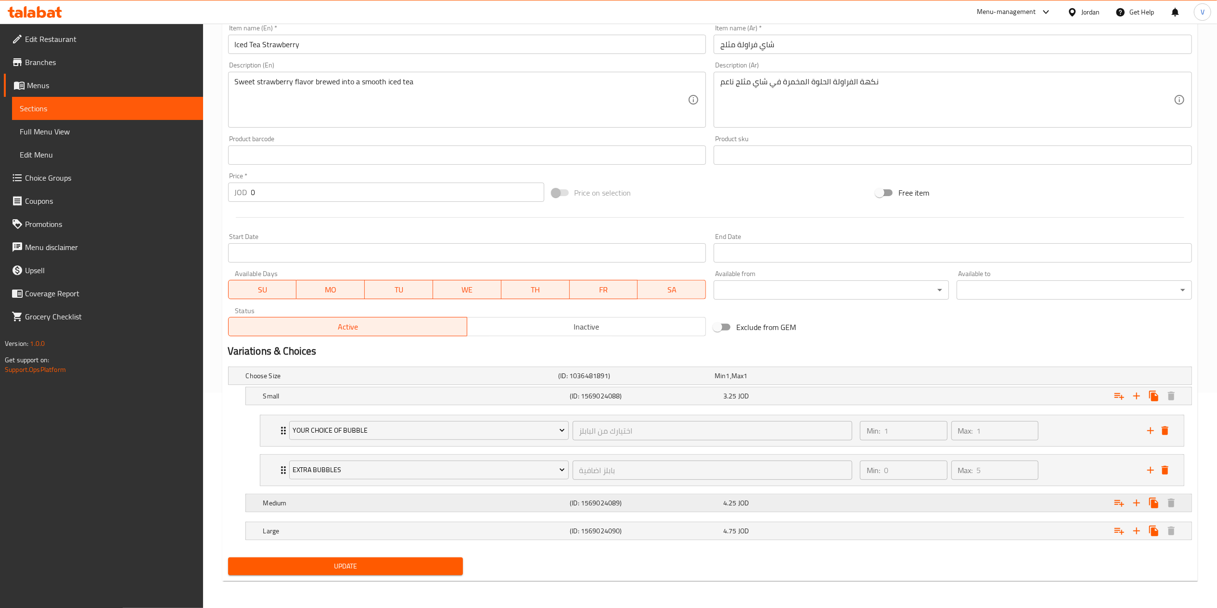
click at [1121, 502] on icon "Expand" at bounding box center [1120, 503] width 12 height 12
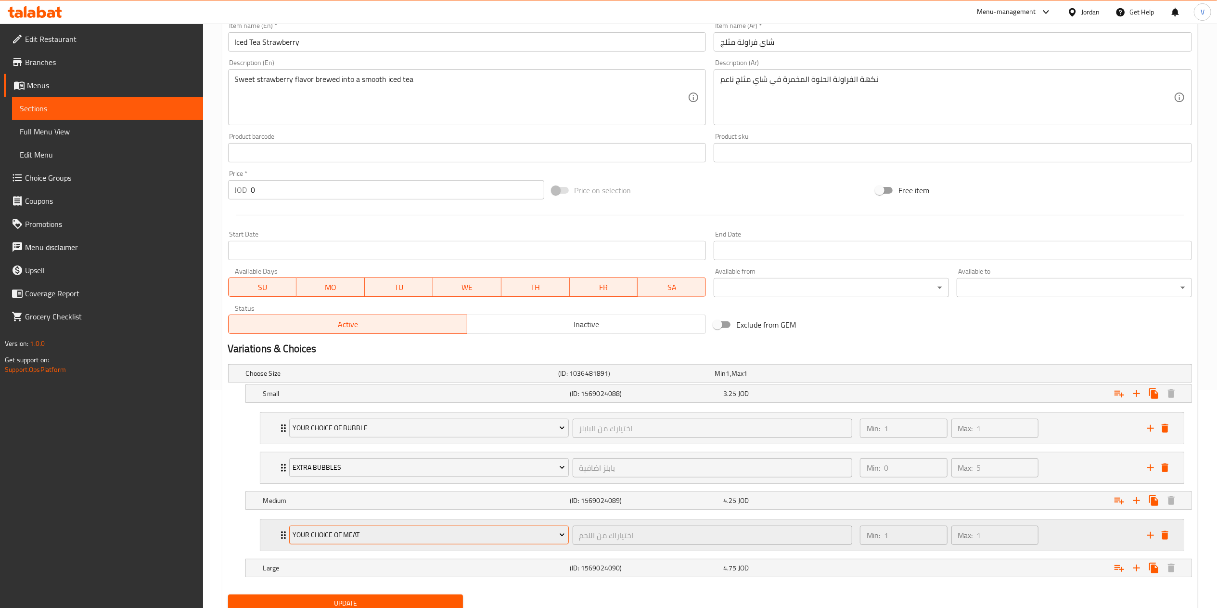
click at [413, 527] on button "Your Choice Of Meat" at bounding box center [429, 534] width 280 height 19
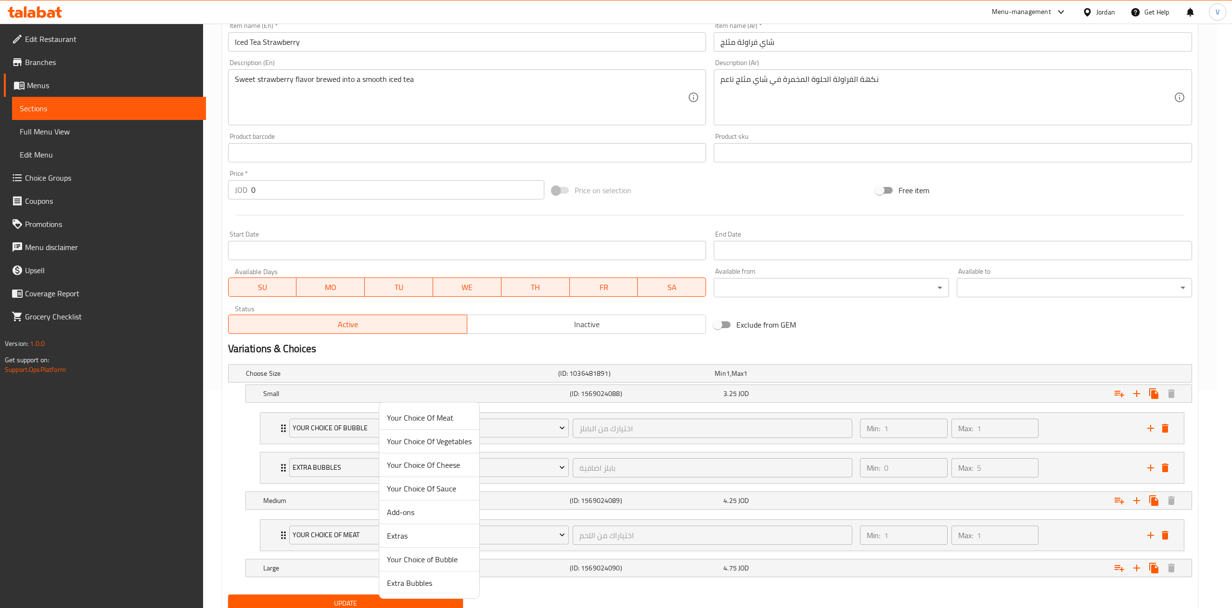
click at [434, 558] on span "Your Choice of Bubble" at bounding box center [429, 559] width 85 height 12
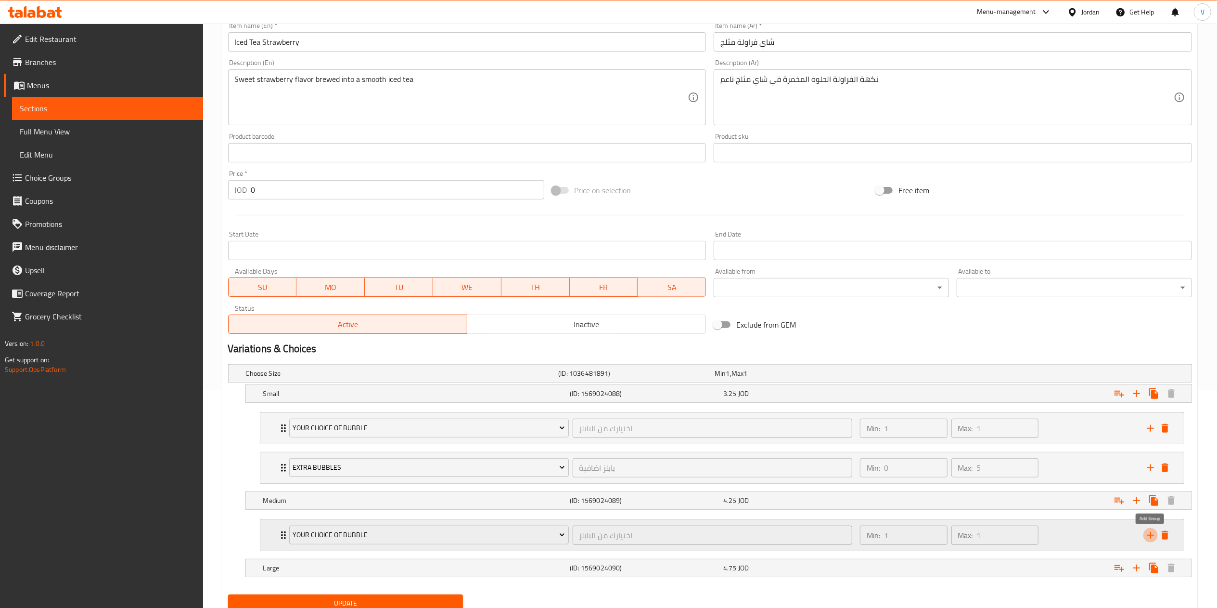
click at [1150, 539] on icon "add" at bounding box center [1151, 535] width 12 height 12
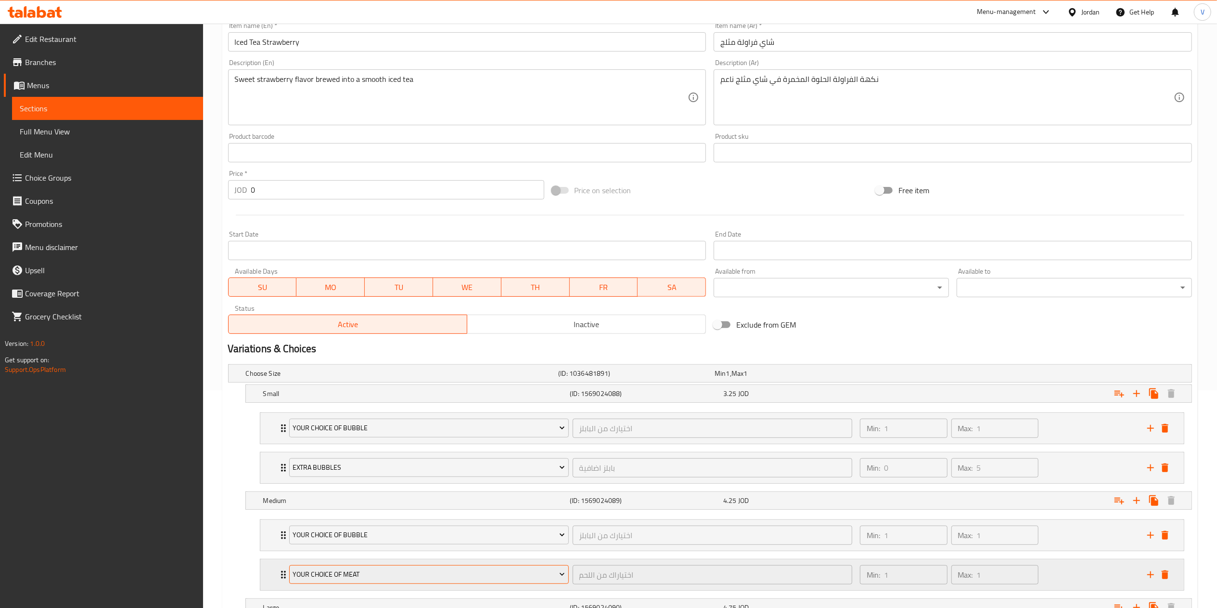
click at [374, 573] on span "Your Choice Of Meat" at bounding box center [429, 574] width 272 height 12
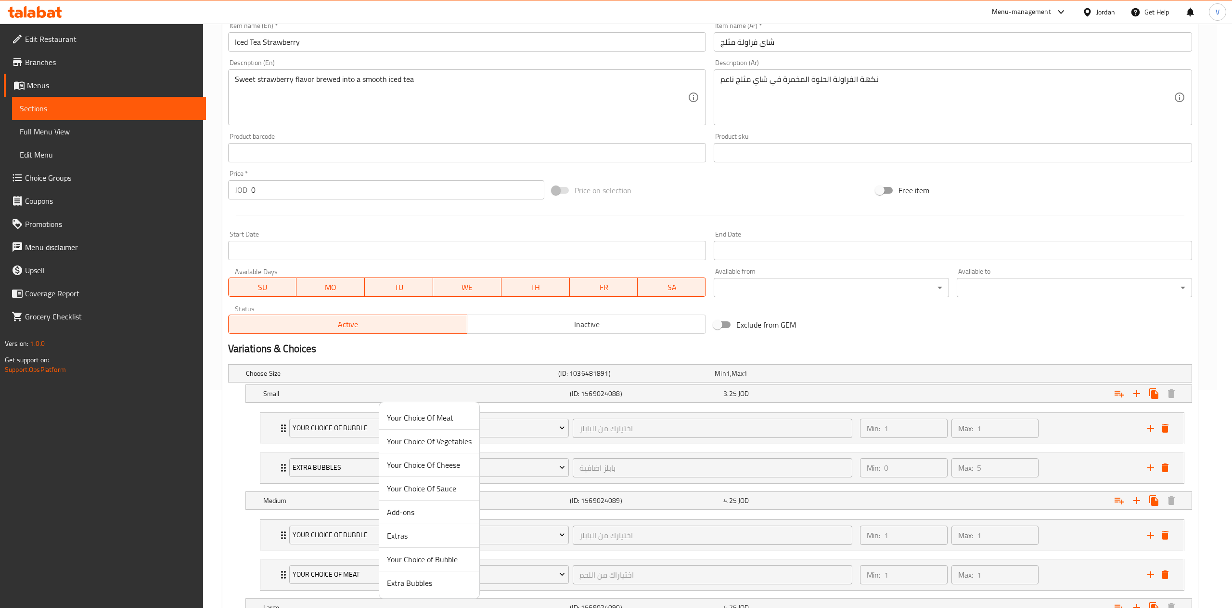
click at [414, 583] on span "Extra Bubbles" at bounding box center [429, 583] width 85 height 12
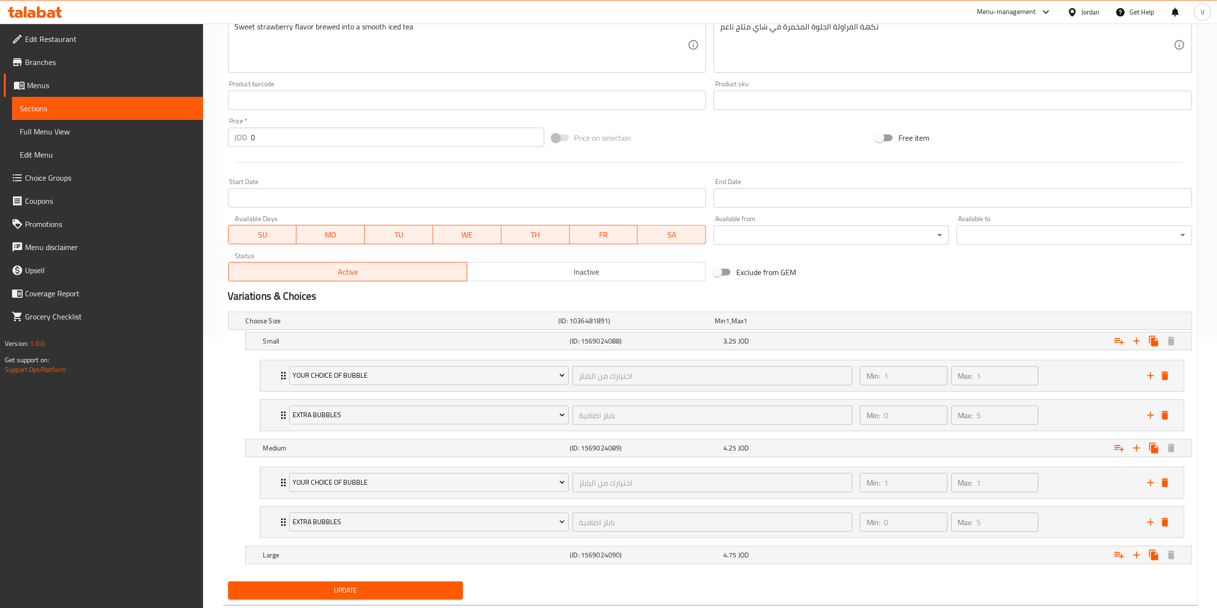
scroll to position [297, 0]
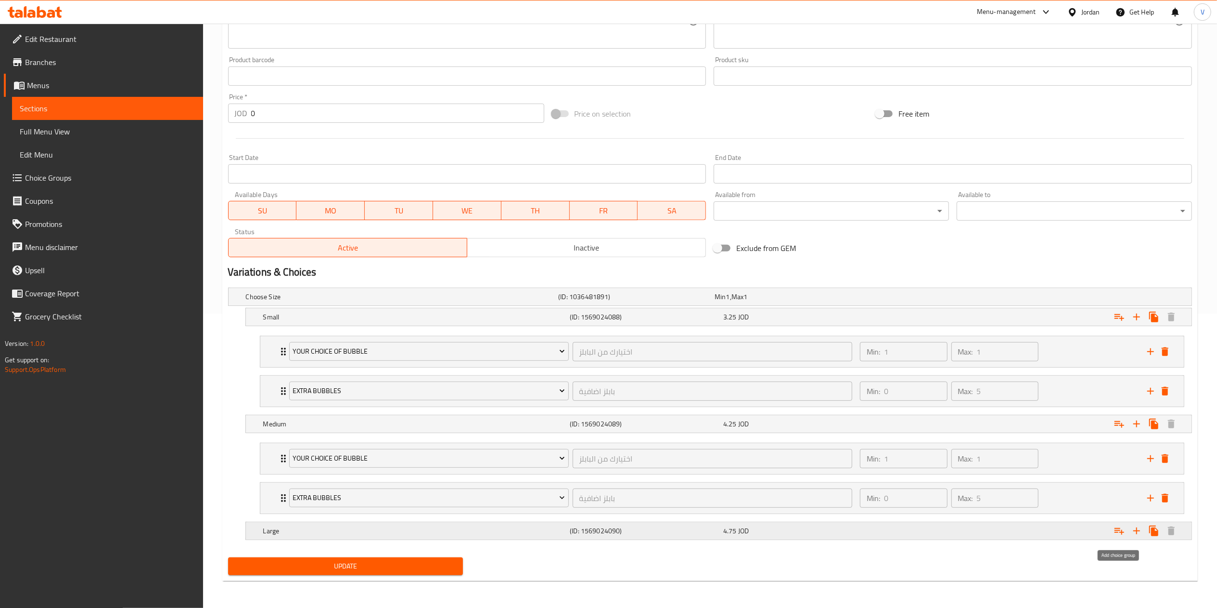
click at [1121, 530] on icon "Expand" at bounding box center [1120, 531] width 12 height 12
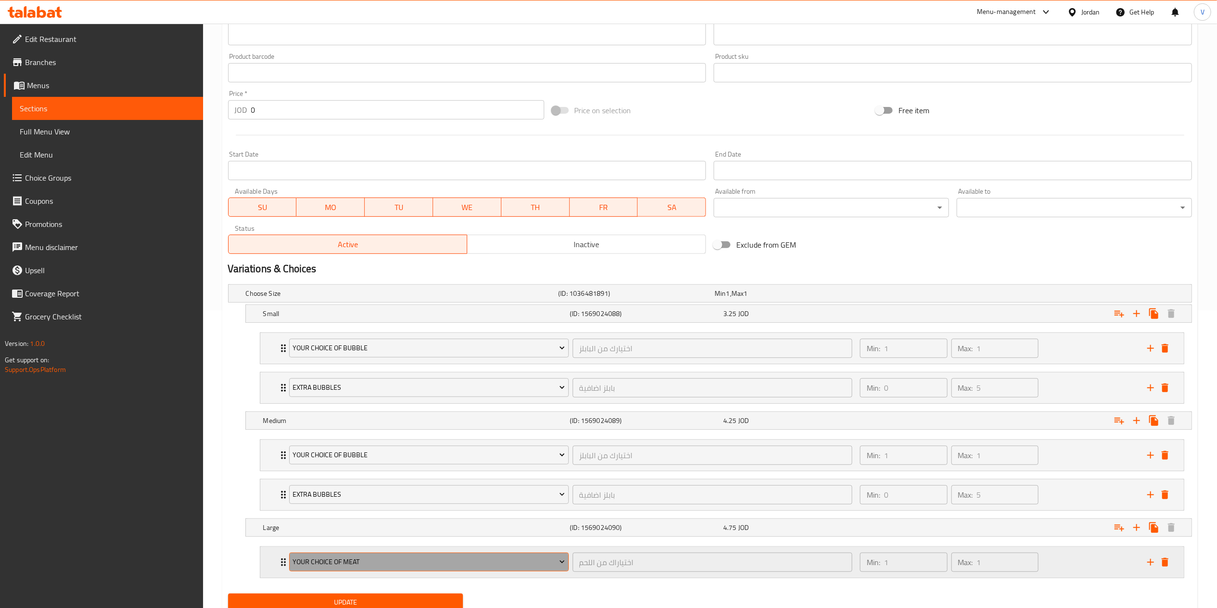
click at [380, 571] on button "Your Choice Of Meat" at bounding box center [429, 561] width 280 height 19
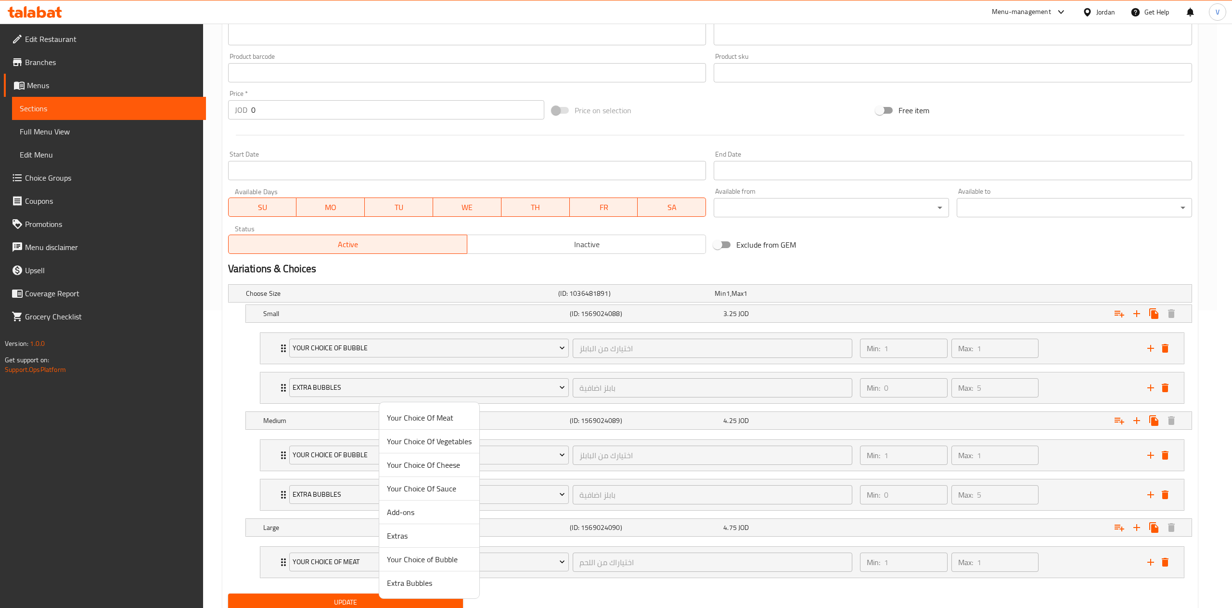
click at [420, 558] on span "Your Choice of Bubble" at bounding box center [429, 559] width 85 height 12
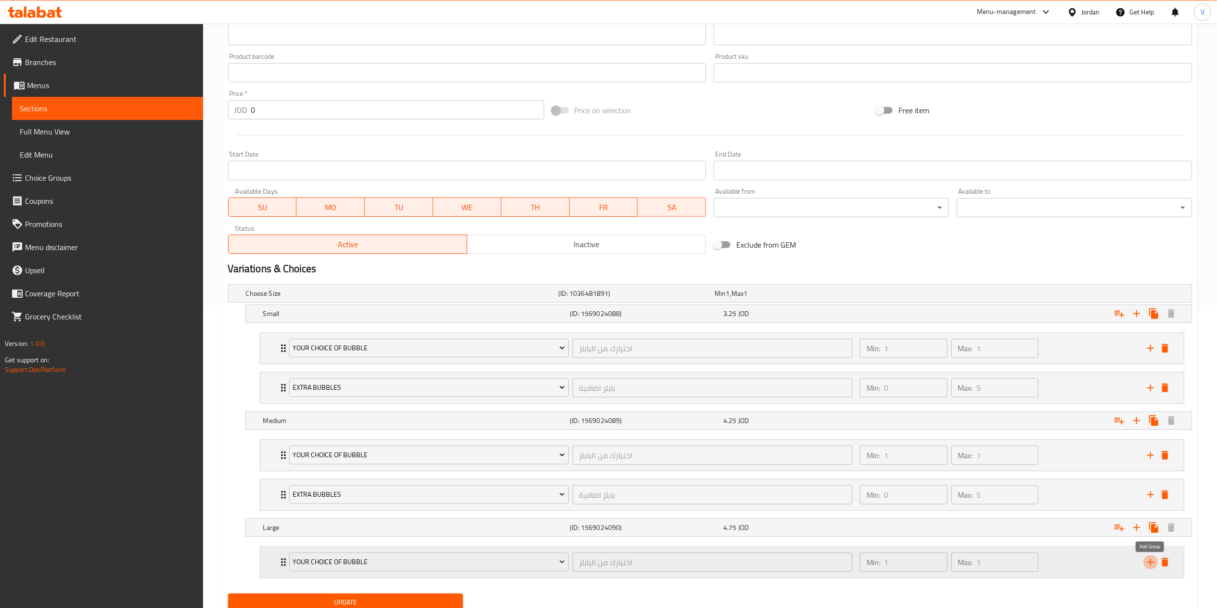
click at [1146, 564] on icon "add" at bounding box center [1151, 562] width 12 height 12
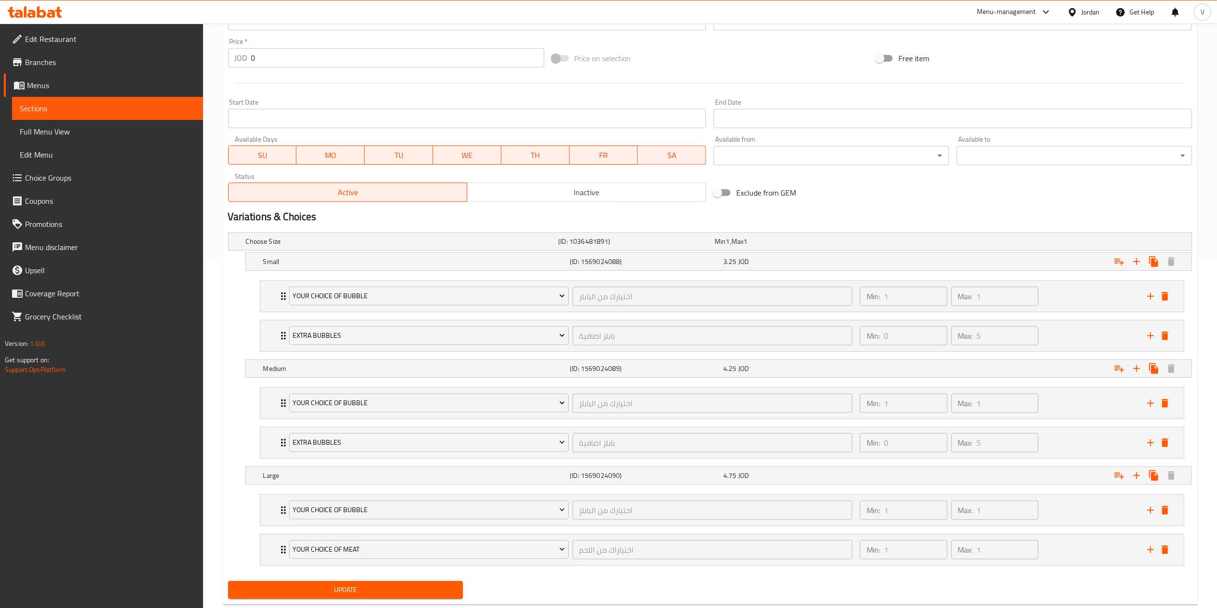
scroll to position [377, 0]
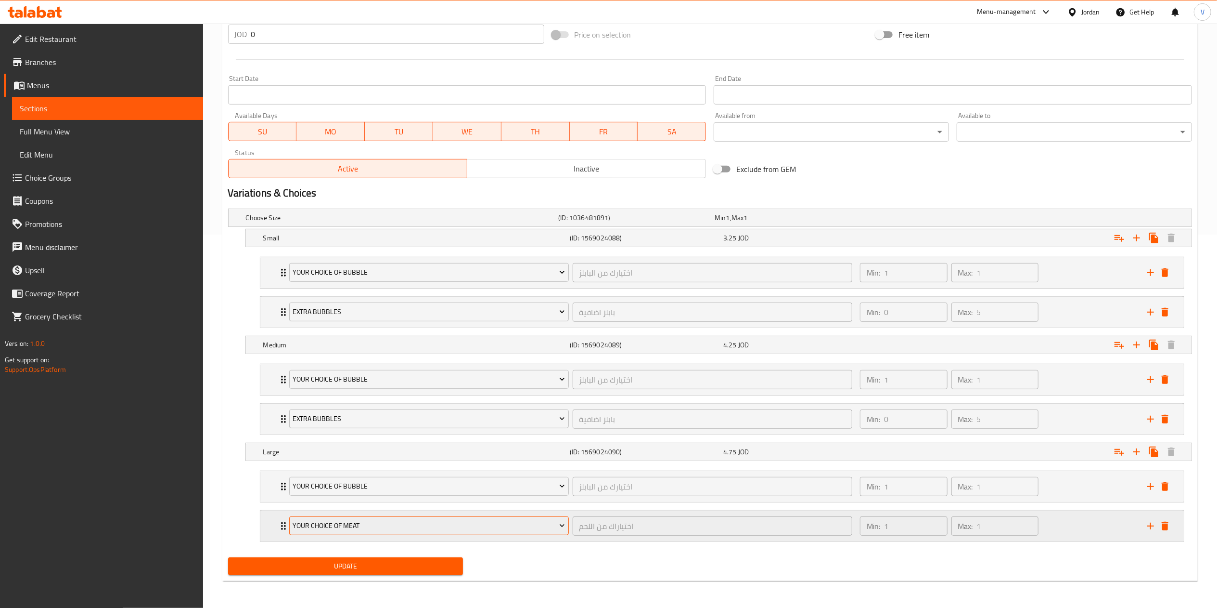
click at [352, 528] on span "Your Choice Of Meat" at bounding box center [429, 525] width 272 height 12
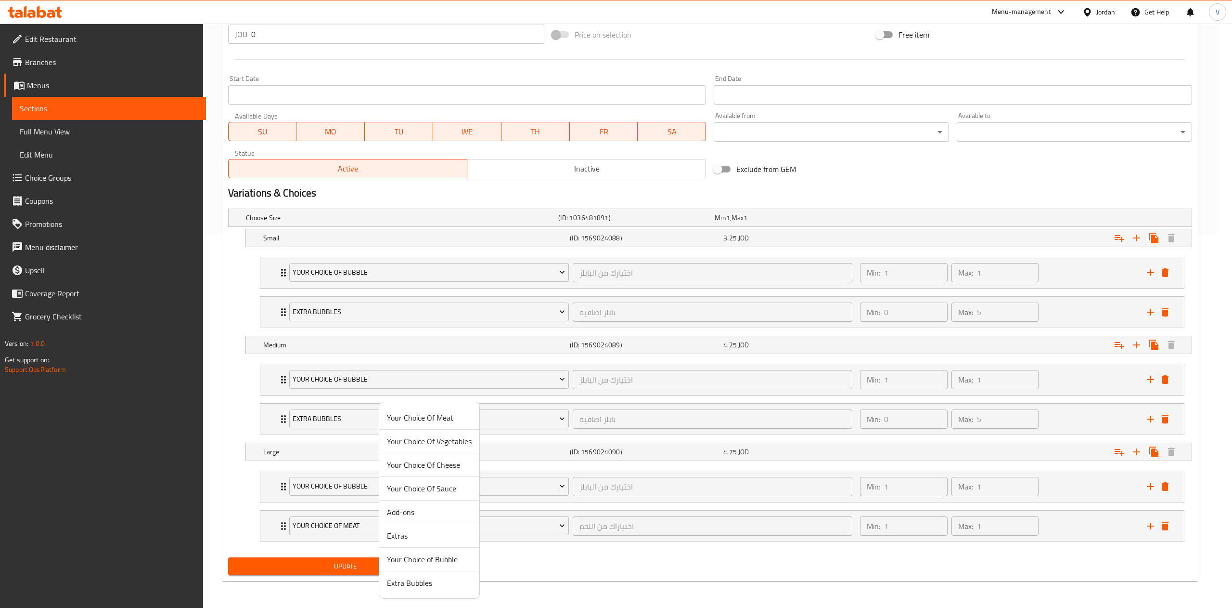
click at [399, 583] on span "Extra Bubbles" at bounding box center [429, 583] width 85 height 12
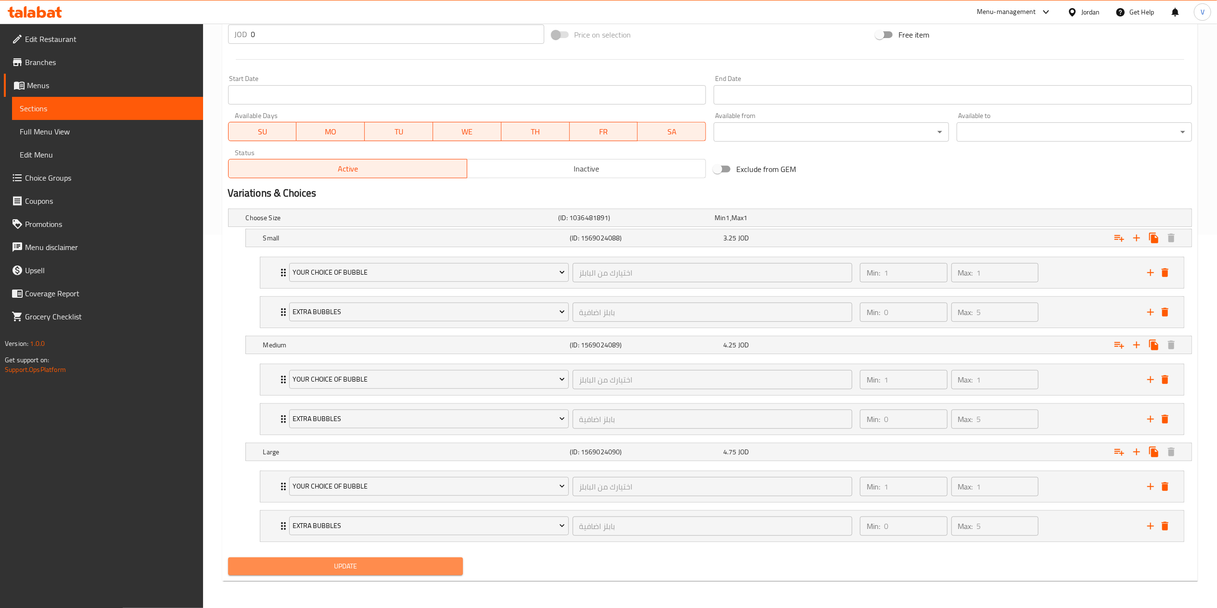
click at [353, 569] on span "Update" at bounding box center [346, 566] width 220 height 12
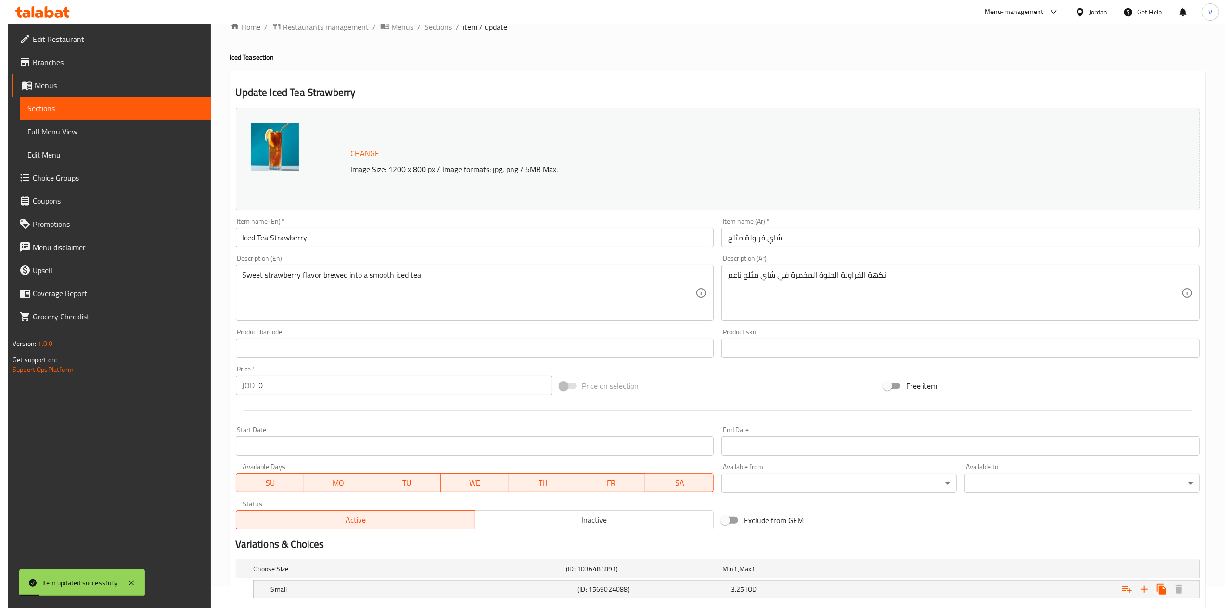
scroll to position [0, 0]
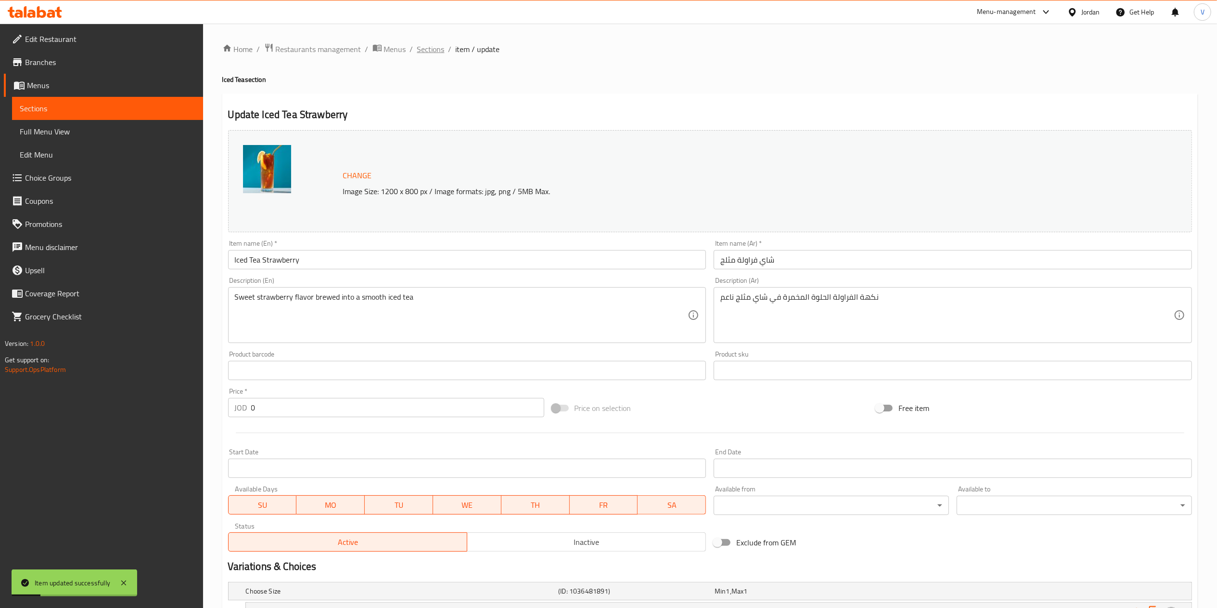
click at [438, 50] on span "Sections" at bounding box center [430, 49] width 27 height 12
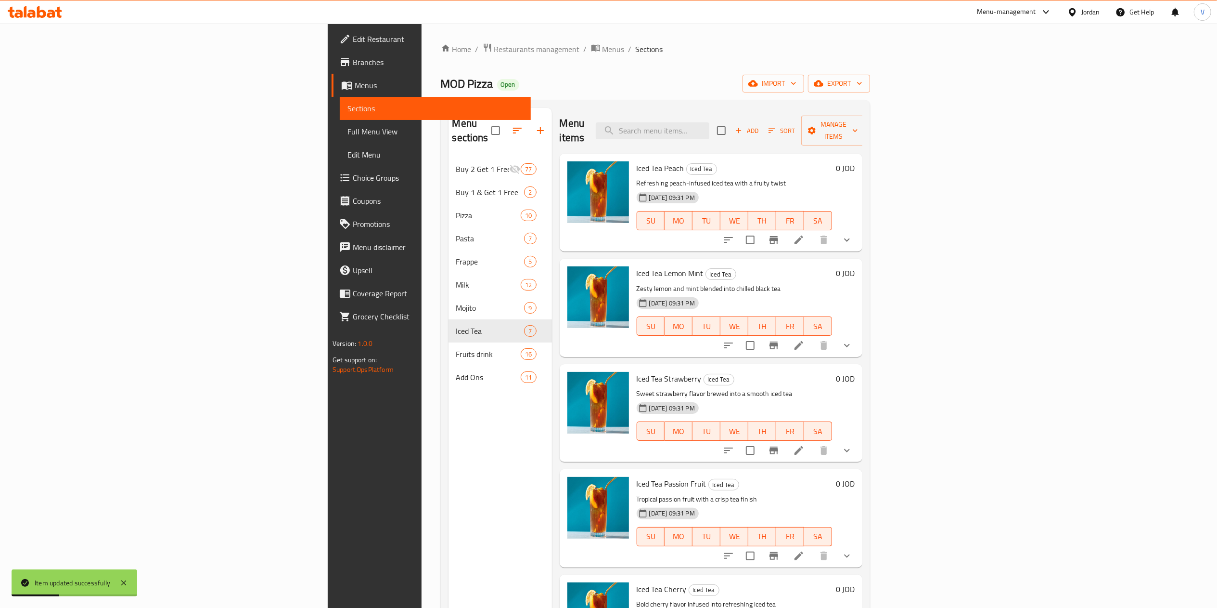
click at [803, 551] on icon at bounding box center [799, 555] width 9 height 9
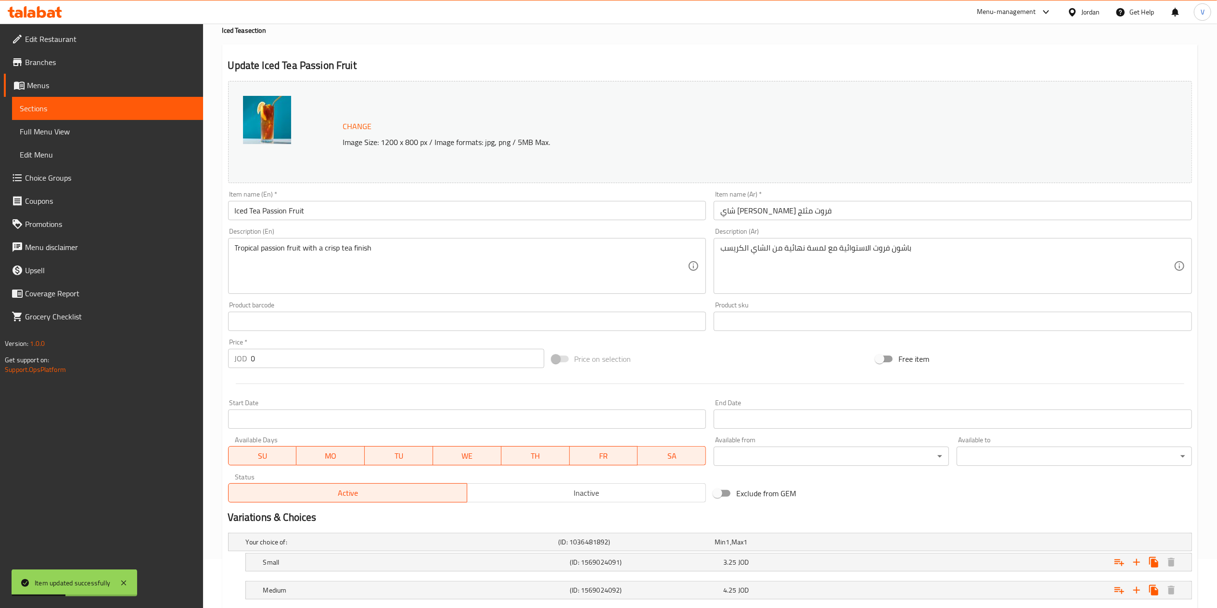
scroll to position [137, 0]
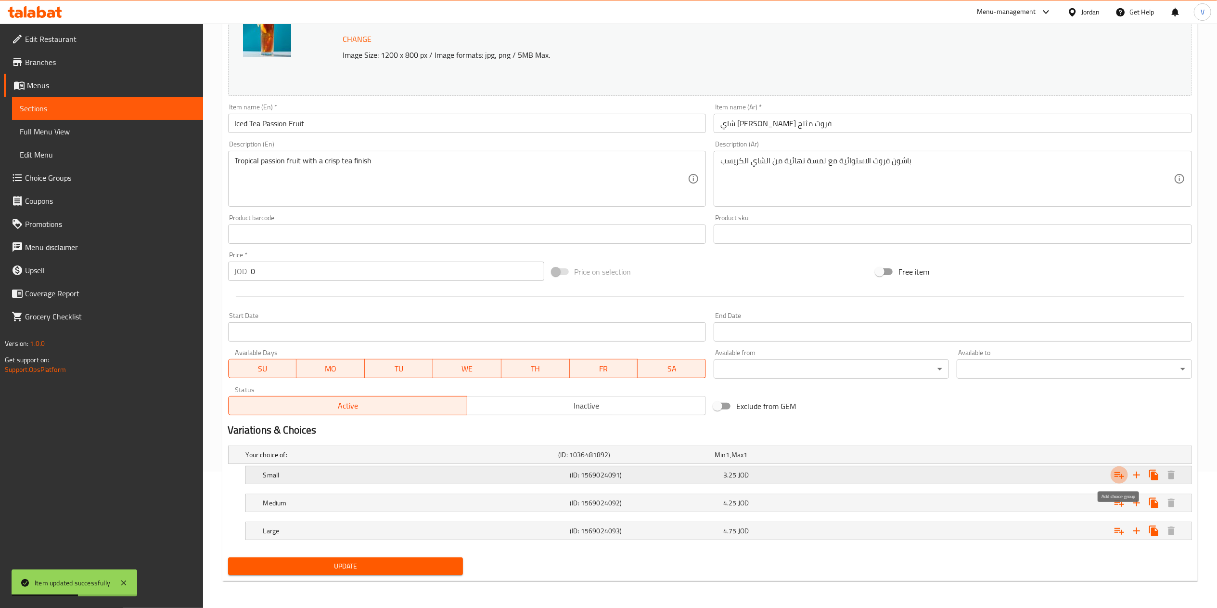
click at [1113, 479] on button "Expand" at bounding box center [1119, 474] width 17 height 17
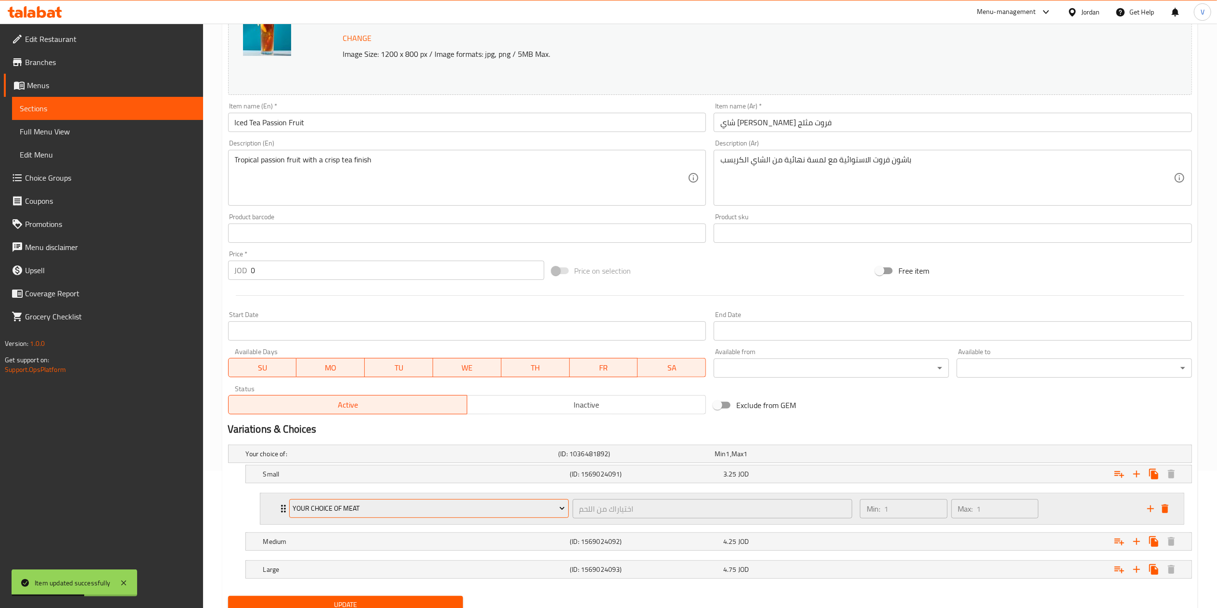
click at [386, 516] on button "Your Choice Of Meat" at bounding box center [429, 508] width 280 height 19
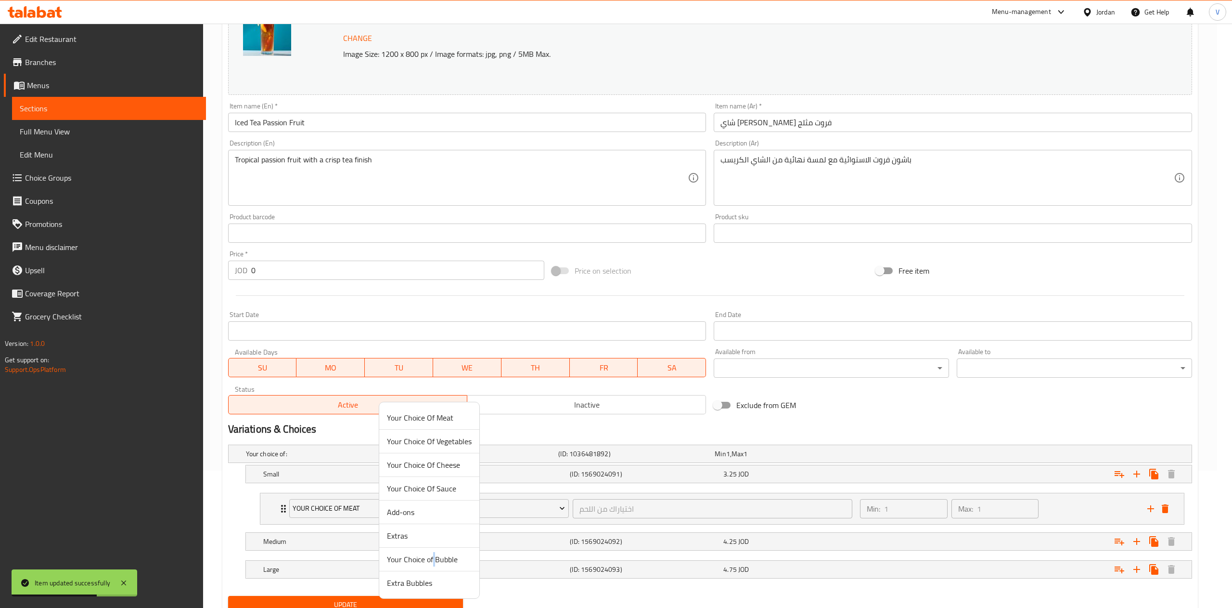
click at [434, 556] on span "Your Choice of Bubble" at bounding box center [429, 559] width 85 height 12
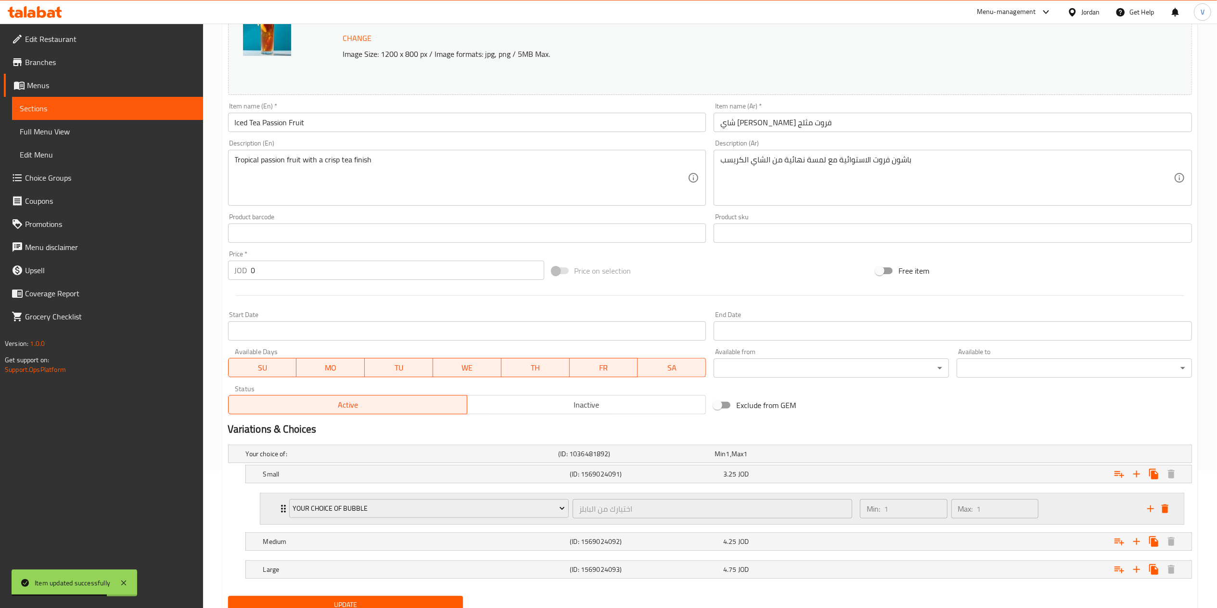
click at [1149, 510] on icon "add" at bounding box center [1151, 508] width 7 height 7
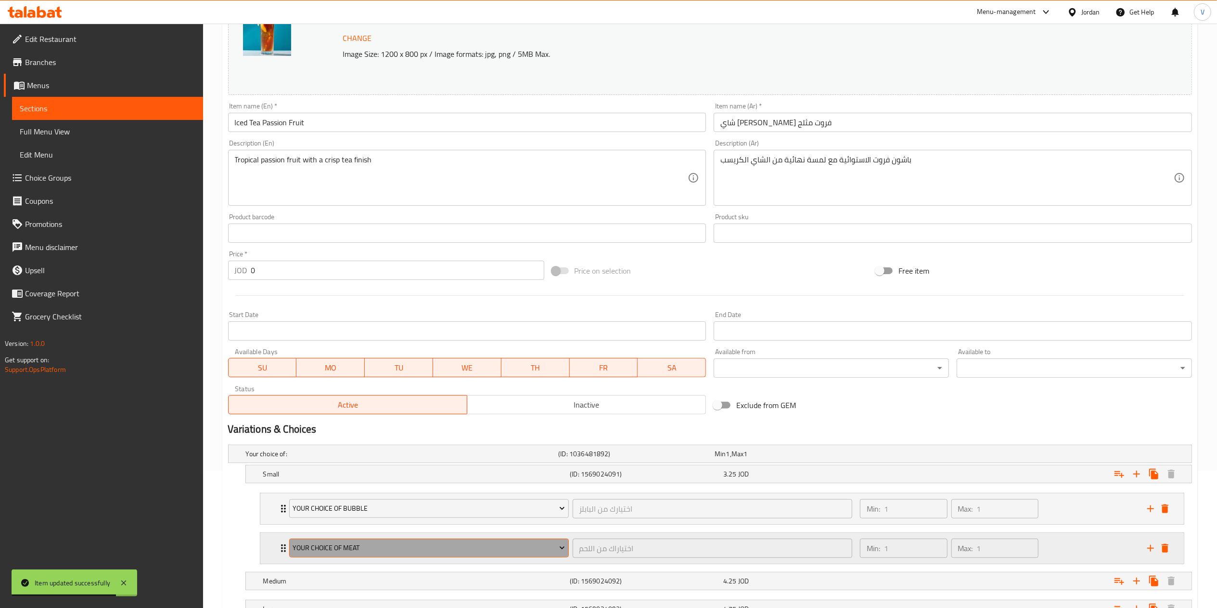
click at [370, 556] on button "Your Choice Of Meat" at bounding box center [429, 547] width 280 height 19
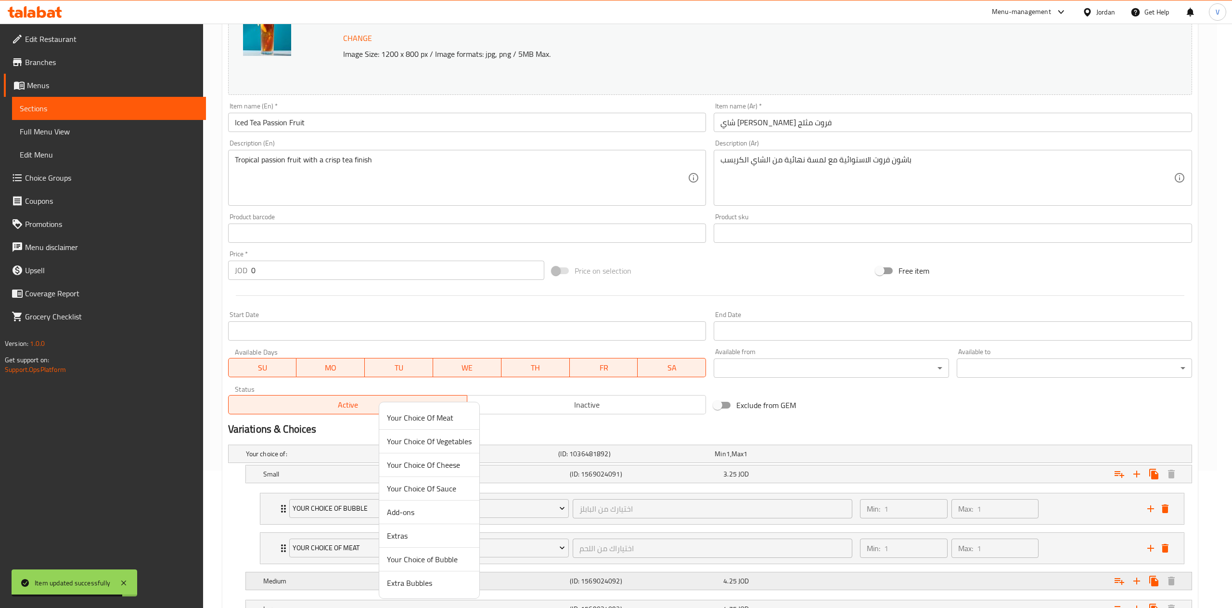
click at [414, 583] on span "Extra Bubbles" at bounding box center [429, 583] width 85 height 12
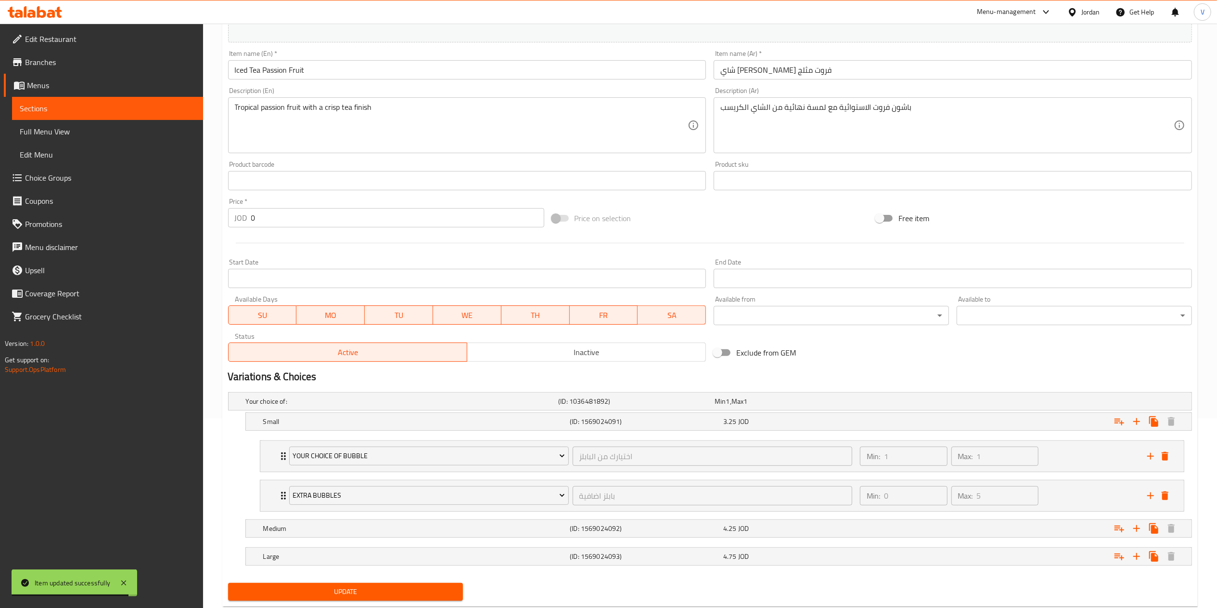
scroll to position [218, 0]
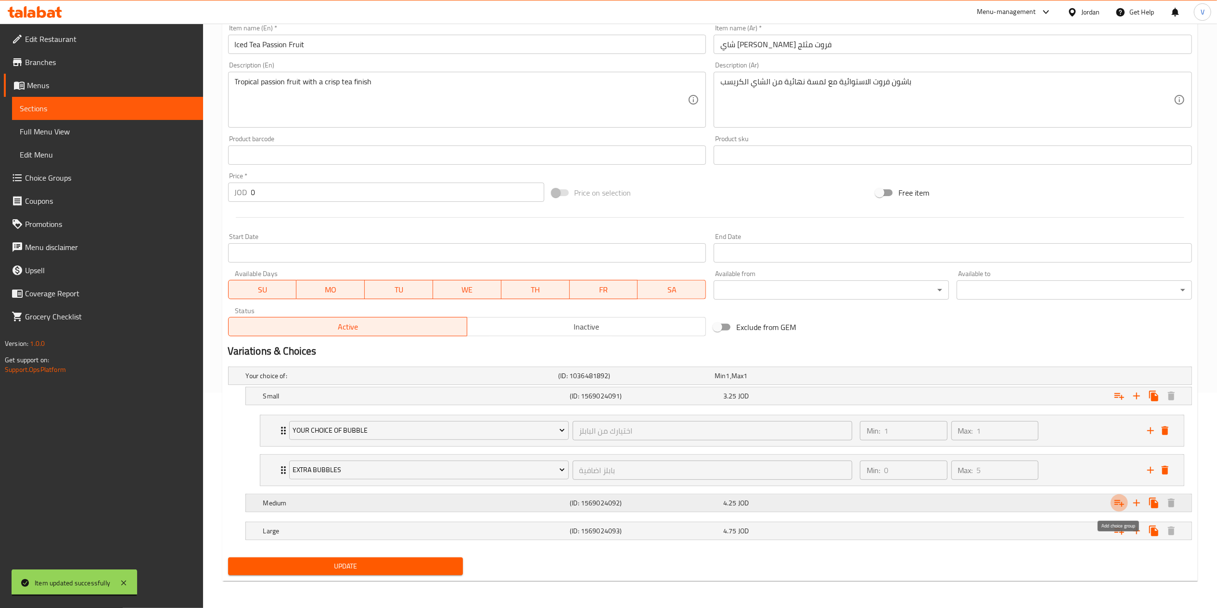
click at [1119, 504] on icon "Expand" at bounding box center [1120, 503] width 12 height 12
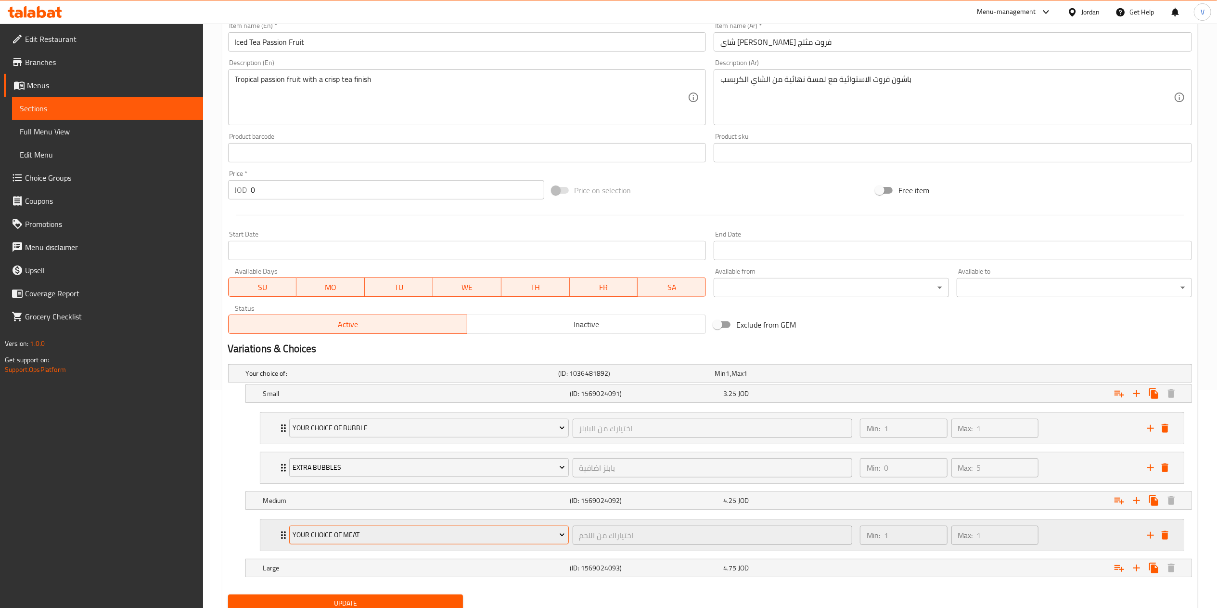
click at [348, 533] on span "Your Choice Of Meat" at bounding box center [429, 535] width 272 height 12
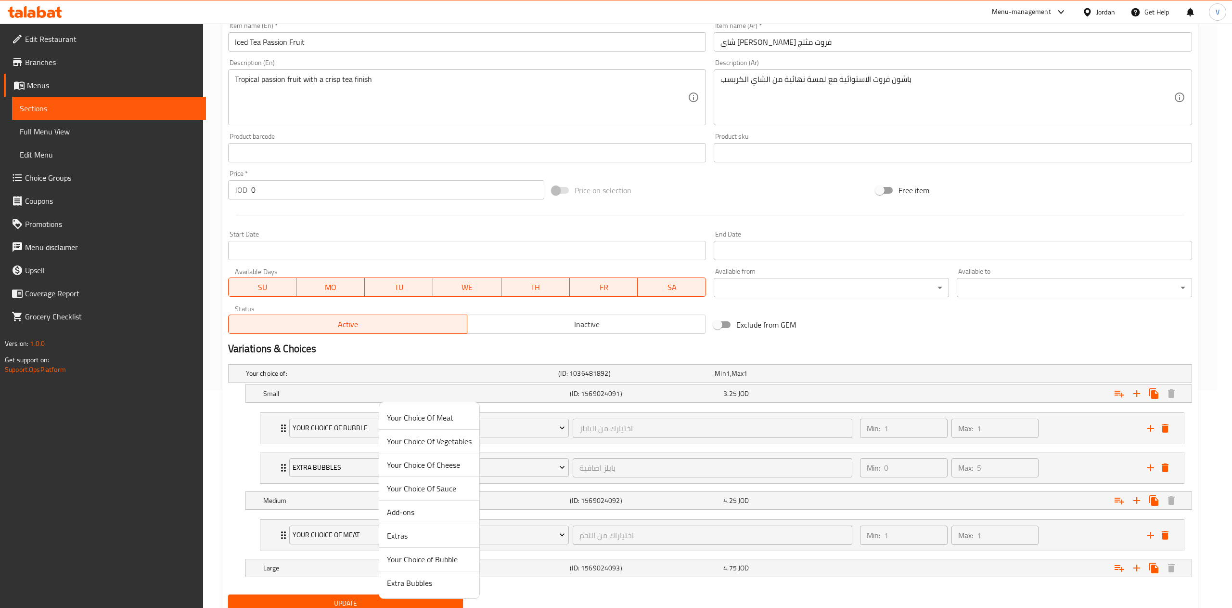
click at [402, 564] on span "Your Choice of Bubble" at bounding box center [429, 559] width 85 height 12
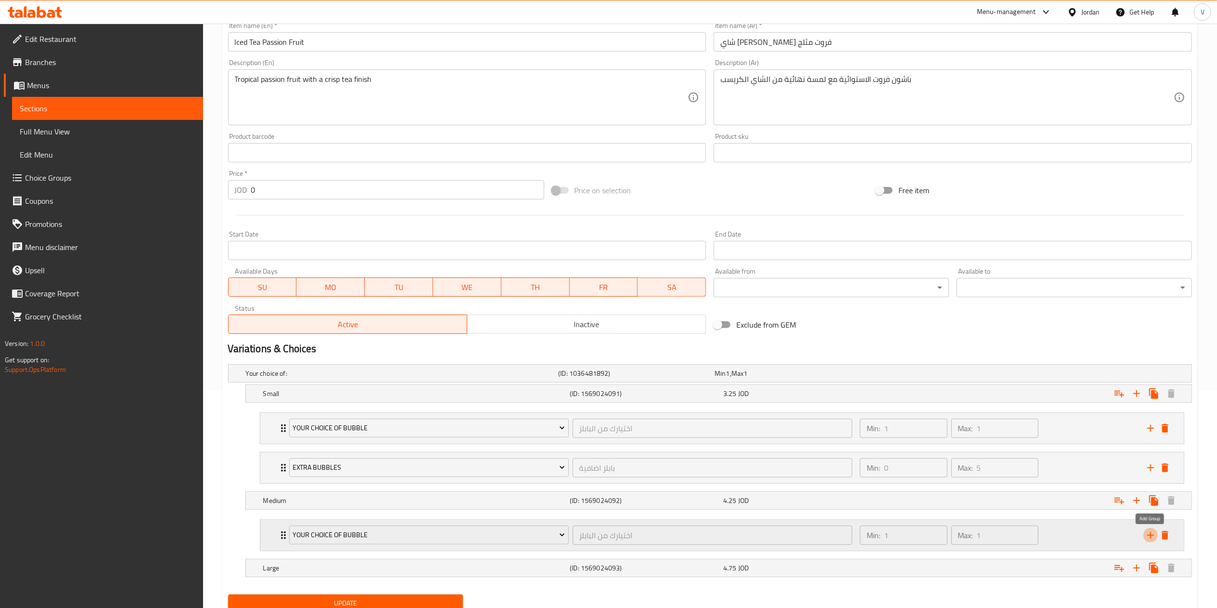
click at [1150, 538] on icon "add" at bounding box center [1151, 535] width 12 height 12
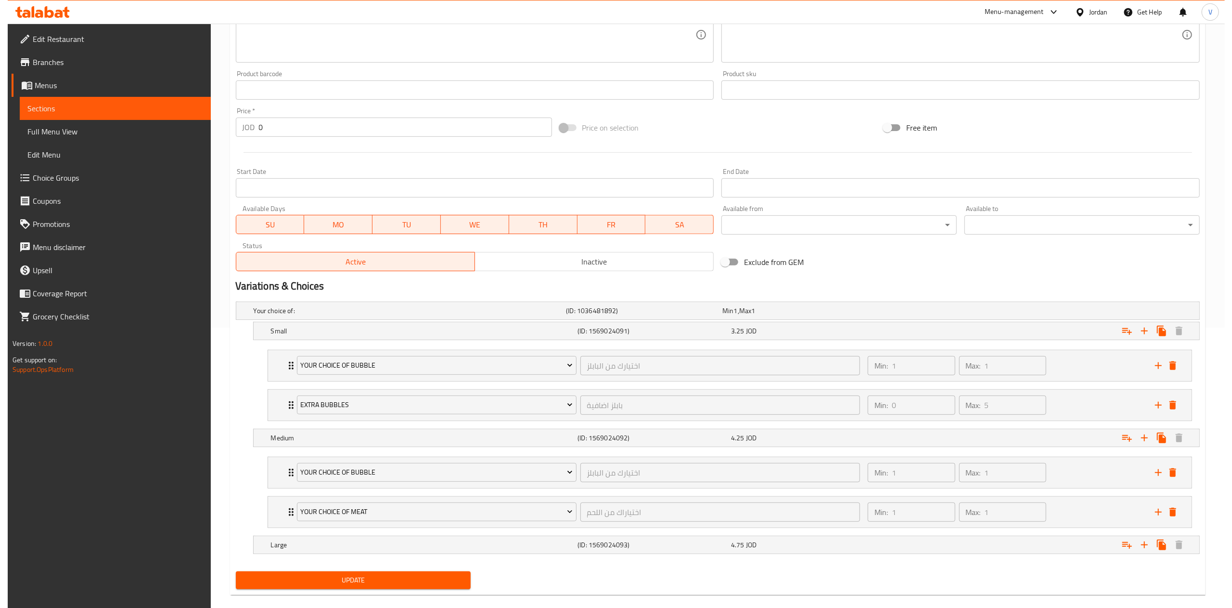
scroll to position [297, 0]
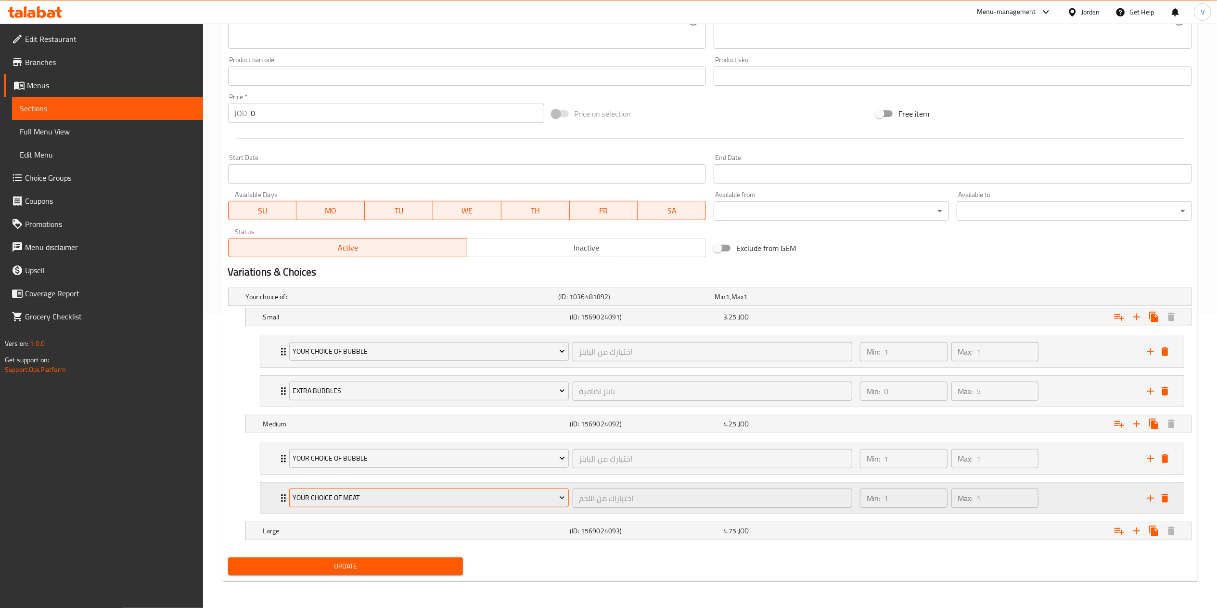
click at [459, 504] on button "Your Choice Of Meat" at bounding box center [429, 497] width 280 height 19
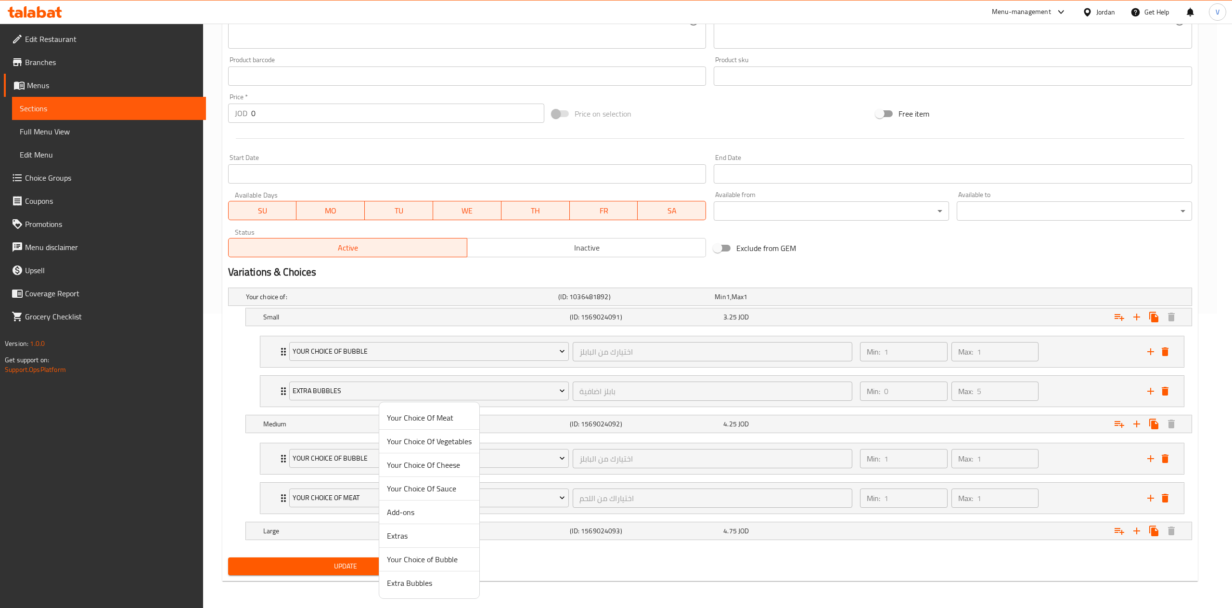
click at [426, 586] on span "Extra Bubbles" at bounding box center [429, 583] width 85 height 12
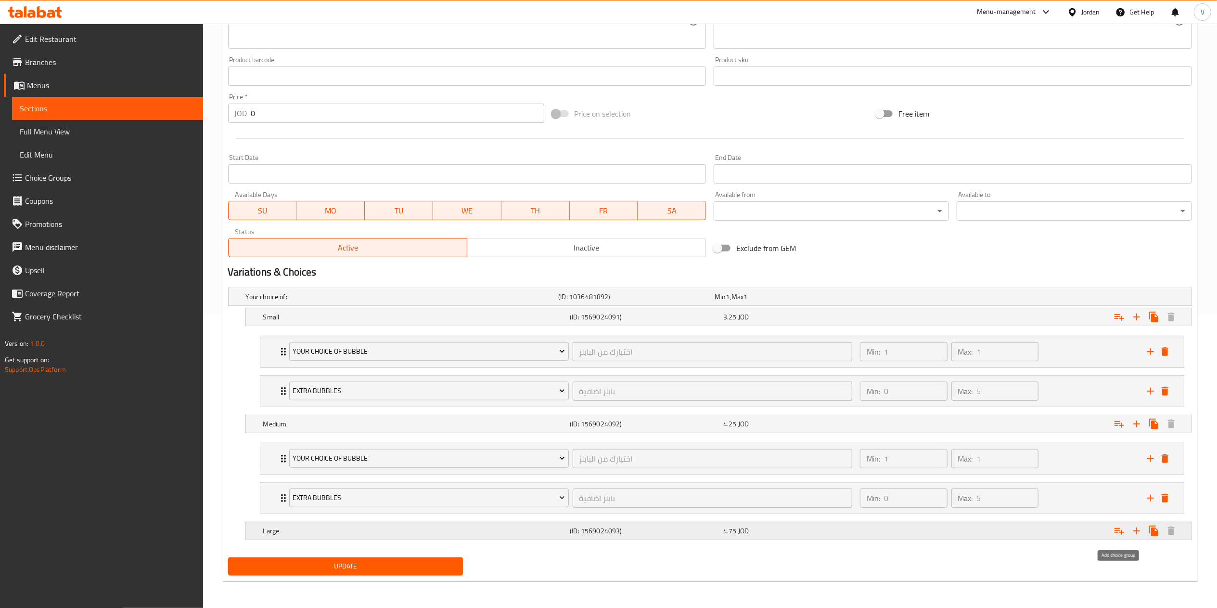
click at [1115, 527] on icon "Expand" at bounding box center [1120, 531] width 12 height 12
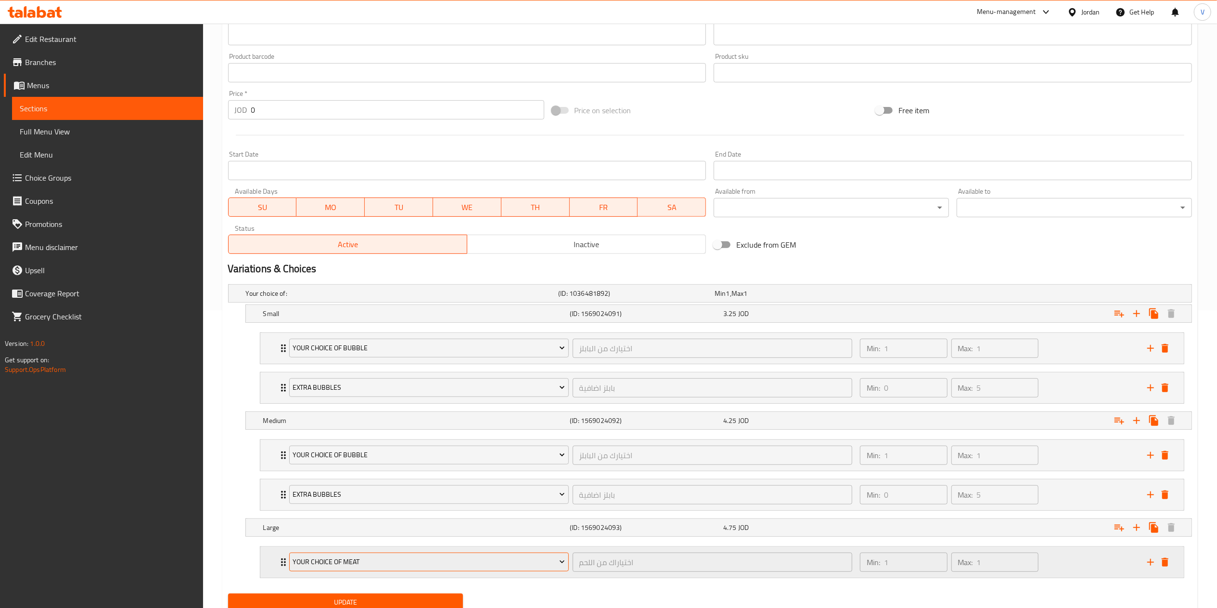
click at [370, 560] on span "Your Choice Of Meat" at bounding box center [429, 562] width 272 height 12
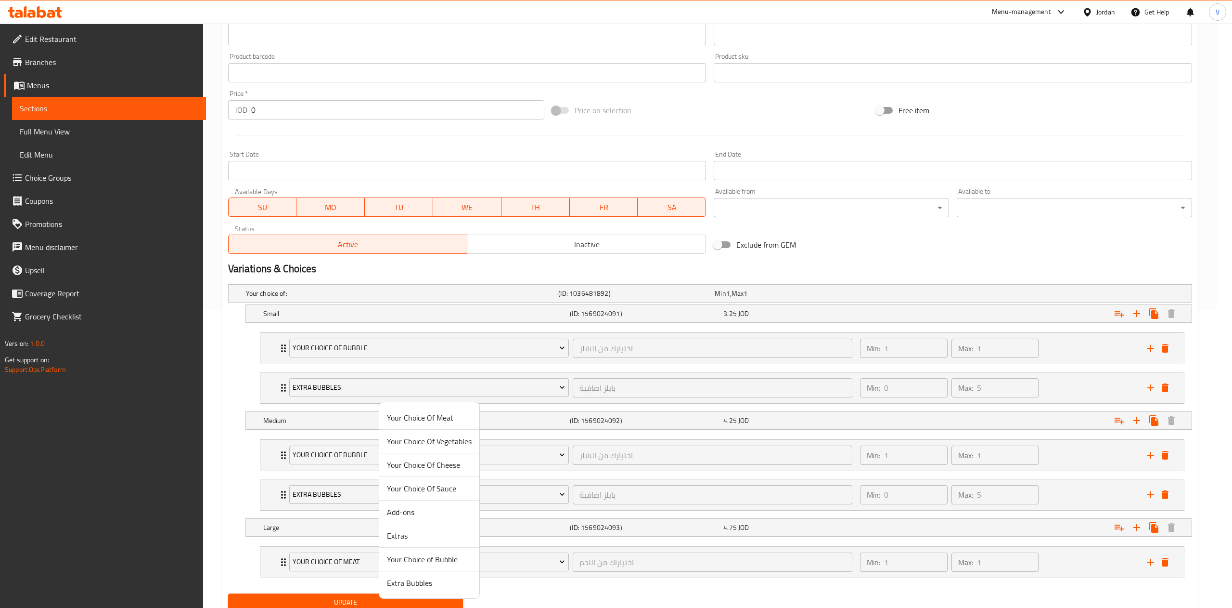
click at [414, 556] on span "Your Choice of Bubble" at bounding box center [429, 559] width 85 height 12
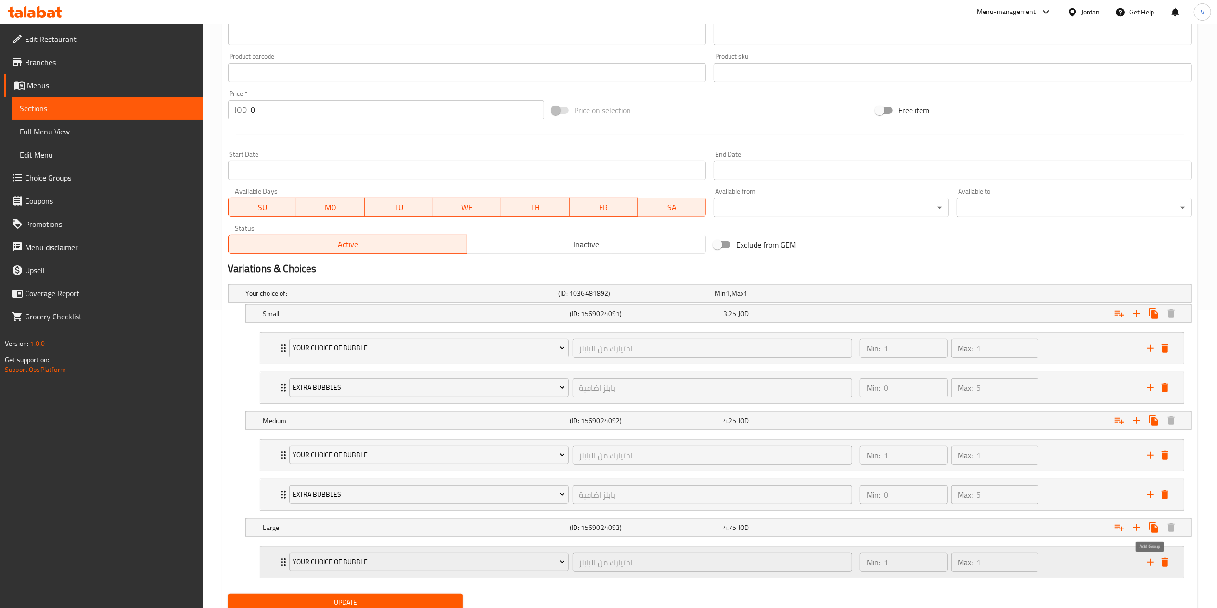
click at [1146, 566] on icon "add" at bounding box center [1151, 562] width 12 height 12
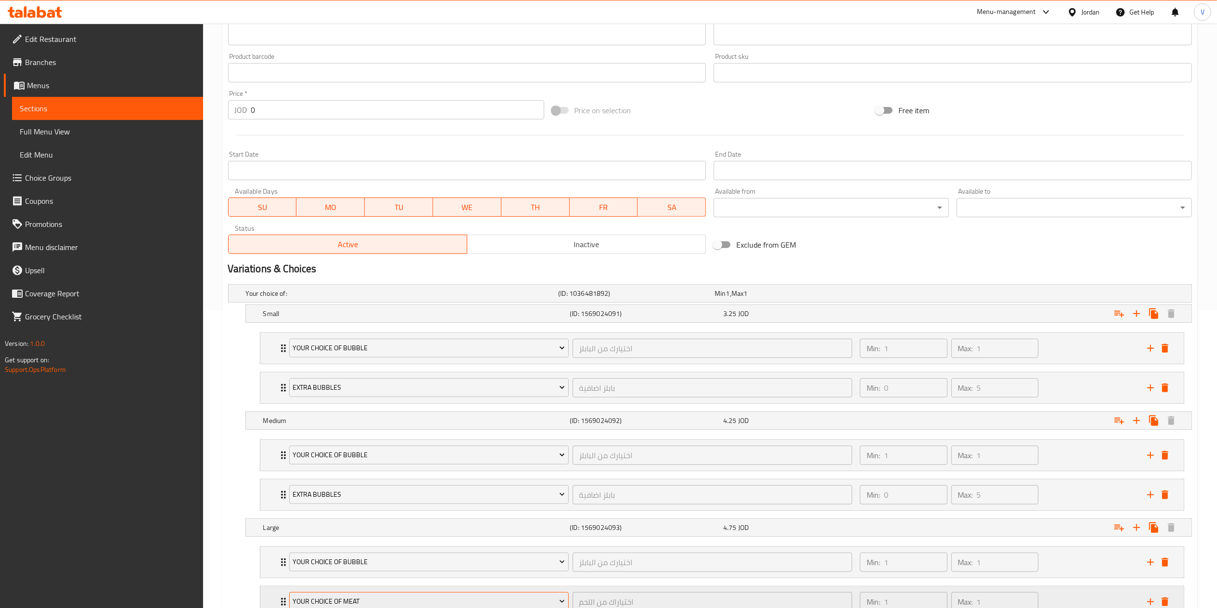
click at [375, 597] on button "Your Choice Of Meat" at bounding box center [429, 601] width 280 height 19
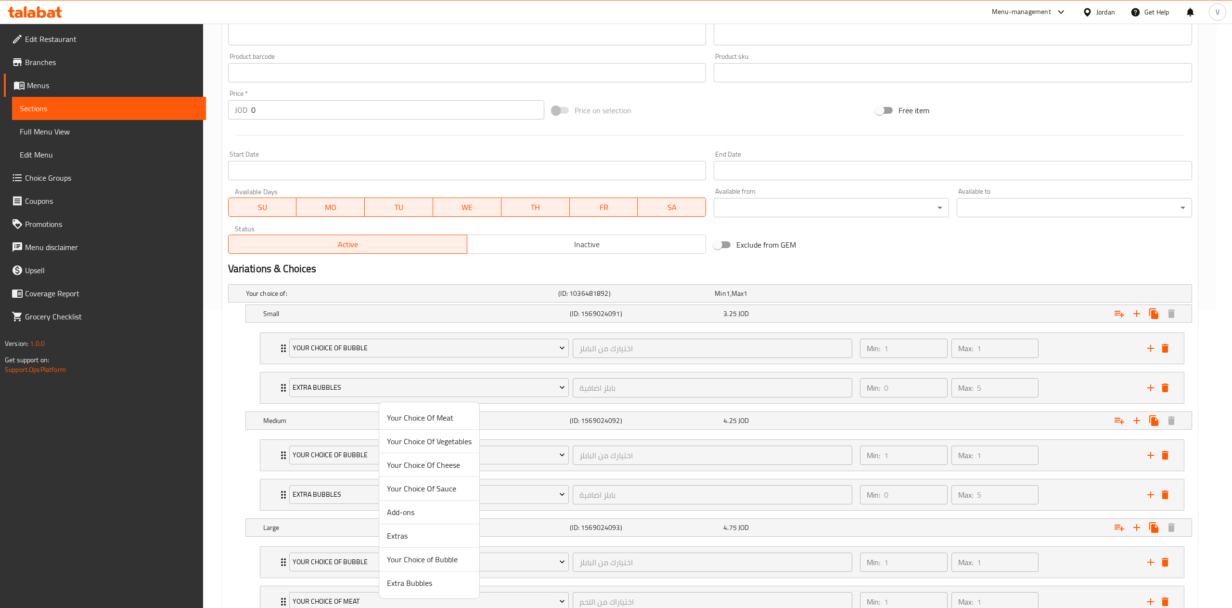
click at [434, 587] on span "Extra Bubbles" at bounding box center [429, 583] width 85 height 12
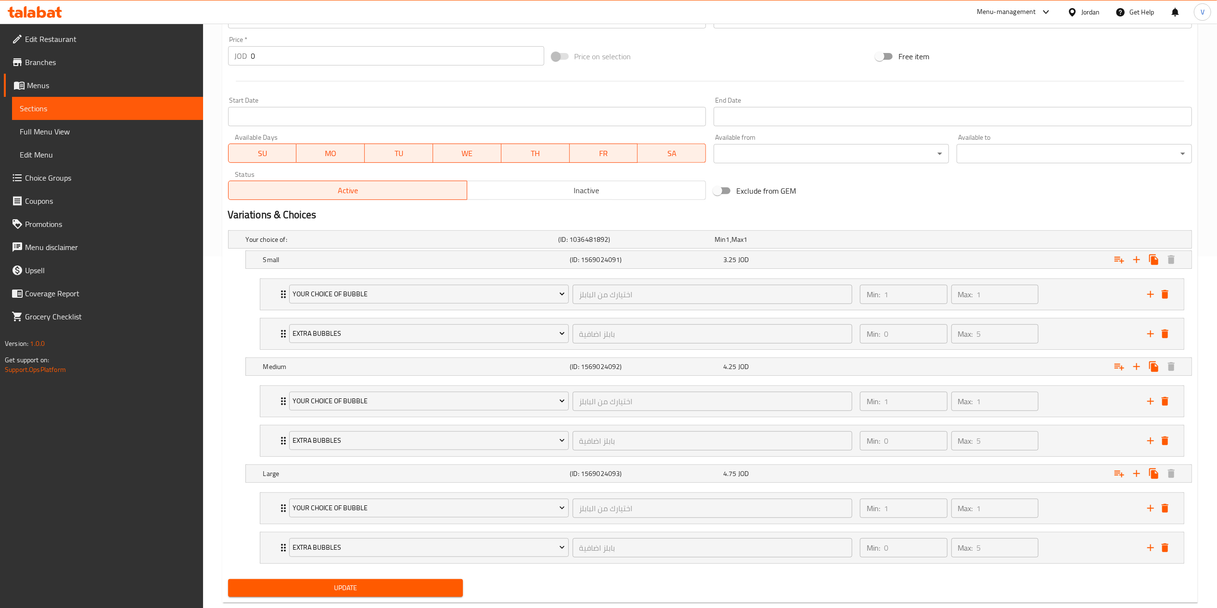
scroll to position [377, 0]
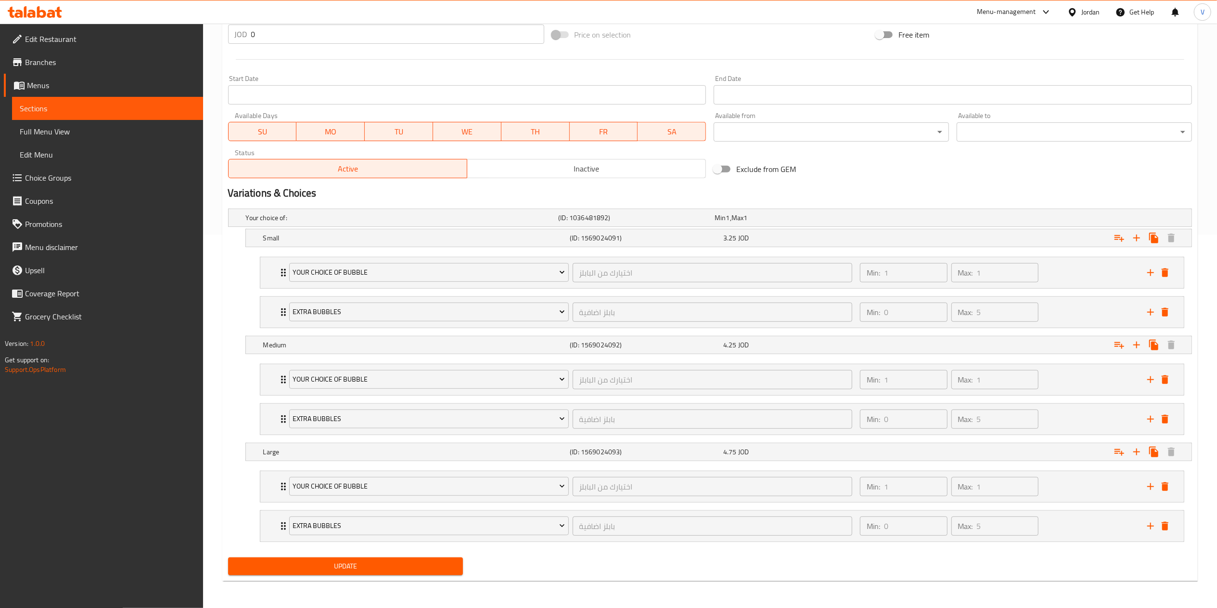
click at [343, 571] on span "Update" at bounding box center [346, 566] width 220 height 12
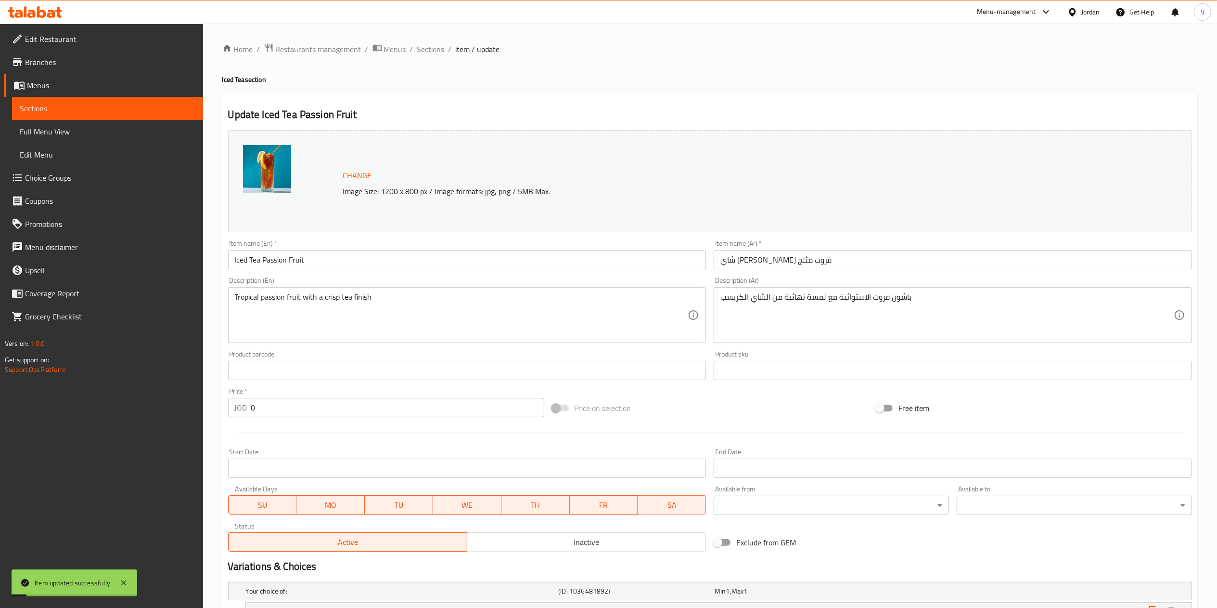
click at [436, 59] on div "Home / Restaurants management / Menus / Sections / item / update Iced Tea secti…" at bounding box center [710, 502] width 976 height 918
click at [436, 53] on span "Sections" at bounding box center [430, 49] width 27 height 12
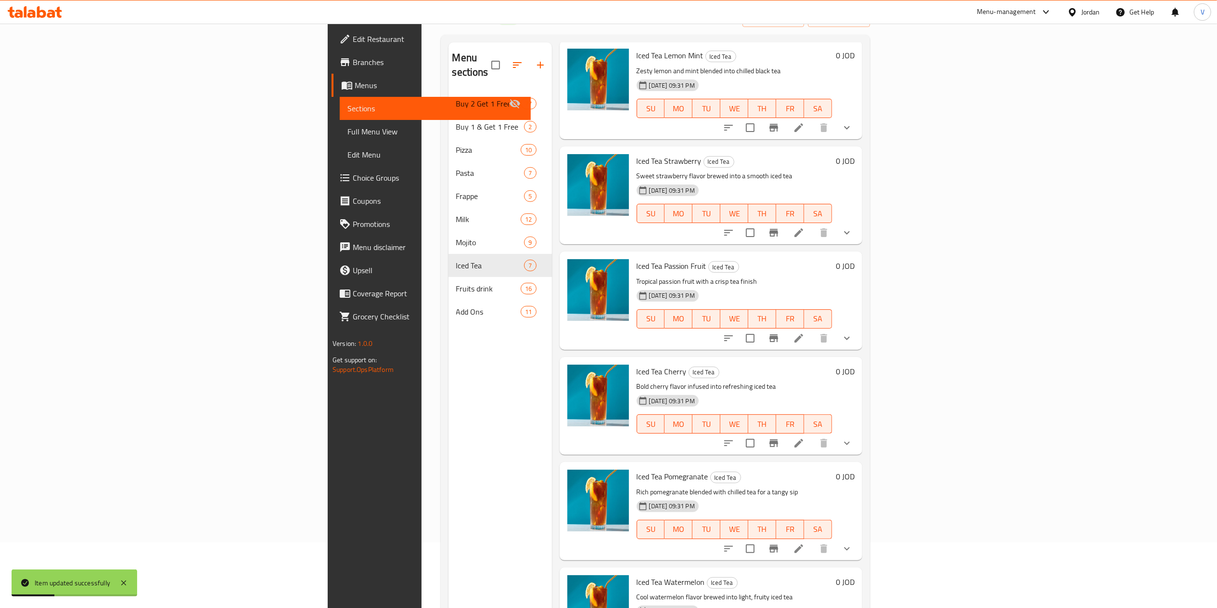
scroll to position [96, 0]
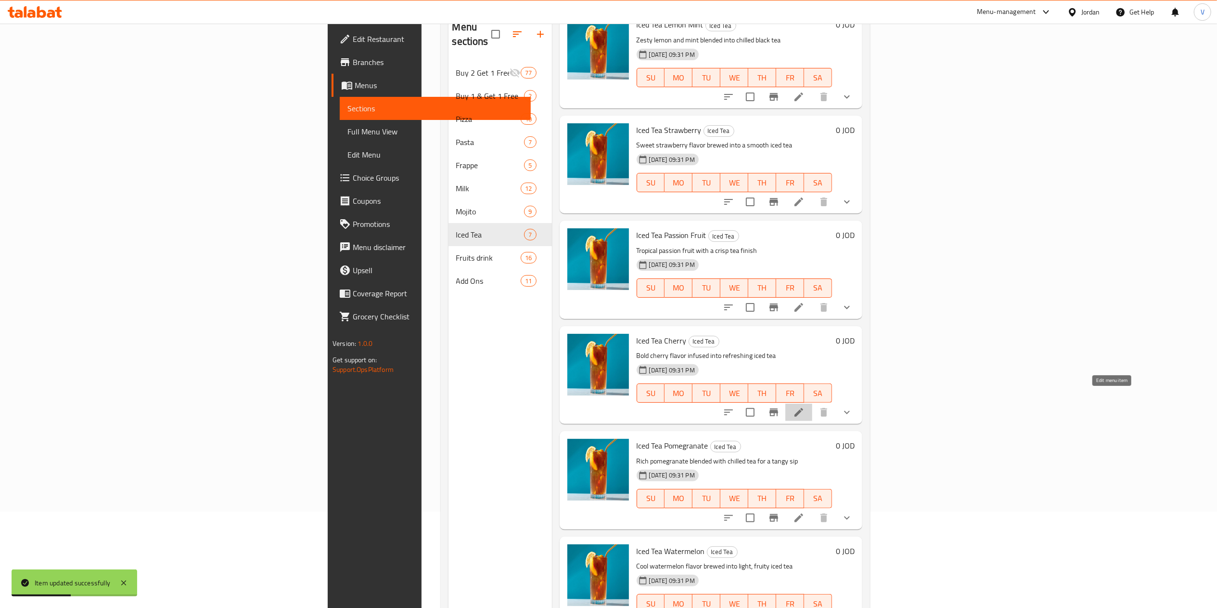
click at [805, 406] on icon at bounding box center [799, 412] width 12 height 12
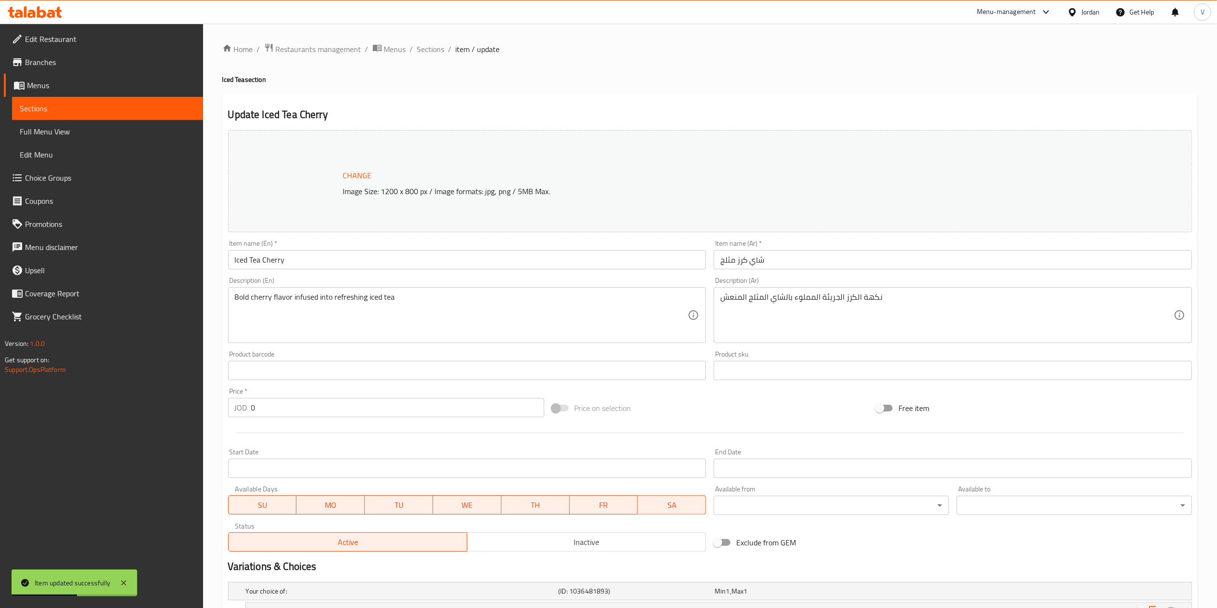
scroll to position [137, 0]
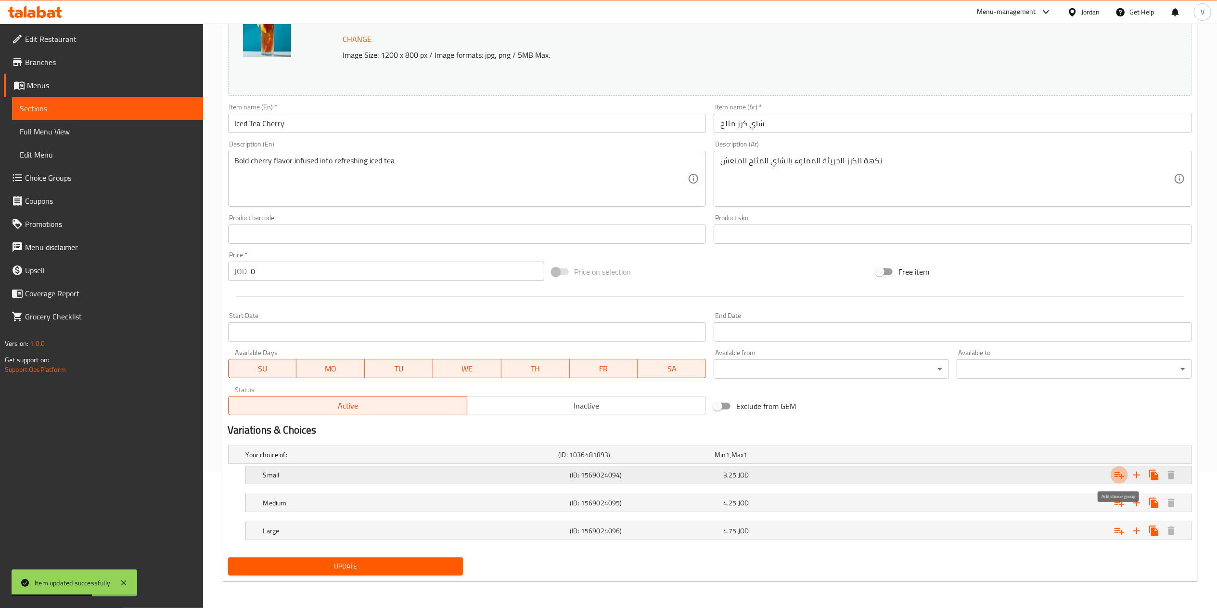
click at [1119, 473] on icon "Expand" at bounding box center [1120, 475] width 12 height 12
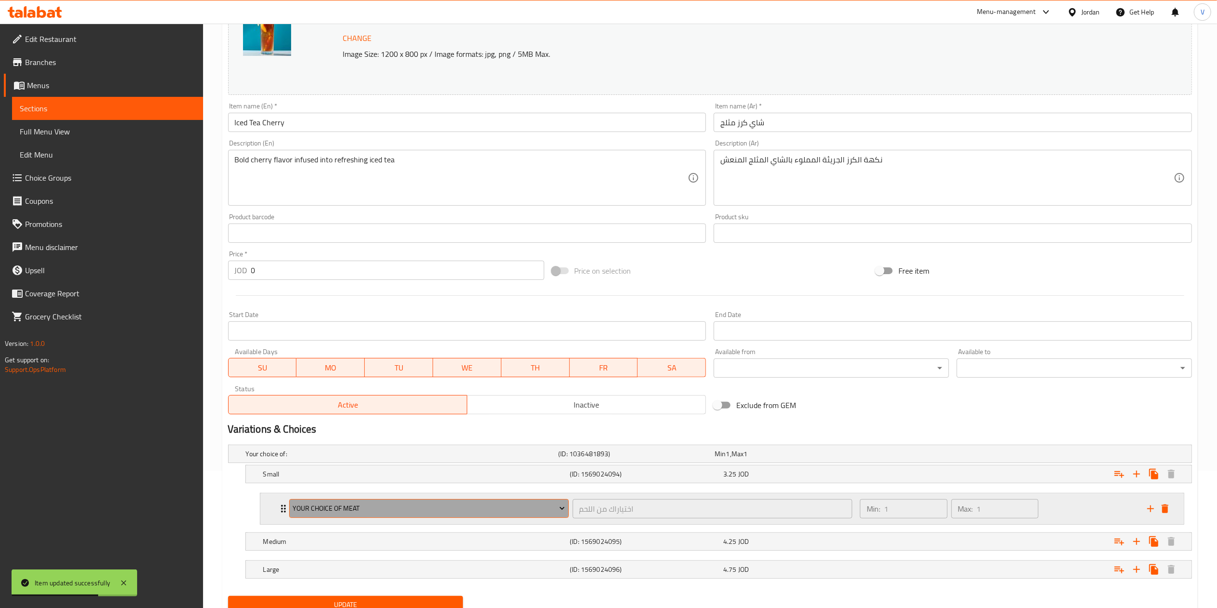
click at [425, 506] on span "Your Choice Of Meat" at bounding box center [429, 508] width 272 height 12
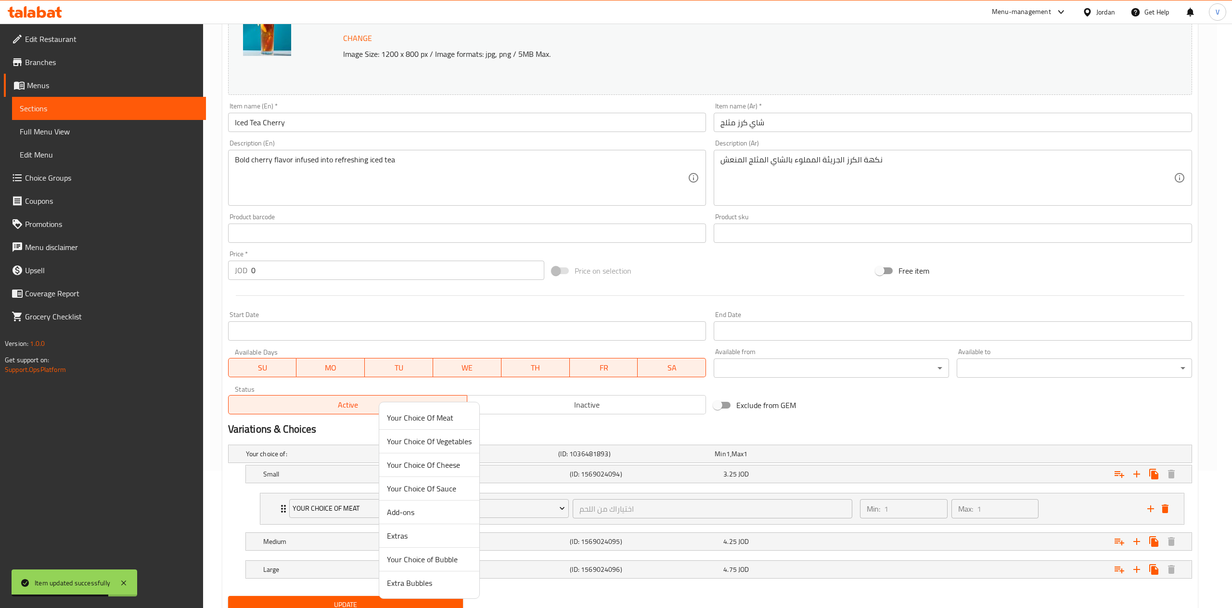
click at [429, 555] on span "Your Choice of Bubble" at bounding box center [429, 559] width 85 height 12
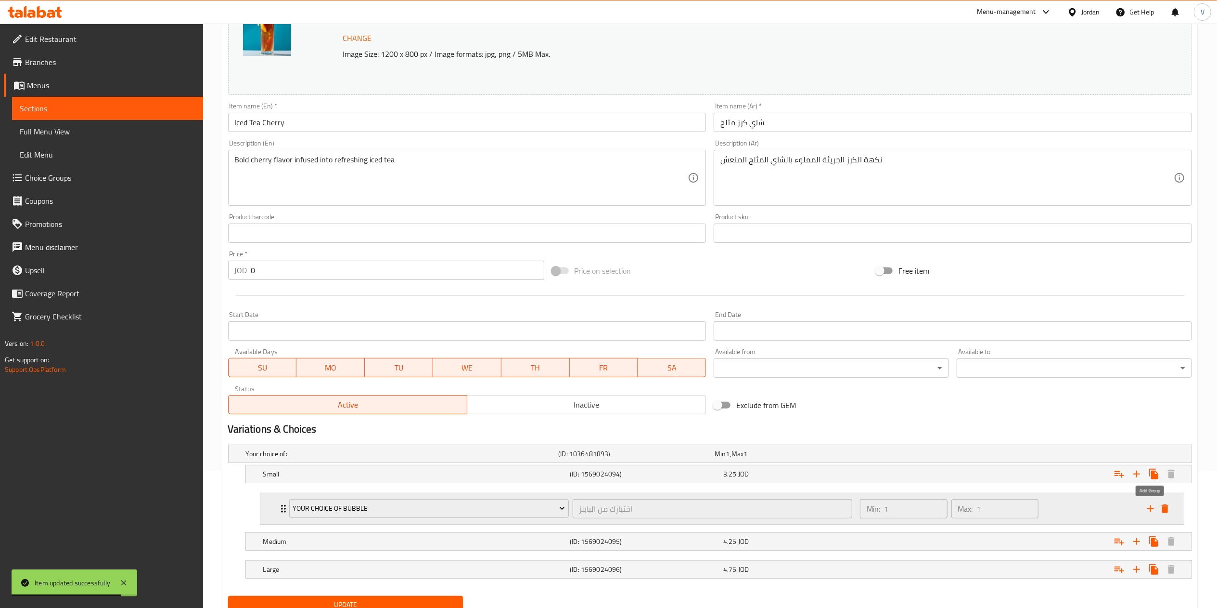
click at [1151, 511] on icon "add" at bounding box center [1151, 508] width 7 height 7
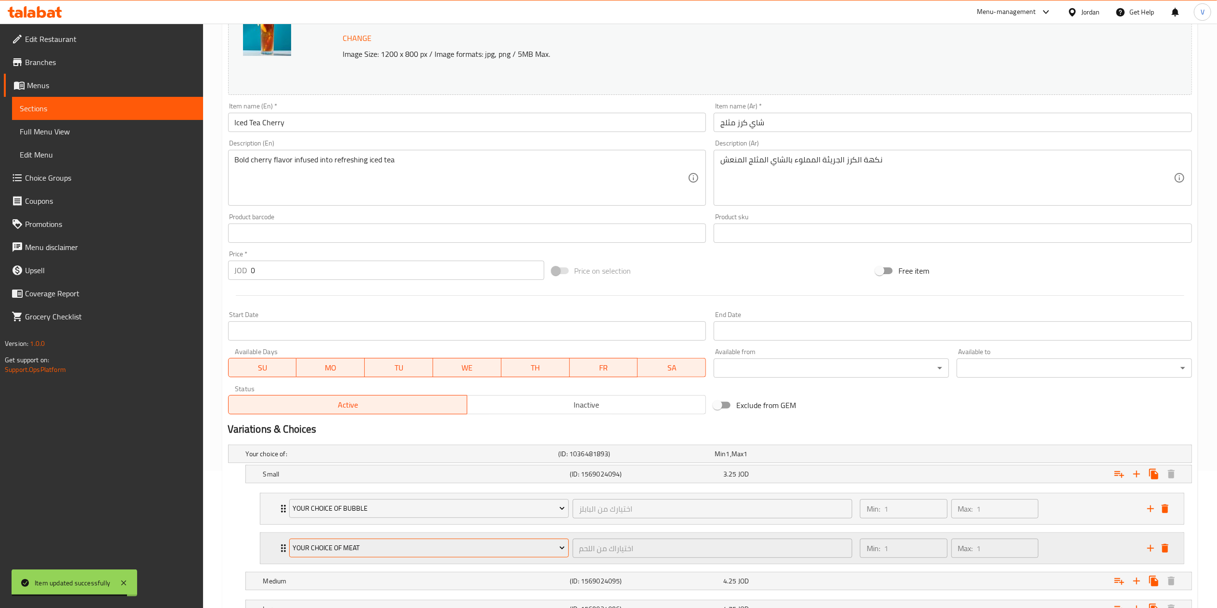
click at [359, 548] on span "Your Choice Of Meat" at bounding box center [429, 548] width 272 height 12
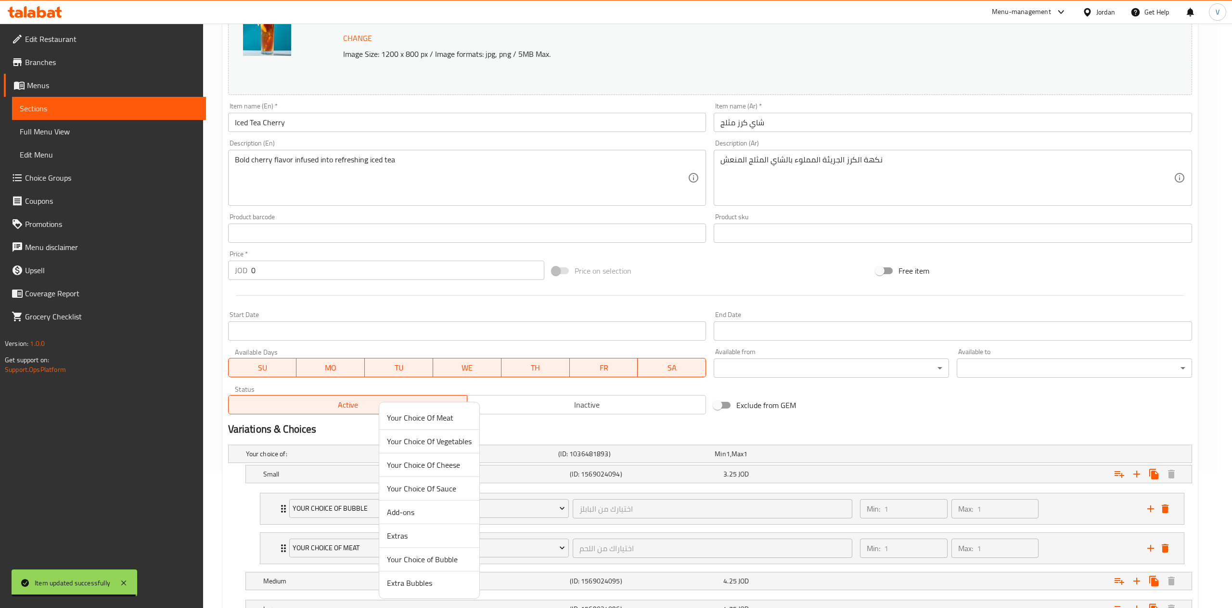
drag, startPoint x: 409, startPoint y: 587, endPoint x: 885, endPoint y: 581, distance: 475.6
click at [410, 587] on span "Extra Bubbles" at bounding box center [429, 583] width 85 height 12
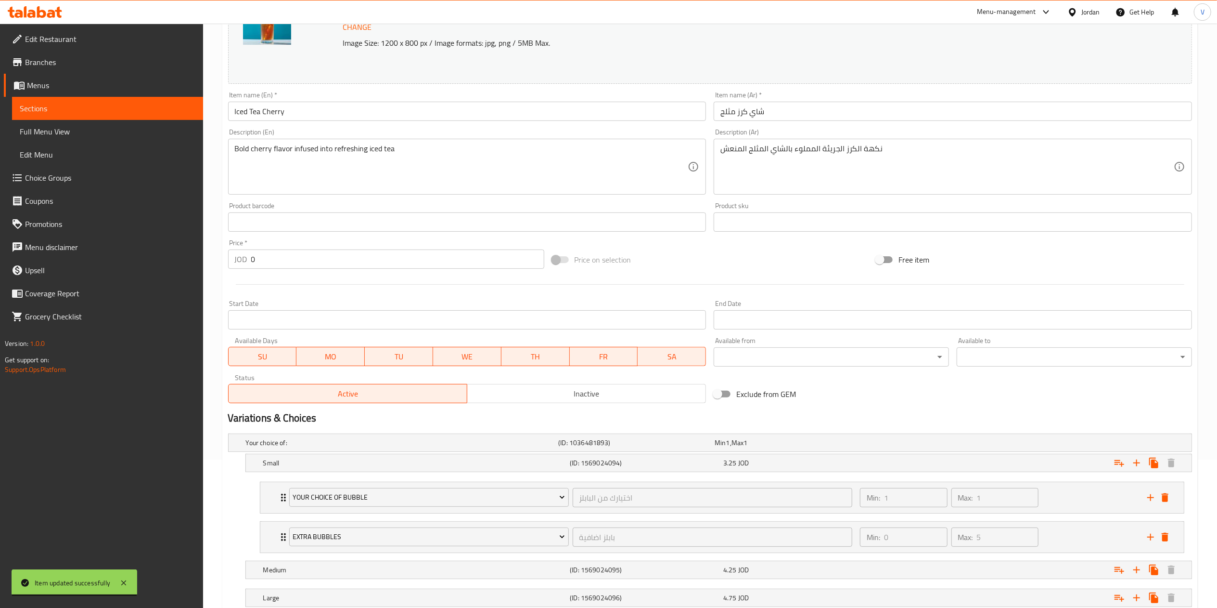
scroll to position [218, 0]
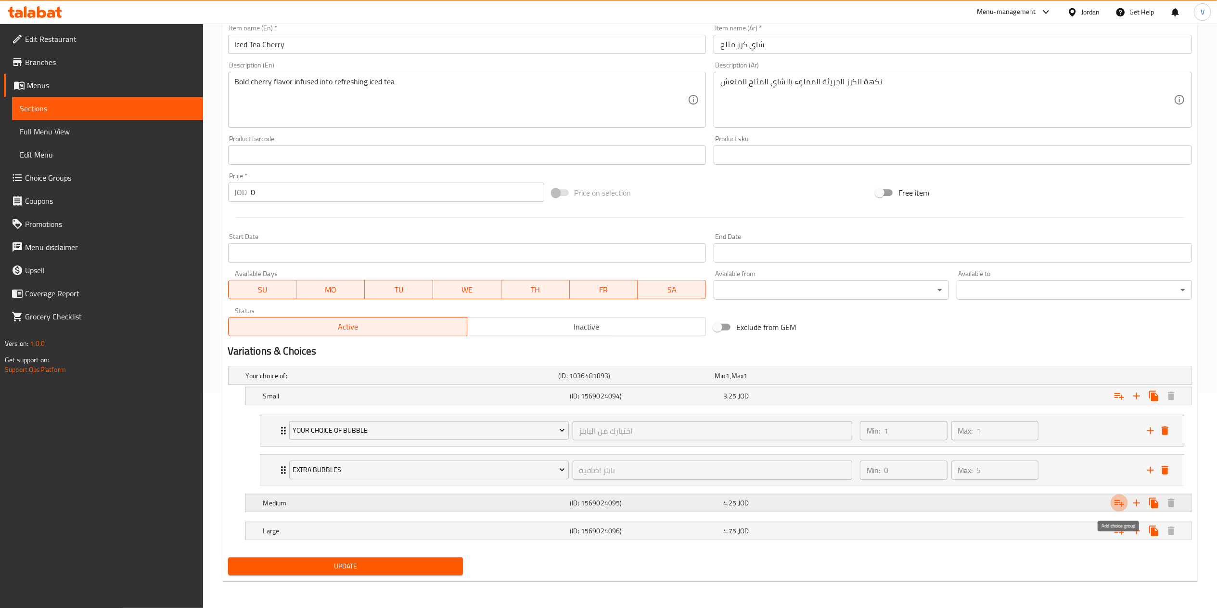
click at [1119, 504] on icon "Expand" at bounding box center [1120, 503] width 12 height 12
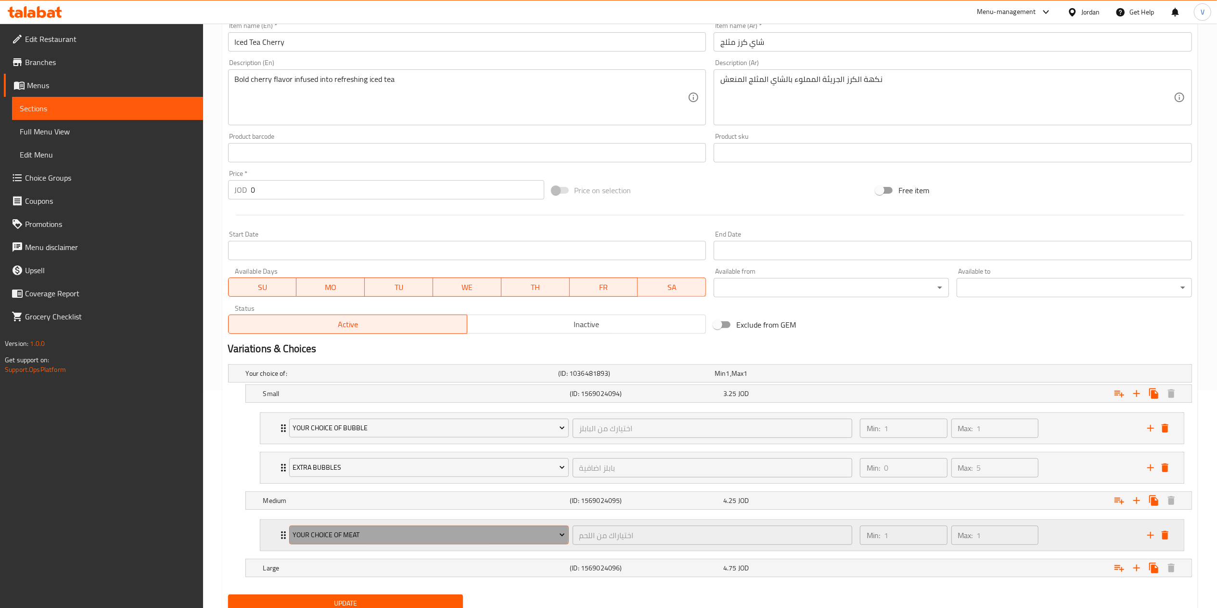
click at [384, 537] on span "Your Choice Of Meat" at bounding box center [429, 535] width 272 height 12
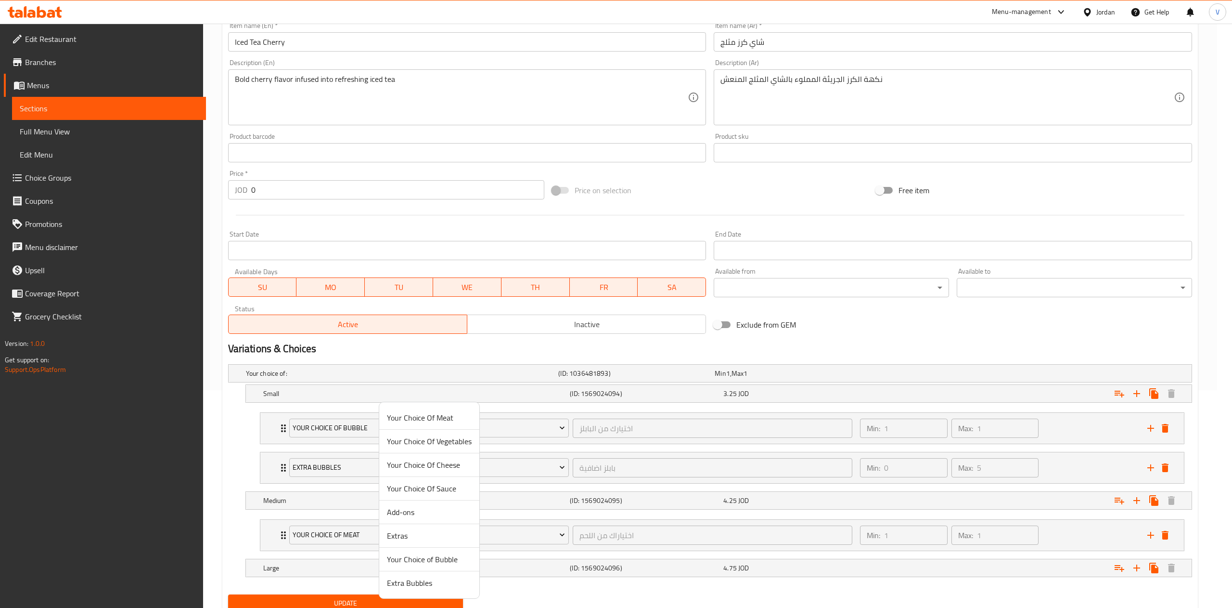
click at [447, 556] on span "Your Choice of Bubble" at bounding box center [429, 559] width 85 height 12
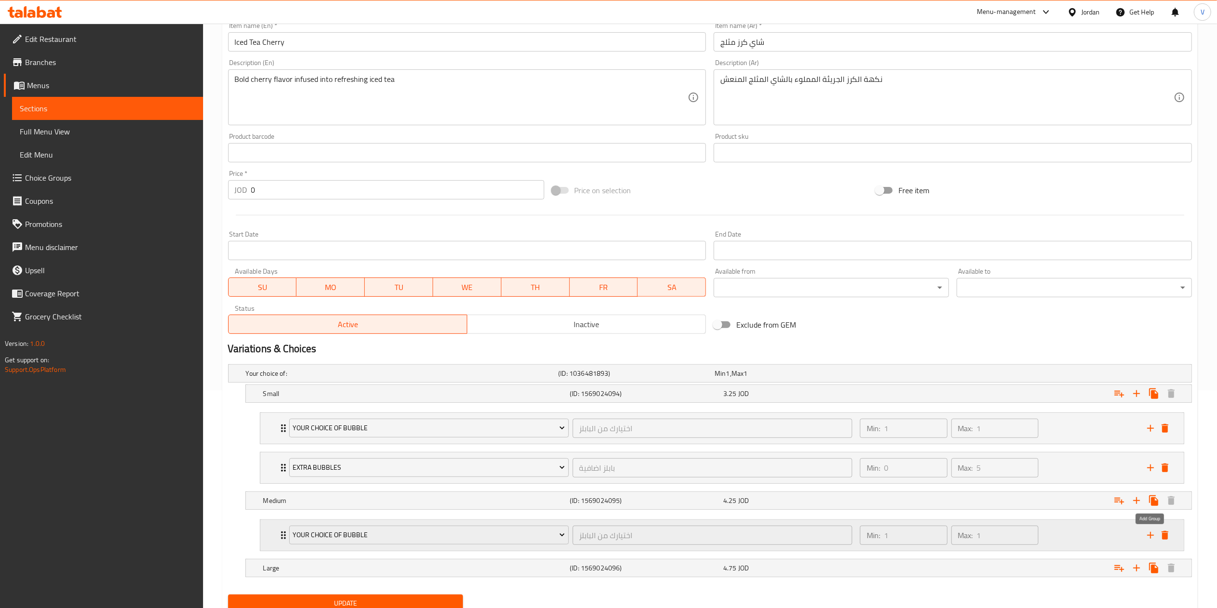
click at [1154, 536] on icon "add" at bounding box center [1151, 535] width 12 height 12
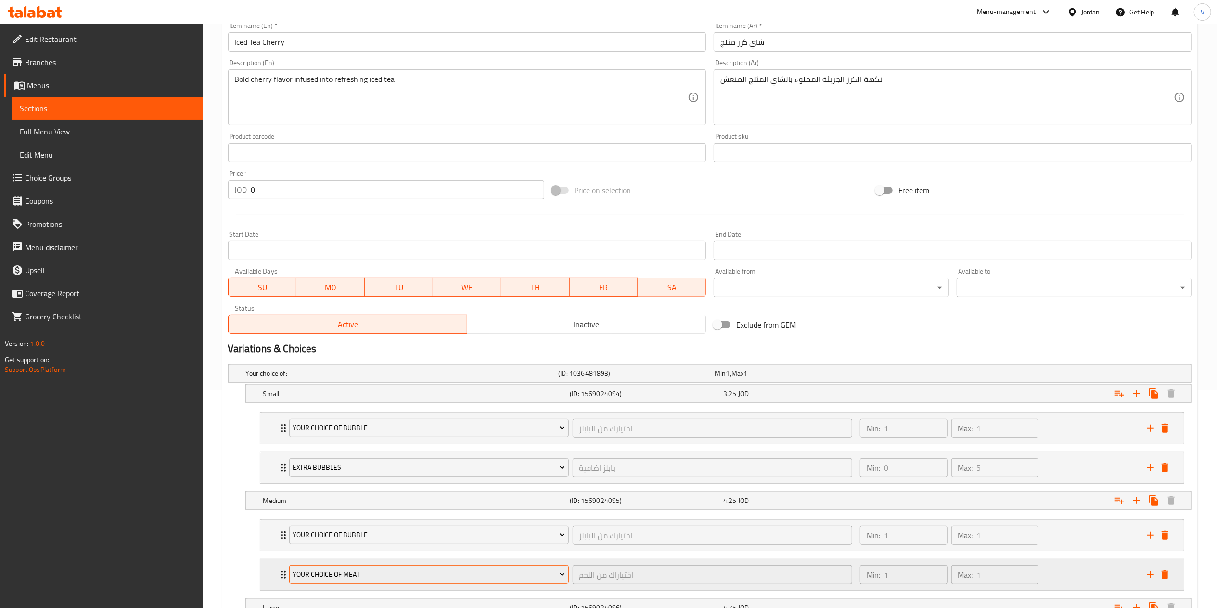
click at [346, 578] on span "Your Choice Of Meat" at bounding box center [429, 574] width 272 height 12
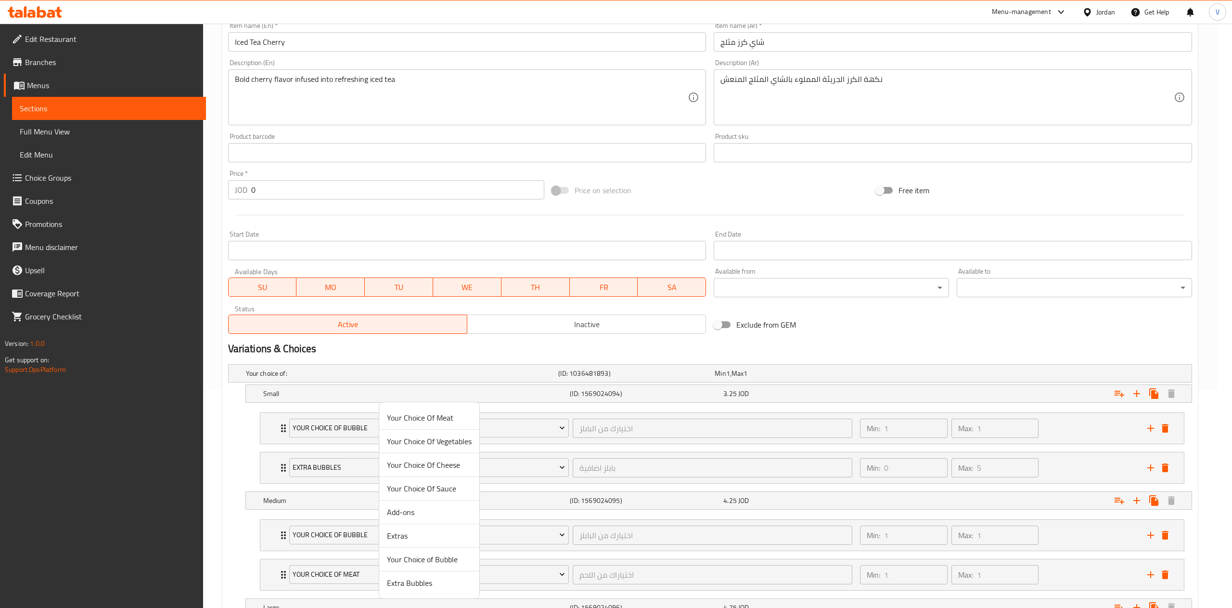
click at [435, 584] on span "Extra Bubbles" at bounding box center [429, 583] width 85 height 12
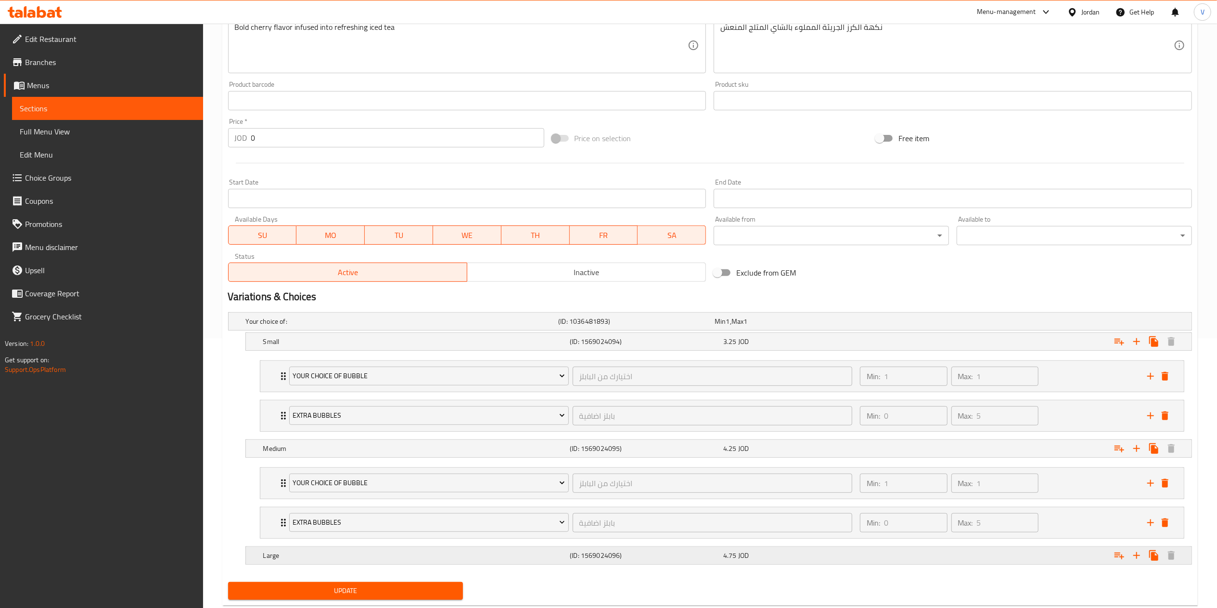
scroll to position [297, 0]
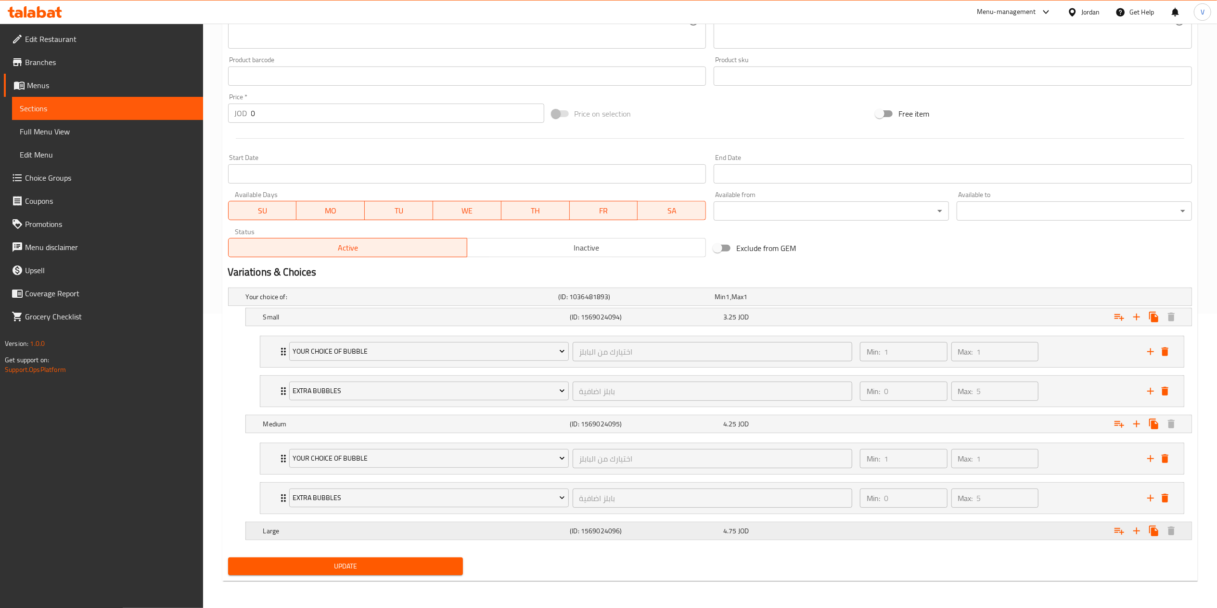
click at [1116, 527] on icon "Expand" at bounding box center [1120, 531] width 12 height 12
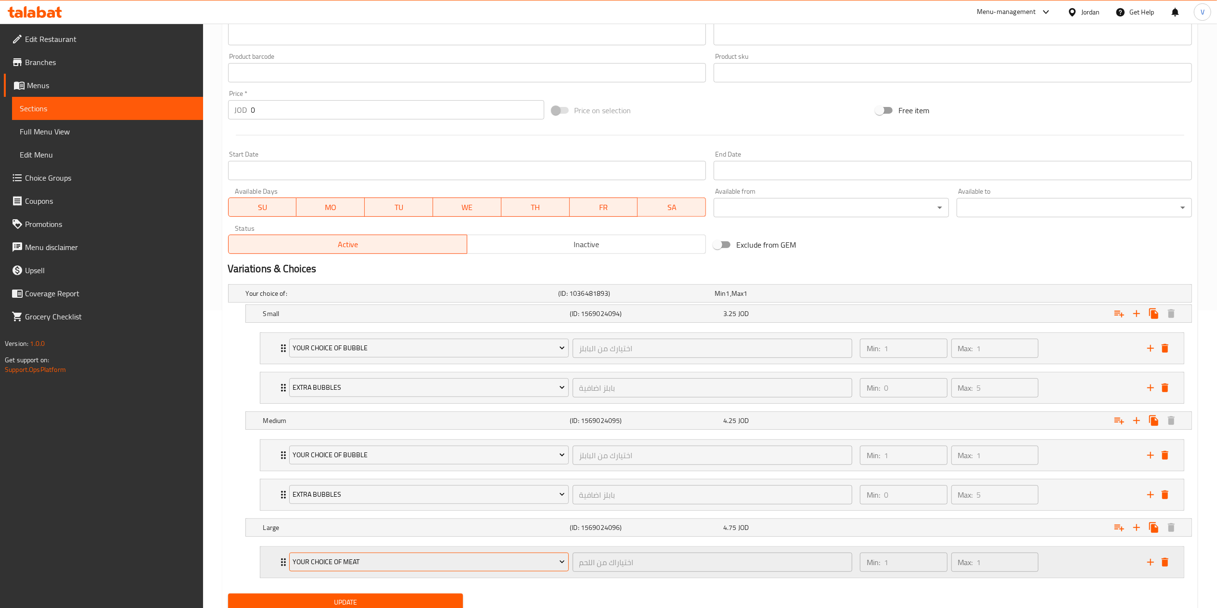
click at [401, 568] on span "Your Choice Of Meat" at bounding box center [429, 562] width 272 height 12
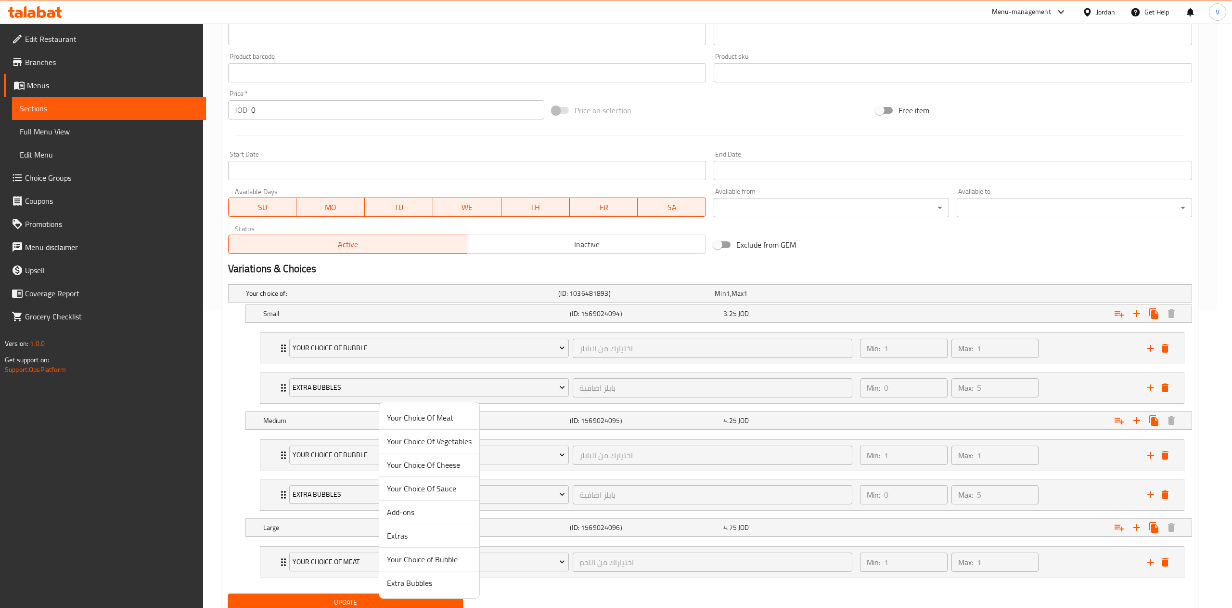
drag, startPoint x: 442, startPoint y: 558, endPoint x: 447, endPoint y: 558, distance: 5.3
click at [447, 558] on span "Your Choice of Bubble" at bounding box center [429, 559] width 85 height 12
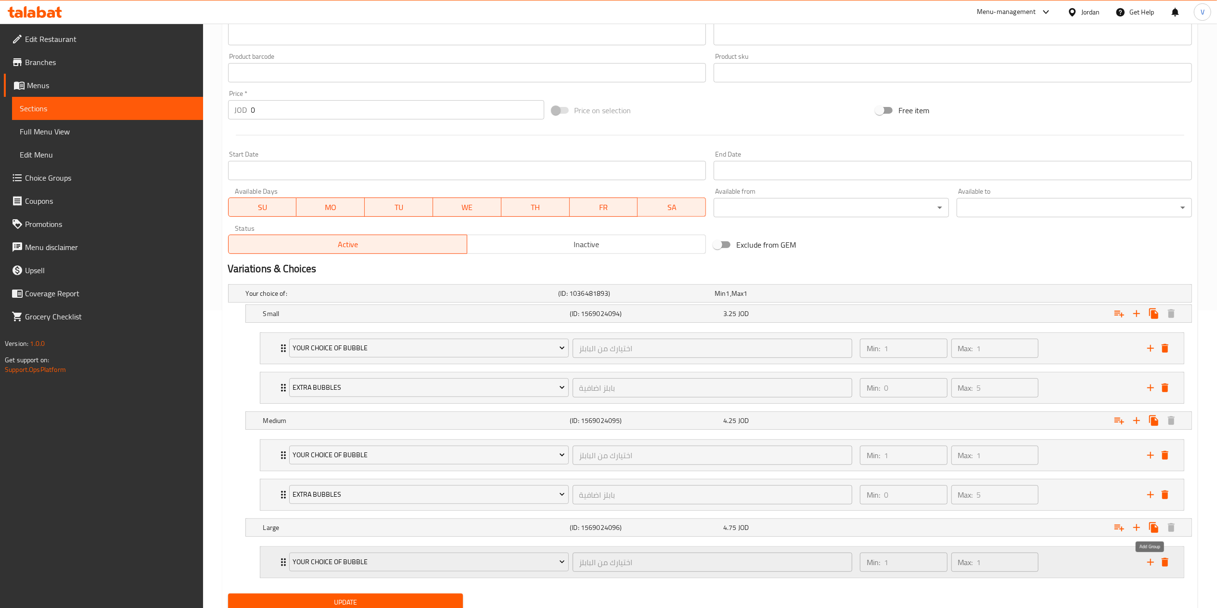
click at [1144, 563] on button "add" at bounding box center [1151, 562] width 14 height 14
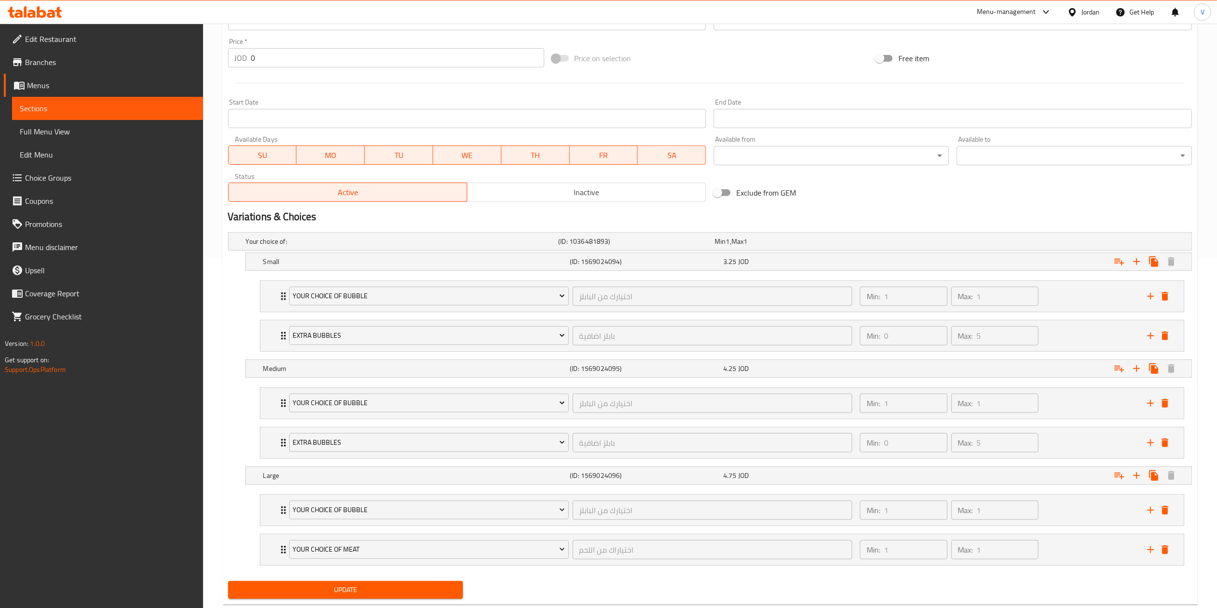
scroll to position [377, 0]
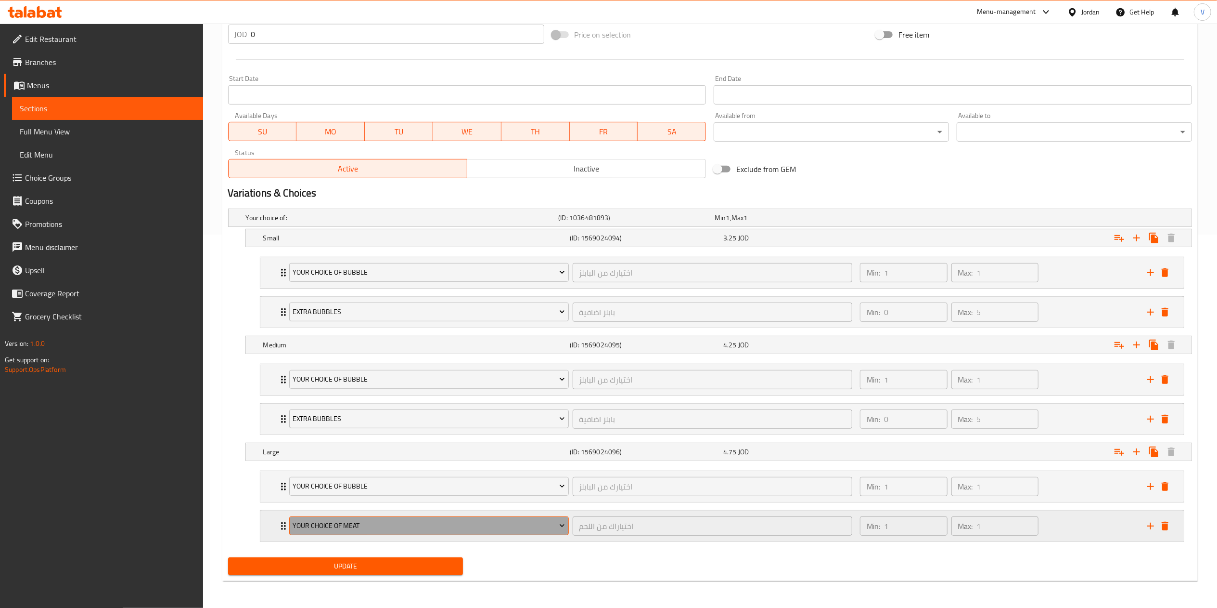
click at [361, 530] on span "Your Choice Of Meat" at bounding box center [429, 525] width 272 height 12
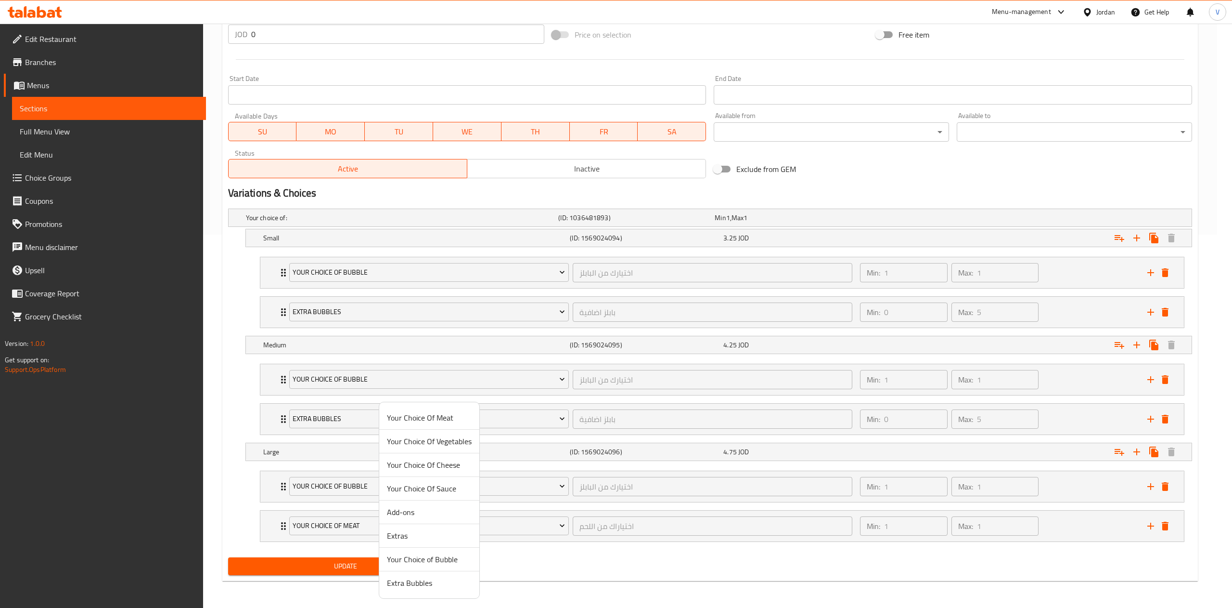
click at [409, 579] on span "Extra Bubbles" at bounding box center [429, 583] width 85 height 12
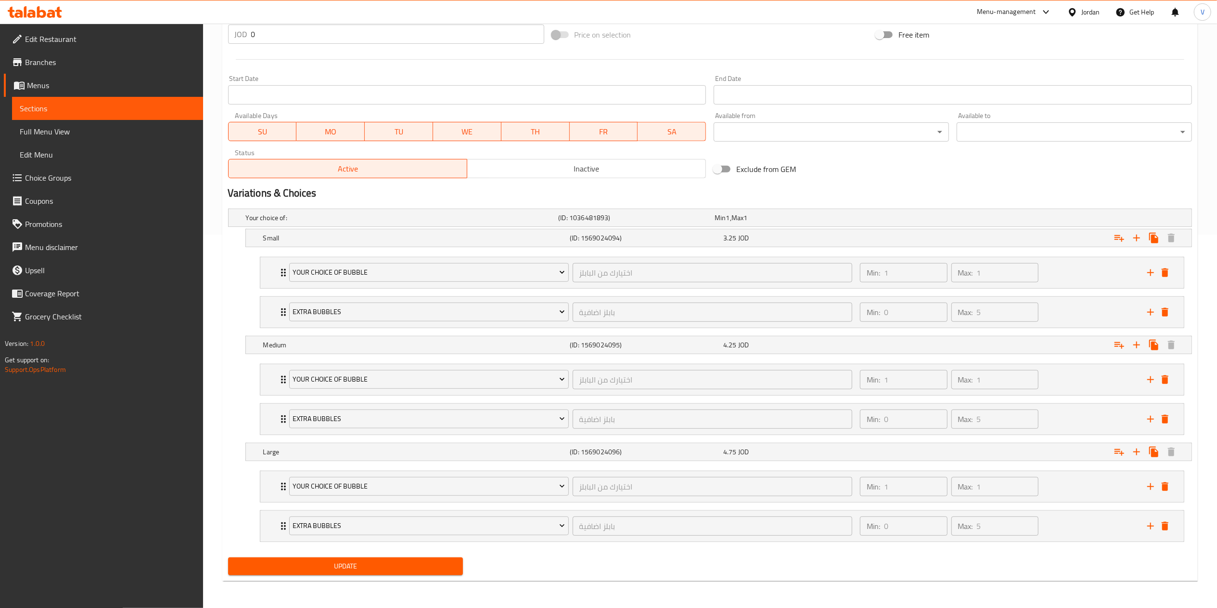
click at [324, 565] on span "Update" at bounding box center [346, 566] width 220 height 12
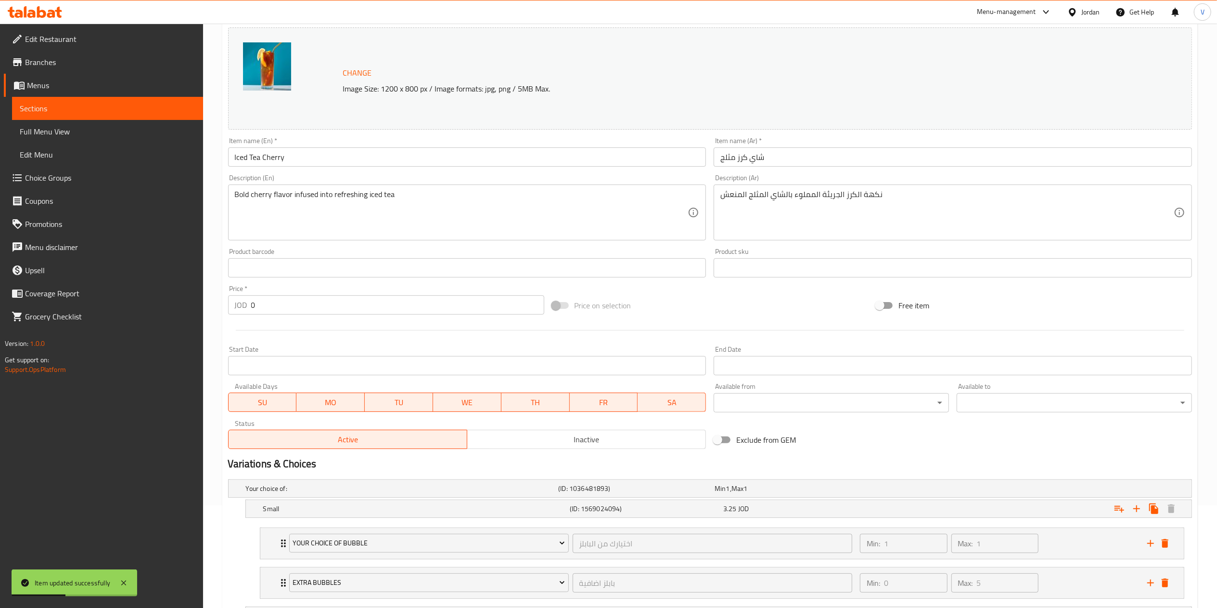
scroll to position [0, 0]
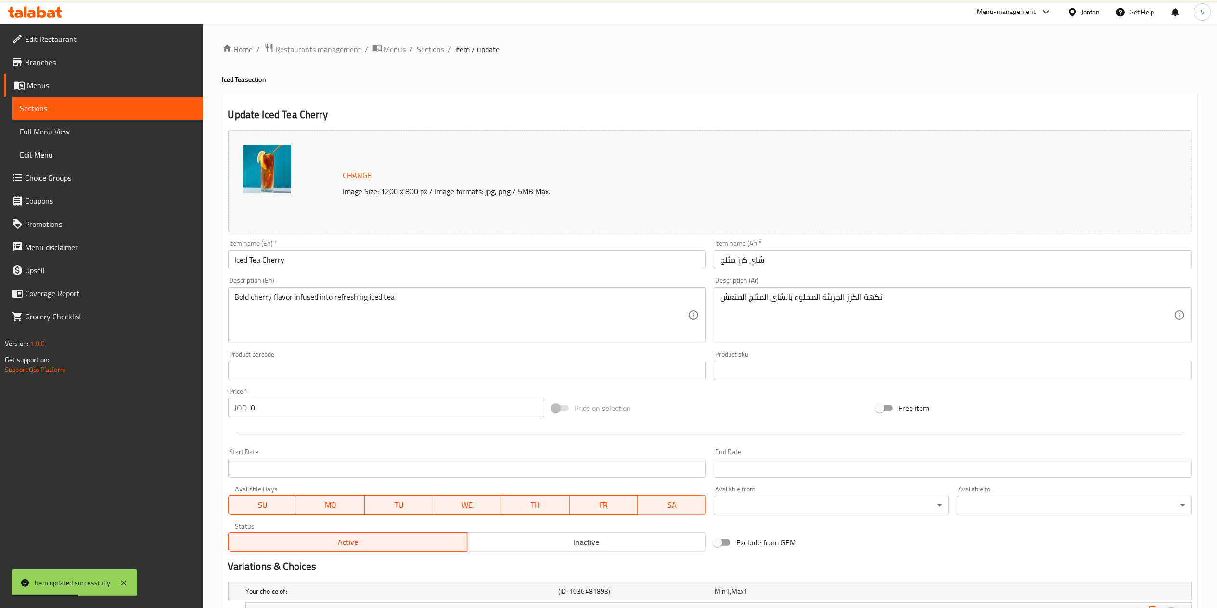
click at [436, 49] on span "Sections" at bounding box center [430, 49] width 27 height 12
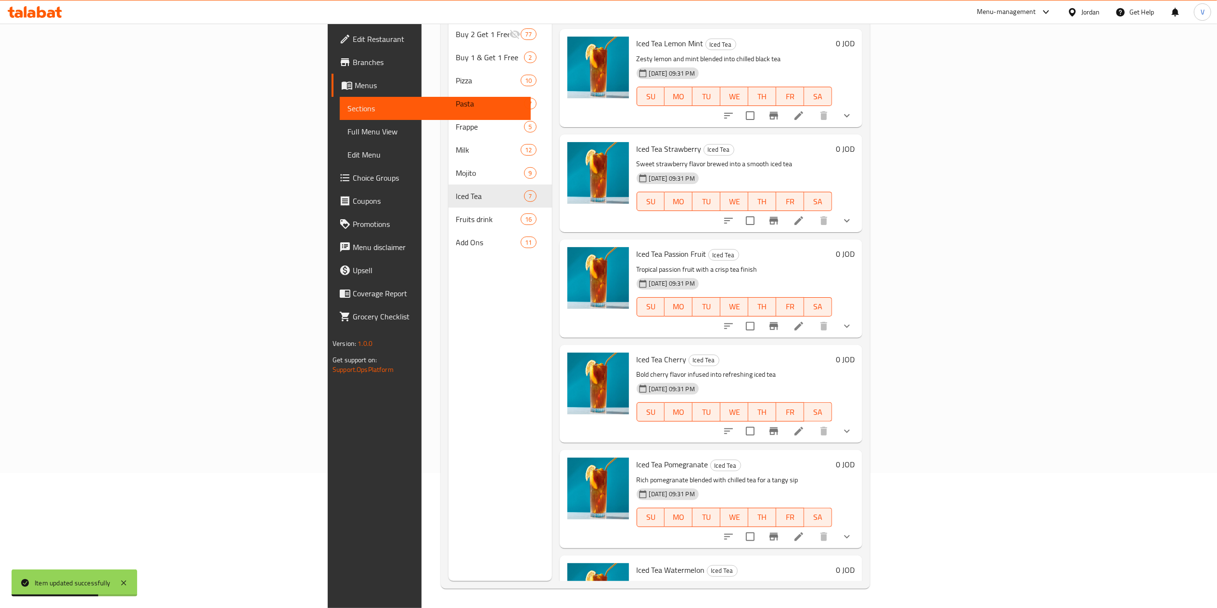
scroll to position [152, 0]
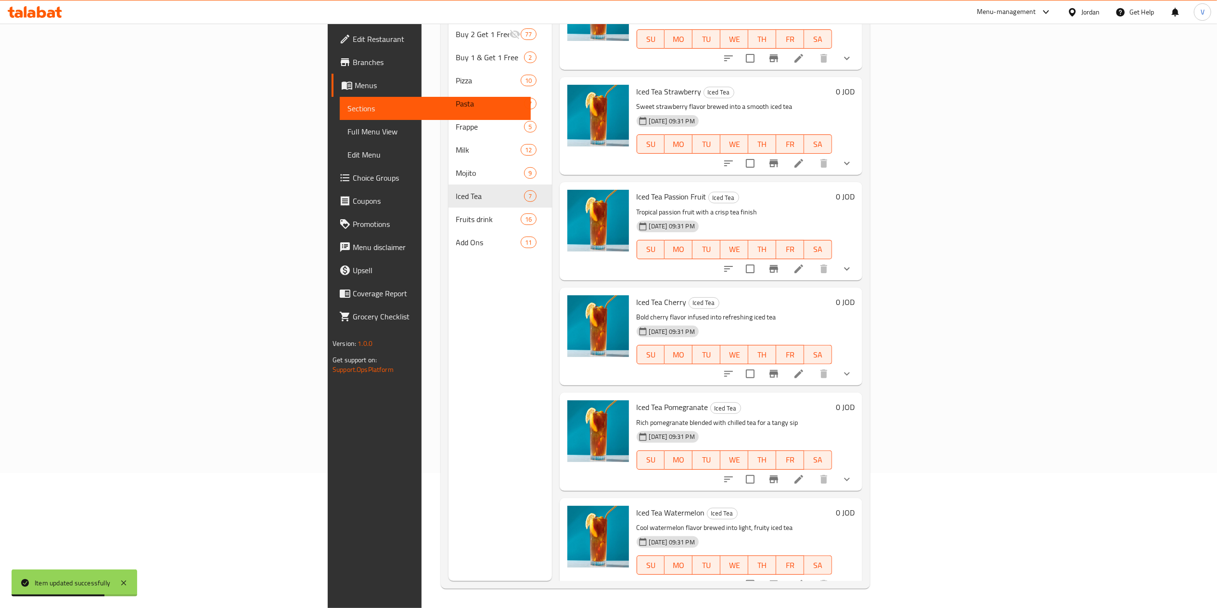
click at [805, 473] on icon at bounding box center [799, 479] width 12 height 12
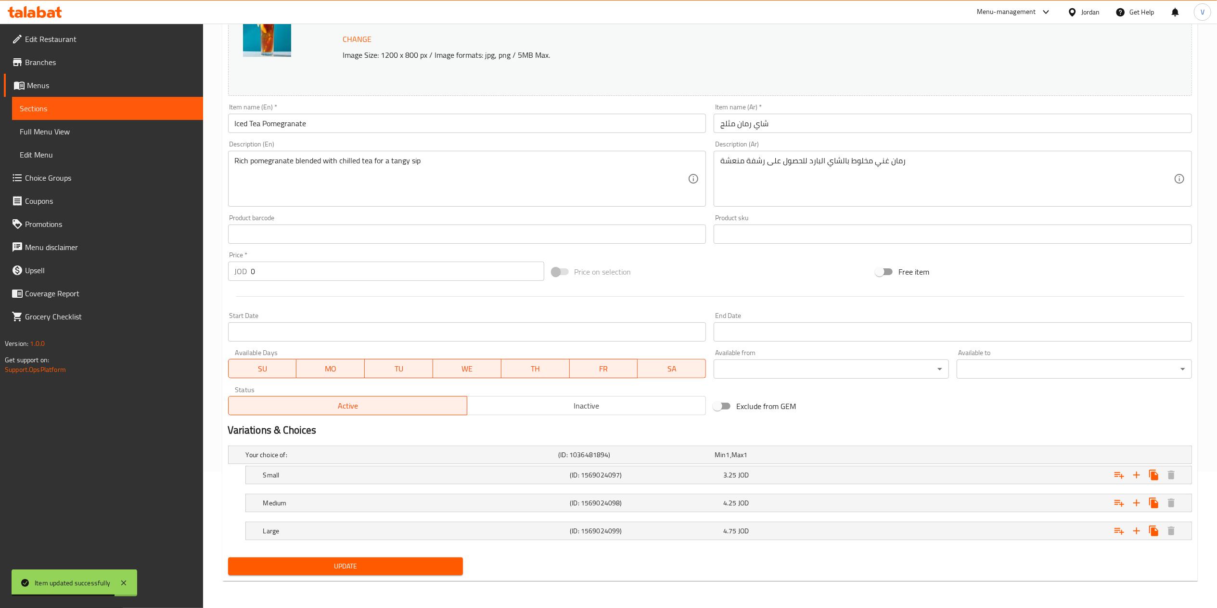
scroll to position [137, 0]
click at [1115, 471] on icon "Expand" at bounding box center [1120, 475] width 12 height 12
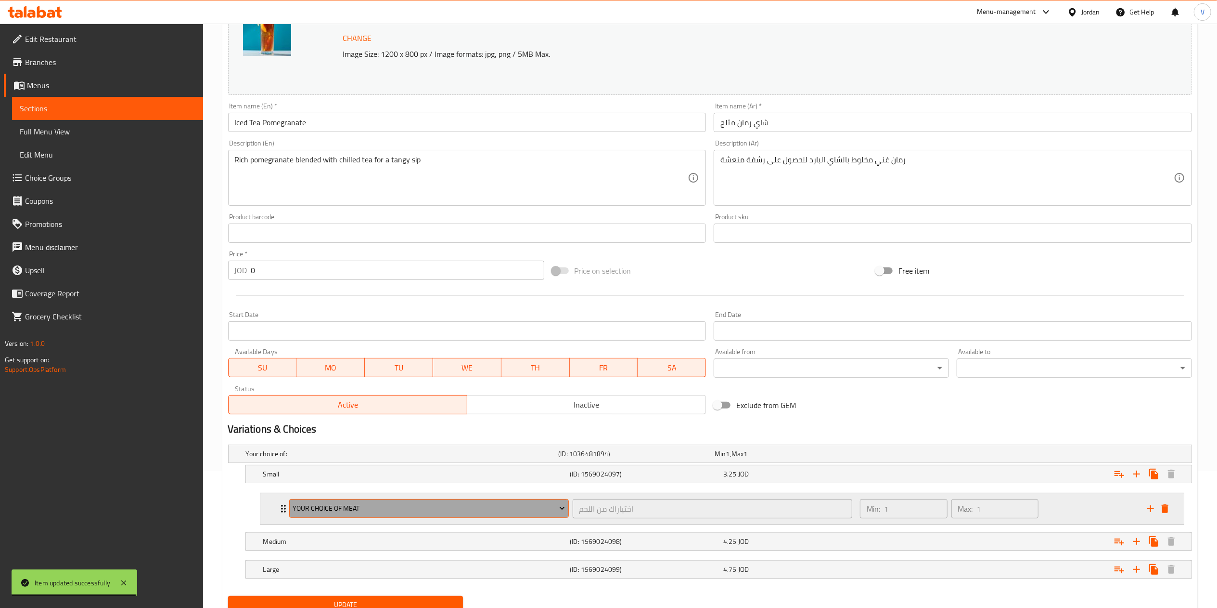
click at [336, 505] on span "Your Choice Of Meat" at bounding box center [429, 508] width 272 height 12
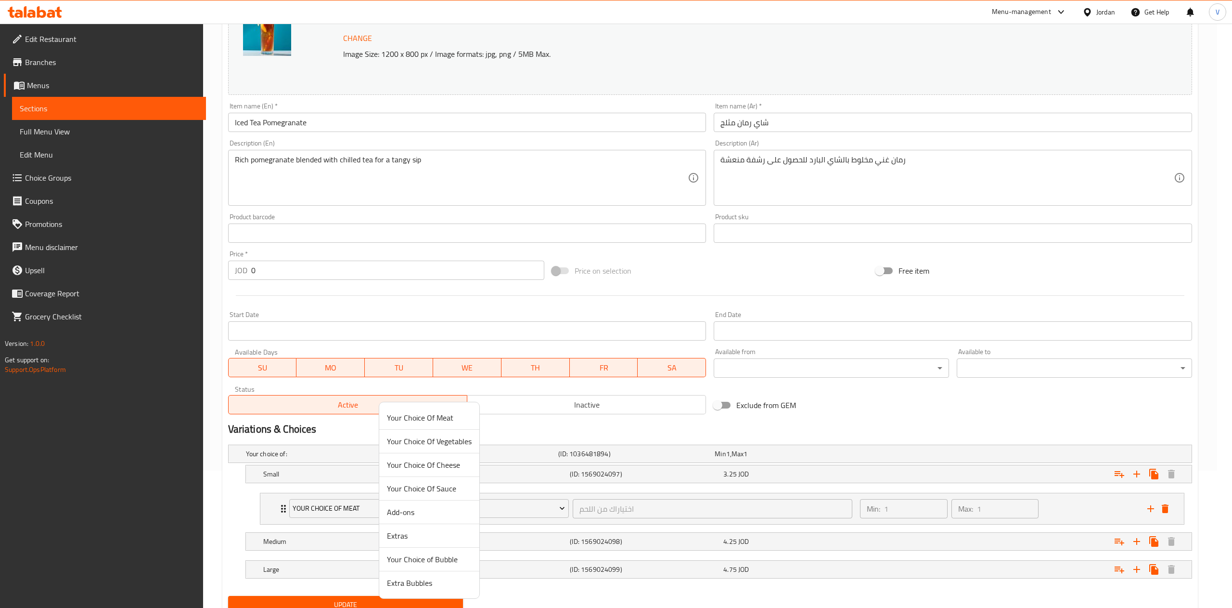
click at [424, 560] on span "Your Choice of Bubble" at bounding box center [429, 559] width 85 height 12
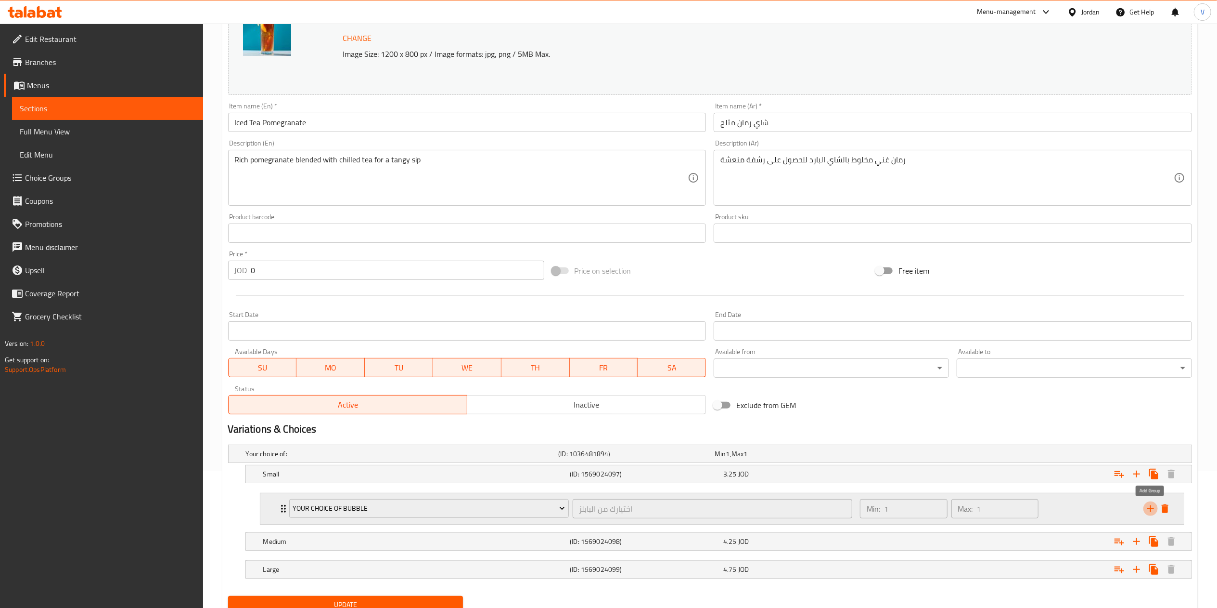
click at [1152, 505] on icon "add" at bounding box center [1151, 509] width 12 height 12
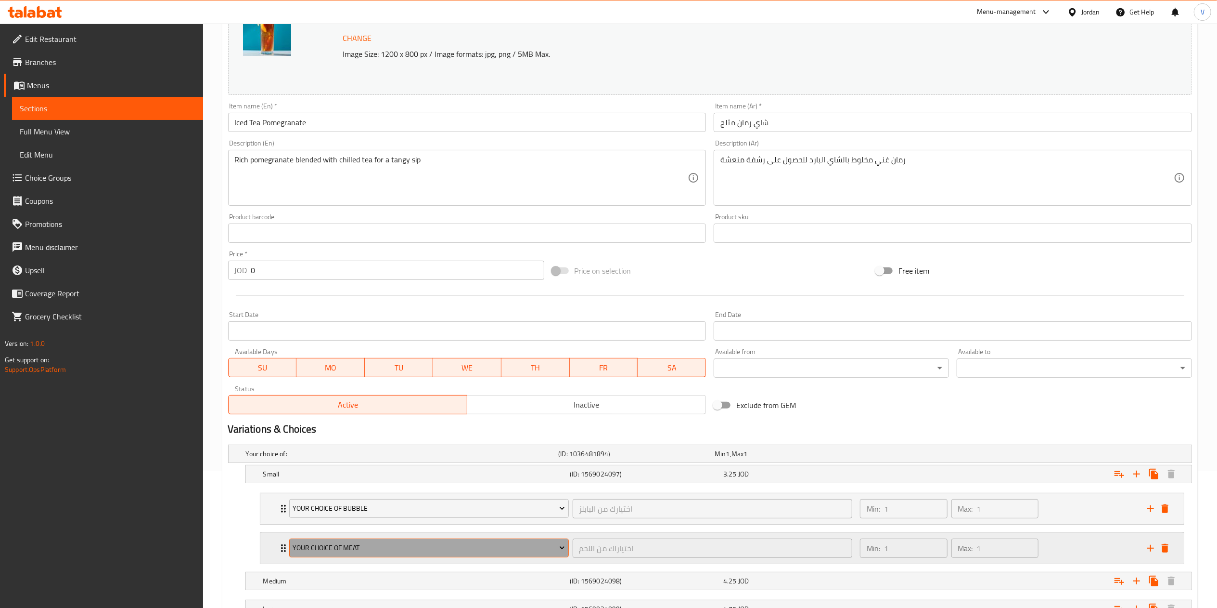
click at [362, 547] on span "Your Choice Of Meat" at bounding box center [429, 548] width 272 height 12
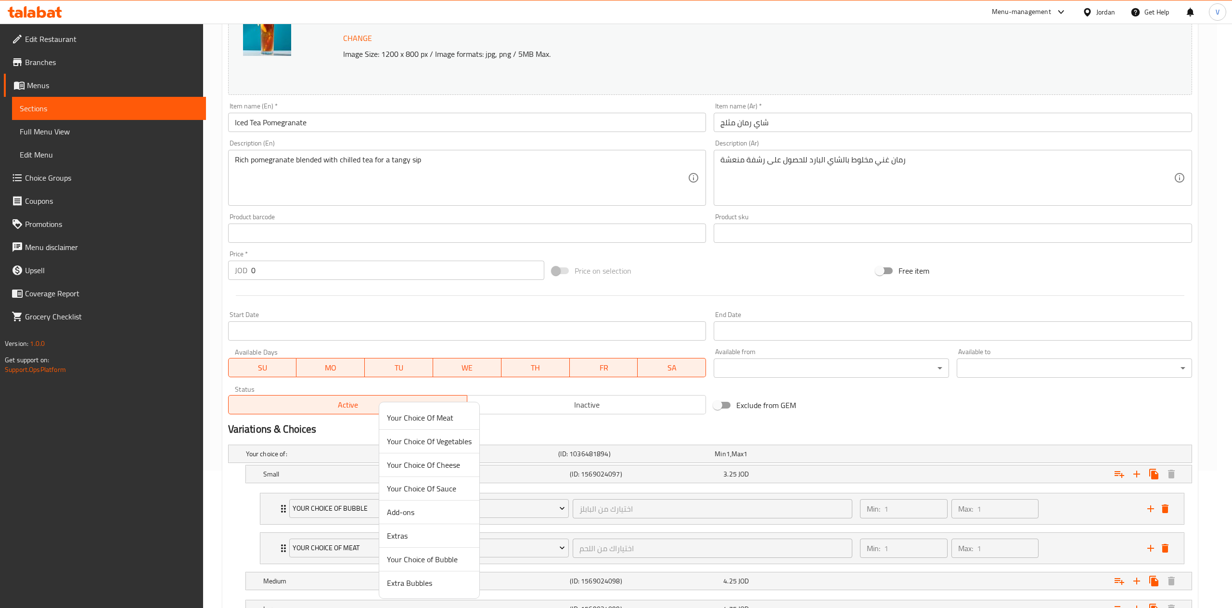
click at [419, 582] on span "Extra Bubbles" at bounding box center [429, 583] width 85 height 12
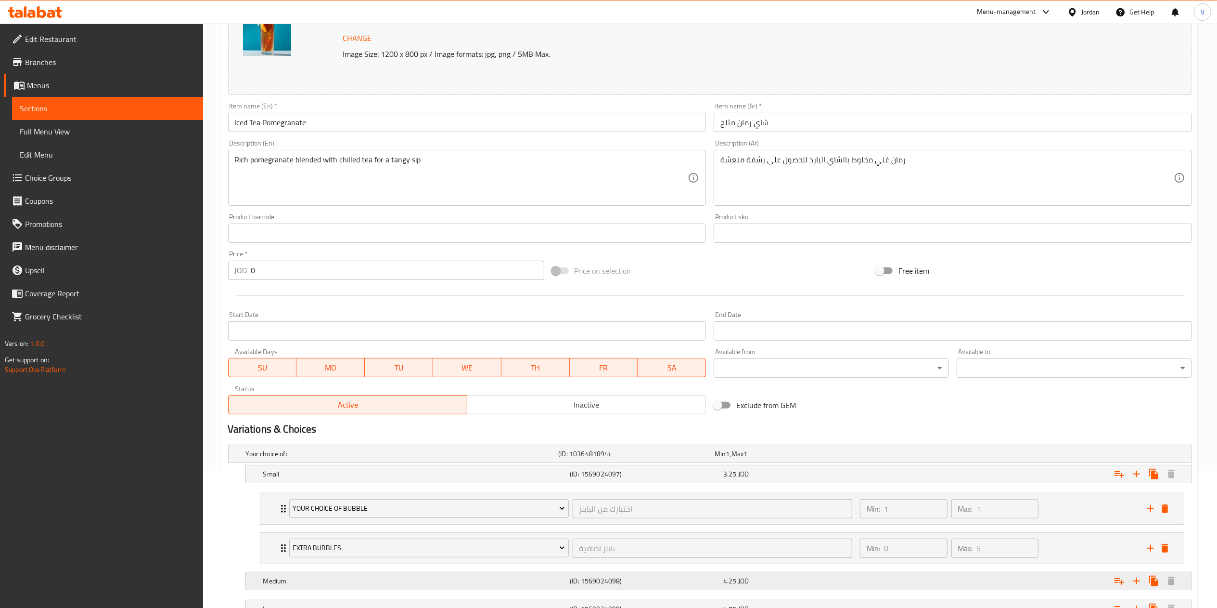
scroll to position [218, 0]
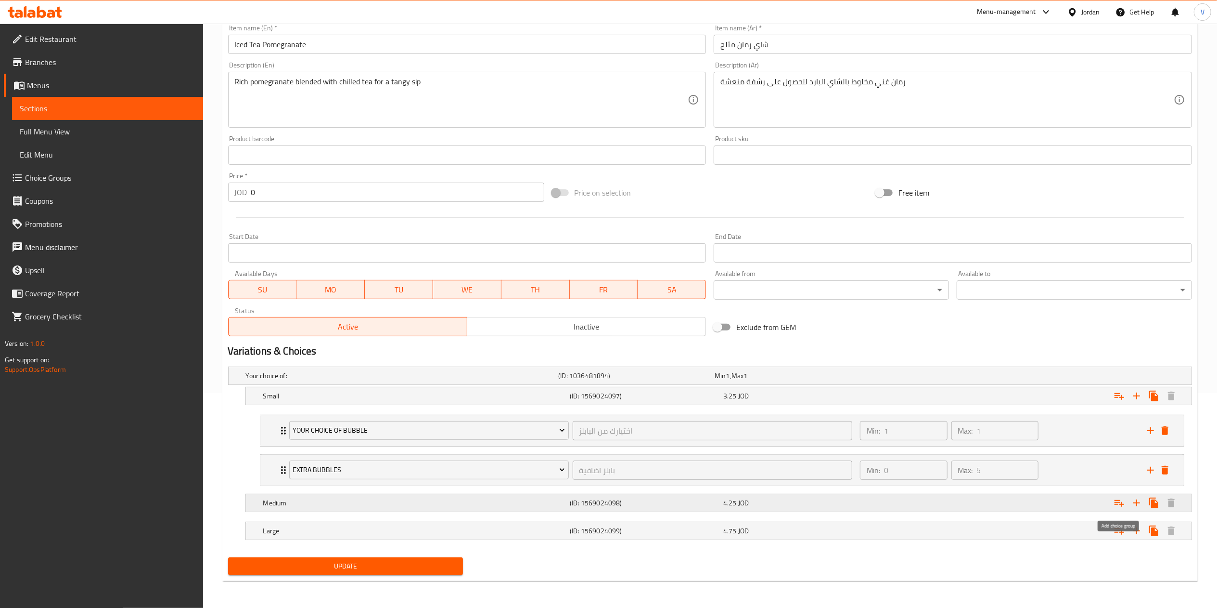
click at [1122, 503] on icon "Expand" at bounding box center [1120, 503] width 10 height 7
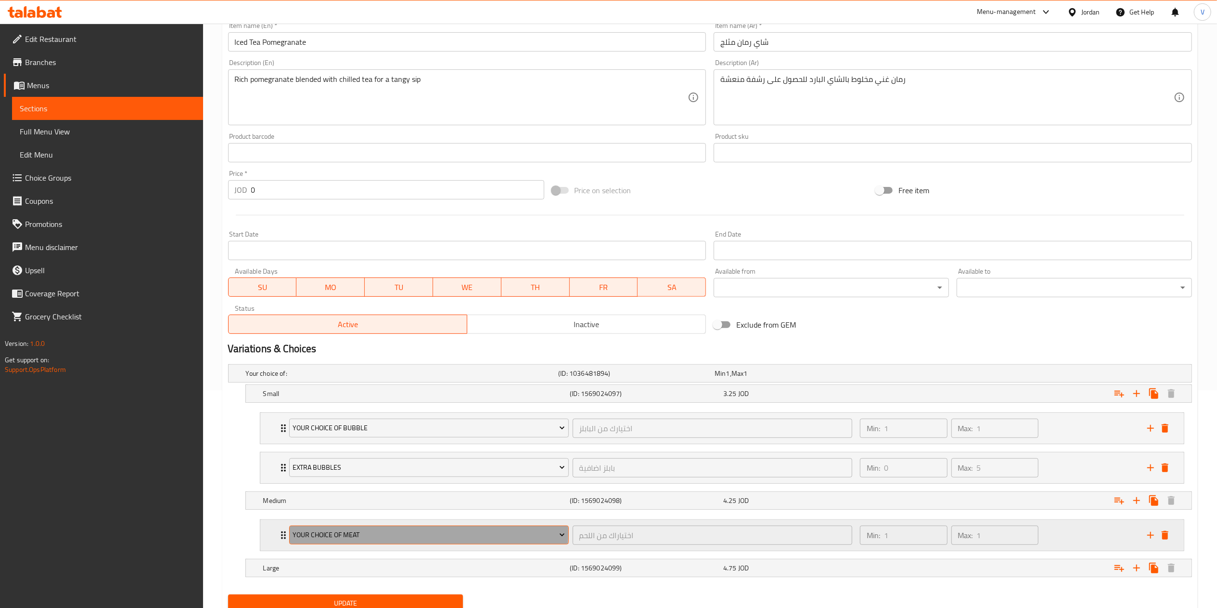
click at [364, 535] on span "Your Choice Of Meat" at bounding box center [429, 535] width 272 height 12
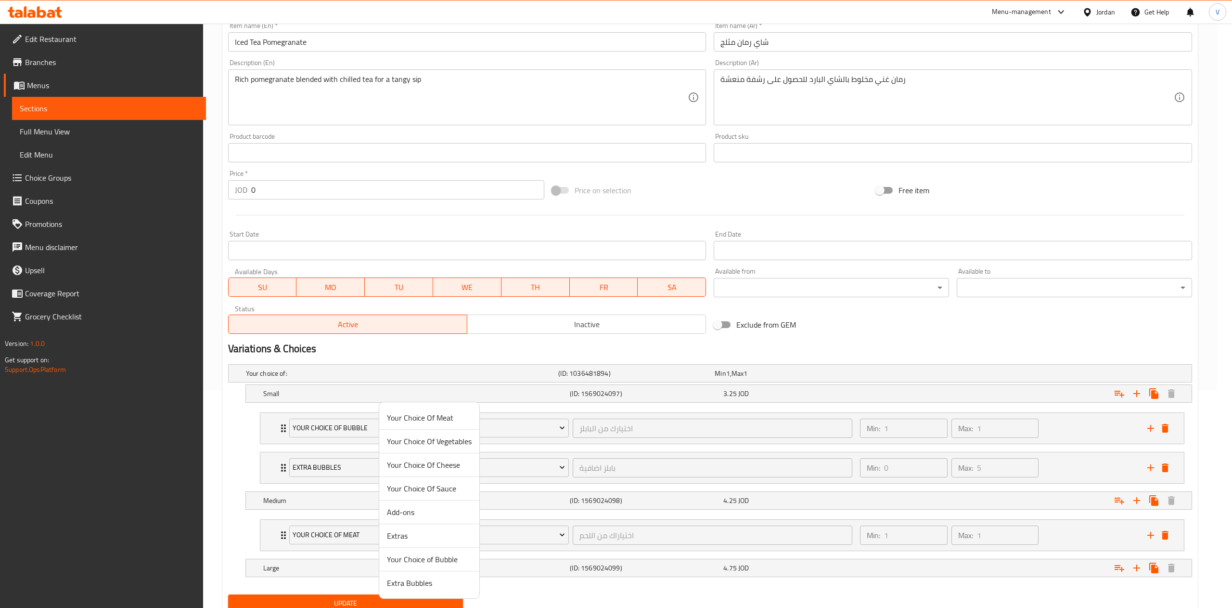
click at [424, 556] on span "Your Choice of Bubble" at bounding box center [429, 559] width 85 height 12
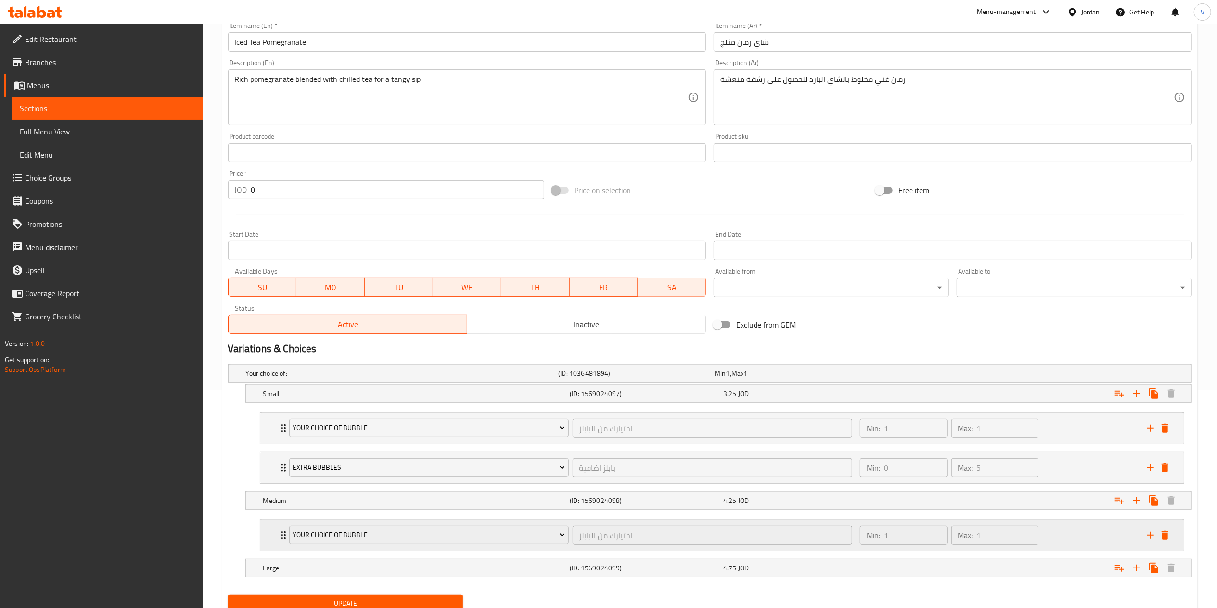
click at [1146, 534] on icon "add" at bounding box center [1151, 535] width 12 height 12
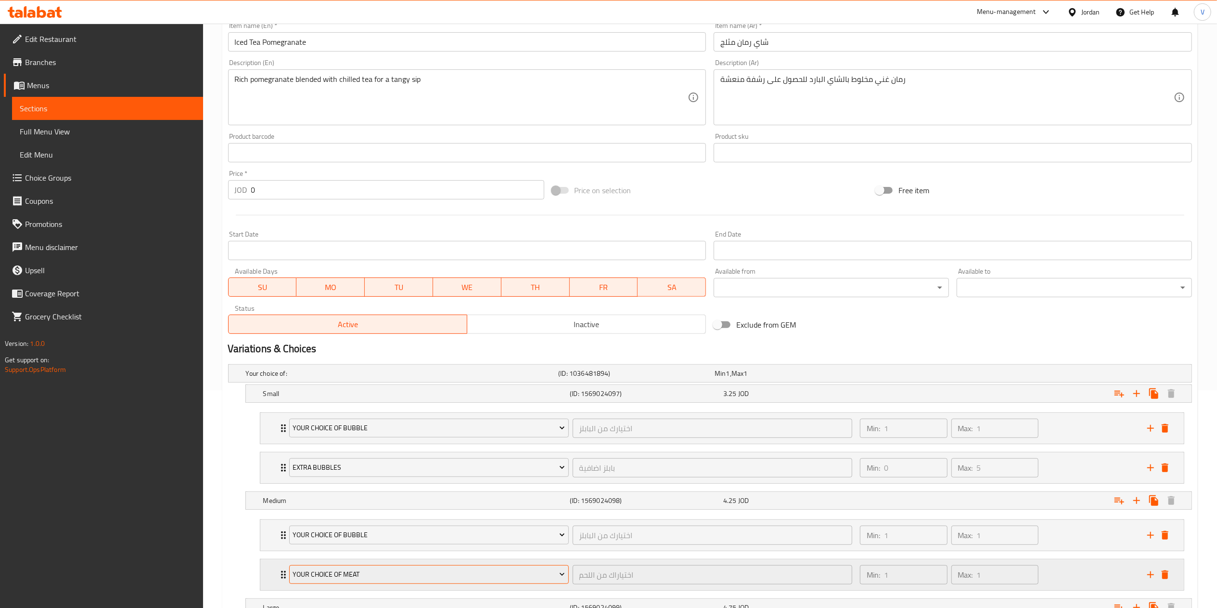
click at [375, 580] on span "Your Choice Of Meat" at bounding box center [429, 574] width 272 height 12
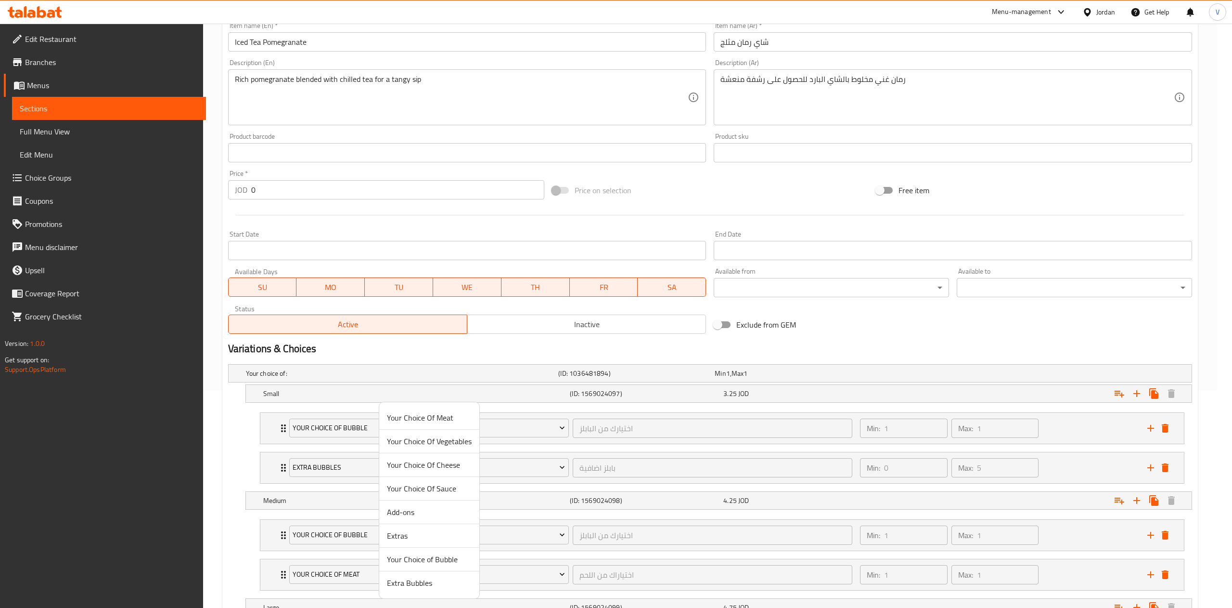
click at [423, 592] on li "Extra Bubbles" at bounding box center [429, 582] width 100 height 23
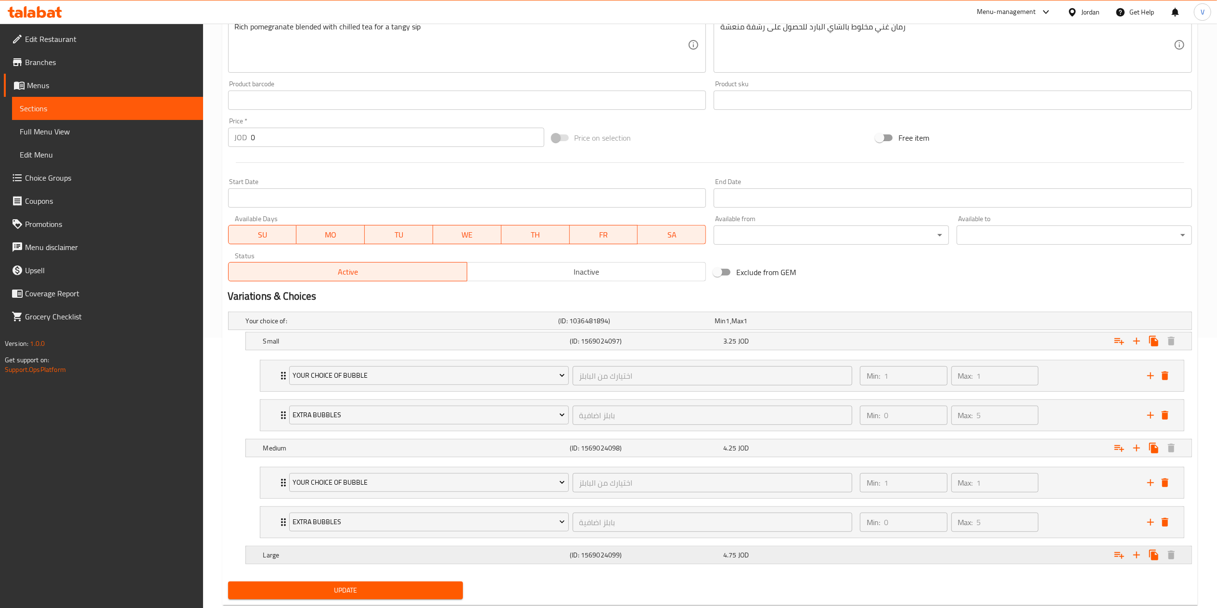
scroll to position [297, 0]
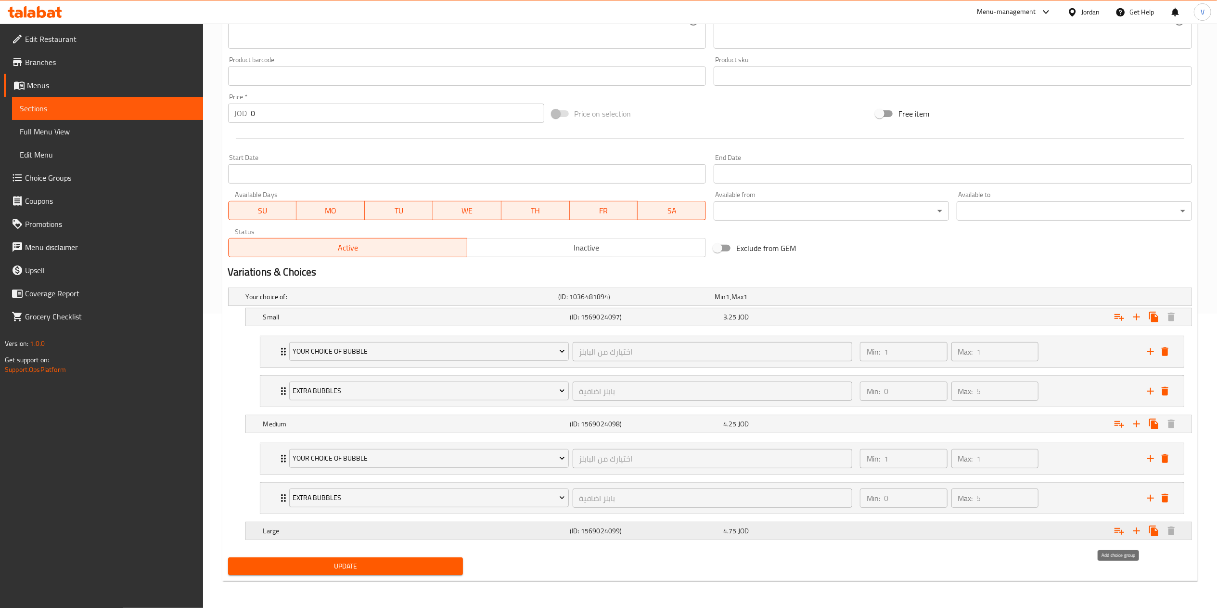
click at [1117, 530] on icon "Expand" at bounding box center [1120, 531] width 12 height 12
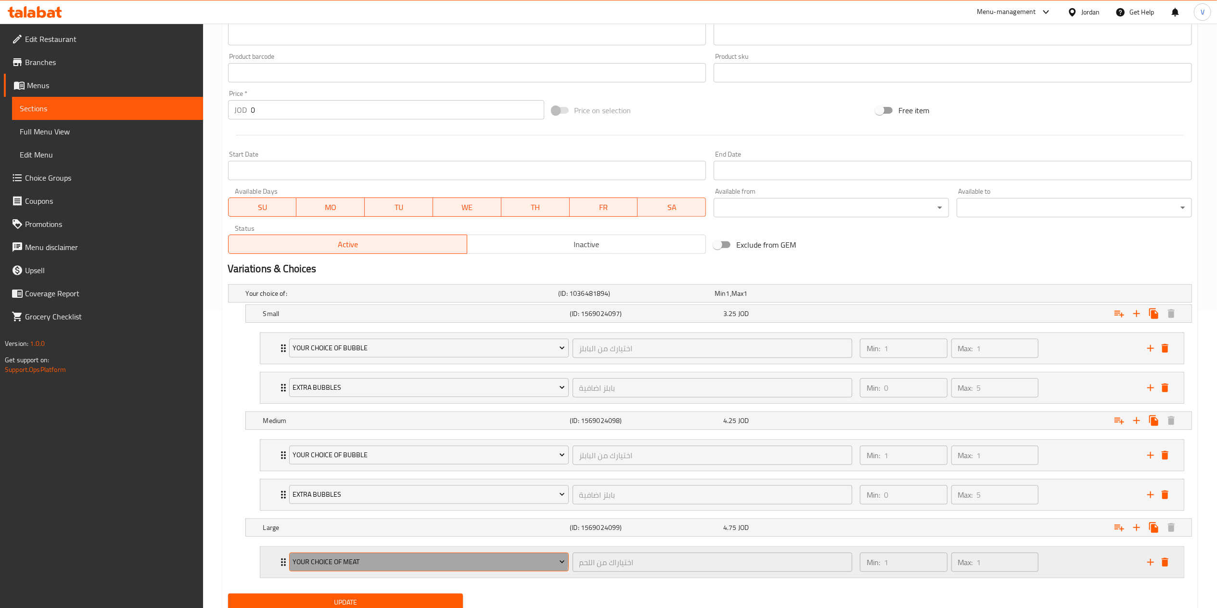
click at [374, 562] on span "Your Choice Of Meat" at bounding box center [429, 562] width 272 height 12
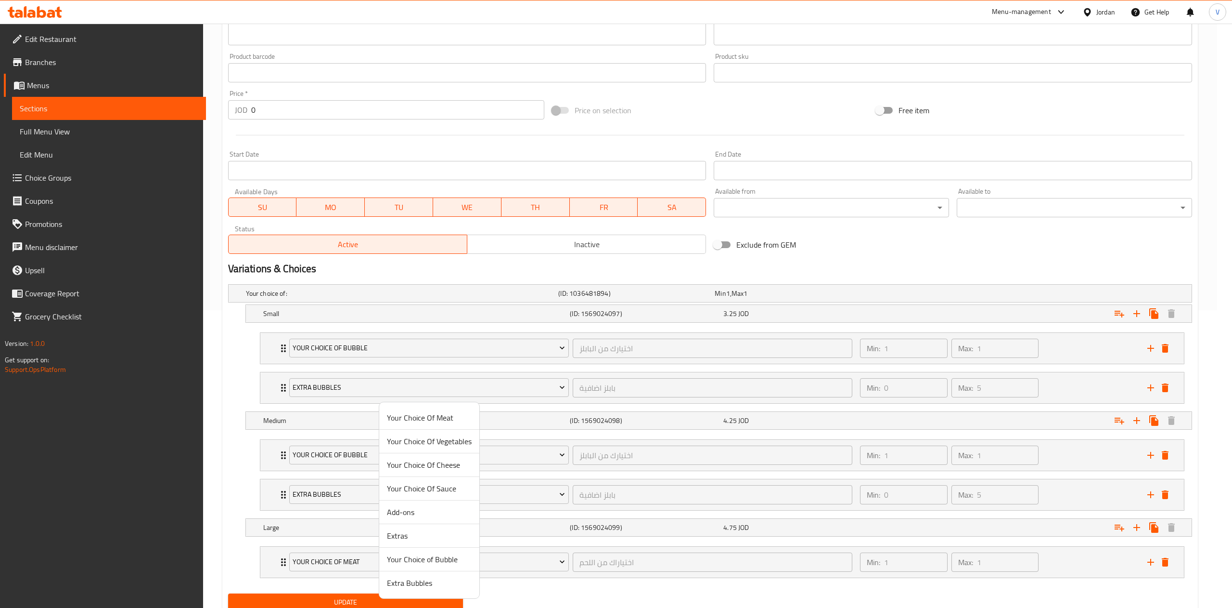
click at [432, 556] on span "Your Choice of Bubble" at bounding box center [429, 559] width 85 height 12
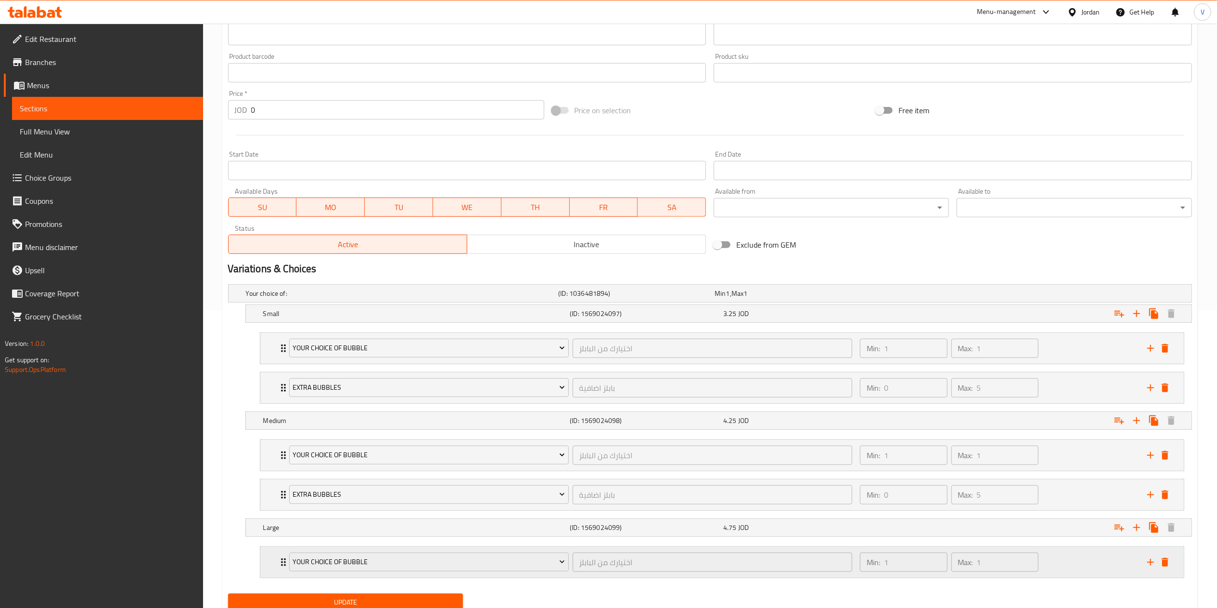
click at [1142, 564] on div "Your Choice of Bubble اختيارك من البابلز ​ Min: 1 ​ Max: 1 ​" at bounding box center [716, 561] width 862 height 27
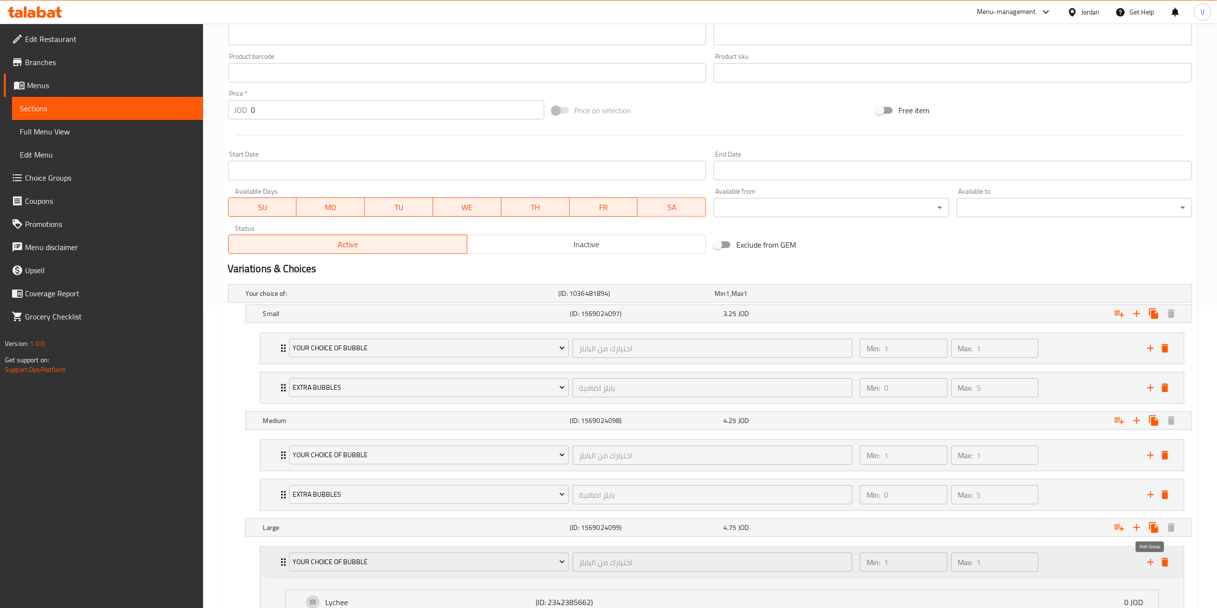
click at [1146, 564] on icon "add" at bounding box center [1151, 562] width 12 height 12
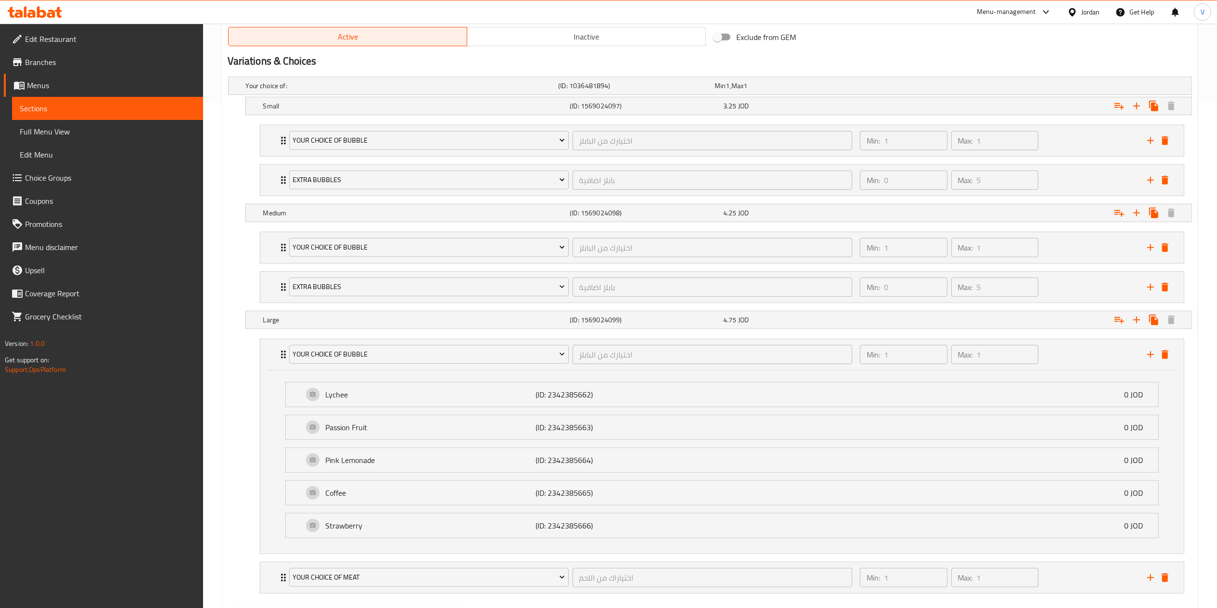
scroll to position [563, 0]
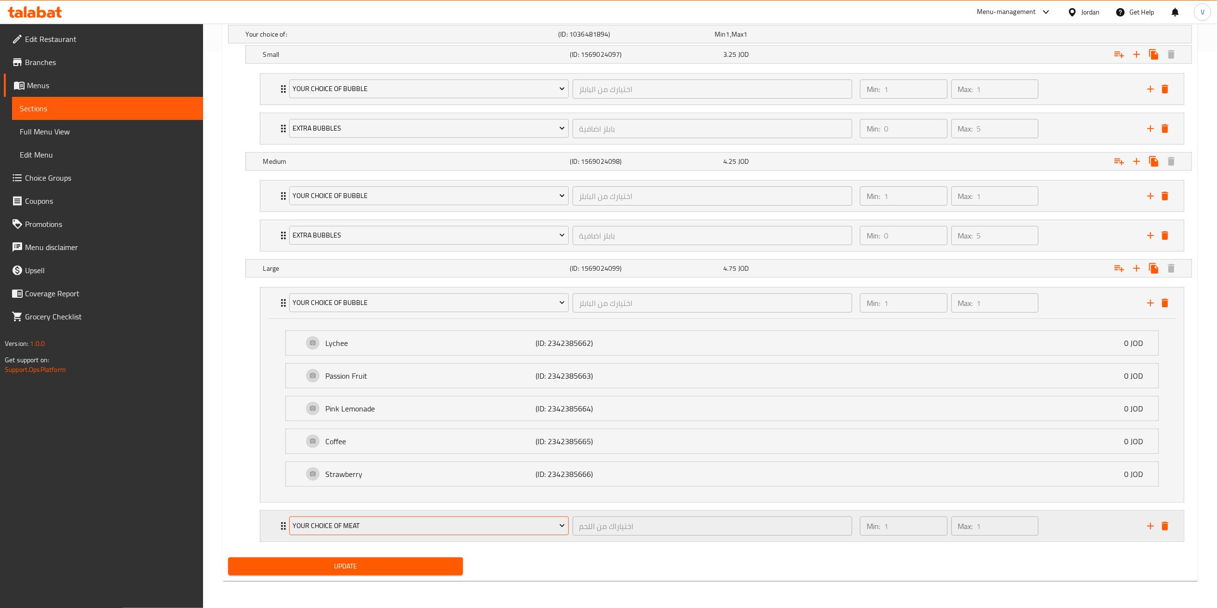
click at [365, 522] on span "Your Choice Of Meat" at bounding box center [429, 525] width 272 height 12
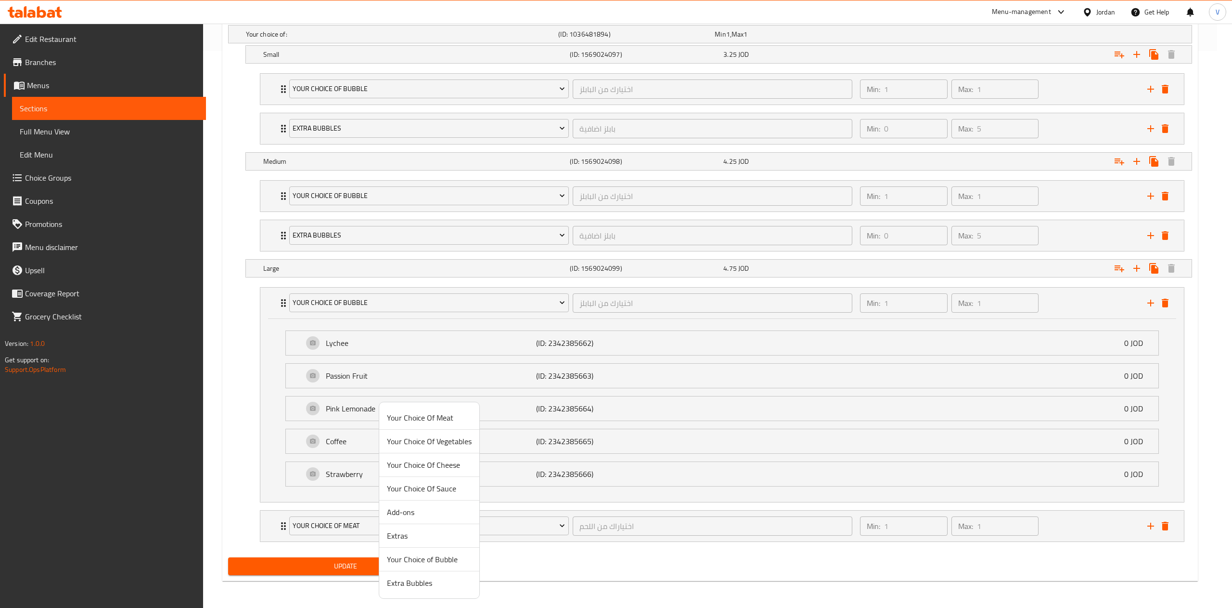
click at [436, 582] on span "Extra Bubbles" at bounding box center [429, 583] width 85 height 12
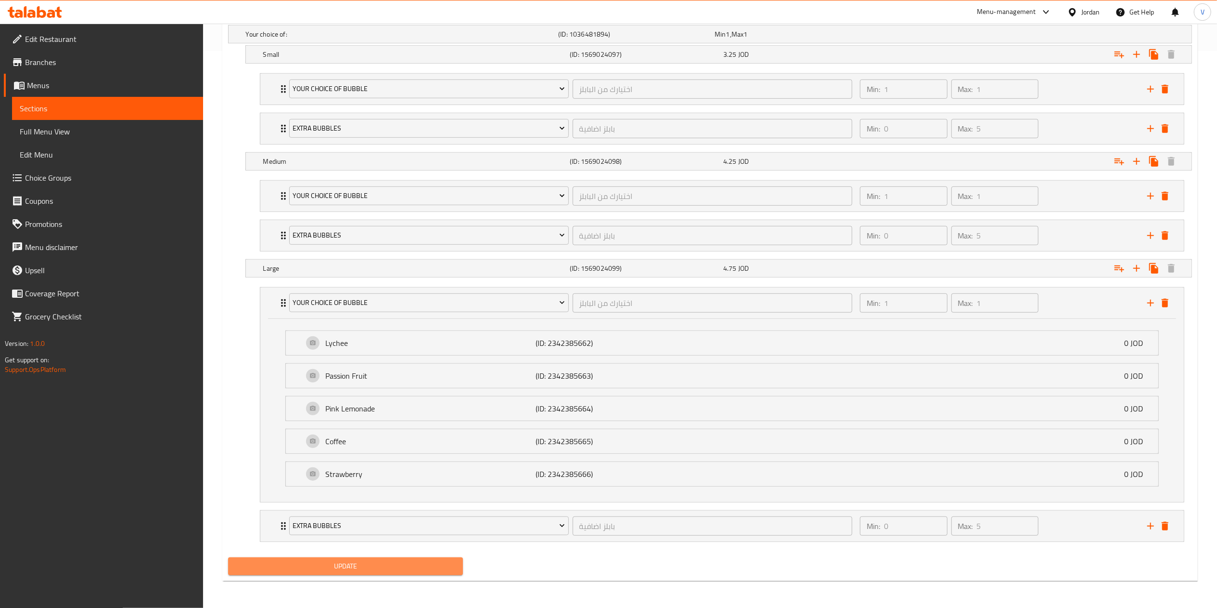
click at [343, 568] on span "Update" at bounding box center [346, 566] width 220 height 12
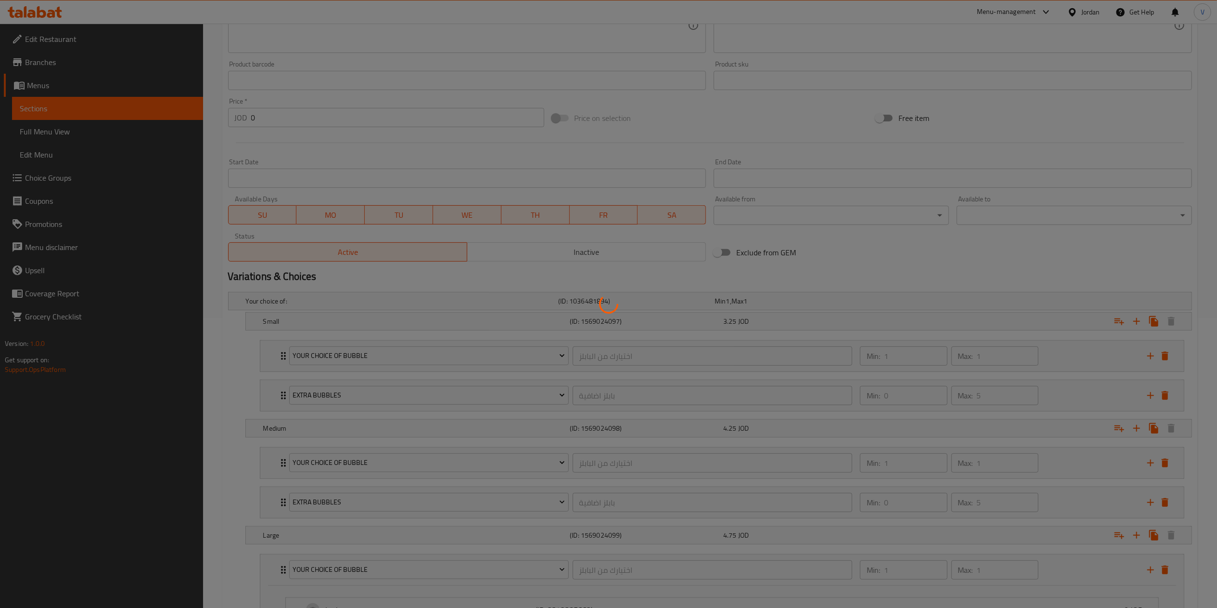
scroll to position [0, 0]
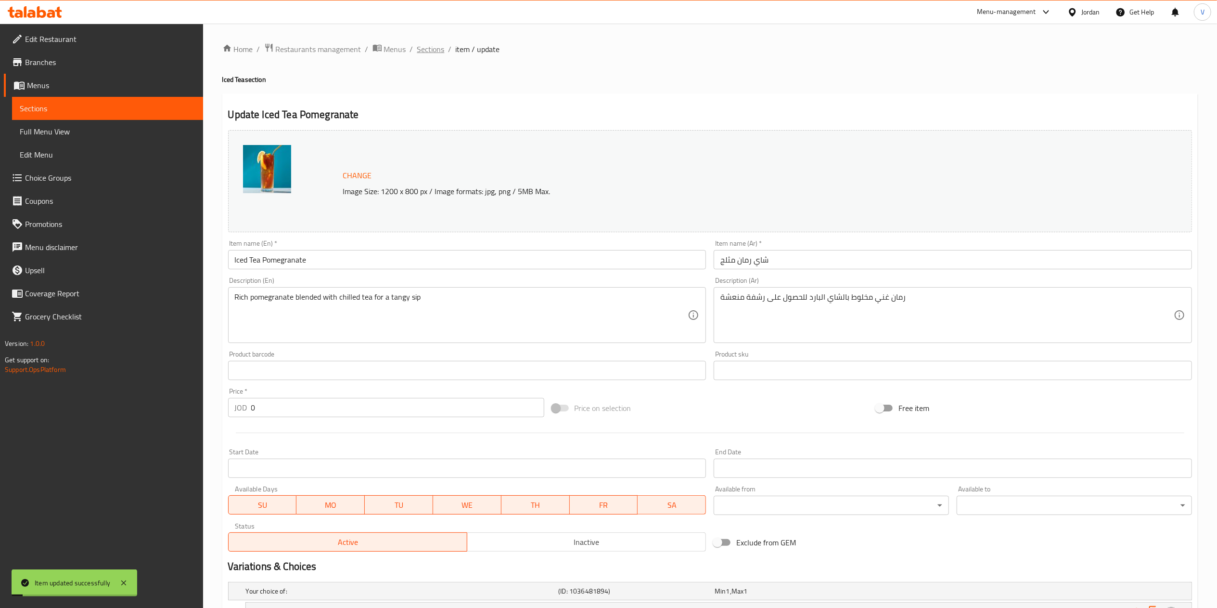
click at [428, 52] on span "Sections" at bounding box center [430, 49] width 27 height 12
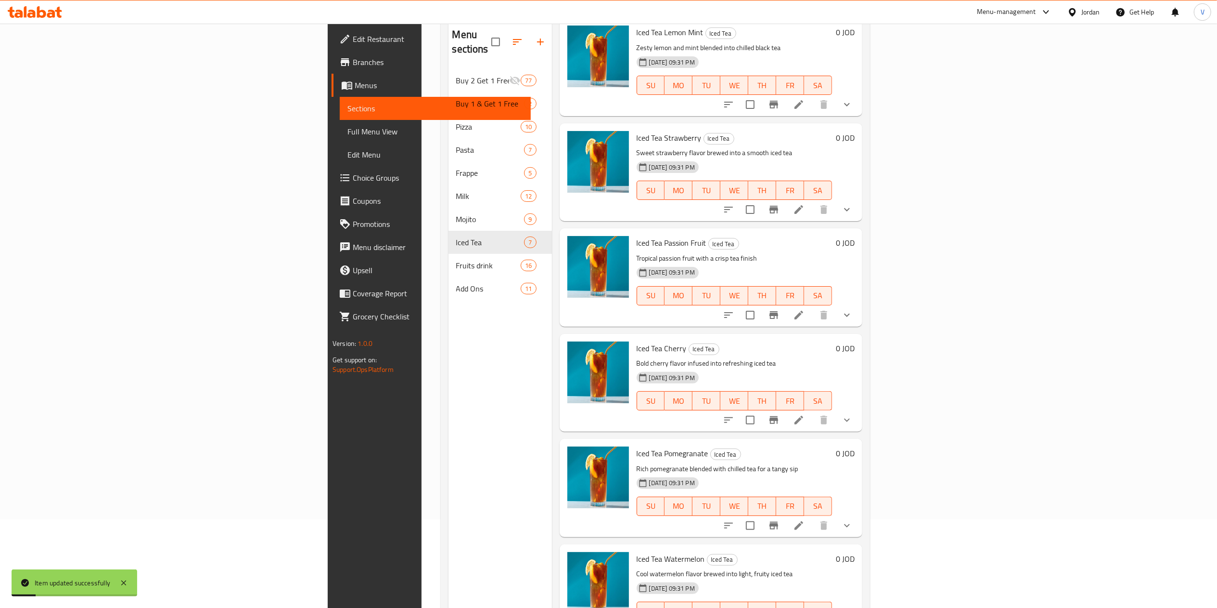
scroll to position [135, 0]
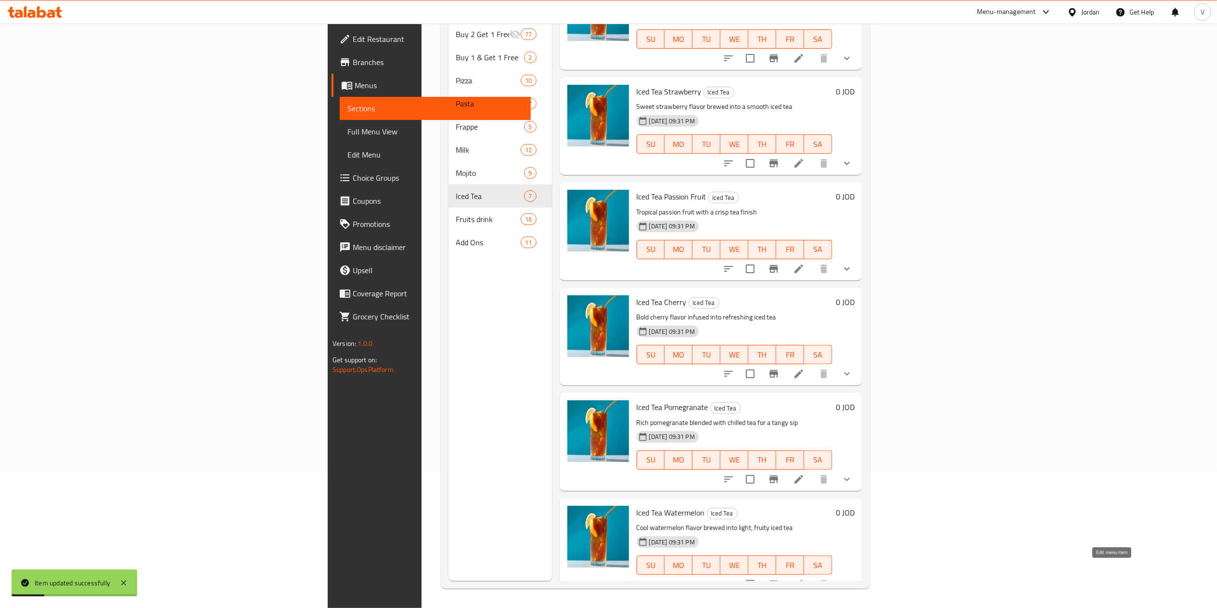
click at [805, 578] on icon at bounding box center [799, 584] width 12 height 12
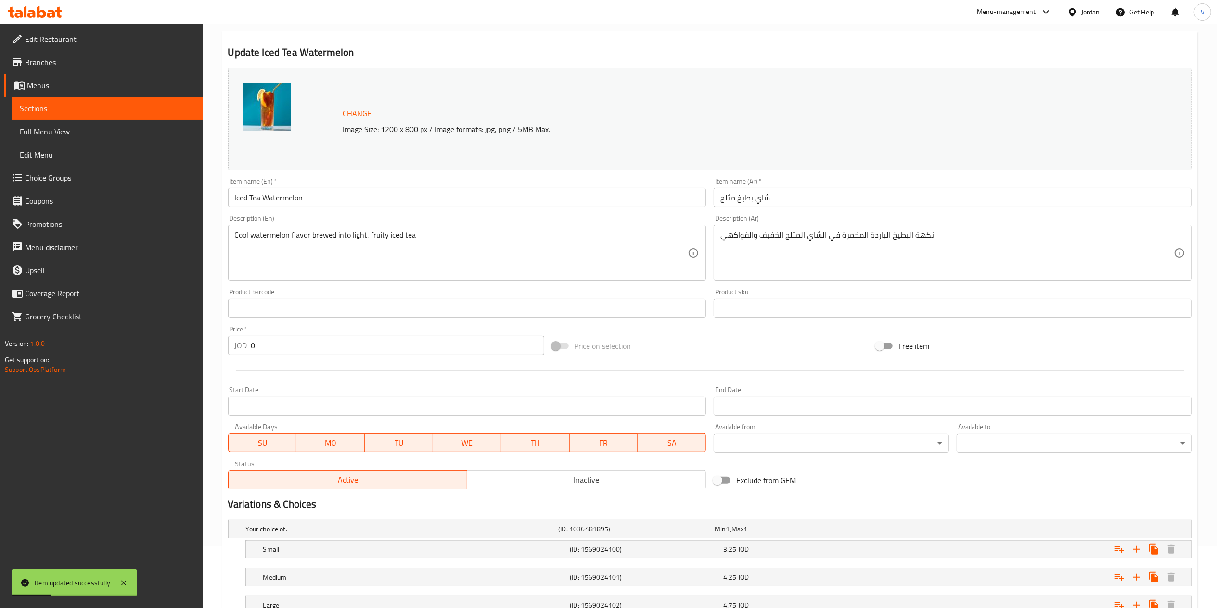
scroll to position [137, 0]
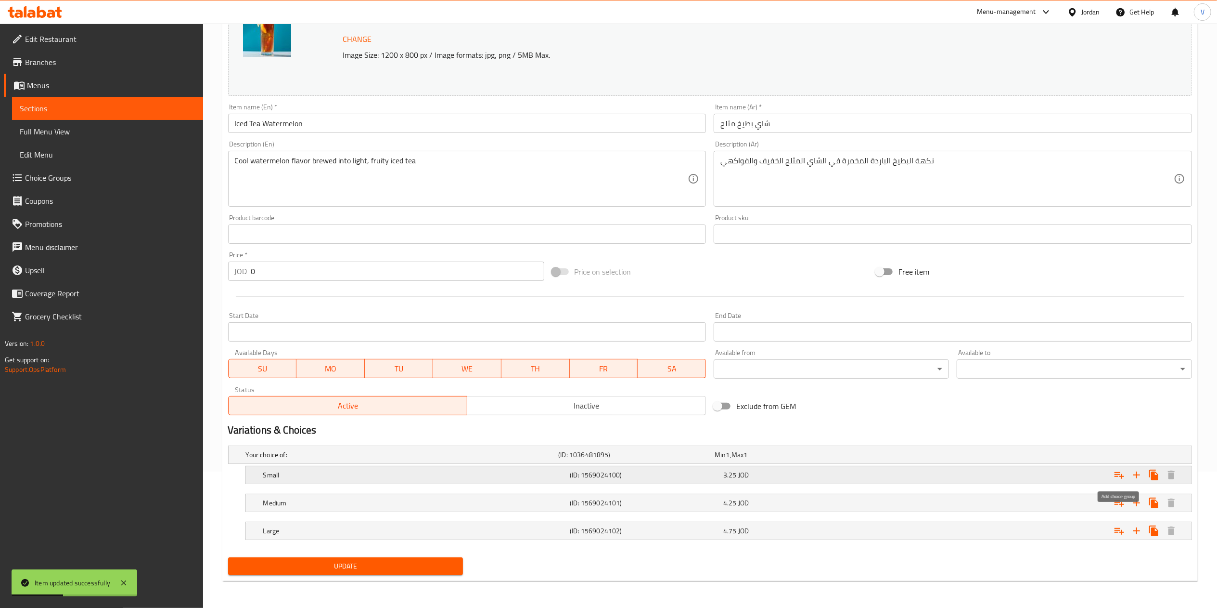
drag, startPoint x: 1119, startPoint y: 477, endPoint x: 1001, endPoint y: 481, distance: 118.0
click at [1114, 477] on icon "Expand" at bounding box center [1120, 475] width 12 height 12
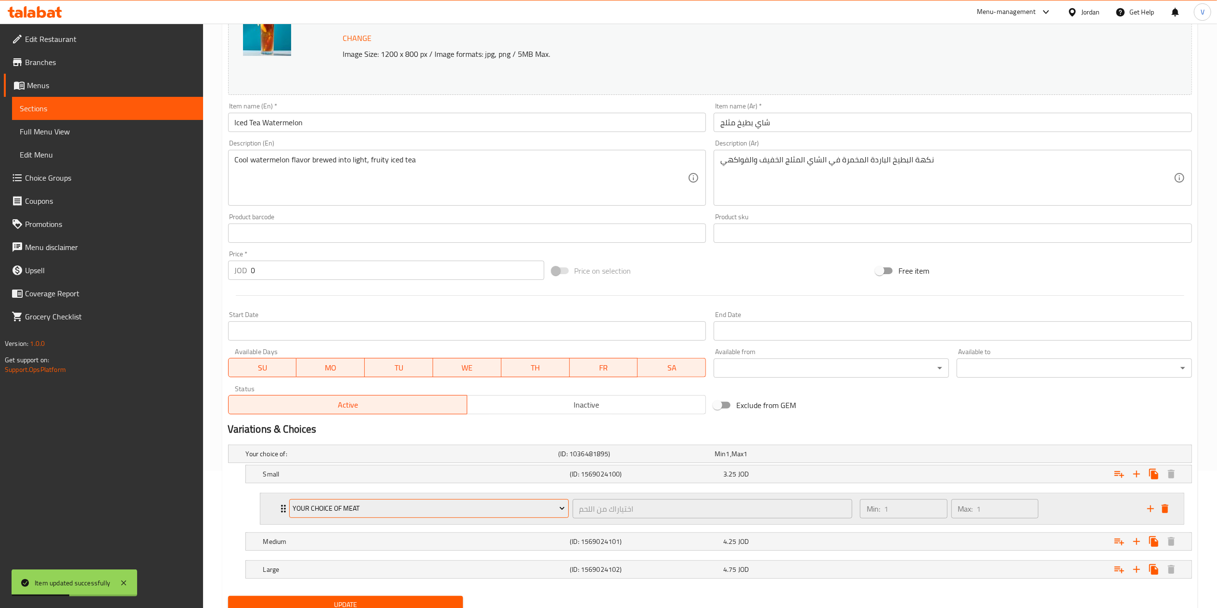
click at [376, 510] on span "Your Choice Of Meat" at bounding box center [429, 508] width 272 height 12
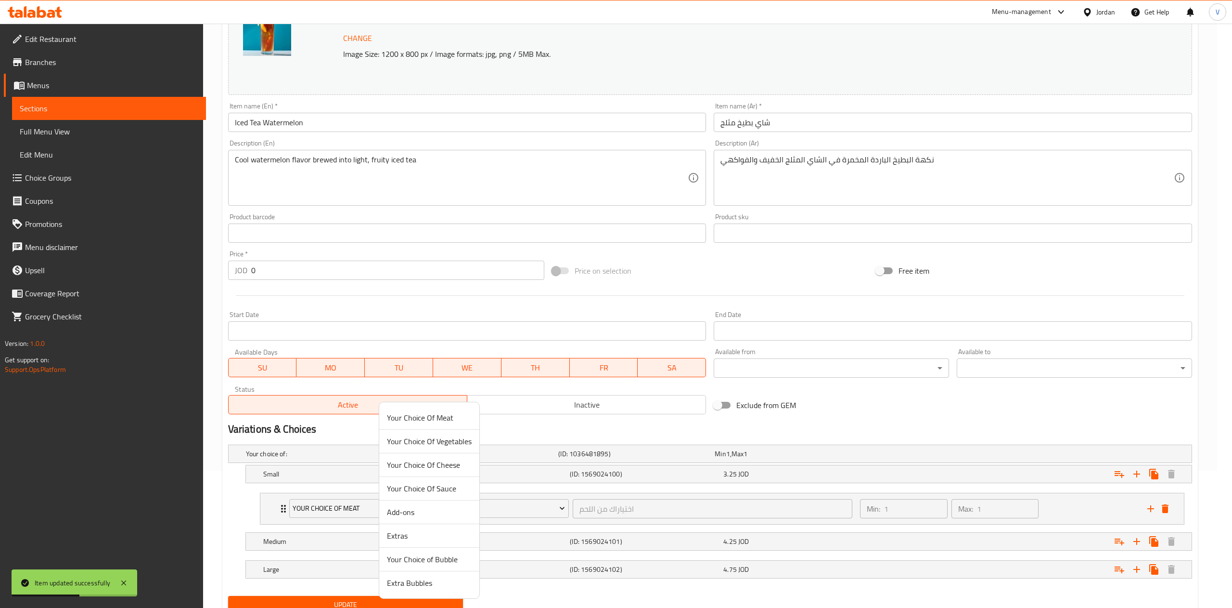
click at [415, 555] on span "Your Choice of Bubble" at bounding box center [429, 559] width 85 height 12
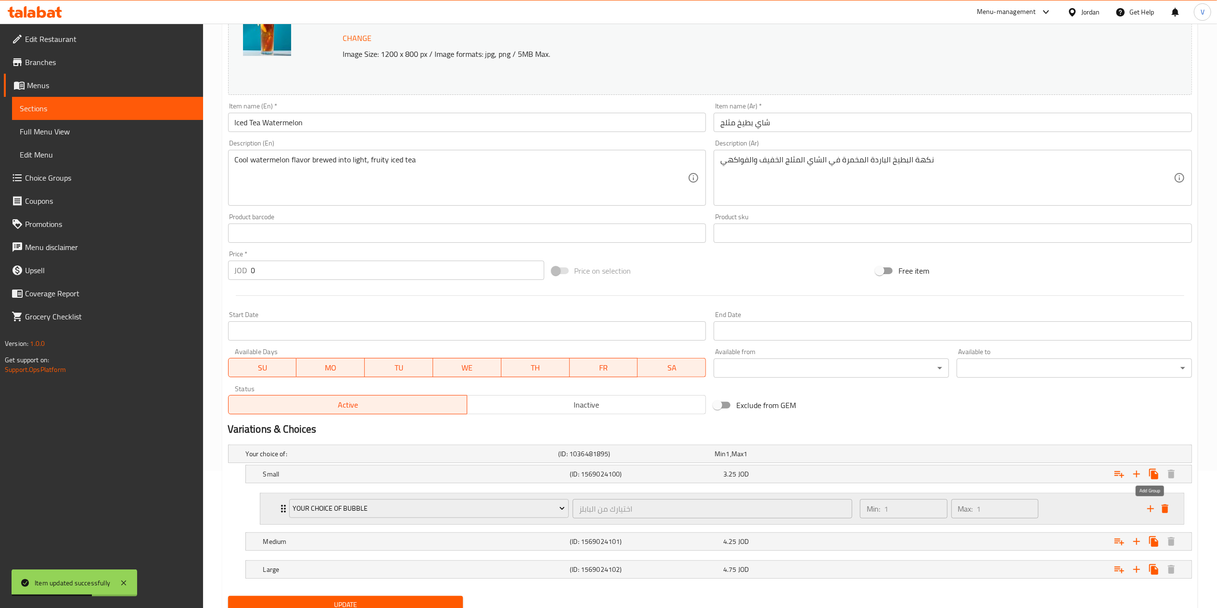
click at [1150, 509] on icon "add" at bounding box center [1151, 508] width 7 height 7
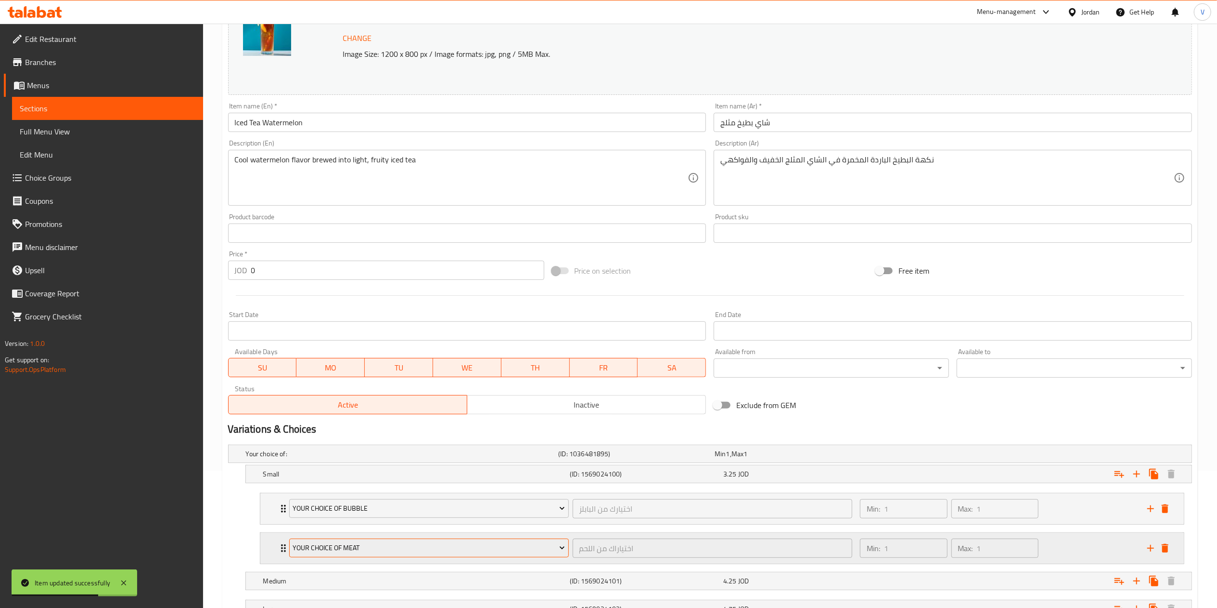
click at [442, 547] on span "Your Choice Of Meat" at bounding box center [429, 548] width 272 height 12
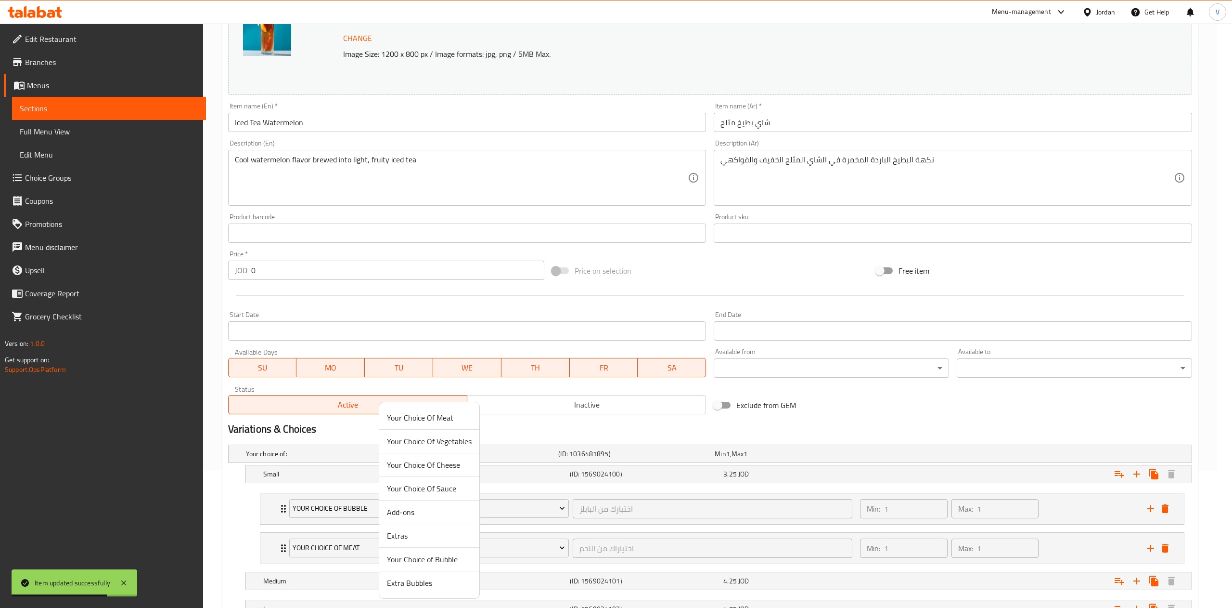
click at [425, 585] on span "Extra Bubbles" at bounding box center [429, 583] width 85 height 12
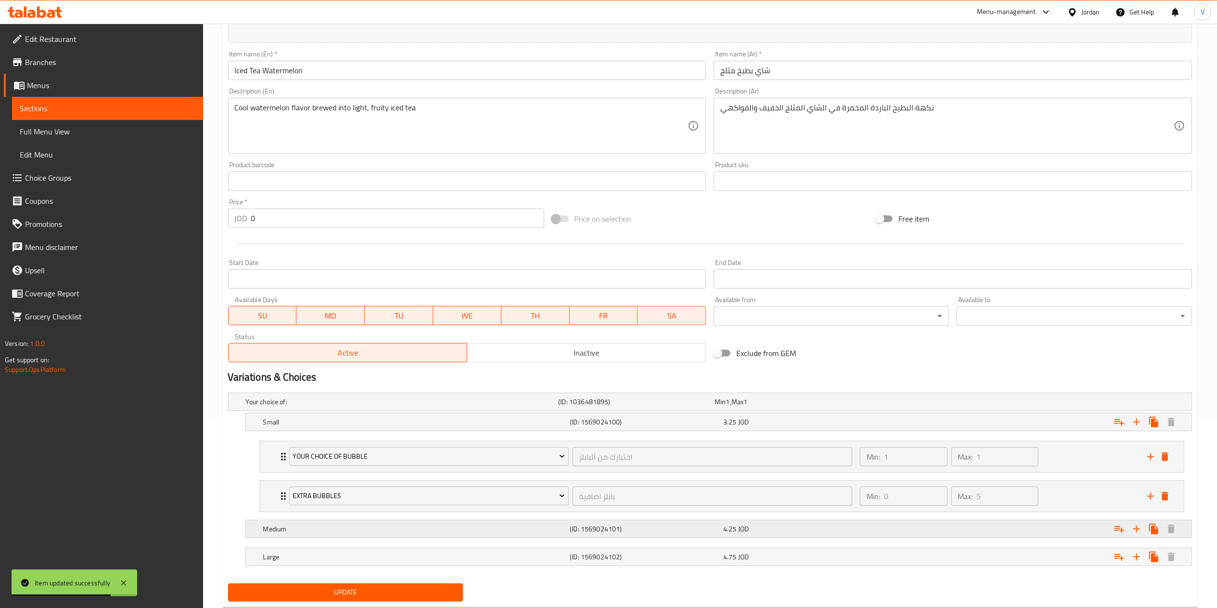
scroll to position [218, 0]
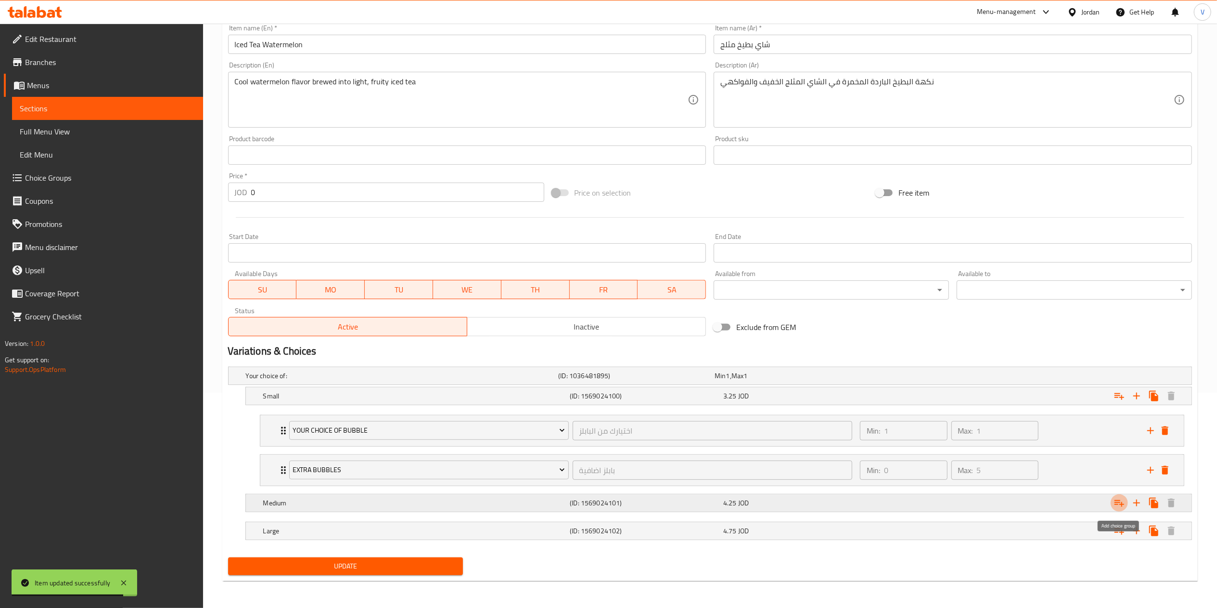
click at [1122, 503] on icon "Expand" at bounding box center [1120, 503] width 10 height 7
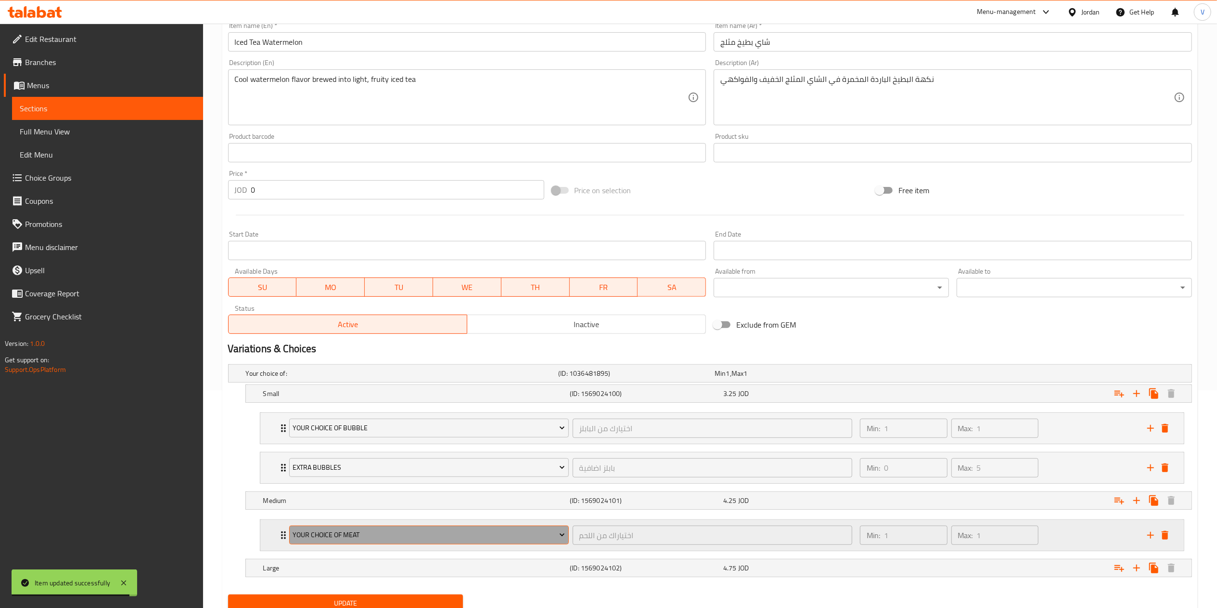
click at [427, 541] on span "Your Choice Of Meat" at bounding box center [429, 535] width 272 height 12
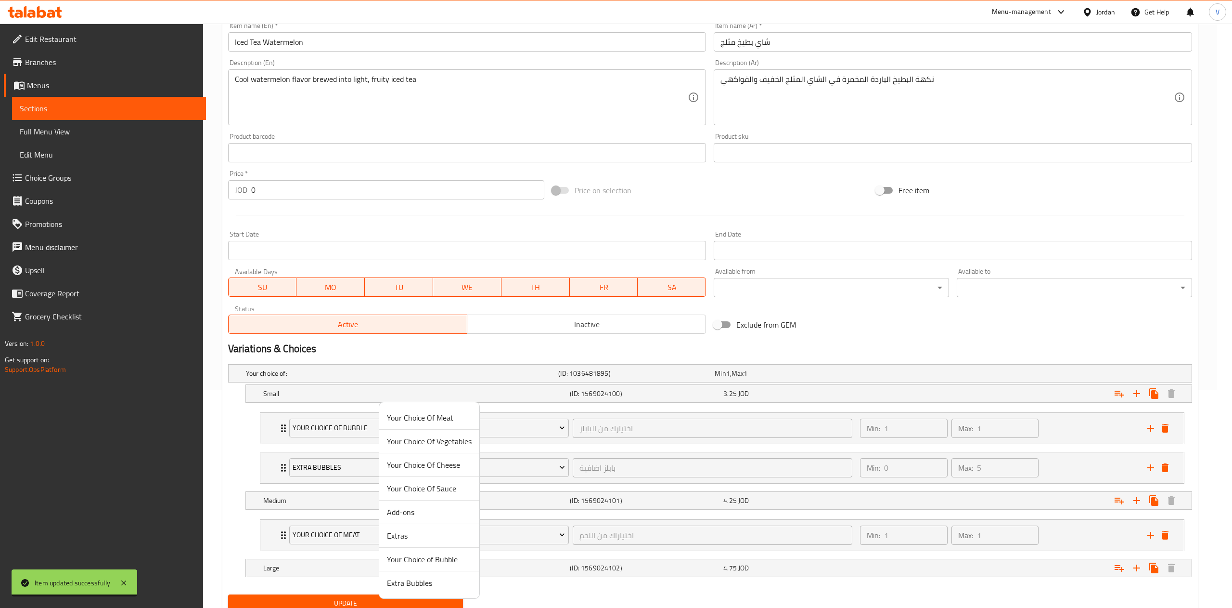
click at [430, 558] on span "Your Choice of Bubble" at bounding box center [429, 559] width 85 height 12
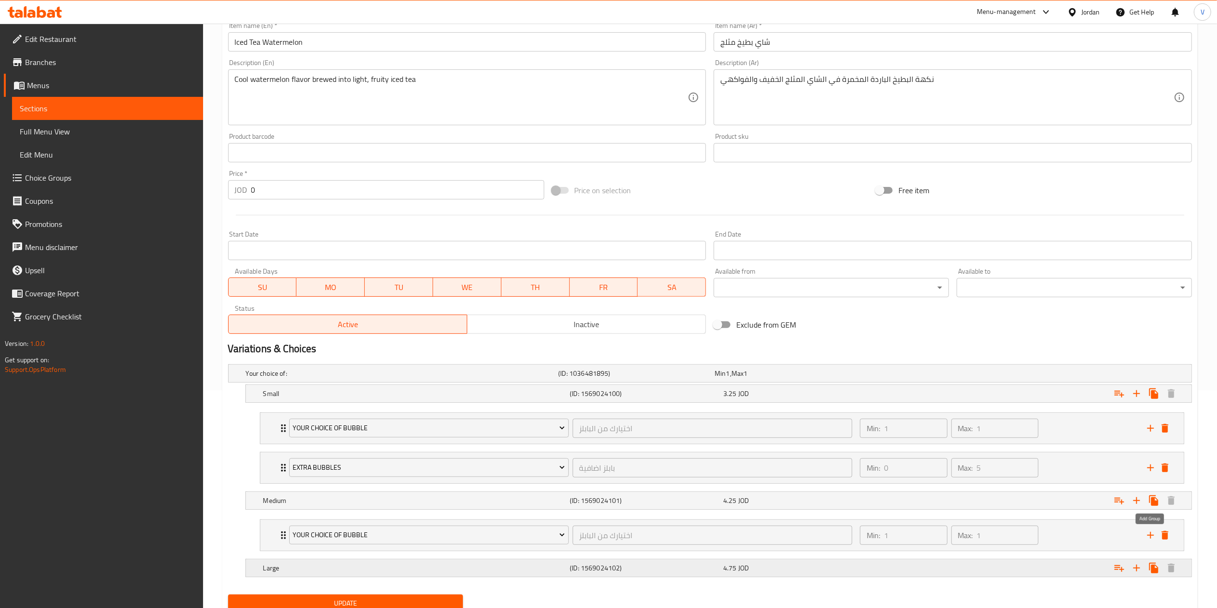
drag, startPoint x: 1148, startPoint y: 537, endPoint x: 556, endPoint y: 568, distance: 592.4
click at [1140, 537] on div "Your Choice of Bubble اختيارك من البابلز ​ Min: 1 ​ Max: 1 ​ Lychee (ID: 234238…" at bounding box center [722, 534] width 940 height 39
click at [1152, 535] on icon "add" at bounding box center [1151, 535] width 12 height 12
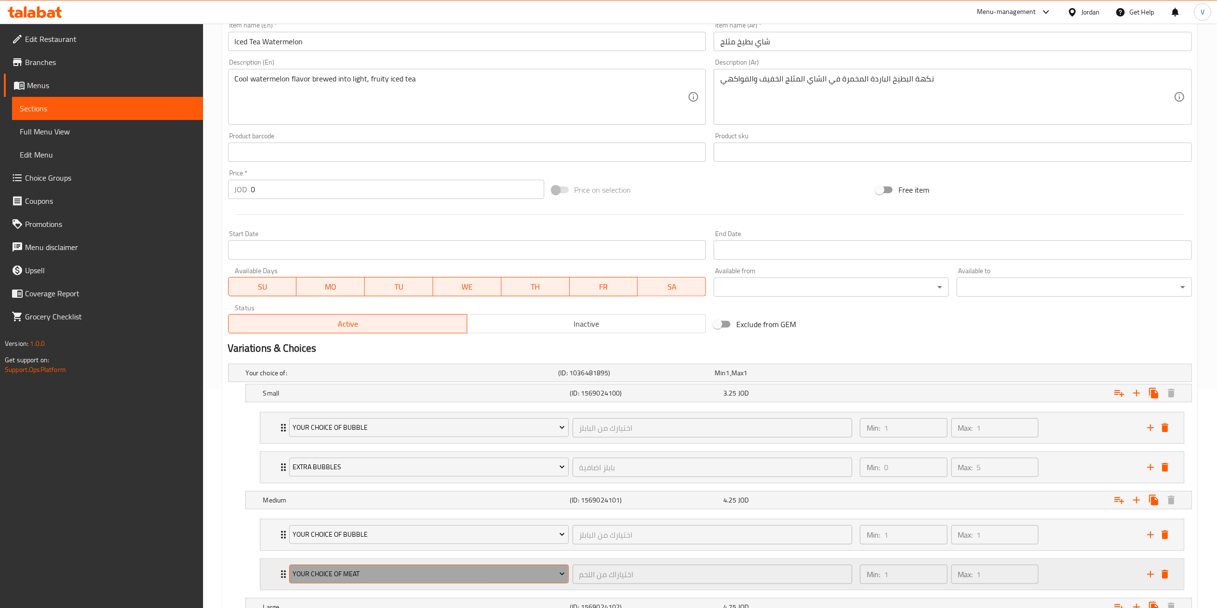
click at [351, 575] on span "Your Choice Of Meat" at bounding box center [429, 574] width 272 height 12
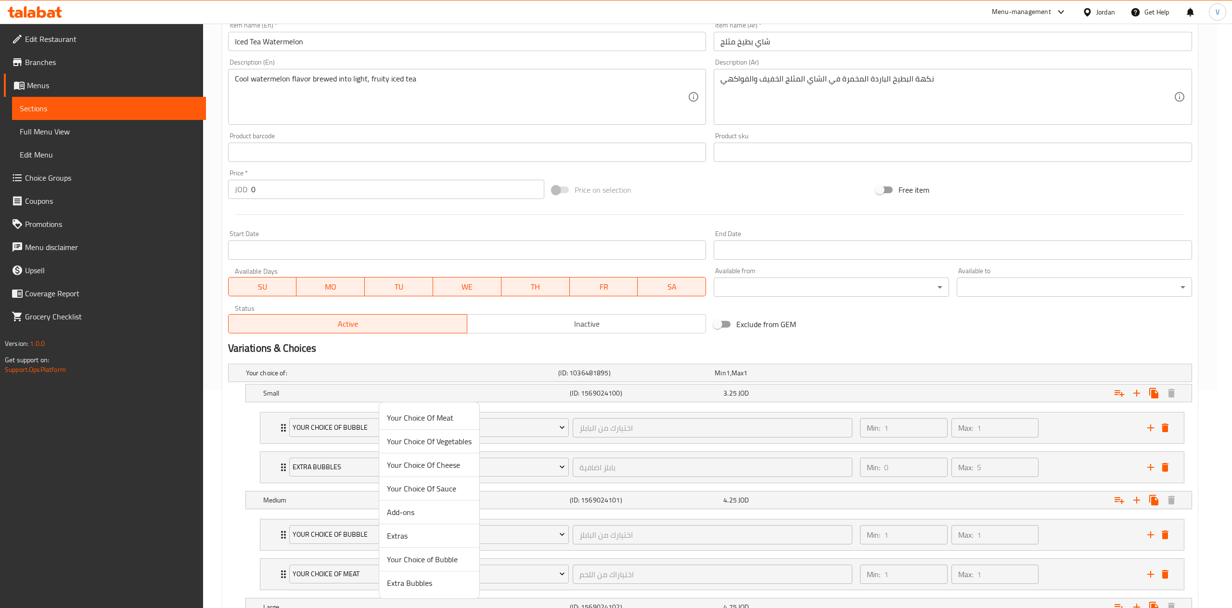
click at [404, 585] on span "Extra Bubbles" at bounding box center [429, 583] width 85 height 12
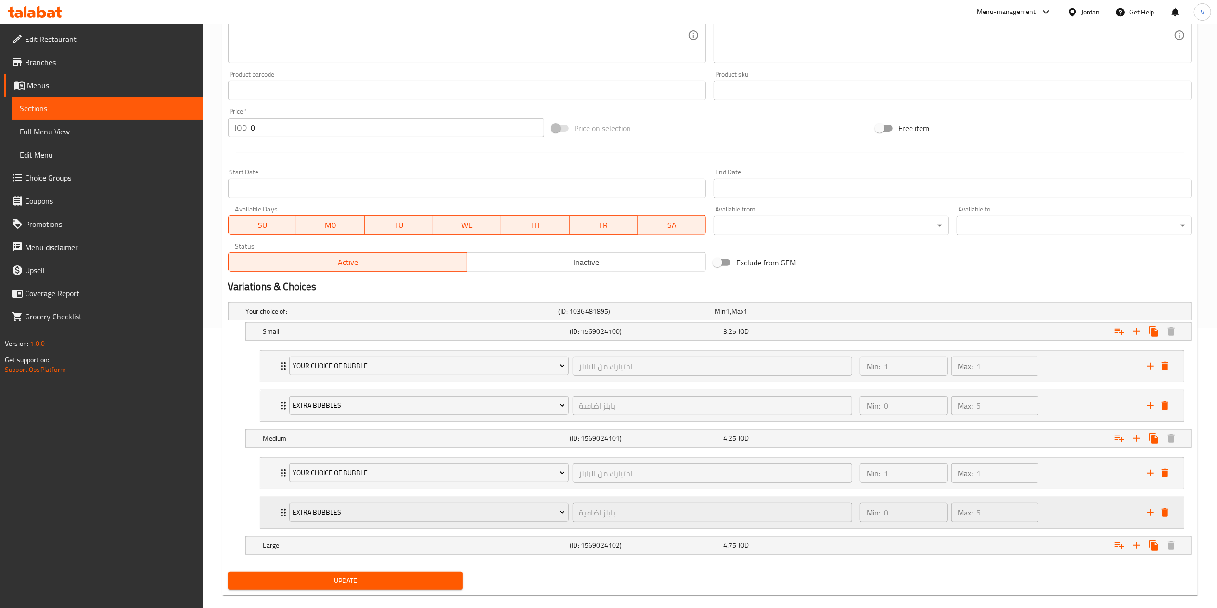
scroll to position [297, 0]
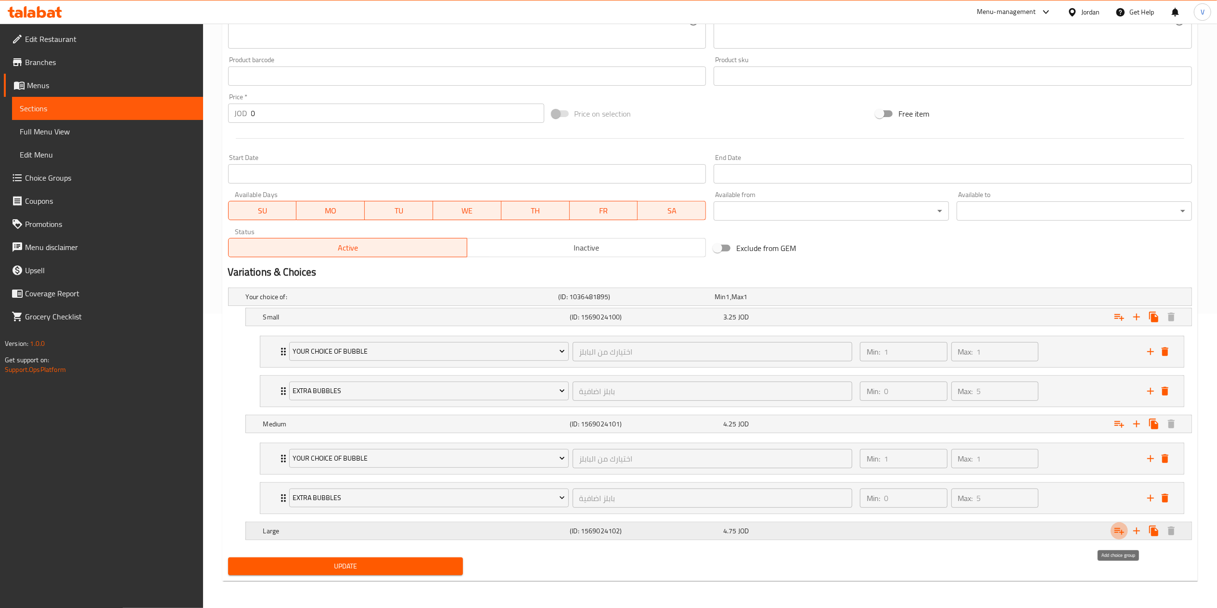
click at [1123, 529] on icon "Expand" at bounding box center [1120, 531] width 12 height 12
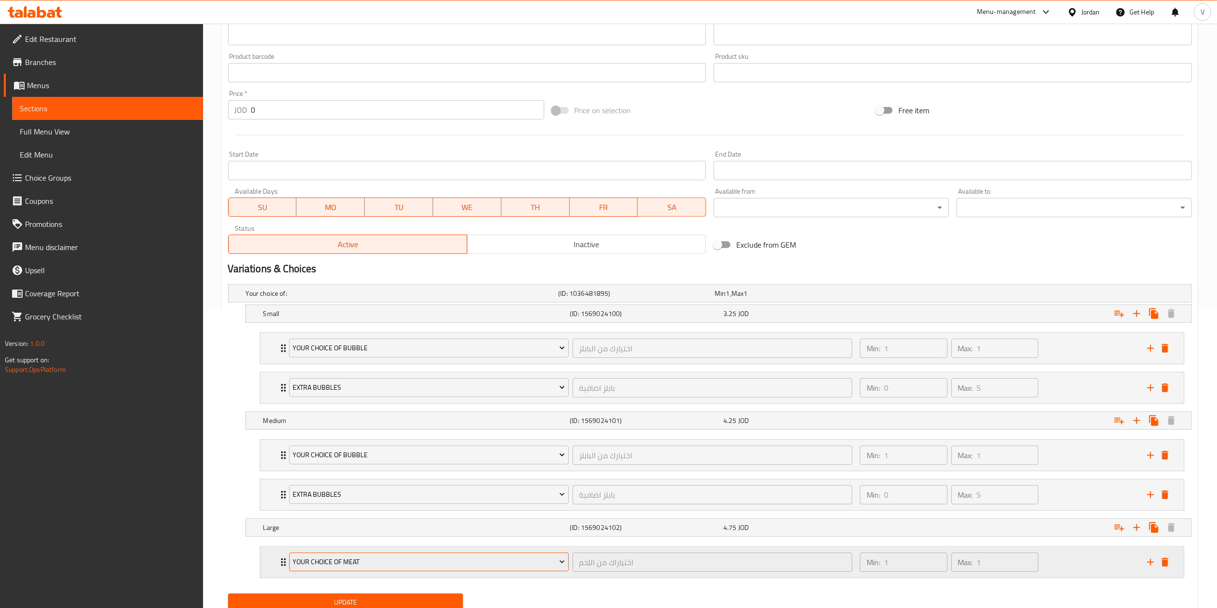
click at [349, 566] on span "Your Choice Of Meat" at bounding box center [429, 562] width 272 height 12
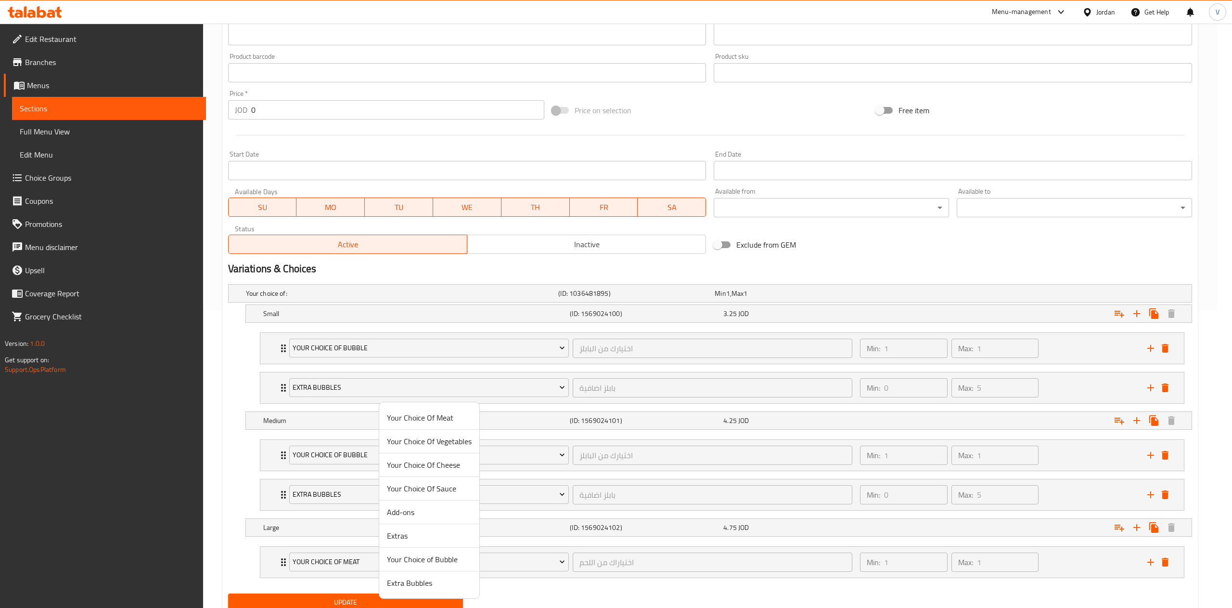
click at [422, 563] on span "Your Choice of Bubble" at bounding box center [429, 559] width 85 height 12
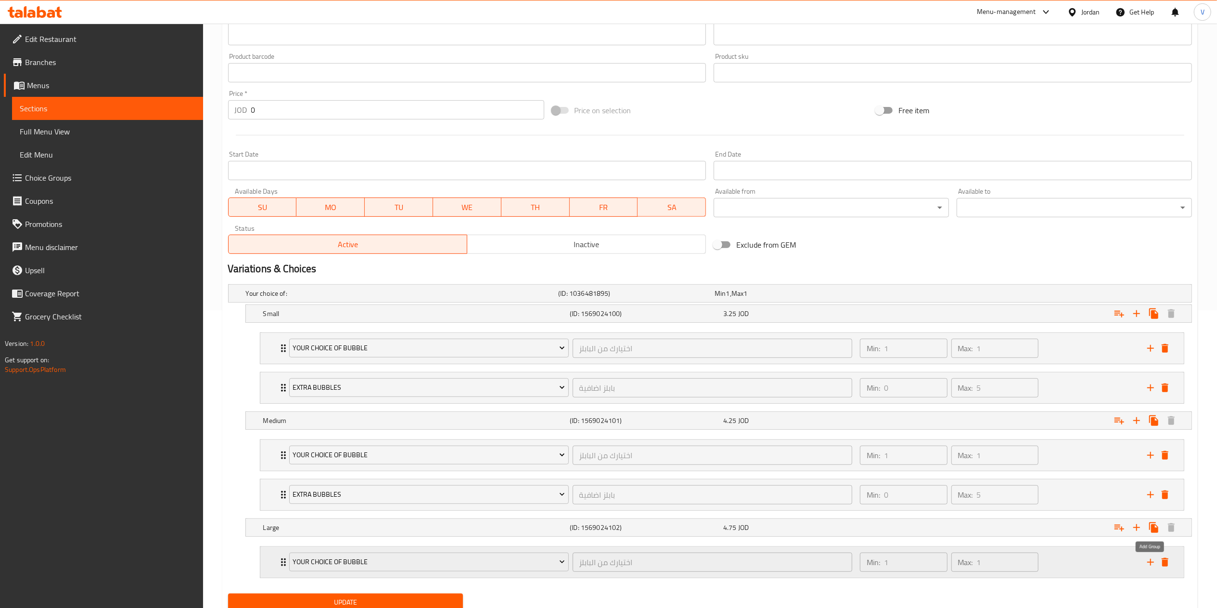
click at [1149, 564] on icon "add" at bounding box center [1151, 562] width 12 height 12
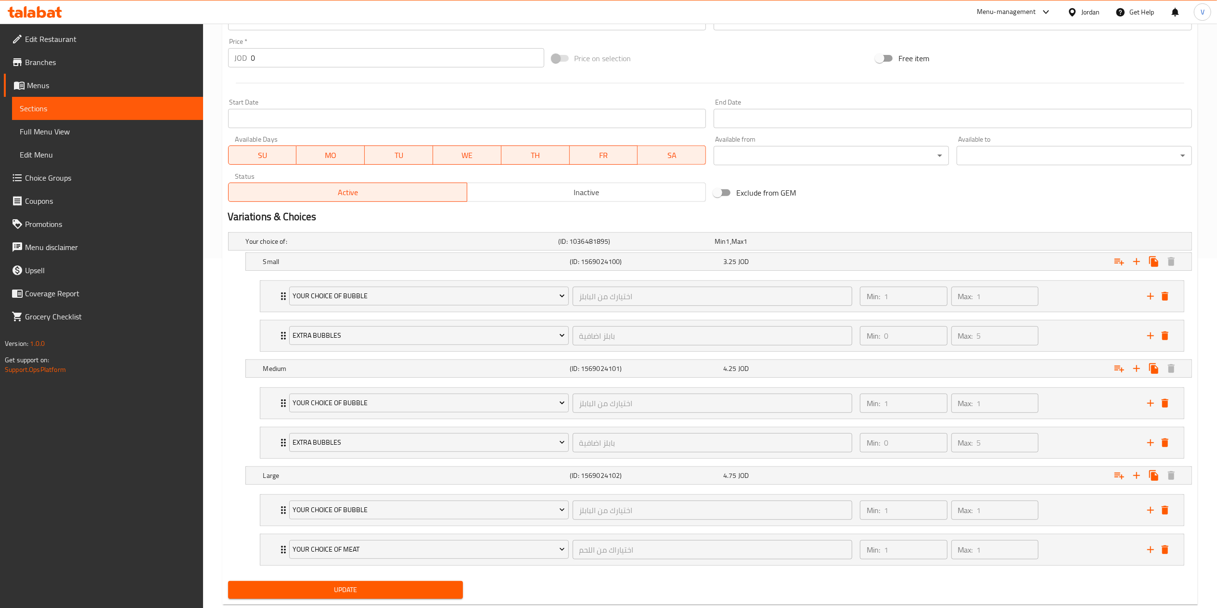
scroll to position [377, 0]
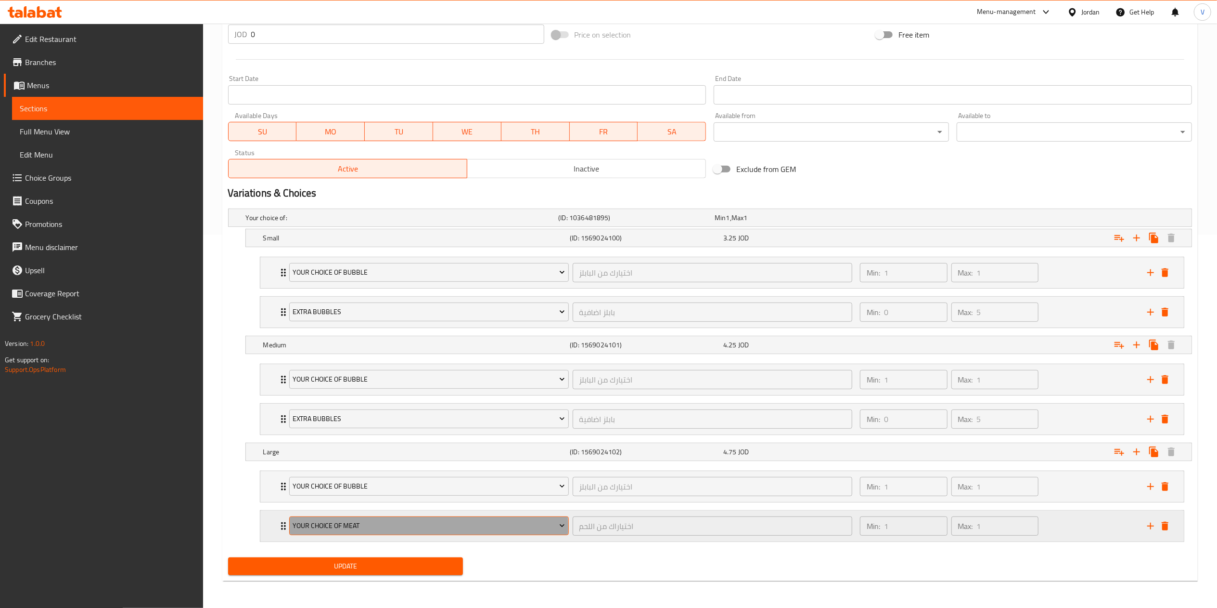
click at [359, 528] on span "Your Choice Of Meat" at bounding box center [429, 525] width 272 height 12
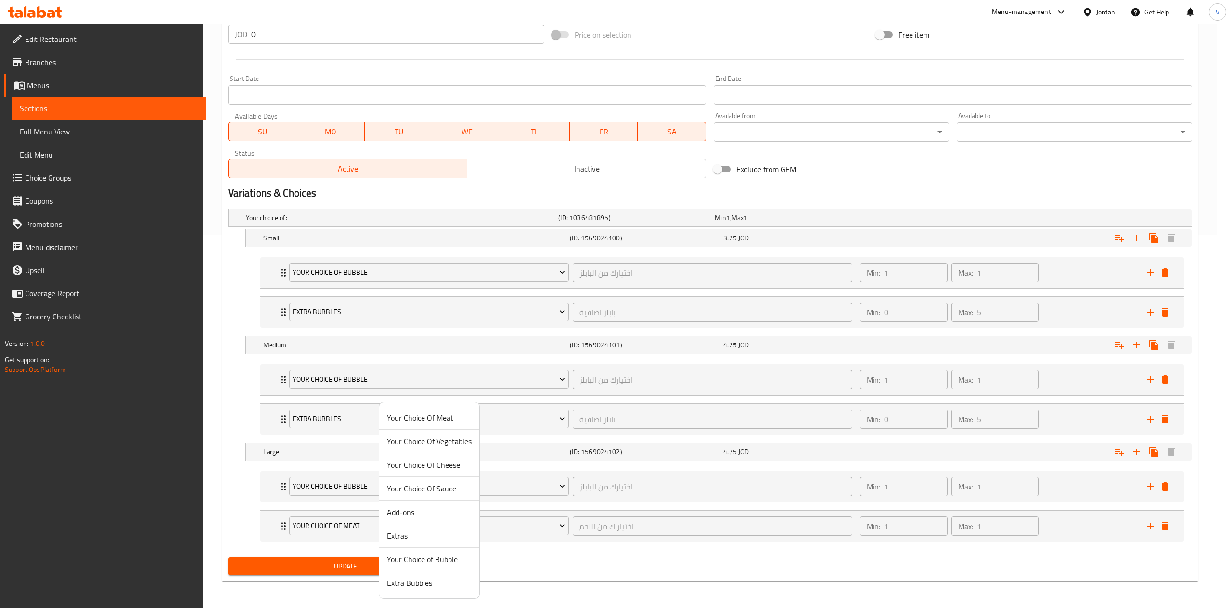
click at [403, 586] on span "Extra Bubbles" at bounding box center [429, 583] width 85 height 12
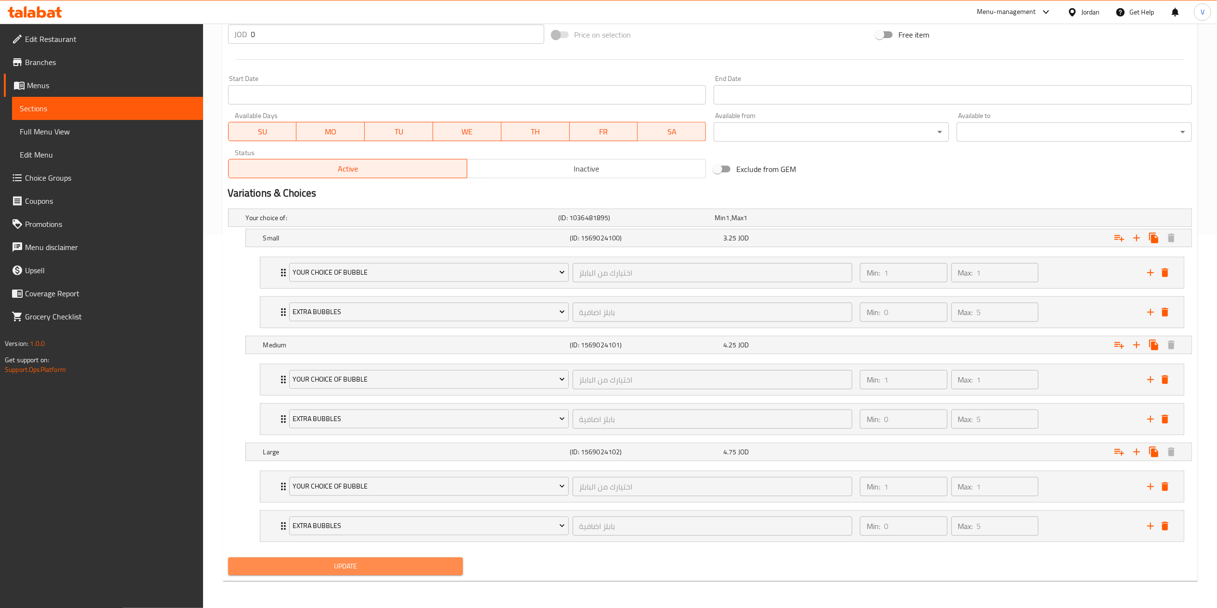
click at [324, 558] on button "Update" at bounding box center [345, 566] width 235 height 18
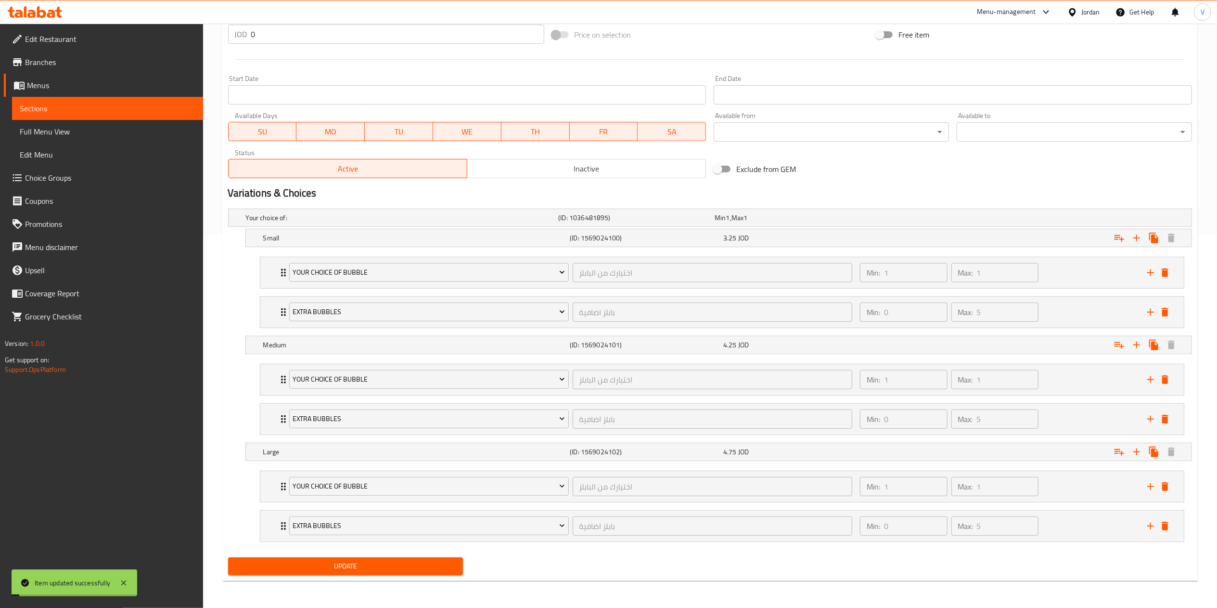
scroll to position [0, 0]
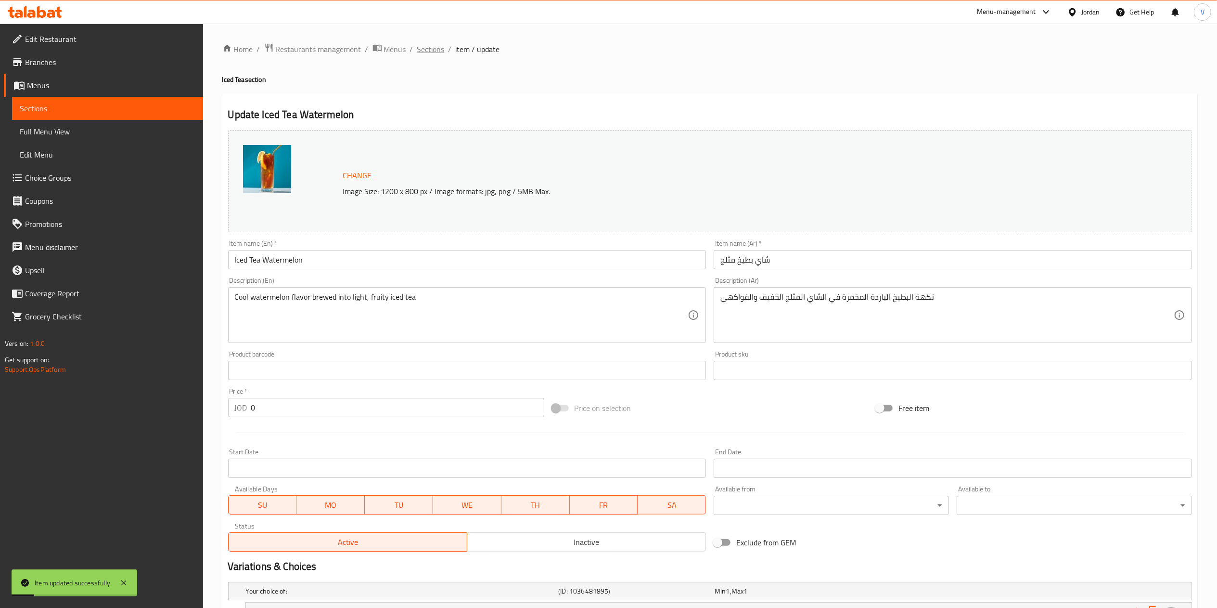
click at [420, 47] on span "Sections" at bounding box center [430, 49] width 27 height 12
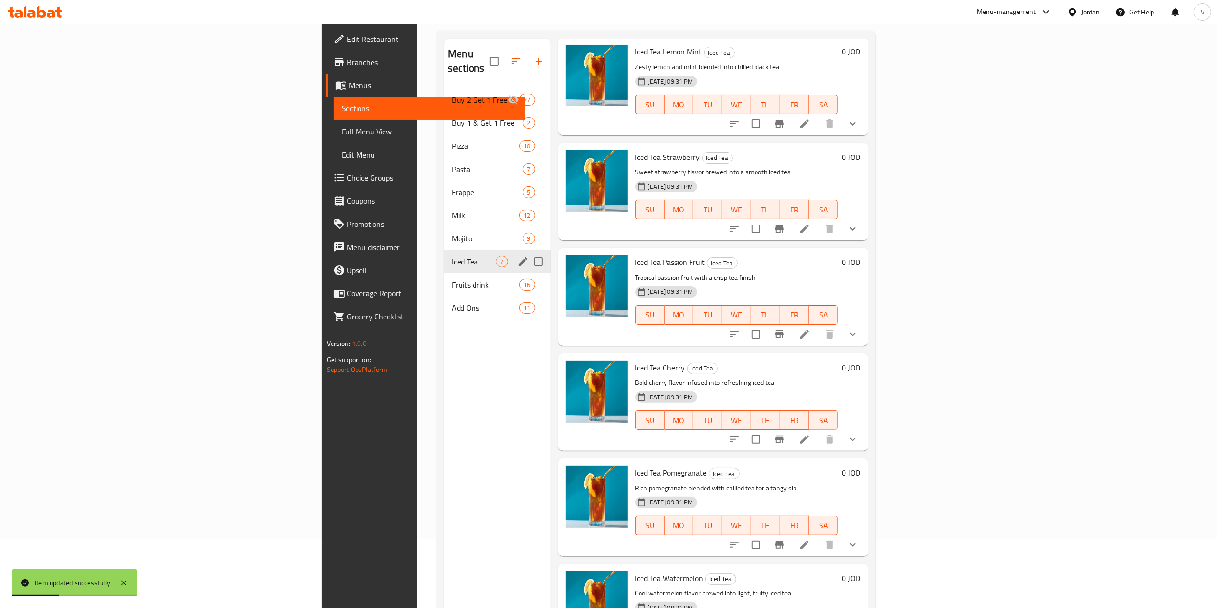
scroll to position [39, 0]
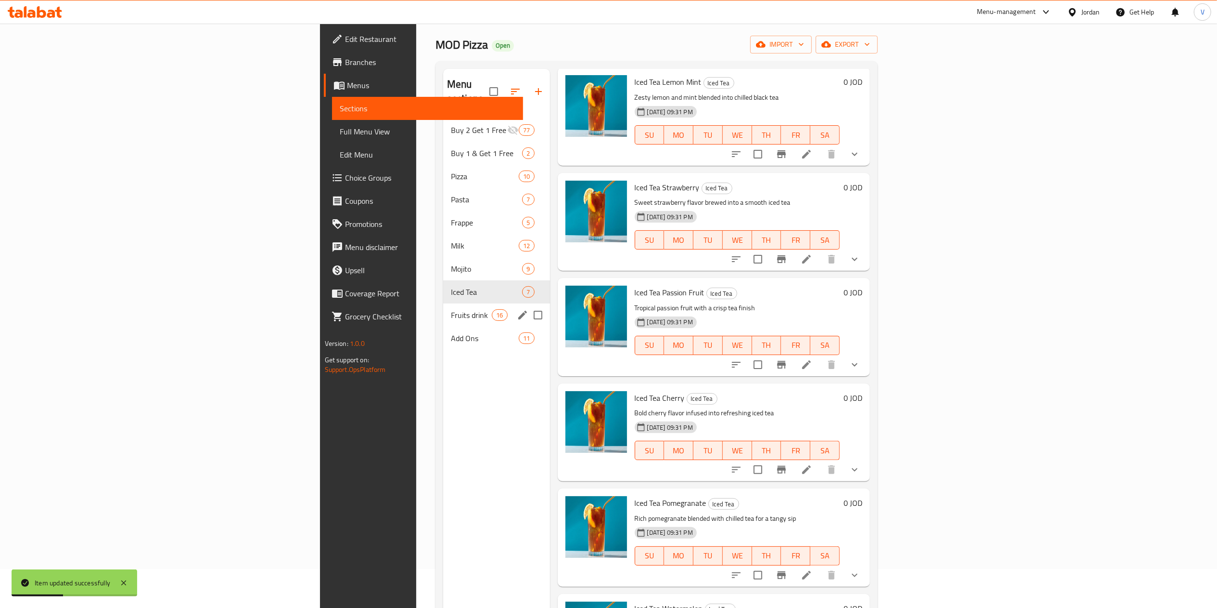
click at [451, 309] on span "Fruits drink" at bounding box center [471, 315] width 41 height 12
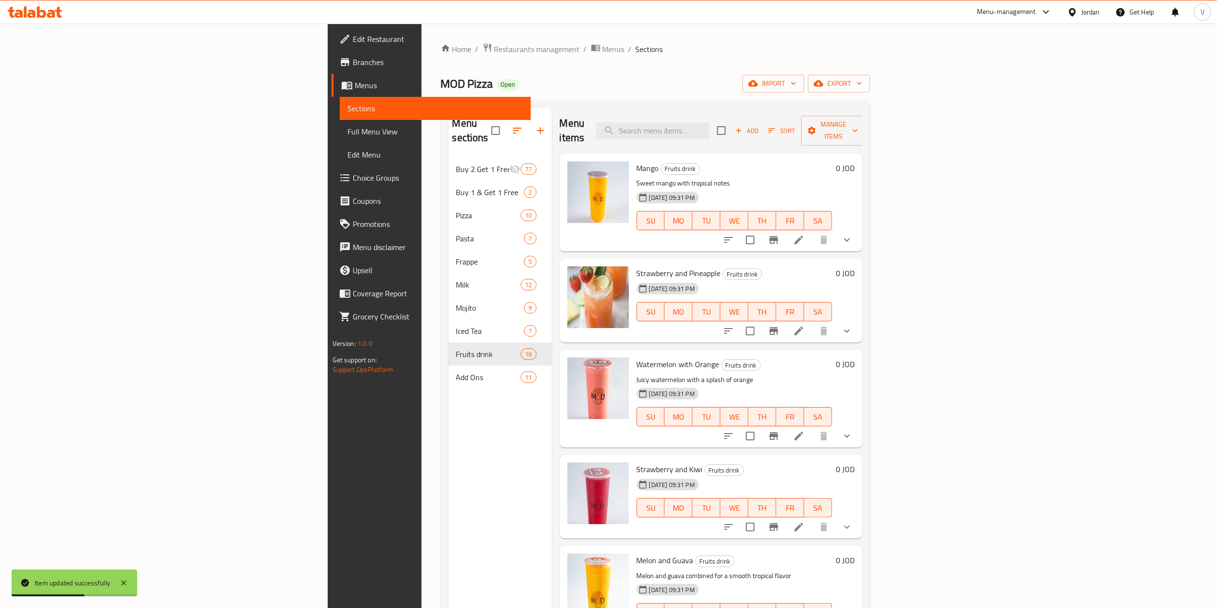
click at [863, 227] on div "Mango Fruits drink Sweet mango with tropical notes 03-06-2025 09:31 PM SU MO TU…" at bounding box center [711, 203] width 303 height 98
click at [853, 234] on icon "show more" at bounding box center [847, 240] width 12 height 12
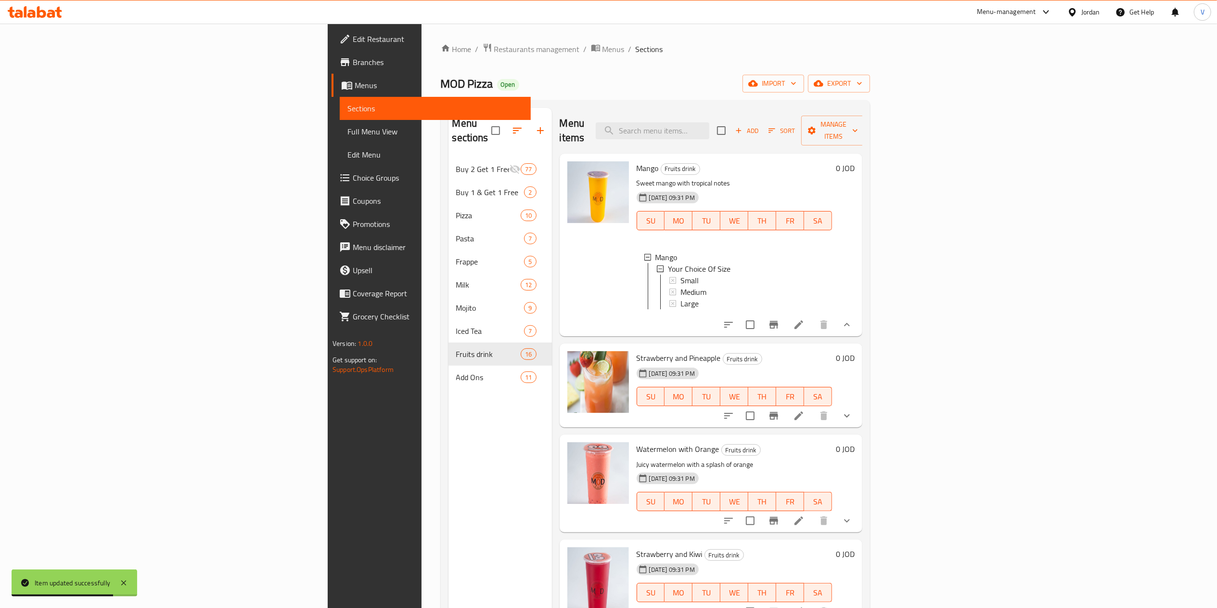
click at [813, 317] on li at bounding box center [799, 324] width 27 height 17
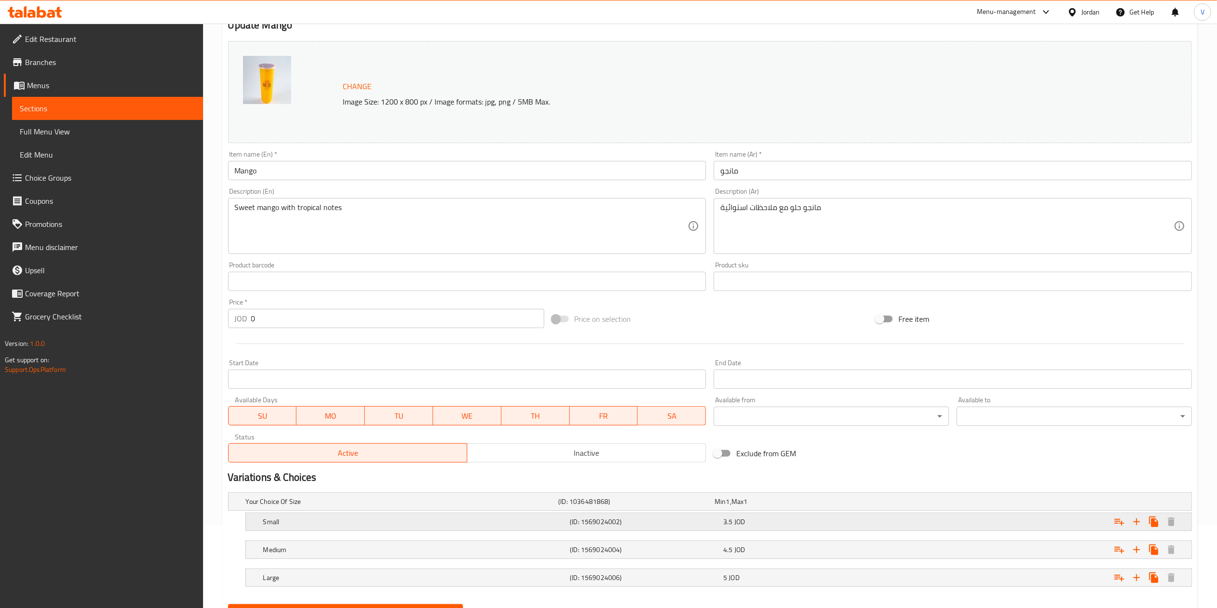
scroll to position [131, 0]
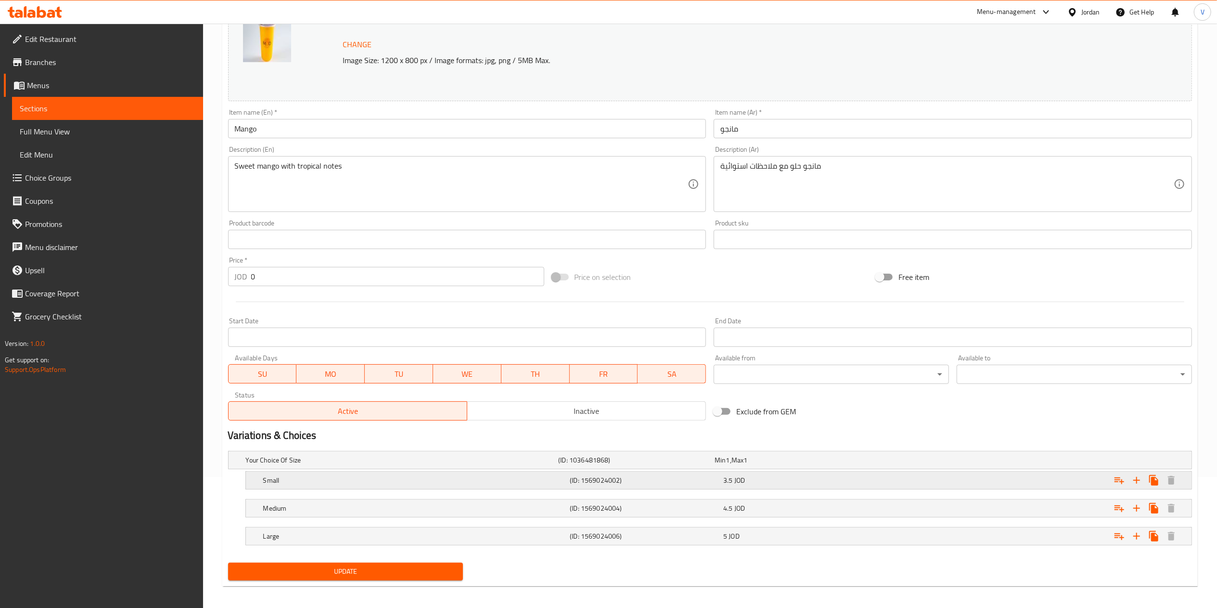
click at [1123, 483] on icon "Expand" at bounding box center [1120, 480] width 12 height 12
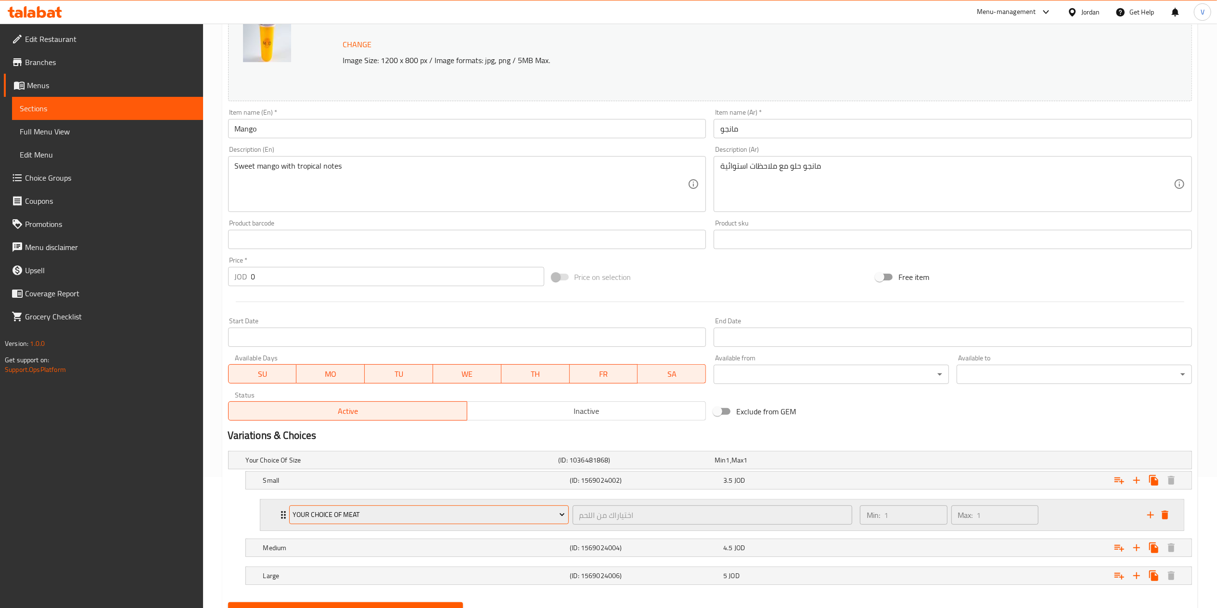
click at [355, 523] on button "Your Choice Of Meat" at bounding box center [429, 514] width 280 height 19
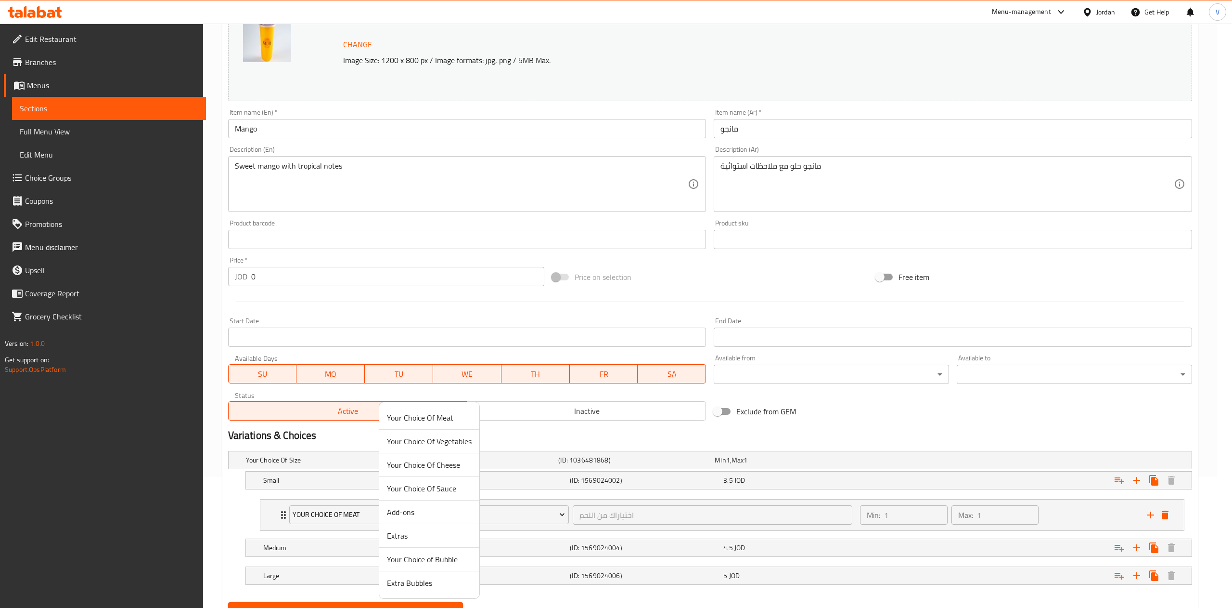
click at [434, 553] on span "Your Choice of Bubble" at bounding box center [429, 559] width 85 height 12
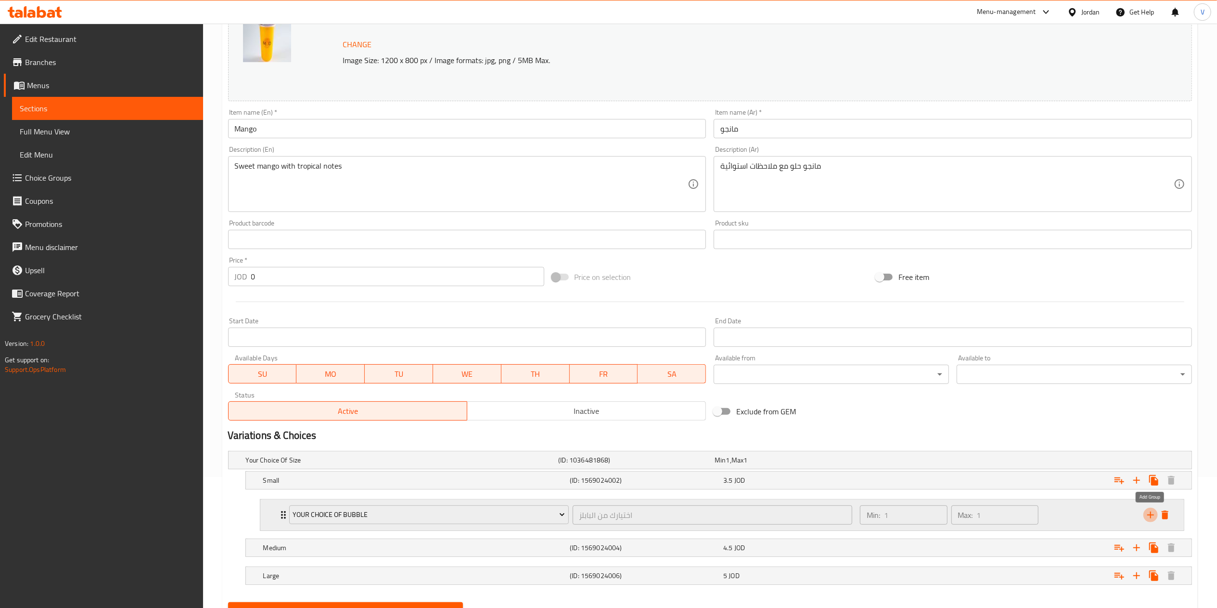
drag, startPoint x: 1148, startPoint y: 513, endPoint x: 726, endPoint y: 534, distance: 421.7
click at [1146, 513] on icon "add" at bounding box center [1151, 515] width 12 height 12
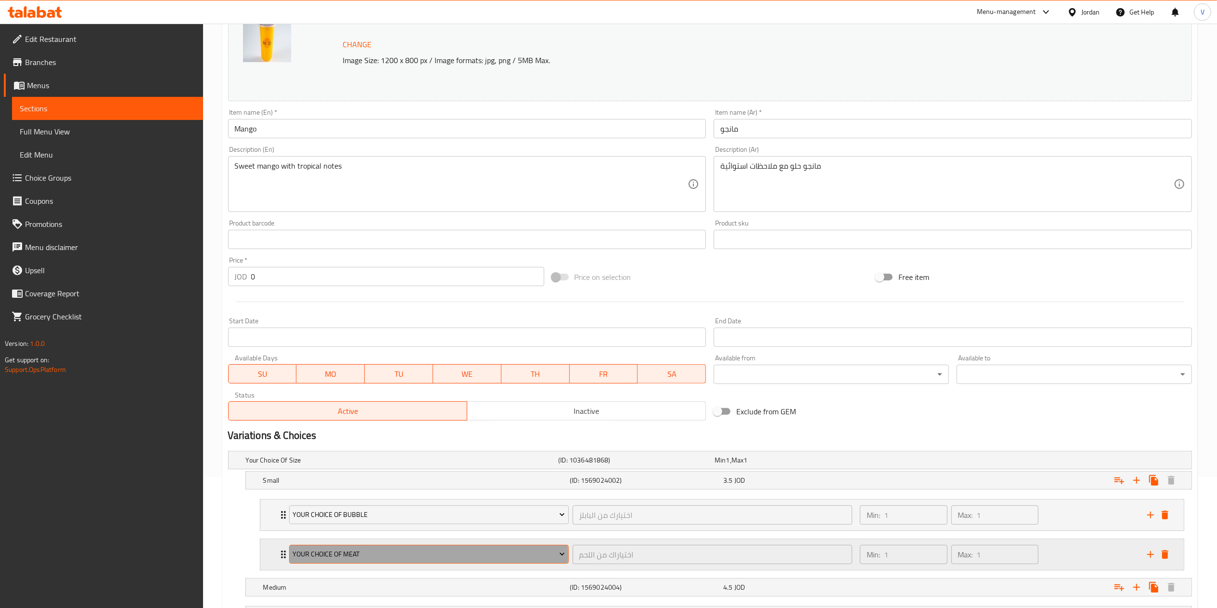
click at [415, 557] on span "Your Choice Of Meat" at bounding box center [429, 554] width 272 height 12
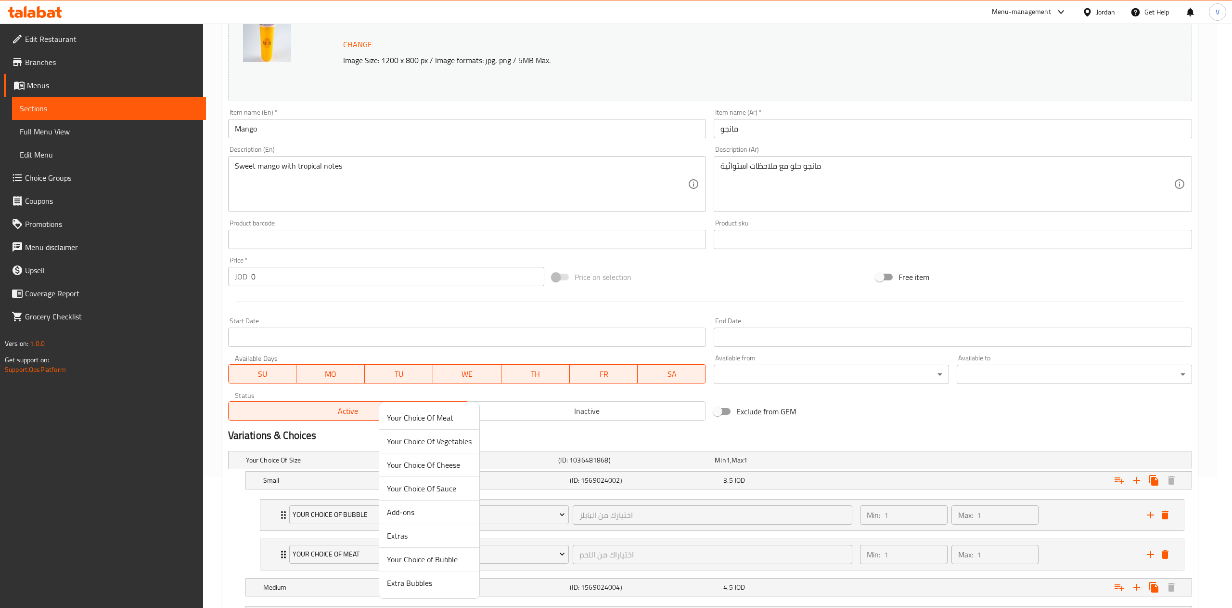
click at [420, 585] on span "Extra Bubbles" at bounding box center [429, 583] width 85 height 12
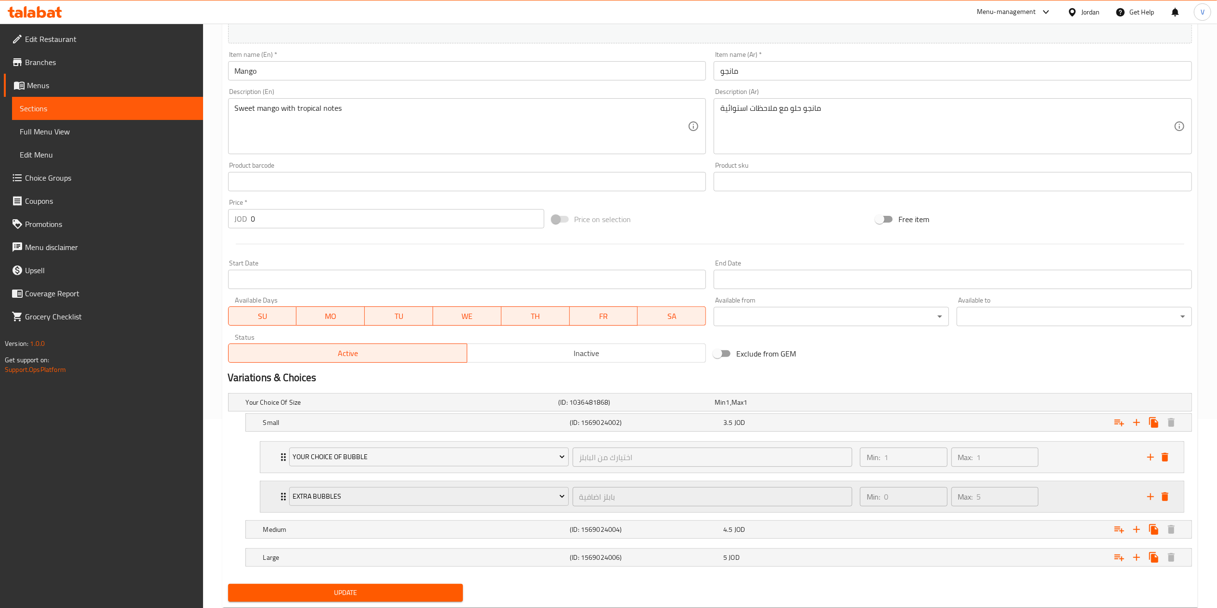
scroll to position [218, 0]
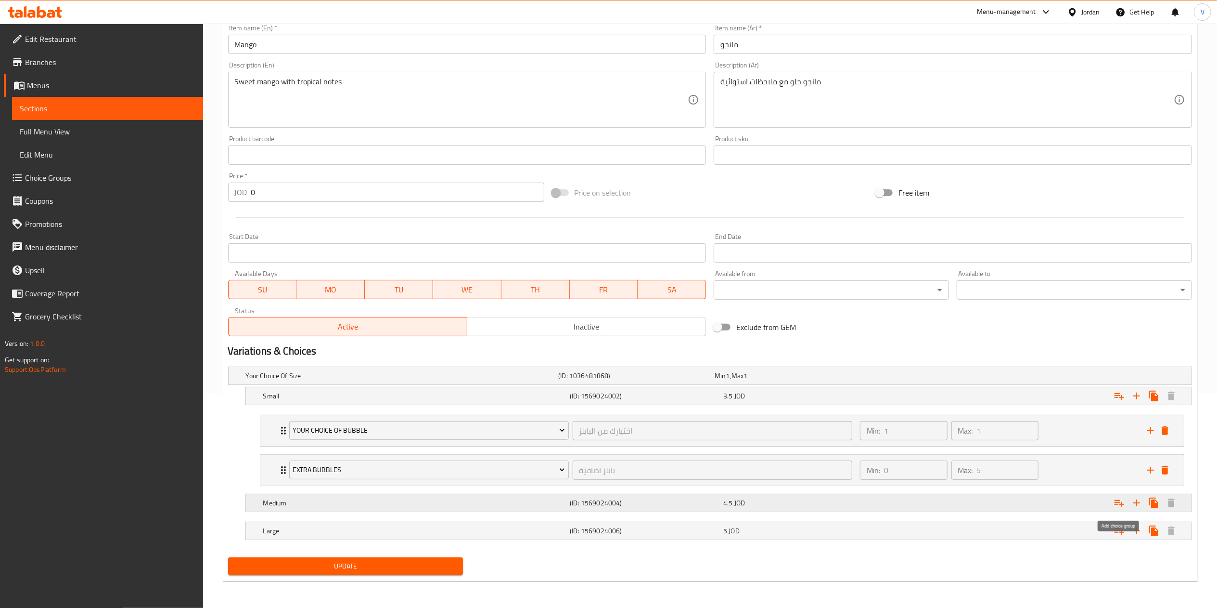
click at [1122, 499] on icon "Expand" at bounding box center [1120, 503] width 12 height 12
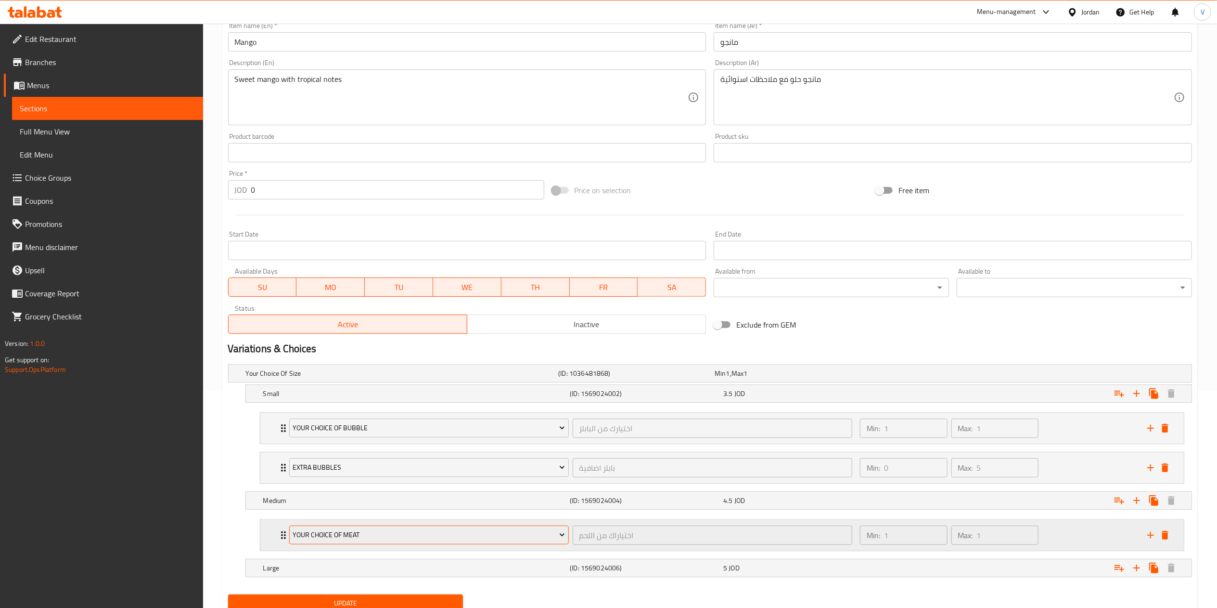
click at [358, 537] on span "Your Choice Of Meat" at bounding box center [429, 535] width 272 height 12
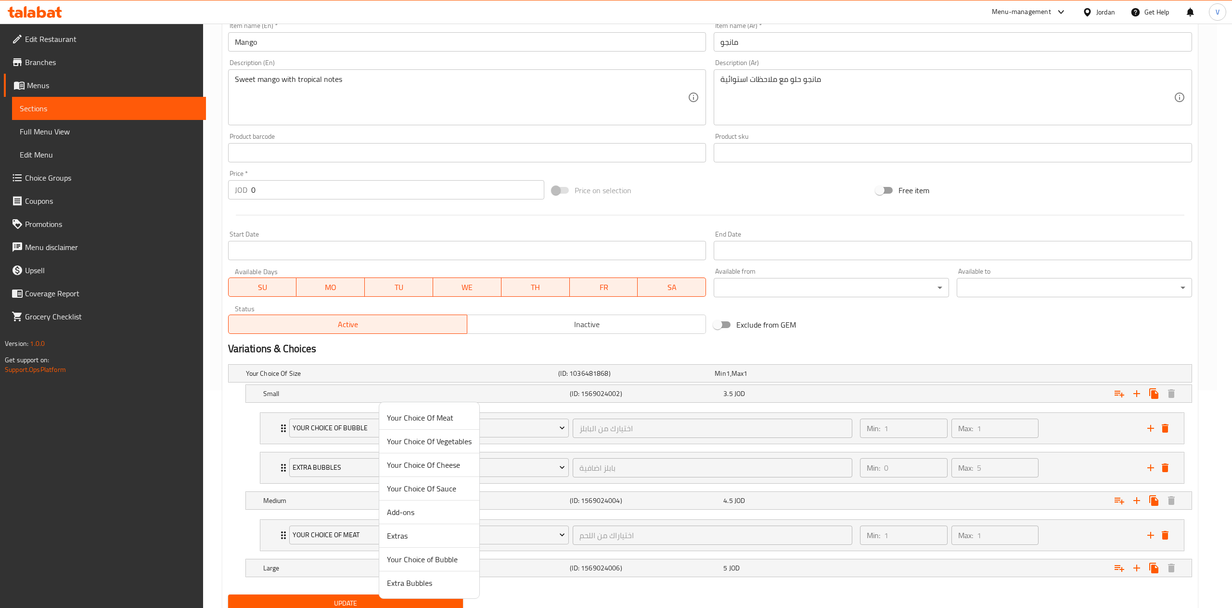
click at [424, 557] on span "Your Choice of Bubble" at bounding box center [429, 559] width 85 height 12
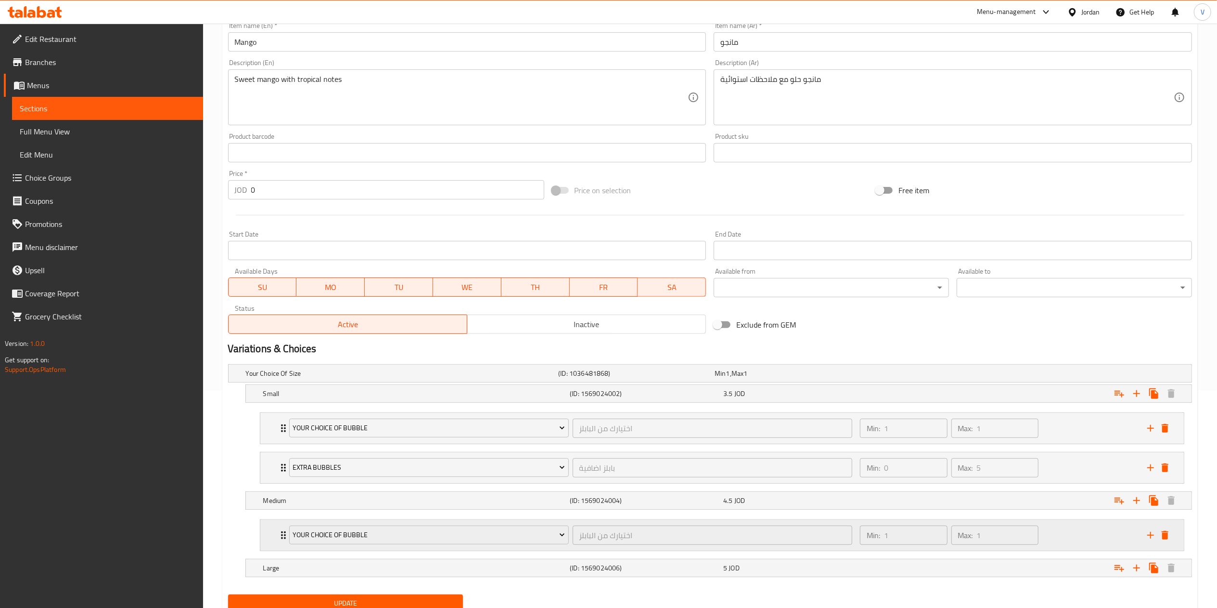
click at [1151, 533] on icon "add" at bounding box center [1151, 535] width 12 height 12
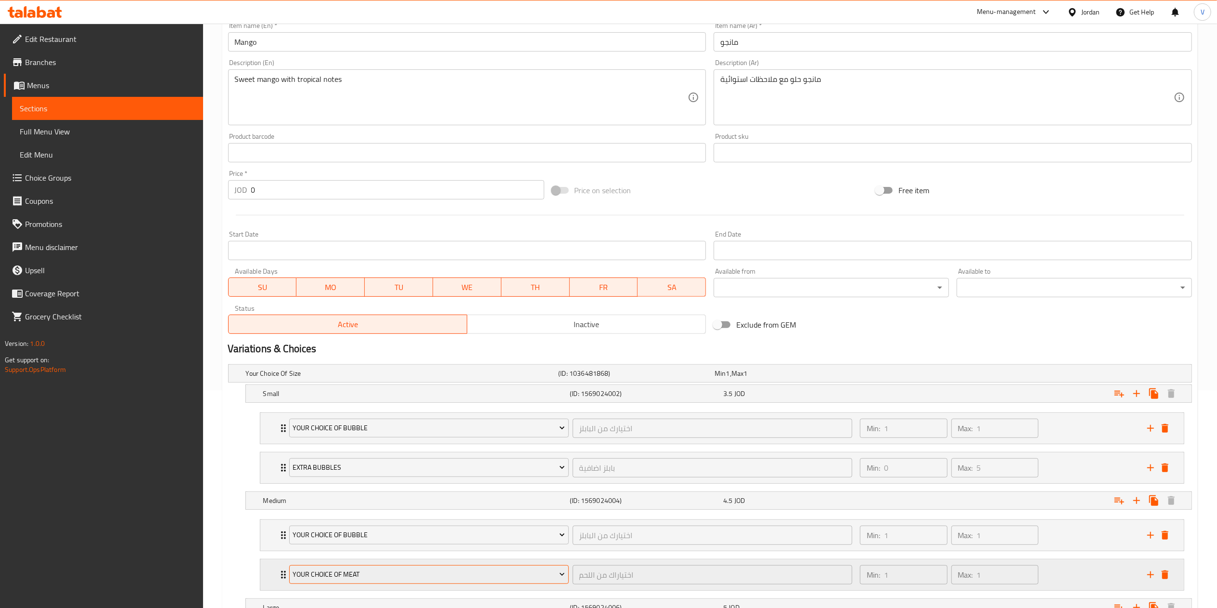
click at [426, 580] on span "Your Choice Of Meat" at bounding box center [429, 574] width 272 height 12
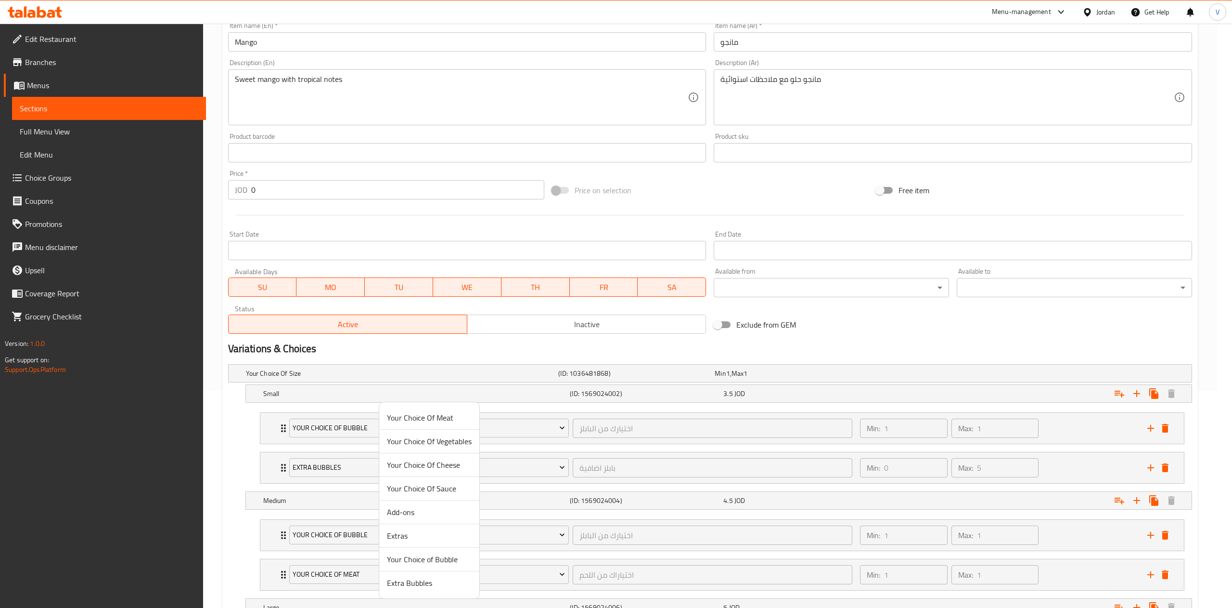
click at [427, 578] on span "Extra Bubbles" at bounding box center [429, 583] width 85 height 12
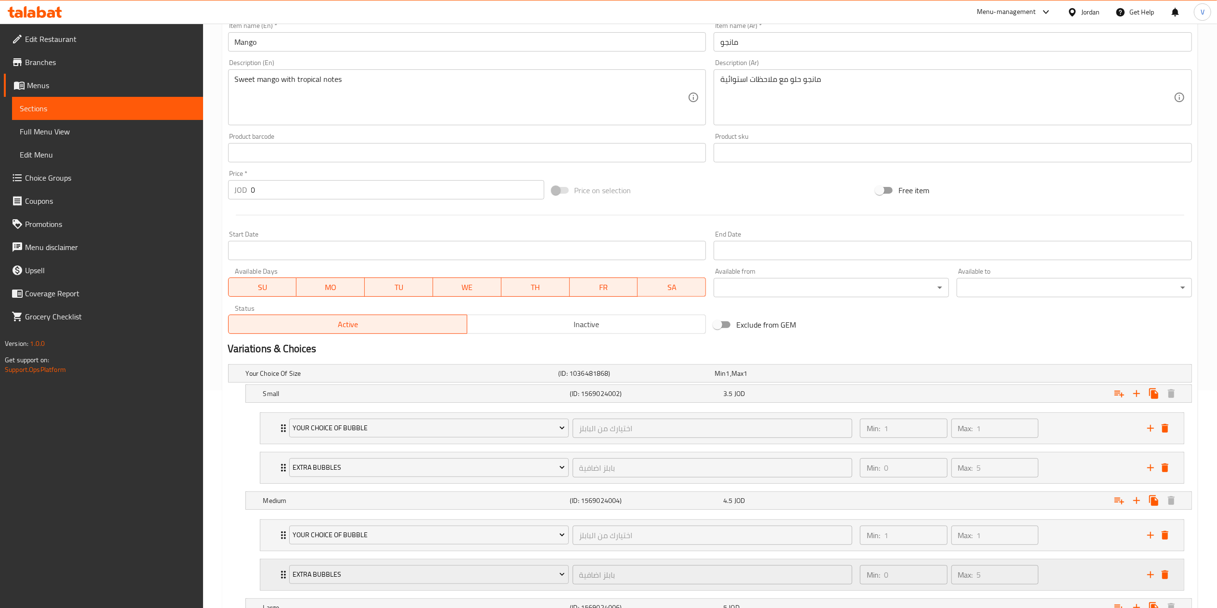
scroll to position [297, 0]
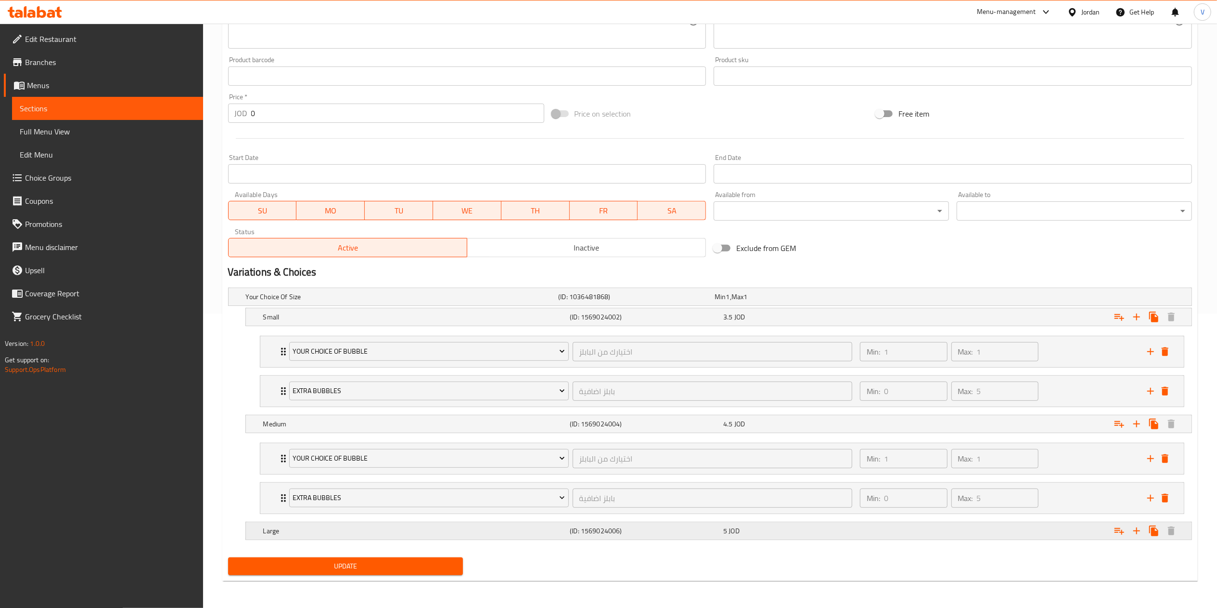
click at [1123, 525] on icon "Expand" at bounding box center [1120, 531] width 12 height 12
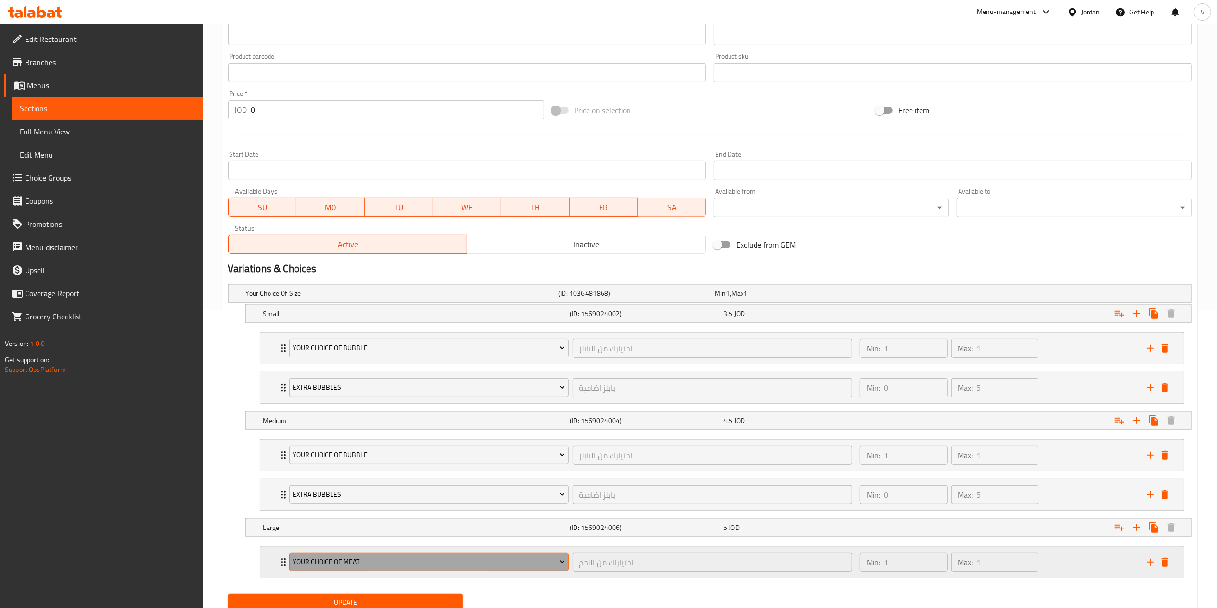
click at [402, 564] on span "Your Choice Of Meat" at bounding box center [429, 562] width 272 height 12
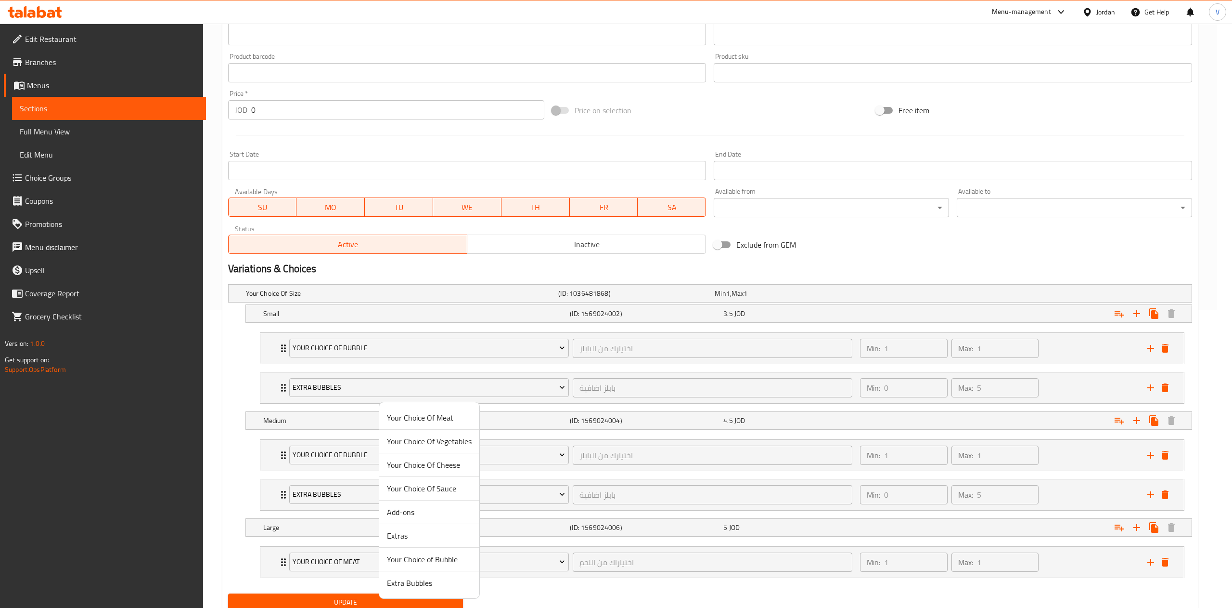
click at [406, 556] on span "Your Choice of Bubble" at bounding box center [429, 559] width 85 height 12
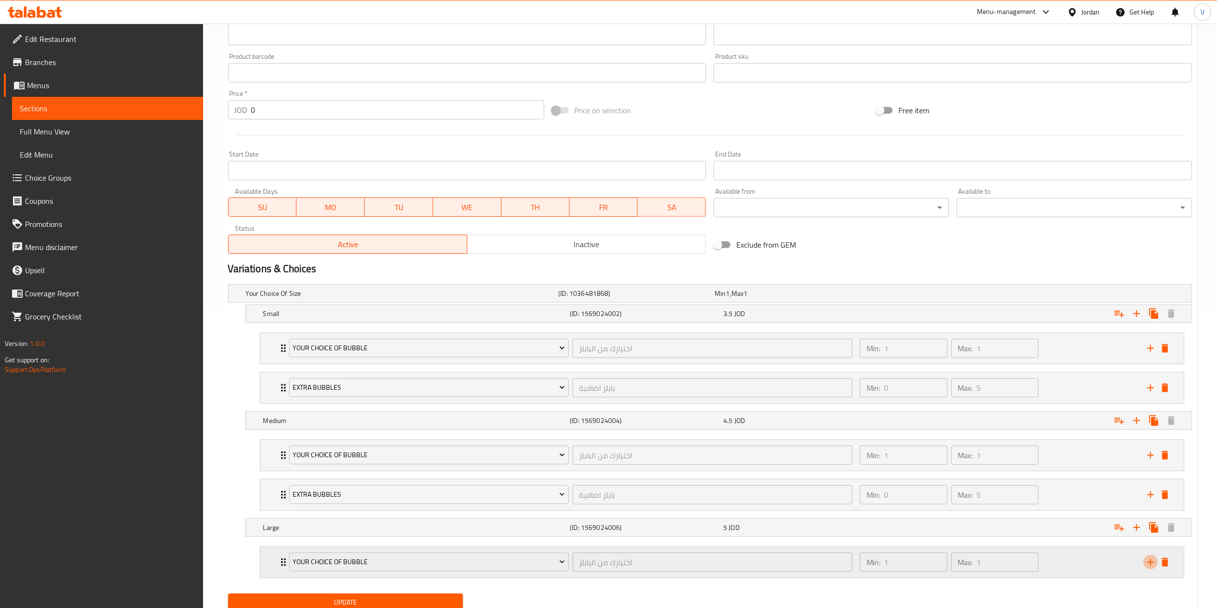
click at [1148, 565] on icon "add" at bounding box center [1151, 561] width 7 height 7
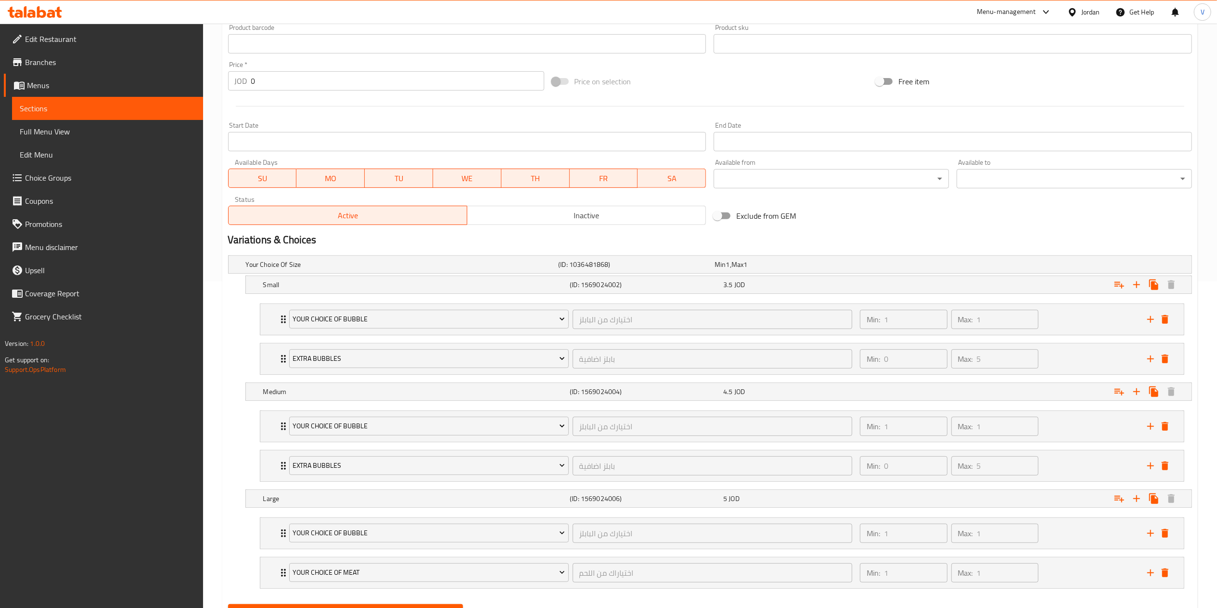
scroll to position [377, 0]
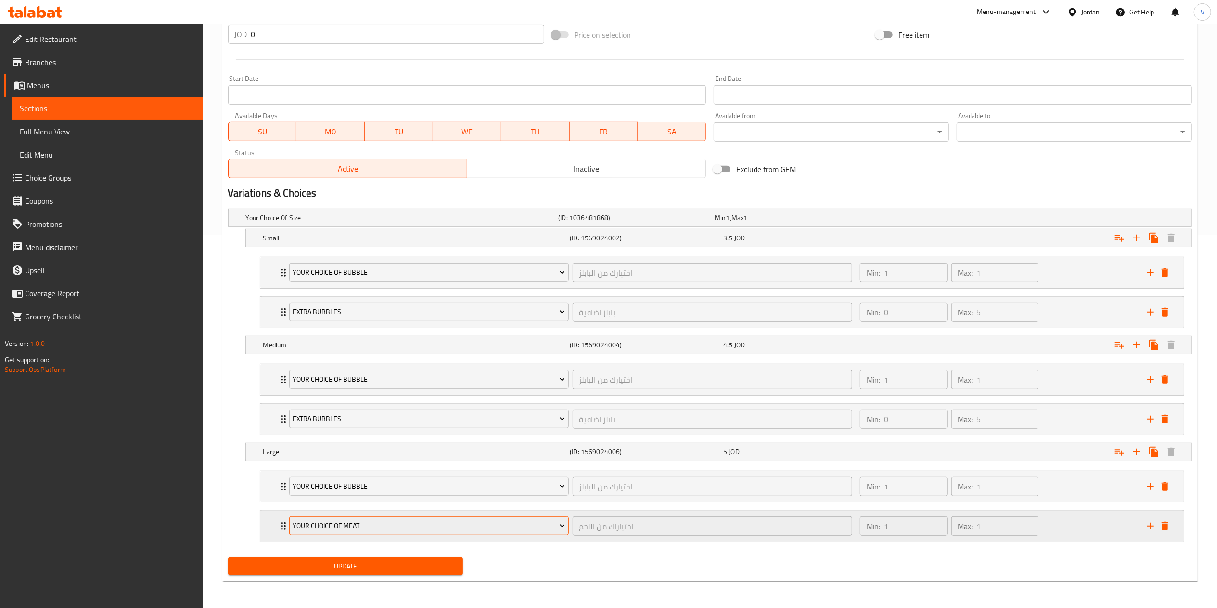
click at [365, 528] on span "Your Choice Of Meat" at bounding box center [429, 525] width 272 height 12
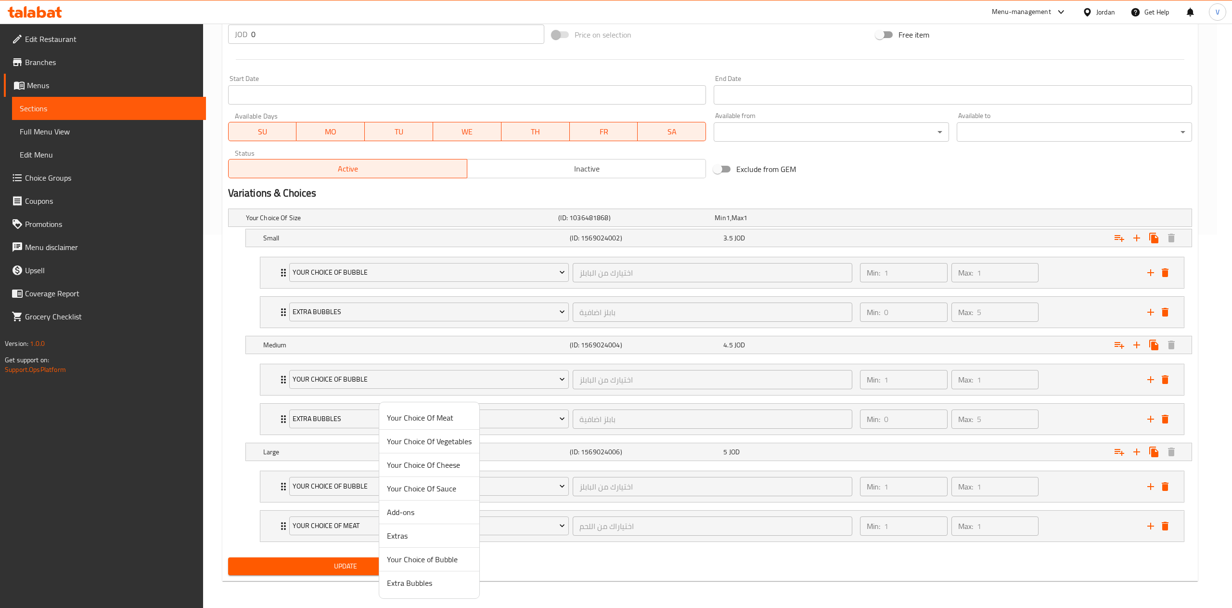
click at [386, 585] on li "Extra Bubbles" at bounding box center [429, 582] width 100 height 23
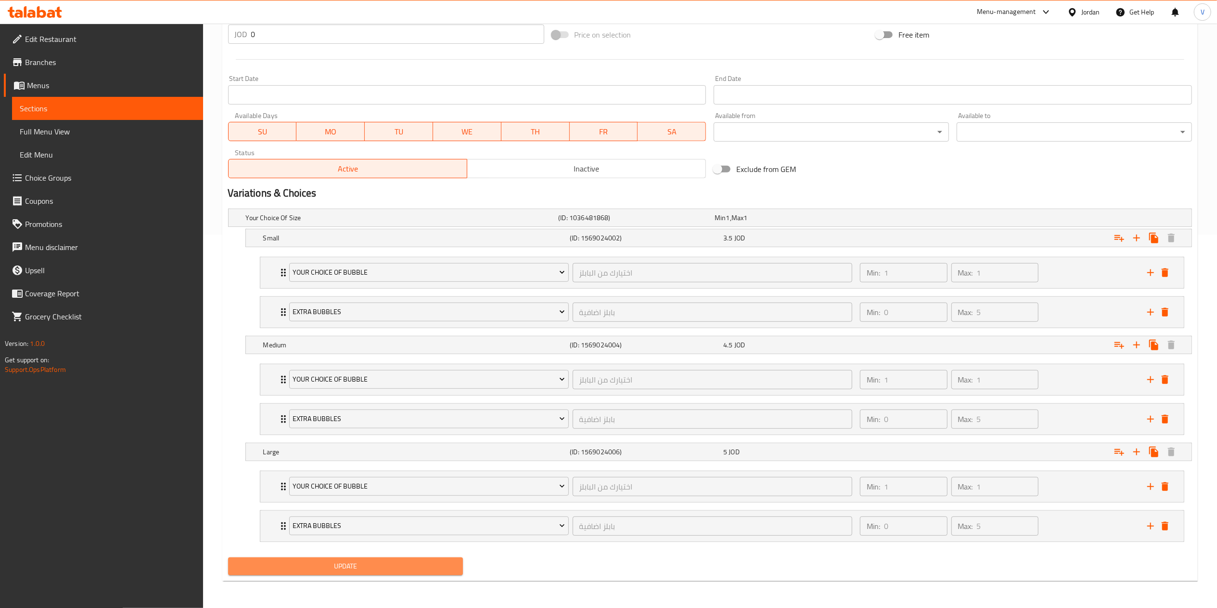
click at [355, 570] on span "Update" at bounding box center [346, 566] width 220 height 12
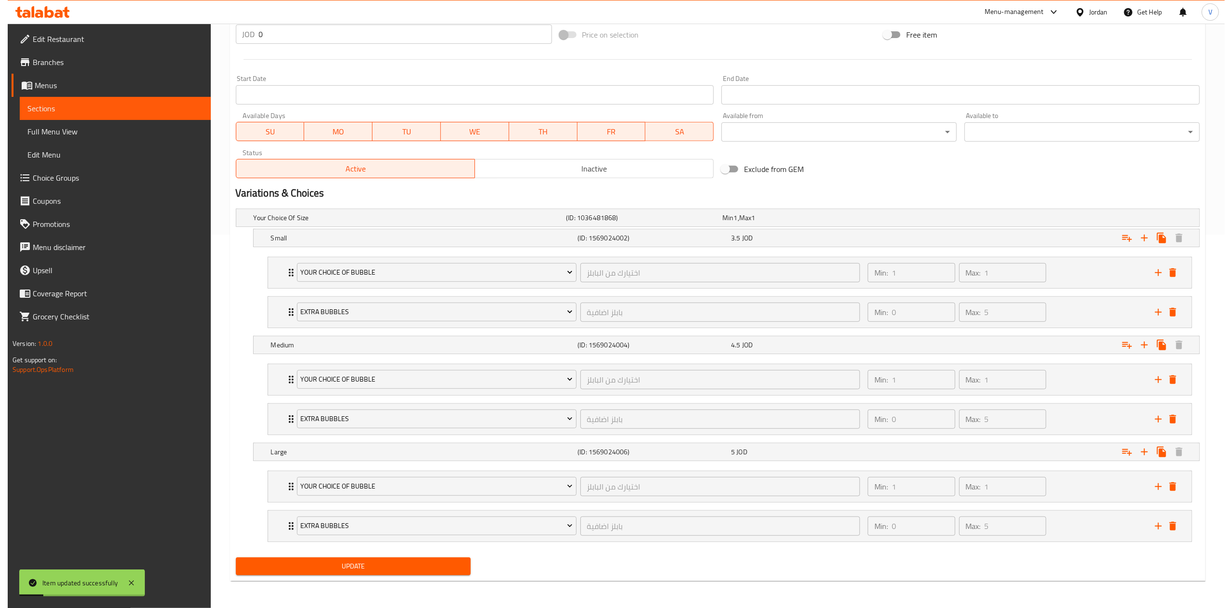
scroll to position [0, 0]
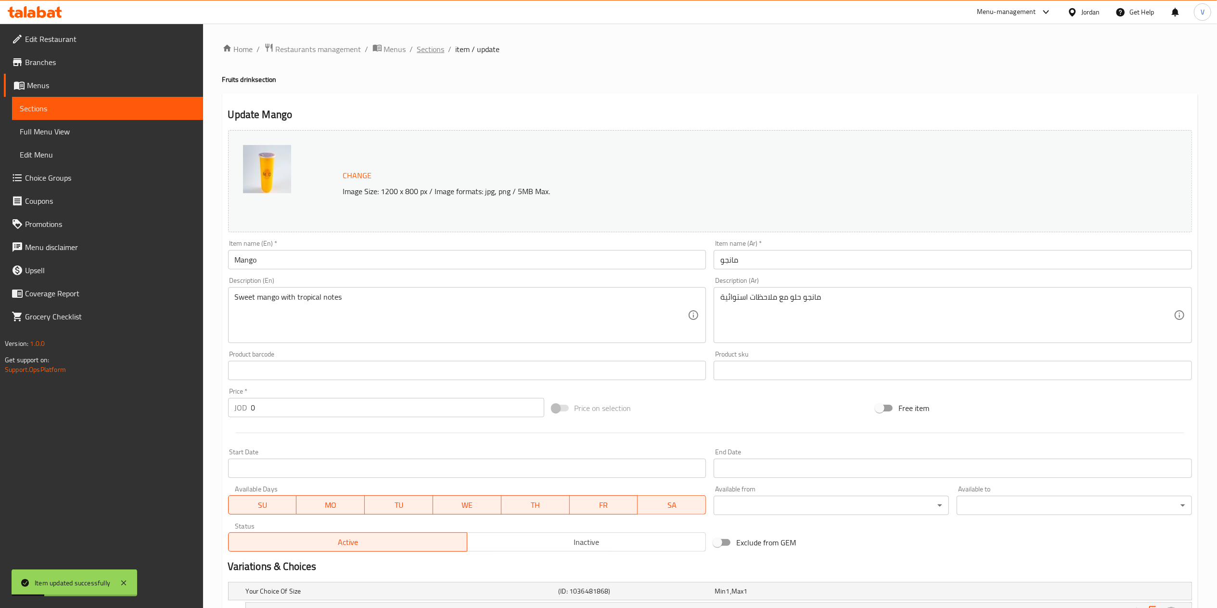
click at [438, 51] on span "Sections" at bounding box center [430, 49] width 27 height 12
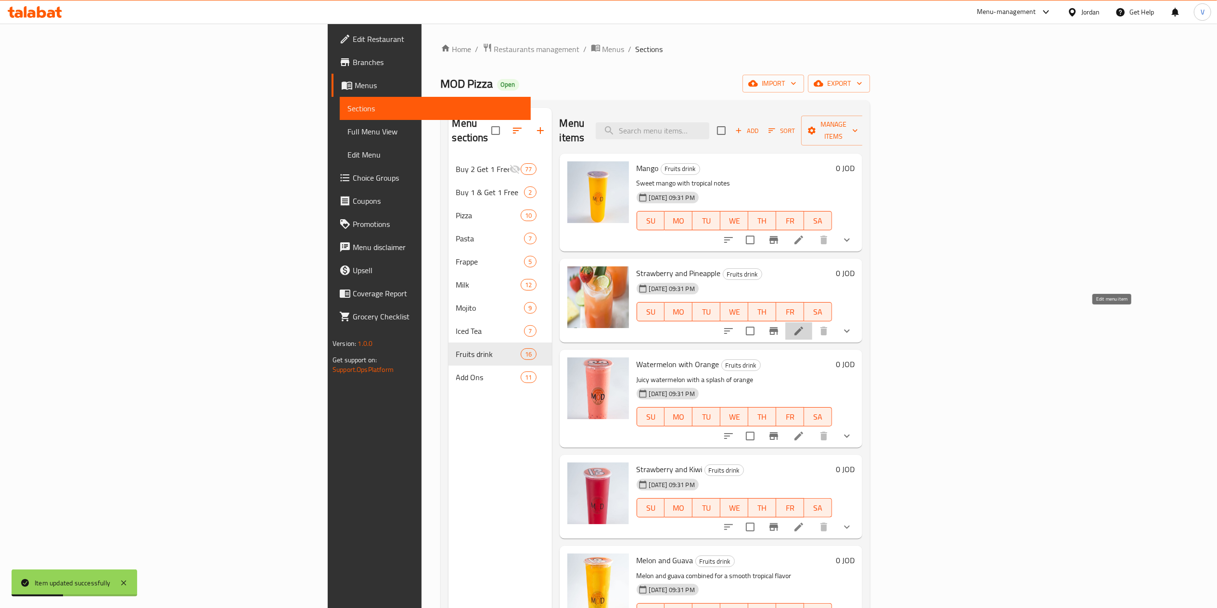
click at [805, 325] on icon at bounding box center [799, 331] width 12 height 12
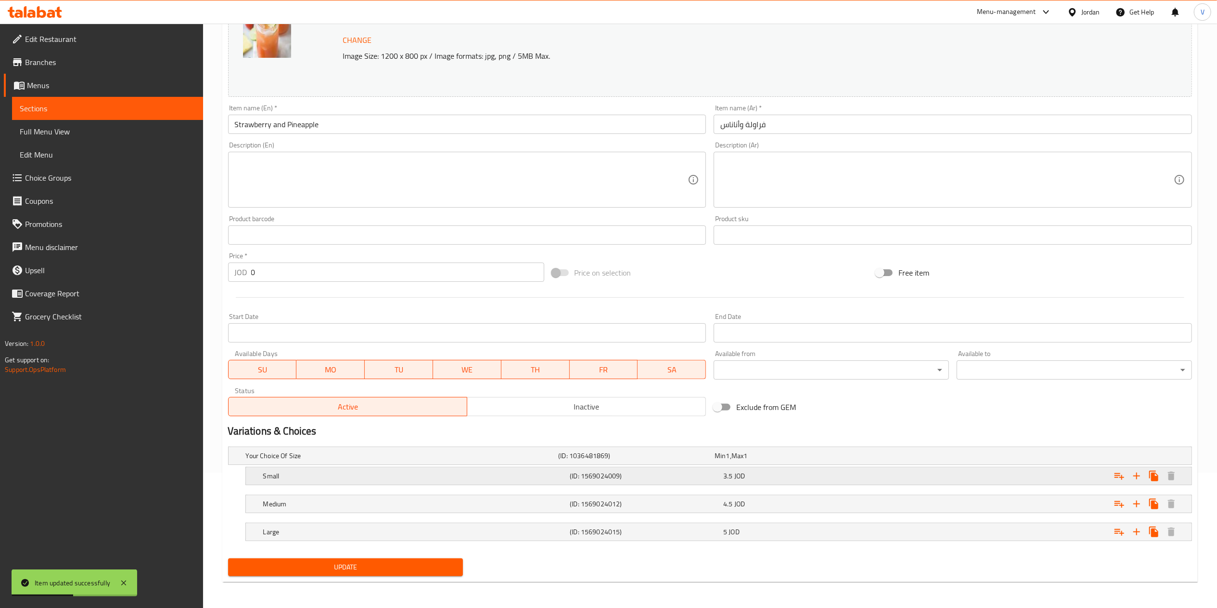
scroll to position [137, 0]
click at [1125, 476] on button "Expand" at bounding box center [1119, 474] width 17 height 17
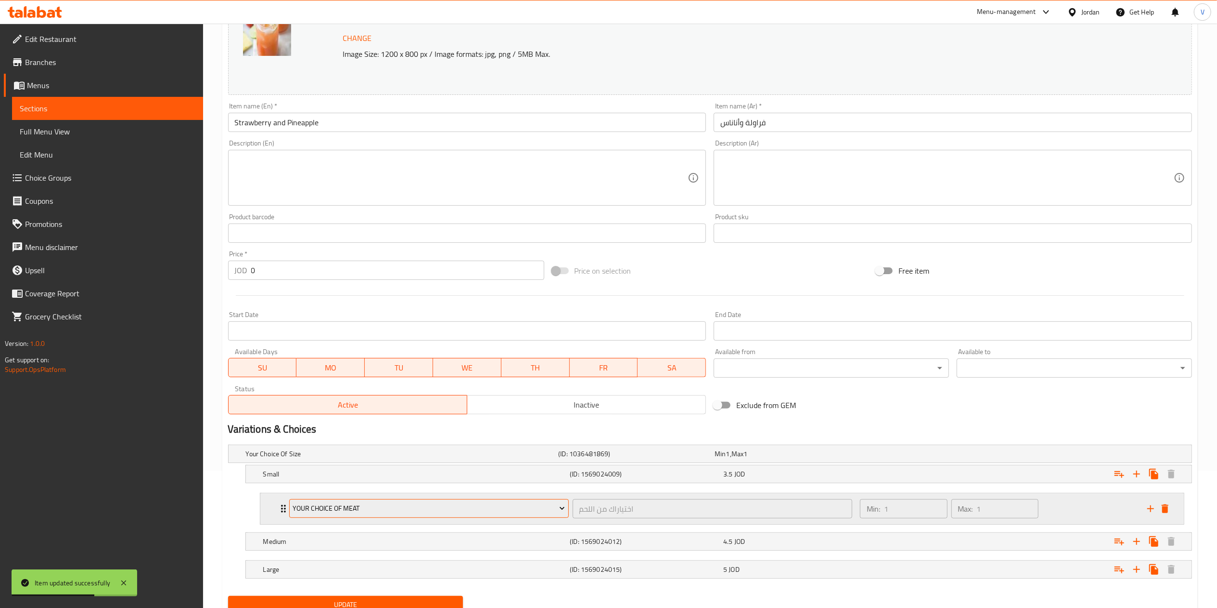
click at [325, 513] on span "Your Choice Of Meat" at bounding box center [429, 508] width 272 height 12
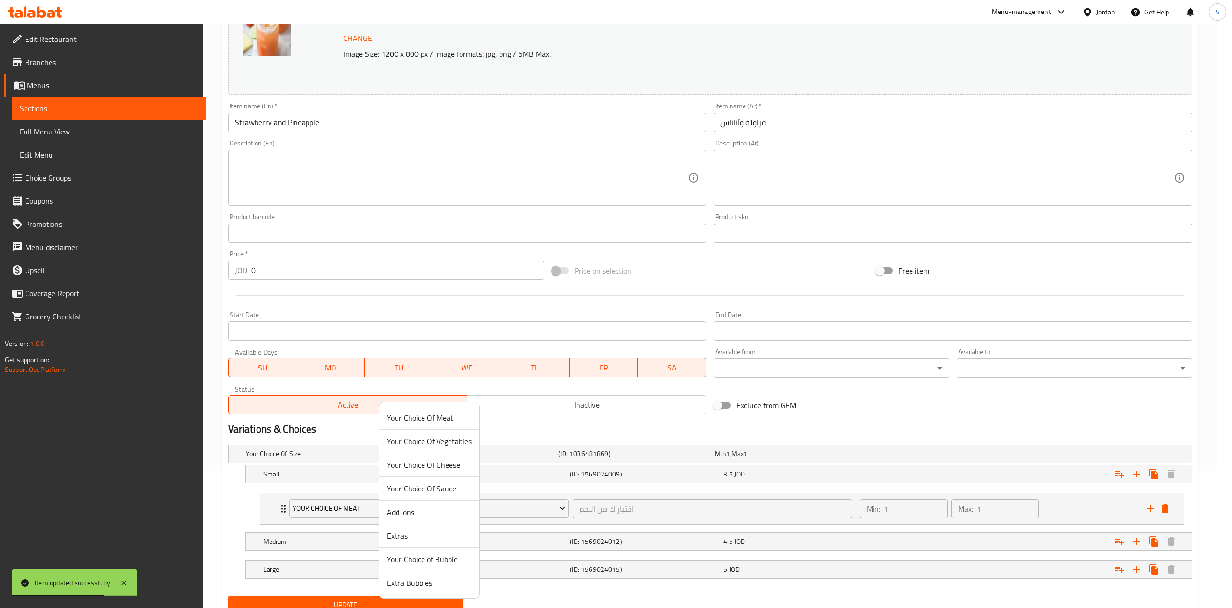
click at [415, 560] on span "Your Choice of Bubble" at bounding box center [429, 559] width 85 height 12
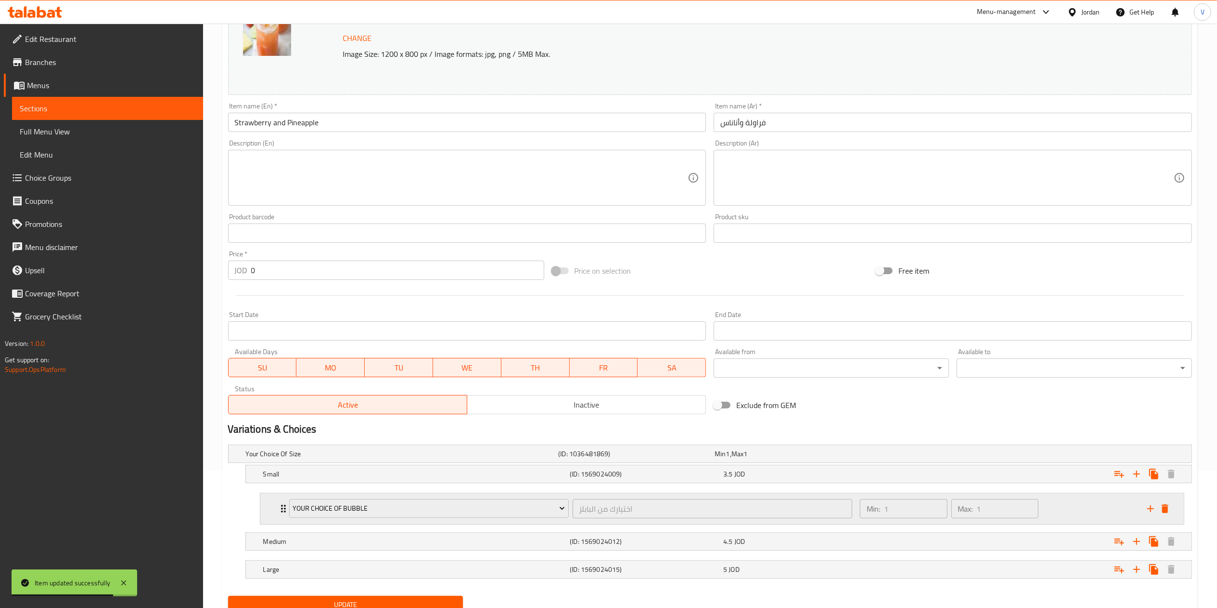
click at [1146, 509] on icon "add" at bounding box center [1151, 509] width 12 height 12
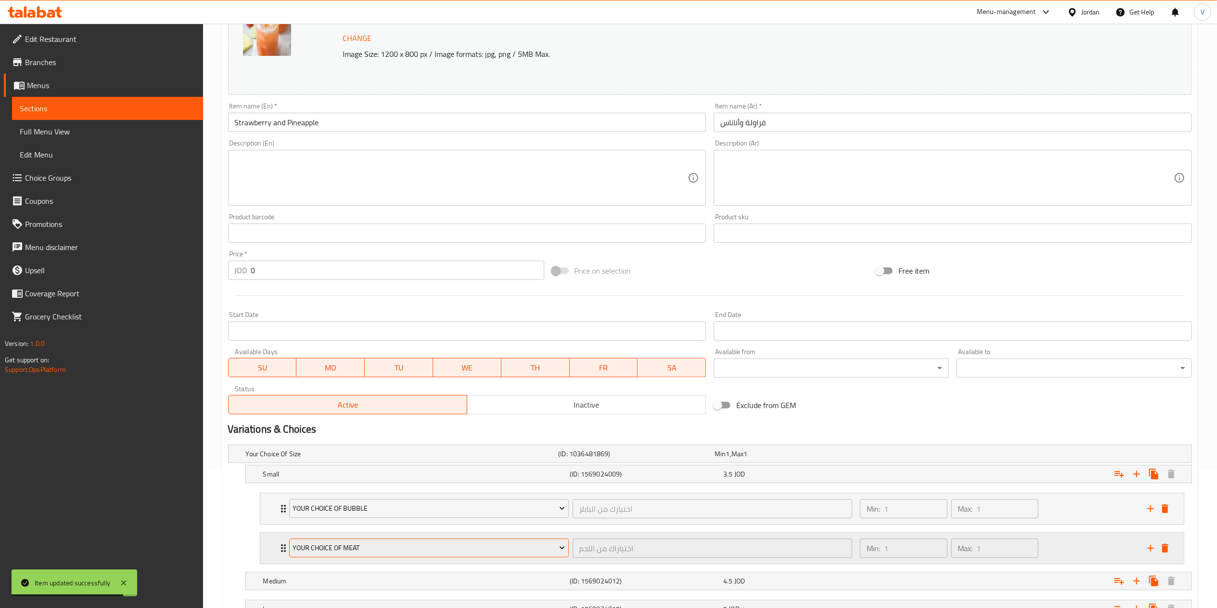
click at [409, 551] on span "Your Choice Of Meat" at bounding box center [429, 548] width 272 height 12
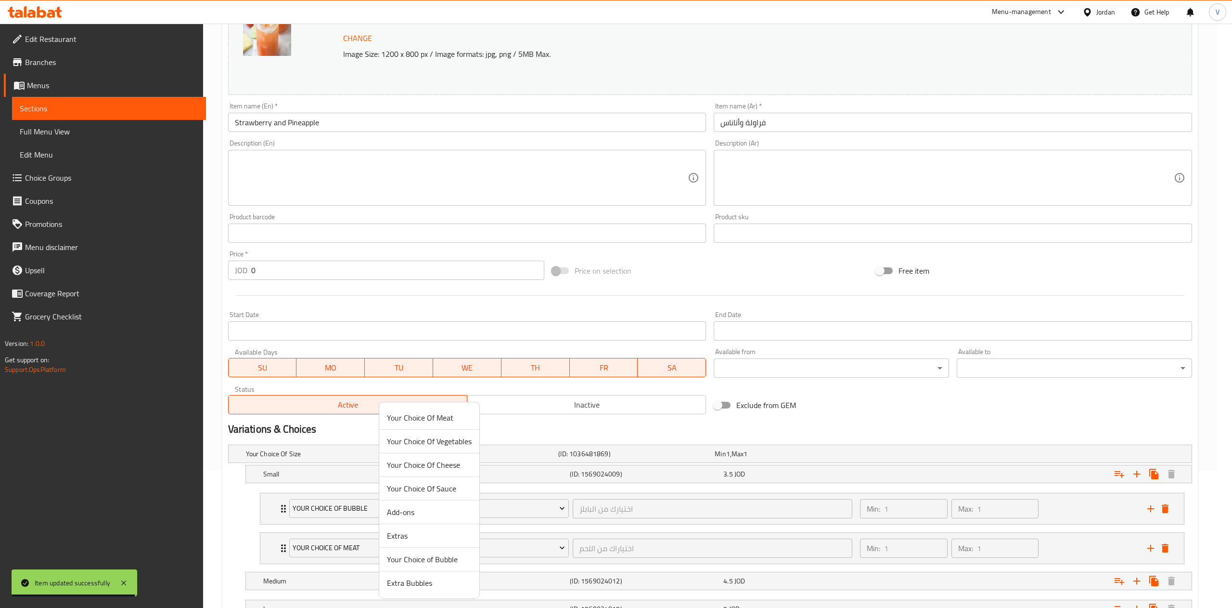
click at [426, 583] on span "Extra Bubbles" at bounding box center [429, 583] width 85 height 12
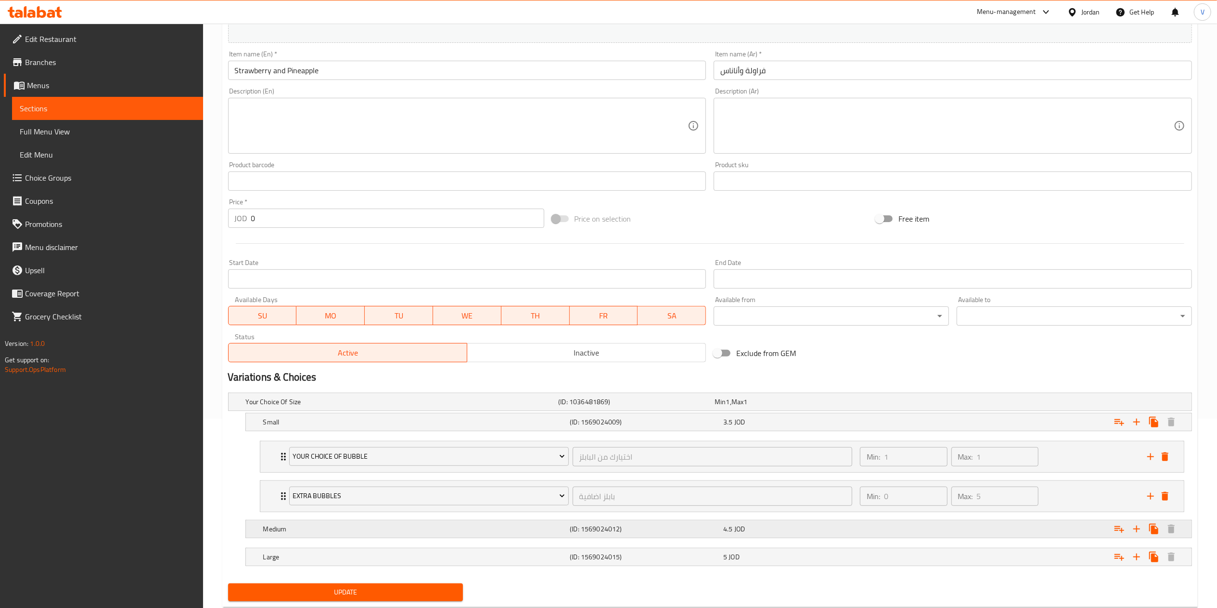
scroll to position [218, 0]
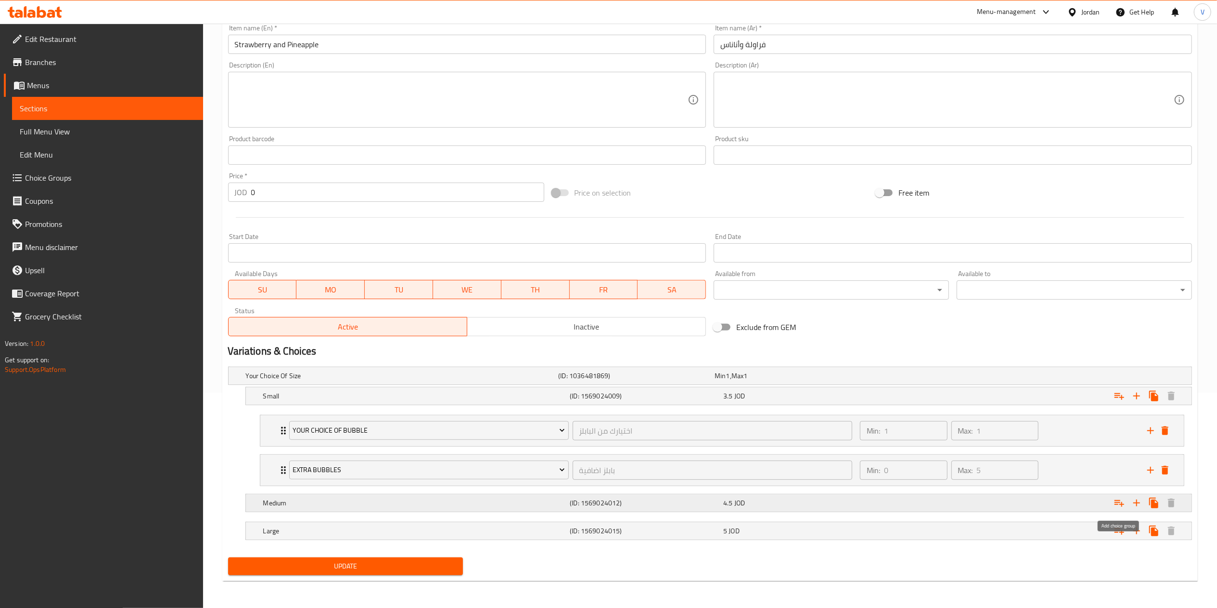
click at [1117, 497] on icon "Expand" at bounding box center [1120, 503] width 12 height 12
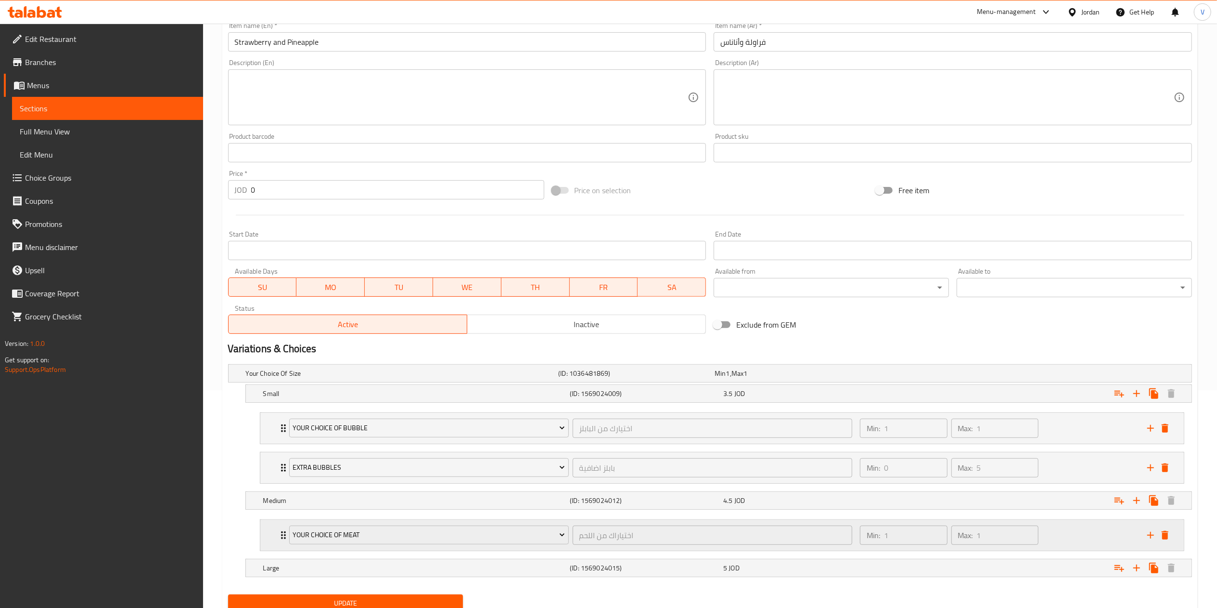
click at [385, 546] on div "Your Choice Of Meat" at bounding box center [429, 534] width 284 height 23
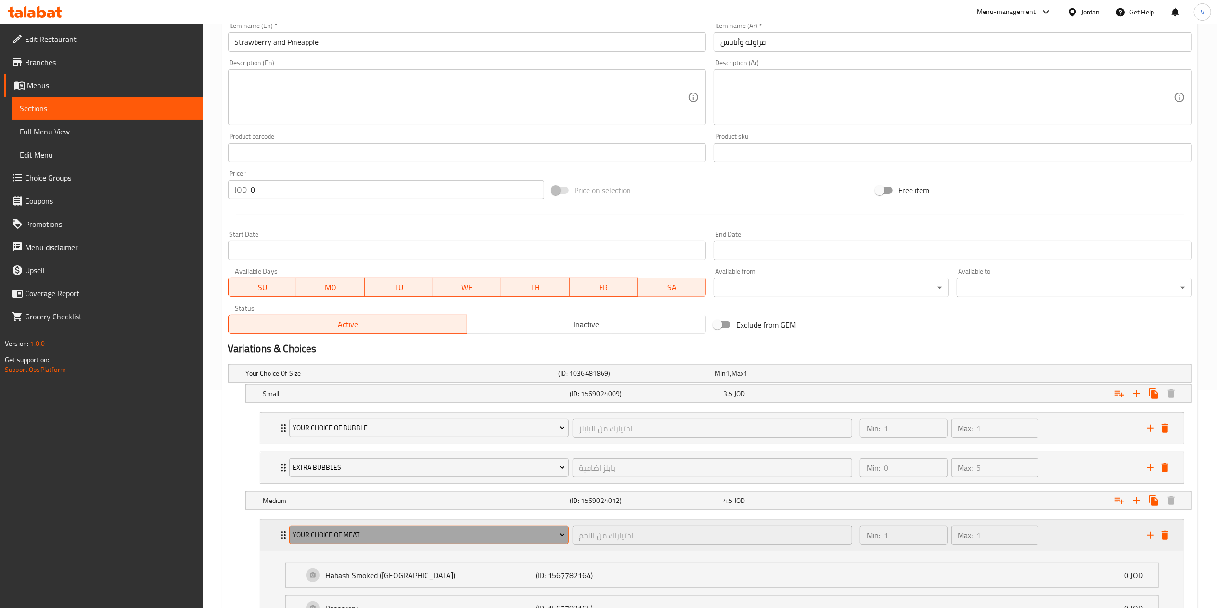
click at [399, 541] on span "Your Choice Of Meat" at bounding box center [429, 535] width 272 height 12
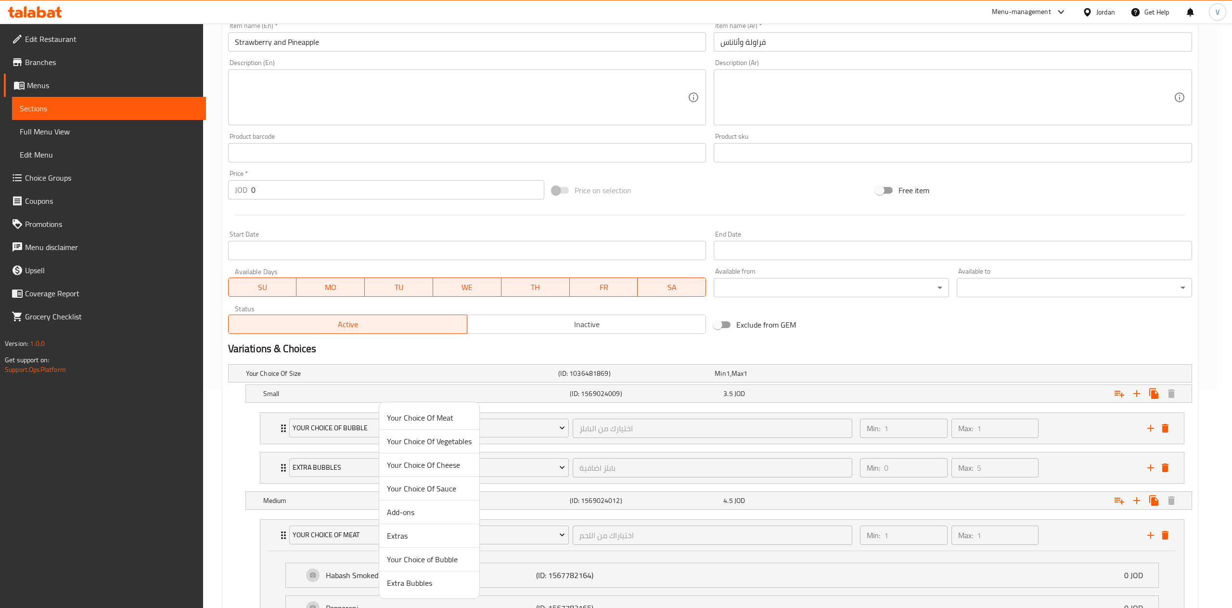
click at [411, 562] on span "Your Choice of Bubble" at bounding box center [429, 559] width 85 height 12
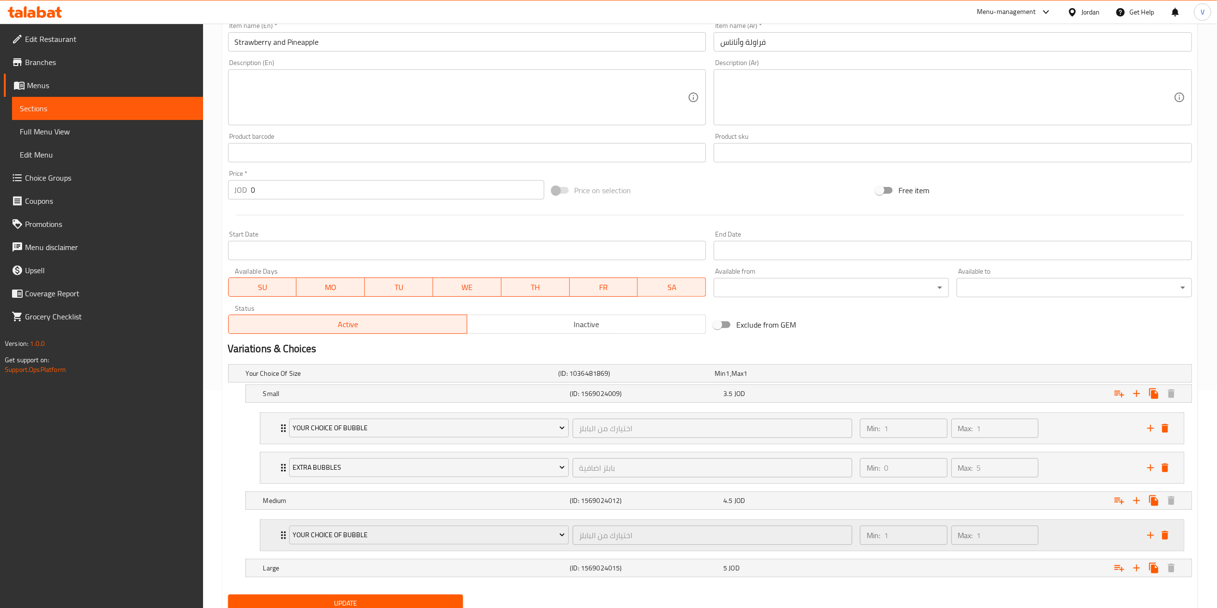
click at [1151, 541] on icon "add" at bounding box center [1151, 535] width 12 height 12
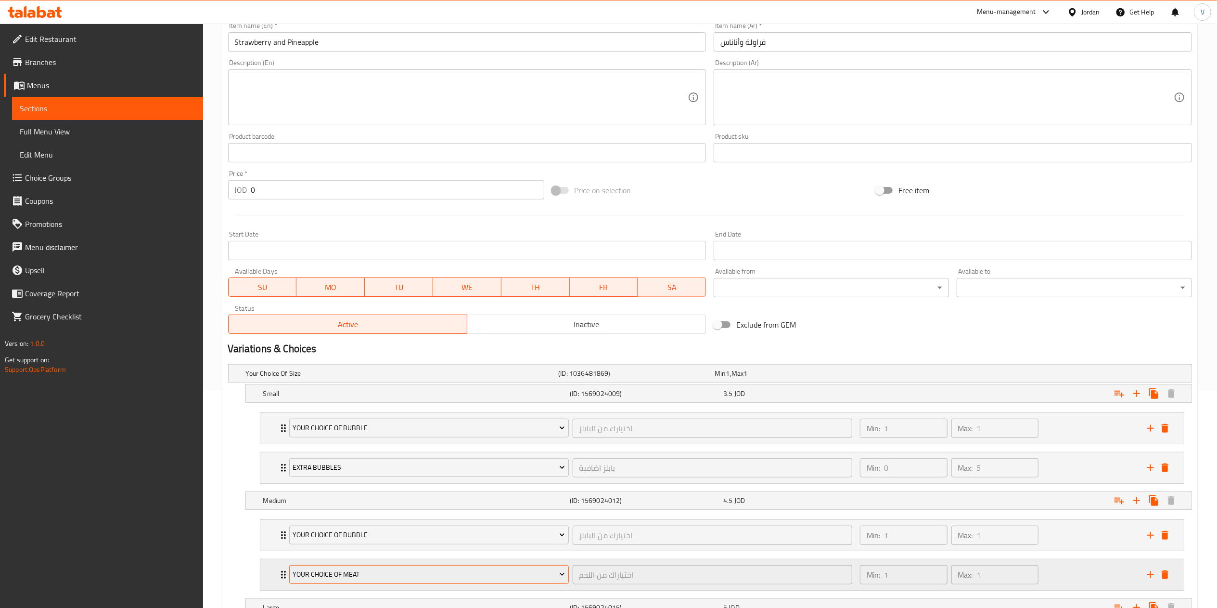
click at [407, 577] on span "Your Choice Of Meat" at bounding box center [429, 574] width 272 height 12
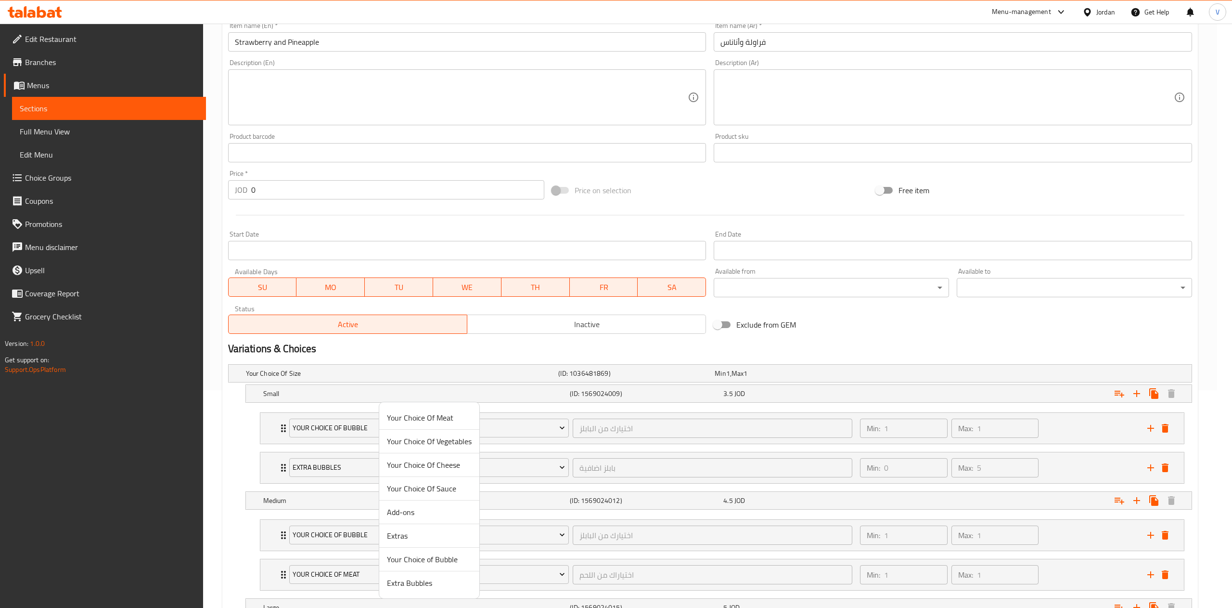
click at [438, 587] on span "Extra Bubbles" at bounding box center [429, 583] width 85 height 12
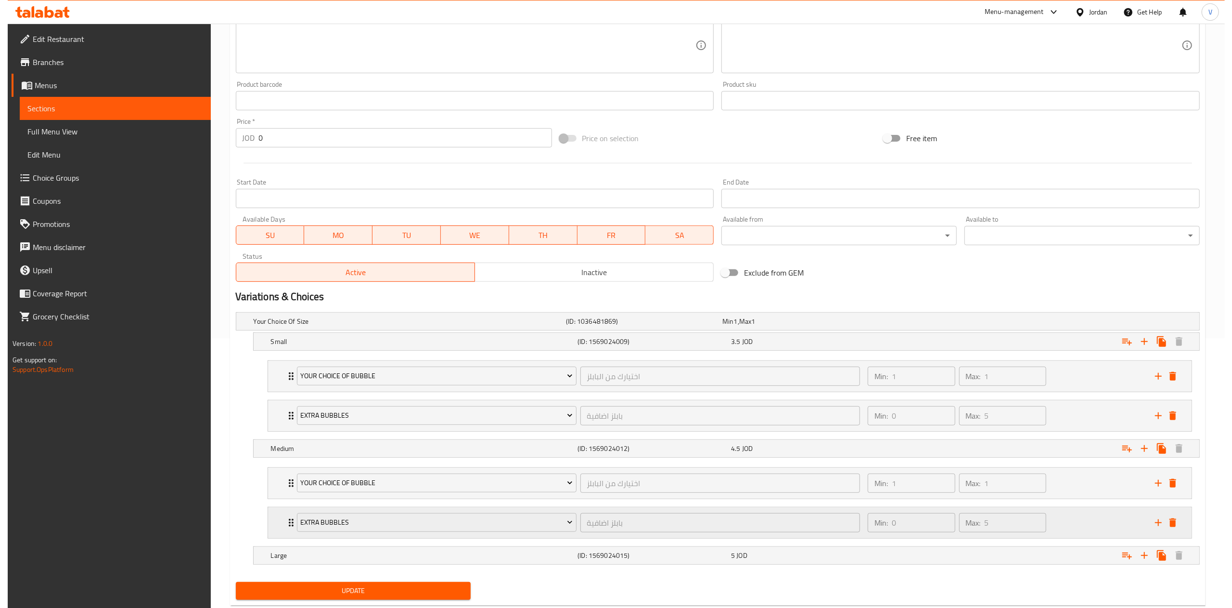
scroll to position [297, 0]
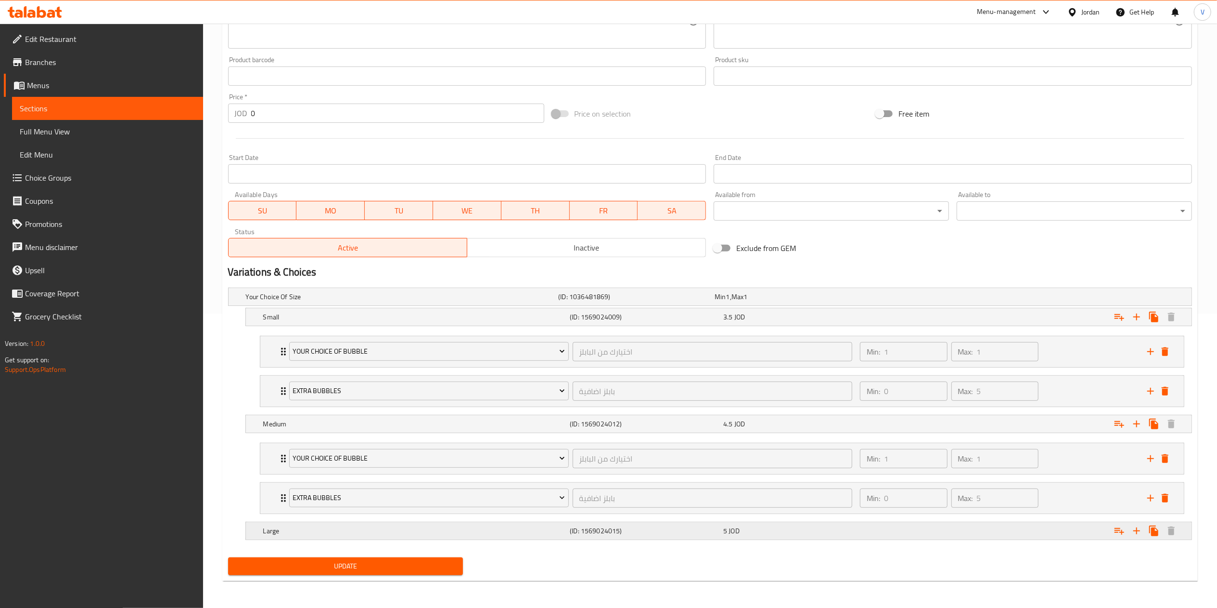
drag, startPoint x: 1118, startPoint y: 529, endPoint x: 987, endPoint y: 534, distance: 131.0
click at [1113, 529] on button "Expand" at bounding box center [1119, 530] width 17 height 17
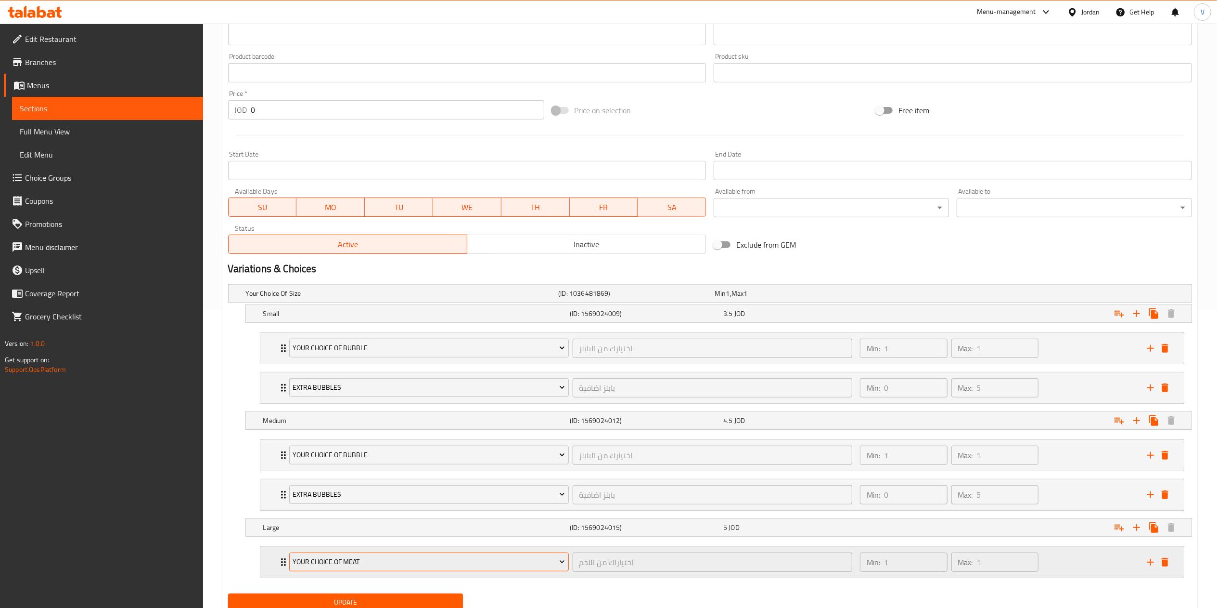
drag, startPoint x: 987, startPoint y: 534, endPoint x: 355, endPoint y: 558, distance: 632.5
click at [355, 558] on button "Your Choice Of Meat" at bounding box center [429, 561] width 280 height 19
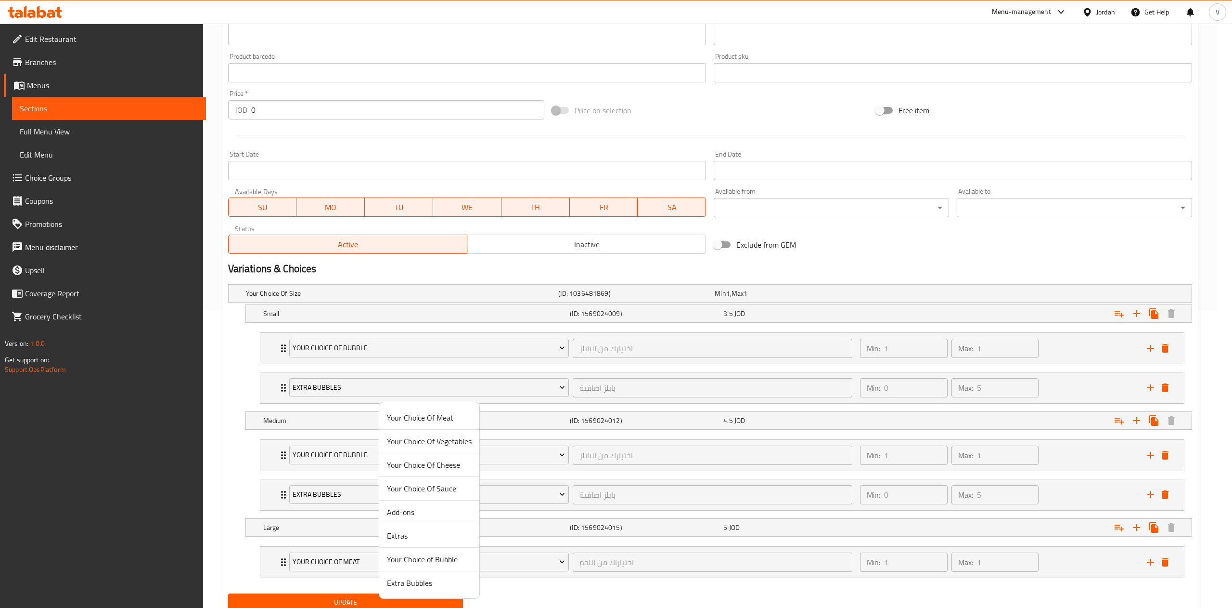
click at [427, 562] on span "Your Choice of Bubble" at bounding box center [429, 559] width 85 height 12
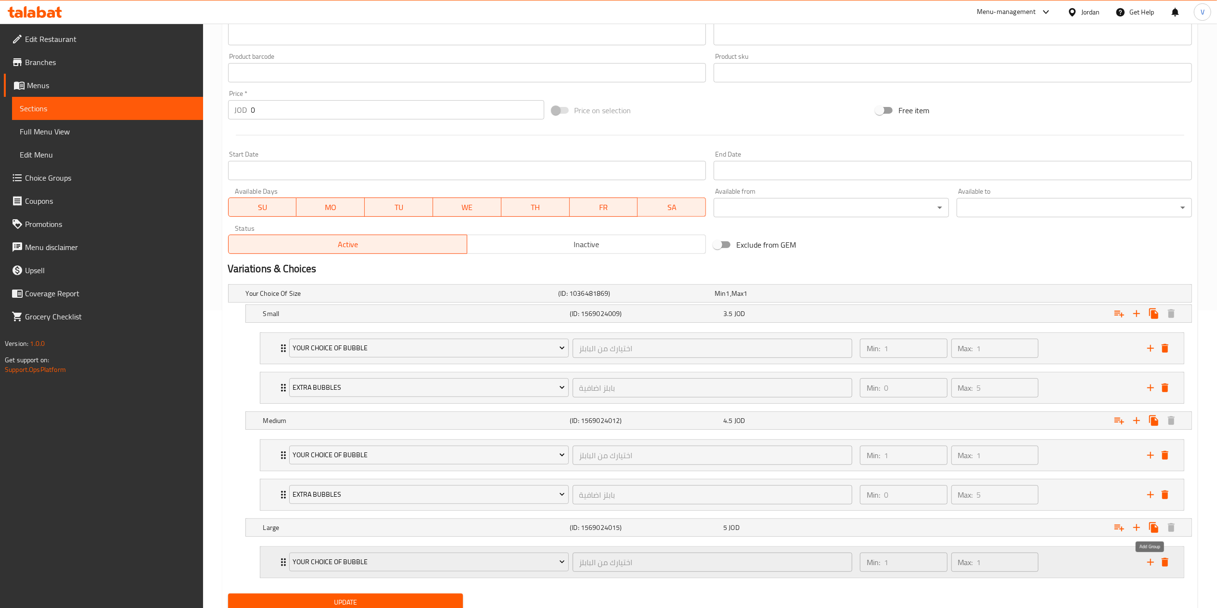
click at [1151, 568] on icon "add" at bounding box center [1151, 562] width 12 height 12
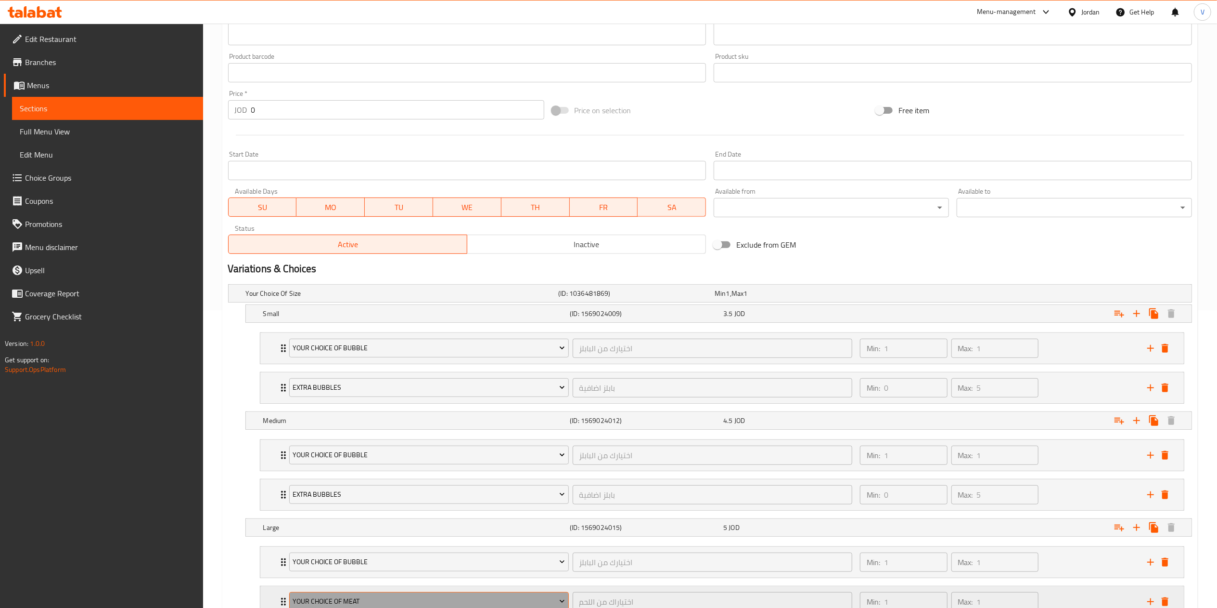
click at [424, 600] on span "Your Choice Of Meat" at bounding box center [429, 601] width 272 height 12
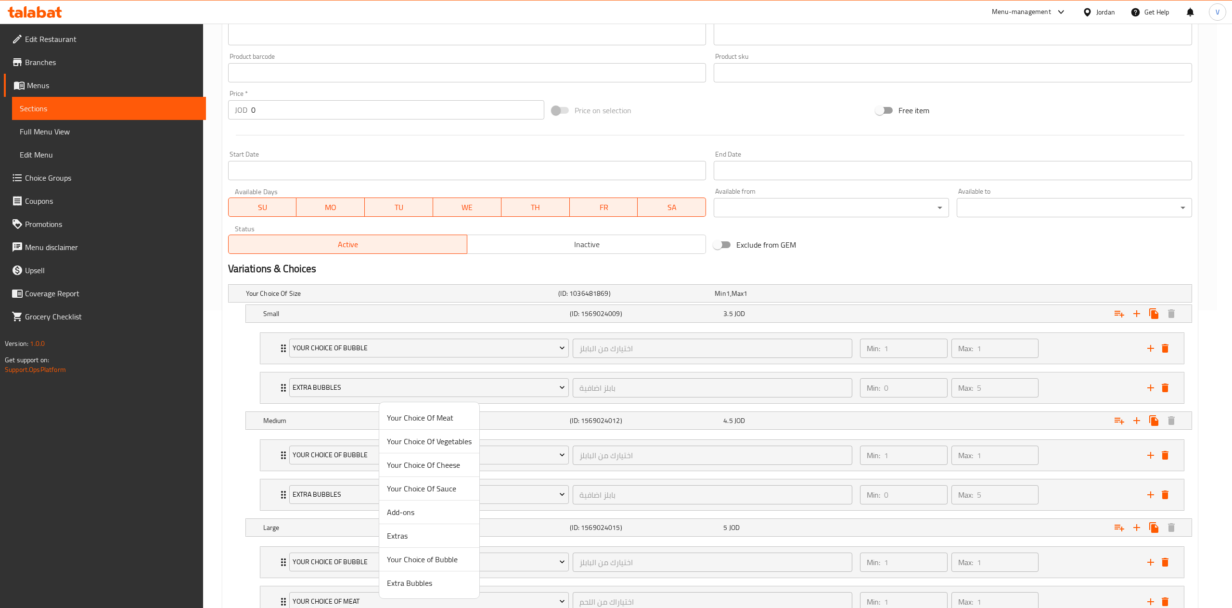
click at [425, 587] on span "Extra Bubbles" at bounding box center [429, 583] width 85 height 12
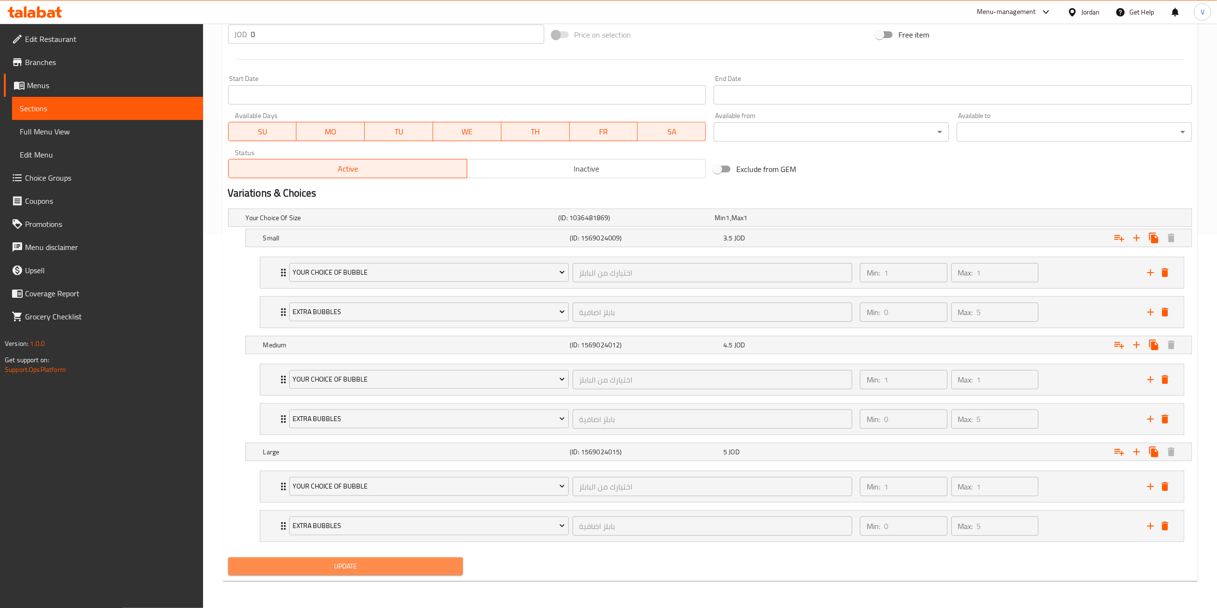
click at [331, 566] on span "Update" at bounding box center [346, 566] width 220 height 12
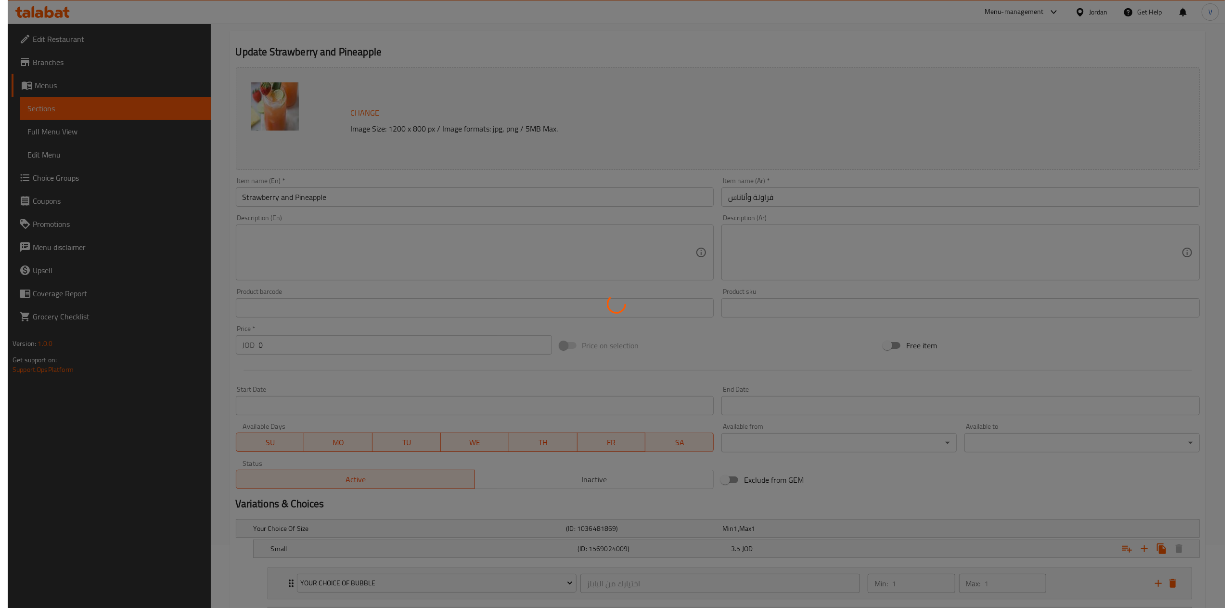
scroll to position [0, 0]
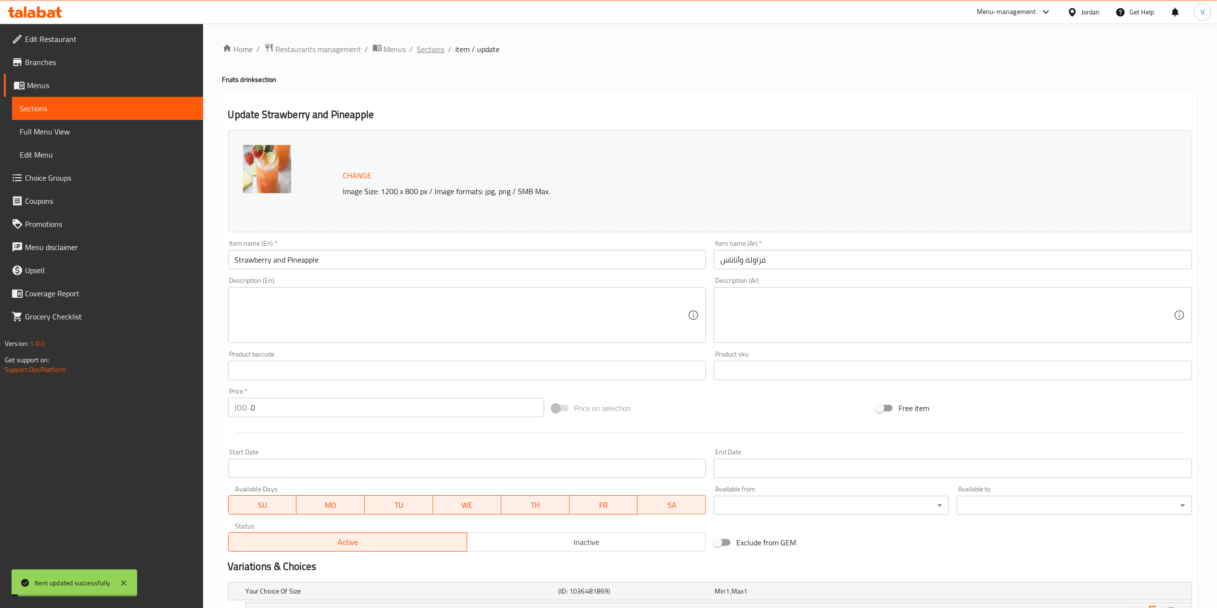
click at [426, 50] on span "Sections" at bounding box center [430, 49] width 27 height 12
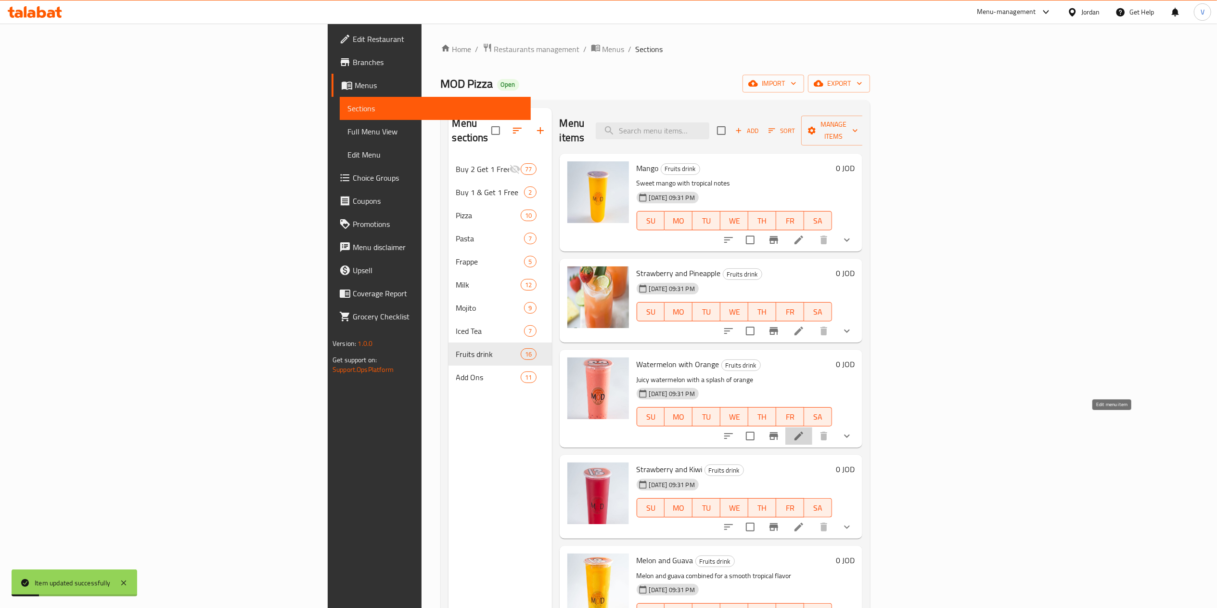
click at [805, 430] on icon at bounding box center [799, 436] width 12 height 12
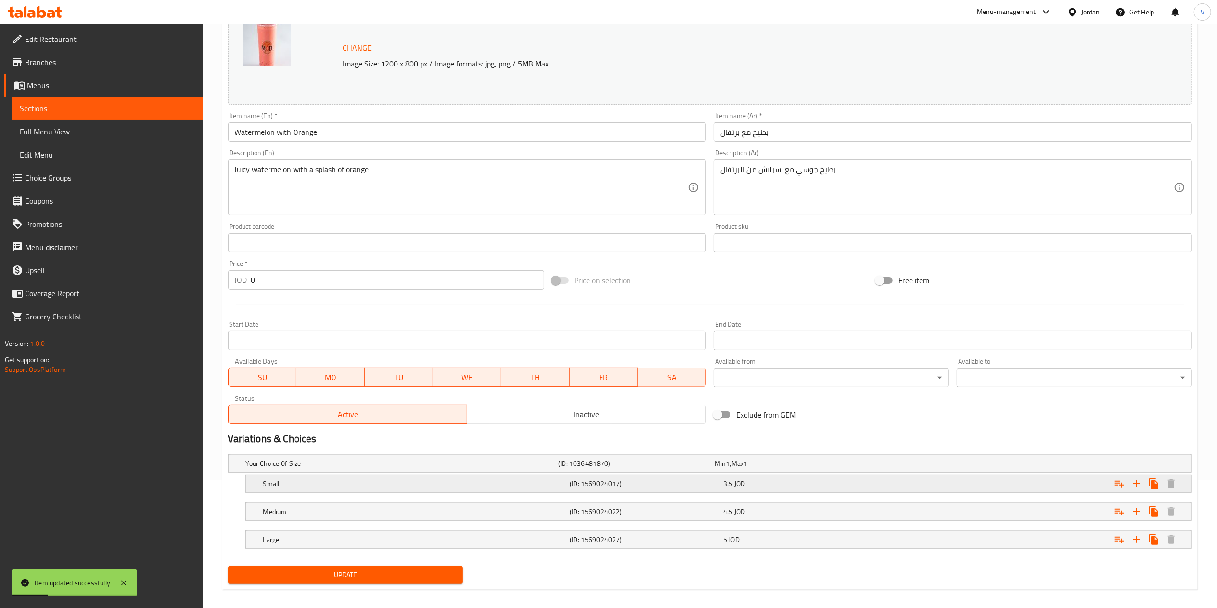
scroll to position [137, 0]
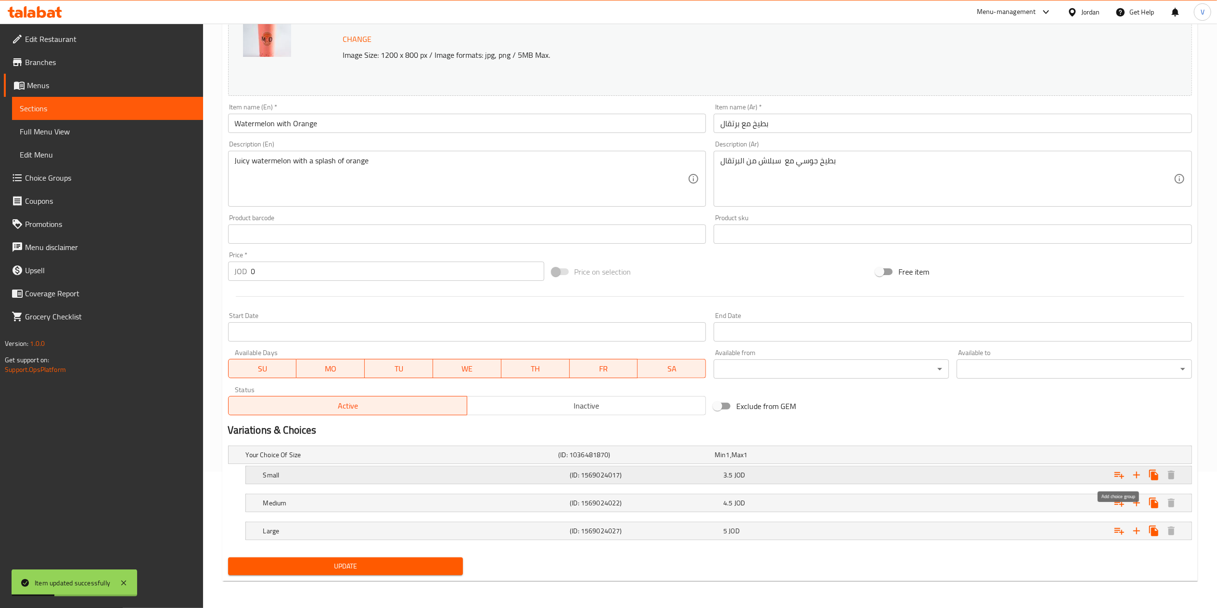
click at [1118, 478] on icon "Expand" at bounding box center [1120, 475] width 12 height 12
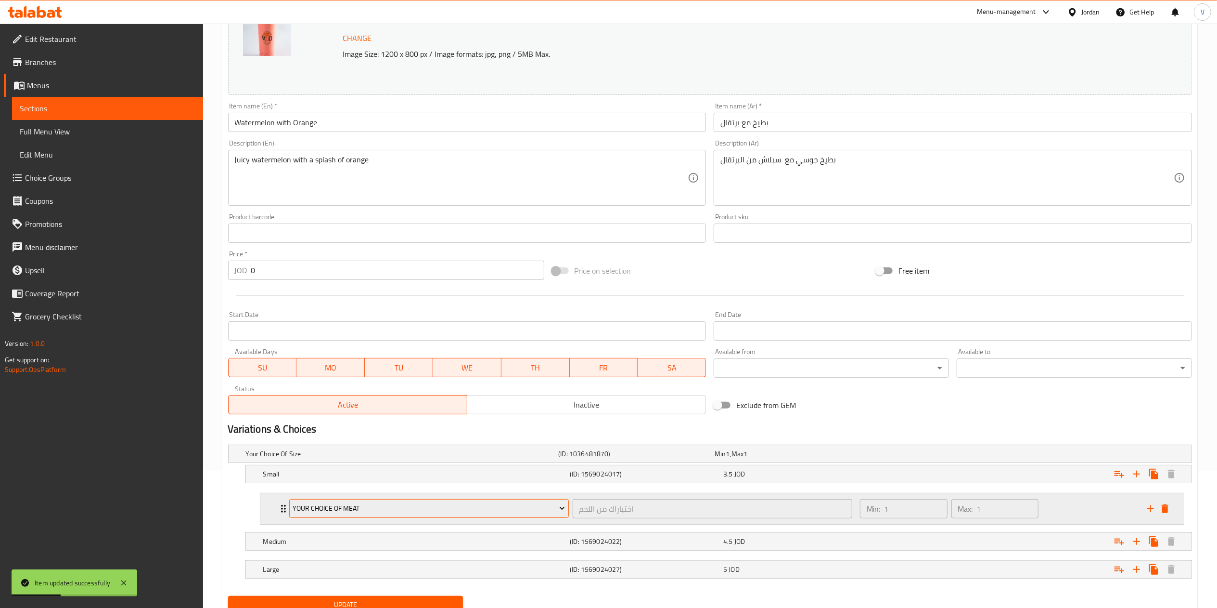
click at [399, 514] on span "Your Choice Of Meat" at bounding box center [429, 508] width 272 height 12
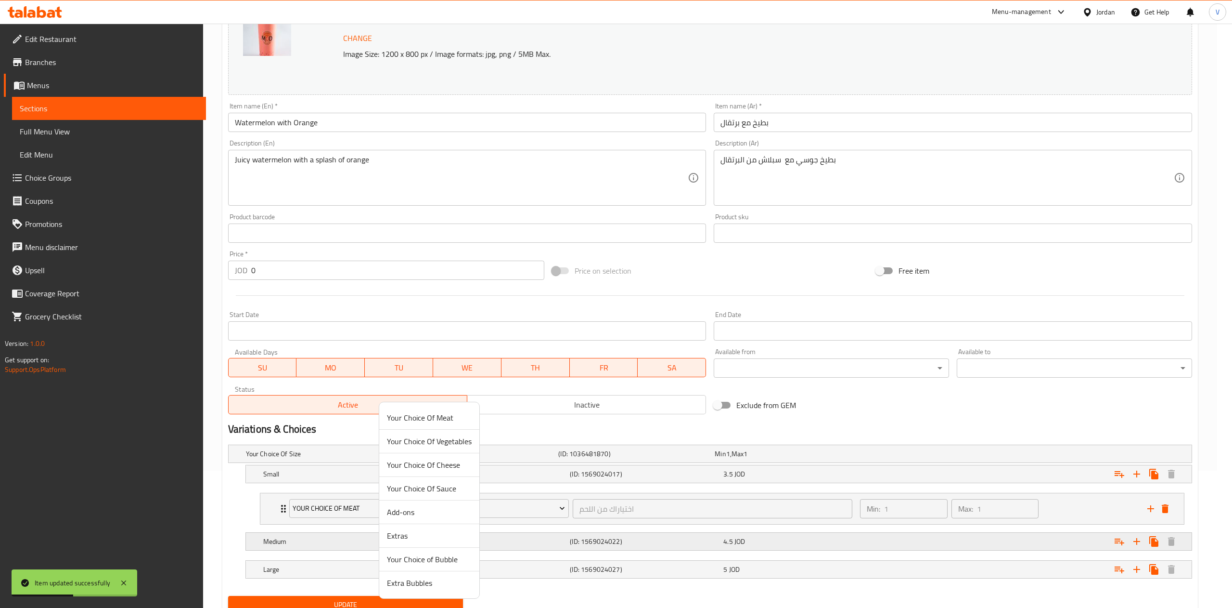
click at [422, 553] on span "Your Choice of Bubble" at bounding box center [429, 559] width 85 height 12
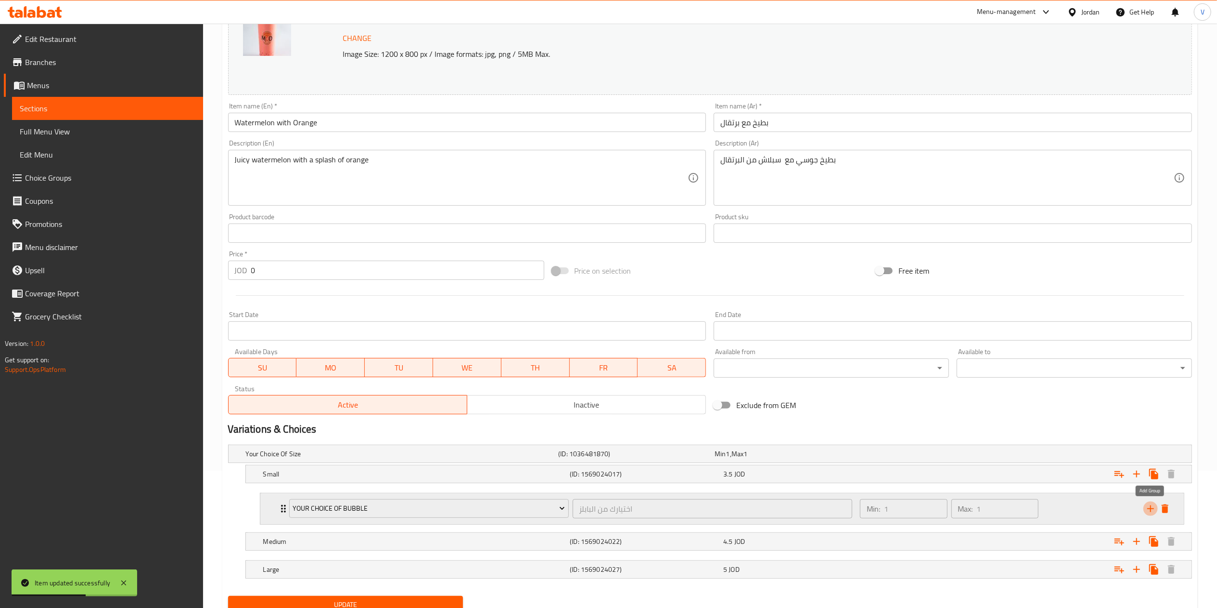
click at [1148, 514] on icon "add" at bounding box center [1151, 509] width 12 height 12
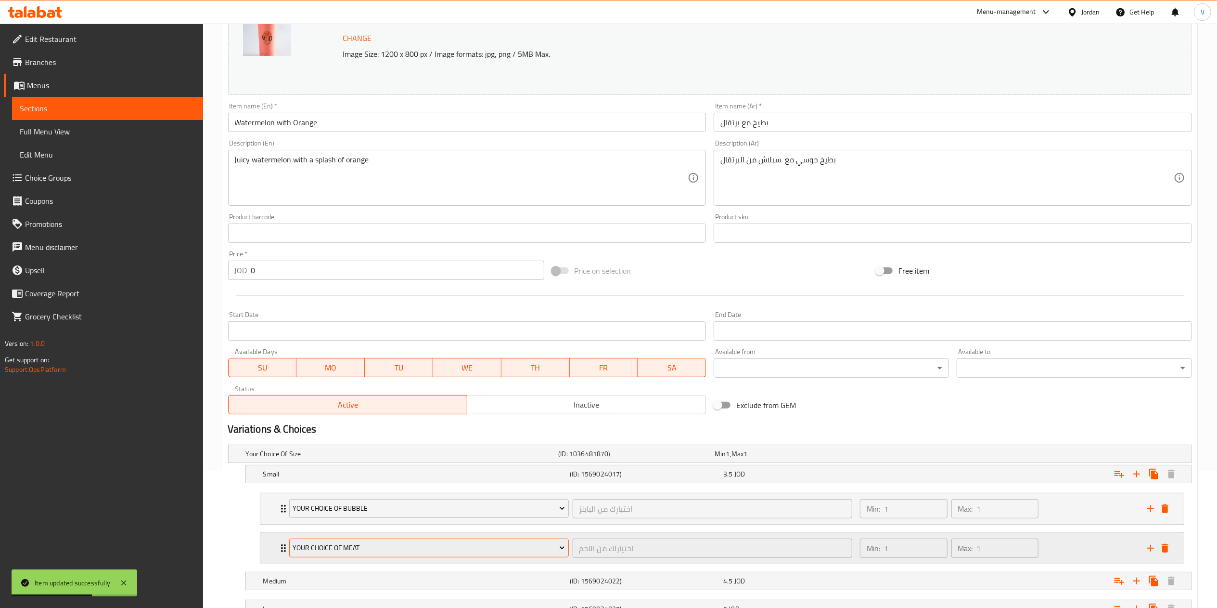
click at [443, 550] on span "Your Choice Of Meat" at bounding box center [429, 548] width 272 height 12
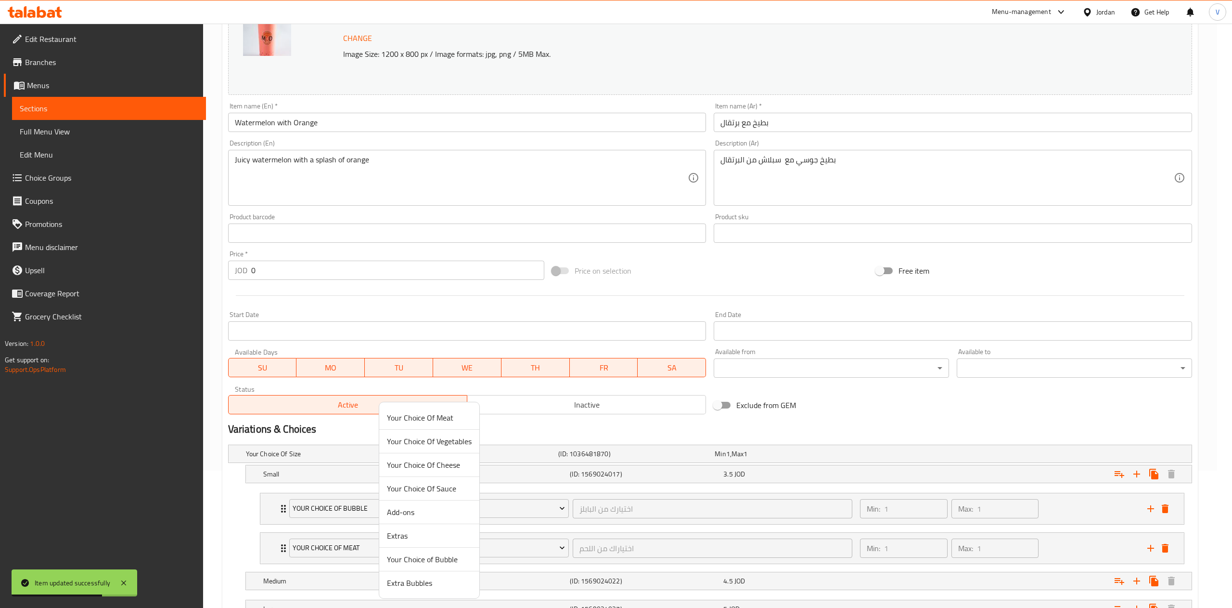
drag, startPoint x: 413, startPoint y: 583, endPoint x: 428, endPoint y: 579, distance: 16.1
click at [413, 583] on span "Extra Bubbles" at bounding box center [429, 583] width 85 height 12
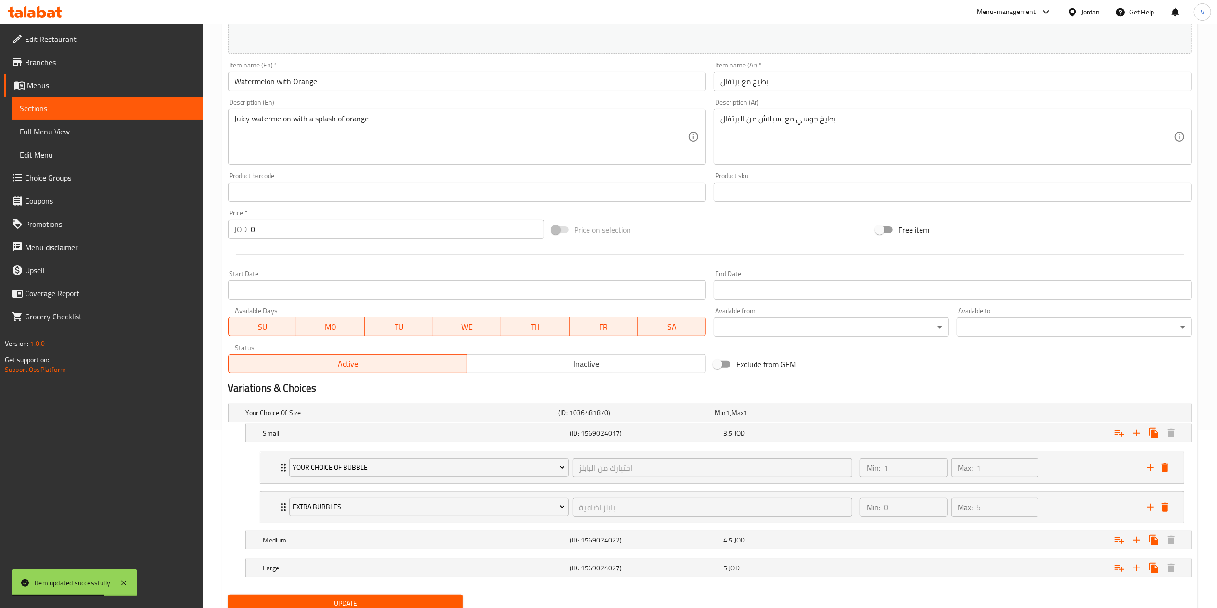
scroll to position [218, 0]
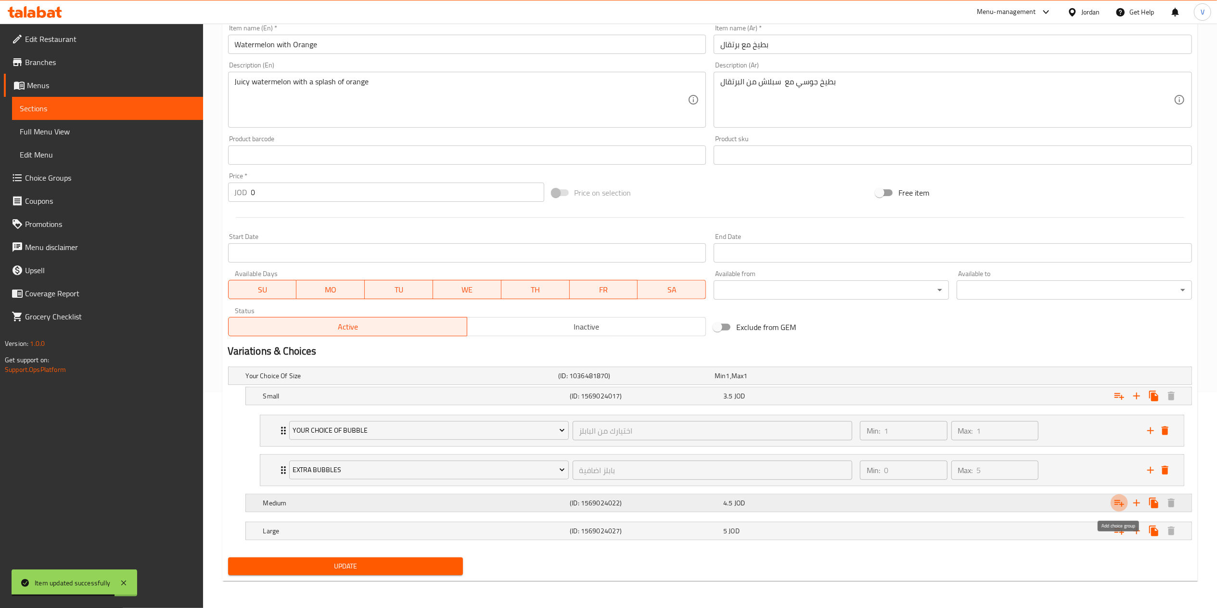
click at [1117, 500] on icon "Expand" at bounding box center [1120, 503] width 10 height 7
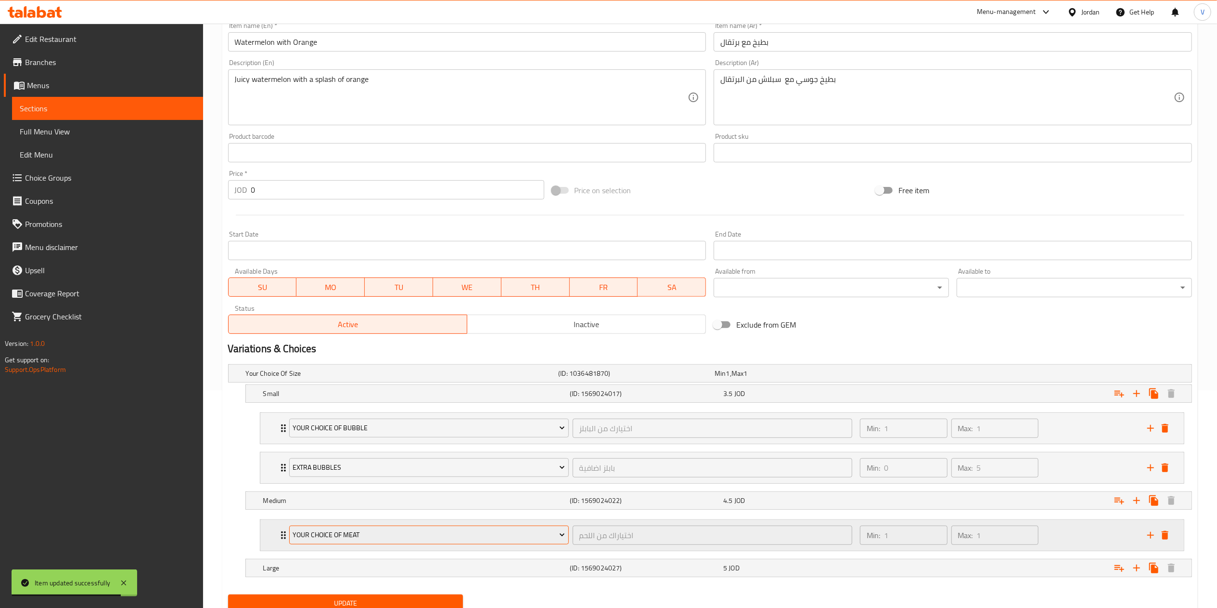
click at [386, 539] on span "Your Choice Of Meat" at bounding box center [429, 535] width 272 height 12
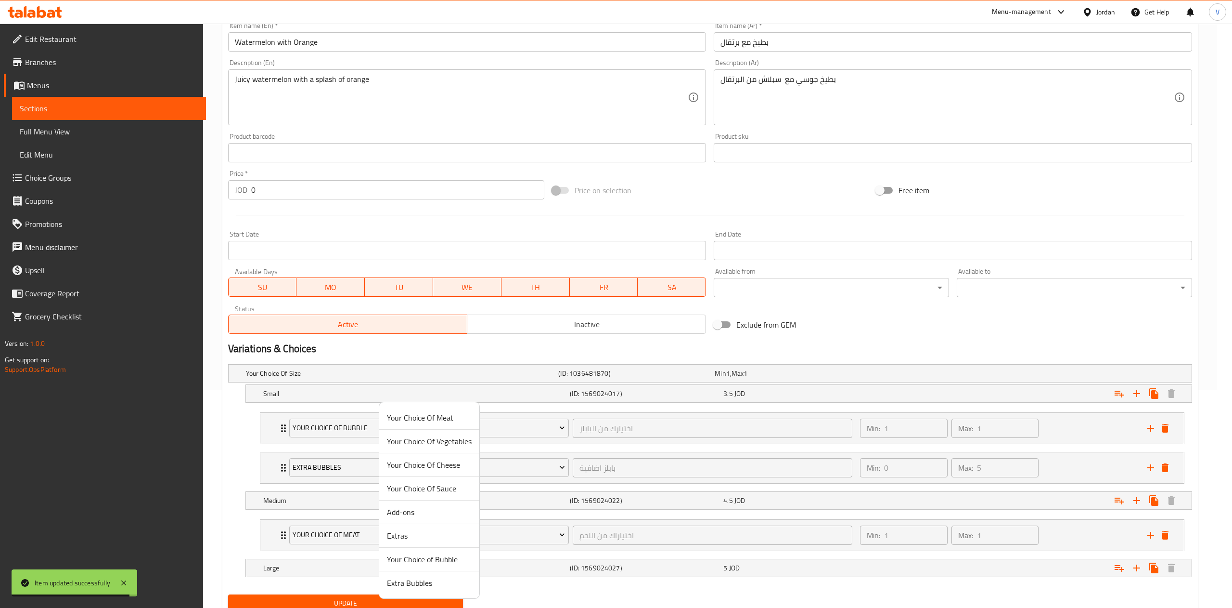
click at [428, 560] on span "Your Choice of Bubble" at bounding box center [429, 559] width 85 height 12
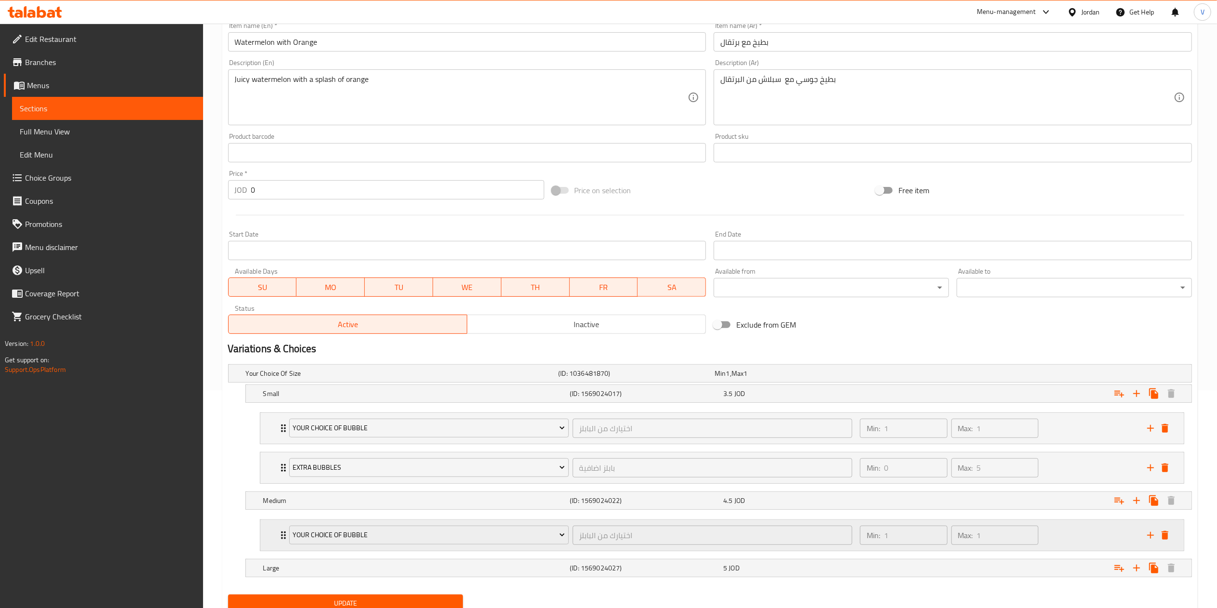
click at [1150, 537] on icon "add" at bounding box center [1151, 535] width 12 height 12
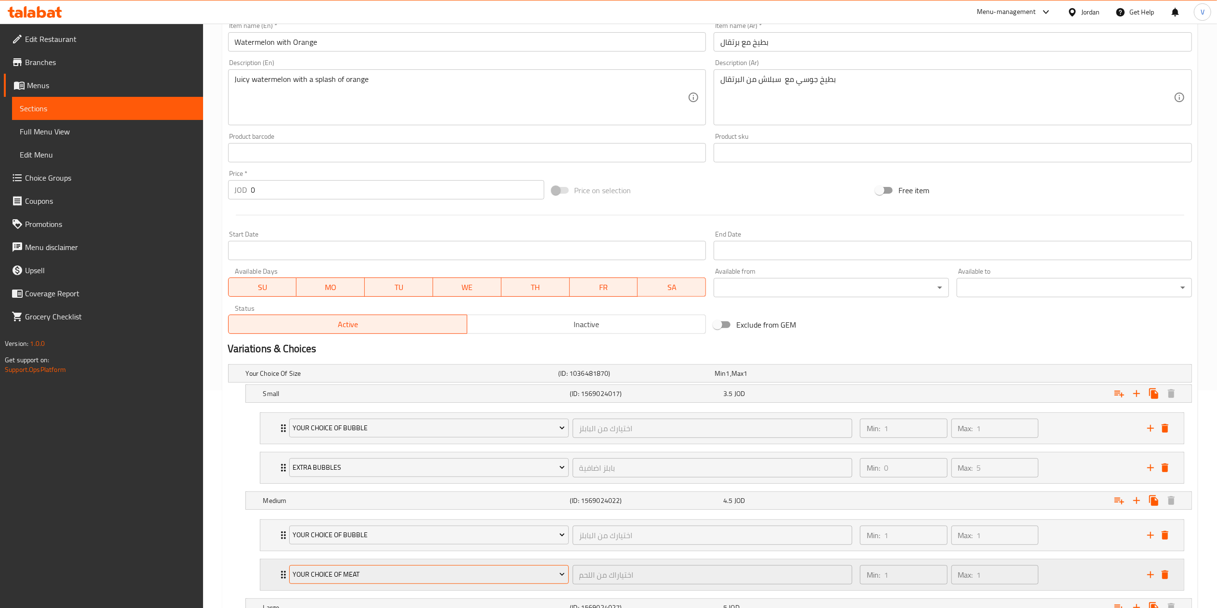
click at [418, 580] on span "Your Choice Of Meat" at bounding box center [429, 574] width 272 height 12
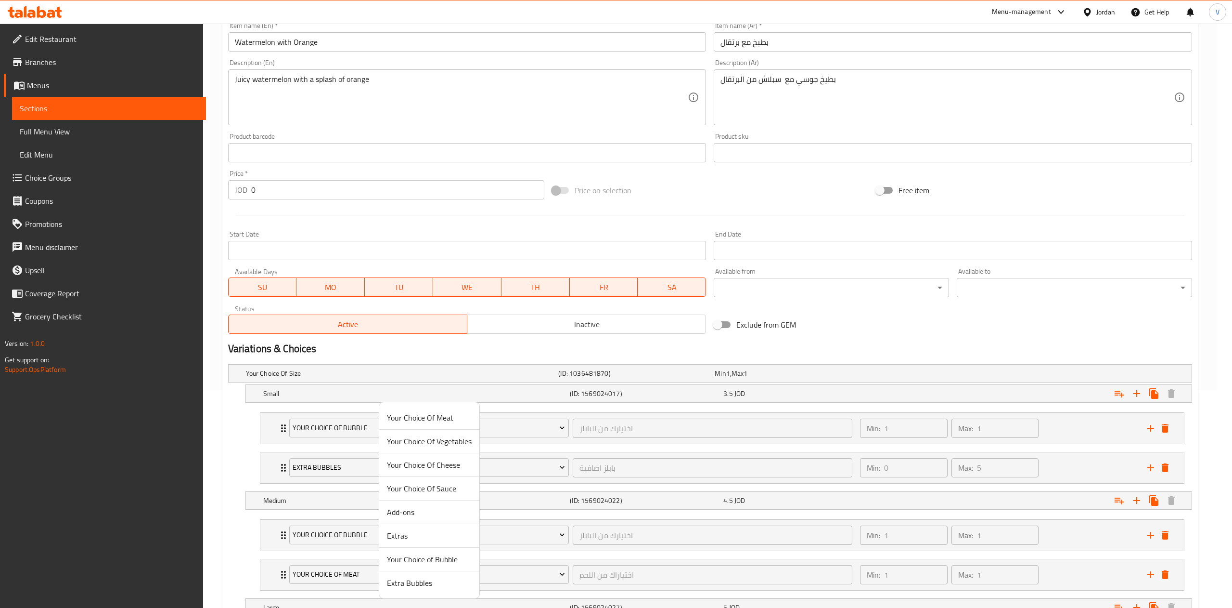
click at [436, 581] on span "Extra Bubbles" at bounding box center [429, 583] width 85 height 12
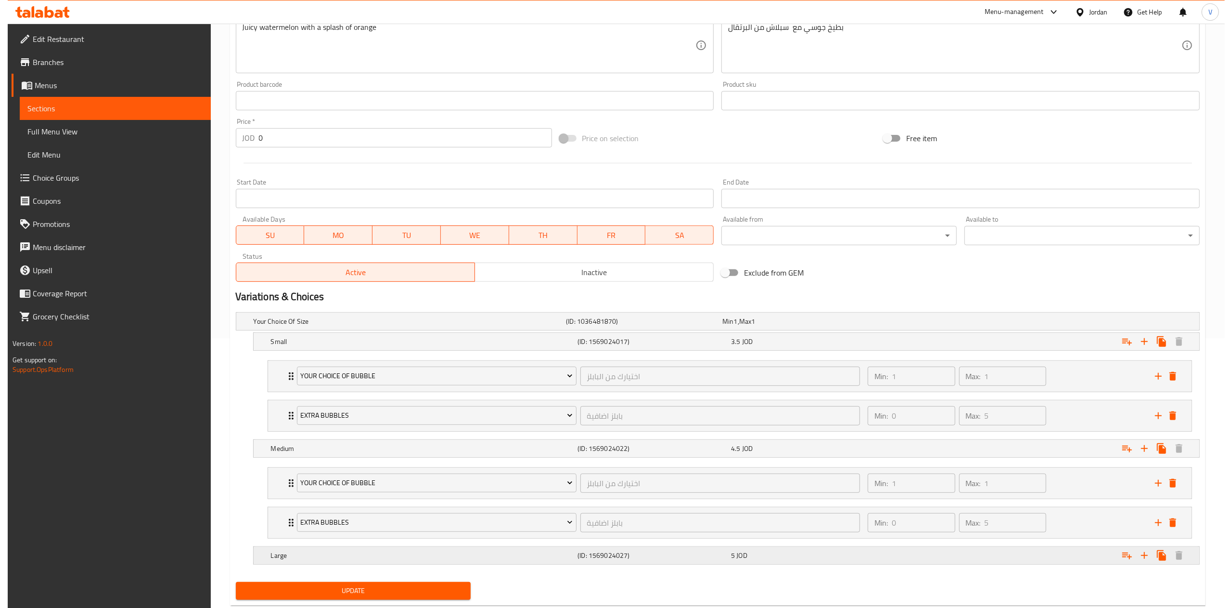
scroll to position [297, 0]
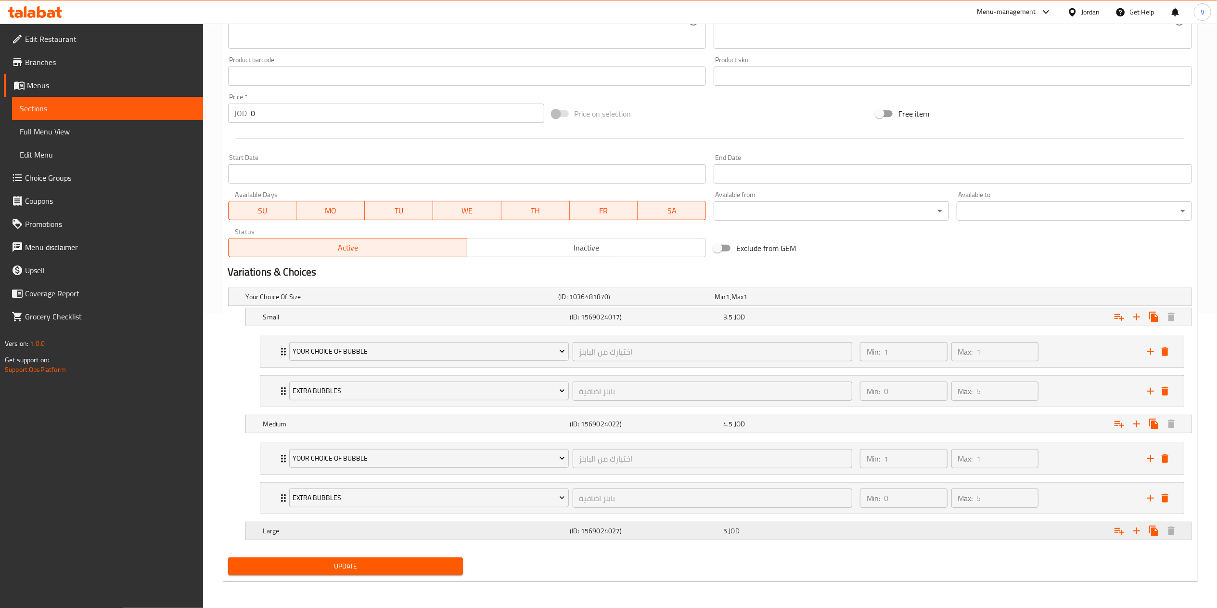
click at [1112, 534] on button "Expand" at bounding box center [1119, 530] width 17 height 17
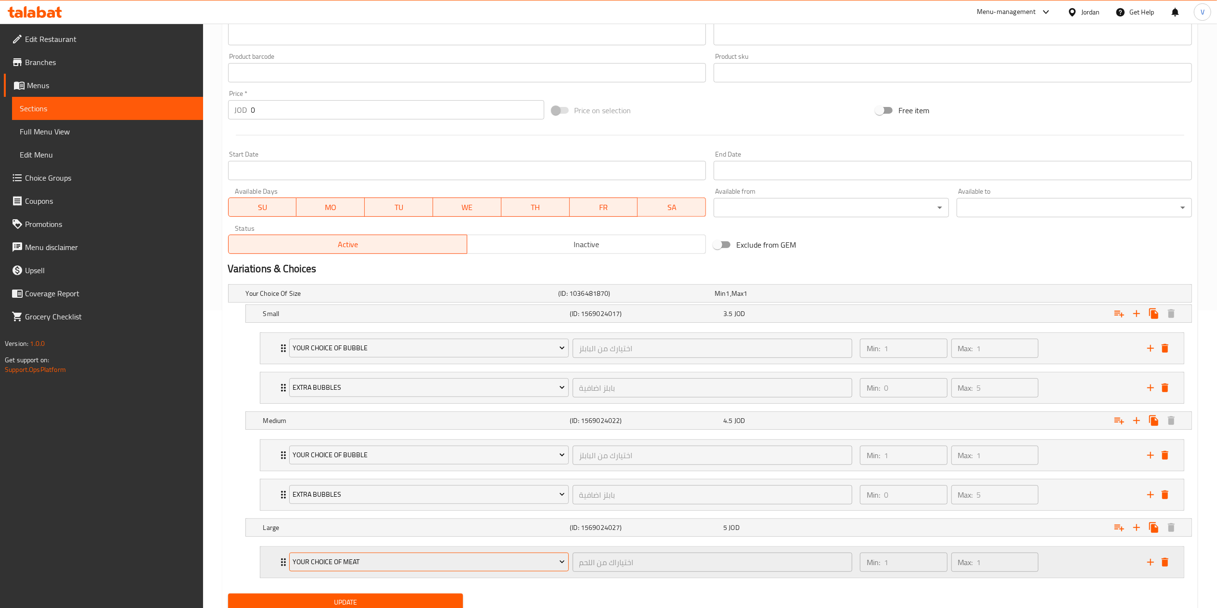
click at [361, 556] on button "Your Choice Of Meat" at bounding box center [429, 561] width 280 height 19
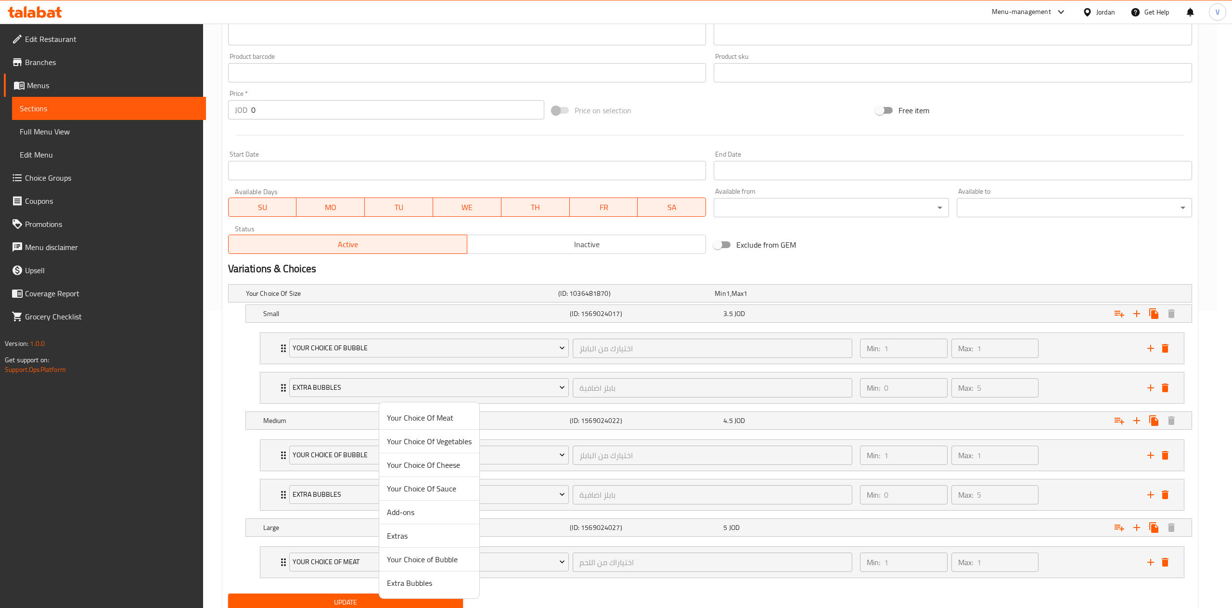
click at [424, 563] on span "Your Choice of Bubble" at bounding box center [429, 559] width 85 height 12
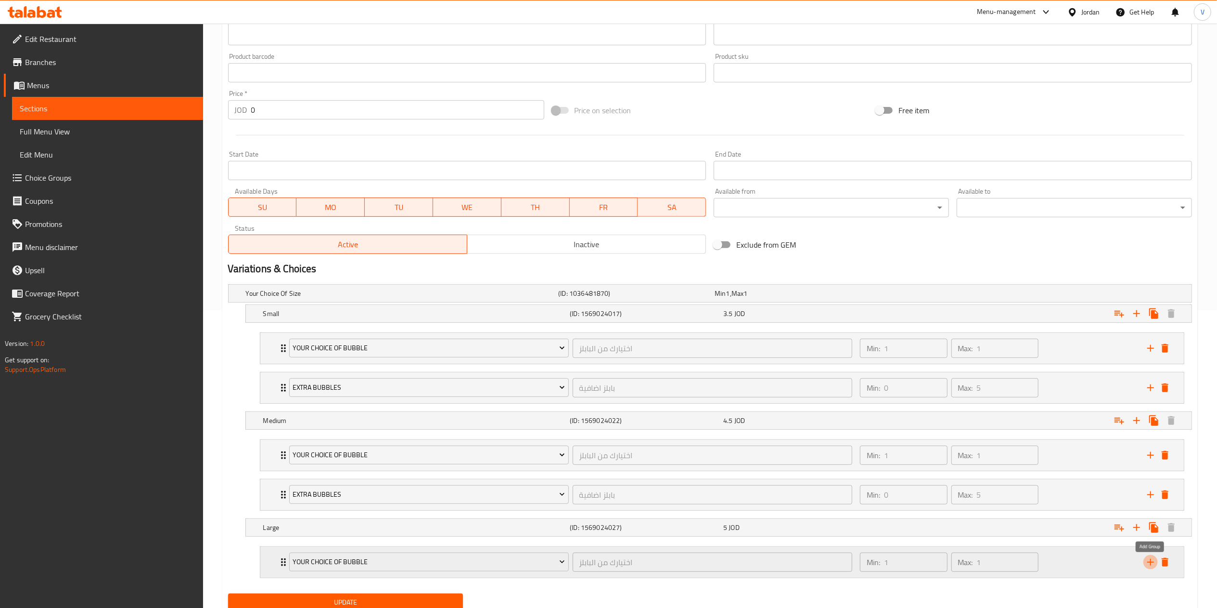
click at [1151, 568] on icon "add" at bounding box center [1151, 562] width 12 height 12
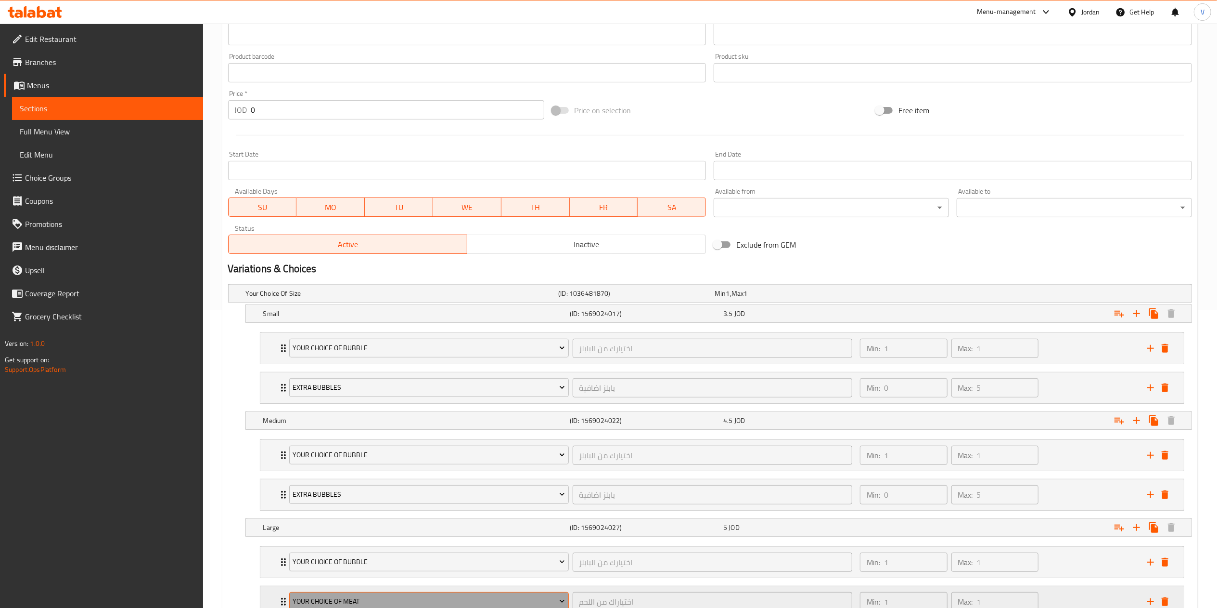
click at [405, 606] on span "Your Choice Of Meat" at bounding box center [429, 601] width 272 height 12
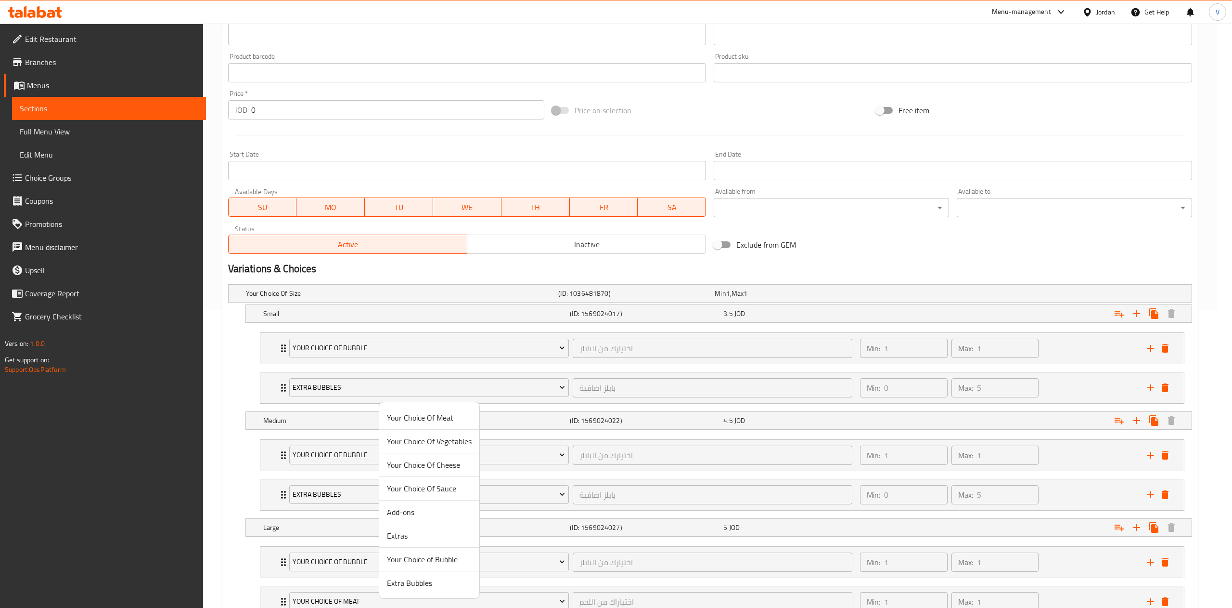
click at [417, 582] on span "Extra Bubbles" at bounding box center [429, 583] width 85 height 12
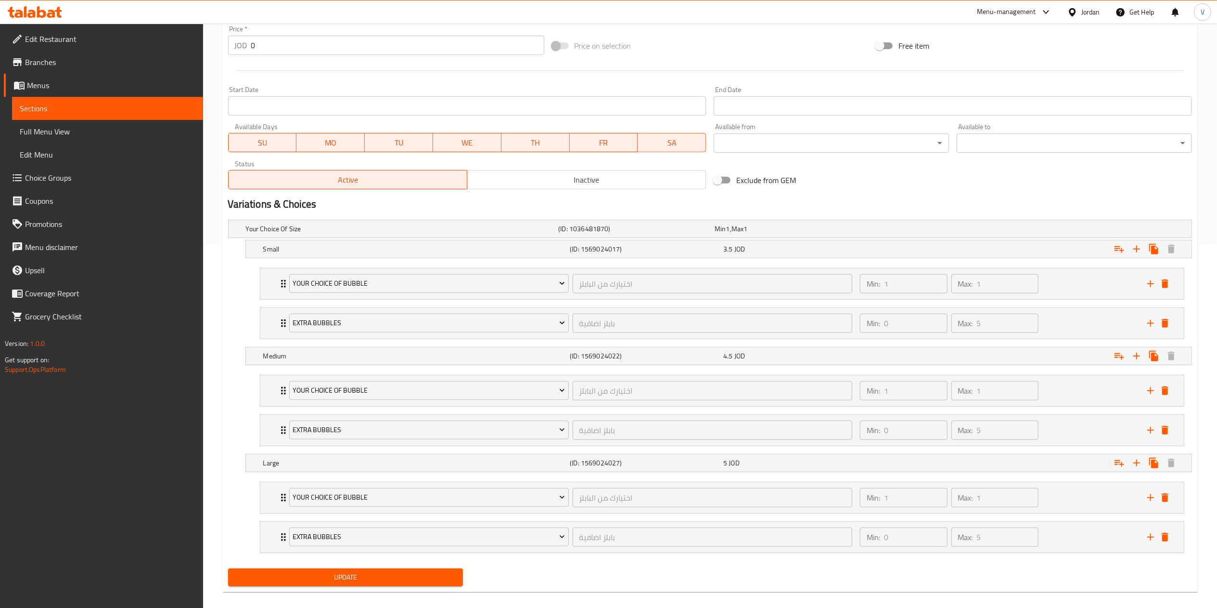
scroll to position [377, 0]
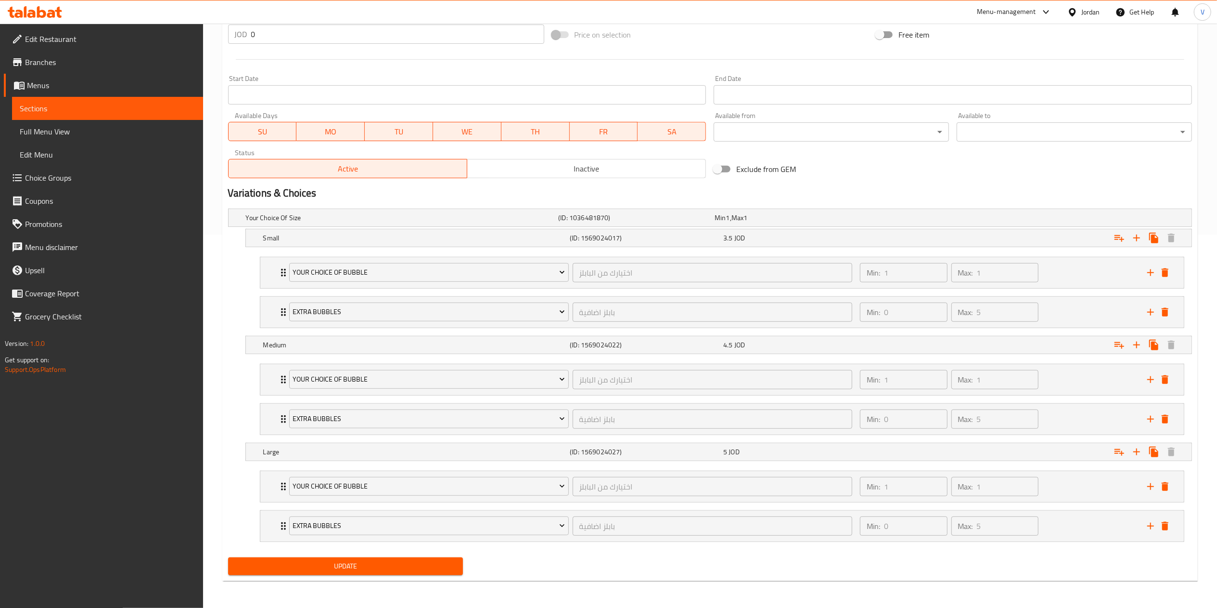
click at [352, 565] on span "Update" at bounding box center [346, 566] width 220 height 12
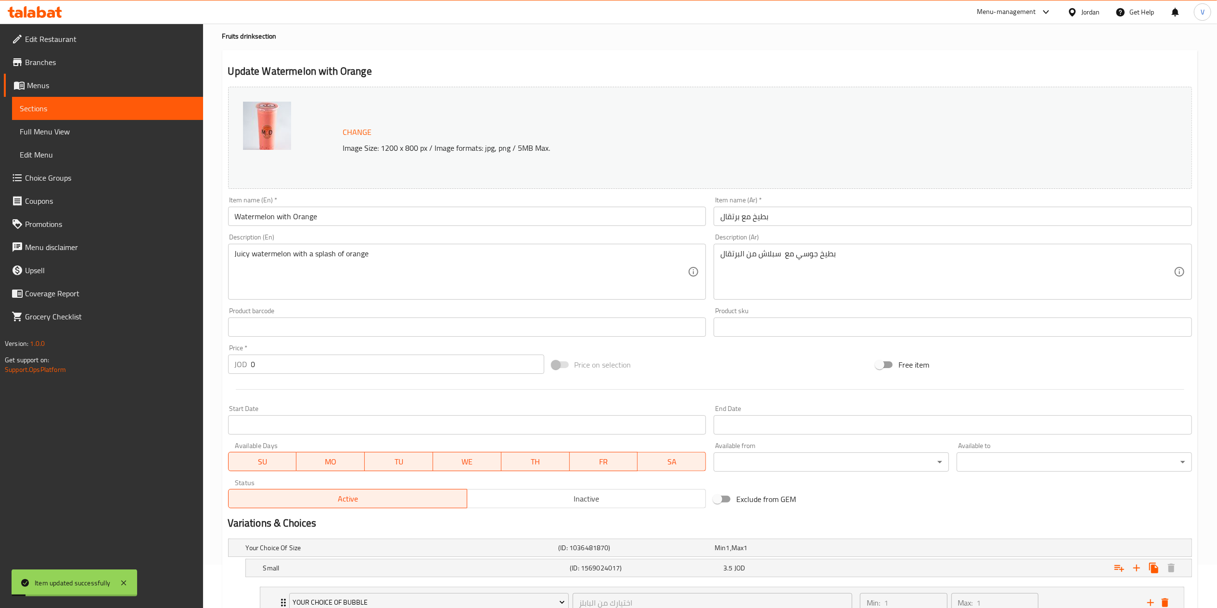
scroll to position [0, 0]
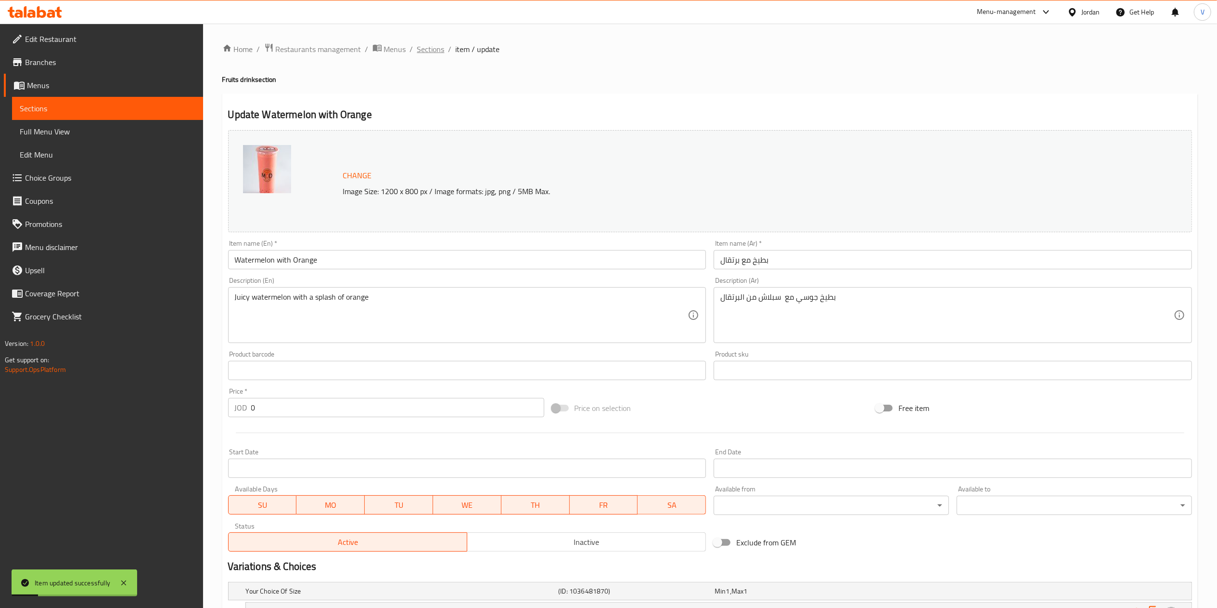
click at [430, 49] on span "Sections" at bounding box center [430, 49] width 27 height 12
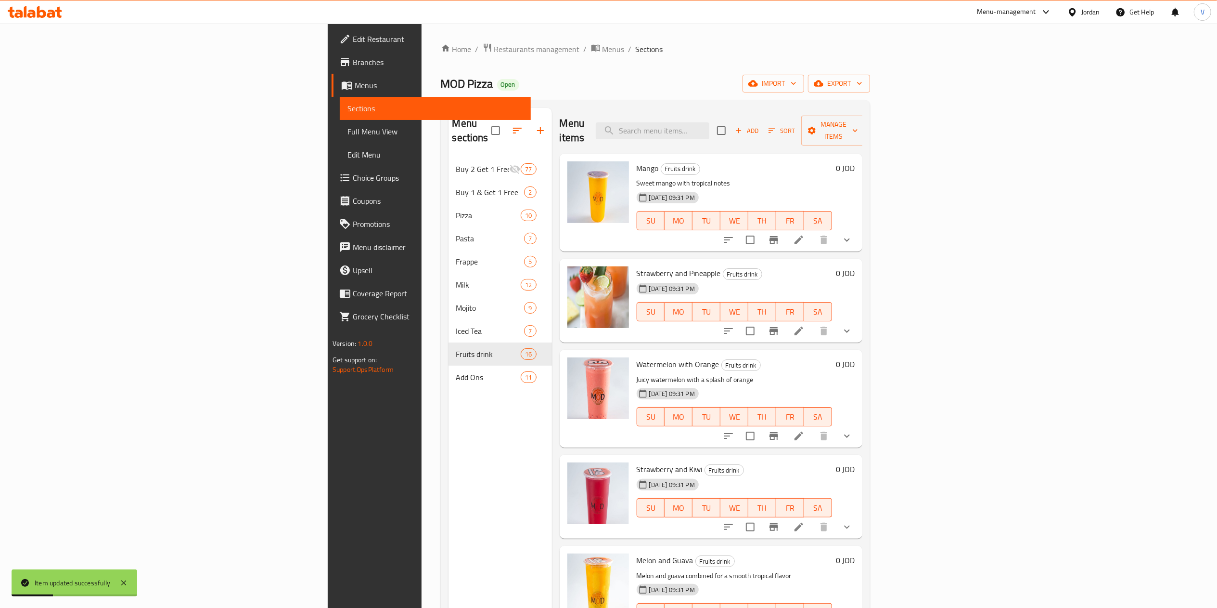
scroll to position [96, 0]
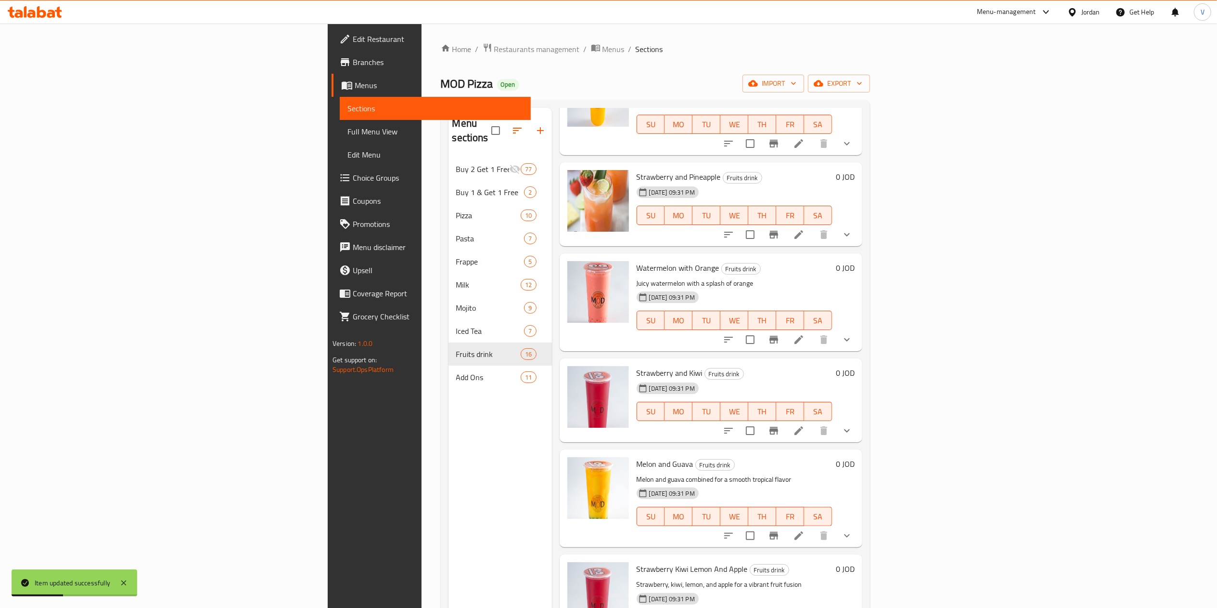
click at [805, 425] on icon at bounding box center [799, 431] width 12 height 12
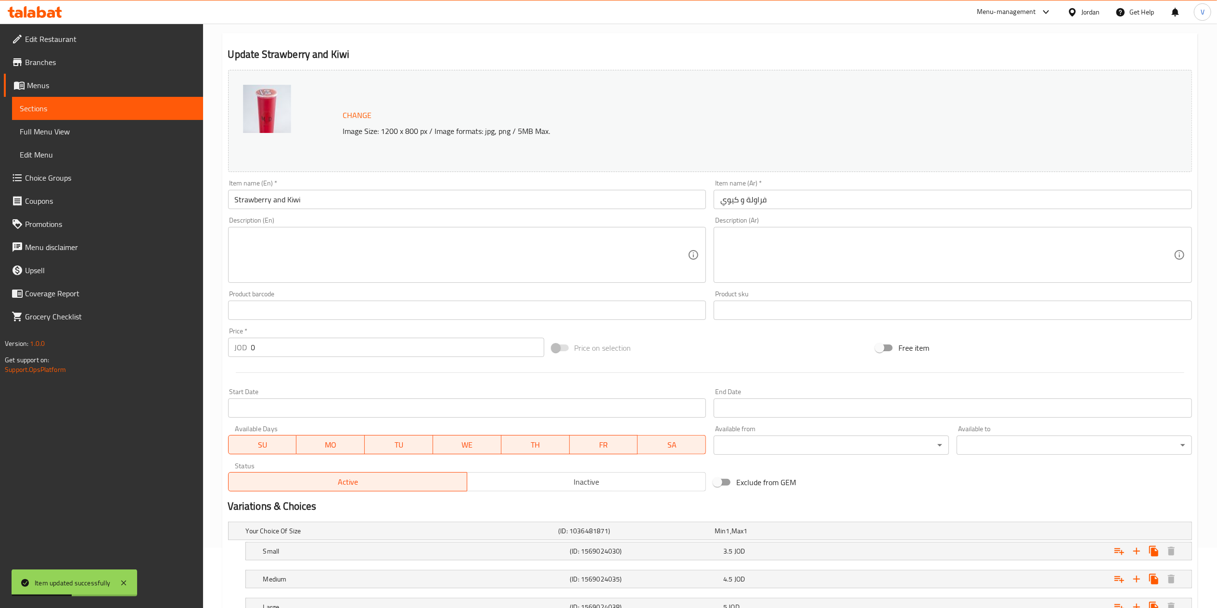
scroll to position [137, 0]
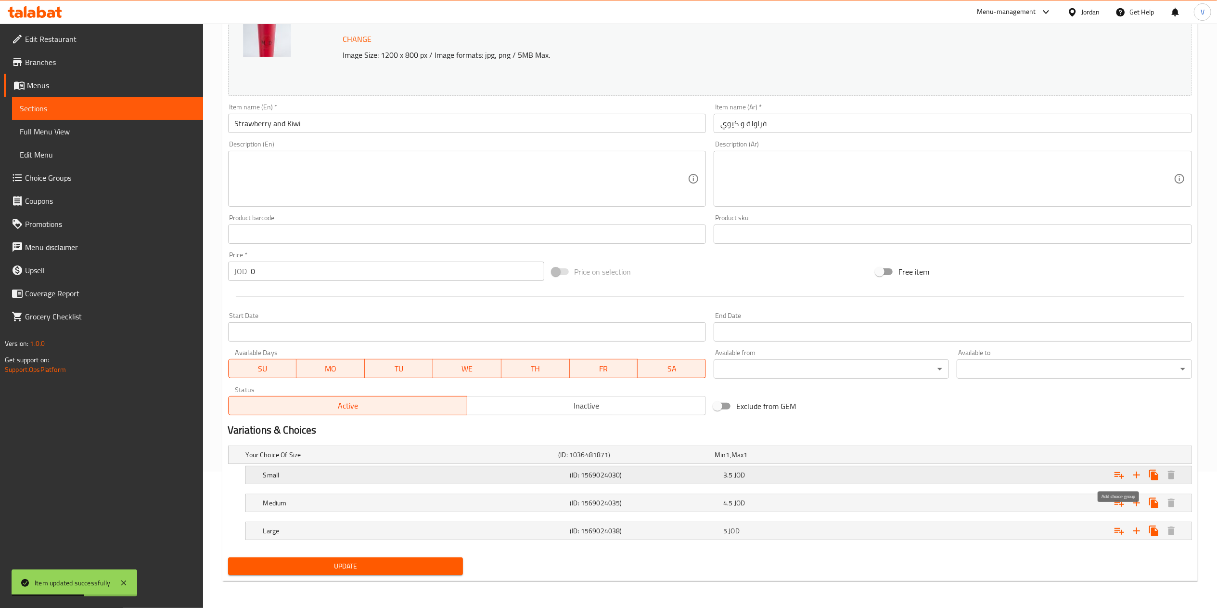
click at [1114, 473] on icon "Expand" at bounding box center [1120, 475] width 12 height 12
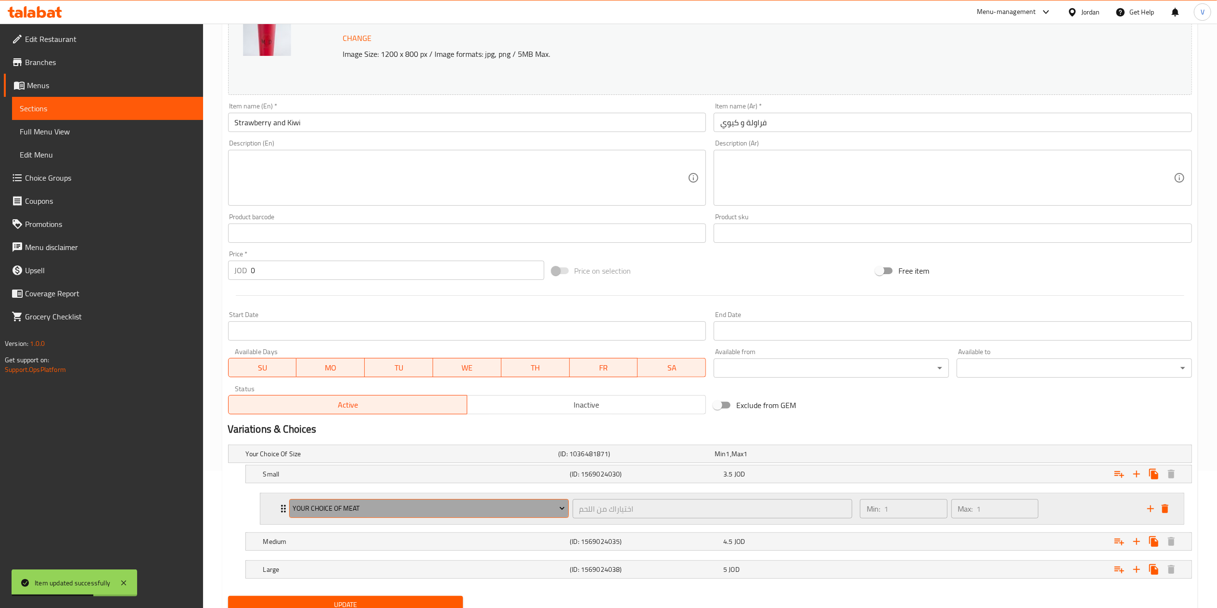
click at [382, 502] on button "Your Choice Of Meat" at bounding box center [429, 508] width 280 height 19
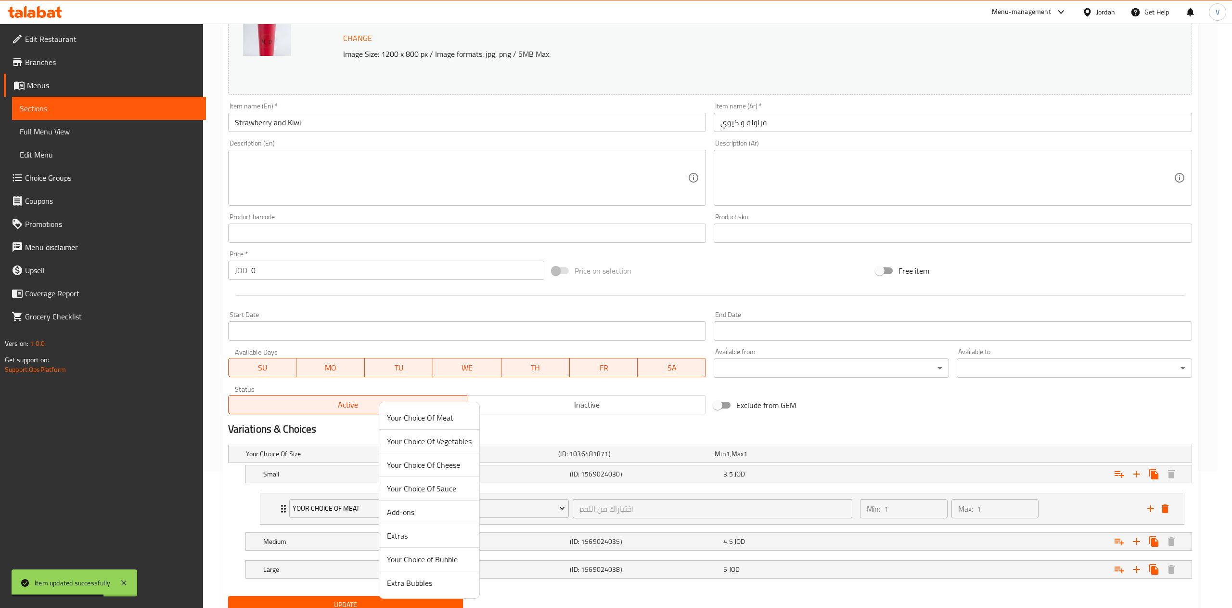
click at [432, 559] on span "Your Choice of Bubble" at bounding box center [429, 559] width 85 height 12
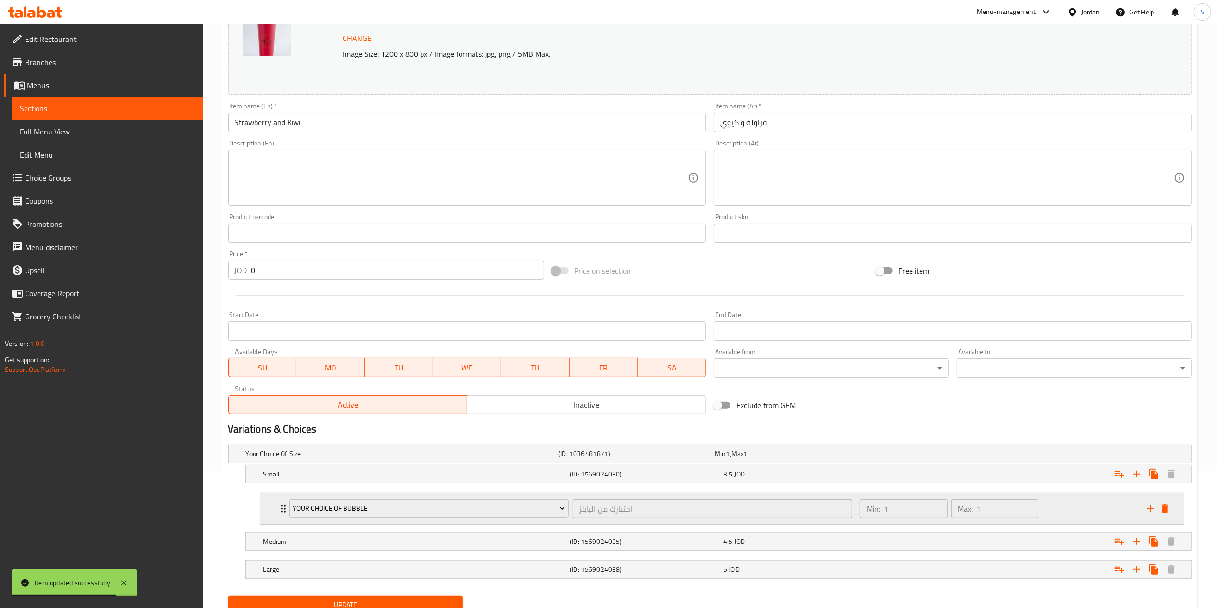
click at [1151, 509] on icon "add" at bounding box center [1151, 509] width 12 height 12
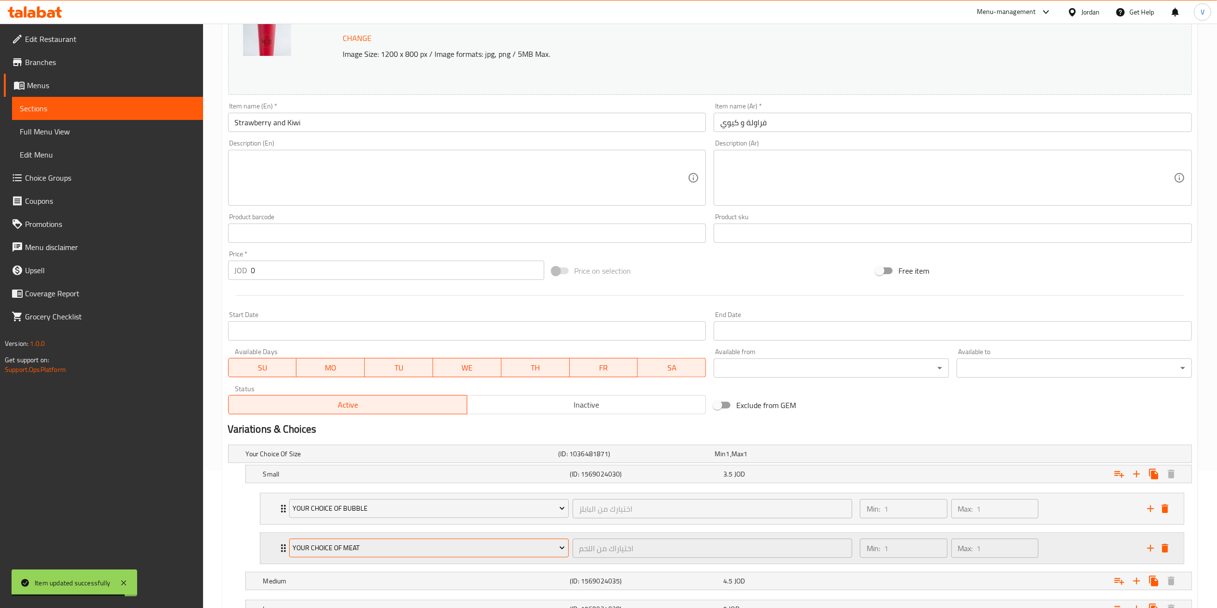
click at [407, 544] on span "Your Choice Of Meat" at bounding box center [429, 548] width 272 height 12
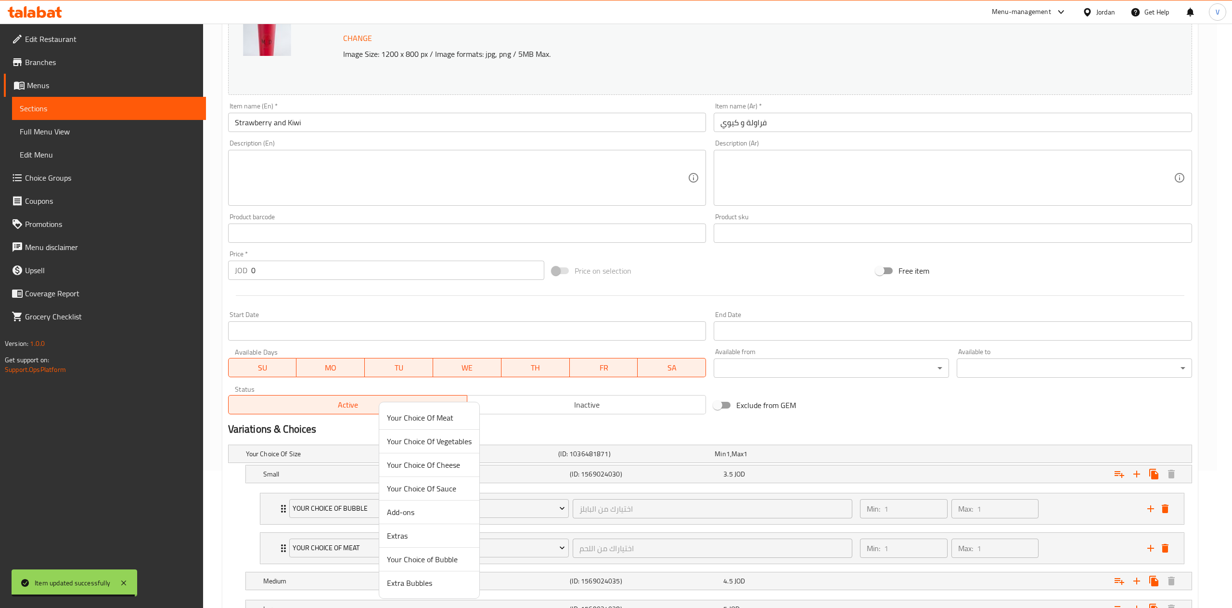
click at [412, 582] on span "Extra Bubbles" at bounding box center [429, 583] width 85 height 12
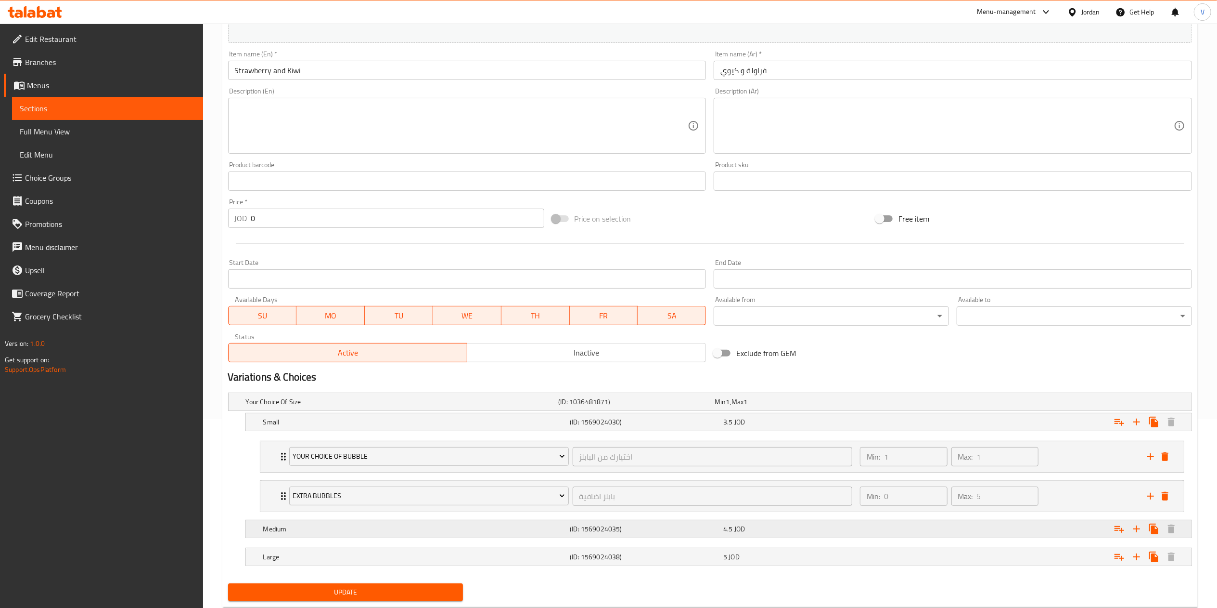
scroll to position [218, 0]
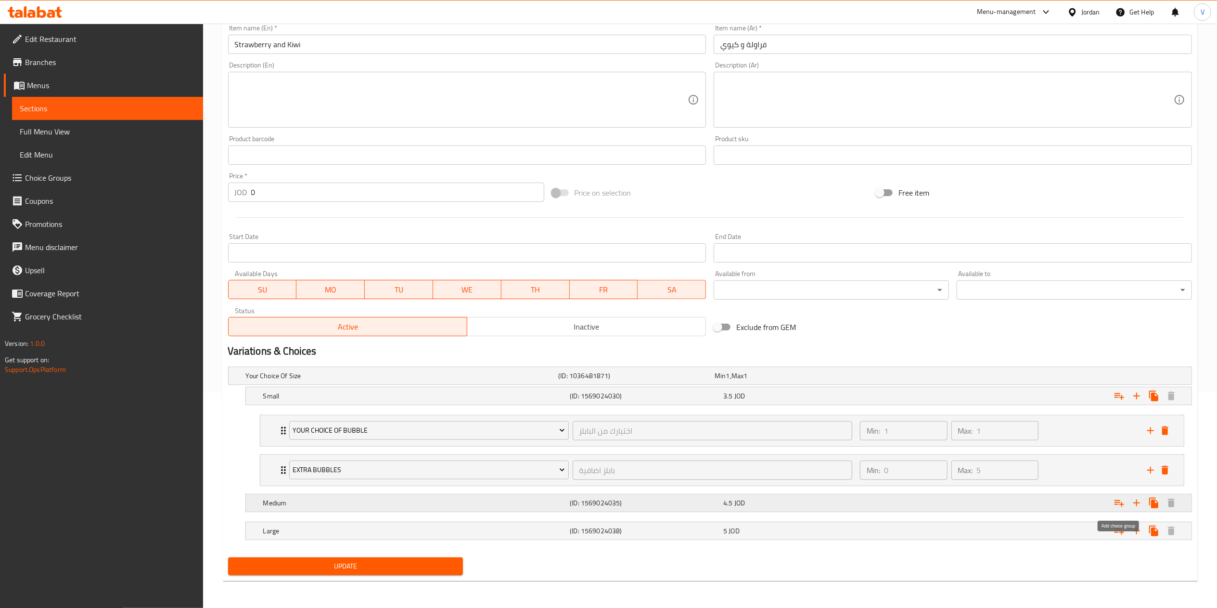
click at [1121, 504] on icon "Expand" at bounding box center [1120, 503] width 12 height 12
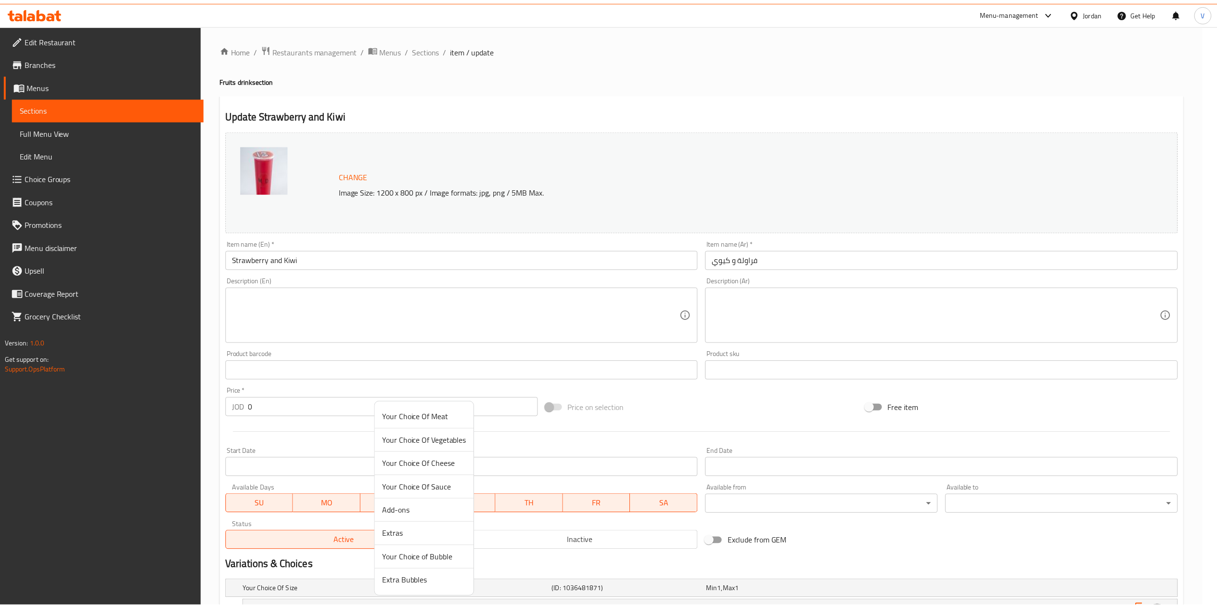
scroll to position [218, 0]
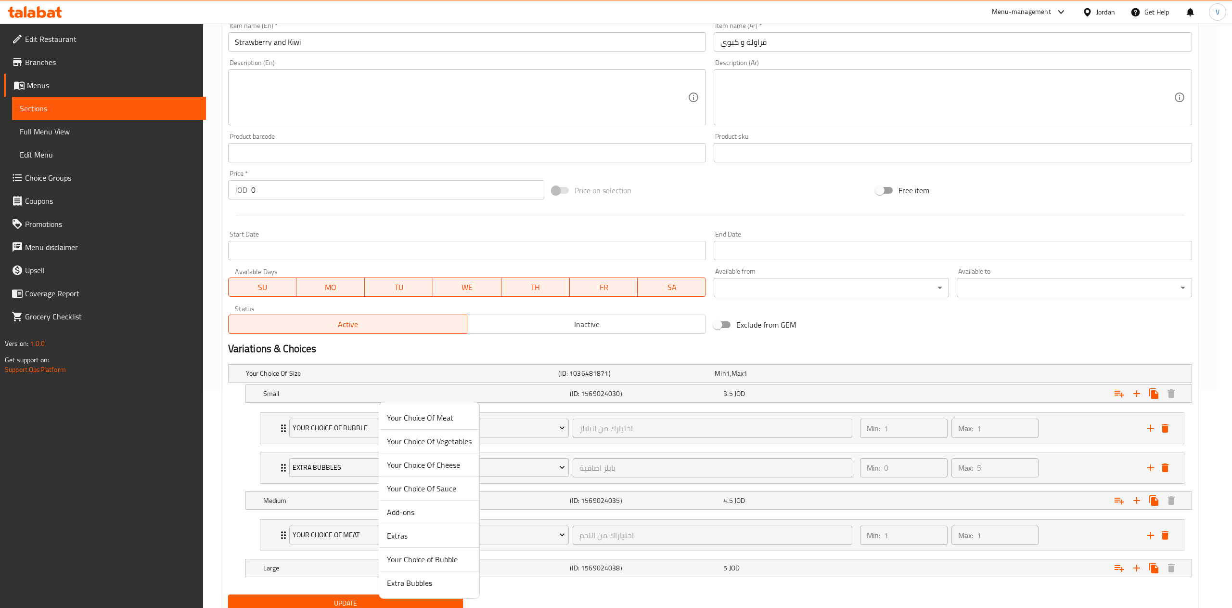
click at [419, 558] on span "Your Choice of Bubble" at bounding box center [429, 559] width 85 height 12
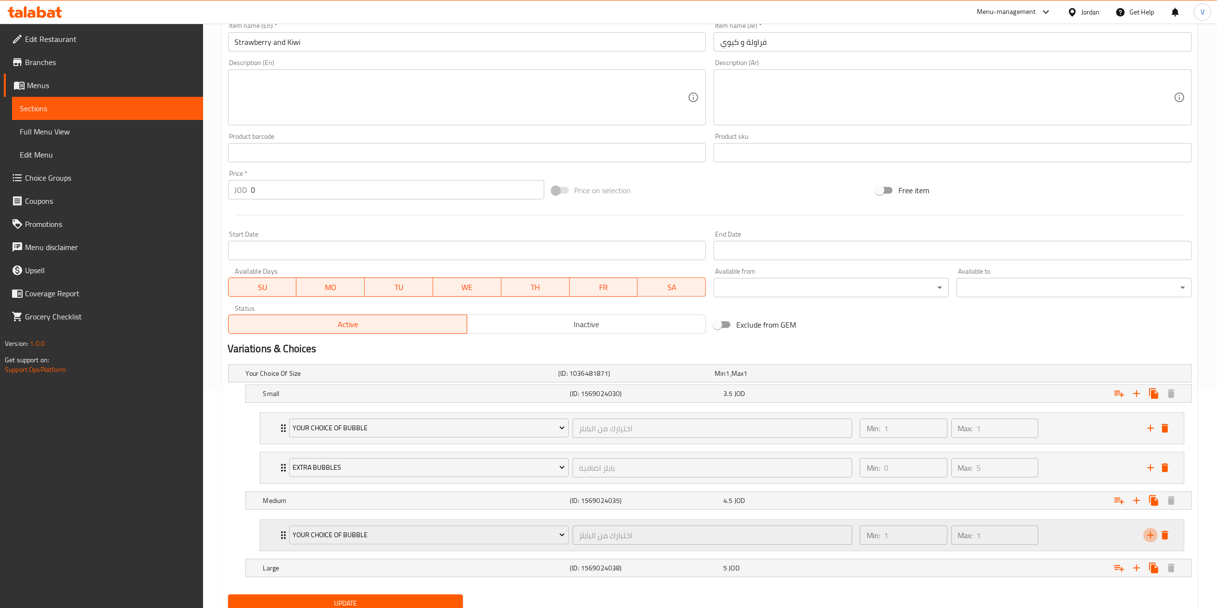
click at [1148, 537] on icon "add" at bounding box center [1151, 534] width 7 height 7
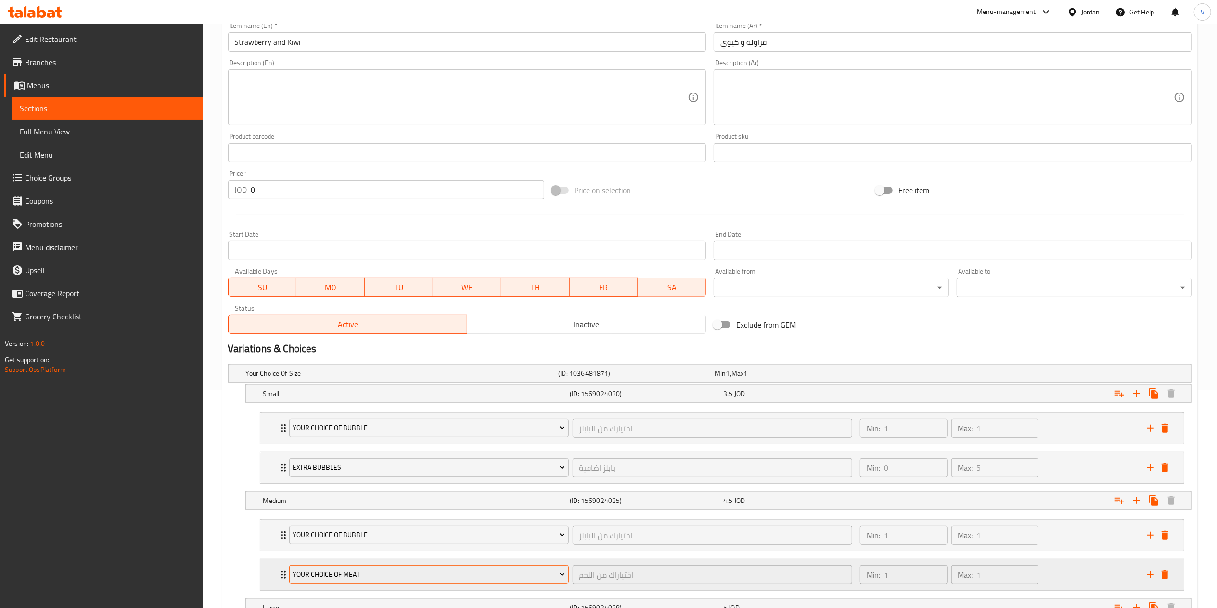
click at [417, 579] on span "Your Choice Of Meat" at bounding box center [429, 574] width 272 height 12
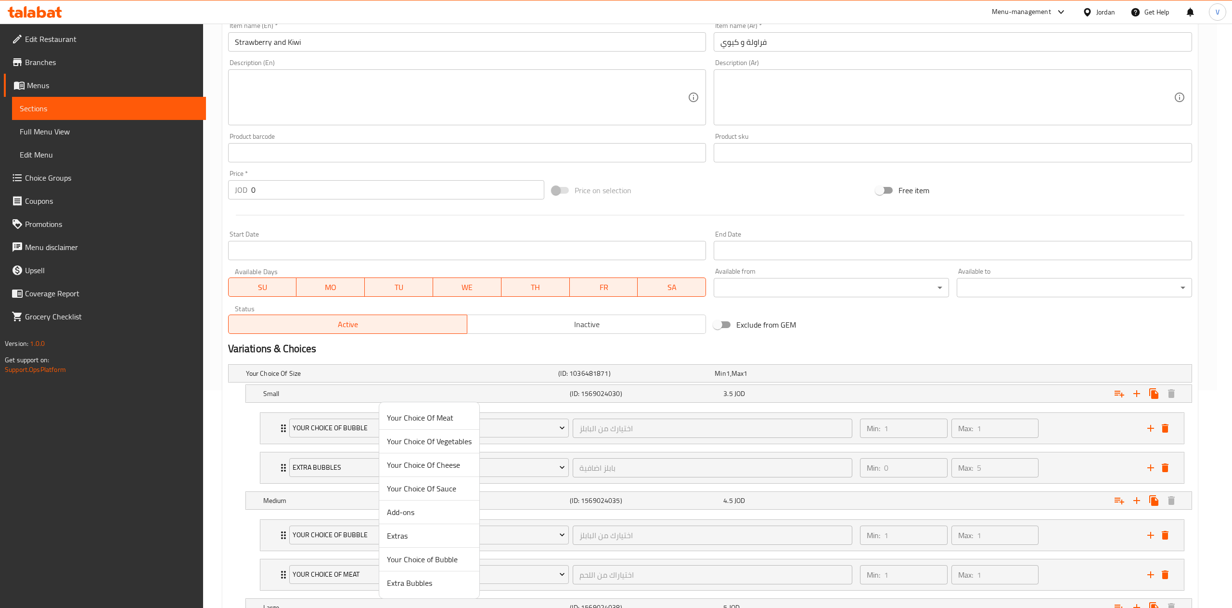
click at [422, 583] on span "Extra Bubbles" at bounding box center [429, 583] width 85 height 12
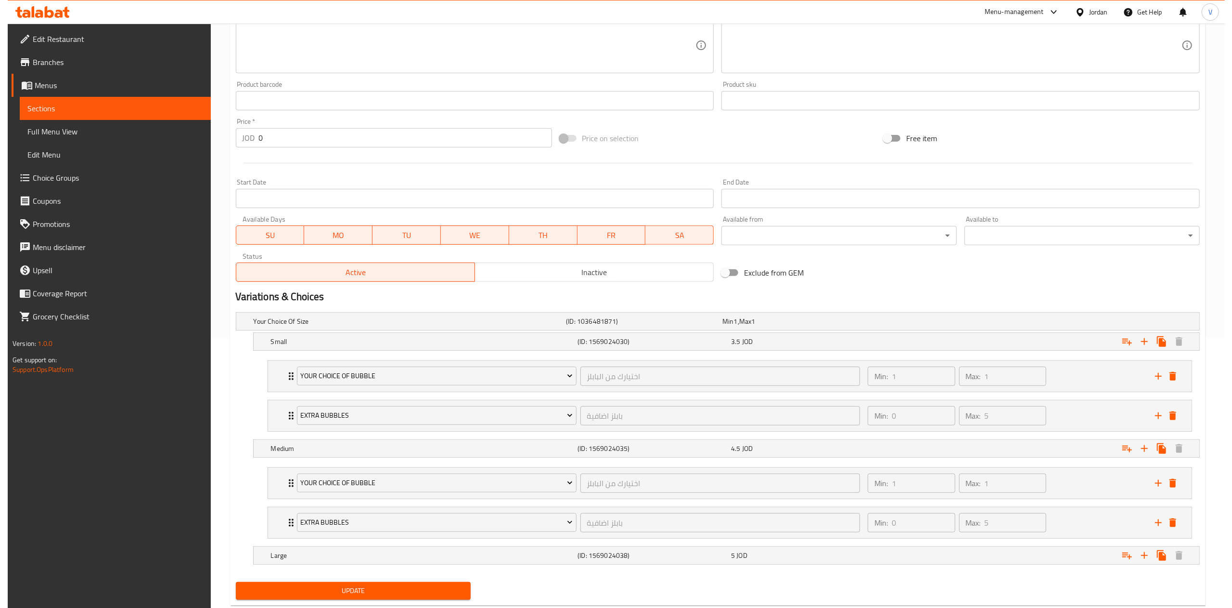
scroll to position [297, 0]
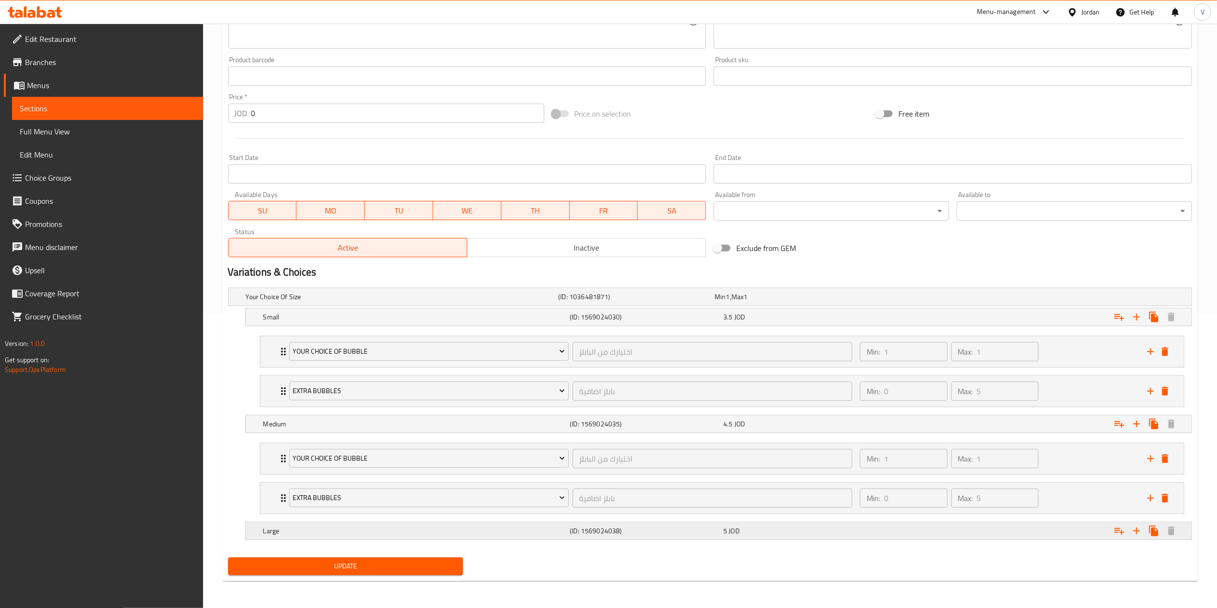
click at [1117, 531] on icon "Expand" at bounding box center [1120, 531] width 12 height 12
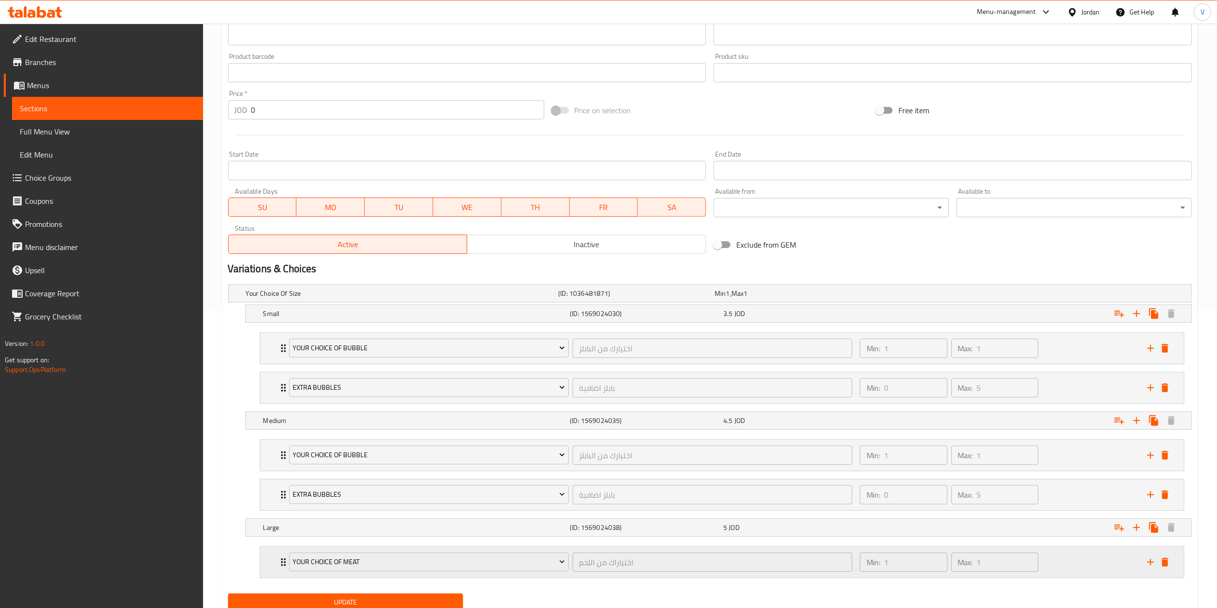
click at [370, 552] on div "Your Choice Of Meat اختياراك من اللحم ​" at bounding box center [571, 561] width 575 height 31
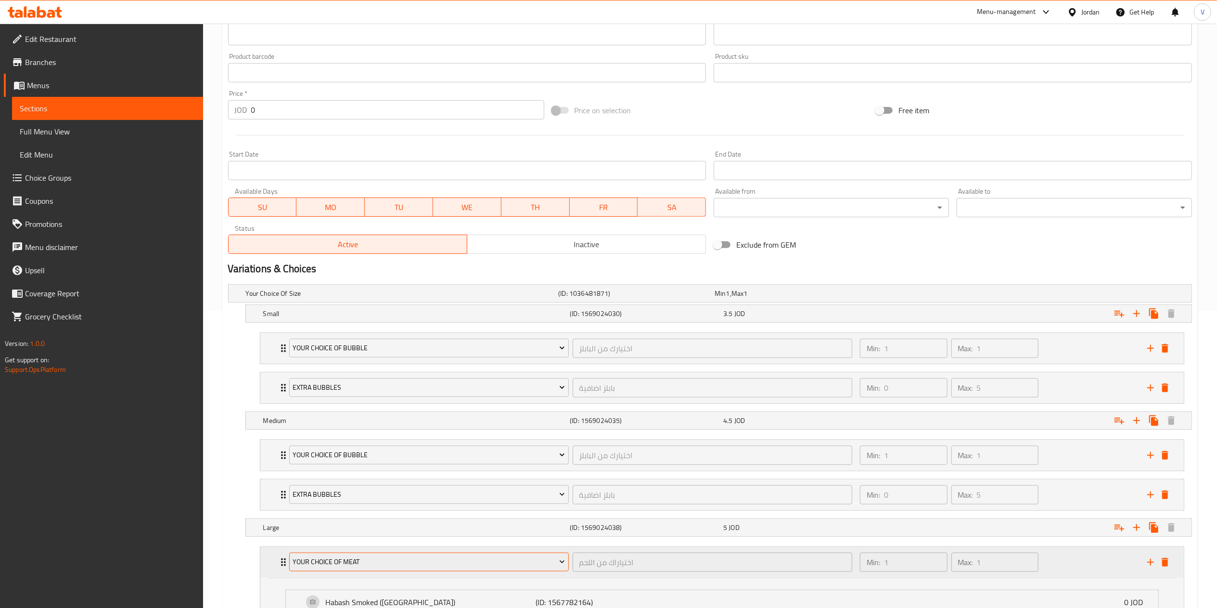
click at [386, 566] on span "Your Choice Of Meat" at bounding box center [429, 562] width 272 height 12
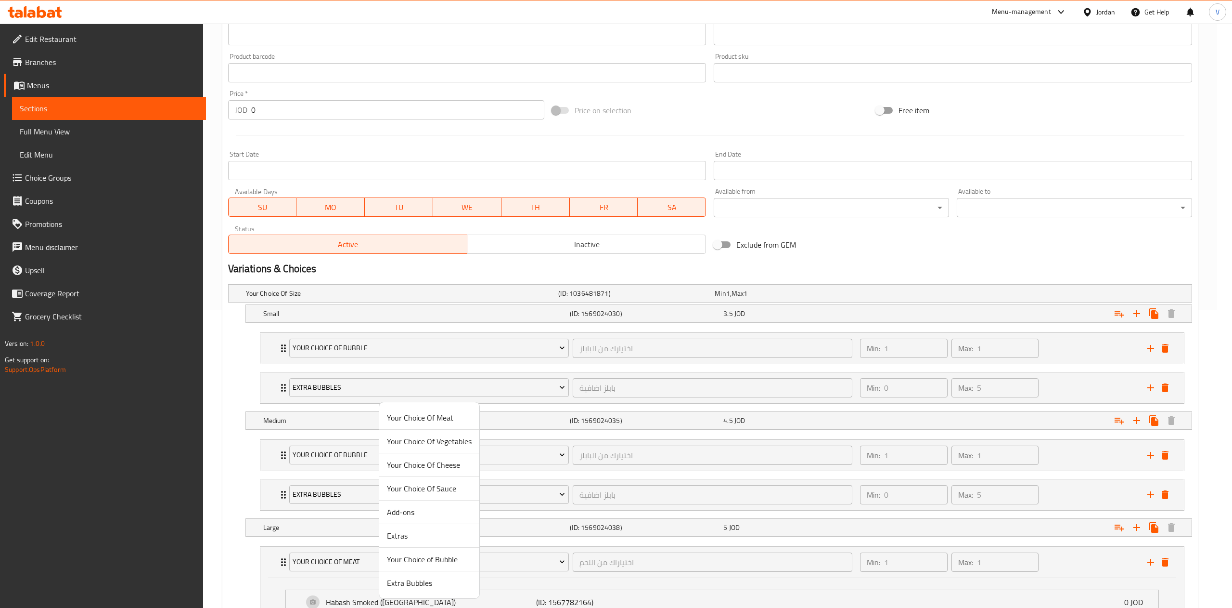
click at [419, 556] on span "Your Choice of Bubble" at bounding box center [429, 559] width 85 height 12
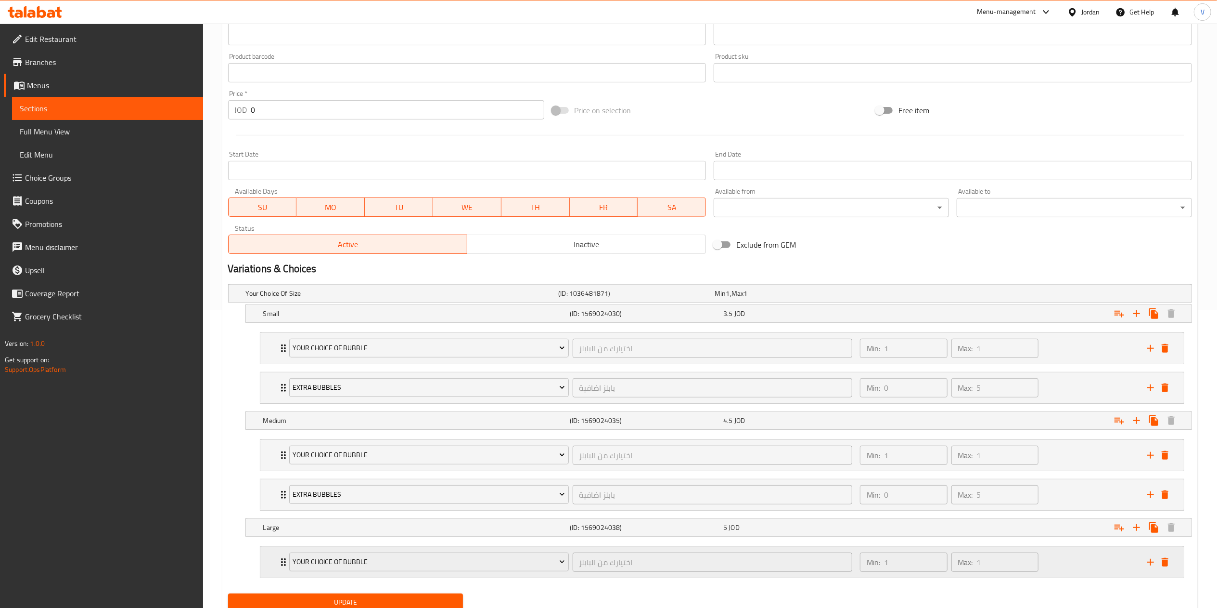
click at [1149, 566] on icon "add" at bounding box center [1151, 562] width 12 height 12
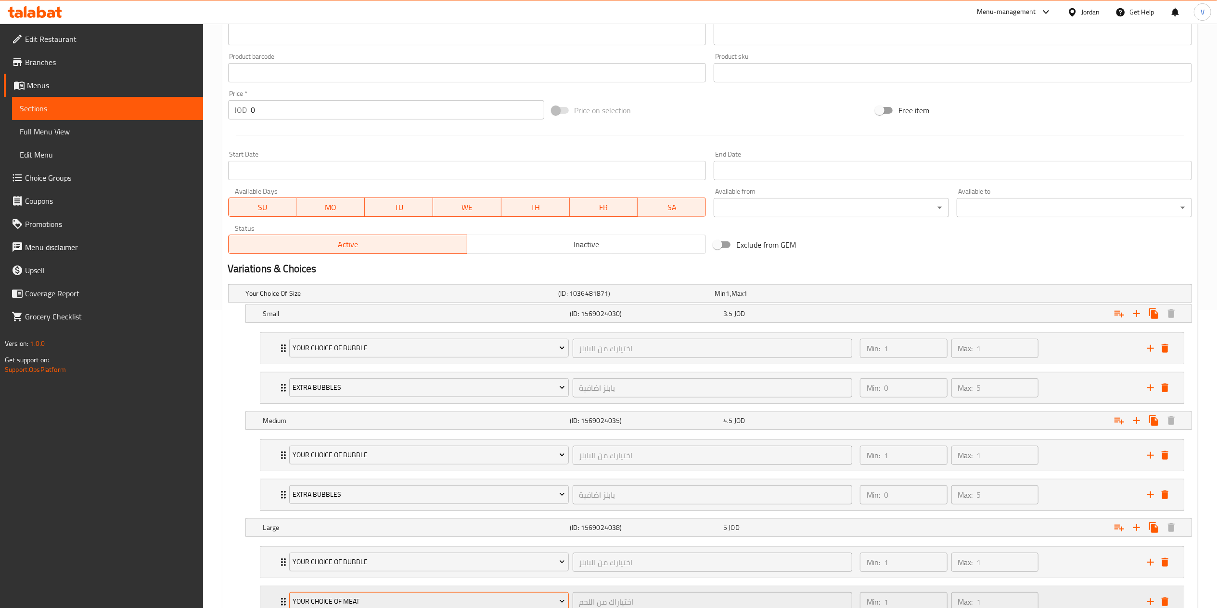
click at [383, 600] on span "Your Choice Of Meat" at bounding box center [429, 601] width 272 height 12
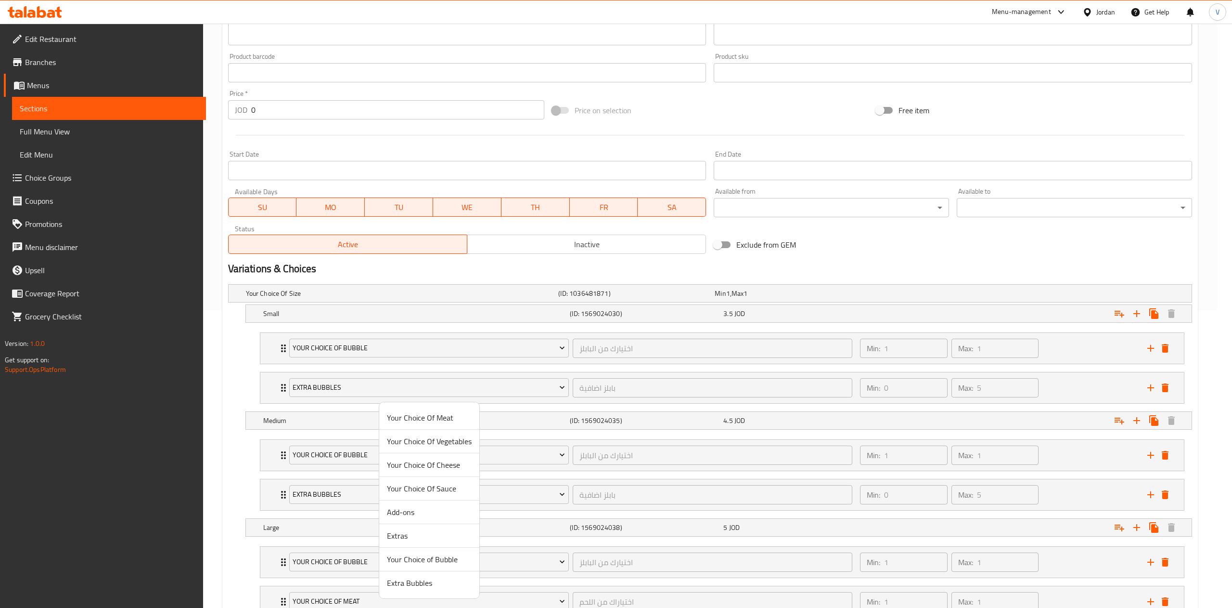
click at [409, 587] on span "Extra Bubbles" at bounding box center [429, 583] width 85 height 12
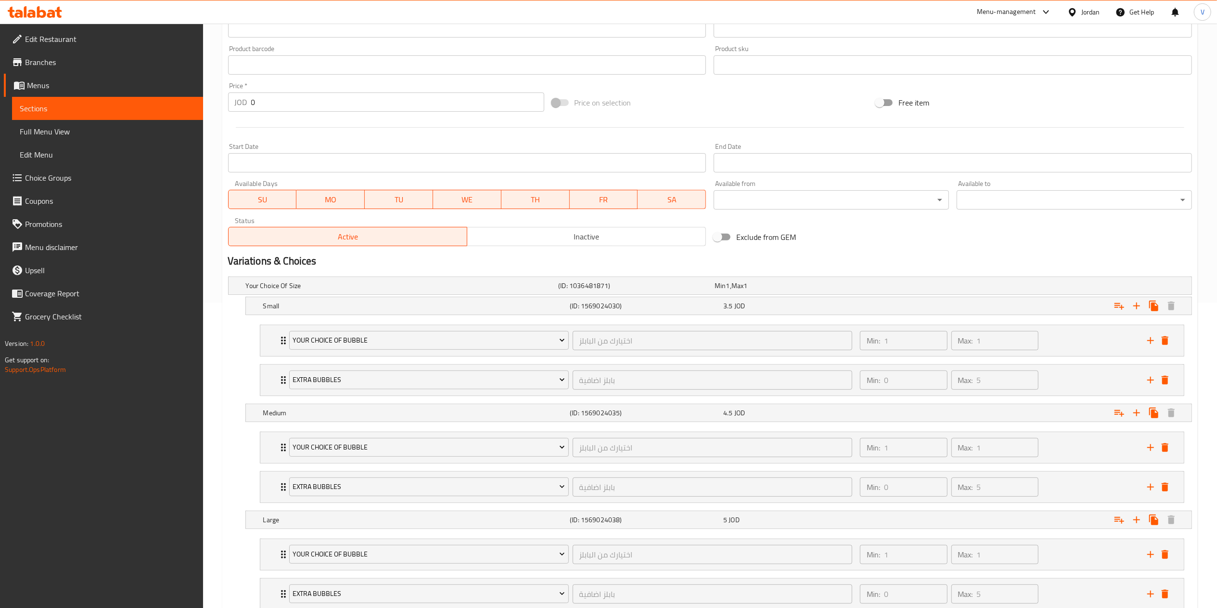
scroll to position [377, 0]
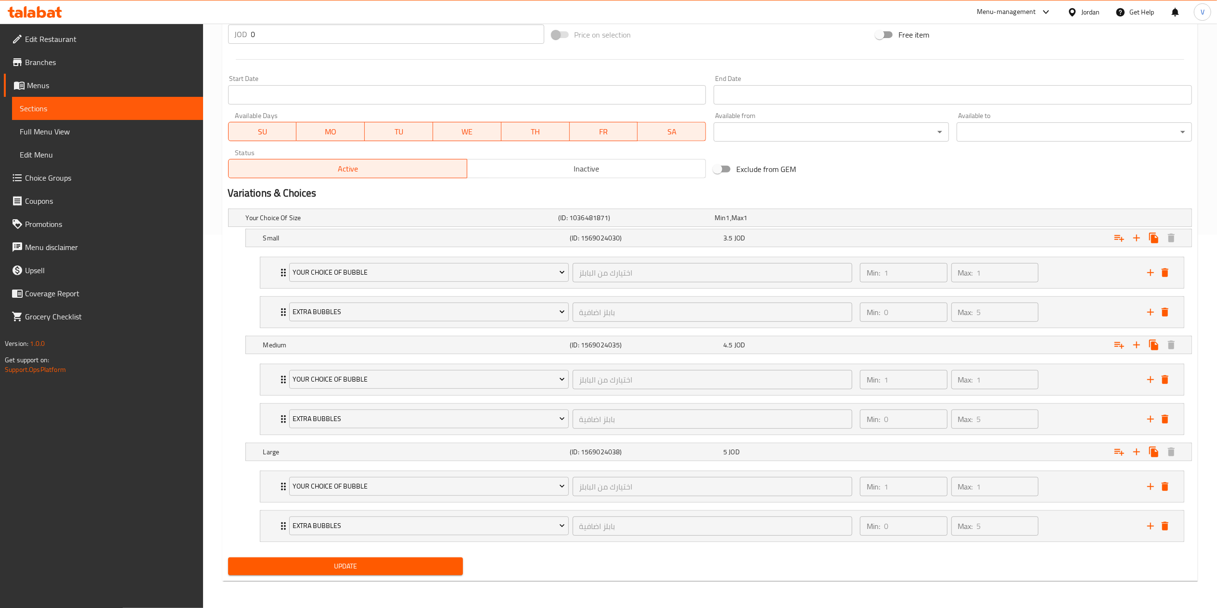
click at [351, 560] on span "Update" at bounding box center [346, 566] width 220 height 12
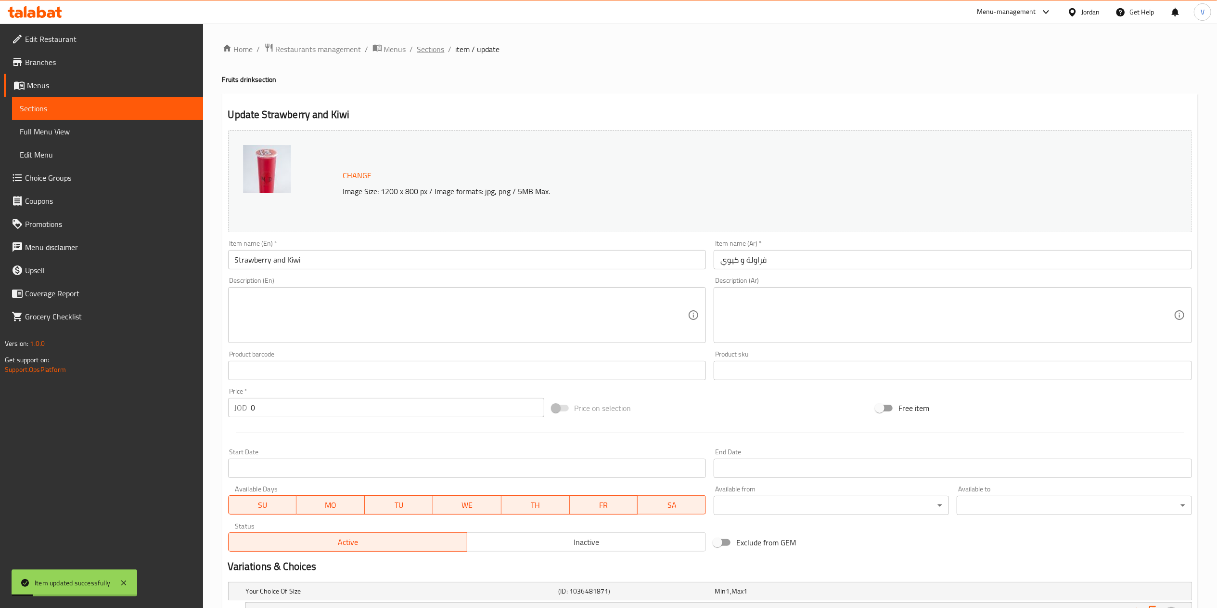
click at [435, 49] on span "Sections" at bounding box center [430, 49] width 27 height 12
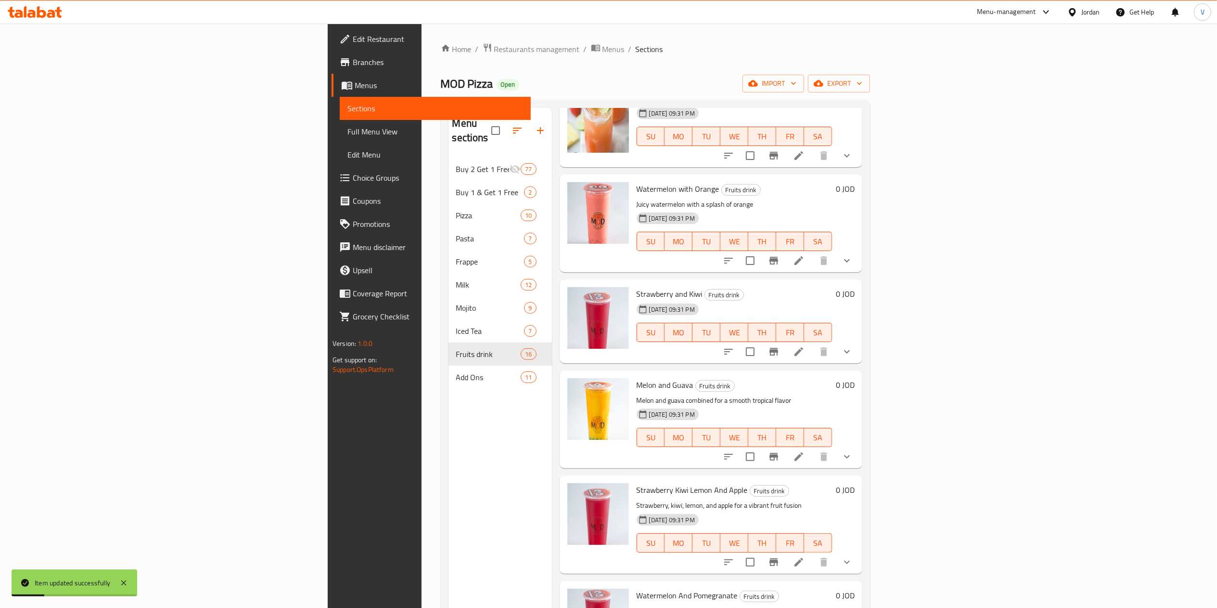
scroll to position [193, 0]
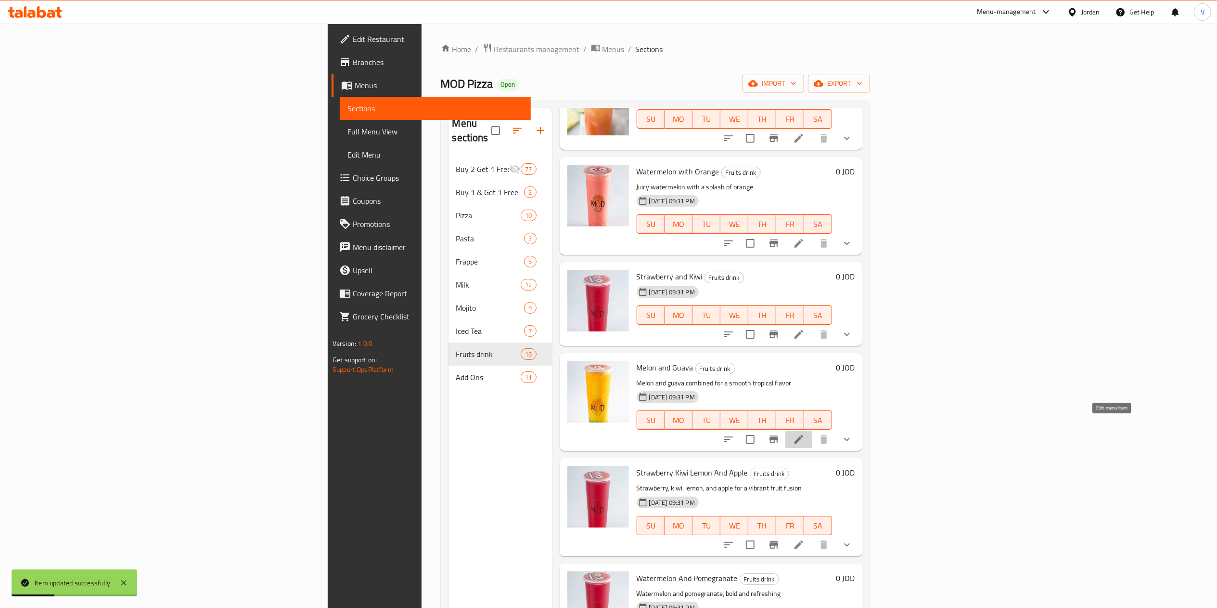
click at [805, 433] on icon at bounding box center [799, 439] width 12 height 12
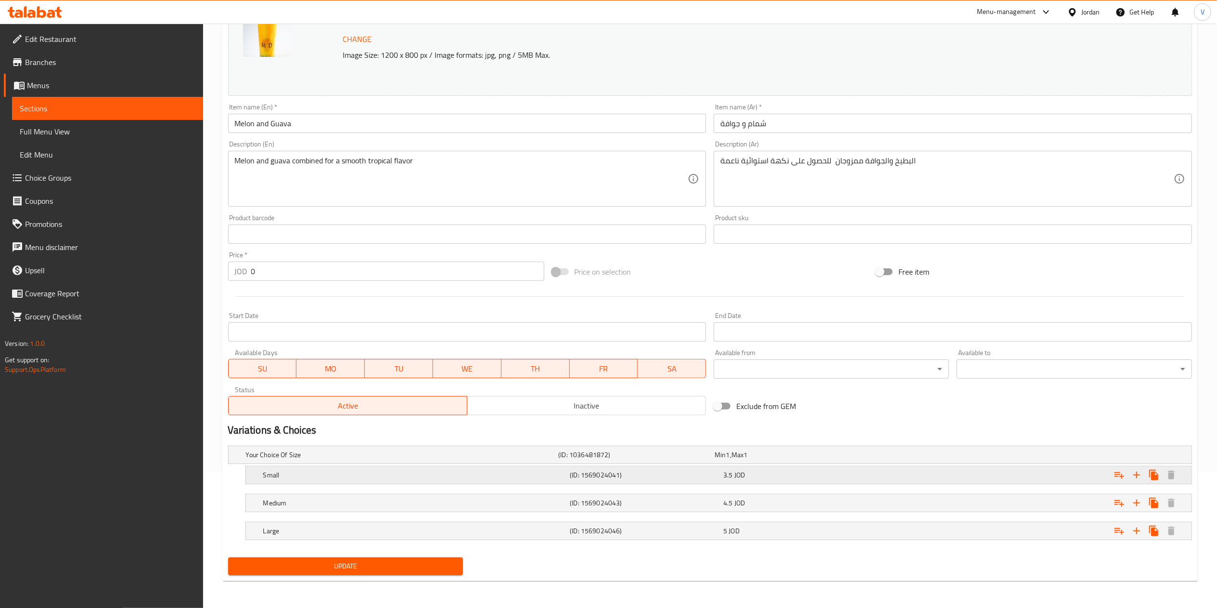
scroll to position [137, 0]
click at [1115, 473] on icon "Expand" at bounding box center [1120, 475] width 12 height 12
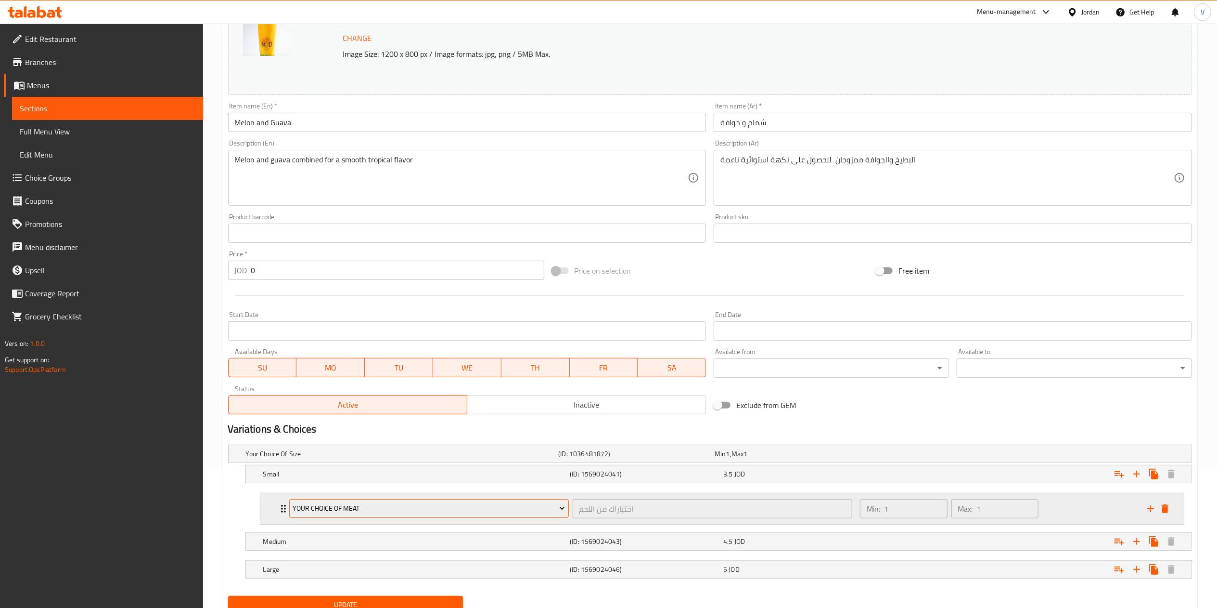
click at [422, 512] on span "Your Choice Of Meat" at bounding box center [429, 508] width 272 height 12
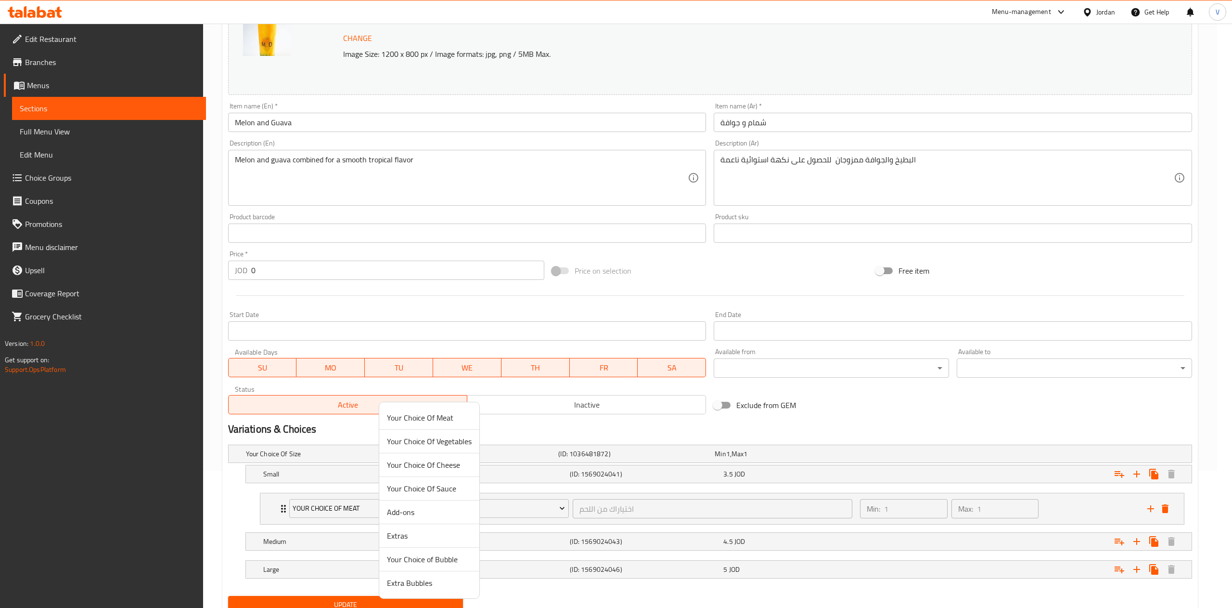
click at [417, 559] on span "Your Choice of Bubble" at bounding box center [429, 559] width 85 height 12
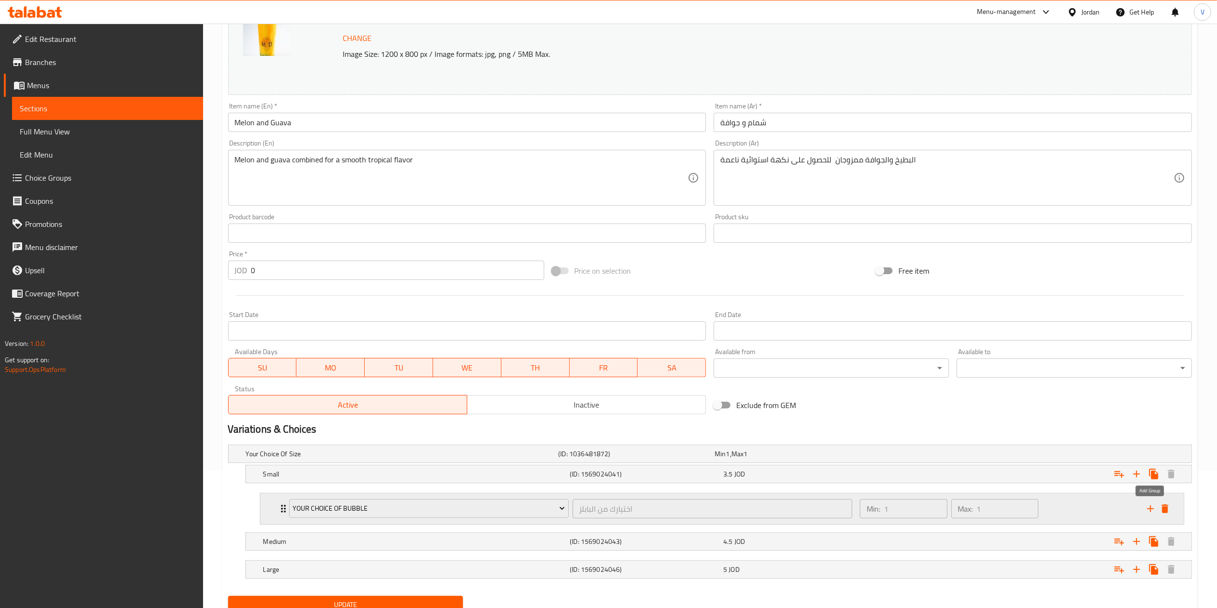
click at [1150, 510] on icon "add" at bounding box center [1151, 509] width 12 height 12
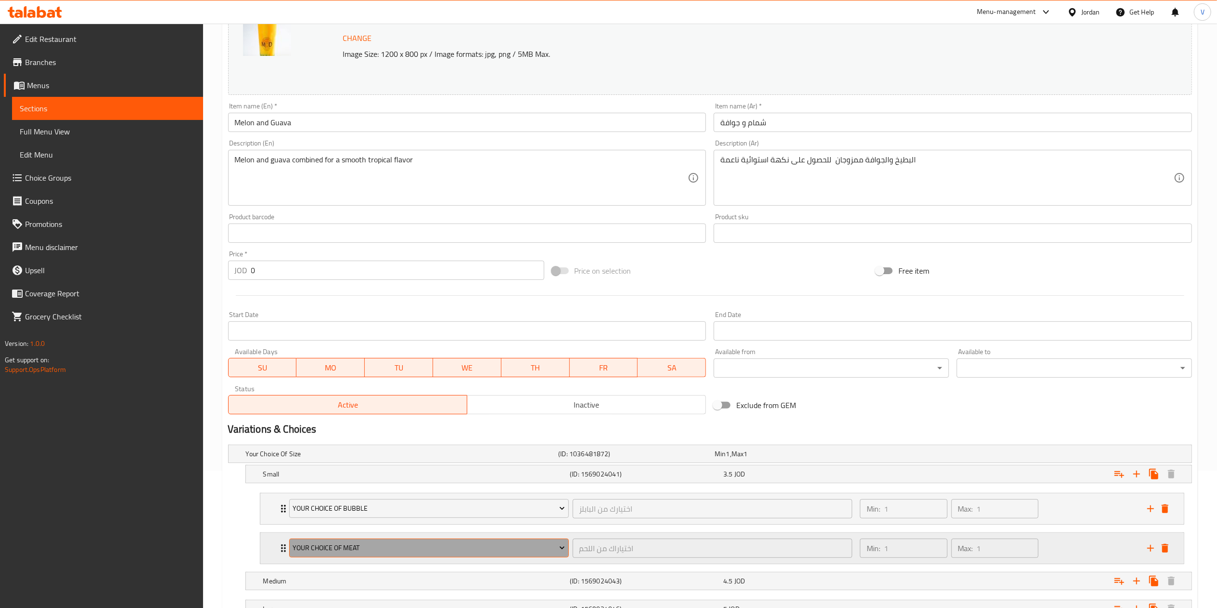
click at [436, 556] on button "Your Choice Of Meat" at bounding box center [429, 547] width 280 height 19
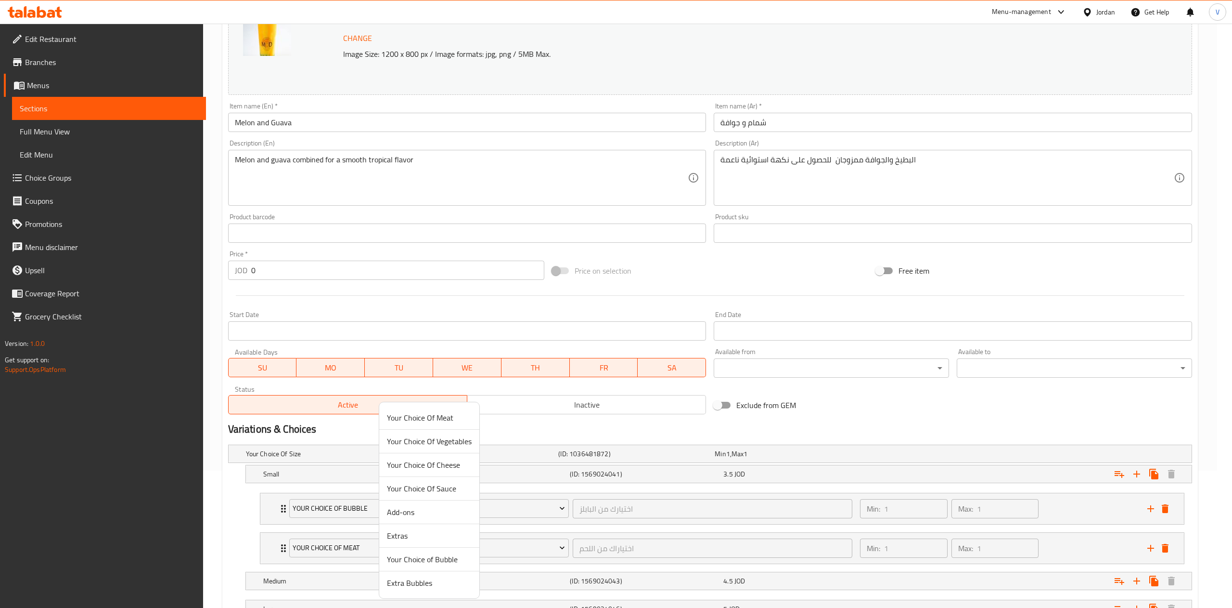
click at [410, 581] on span "Extra Bubbles" at bounding box center [429, 583] width 85 height 12
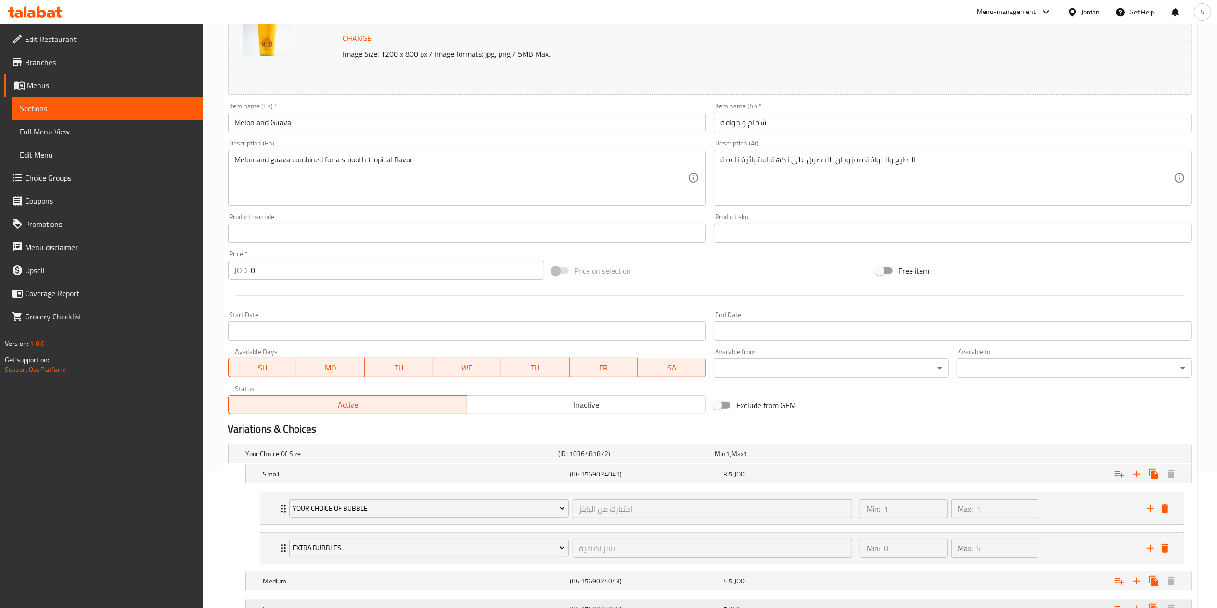
scroll to position [218, 0]
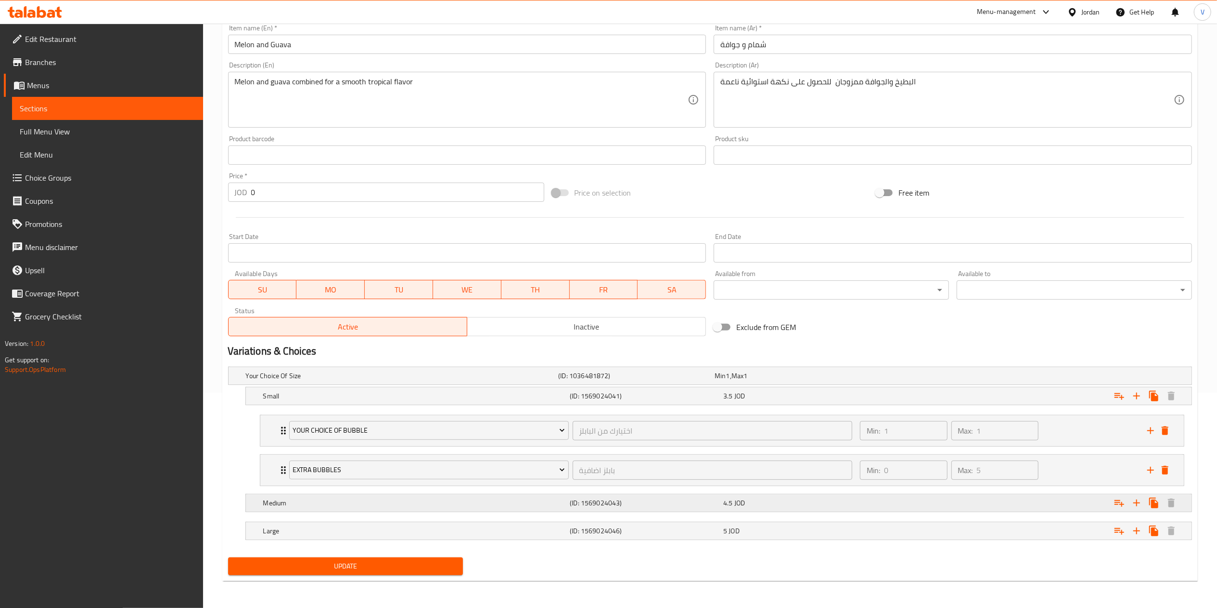
click at [1121, 506] on icon "Expand" at bounding box center [1120, 503] width 12 height 12
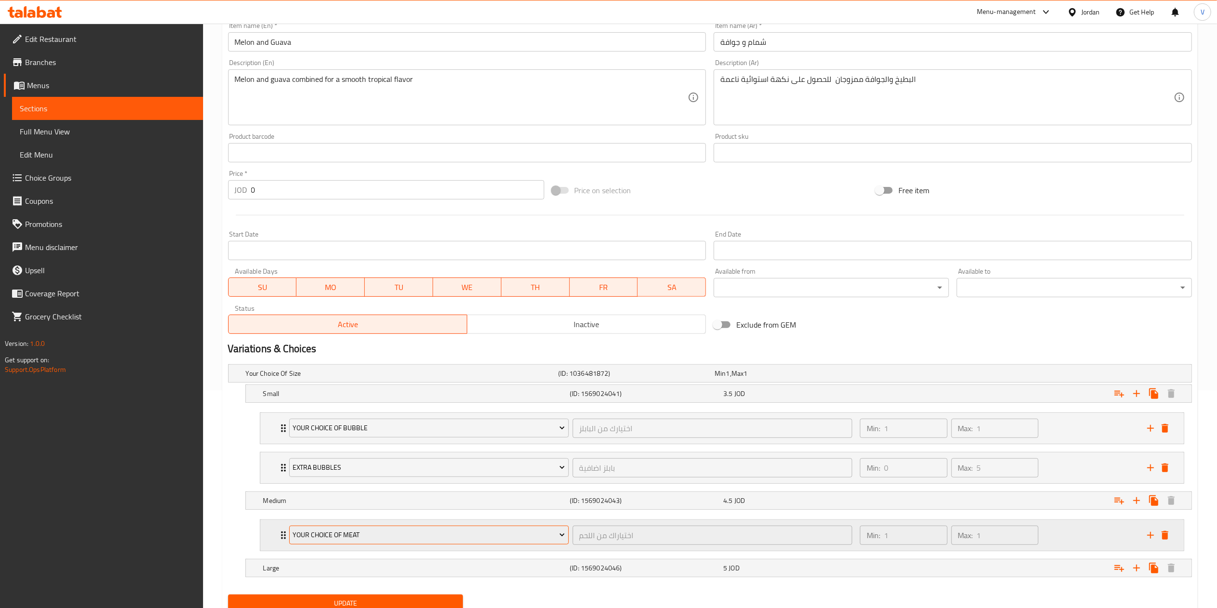
click at [431, 540] on span "Your Choice Of Meat" at bounding box center [429, 535] width 272 height 12
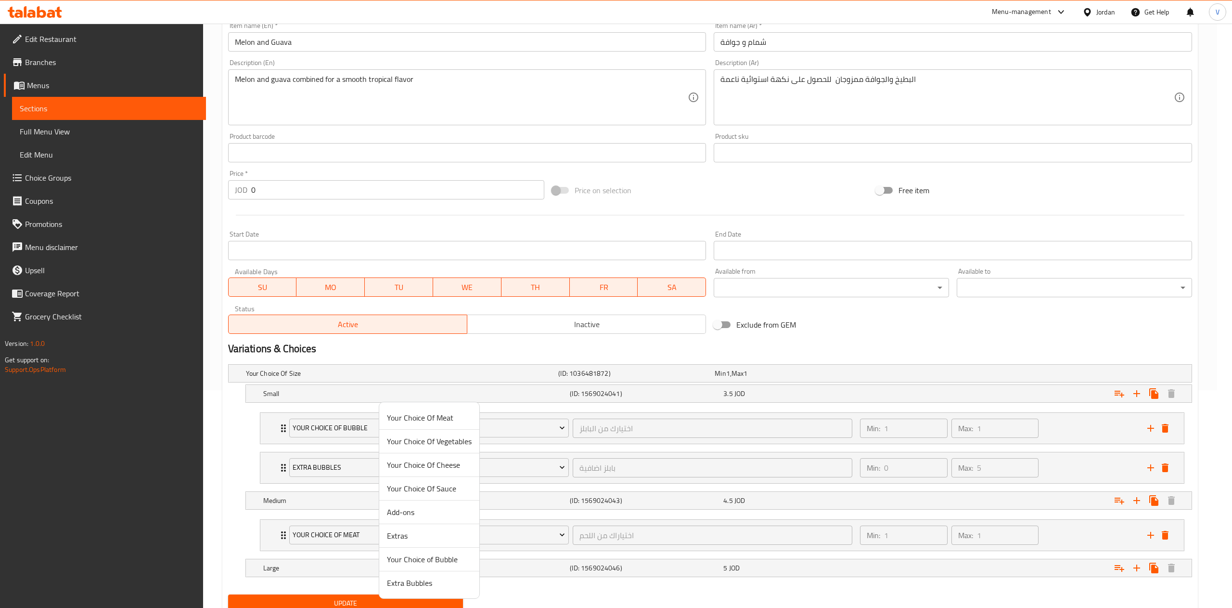
click at [431, 565] on span "Your Choice of Bubble" at bounding box center [429, 559] width 85 height 12
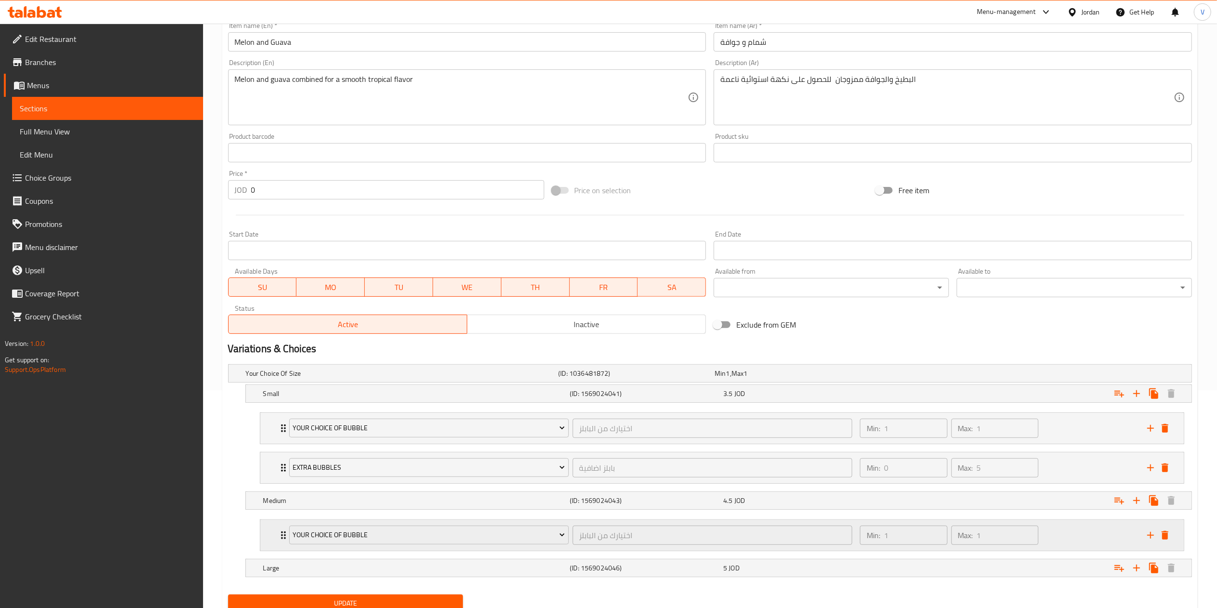
click at [1150, 537] on icon "add" at bounding box center [1151, 535] width 12 height 12
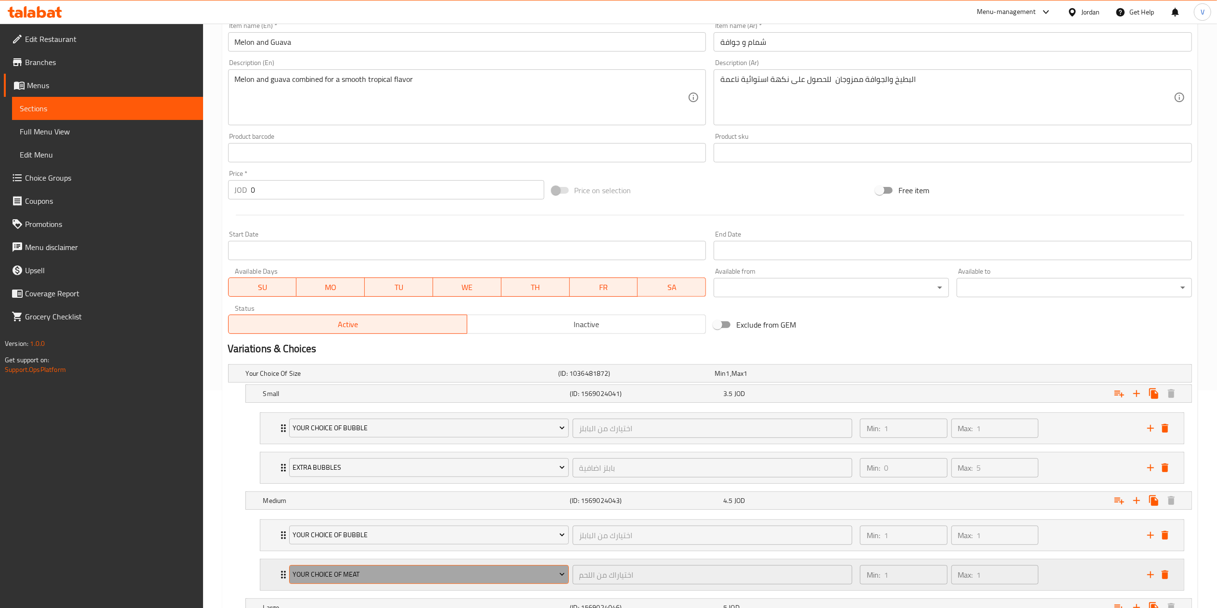
click at [395, 580] on span "Your Choice Of Meat" at bounding box center [429, 574] width 272 height 12
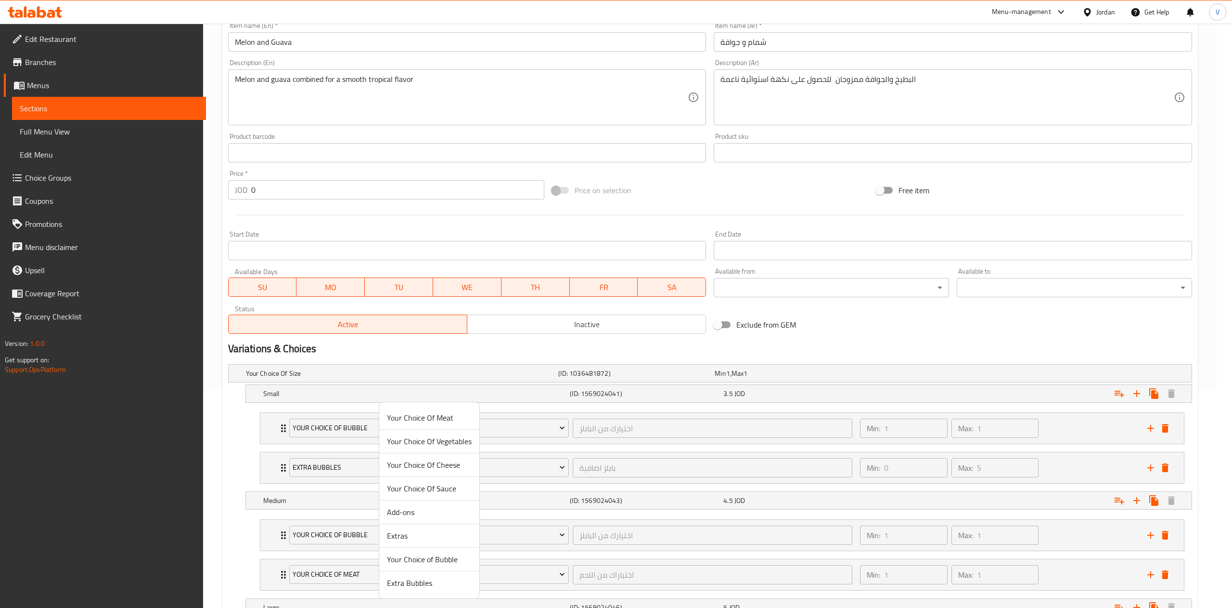
click at [401, 580] on span "Extra Bubbles" at bounding box center [429, 583] width 85 height 12
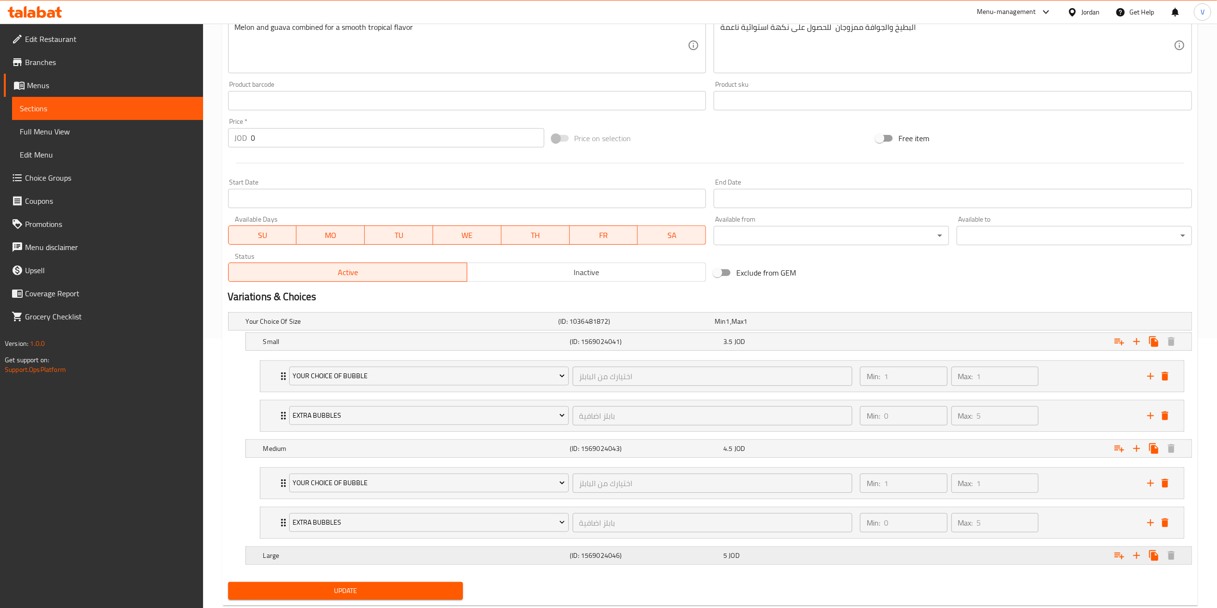
scroll to position [297, 0]
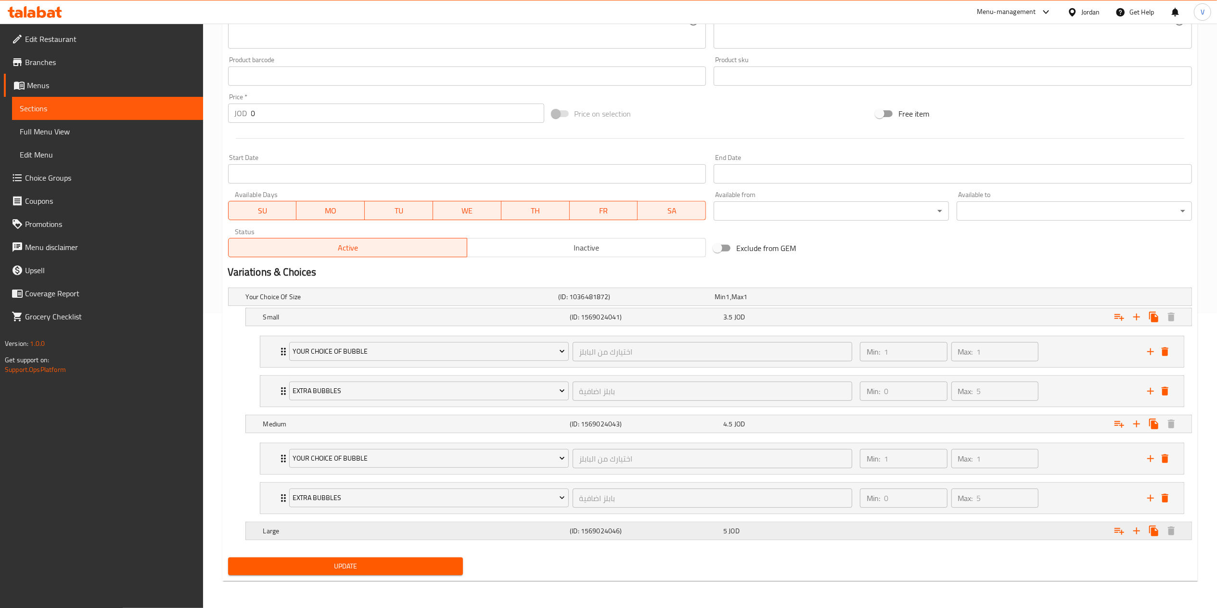
click at [1117, 531] on icon "Expand" at bounding box center [1120, 531] width 12 height 12
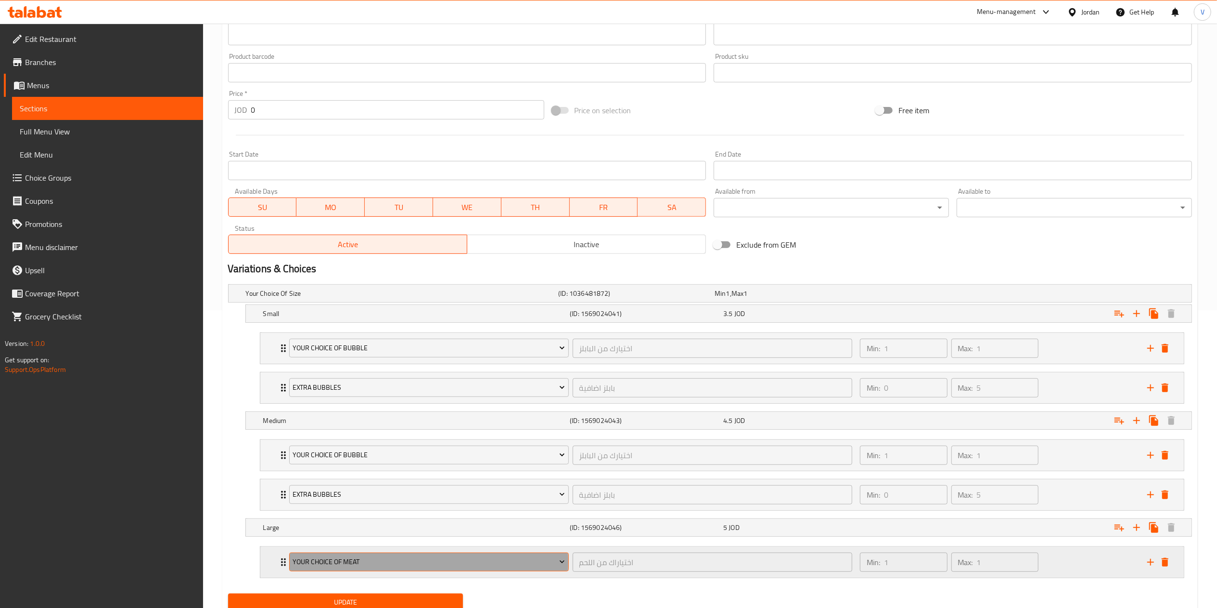
click at [367, 565] on span "Your Choice Of Meat" at bounding box center [429, 562] width 272 height 12
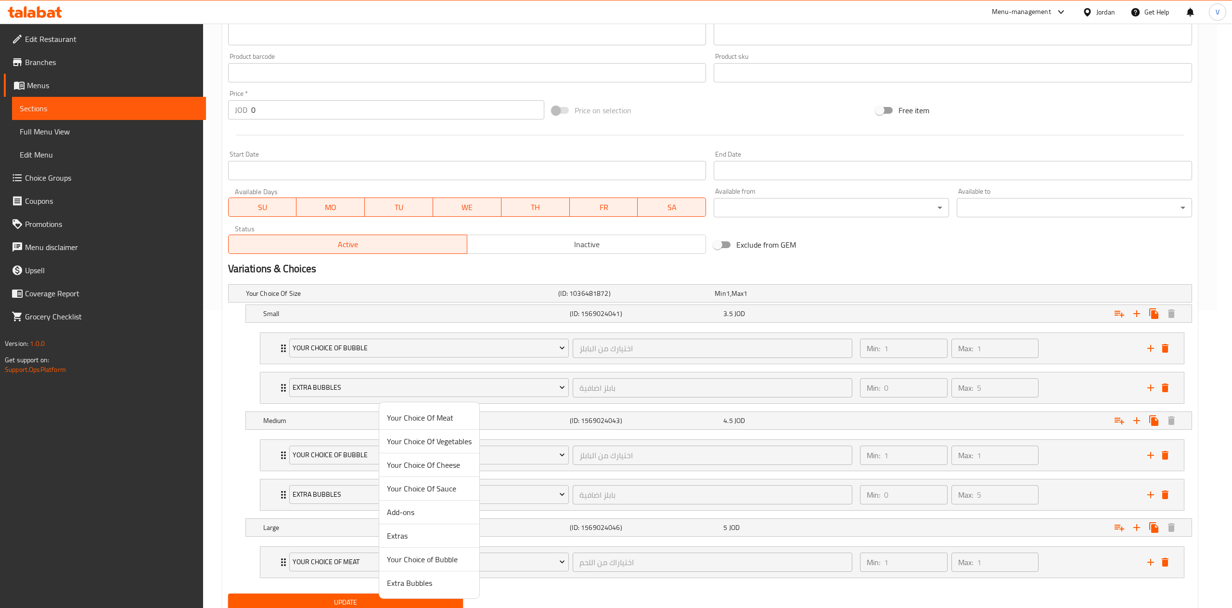
click at [430, 564] on span "Your Choice of Bubble" at bounding box center [429, 559] width 85 height 12
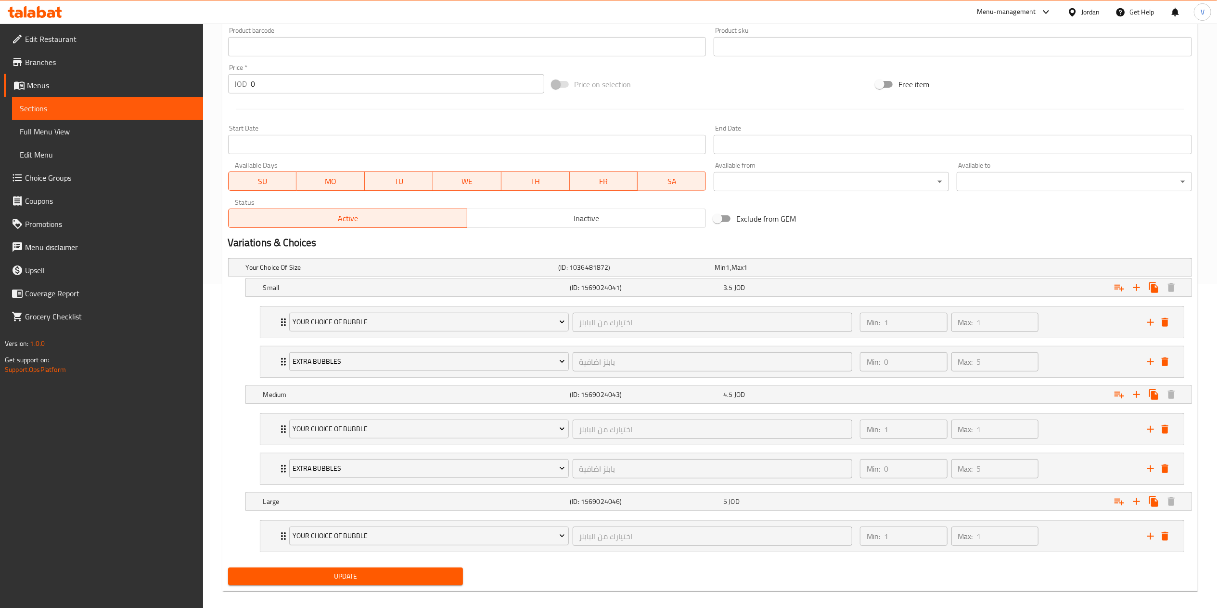
scroll to position [337, 0]
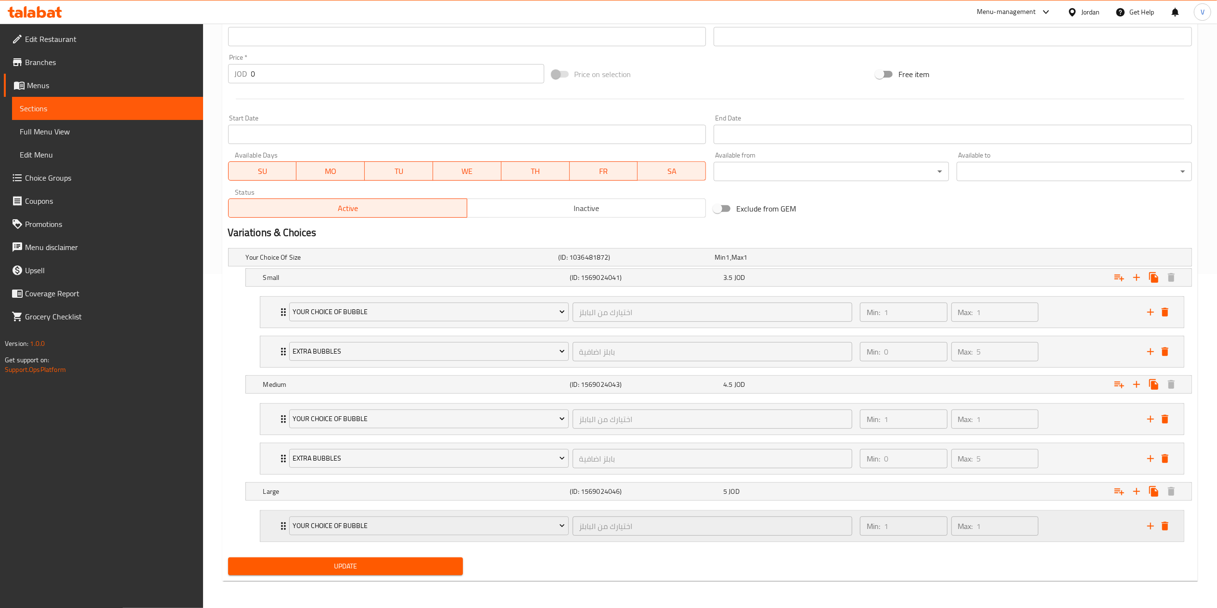
click at [1148, 529] on icon "add" at bounding box center [1151, 526] width 12 height 12
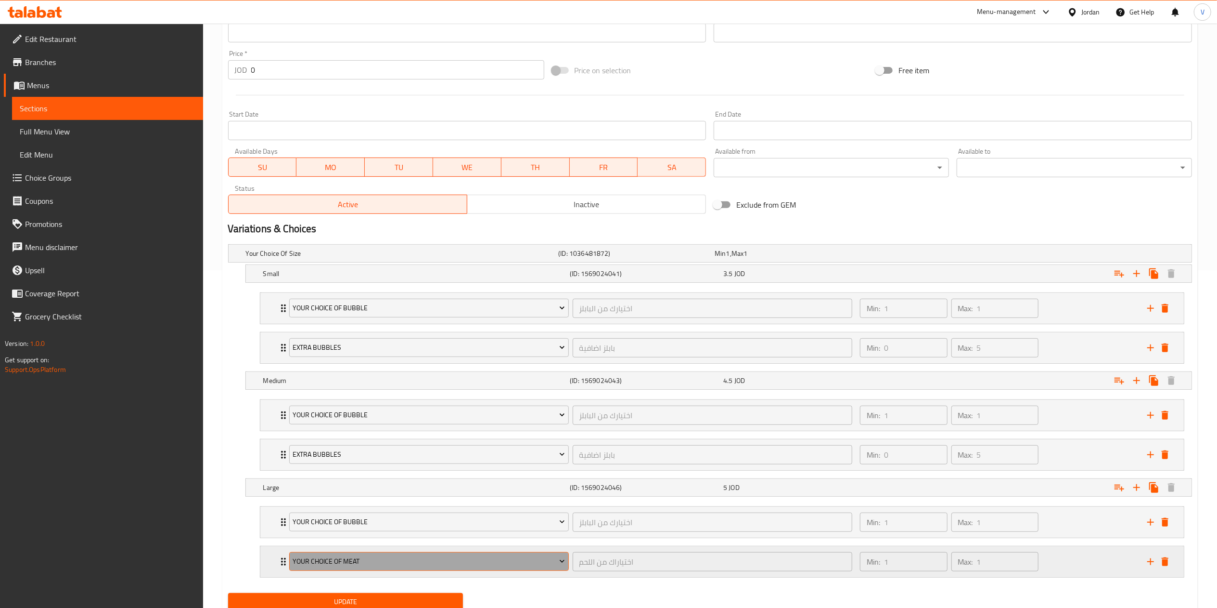
click at [401, 562] on span "Your Choice Of Meat" at bounding box center [429, 561] width 272 height 12
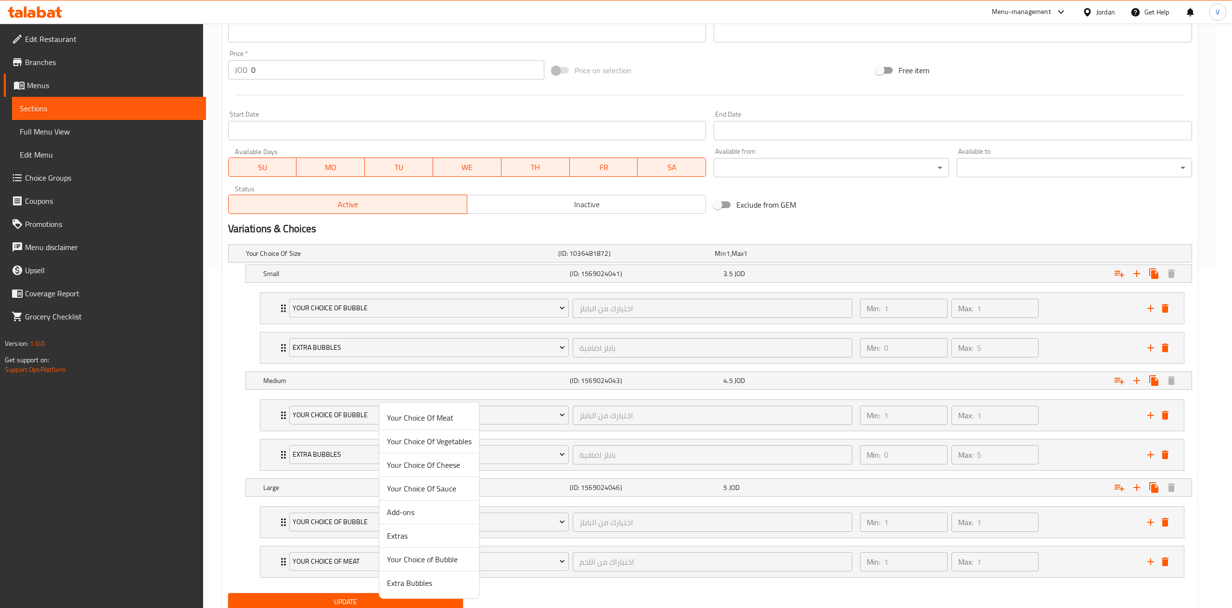
click at [443, 590] on li "Extra Bubbles" at bounding box center [429, 582] width 100 height 23
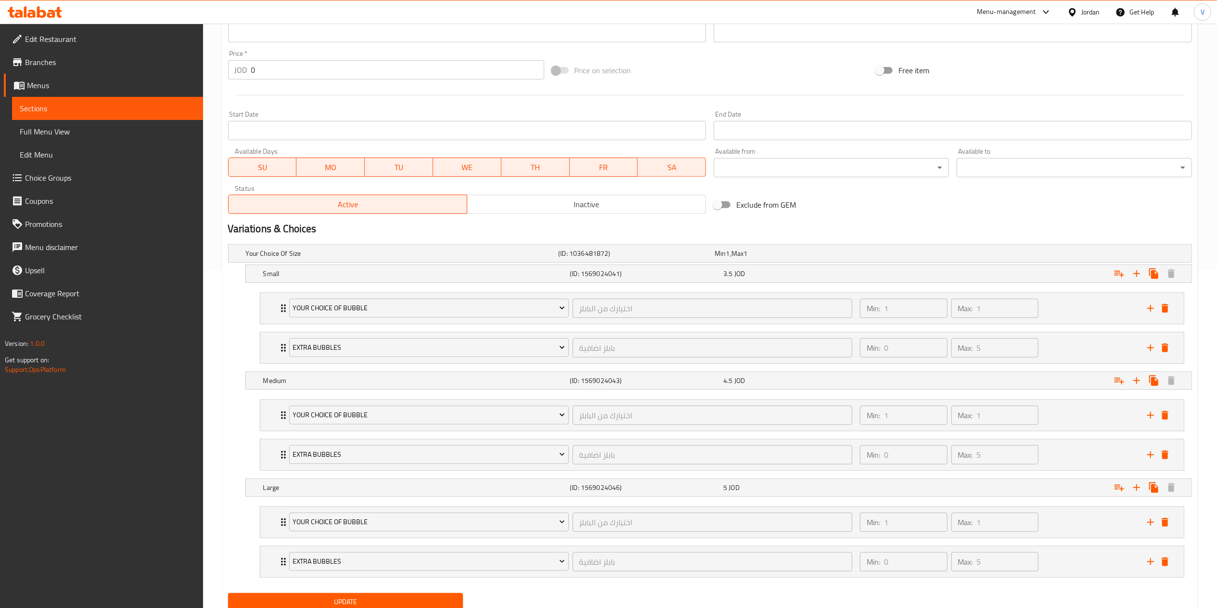
click at [389, 595] on div "Update" at bounding box center [345, 602] width 243 height 26
click at [380, 604] on span "Update" at bounding box center [346, 601] width 220 height 12
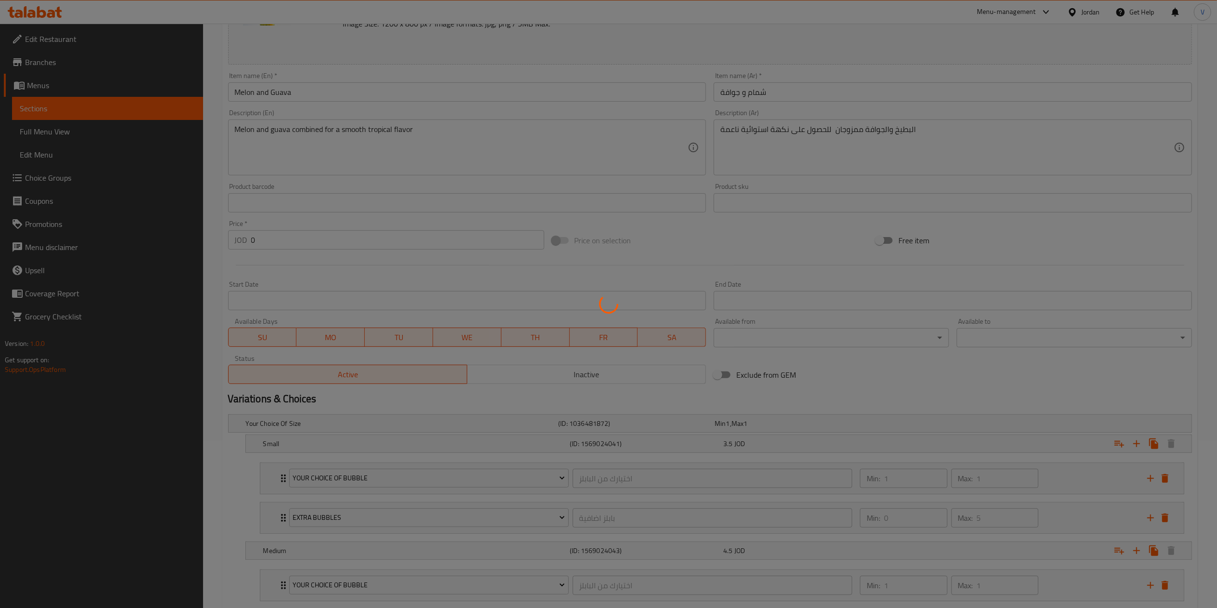
scroll to position [0, 0]
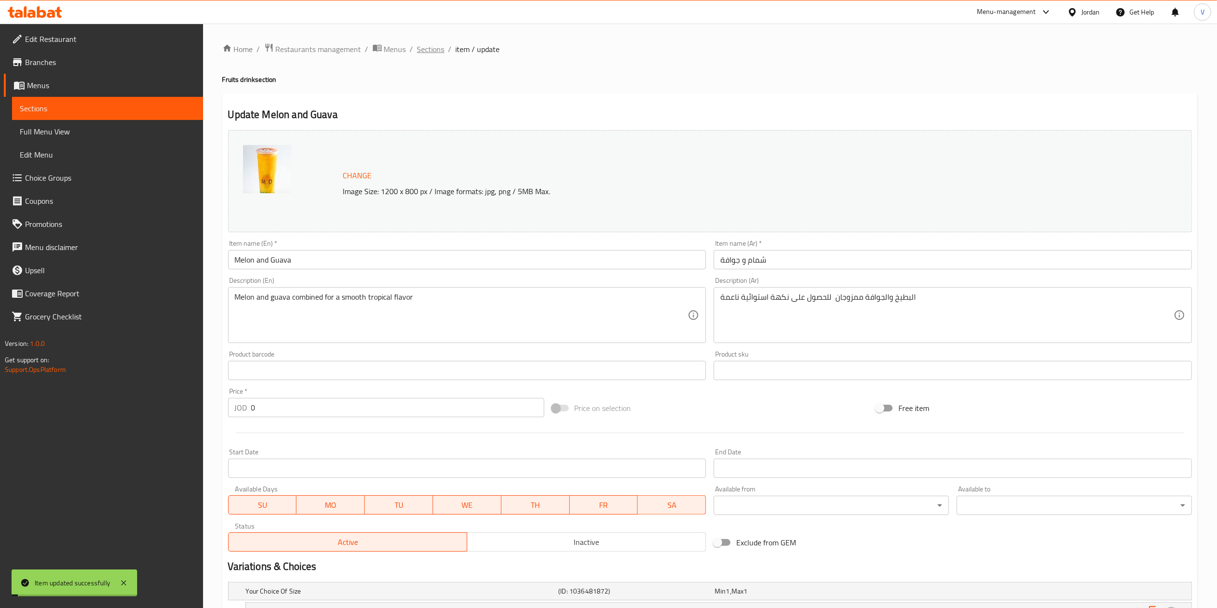
click at [430, 47] on span "Sections" at bounding box center [430, 49] width 27 height 12
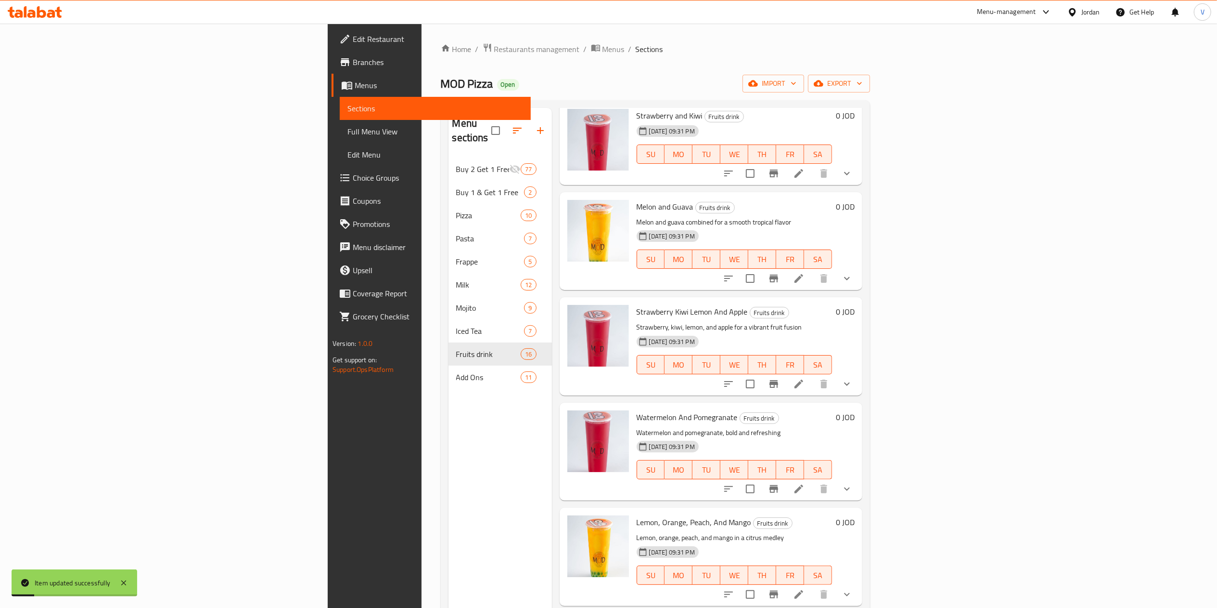
scroll to position [385, 0]
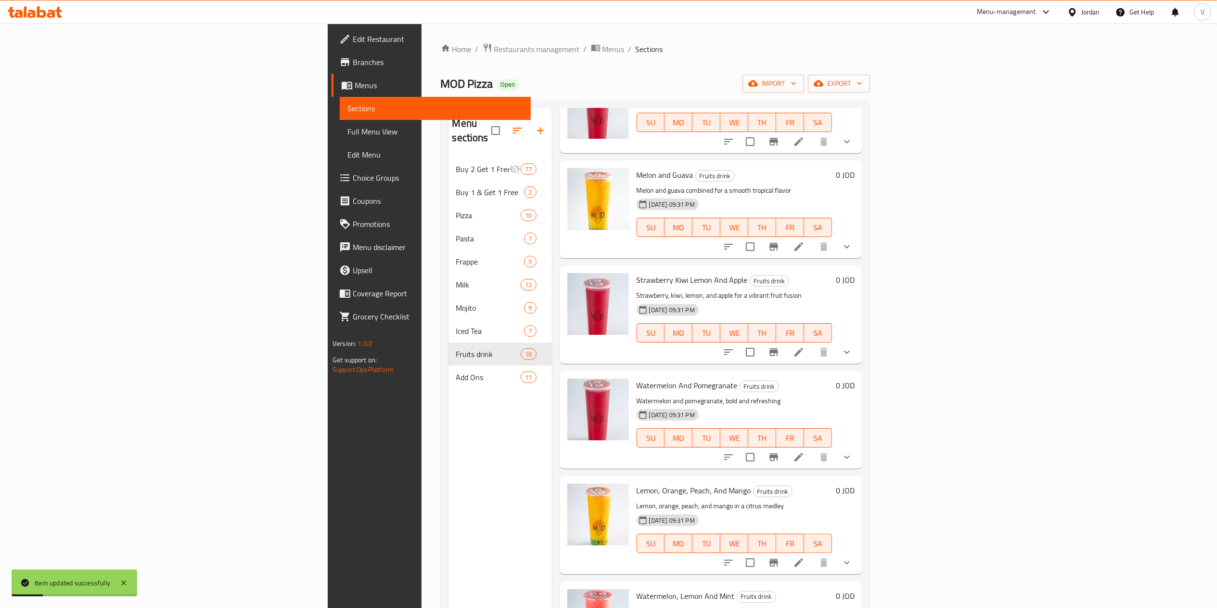
click at [813, 343] on li at bounding box center [799, 351] width 27 height 17
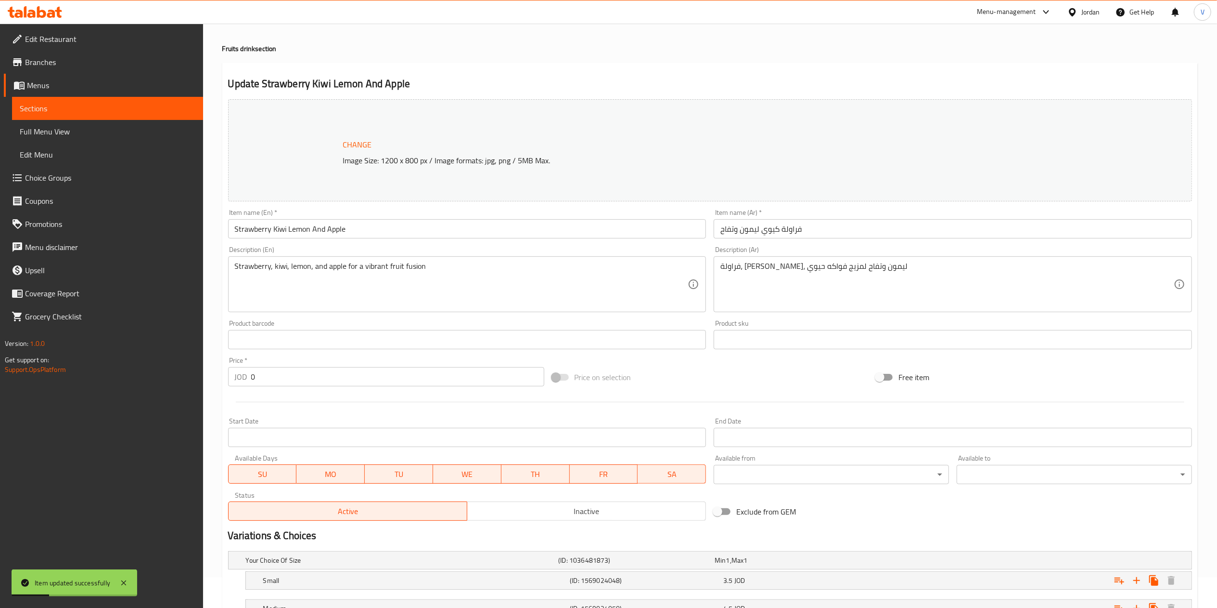
scroll to position [137, 0]
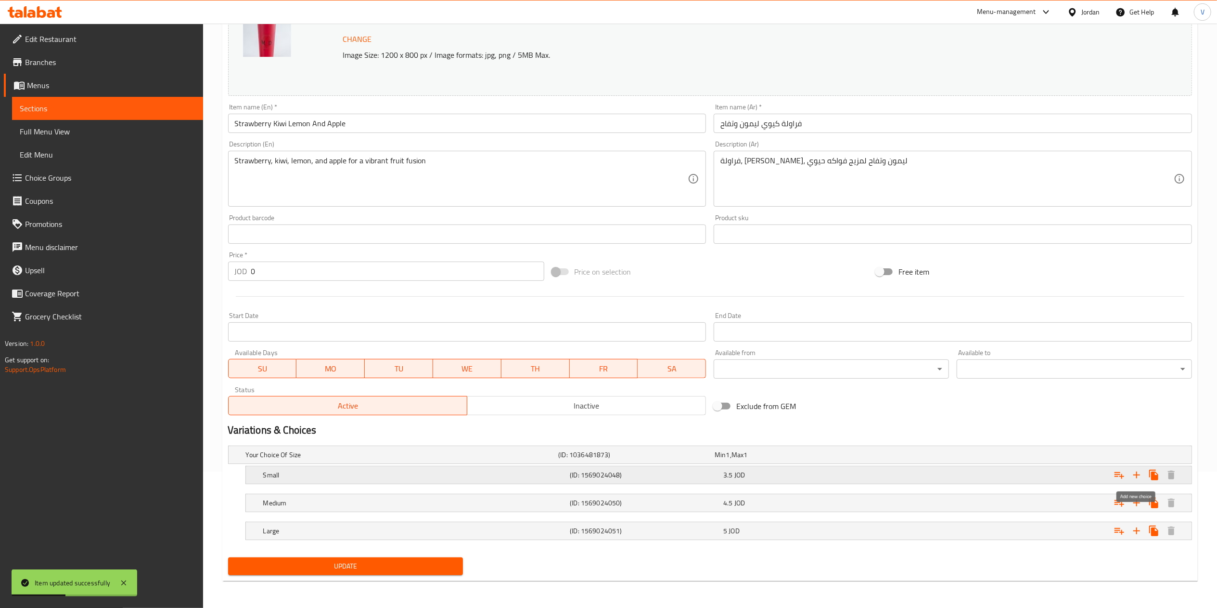
click at [1123, 475] on icon "Expand" at bounding box center [1120, 475] width 12 height 12
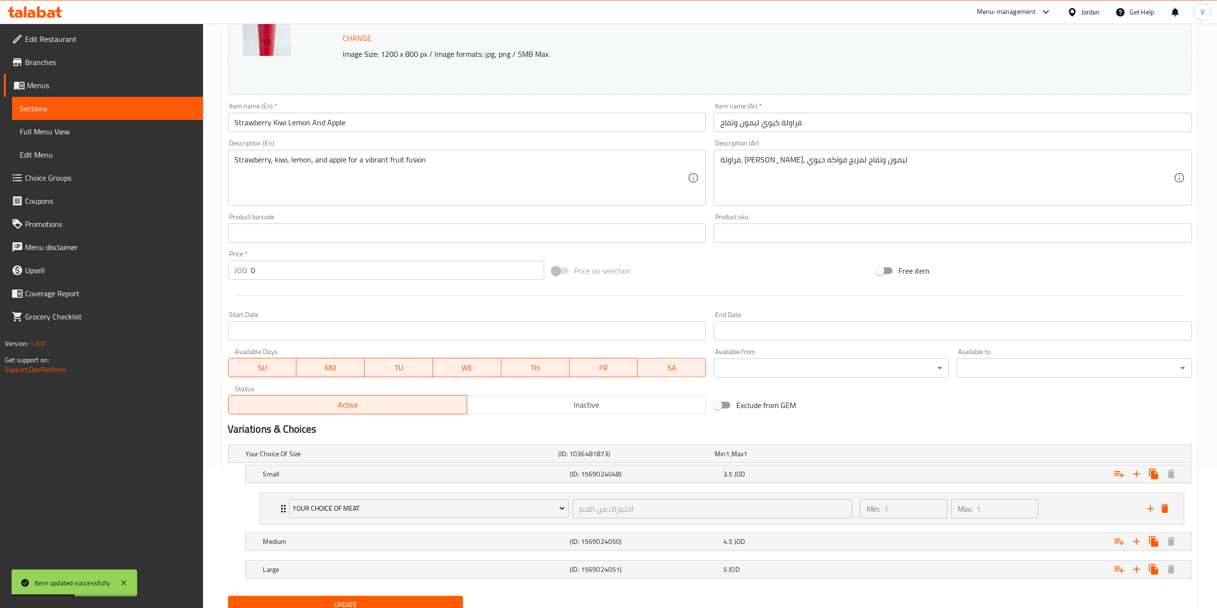
click at [496, 492] on li "Your Choice Of Meat اختياراك من اللحم ​ Min: 1 ​ Max: 1 ​ Habash Smoked ([GEOGR…" at bounding box center [722, 508] width 940 height 39
click at [473, 512] on span "Your Choice Of Meat" at bounding box center [429, 508] width 272 height 12
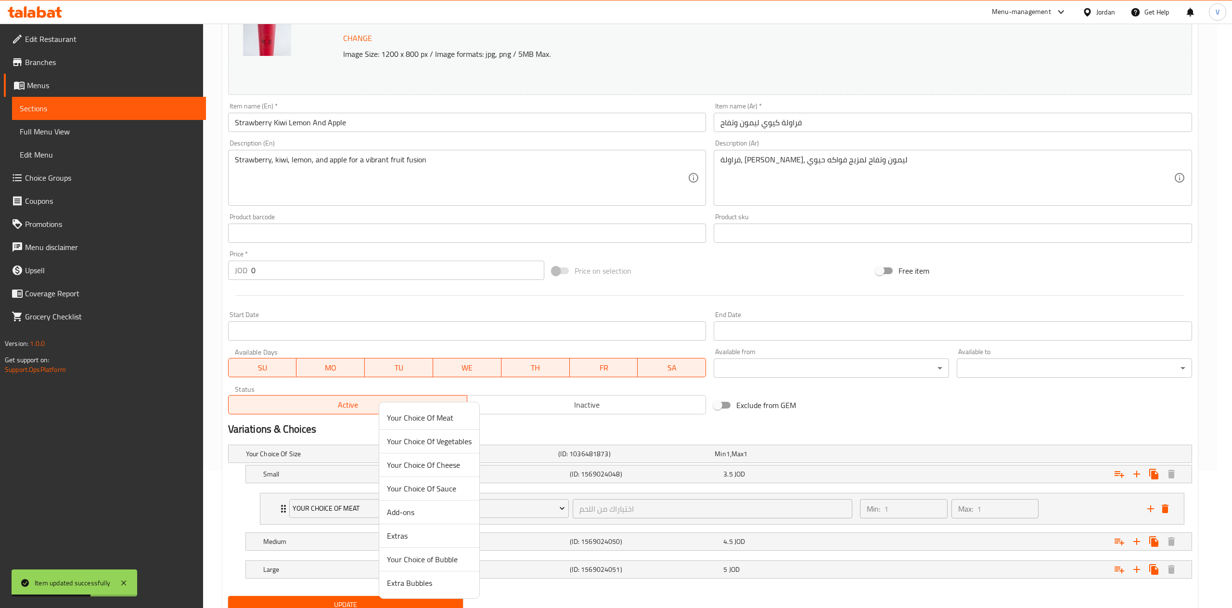
click at [423, 556] on span "Your Choice of Bubble" at bounding box center [429, 559] width 85 height 12
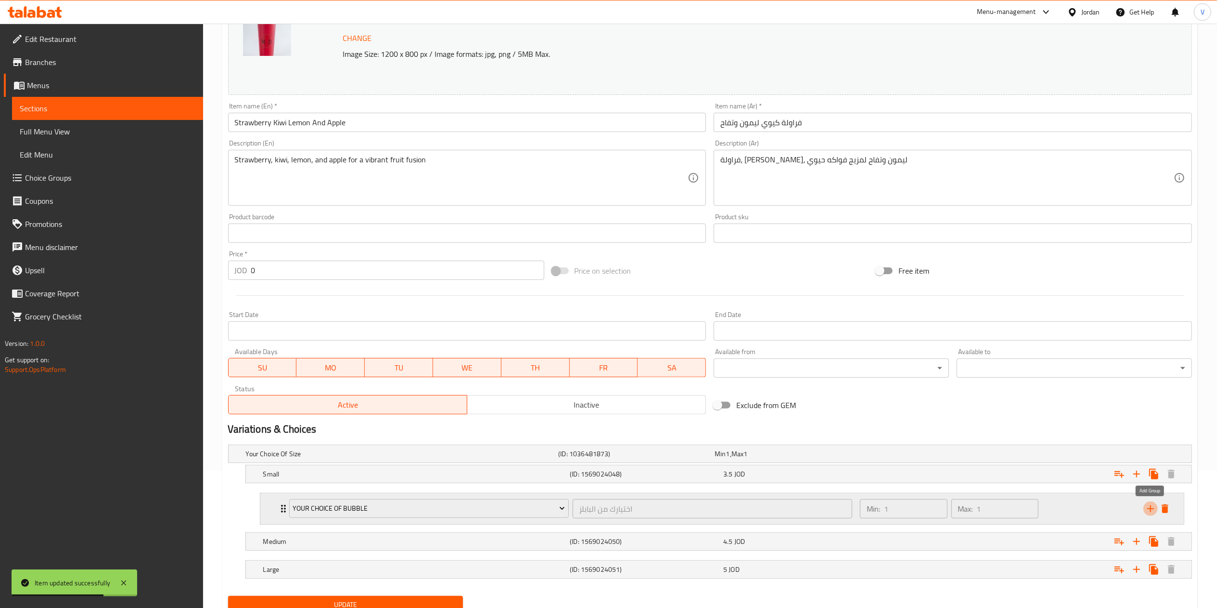
click at [1152, 509] on icon "add" at bounding box center [1151, 509] width 12 height 12
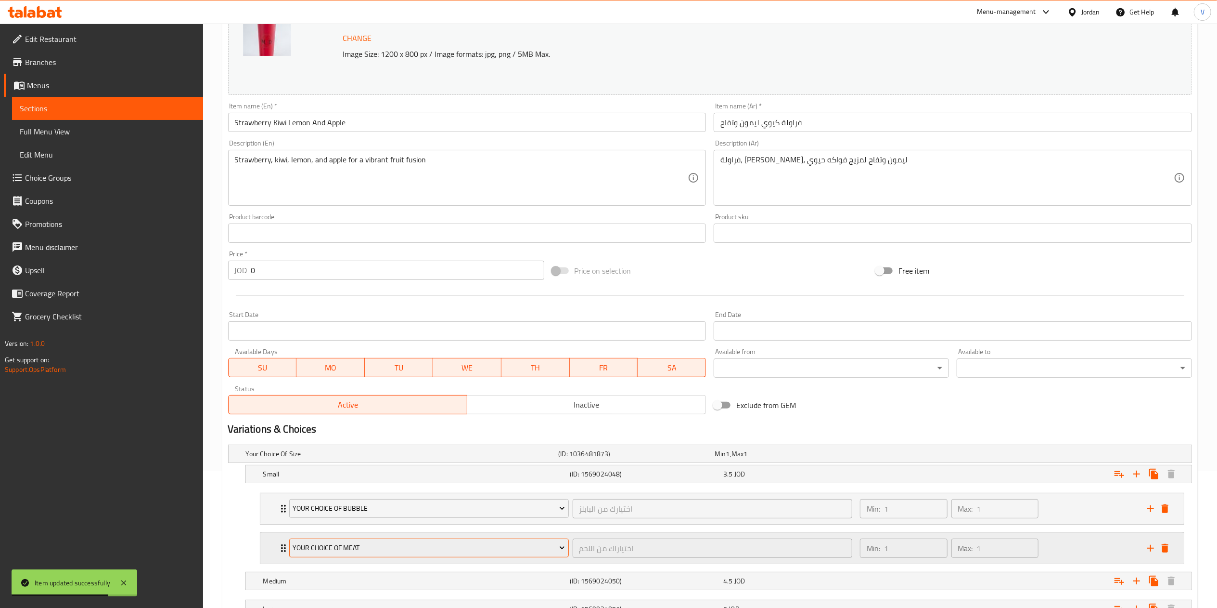
click at [462, 553] on span "Your Choice Of Meat" at bounding box center [429, 548] width 272 height 12
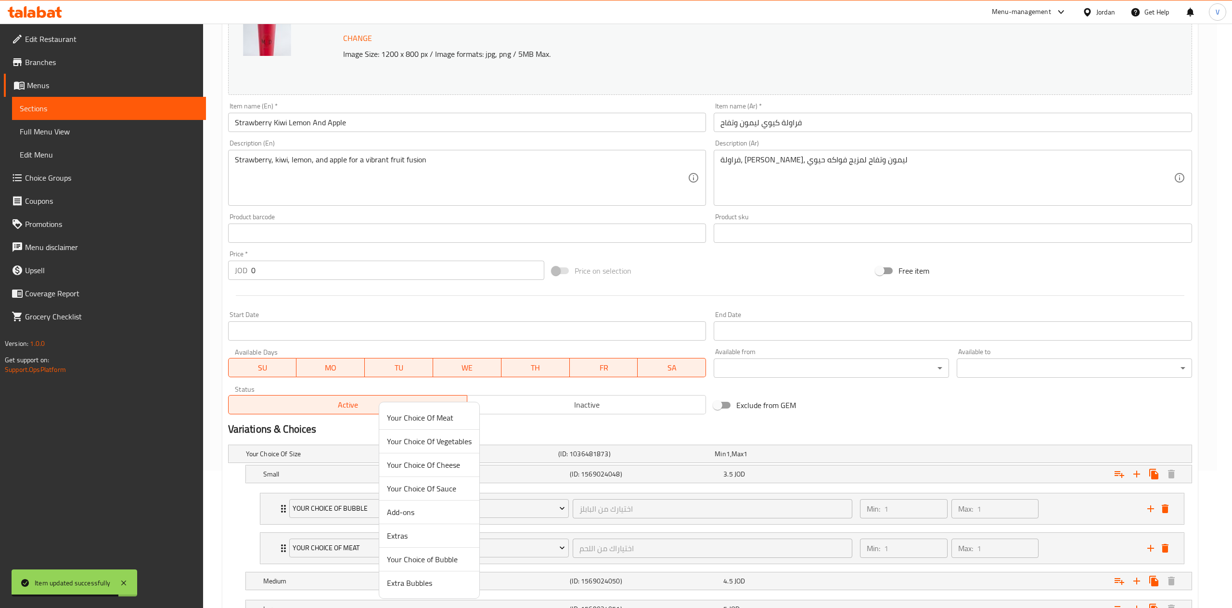
click at [427, 580] on span "Extra Bubbles" at bounding box center [429, 583] width 85 height 12
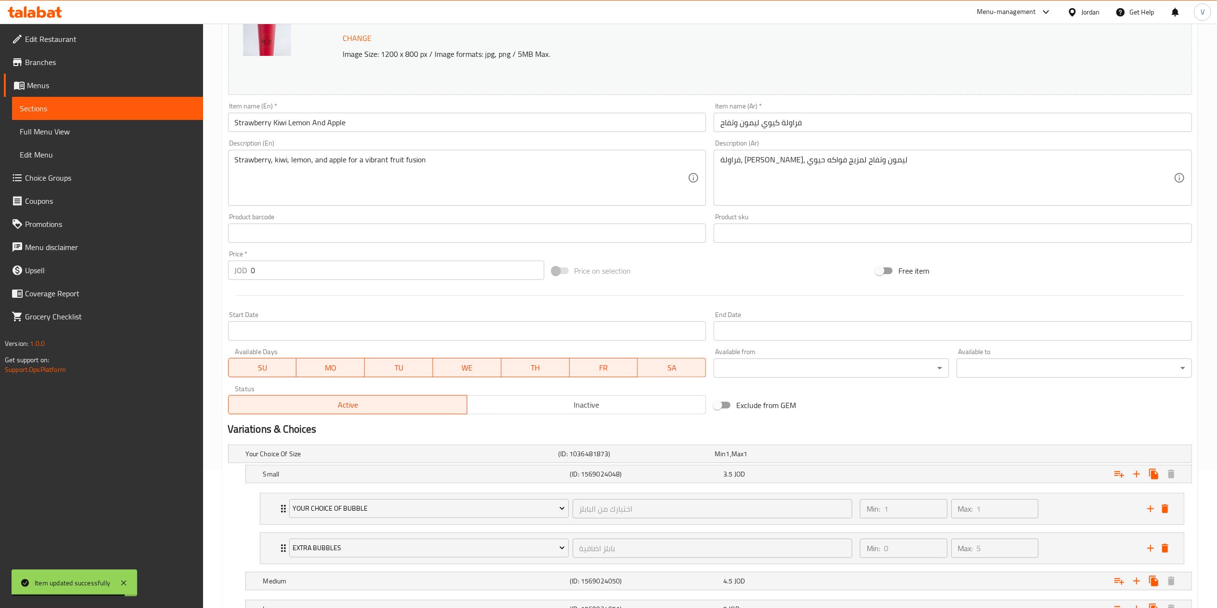
scroll to position [218, 0]
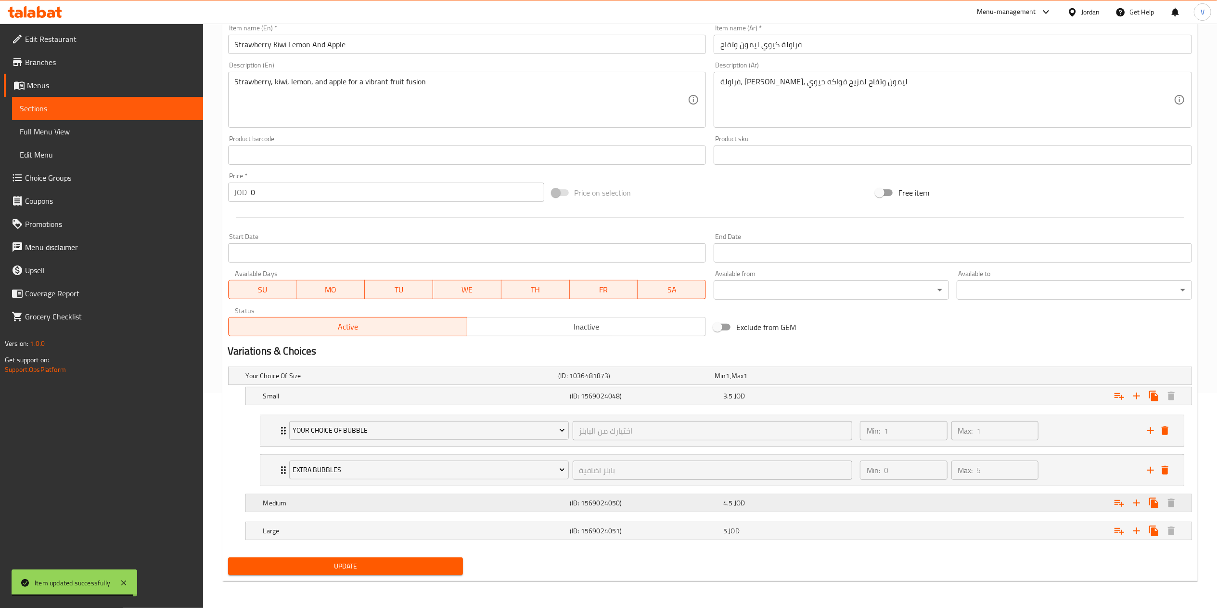
drag, startPoint x: 1111, startPoint y: 500, endPoint x: 1090, endPoint y: 500, distance: 21.2
click at [1112, 500] on button "Expand" at bounding box center [1119, 502] width 17 height 17
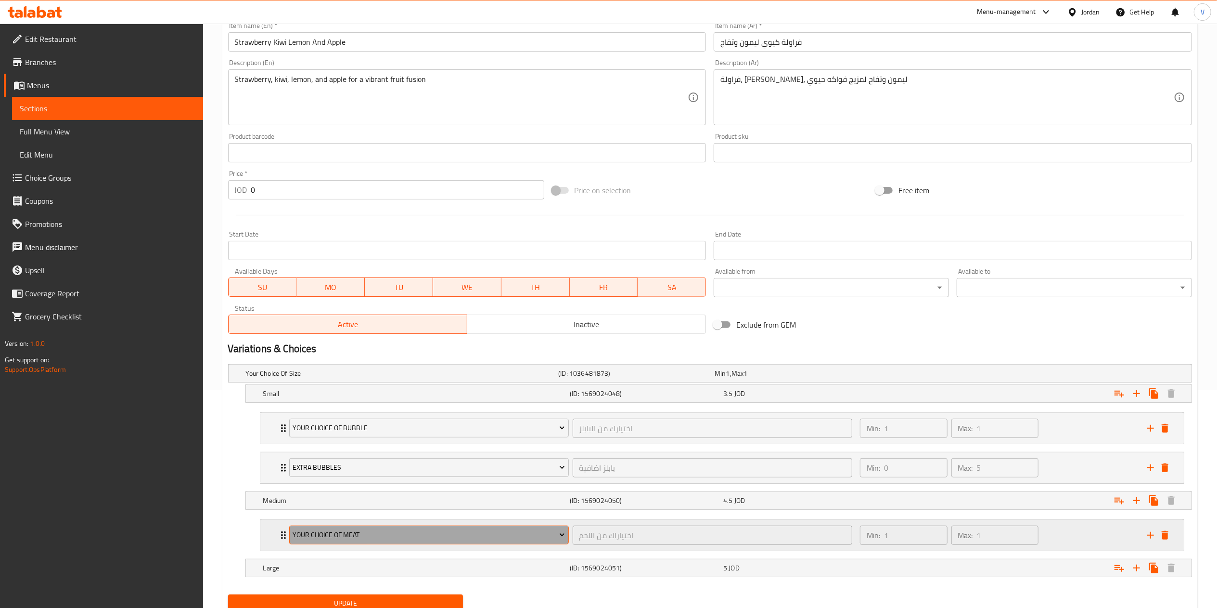
click at [373, 537] on span "Your Choice Of Meat" at bounding box center [429, 535] width 272 height 12
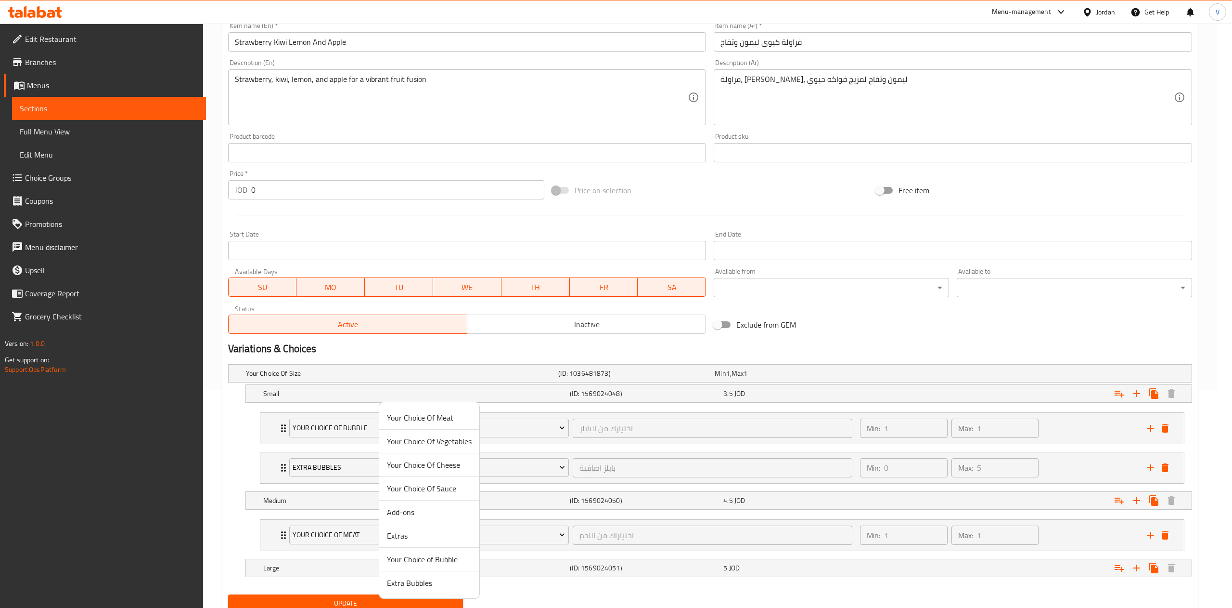
click at [424, 561] on span "Your Choice of Bubble" at bounding box center [429, 559] width 85 height 12
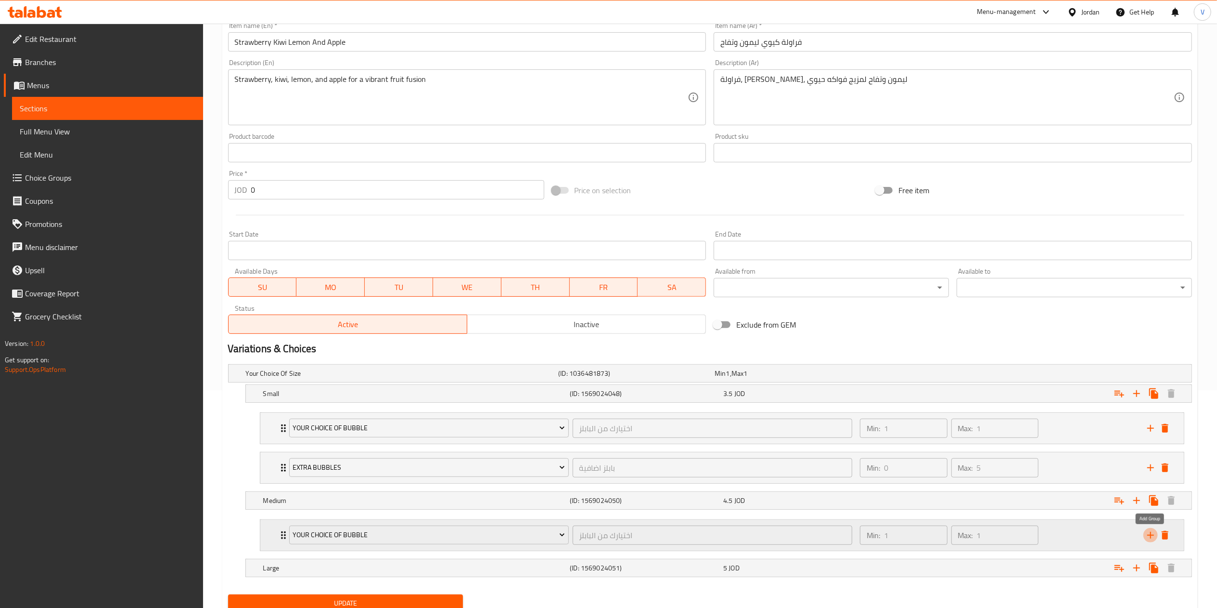
click at [1152, 537] on icon "add" at bounding box center [1151, 534] width 7 height 7
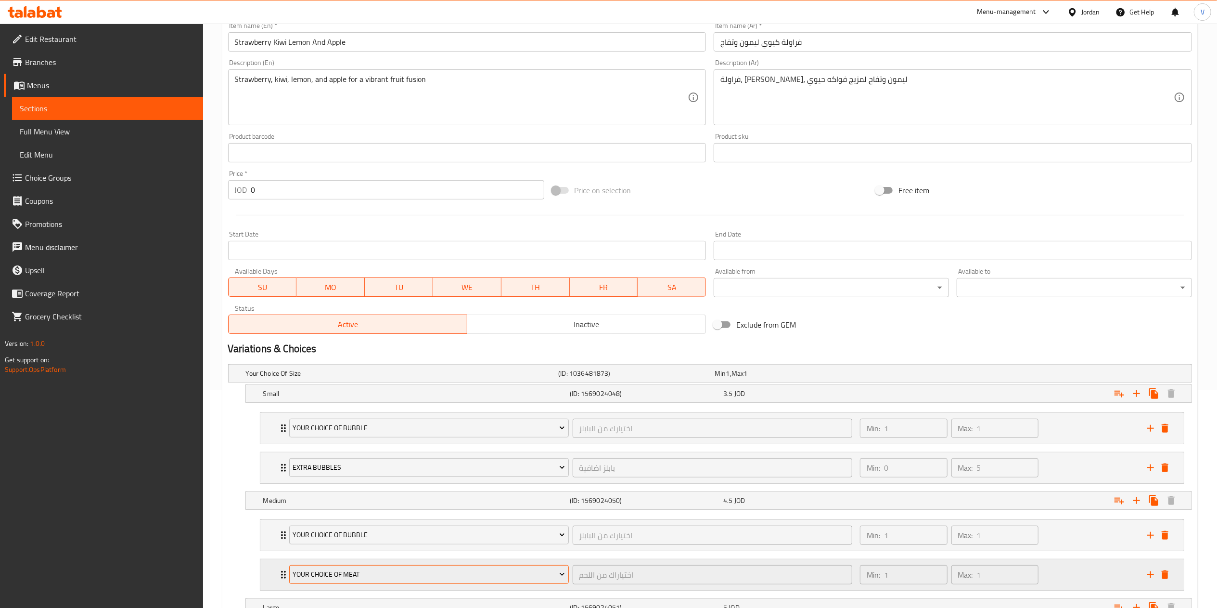
click at [357, 569] on button "Your Choice Of Meat" at bounding box center [429, 574] width 280 height 19
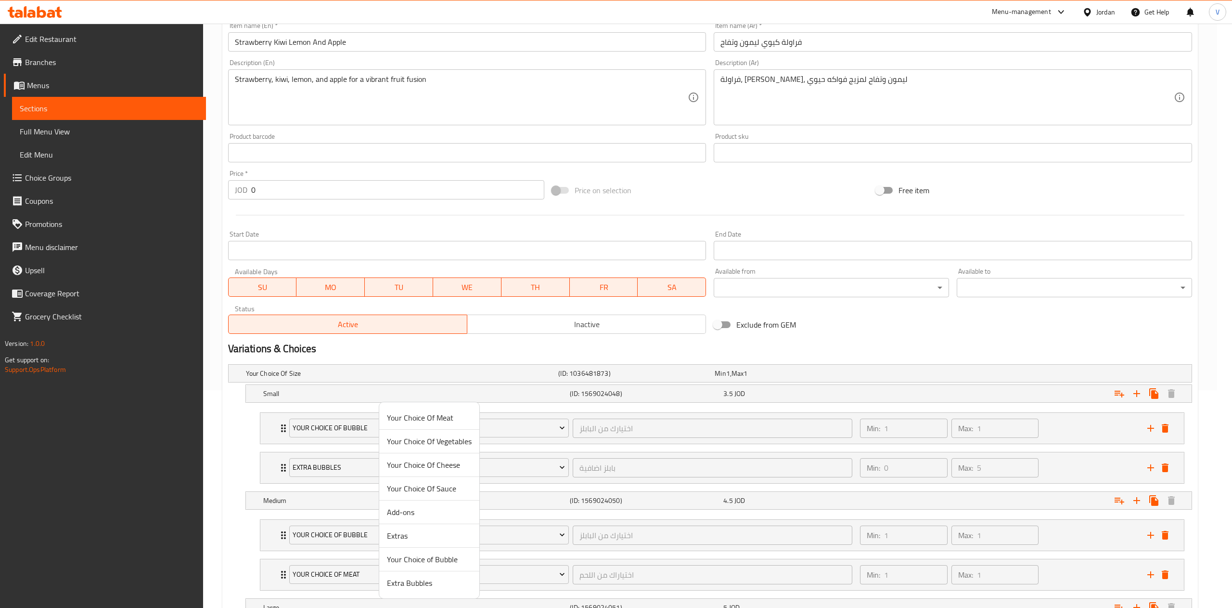
click at [422, 580] on span "Extra Bubbles" at bounding box center [429, 583] width 85 height 12
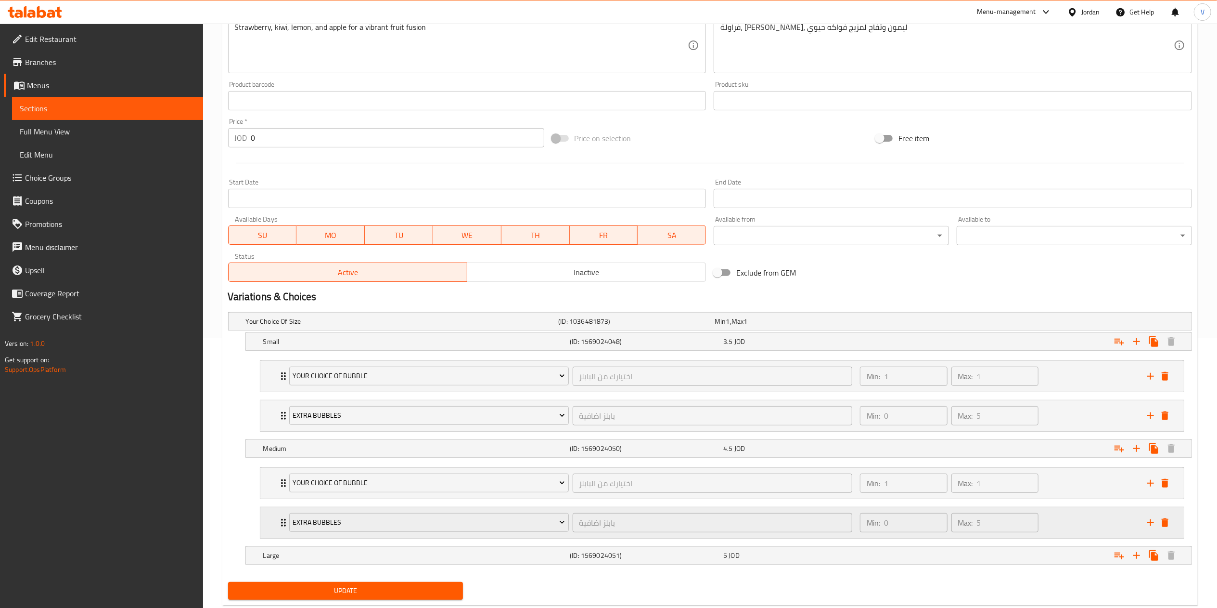
scroll to position [297, 0]
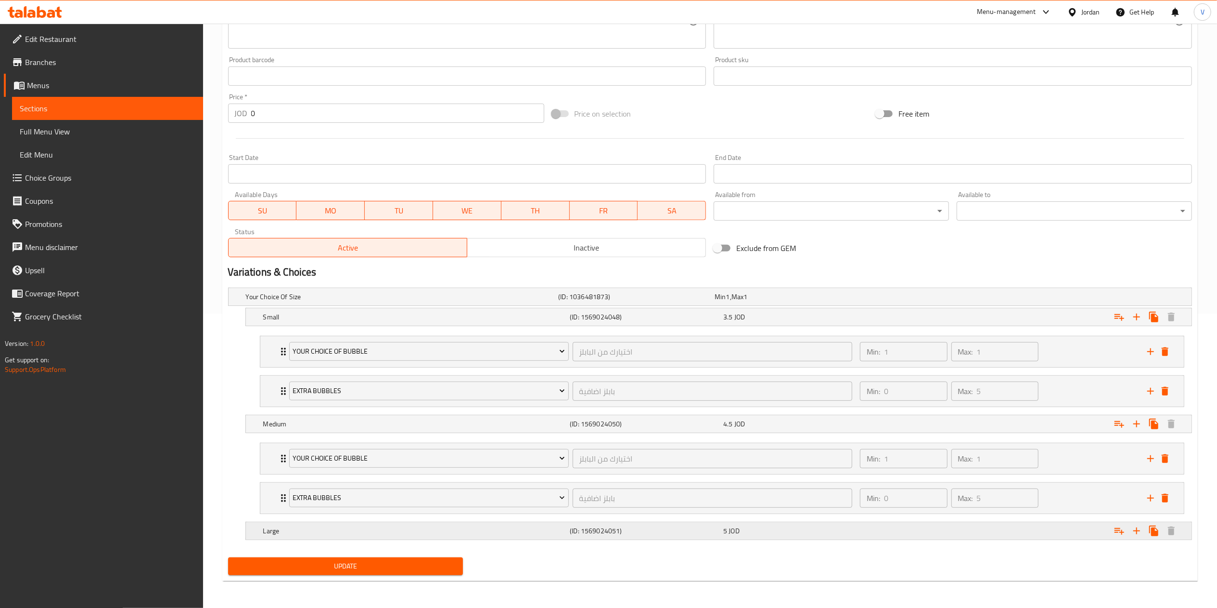
click at [1117, 530] on icon "Expand" at bounding box center [1120, 531] width 12 height 12
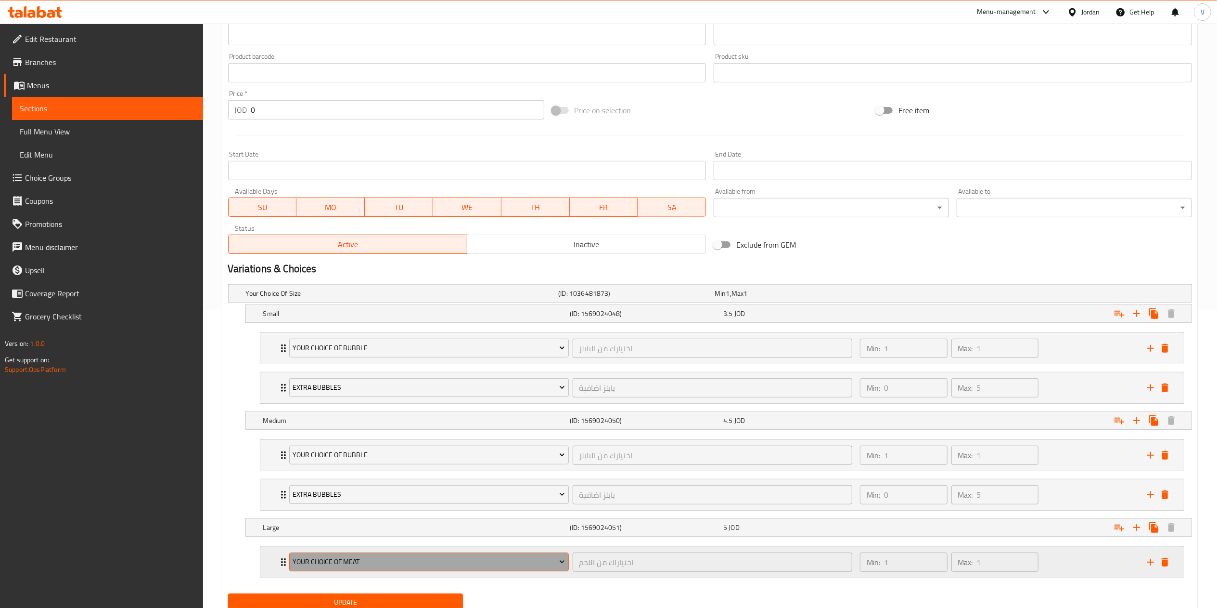
click at [426, 568] on span "Your Choice Of Meat" at bounding box center [429, 562] width 272 height 12
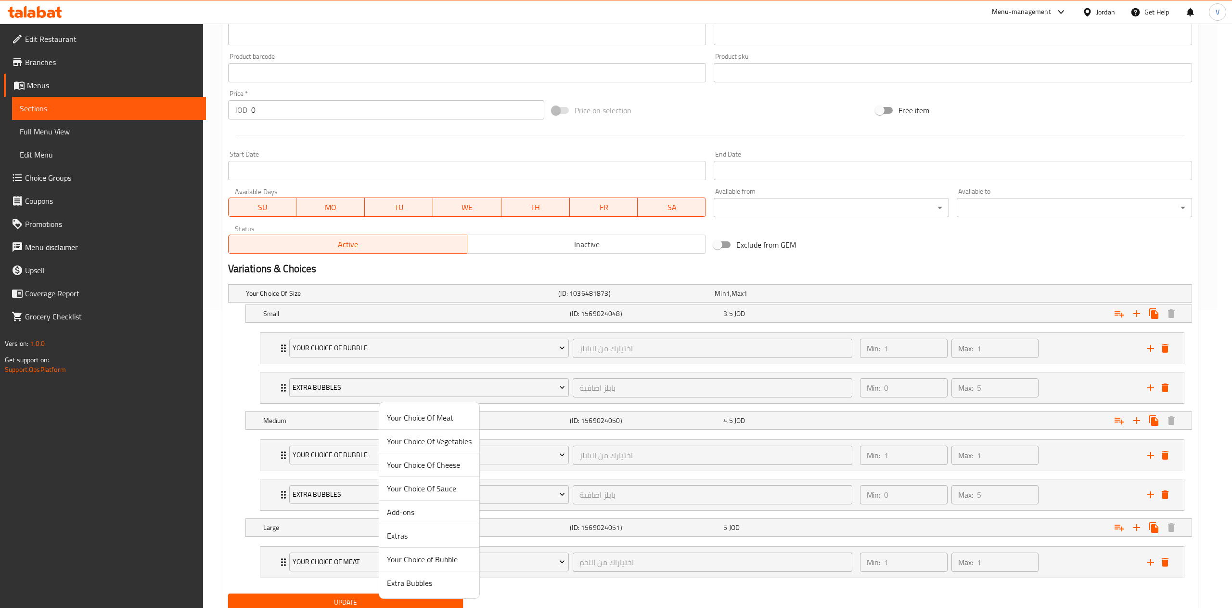
click at [441, 553] on span "Your Choice of Bubble" at bounding box center [429, 559] width 85 height 12
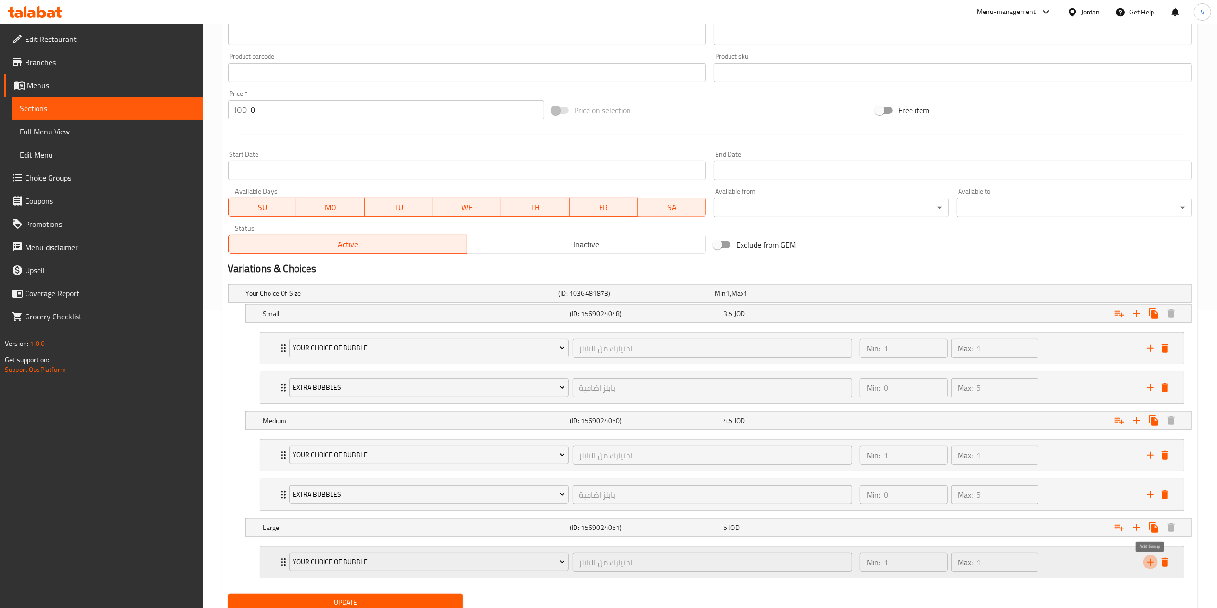
drag, startPoint x: 1151, startPoint y: 568, endPoint x: 698, endPoint y: 569, distance: 453.9
click at [1151, 567] on icon "add" at bounding box center [1151, 562] width 12 height 12
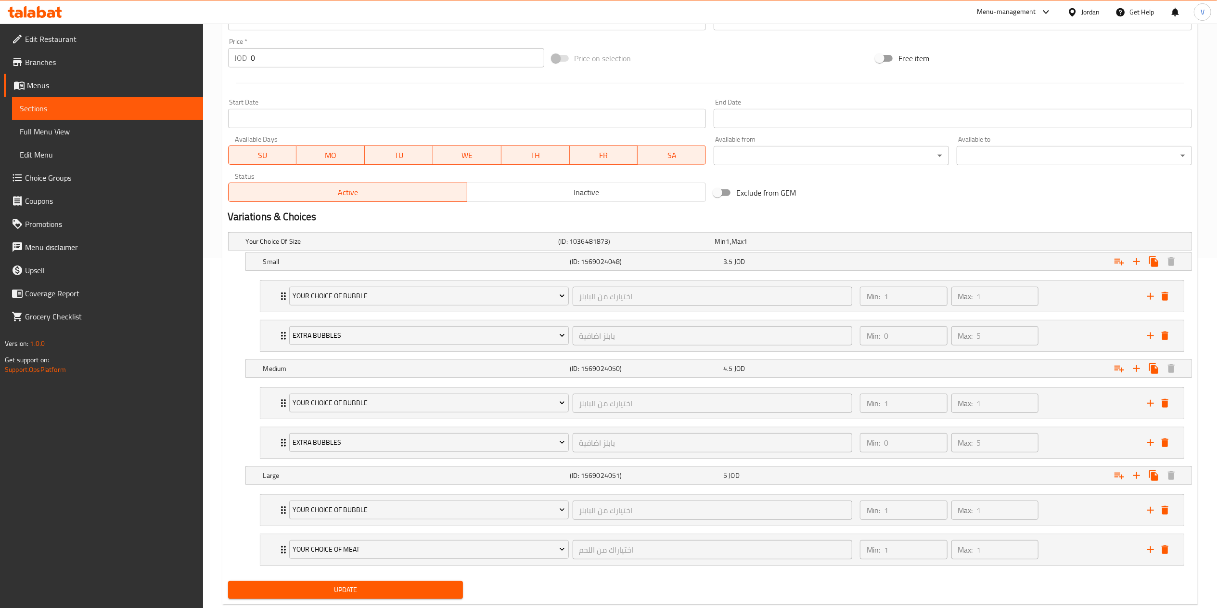
scroll to position [377, 0]
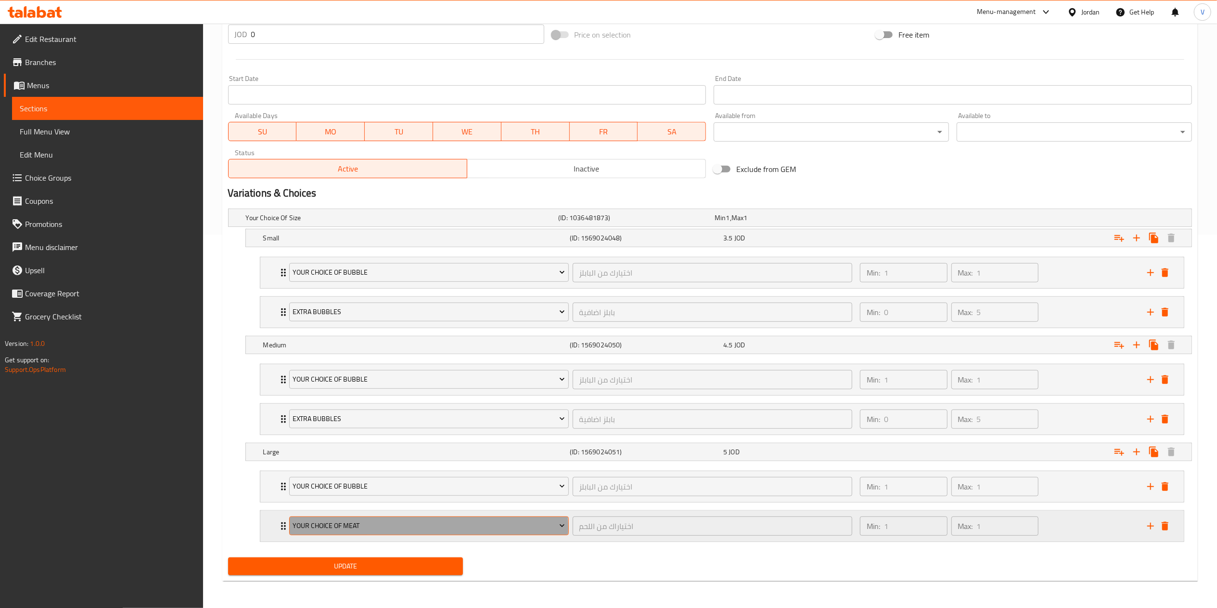
click at [402, 529] on span "Your Choice Of Meat" at bounding box center [429, 525] width 272 height 12
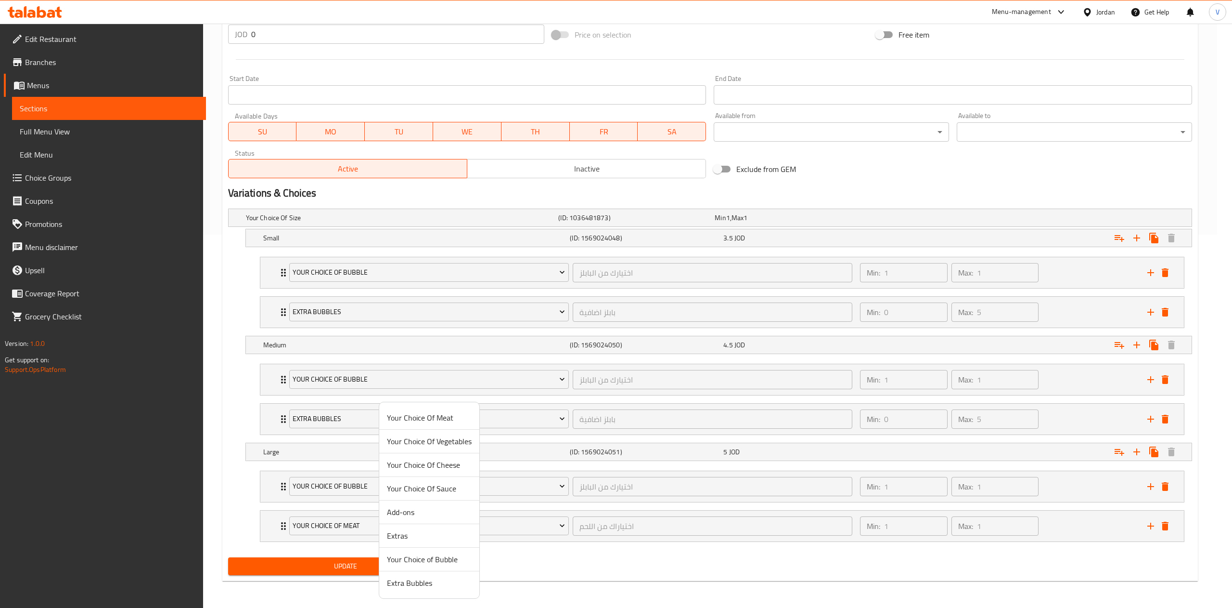
click at [422, 581] on span "Extra Bubbles" at bounding box center [429, 583] width 85 height 12
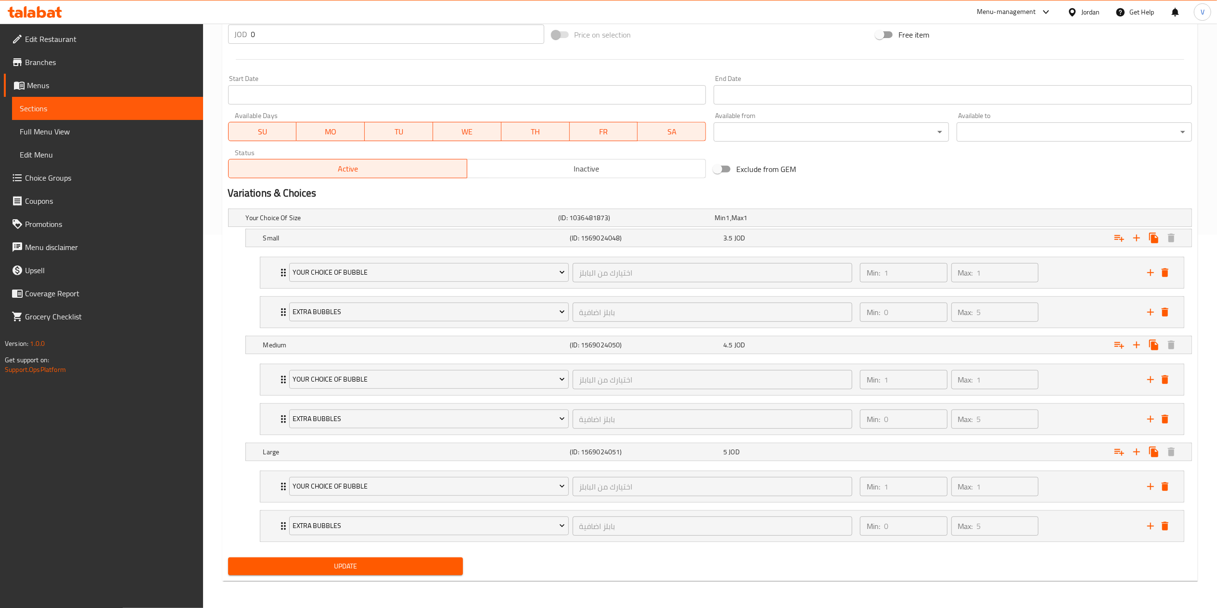
click at [349, 573] on button "Update" at bounding box center [345, 566] width 235 height 18
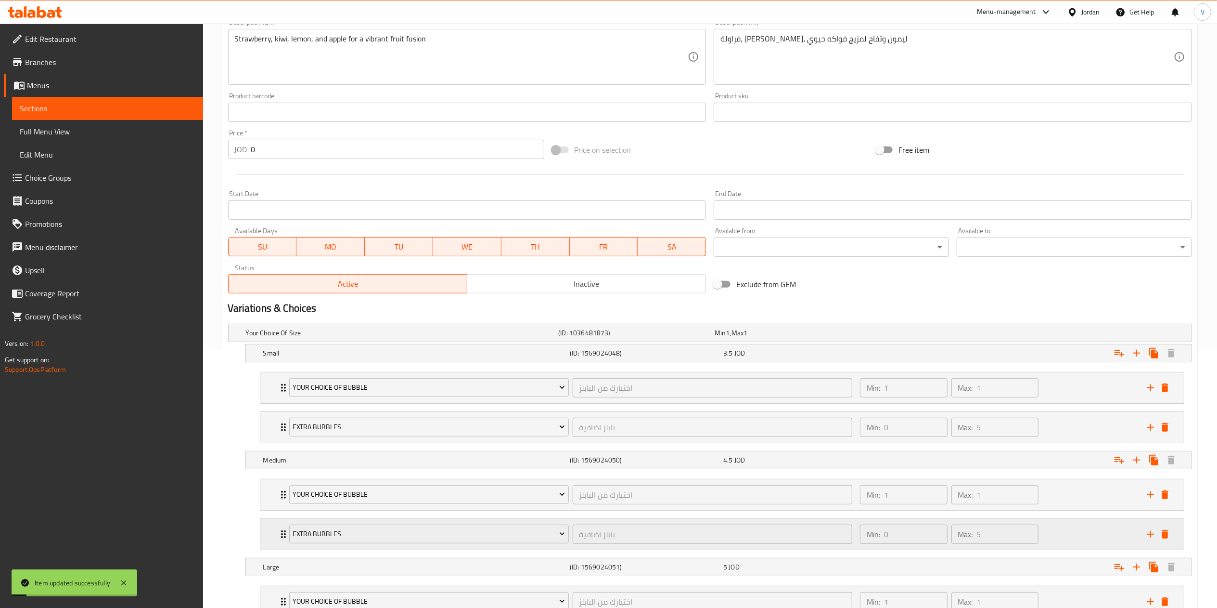
scroll to position [0, 0]
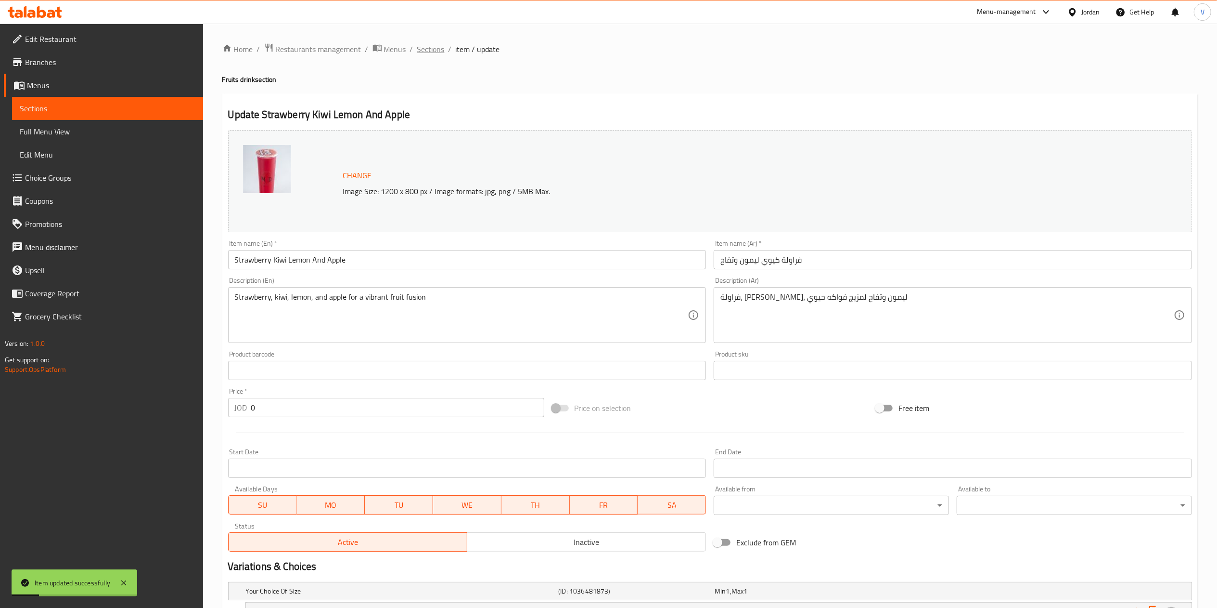
click at [431, 48] on span "Sections" at bounding box center [430, 49] width 27 height 12
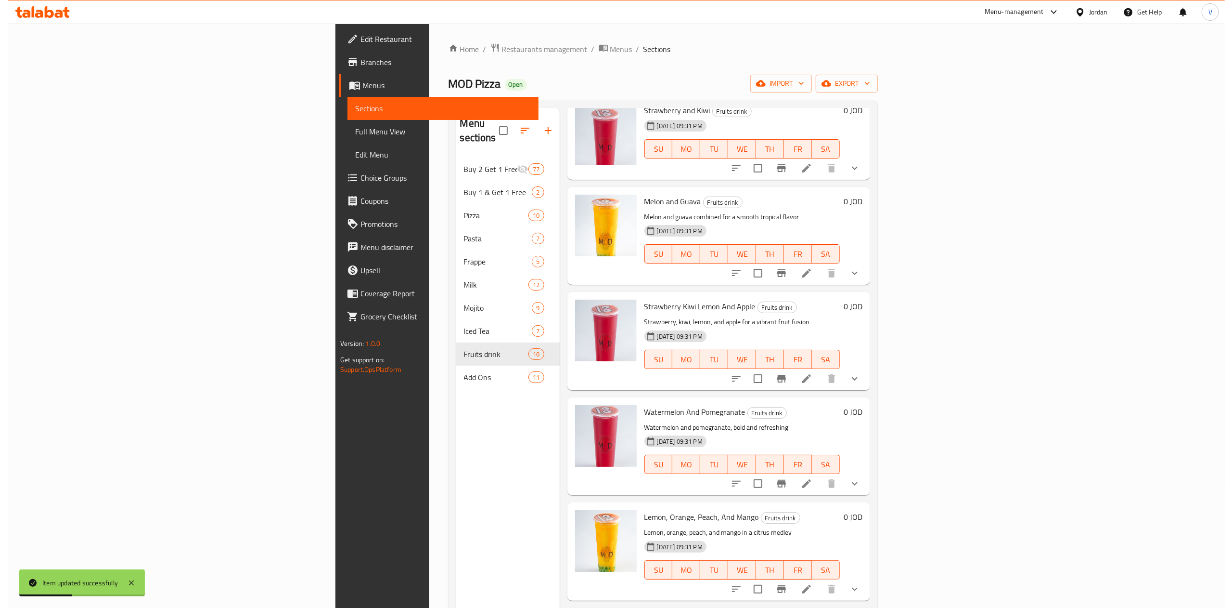
scroll to position [385, 0]
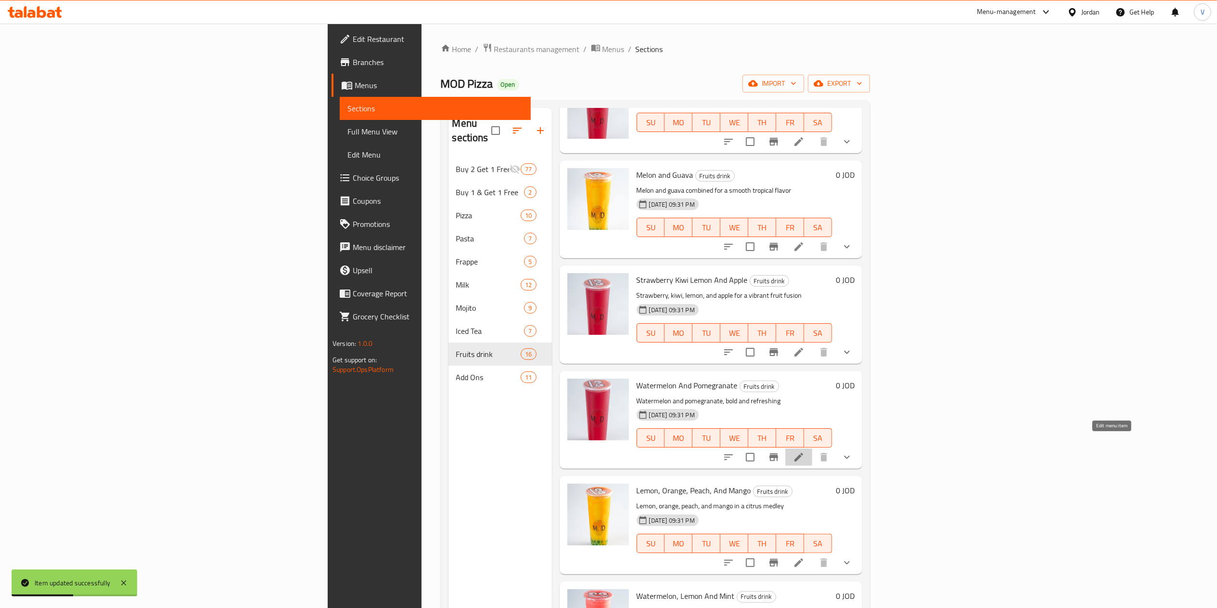
click at [805, 451] on icon at bounding box center [799, 457] width 12 height 12
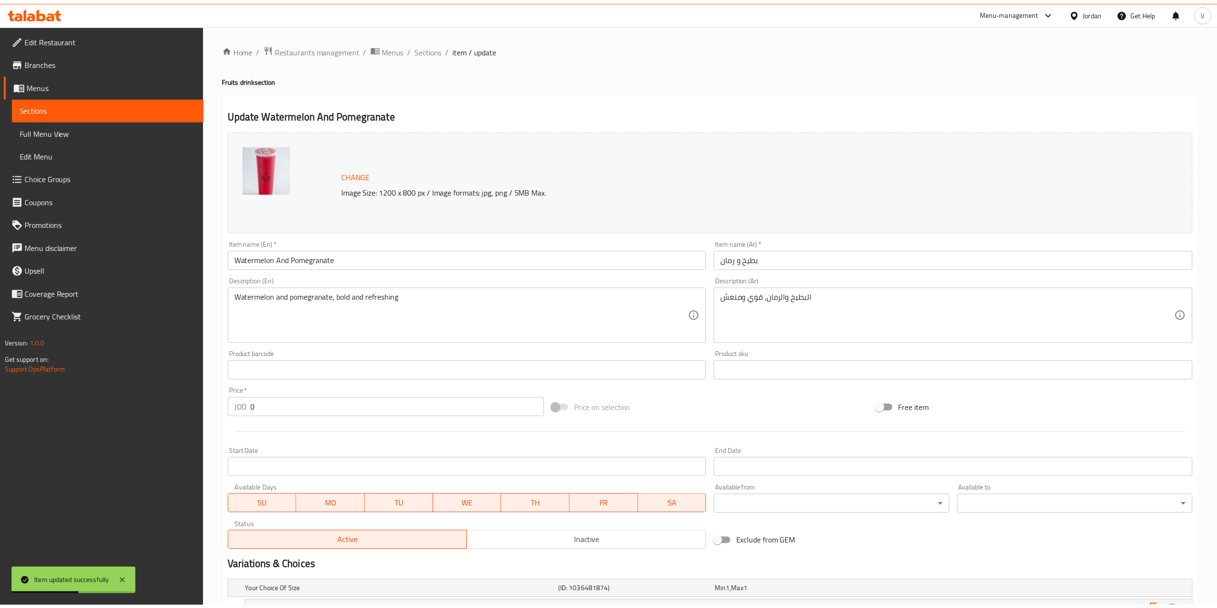
scroll to position [137, 0]
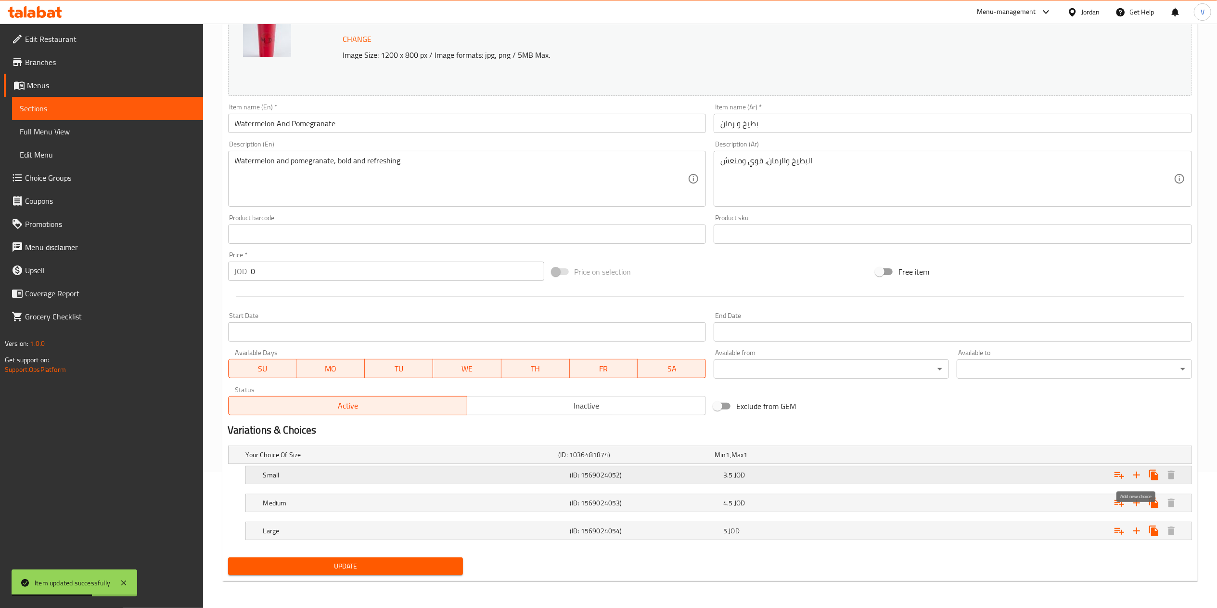
click at [1129, 476] on button "Expand" at bounding box center [1136, 474] width 17 height 17
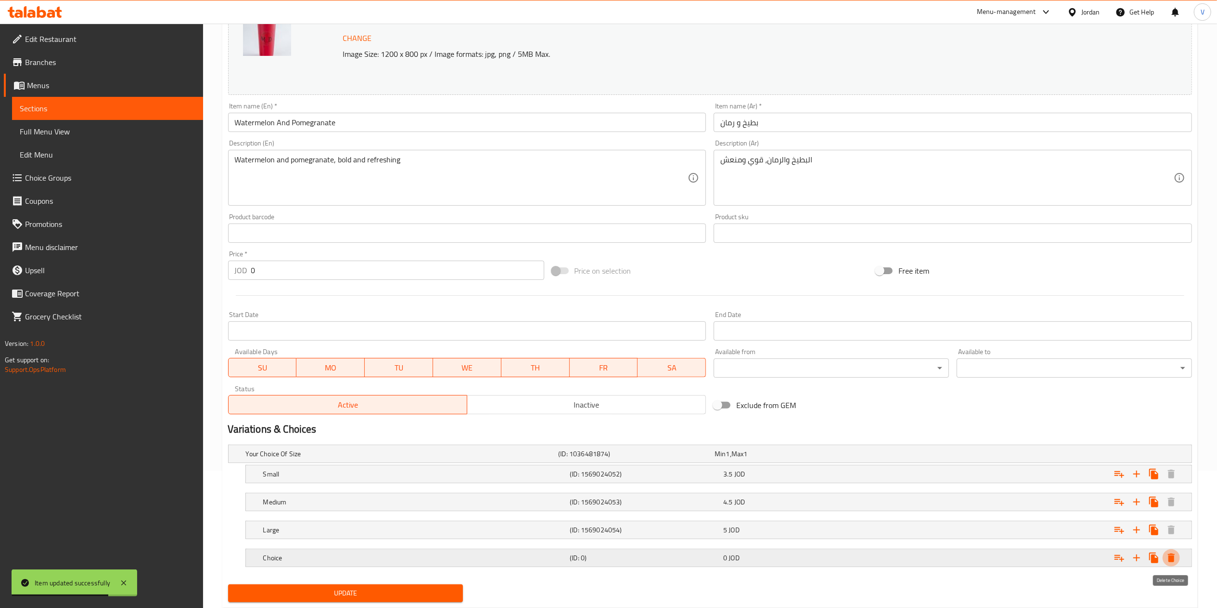
click at [1173, 558] on icon "Expand" at bounding box center [1171, 557] width 7 height 9
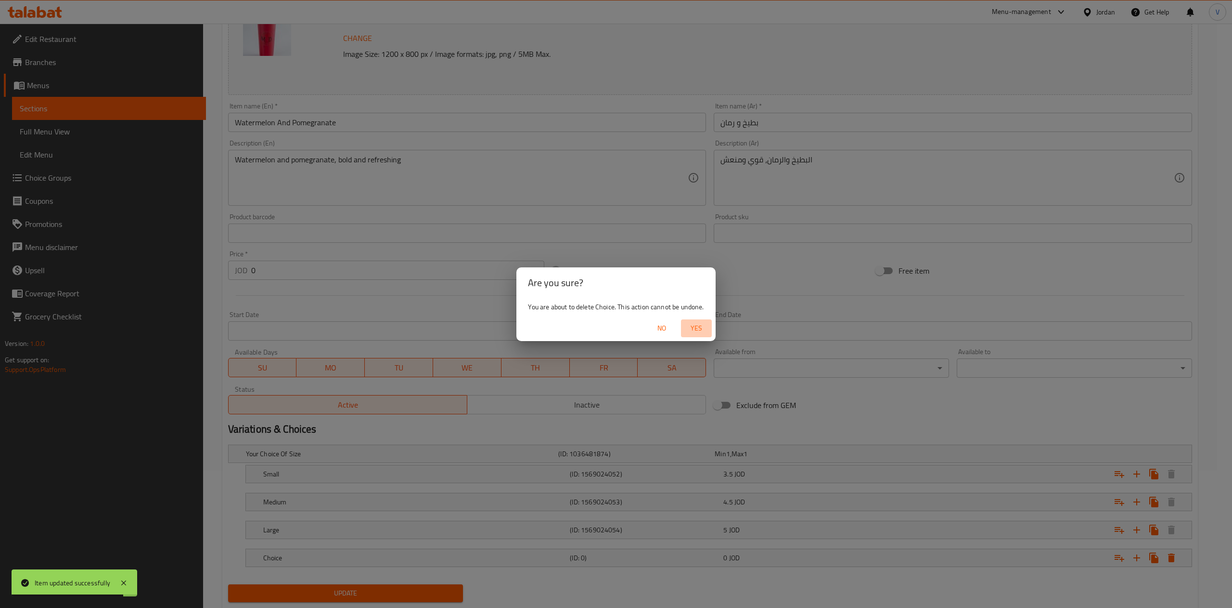
click at [696, 330] on span "Yes" at bounding box center [696, 328] width 23 height 12
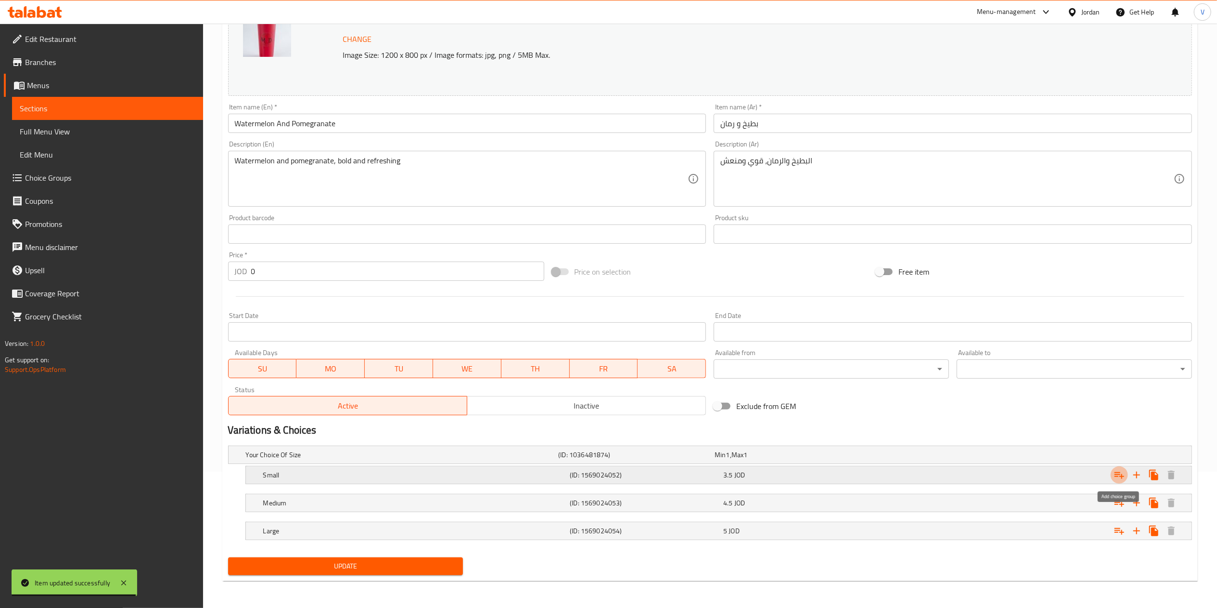
click at [1119, 476] on icon "Expand" at bounding box center [1120, 475] width 12 height 12
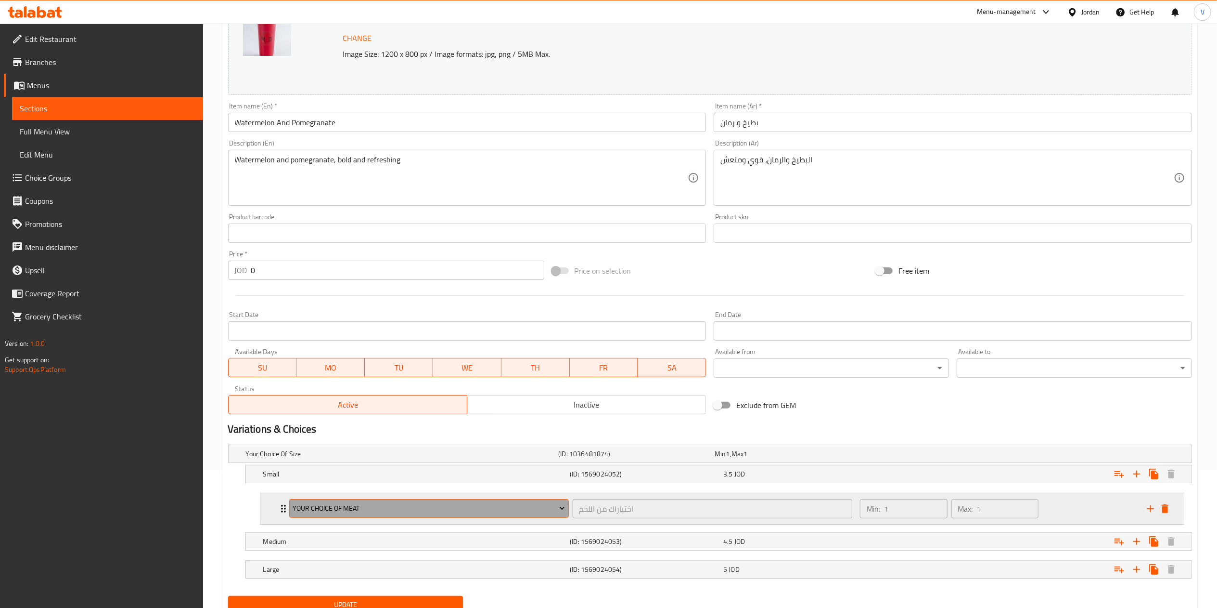
click at [357, 512] on span "Your Choice Of Meat" at bounding box center [429, 508] width 272 height 12
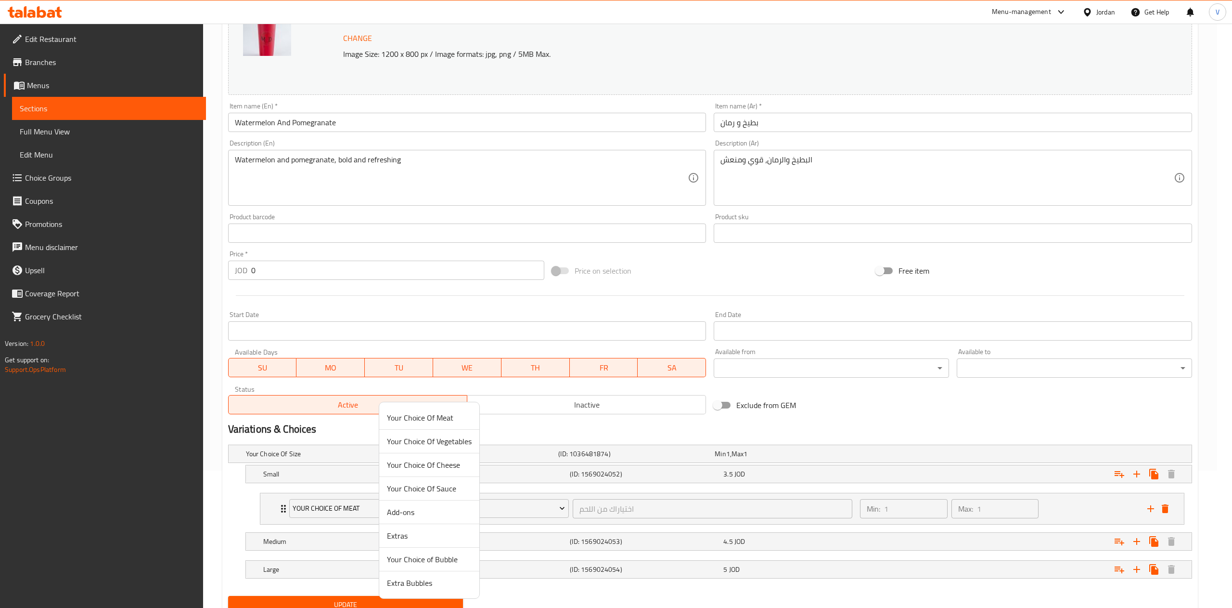
click at [425, 564] on span "Your Choice of Bubble" at bounding box center [429, 559] width 85 height 12
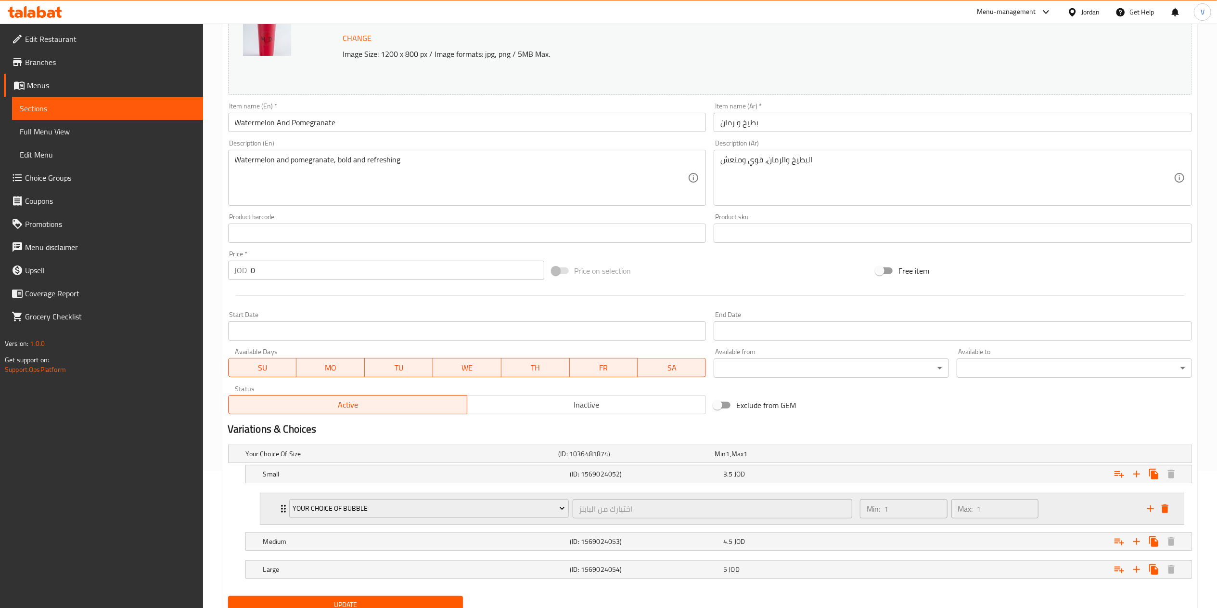
click at [1148, 510] on icon "add" at bounding box center [1151, 509] width 12 height 12
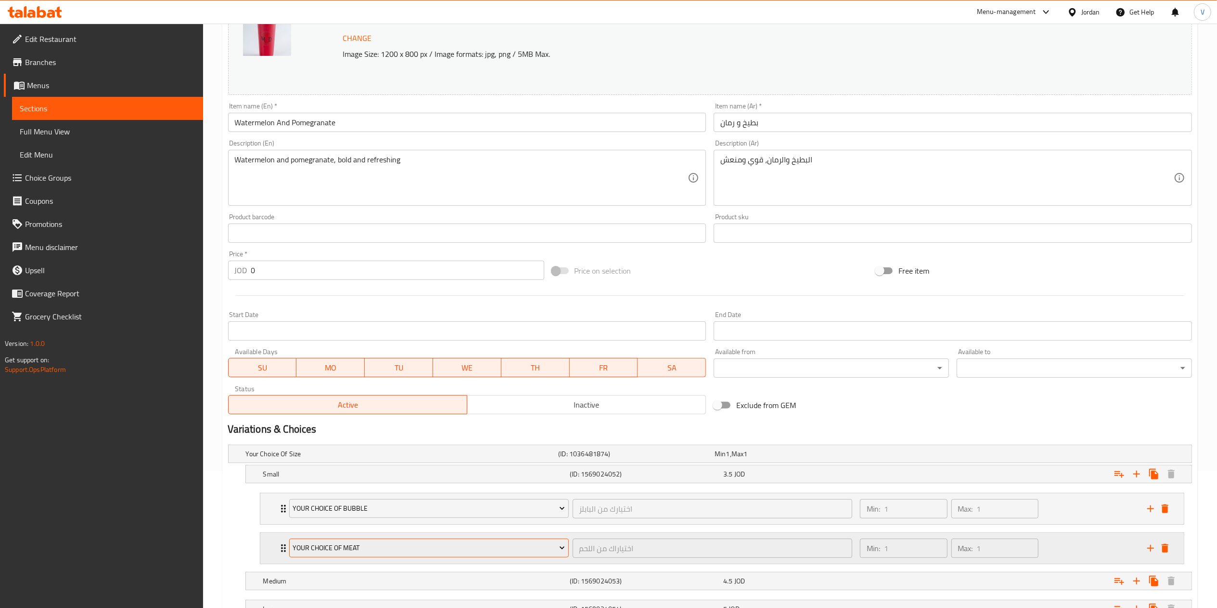
click at [323, 547] on span "Your Choice Of Meat" at bounding box center [429, 548] width 272 height 12
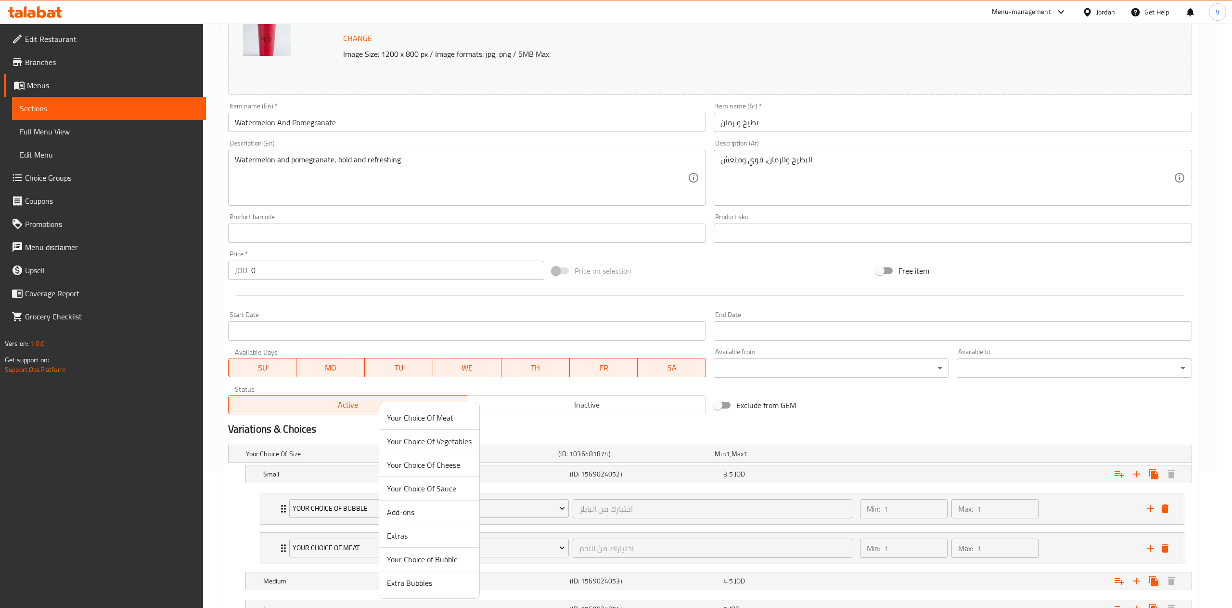
drag, startPoint x: 397, startPoint y: 583, endPoint x: 589, endPoint y: 571, distance: 192.5
click at [397, 584] on span "Extra Bubbles" at bounding box center [429, 583] width 85 height 12
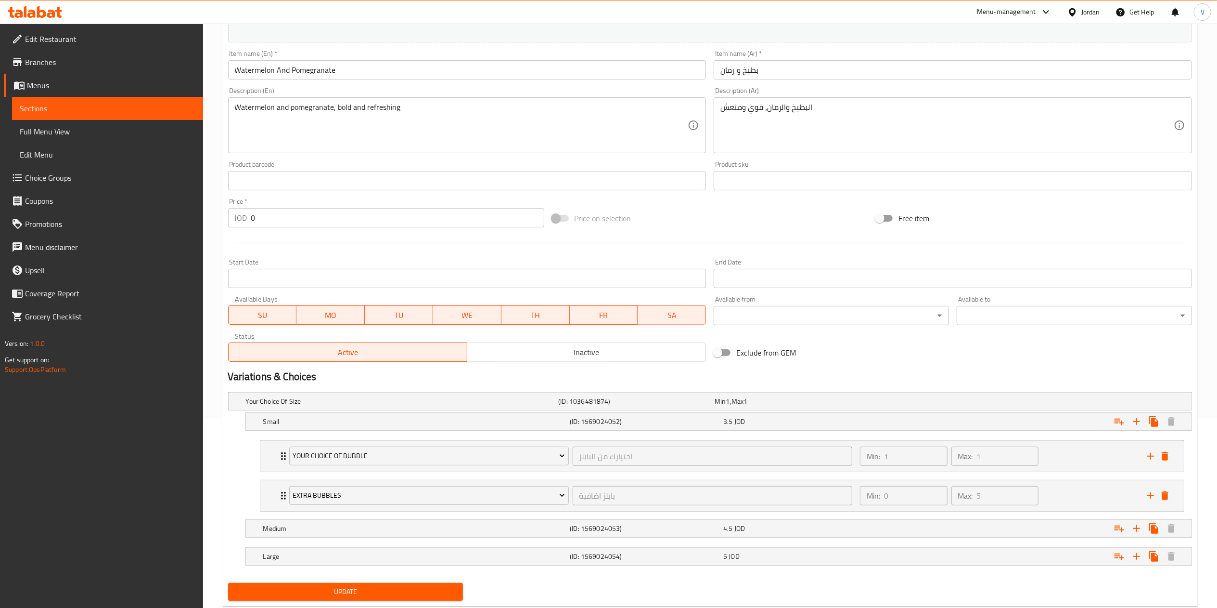
scroll to position [218, 0]
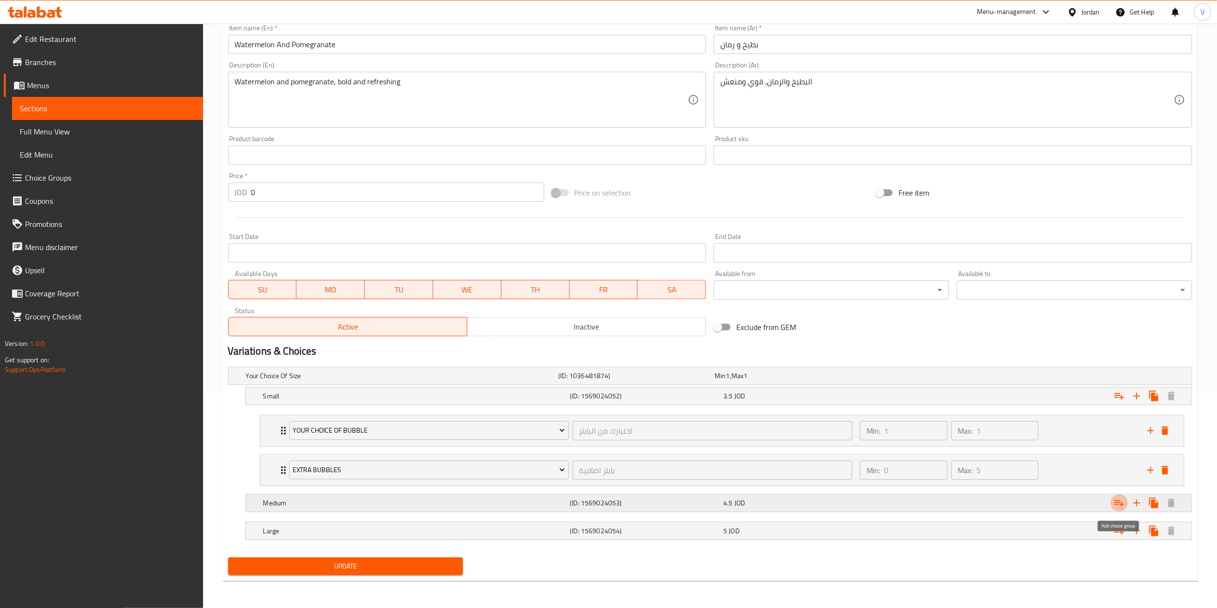
click at [1117, 506] on icon "Expand" at bounding box center [1120, 503] width 12 height 12
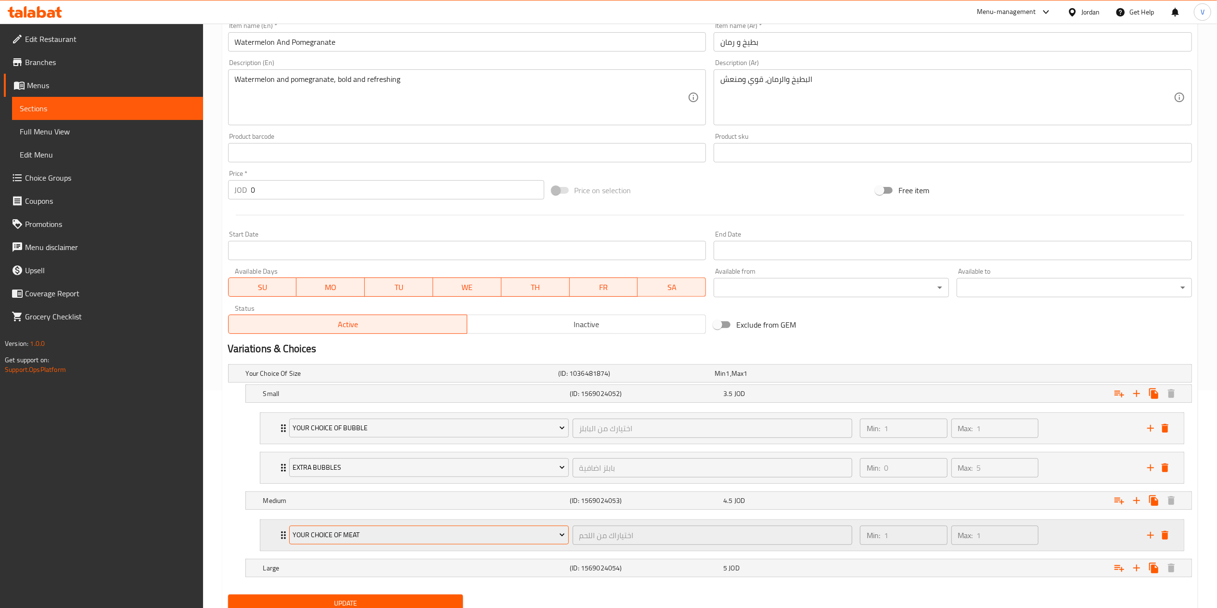
click at [353, 544] on button "Your Choice Of Meat" at bounding box center [429, 534] width 280 height 19
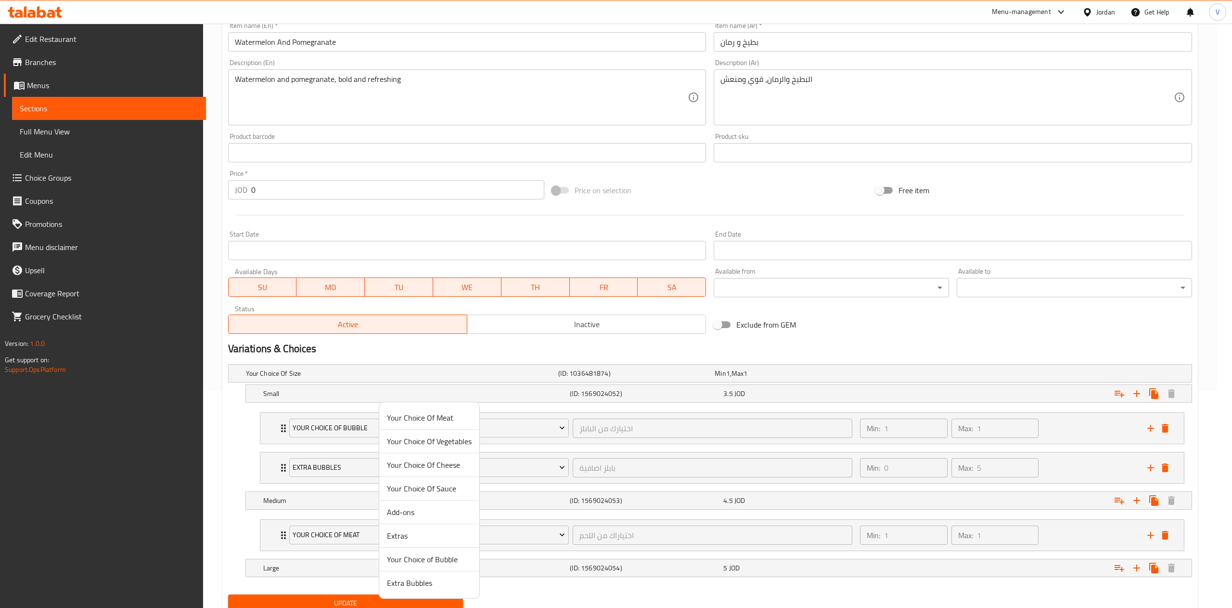
click at [420, 558] on span "Your Choice of Bubble" at bounding box center [429, 559] width 85 height 12
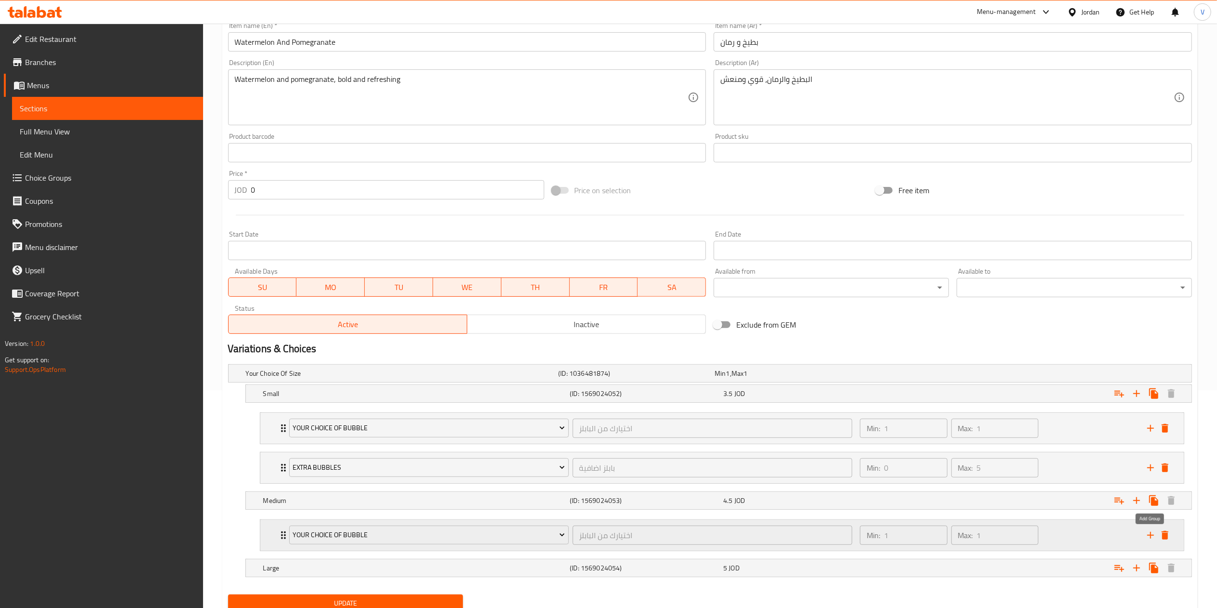
click at [1150, 533] on icon "add" at bounding box center [1151, 535] width 12 height 12
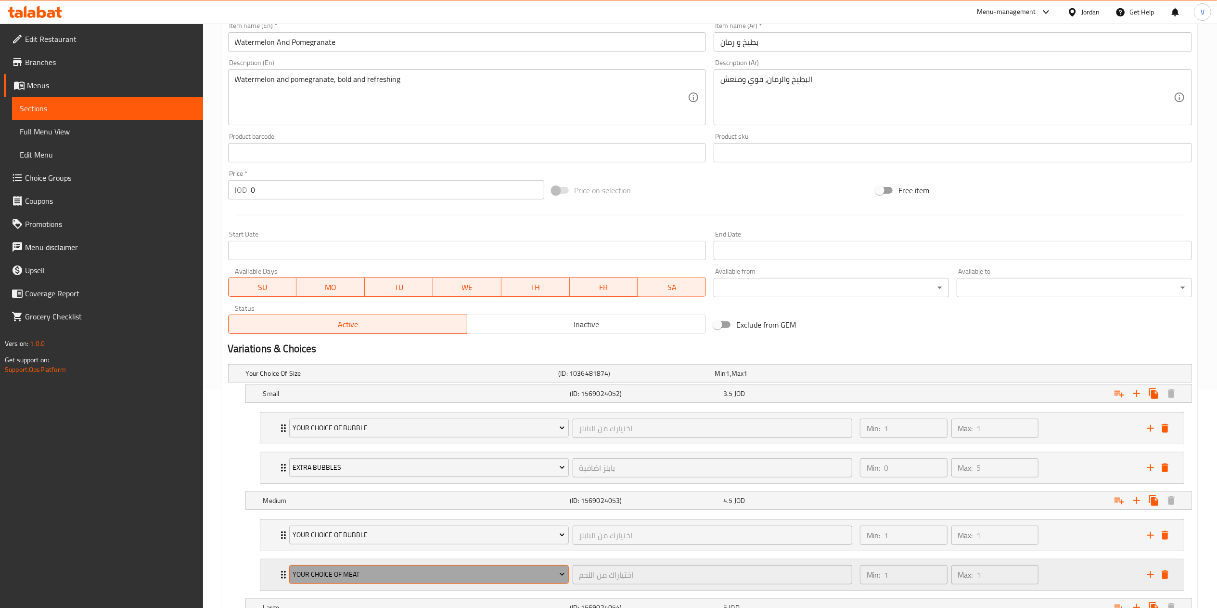
click at [440, 580] on span "Your Choice Of Meat" at bounding box center [429, 574] width 272 height 12
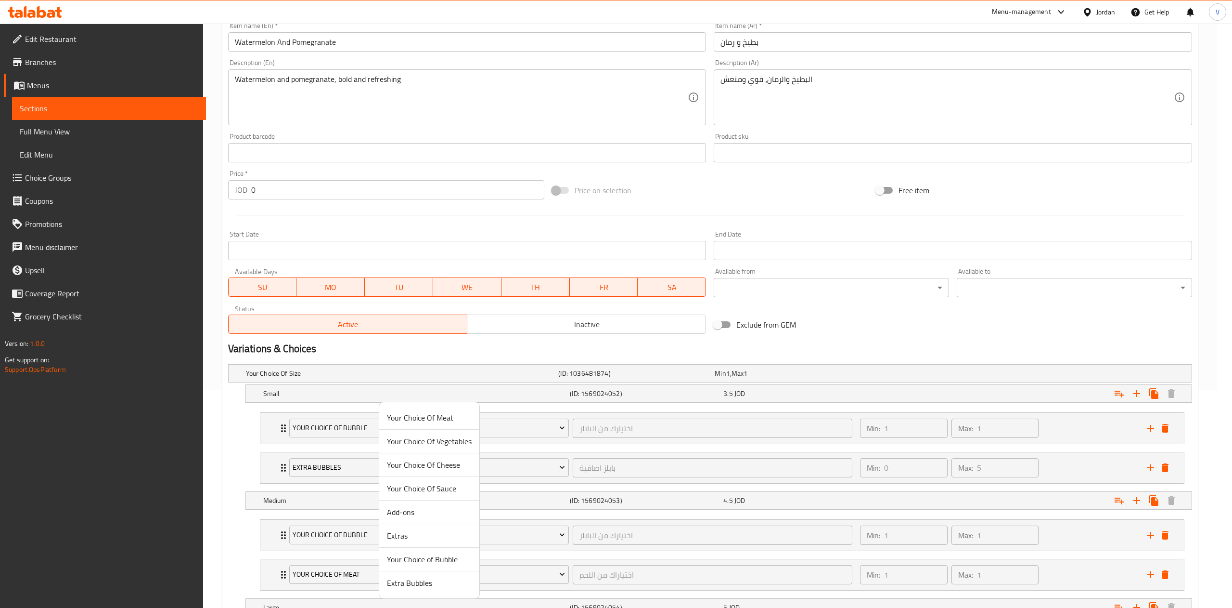
click at [422, 584] on span "Extra Bubbles" at bounding box center [429, 583] width 85 height 12
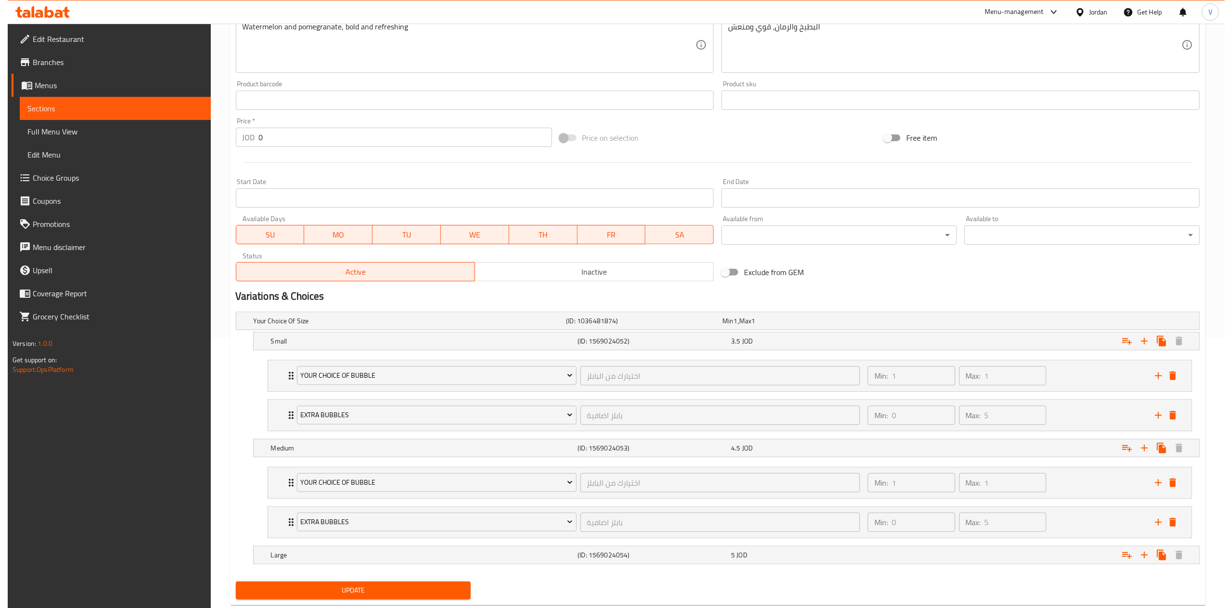
scroll to position [297, 0]
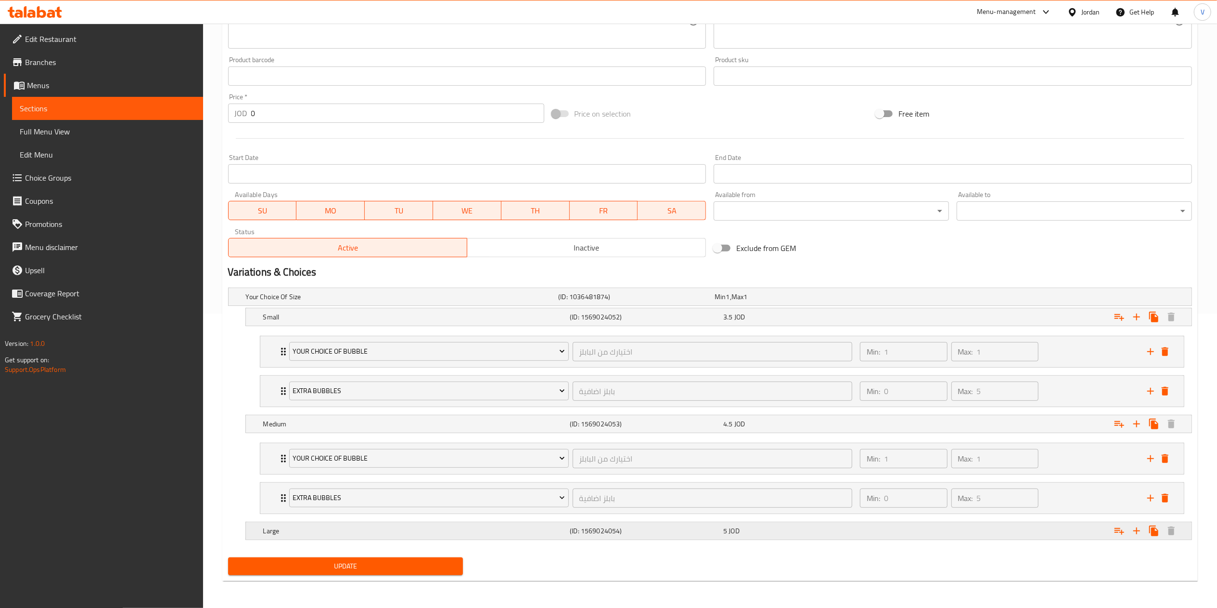
click at [1122, 531] on icon "Expand" at bounding box center [1120, 531] width 10 height 7
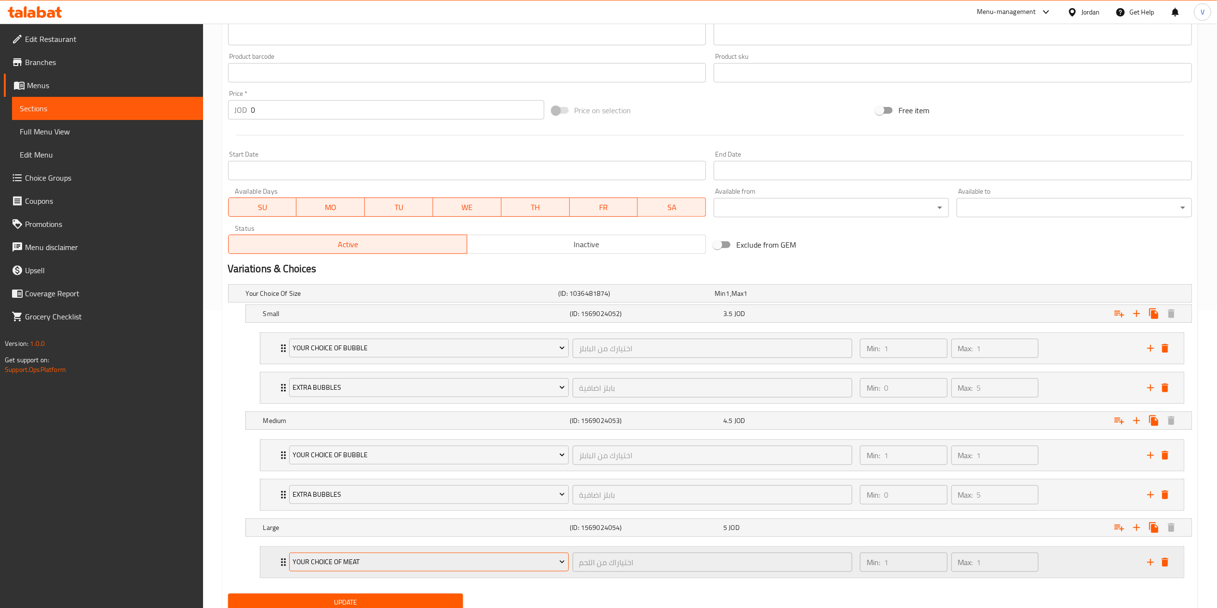
click at [357, 568] on span "Your Choice Of Meat" at bounding box center [429, 562] width 272 height 12
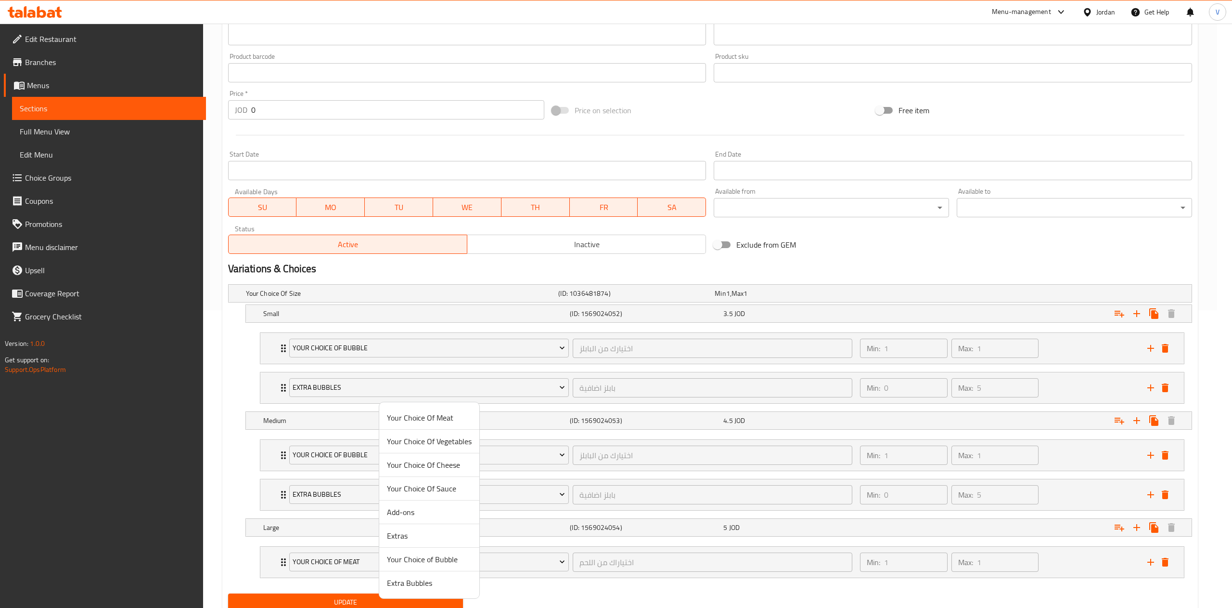
click at [436, 558] on span "Your Choice of Bubble" at bounding box center [429, 559] width 85 height 12
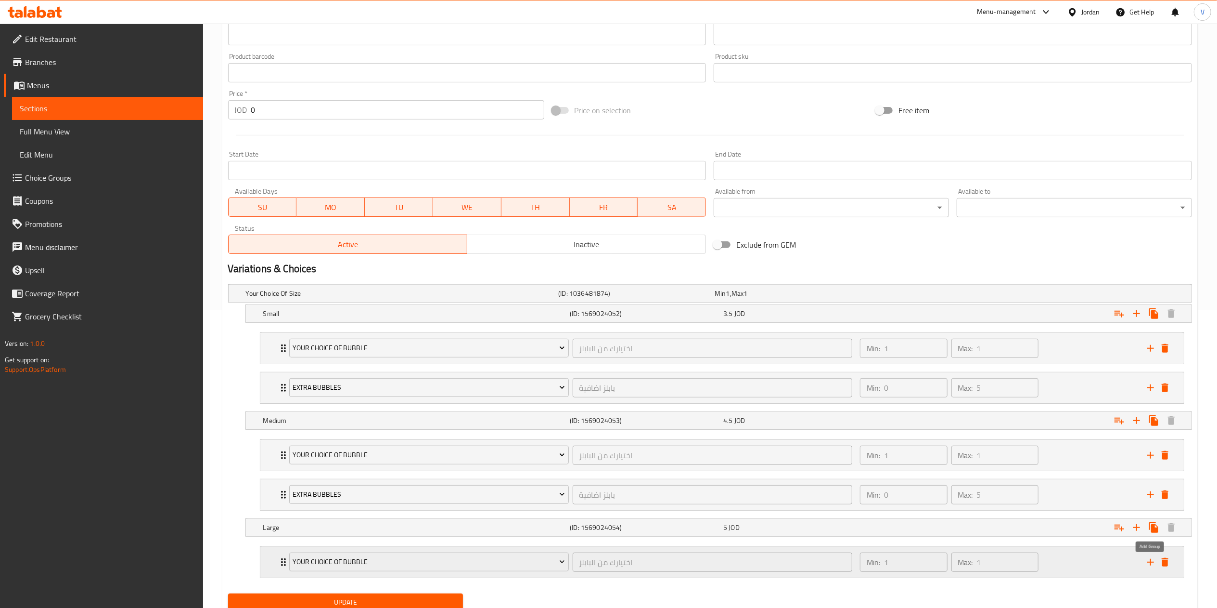
click at [1153, 561] on icon "add" at bounding box center [1151, 562] width 12 height 12
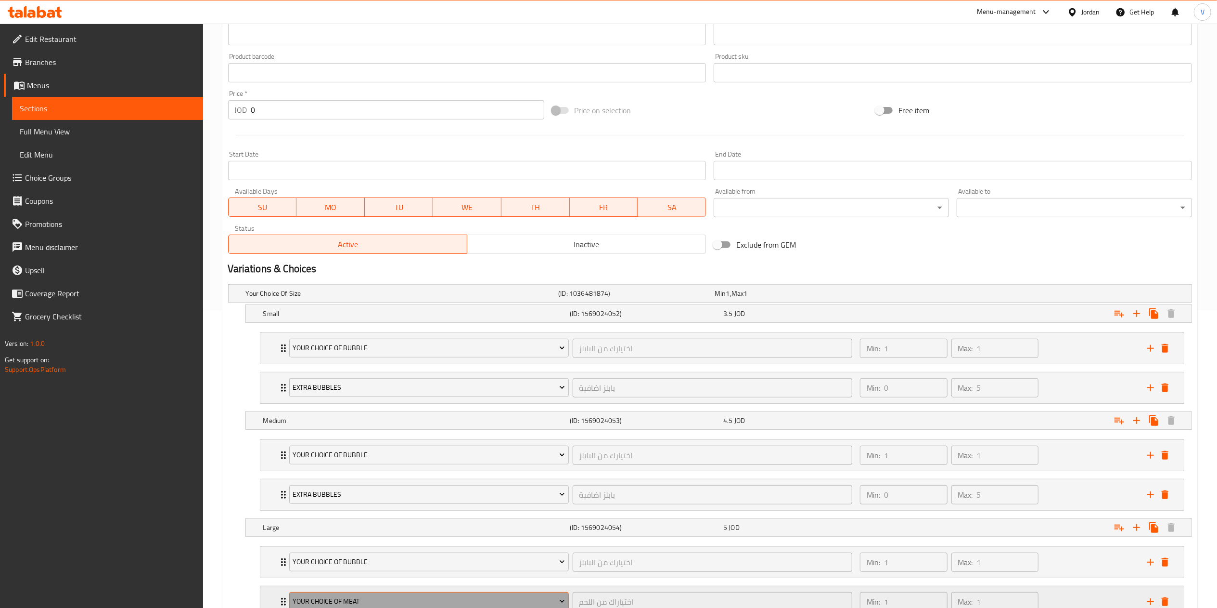
click at [390, 598] on button "Your Choice Of Meat" at bounding box center [429, 601] width 280 height 19
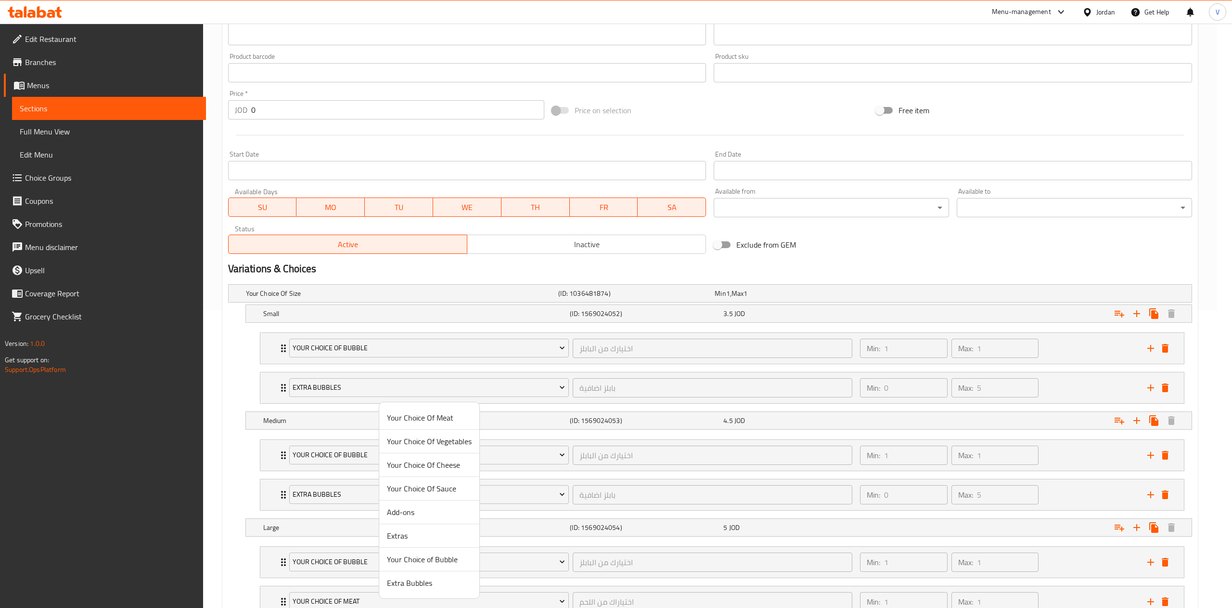
click at [428, 587] on span "Extra Bubbles" at bounding box center [429, 583] width 85 height 12
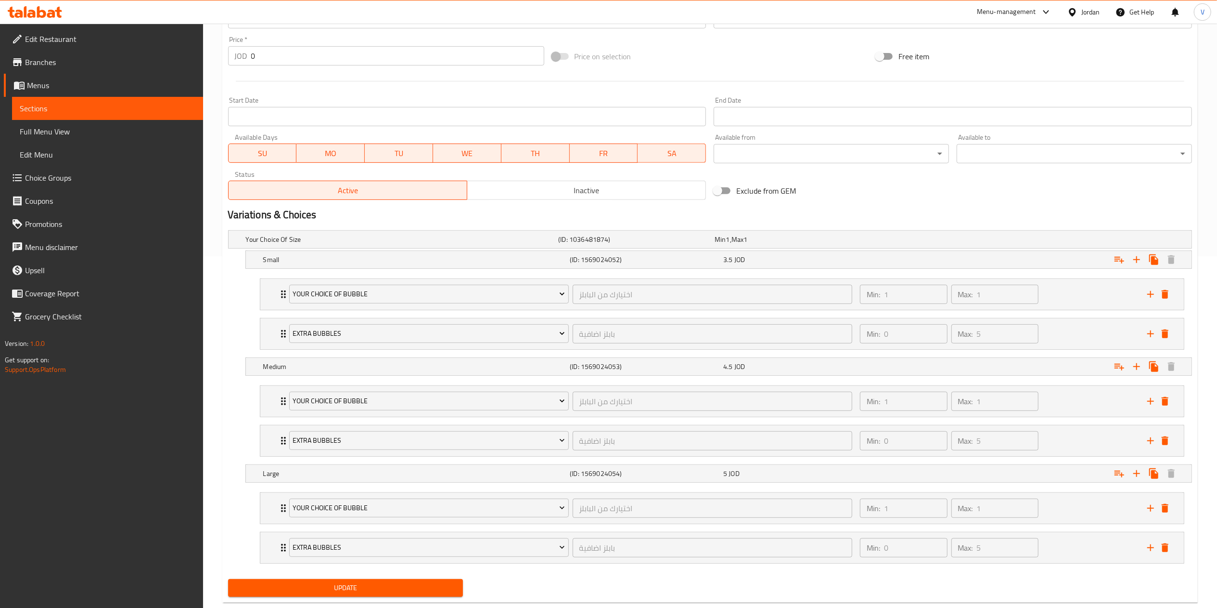
scroll to position [377, 0]
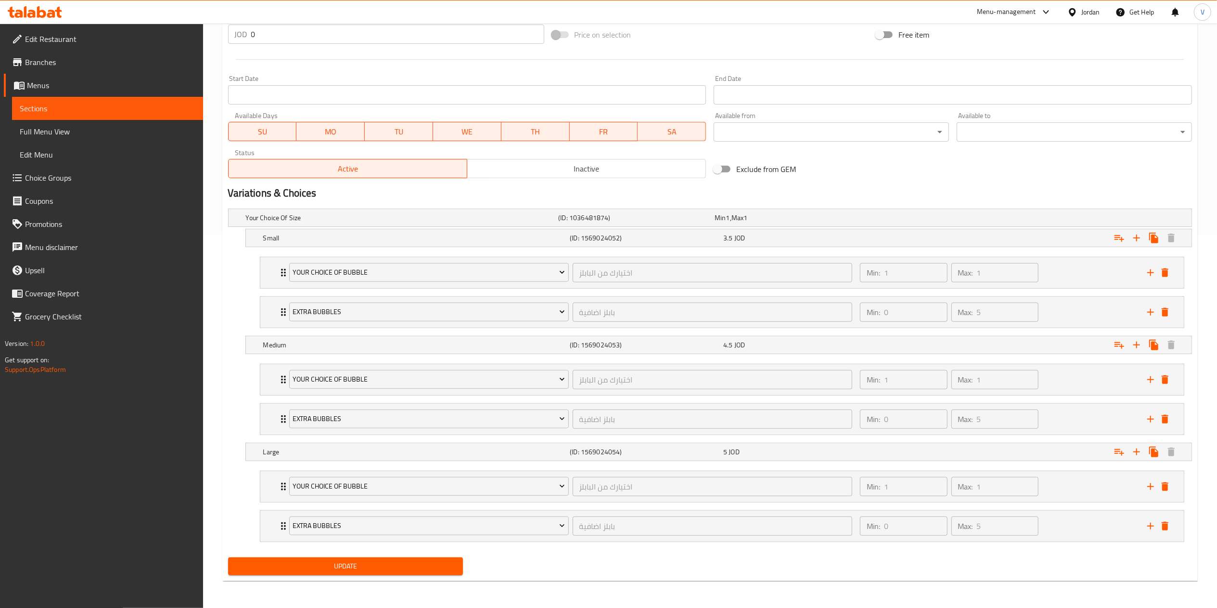
click at [320, 563] on span "Update" at bounding box center [346, 566] width 220 height 12
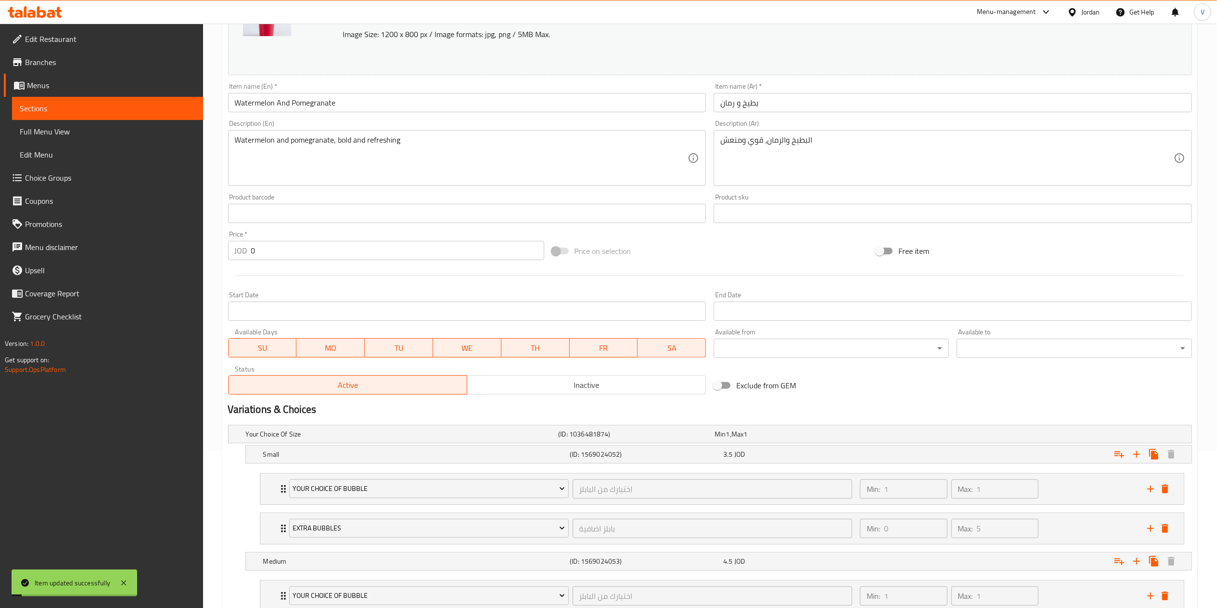
scroll to position [0, 0]
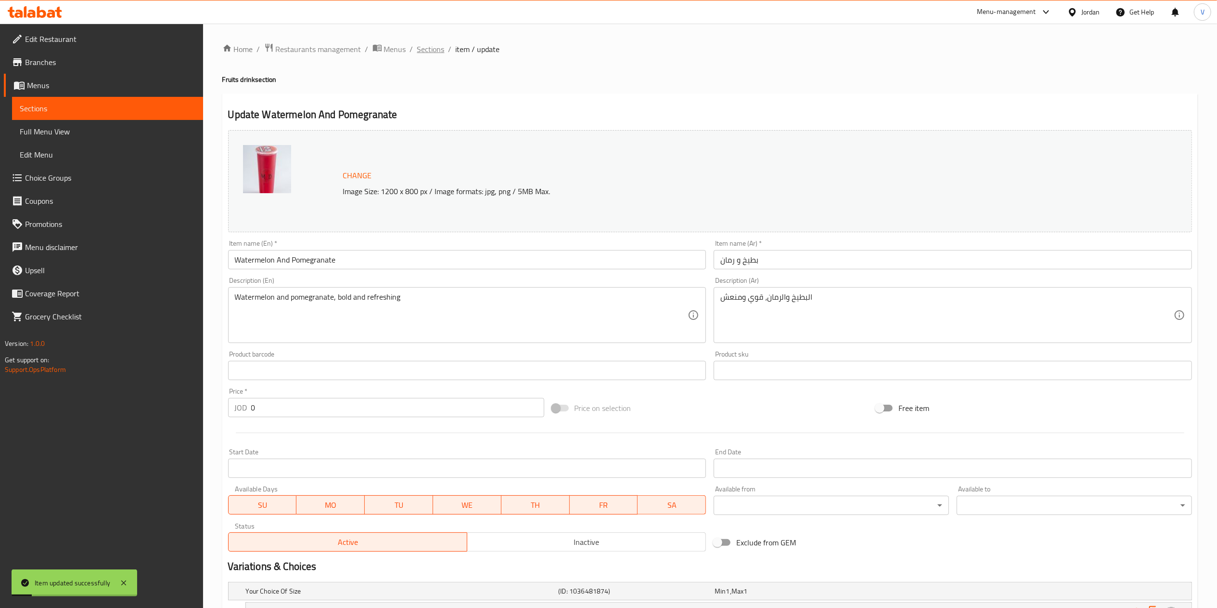
click at [424, 52] on span "Sections" at bounding box center [430, 49] width 27 height 12
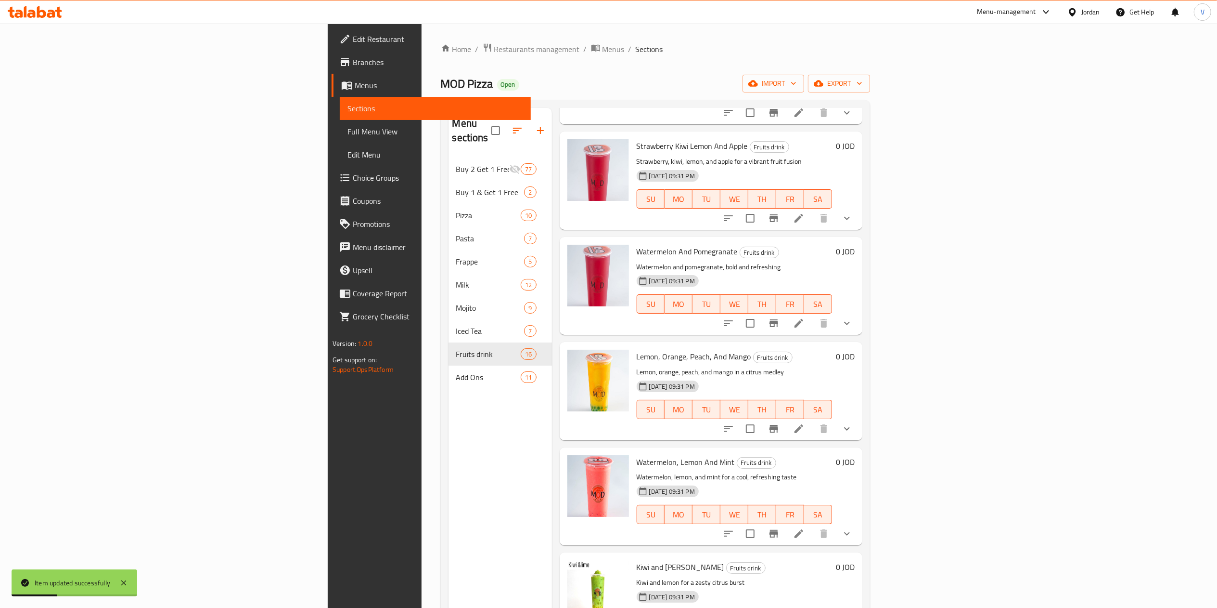
scroll to position [578, 0]
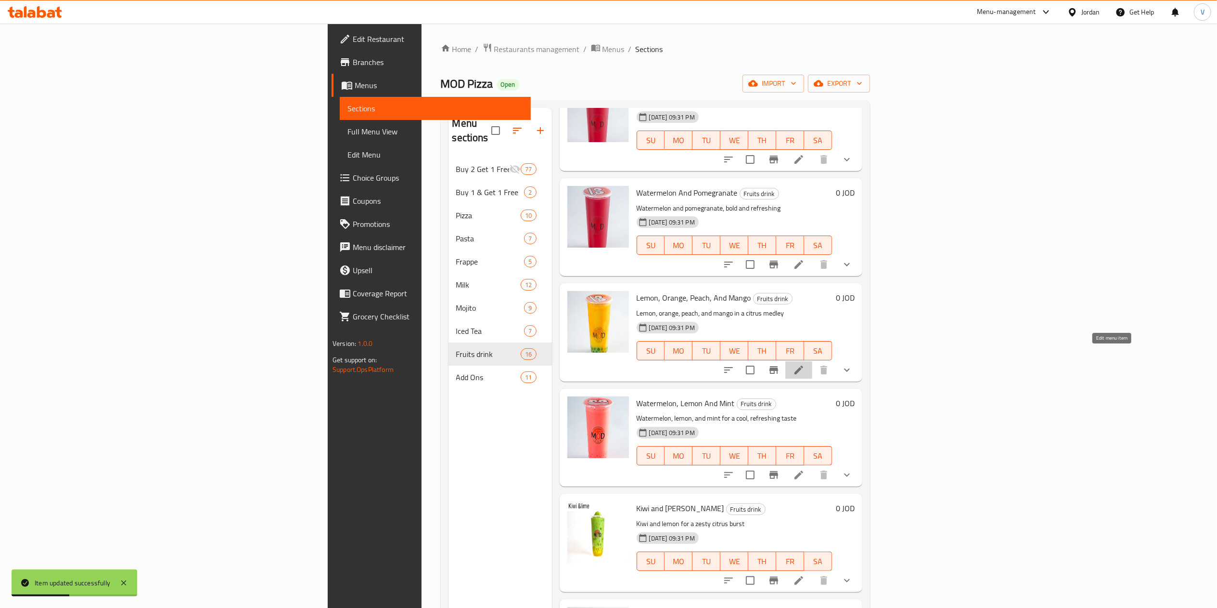
click at [805, 364] on icon at bounding box center [799, 370] width 12 height 12
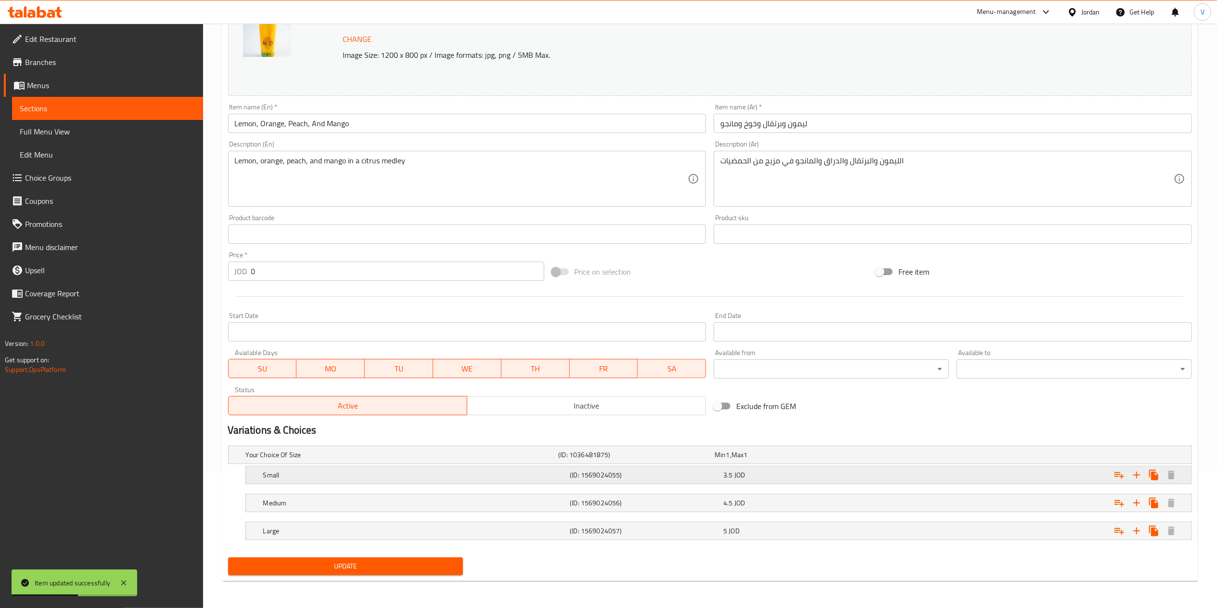
scroll to position [137, 0]
click at [1110, 478] on div "Expand" at bounding box center [1028, 474] width 307 height 21
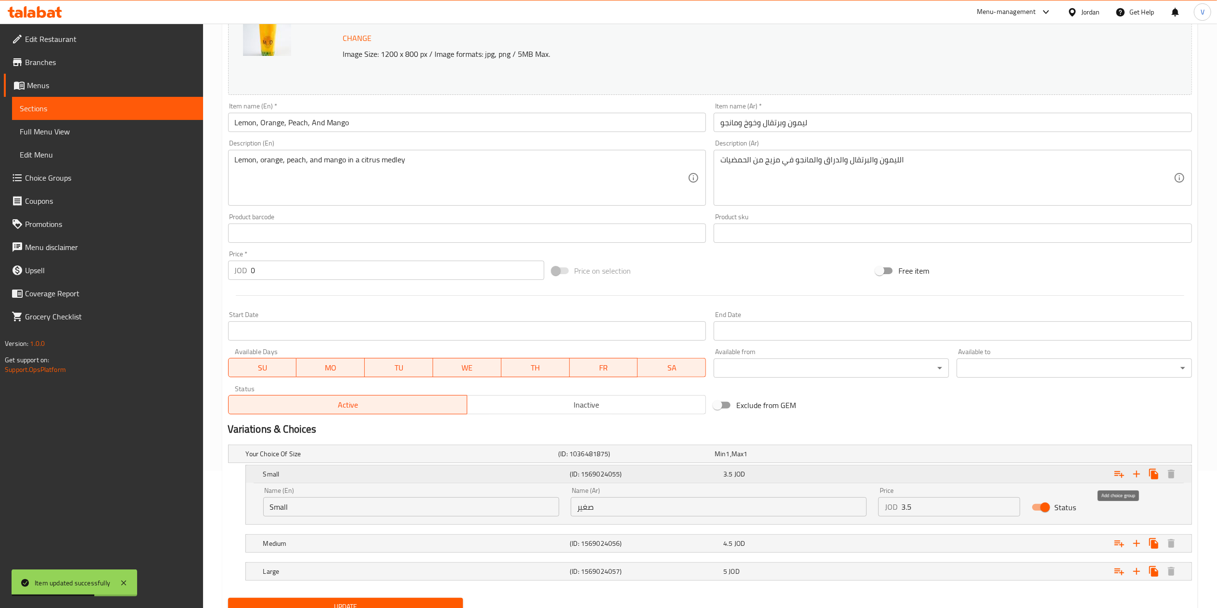
click at [1118, 475] on icon "Expand" at bounding box center [1120, 474] width 12 height 12
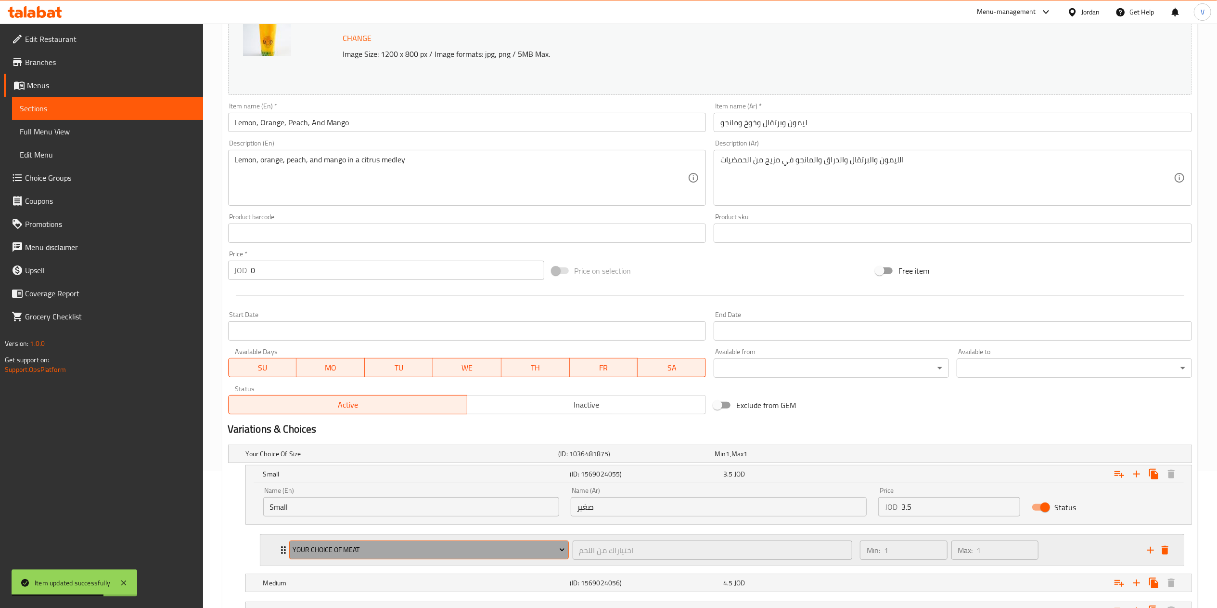
click at [376, 548] on span "Your Choice Of Meat" at bounding box center [429, 549] width 272 height 12
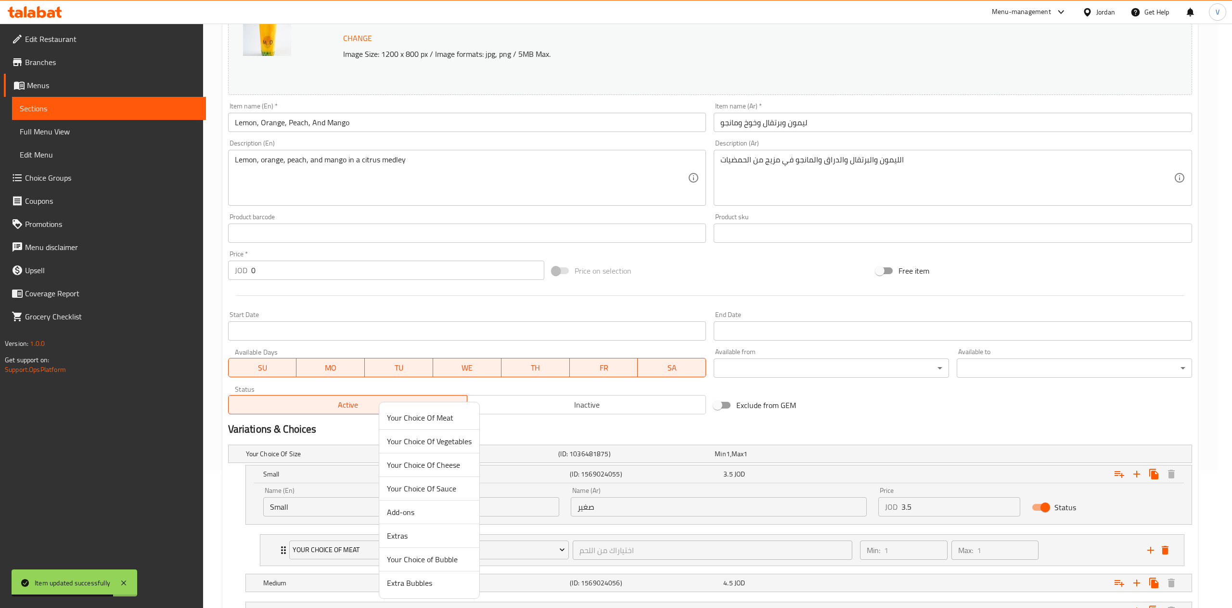
click at [428, 557] on span "Your Choice of Bubble" at bounding box center [429, 559] width 85 height 12
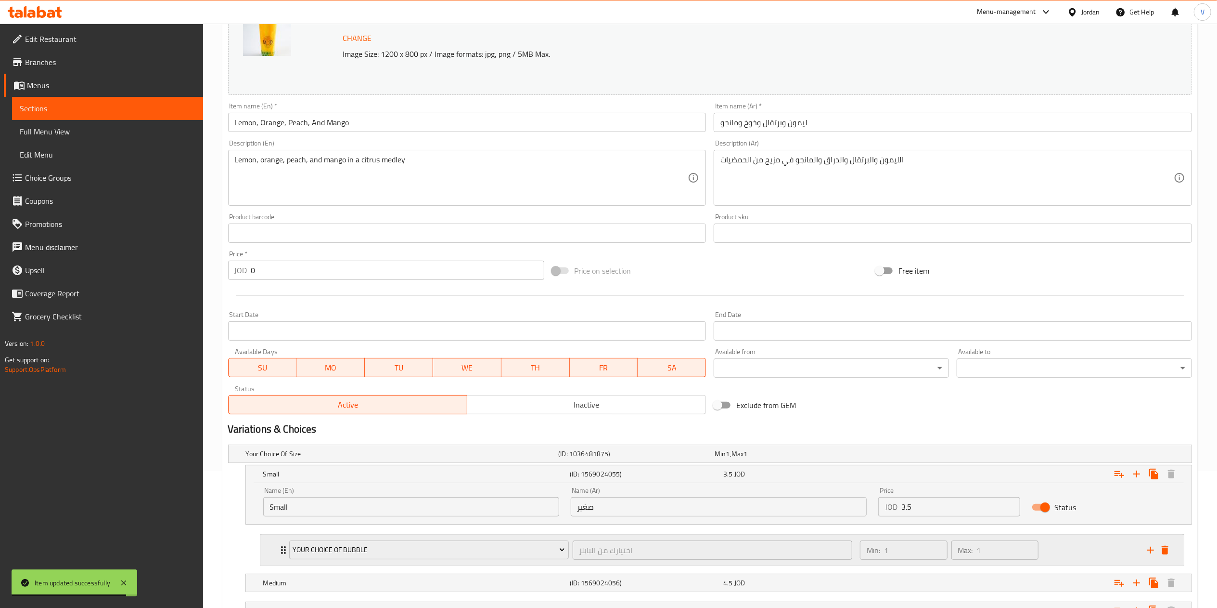
click at [1145, 550] on icon "add" at bounding box center [1151, 550] width 12 height 12
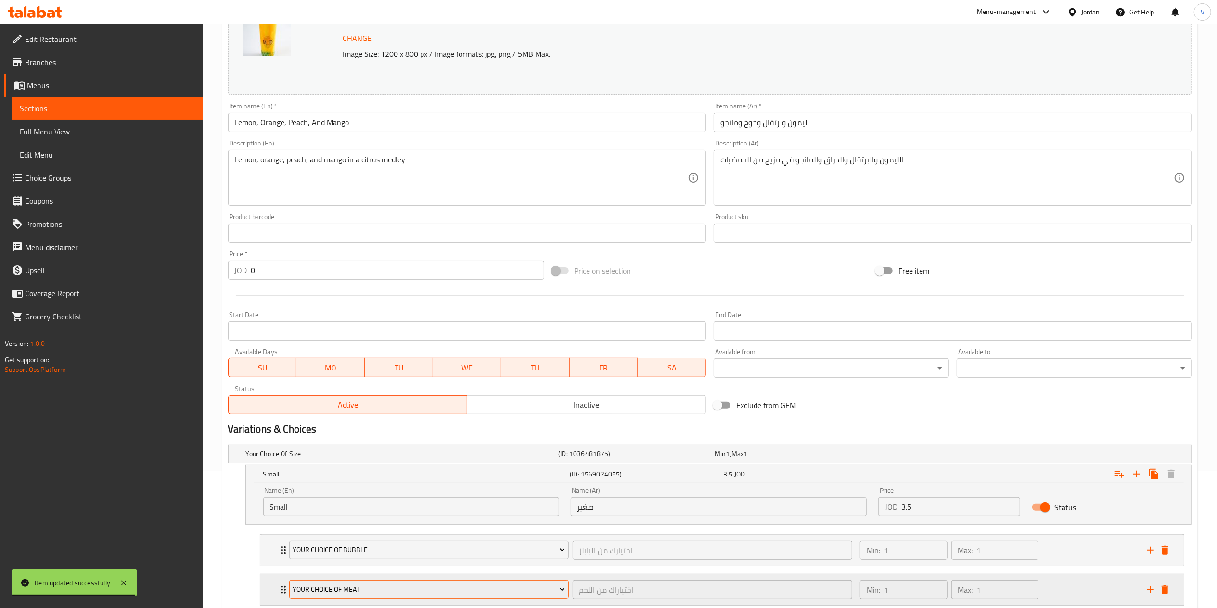
click at [407, 585] on span "Your Choice Of Meat" at bounding box center [429, 589] width 272 height 12
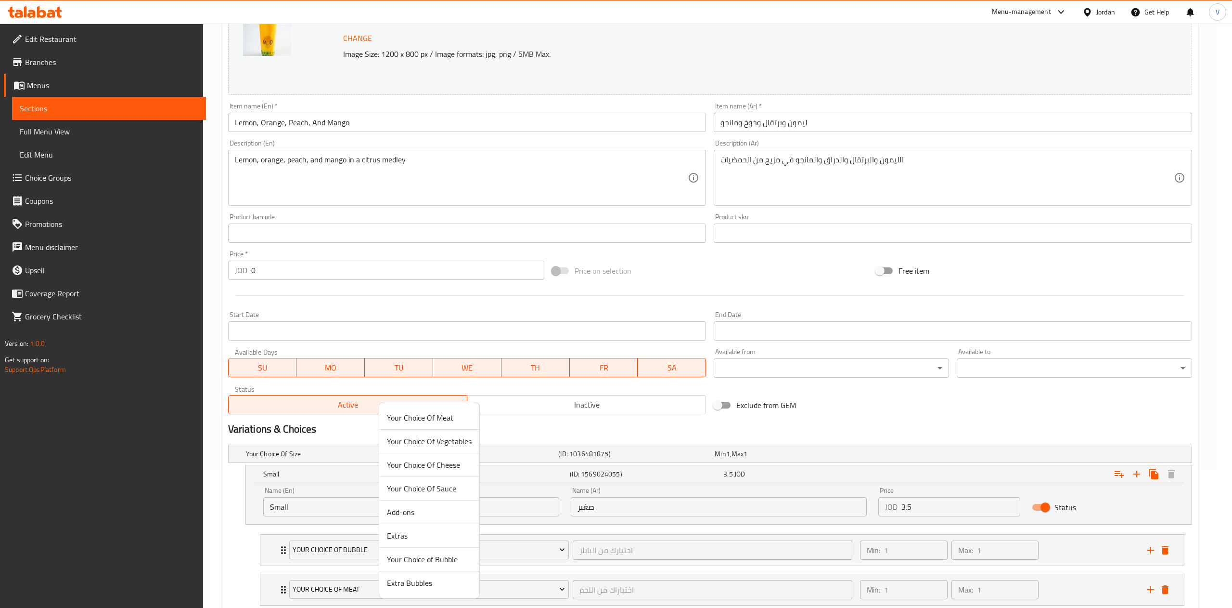
click at [432, 585] on span "Extra Bubbles" at bounding box center [429, 583] width 85 height 12
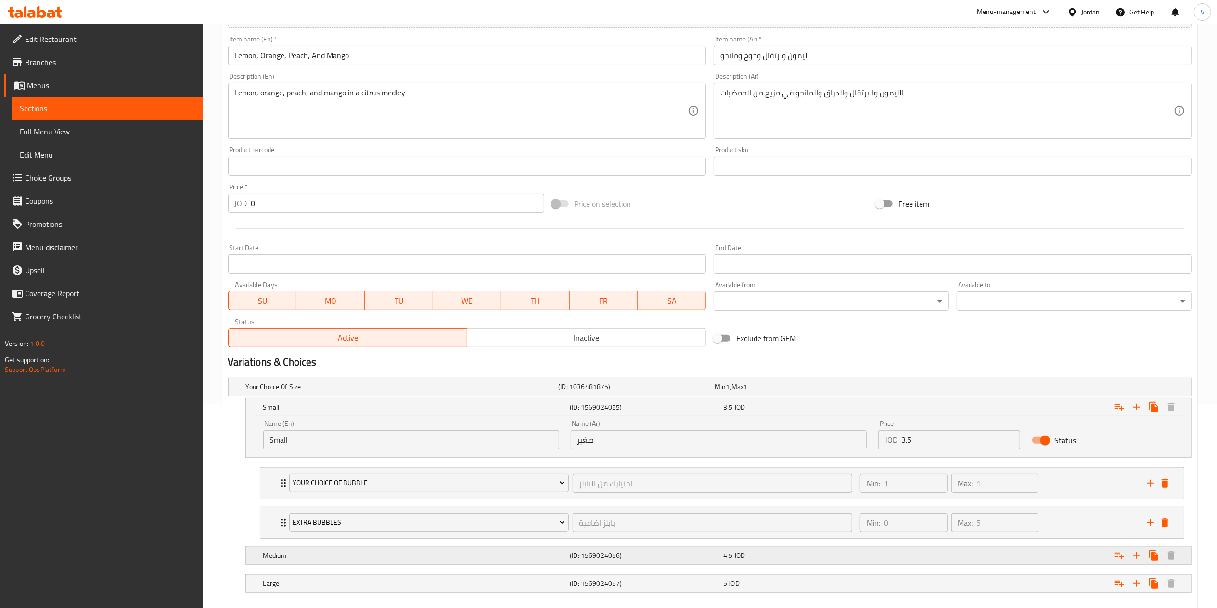
scroll to position [259, 0]
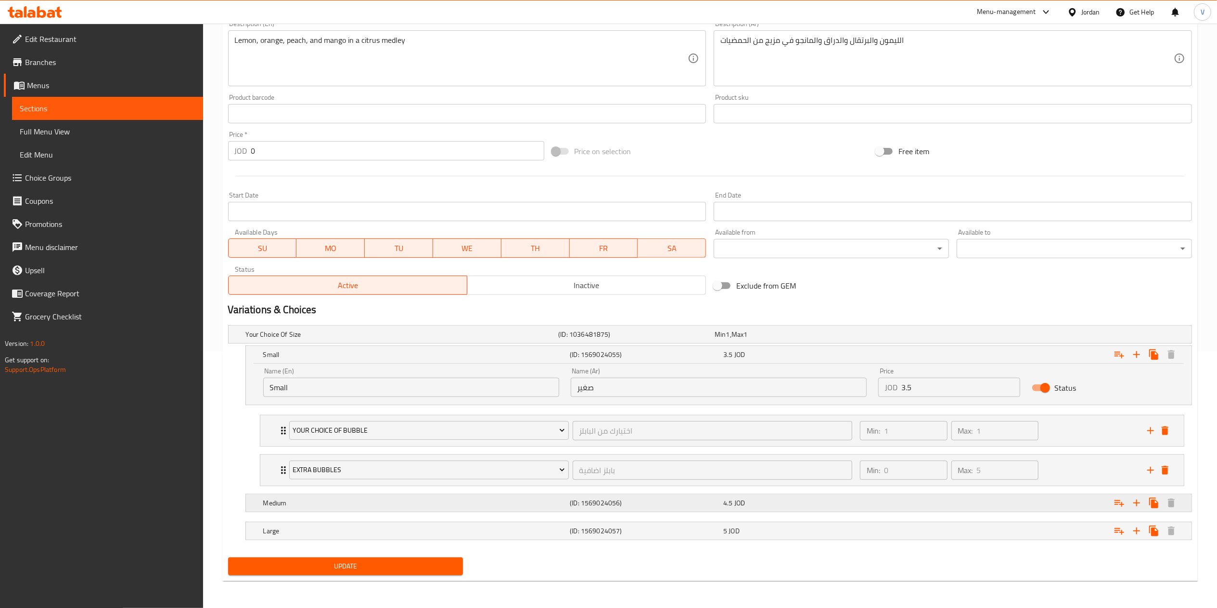
click at [1127, 505] on button "Expand" at bounding box center [1119, 502] width 17 height 17
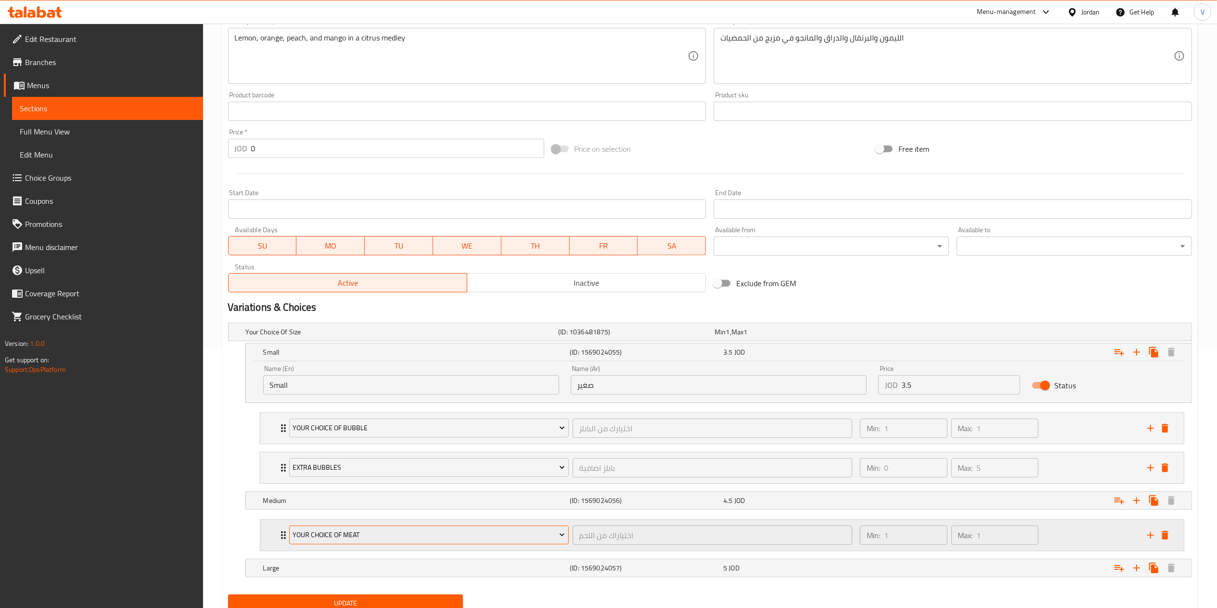
click at [357, 539] on span "Your Choice Of Meat" at bounding box center [429, 535] width 272 height 12
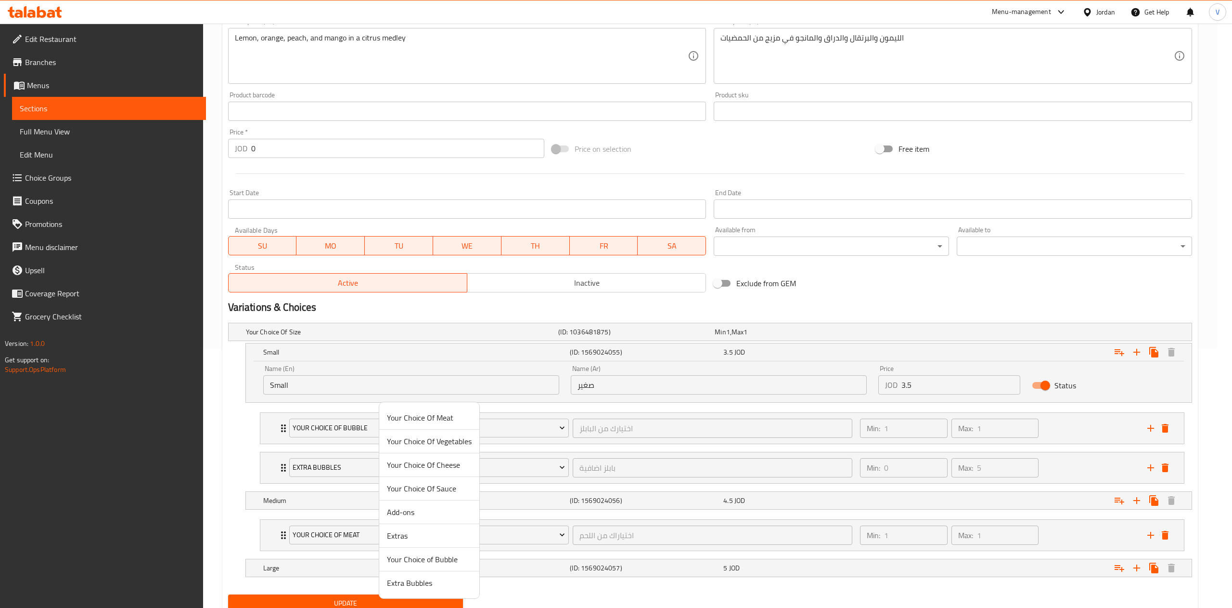
click at [422, 544] on li "Extras" at bounding box center [429, 536] width 100 height 24
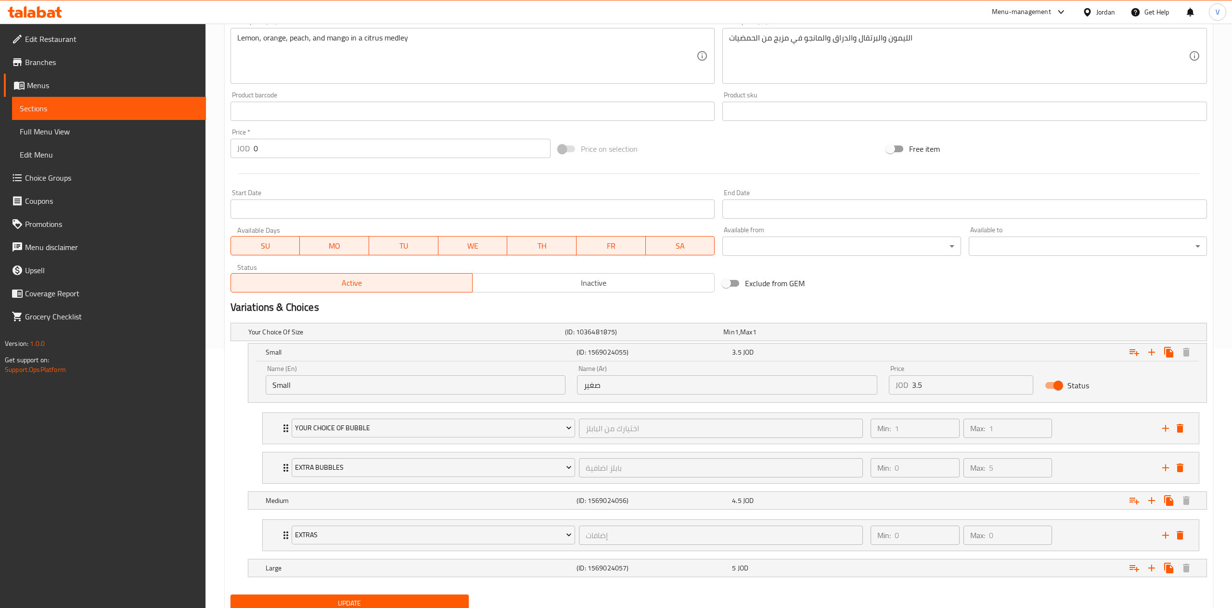
click at [426, 555] on li "Extras إضافات ​ Min: 0 ​ Max: 0 ​ Chicken (ID: 1567863623) 1 JOD Name (En) Chic…" at bounding box center [731, 534] width 953 height 39
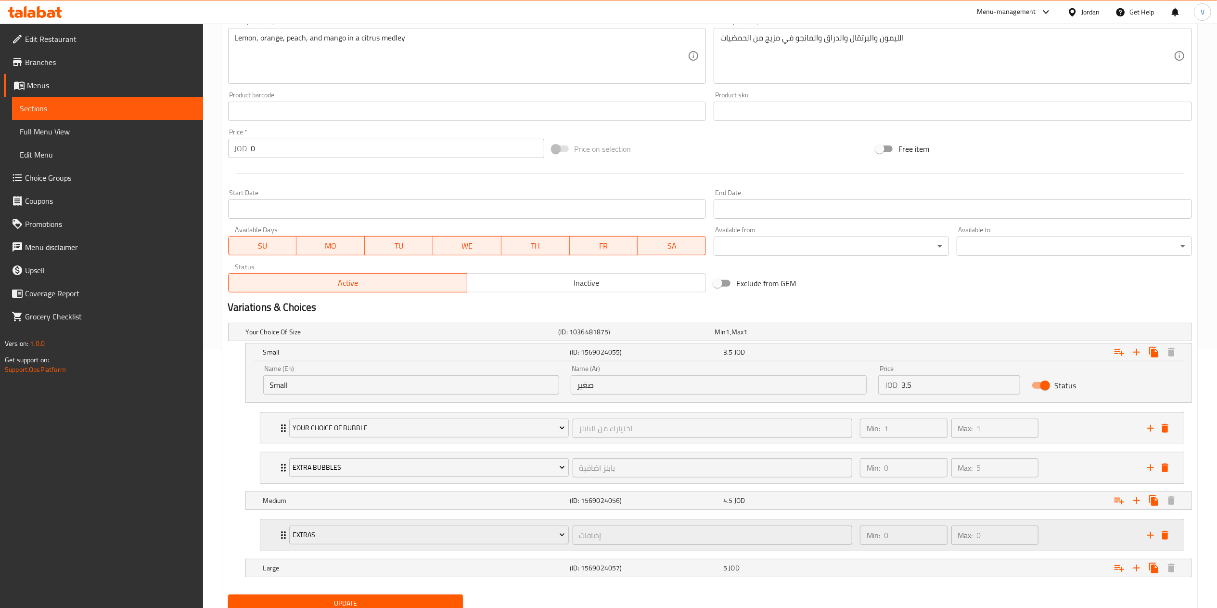
click at [438, 546] on div "Extras" at bounding box center [429, 534] width 284 height 23
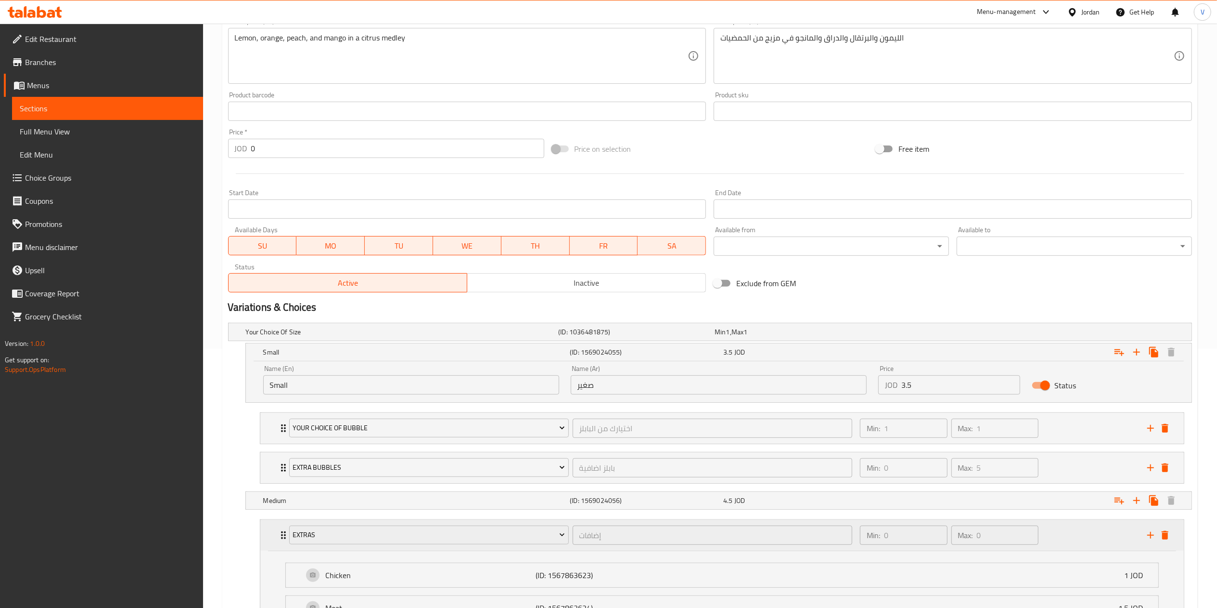
click at [416, 546] on div "Extras" at bounding box center [429, 534] width 284 height 23
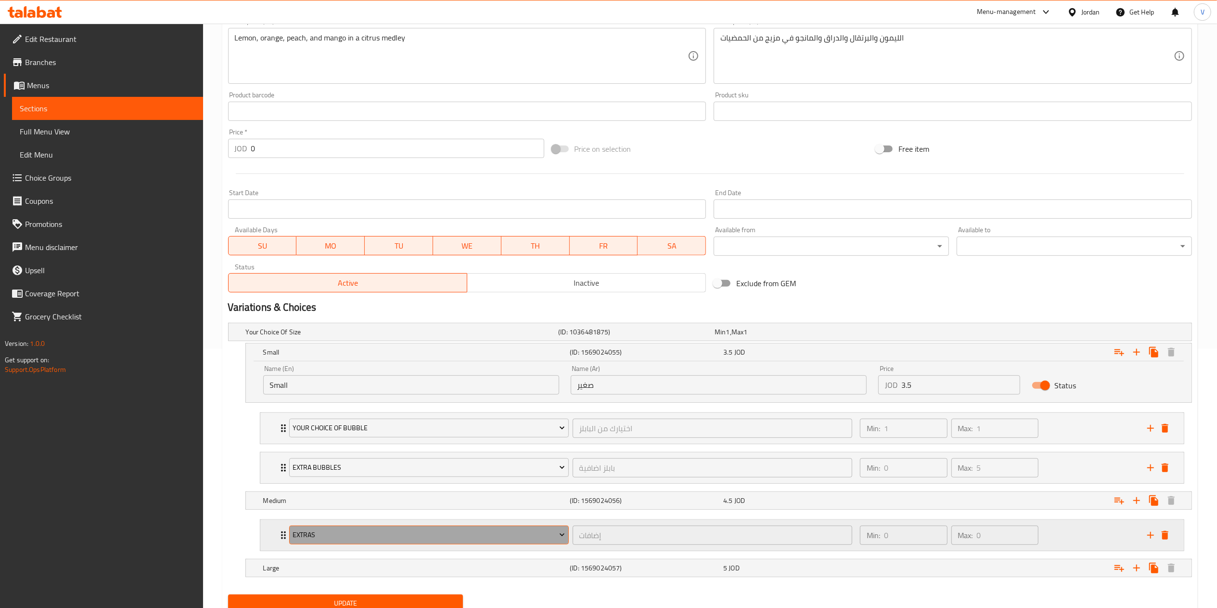
click at [421, 541] on span "Extras" at bounding box center [429, 535] width 272 height 12
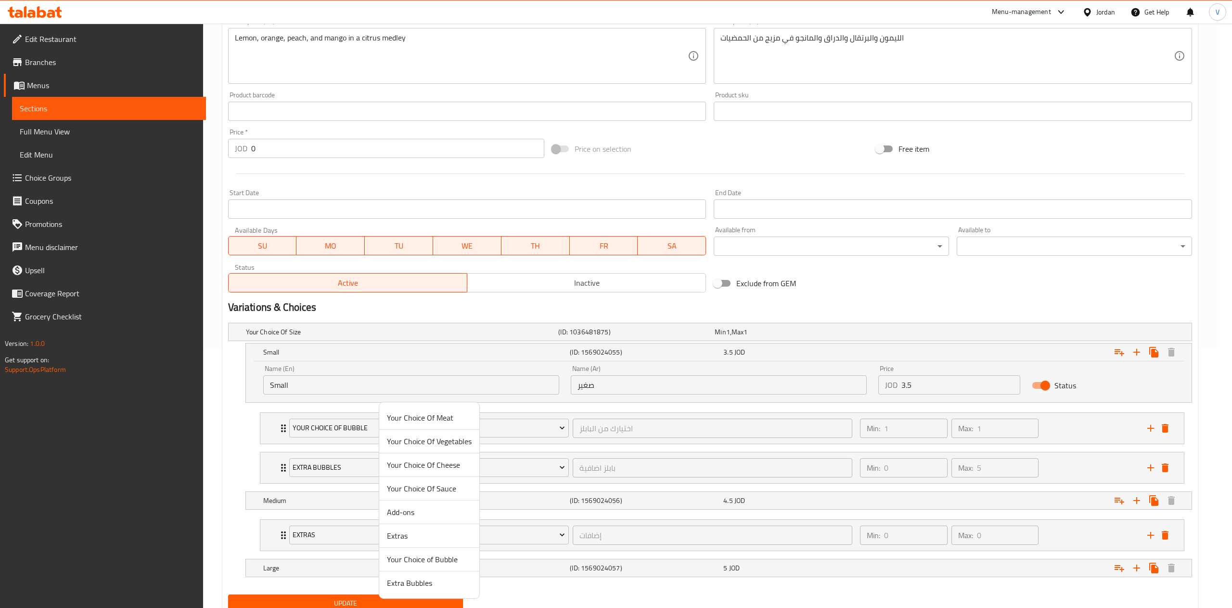
click at [401, 558] on span "Your Choice of Bubble" at bounding box center [429, 559] width 85 height 12
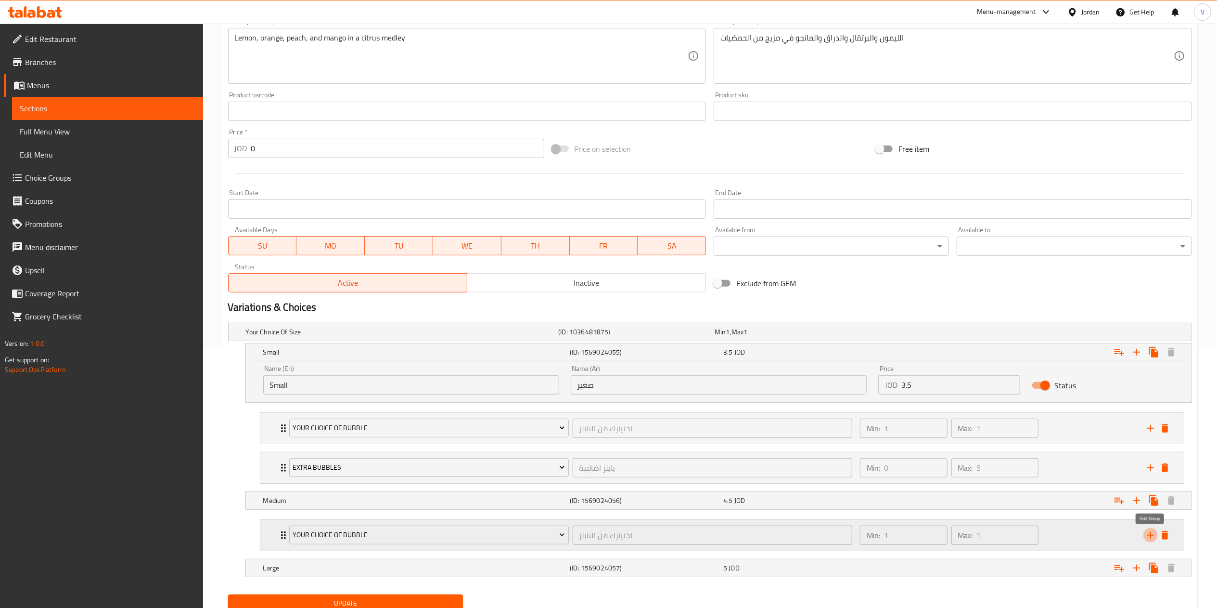
click at [1148, 539] on icon "add" at bounding box center [1151, 535] width 12 height 12
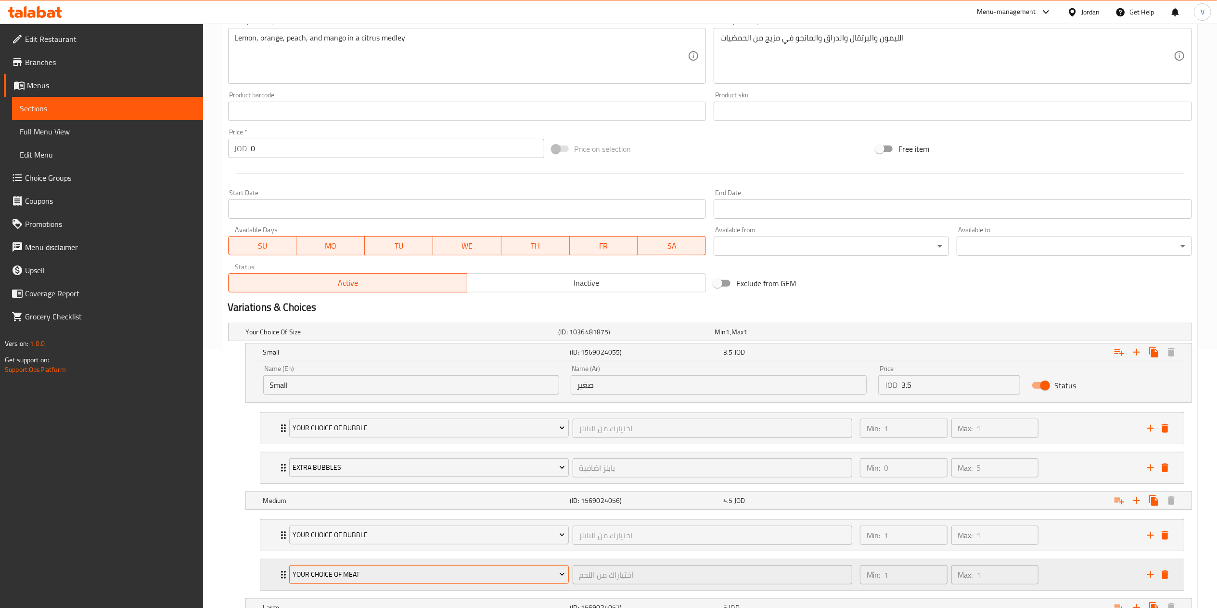
click at [436, 580] on span "Your Choice Of Meat" at bounding box center [429, 574] width 272 height 12
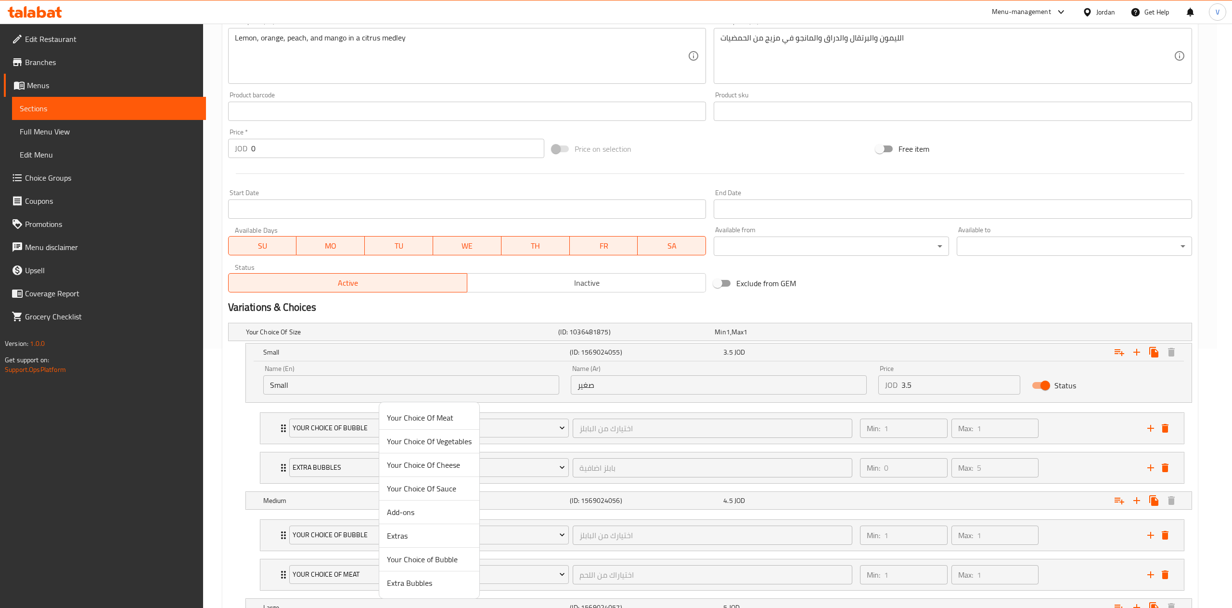
click at [433, 583] on span "Extra Bubbles" at bounding box center [429, 583] width 85 height 12
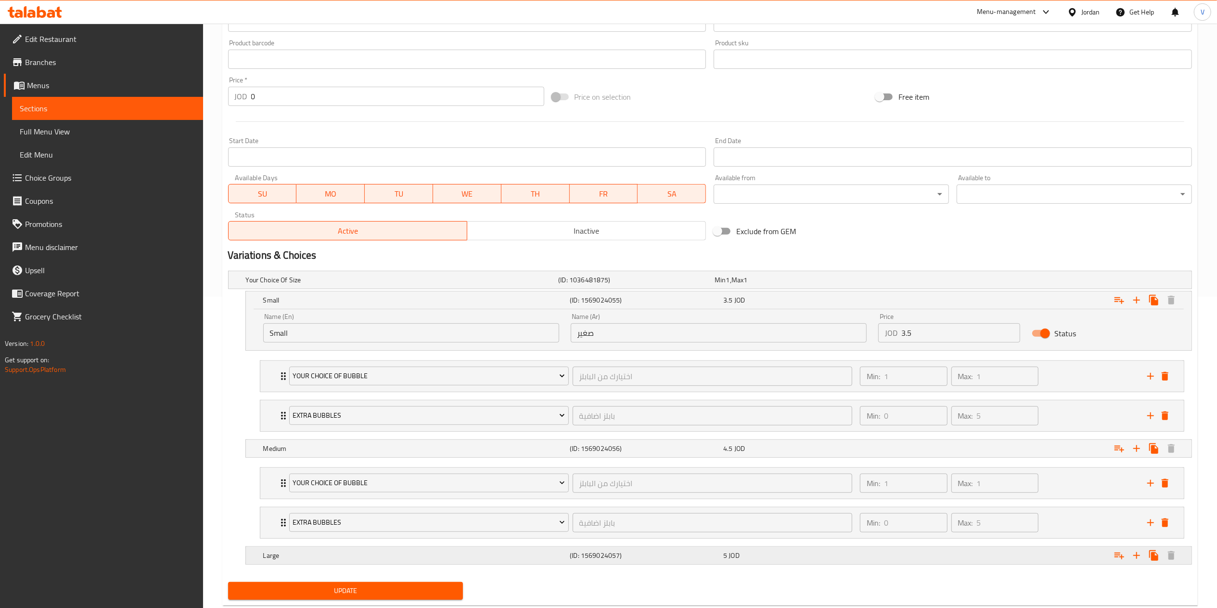
scroll to position [339, 0]
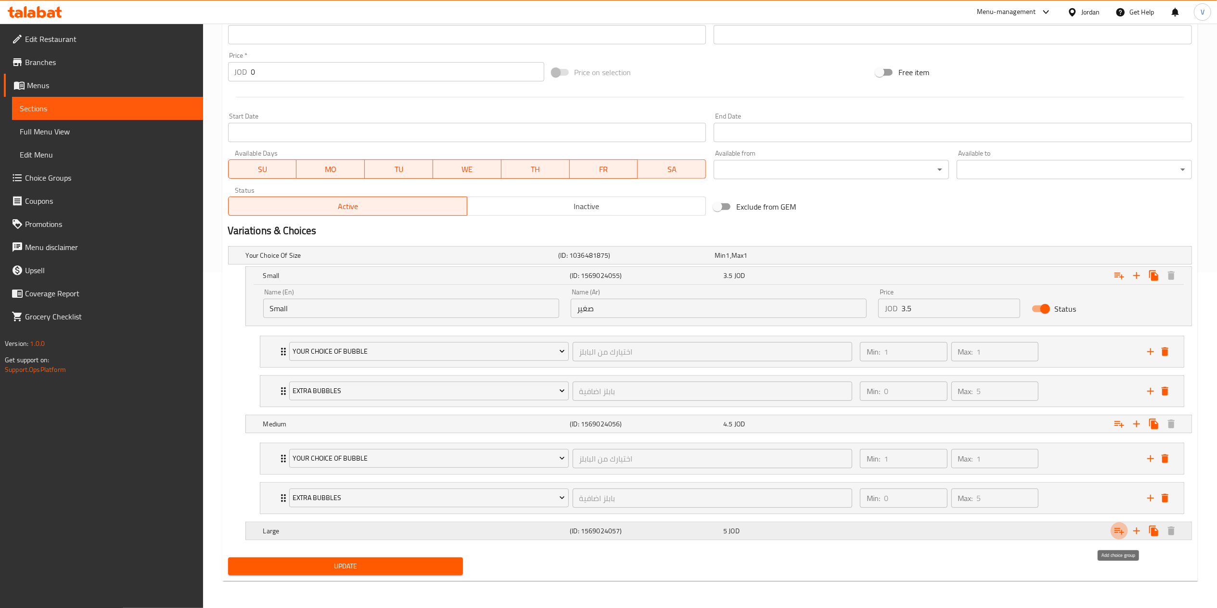
click at [1117, 530] on icon "Expand" at bounding box center [1120, 531] width 10 height 7
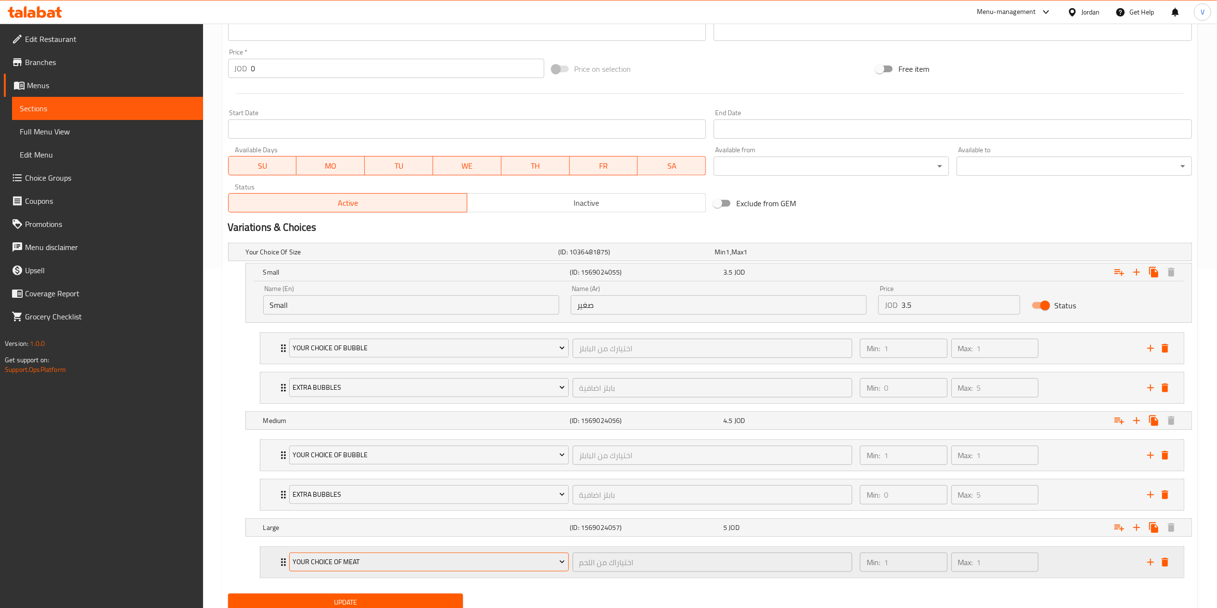
click at [328, 568] on span "Your Choice Of Meat" at bounding box center [429, 562] width 272 height 12
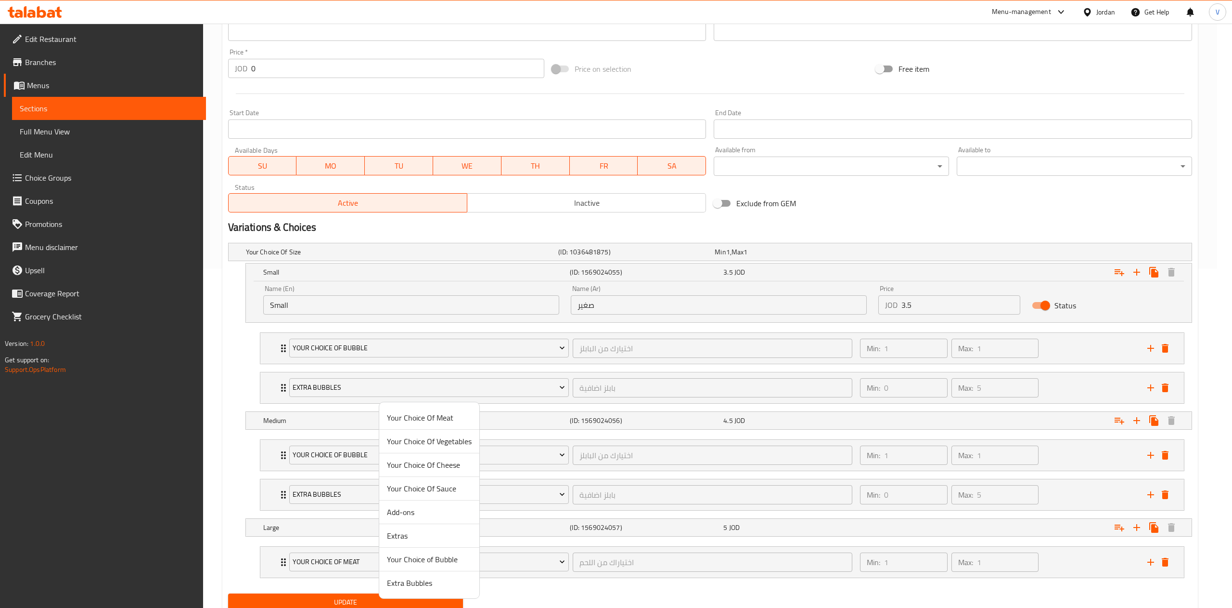
click at [446, 559] on span "Your Choice of Bubble" at bounding box center [429, 559] width 85 height 12
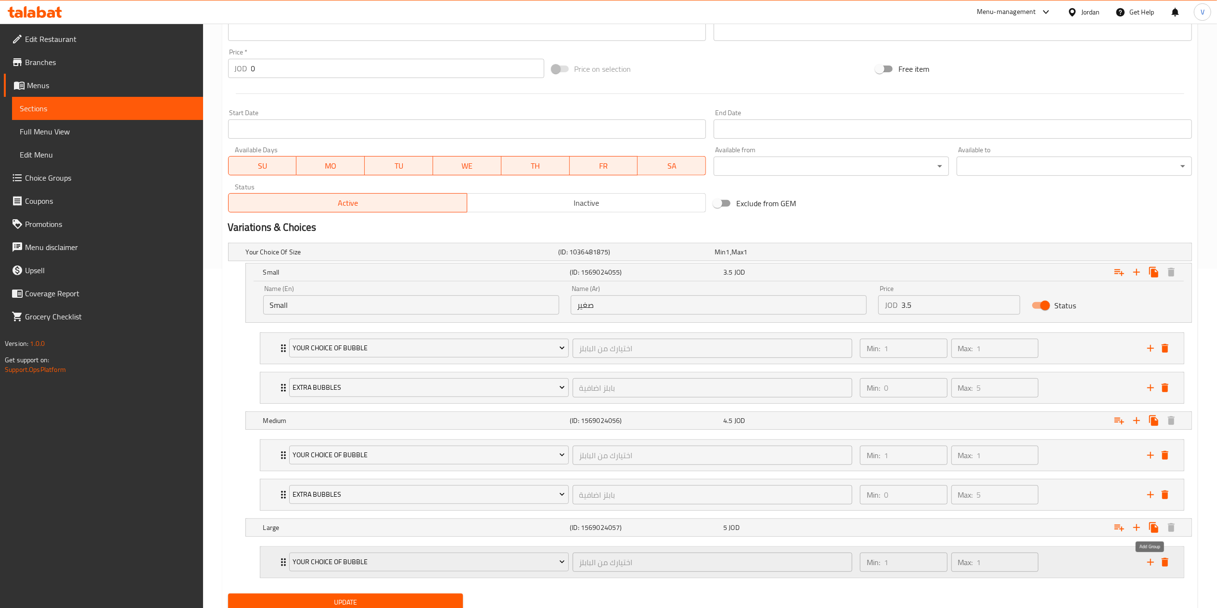
click at [1149, 562] on icon "add" at bounding box center [1151, 562] width 12 height 12
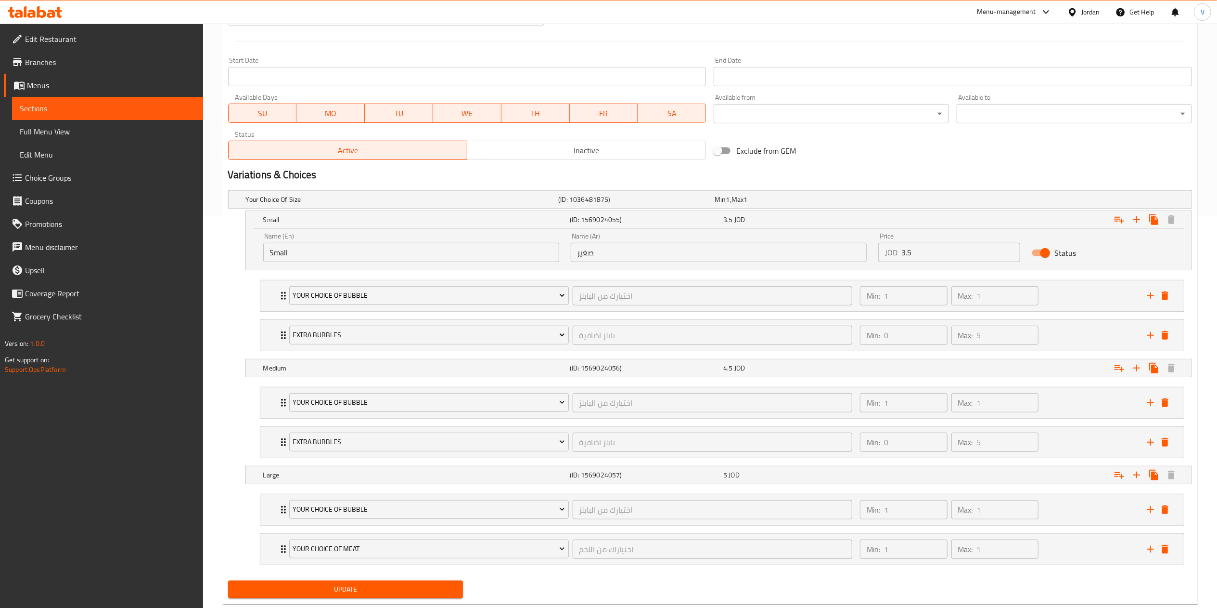
scroll to position [419, 0]
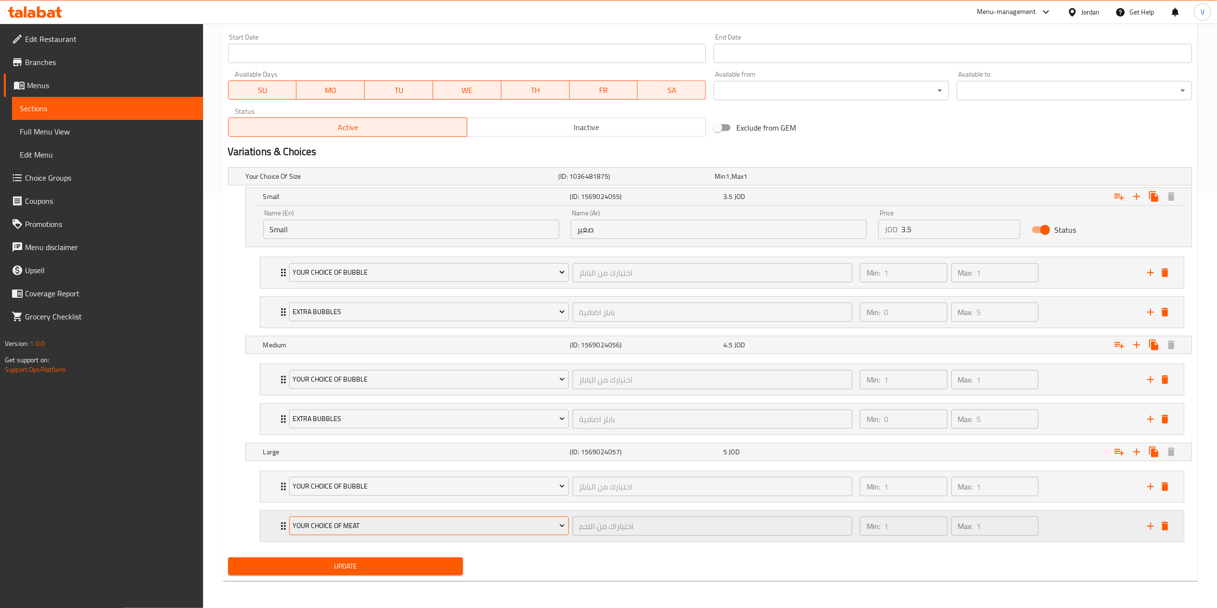
click at [402, 528] on span "Your Choice Of Meat" at bounding box center [429, 525] width 272 height 12
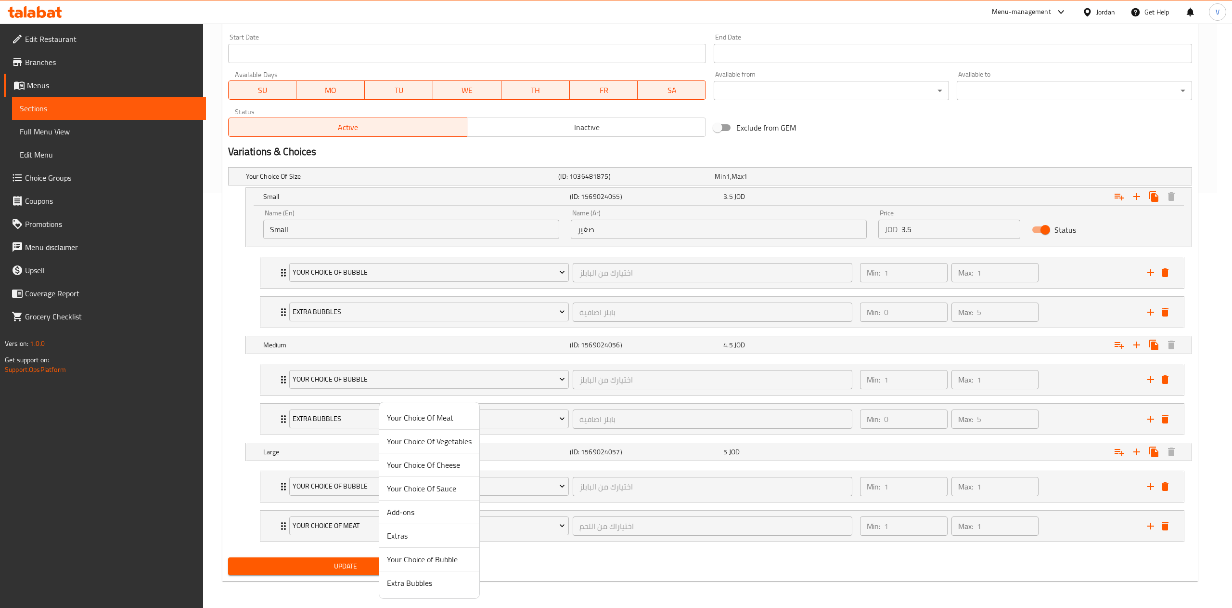
click at [409, 574] on li "Extra Bubbles" at bounding box center [429, 582] width 100 height 23
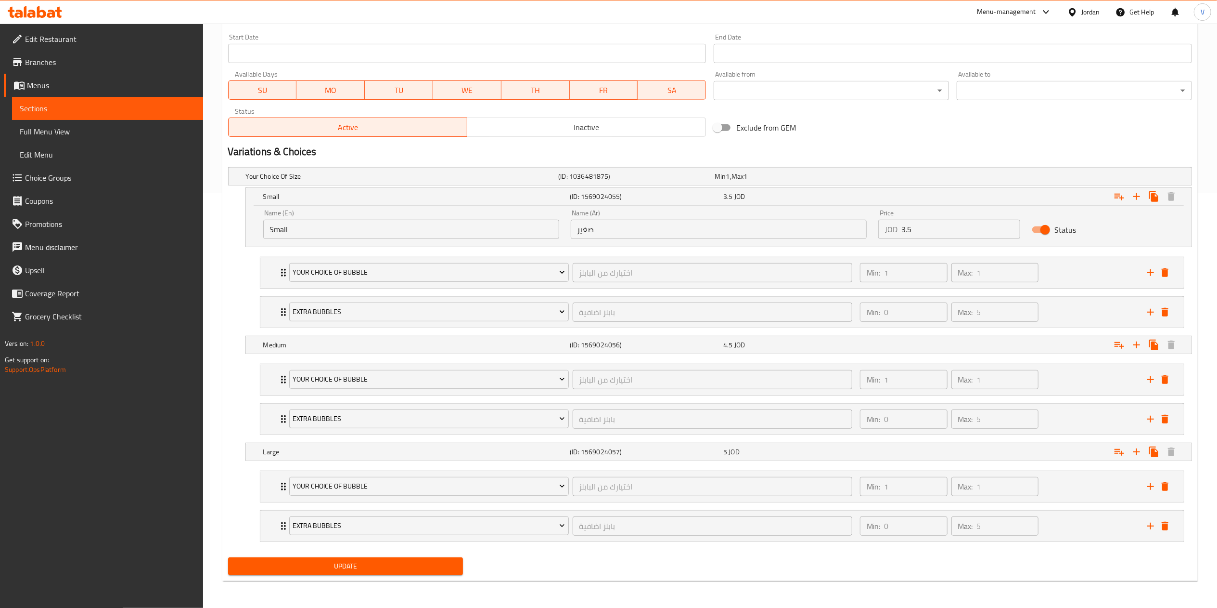
click at [378, 568] on span "Update" at bounding box center [346, 566] width 220 height 12
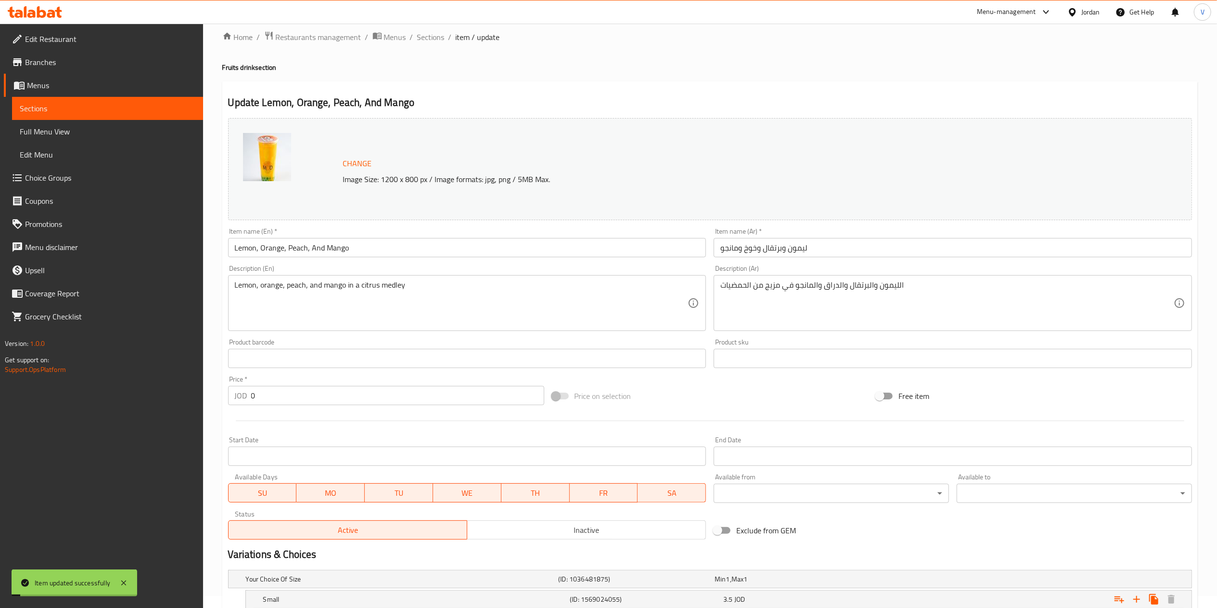
scroll to position [0, 0]
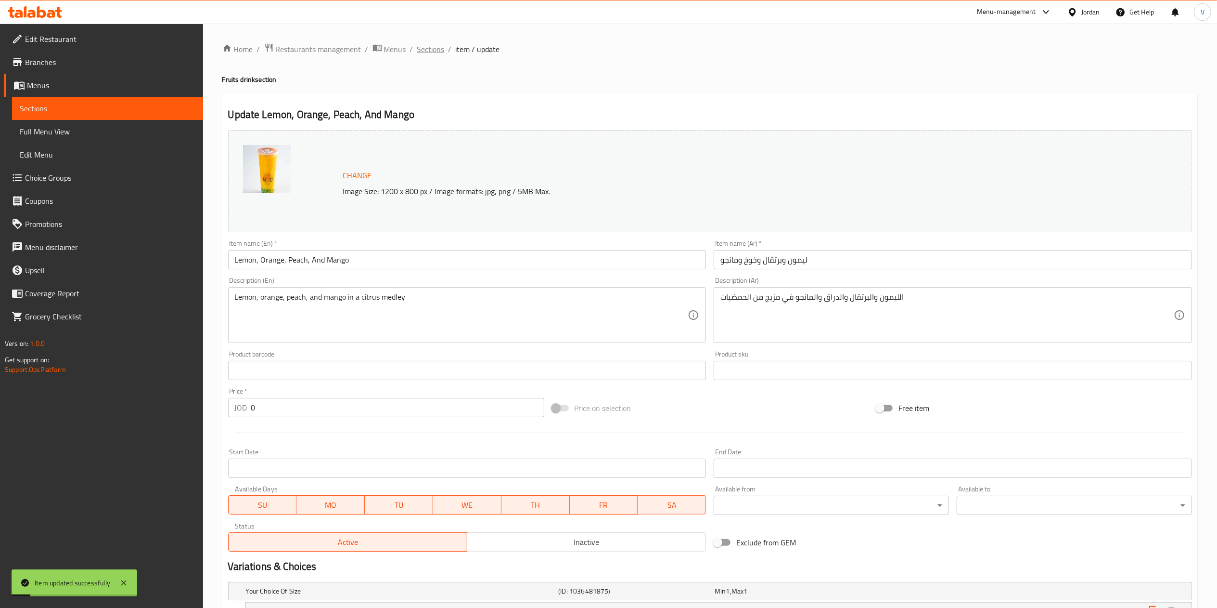
click at [426, 54] on span "Sections" at bounding box center [430, 49] width 27 height 12
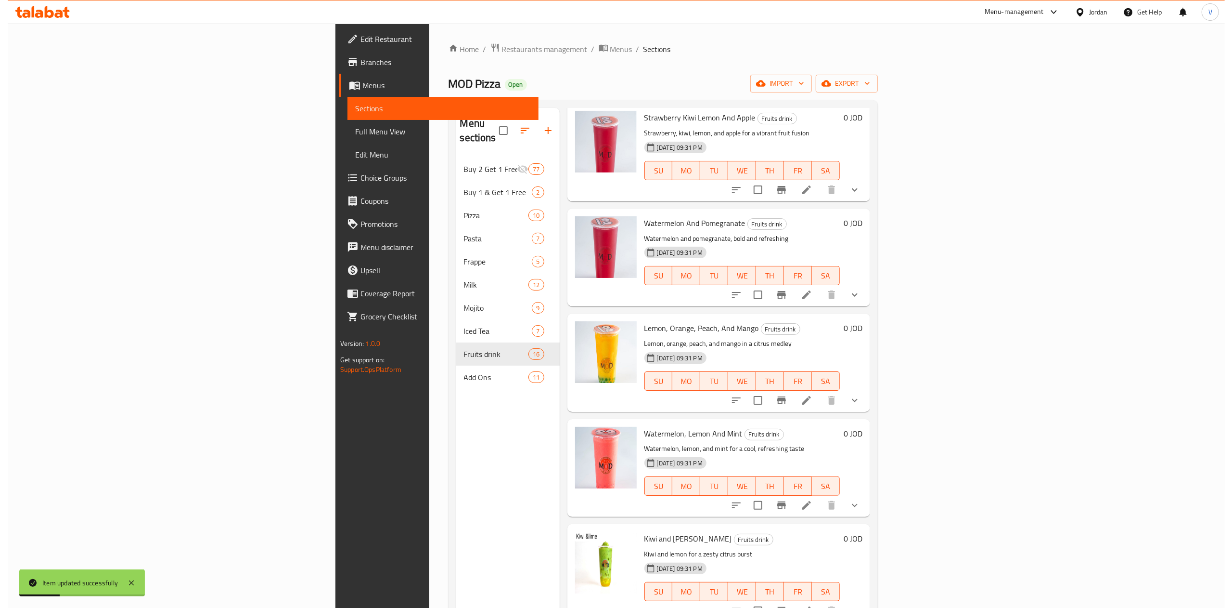
scroll to position [578, 0]
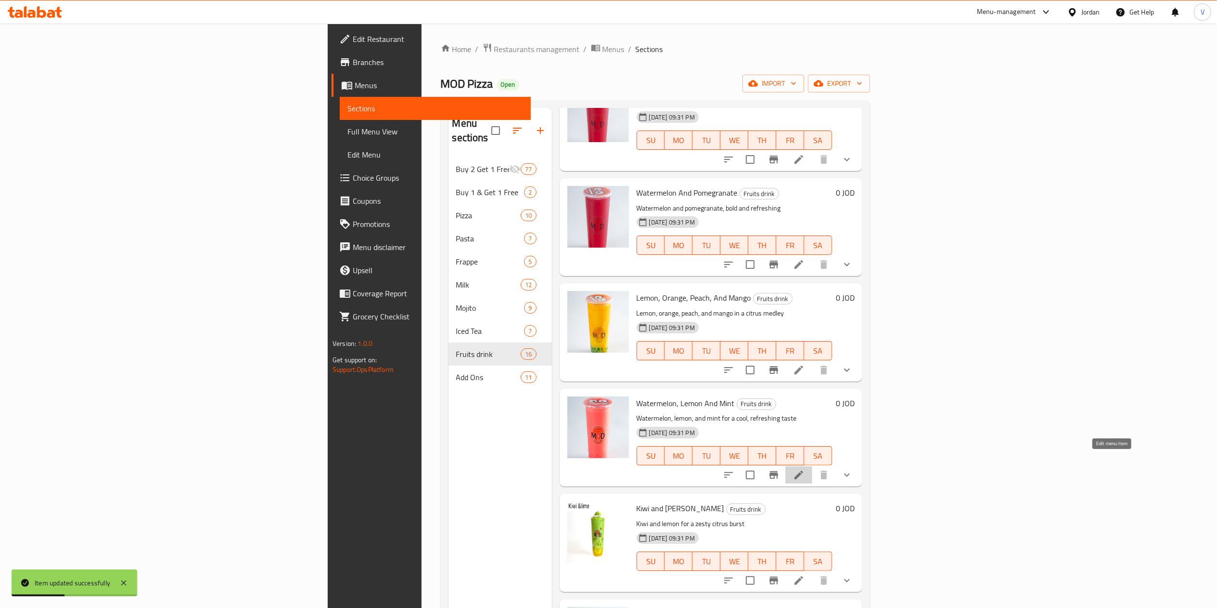
click at [803, 470] on icon at bounding box center [799, 474] width 9 height 9
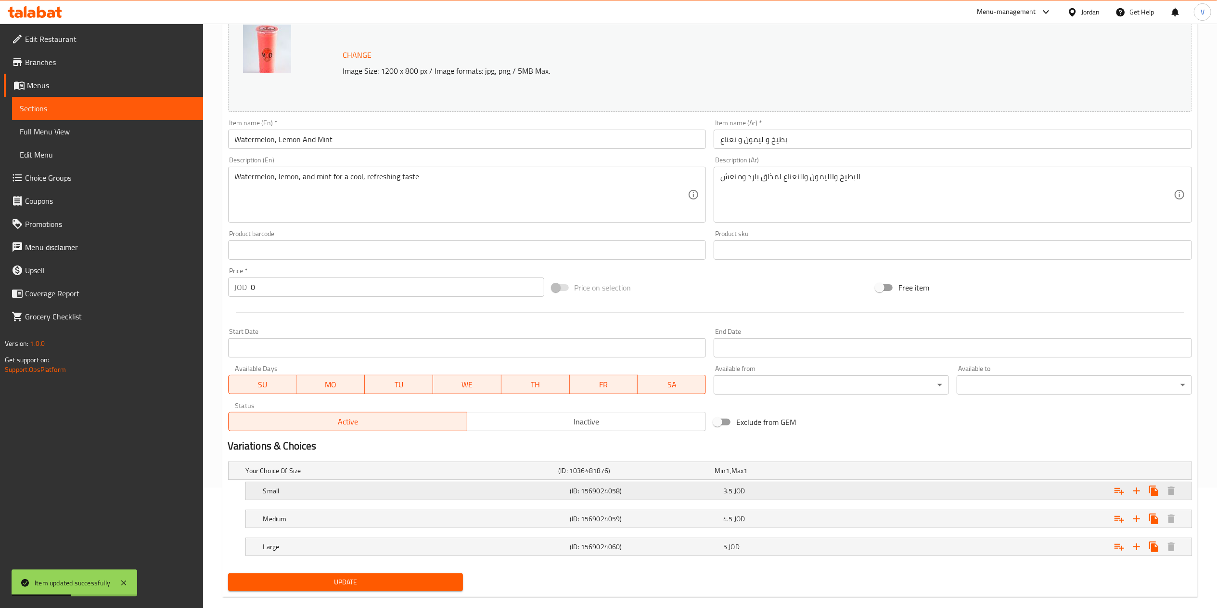
scroll to position [137, 0]
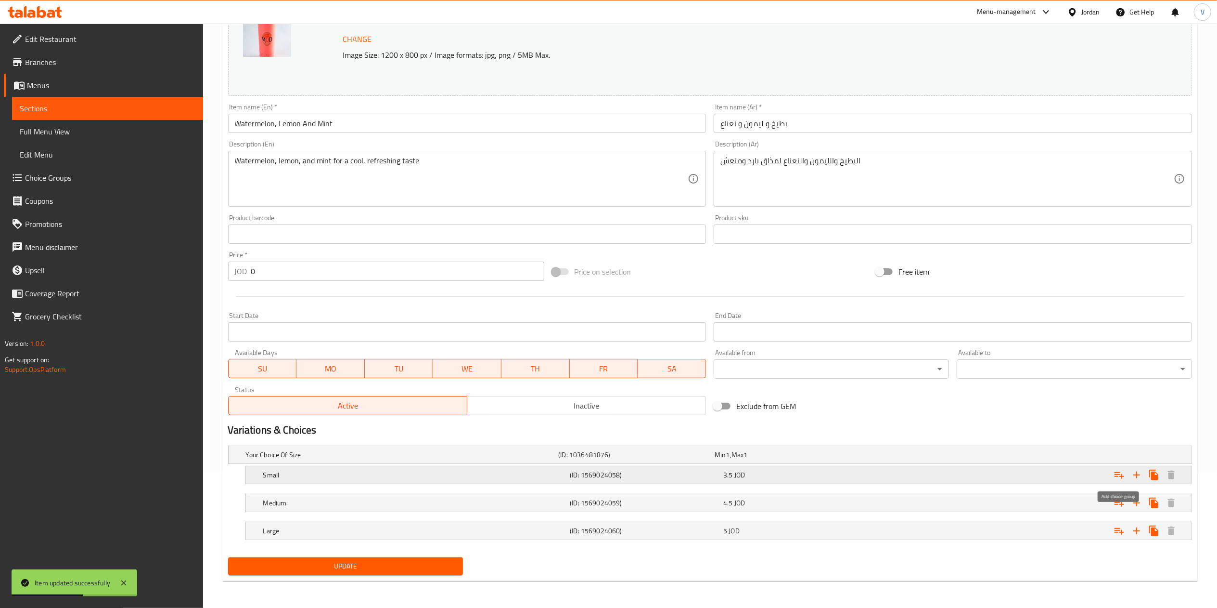
click at [1118, 478] on icon "Expand" at bounding box center [1120, 475] width 12 height 12
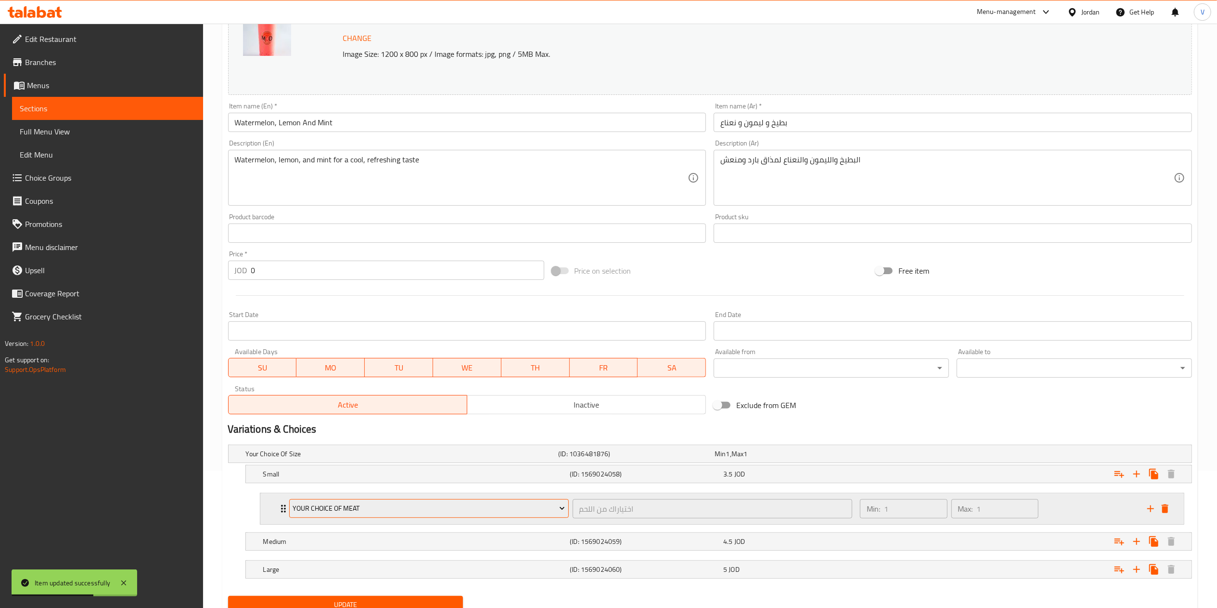
click at [403, 507] on span "Your Choice Of Meat" at bounding box center [429, 508] width 272 height 12
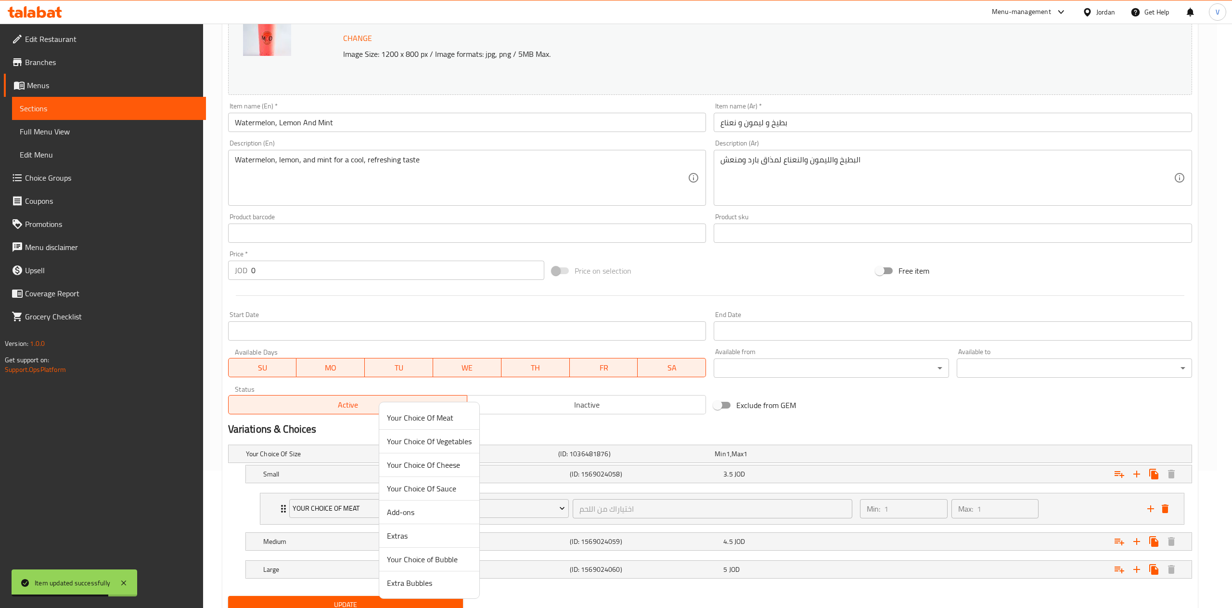
click at [419, 554] on span "Your Choice of Bubble" at bounding box center [429, 559] width 85 height 12
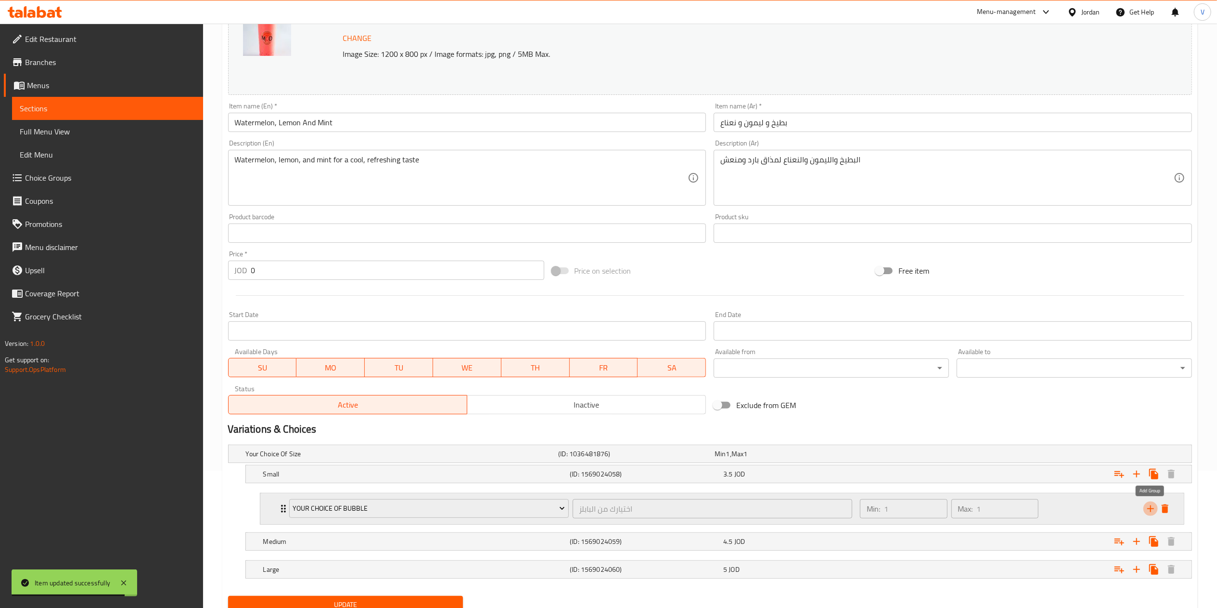
click at [1151, 508] on icon "add" at bounding box center [1151, 509] width 12 height 12
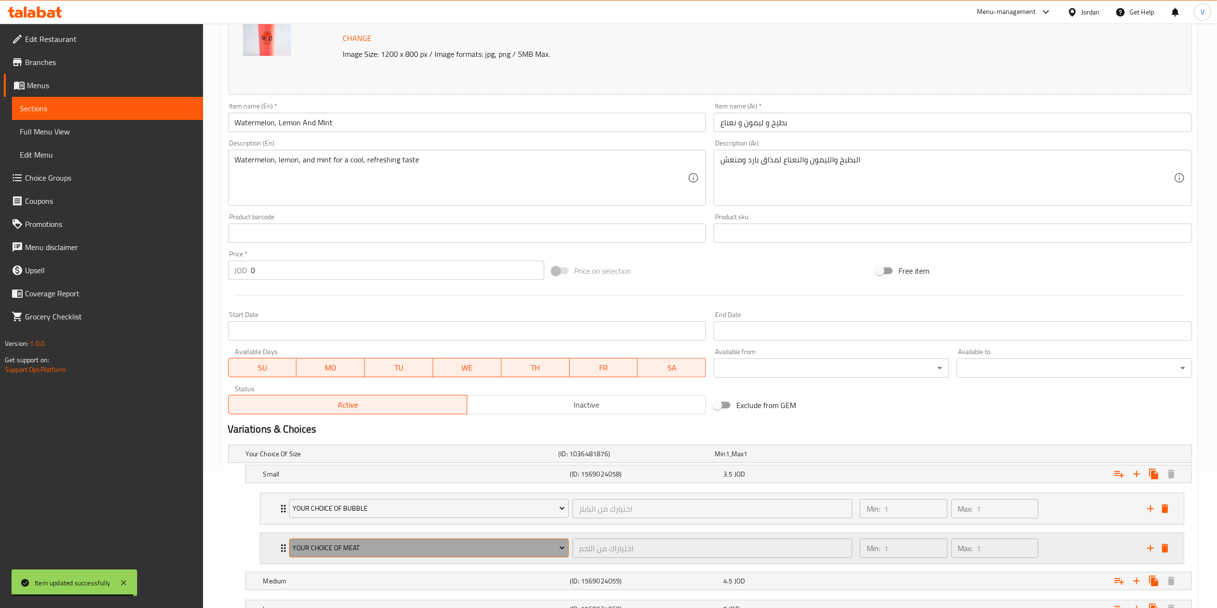
click at [446, 552] on span "Your Choice Of Meat" at bounding box center [429, 548] width 272 height 12
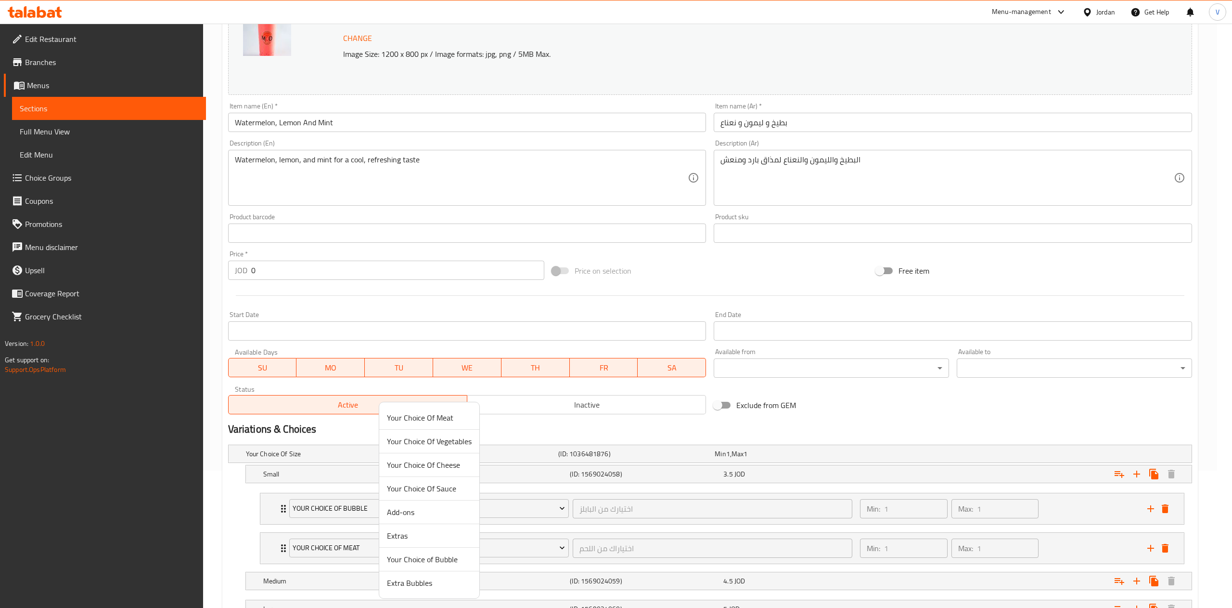
click at [422, 577] on span "Extra Bubbles" at bounding box center [429, 583] width 85 height 12
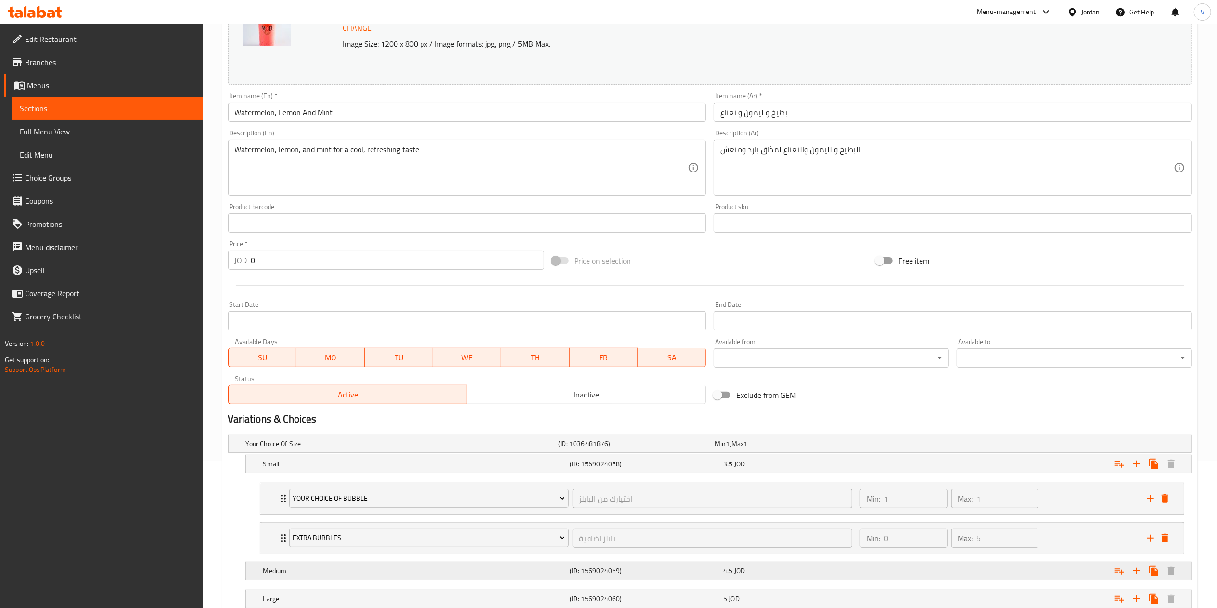
scroll to position [218, 0]
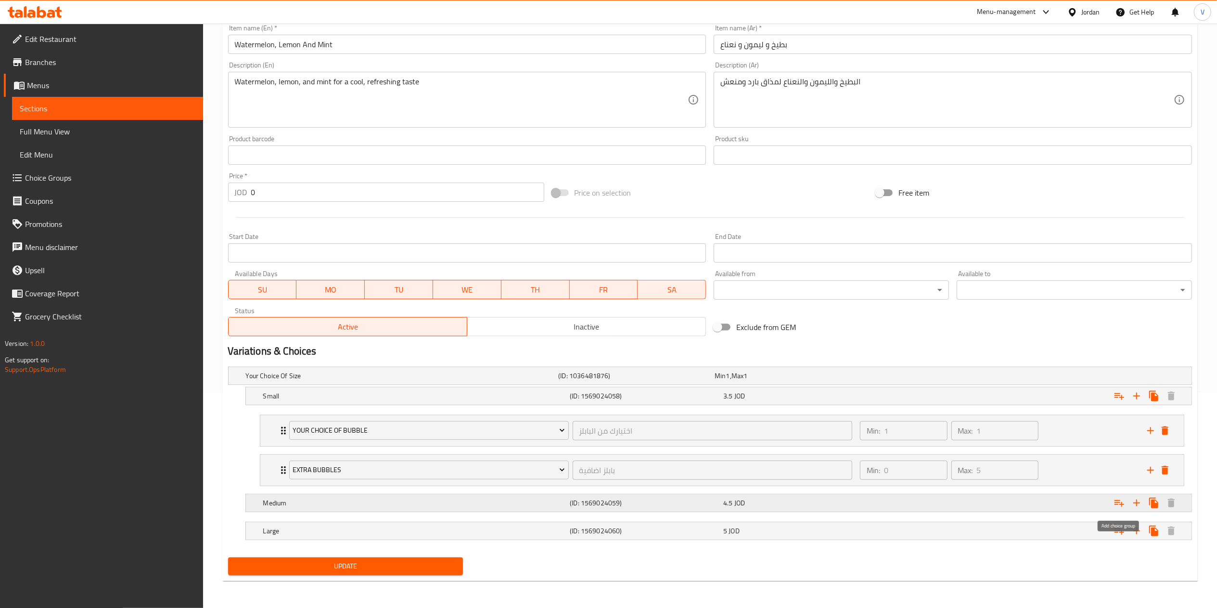
click at [1120, 501] on icon "Expand" at bounding box center [1120, 503] width 12 height 12
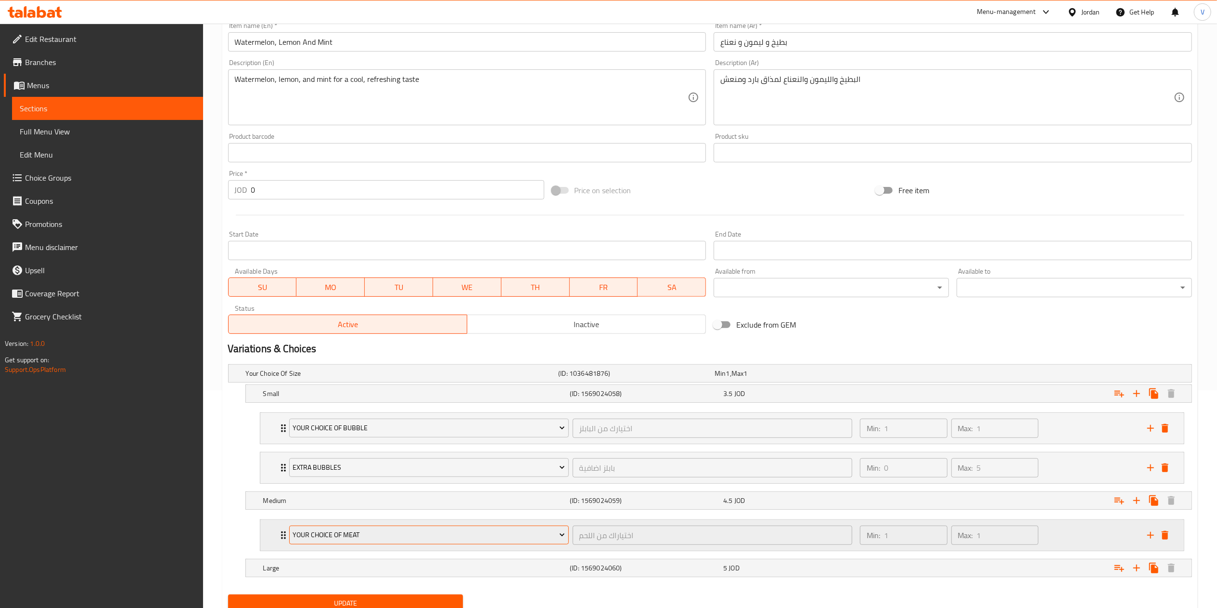
click at [389, 544] on button "Your Choice Of Meat" at bounding box center [429, 534] width 280 height 19
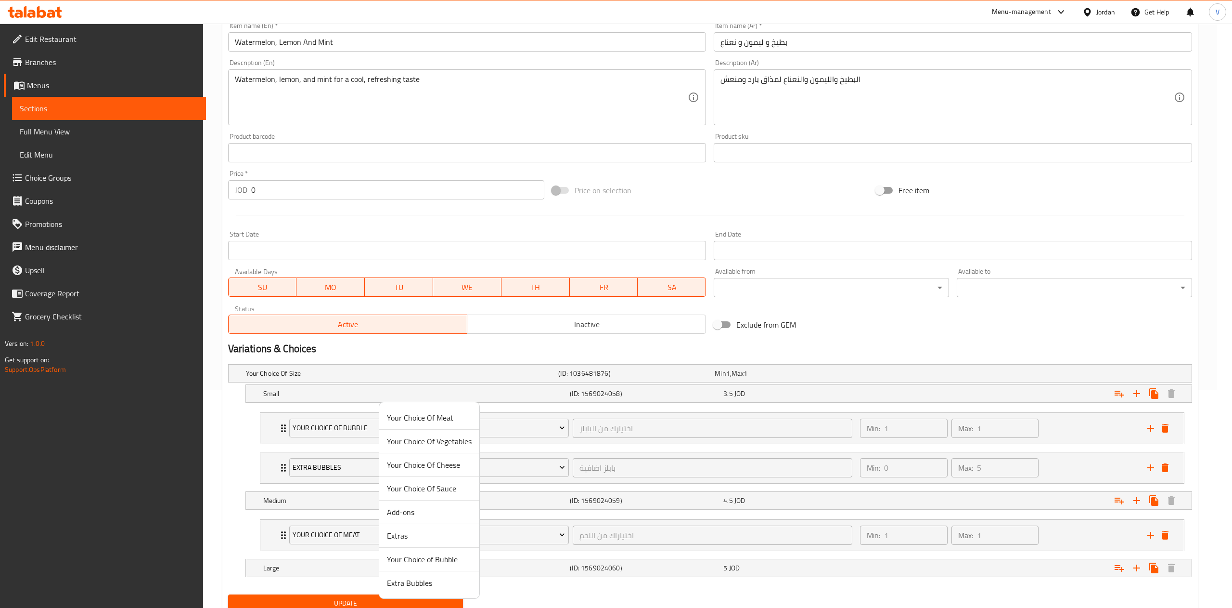
click at [416, 561] on span "Your Choice of Bubble" at bounding box center [429, 559] width 85 height 12
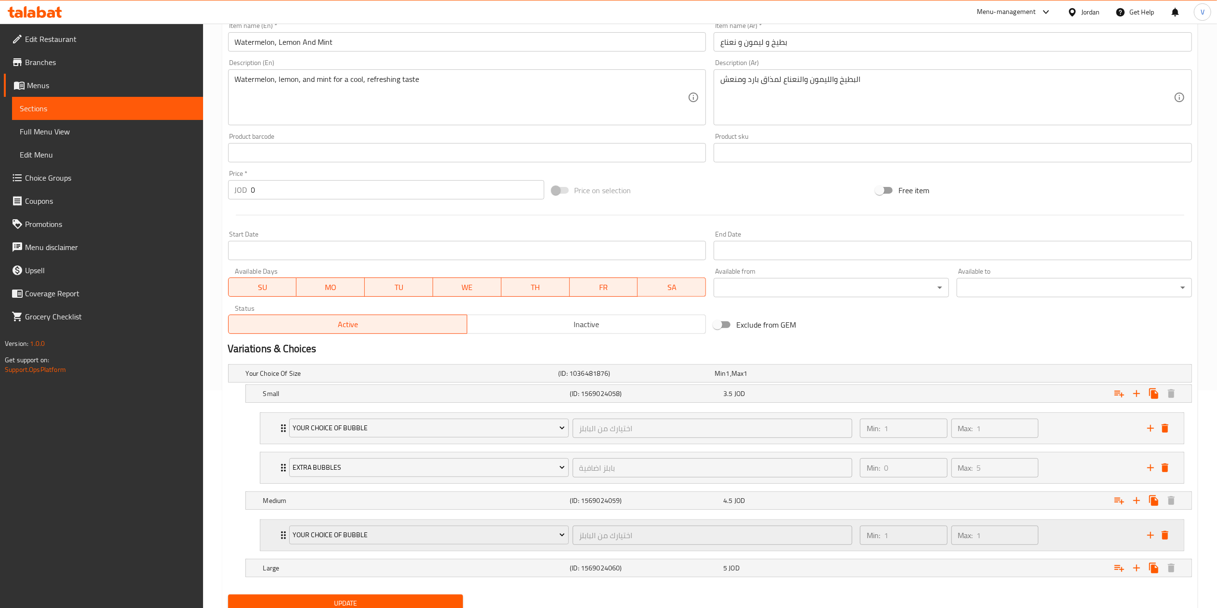
click at [1148, 537] on icon "add" at bounding box center [1151, 534] width 7 height 7
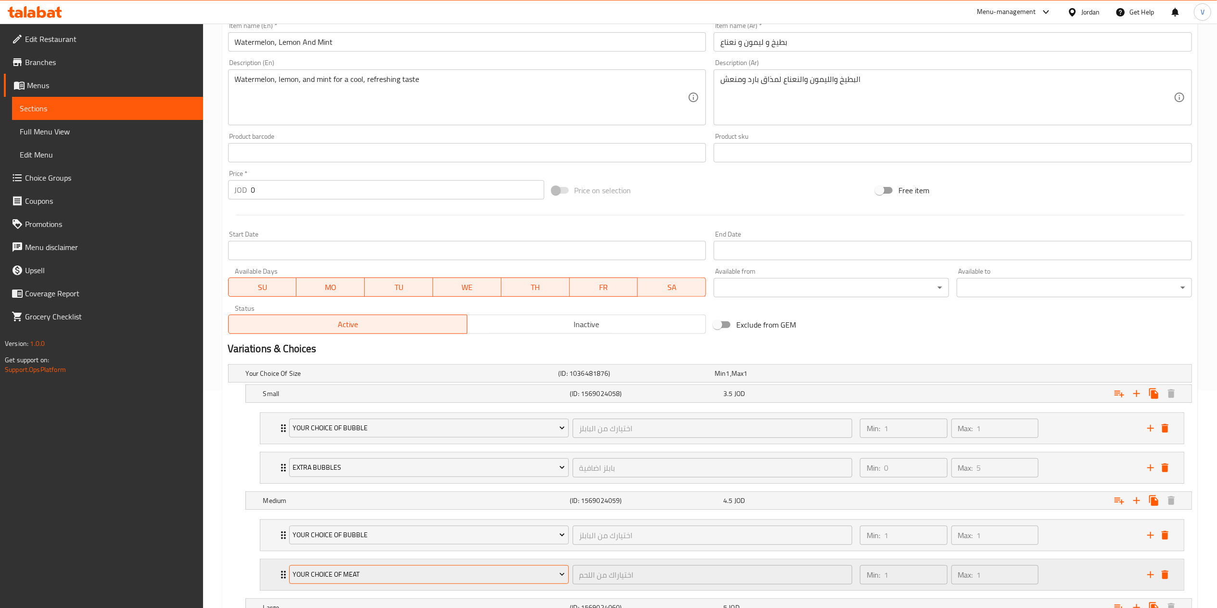
click at [401, 580] on span "Your Choice Of Meat" at bounding box center [429, 574] width 272 height 12
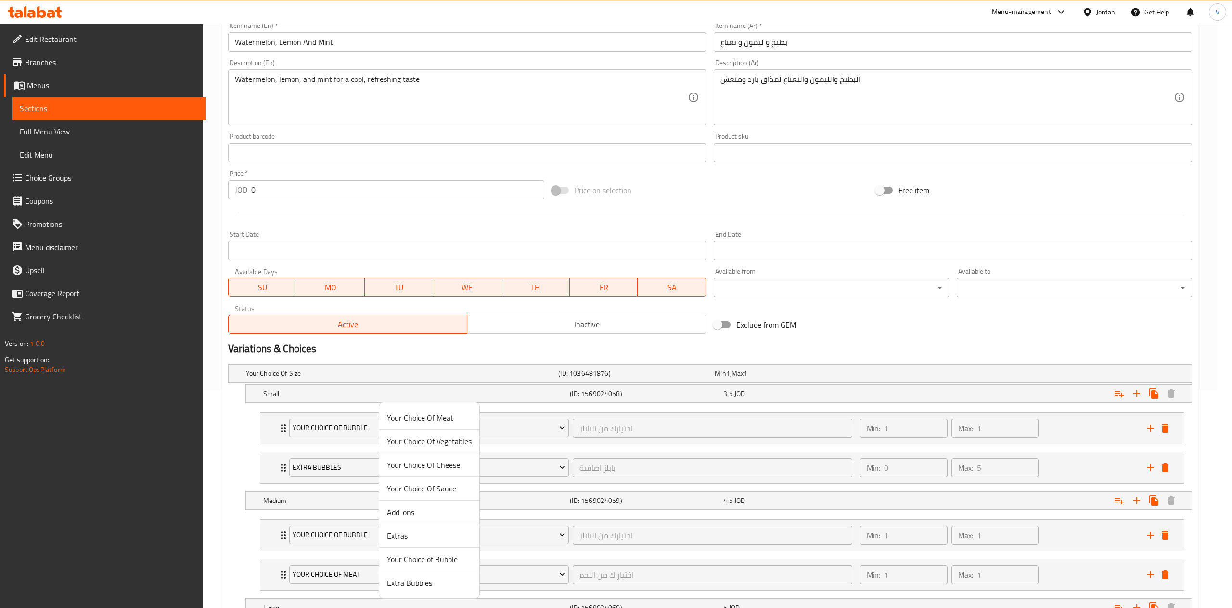
click at [409, 582] on span "Extra Bubbles" at bounding box center [429, 583] width 85 height 12
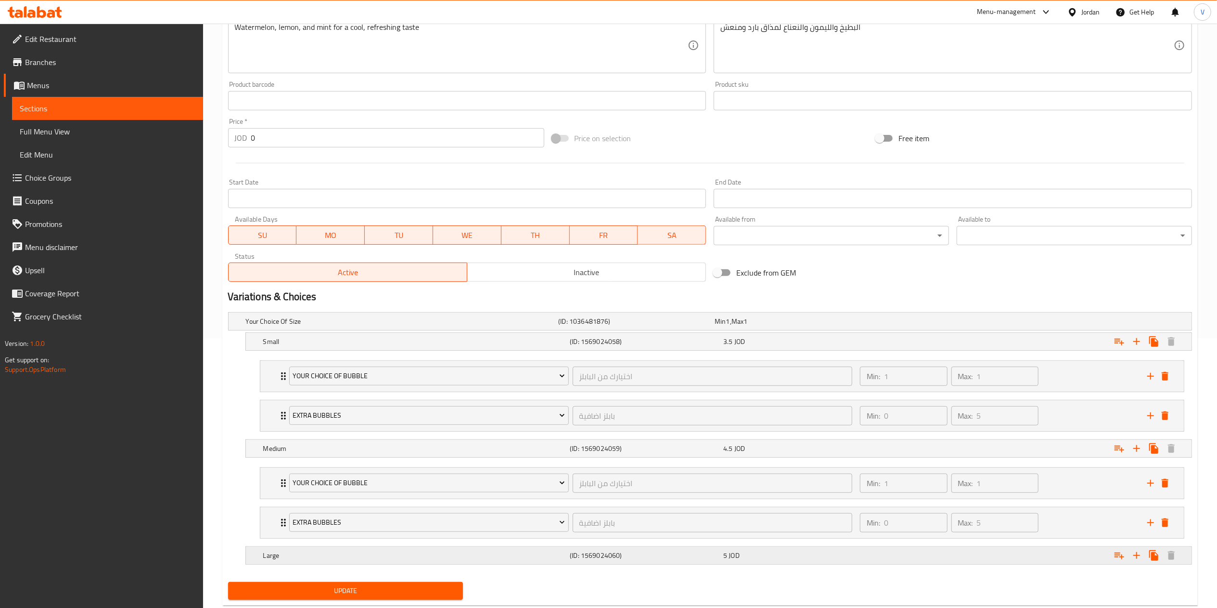
scroll to position [297, 0]
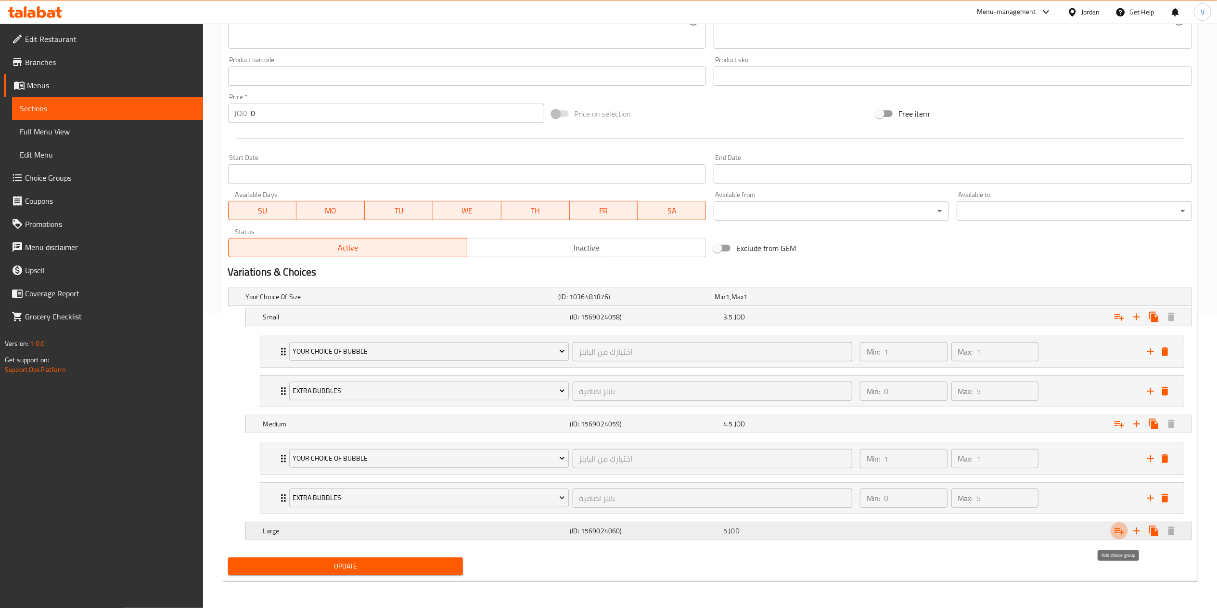
drag, startPoint x: 1115, startPoint y: 533, endPoint x: 505, endPoint y: 588, distance: 611.9
click at [1112, 532] on button "Expand" at bounding box center [1119, 530] width 17 height 17
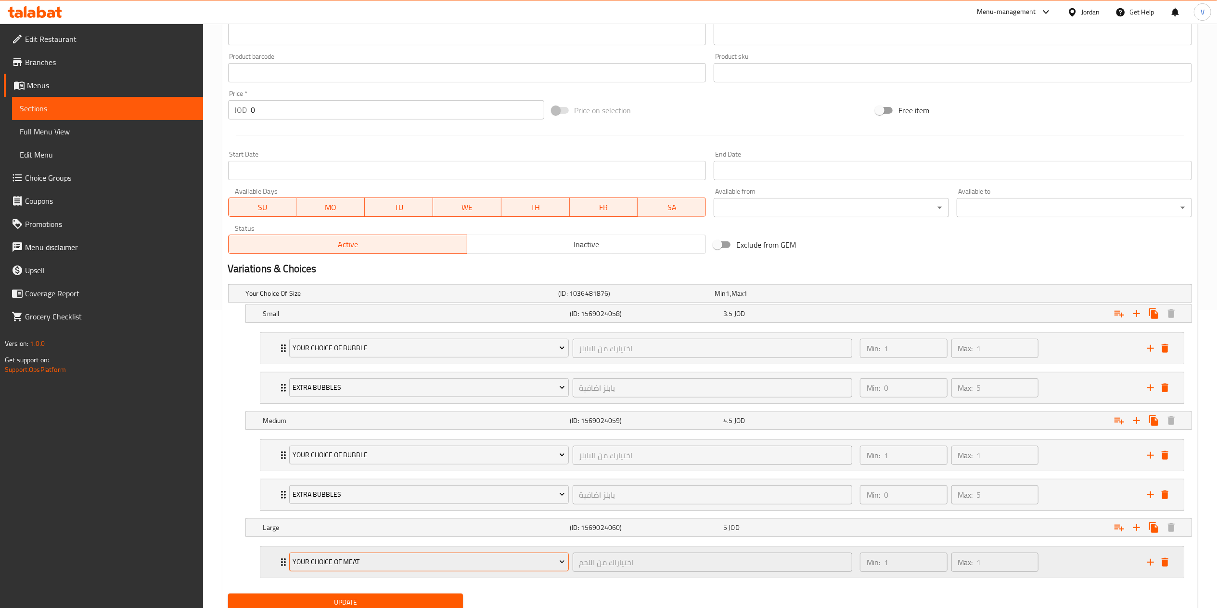
click at [426, 568] on span "Your Choice Of Meat" at bounding box center [429, 562] width 272 height 12
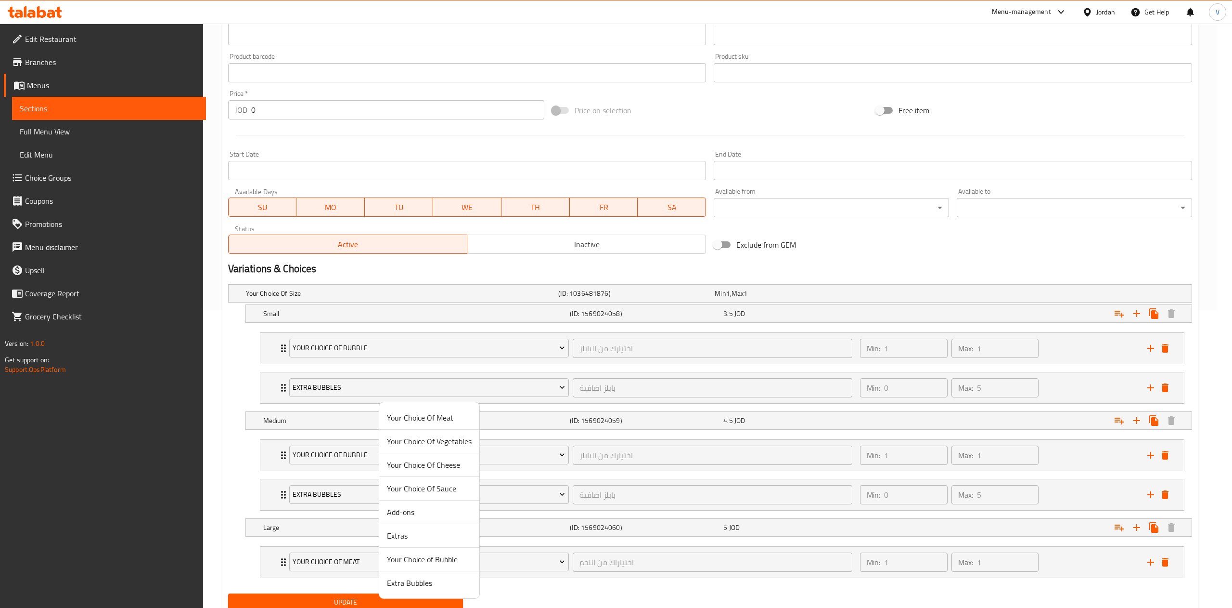
click at [451, 554] on span "Your Choice of Bubble" at bounding box center [429, 559] width 85 height 12
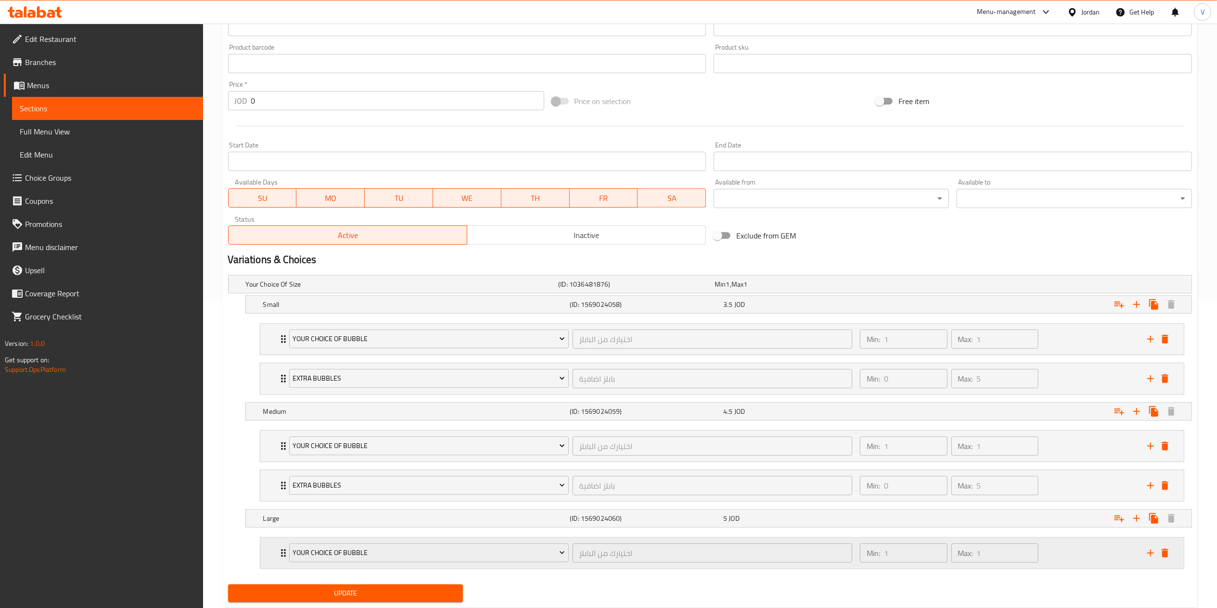
scroll to position [337, 0]
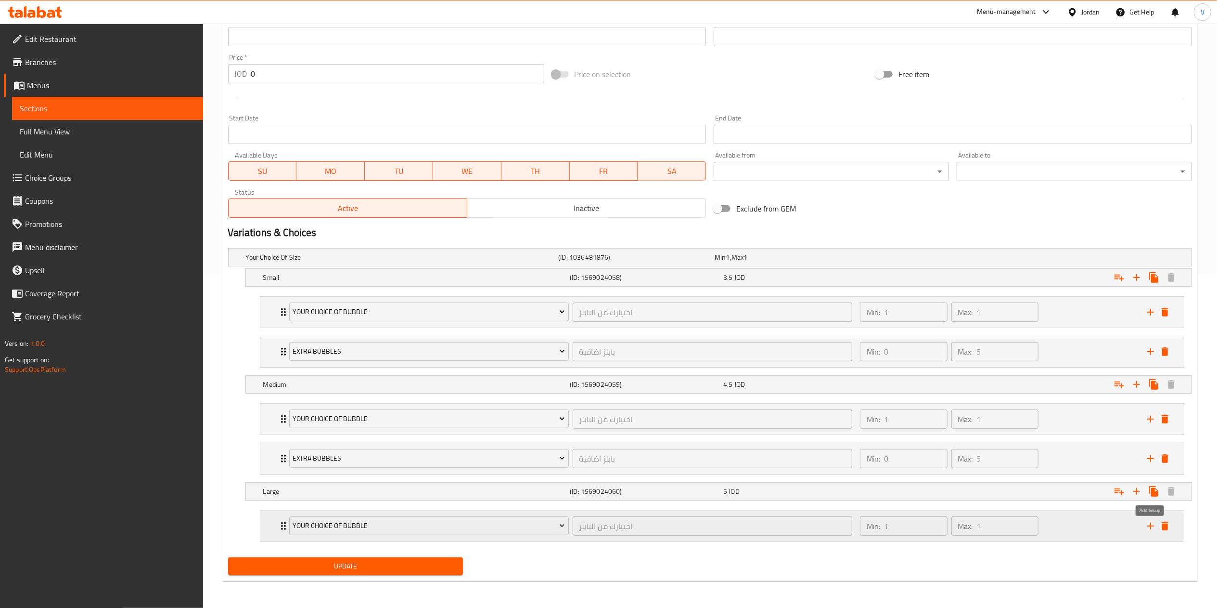
click at [1146, 525] on icon "add" at bounding box center [1151, 526] width 12 height 12
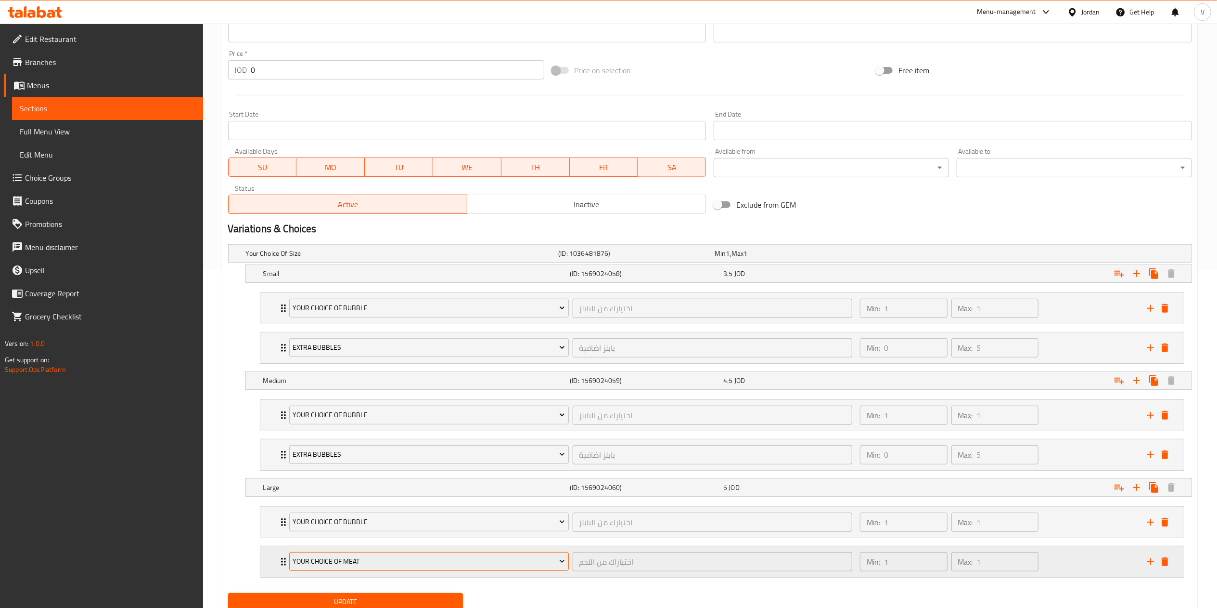
click at [450, 567] on span "Your Choice Of Meat" at bounding box center [429, 561] width 272 height 12
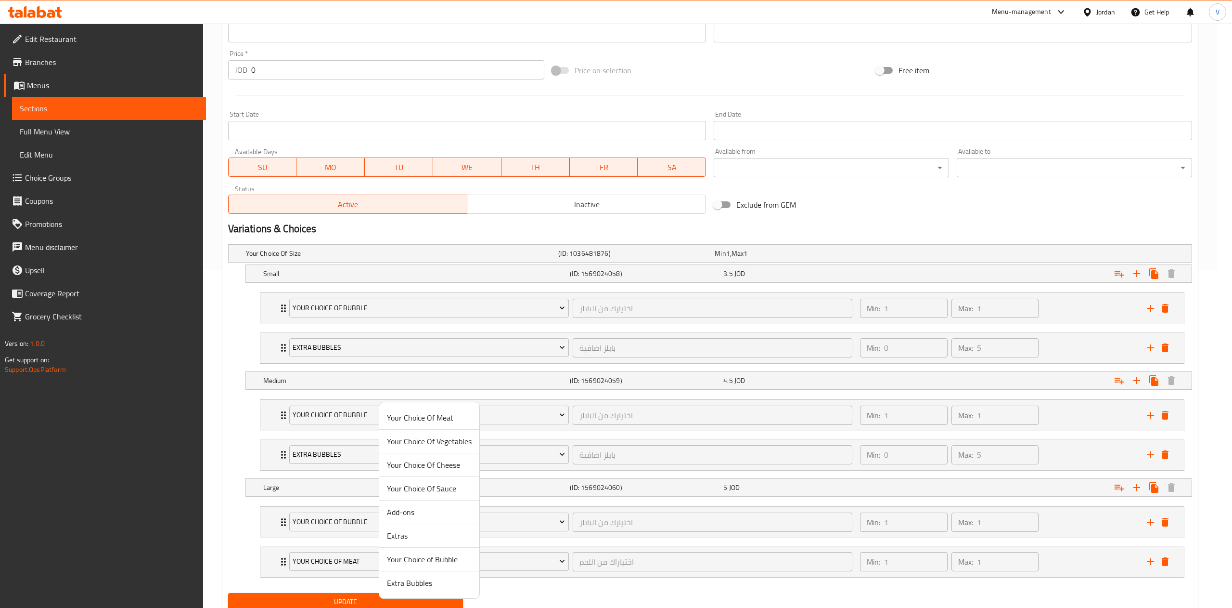
click at [402, 581] on span "Extra Bubbles" at bounding box center [429, 583] width 85 height 12
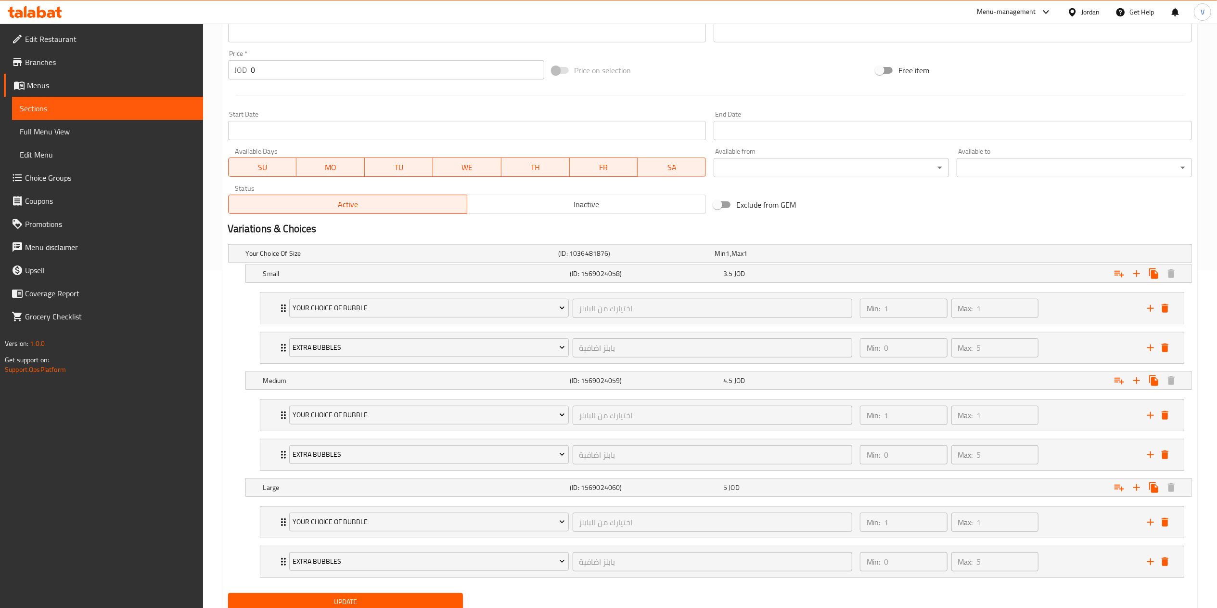
click at [384, 602] on span "Update" at bounding box center [346, 601] width 220 height 12
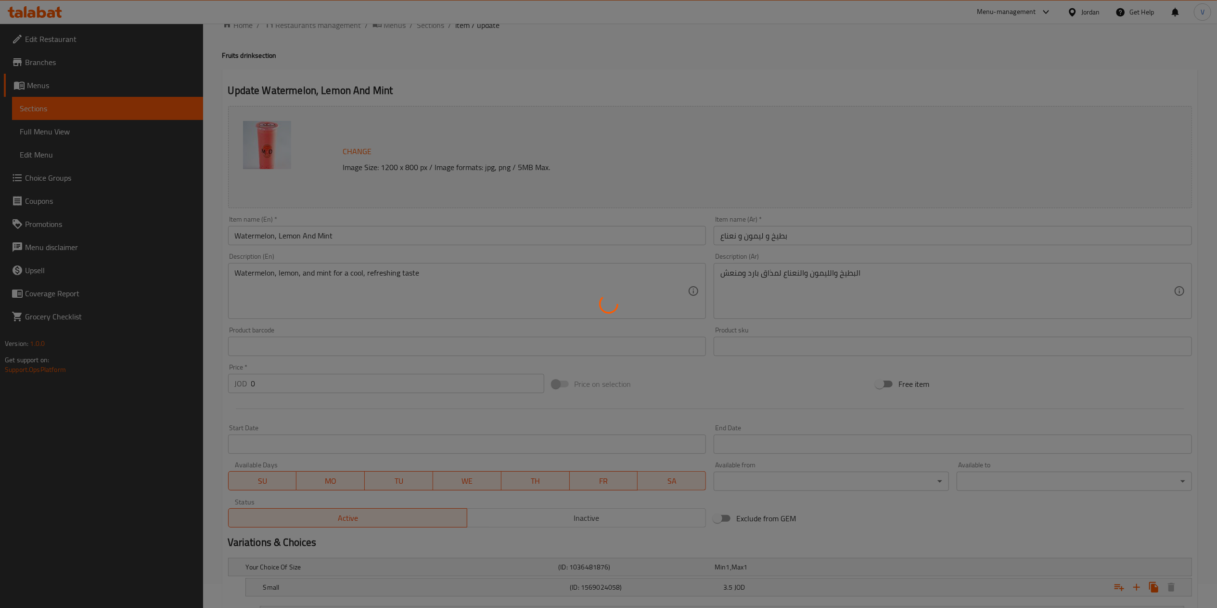
scroll to position [0, 0]
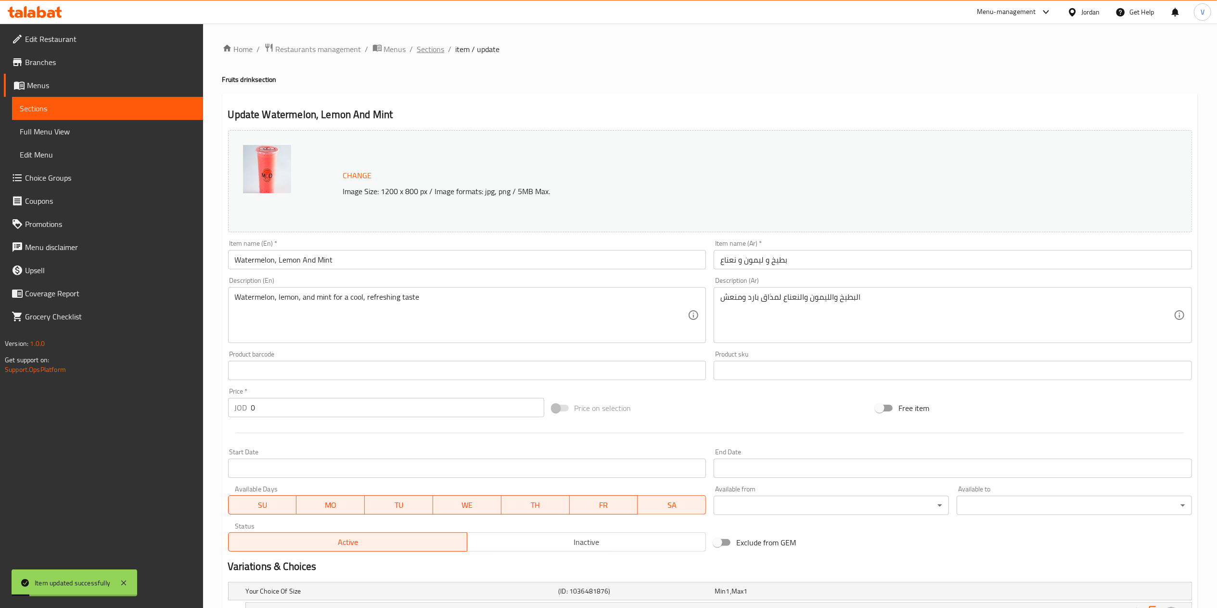
click at [438, 48] on span "Sections" at bounding box center [430, 49] width 27 height 12
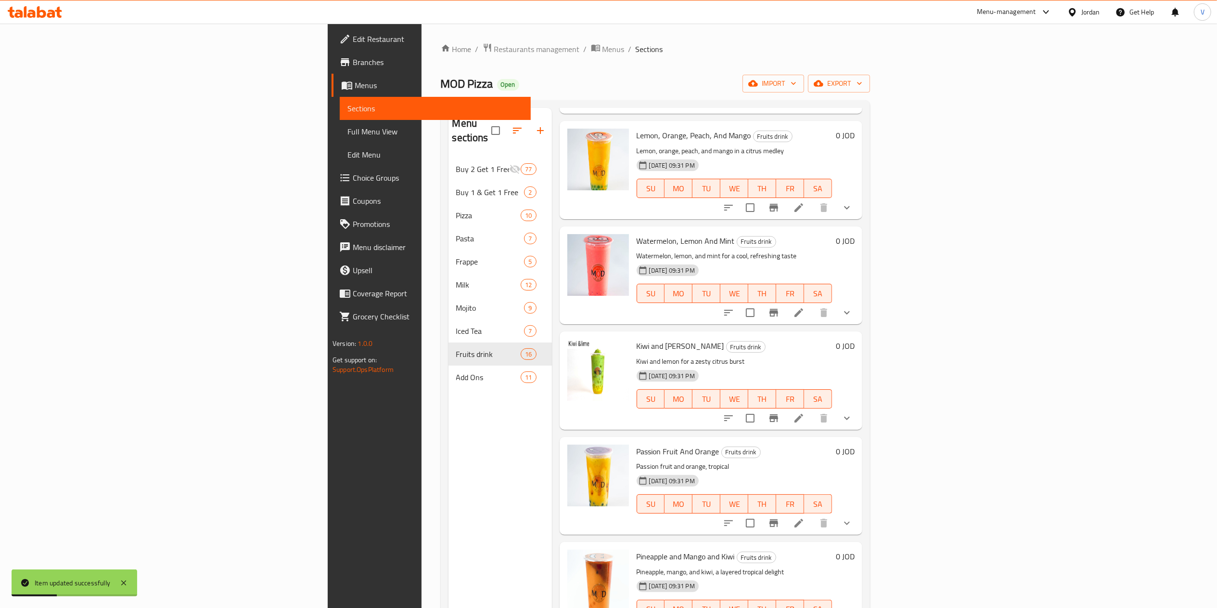
scroll to position [770, 0]
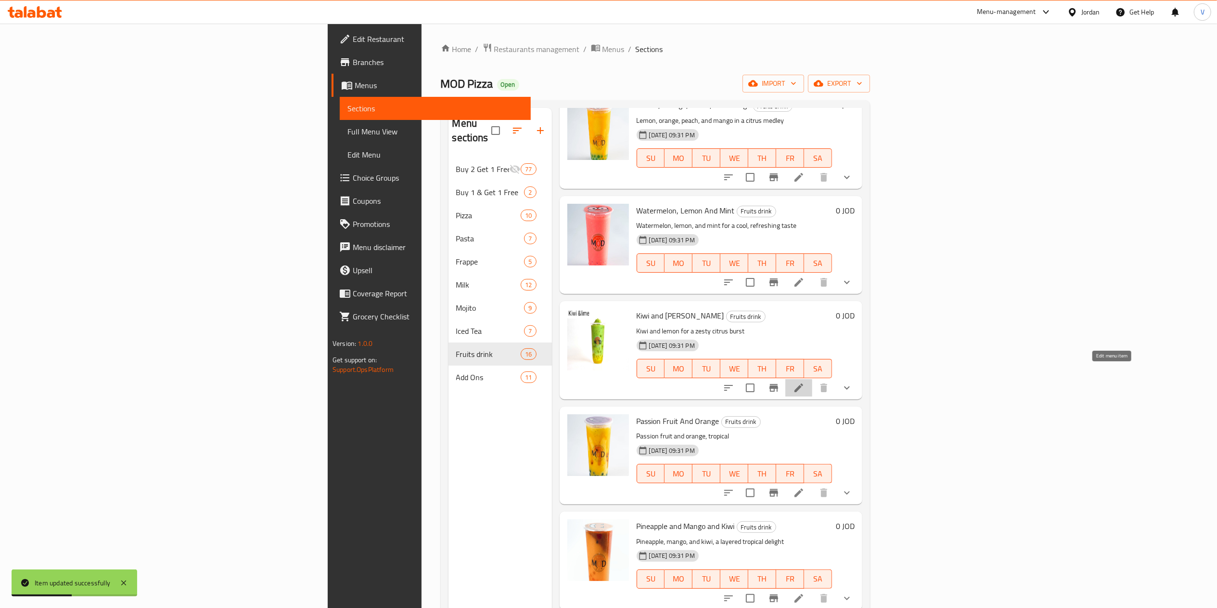
click at [803, 383] on icon at bounding box center [799, 387] width 9 height 9
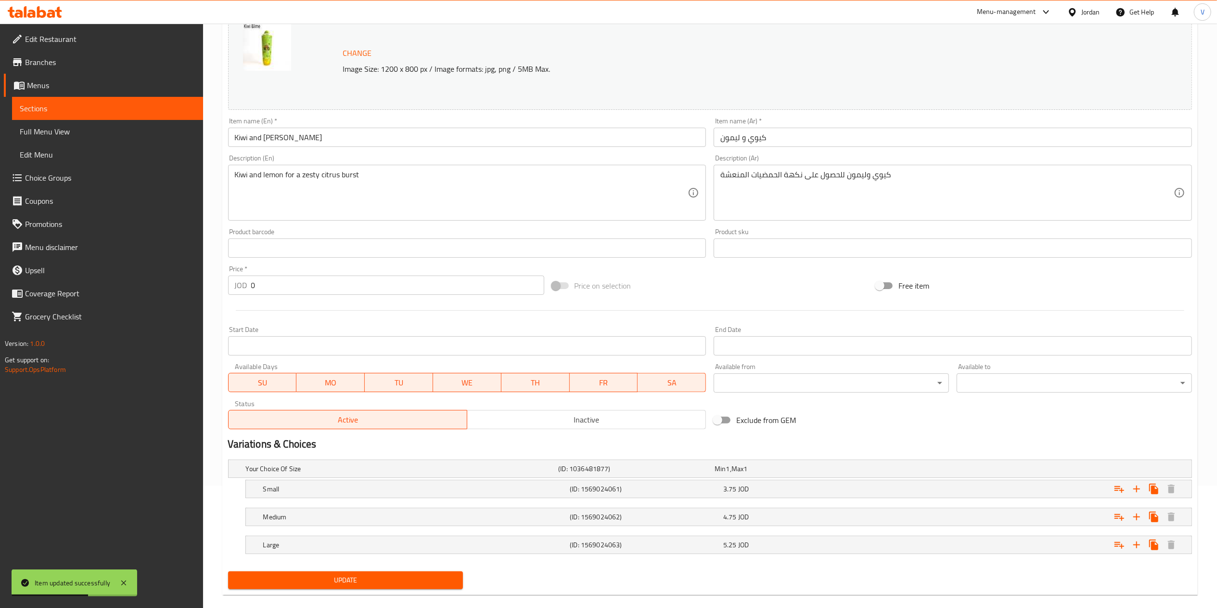
scroll to position [137, 0]
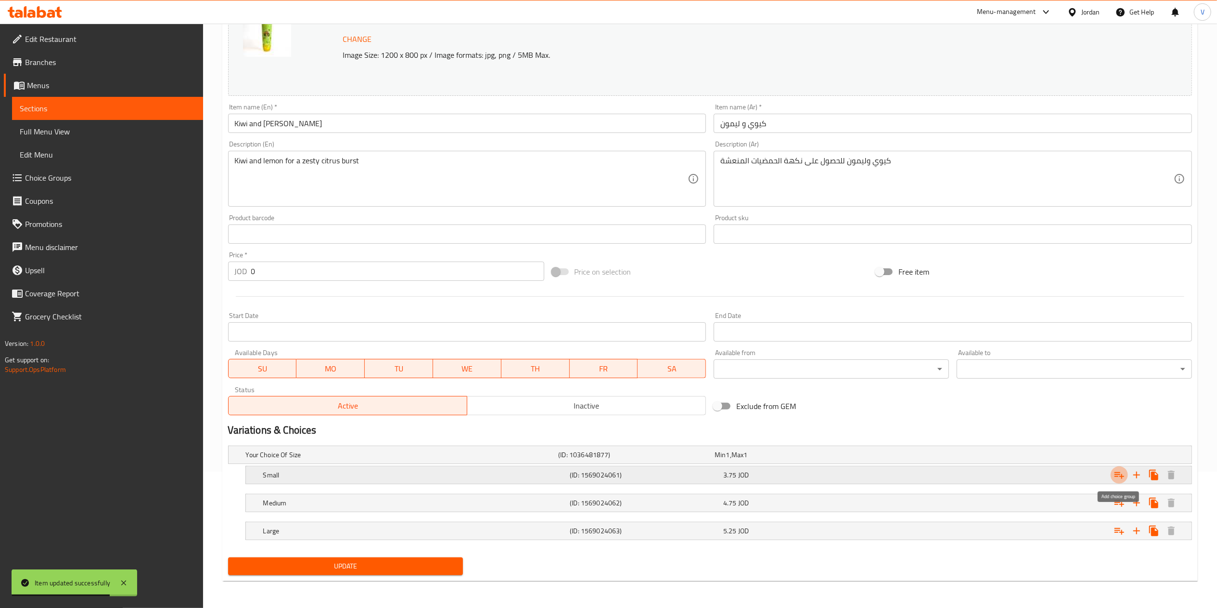
drag, startPoint x: 1119, startPoint y: 471, endPoint x: 1090, endPoint y: 481, distance: 31.1
click at [1121, 471] on icon "Expand" at bounding box center [1120, 475] width 12 height 12
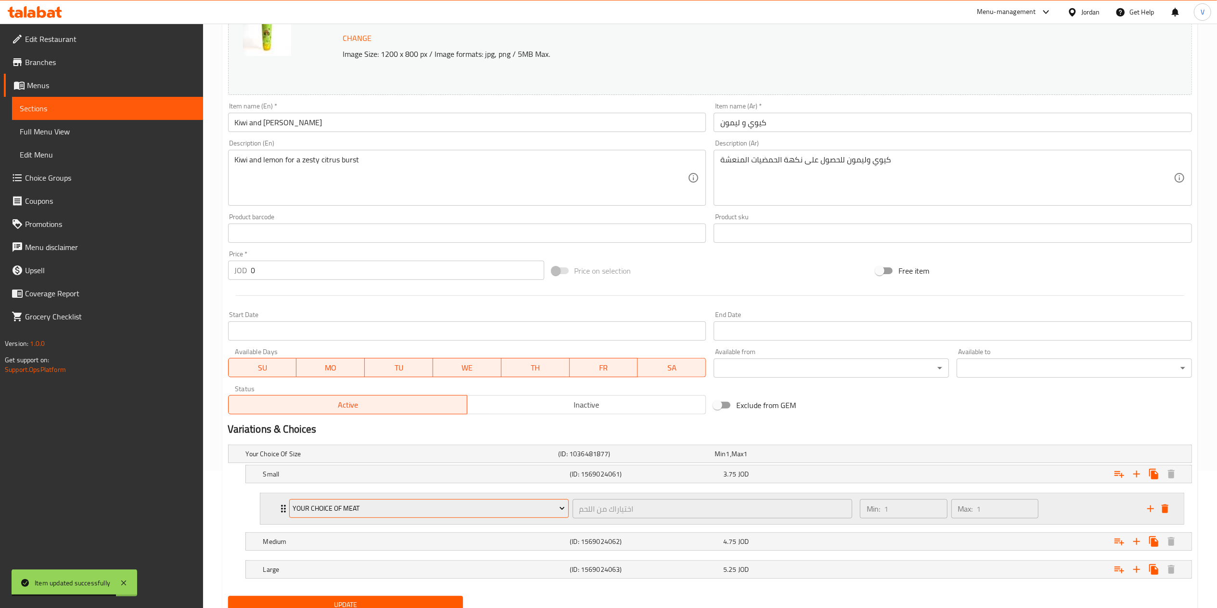
click at [501, 516] on button "Your Choice Of Meat" at bounding box center [429, 508] width 280 height 19
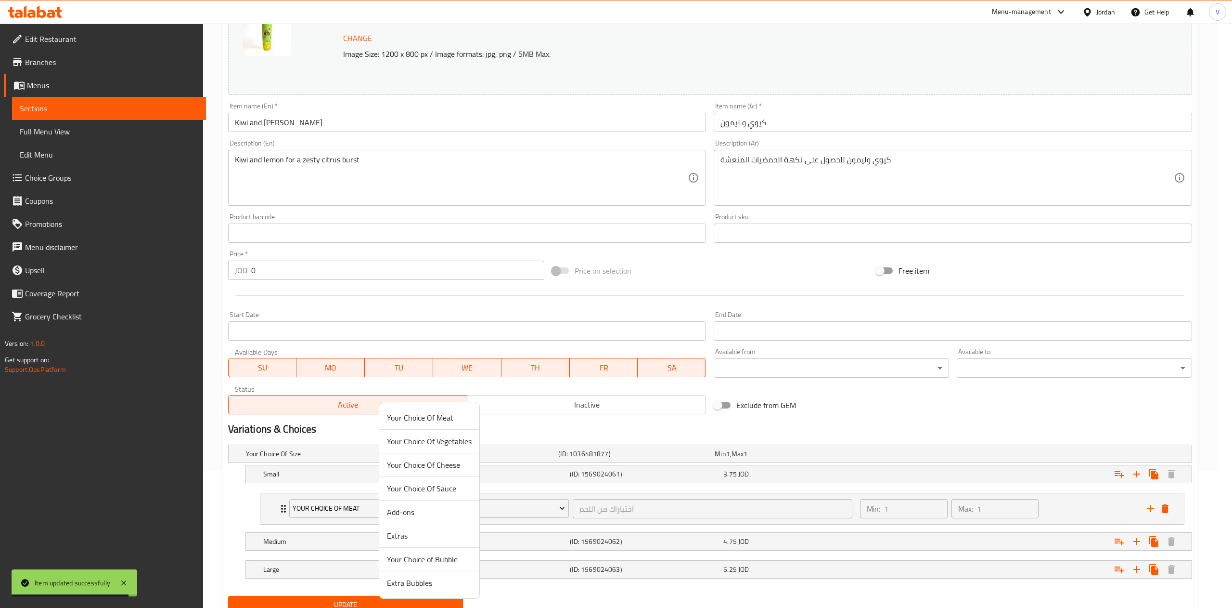
click at [428, 550] on li "Your Choice of Bubble" at bounding box center [429, 559] width 100 height 24
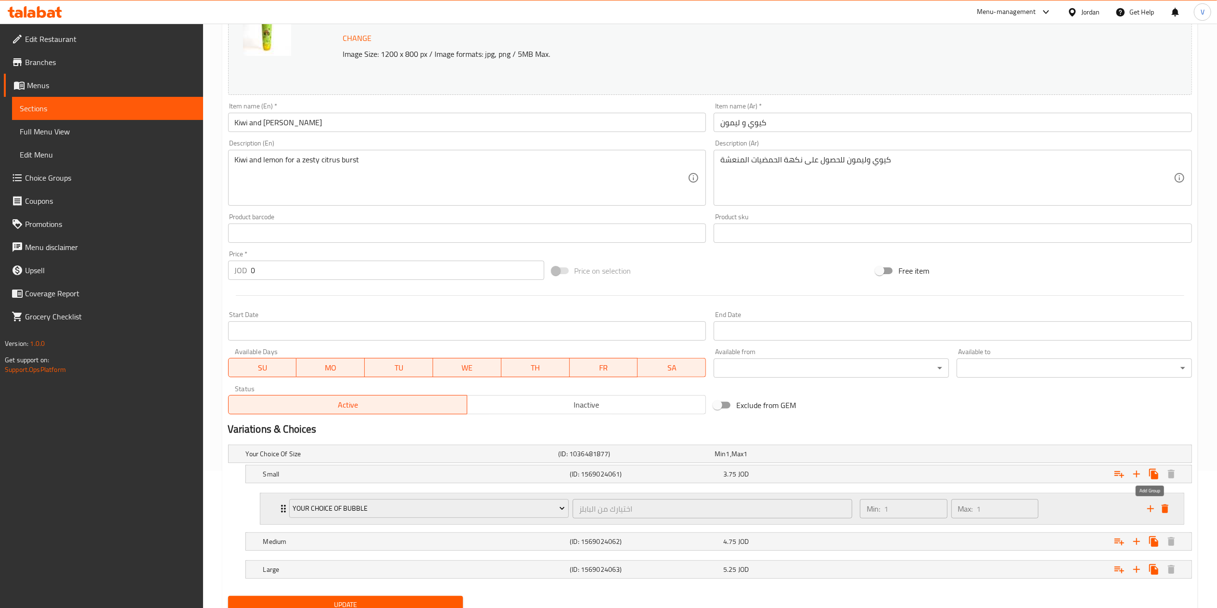
click at [1153, 510] on icon "add" at bounding box center [1151, 508] width 7 height 7
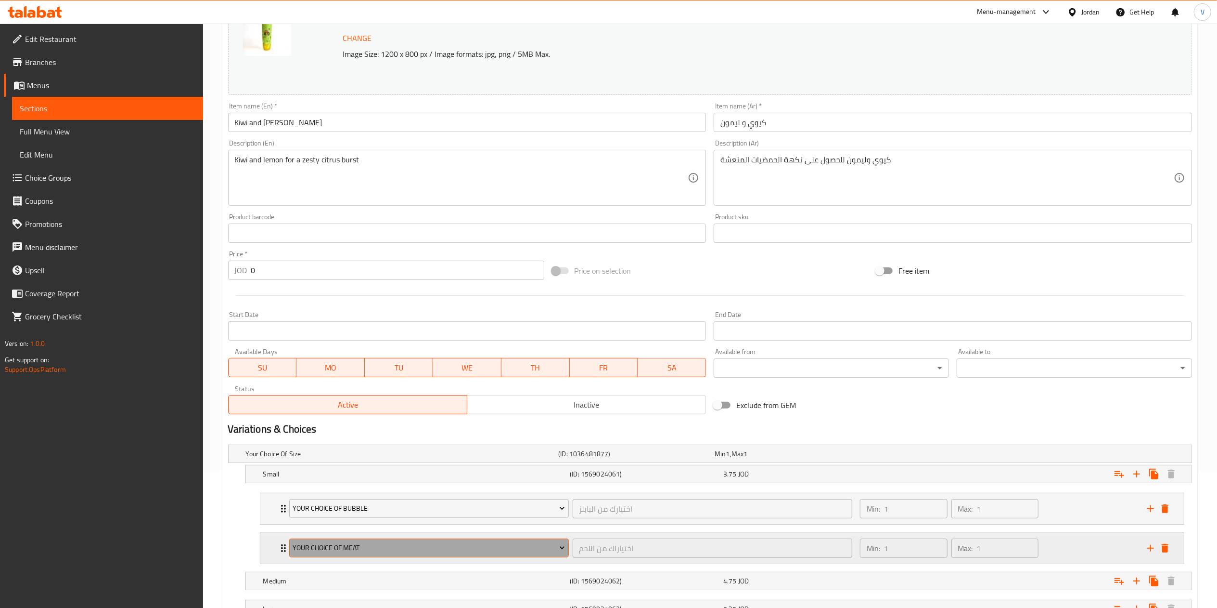
click at [391, 544] on span "Your Choice Of Meat" at bounding box center [429, 548] width 272 height 12
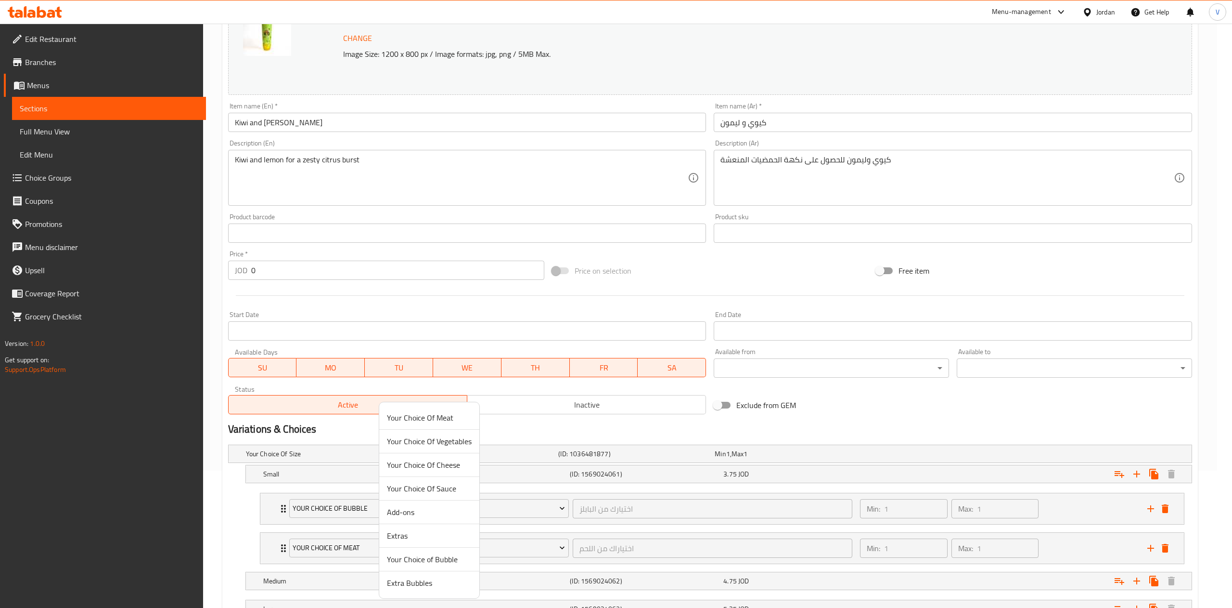
click at [413, 579] on span "Extra Bubbles" at bounding box center [429, 583] width 85 height 12
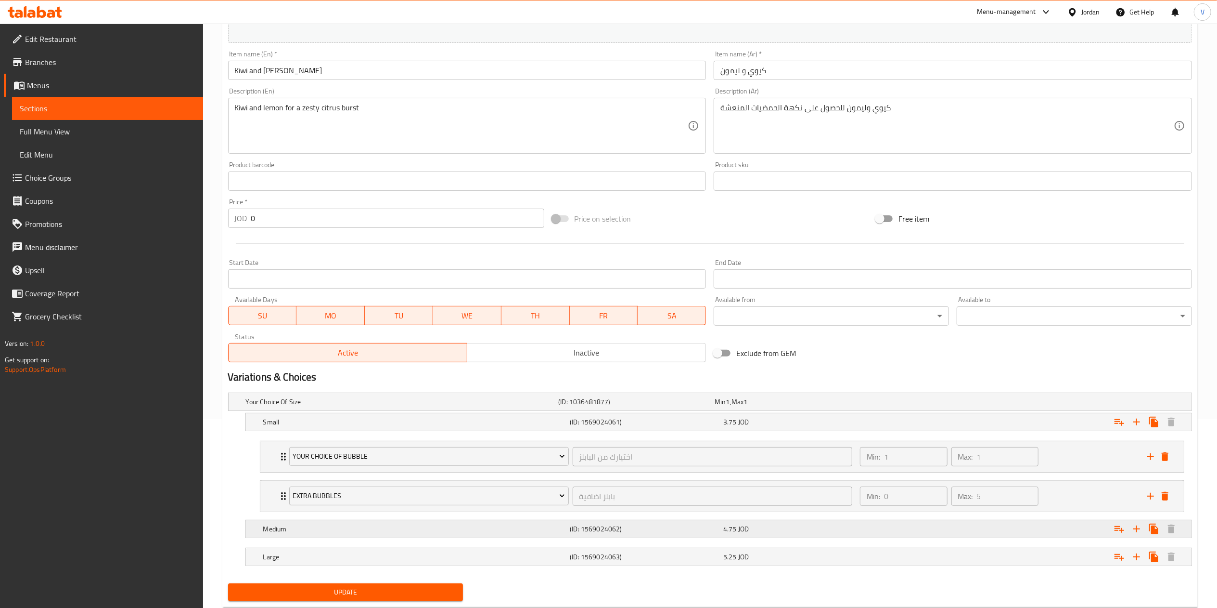
scroll to position [218, 0]
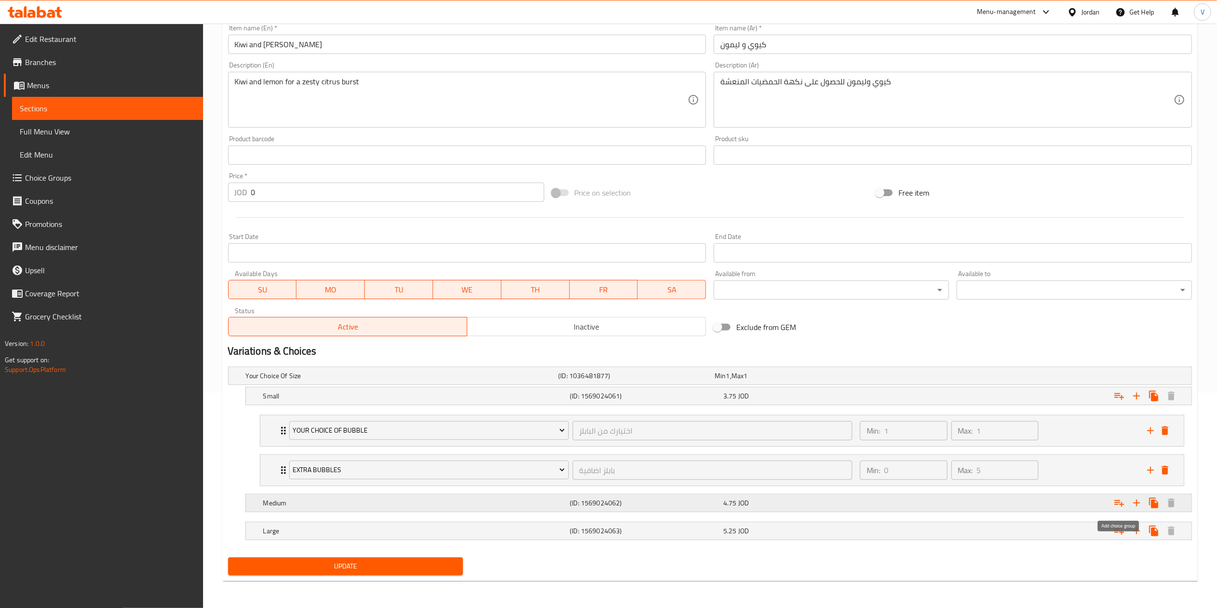
click at [1121, 504] on icon "Expand" at bounding box center [1120, 503] width 10 height 7
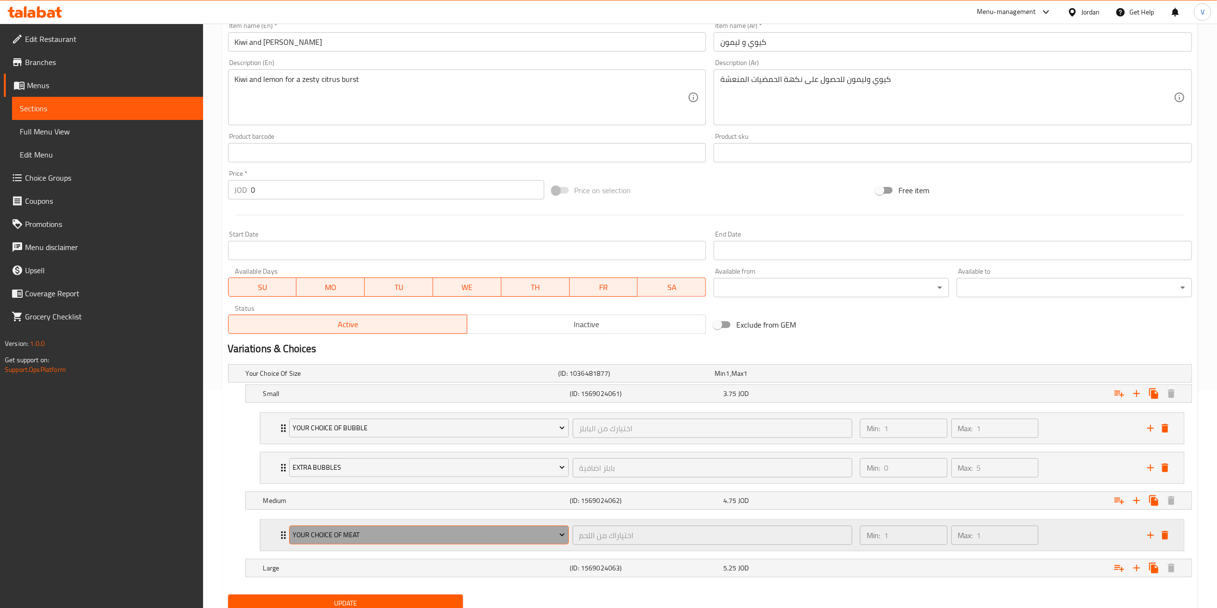
click at [401, 529] on button "Your Choice Of Meat" at bounding box center [429, 534] width 280 height 19
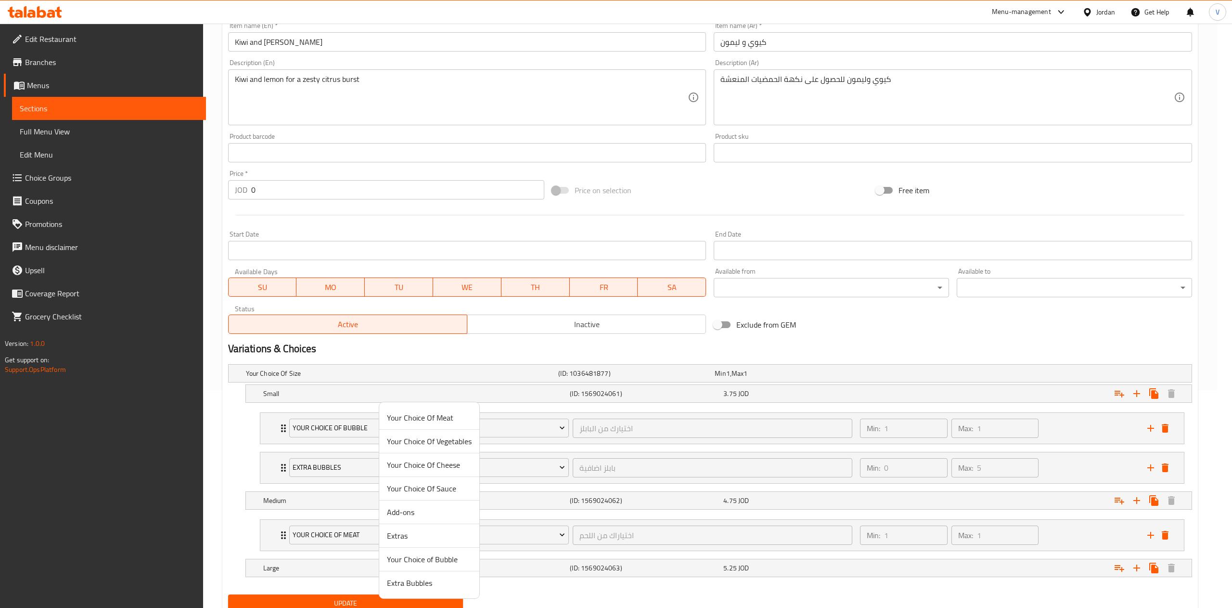
click at [427, 551] on li "Your Choice of Bubble" at bounding box center [429, 559] width 100 height 24
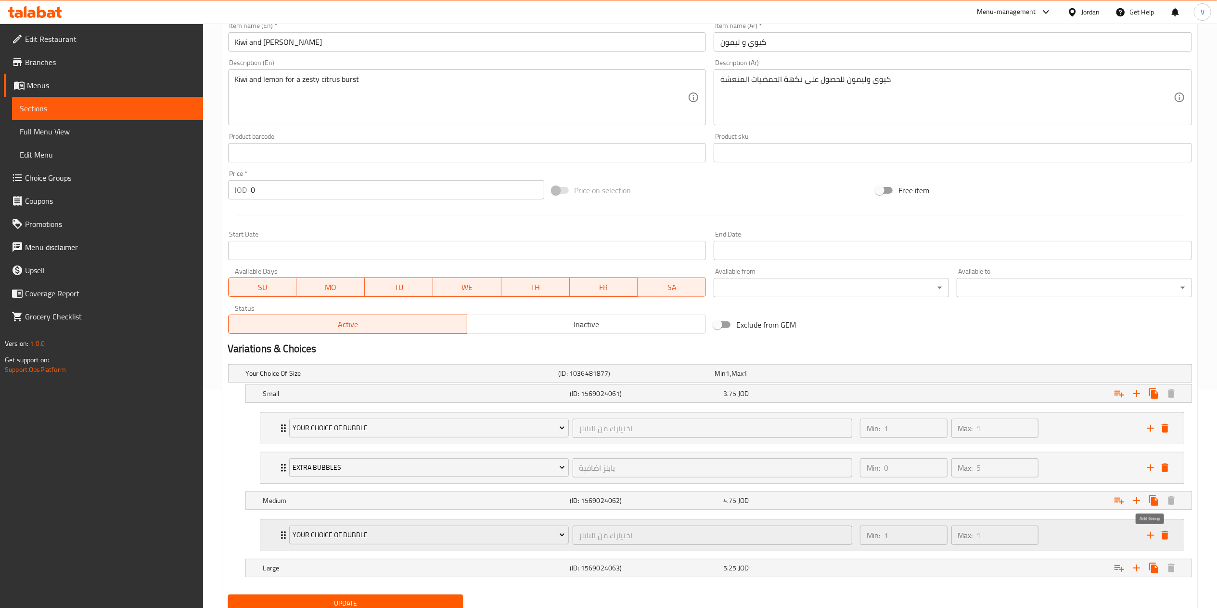
click at [1152, 539] on icon "add" at bounding box center [1151, 535] width 12 height 12
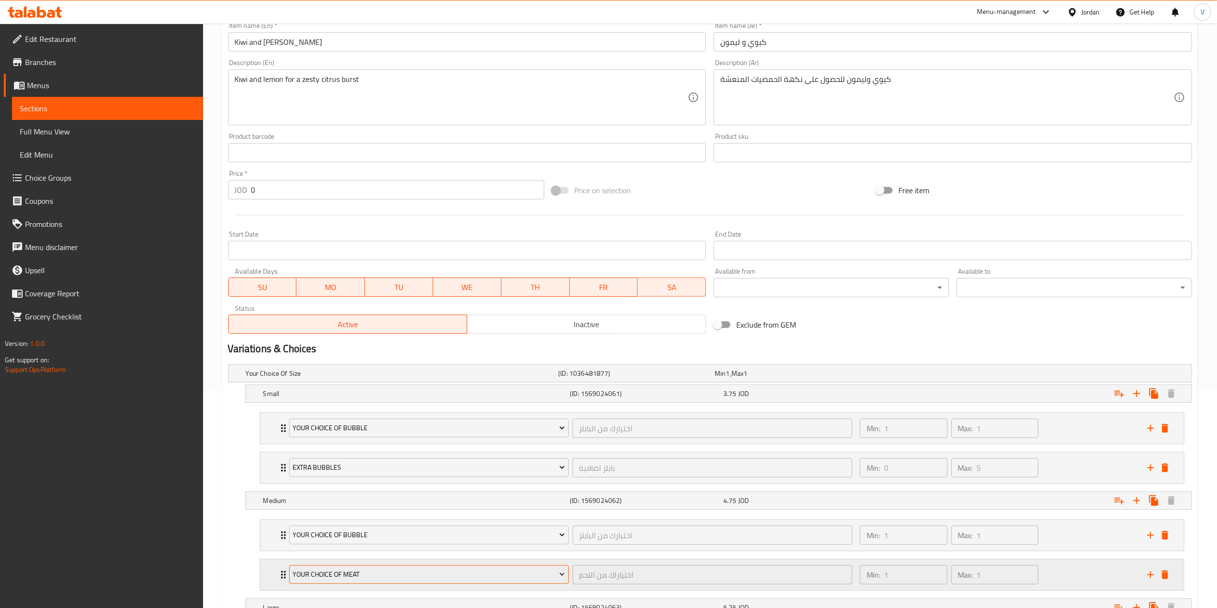
click at [415, 568] on button "Your Choice Of Meat" at bounding box center [429, 574] width 280 height 19
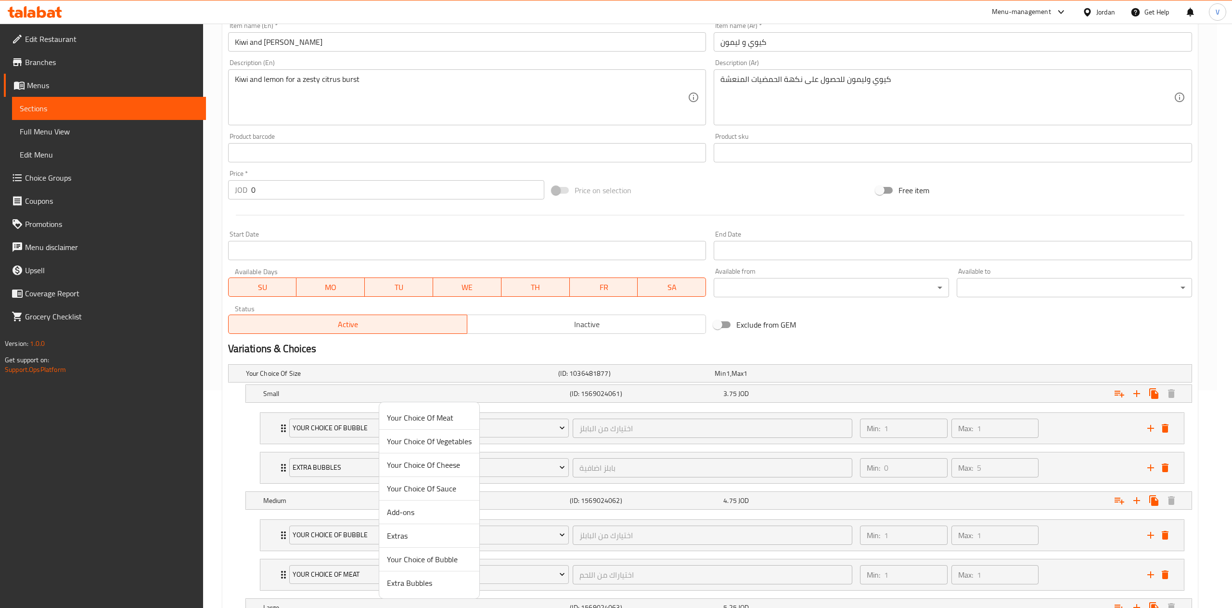
click at [401, 581] on span "Extra Bubbles" at bounding box center [429, 583] width 85 height 12
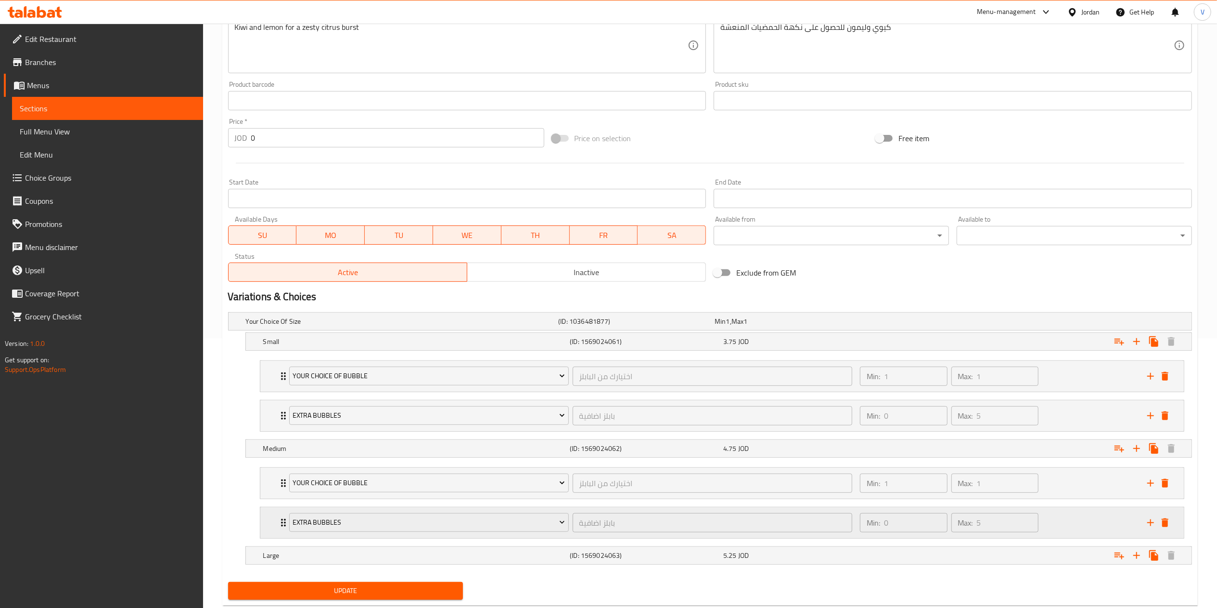
scroll to position [297, 0]
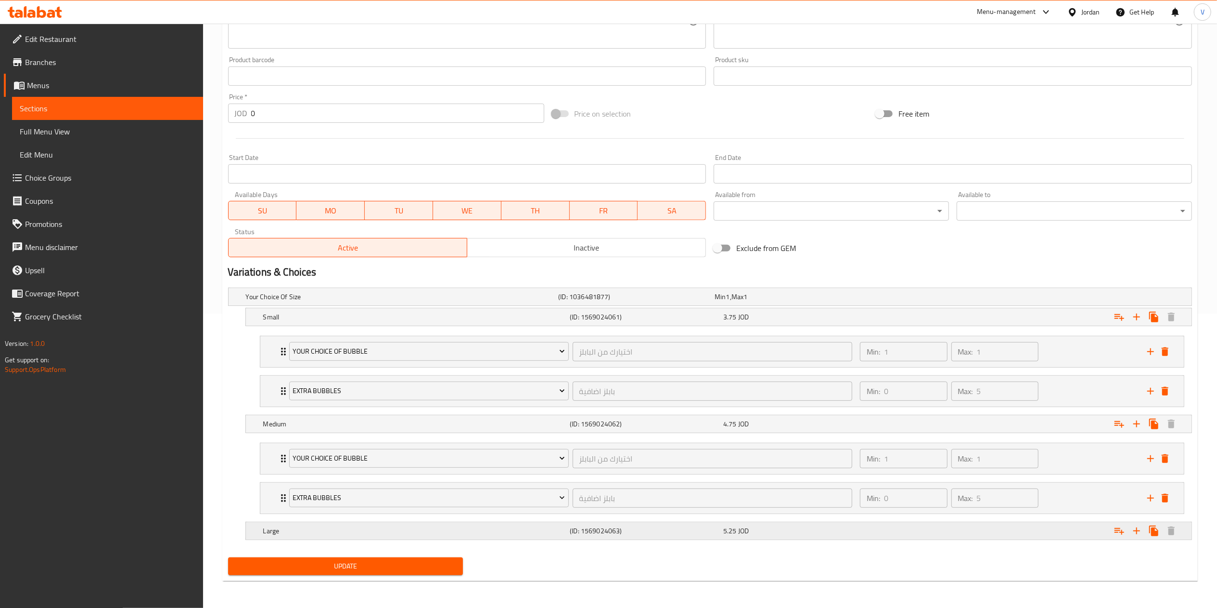
click at [1110, 532] on div "Expand" at bounding box center [1028, 530] width 307 height 21
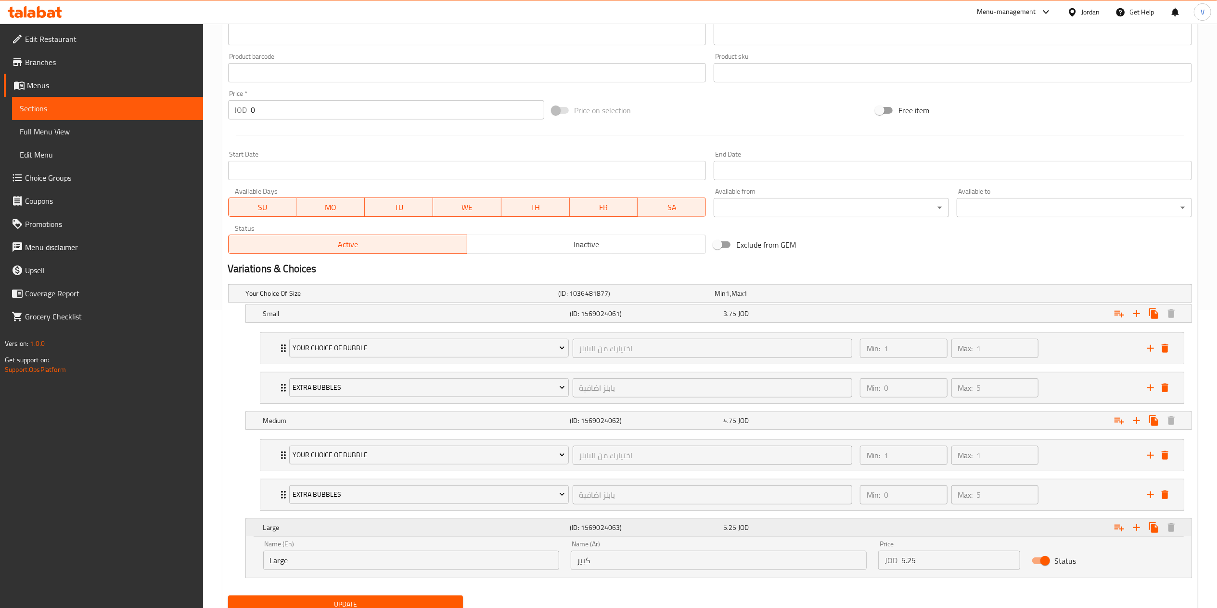
click at [1095, 533] on div "Expand" at bounding box center [1028, 527] width 307 height 21
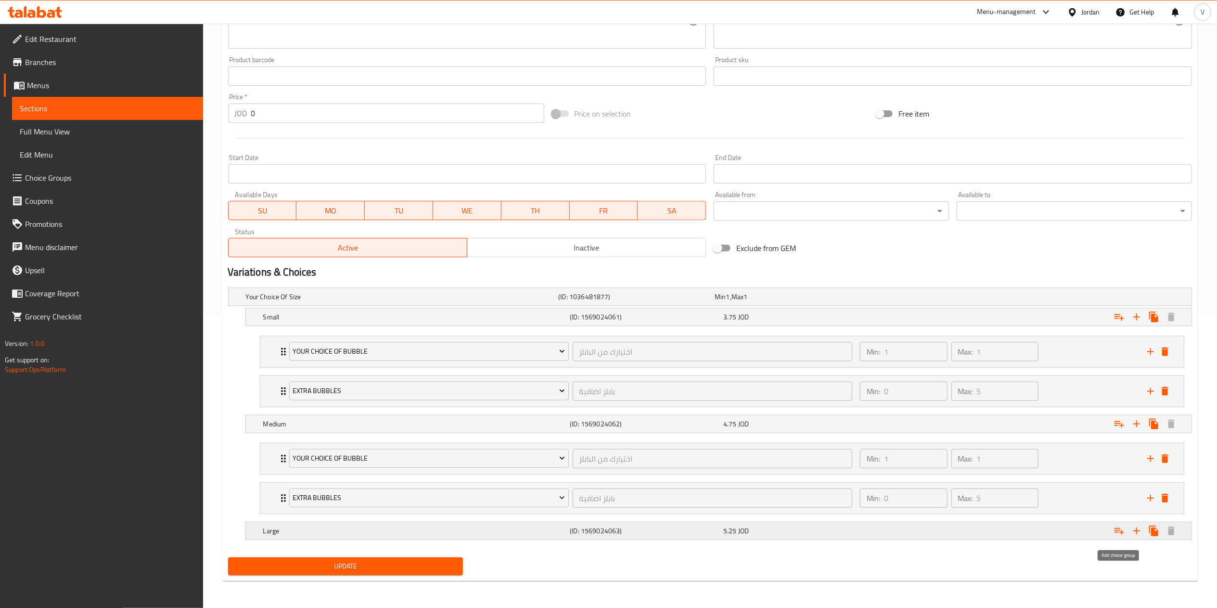
click at [1117, 533] on icon "Expand" at bounding box center [1120, 531] width 12 height 12
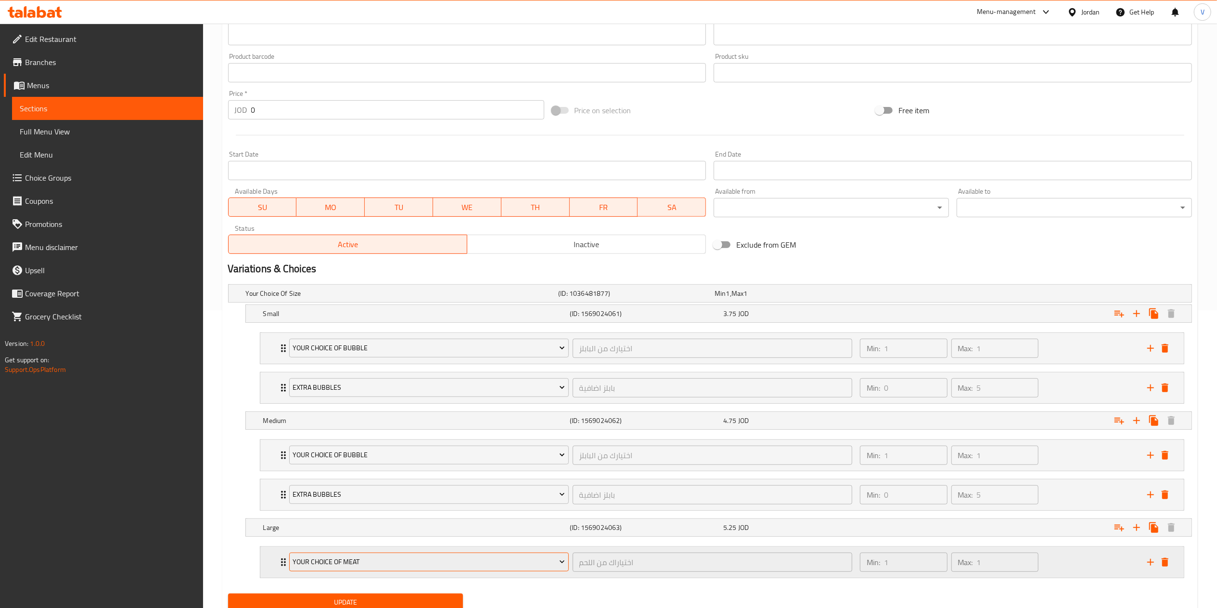
click at [422, 568] on span "Your Choice Of Meat" at bounding box center [429, 562] width 272 height 12
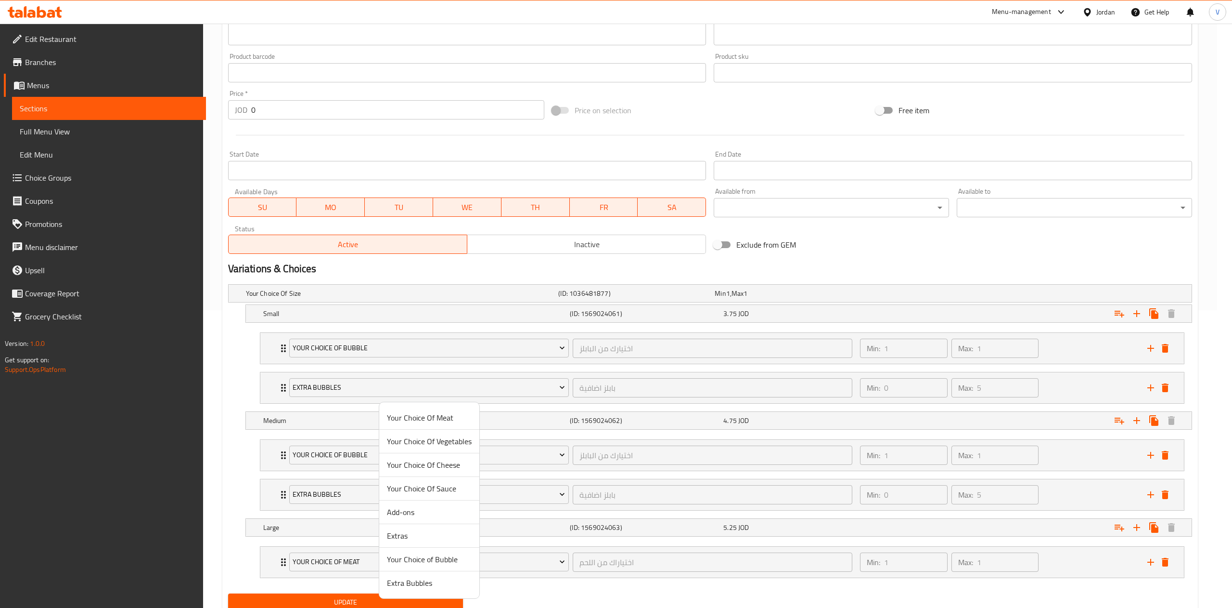
click at [430, 557] on span "Your Choice of Bubble" at bounding box center [429, 559] width 85 height 12
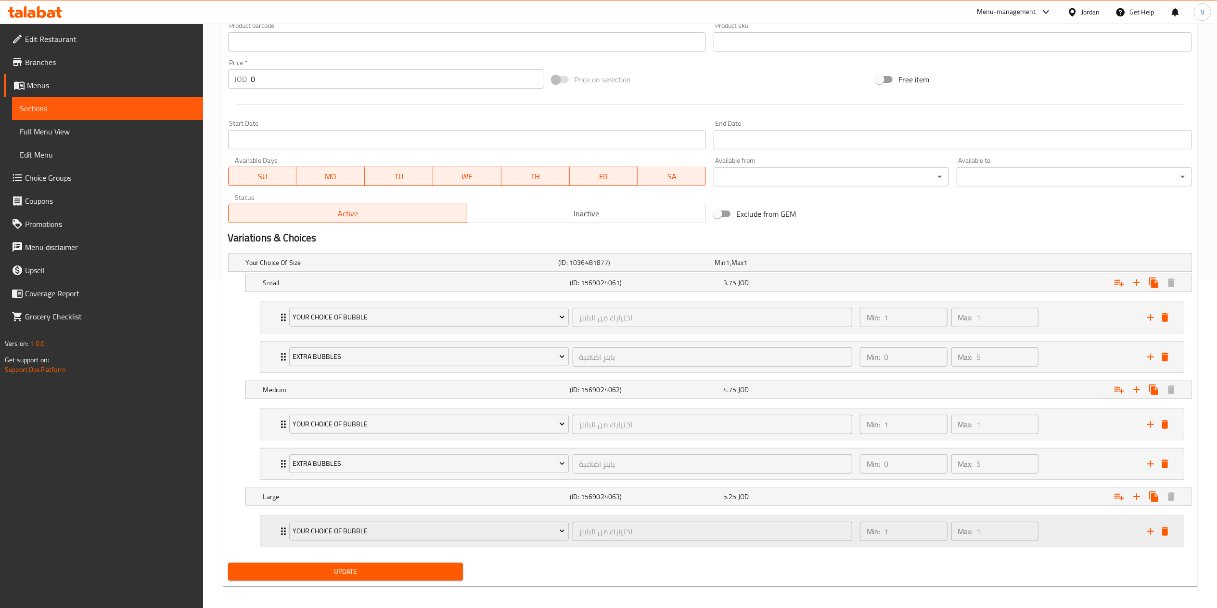
scroll to position [337, 0]
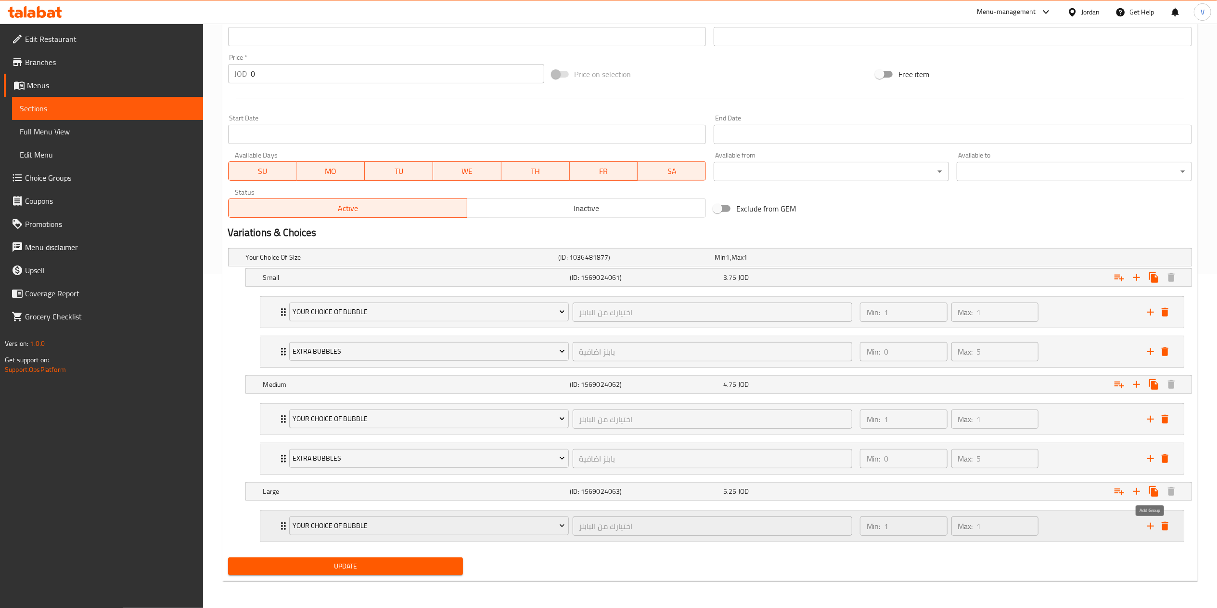
click at [1151, 529] on icon "add" at bounding box center [1151, 525] width 7 height 7
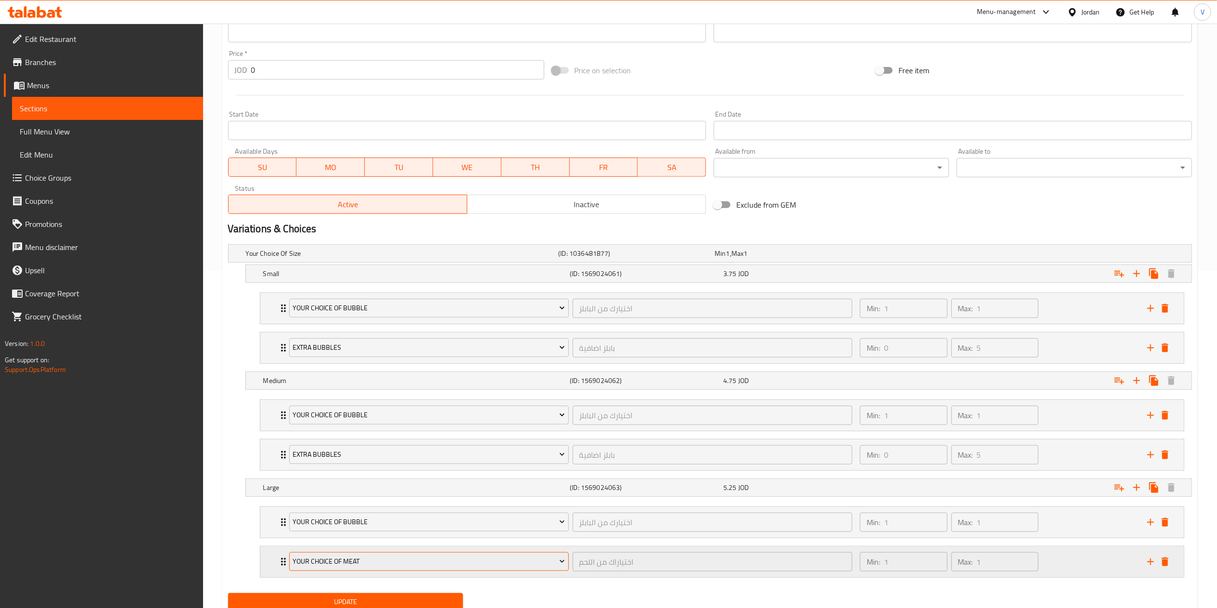
click at [434, 567] on span "Your Choice Of Meat" at bounding box center [429, 561] width 272 height 12
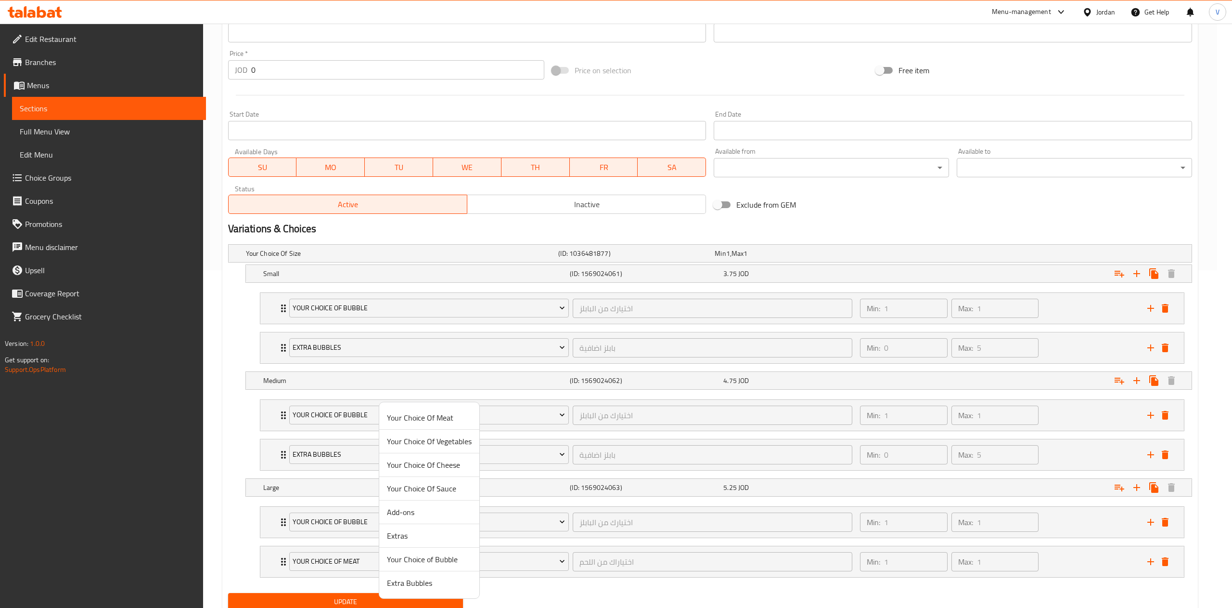
click at [426, 585] on span "Extra Bubbles" at bounding box center [429, 583] width 85 height 12
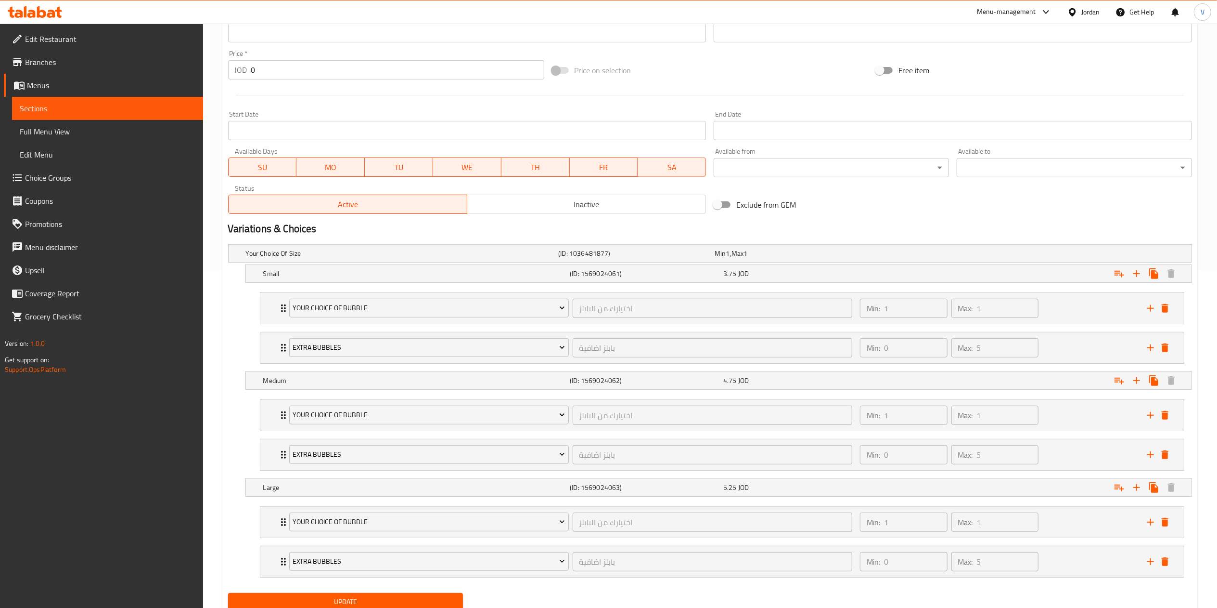
scroll to position [377, 0]
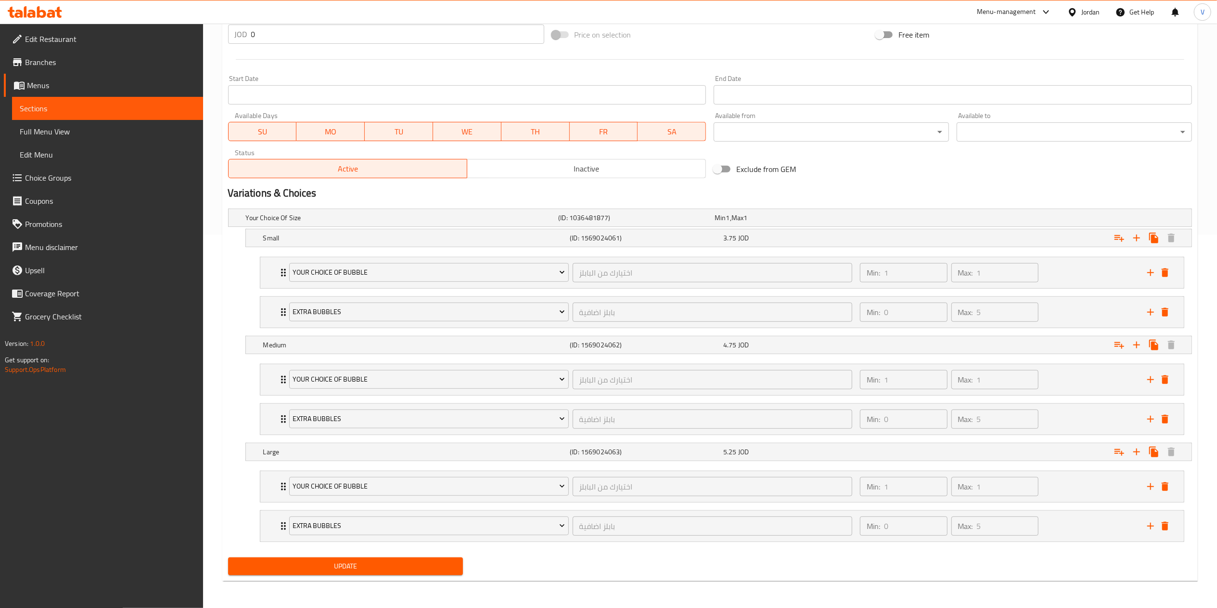
click at [333, 568] on span "Update" at bounding box center [346, 566] width 220 height 12
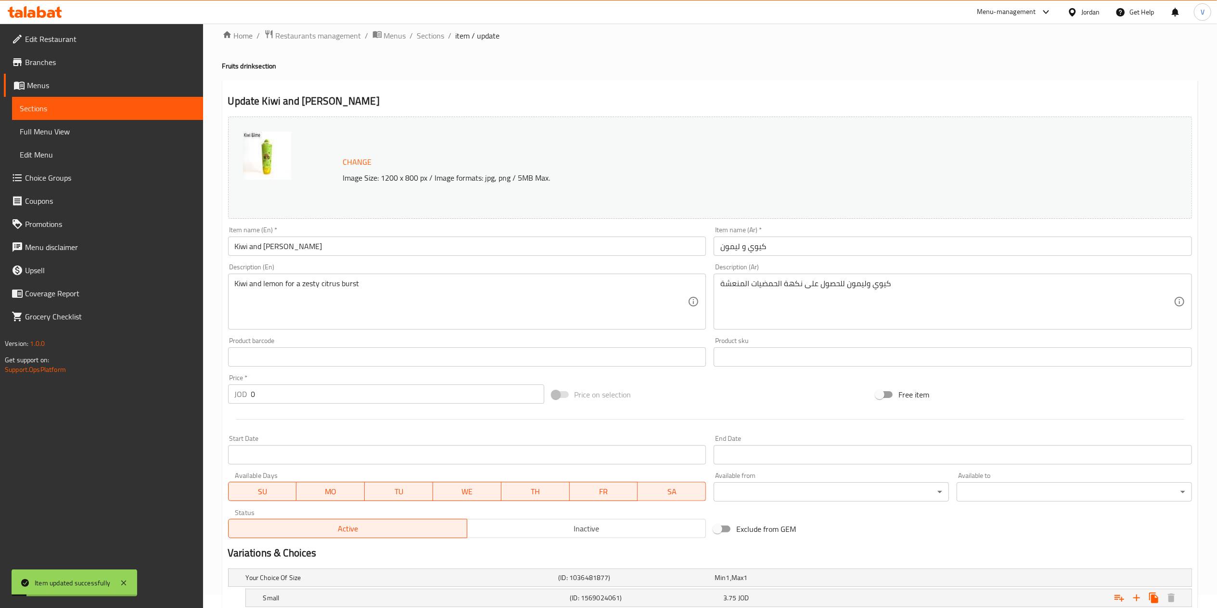
scroll to position [0, 0]
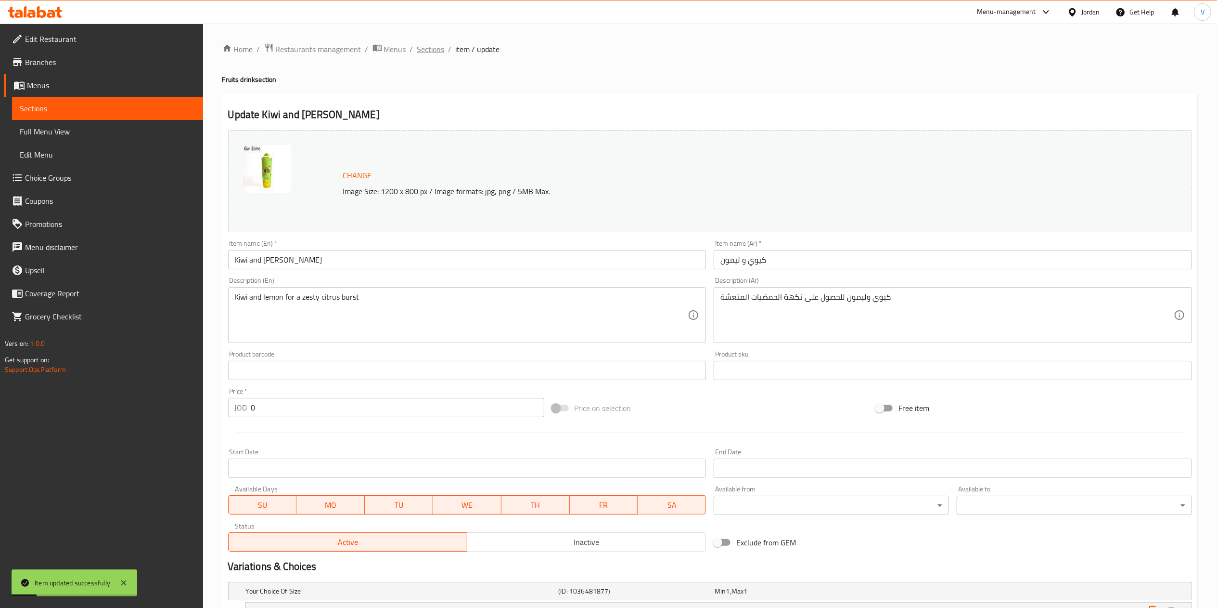
click at [428, 54] on span "Sections" at bounding box center [430, 49] width 27 height 12
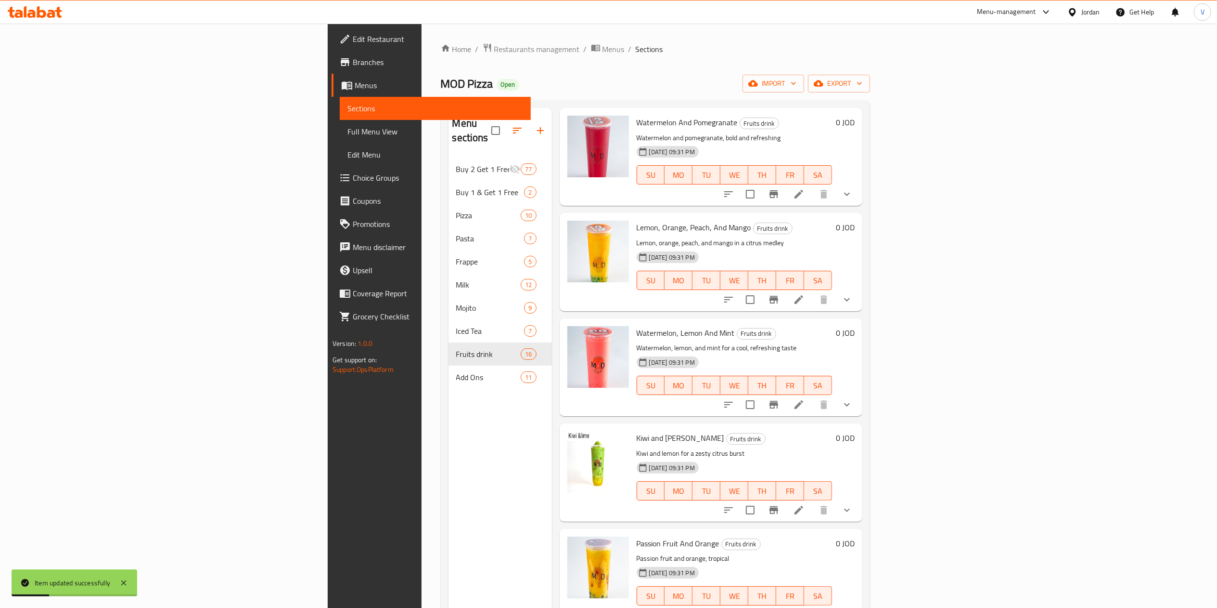
scroll to position [770, 0]
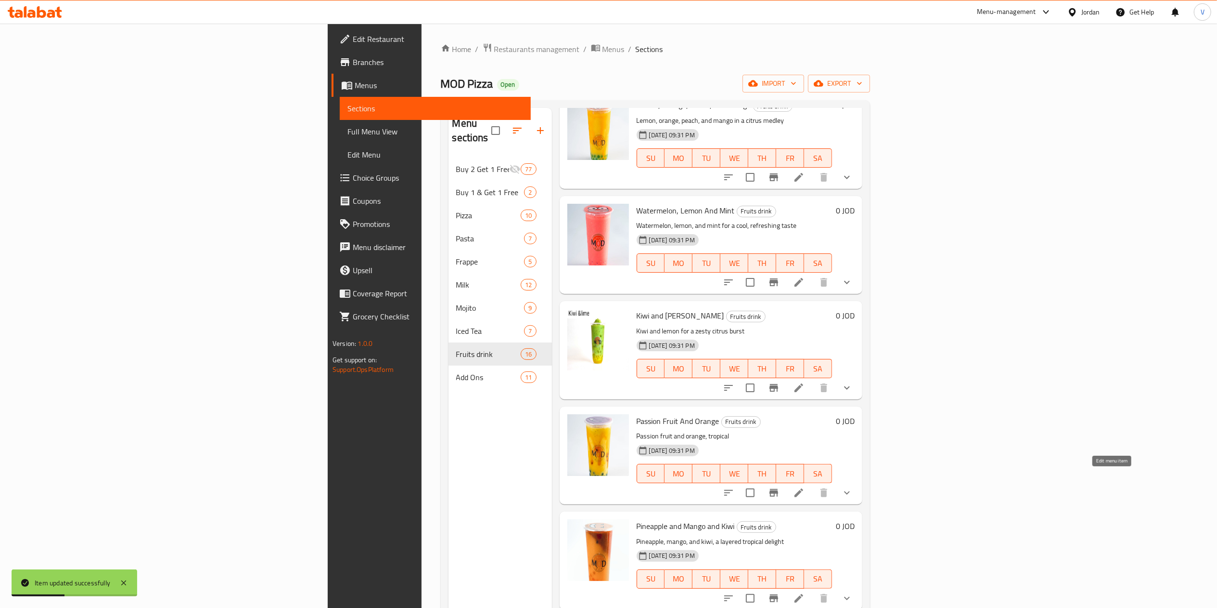
click at [805, 487] on icon at bounding box center [799, 493] width 12 height 12
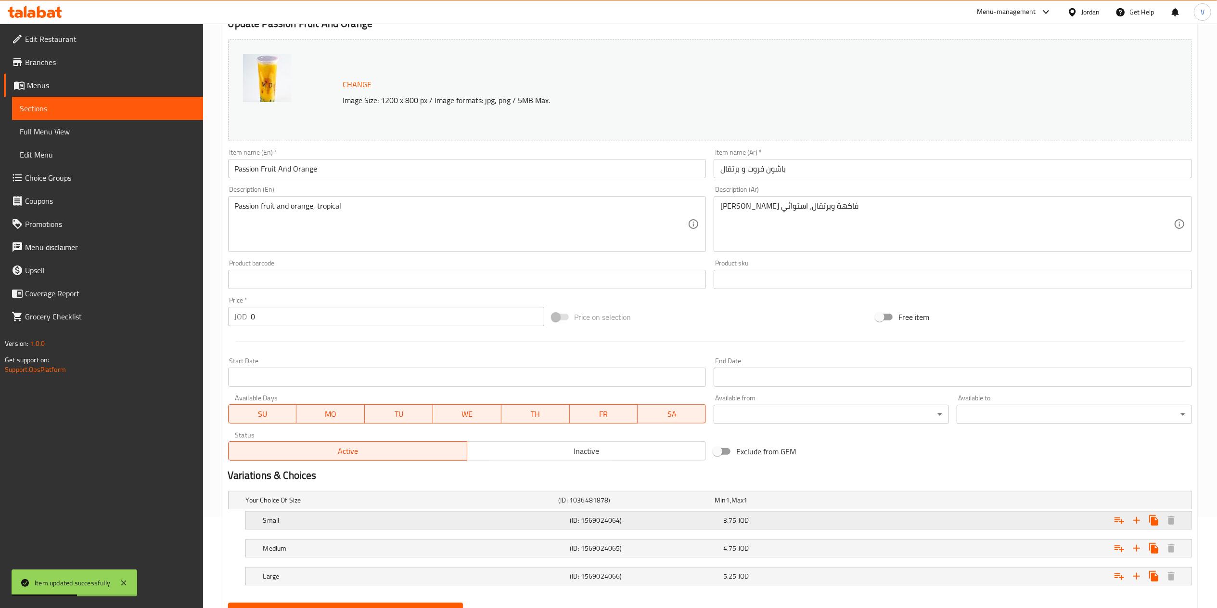
scroll to position [137, 0]
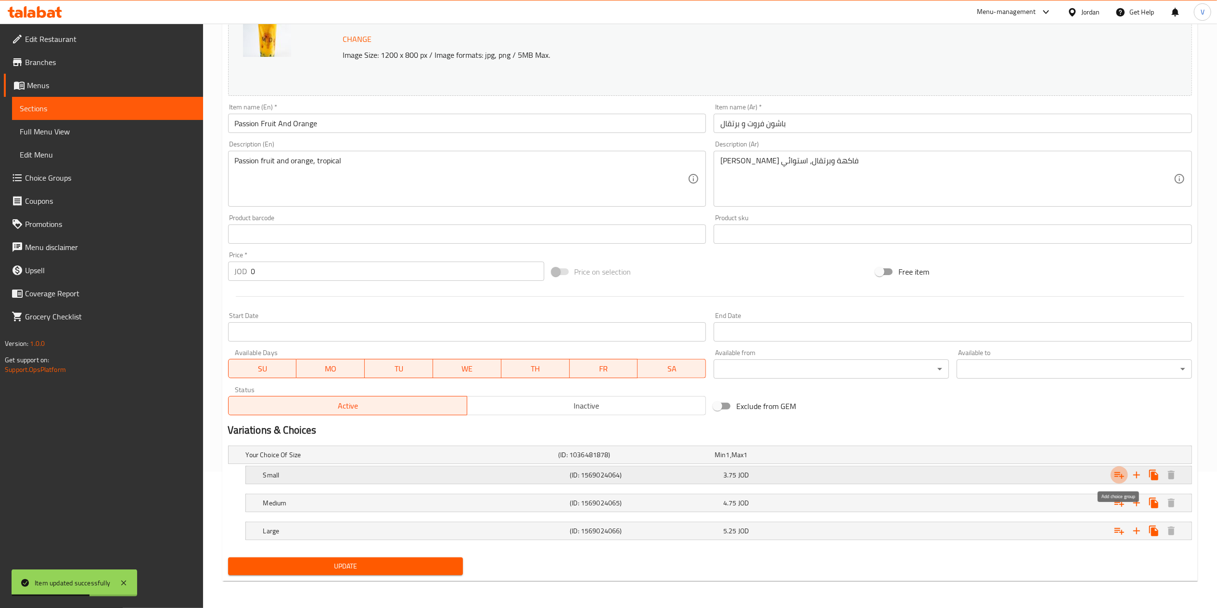
click at [1122, 473] on icon "Expand" at bounding box center [1120, 475] width 12 height 12
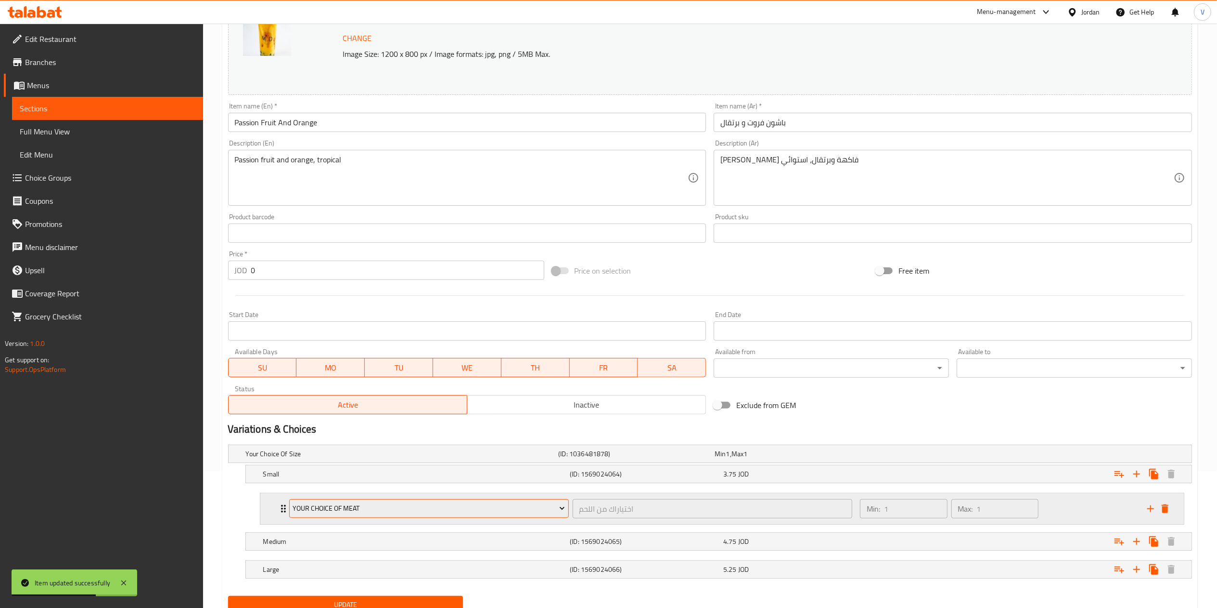
click at [359, 506] on span "Your Choice Of Meat" at bounding box center [429, 508] width 272 height 12
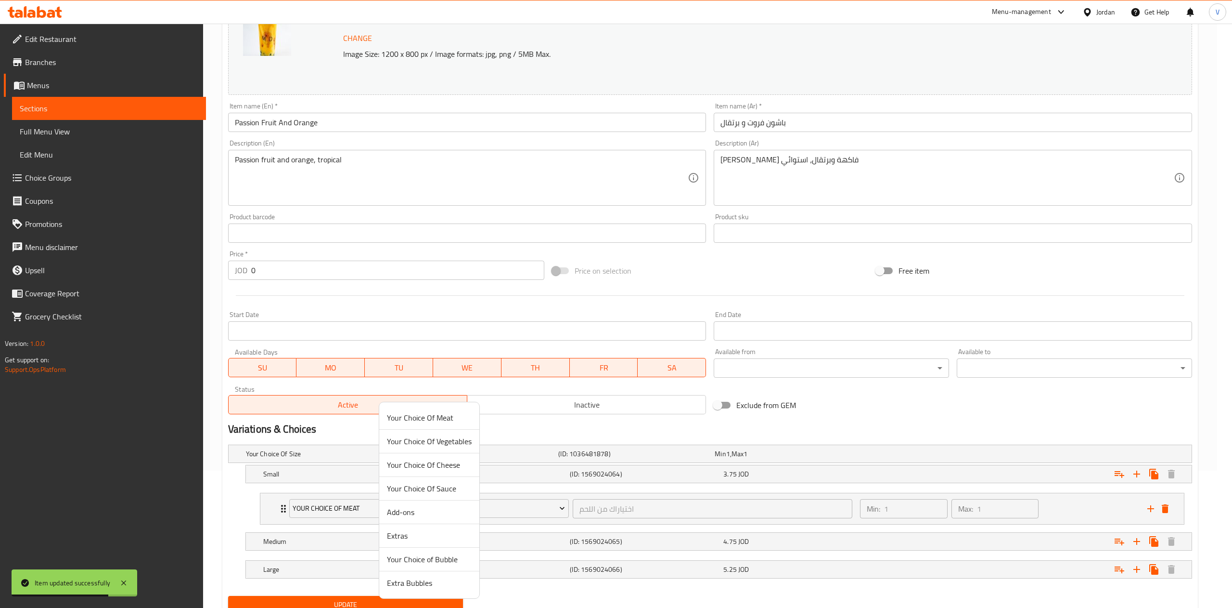
click at [410, 559] on span "Your Choice of Bubble" at bounding box center [429, 559] width 85 height 12
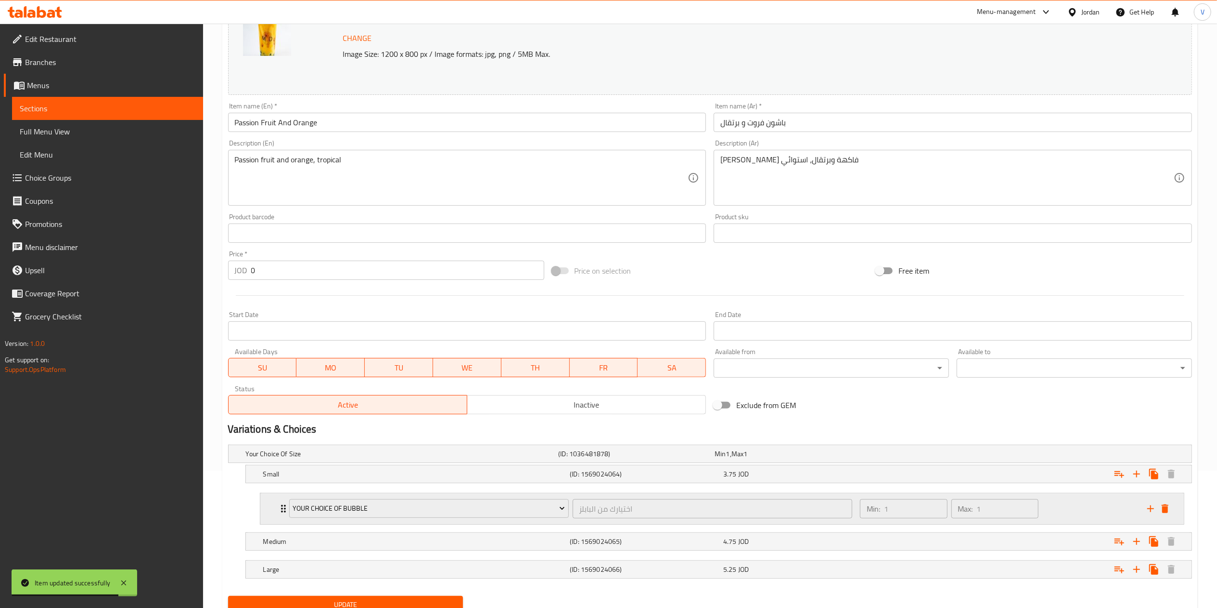
drag, startPoint x: 1148, startPoint y: 513, endPoint x: 1106, endPoint y: 523, distance: 43.1
click at [1148, 513] on icon "add" at bounding box center [1151, 509] width 12 height 12
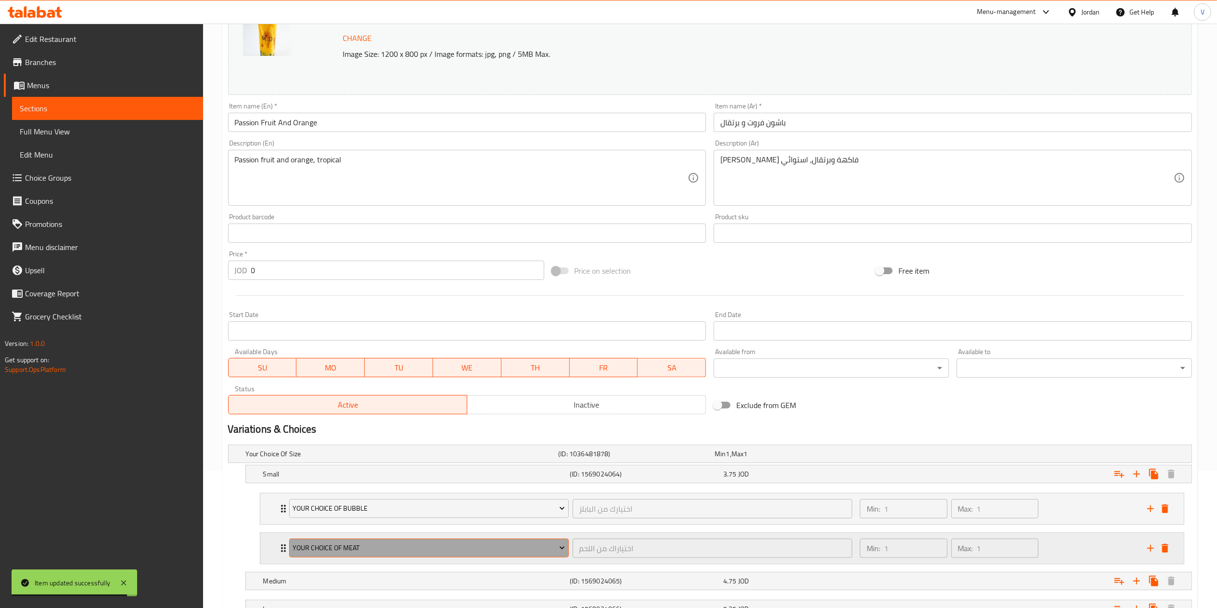
click at [409, 540] on button "Your Choice Of Meat" at bounding box center [429, 547] width 280 height 19
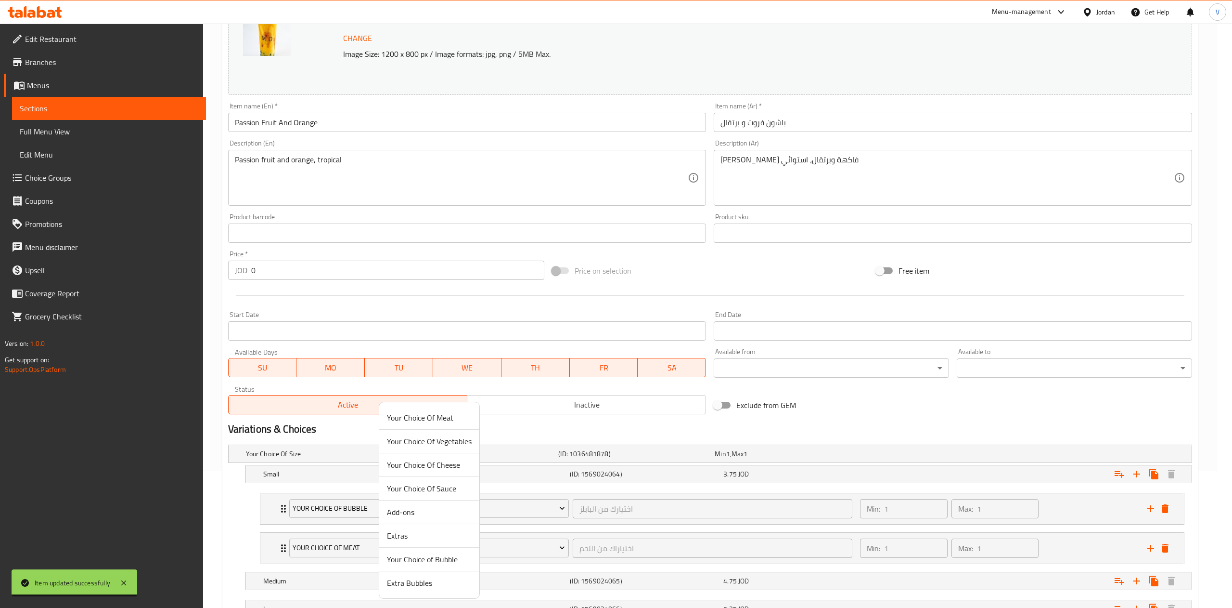
click at [424, 583] on span "Extra Bubbles" at bounding box center [429, 583] width 85 height 12
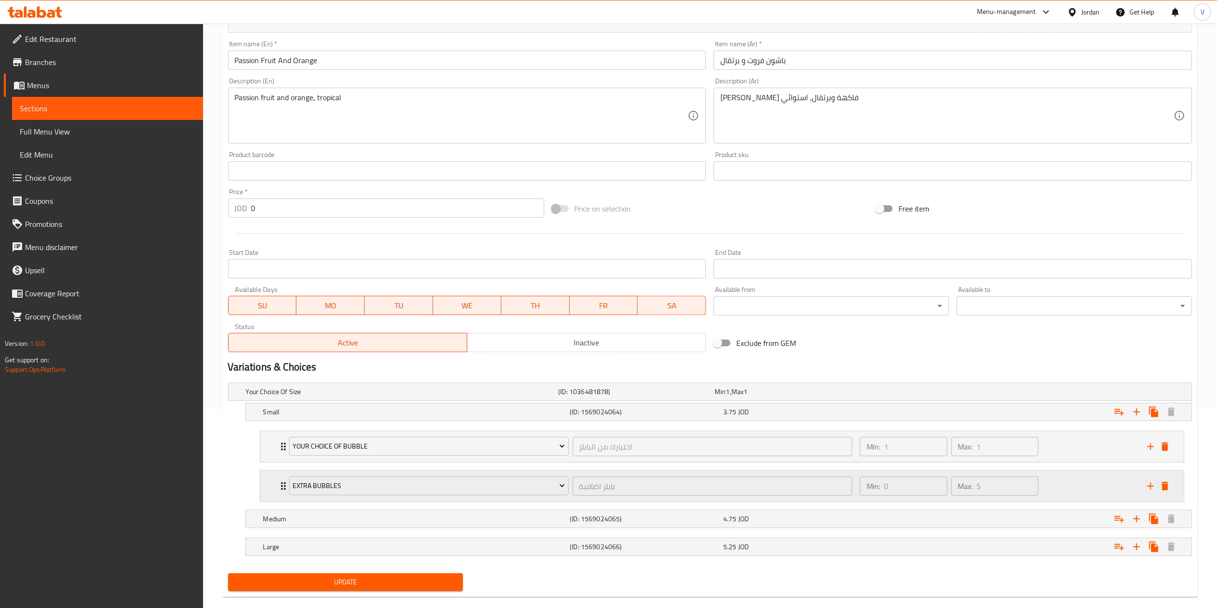
scroll to position [218, 0]
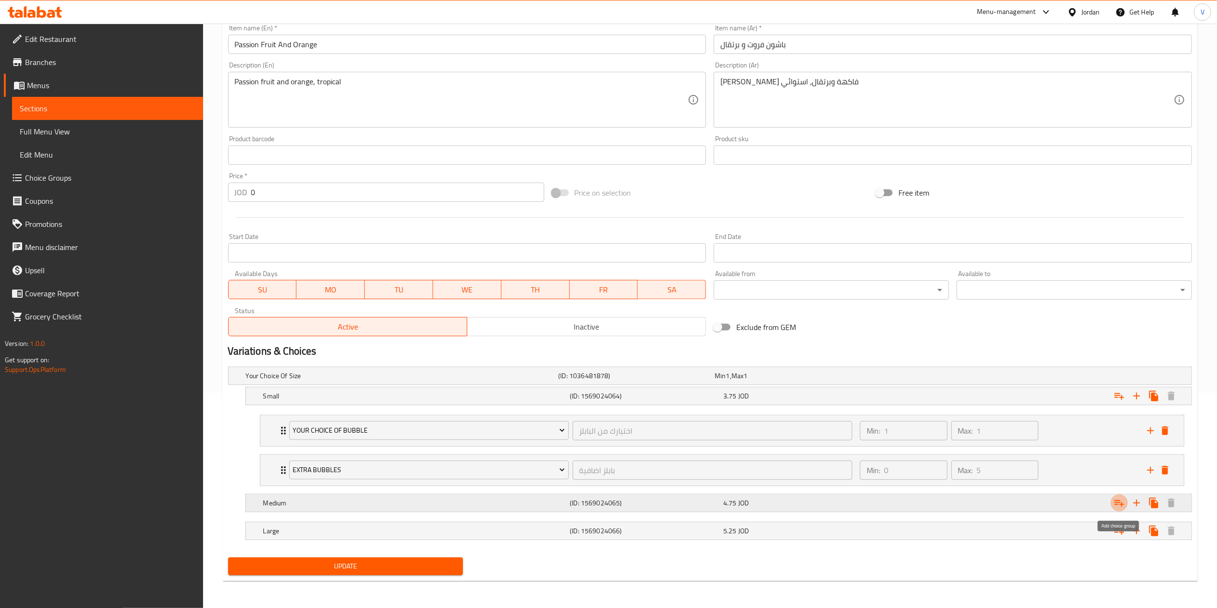
click at [1119, 504] on icon "Expand" at bounding box center [1120, 503] width 12 height 12
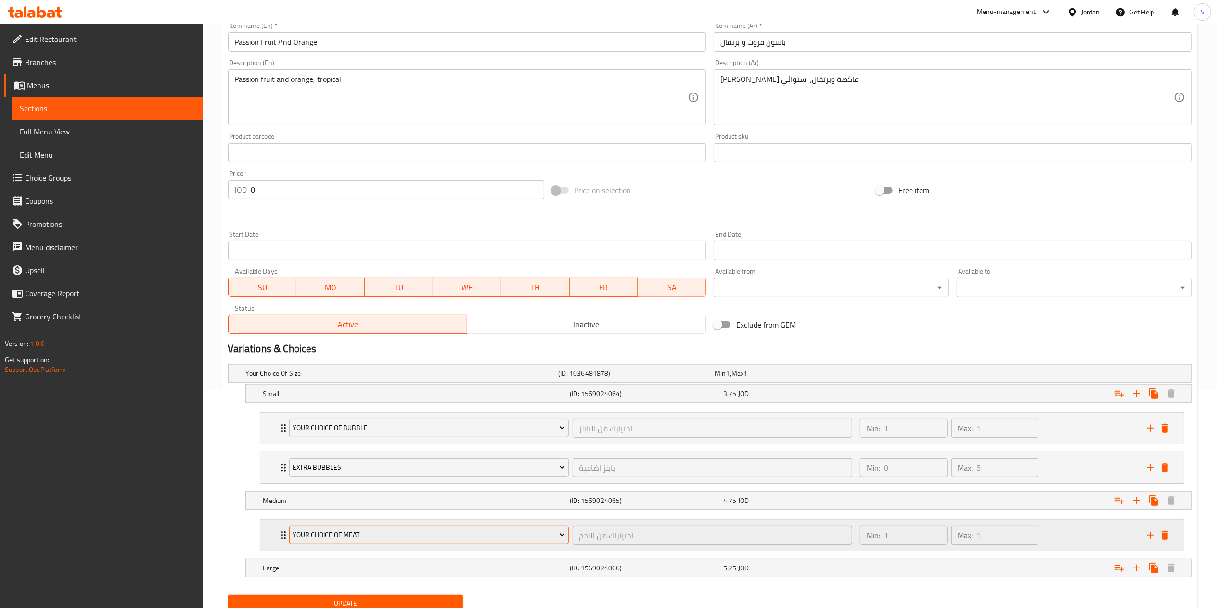
click at [409, 535] on span "Your Choice Of Meat" at bounding box center [429, 535] width 272 height 12
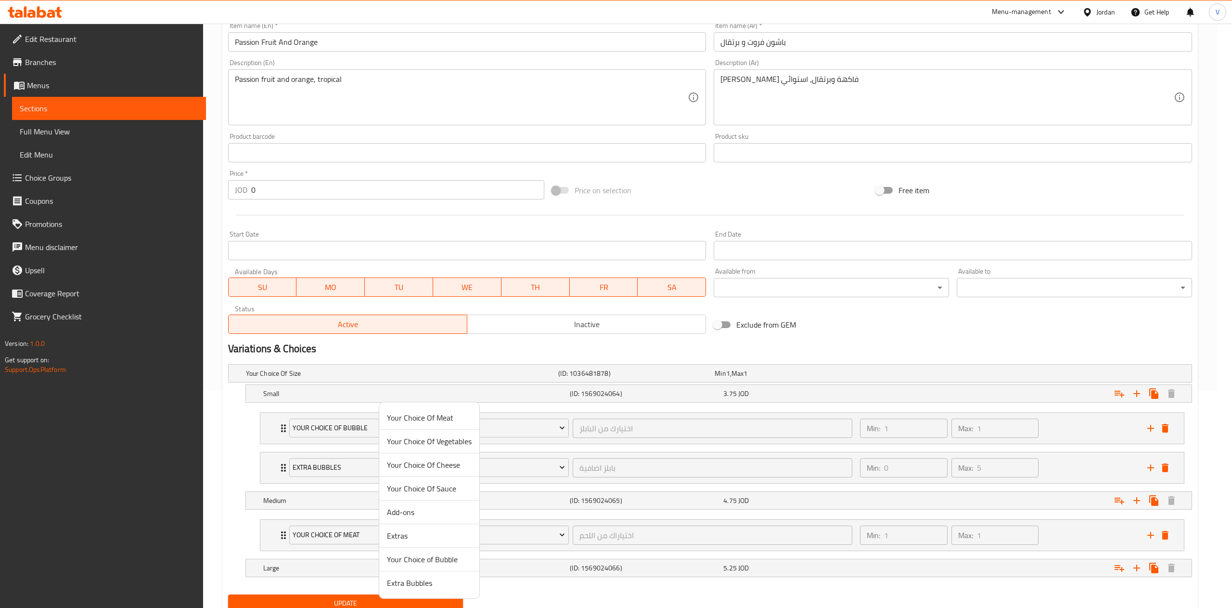
click at [426, 558] on span "Your Choice of Bubble" at bounding box center [429, 559] width 85 height 12
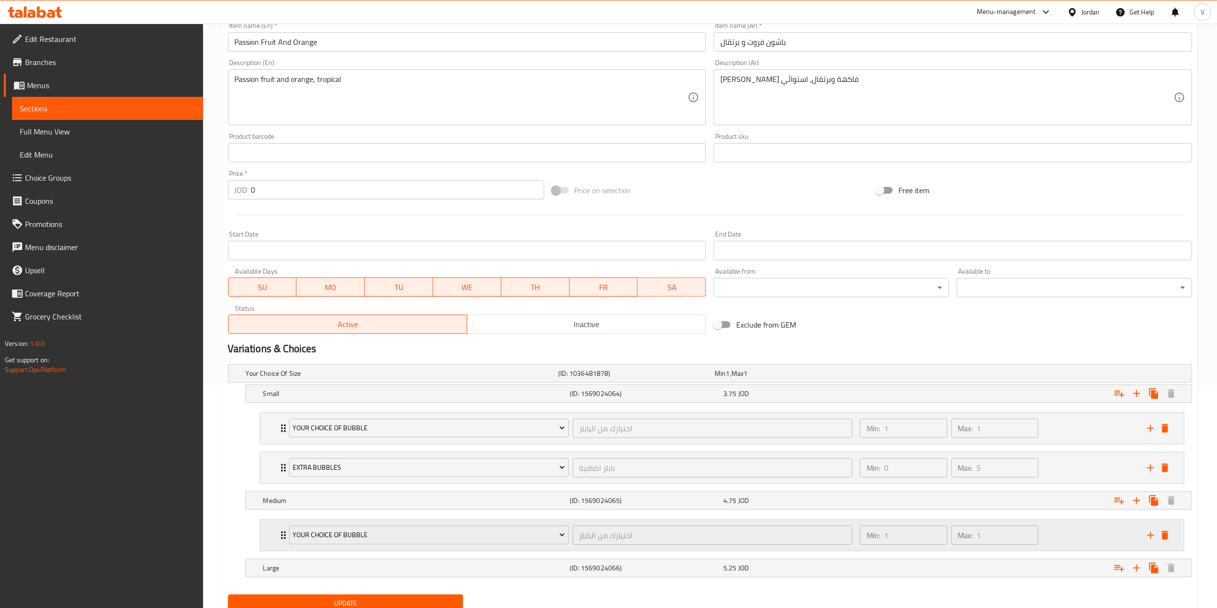
click at [1148, 535] on icon "add" at bounding box center [1151, 535] width 12 height 12
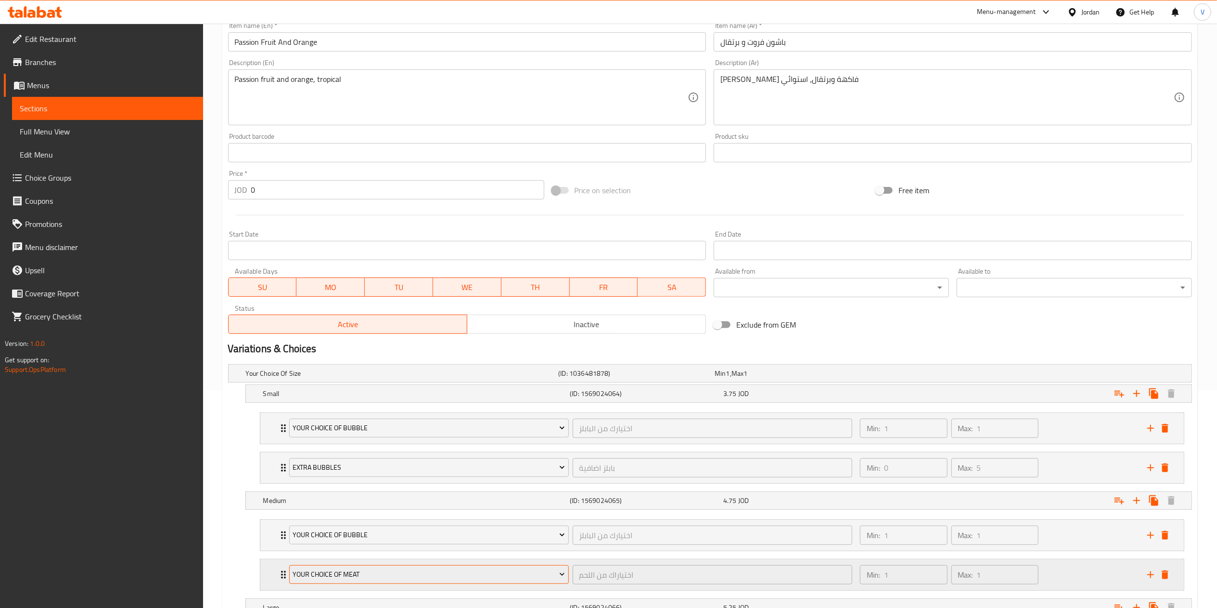
click at [438, 579] on span "Your Choice Of Meat" at bounding box center [429, 574] width 272 height 12
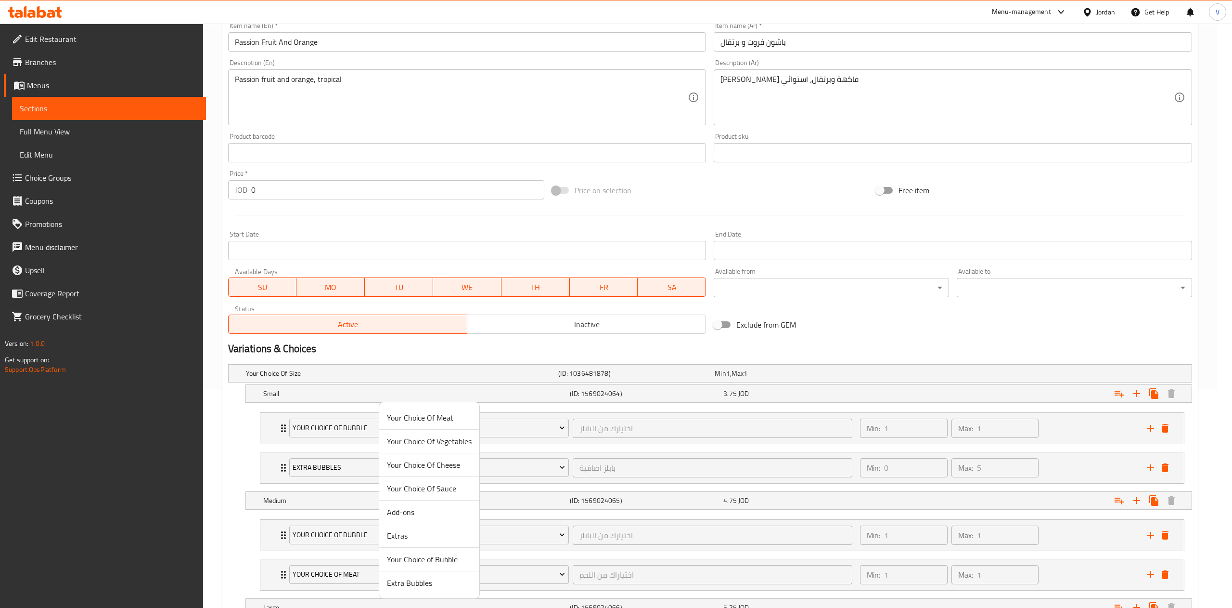
click at [434, 588] on span "Extra Bubbles" at bounding box center [429, 583] width 85 height 12
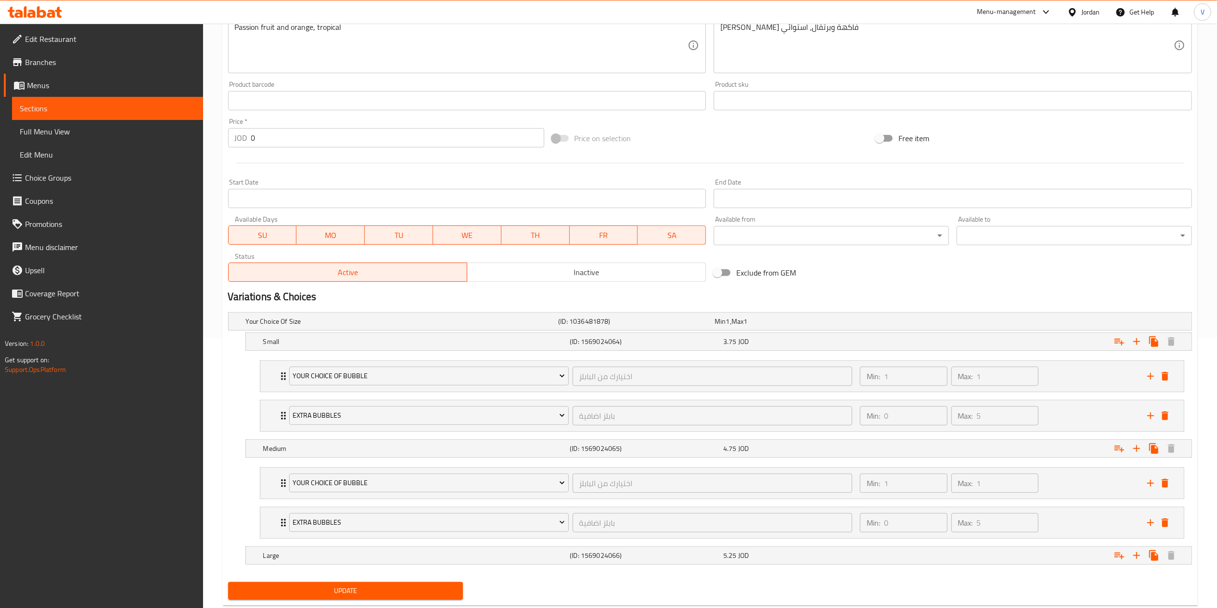
scroll to position [297, 0]
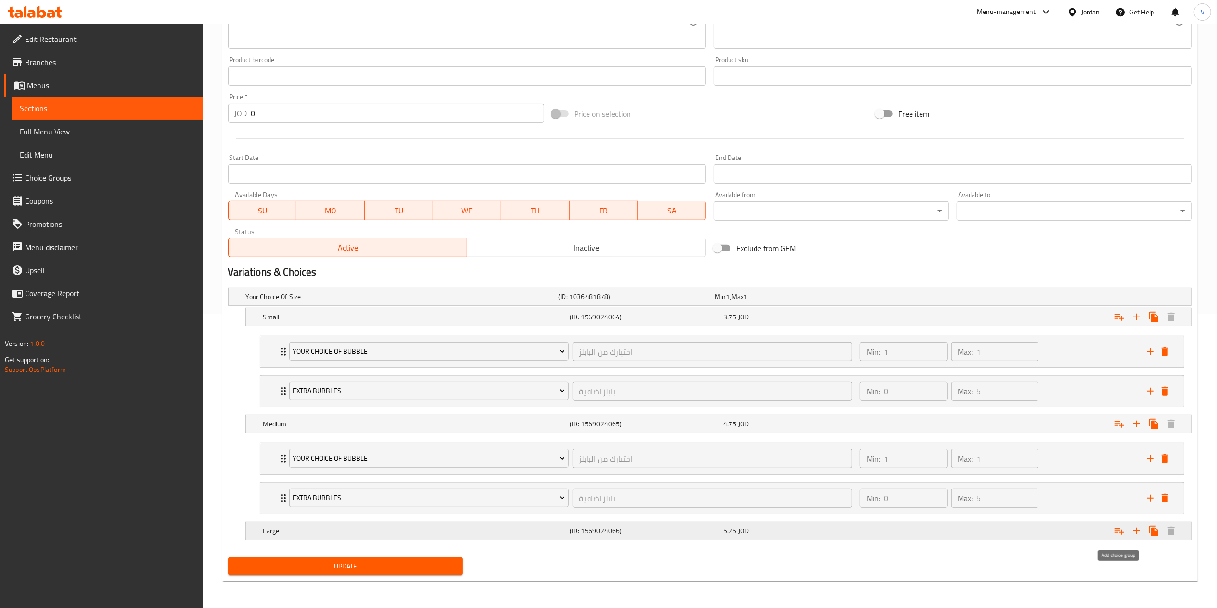
click at [1124, 530] on icon "Expand" at bounding box center [1120, 531] width 12 height 12
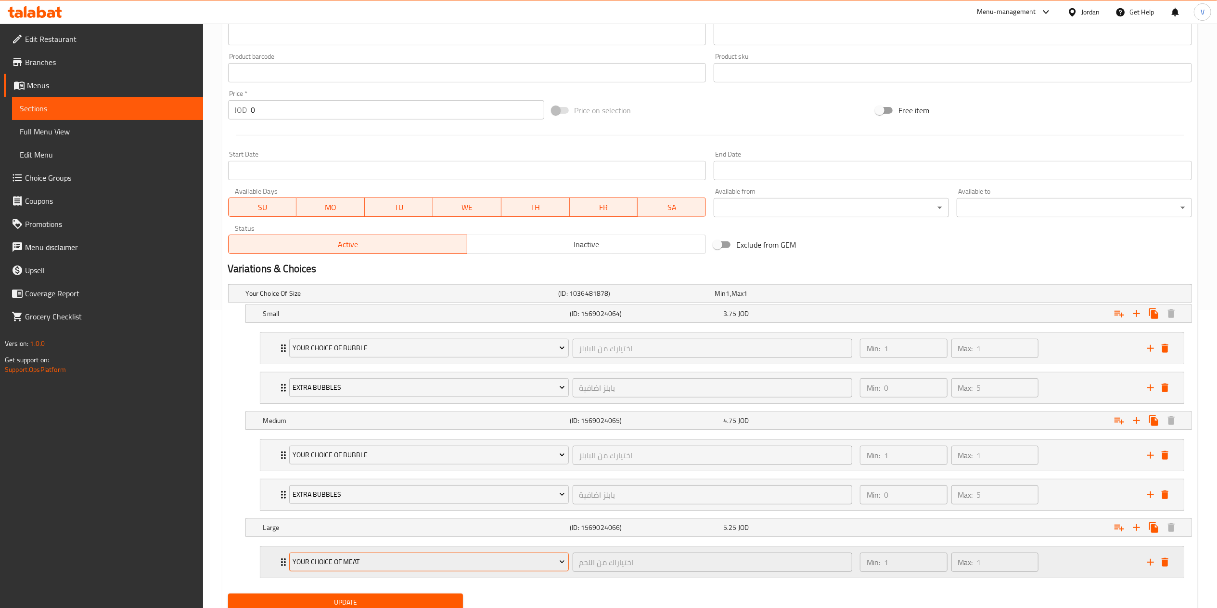
click at [378, 565] on span "Your Choice Of Meat" at bounding box center [429, 562] width 272 height 12
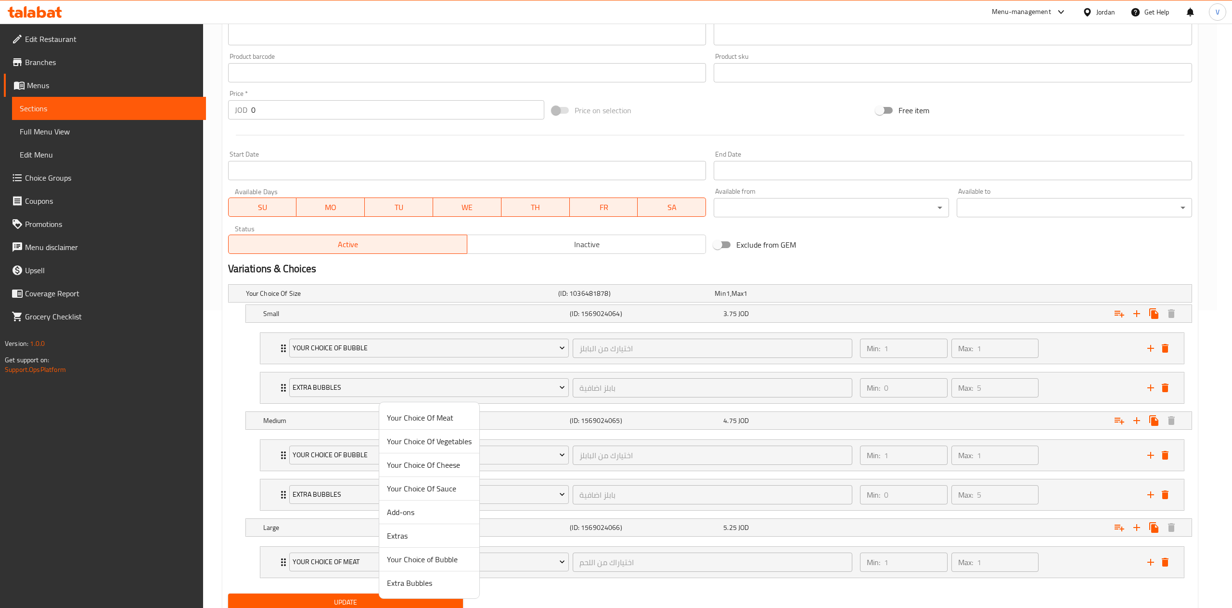
click at [436, 556] on span "Your Choice of Bubble" at bounding box center [429, 559] width 85 height 12
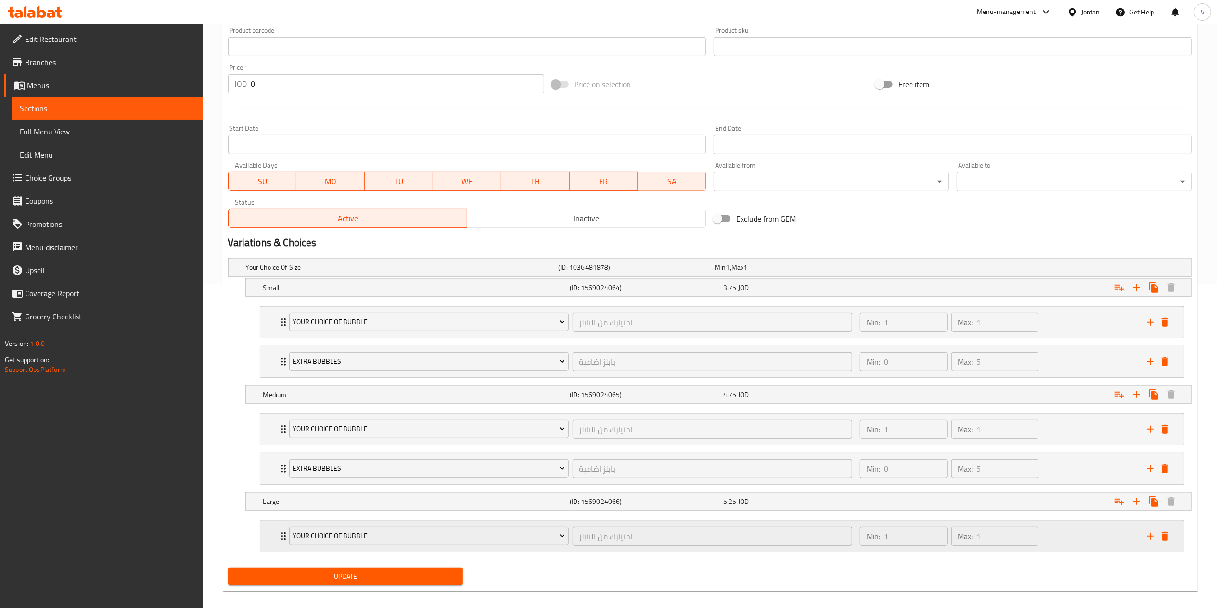
scroll to position [337, 0]
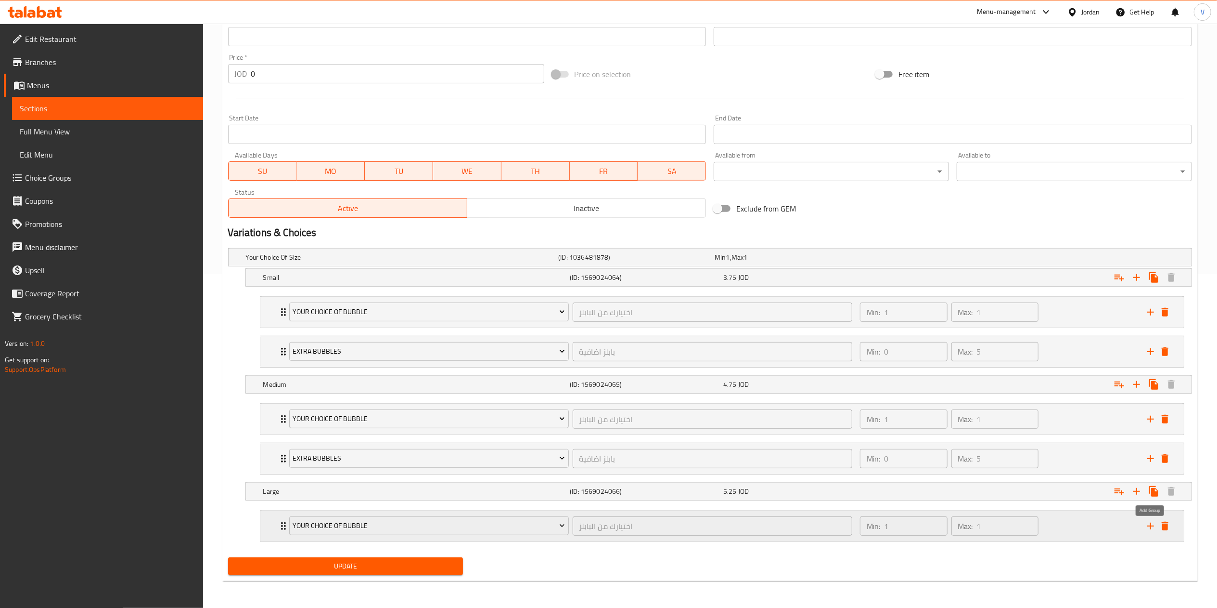
click at [1148, 527] on icon "add" at bounding box center [1151, 526] width 12 height 12
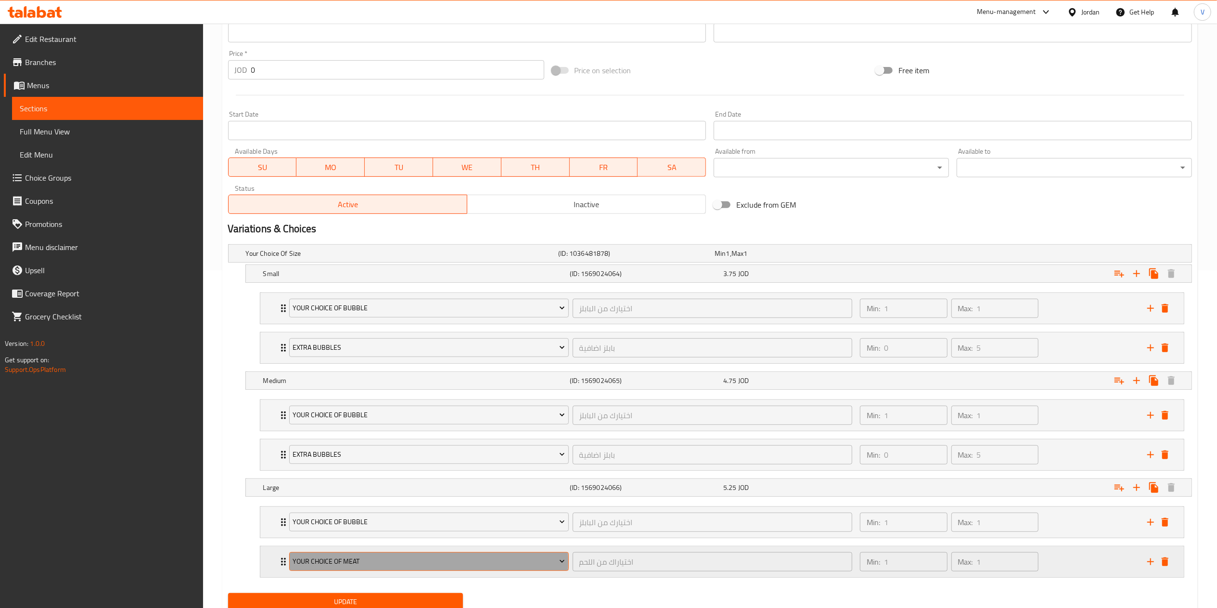
click at [392, 566] on span "Your Choice Of Meat" at bounding box center [429, 561] width 272 height 12
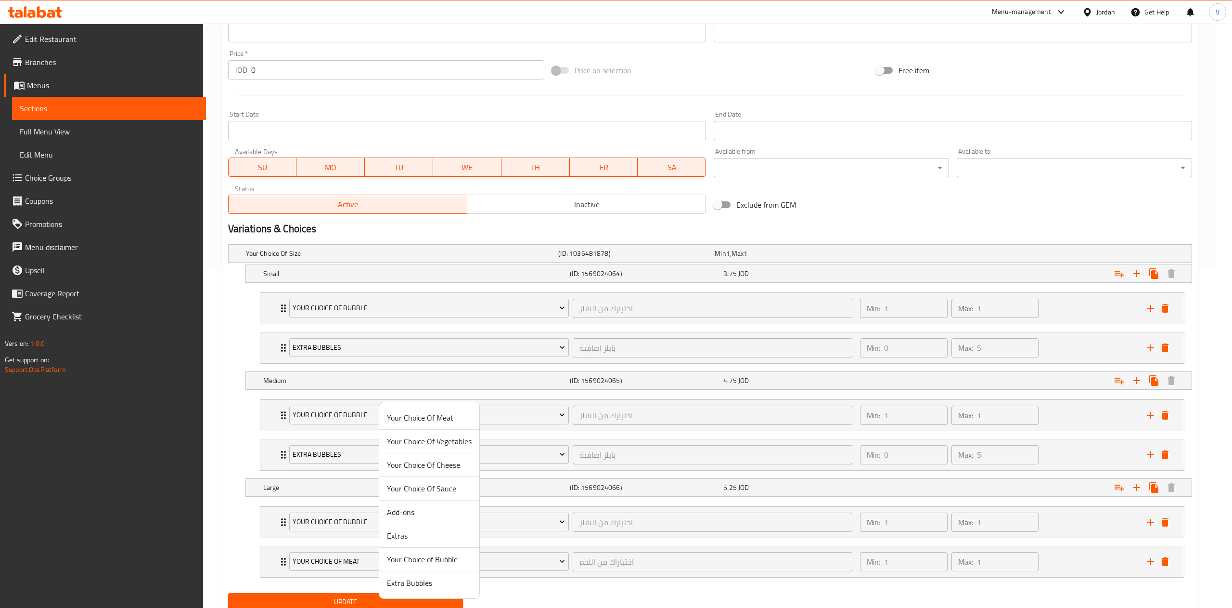
click at [418, 581] on span "Extra Bubbles" at bounding box center [429, 583] width 85 height 12
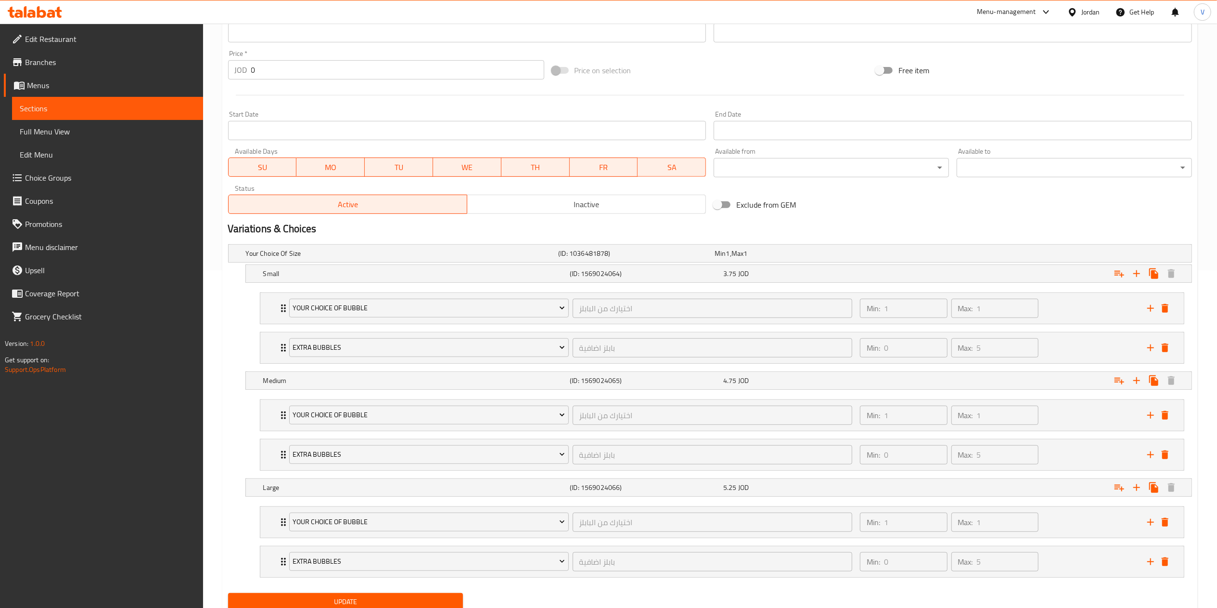
click at [367, 599] on button "Update" at bounding box center [345, 602] width 235 height 18
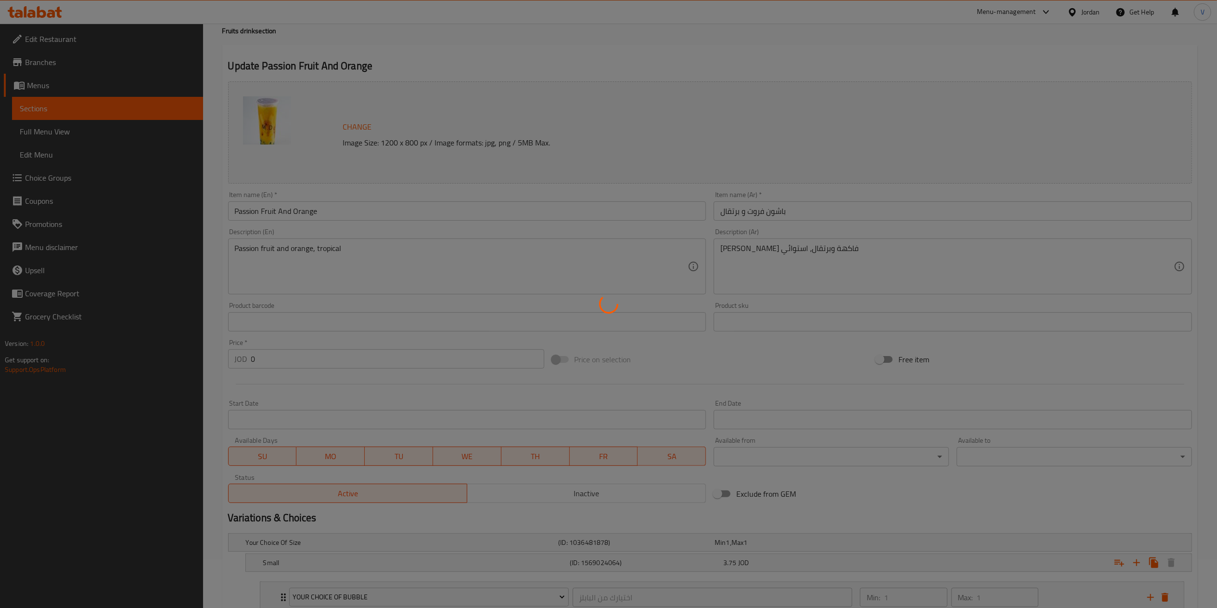
scroll to position [0, 0]
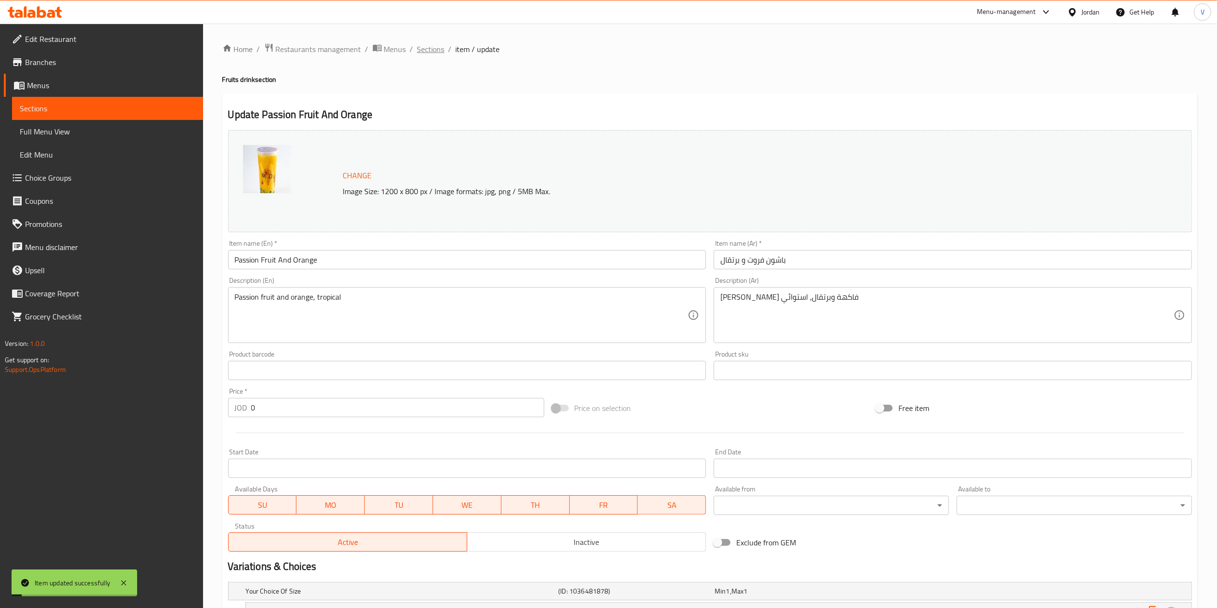
click at [424, 48] on span "Sections" at bounding box center [430, 49] width 27 height 12
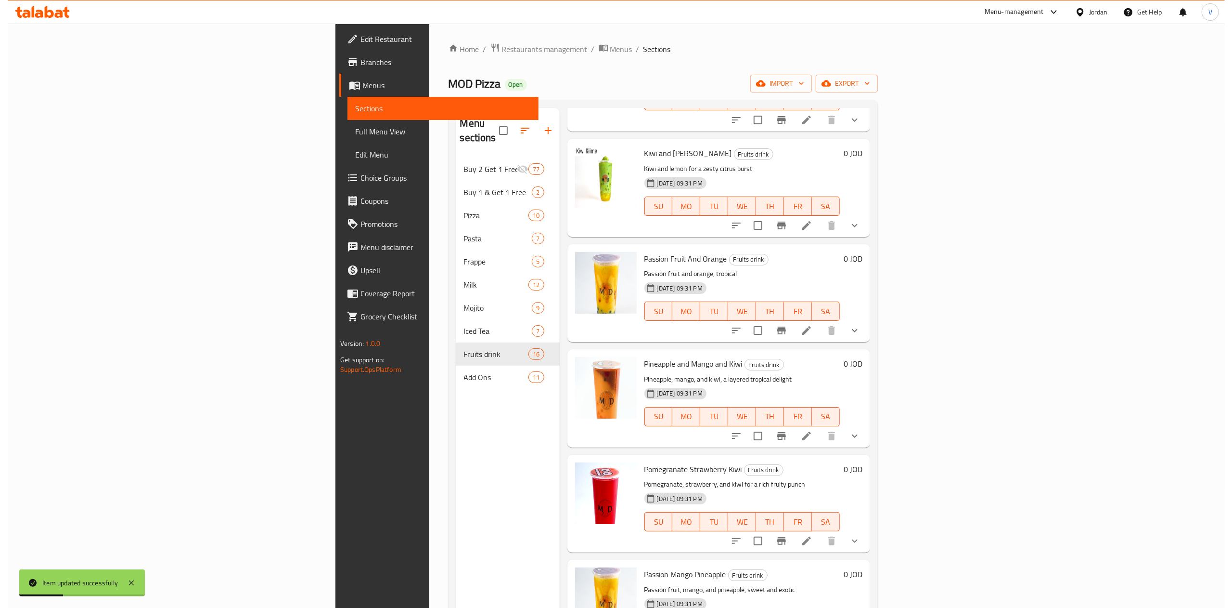
scroll to position [963, 0]
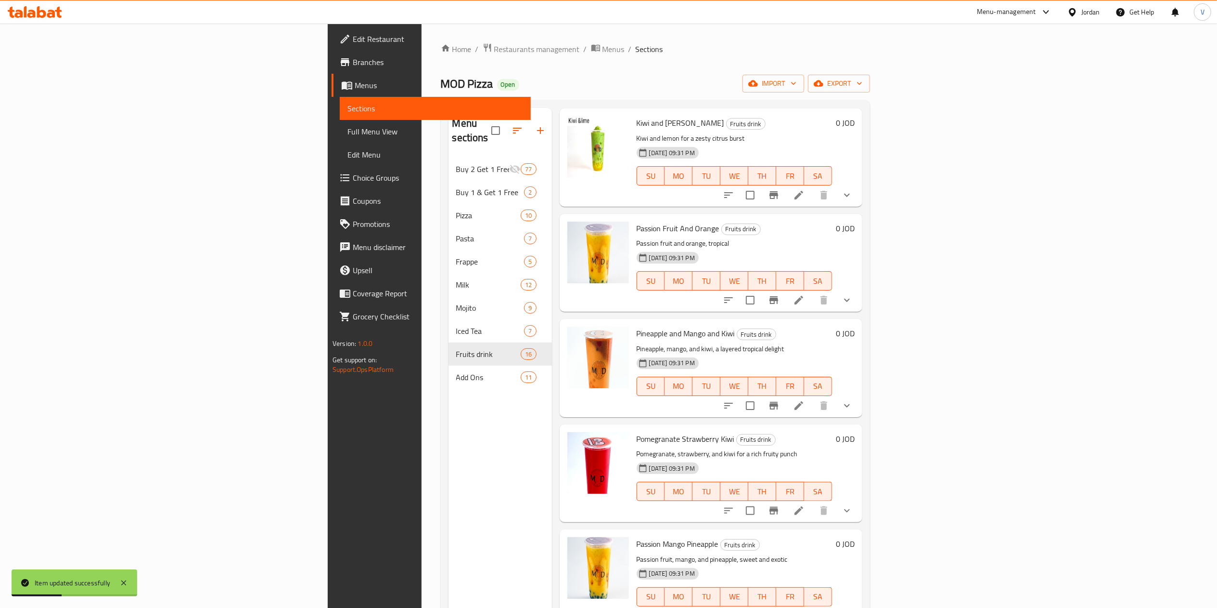
click at [813, 397] on li at bounding box center [799, 405] width 27 height 17
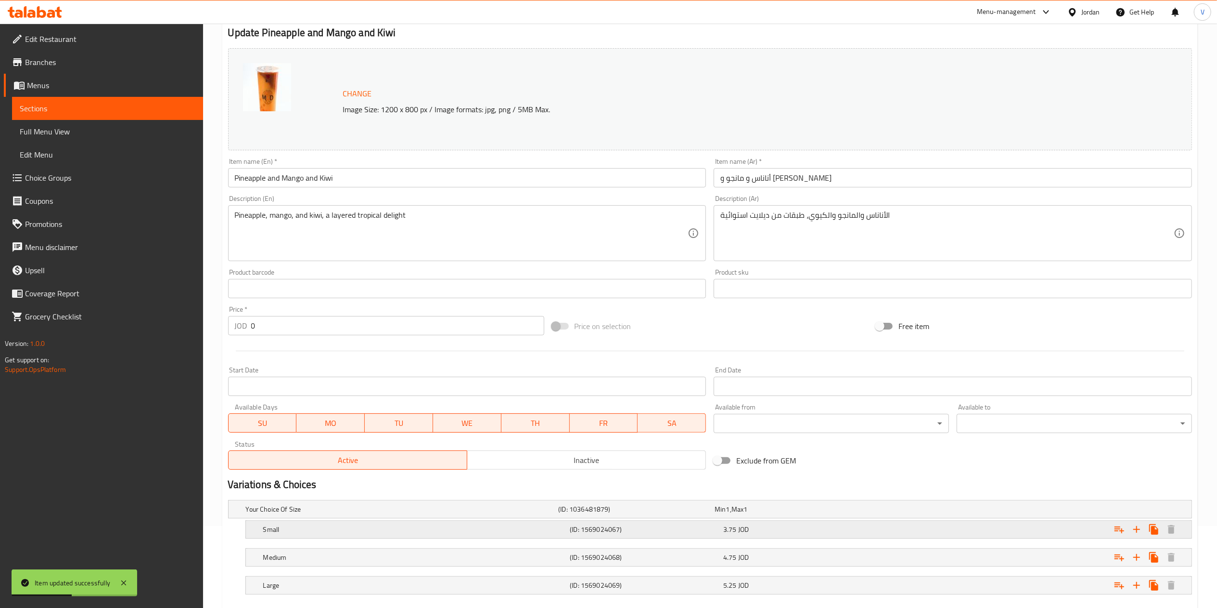
scroll to position [96, 0]
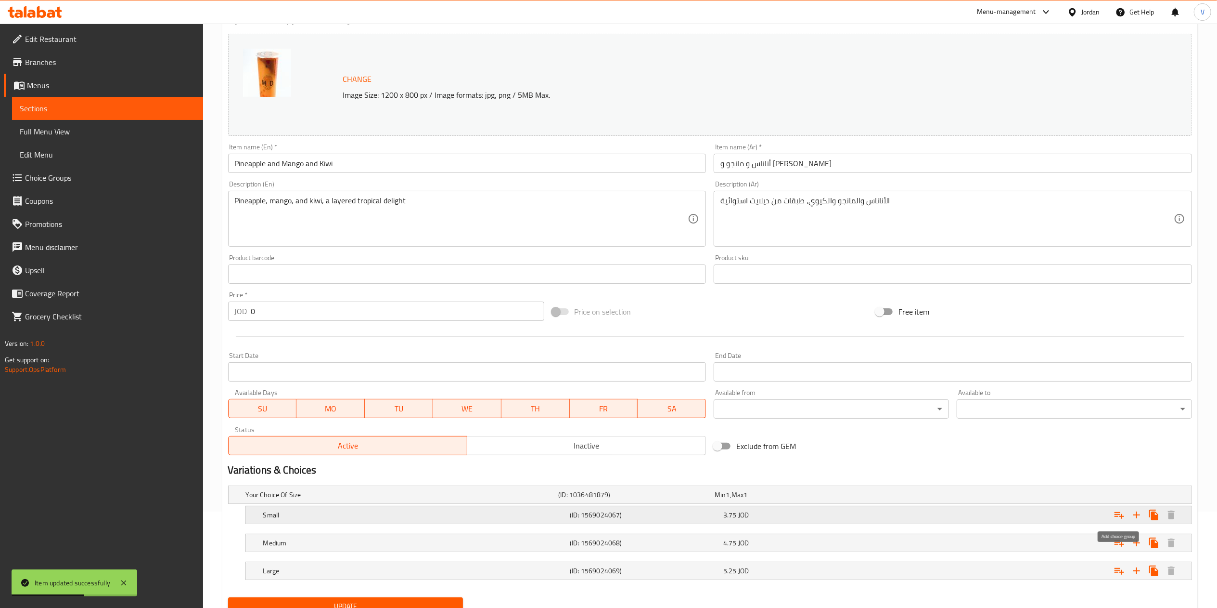
click at [1121, 520] on icon "Expand" at bounding box center [1120, 515] width 12 height 12
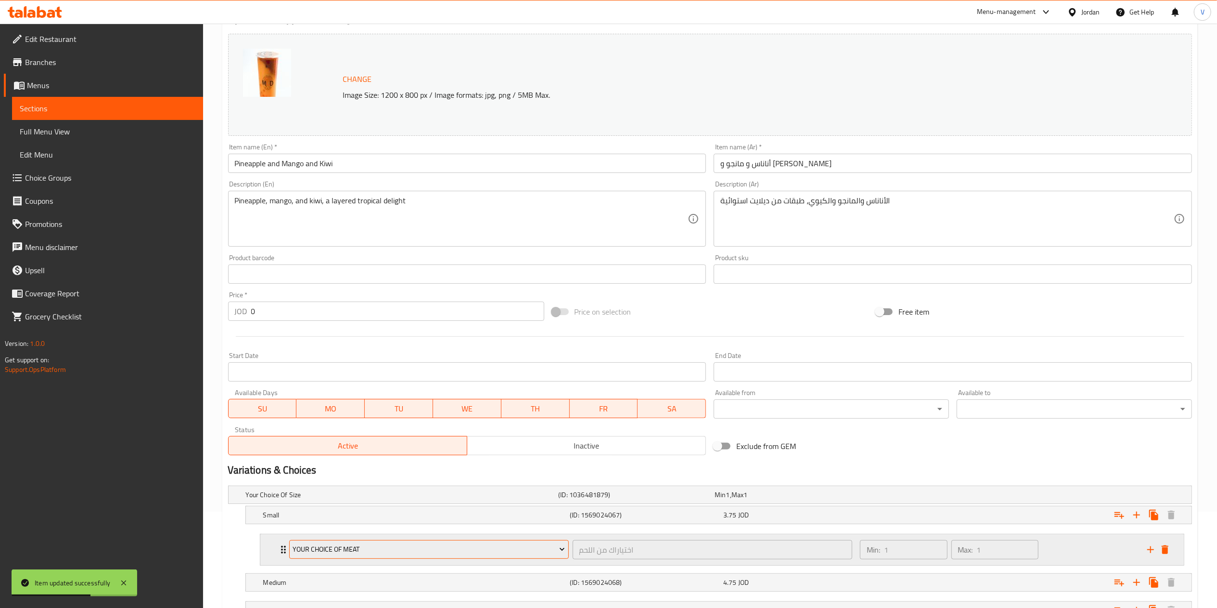
click at [360, 558] on button "Your Choice Of Meat" at bounding box center [429, 549] width 280 height 19
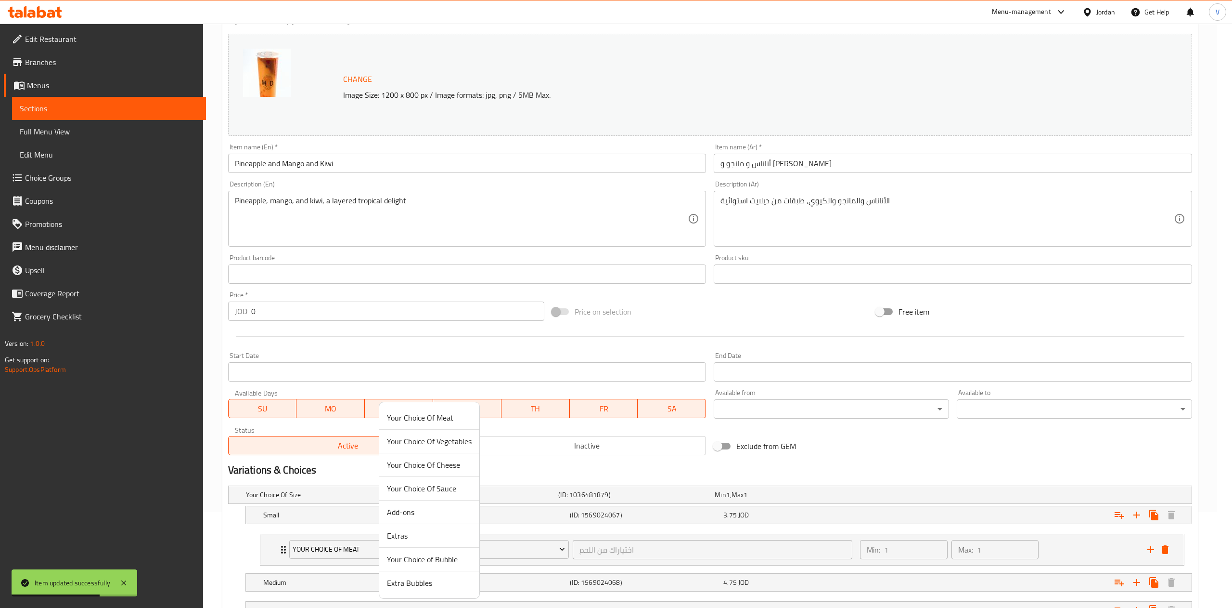
click at [409, 552] on li "Your Choice of Bubble" at bounding box center [429, 559] width 100 height 24
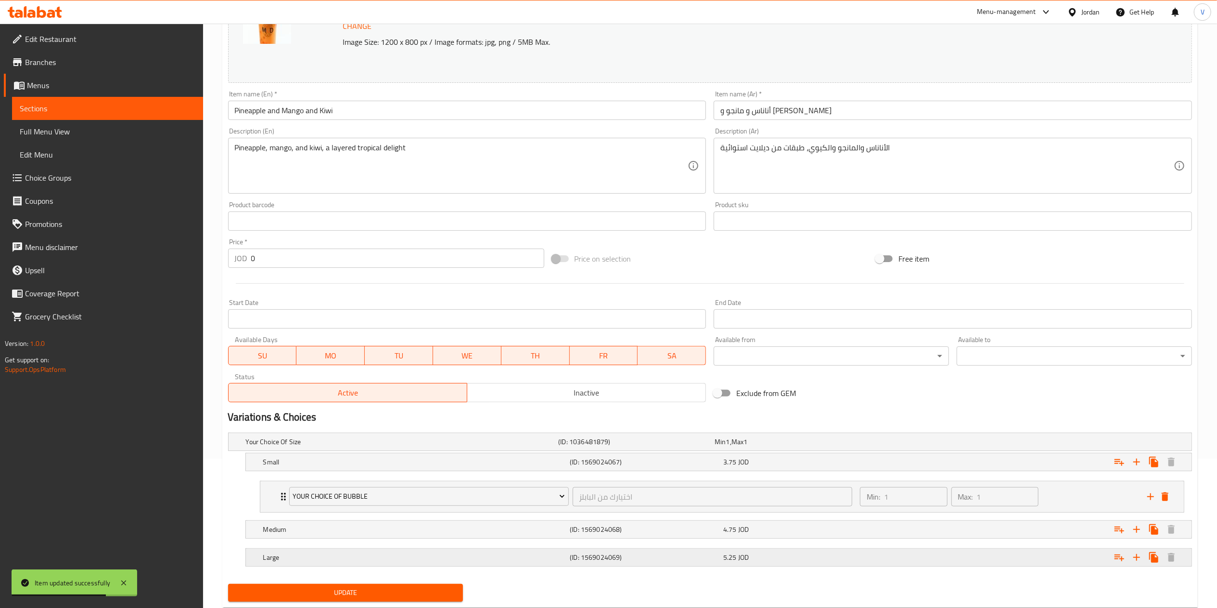
scroll to position [178, 0]
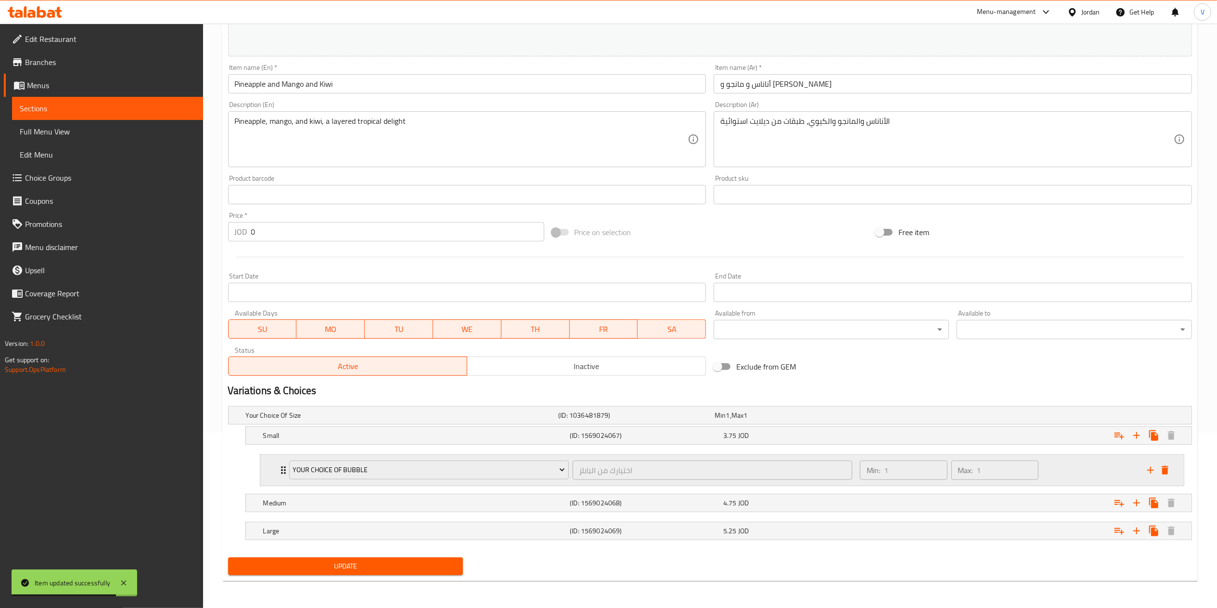
click at [1154, 471] on icon "add" at bounding box center [1151, 470] width 12 height 12
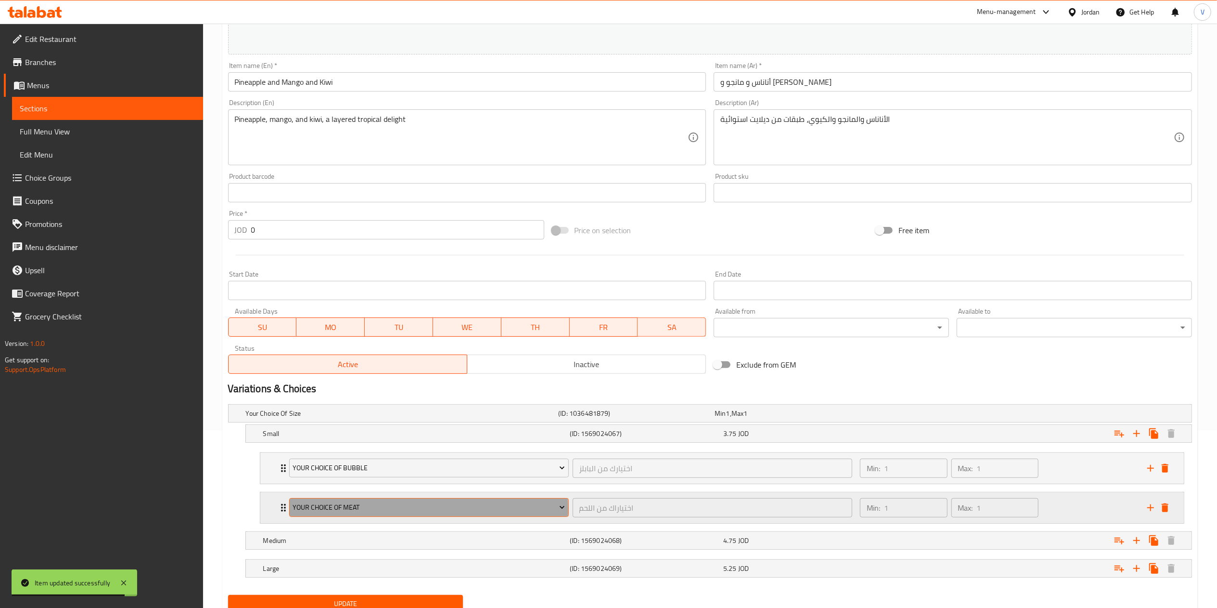
click at [382, 512] on span "Your Choice Of Meat" at bounding box center [429, 507] width 272 height 12
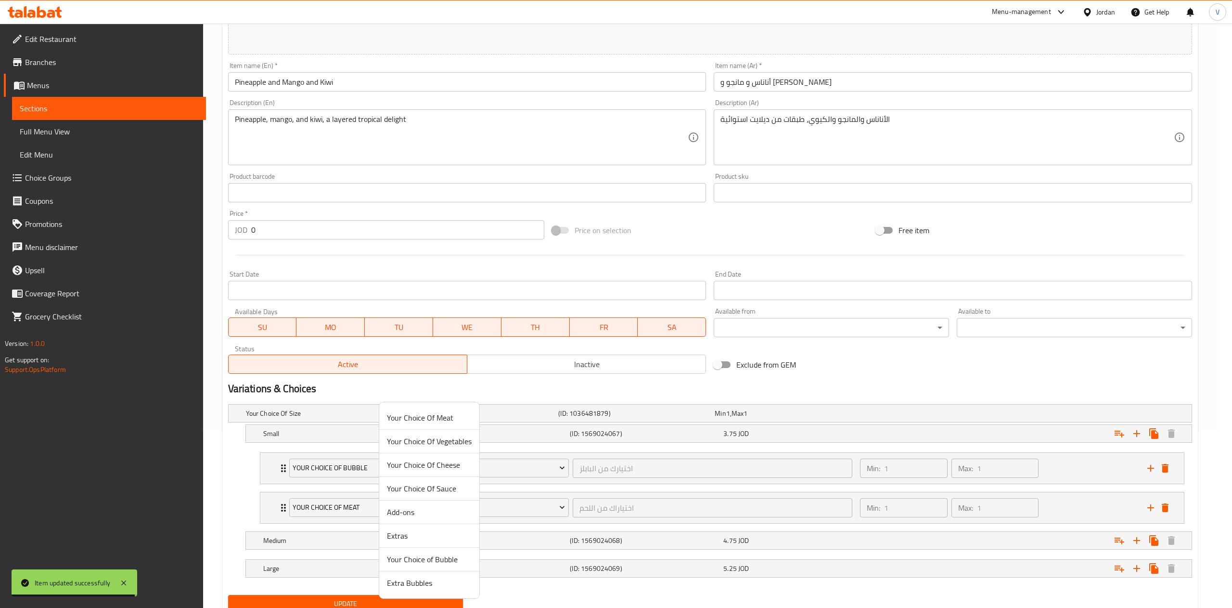
click at [414, 583] on span "Extra Bubbles" at bounding box center [429, 583] width 85 height 12
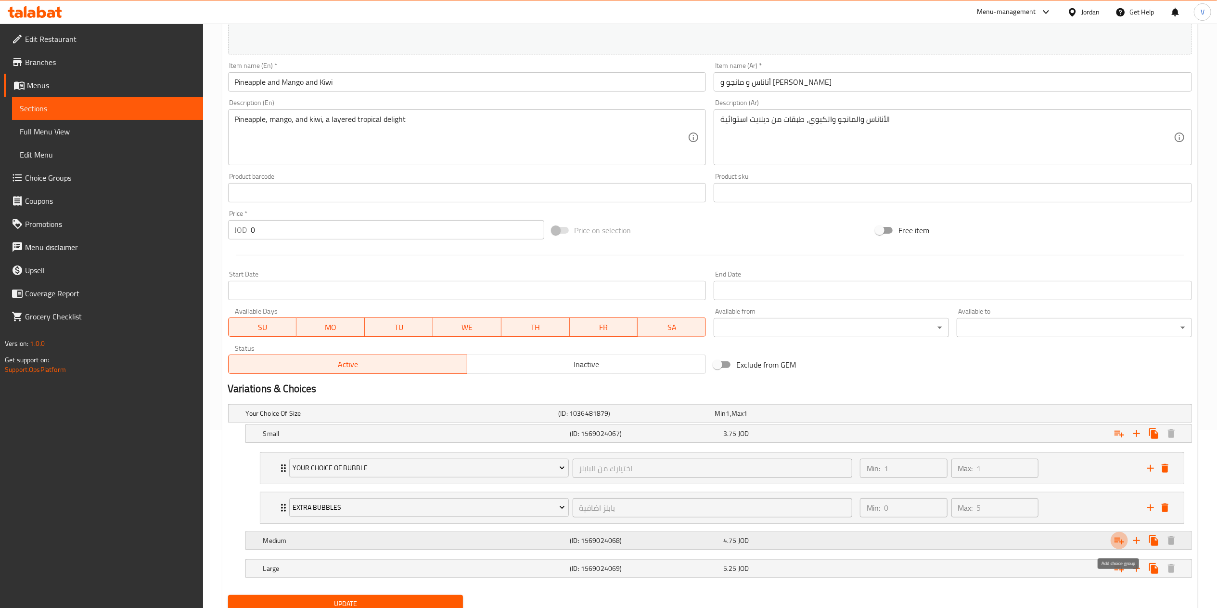
click at [1121, 543] on icon "Expand" at bounding box center [1120, 540] width 10 height 7
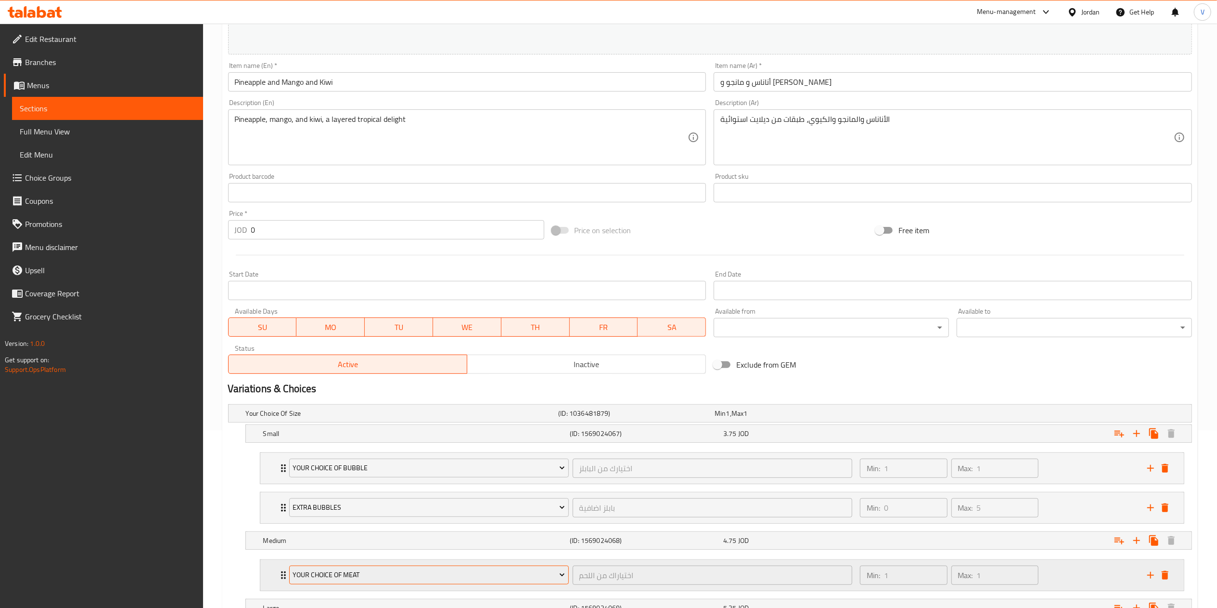
click at [339, 576] on span "Your Choice Of Meat" at bounding box center [429, 575] width 272 height 12
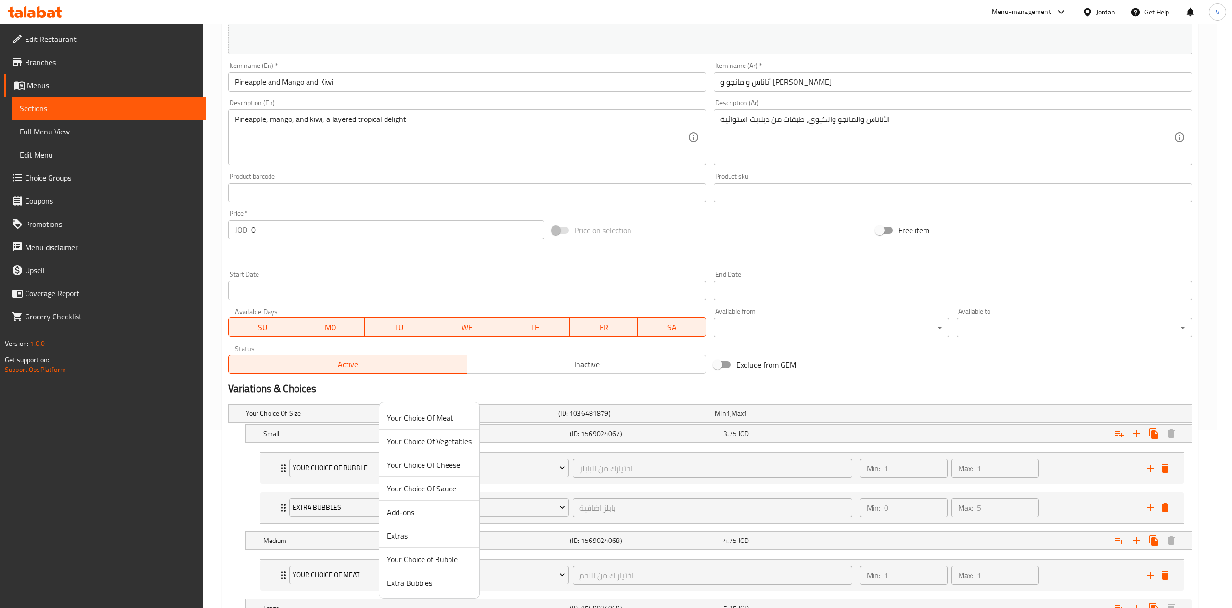
click at [422, 564] on span "Your Choice of Bubble" at bounding box center [429, 559] width 85 height 12
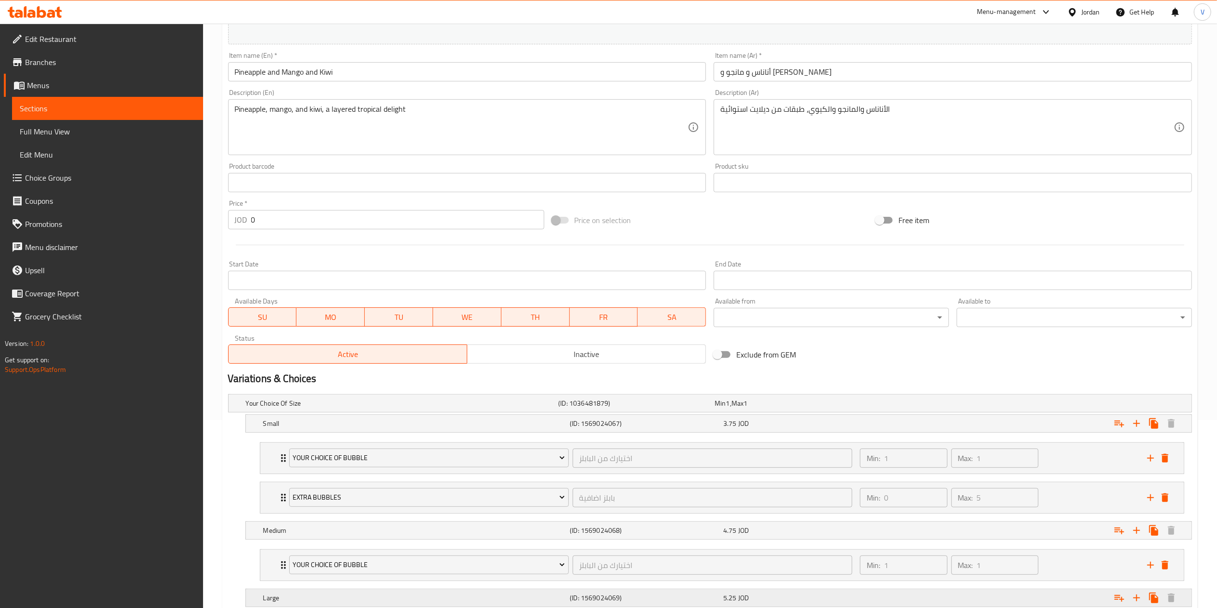
scroll to position [257, 0]
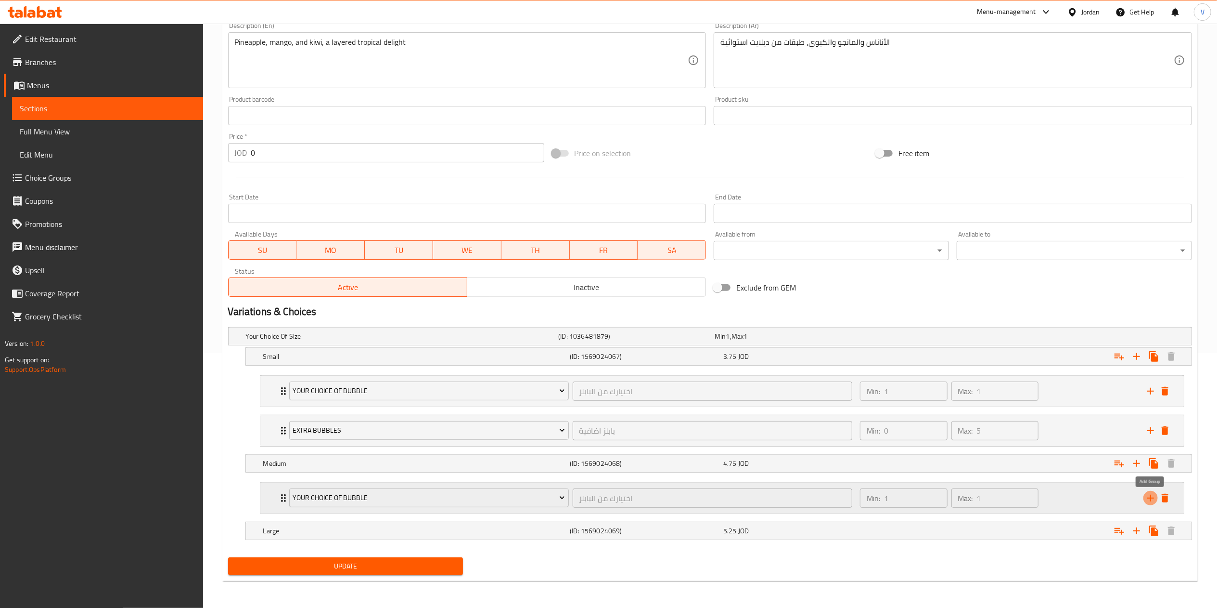
click at [1151, 498] on icon "add" at bounding box center [1151, 497] width 7 height 7
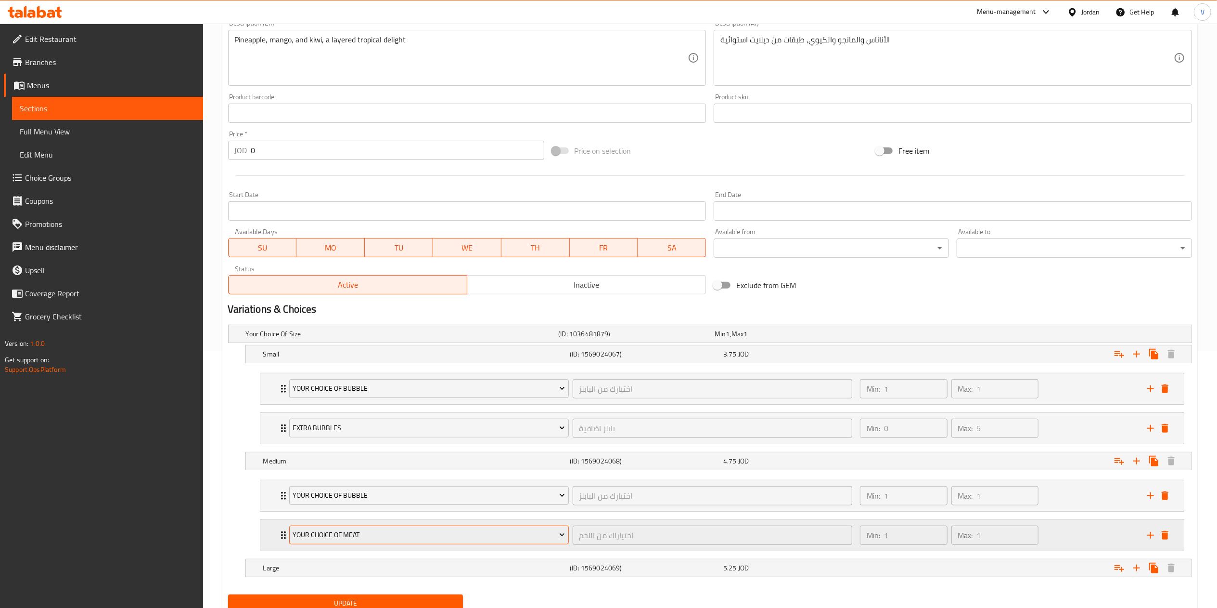
drag, startPoint x: 1133, startPoint y: 501, endPoint x: 386, endPoint y: 535, distance: 747.4
click at [386, 535] on span "Your Choice Of Meat" at bounding box center [429, 535] width 272 height 12
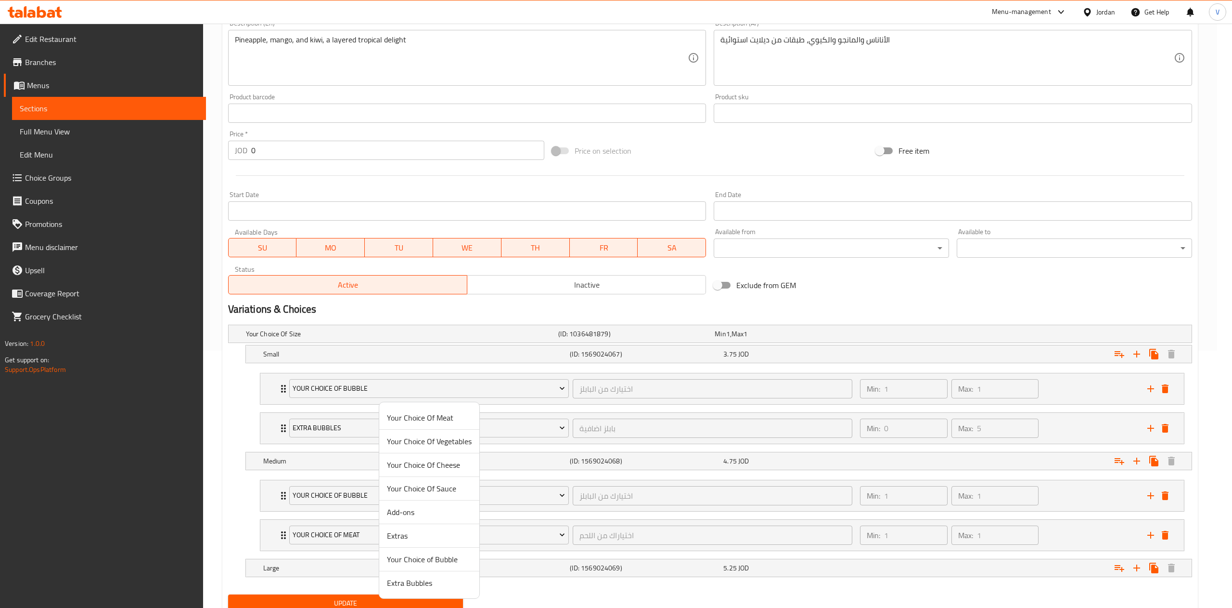
click at [401, 584] on span "Extra Bubbles" at bounding box center [429, 583] width 85 height 12
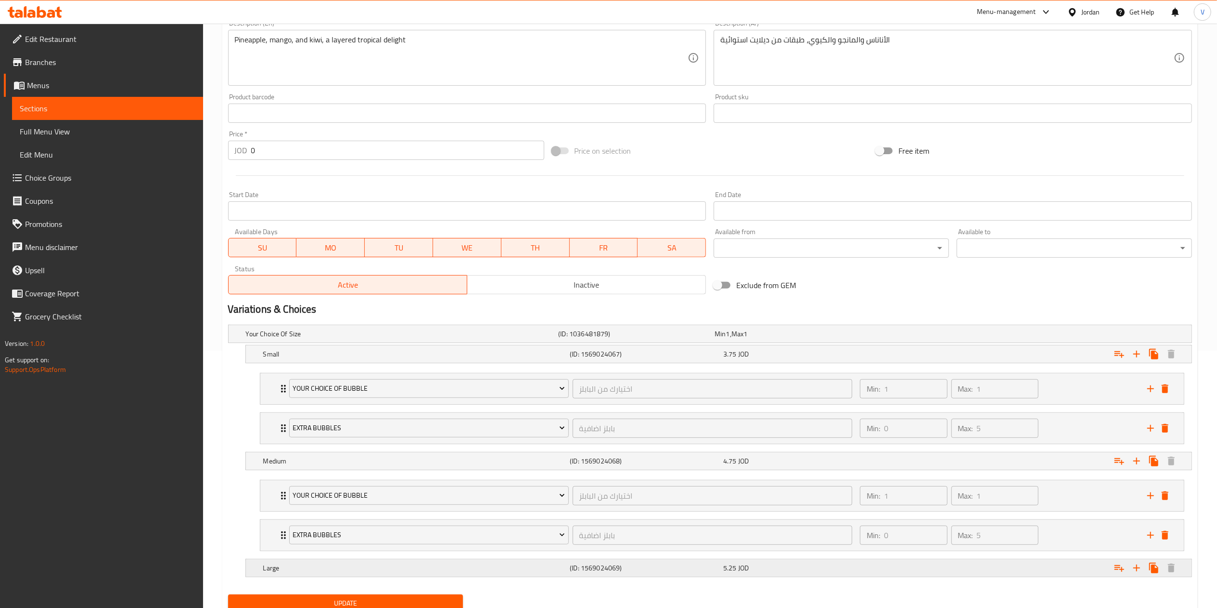
scroll to position [297, 0]
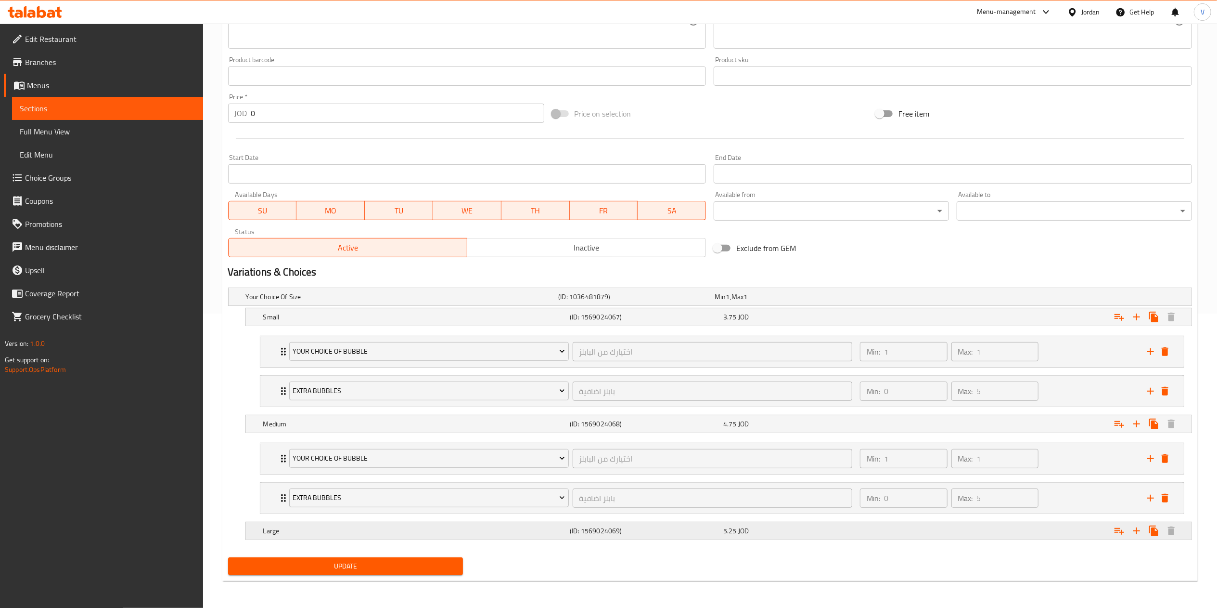
click at [1115, 533] on icon "Expand" at bounding box center [1120, 531] width 12 height 12
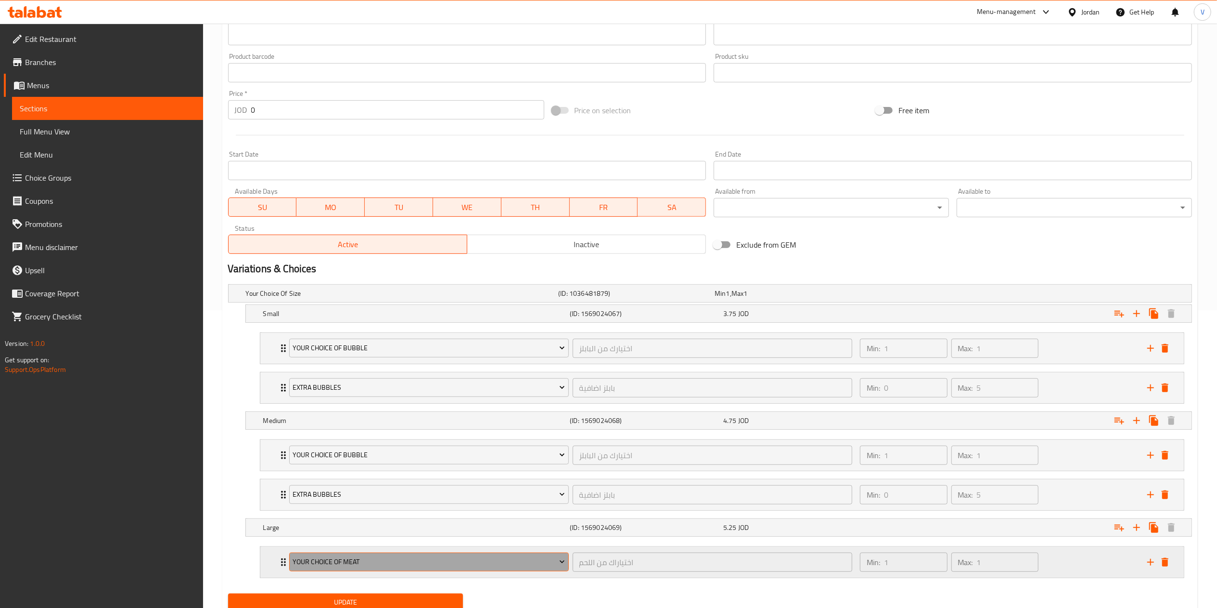
click at [403, 562] on span "Your Choice Of Meat" at bounding box center [429, 562] width 272 height 12
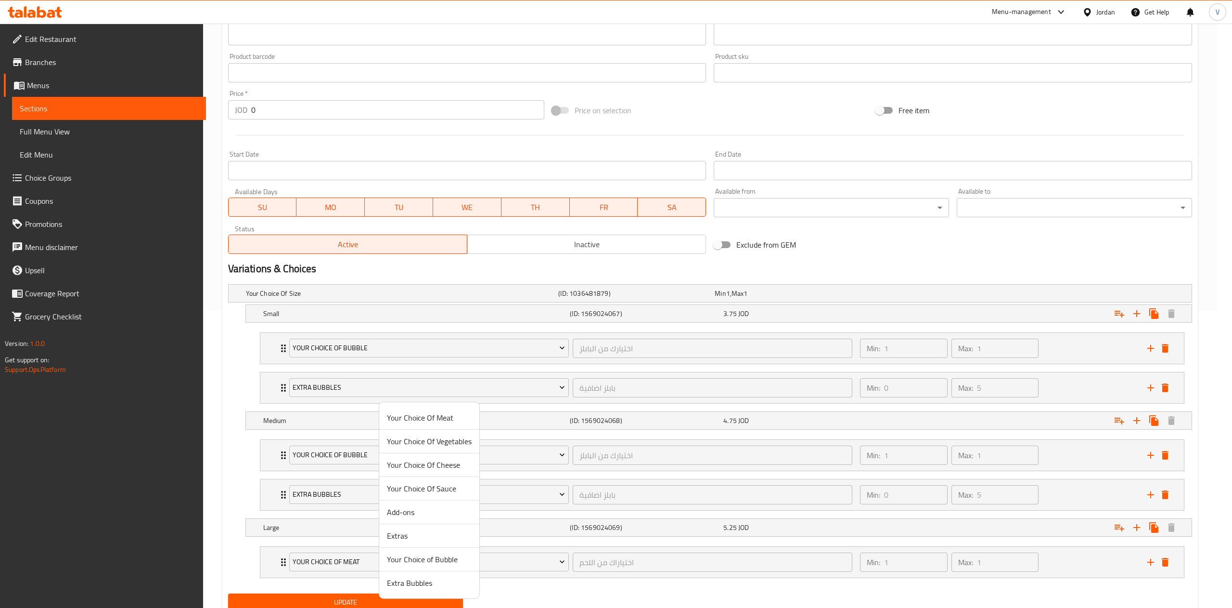
click at [420, 556] on span "Your Choice of Bubble" at bounding box center [429, 559] width 85 height 12
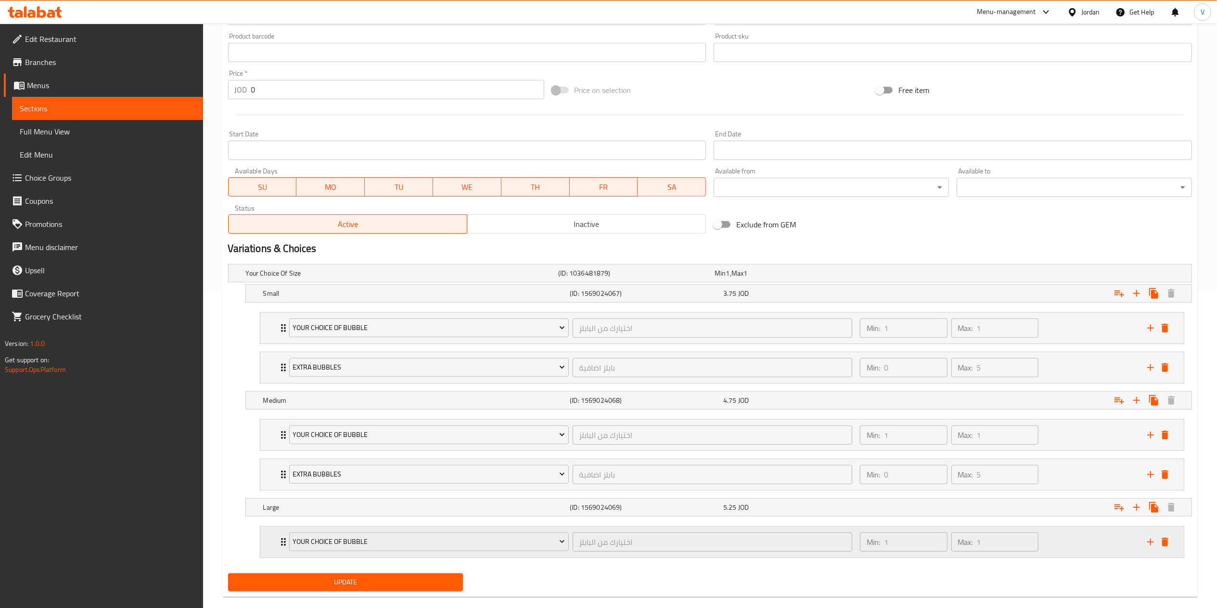
scroll to position [337, 0]
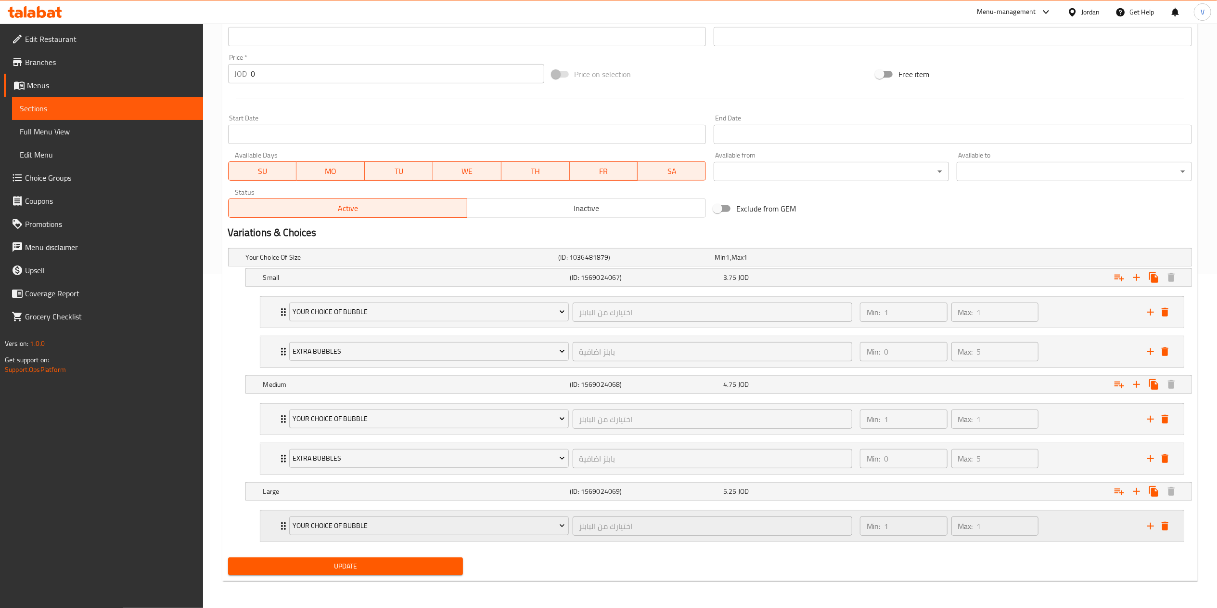
click at [1151, 525] on icon "add" at bounding box center [1151, 525] width 7 height 7
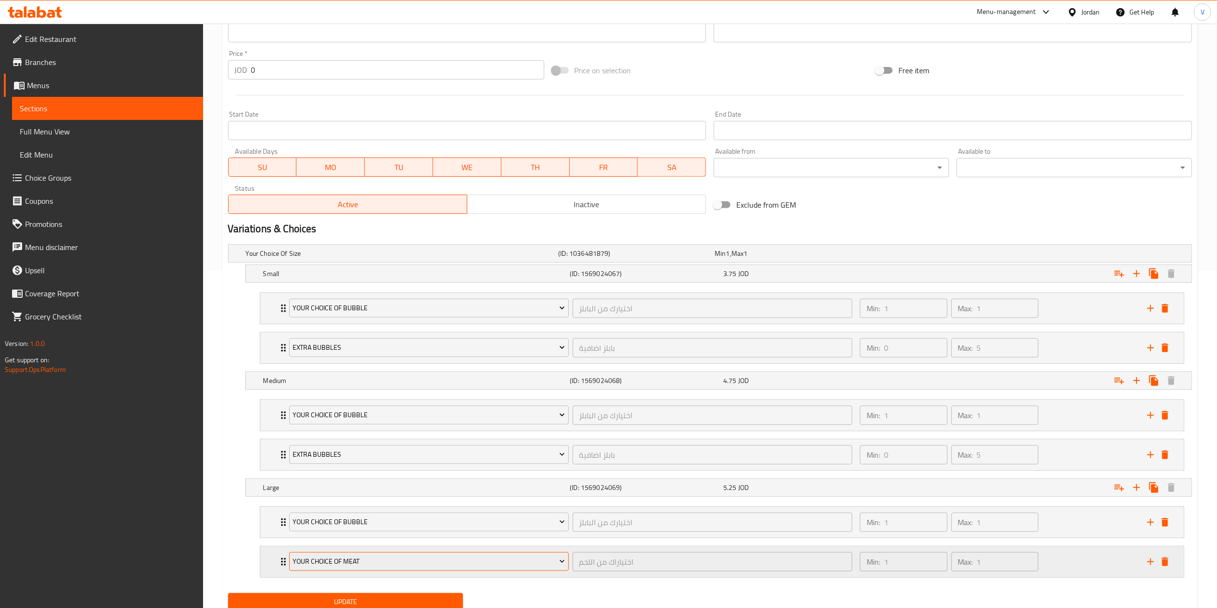
click at [404, 562] on span "Your Choice Of Meat" at bounding box center [429, 561] width 272 height 12
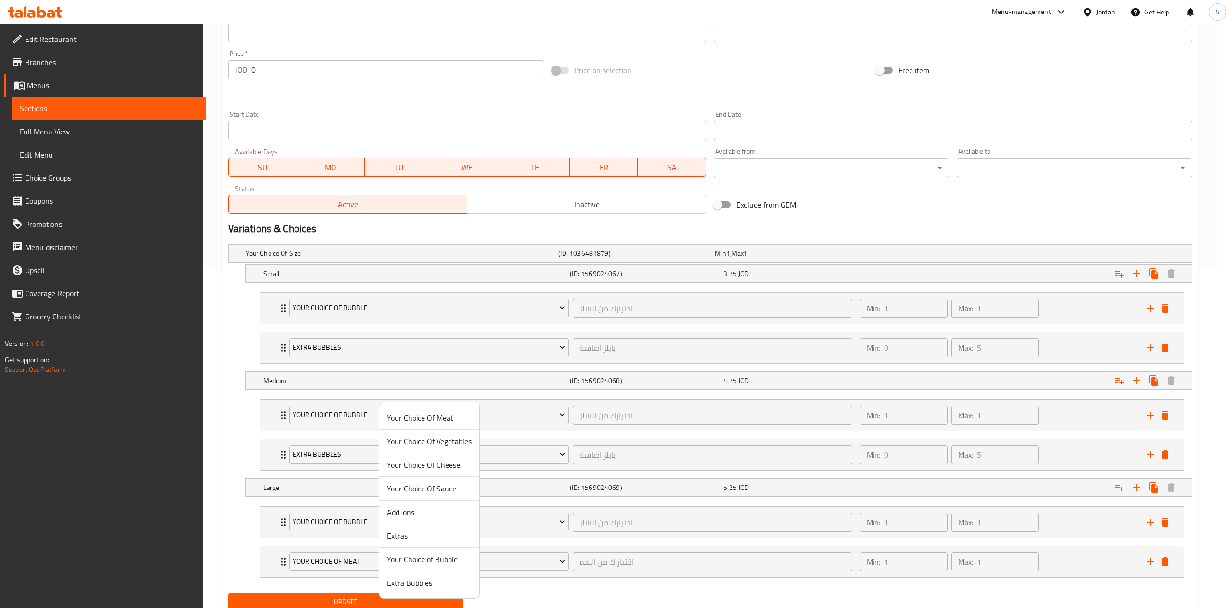
click at [412, 585] on span "Extra Bubbles" at bounding box center [429, 583] width 85 height 12
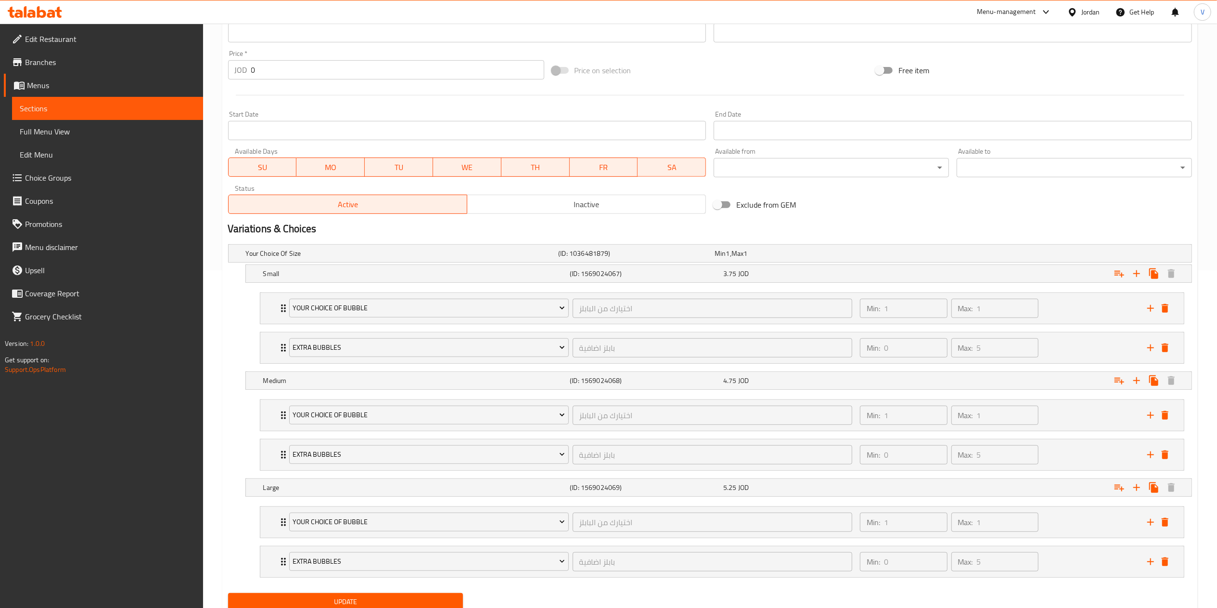
click at [336, 599] on span "Update" at bounding box center [346, 601] width 220 height 12
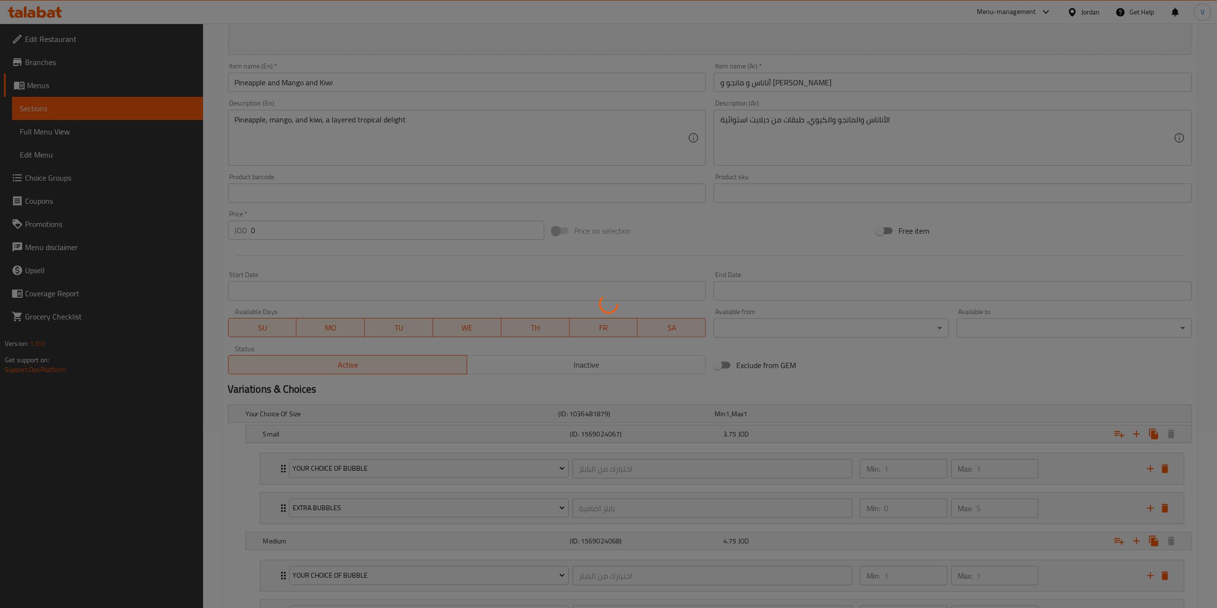
scroll to position [0, 0]
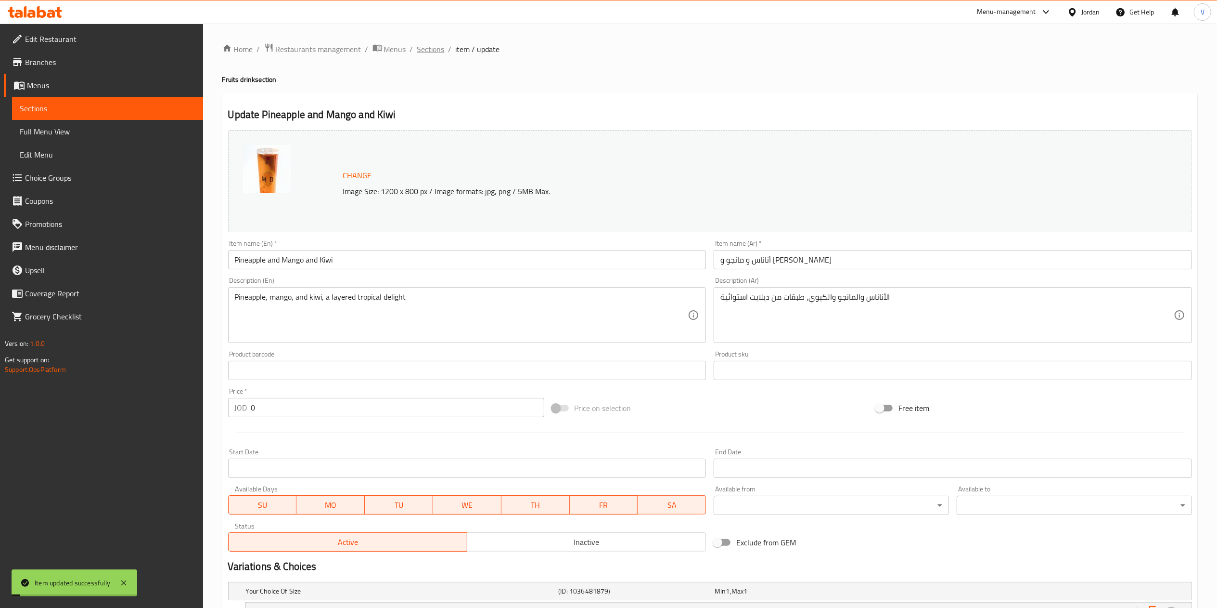
click at [427, 48] on span "Sections" at bounding box center [430, 49] width 27 height 12
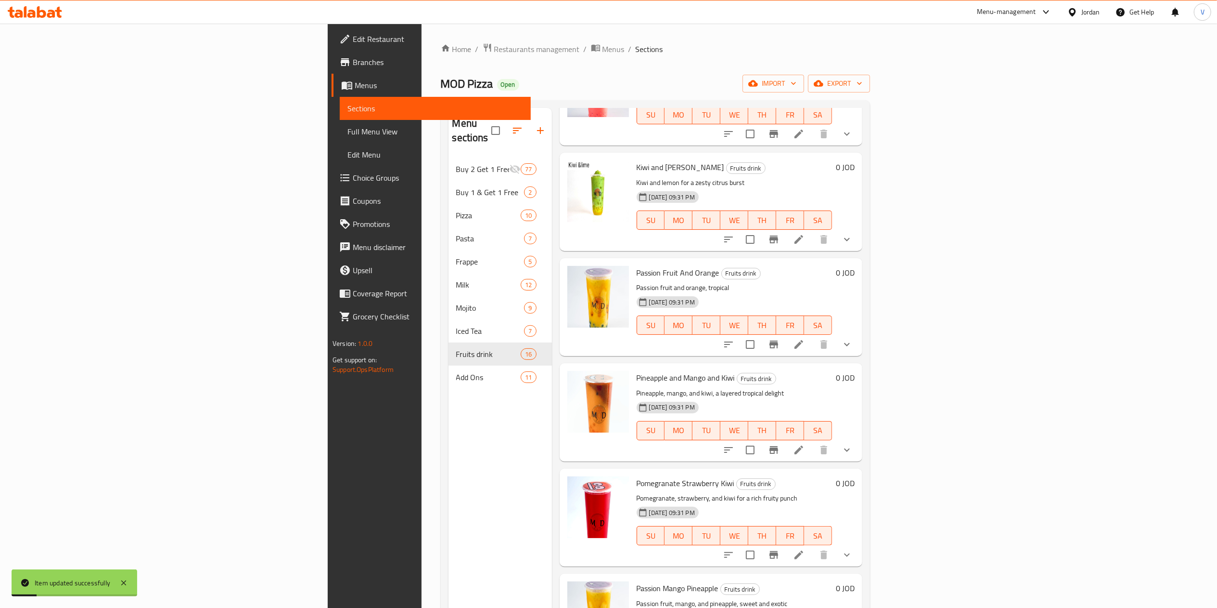
scroll to position [963, 0]
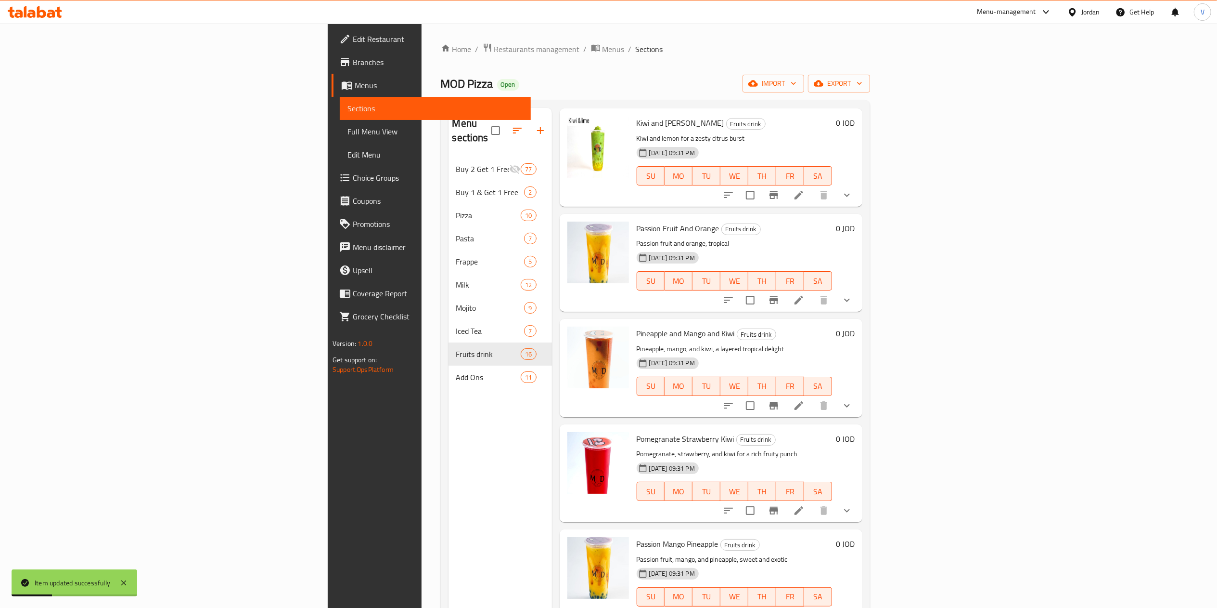
click at [803, 506] on icon at bounding box center [799, 510] width 9 height 9
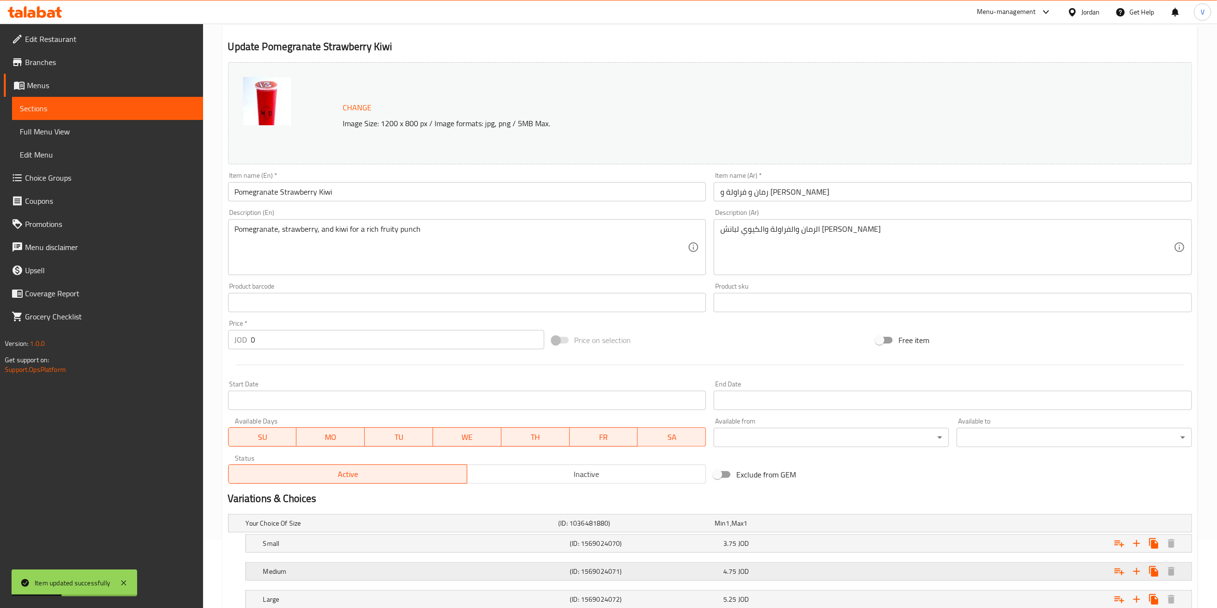
scroll to position [137, 0]
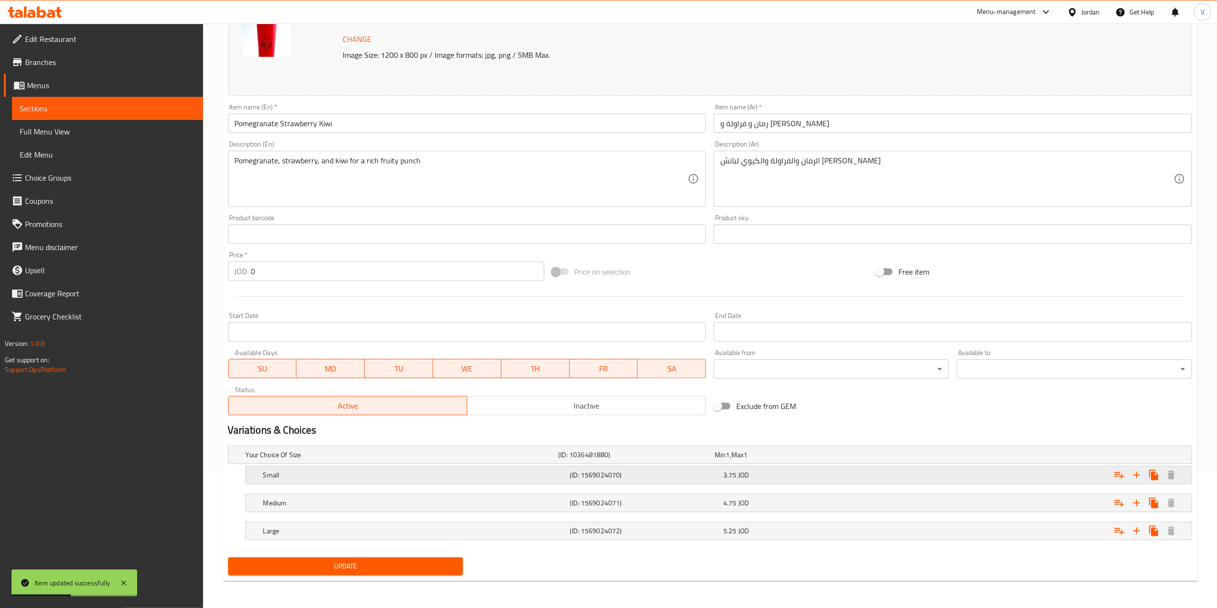
click at [1118, 478] on icon "Expand" at bounding box center [1120, 475] width 12 height 12
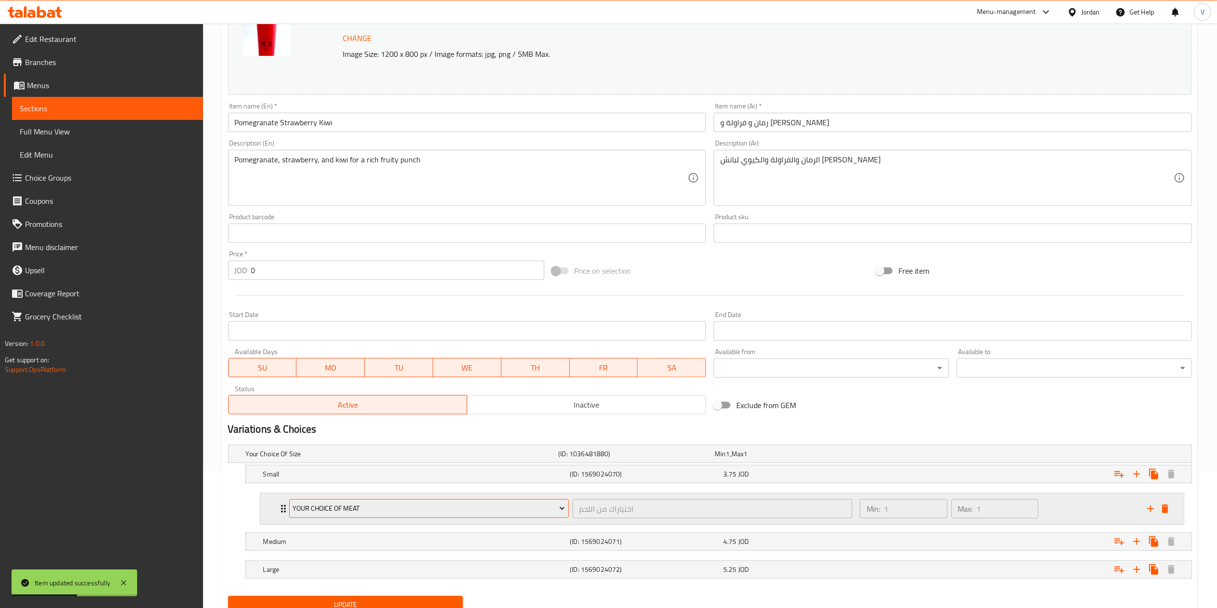
click at [380, 516] on button "Your Choice Of Meat" at bounding box center [429, 508] width 280 height 19
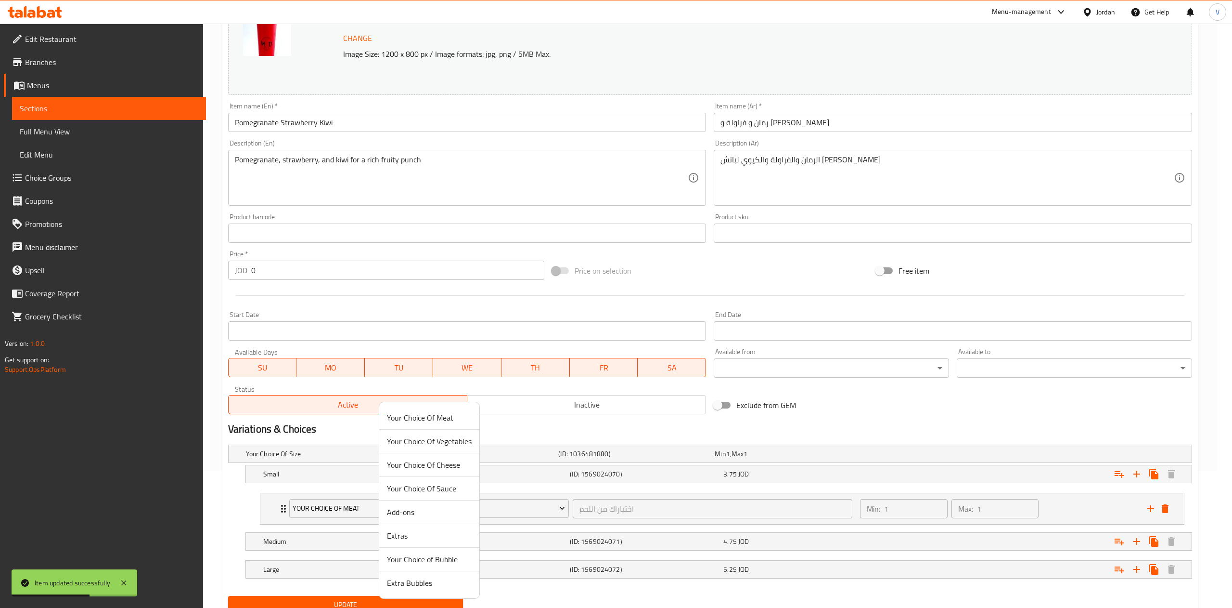
click at [420, 558] on span "Your Choice of Bubble" at bounding box center [429, 559] width 85 height 12
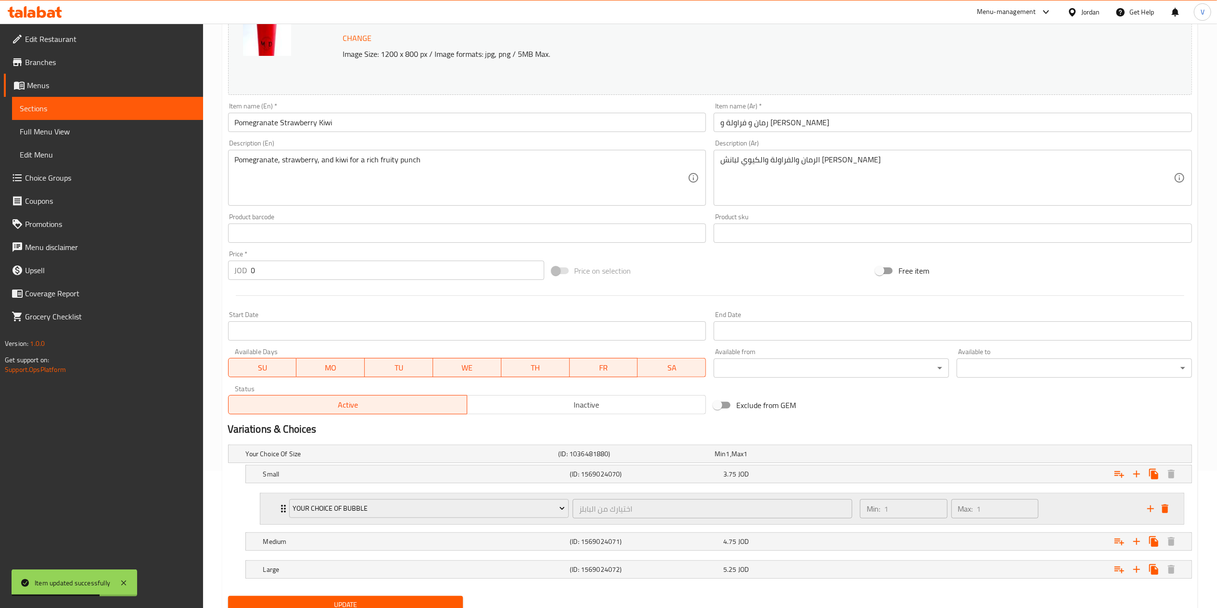
click at [1150, 508] on icon "add" at bounding box center [1151, 509] width 12 height 12
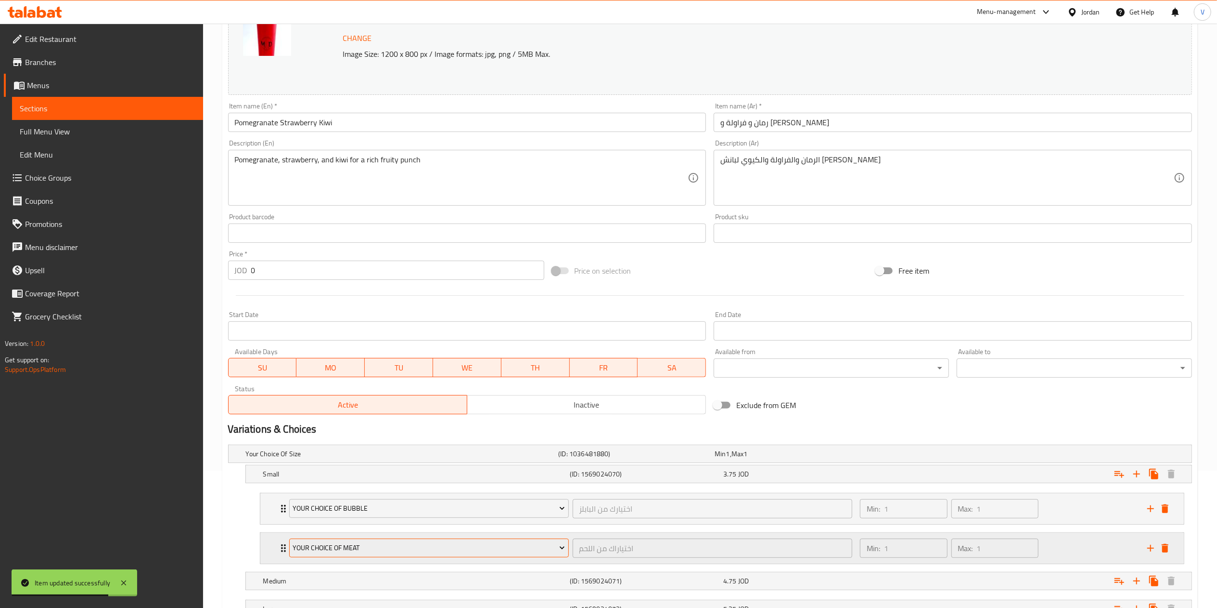
click at [415, 547] on span "Your Choice Of Meat" at bounding box center [429, 548] width 272 height 12
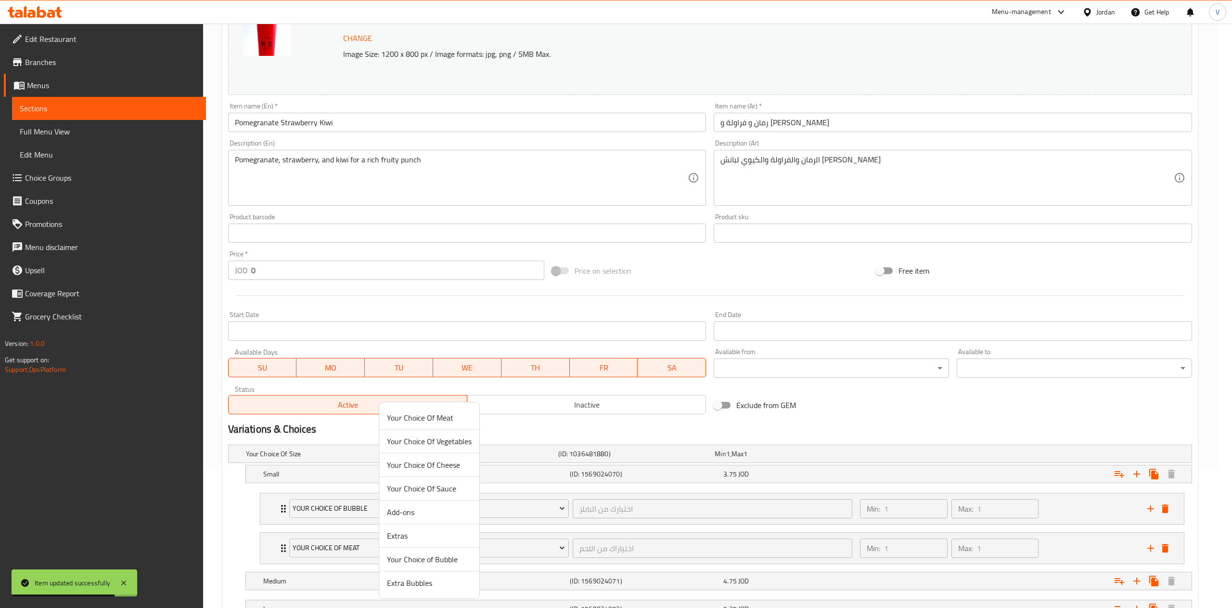
click at [422, 579] on span "Extra Bubbles" at bounding box center [429, 583] width 85 height 12
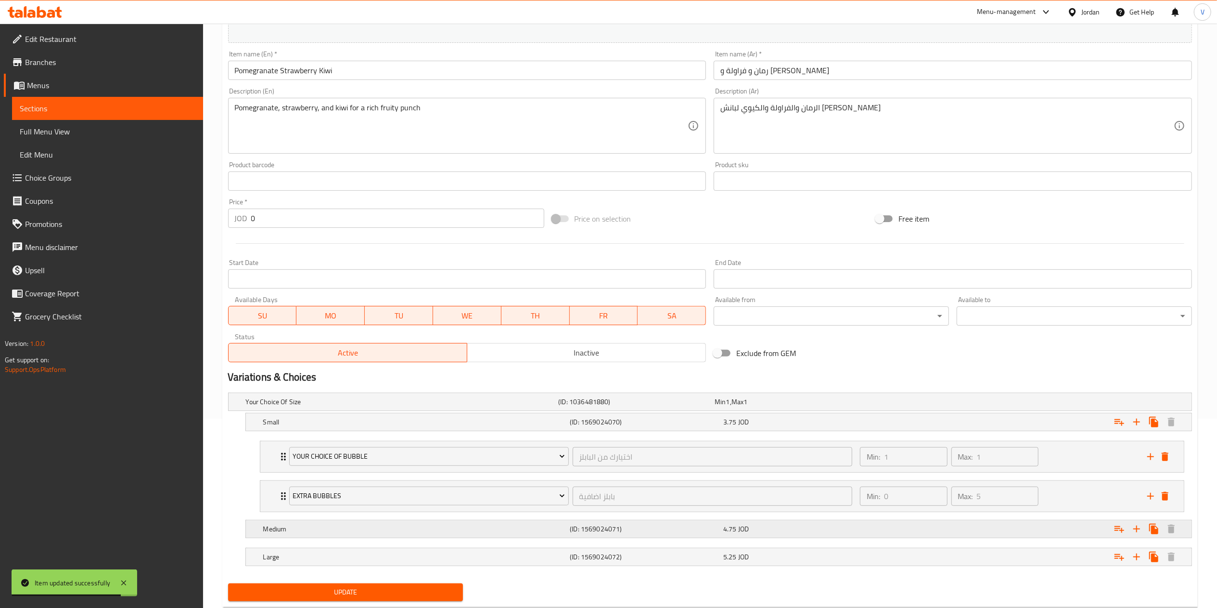
scroll to position [218, 0]
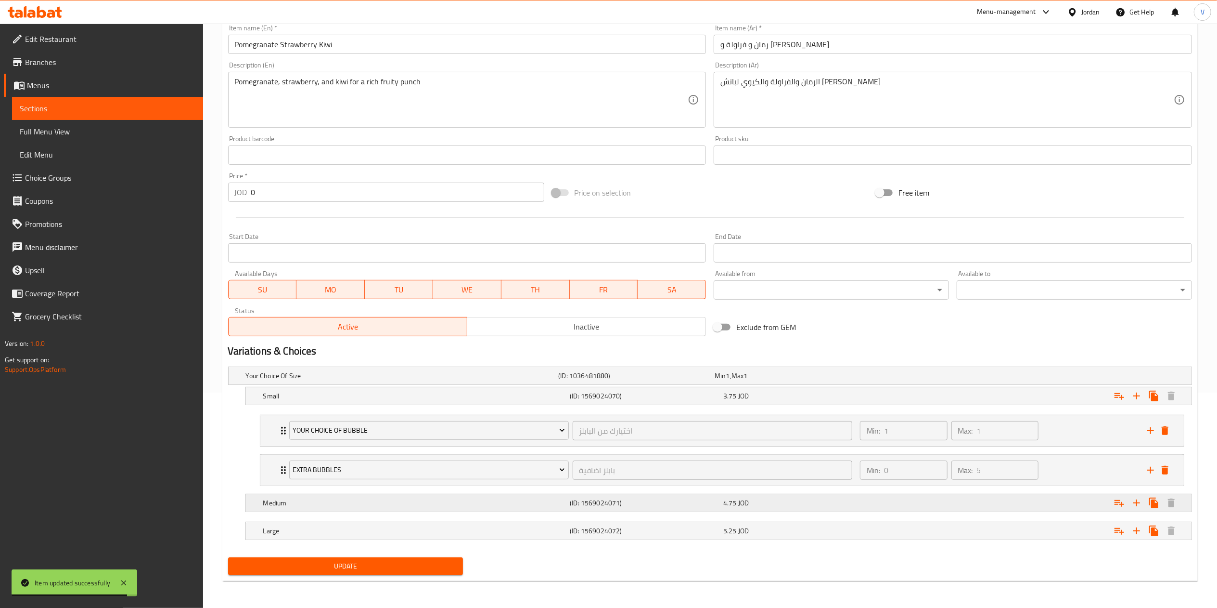
click at [1117, 504] on icon "Expand" at bounding box center [1120, 503] width 10 height 7
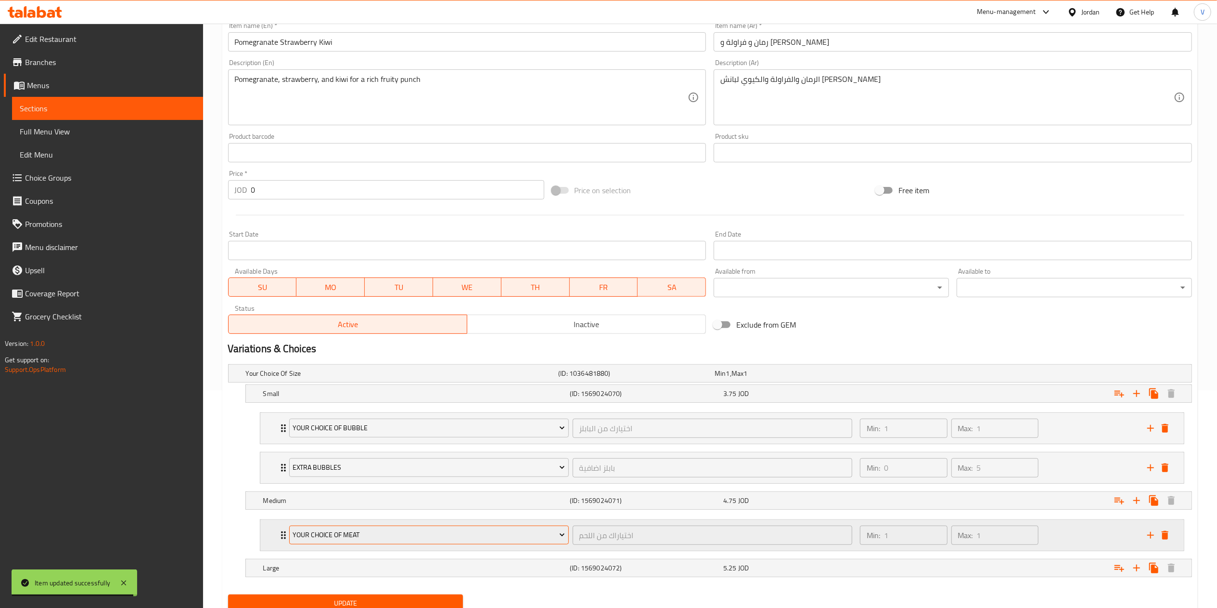
drag, startPoint x: 358, startPoint y: 549, endPoint x: 377, endPoint y: 541, distance: 20.7
click at [359, 546] on div "Your Choice Of Meat" at bounding box center [429, 534] width 284 height 23
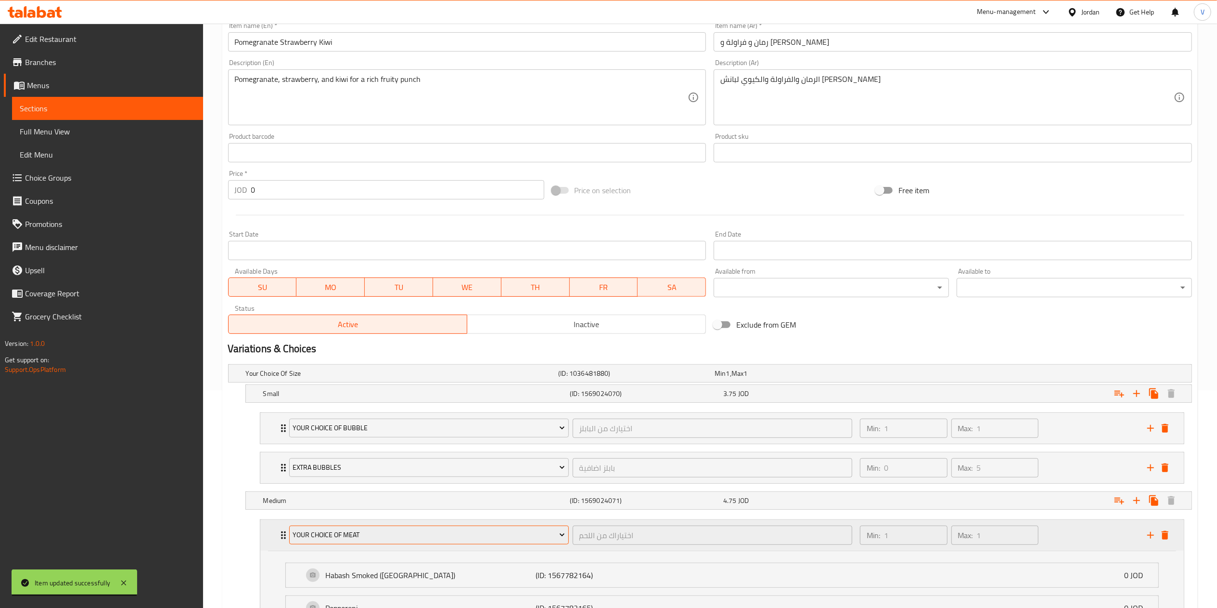
click at [377, 534] on span "Your Choice Of Meat" at bounding box center [429, 535] width 272 height 12
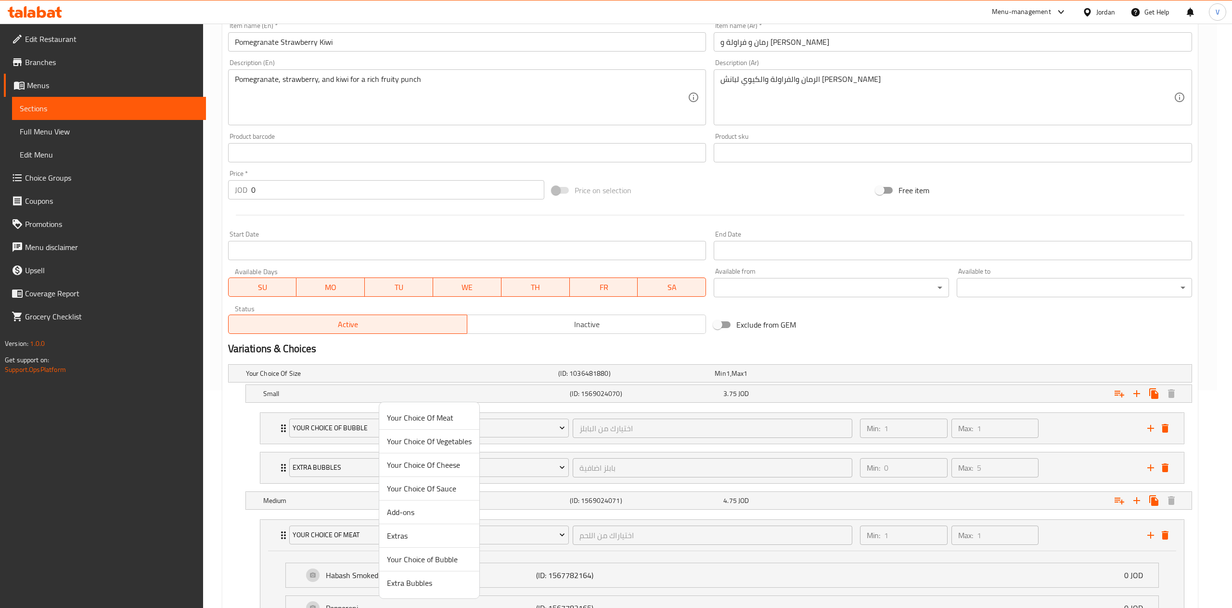
click at [414, 560] on span "Your Choice of Bubble" at bounding box center [429, 559] width 85 height 12
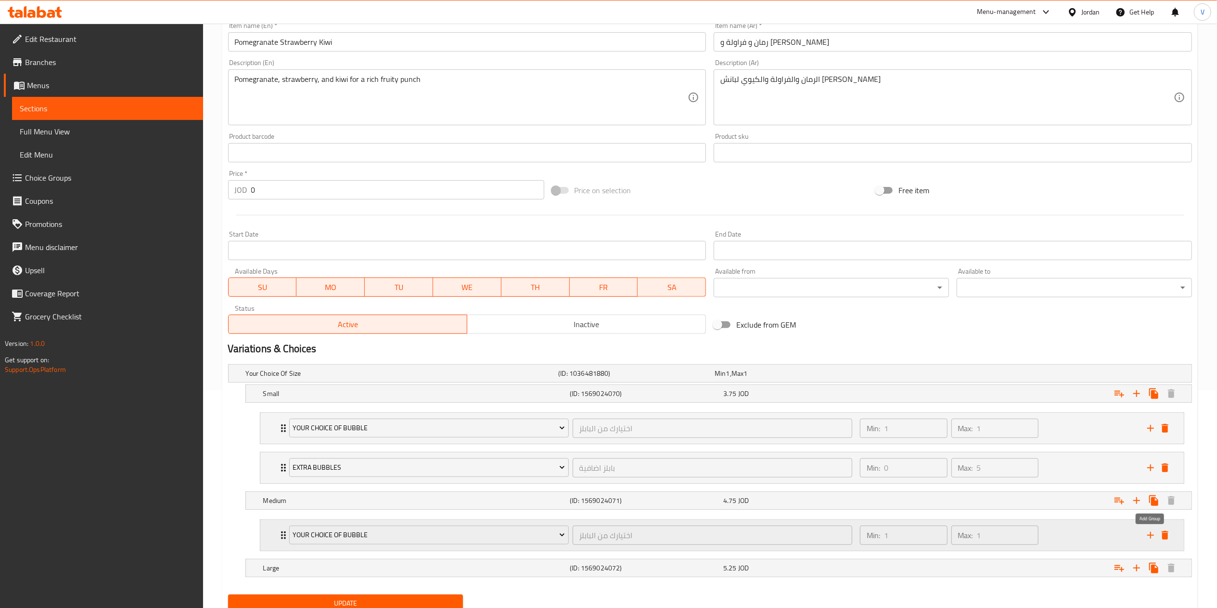
click at [1150, 539] on icon "add" at bounding box center [1151, 535] width 12 height 12
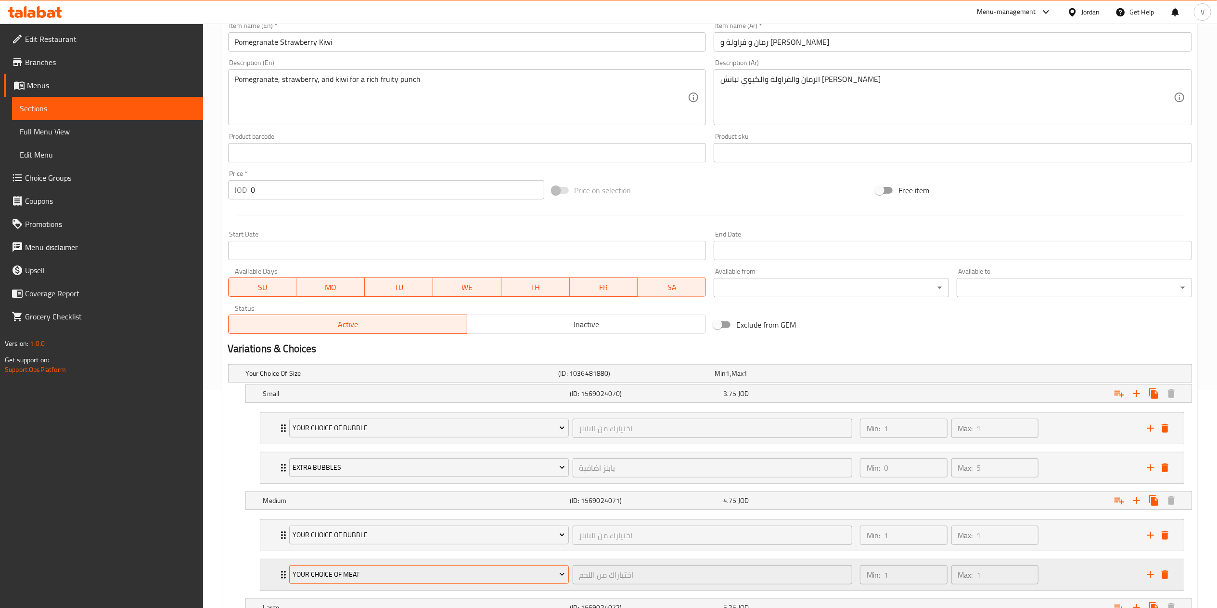
click at [445, 573] on span "Your Choice Of Meat" at bounding box center [429, 574] width 272 height 12
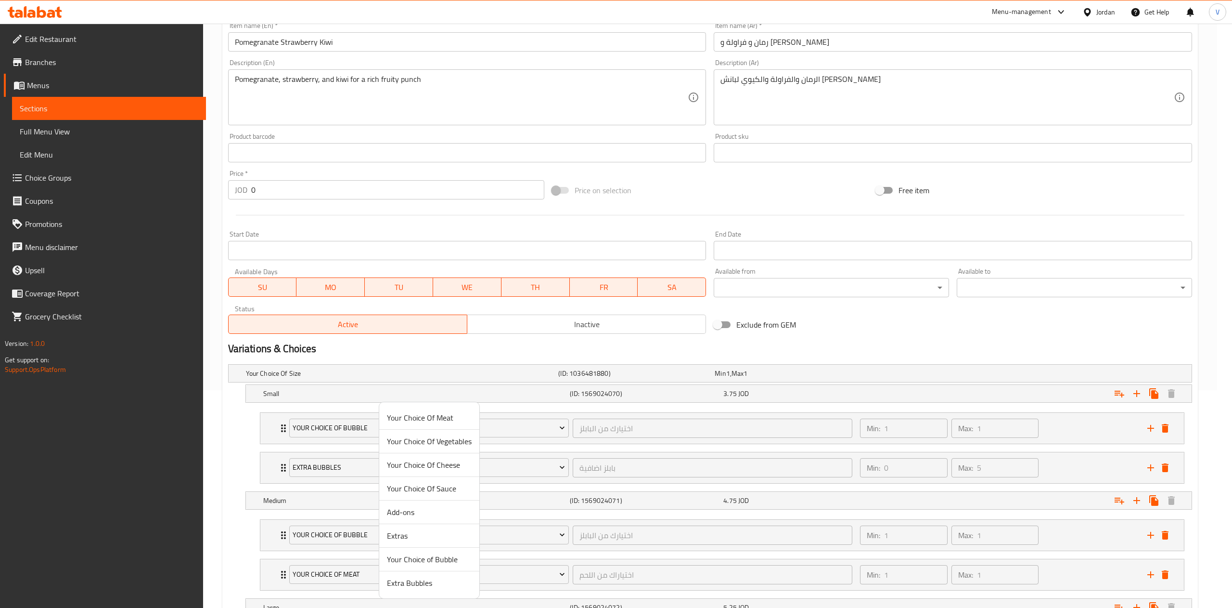
click at [432, 589] on li "Extra Bubbles" at bounding box center [429, 582] width 100 height 23
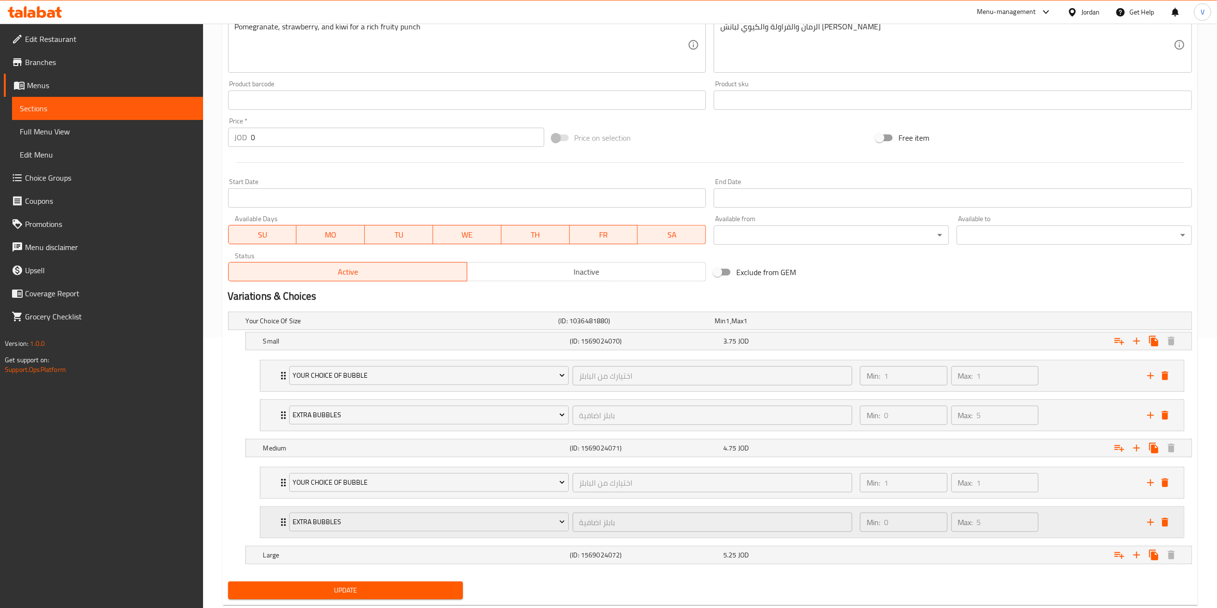
scroll to position [297, 0]
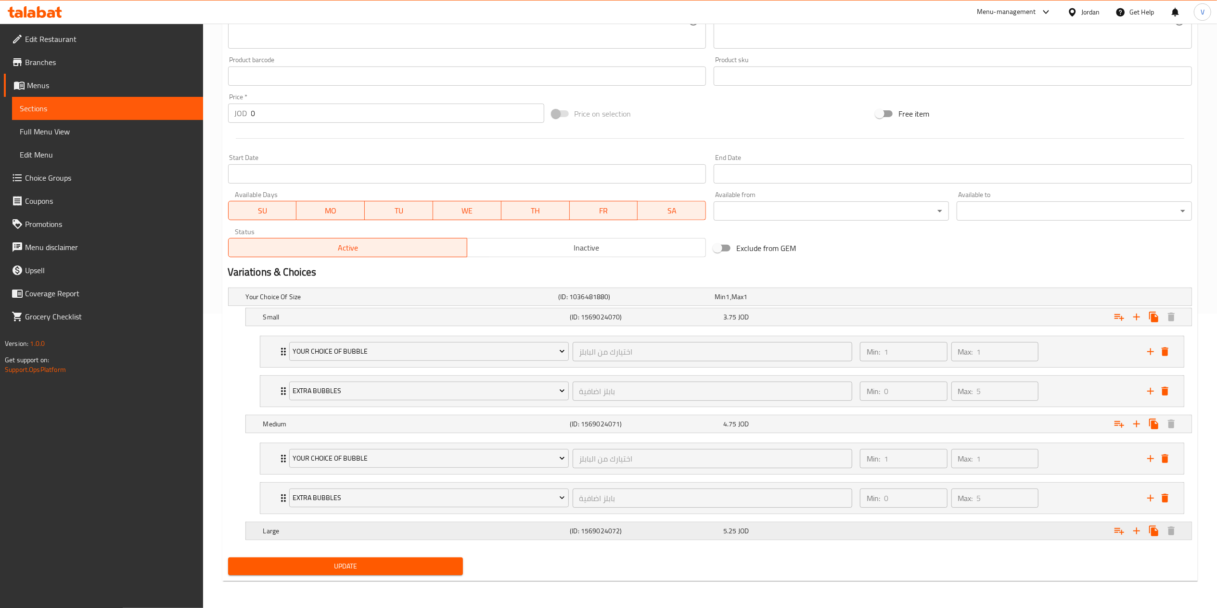
click at [1113, 533] on button "Expand" at bounding box center [1119, 530] width 17 height 17
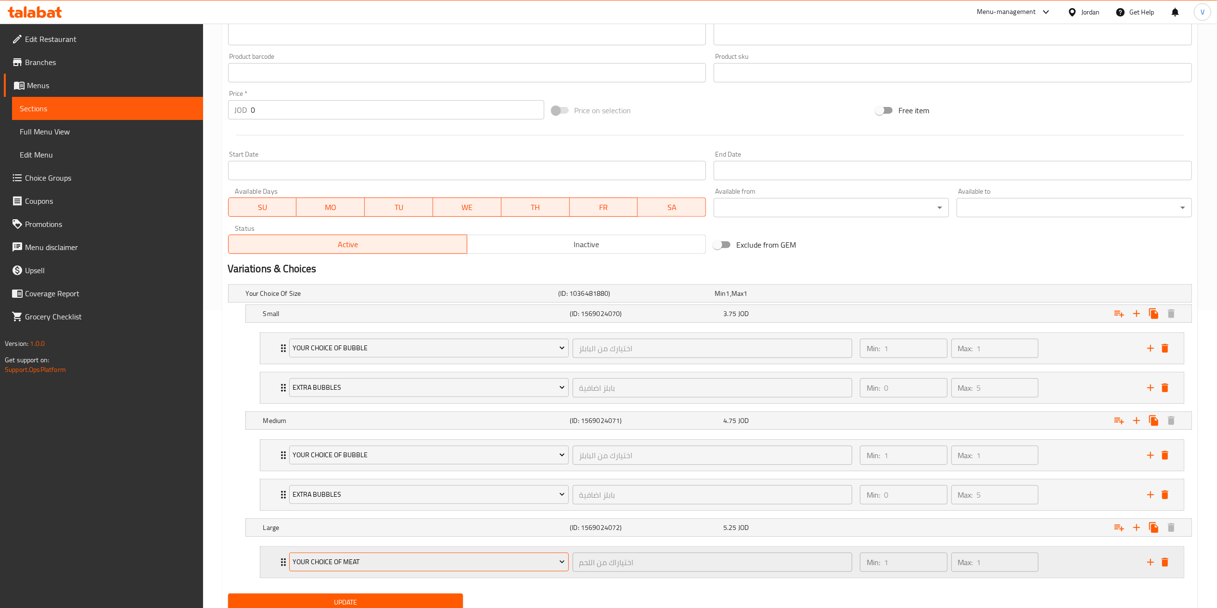
click at [370, 568] on span "Your Choice Of Meat" at bounding box center [429, 562] width 272 height 12
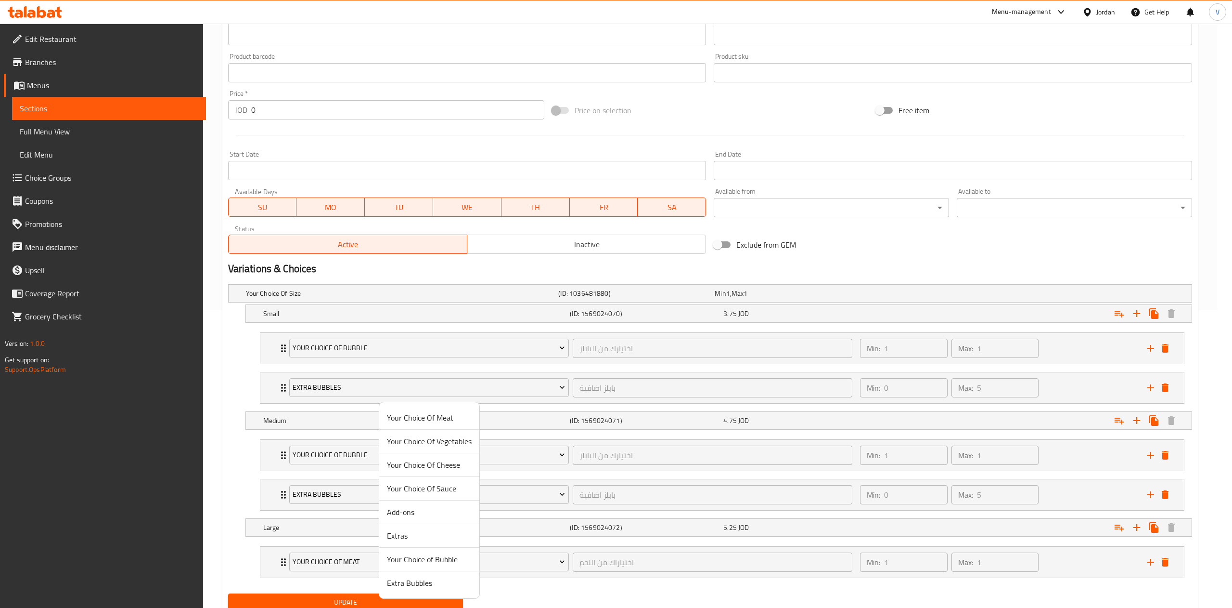
click at [418, 556] on span "Your Choice of Bubble" at bounding box center [429, 559] width 85 height 12
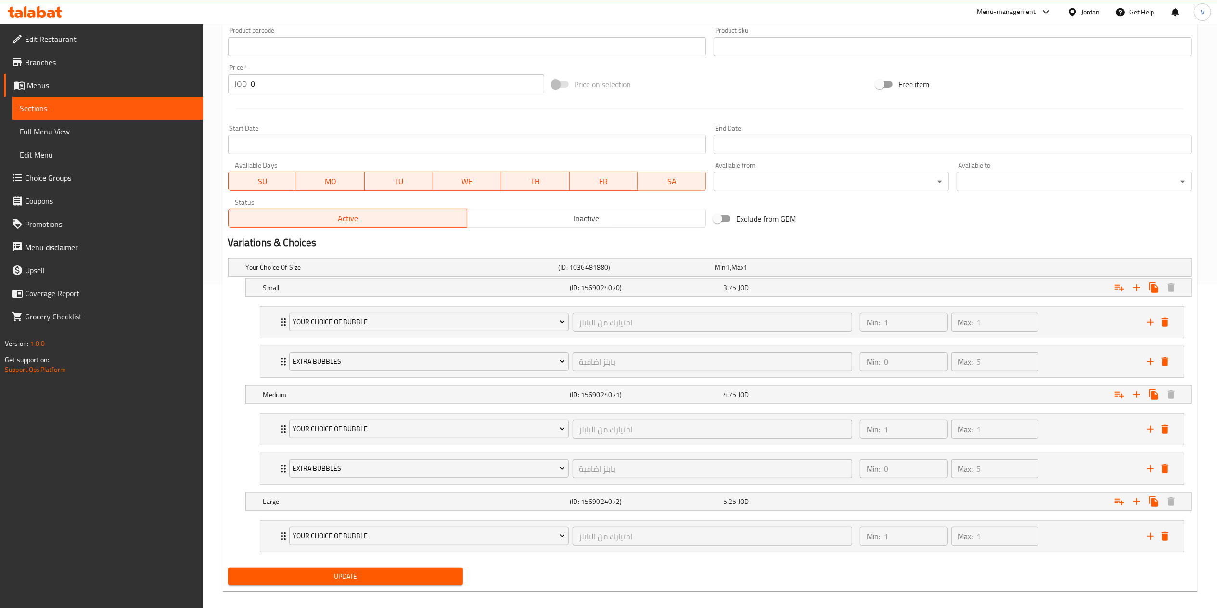
scroll to position [337, 0]
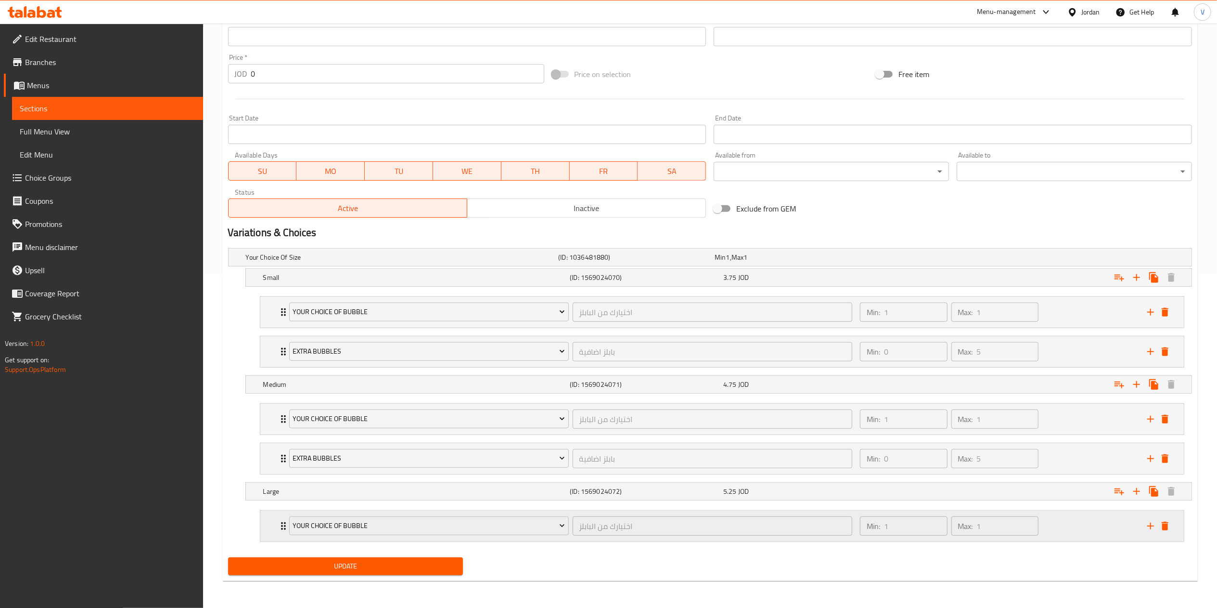
click at [1151, 532] on button "add" at bounding box center [1151, 525] width 14 height 14
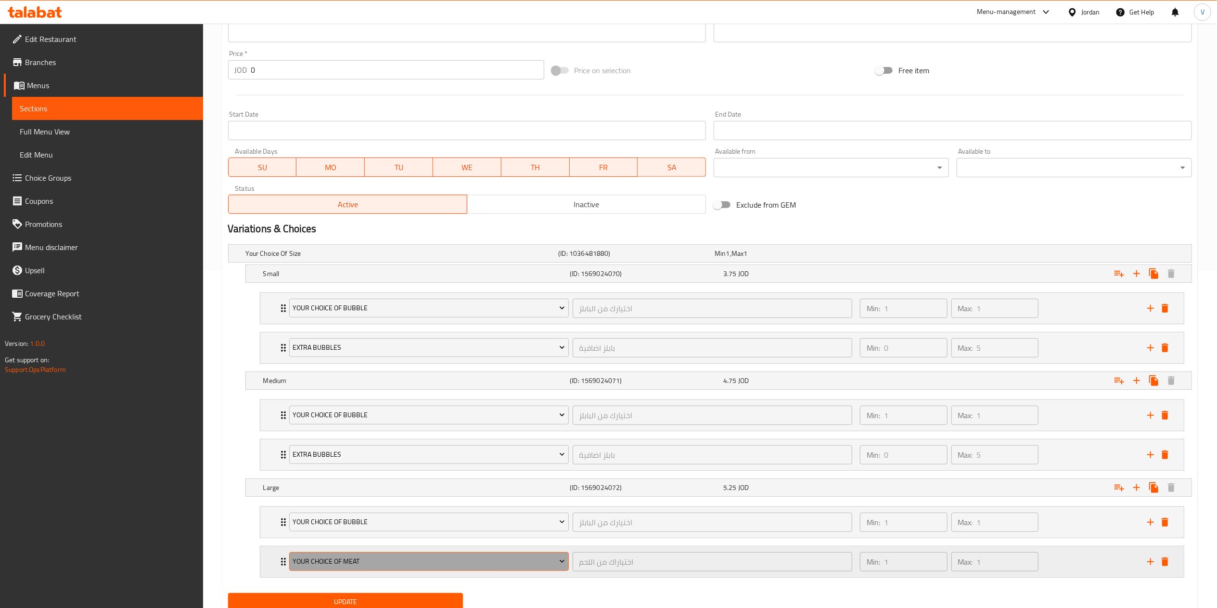
click at [437, 567] on span "Your Choice Of Meat" at bounding box center [429, 561] width 272 height 12
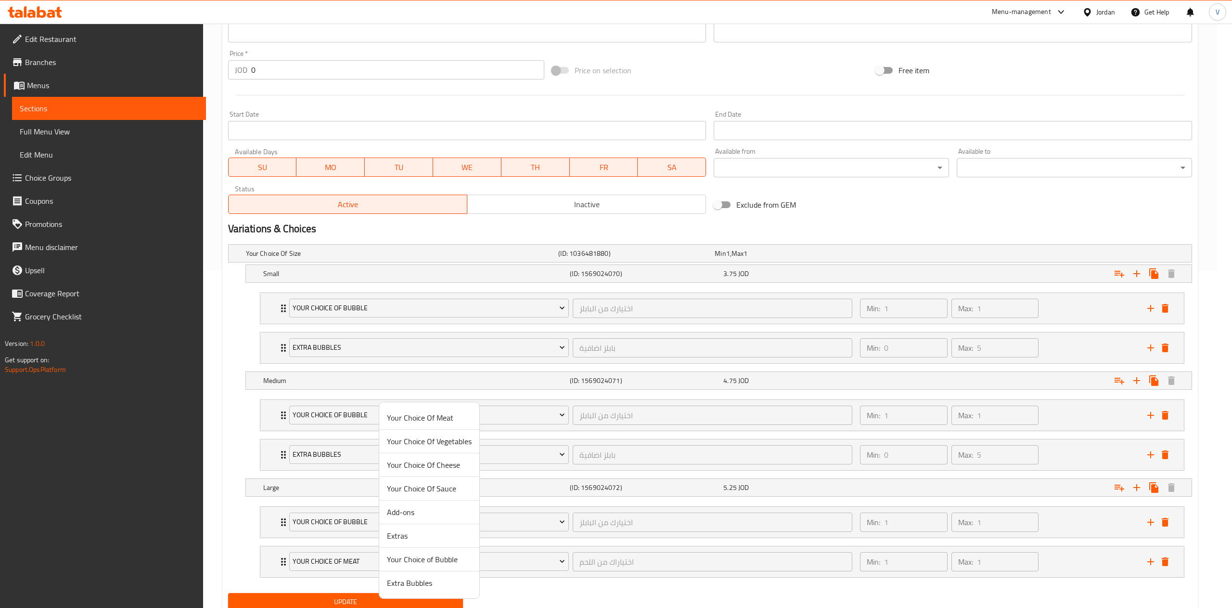
drag, startPoint x: 397, startPoint y: 588, endPoint x: 342, endPoint y: 604, distance: 57.1
click at [398, 588] on span "Extra Bubbles" at bounding box center [429, 583] width 85 height 12
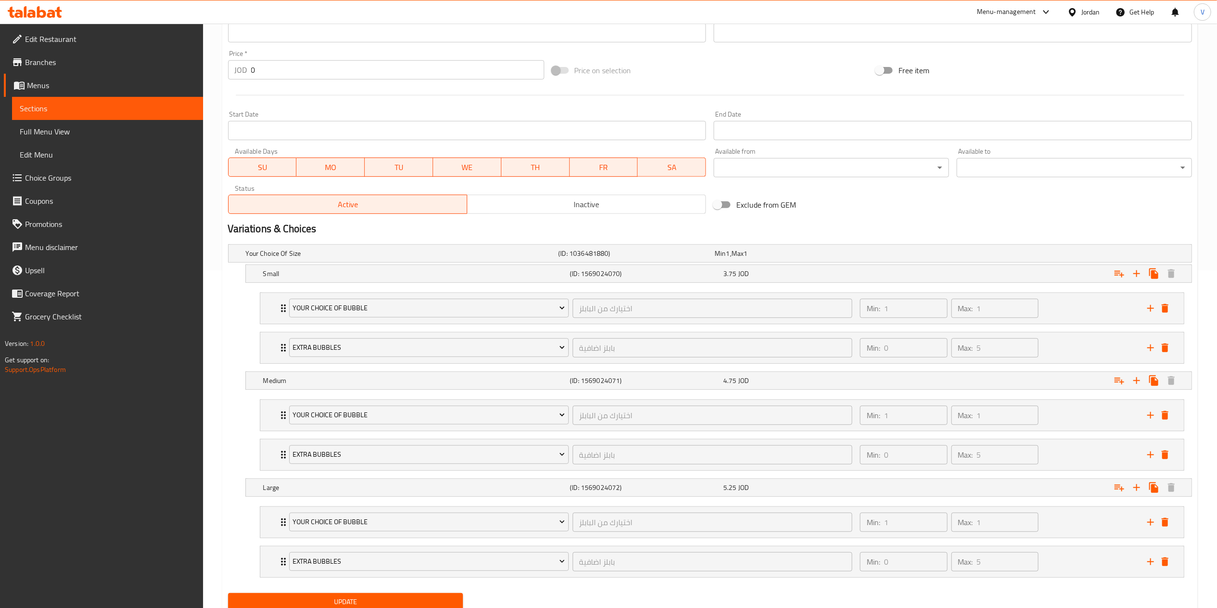
click at [338, 606] on span "Update" at bounding box center [346, 601] width 220 height 12
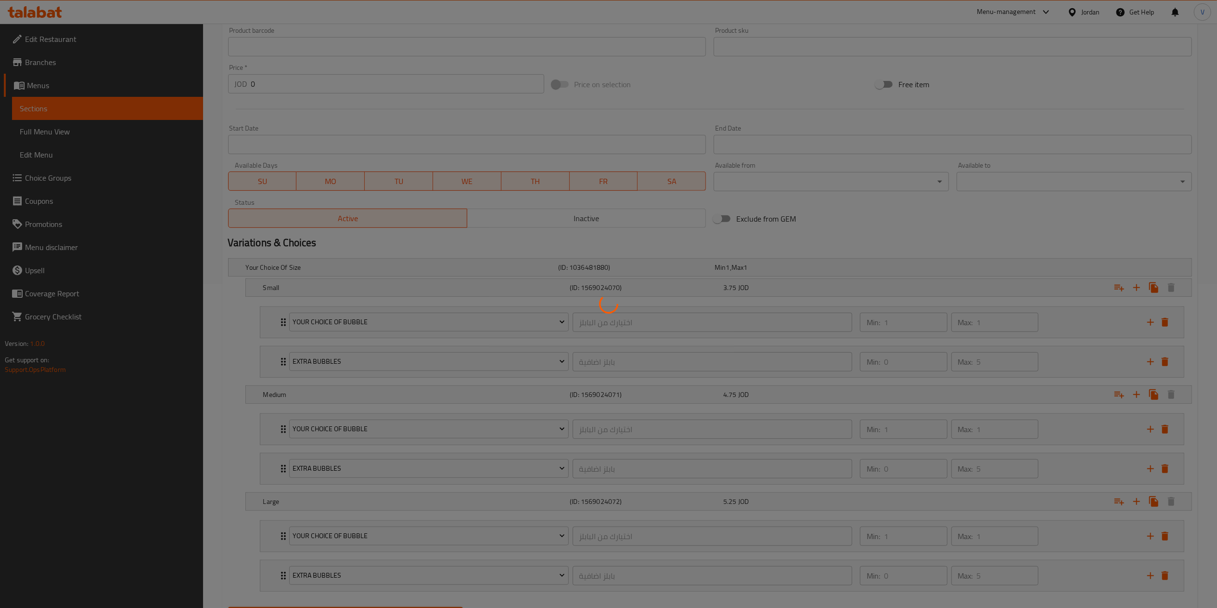
scroll to position [0, 0]
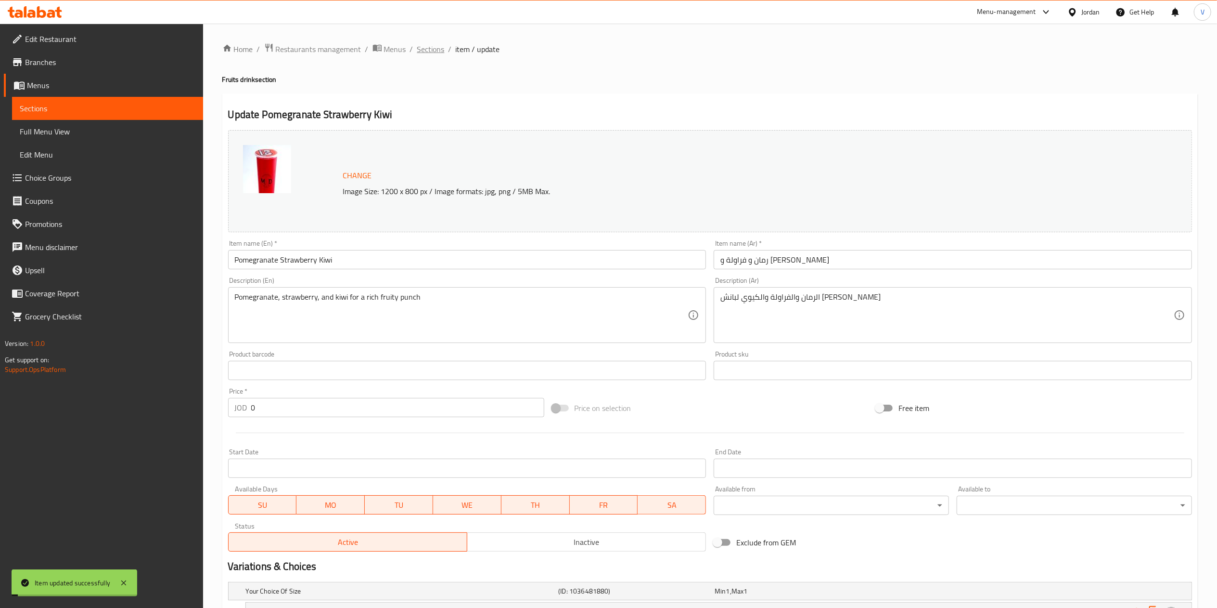
click at [437, 45] on span "Sections" at bounding box center [430, 49] width 27 height 12
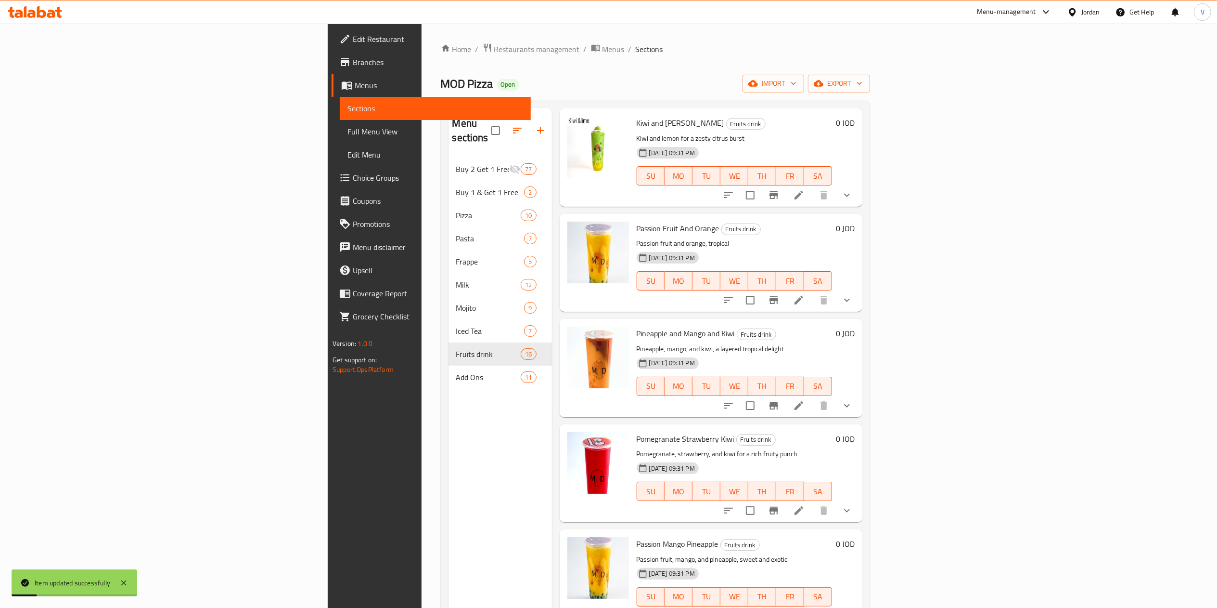
scroll to position [1070, 0]
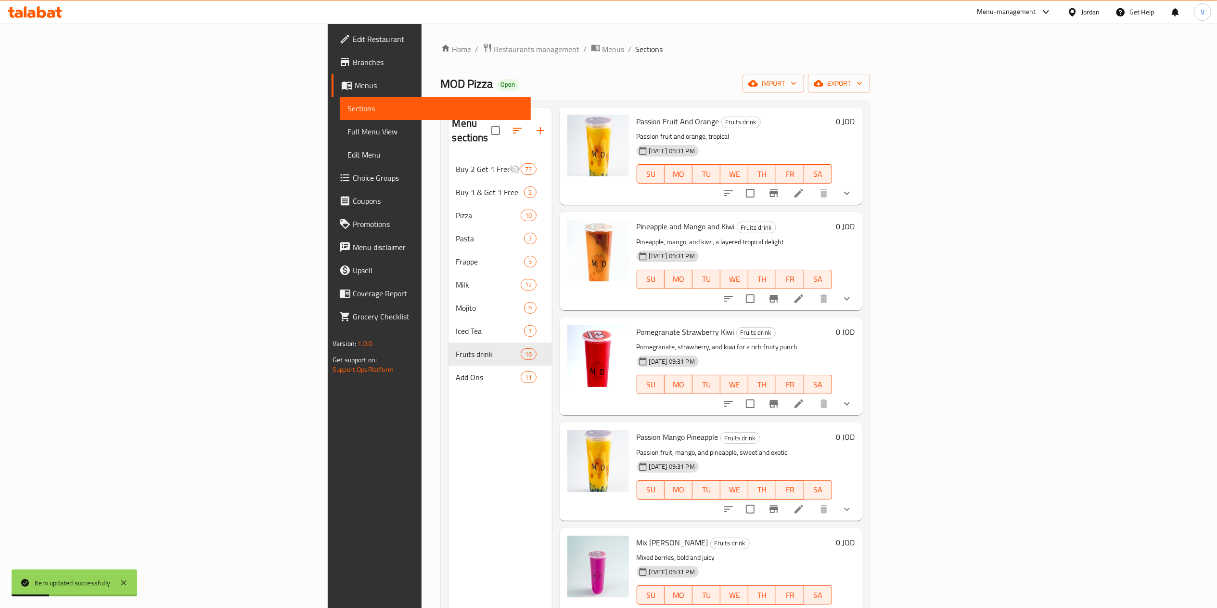
click at [813, 500] on li at bounding box center [799, 508] width 27 height 17
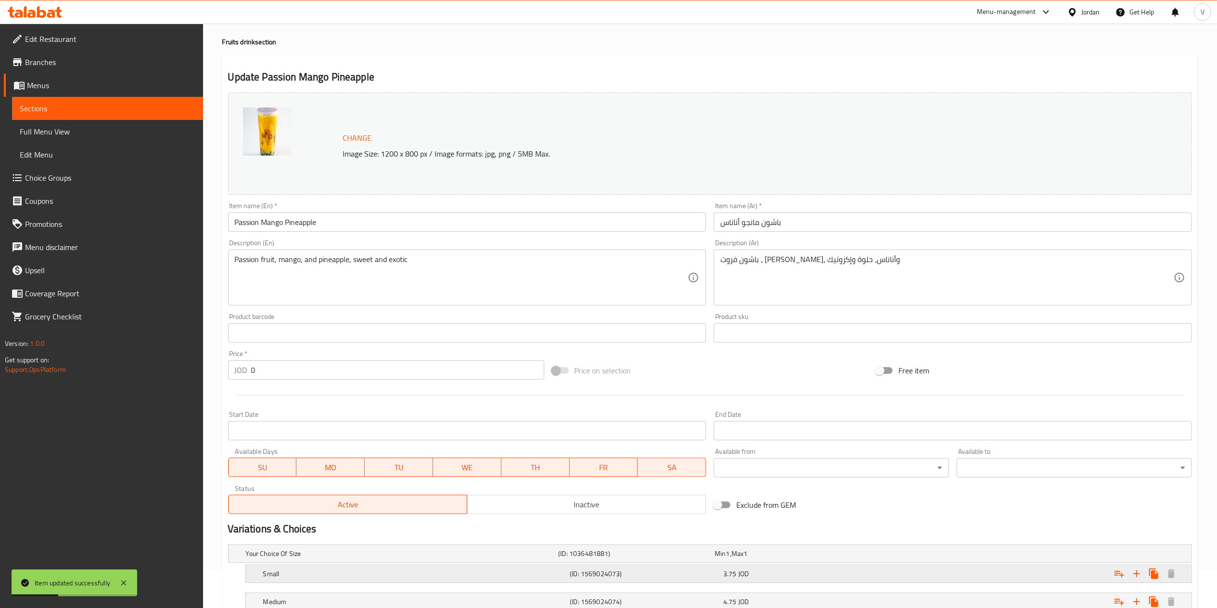
scroll to position [137, 0]
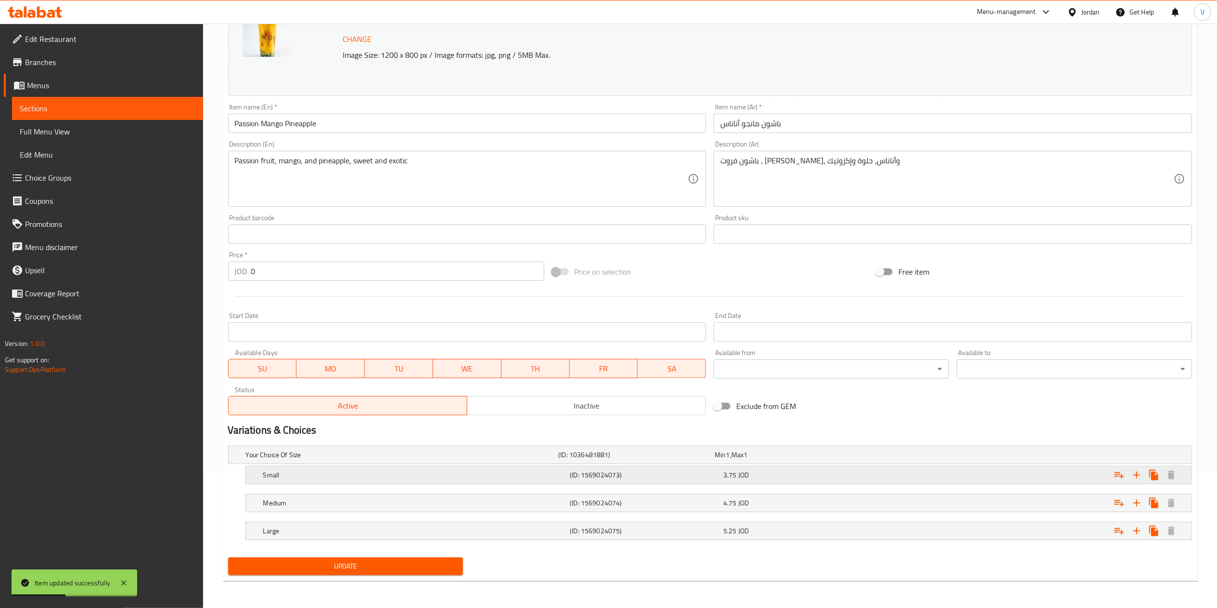
click at [1117, 471] on icon "Expand" at bounding box center [1120, 475] width 12 height 12
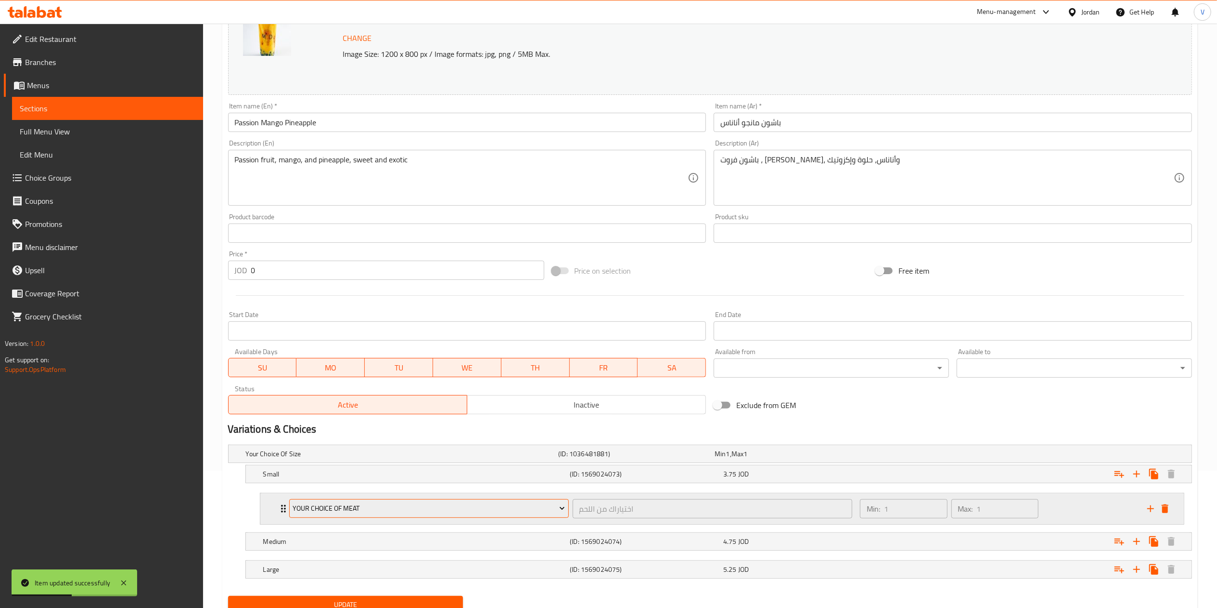
click at [372, 510] on span "Your Choice Of Meat" at bounding box center [429, 508] width 272 height 12
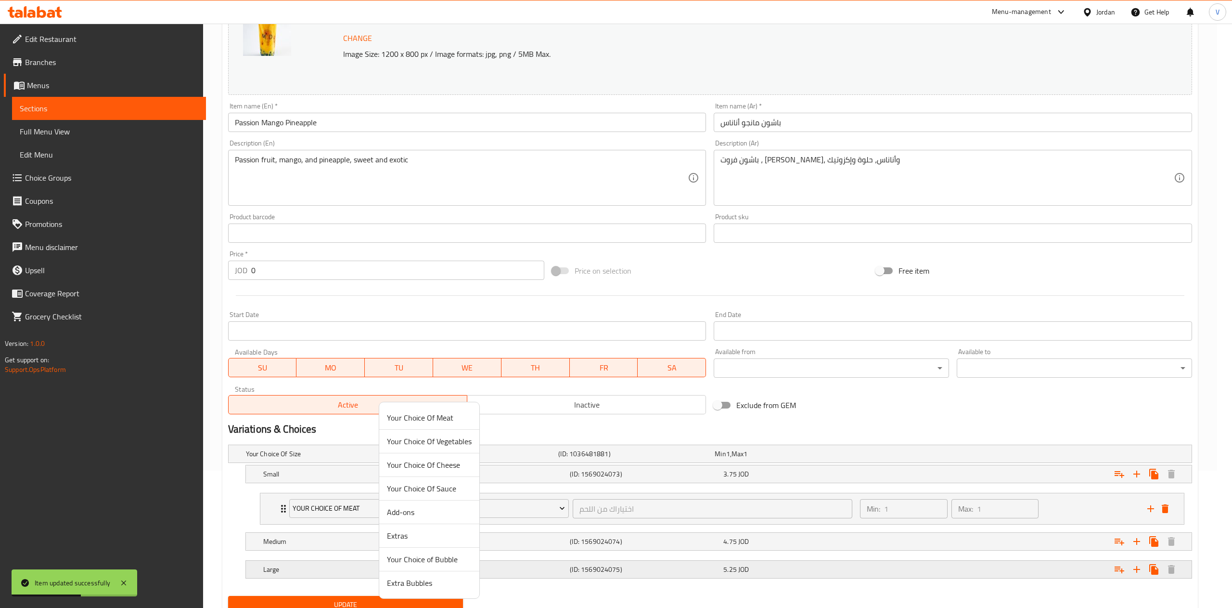
drag, startPoint x: 416, startPoint y: 566, endPoint x: 438, endPoint y: 565, distance: 22.1
click at [416, 565] on span "Your Choice of Bubble" at bounding box center [429, 559] width 85 height 12
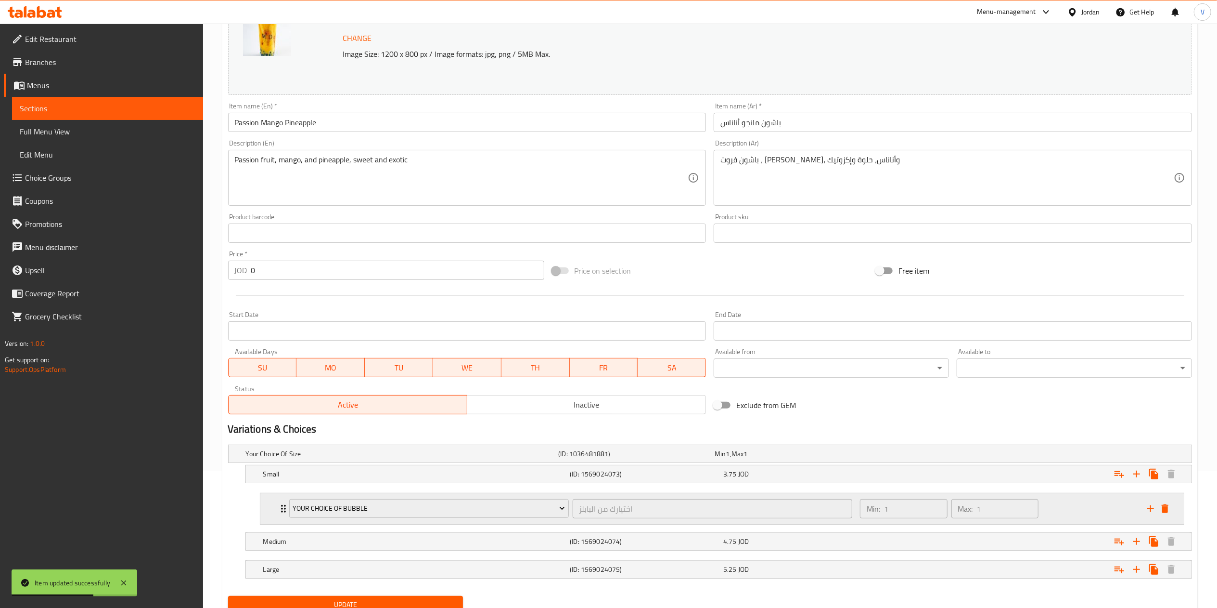
click at [1151, 507] on icon "add" at bounding box center [1151, 509] width 12 height 12
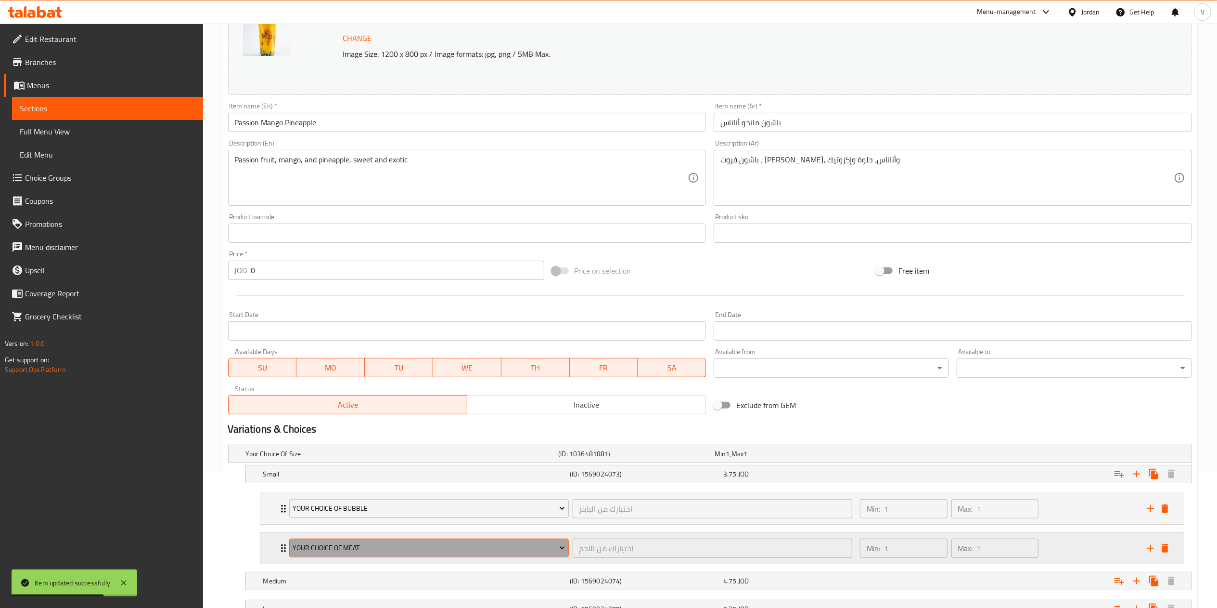
click at [415, 552] on span "Your Choice Of Meat" at bounding box center [429, 548] width 272 height 12
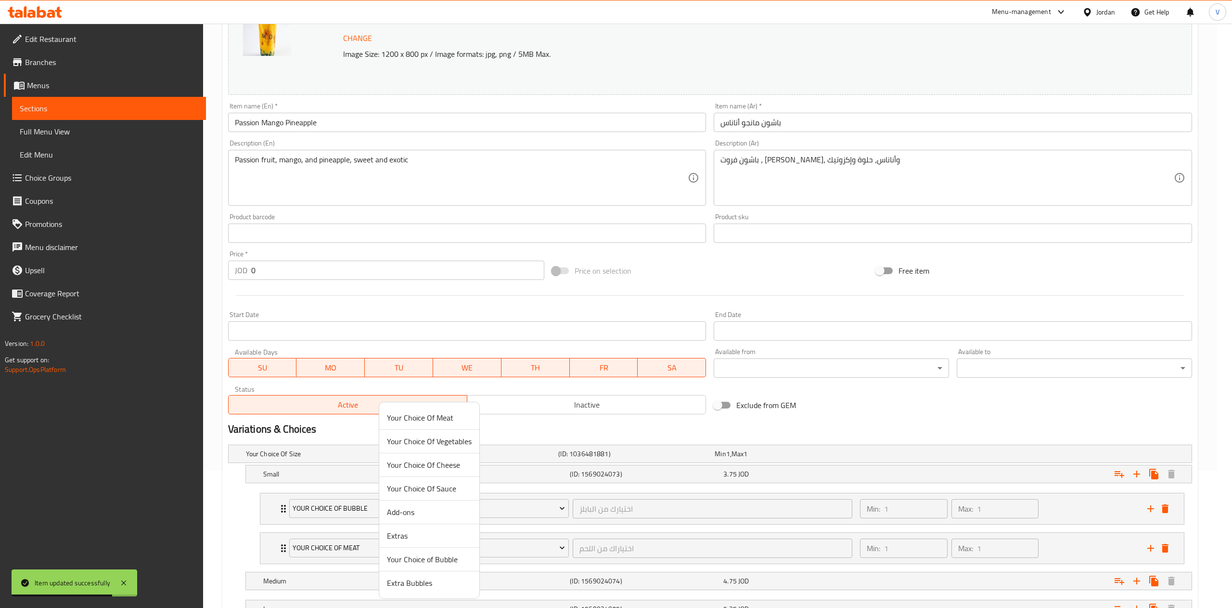
click at [416, 581] on span "Extra Bubbles" at bounding box center [429, 583] width 85 height 12
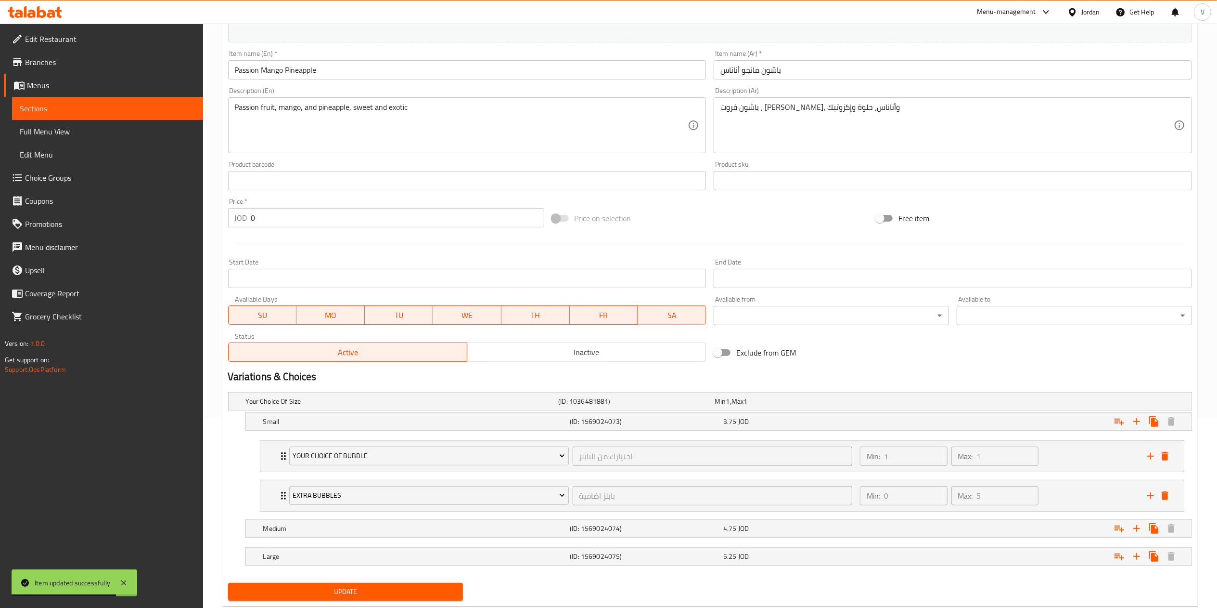
scroll to position [218, 0]
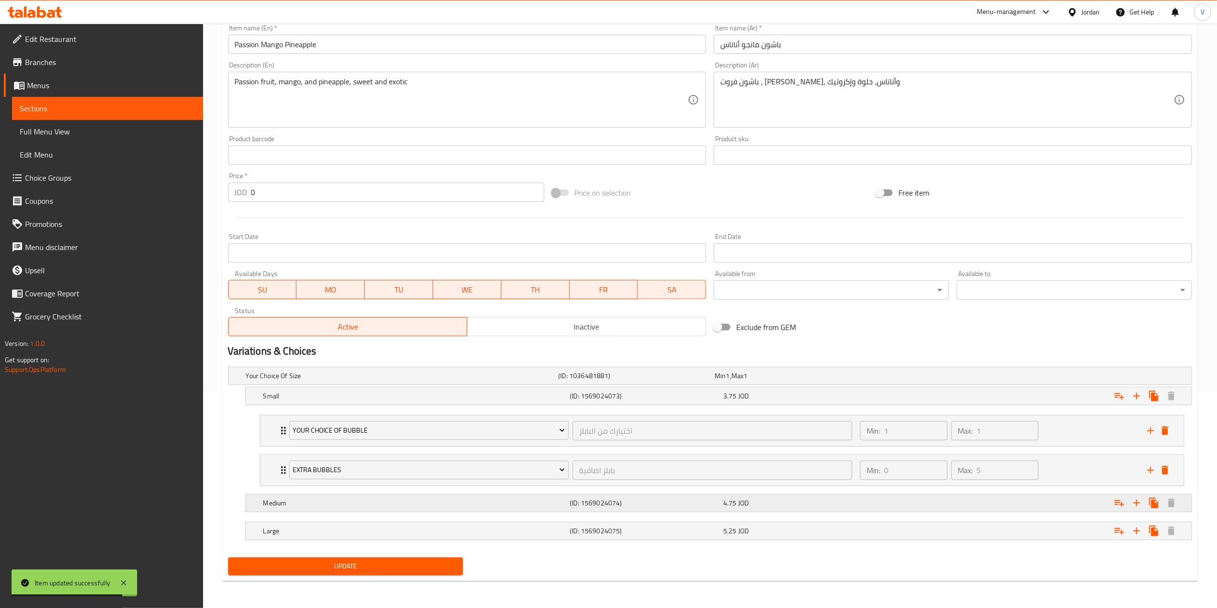
click at [1117, 504] on icon "Expand" at bounding box center [1120, 503] width 12 height 12
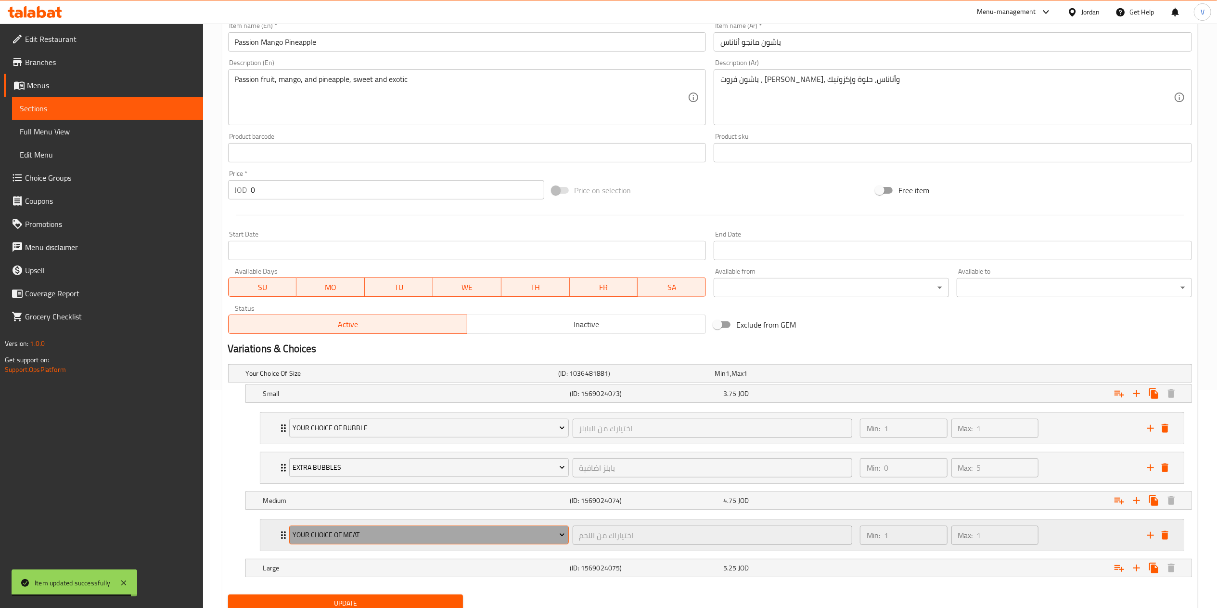
click at [413, 537] on span "Your Choice Of Meat" at bounding box center [429, 535] width 272 height 12
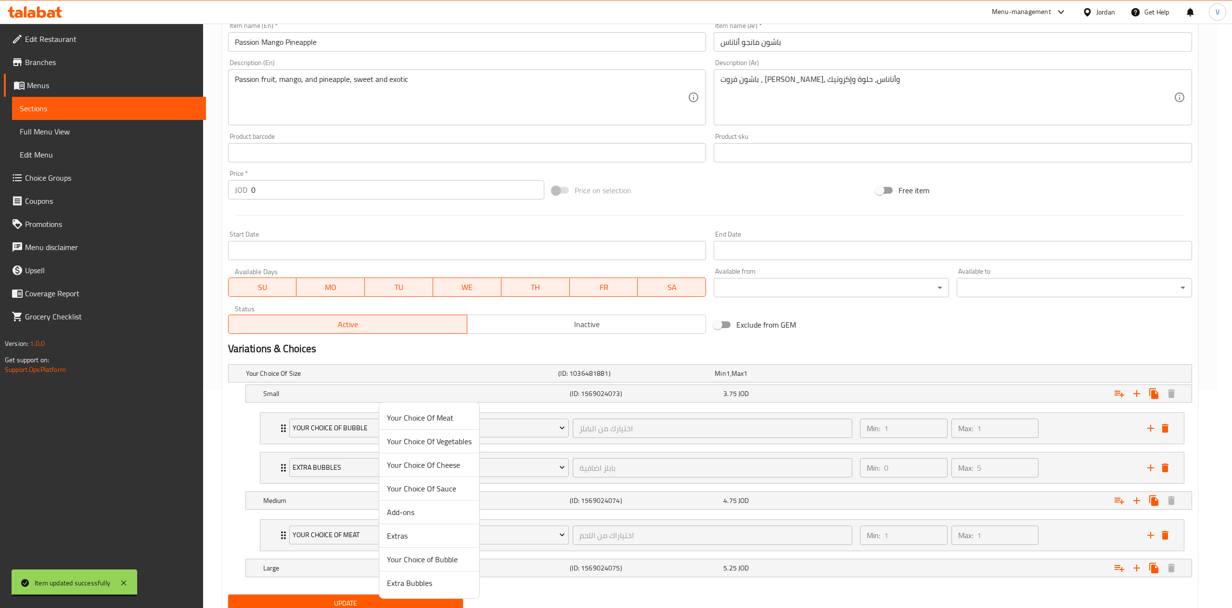
click at [434, 555] on span "Your Choice of Bubble" at bounding box center [429, 559] width 85 height 12
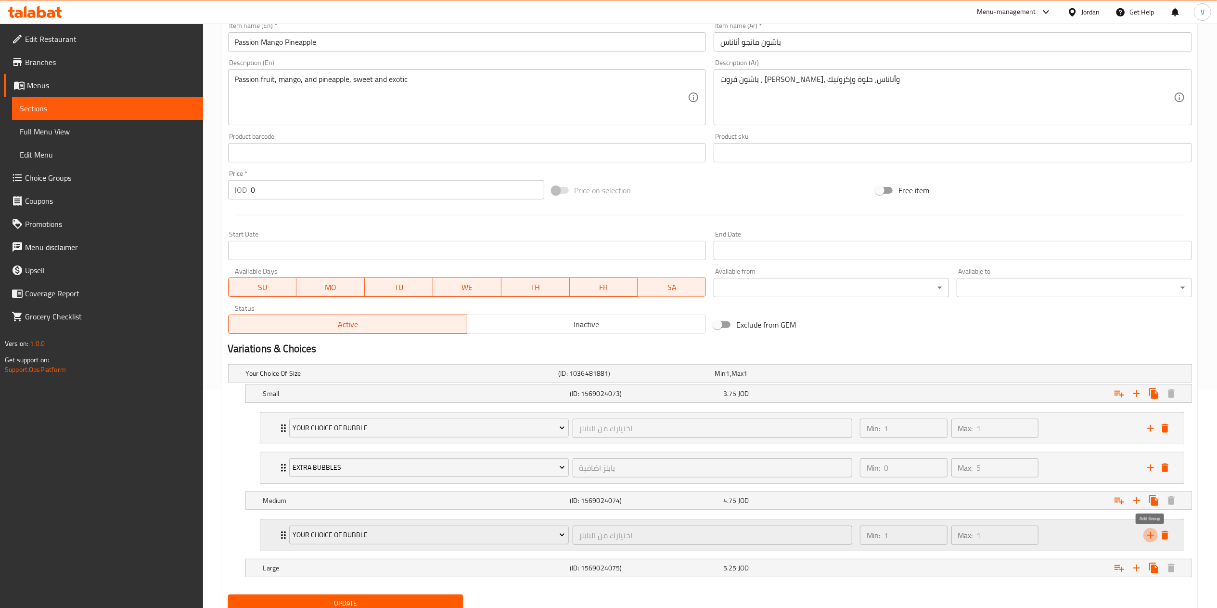
click at [1149, 539] on icon "add" at bounding box center [1151, 535] width 12 height 12
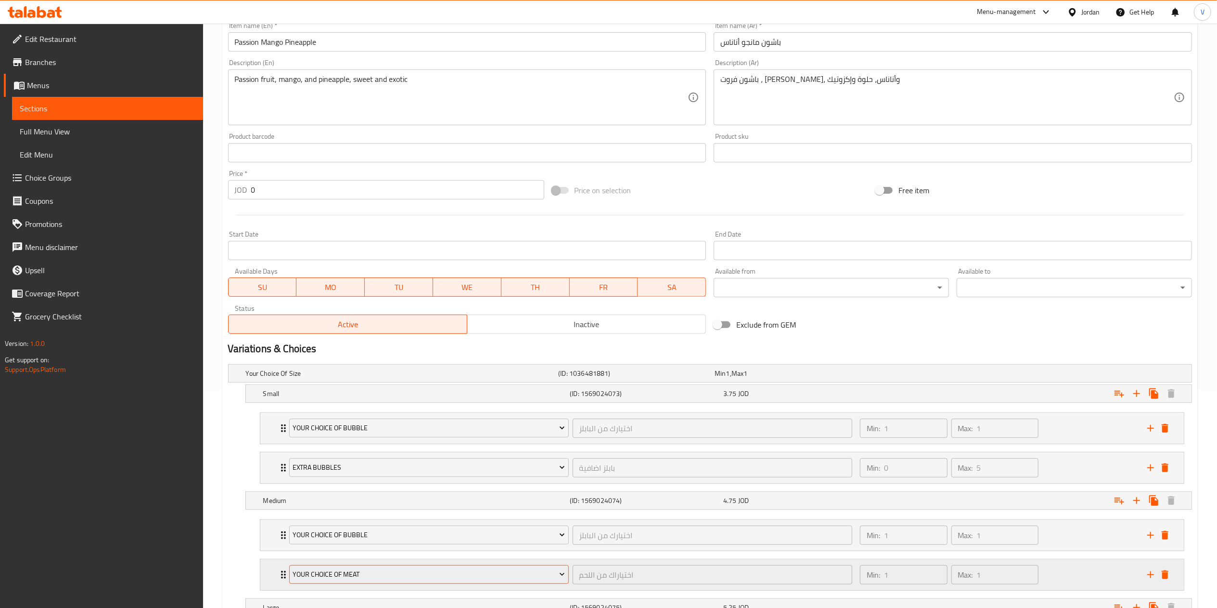
click at [386, 576] on span "Your Choice Of Meat" at bounding box center [429, 574] width 272 height 12
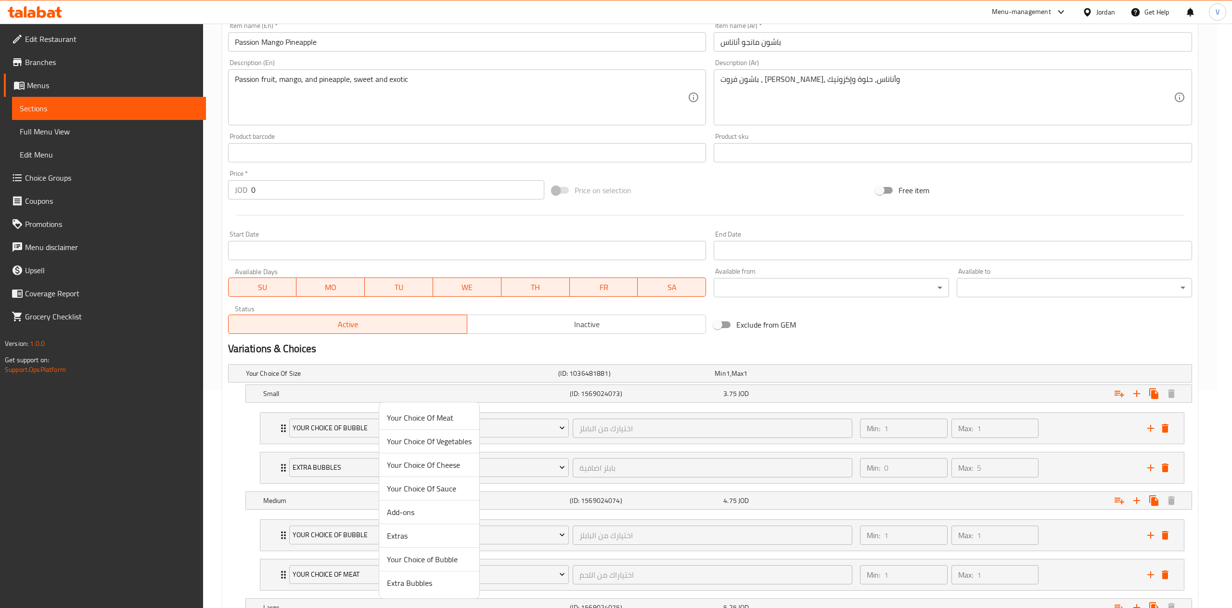
click at [407, 588] on span "Extra Bubbles" at bounding box center [429, 583] width 85 height 12
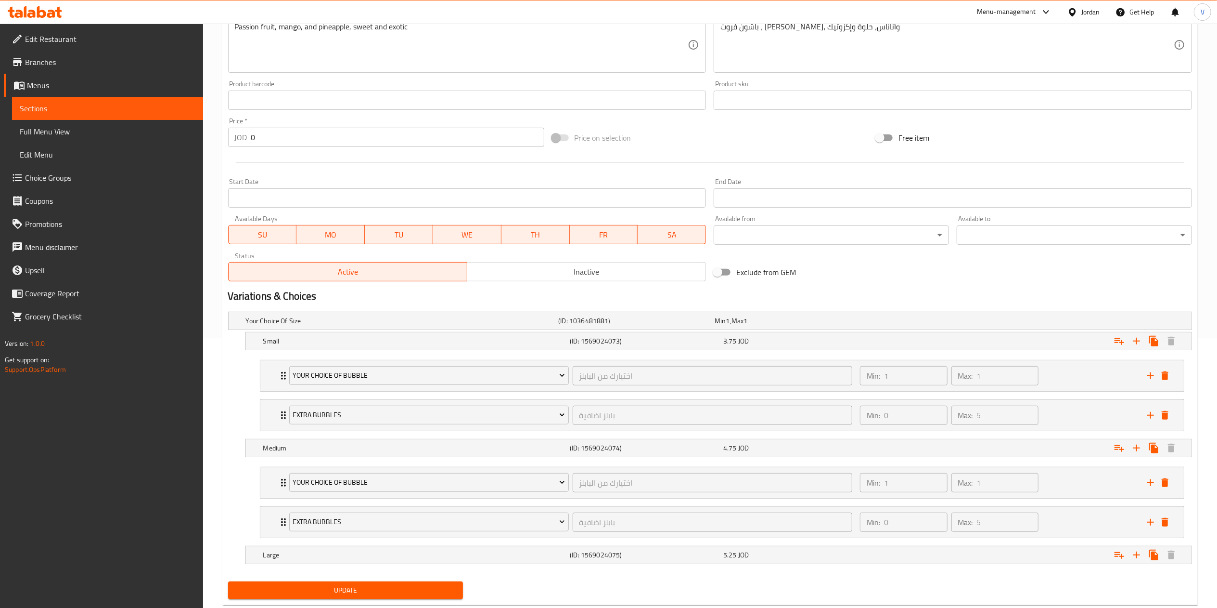
scroll to position [297, 0]
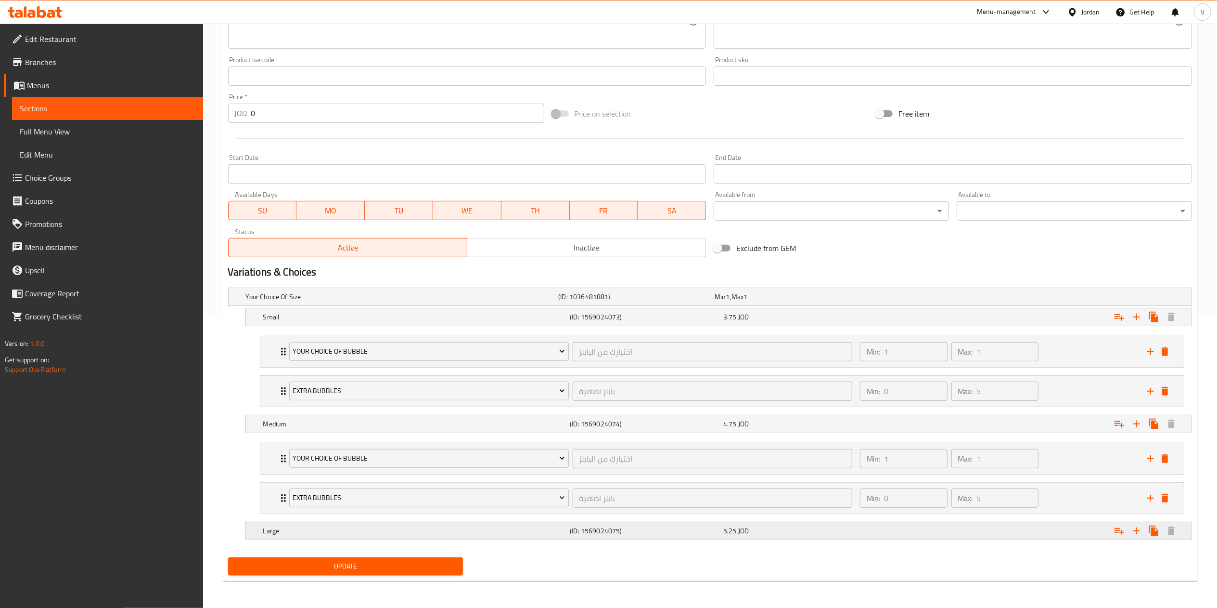
click at [1122, 530] on icon "Expand" at bounding box center [1120, 531] width 12 height 12
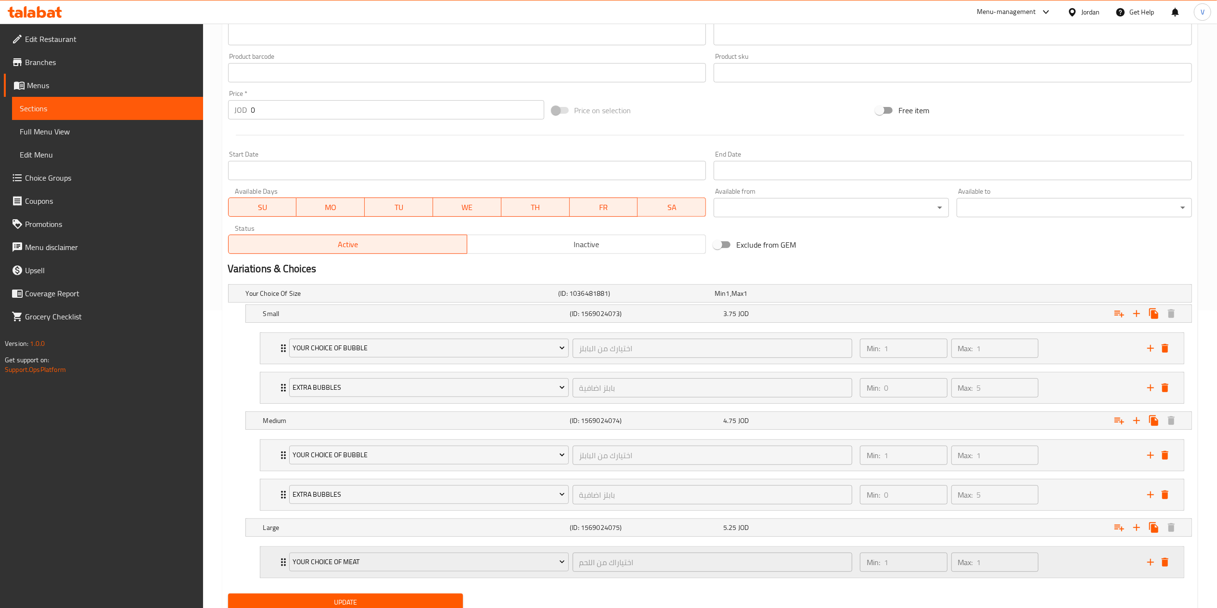
click at [330, 553] on div "Your Choice Of Meat اختياراك من اللحم ​" at bounding box center [571, 561] width 575 height 31
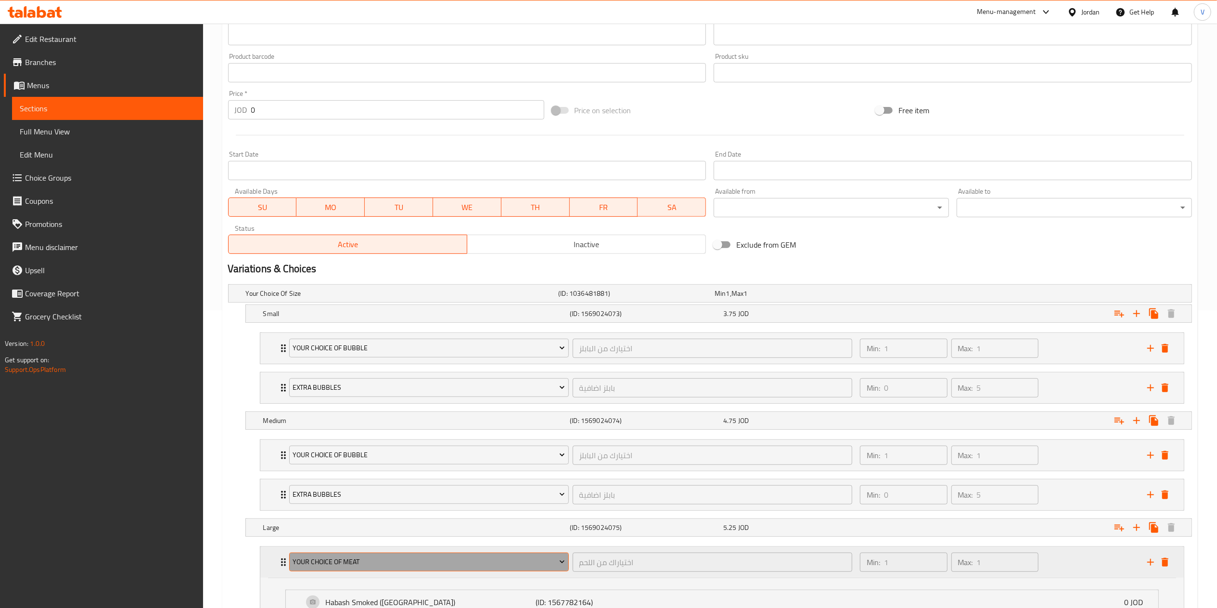
click at [403, 568] on span "Your Choice Of Meat" at bounding box center [429, 562] width 272 height 12
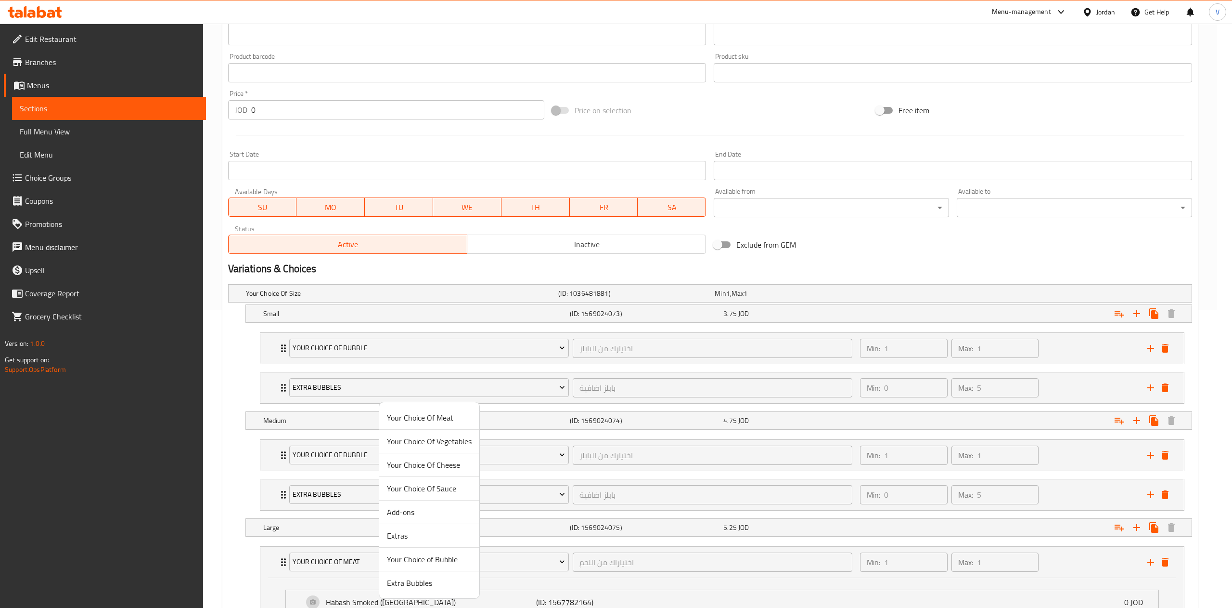
click at [422, 562] on span "Your Choice of Bubble" at bounding box center [429, 559] width 85 height 12
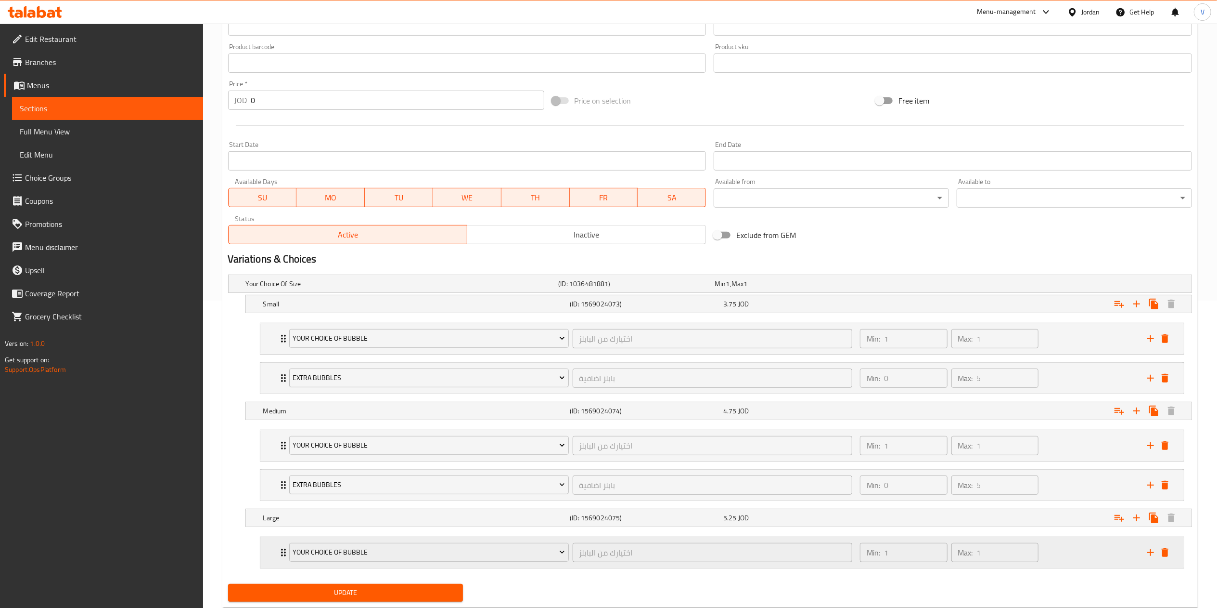
scroll to position [337, 0]
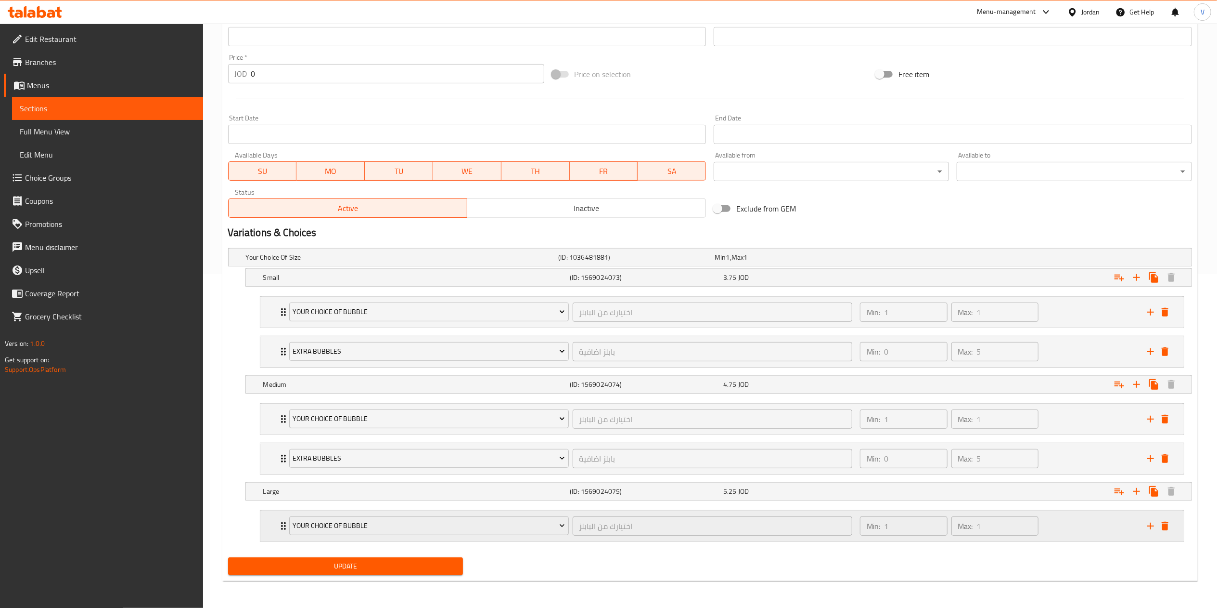
click at [1153, 524] on icon "add" at bounding box center [1151, 526] width 12 height 12
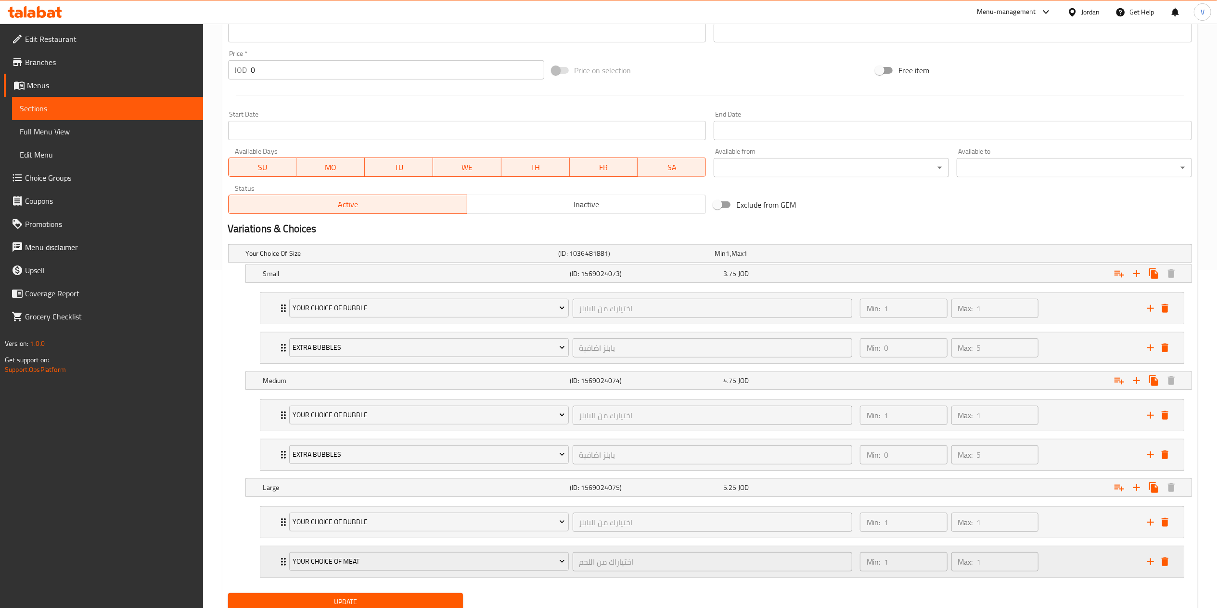
click at [427, 554] on div "Your Choice Of Meat" at bounding box center [429, 561] width 284 height 23
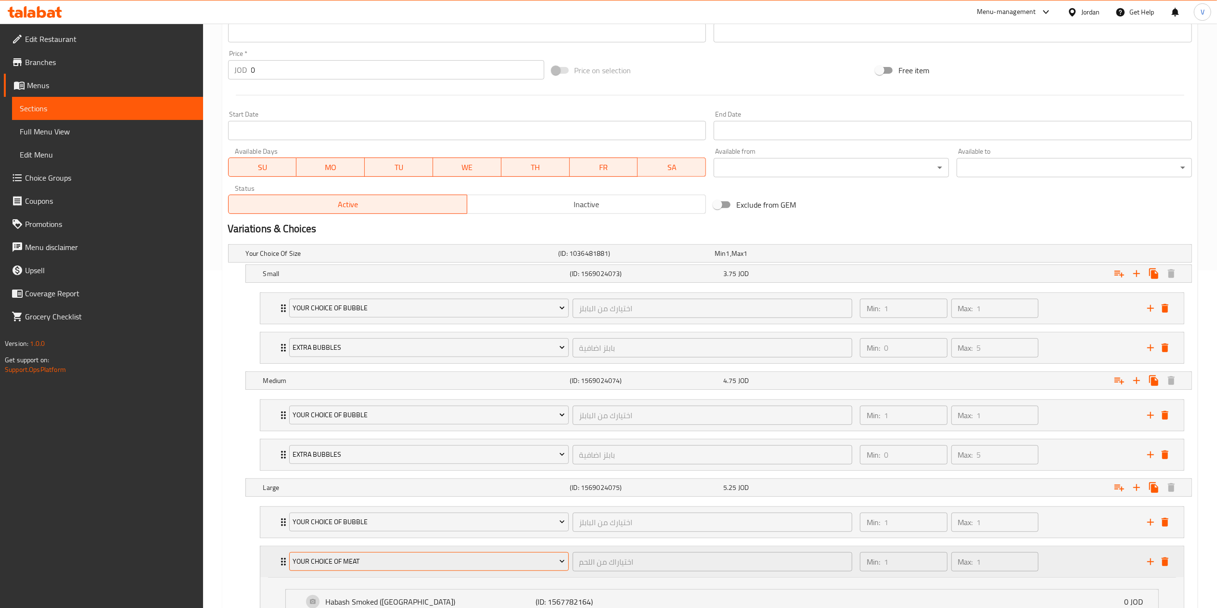
click at [412, 567] on span "Your Choice Of Meat" at bounding box center [429, 561] width 272 height 12
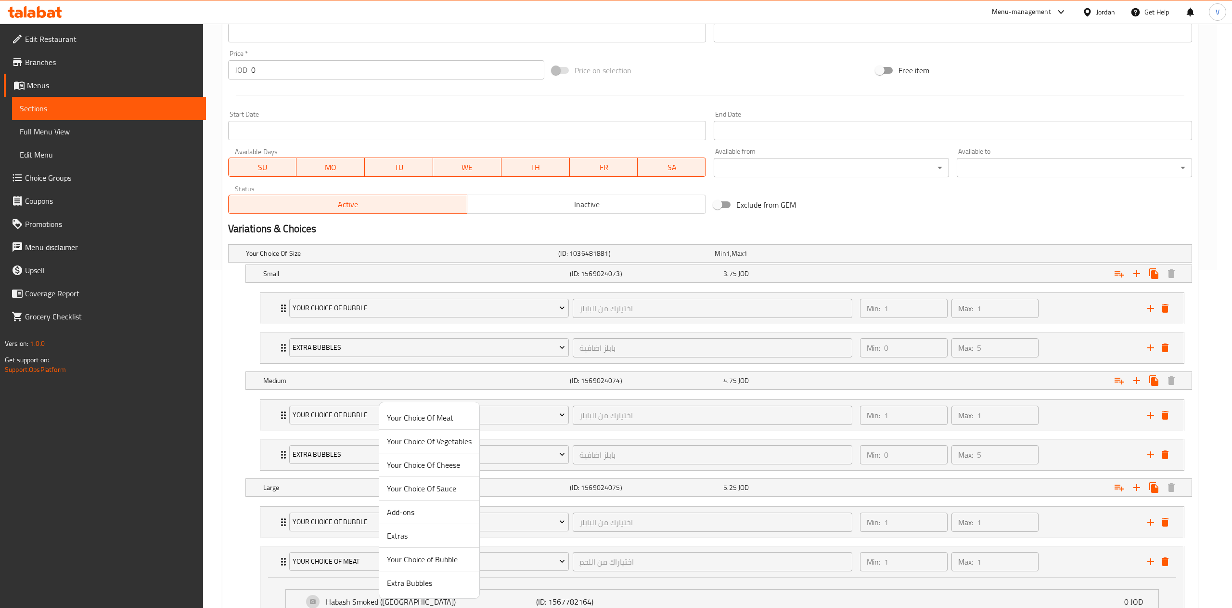
click at [398, 588] on span "Extra Bubbles" at bounding box center [429, 583] width 85 height 12
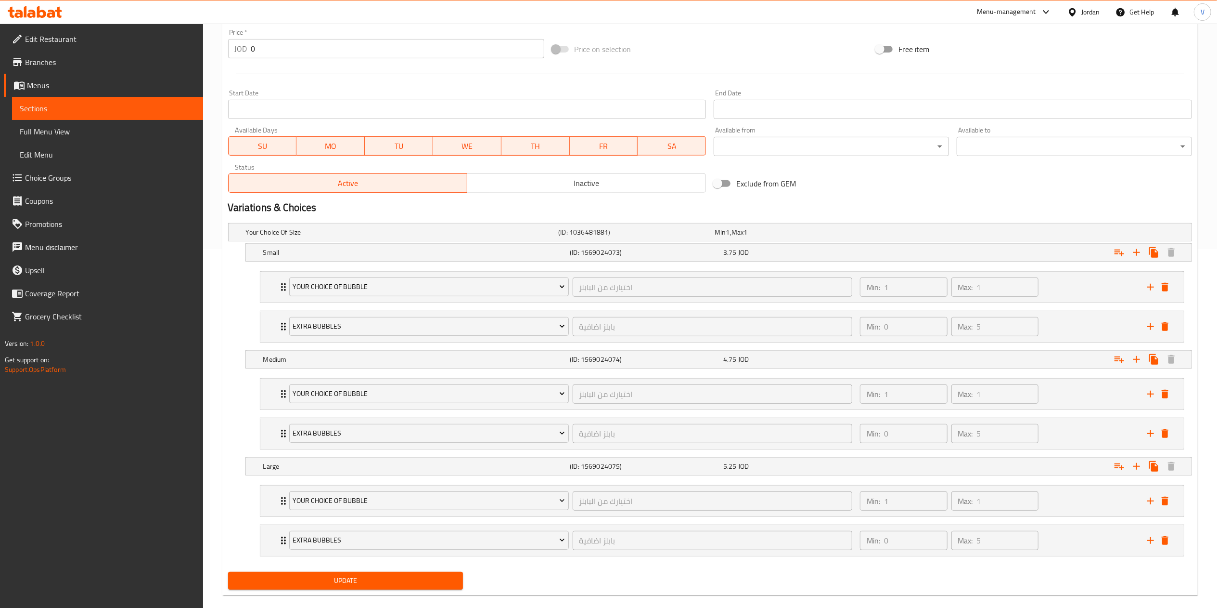
scroll to position [377, 0]
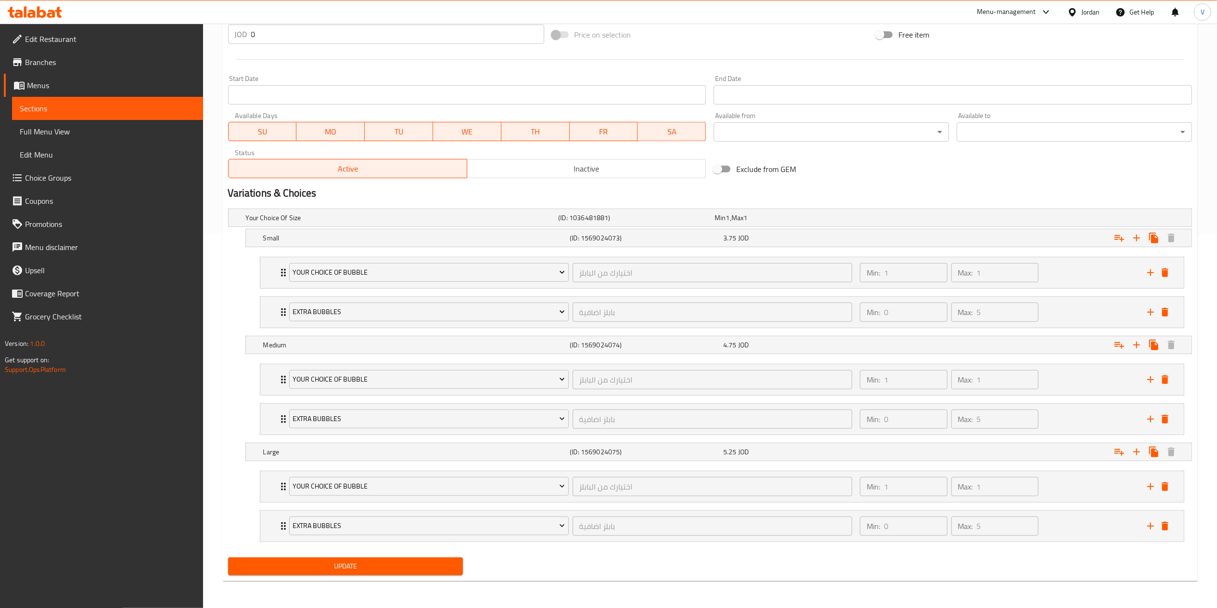
click at [353, 573] on button "Update" at bounding box center [345, 566] width 235 height 18
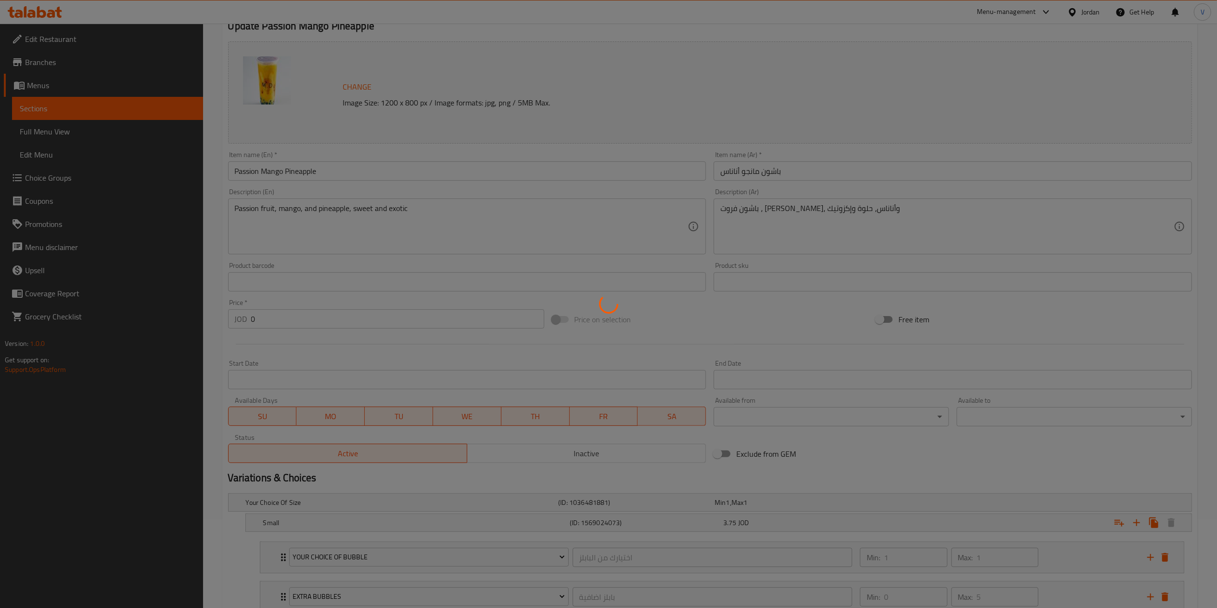
scroll to position [0, 0]
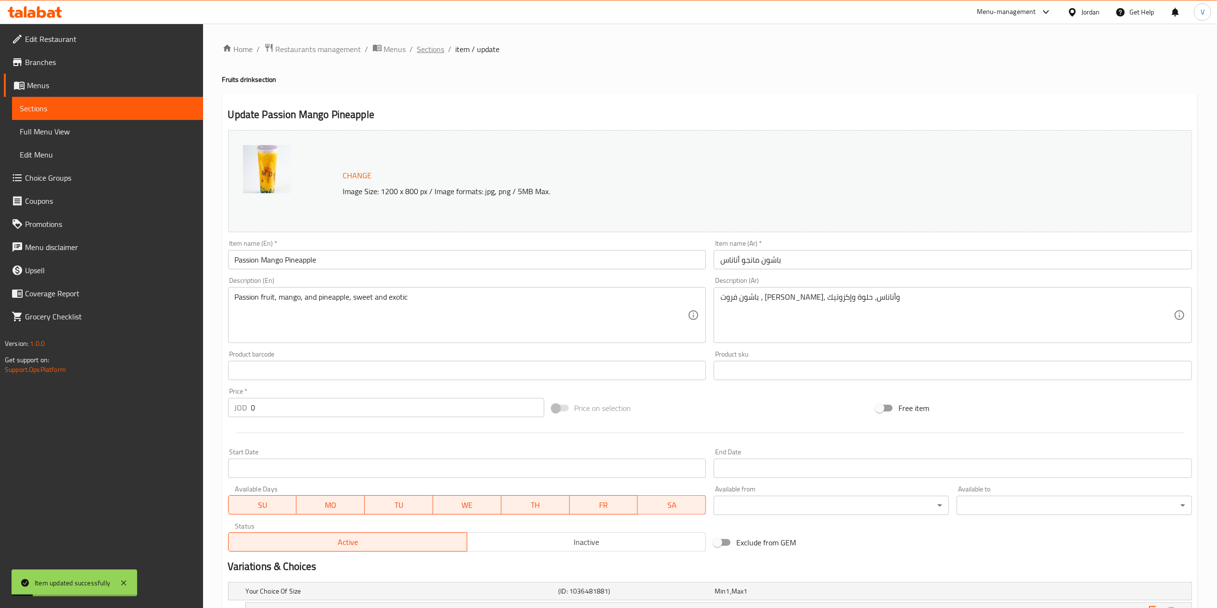
click at [441, 48] on span "Sections" at bounding box center [430, 49] width 27 height 12
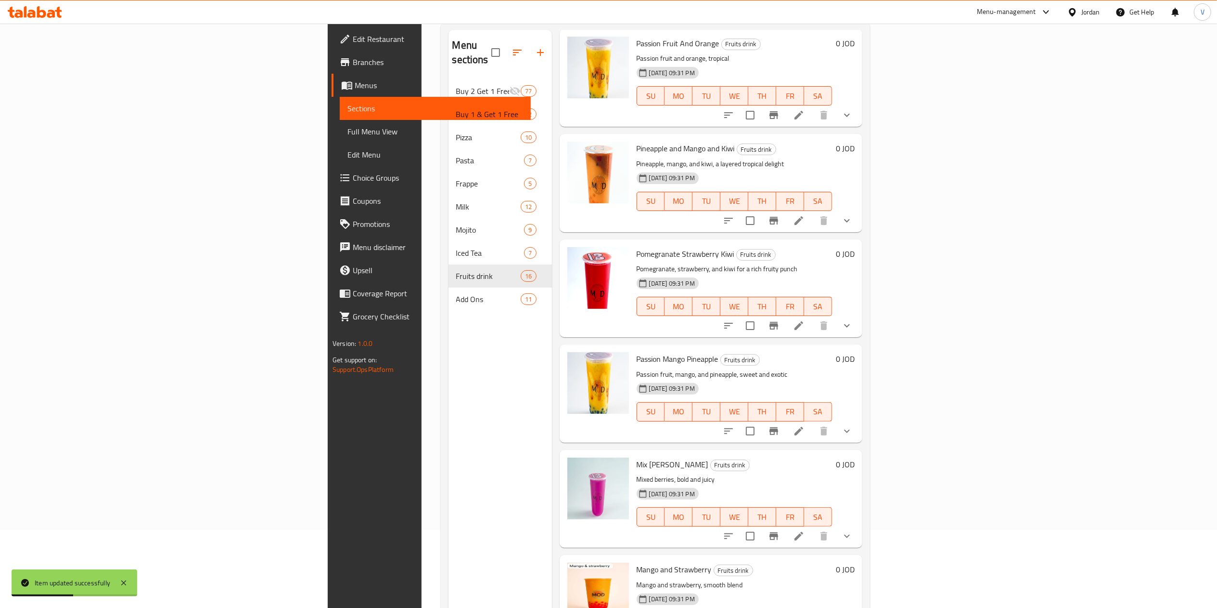
scroll to position [96, 0]
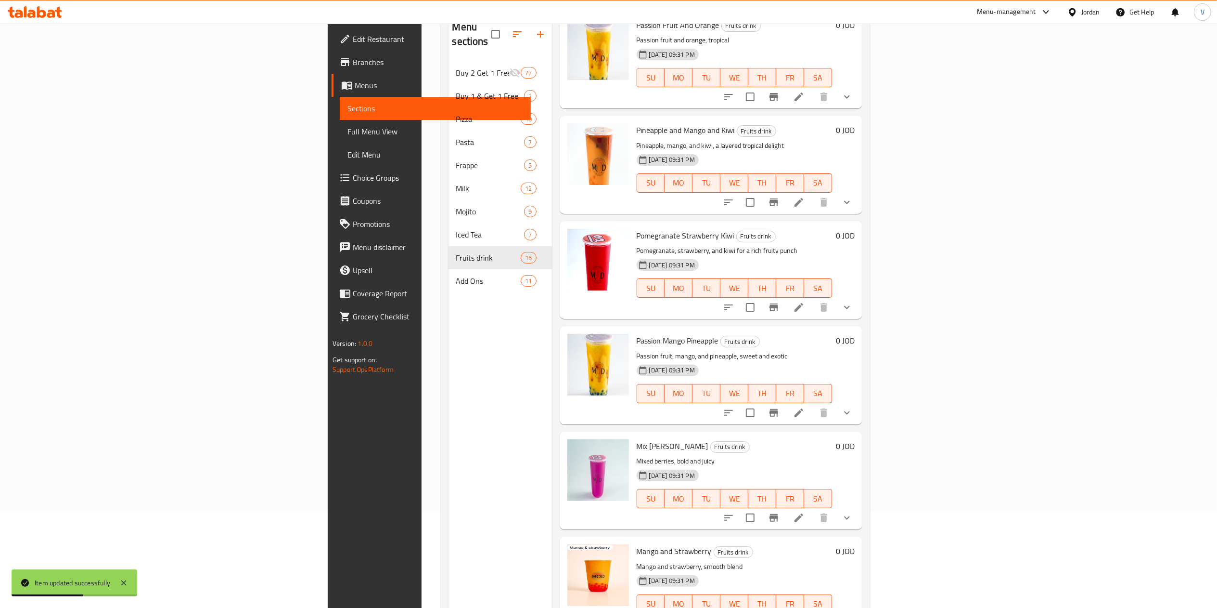
click at [805, 512] on icon at bounding box center [799, 518] width 12 height 12
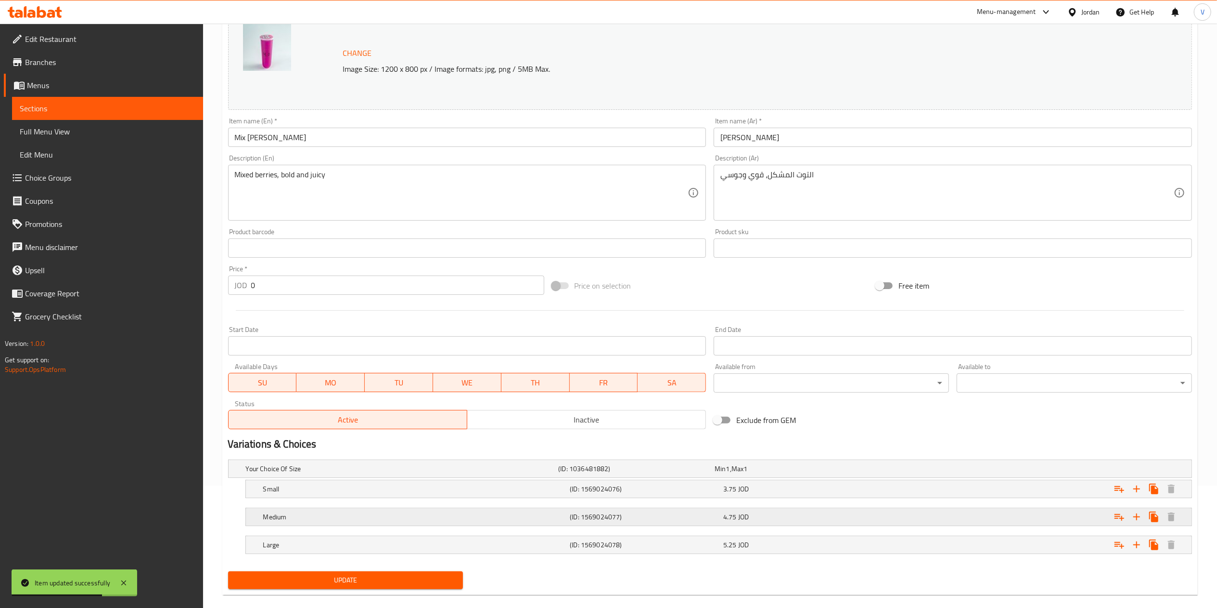
scroll to position [137, 0]
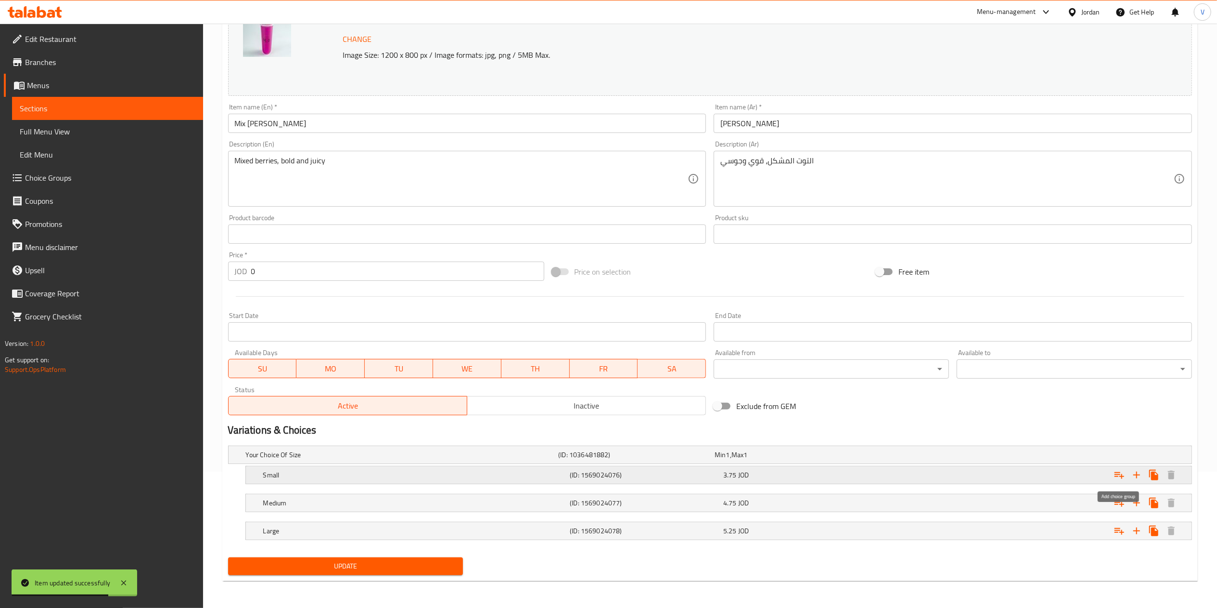
click at [1119, 475] on icon "Expand" at bounding box center [1120, 475] width 12 height 12
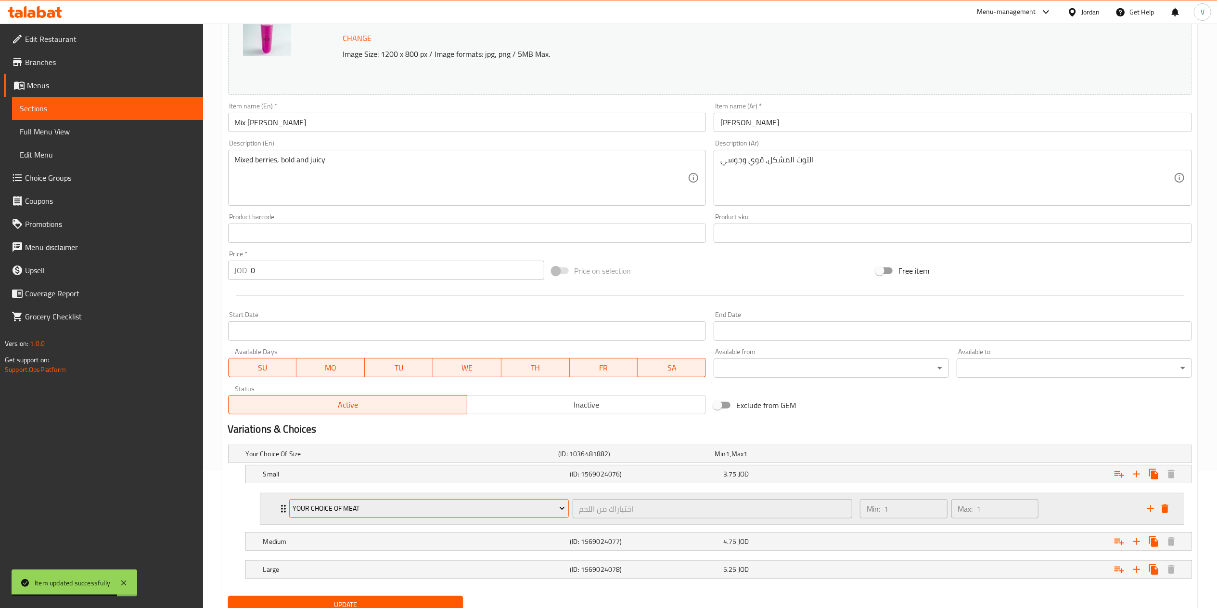
click at [297, 512] on span "Your Choice Of Meat" at bounding box center [429, 508] width 272 height 12
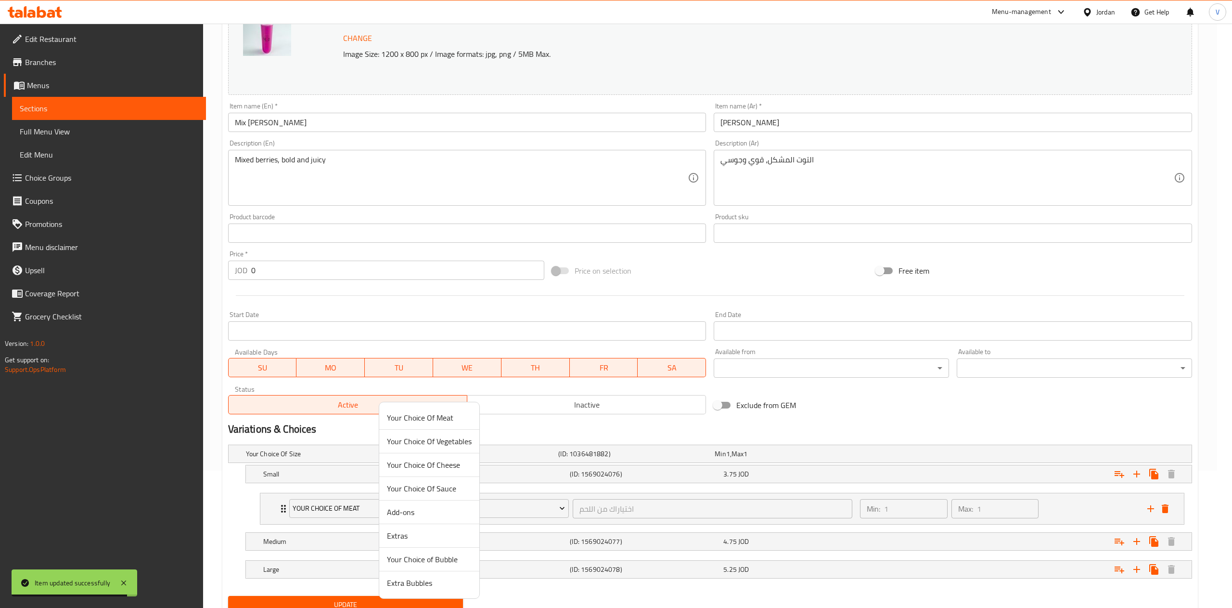
click at [413, 561] on span "Your Choice of Bubble" at bounding box center [429, 559] width 85 height 12
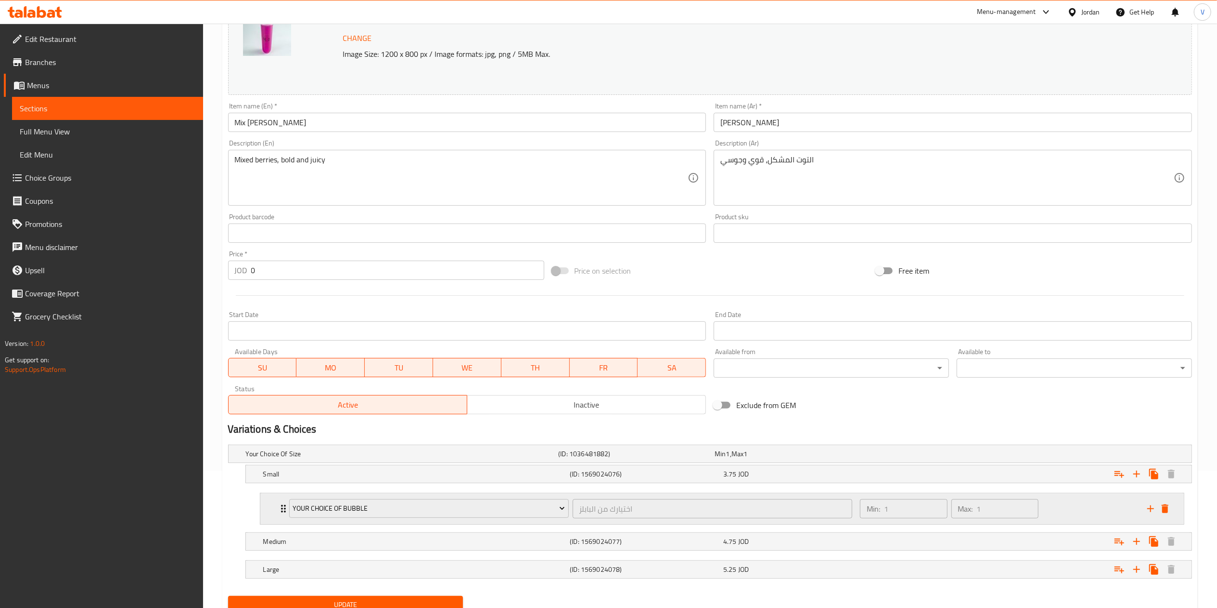
click at [1150, 509] on icon "add" at bounding box center [1151, 508] width 7 height 7
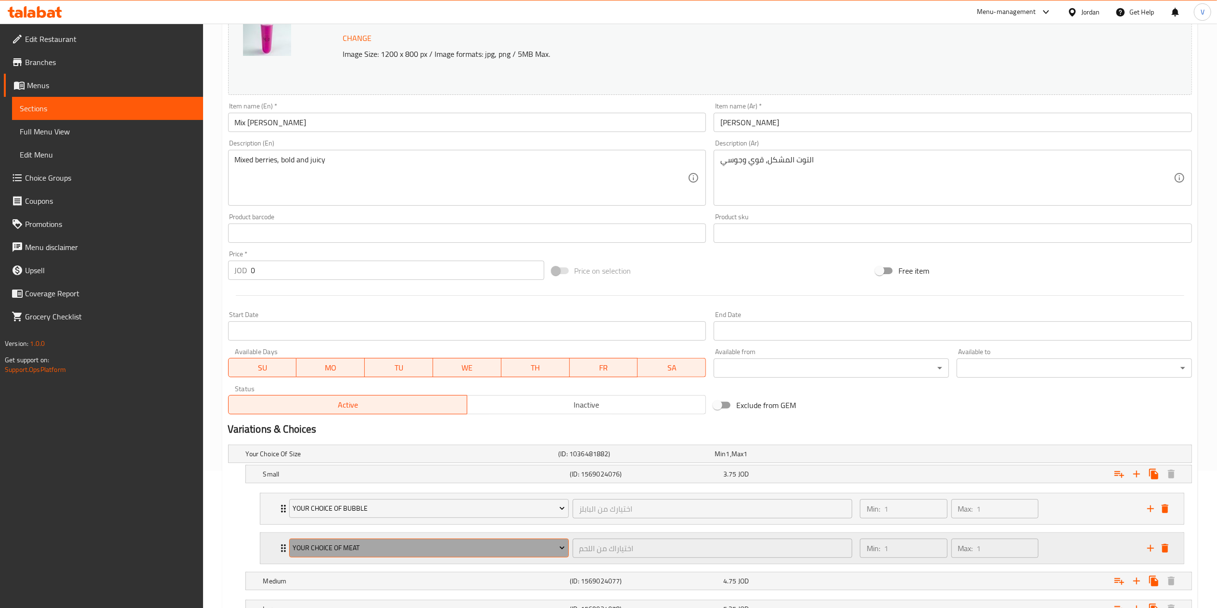
click at [458, 550] on span "Your Choice Of Meat" at bounding box center [429, 548] width 272 height 12
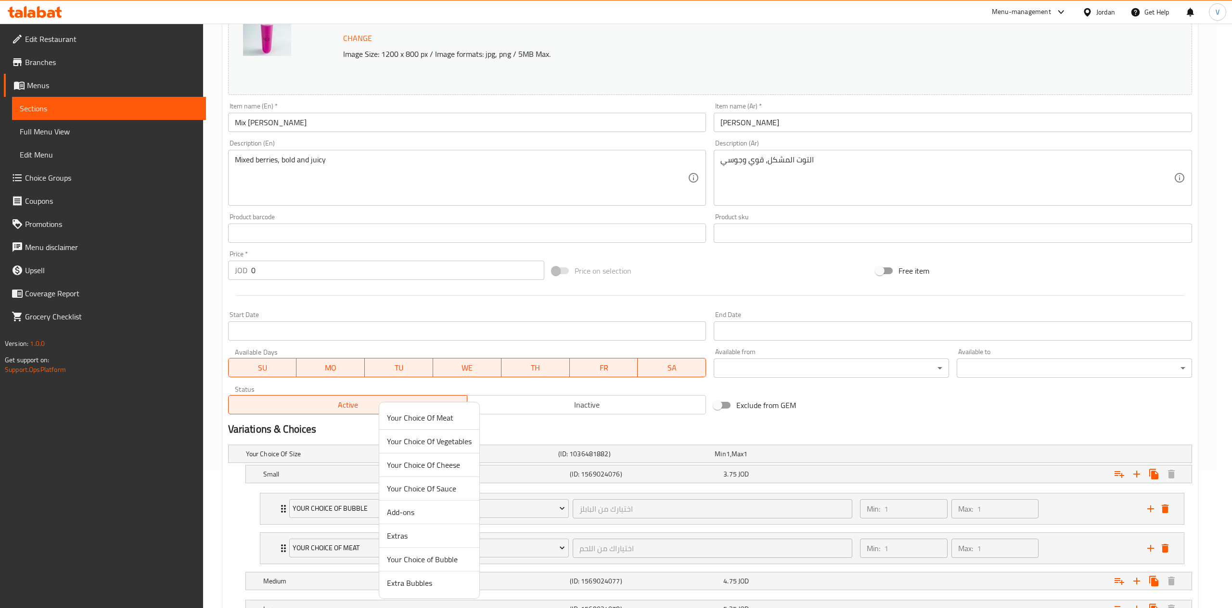
click at [420, 582] on span "Extra Bubbles" at bounding box center [429, 583] width 85 height 12
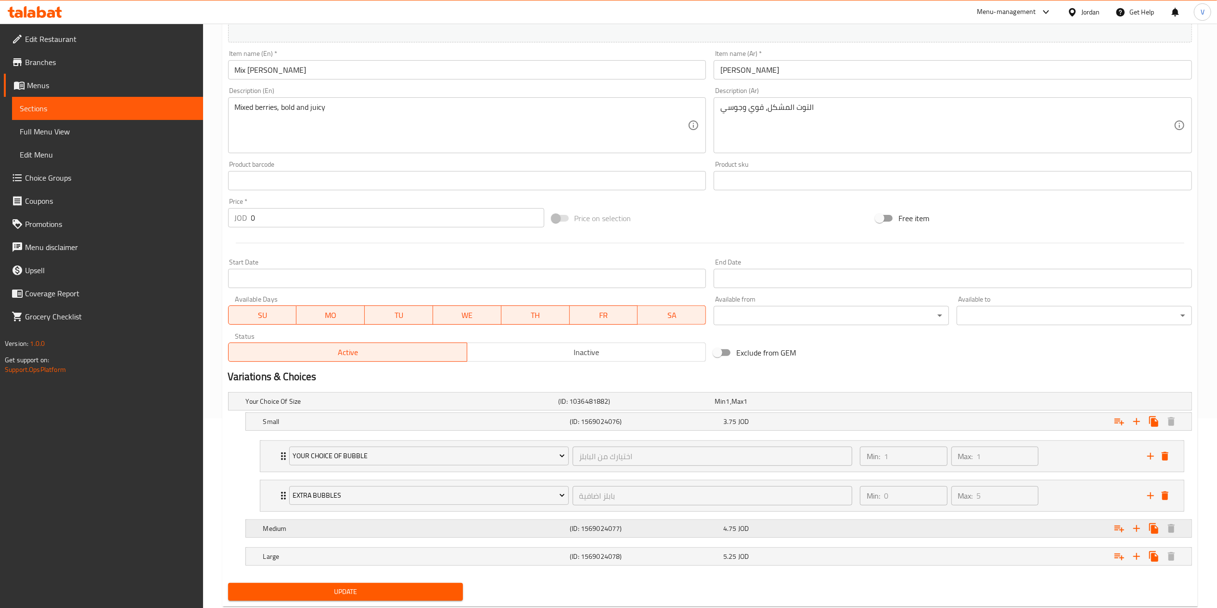
scroll to position [218, 0]
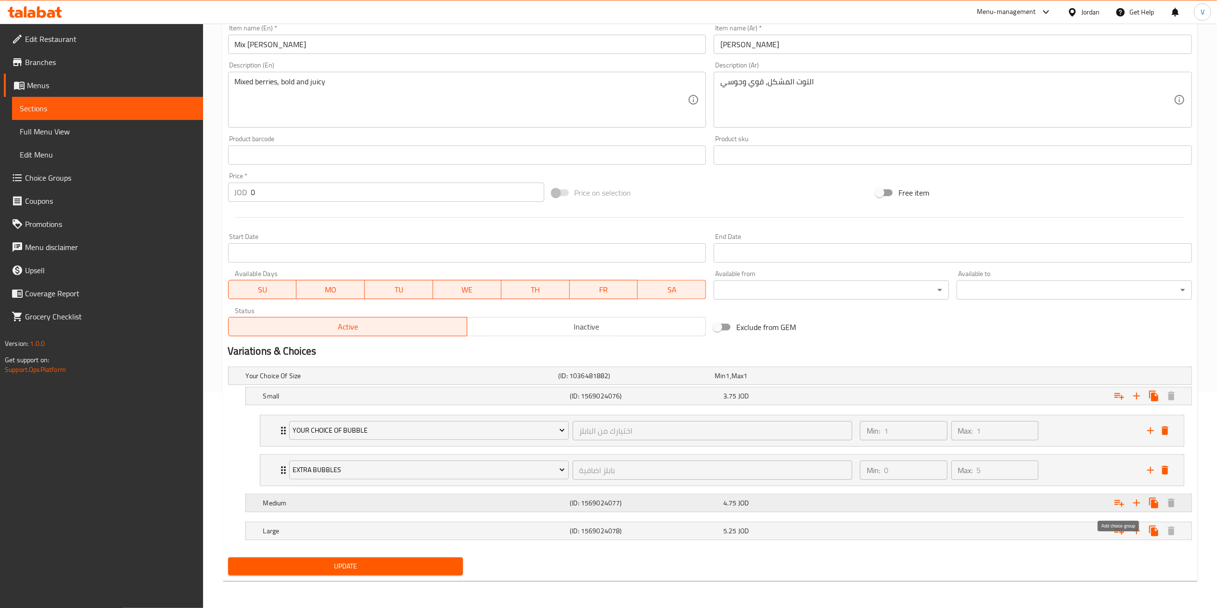
click at [1120, 502] on icon "Expand" at bounding box center [1120, 503] width 10 height 7
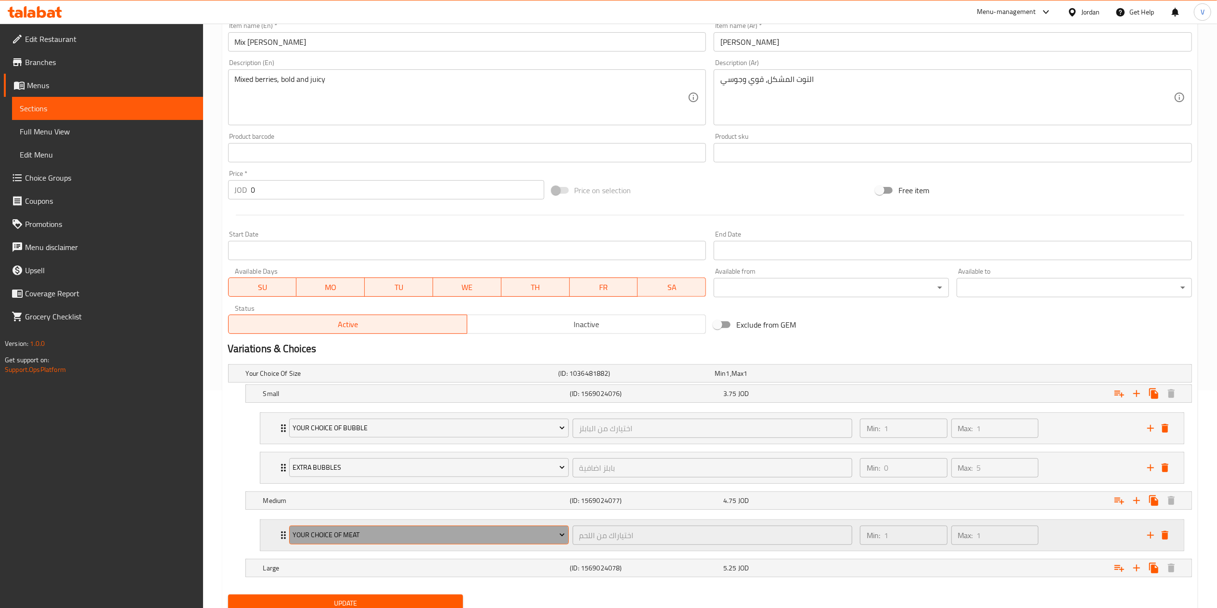
click at [418, 544] on button "Your Choice Of Meat" at bounding box center [429, 534] width 280 height 19
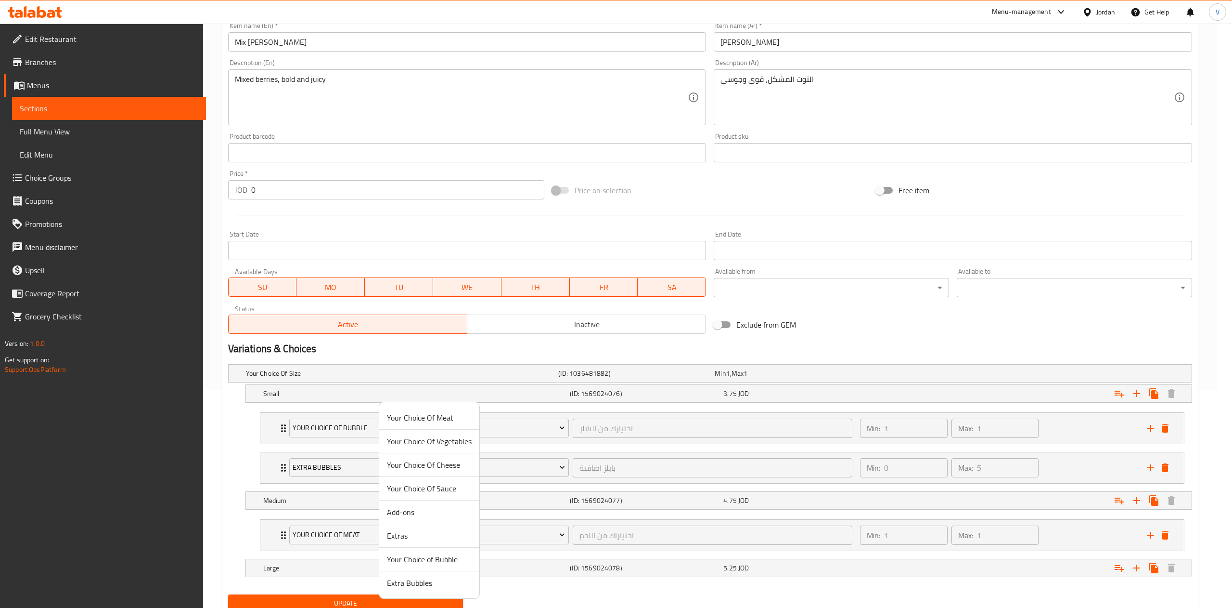
click at [442, 564] on span "Your Choice of Bubble" at bounding box center [429, 559] width 85 height 12
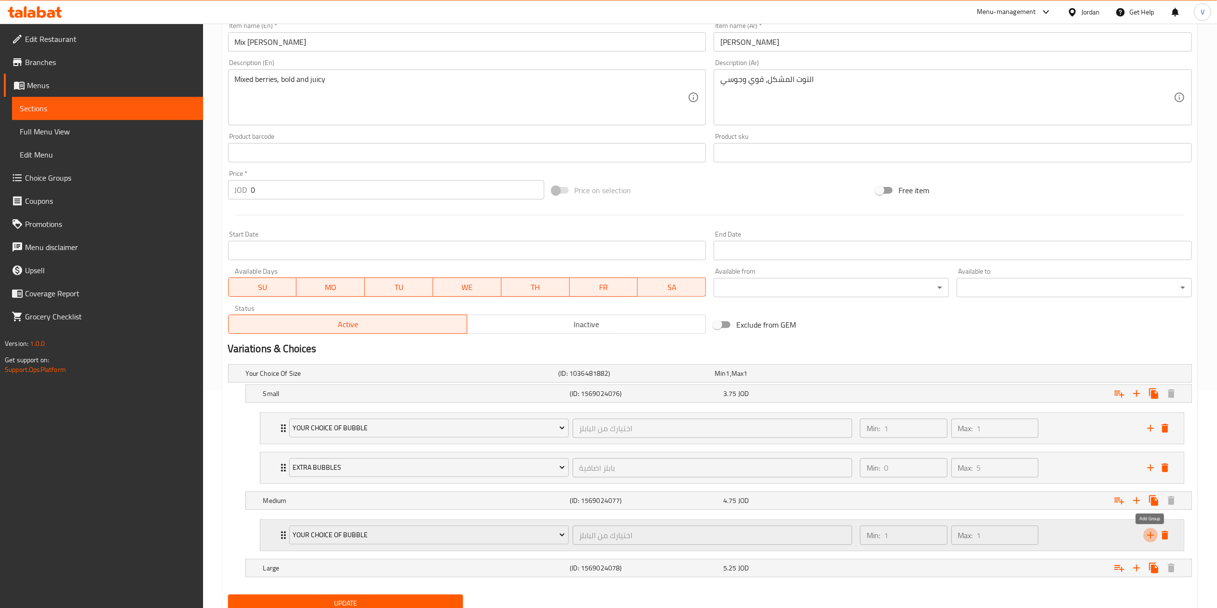
click at [1152, 536] on icon "add" at bounding box center [1151, 535] width 12 height 12
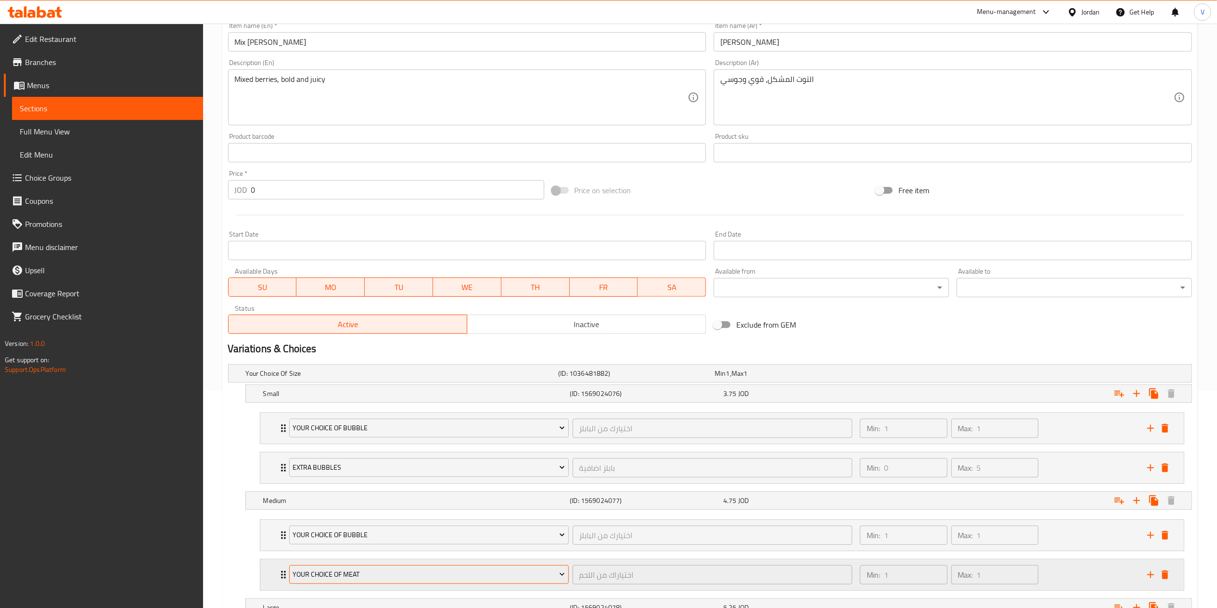
click at [341, 577] on span "Your Choice Of Meat" at bounding box center [429, 574] width 272 height 12
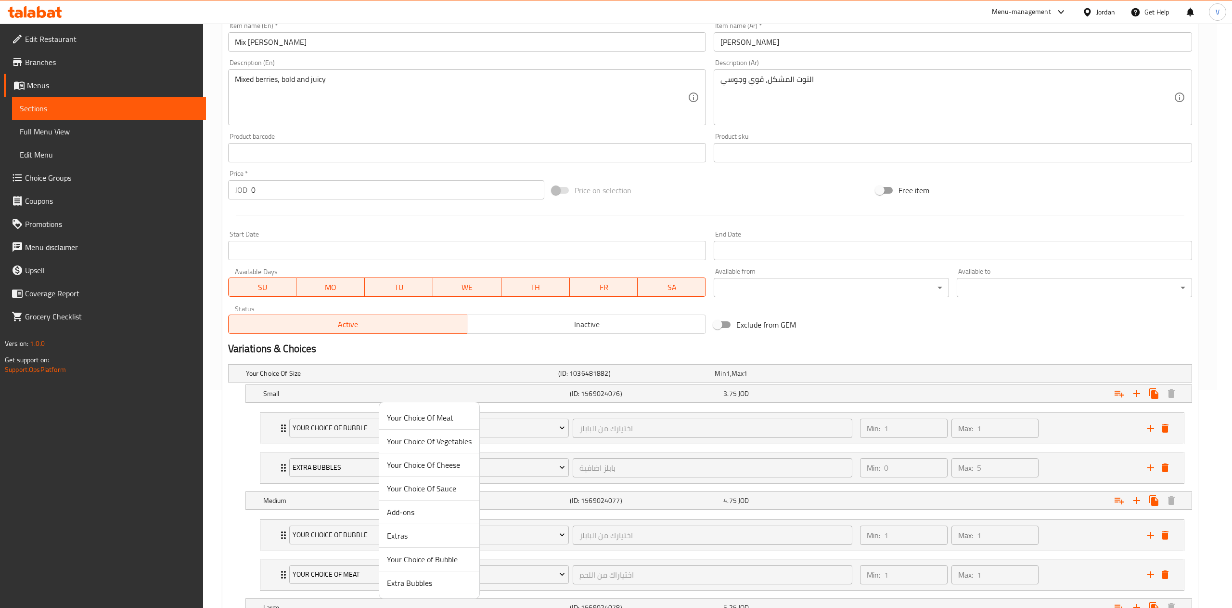
click at [405, 585] on span "Extra Bubbles" at bounding box center [429, 583] width 85 height 12
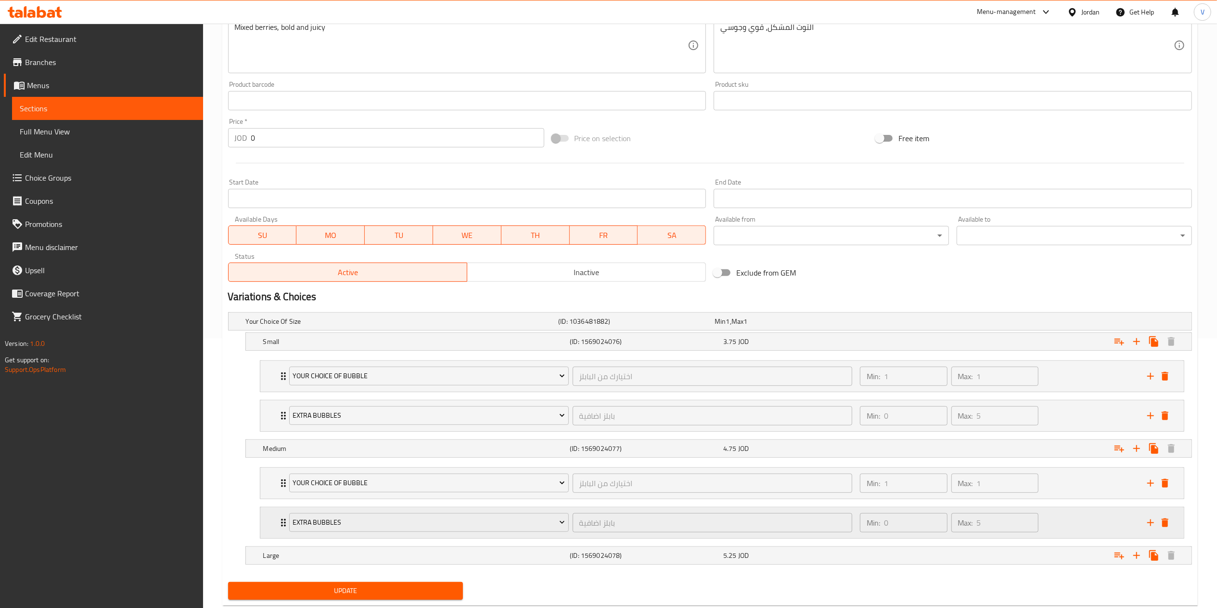
scroll to position [297, 0]
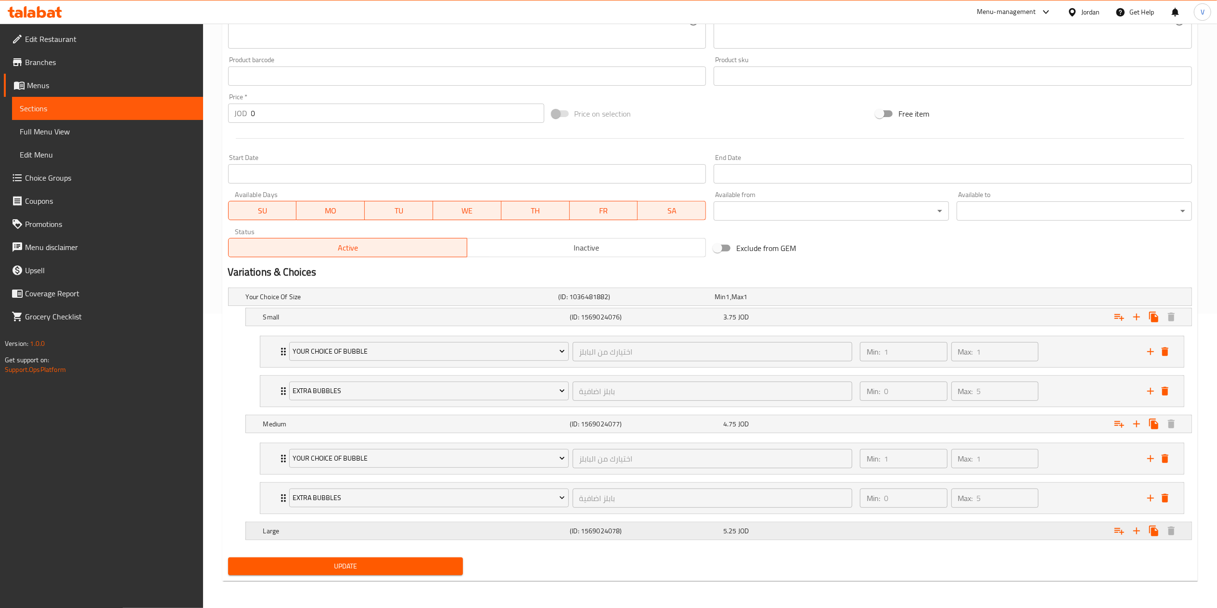
click at [1123, 528] on icon "Expand" at bounding box center [1120, 531] width 12 height 12
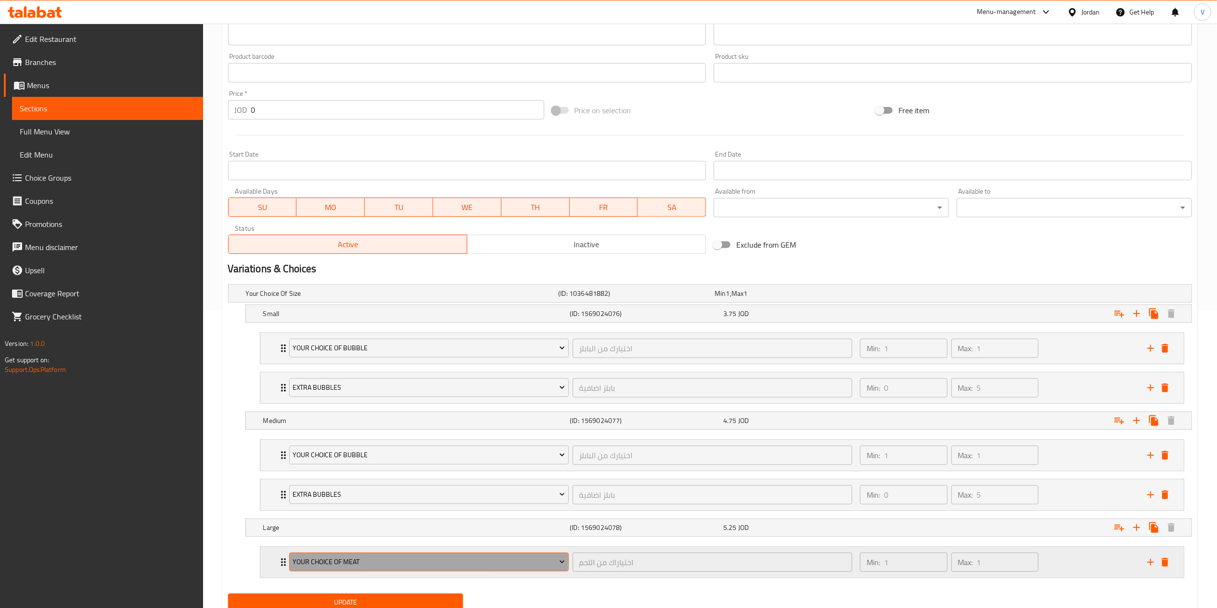
click at [351, 562] on span "Your Choice Of Meat" at bounding box center [429, 562] width 272 height 12
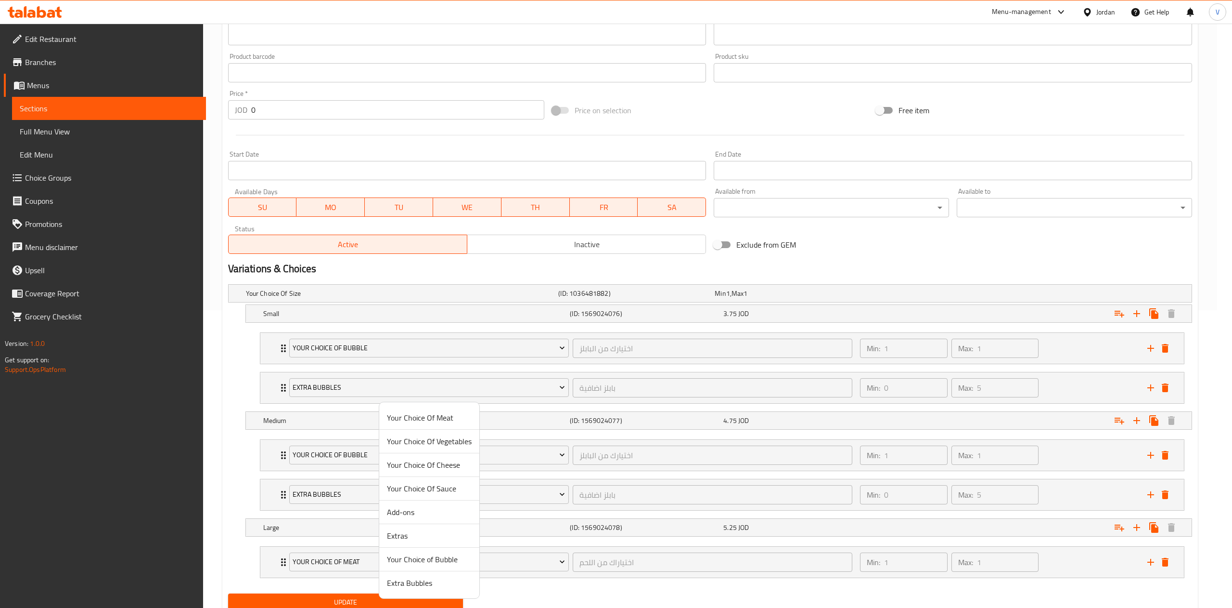
click at [409, 569] on li "Your Choice of Bubble" at bounding box center [429, 559] width 100 height 24
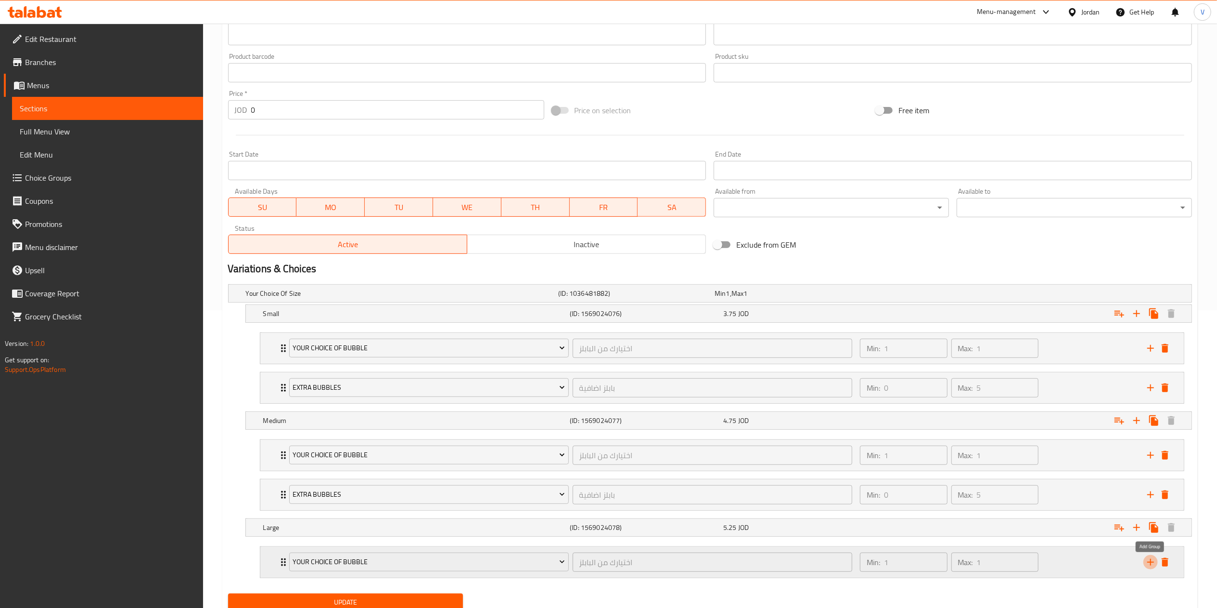
drag, startPoint x: 1151, startPoint y: 566, endPoint x: 966, endPoint y: 558, distance: 185.0
click at [1150, 566] on icon "add" at bounding box center [1151, 562] width 12 height 12
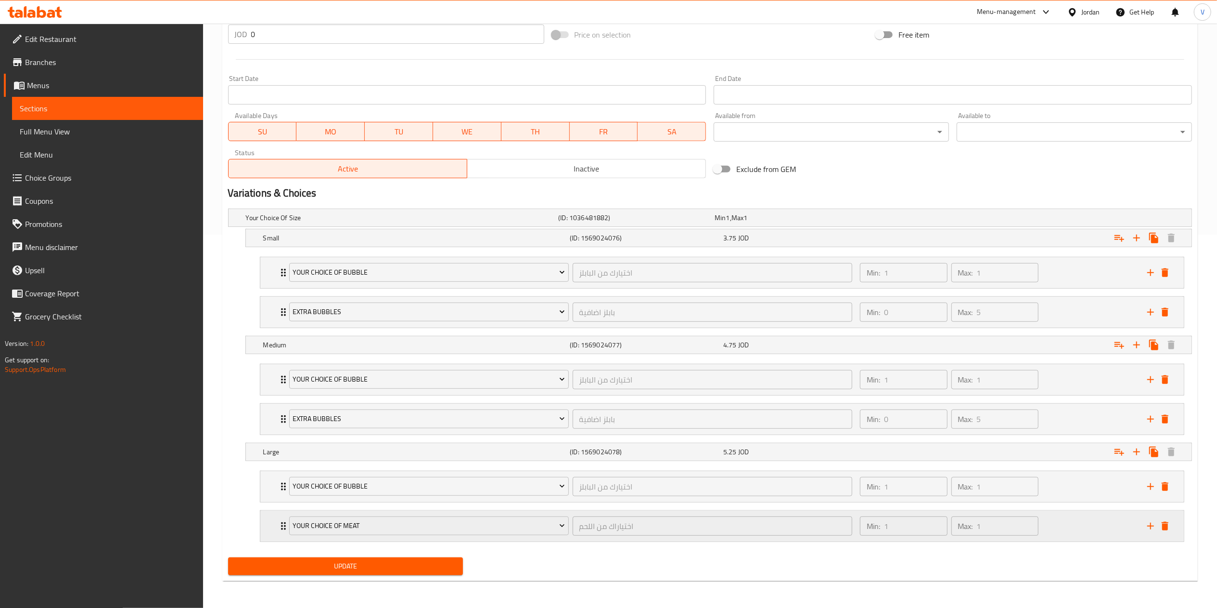
scroll to position [377, 0]
click at [335, 527] on span "Your Choice Of Meat" at bounding box center [429, 525] width 272 height 12
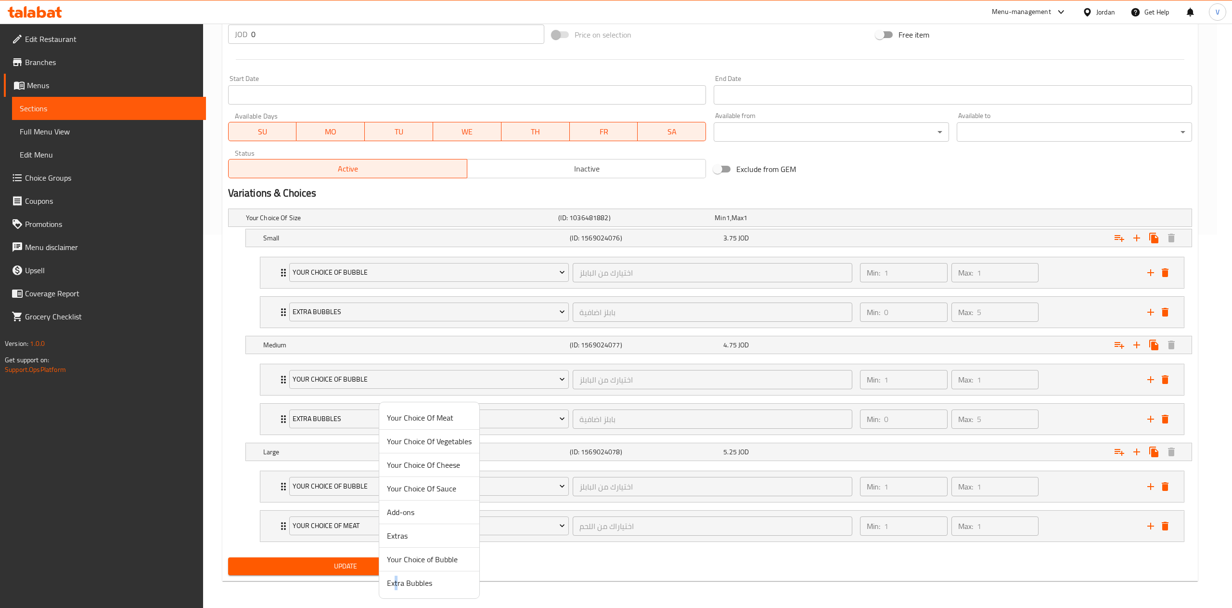
click at [397, 577] on span "Extra Bubbles" at bounding box center [429, 583] width 85 height 12
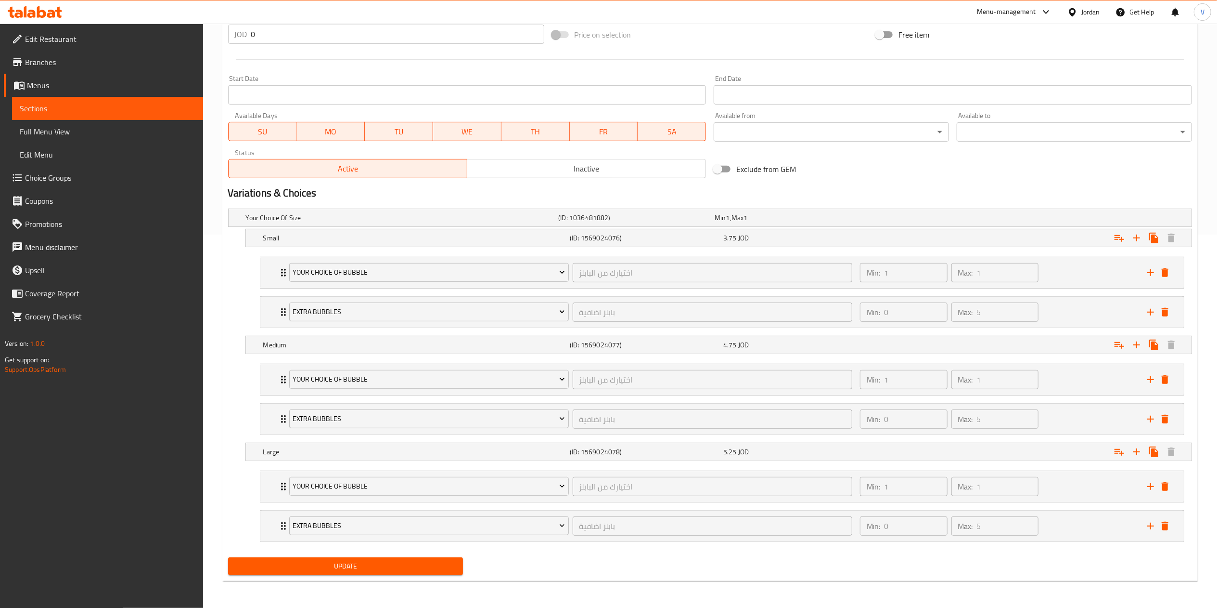
click at [328, 570] on span "Update" at bounding box center [346, 566] width 220 height 12
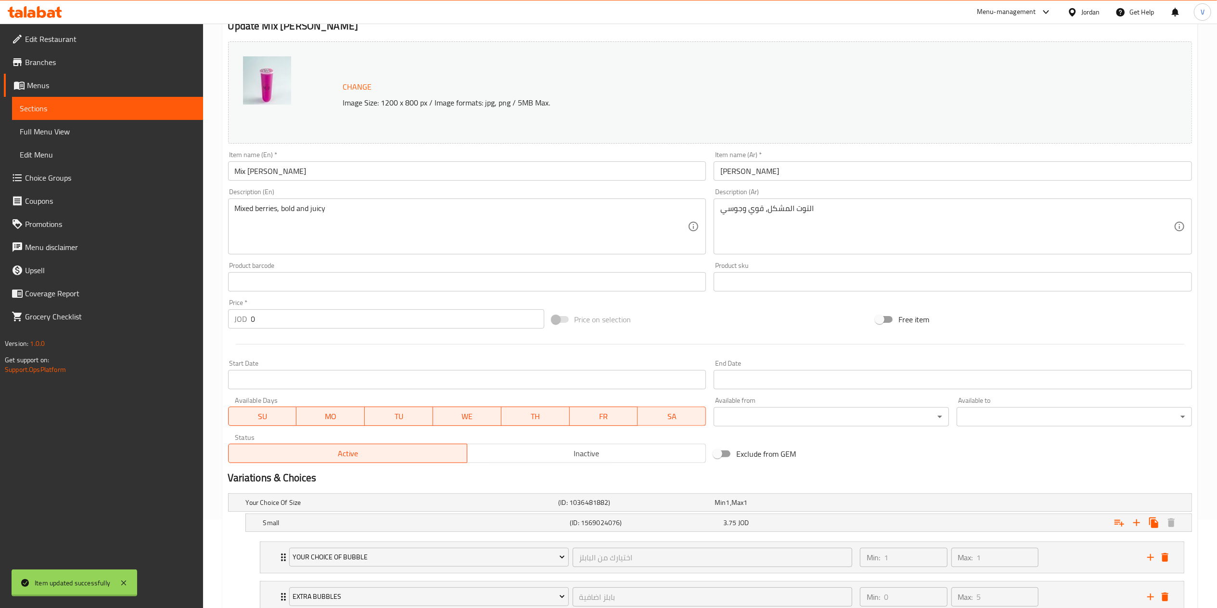
scroll to position [0, 0]
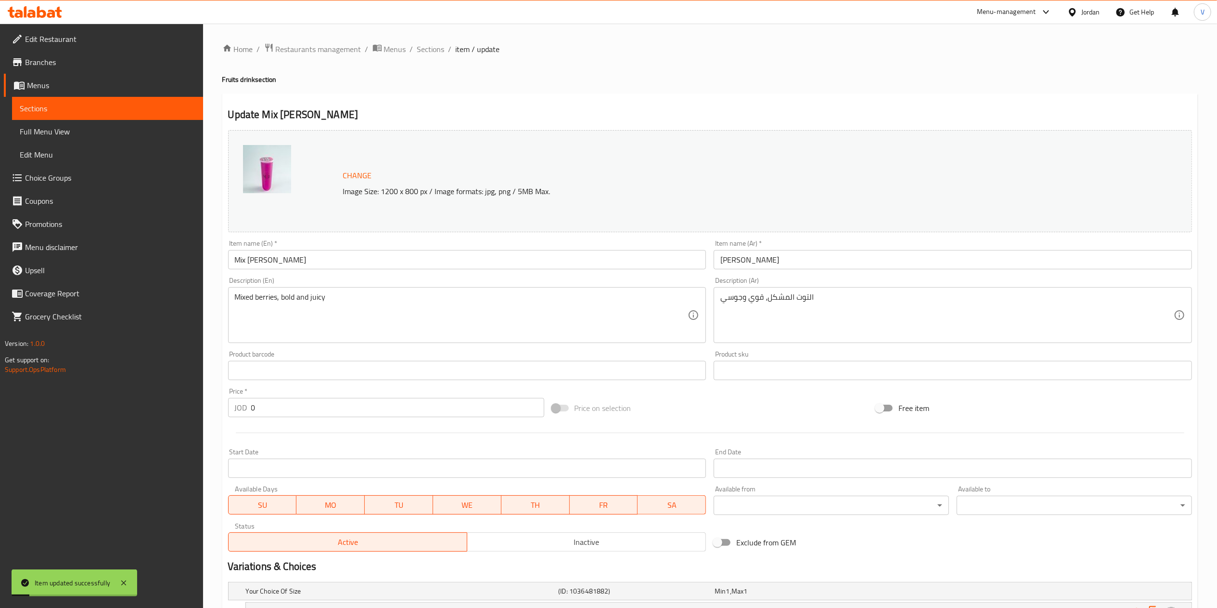
click at [424, 48] on span "Sections" at bounding box center [430, 49] width 27 height 12
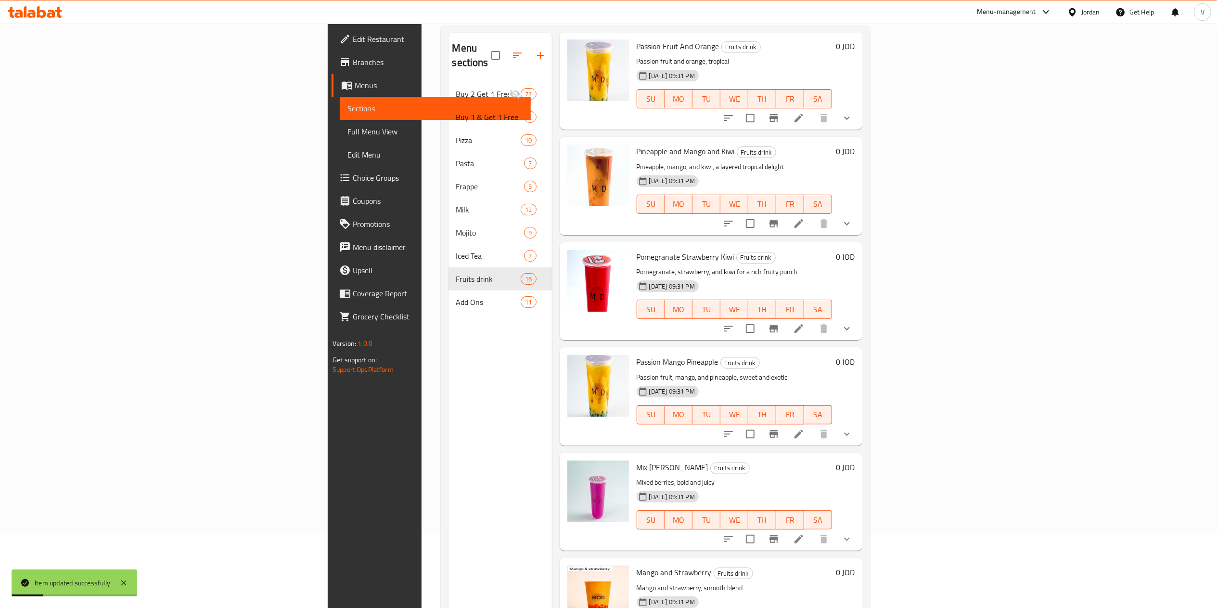
scroll to position [135, 0]
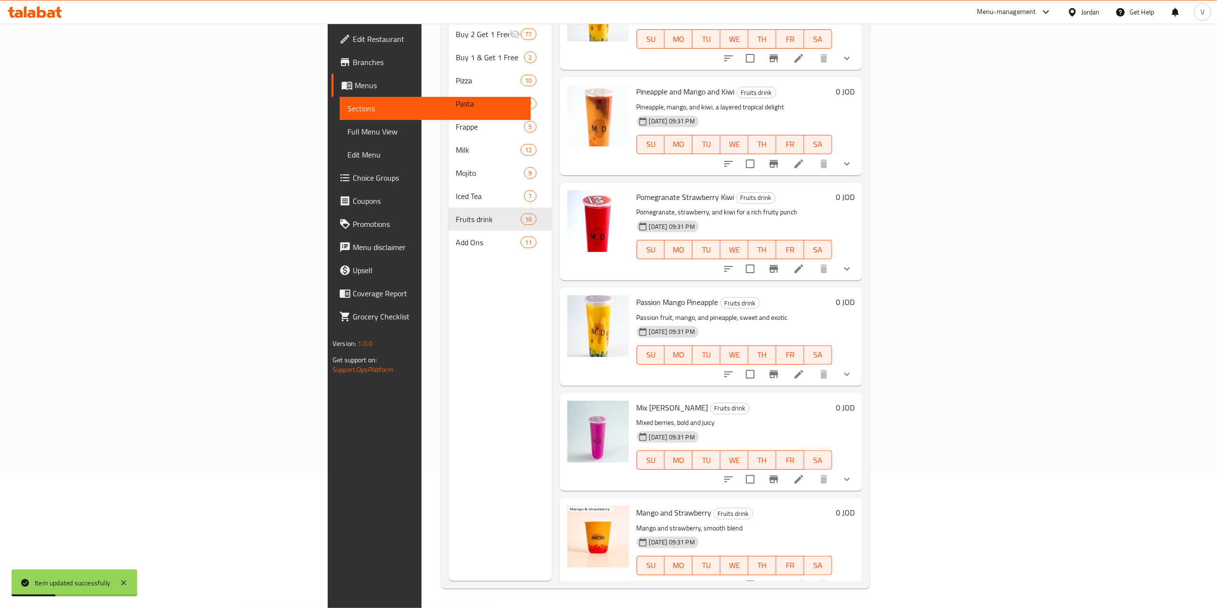
click at [813, 576] on li at bounding box center [799, 584] width 27 height 17
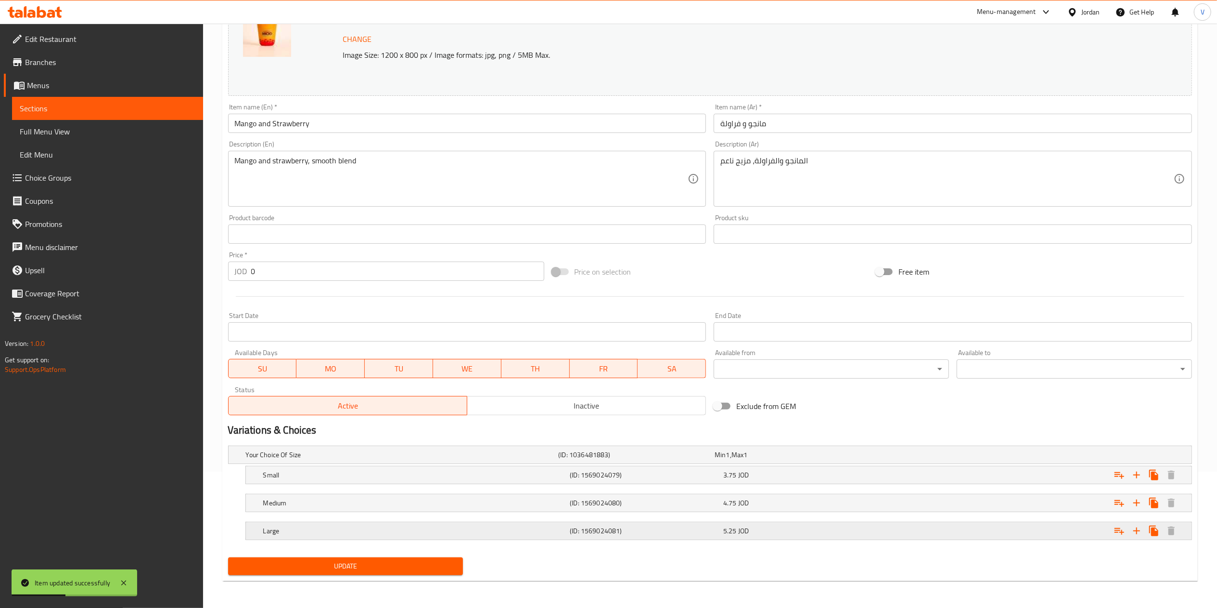
scroll to position [137, 0]
click at [1115, 473] on icon "Expand" at bounding box center [1120, 475] width 12 height 12
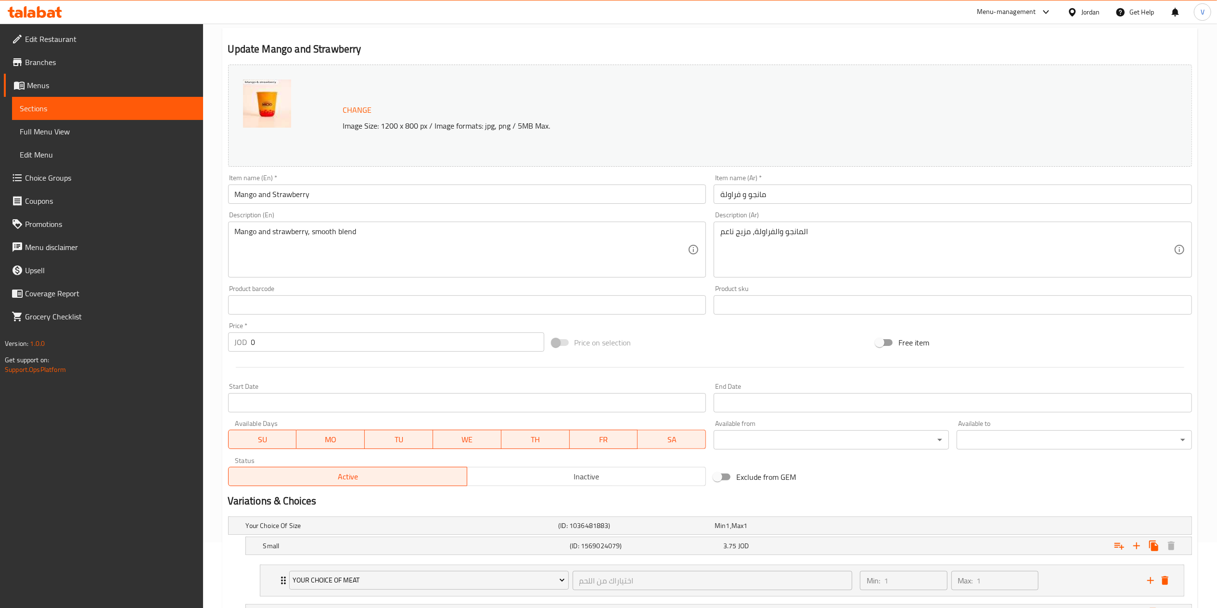
scroll to position [178, 0]
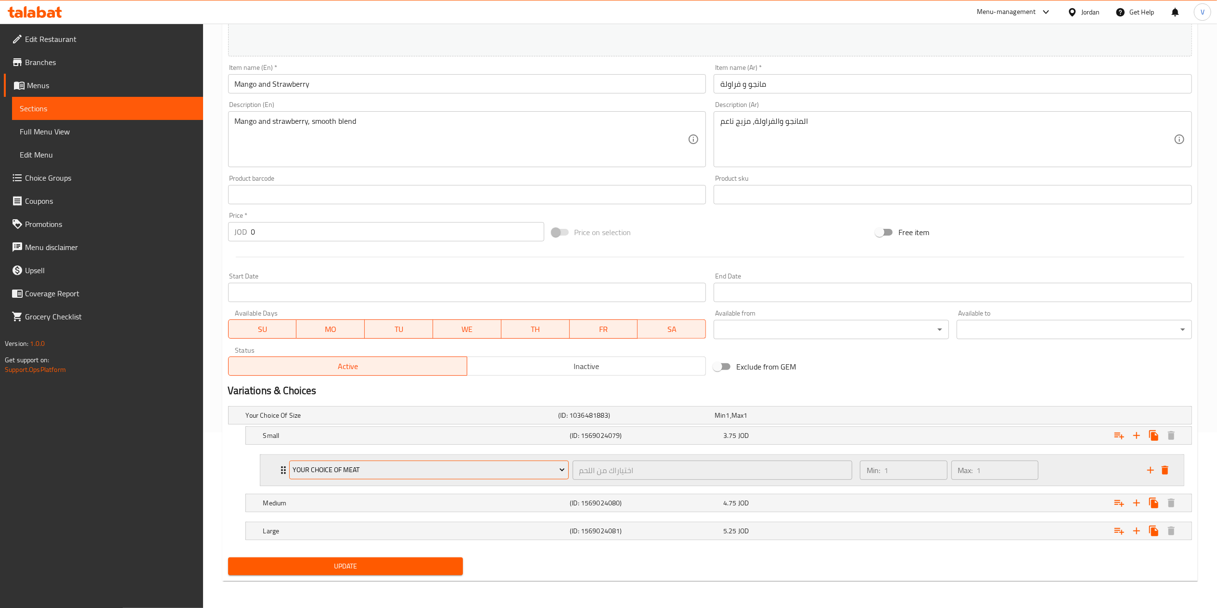
click at [393, 471] on span "Your Choice Of Meat" at bounding box center [429, 470] width 272 height 12
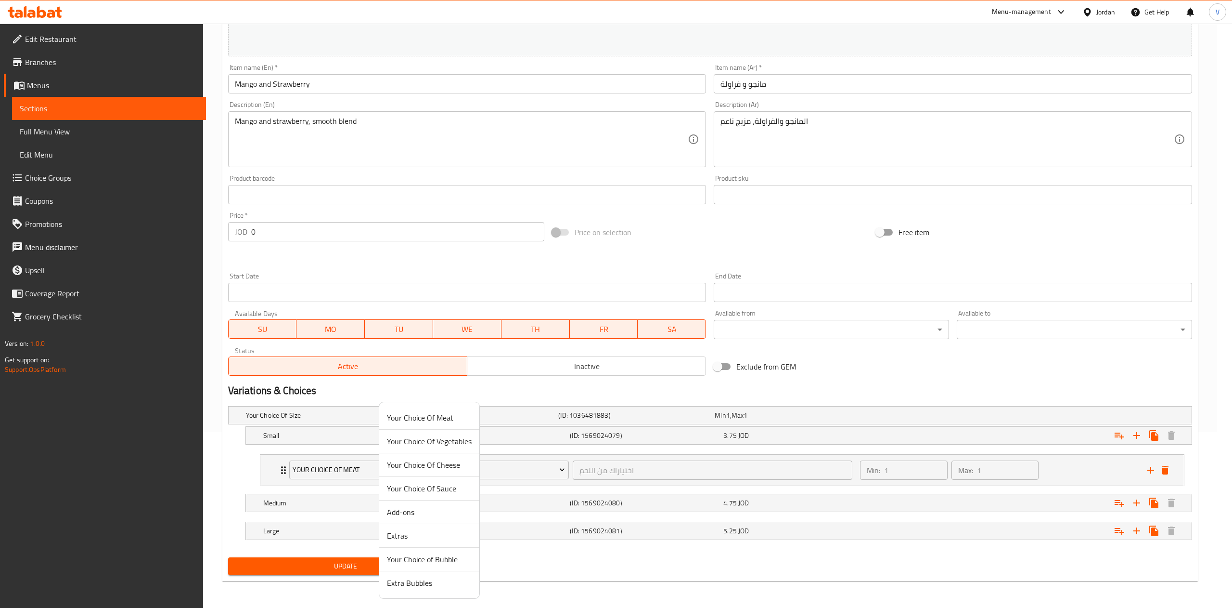
click at [427, 562] on span "Your Choice of Bubble" at bounding box center [429, 559] width 85 height 12
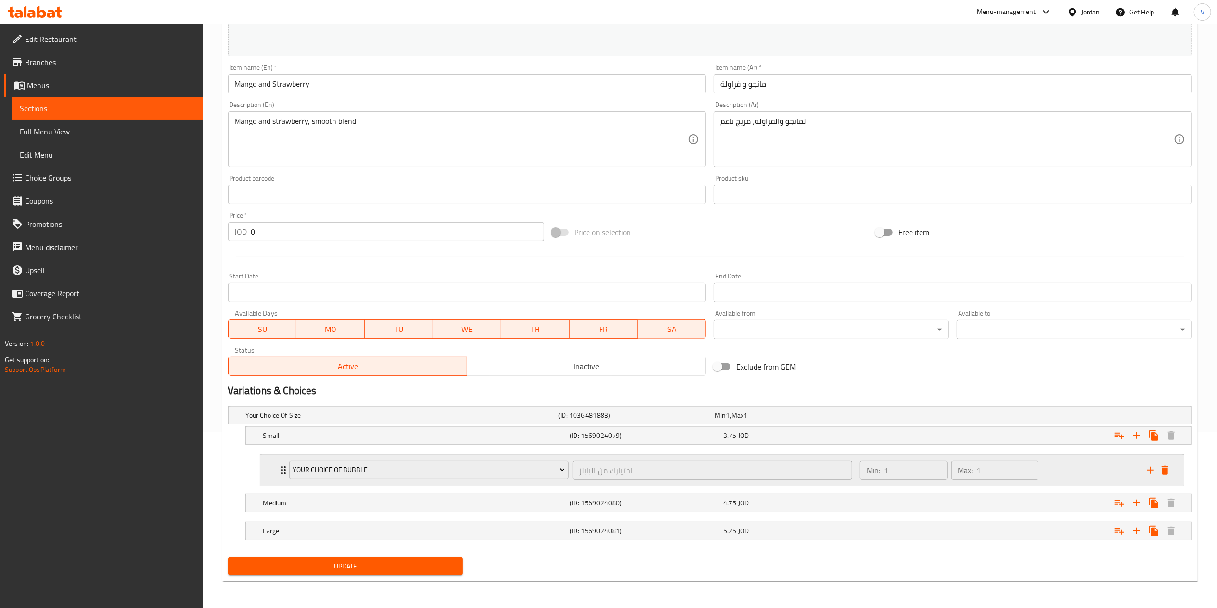
click at [1148, 466] on icon "add" at bounding box center [1151, 470] width 12 height 12
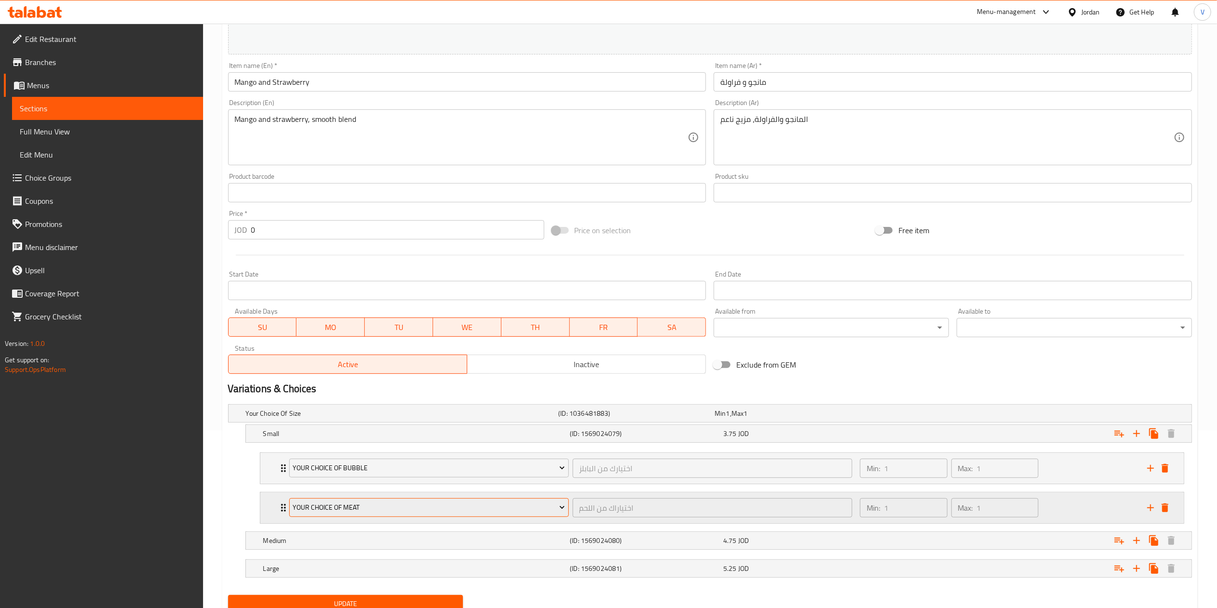
click at [401, 500] on button "Your Choice Of Meat" at bounding box center [429, 507] width 280 height 19
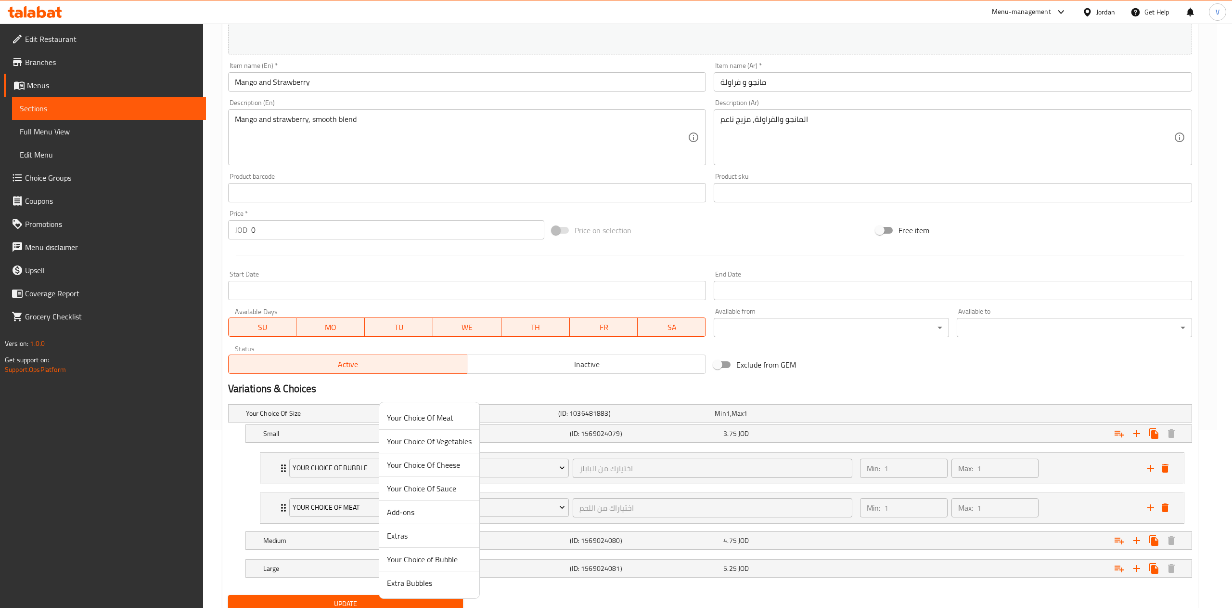
click at [422, 577] on span "Extra Bubbles" at bounding box center [429, 583] width 85 height 12
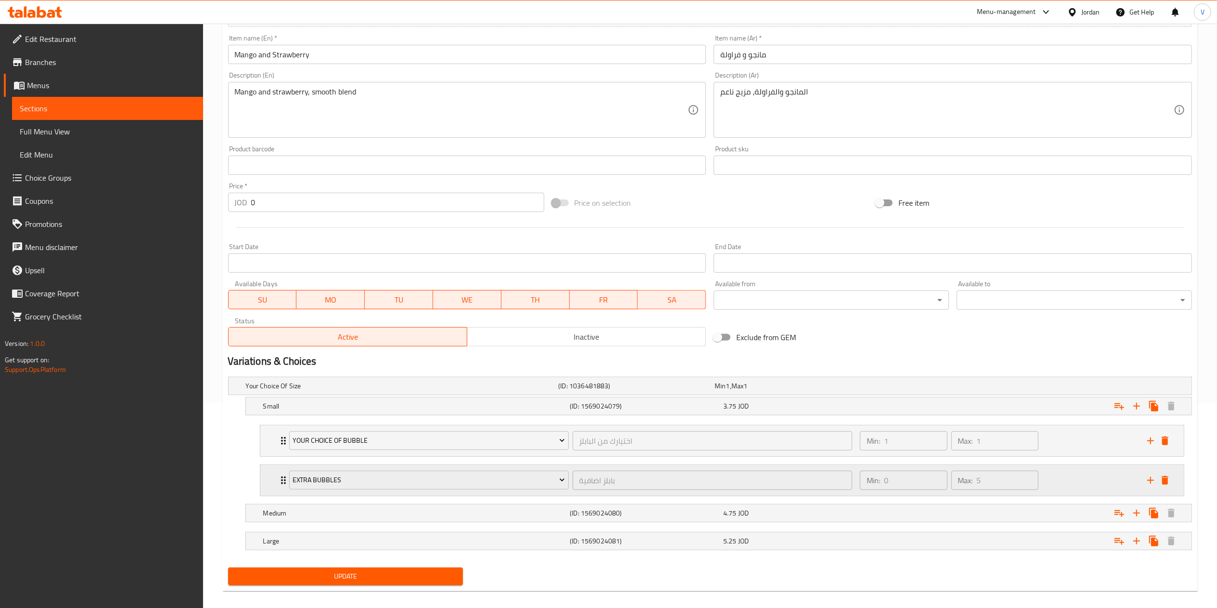
scroll to position [218, 0]
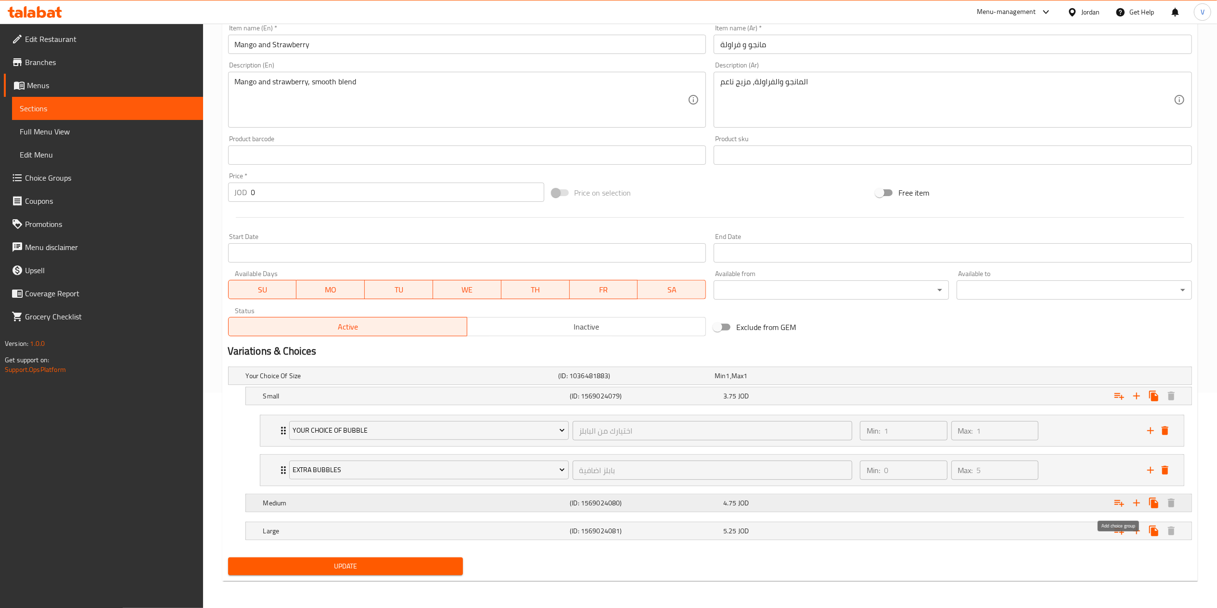
click at [1115, 503] on icon "Expand" at bounding box center [1120, 503] width 12 height 12
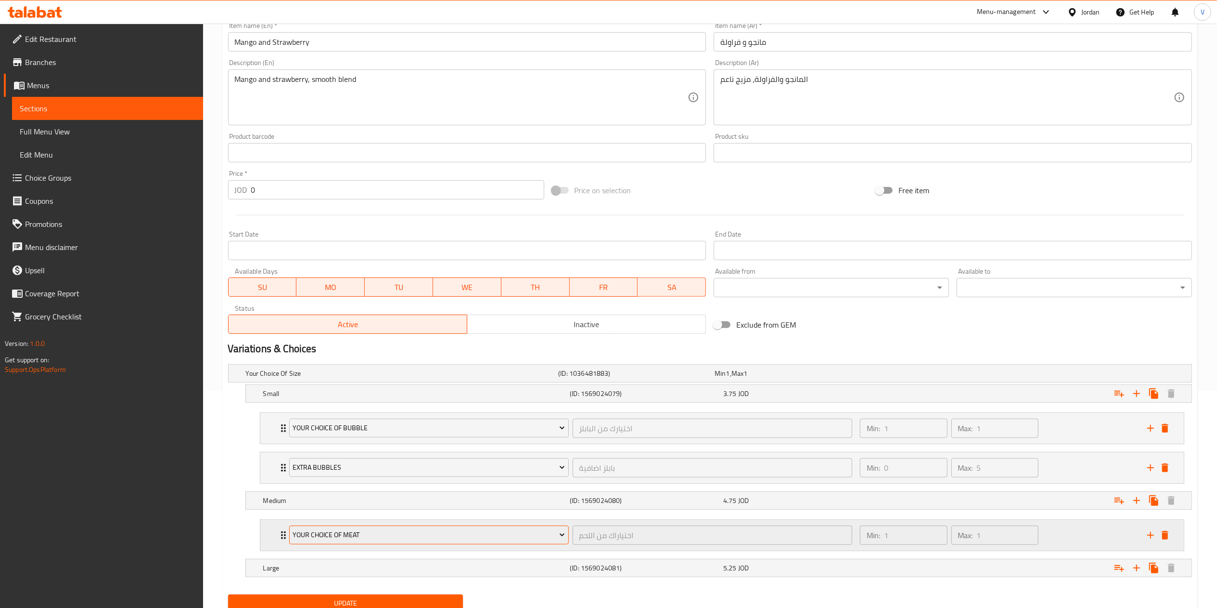
click at [352, 532] on span "Your Choice Of Meat" at bounding box center [429, 535] width 272 height 12
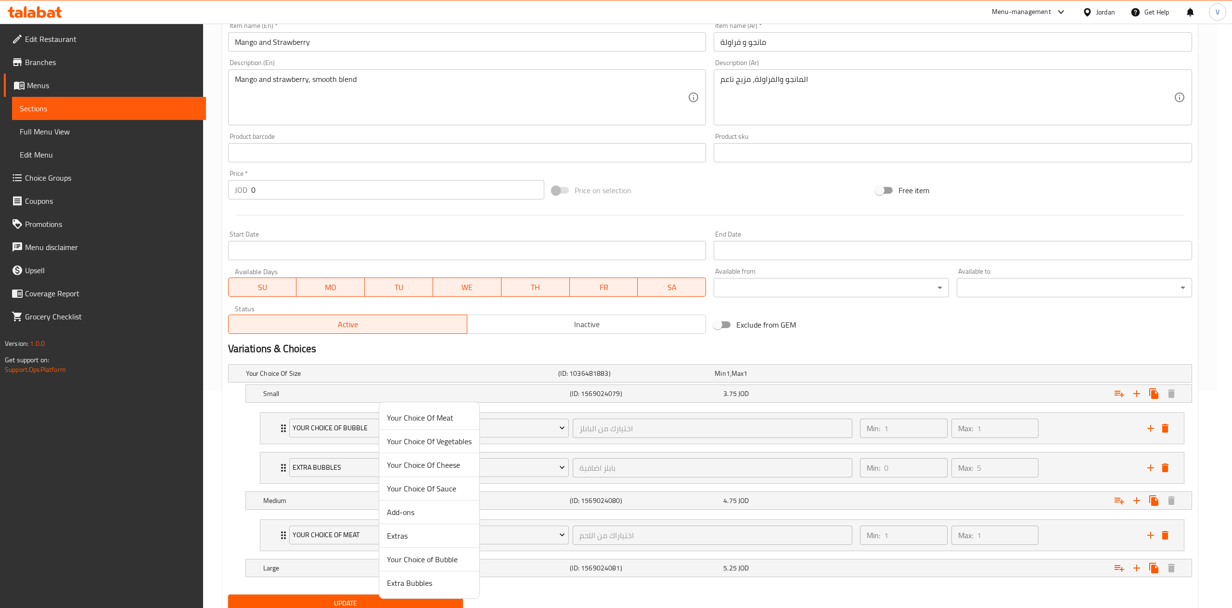
drag, startPoint x: 353, startPoint y: 532, endPoint x: 334, endPoint y: 534, distance: 18.9
click at [334, 534] on div at bounding box center [616, 304] width 1232 height 608
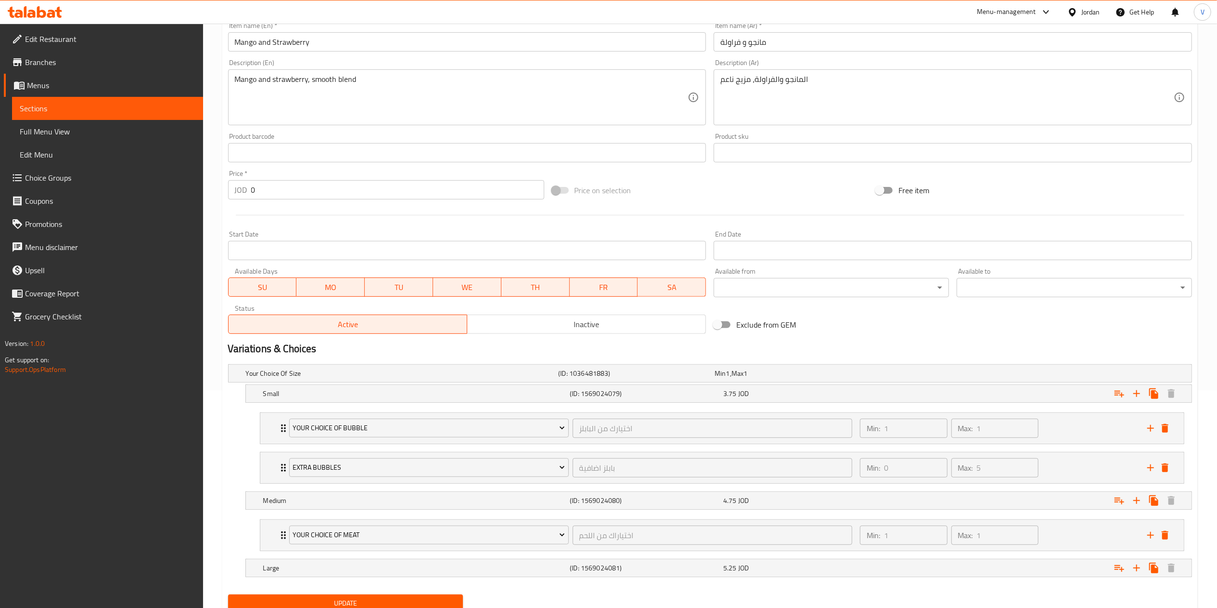
click at [427, 555] on li "Your Choice Of Meat اختياراك من اللحم ​ Min: 1 ​ Max: 1 ​ Habash Smoked ([GEOGR…" at bounding box center [722, 534] width 940 height 39
click at [330, 537] on span "Your Choice Of Meat" at bounding box center [429, 535] width 272 height 12
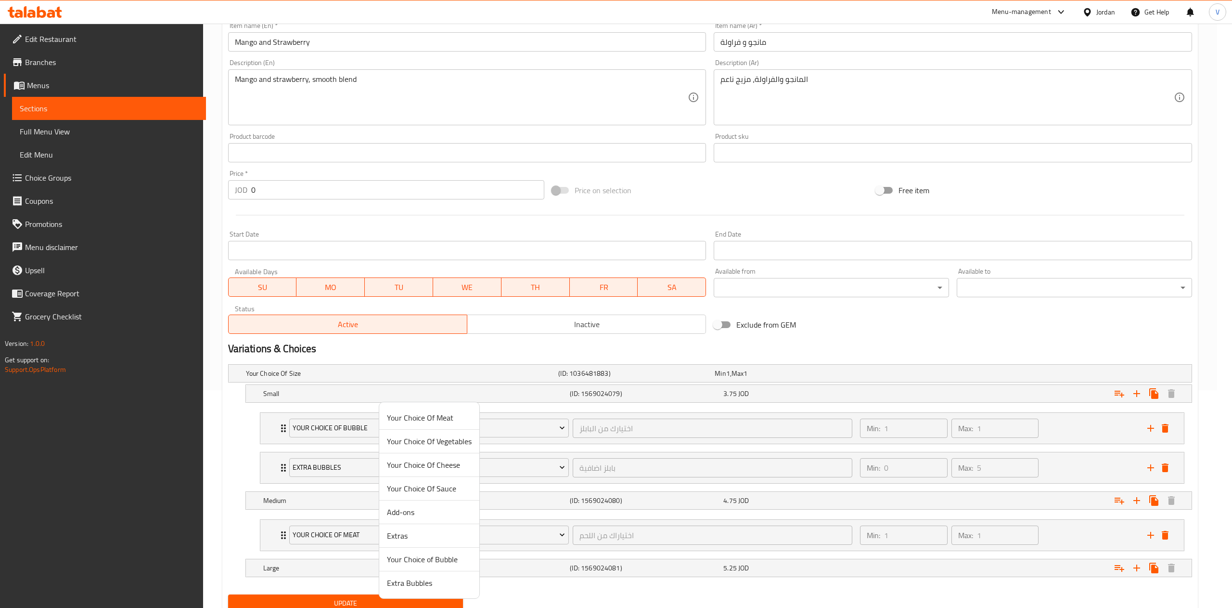
click at [428, 560] on span "Your Choice of Bubble" at bounding box center [429, 559] width 85 height 12
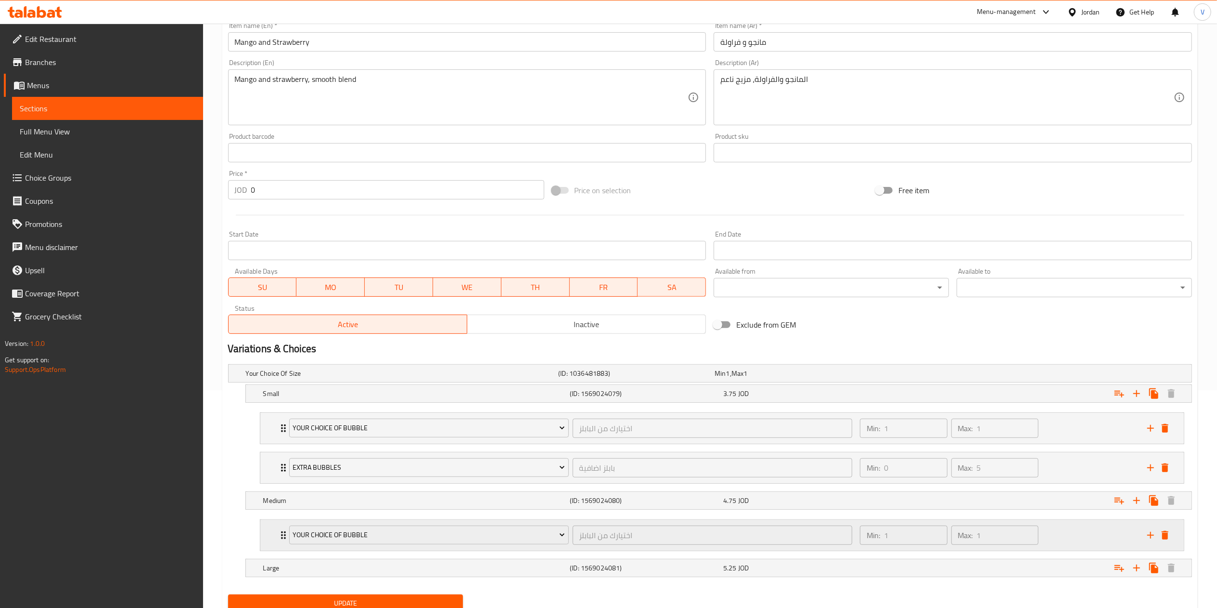
click at [1150, 538] on icon "add" at bounding box center [1151, 535] width 12 height 12
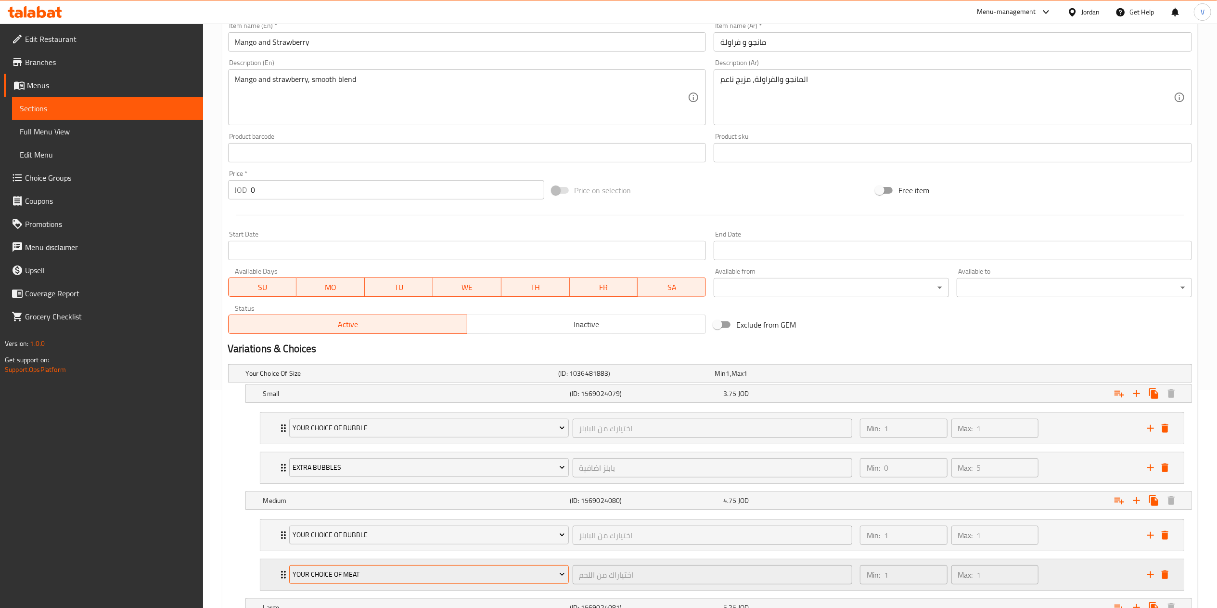
click at [457, 580] on span "Your Choice Of Meat" at bounding box center [429, 574] width 272 height 12
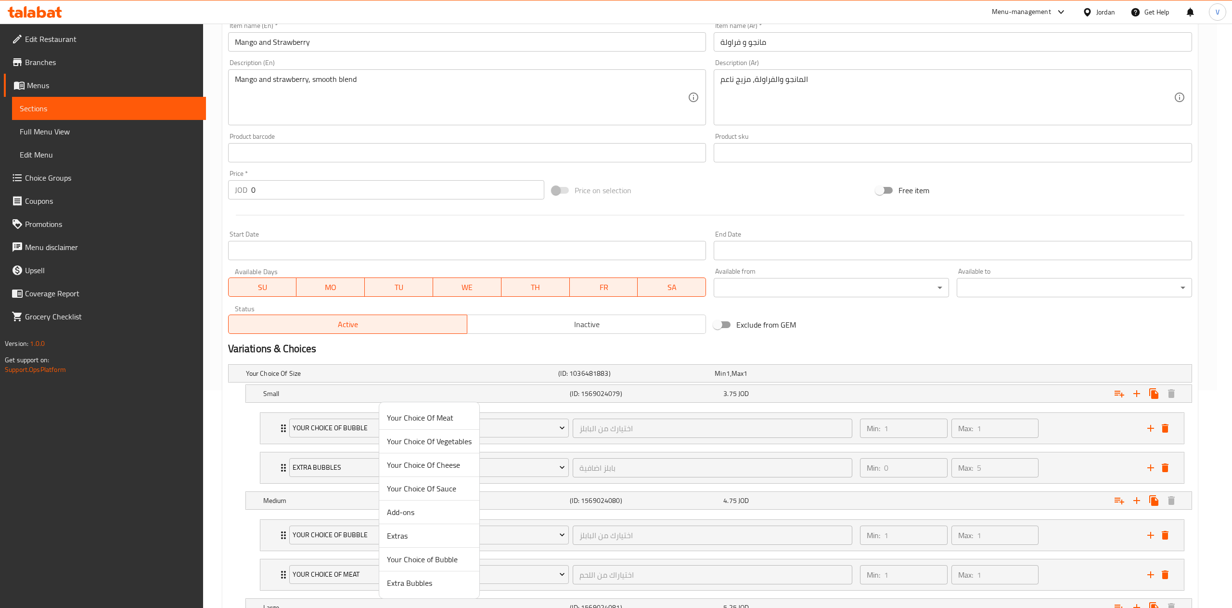
click at [433, 585] on span "Extra Bubbles" at bounding box center [429, 583] width 85 height 12
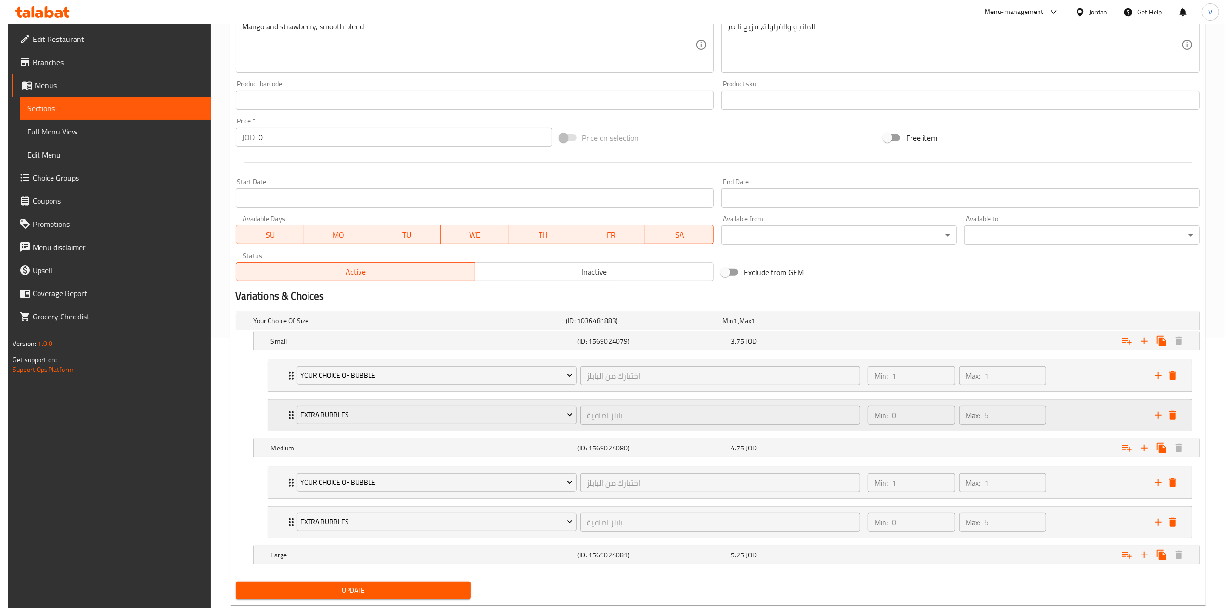
scroll to position [297, 0]
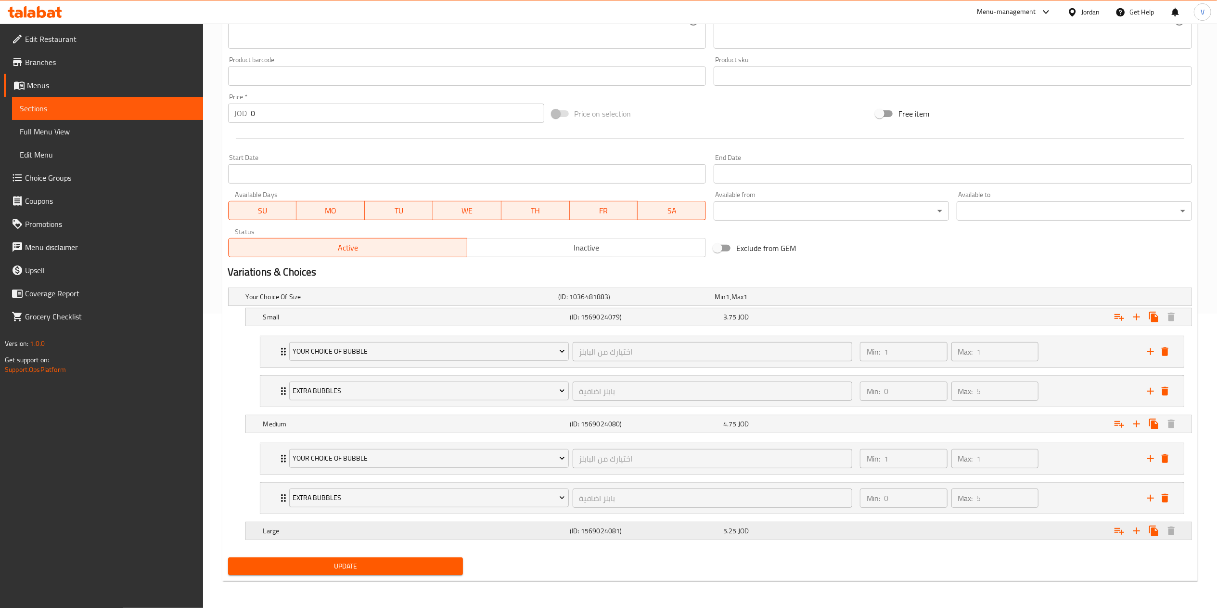
click at [1126, 526] on button "Expand" at bounding box center [1119, 530] width 17 height 17
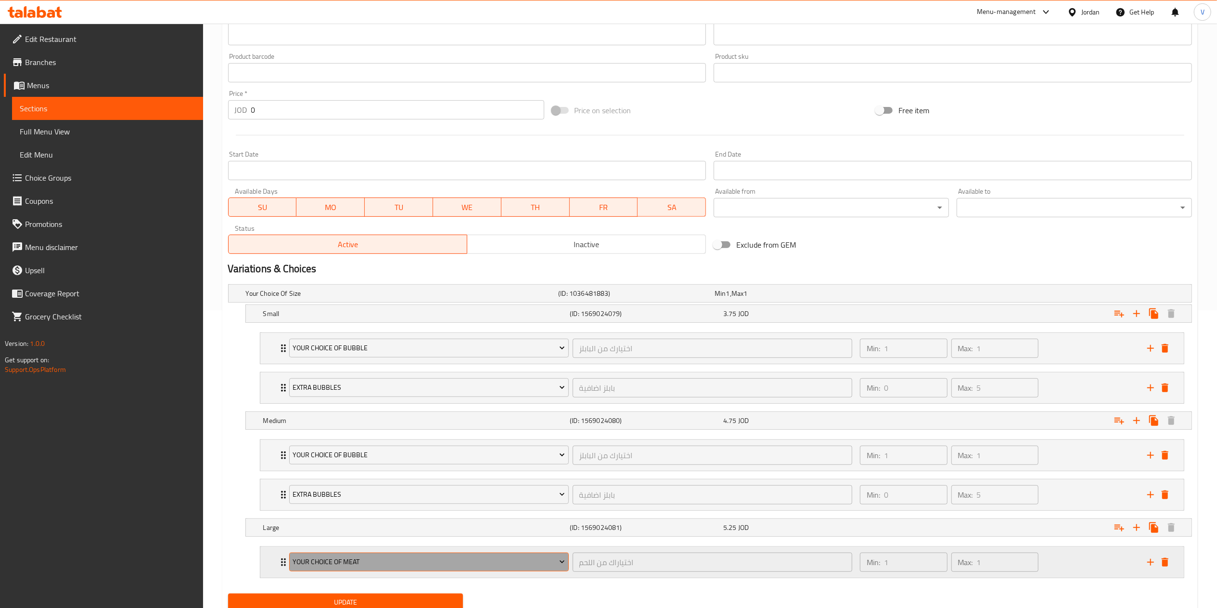
click at [360, 560] on span "Your Choice Of Meat" at bounding box center [429, 562] width 272 height 12
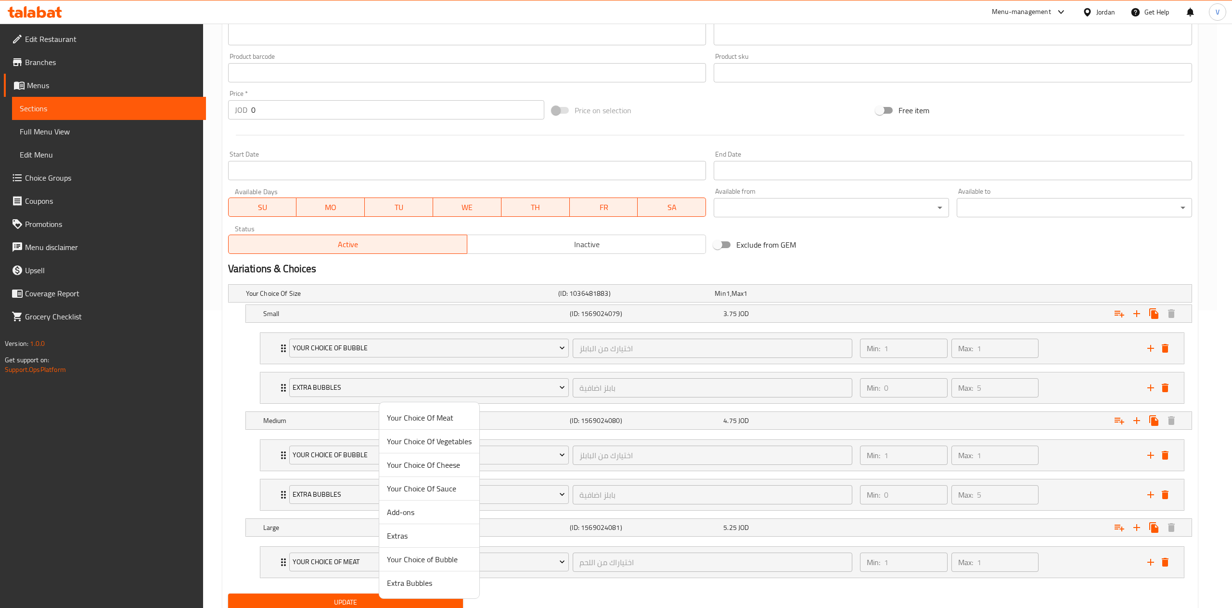
click at [427, 560] on span "Your Choice of Bubble" at bounding box center [429, 559] width 85 height 12
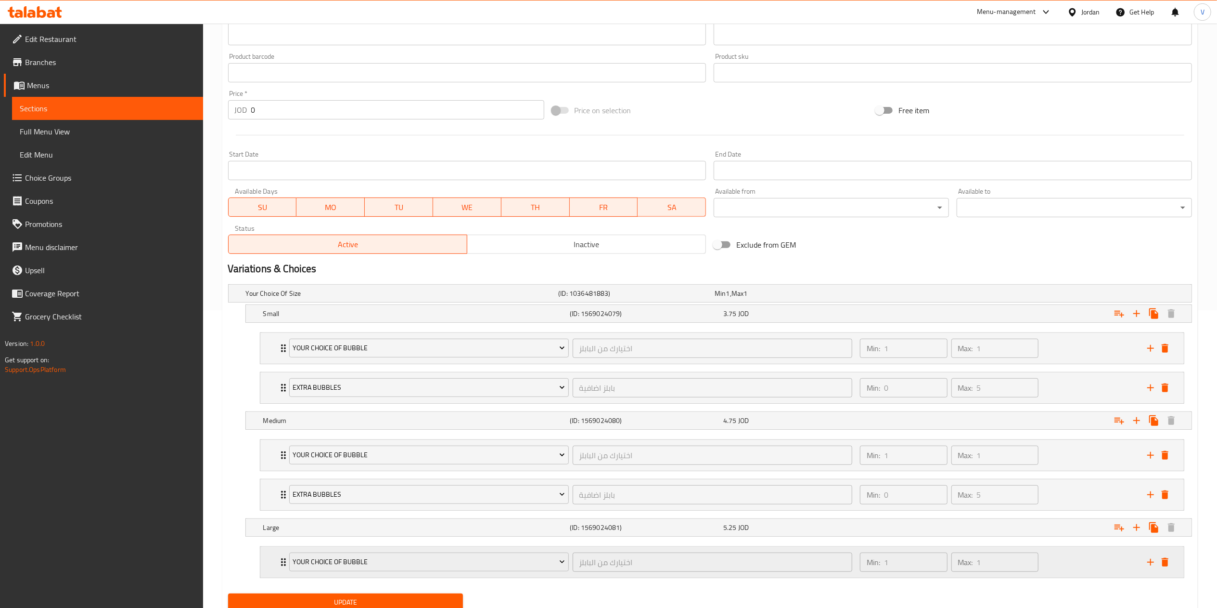
click at [1146, 562] on icon "add" at bounding box center [1151, 562] width 12 height 12
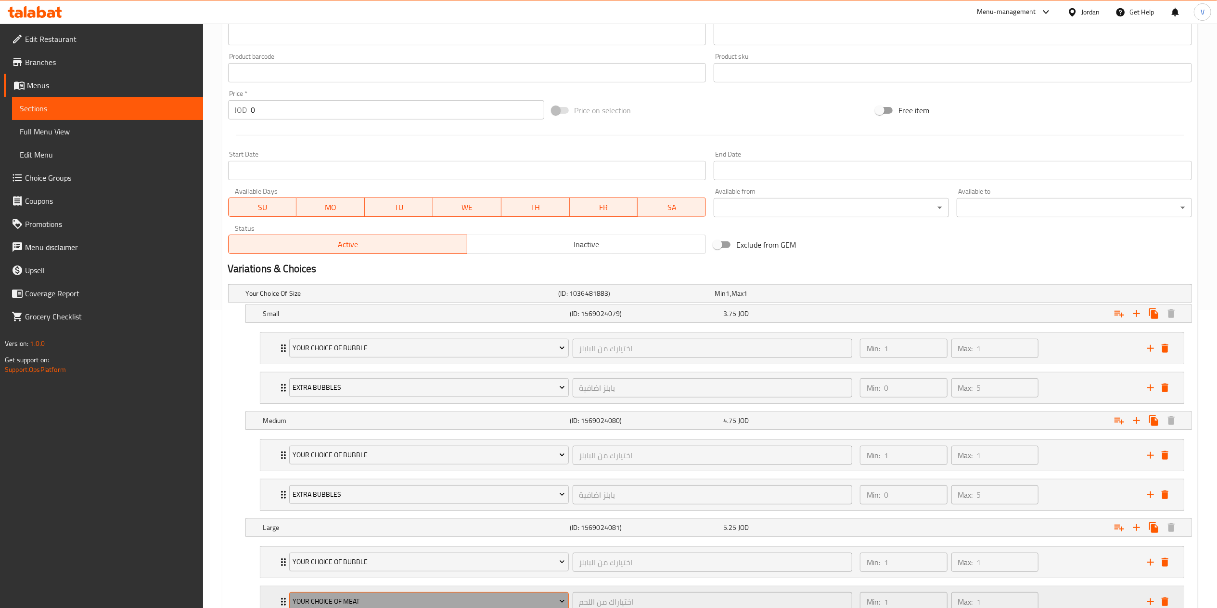
click at [416, 600] on span "Your Choice Of Meat" at bounding box center [429, 601] width 272 height 12
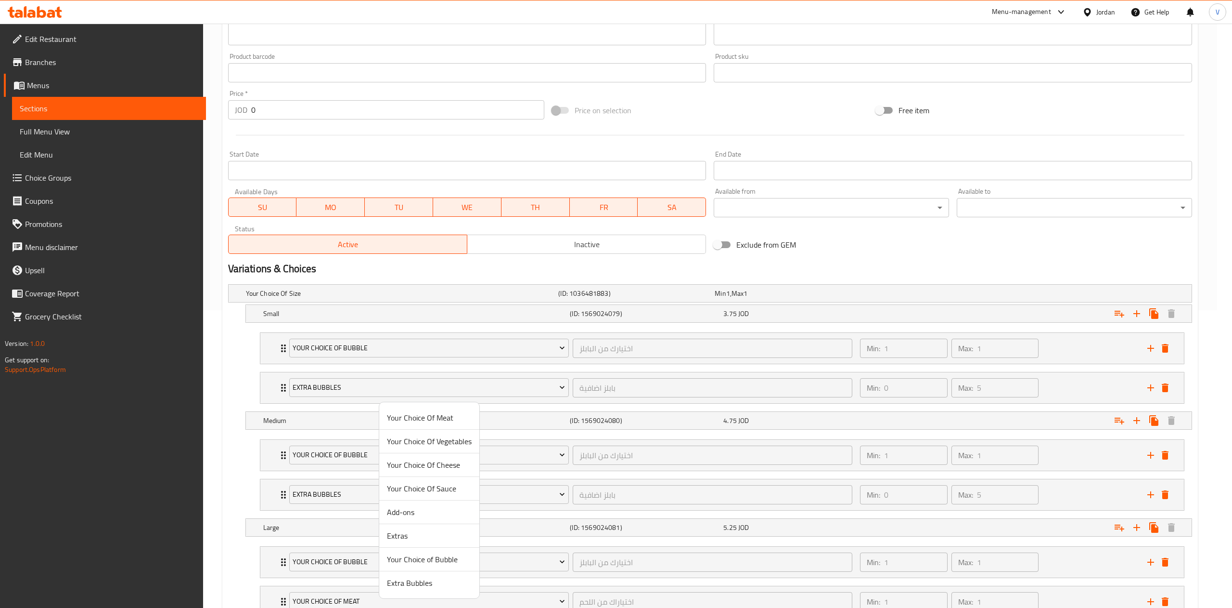
click at [437, 584] on span "Extra Bubbles" at bounding box center [429, 583] width 85 height 12
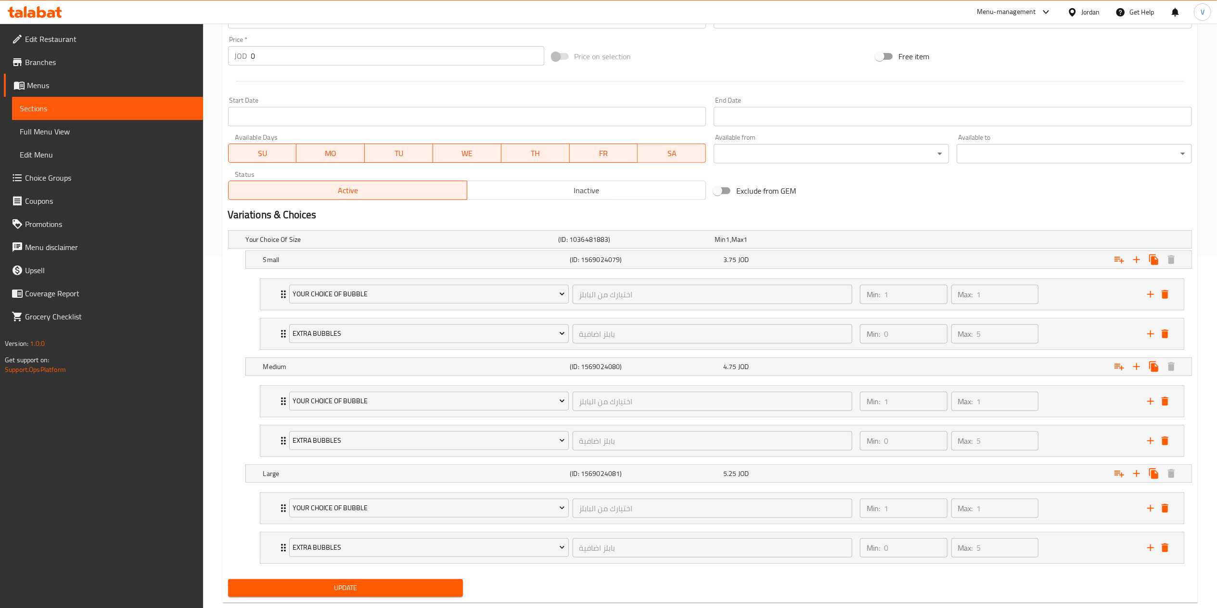
scroll to position [377, 0]
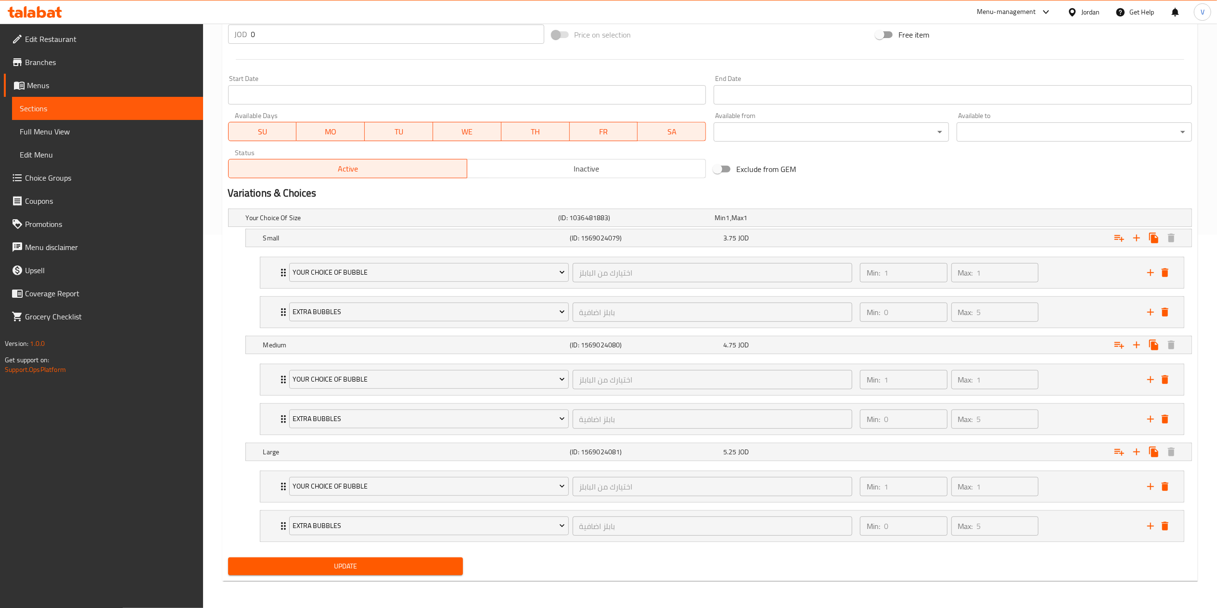
click at [335, 577] on div "Update" at bounding box center [345, 566] width 243 height 26
click at [336, 577] on div "Update" at bounding box center [345, 566] width 243 height 26
click at [341, 572] on span "Update" at bounding box center [346, 566] width 220 height 12
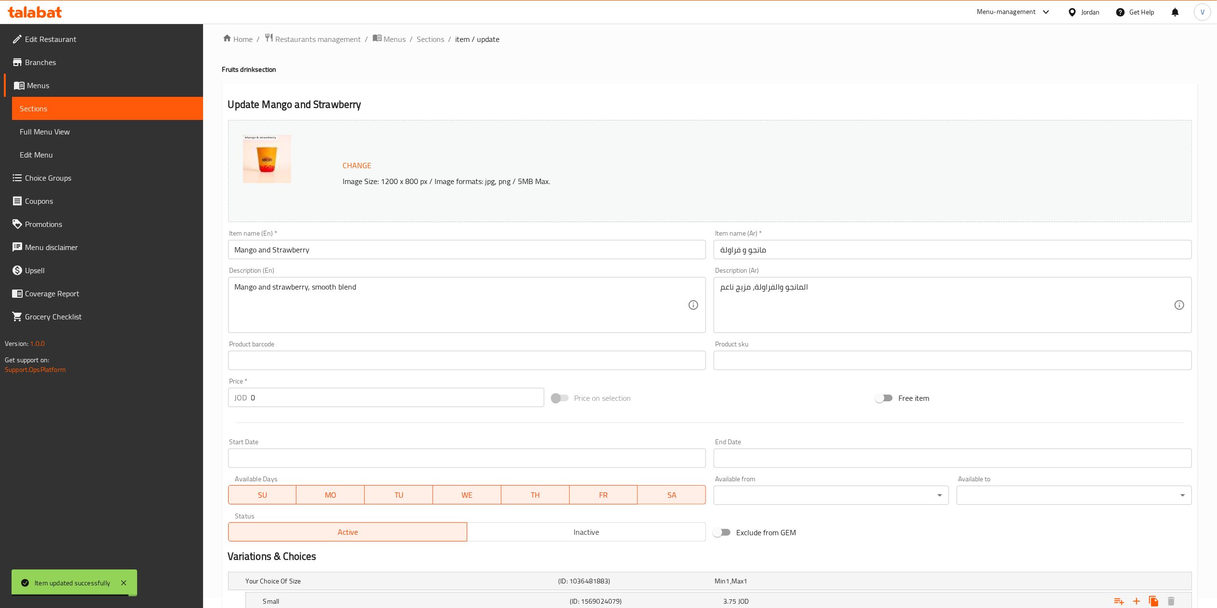
scroll to position [0, 0]
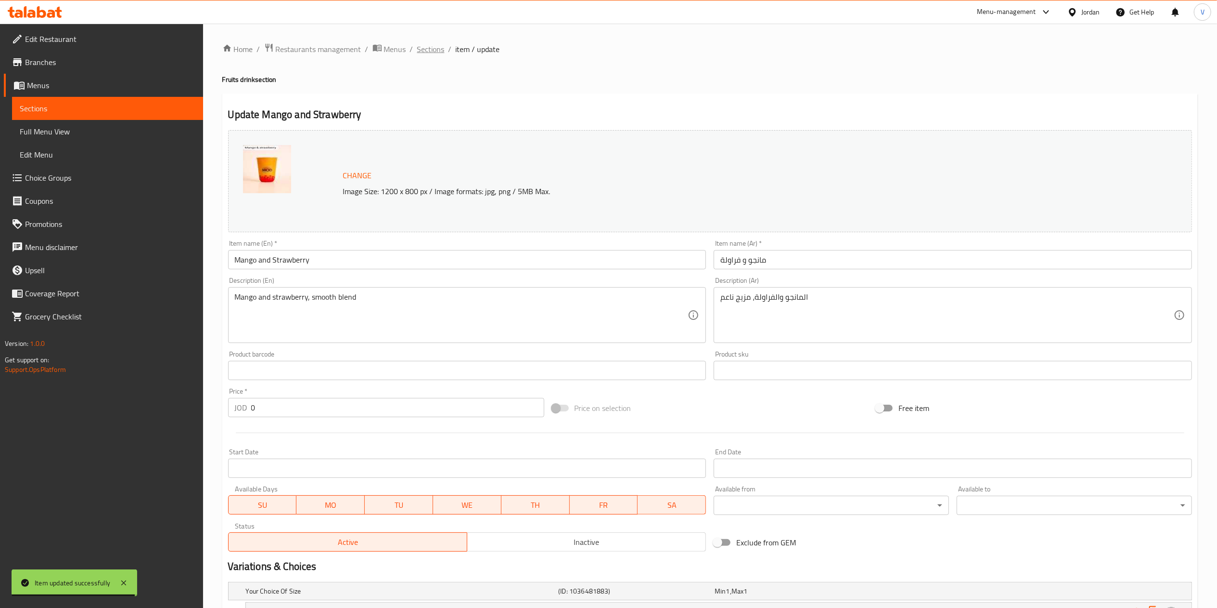
click at [421, 51] on span "Sections" at bounding box center [430, 49] width 27 height 12
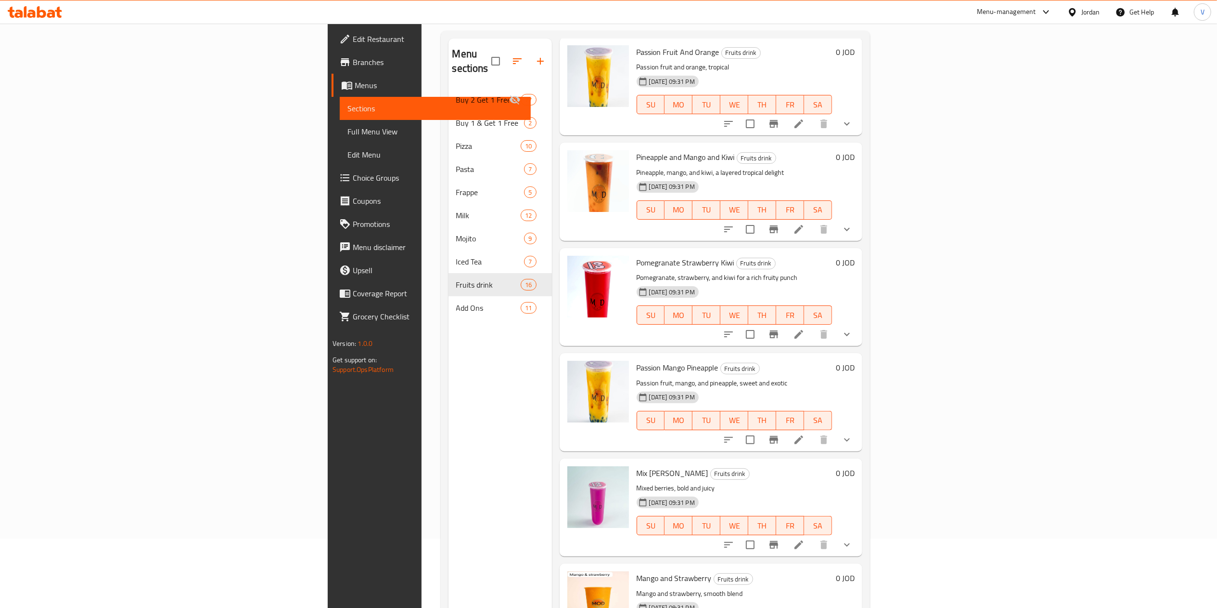
scroll to position [135, 0]
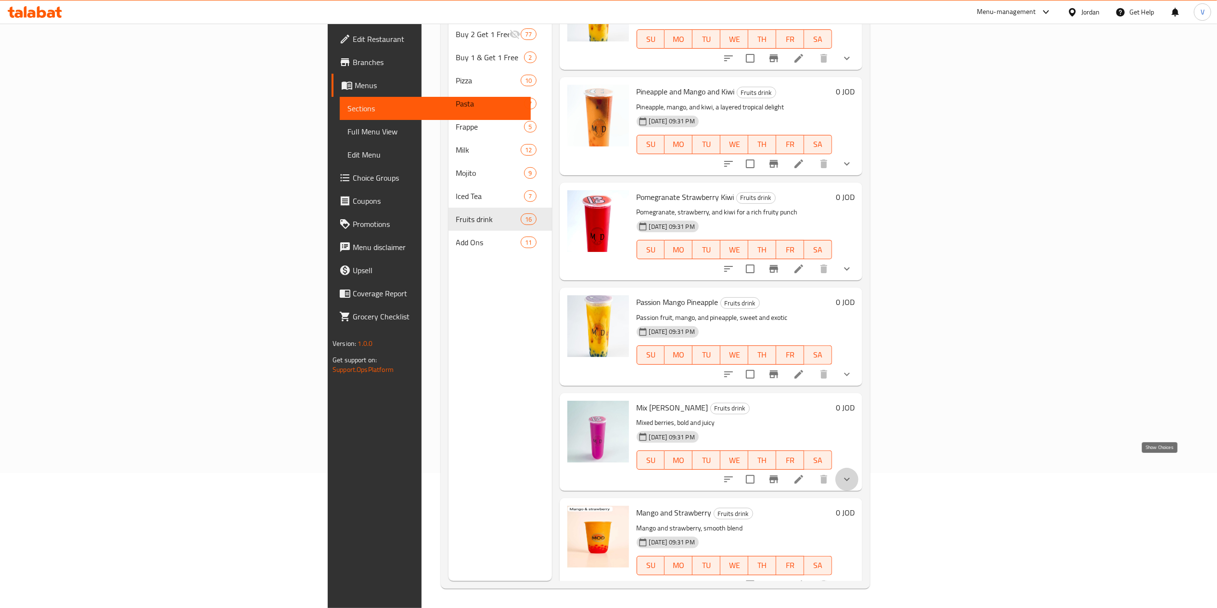
click at [853, 473] on icon "show more" at bounding box center [847, 479] width 12 height 12
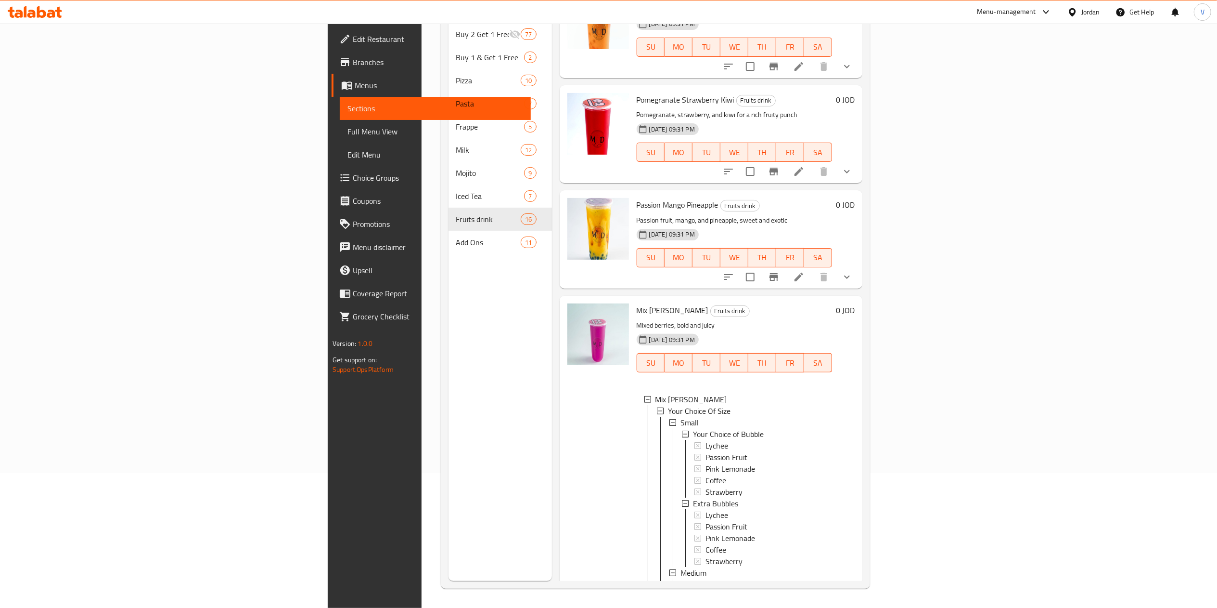
scroll to position [1166, 0]
drag, startPoint x: 1163, startPoint y: 266, endPoint x: 1153, endPoint y: 167, distance: 99.2
click at [853, 272] on icon "show more" at bounding box center [847, 278] width 12 height 12
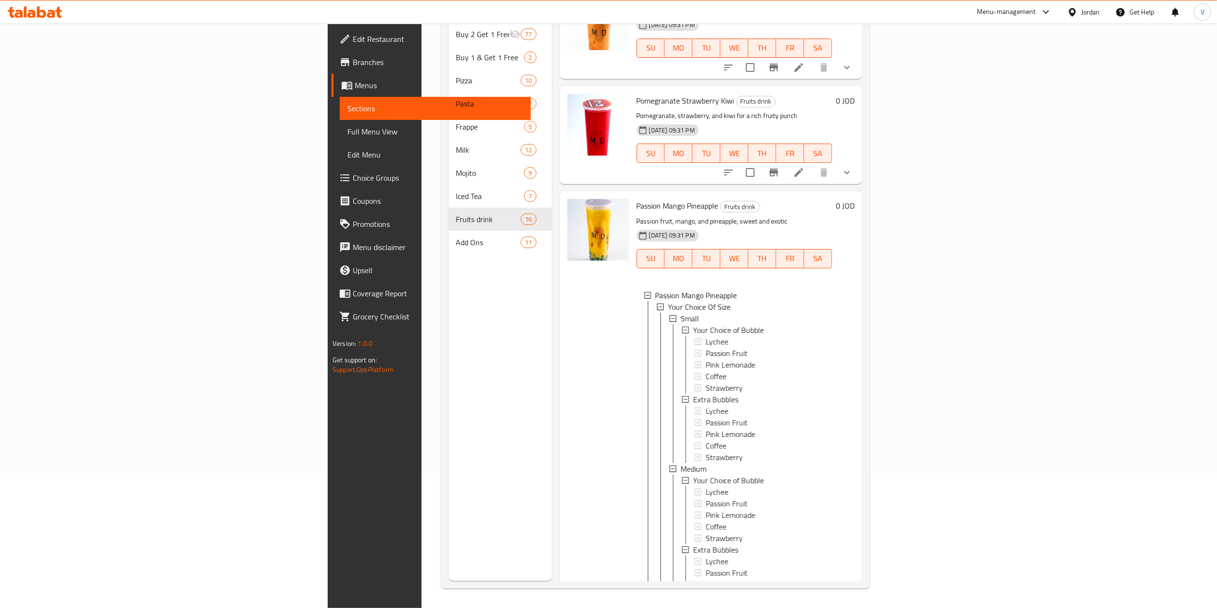
click at [859, 161] on button "show more" at bounding box center [847, 172] width 23 height 23
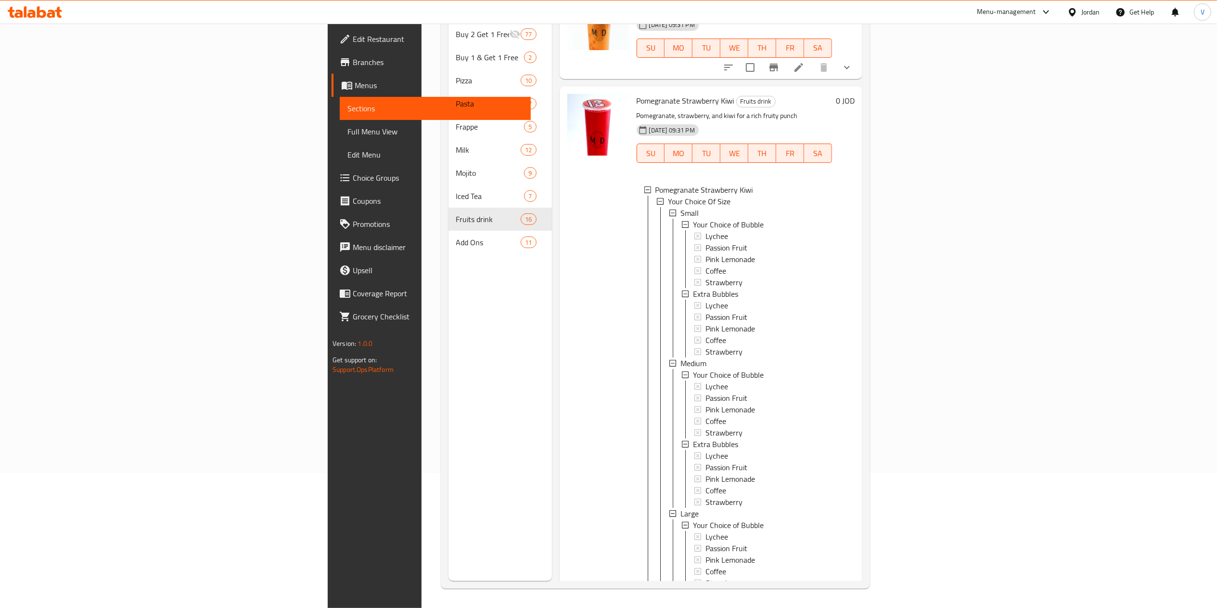
scroll to position [1070, 0]
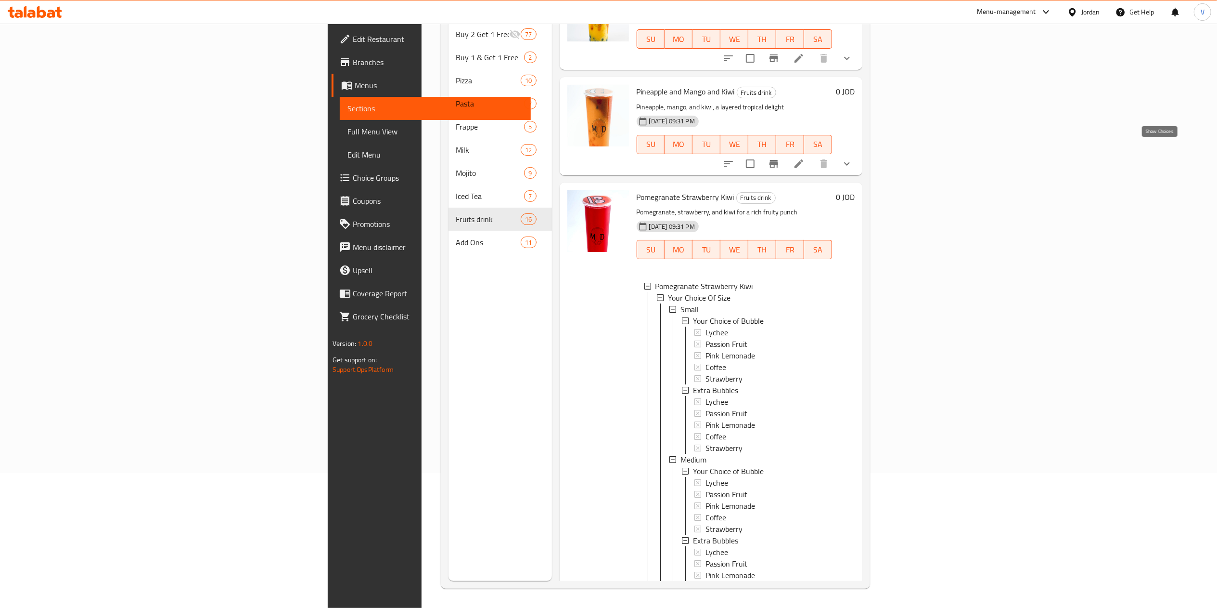
click at [853, 158] on icon "show more" at bounding box center [847, 164] width 12 height 12
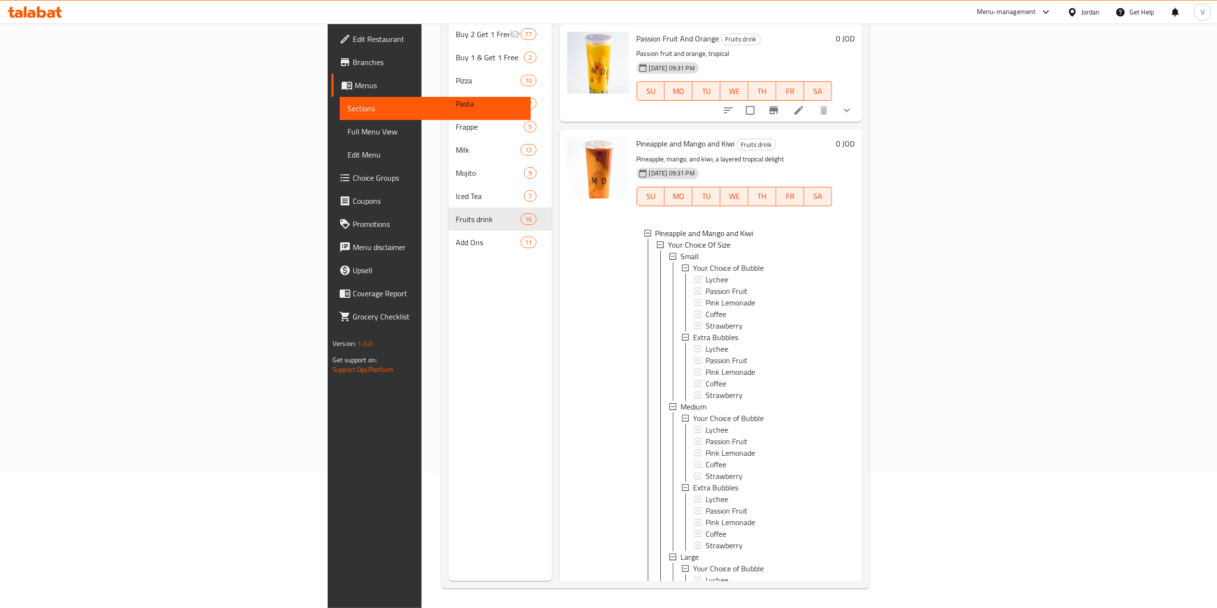
scroll to position [973, 0]
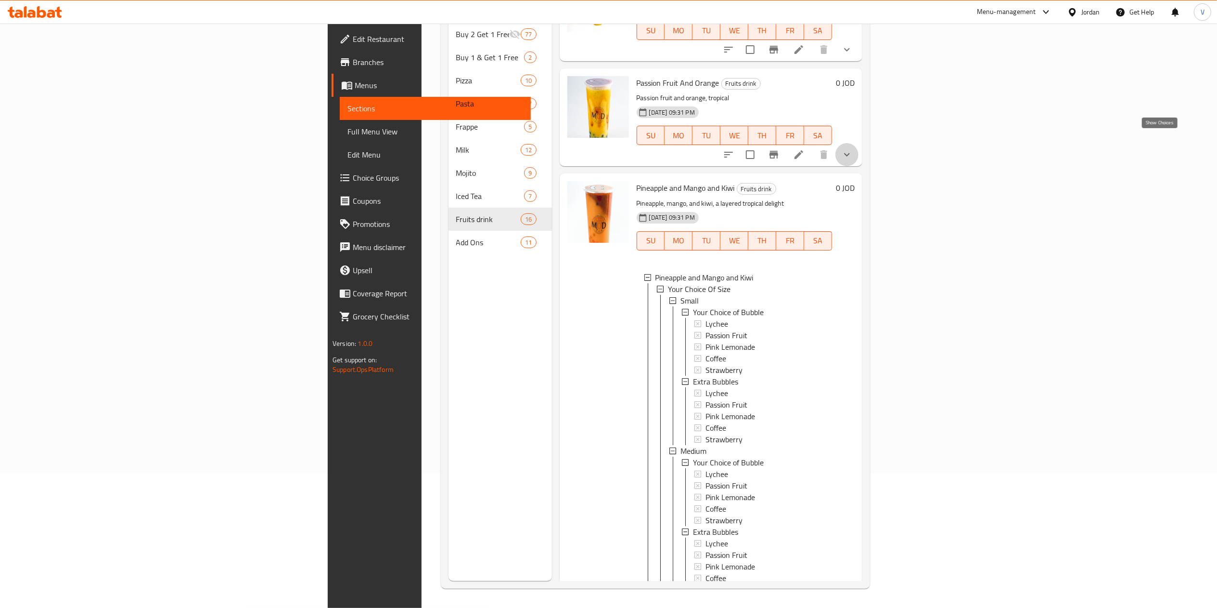
click at [853, 149] on icon "show more" at bounding box center [847, 155] width 12 height 12
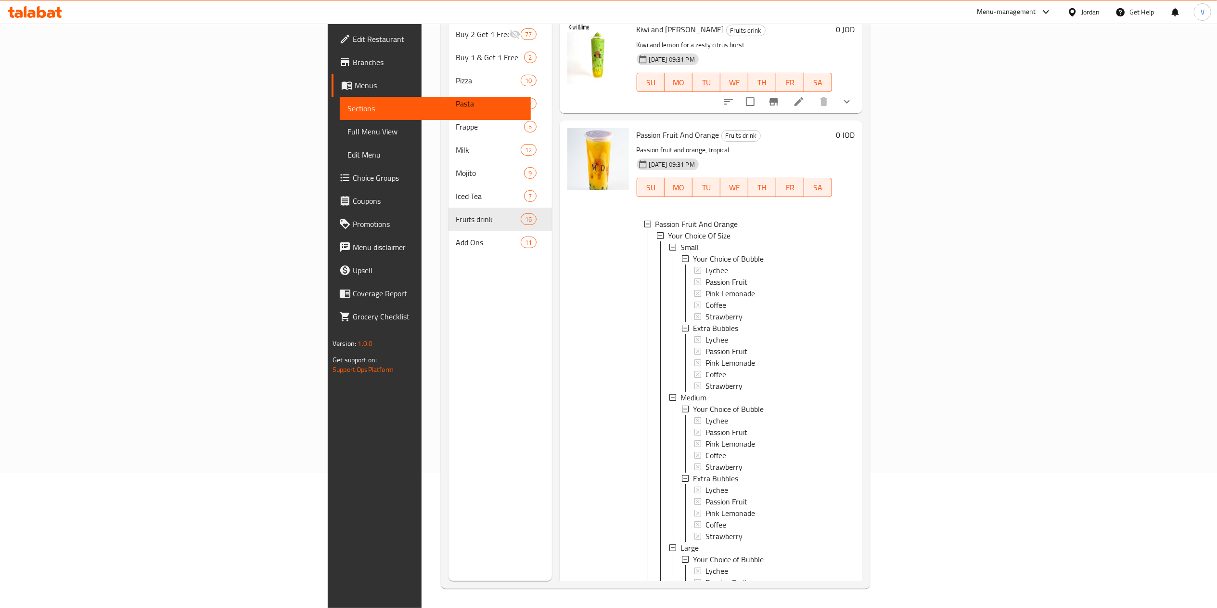
scroll to position [877, 0]
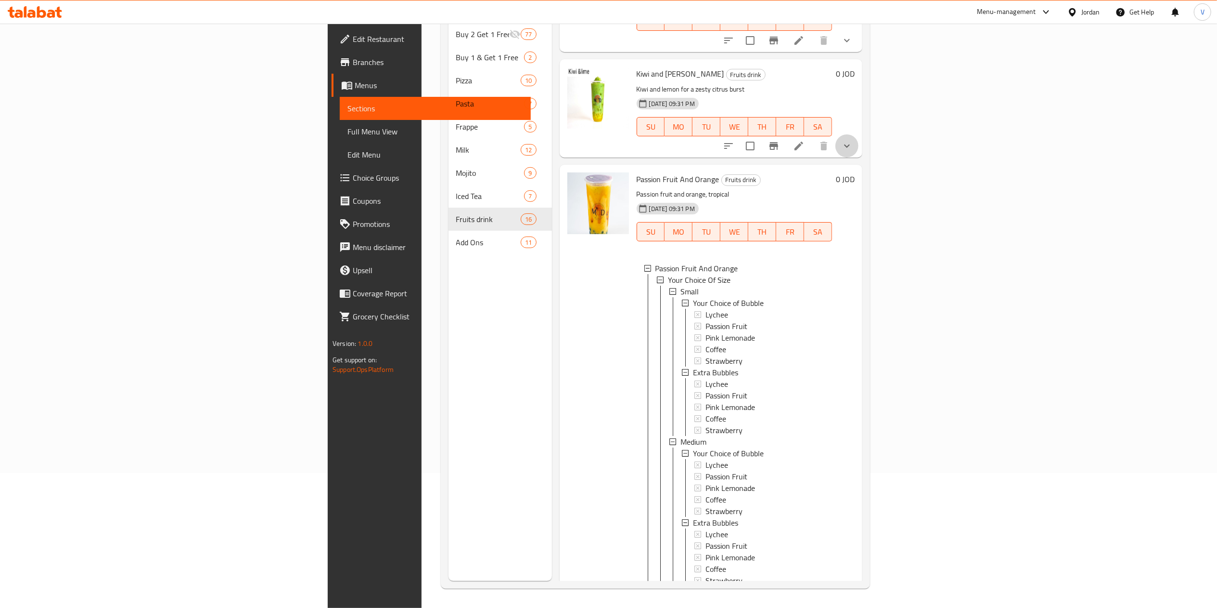
click at [853, 140] on icon "show more" at bounding box center [847, 146] width 12 height 12
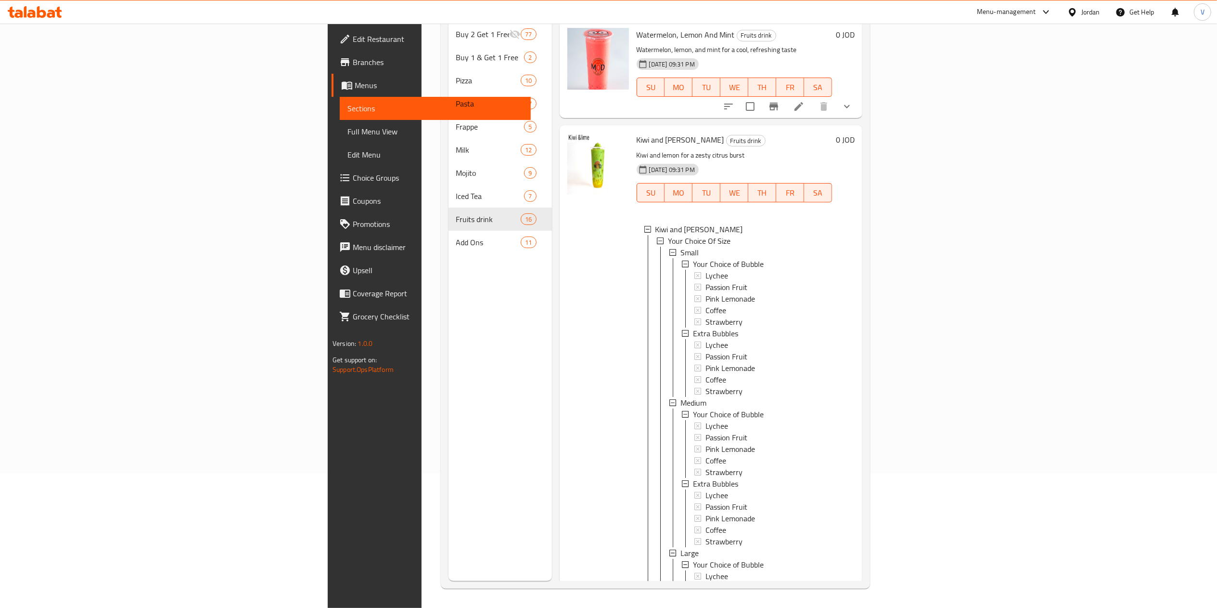
scroll to position [781, 0]
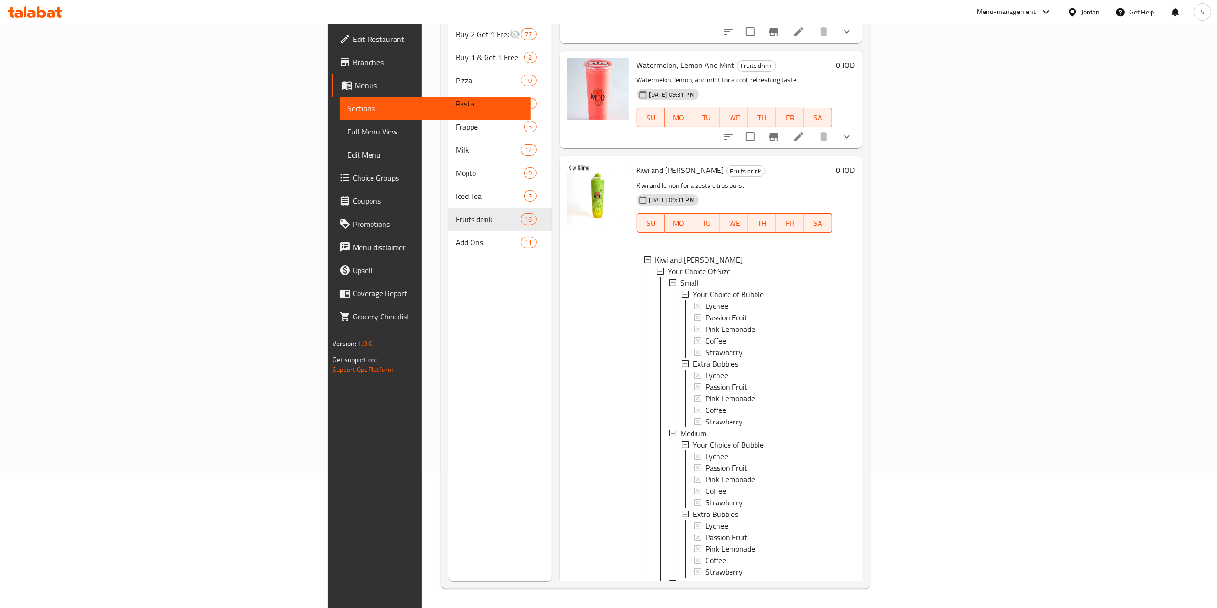
click at [853, 131] on icon "show more" at bounding box center [847, 137] width 12 height 12
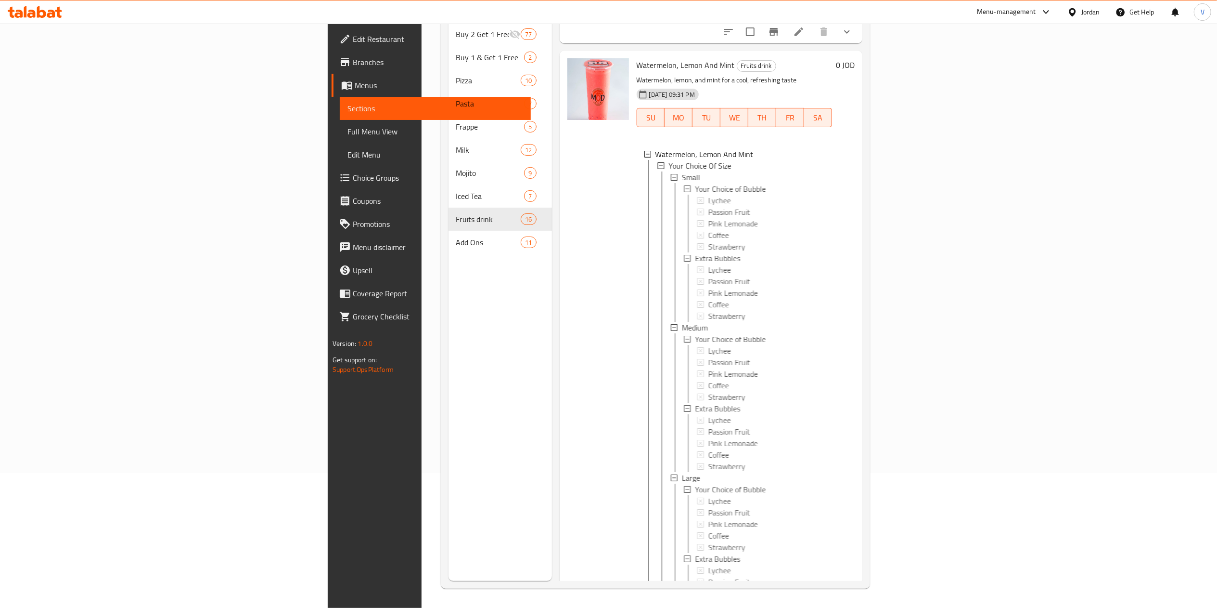
scroll to position [588, 0]
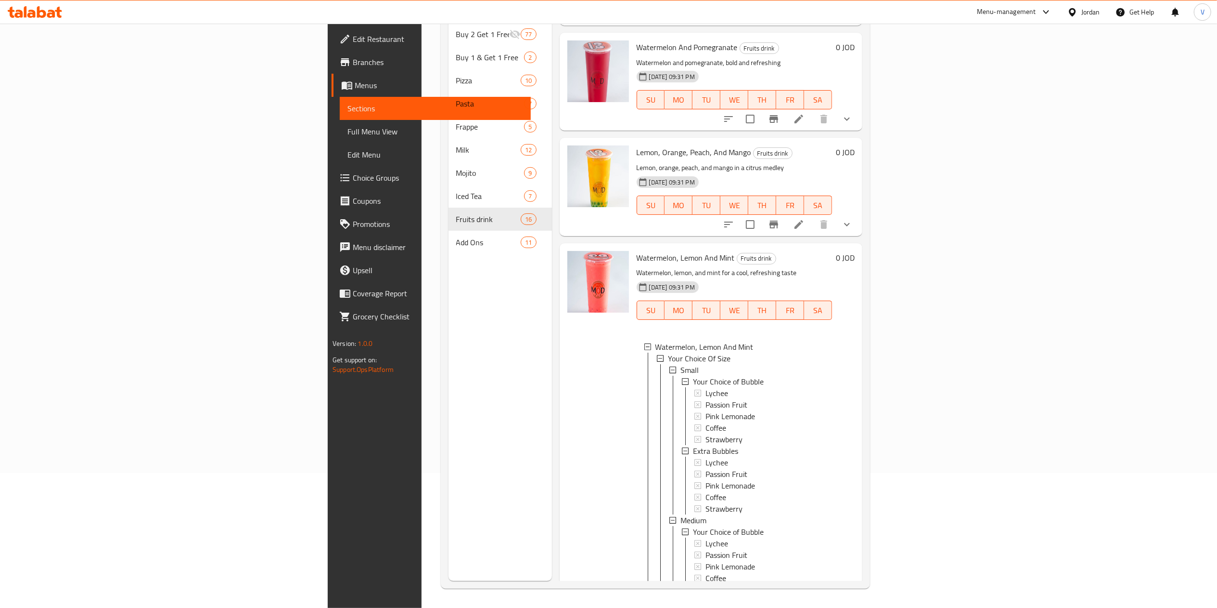
click at [859, 213] on button "show more" at bounding box center [847, 224] width 23 height 23
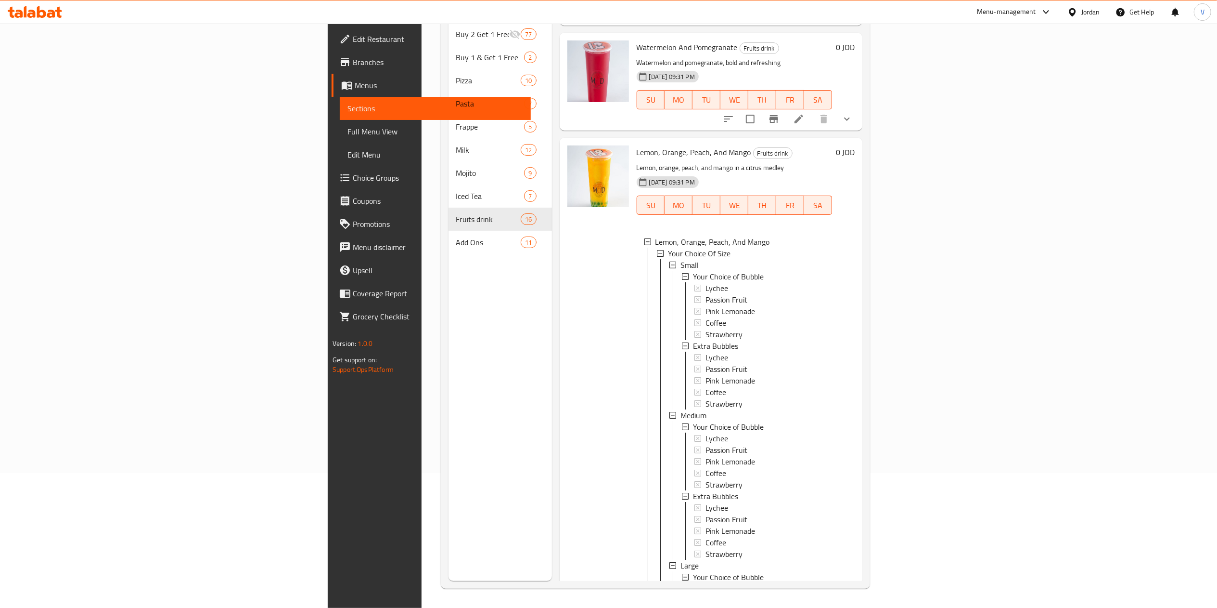
click at [859, 107] on button "show more" at bounding box center [847, 118] width 23 height 23
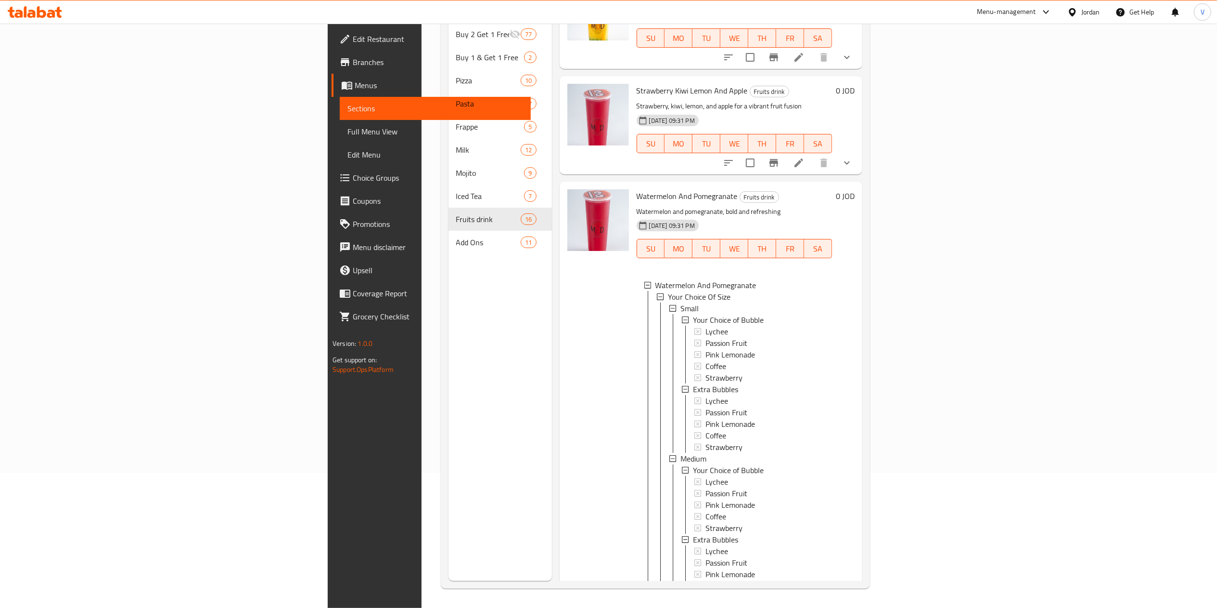
scroll to position [396, 0]
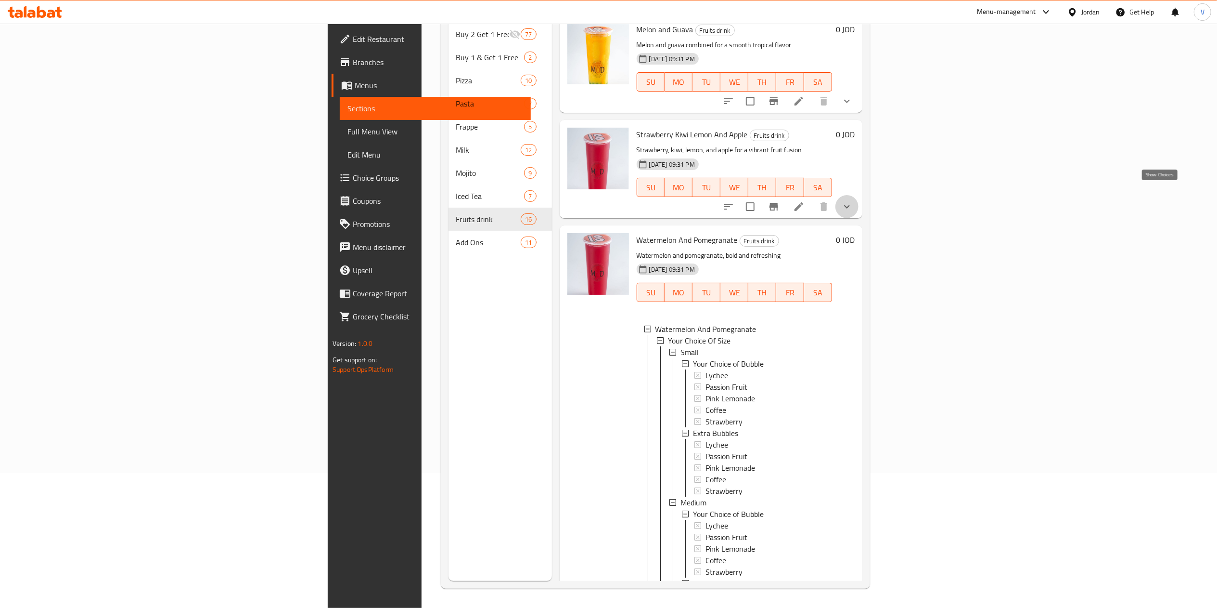
click at [853, 201] on icon "show more" at bounding box center [847, 207] width 12 height 12
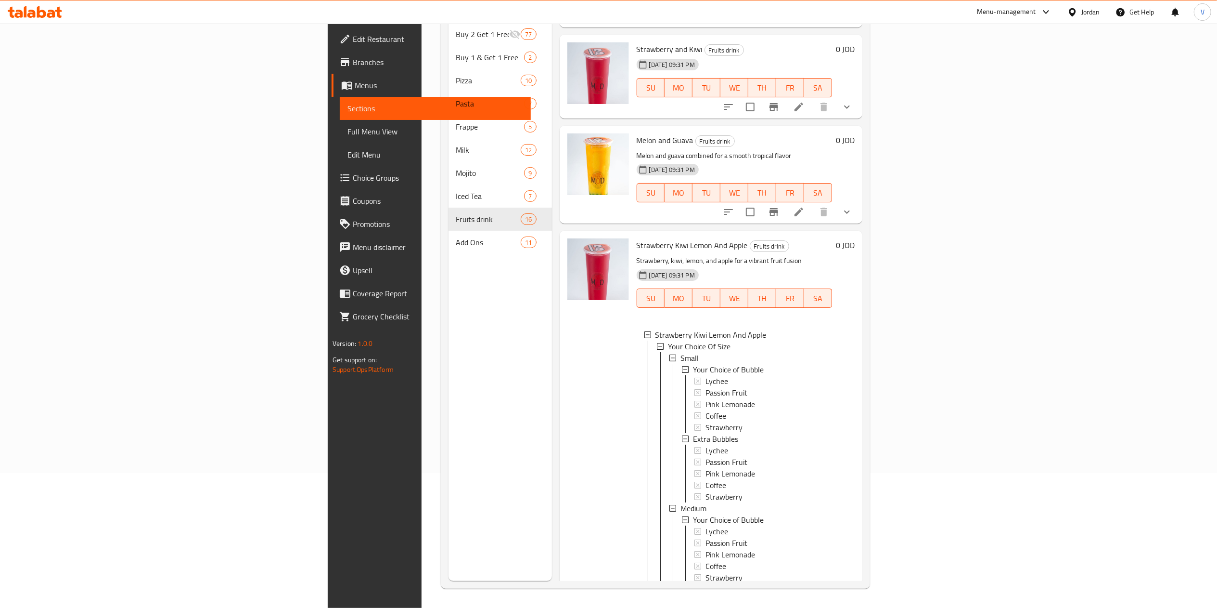
scroll to position [203, 0]
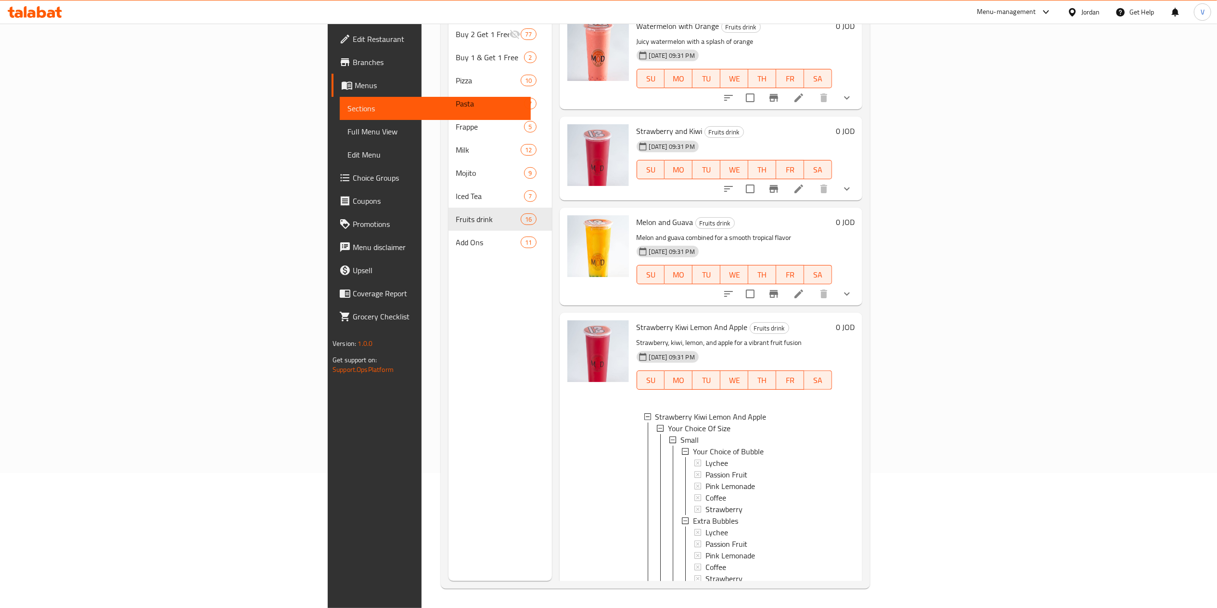
click at [853, 183] on icon "show more" at bounding box center [847, 189] width 12 height 12
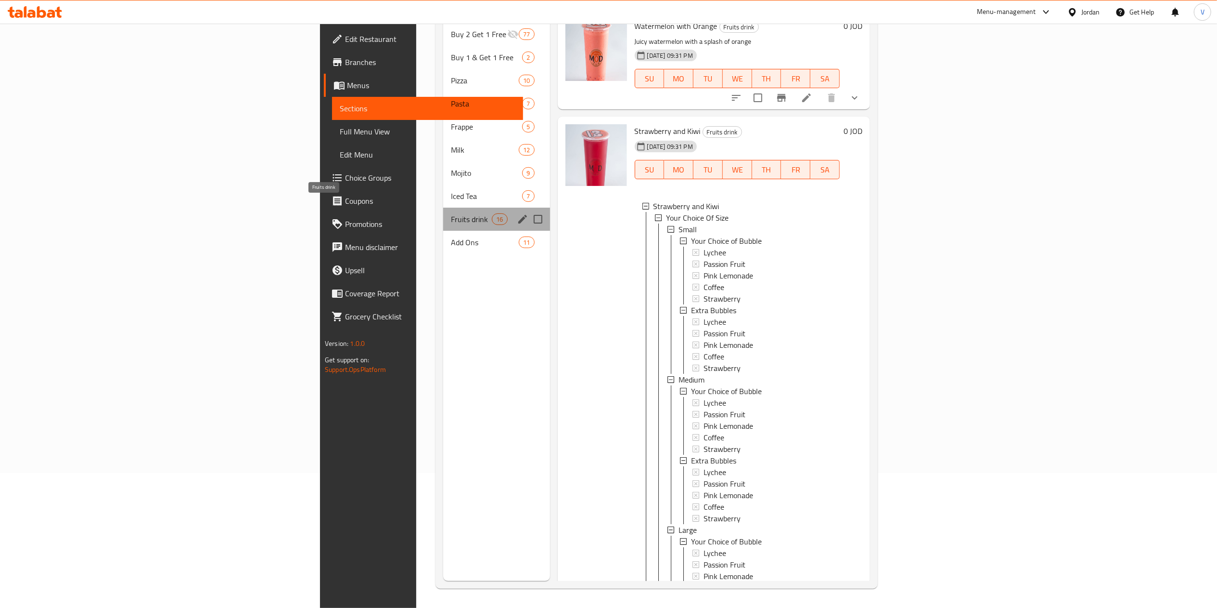
click at [451, 213] on span "Fruits drink" at bounding box center [471, 219] width 41 height 12
click at [451, 236] on span "Add Ons" at bounding box center [485, 242] width 68 height 12
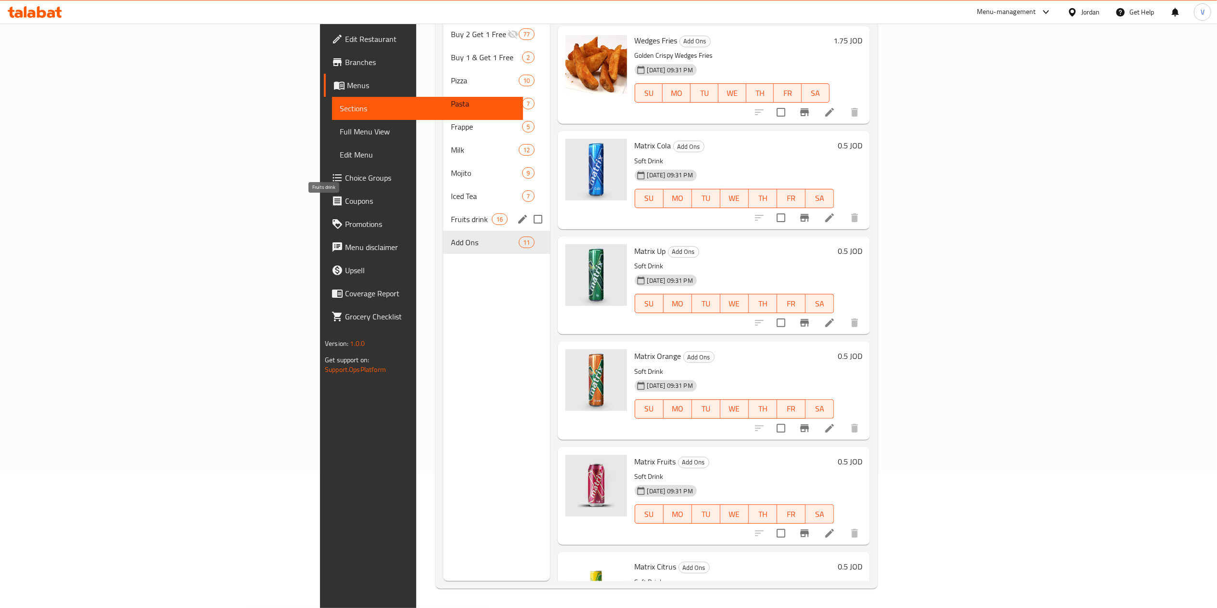
click at [451, 213] on span "Fruits drink" at bounding box center [471, 219] width 41 height 12
